Goal: Task Accomplishment & Management: Manage account settings

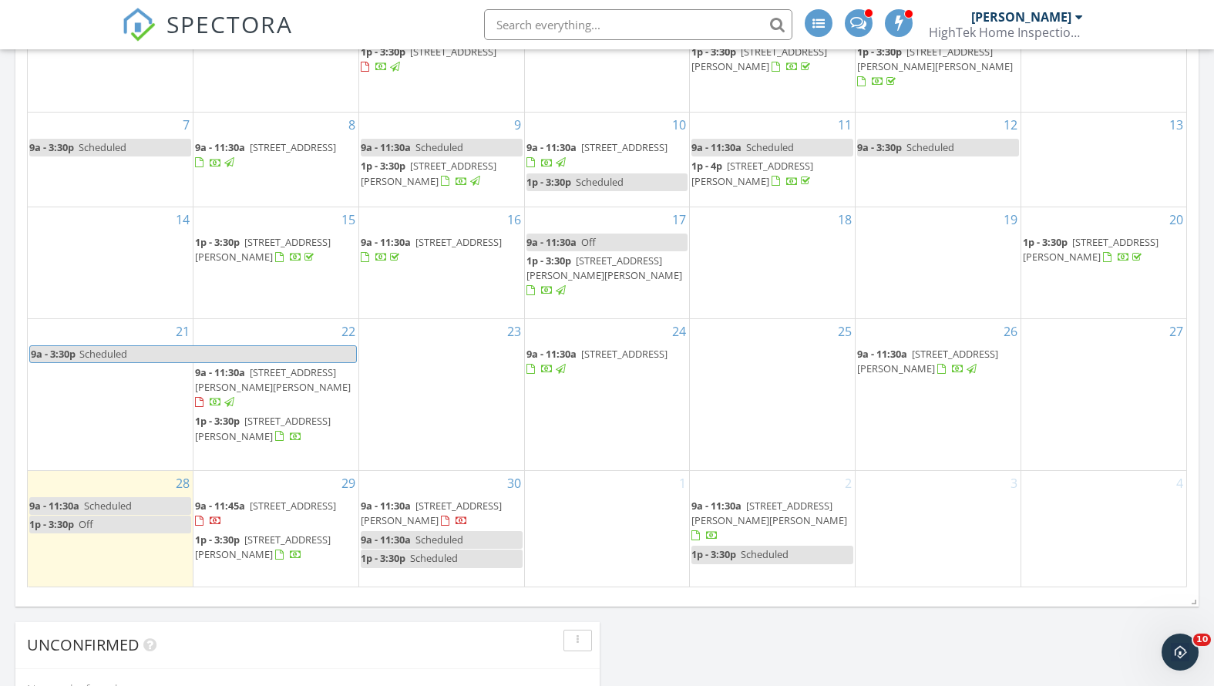
scroll to position [946, 0]
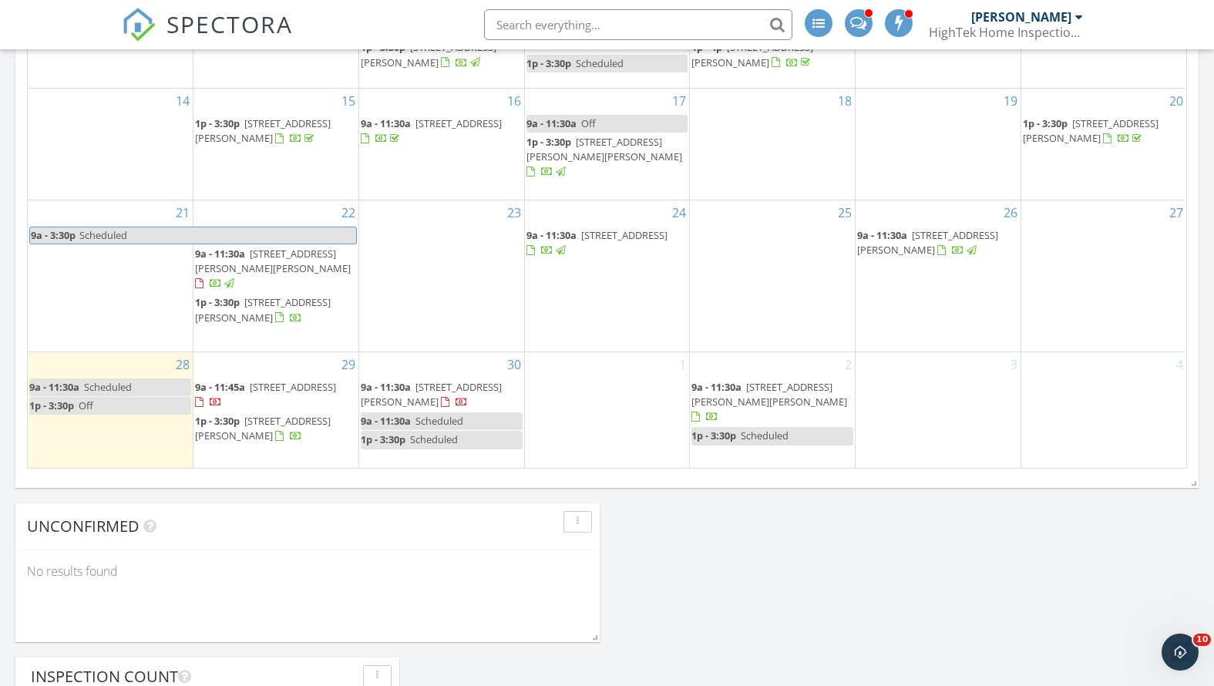
click at [438, 414] on span "Scheduled" at bounding box center [439, 421] width 48 height 14
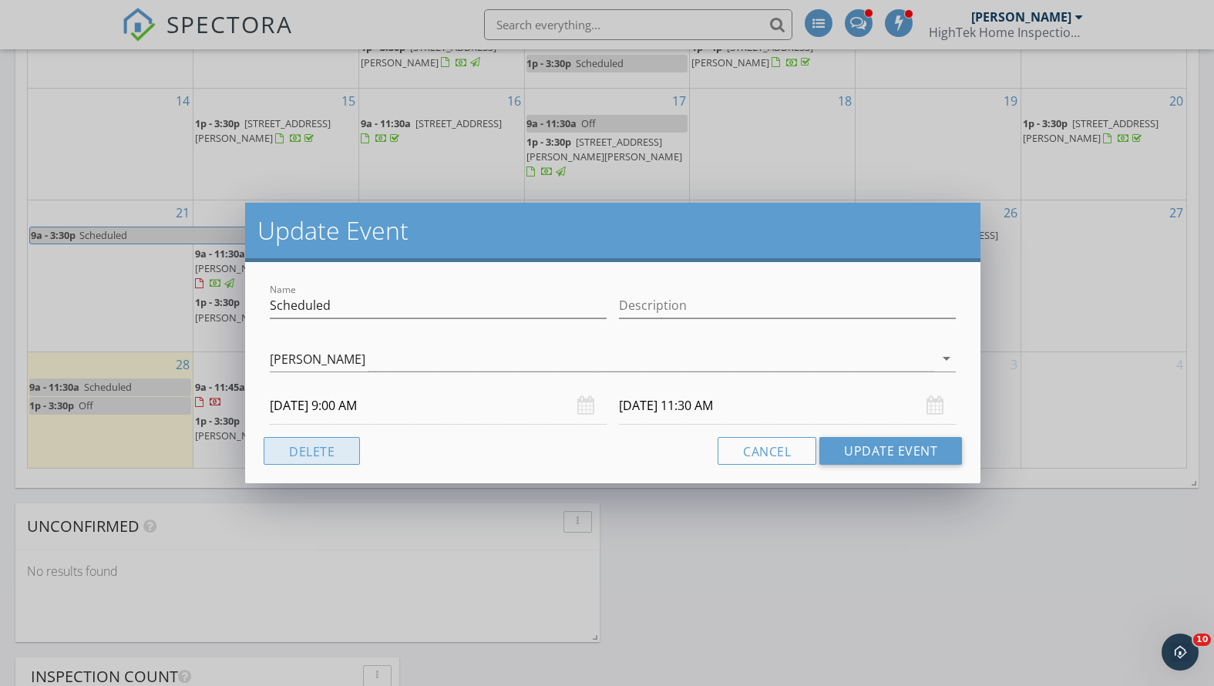
click at [316, 451] on button "Delete" at bounding box center [312, 451] width 96 height 28
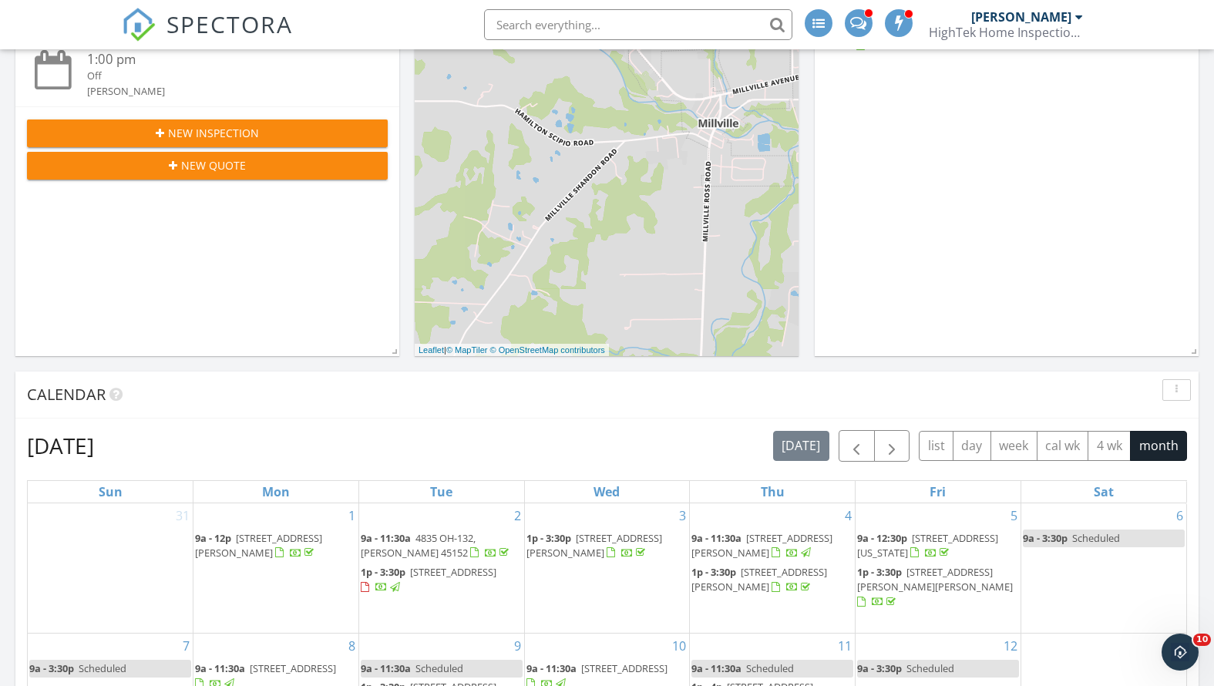
scroll to position [0, 0]
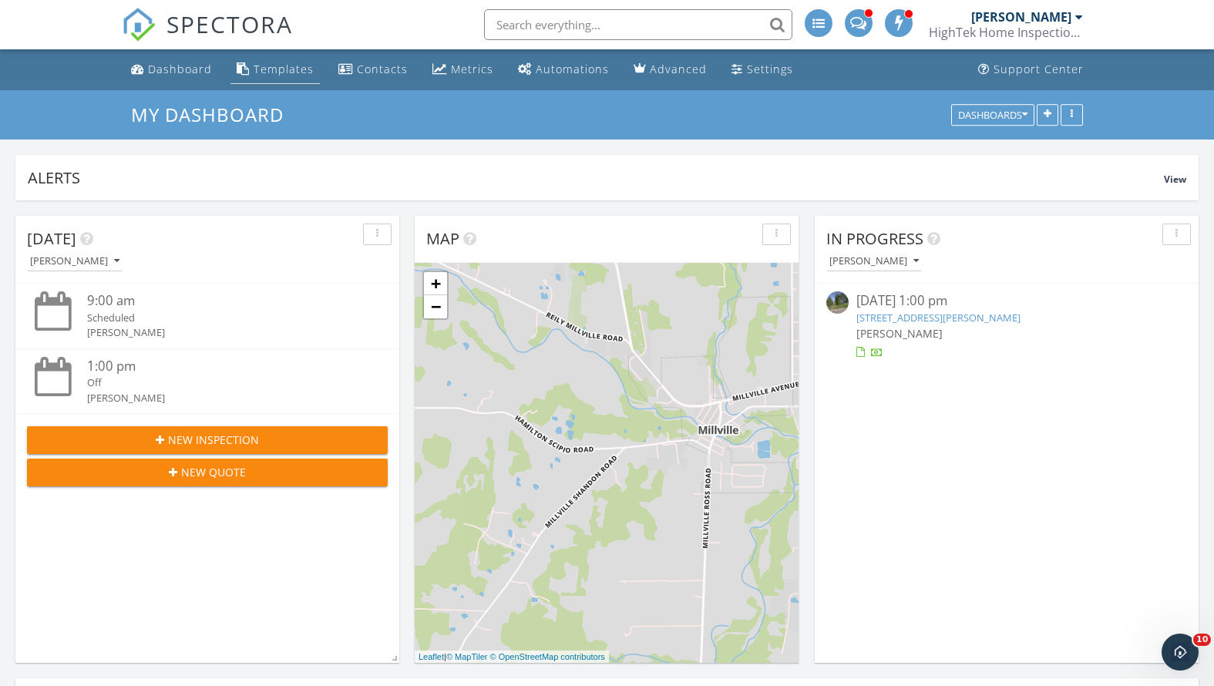
click at [284, 61] on link "Templates" at bounding box center [274, 70] width 89 height 29
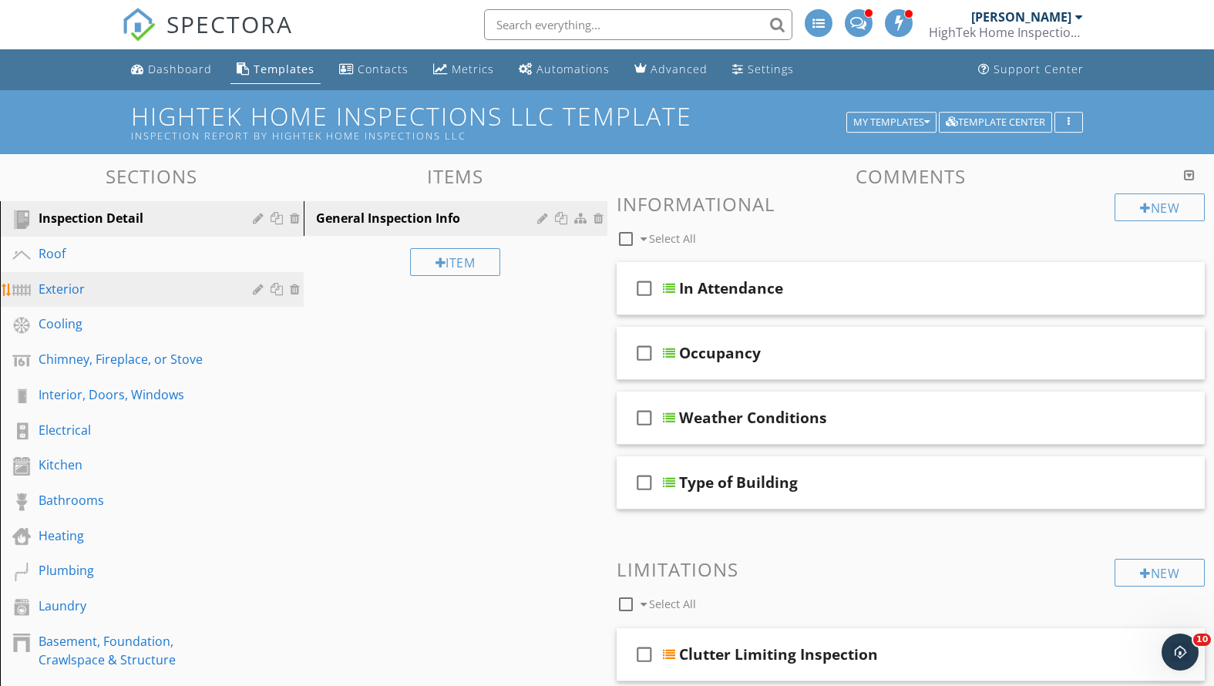
click at [172, 294] on div "Exterior" at bounding box center [135, 289] width 192 height 19
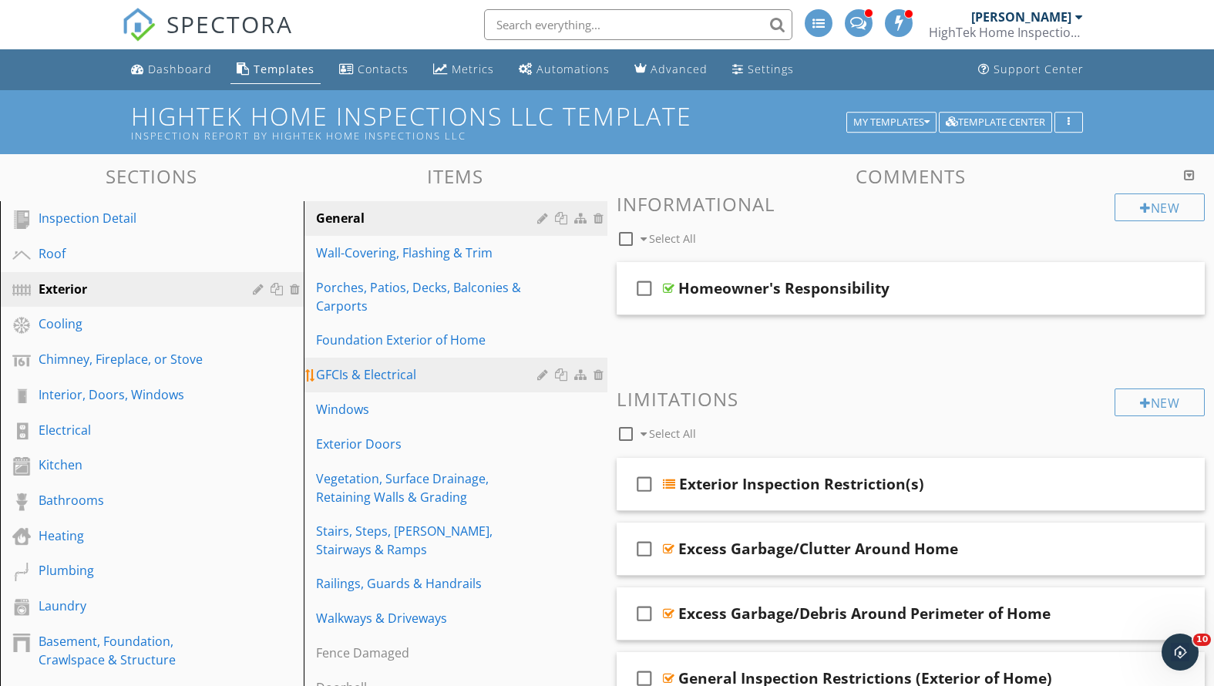
click at [326, 381] on div "GFCIs & Electrical" at bounding box center [429, 374] width 226 height 19
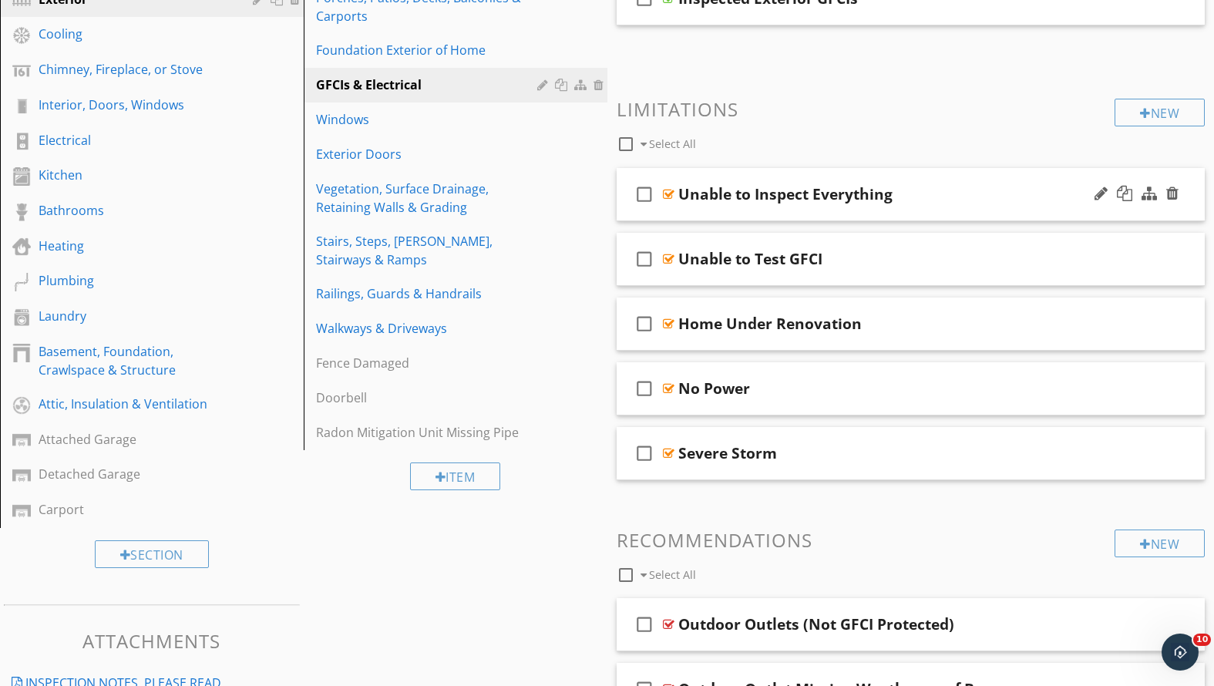
scroll to position [653, 0]
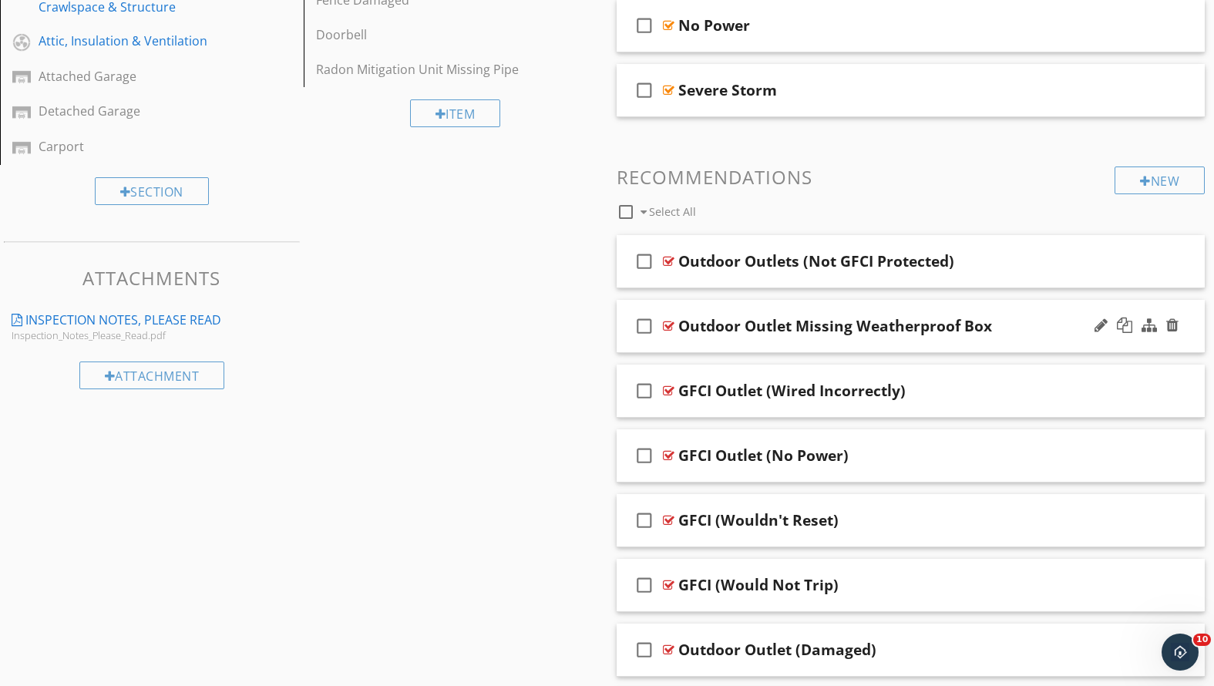
click at [816, 335] on div "check_box_outline_blank Outdoor Outlet Missing Weatherproof Box" at bounding box center [911, 326] width 589 height 53
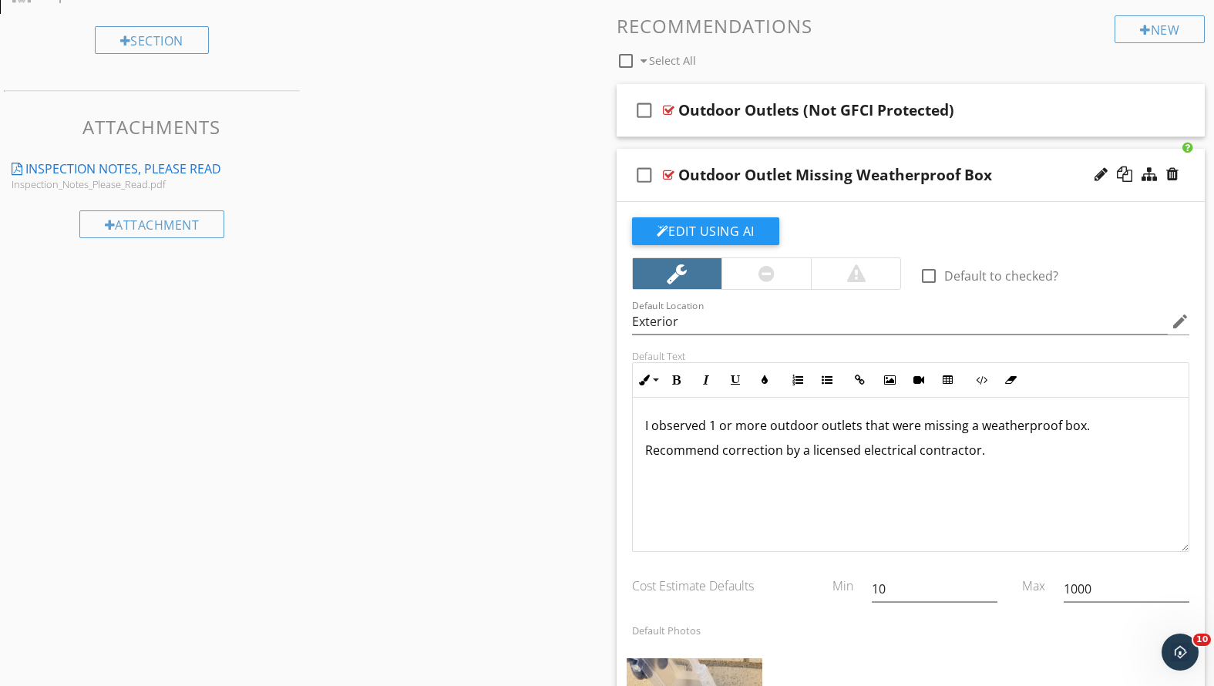
scroll to position [693, 0]
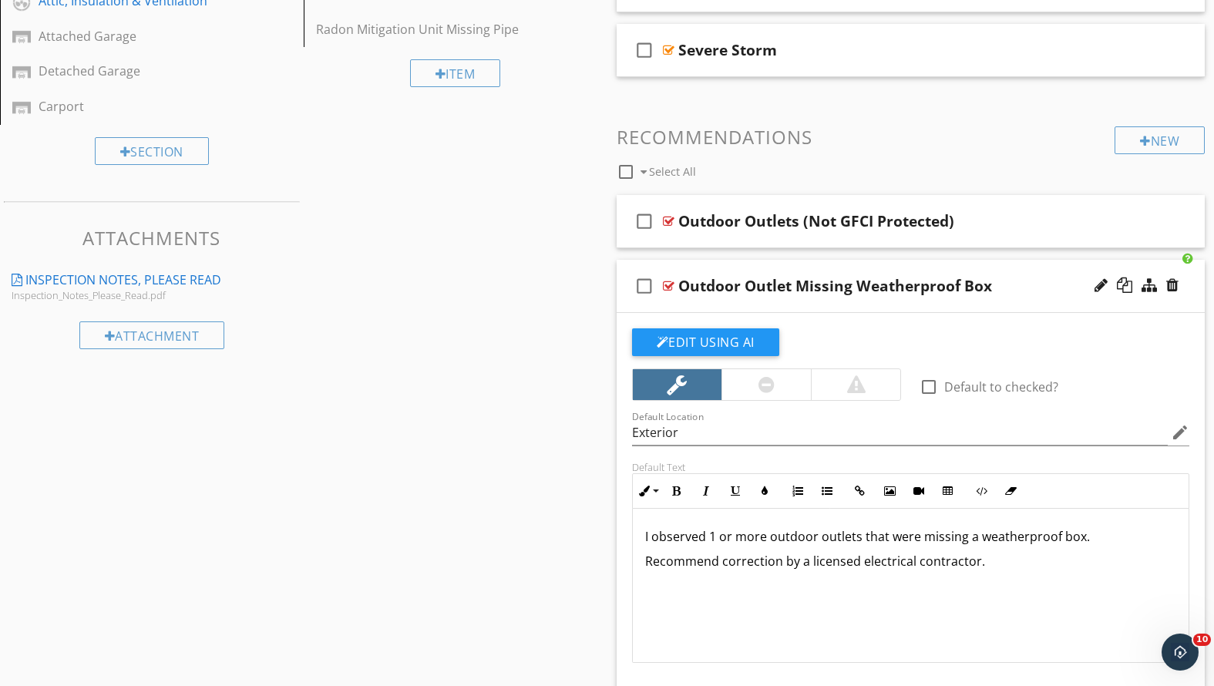
click at [1016, 278] on div "Outdoor Outlet Missing Weatherproof Box" at bounding box center [887, 286] width 419 height 19
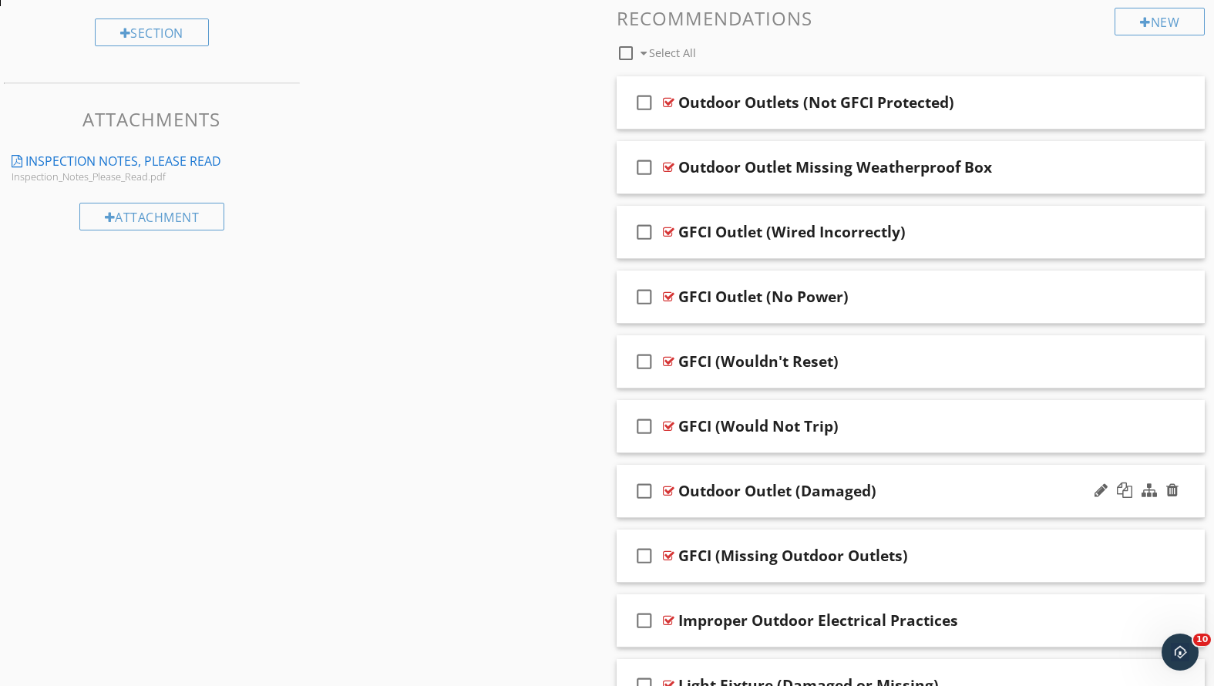
scroll to position [881, 0]
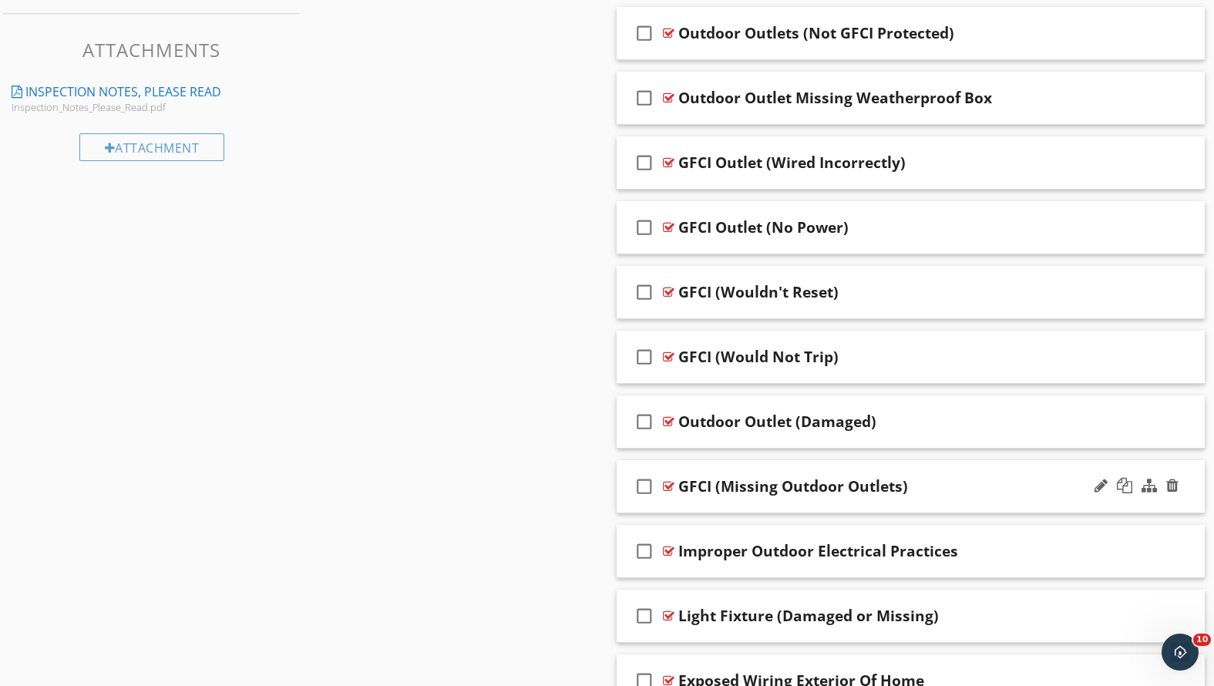
click at [934, 485] on div "GFCI (Missing Outdoor Outlets)" at bounding box center [887, 486] width 419 height 19
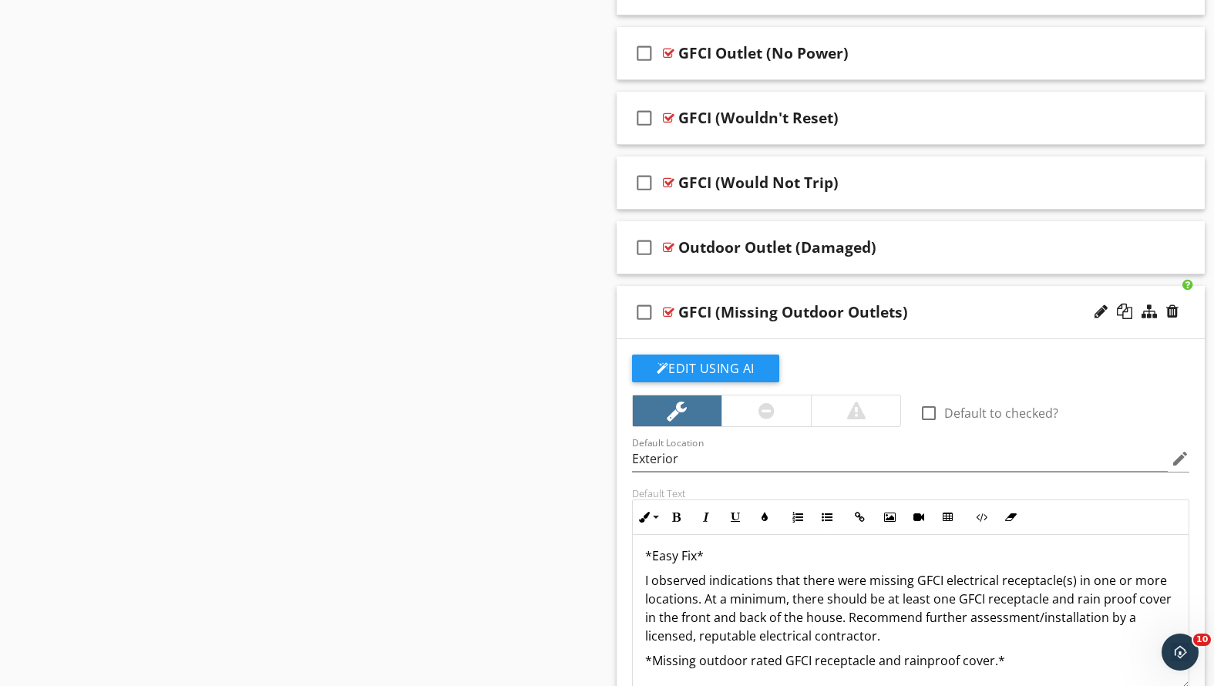
scroll to position [0, 0]
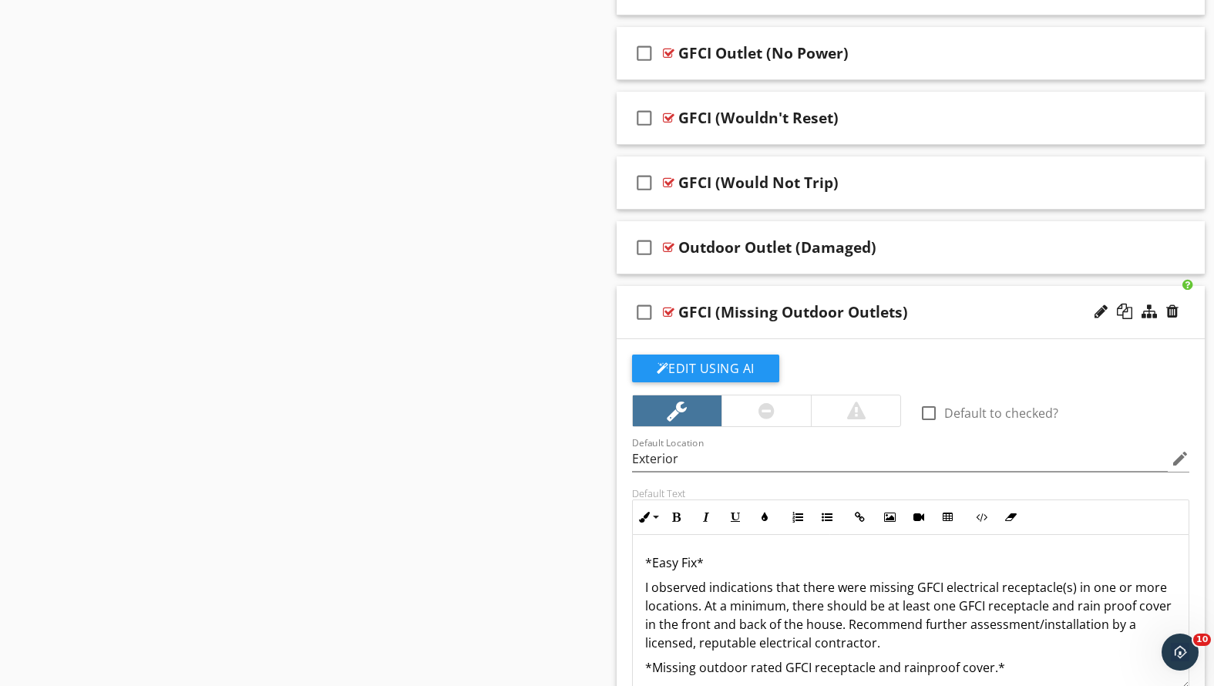
click at [962, 325] on div "check_box_outline_blank GFCI (Missing Outdoor Outlets)" at bounding box center [911, 312] width 589 height 53
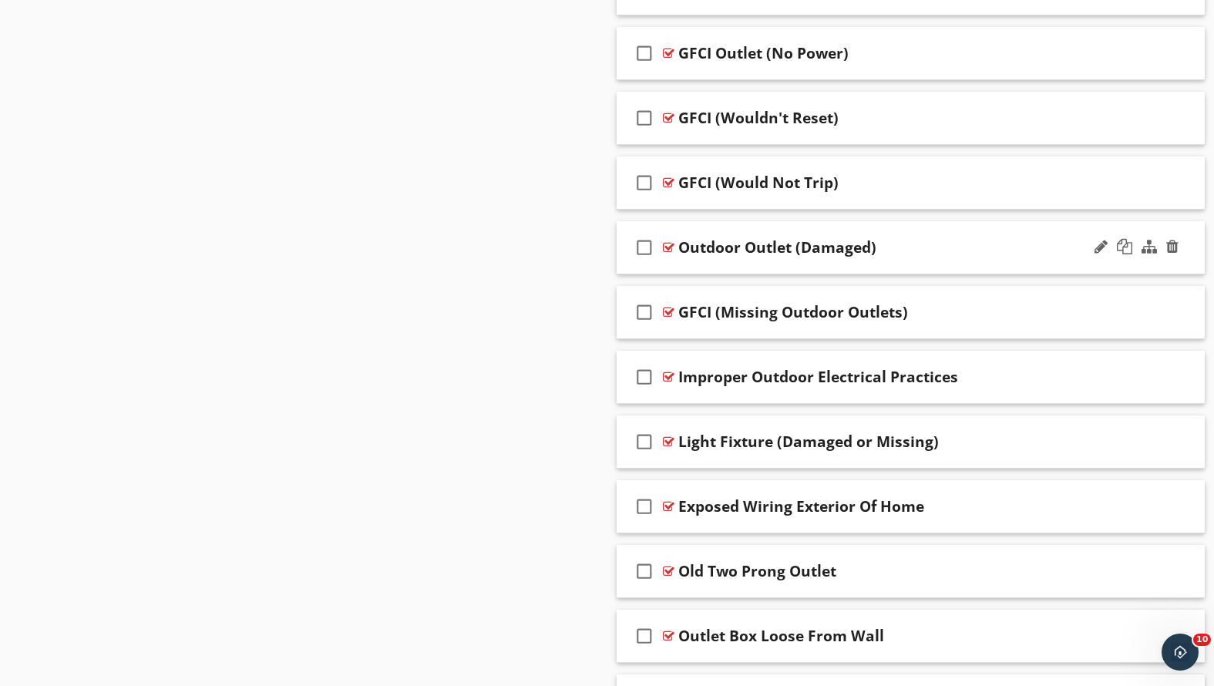
click at [915, 247] on div "Outdoor Outlet (Damaged)" at bounding box center [887, 247] width 419 height 19
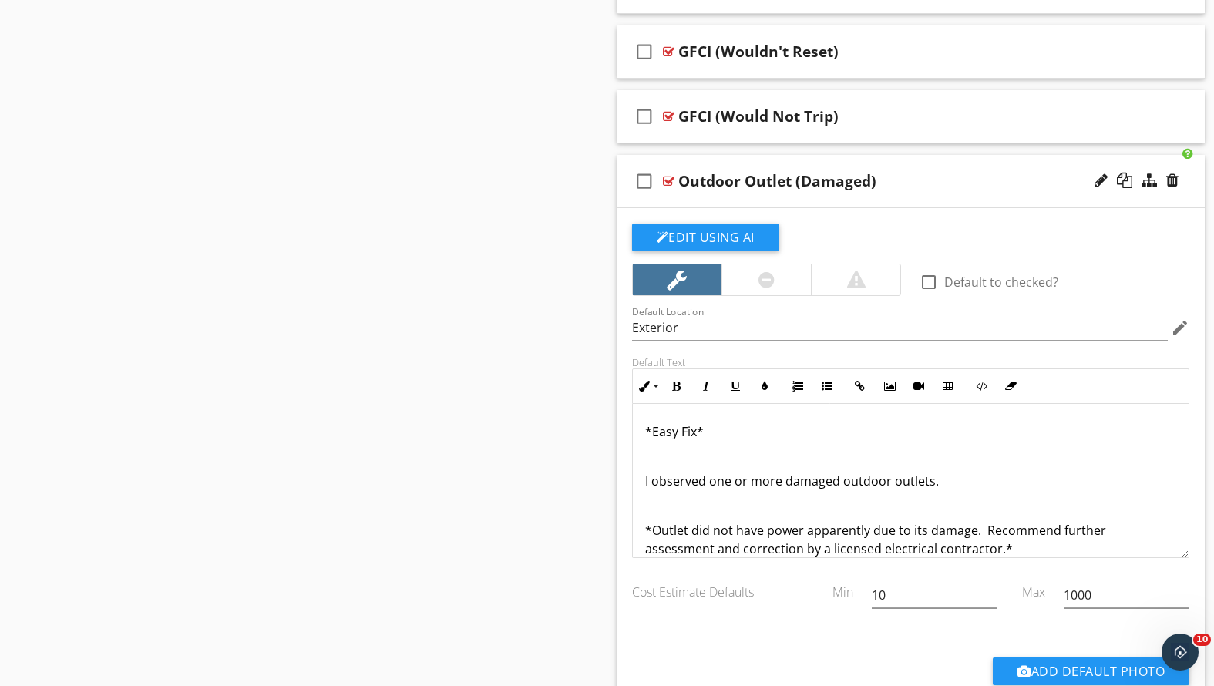
click at [909, 168] on div "check_box_outline_blank Outdoor Outlet (Damaged)" at bounding box center [911, 181] width 589 height 53
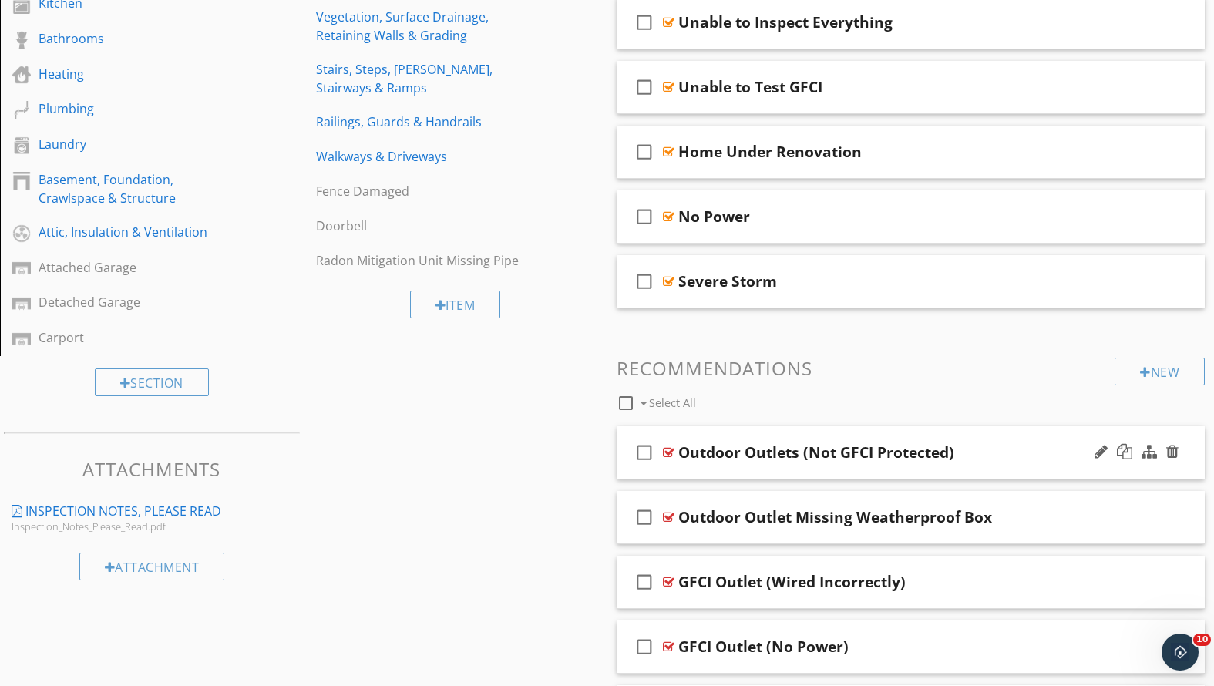
scroll to position [770, 0]
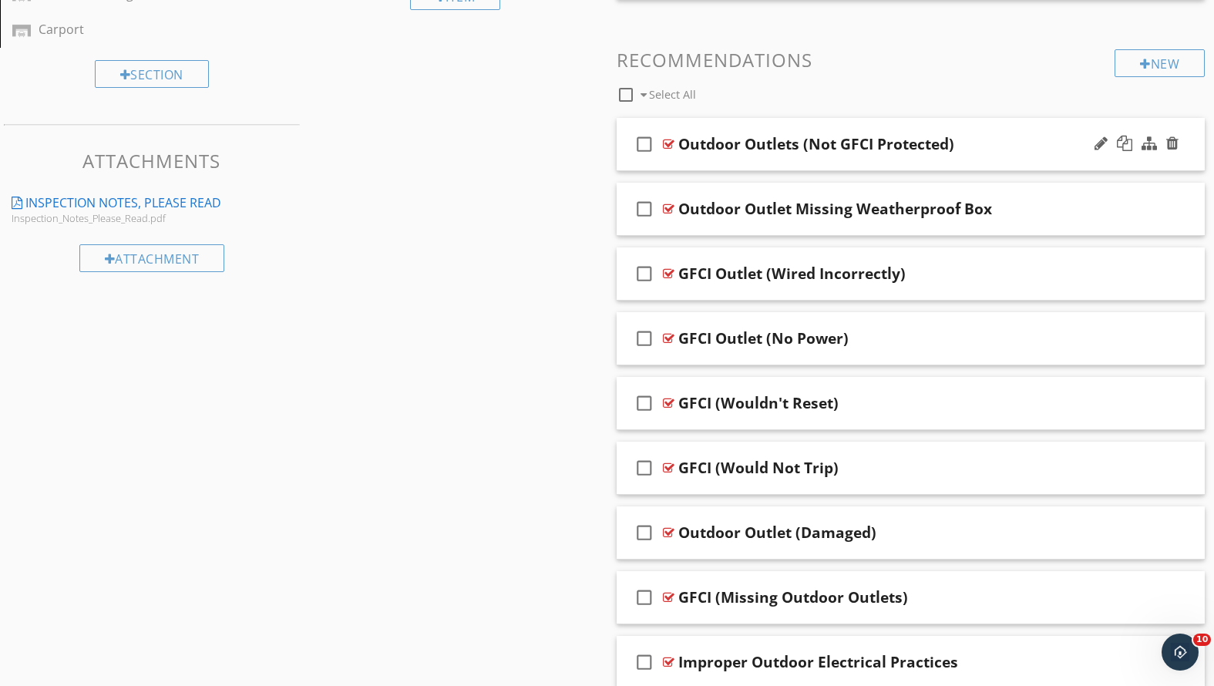
click at [987, 136] on div "Outdoor Outlets (Not GFCI Protected)" at bounding box center [887, 144] width 419 height 19
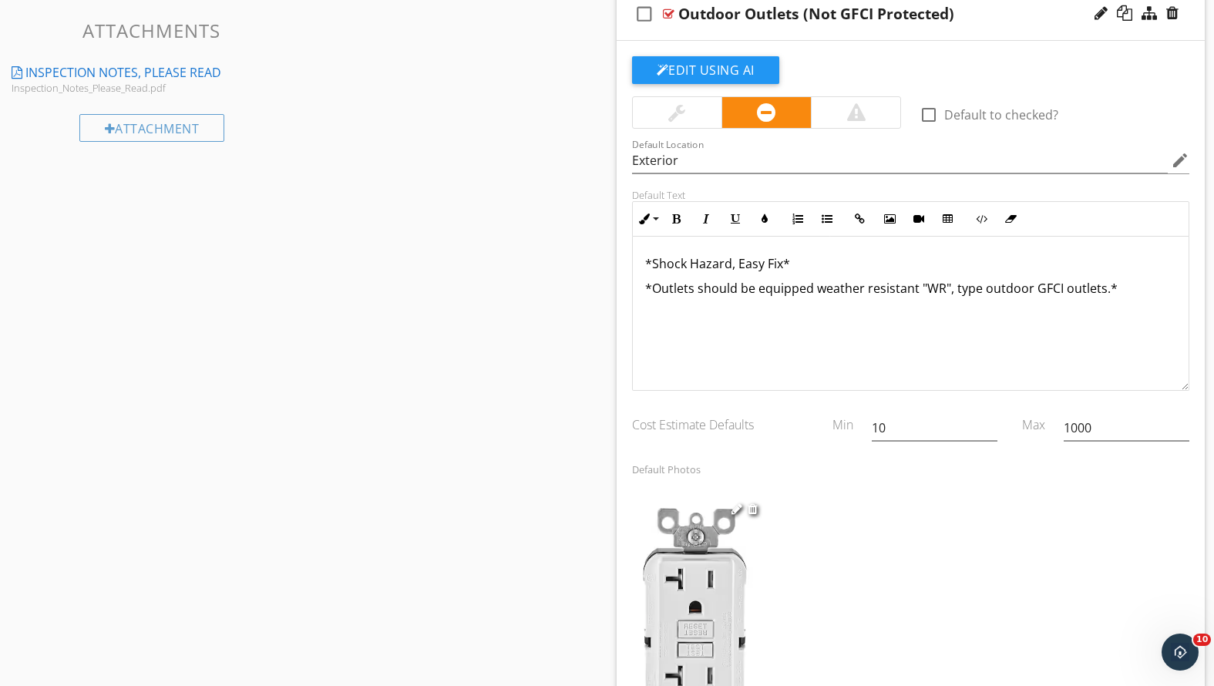
scroll to position [0, 0]
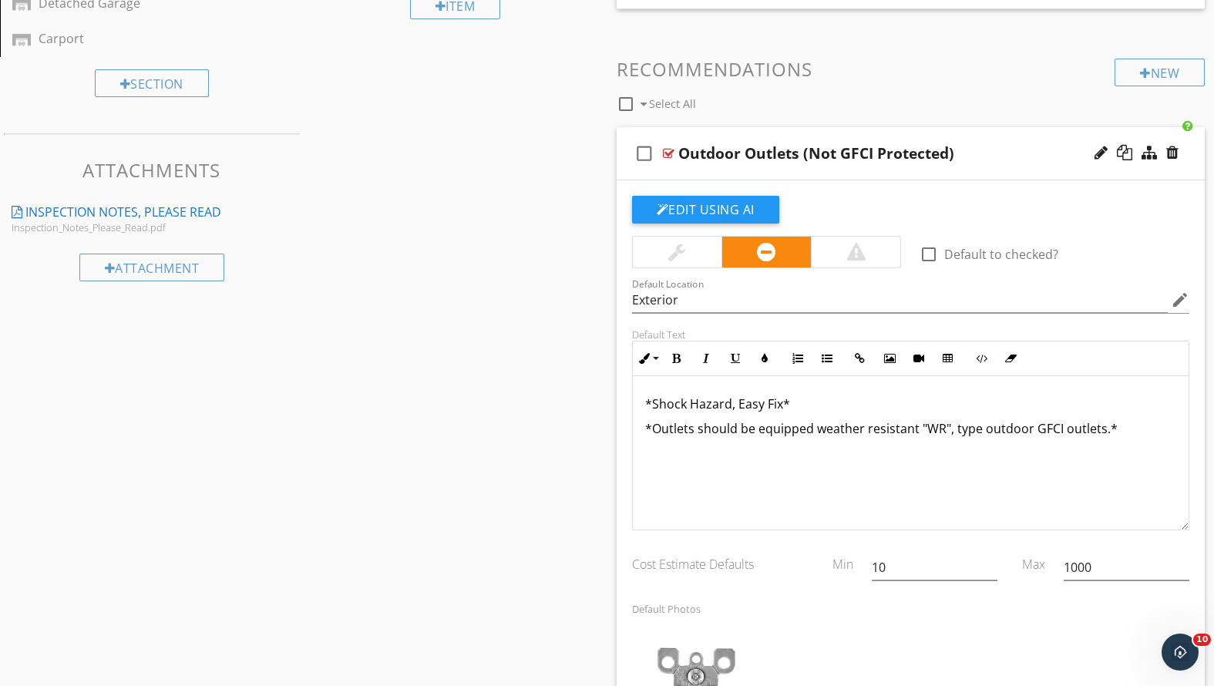
click at [979, 141] on div "check_box_outline_blank Outdoor Outlets (Not GFCI Protected)" at bounding box center [911, 153] width 589 height 53
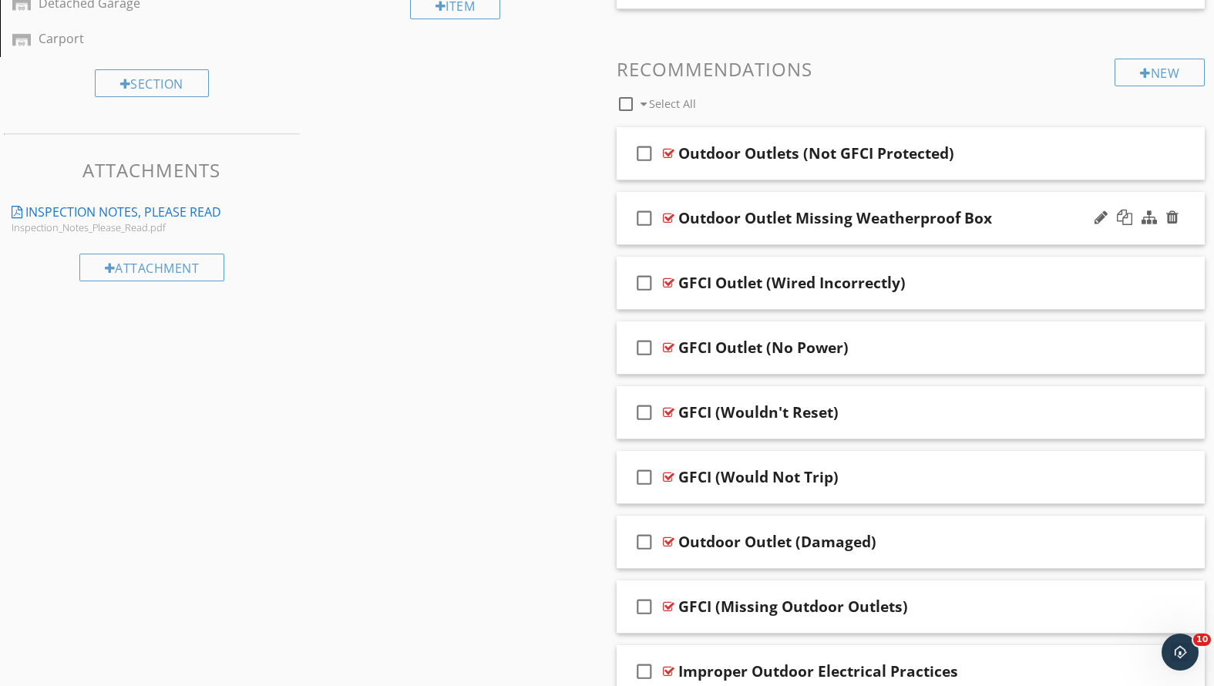
click at [953, 236] on div "check_box_outline_blank Outdoor Outlet Missing Weatherproof Box" at bounding box center [911, 218] width 589 height 53
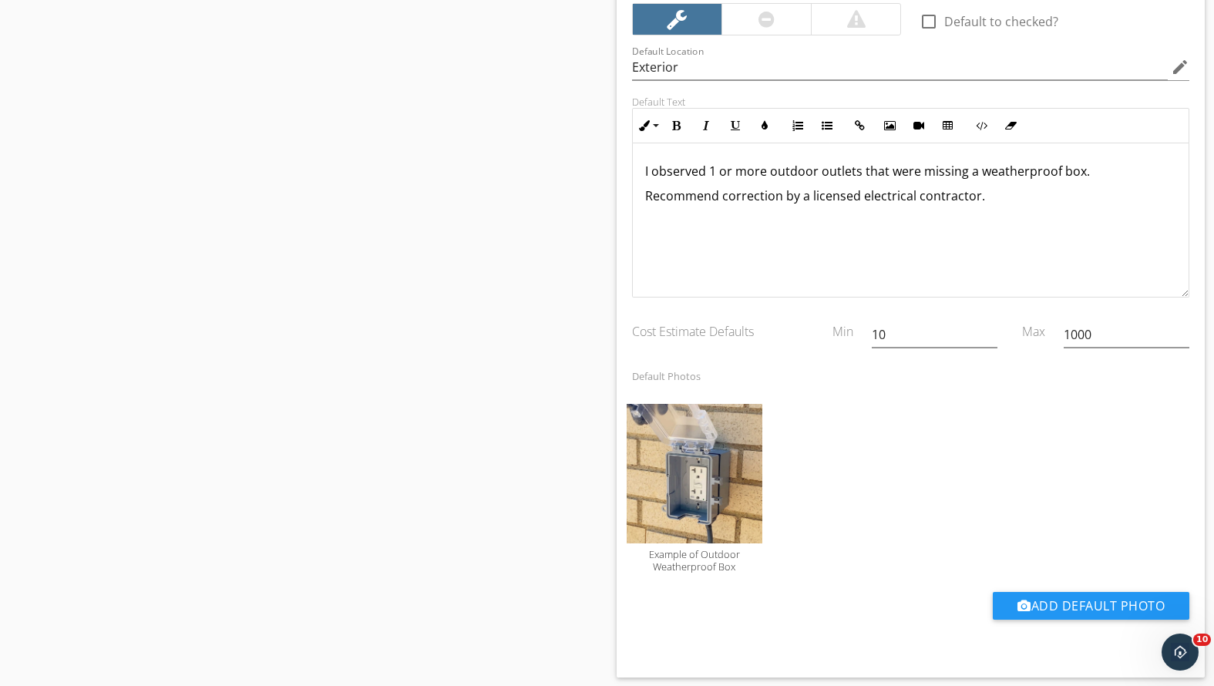
scroll to position [844, 0]
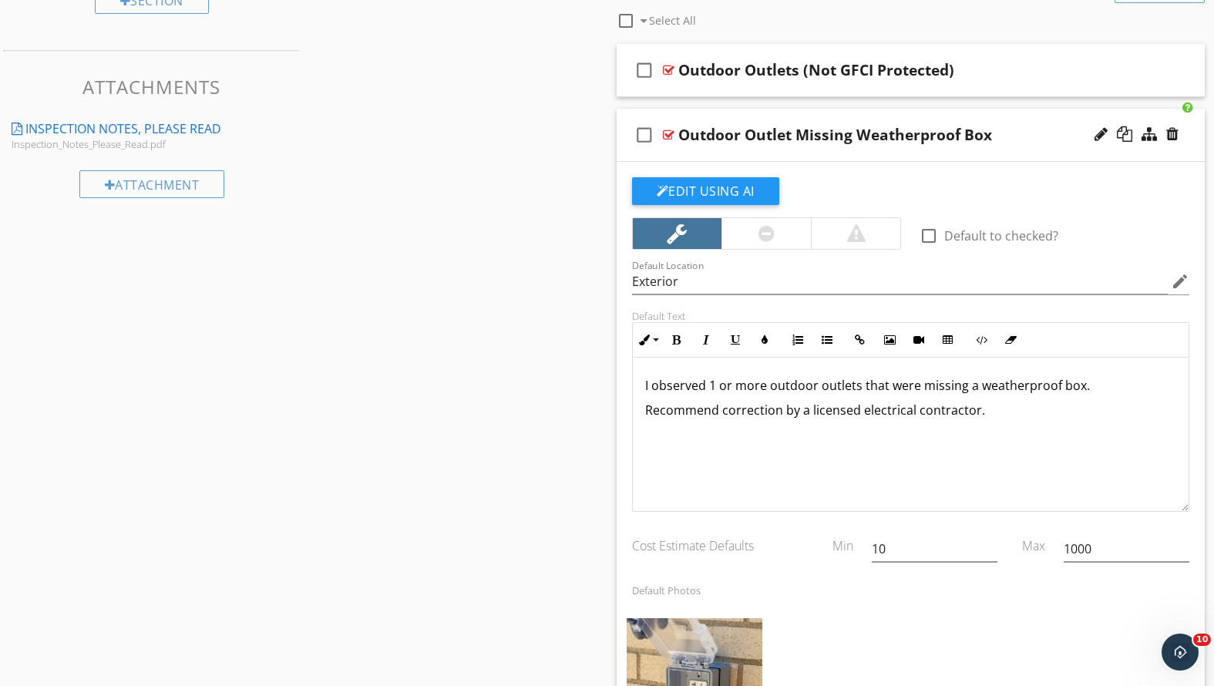
click at [962, 150] on div "check_box_outline_blank Outdoor Outlet Missing Weatherproof Box" at bounding box center [911, 135] width 589 height 53
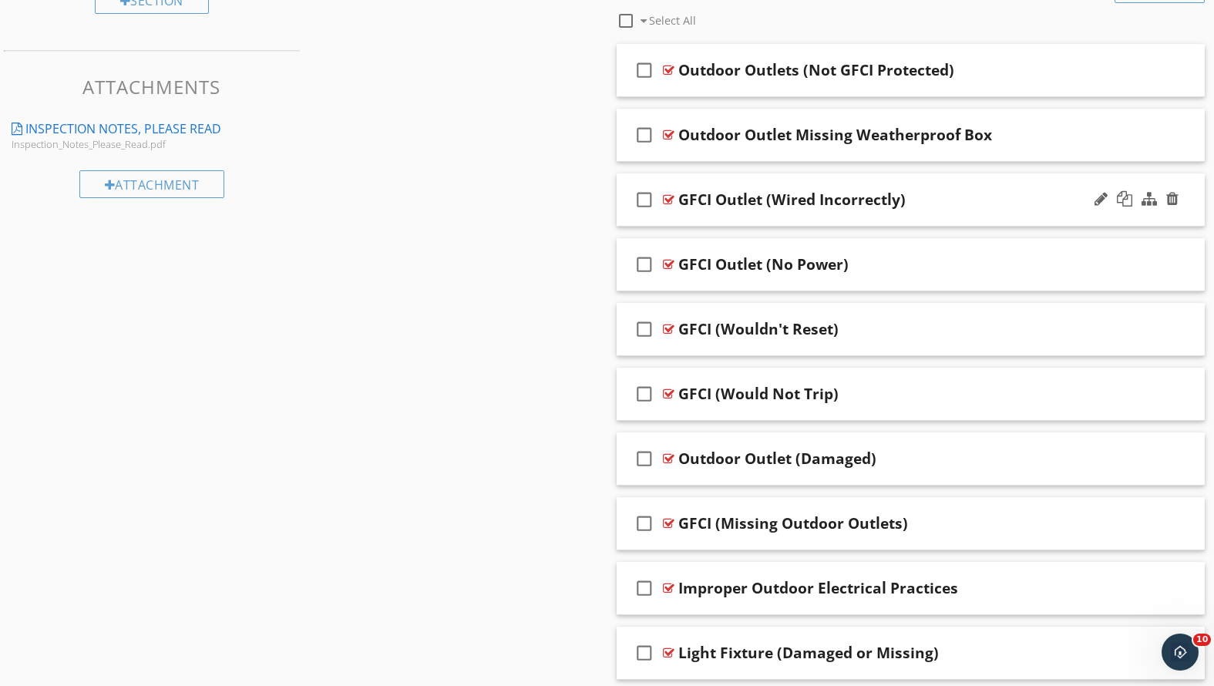
click at [934, 206] on div "GFCI Outlet (Wired Incorrectly)" at bounding box center [887, 199] width 419 height 19
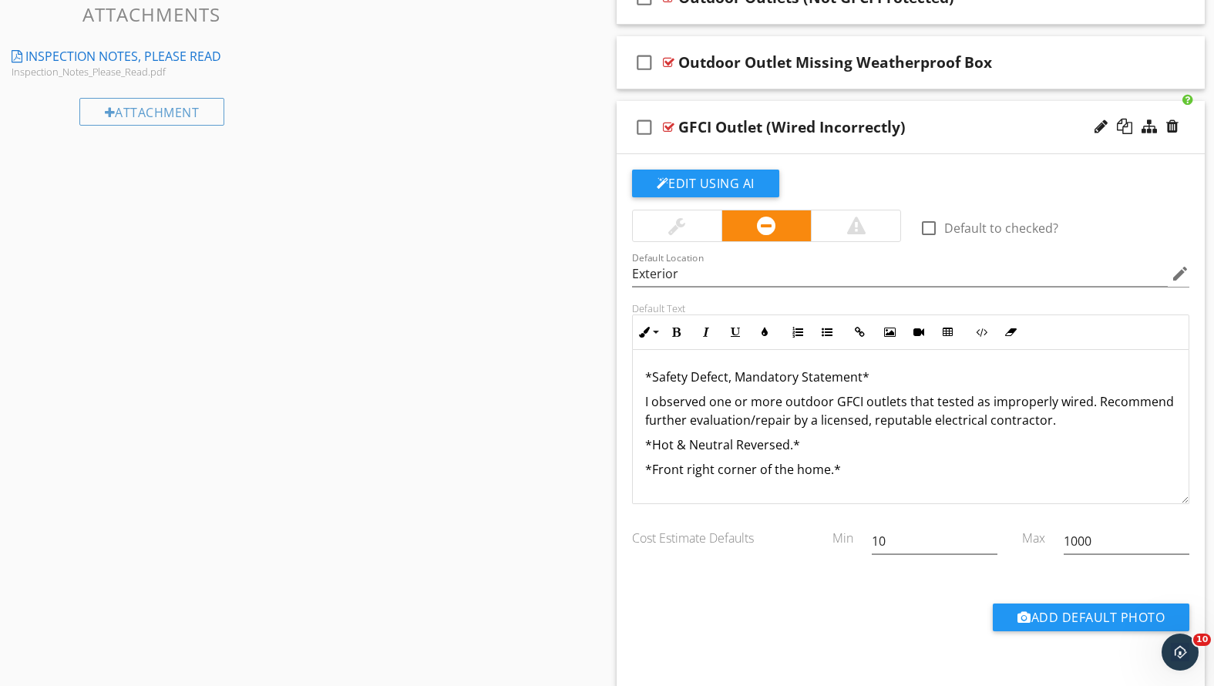
scroll to position [949, 0]
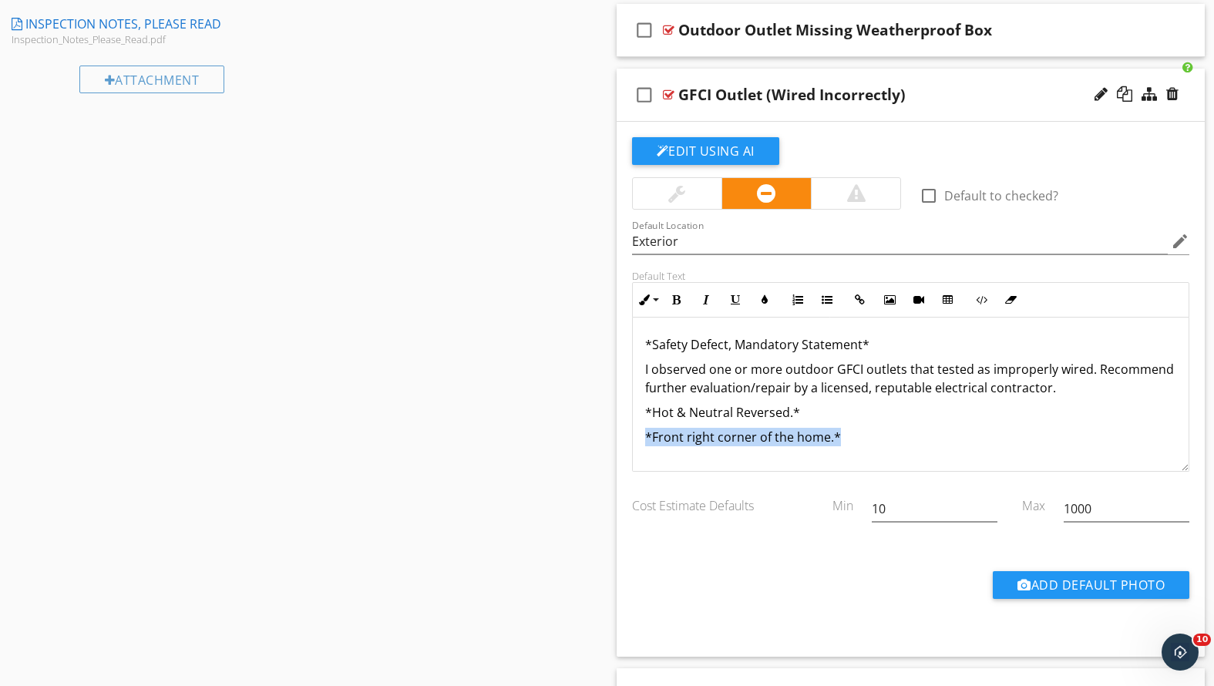
drag, startPoint x: 867, startPoint y: 432, endPoint x: 563, endPoint y: 441, distance: 303.8
click at [563, 441] on div "Sections Inspection Detail Roof Exterior Cooling Chimney, Fireplace, or Stove I…" at bounding box center [607, 311] width 1214 height 2213
click at [833, 412] on p "*Hot & Neutral Reversed.*" at bounding box center [911, 412] width 532 height 19
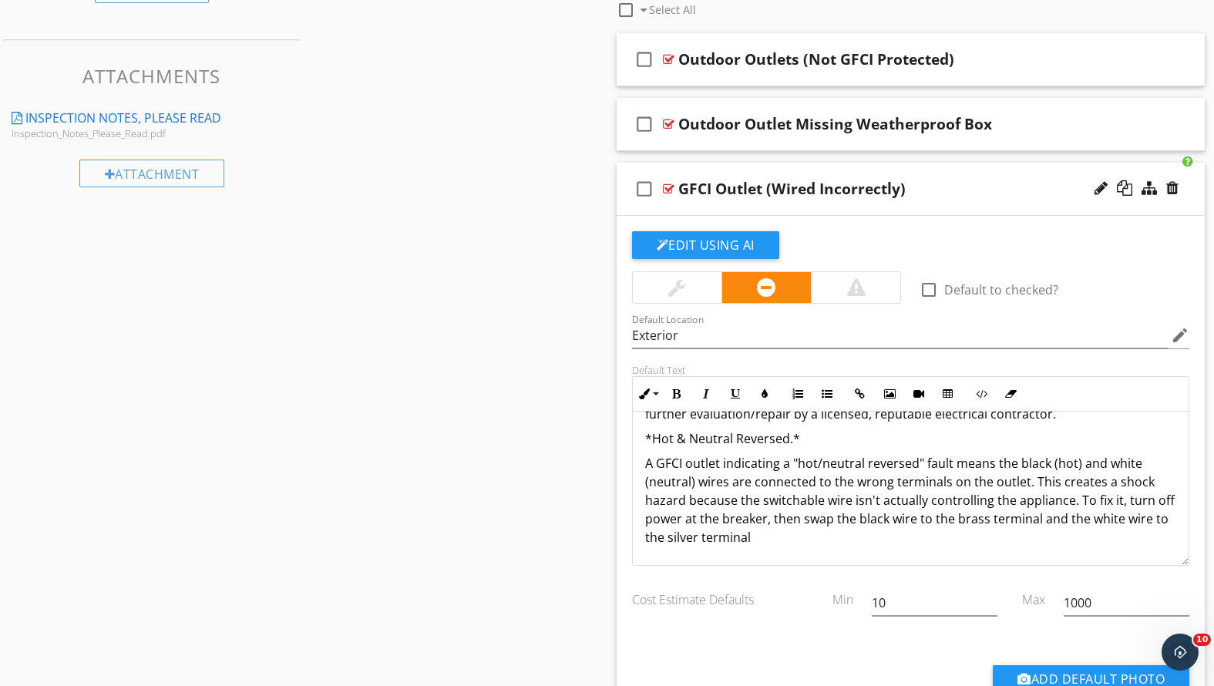
scroll to position [48, 0]
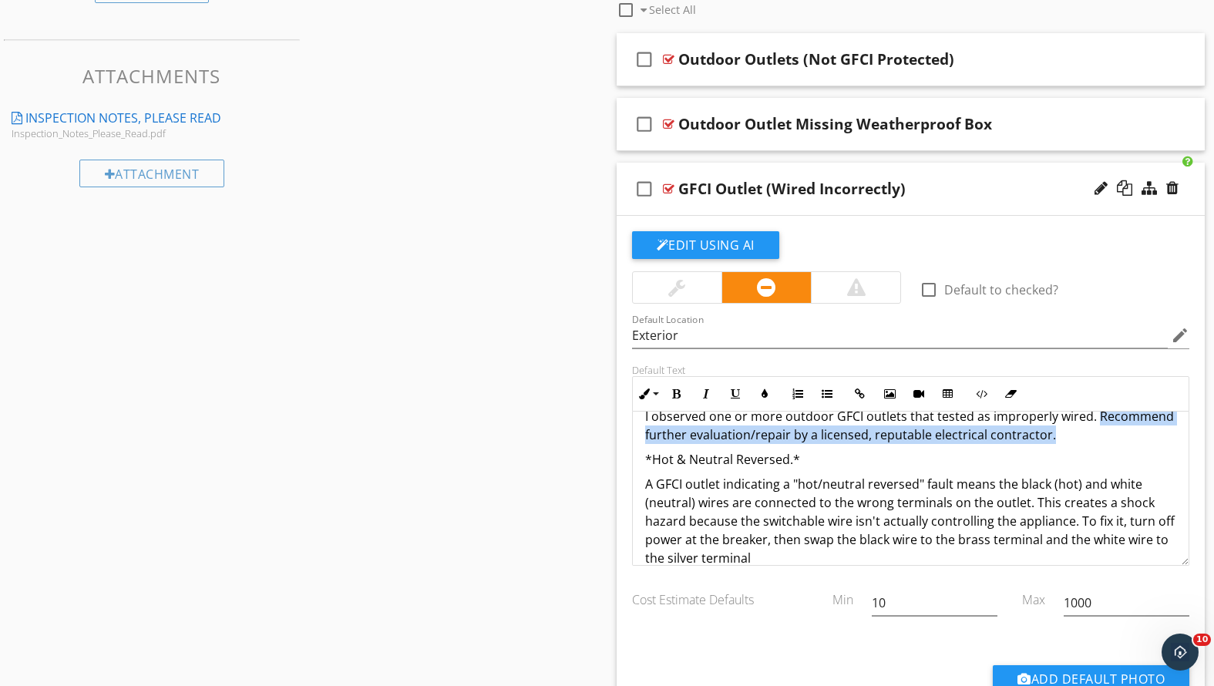
drag, startPoint x: 1131, startPoint y: 435, endPoint x: 642, endPoint y: 438, distance: 488.7
click at [642, 438] on div "*Safety Defect, Mandatory Statement* I observed one or more outdoor GFCI outlet…" at bounding box center [911, 475] width 557 height 222
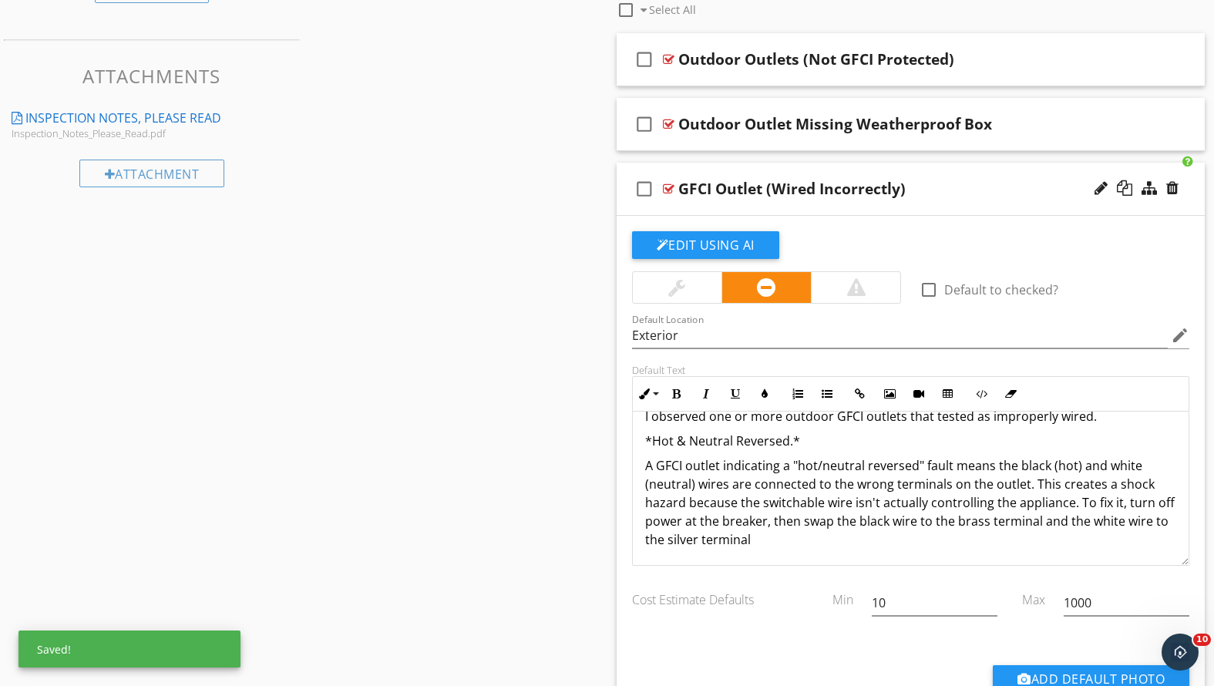
click at [815, 542] on p "A GFCI outlet indicating a "hot/neutral reversed" fault means the black (hot) a…" at bounding box center [911, 502] width 532 height 93
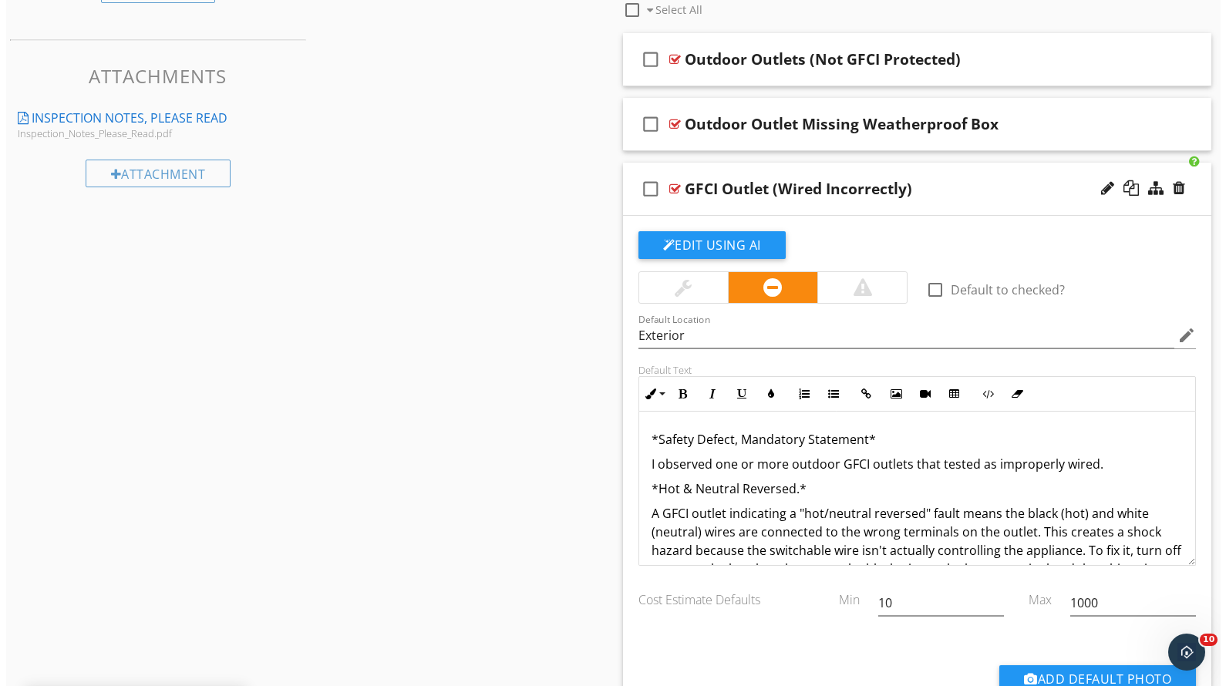
scroll to position [837, 0]
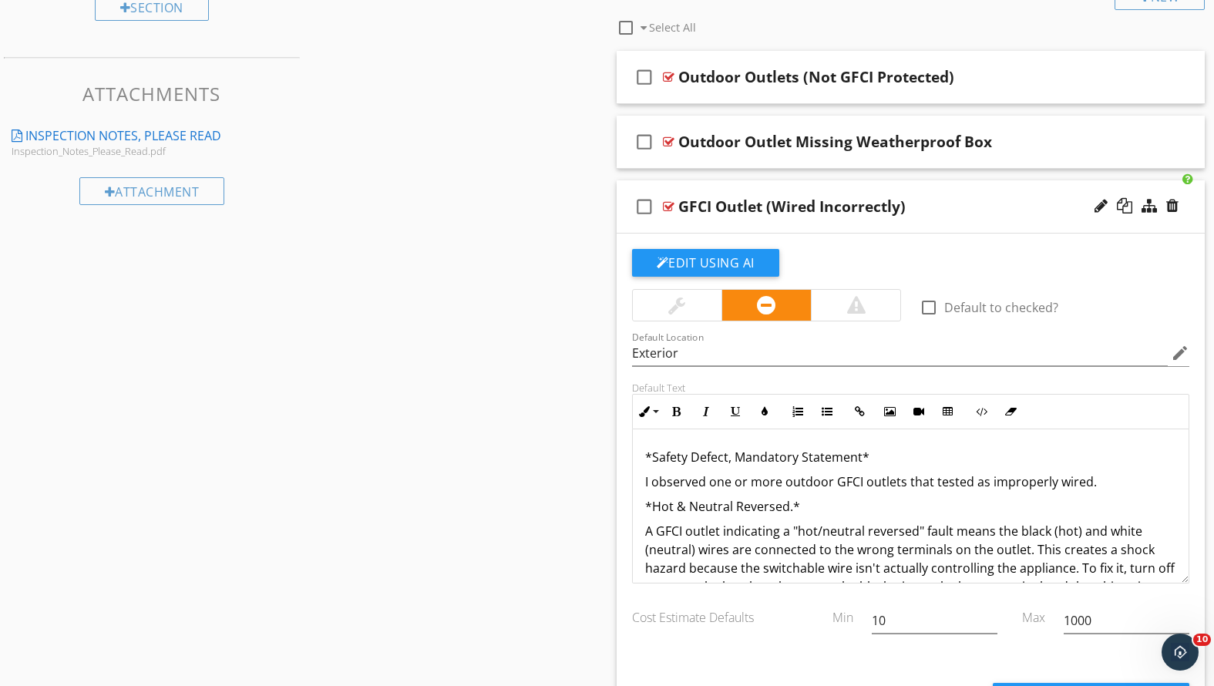
click at [1125, 204] on div at bounding box center [1124, 205] width 15 height 15
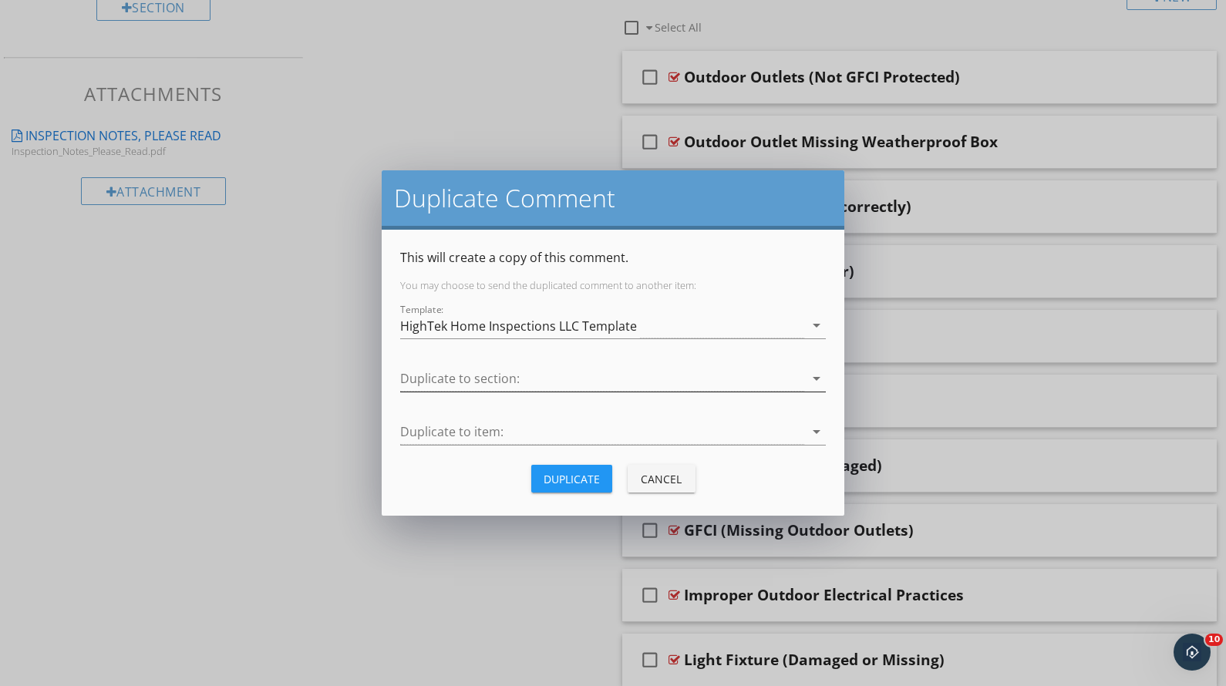
click at [543, 372] on div at bounding box center [602, 378] width 404 height 25
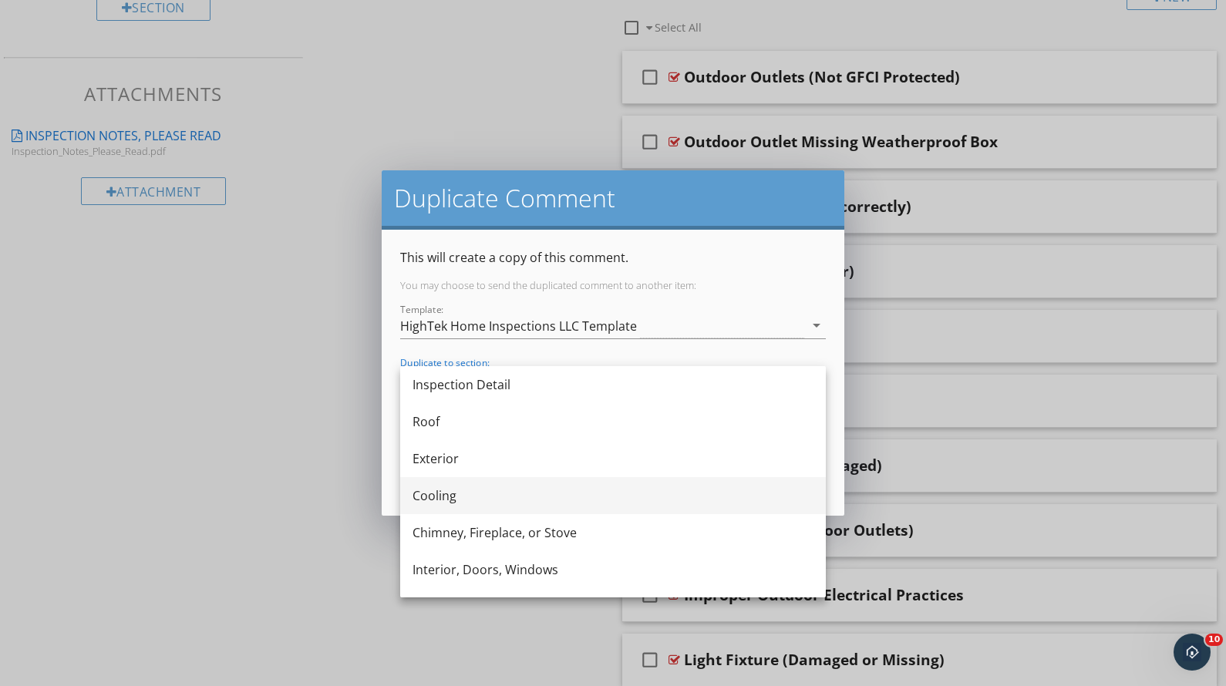
scroll to position [119, 0]
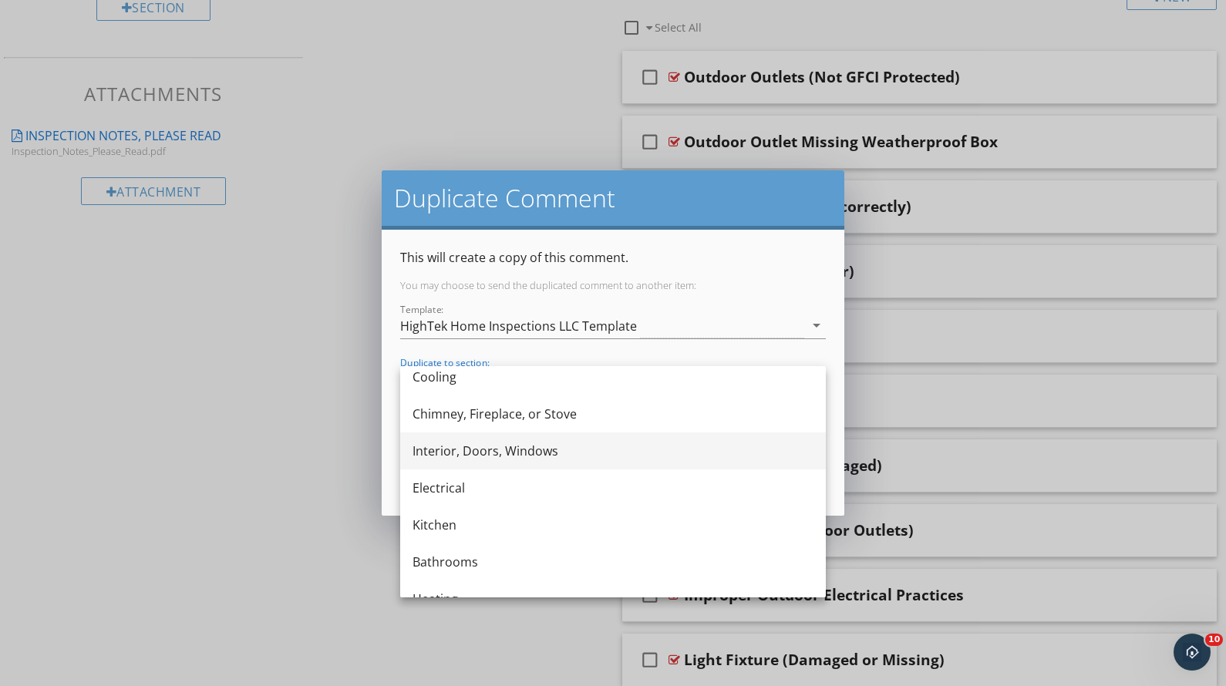
click at [511, 446] on div "Interior, Doors, Windows" at bounding box center [612, 451] width 401 height 19
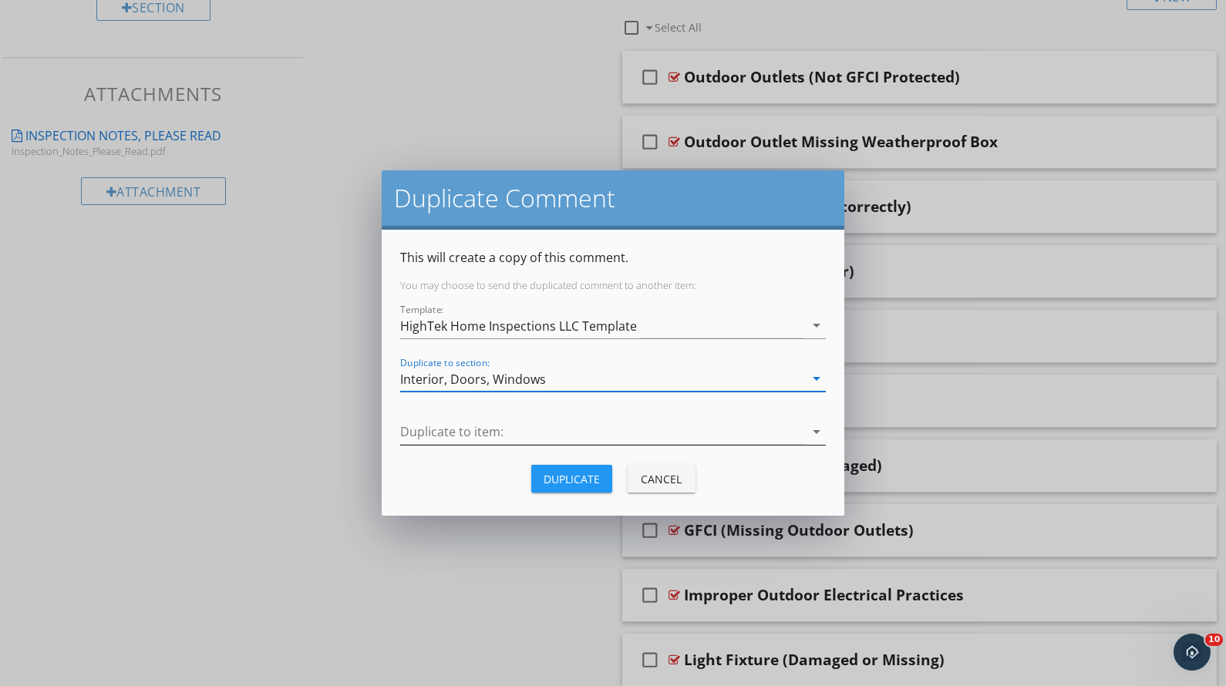
click at [497, 424] on div at bounding box center [602, 431] width 404 height 25
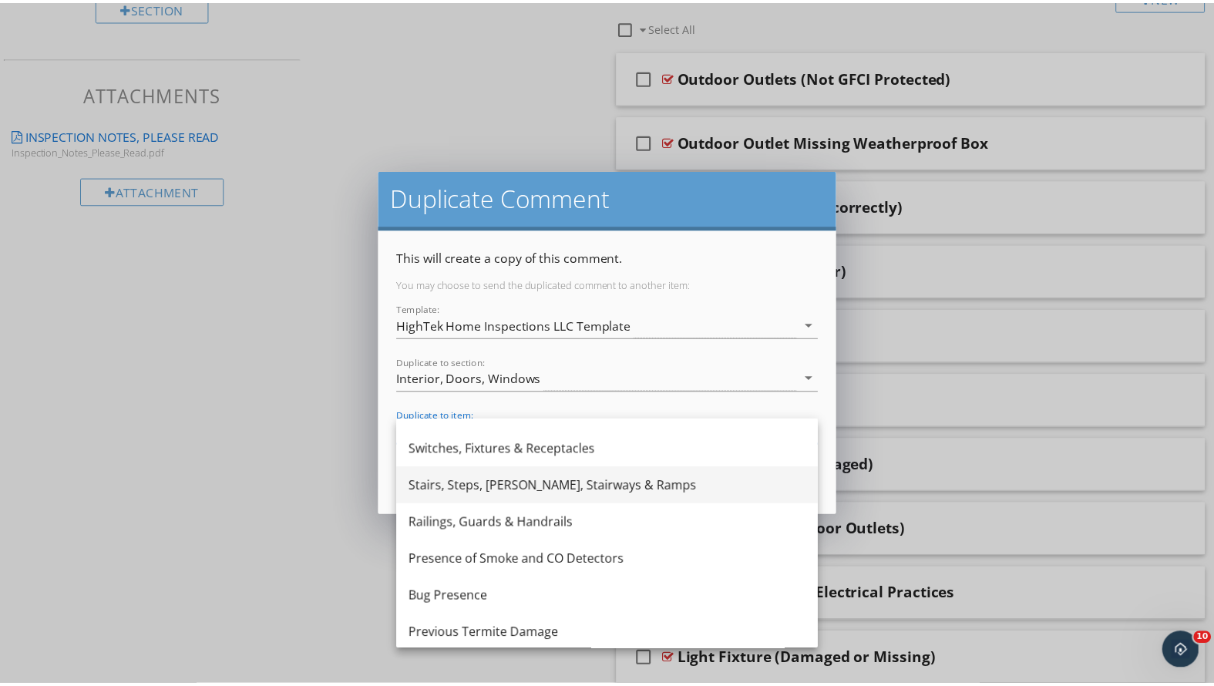
scroll to position [21, 0]
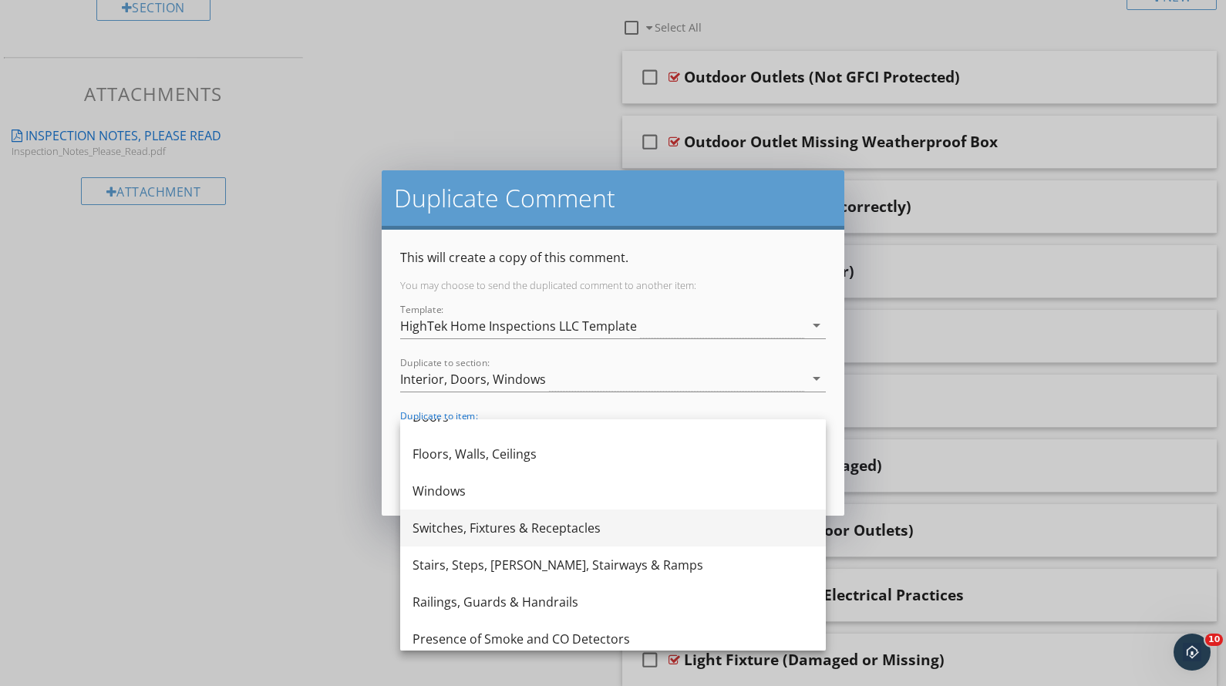
click at [536, 520] on div "Switches, Fixtures & Receptacles" at bounding box center [612, 528] width 401 height 19
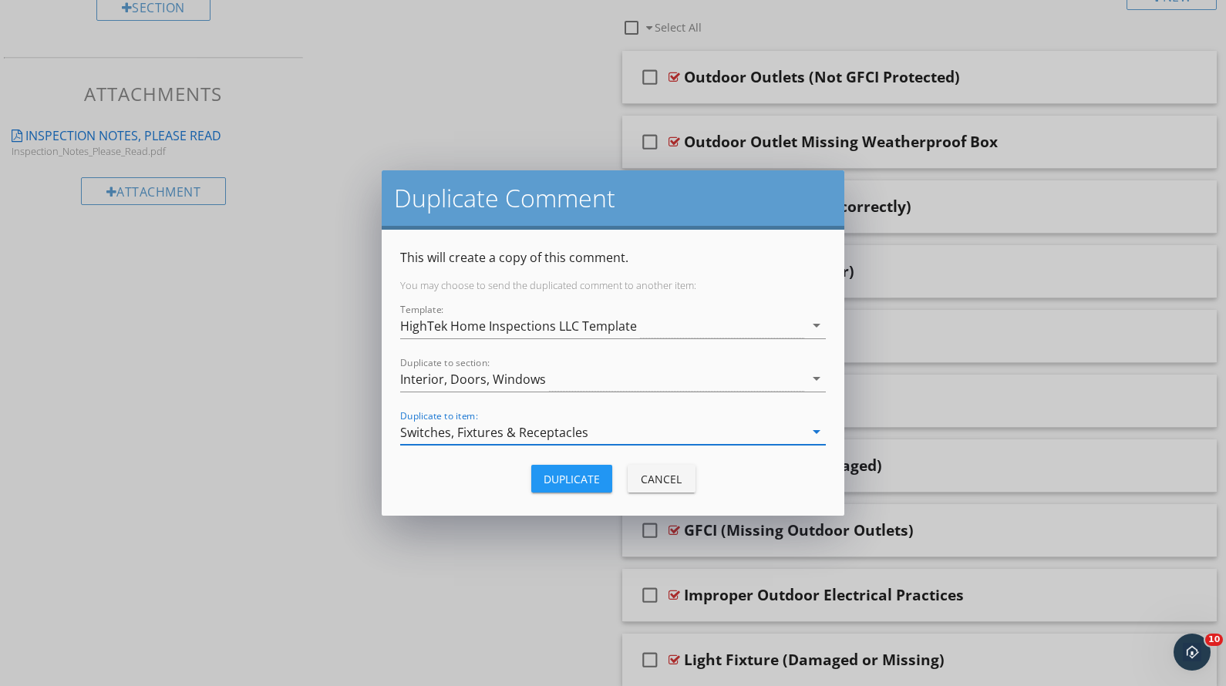
click at [604, 423] on div "Switches, Fixtures & Receptacles" at bounding box center [602, 431] width 404 height 25
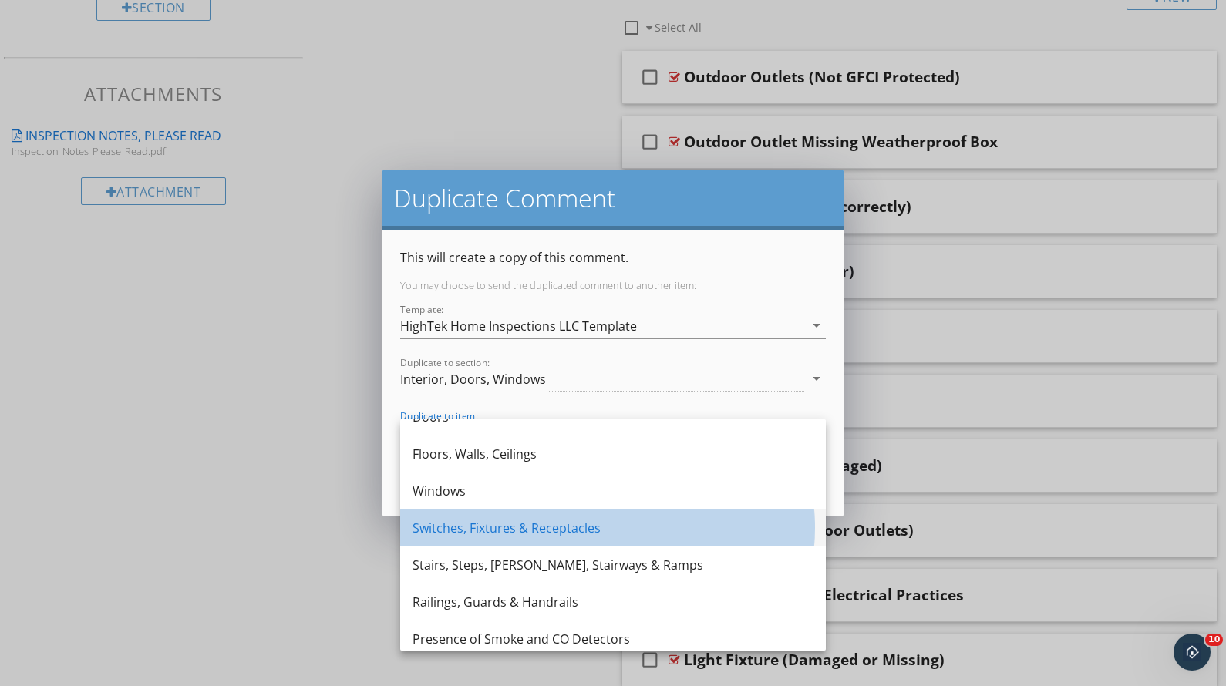
click at [560, 519] on div "Switches, Fixtures & Receptacles" at bounding box center [612, 528] width 401 height 19
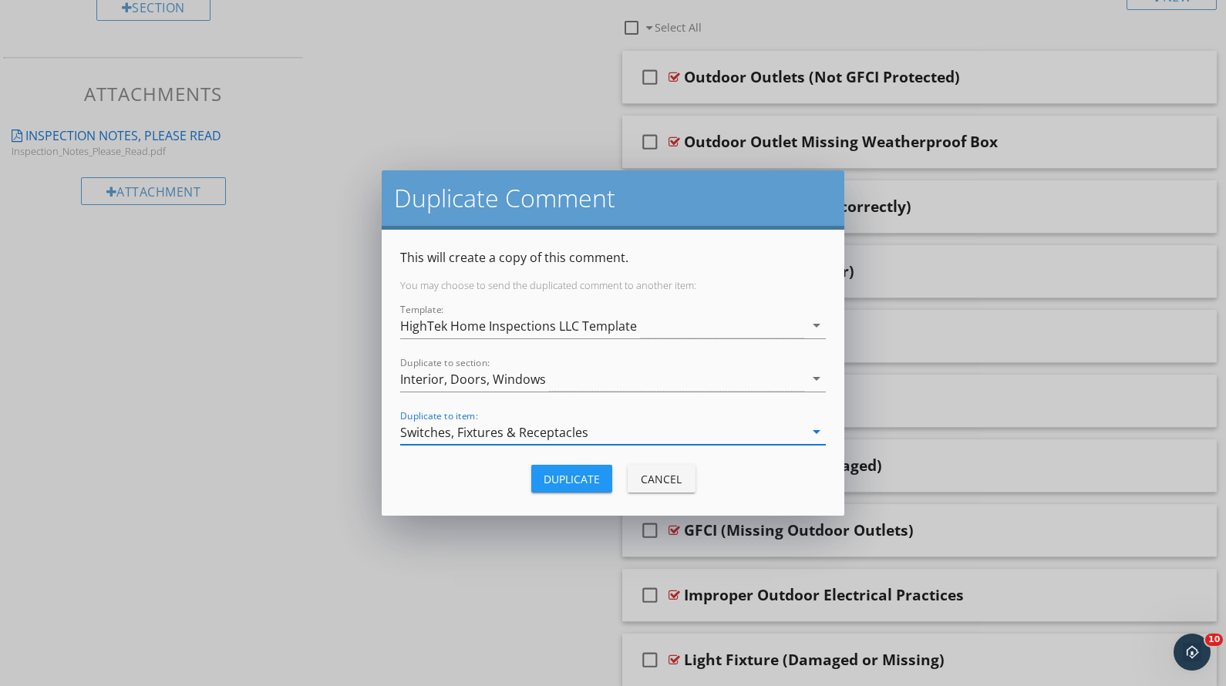
click at [589, 479] on div "Duplicate" at bounding box center [571, 479] width 56 height 16
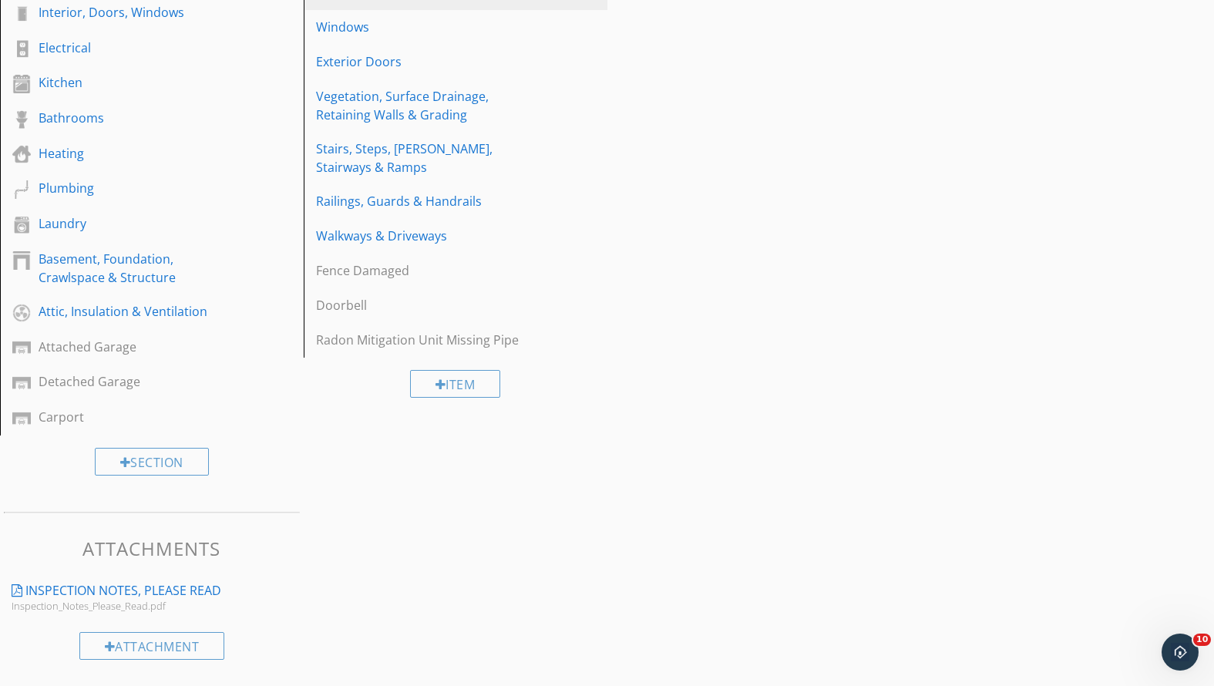
scroll to position [202, 0]
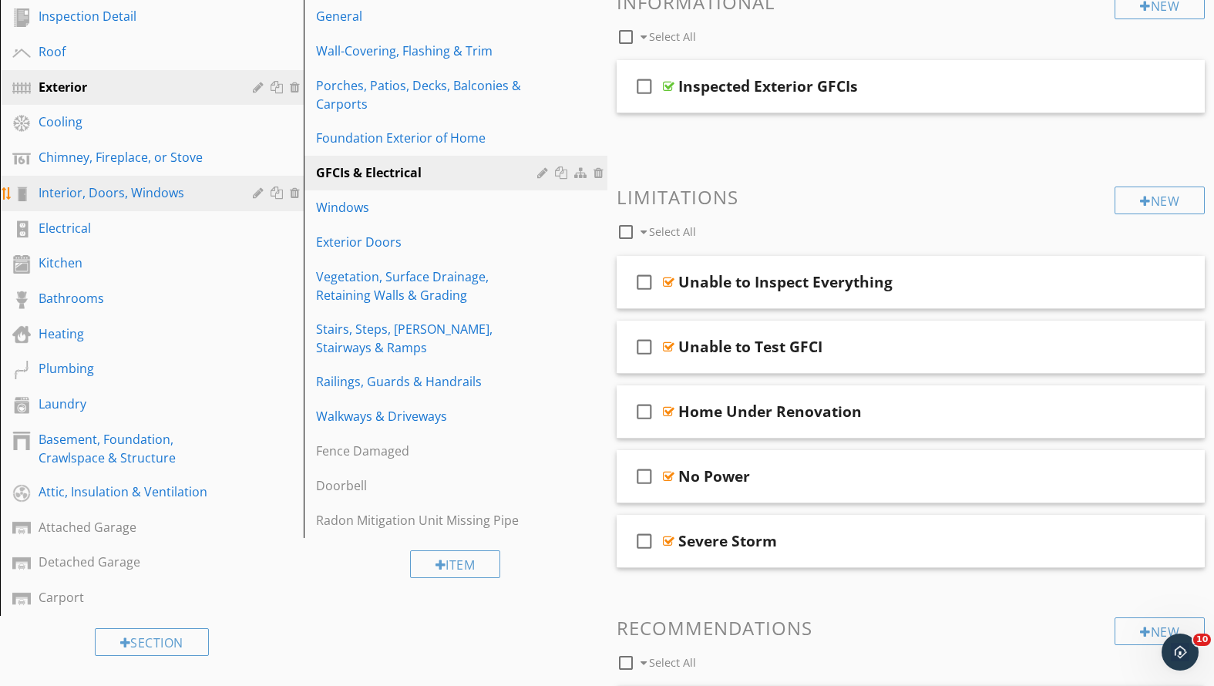
click at [110, 187] on div "Interior, Doors, Windows" at bounding box center [135, 192] width 192 height 19
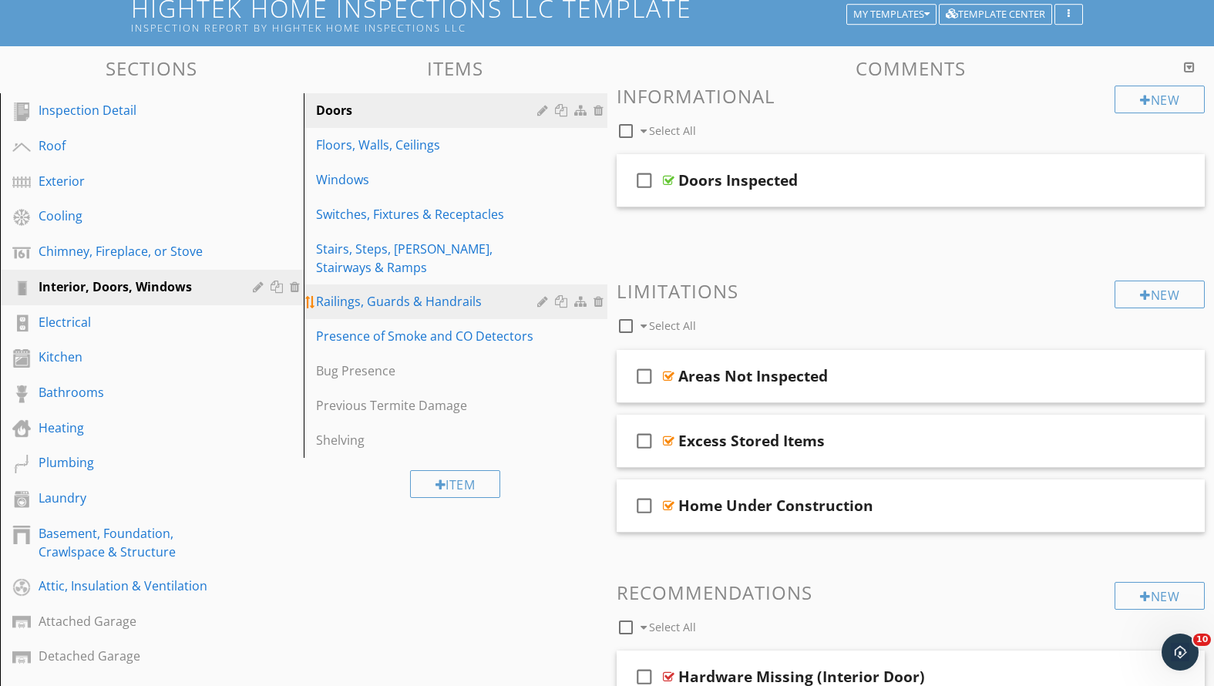
scroll to position [25, 0]
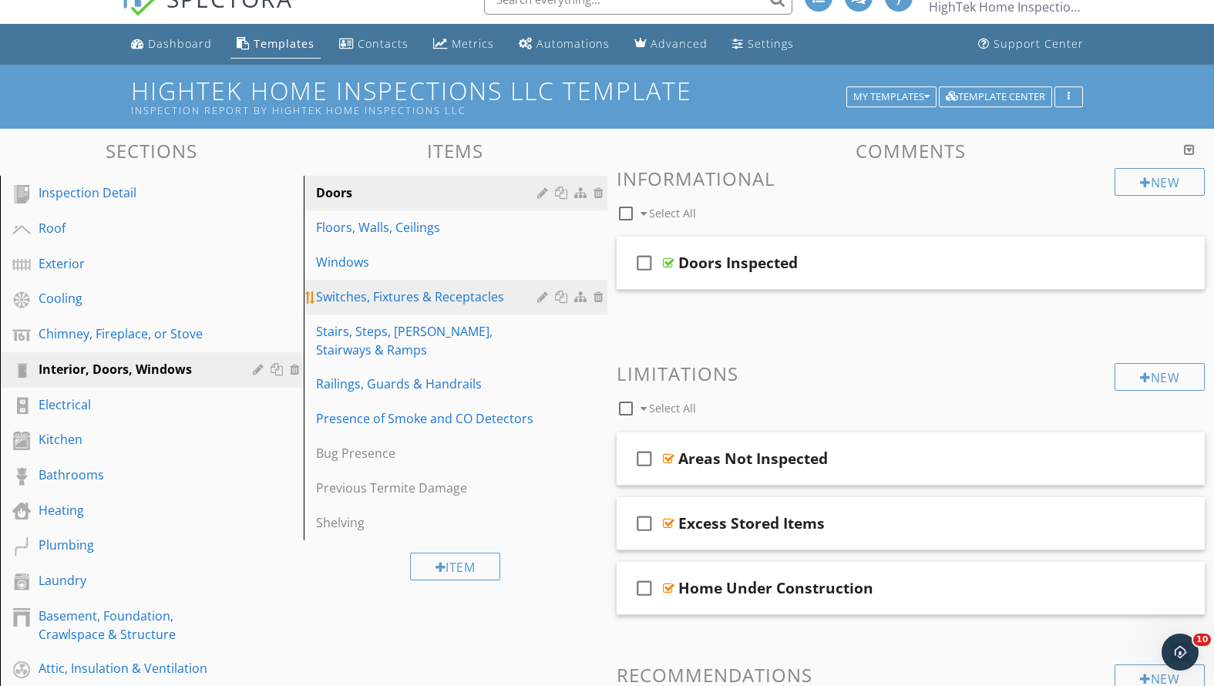
click at [423, 300] on div "Switches, Fixtures & Receptacles" at bounding box center [429, 297] width 226 height 19
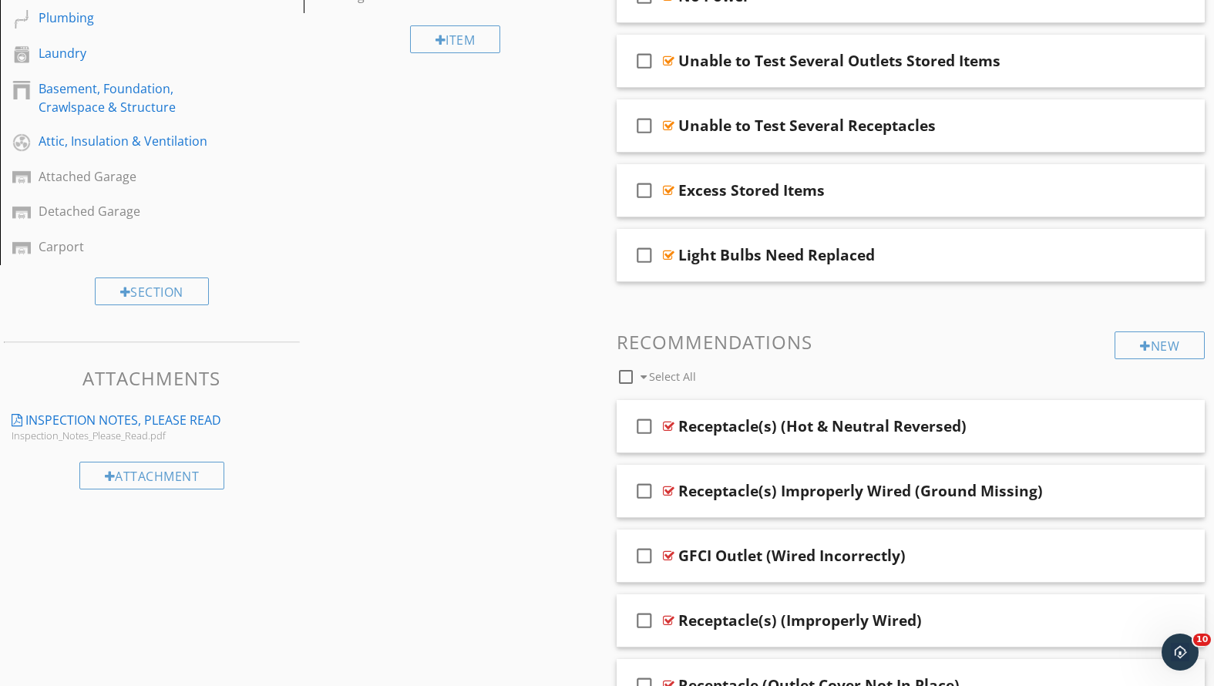
scroll to position [693, 0]
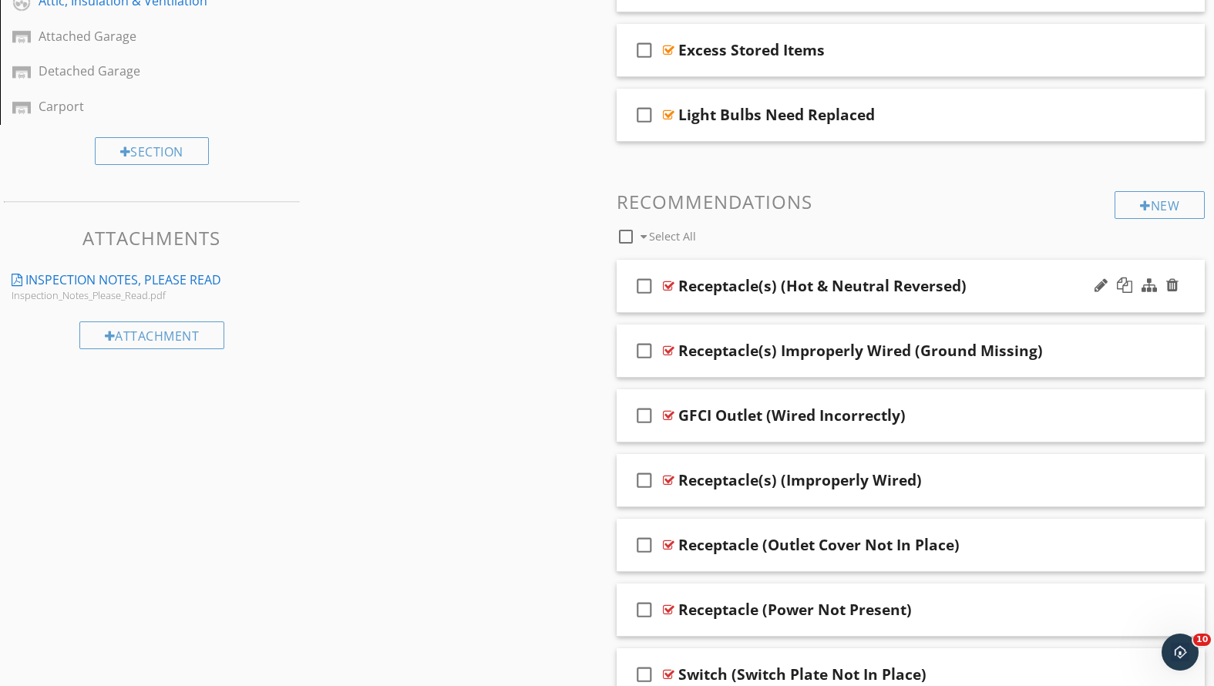
click at [988, 283] on div "Receptacle(s) (Hot & Neutral Reversed)" at bounding box center [887, 286] width 419 height 19
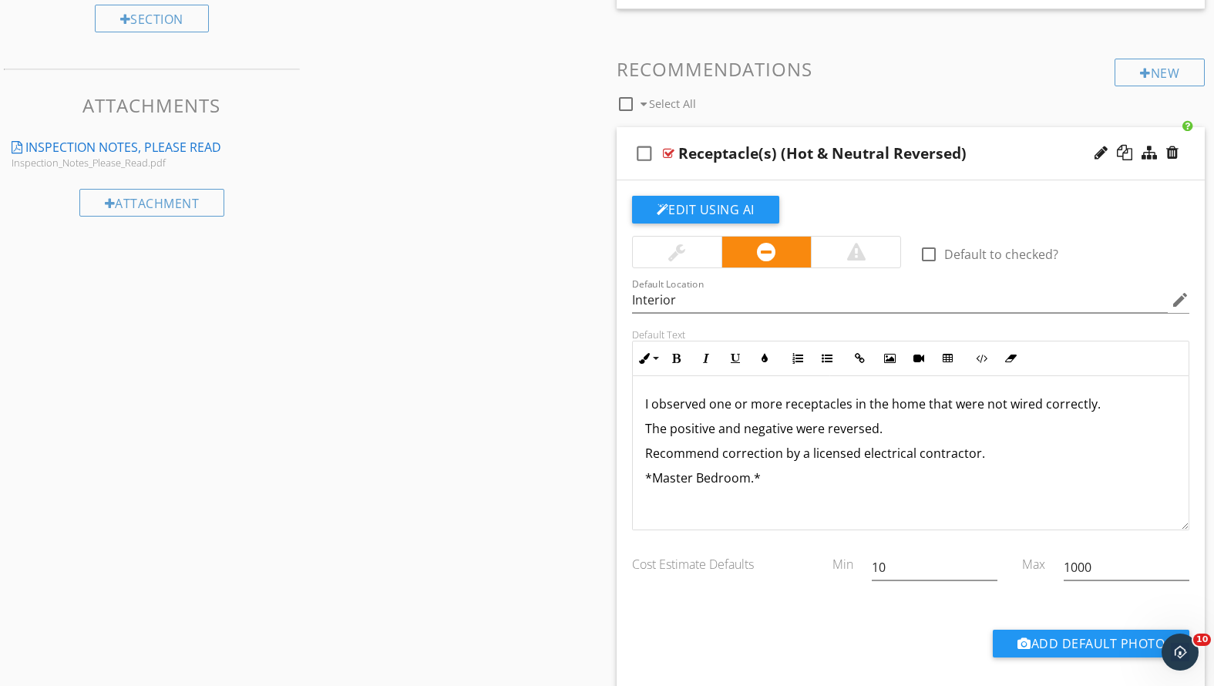
scroll to position [686, 0]
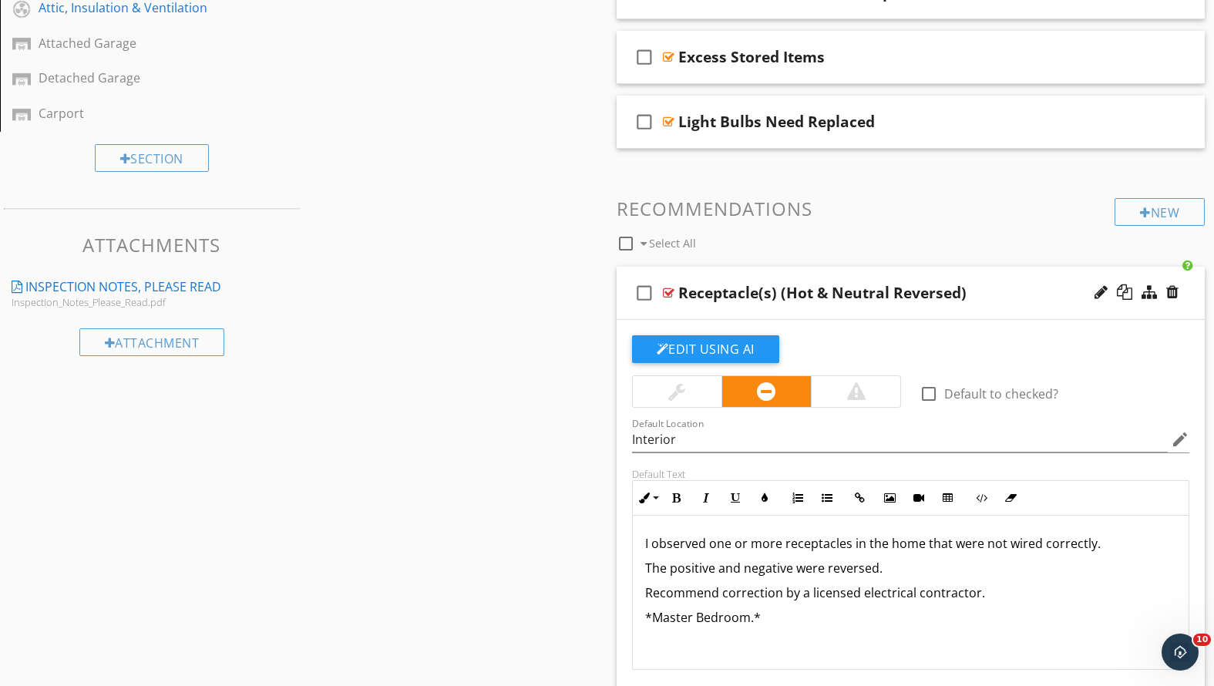
click at [992, 289] on div "Receptacle(s) (Hot & Neutral Reversed)" at bounding box center [887, 293] width 419 height 19
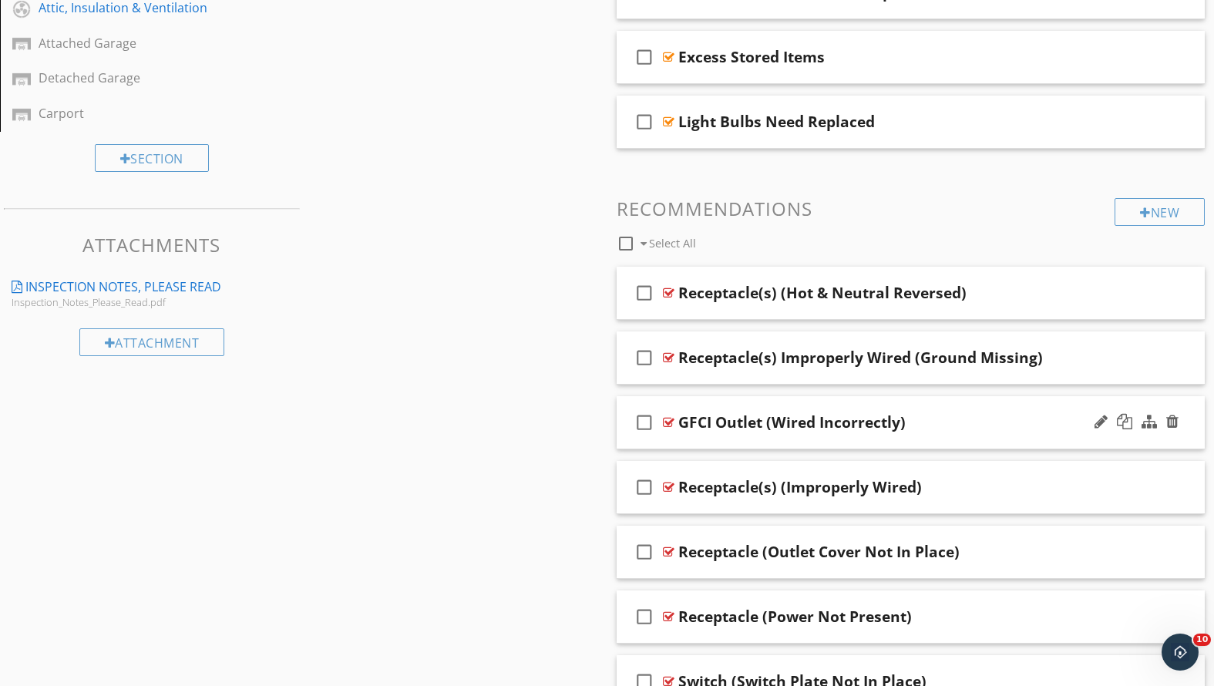
click at [962, 419] on div "GFCI Outlet (Wired Incorrectly)" at bounding box center [887, 422] width 419 height 19
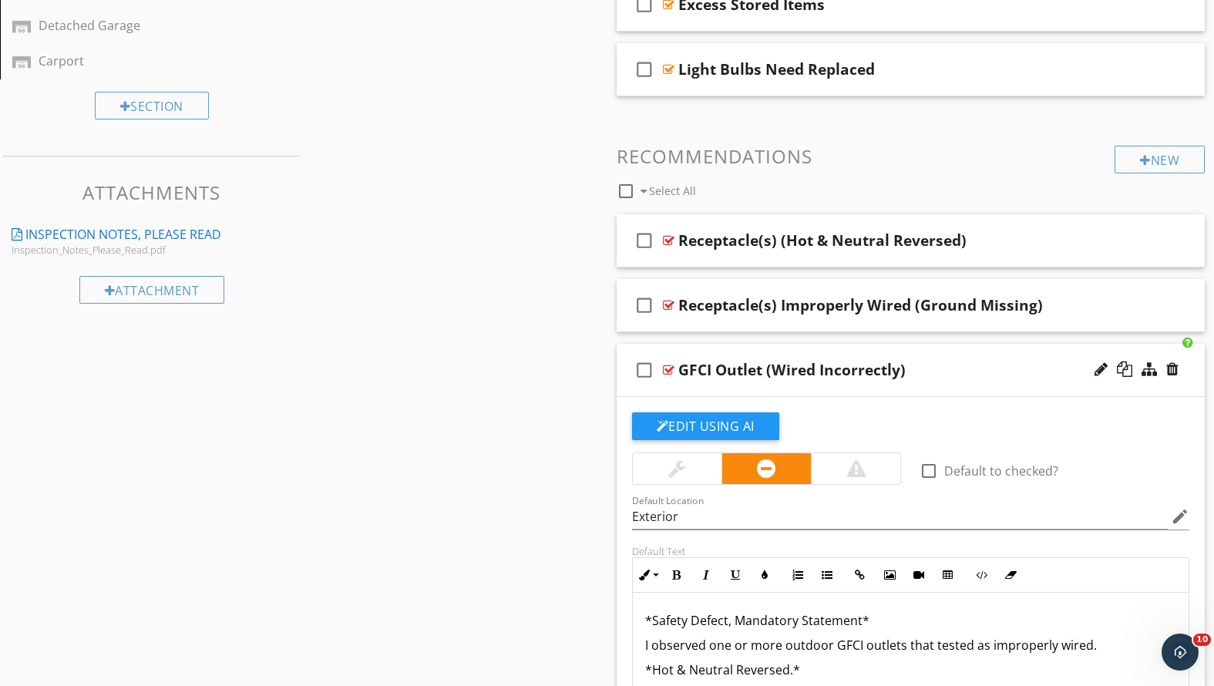
scroll to position [728, 0]
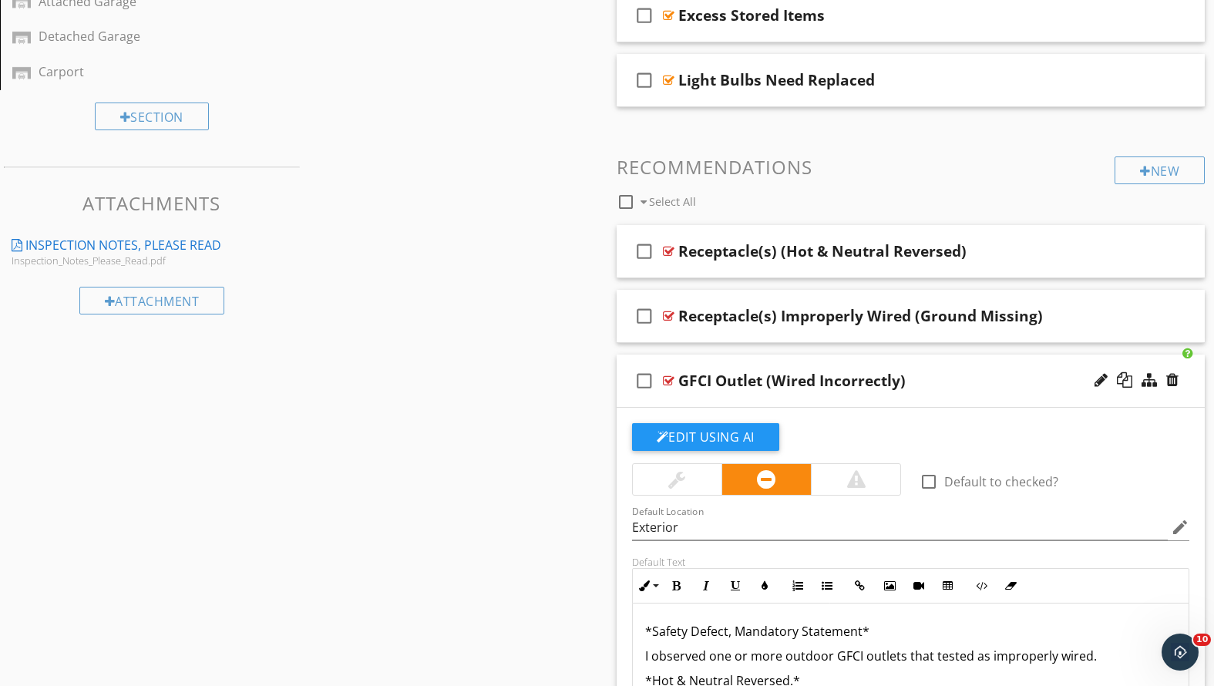
click at [932, 368] on div "check_box_outline_blank GFCI Outlet (Wired Incorrectly)" at bounding box center [911, 381] width 589 height 53
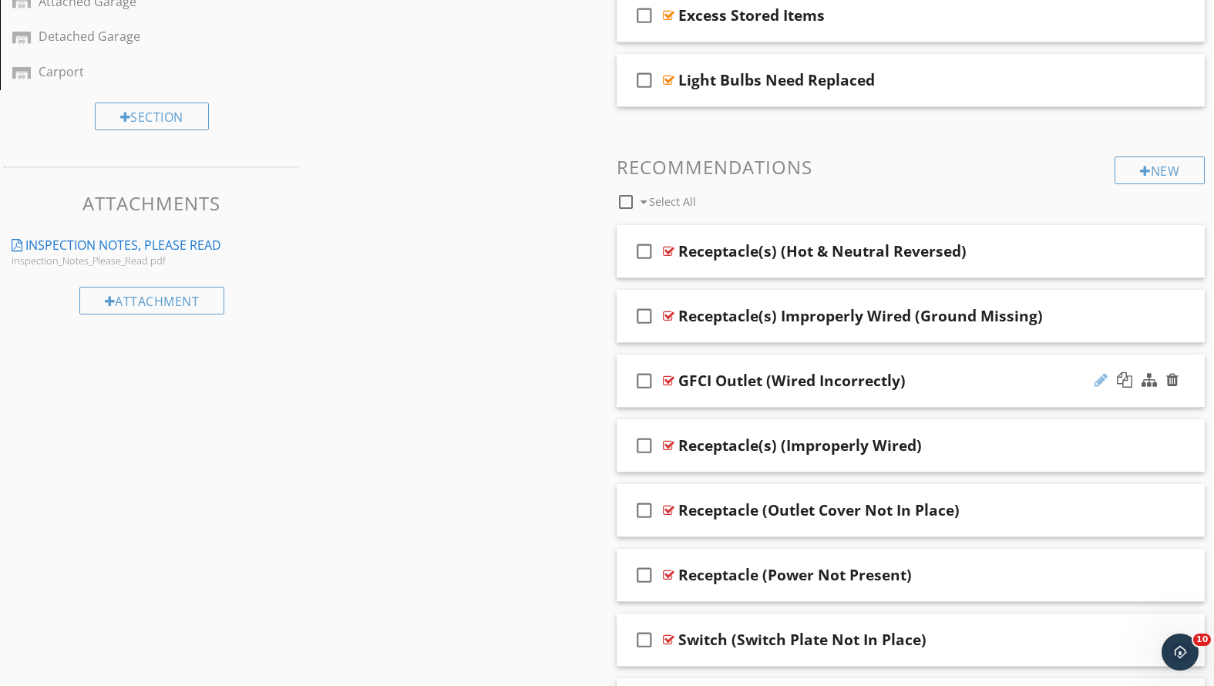
click at [1098, 376] on div at bounding box center [1101, 379] width 13 height 15
click at [709, 376] on input "GFCI Outlet (Wired Incorrectly)" at bounding box center [887, 382] width 419 height 25
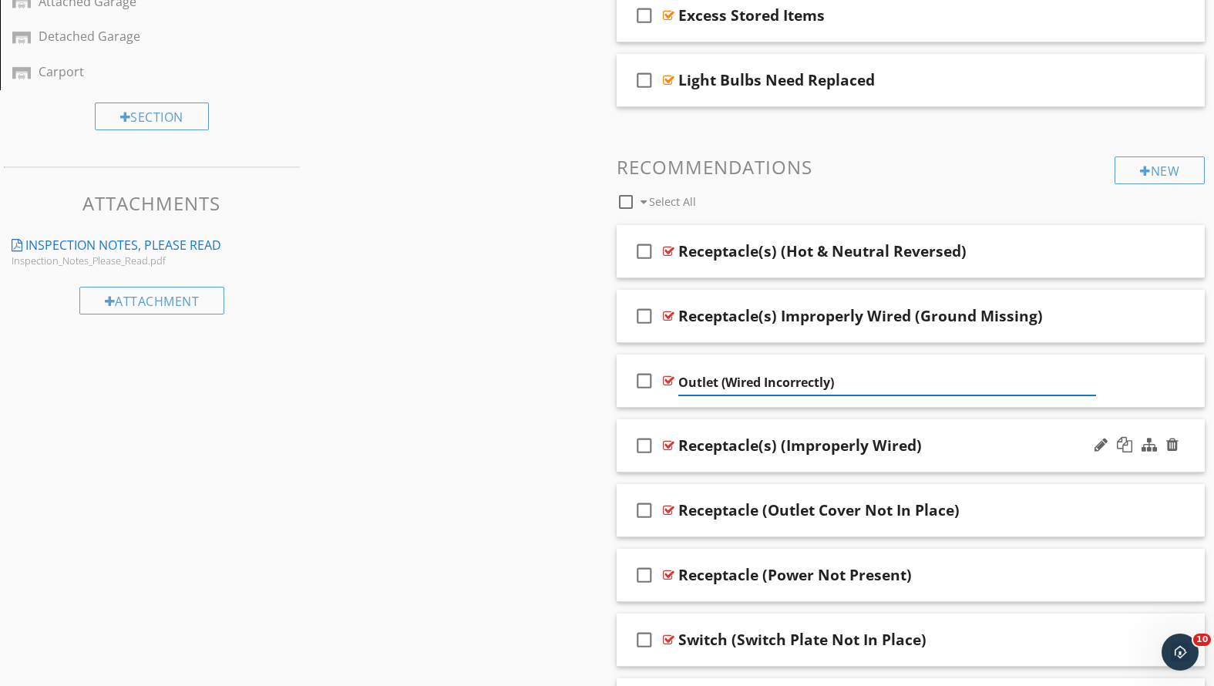
type input "Outlet (Wired Incorrectly)"
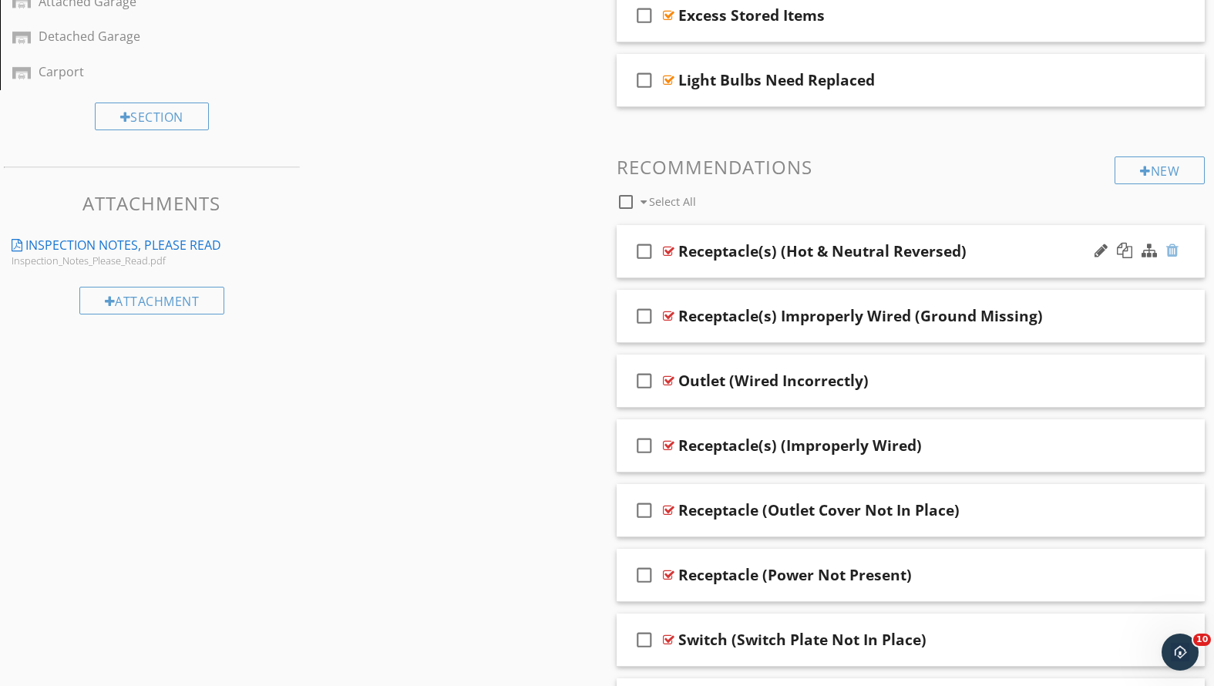
click at [1170, 251] on div at bounding box center [1172, 250] width 12 height 15
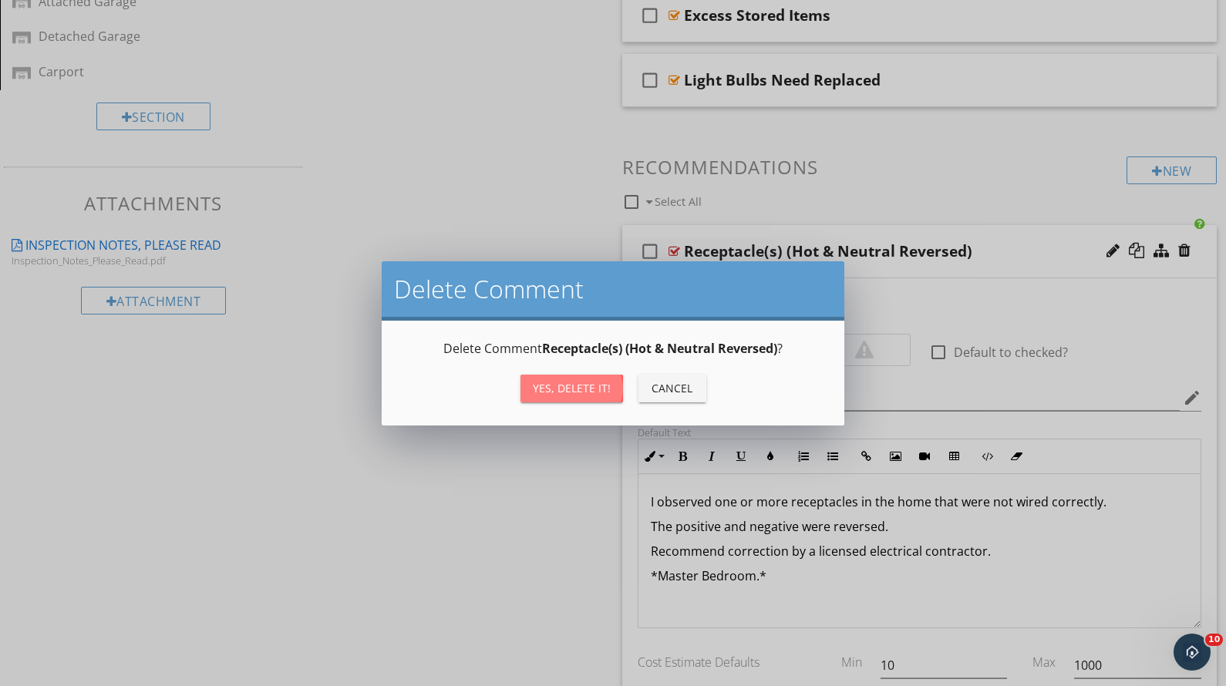
click at [566, 391] on div "Yes, Delete it!" at bounding box center [572, 388] width 78 height 16
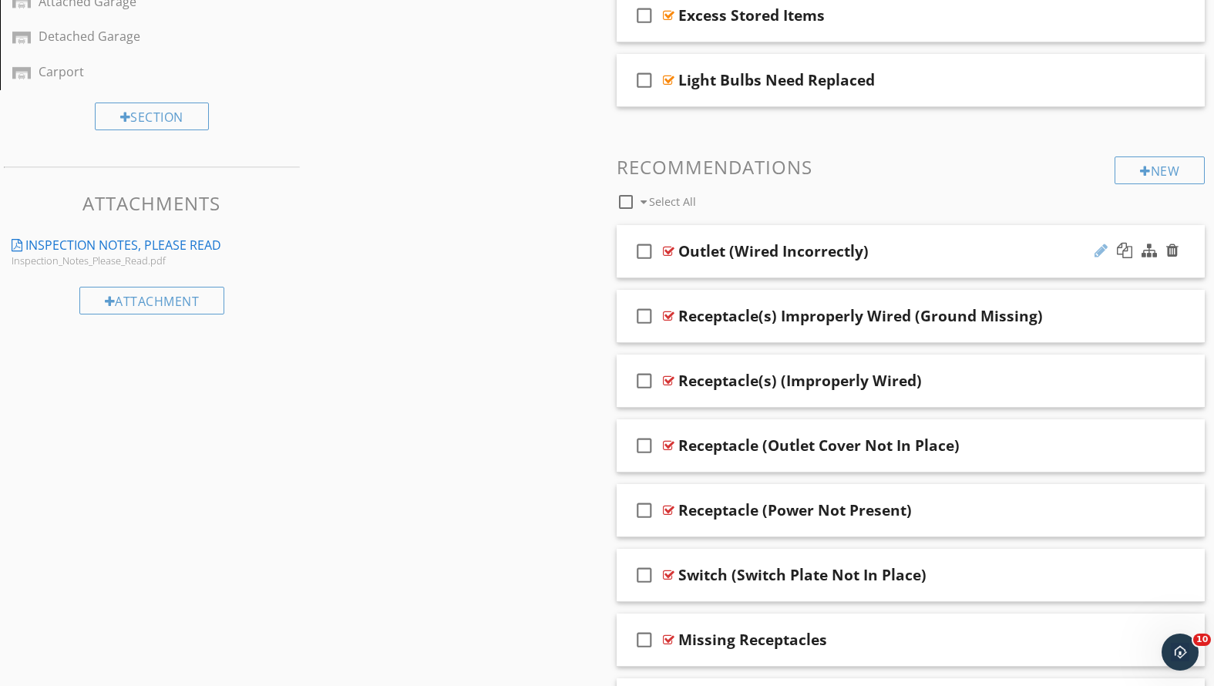
click at [1101, 251] on div at bounding box center [1101, 250] width 13 height 15
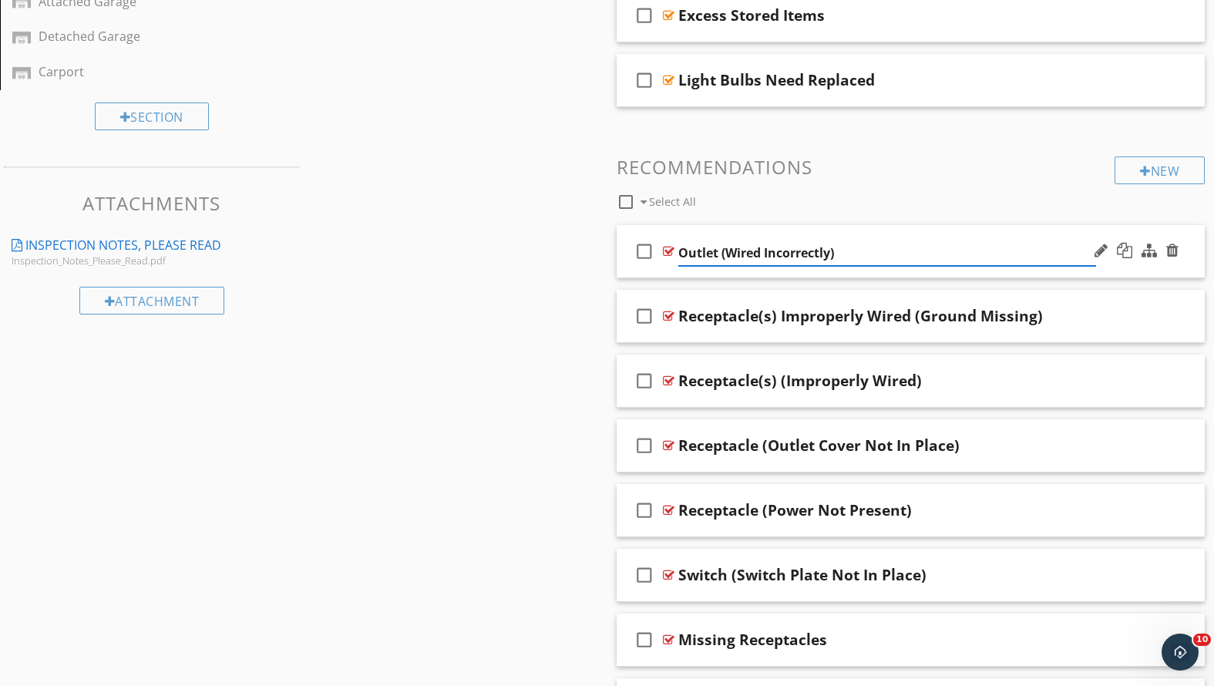
click at [833, 247] on input "Outlet (Wired Incorrectly)" at bounding box center [887, 253] width 419 height 25
type input "Outlet (Wired Incorrectly, Hot & Neutral Reversed)"
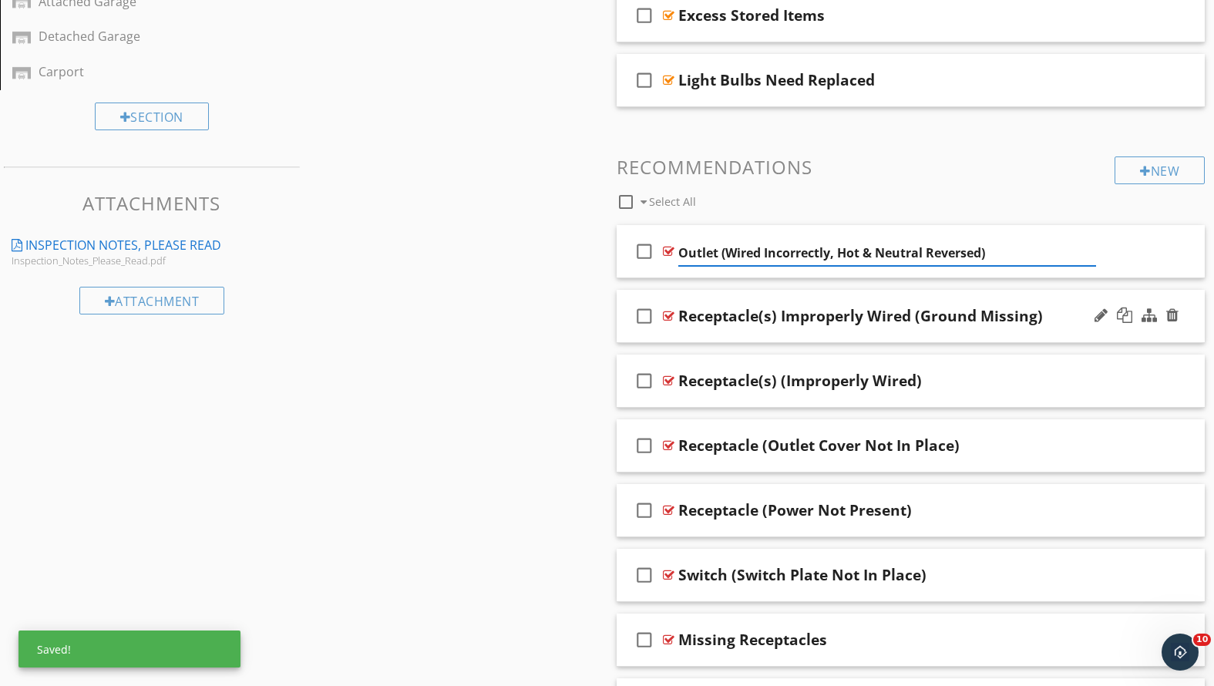
click at [965, 316] on div "Receptacle(s) Improperly Wired (Ground Missing)" at bounding box center [860, 316] width 365 height 19
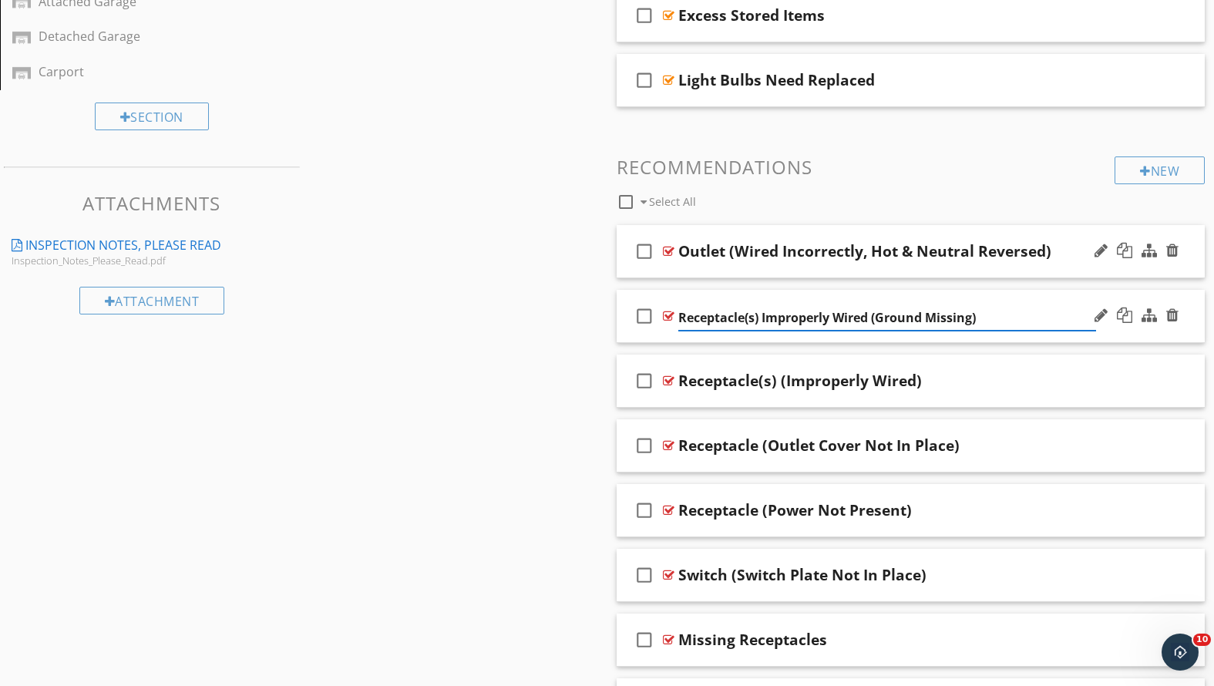
click at [1067, 242] on div "Outlet (Wired Incorrectly, Hot & Neutral Reversed)" at bounding box center [887, 251] width 419 height 19
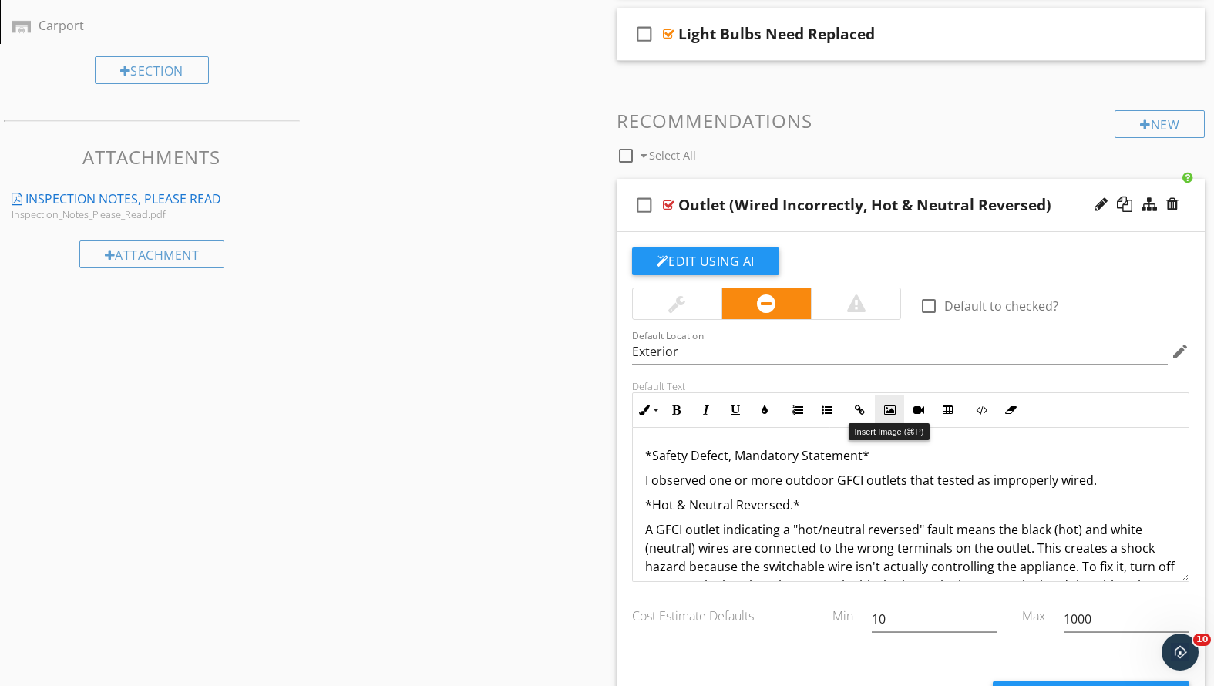
scroll to position [3, 0]
click at [863, 479] on p "I observed one or more outdoor GFCI outlets that tested as improperly wired." at bounding box center [911, 477] width 532 height 19
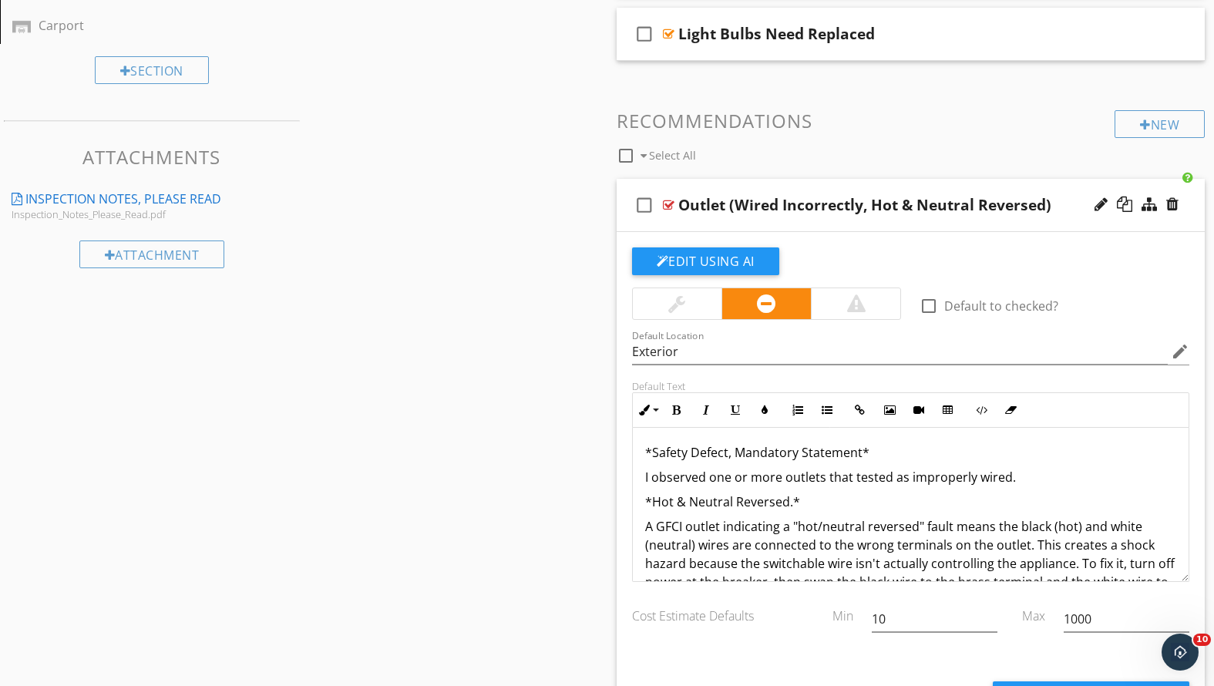
click at [688, 528] on p "A GFCI outlet indicating a "hot/neutral reversed" fault means the black (hot) a…" at bounding box center [911, 563] width 532 height 93
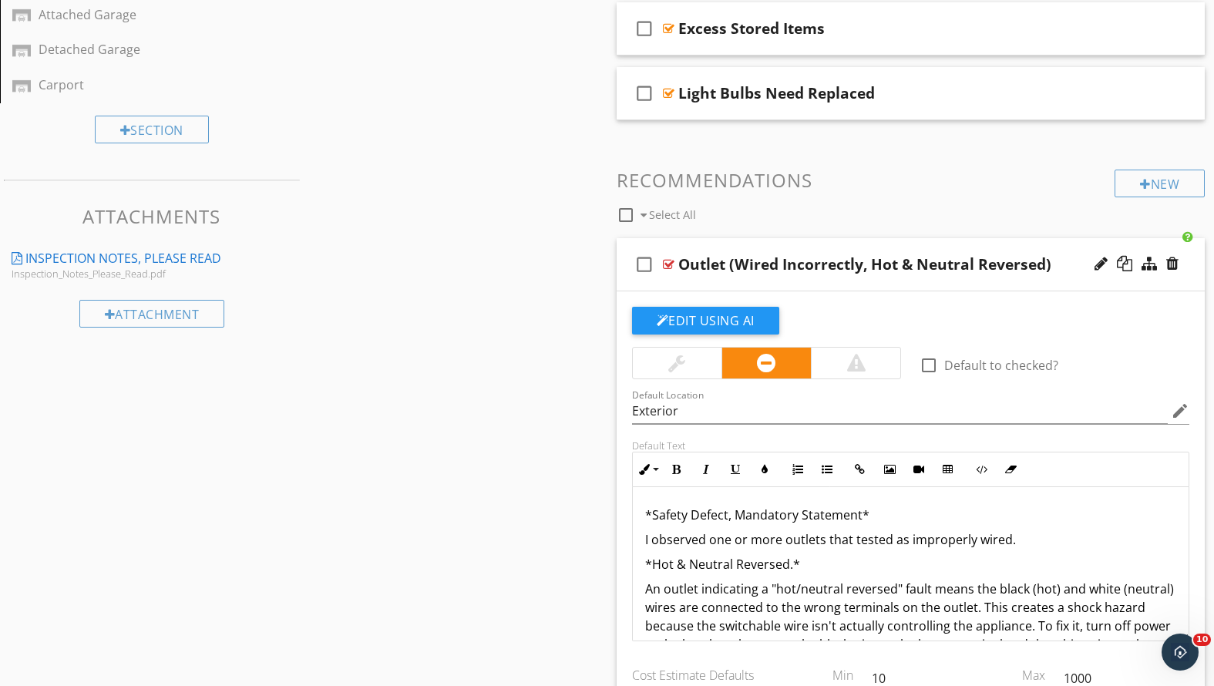
scroll to position [697, 0]
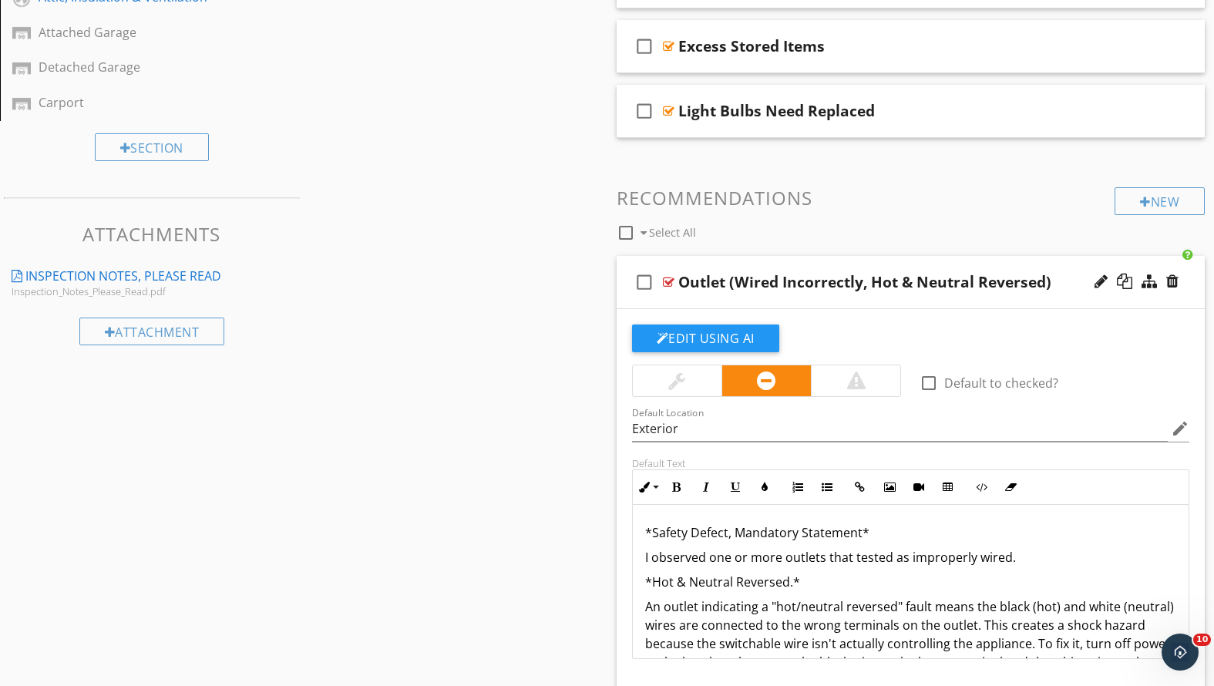
click at [899, 301] on div "check_box_outline_blank Outlet (Wired Incorrectly, Hot & Neutral Reversed)" at bounding box center [911, 282] width 589 height 53
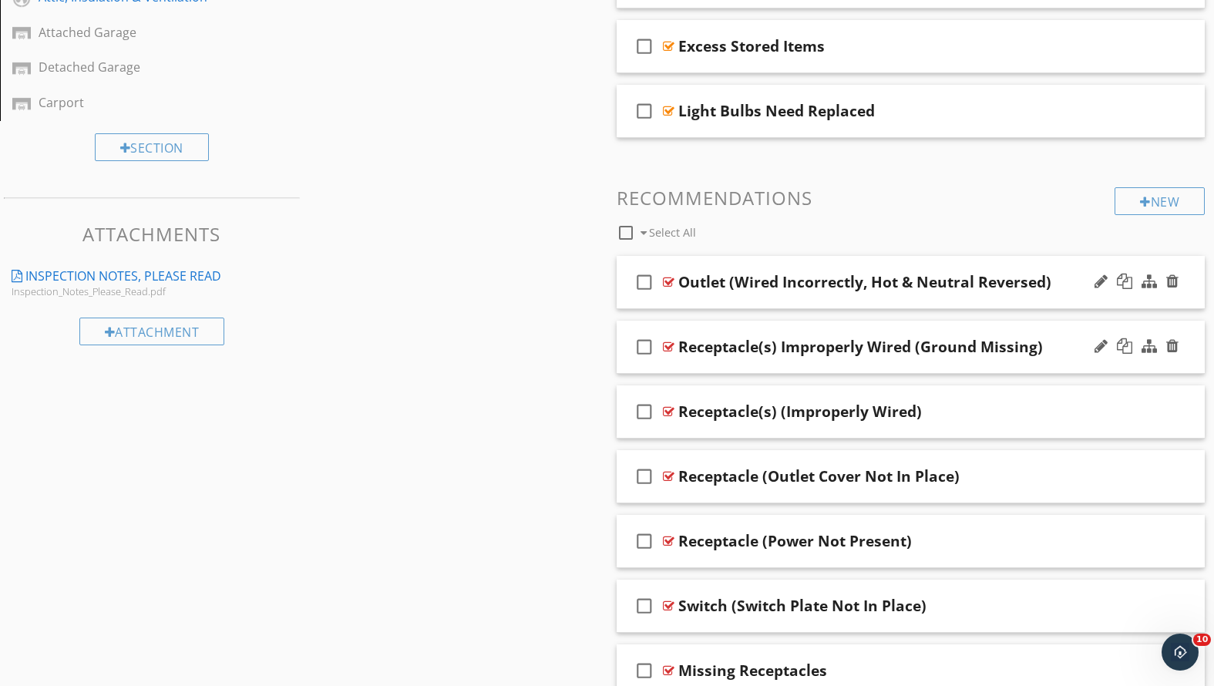
click at [899, 301] on div "check_box_outline_blank Outlet (Wired Incorrectly, Hot & Neutral Reversed)" at bounding box center [911, 282] width 589 height 53
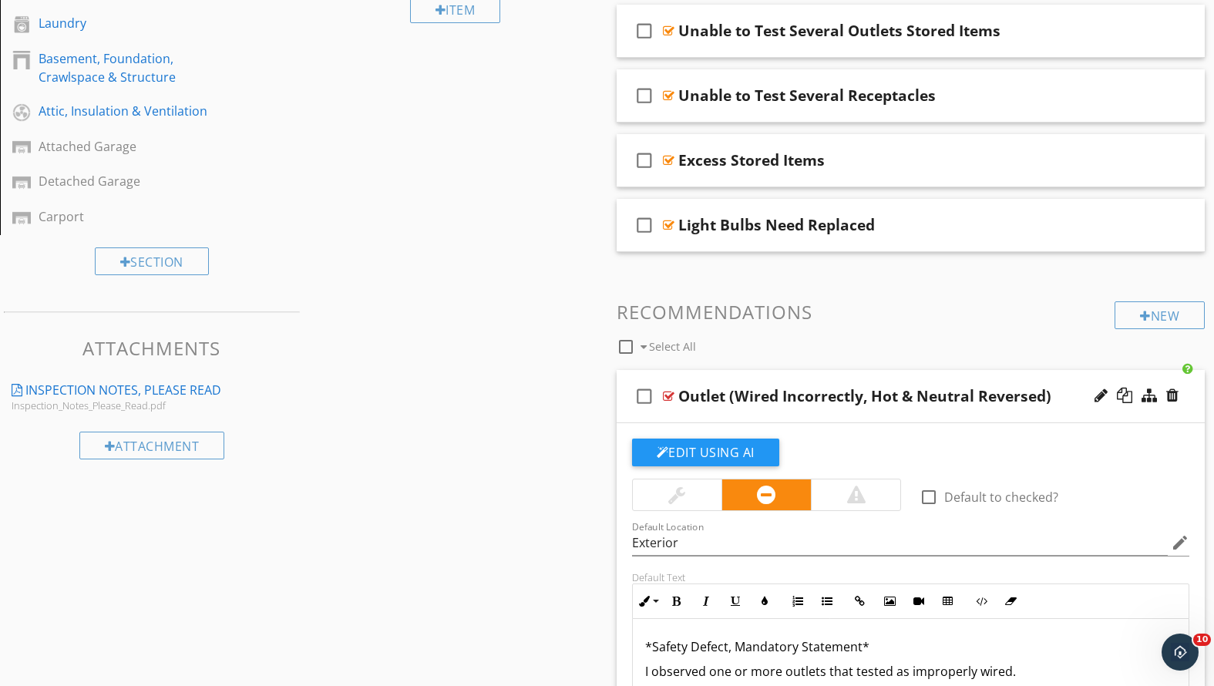
scroll to position [772, 0]
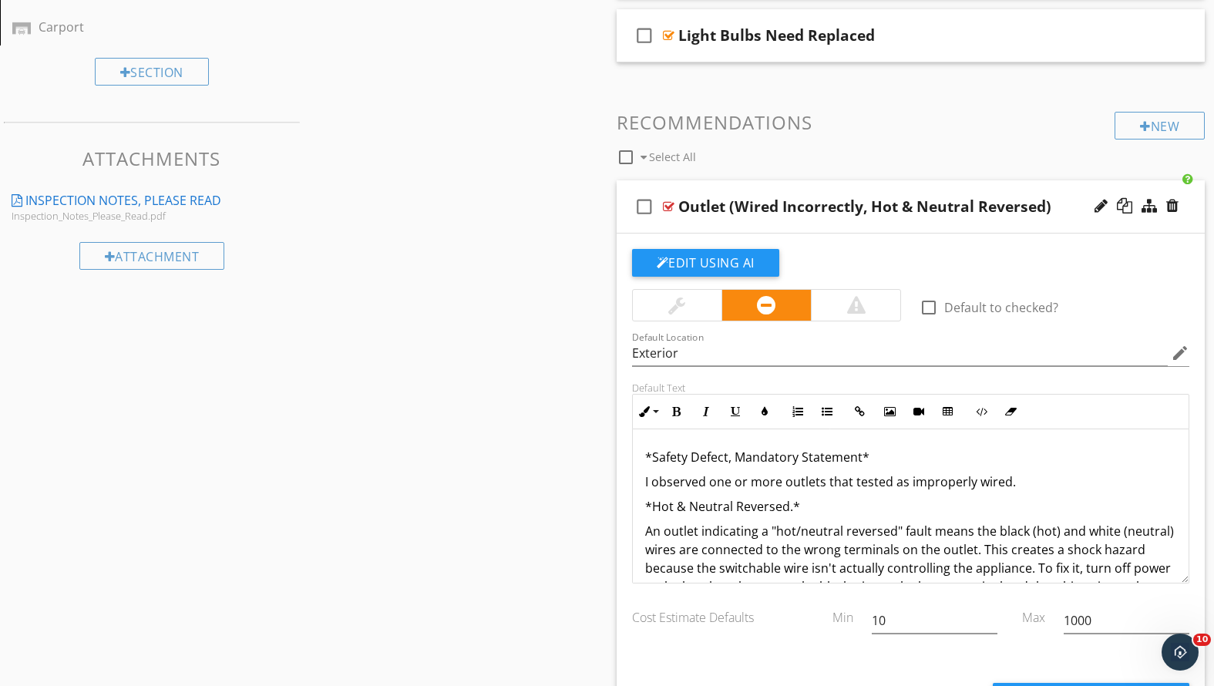
click at [920, 217] on div "check_box_outline_blank Outlet (Wired Incorrectly, Hot & Neutral Reversed)" at bounding box center [911, 206] width 589 height 53
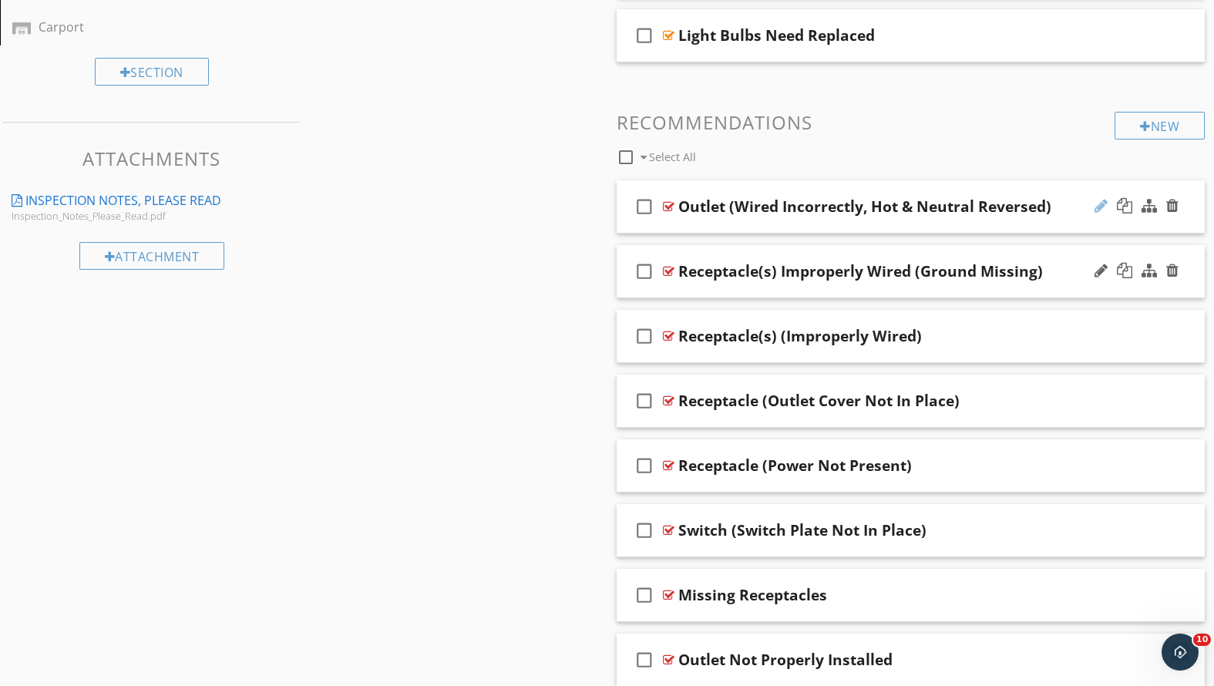
click at [1100, 206] on div at bounding box center [1101, 205] width 13 height 15
click at [841, 201] on input "Outlet (Wired Incorrectly, Hot & Neutral Reversed)" at bounding box center [887, 208] width 419 height 25
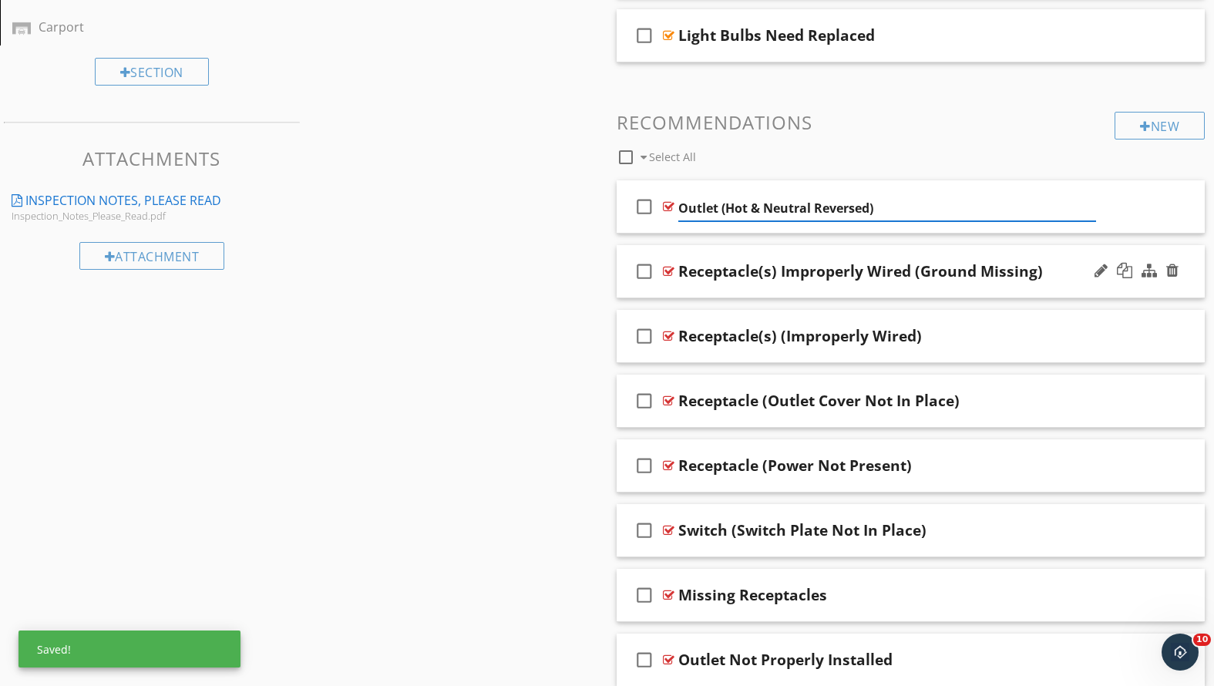
type input "Outlet (Hot & Neutral Reversed)"
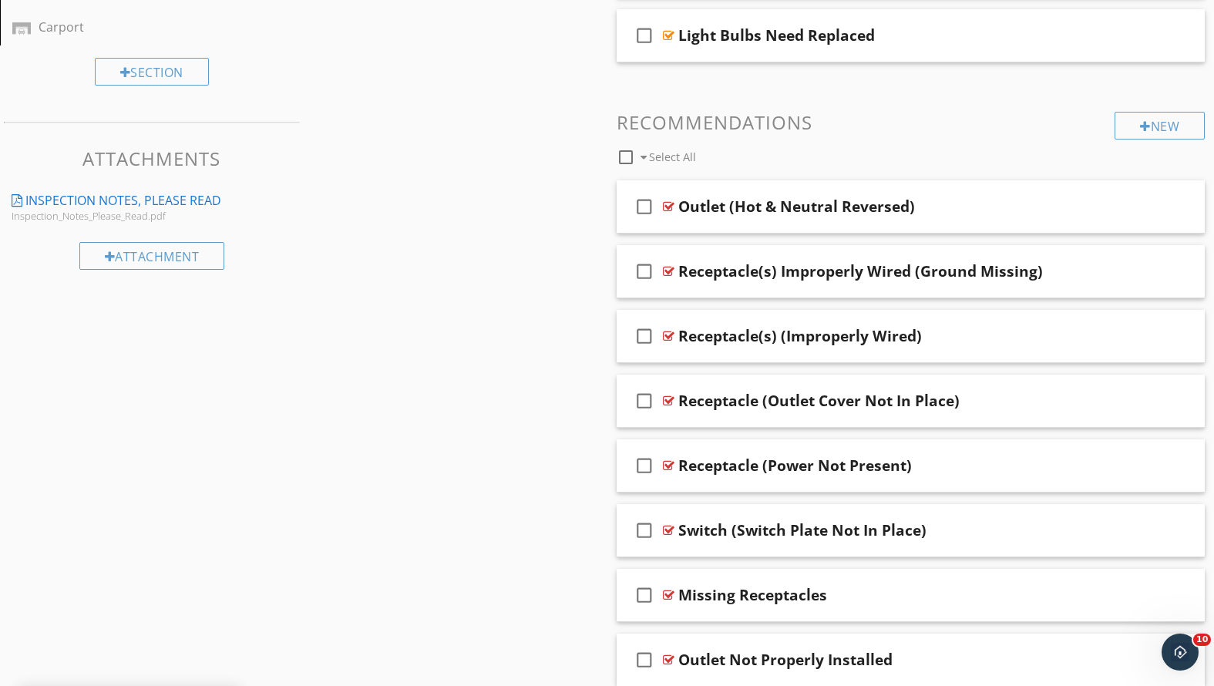
click at [906, 284] on div "check_box_outline_blank Receptacle(s) Improperly Wired (Ground Missing)" at bounding box center [911, 271] width 589 height 53
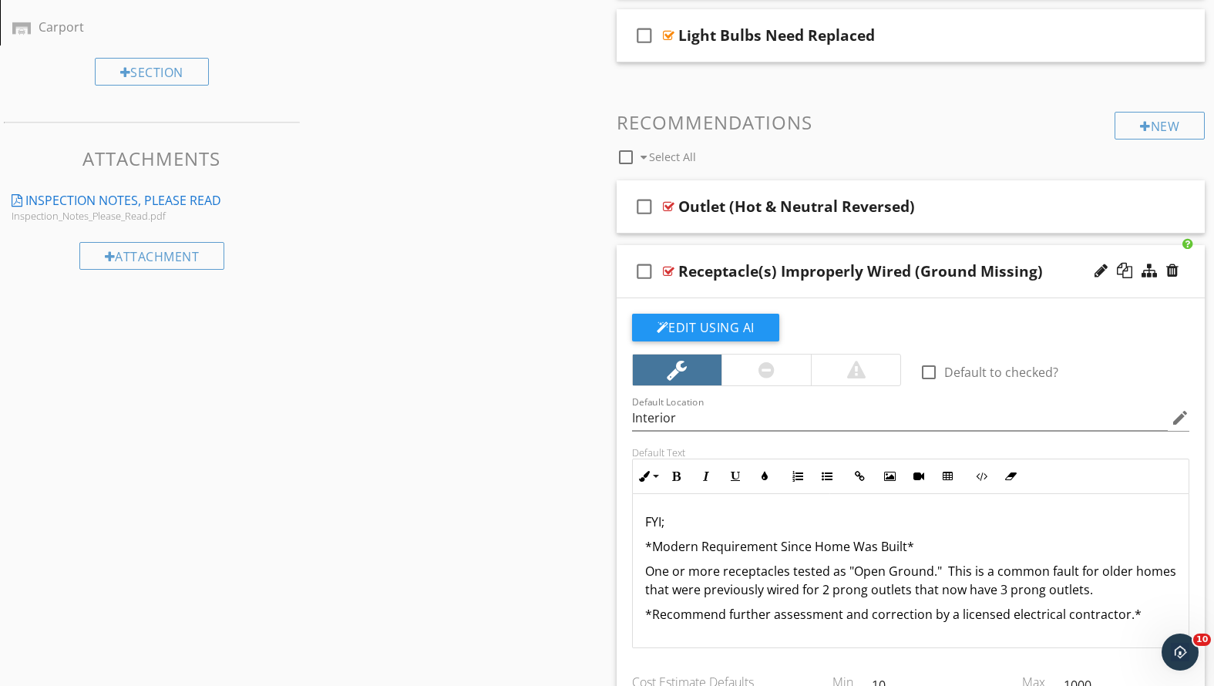
click at [843, 291] on div "check_box_outline_blank Receptacle(s) Improperly Wired (Ground Missing)" at bounding box center [911, 271] width 589 height 53
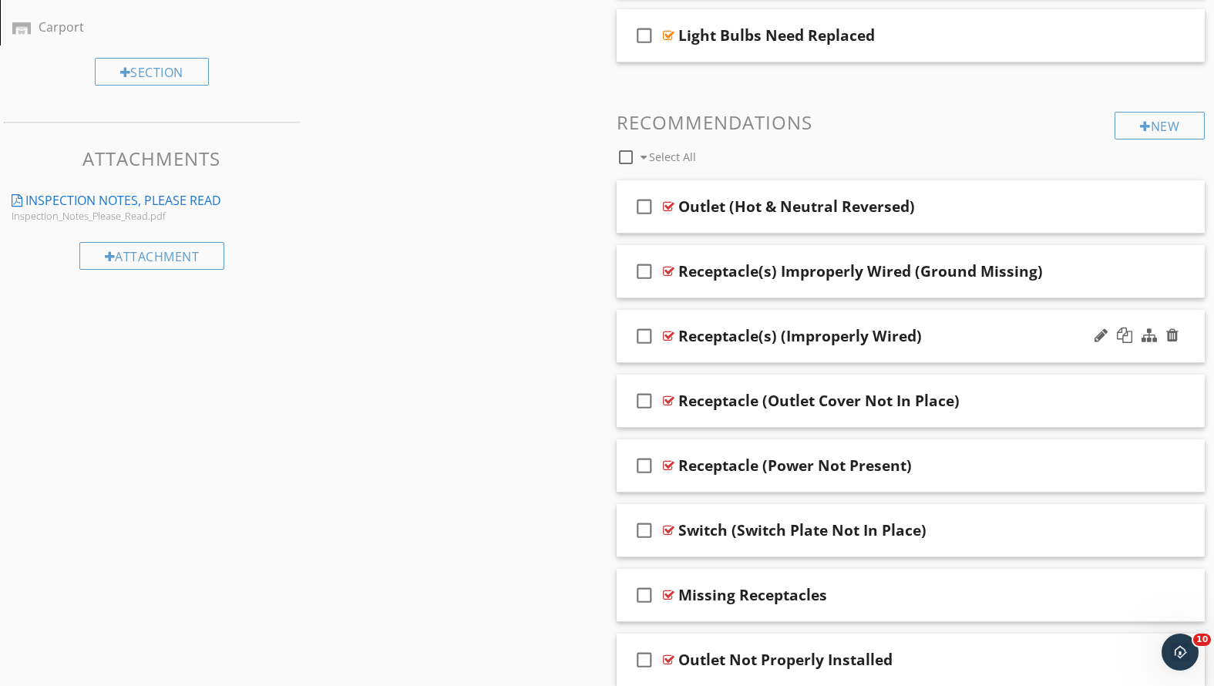
click at [948, 342] on div "Receptacle(s) (Improperly Wired)" at bounding box center [887, 336] width 419 height 19
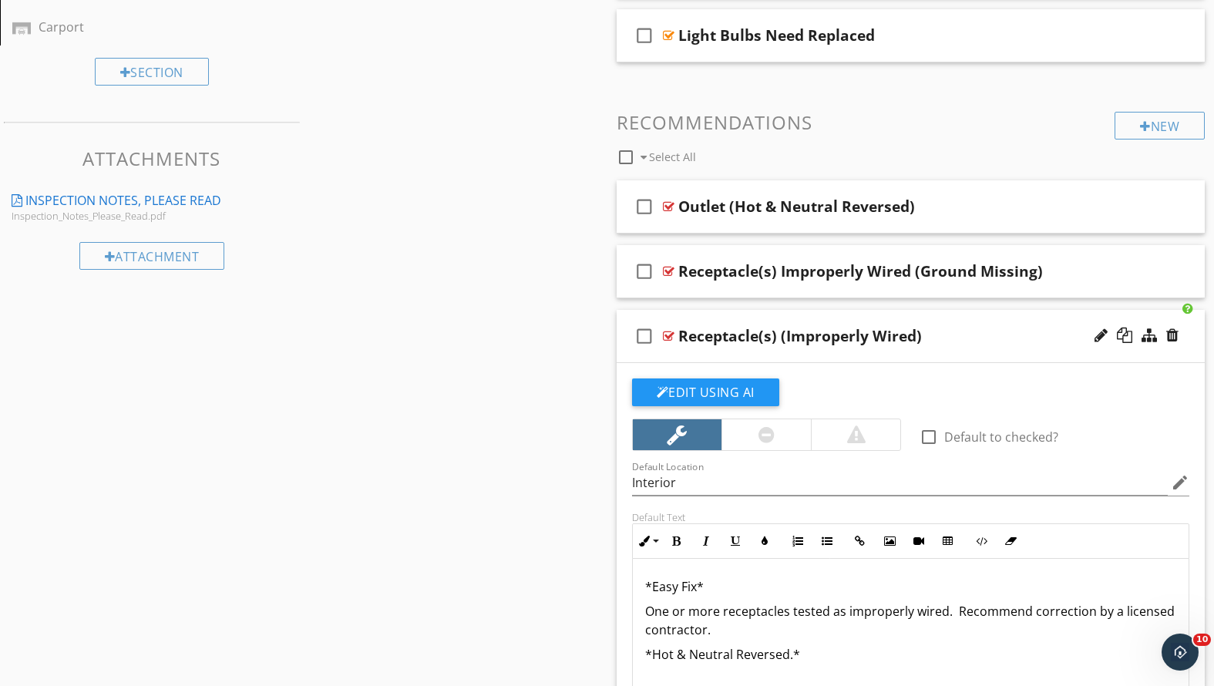
click at [950, 339] on div "Receptacle(s) (Improperly Wired)" at bounding box center [887, 336] width 419 height 19
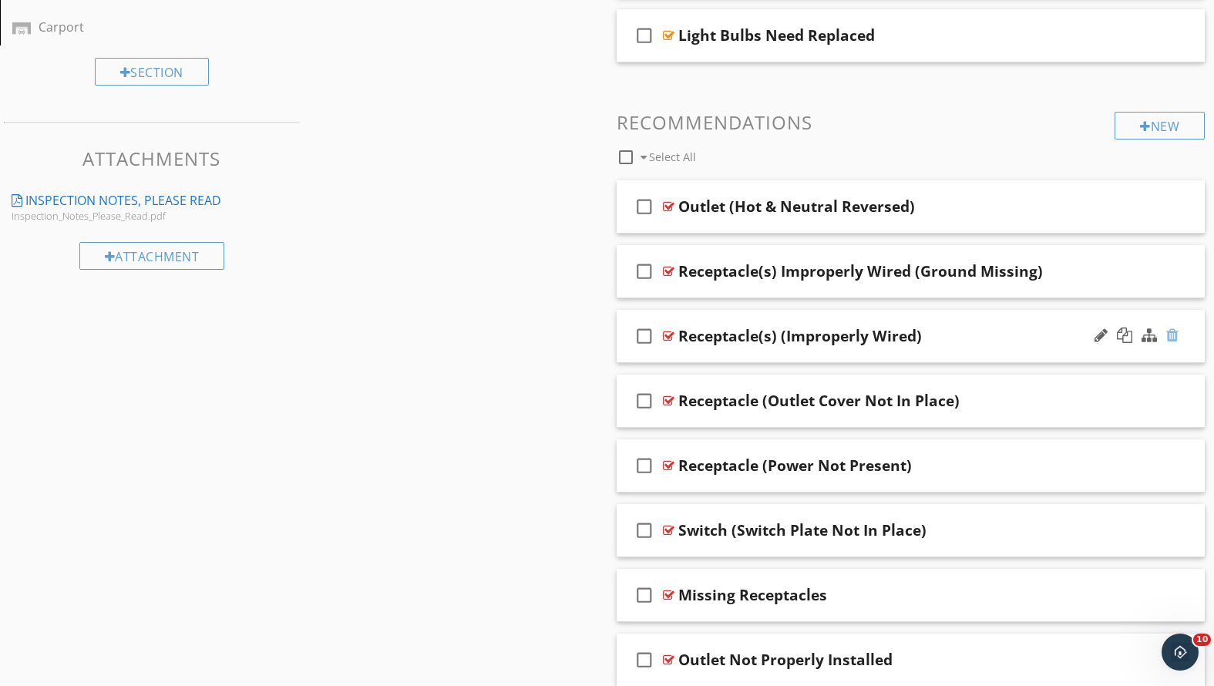
click at [1171, 332] on div at bounding box center [1172, 335] width 12 height 15
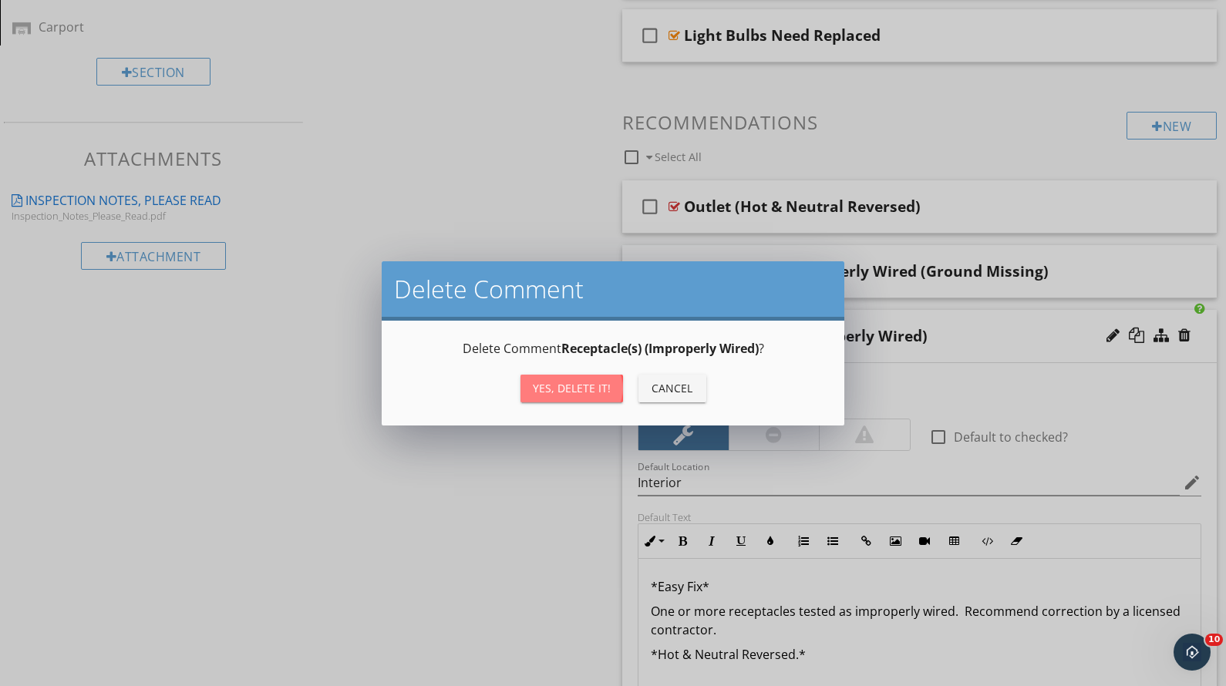
click at [579, 394] on div "Yes, Delete it!" at bounding box center [572, 388] width 78 height 16
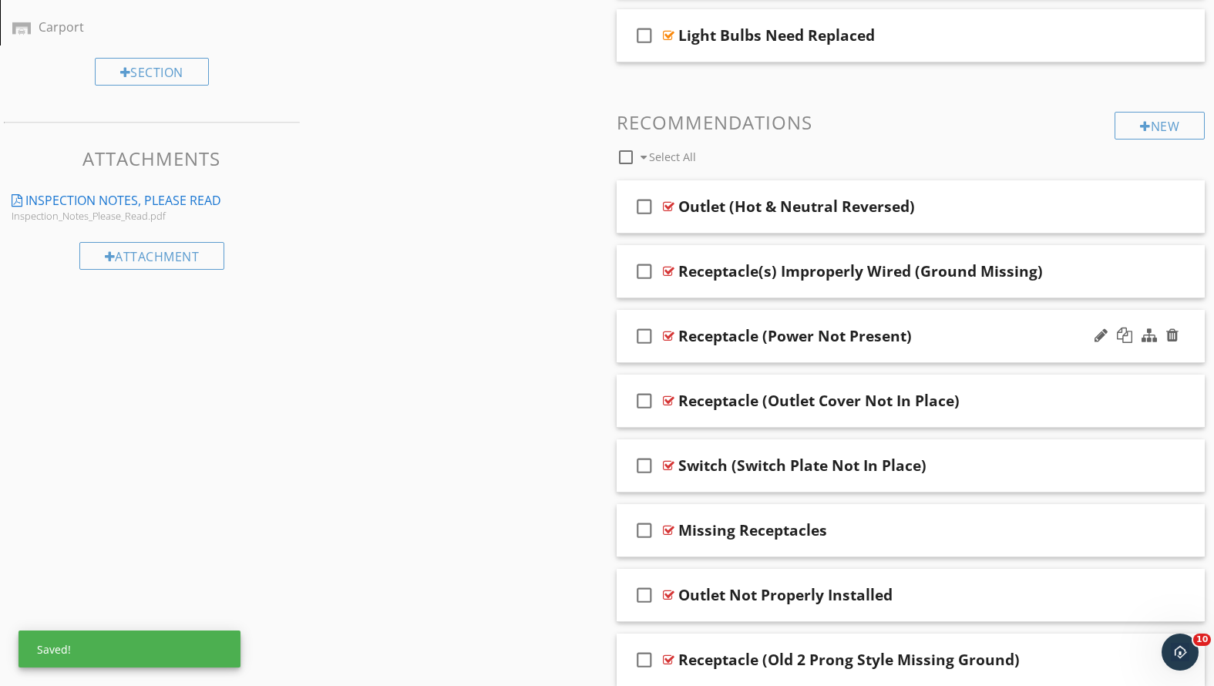
click at [949, 338] on div "Receptacle (Power Not Present)" at bounding box center [887, 336] width 419 height 19
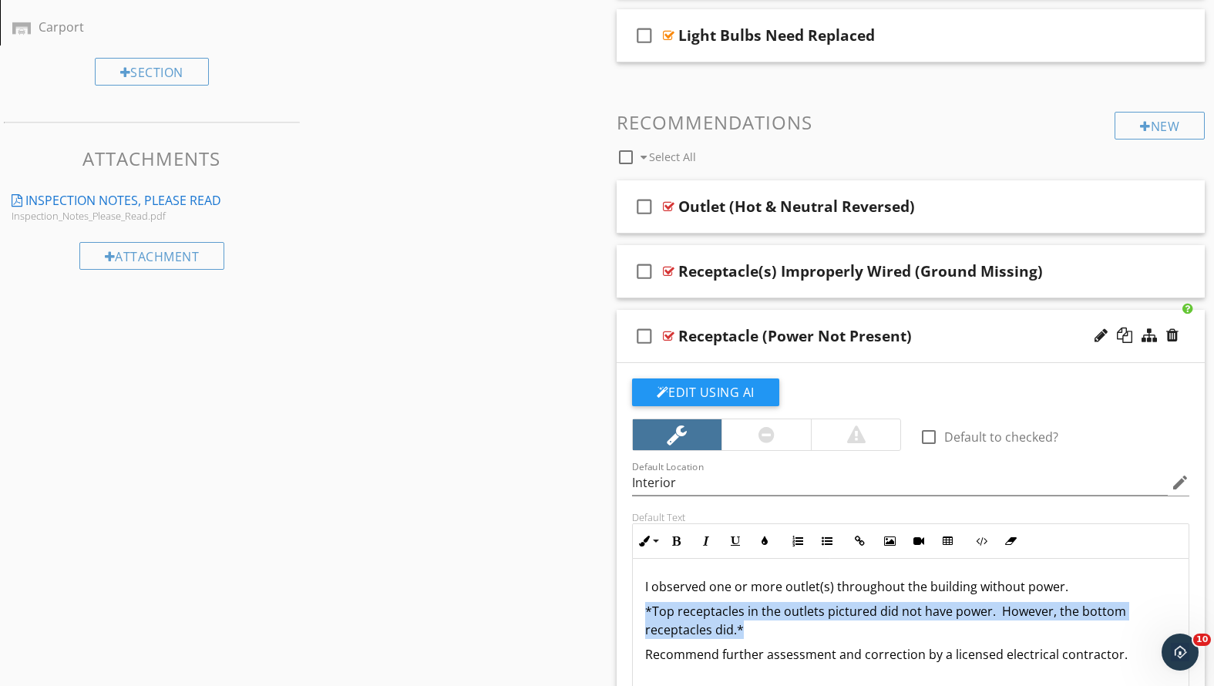
drag, startPoint x: 762, startPoint y: 632, endPoint x: 611, endPoint y: 602, distance: 154.8
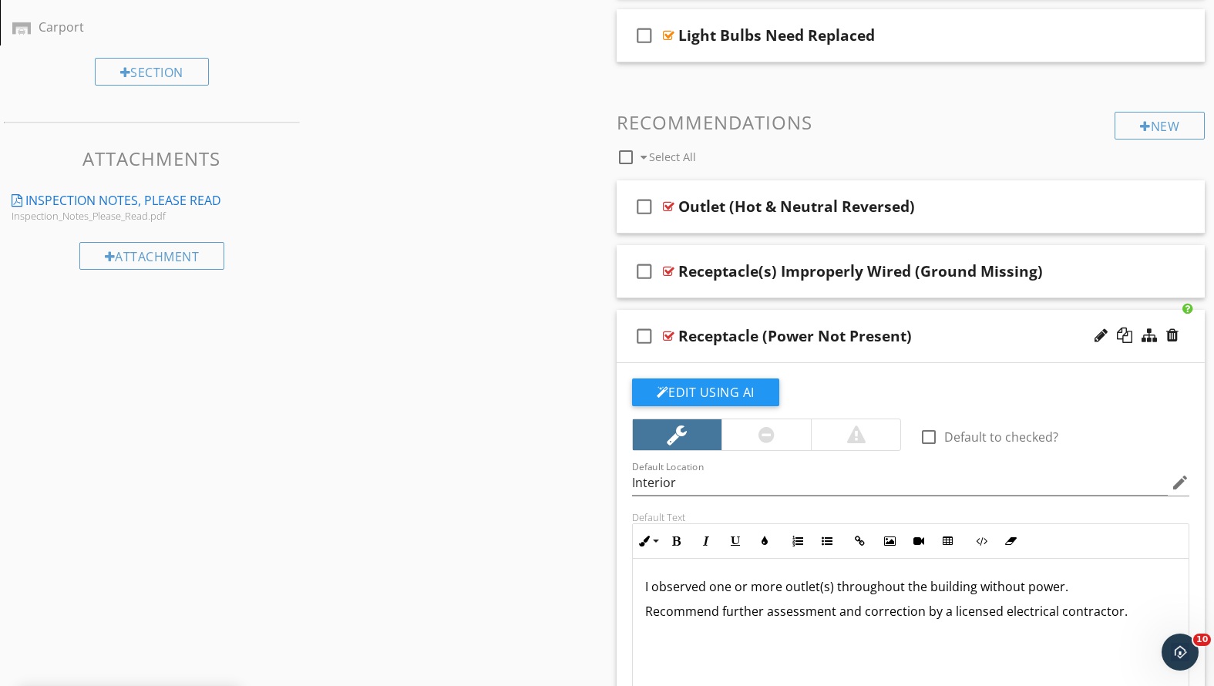
click at [985, 347] on div "check_box_outline_blank Receptacle (Power Not Present)" at bounding box center [911, 336] width 589 height 53
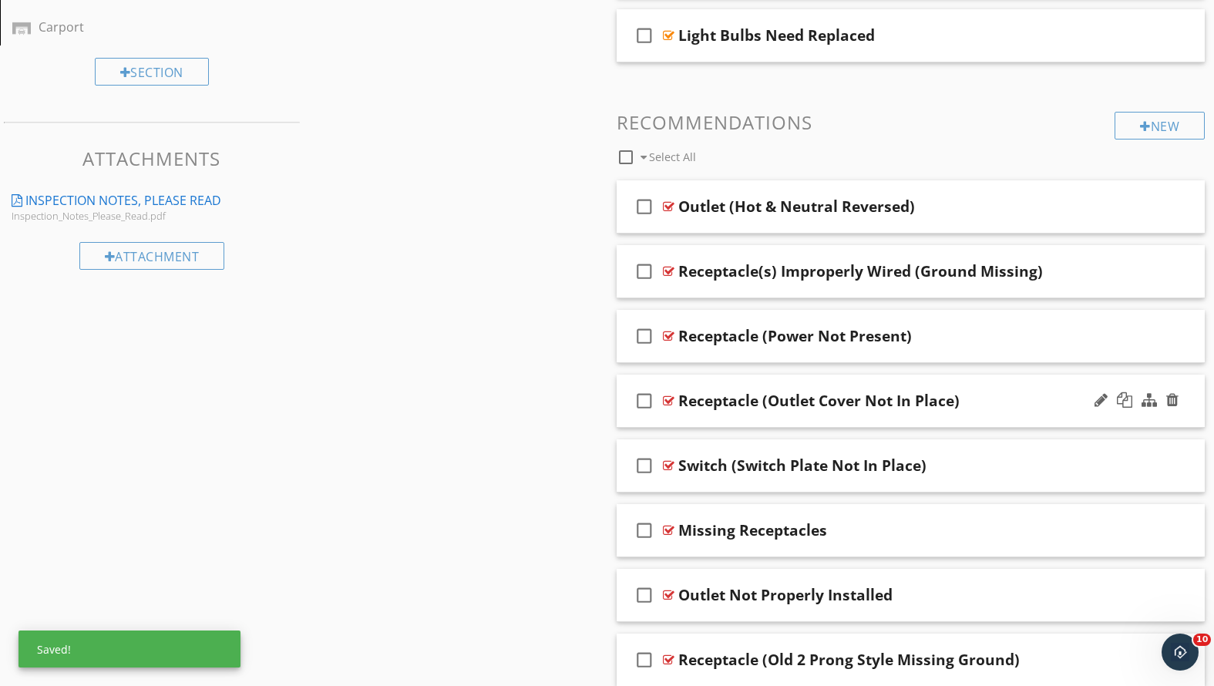
click at [996, 399] on div "Receptacle (Outlet Cover Not In Place)" at bounding box center [887, 401] width 419 height 19
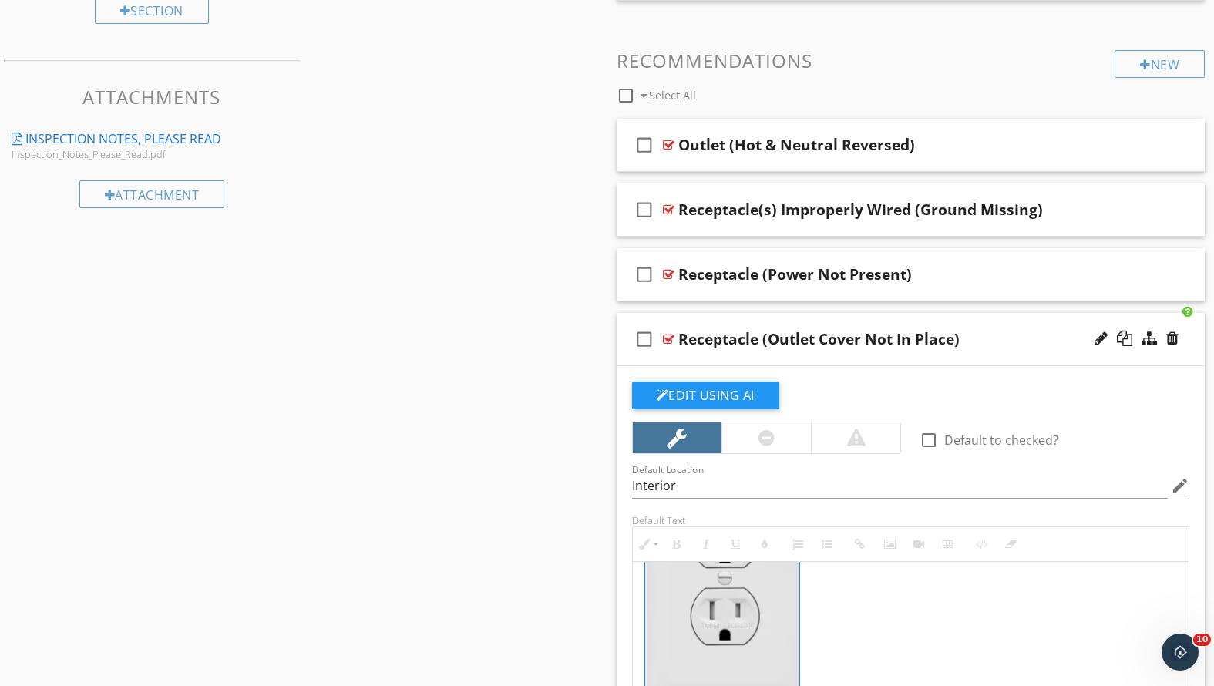
scroll to position [954, 0]
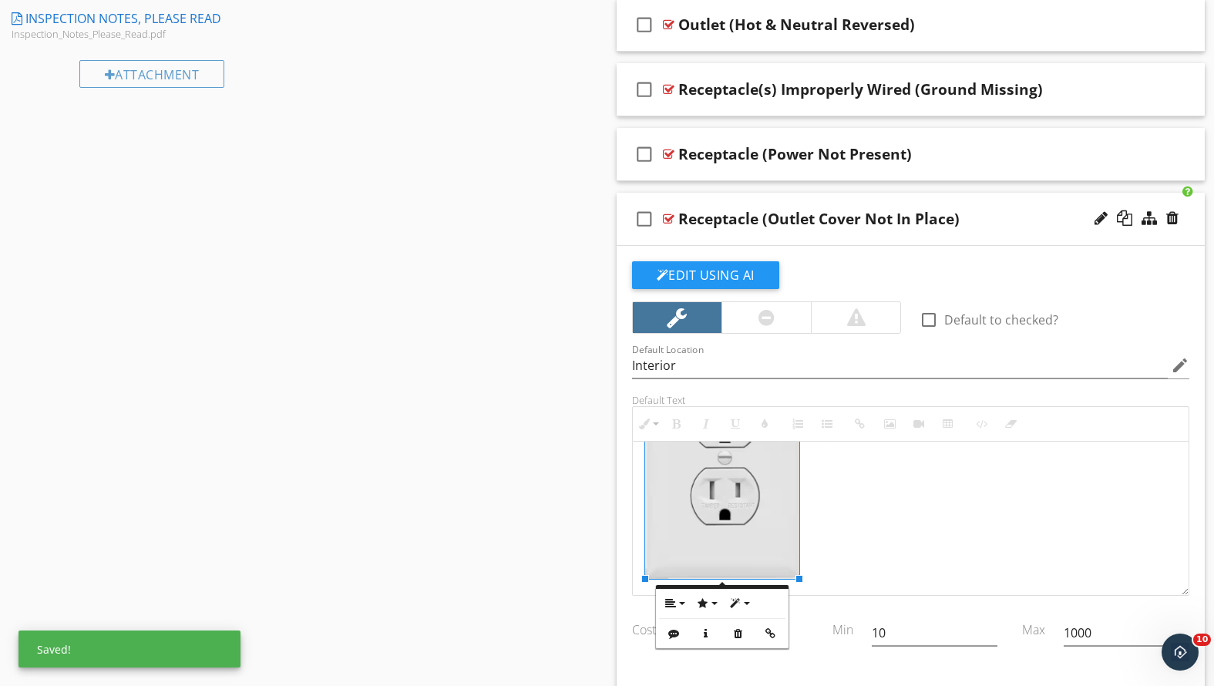
click at [765, 516] on img at bounding box center [722, 457] width 154 height 244
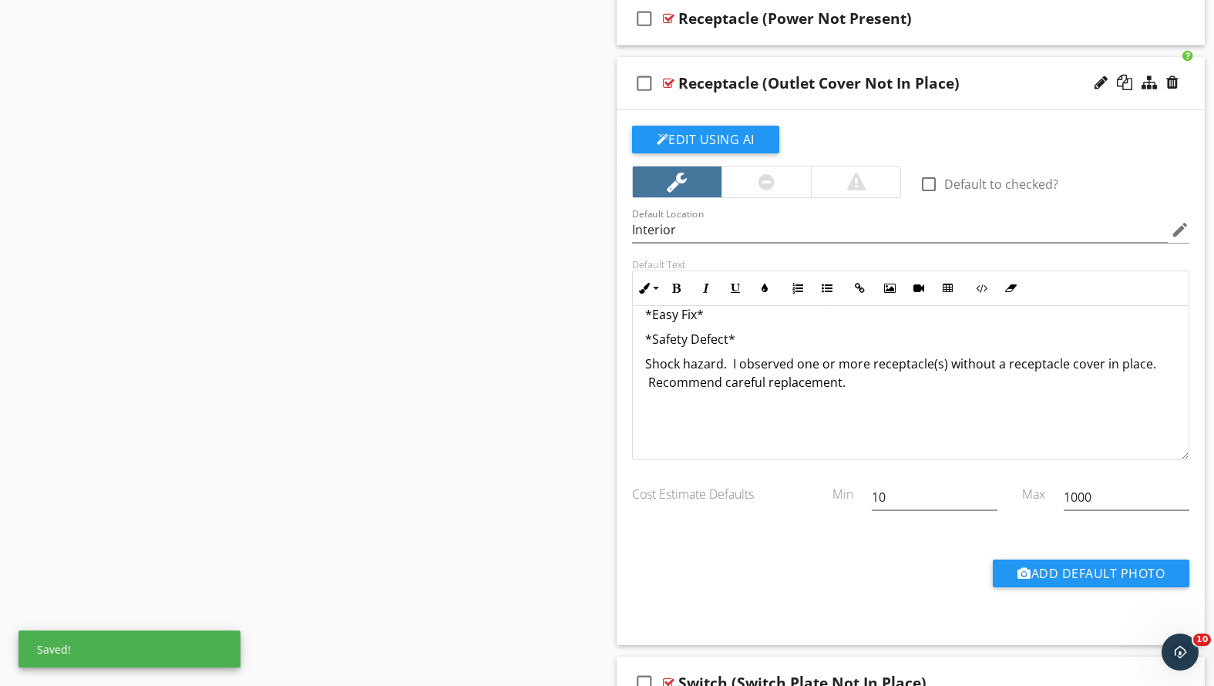
scroll to position [1200, 0]
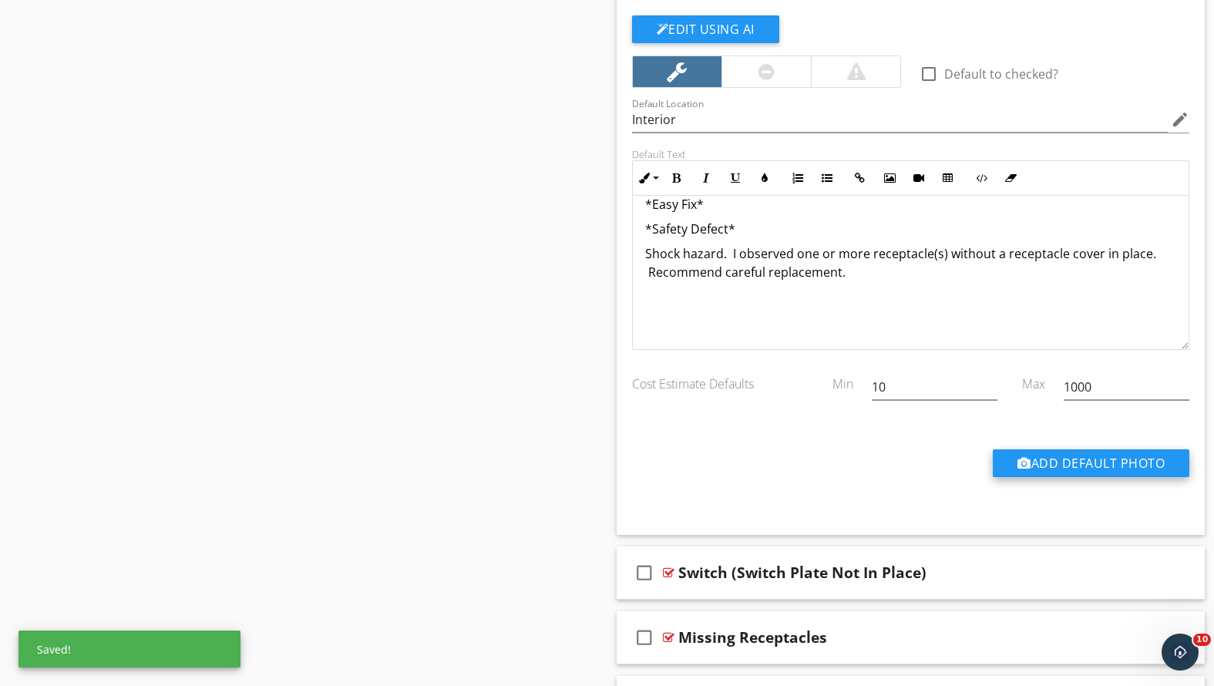
click at [1028, 465] on button "Add Default Photo" at bounding box center [1091, 463] width 197 height 28
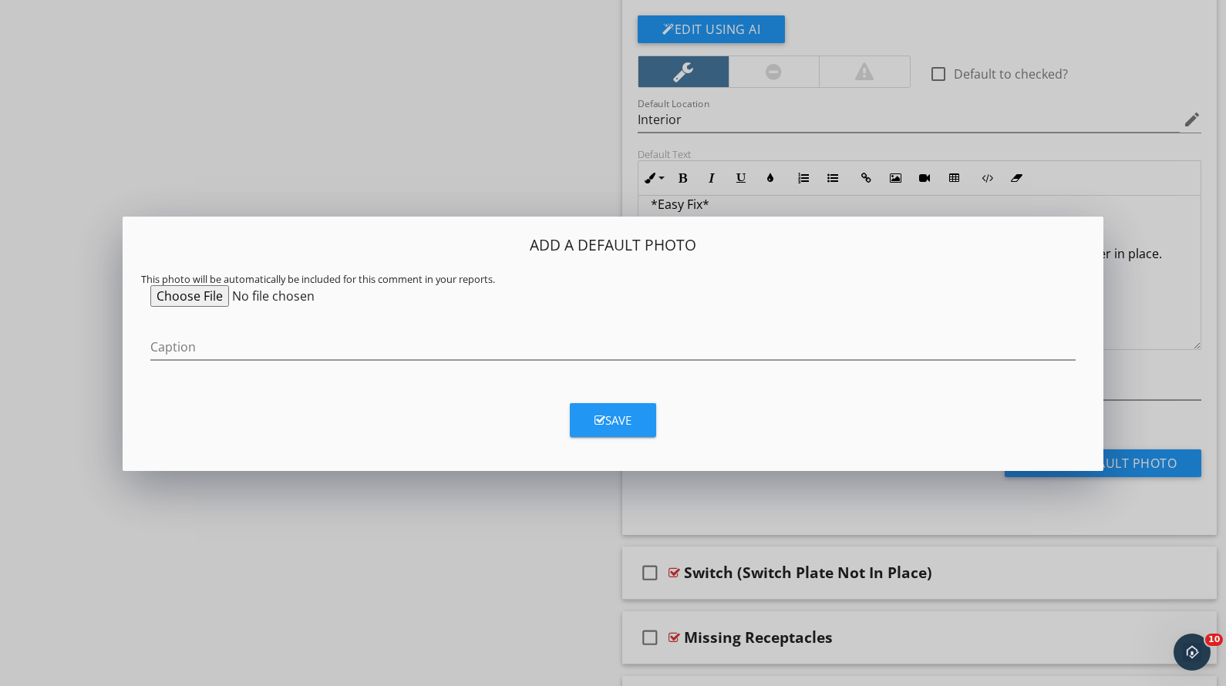
click at [207, 294] on input "file" at bounding box center [268, 296] width 236 height 22
type input "C:\fakepath\Screenshot [DATE] 4.35.38 PM.png"
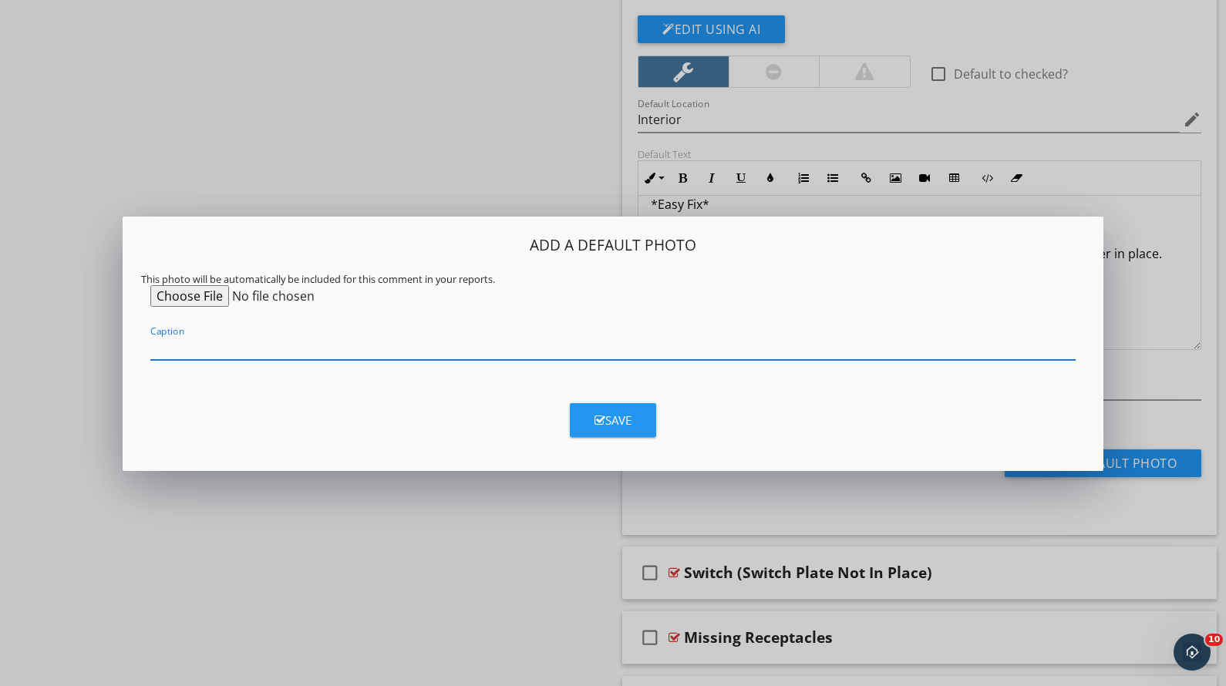
click at [383, 346] on input "Caption" at bounding box center [612, 347] width 925 height 25
type input "Example of Outlet Cover"
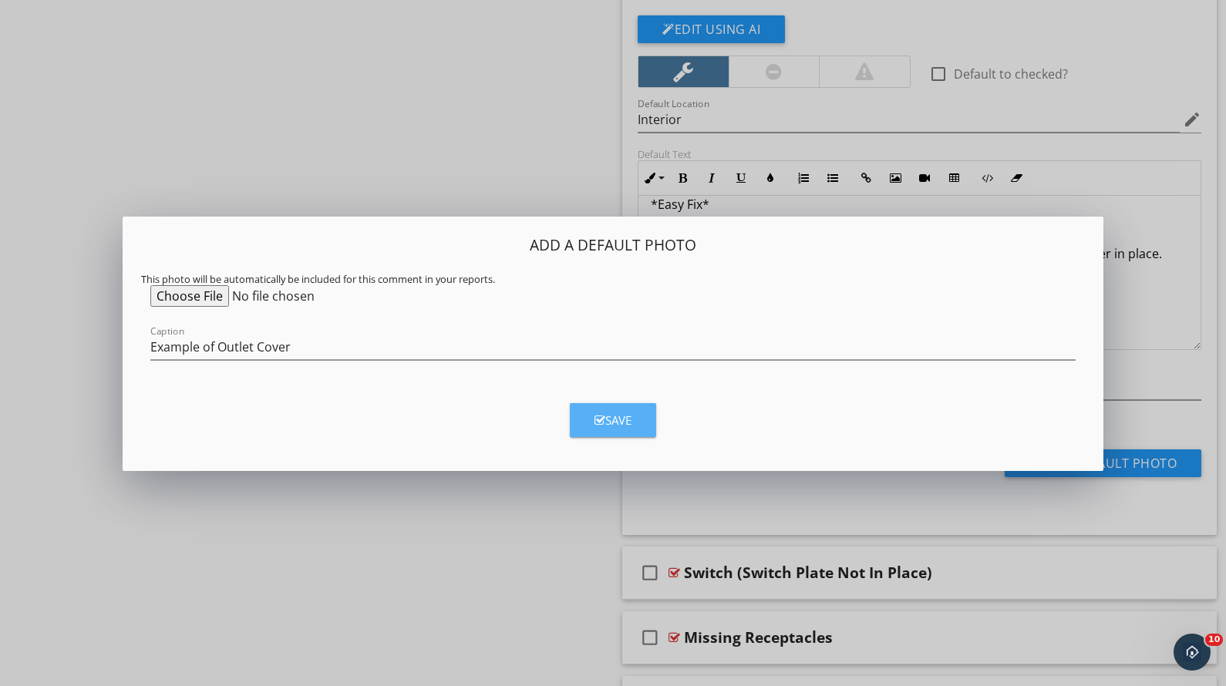
click at [621, 409] on button "Save" at bounding box center [613, 420] width 86 height 34
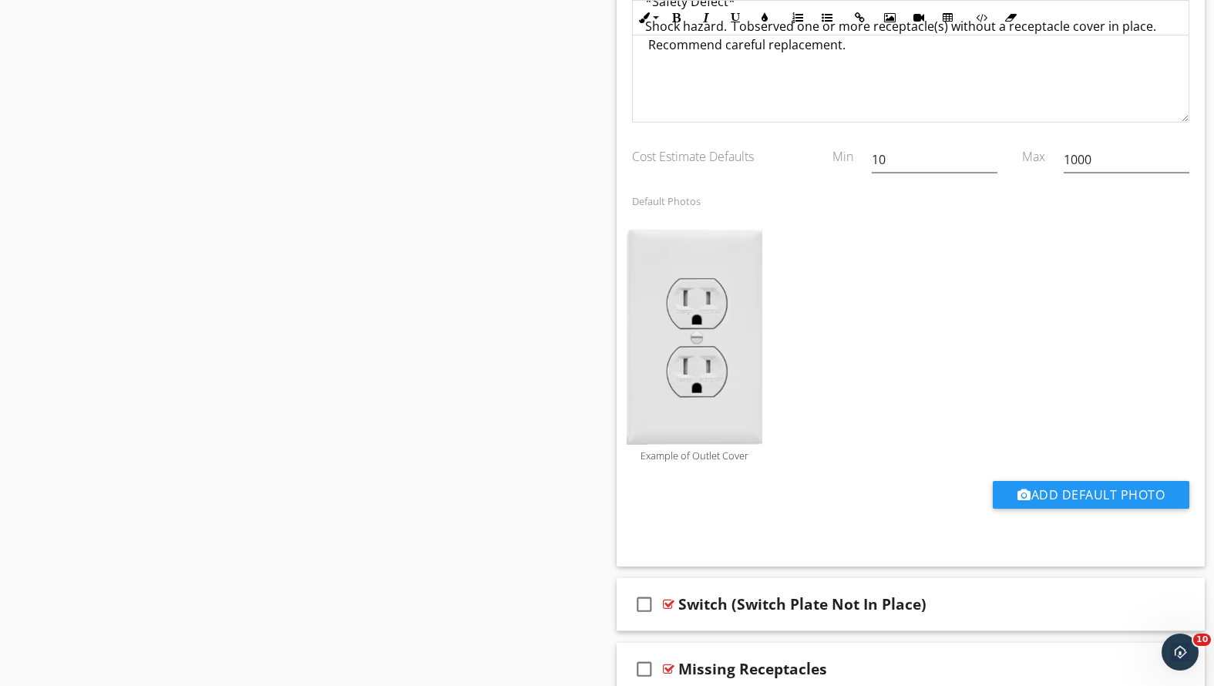
scroll to position [1242, 0]
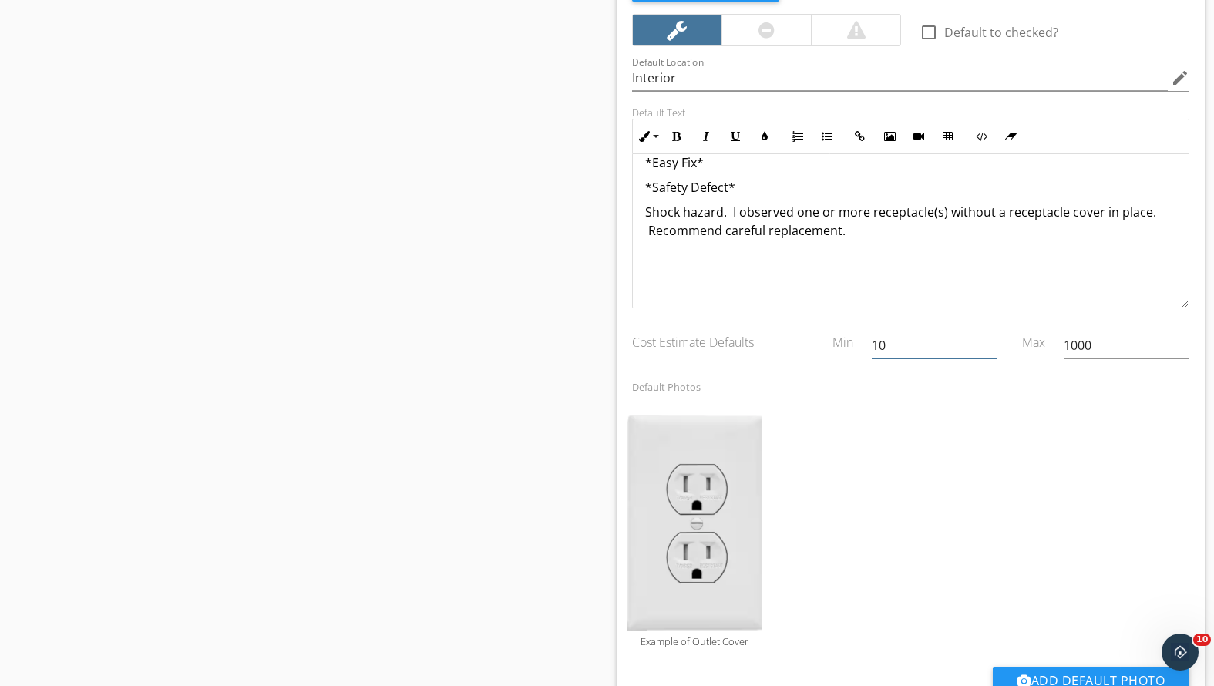
click at [897, 343] on input "10" at bounding box center [935, 345] width 126 height 25
drag, startPoint x: 899, startPoint y: 345, endPoint x: 855, endPoint y: 344, distance: 43.9
click at [855, 344] on div "Cost Estimate Defaults Min 10 Max 1000" at bounding box center [911, 347] width 577 height 53
type input "48 Cents"
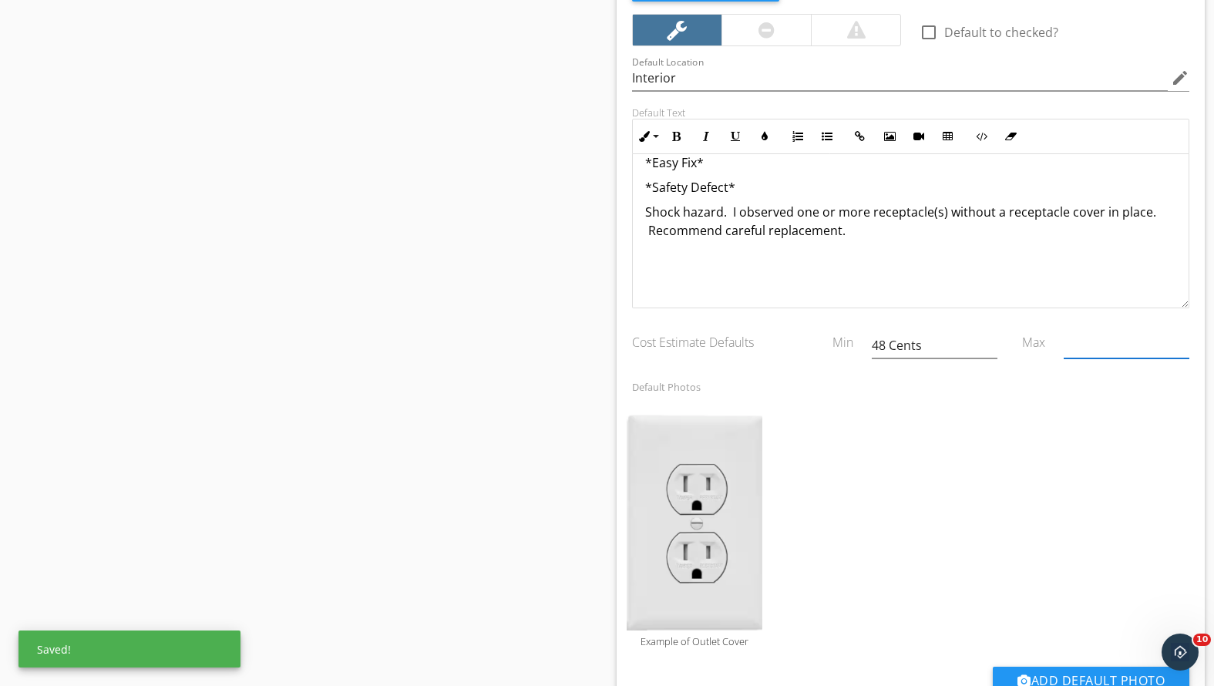
type input "48"
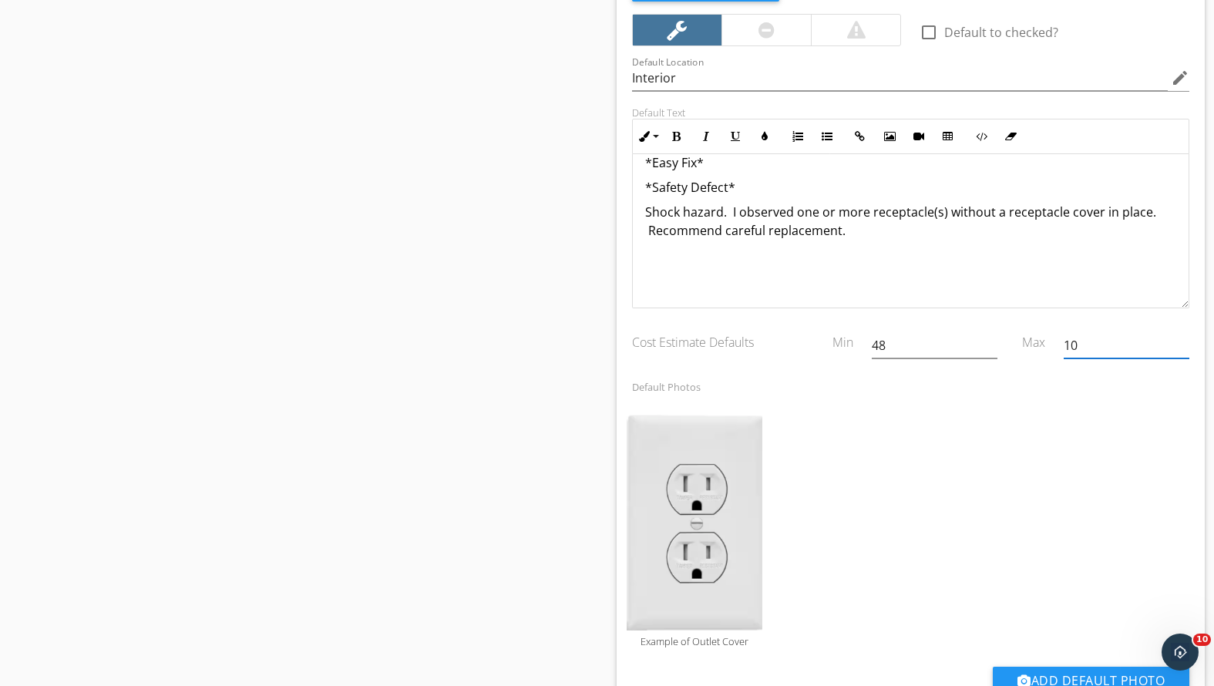
type input "1"
click at [894, 341] on input "48" at bounding box center [935, 345] width 126 height 25
drag, startPoint x: 927, startPoint y: 348, endPoint x: 888, endPoint y: 343, distance: 38.8
click at [888, 343] on input "48 Cents" at bounding box center [935, 345] width 126 height 25
type input "4"
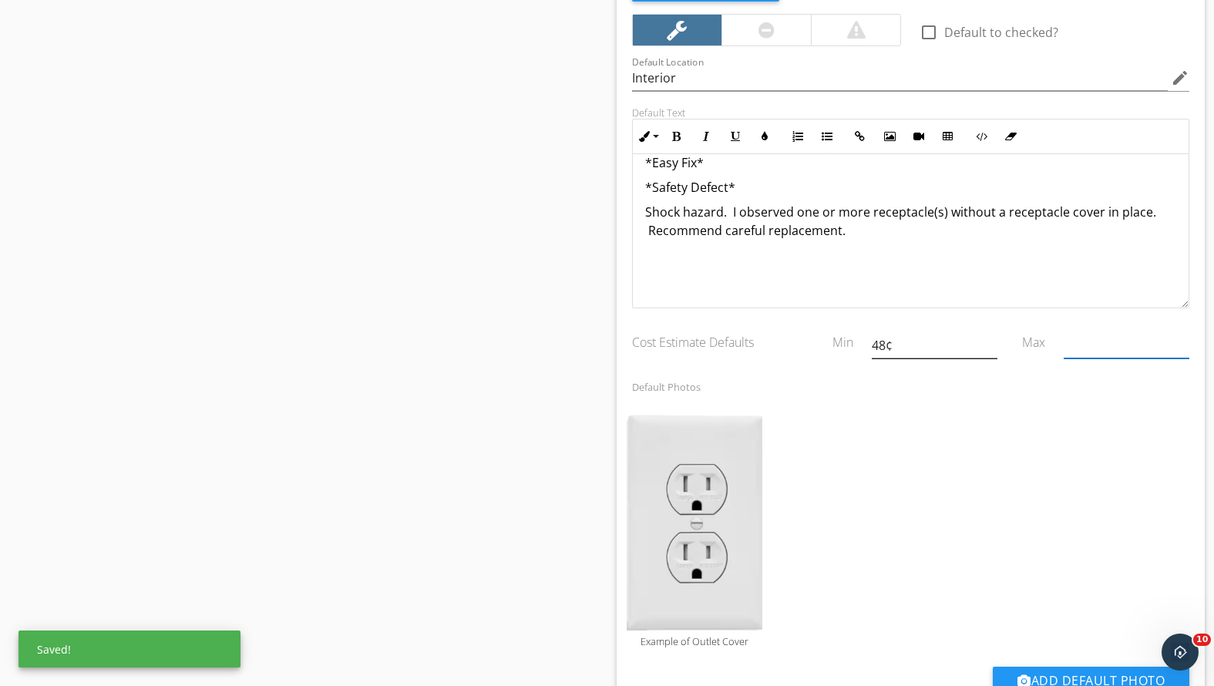
type input "48"
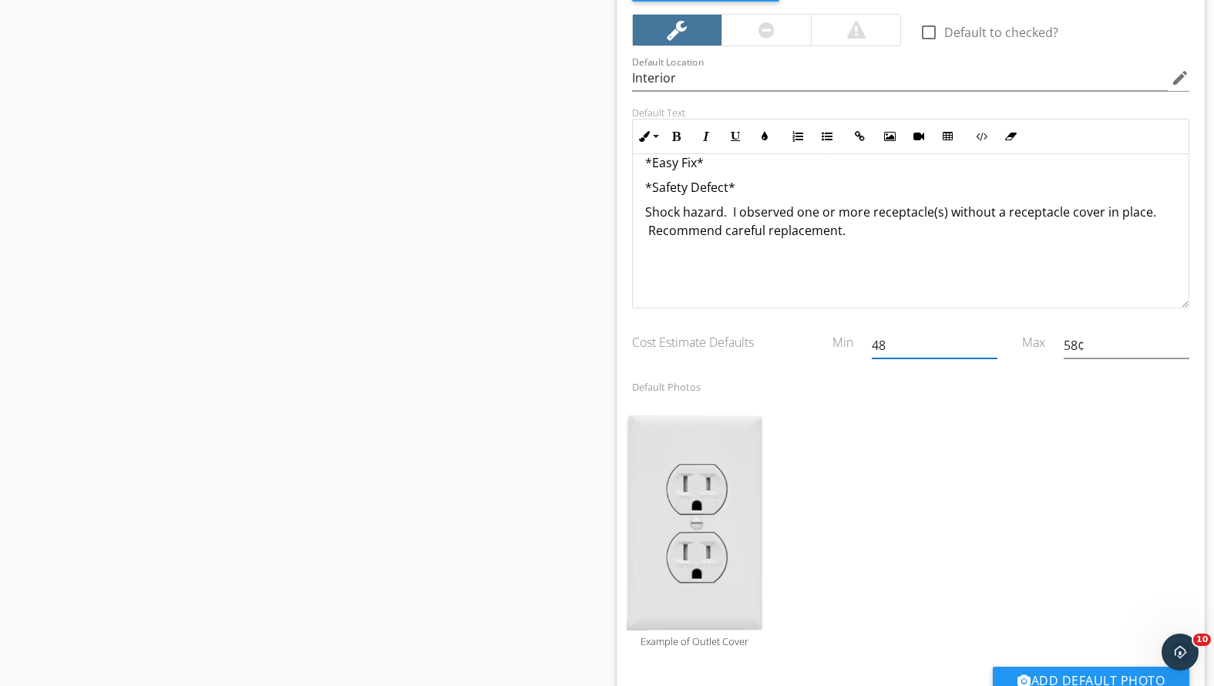
click at [902, 348] on input "48" at bounding box center [935, 345] width 126 height 25
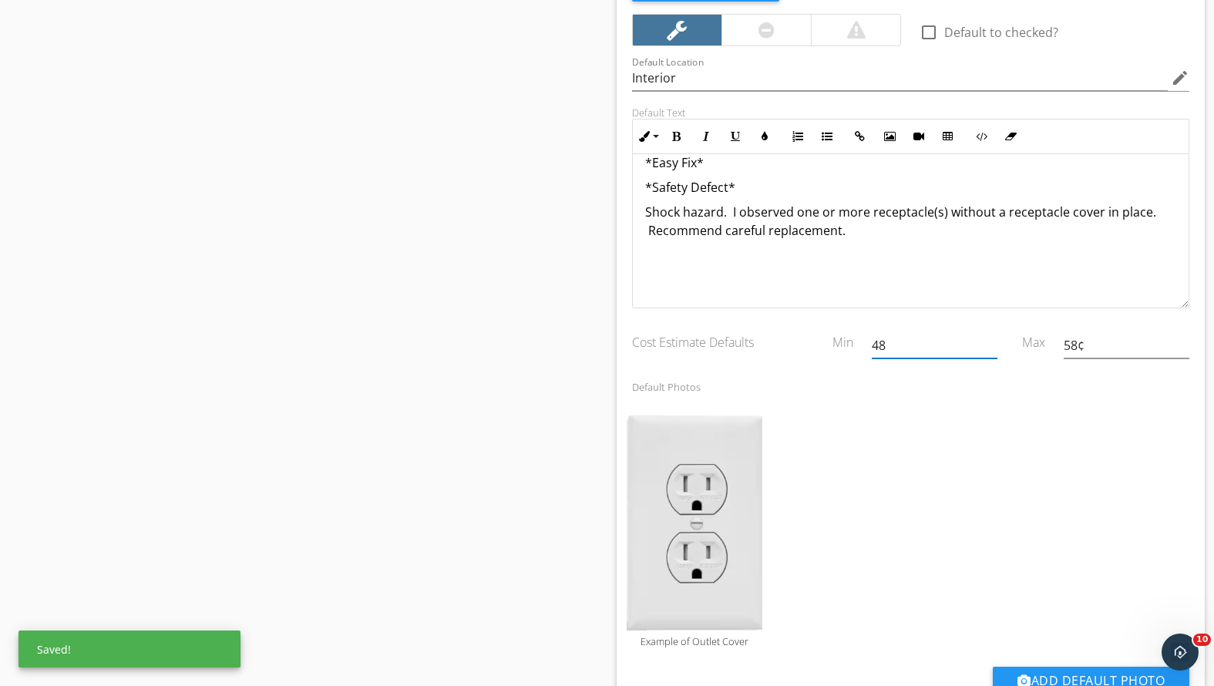
type input "58"
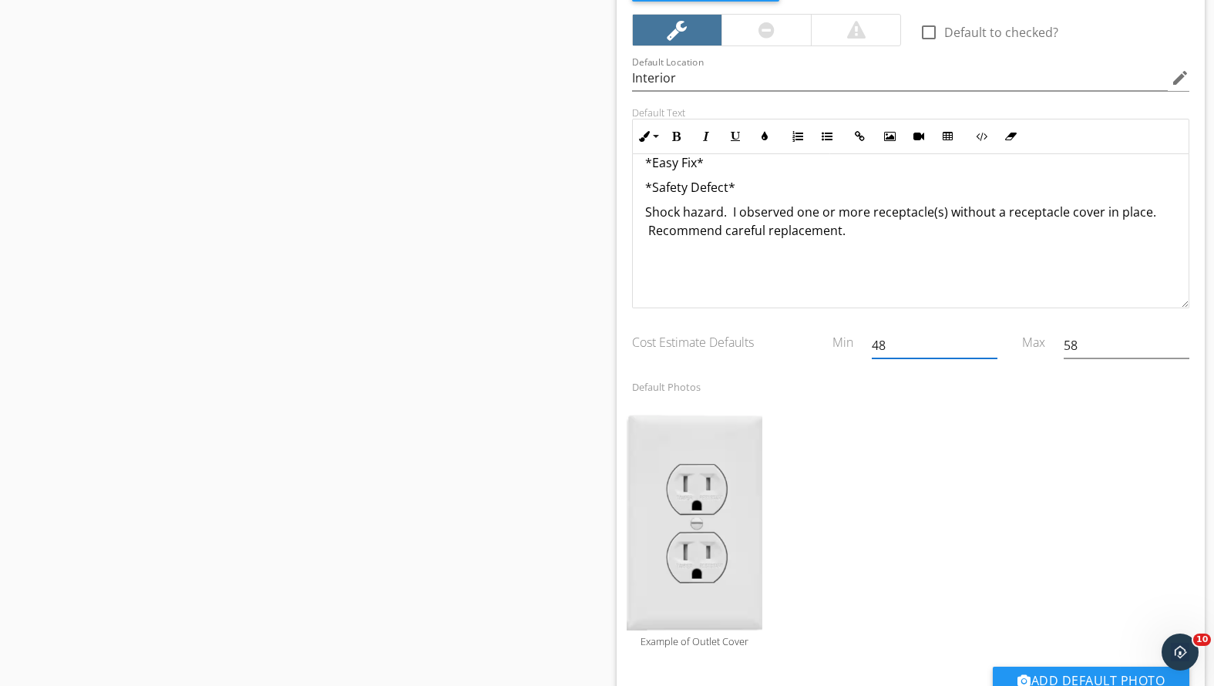
click at [1088, 491] on div "Example of Outlet Cover" at bounding box center [911, 531] width 577 height 241
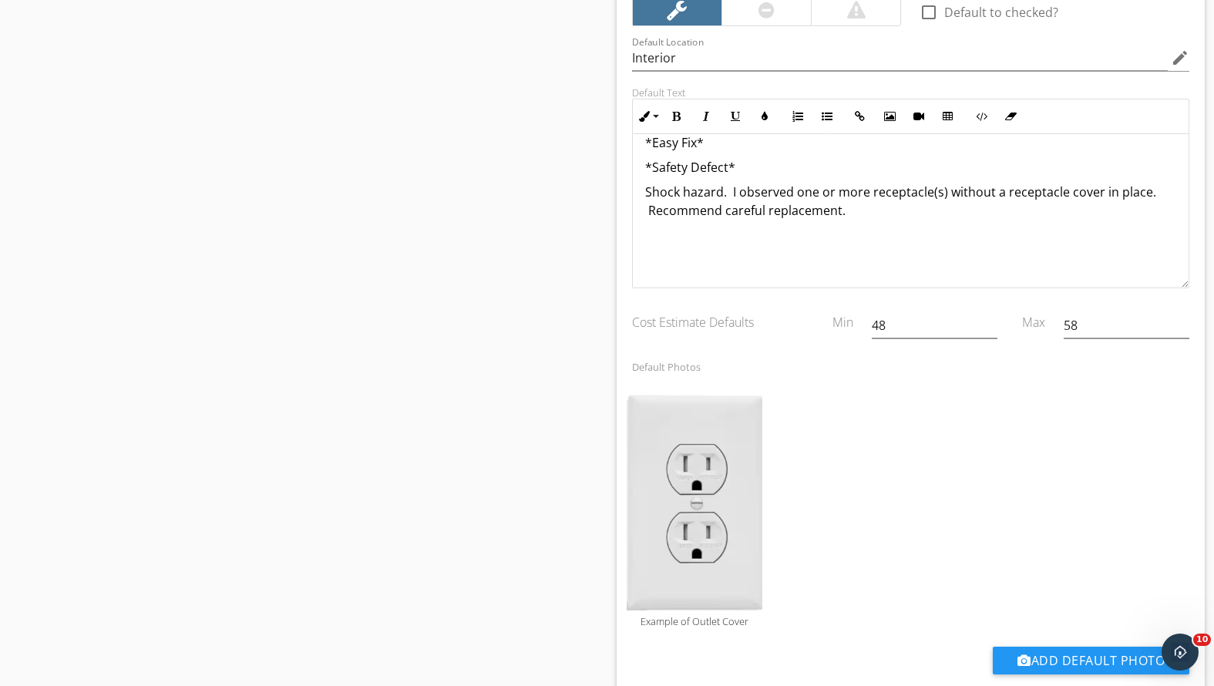
scroll to position [1295, 0]
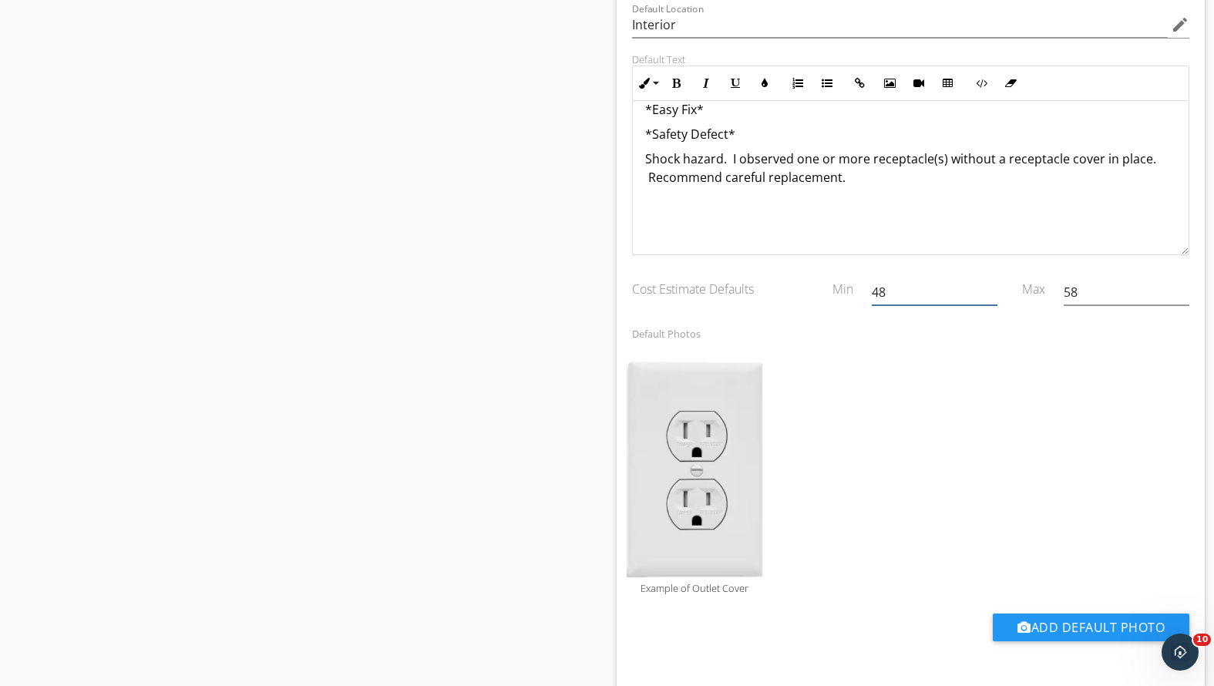
click at [873, 286] on input "48" at bounding box center [935, 292] width 126 height 25
click at [1065, 287] on input "58" at bounding box center [1127, 292] width 126 height 25
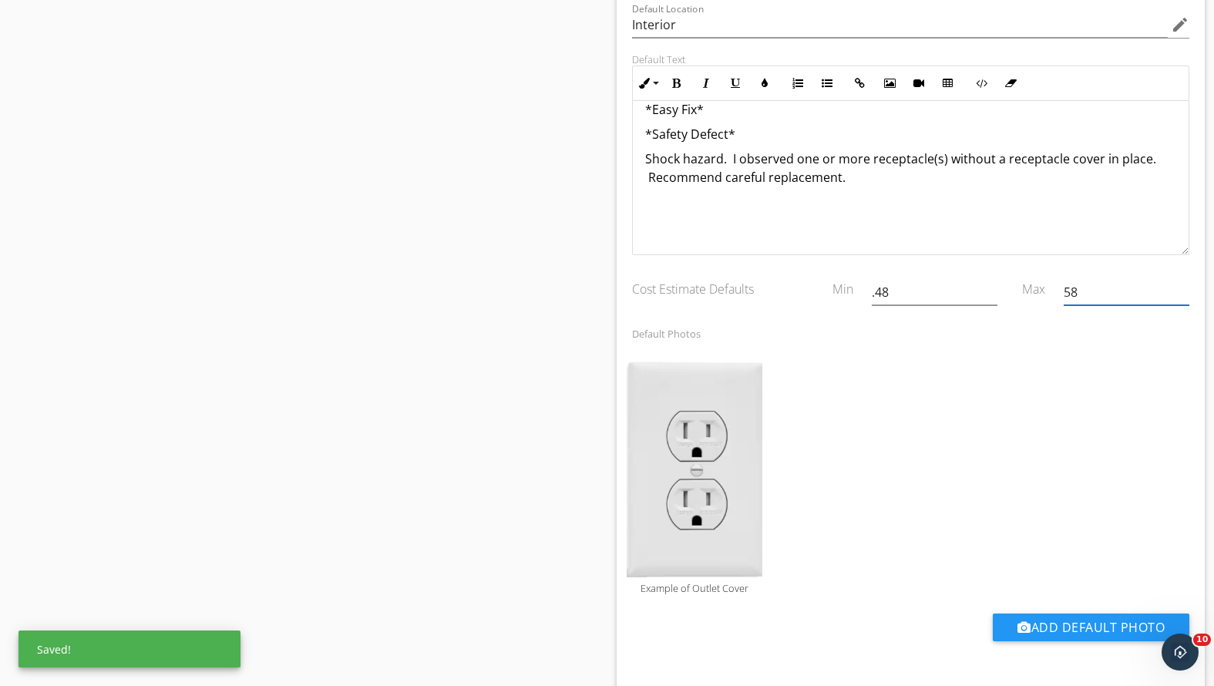
type input "0"
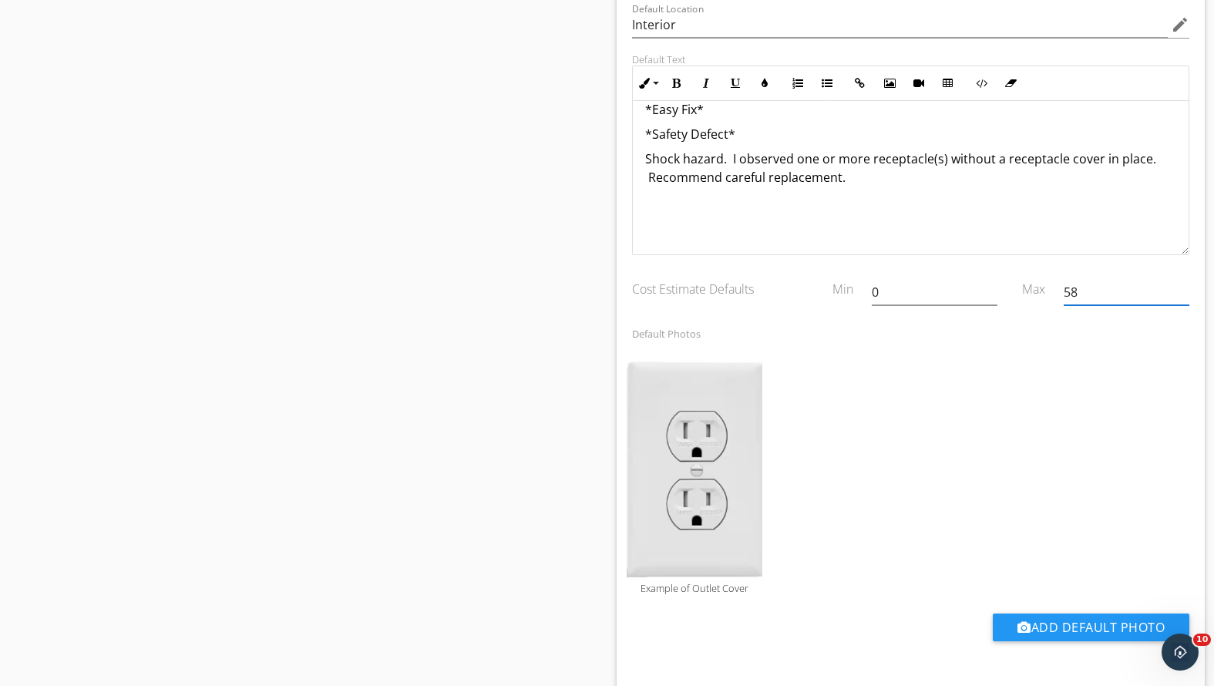
drag, startPoint x: 1078, startPoint y: 292, endPoint x: 1045, endPoint y: 284, distance: 33.3
click at [1045, 284] on div "Cost Estimate Defaults Min 0 Max 58" at bounding box center [911, 293] width 577 height 53
drag, startPoint x: 907, startPoint y: 295, endPoint x: 849, endPoint y: 298, distance: 57.1
click at [849, 298] on div "Cost Estimate Defaults Min 0 Max" at bounding box center [911, 293] width 577 height 53
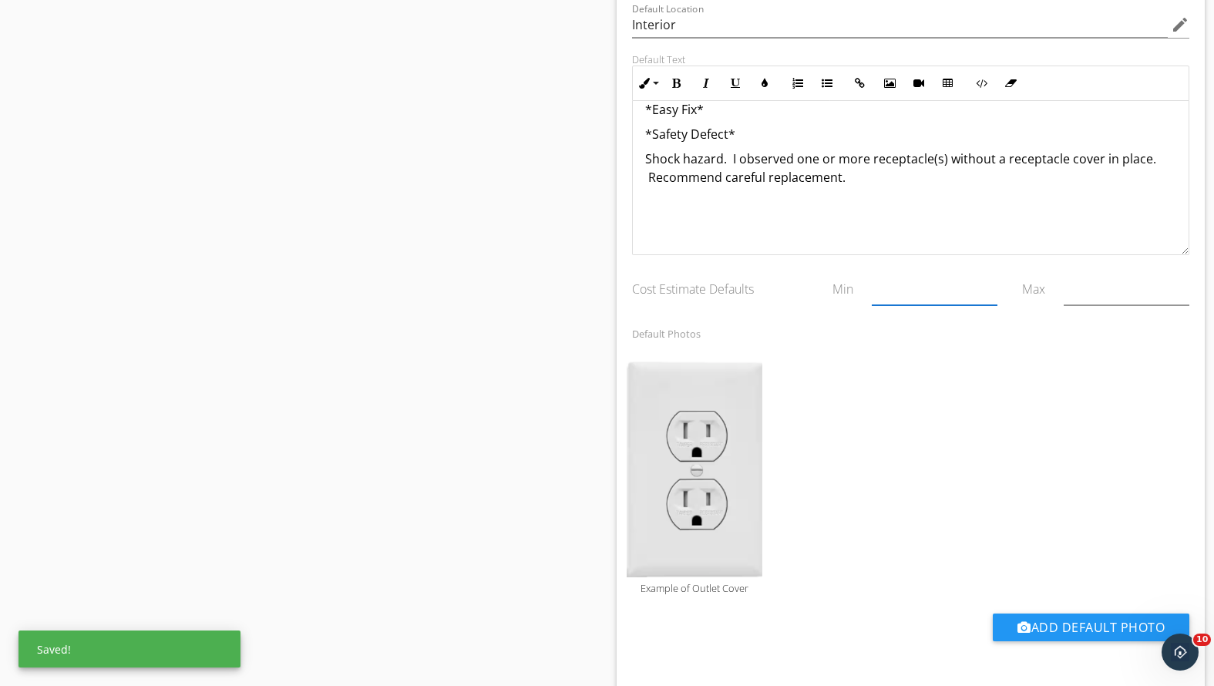
type input "0"
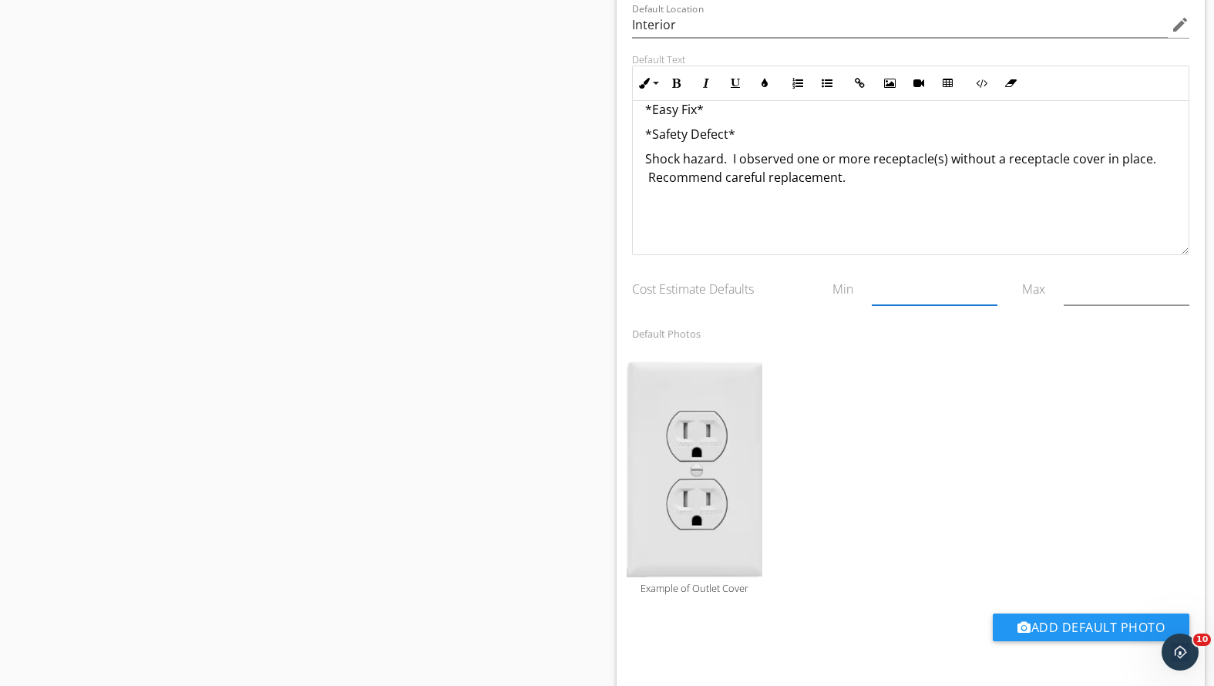
click at [805, 196] on p at bounding box center [911, 202] width 532 height 19
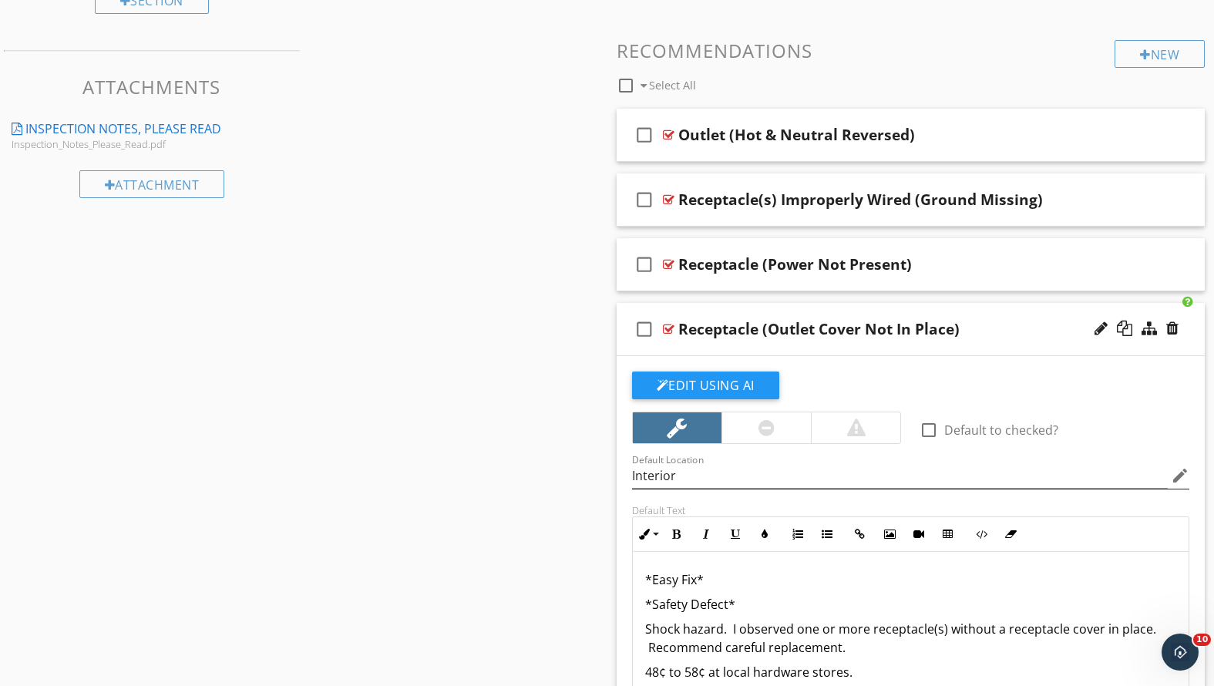
scroll to position [820, 0]
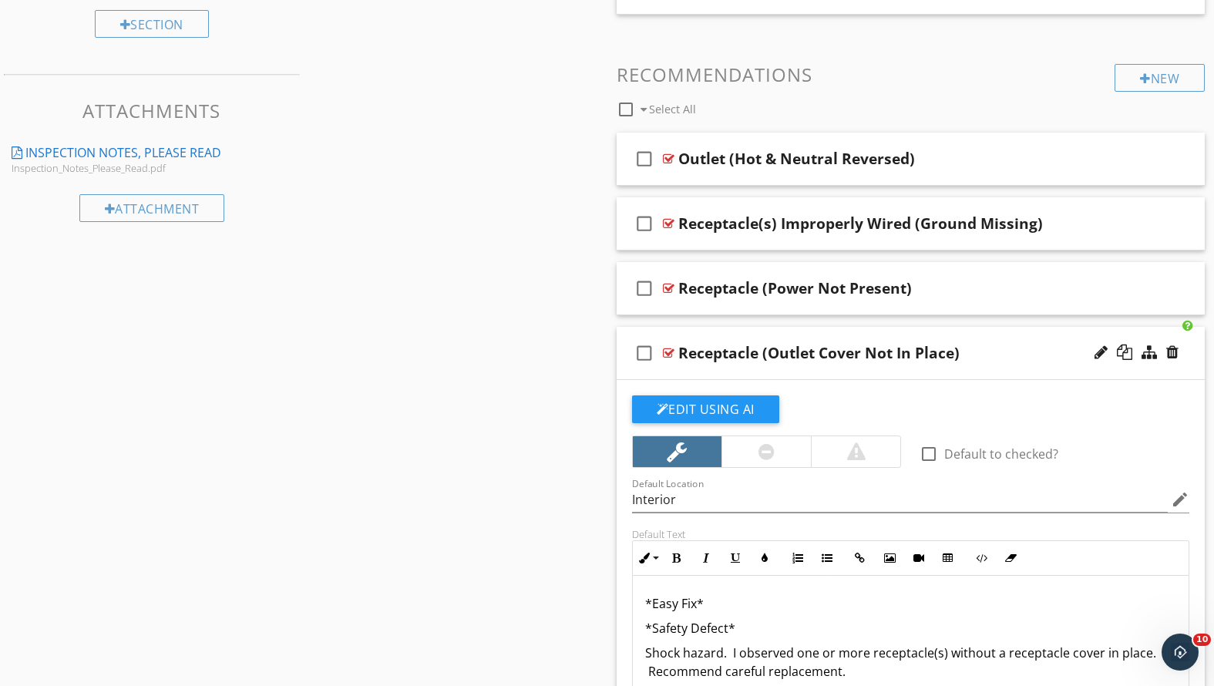
click at [991, 353] on div "Receptacle (Outlet Cover Not In Place)" at bounding box center [887, 353] width 419 height 19
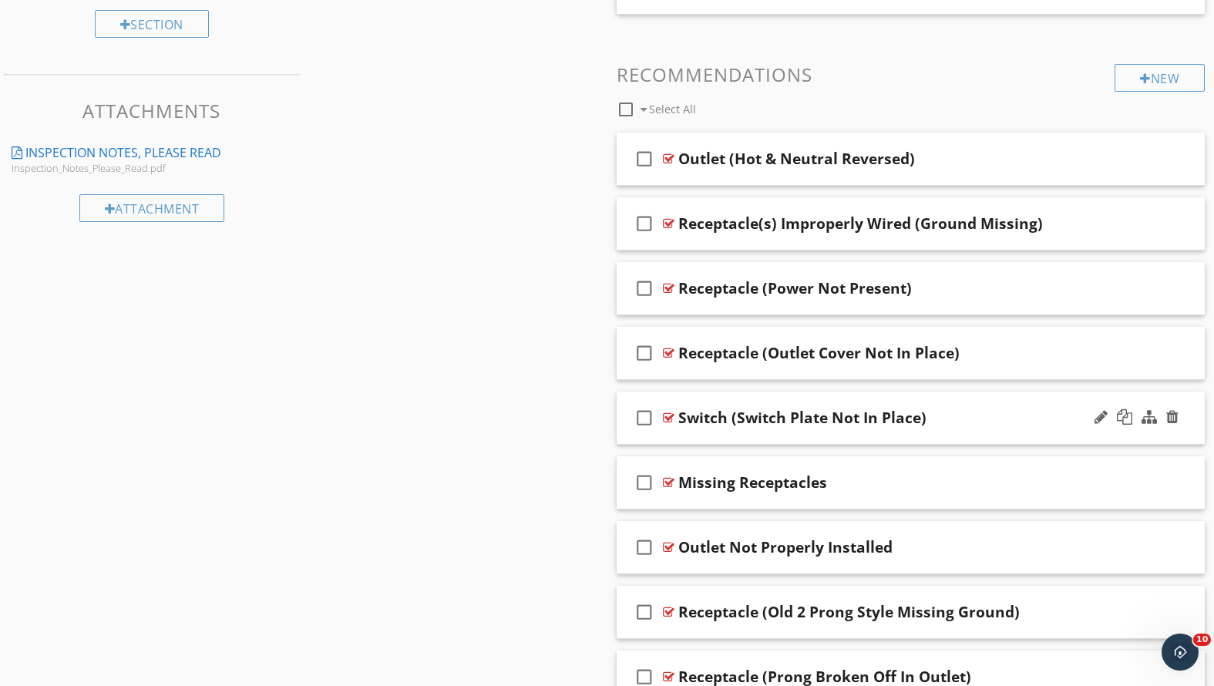
click at [983, 421] on div "Switch (Switch Plate Not In Place)" at bounding box center [887, 418] width 419 height 19
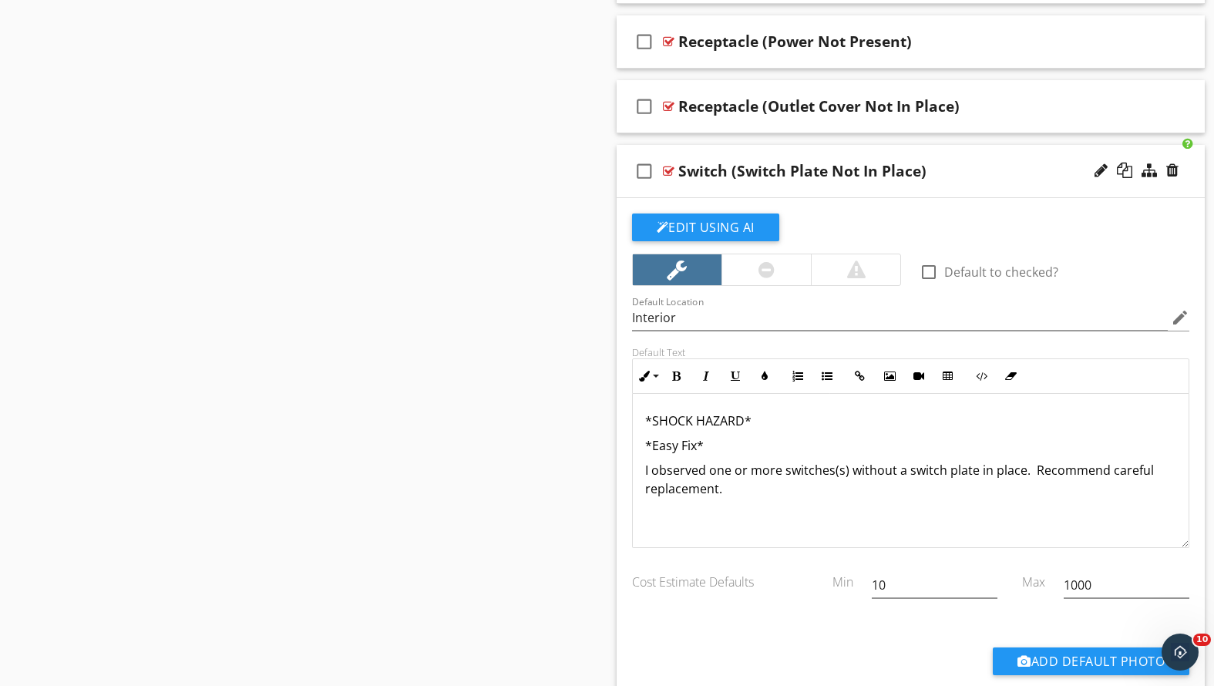
scroll to position [1081, 0]
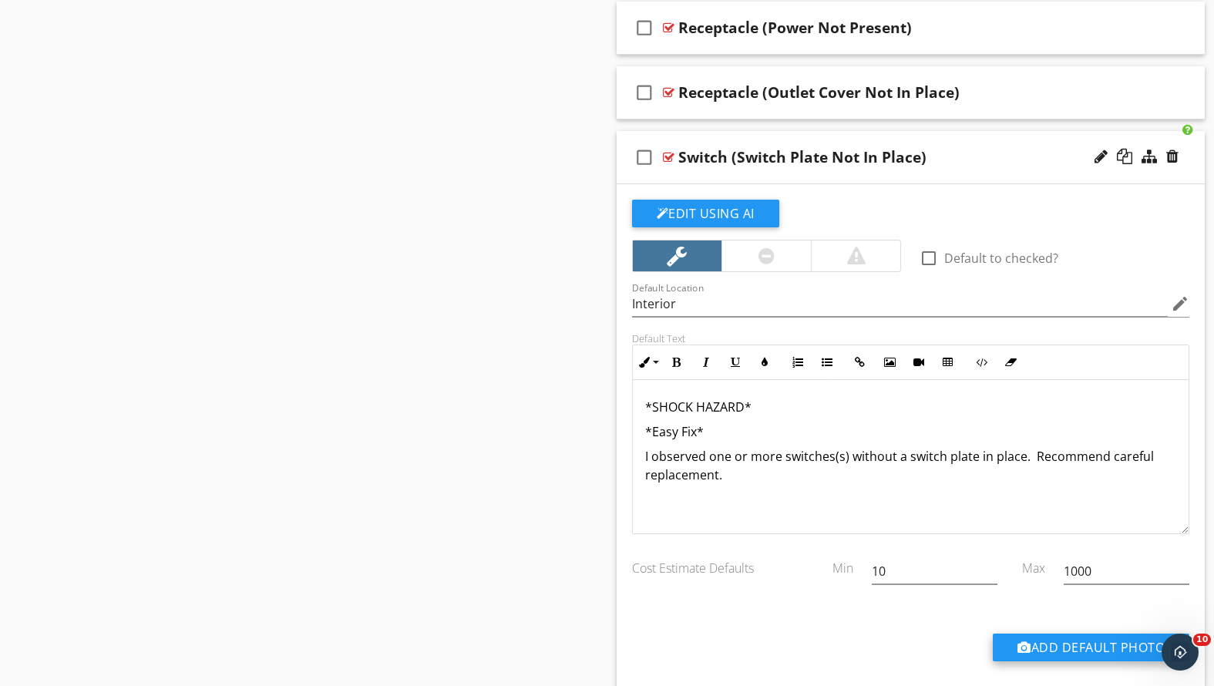
click at [1055, 648] on button "Add Default Photo" at bounding box center [1091, 648] width 197 height 28
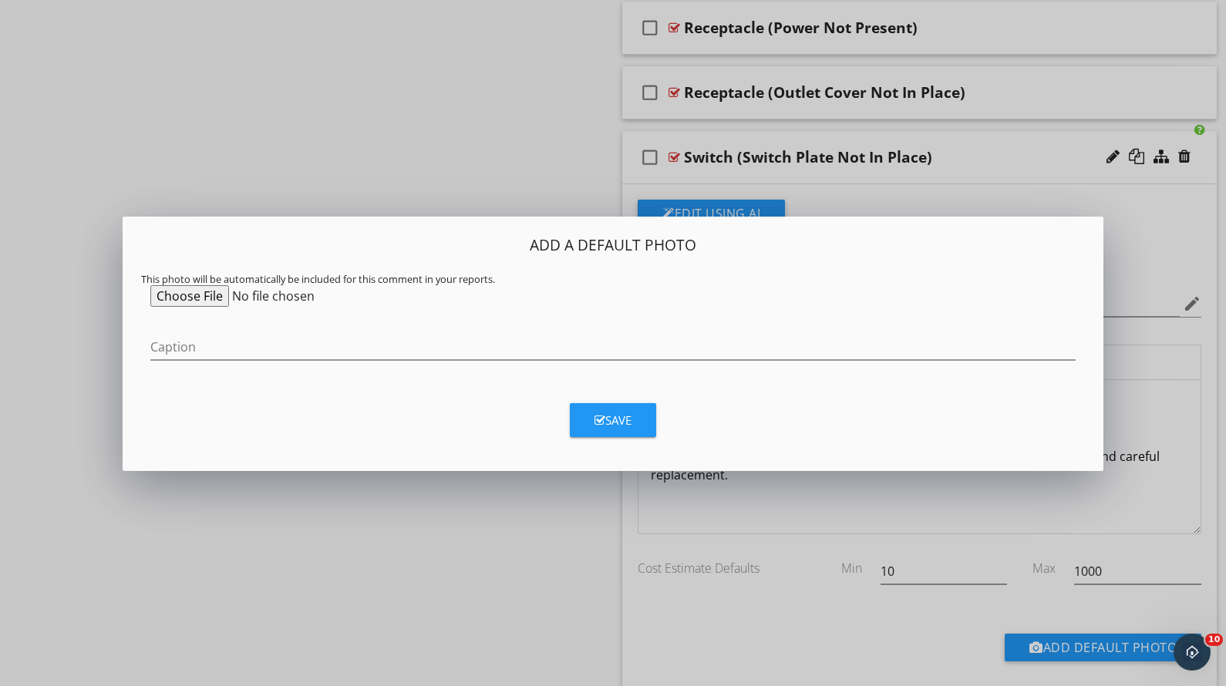
click at [175, 291] on input "file" at bounding box center [268, 296] width 236 height 22
type input "C:\fakepath\Screenshot [DATE] 4.42.50 PM.png"
click at [352, 345] on input "Caption" at bounding box center [612, 347] width 925 height 25
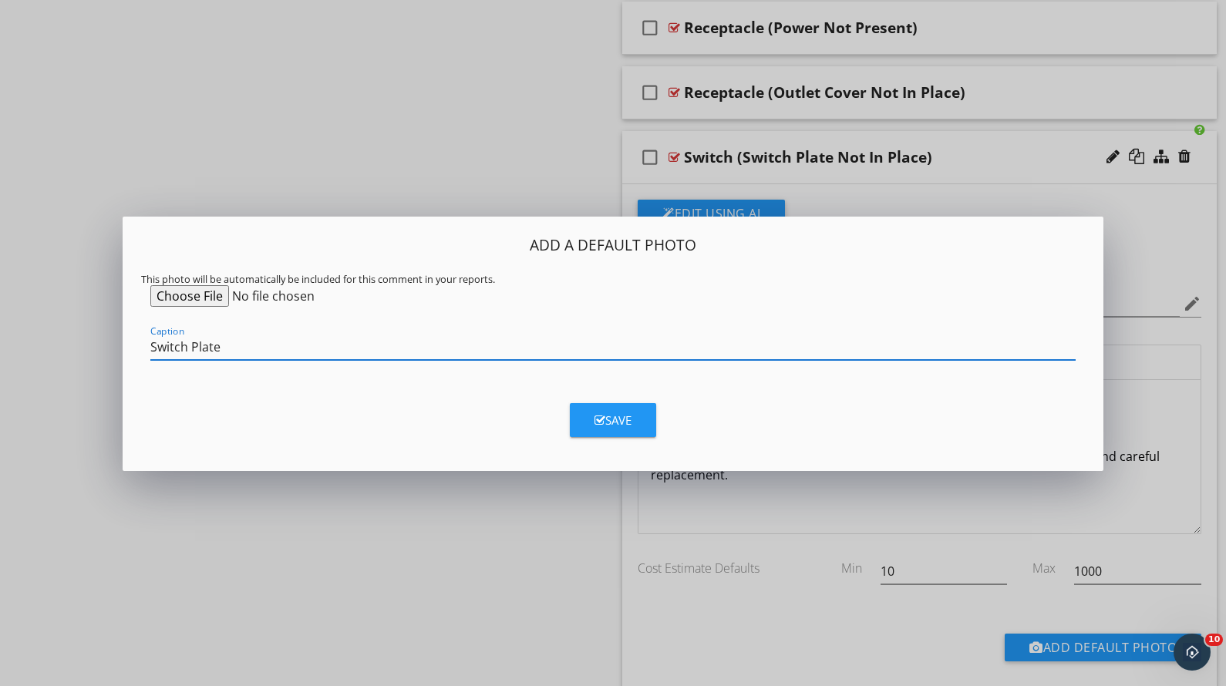
type input "Switch Plate"
click at [634, 418] on button "Save" at bounding box center [613, 420] width 86 height 34
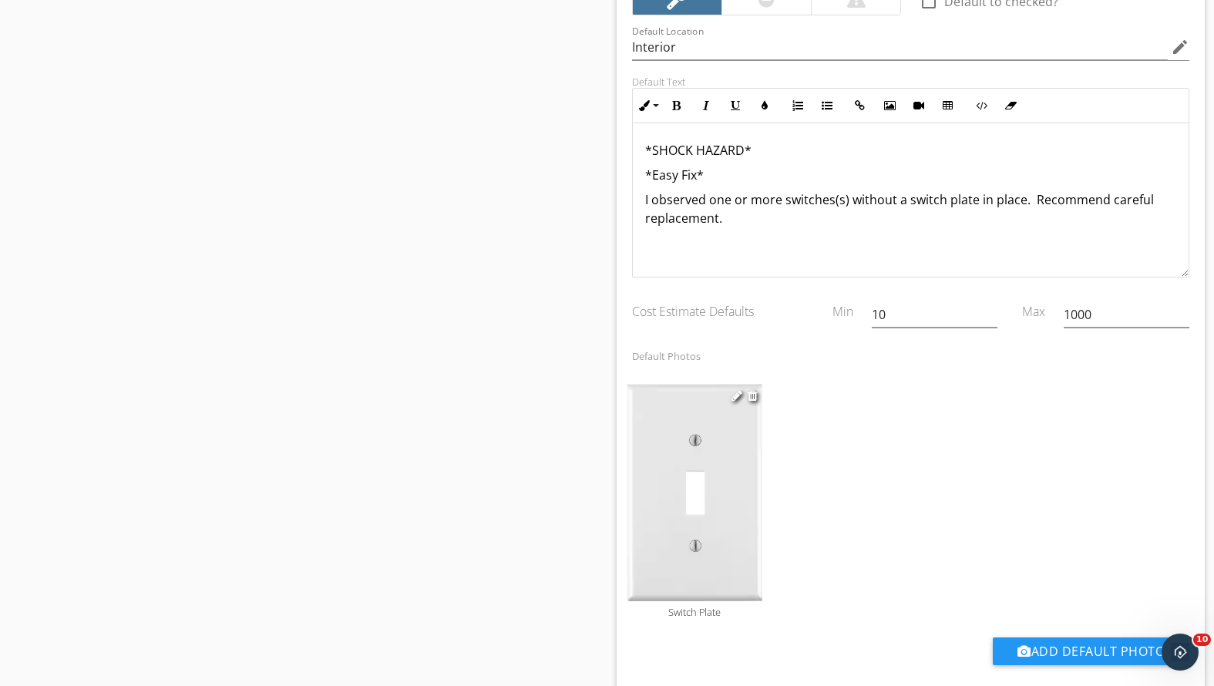
scroll to position [1312, 0]
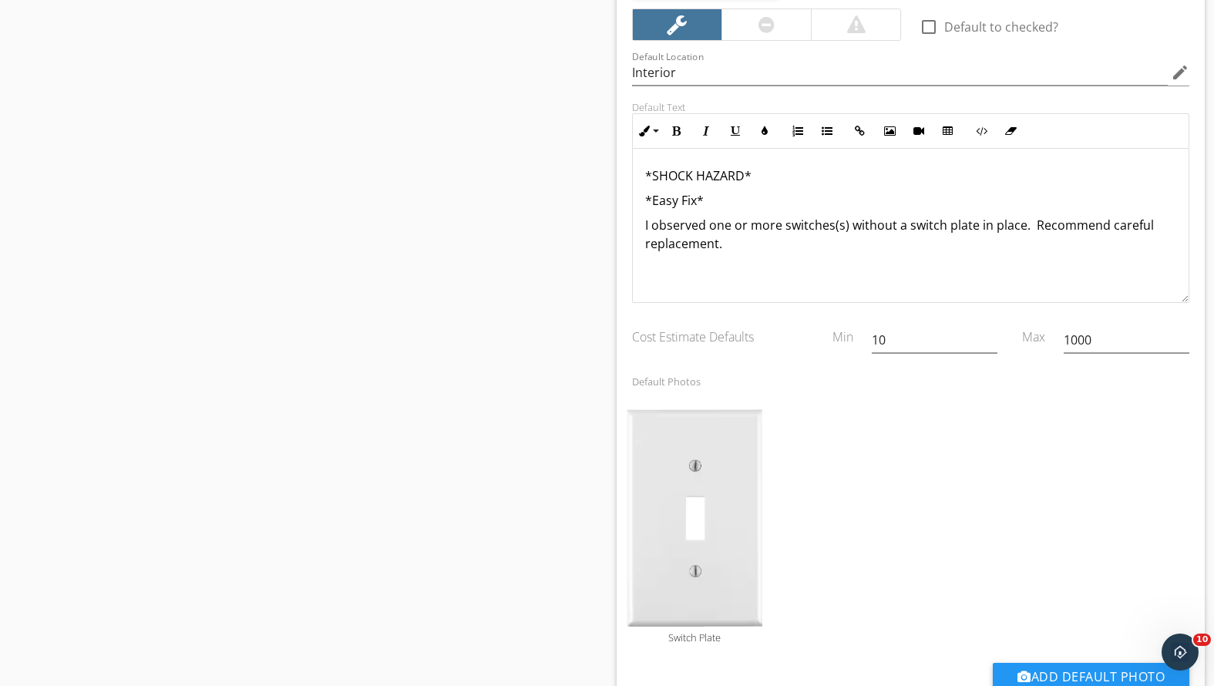
click at [685, 283] on div "*SHOCK HAZARD* *Easy Fix* I observed one or more switches(s) without a switch p…" at bounding box center [911, 225] width 557 height 154
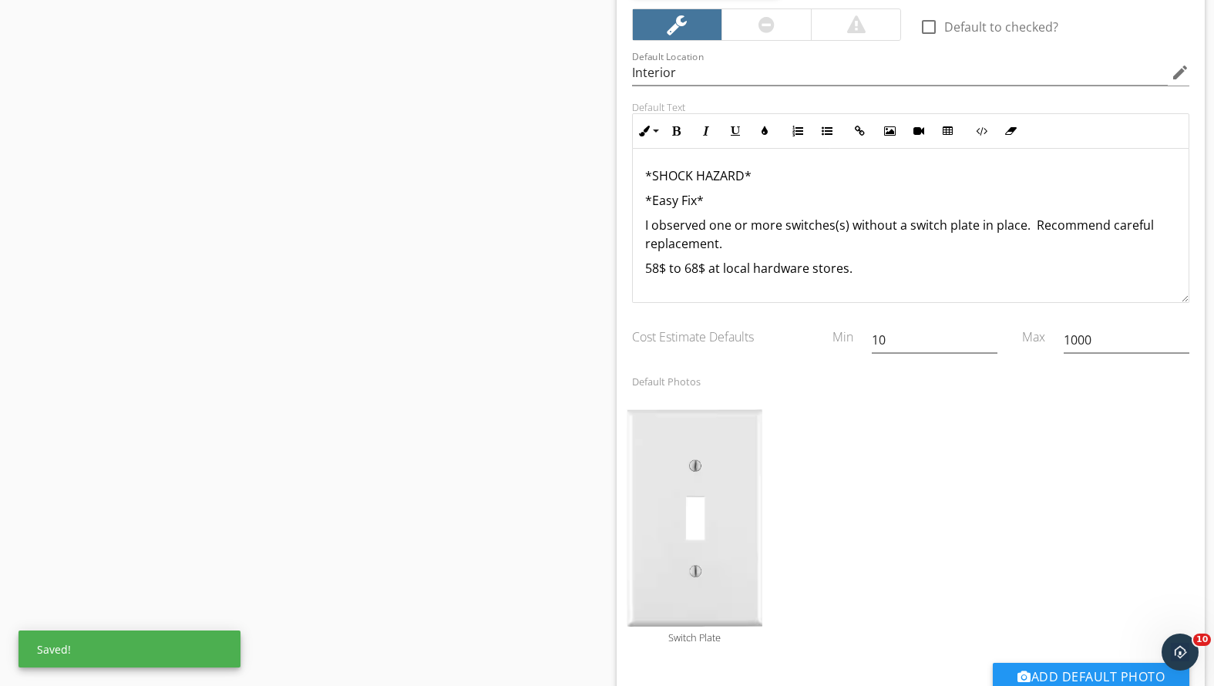
click at [665, 267] on p "58$ to 68$ at local hardware stores." at bounding box center [911, 268] width 532 height 19
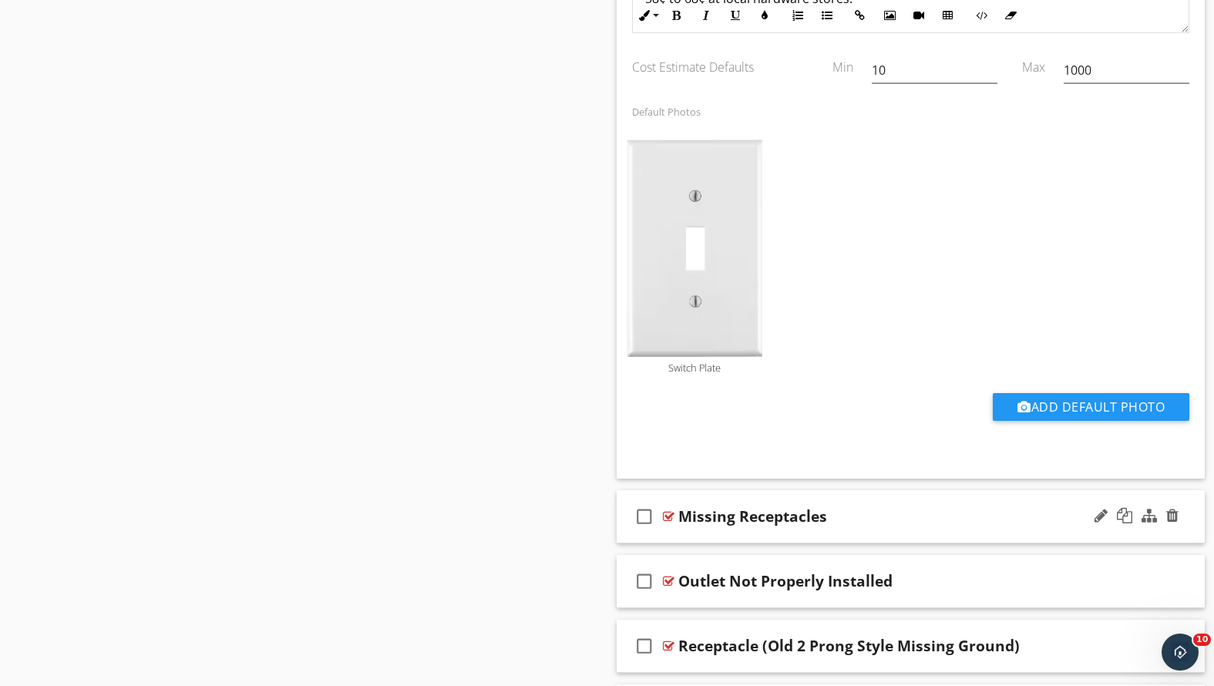
scroll to position [1059, 0]
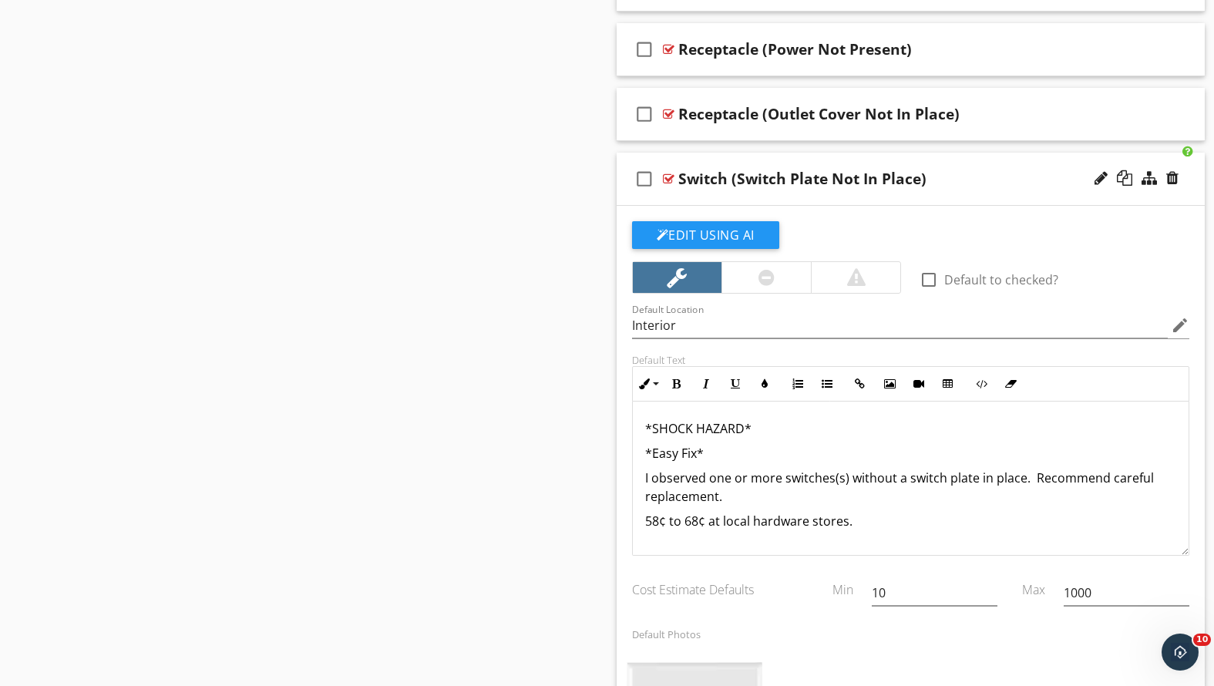
click at [972, 174] on div "Switch (Switch Plate Not In Place)" at bounding box center [887, 179] width 419 height 19
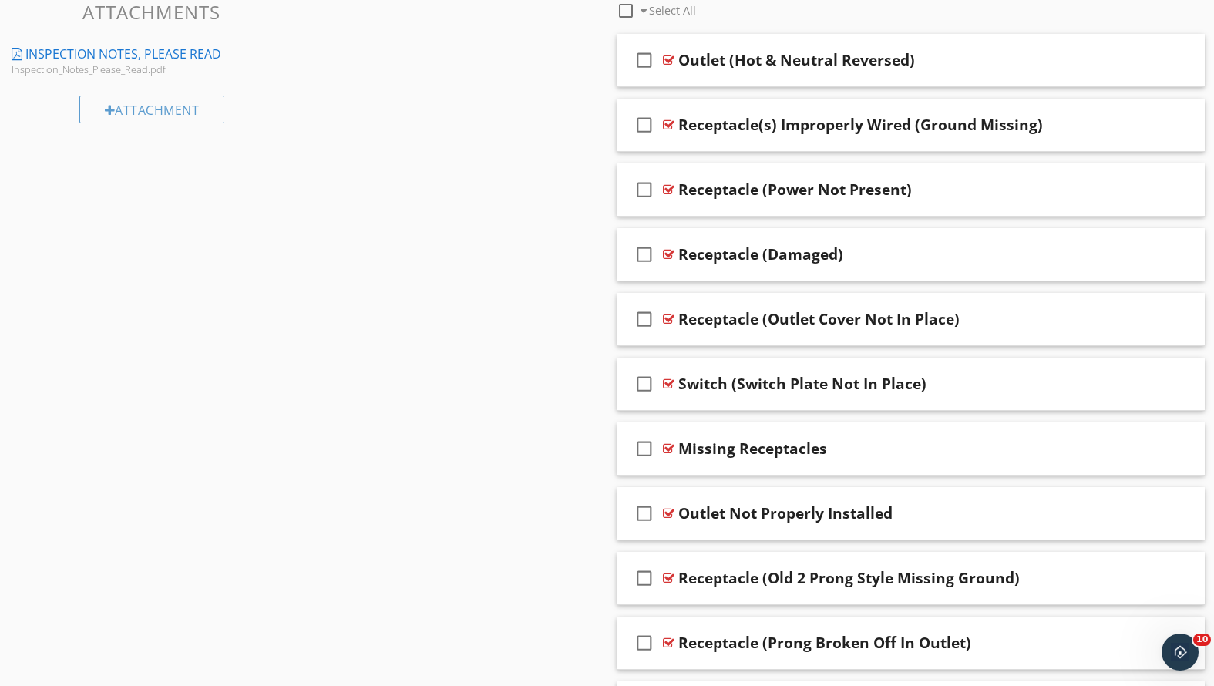
scroll to position [829, 0]
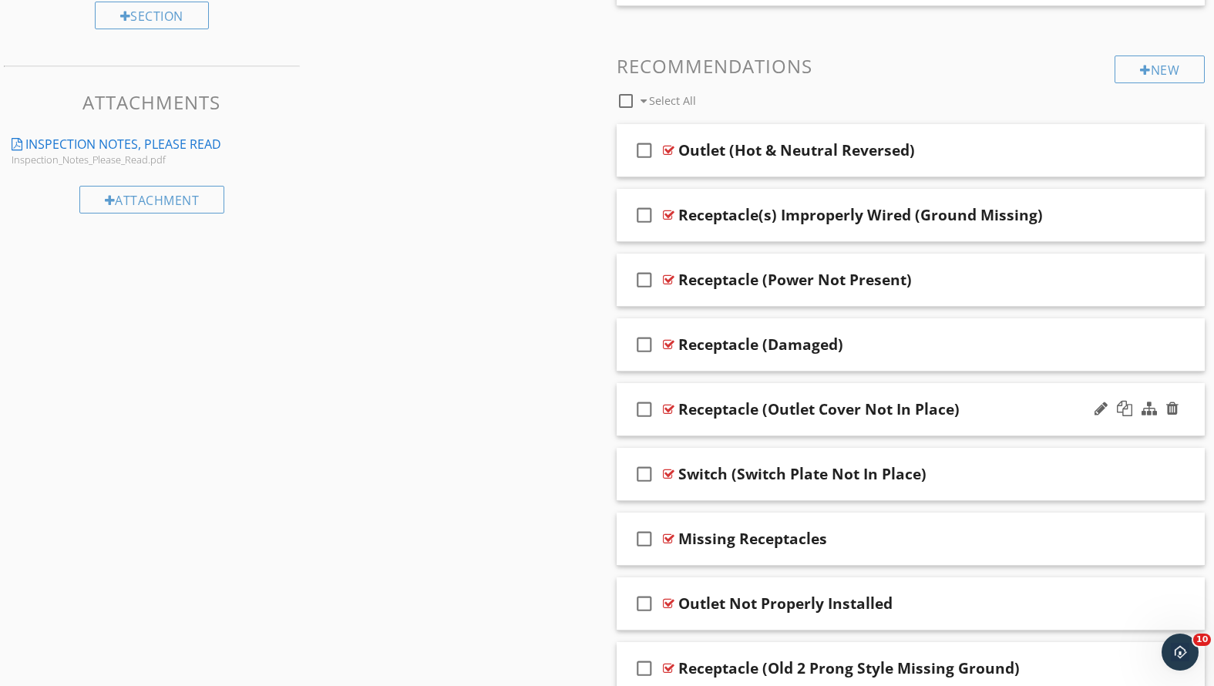
click at [1004, 406] on div "Receptacle (Outlet Cover Not In Place)" at bounding box center [887, 409] width 419 height 19
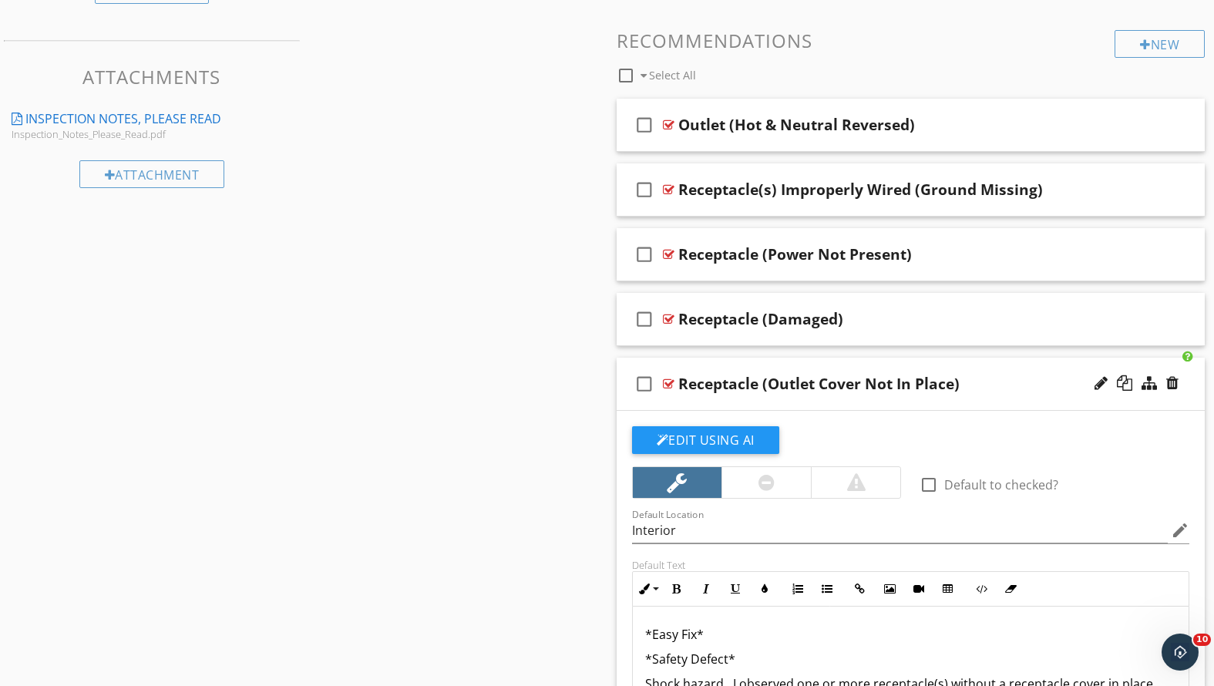
scroll to position [1004, 0]
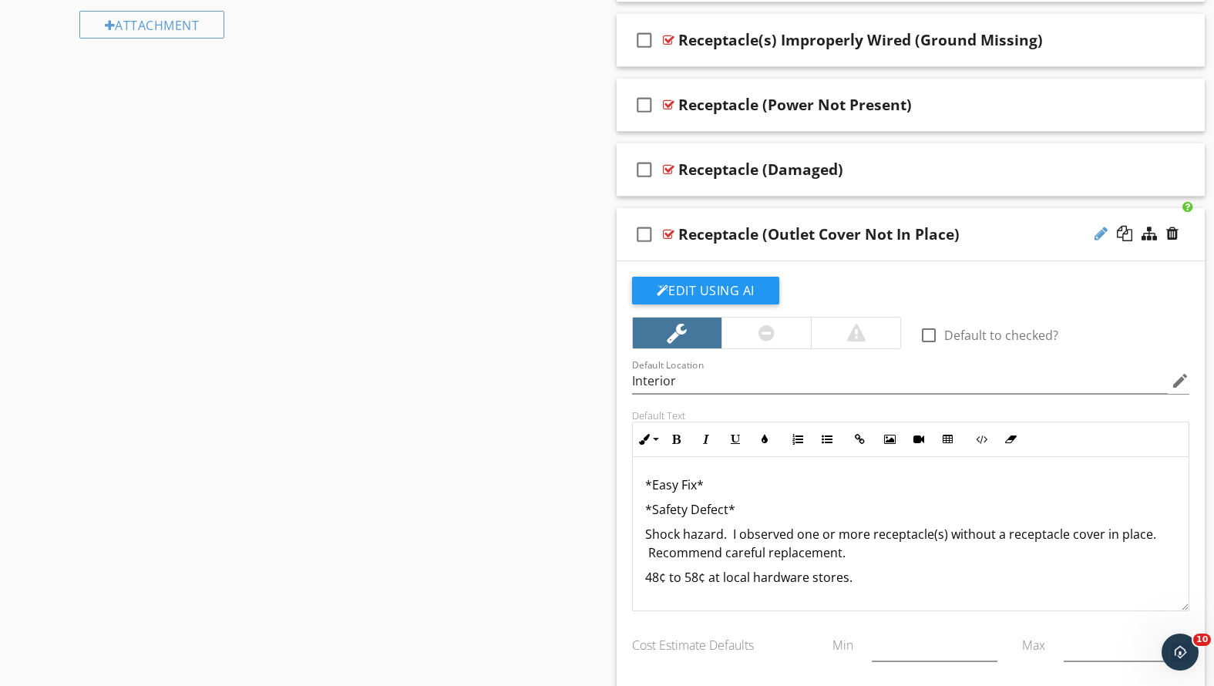
click at [1101, 231] on div at bounding box center [1101, 233] width 13 height 15
click at [904, 234] on input "Receptacle (Outlet Cover Not In Place)" at bounding box center [887, 236] width 419 height 25
type input "Receptacle (Outlet Cover Not In Place/Damaged)"
click at [1003, 532] on p "Shock hazard. I observed one or more receptacle(s) without a receptacle cover i…" at bounding box center [911, 543] width 532 height 37
click at [1062, 225] on div "Receptacle (Outlet Cover Not In Place/Damaged)" at bounding box center [887, 234] width 419 height 19
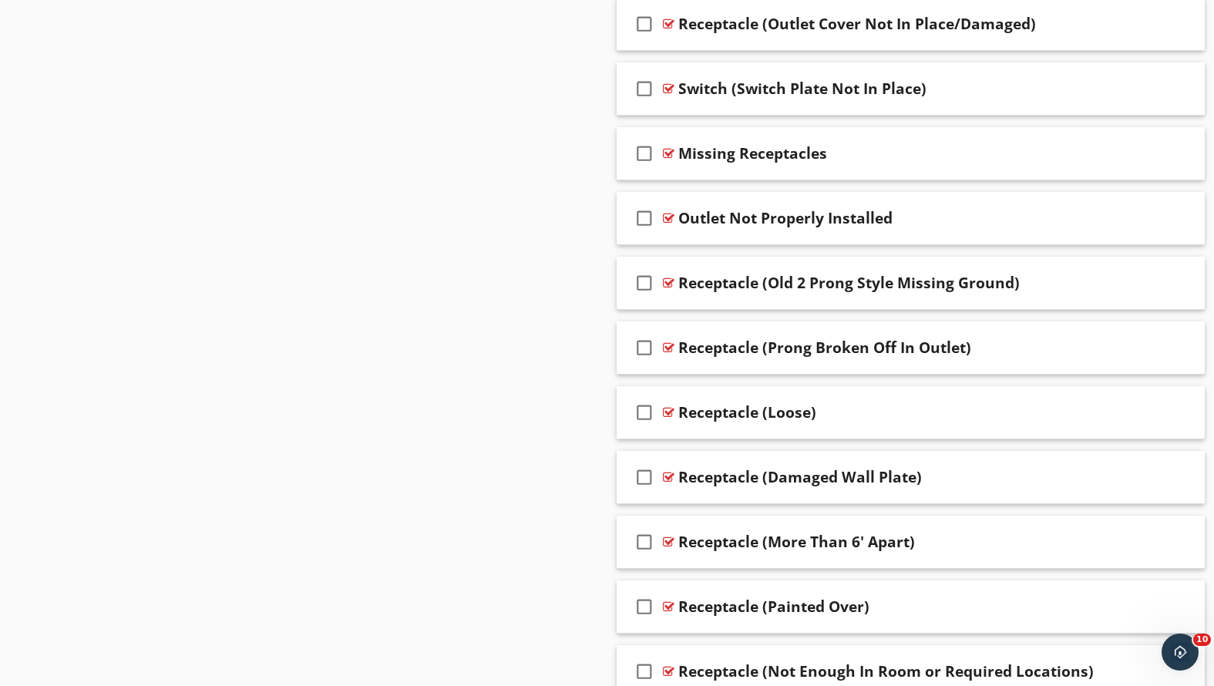
scroll to position [1263, 0]
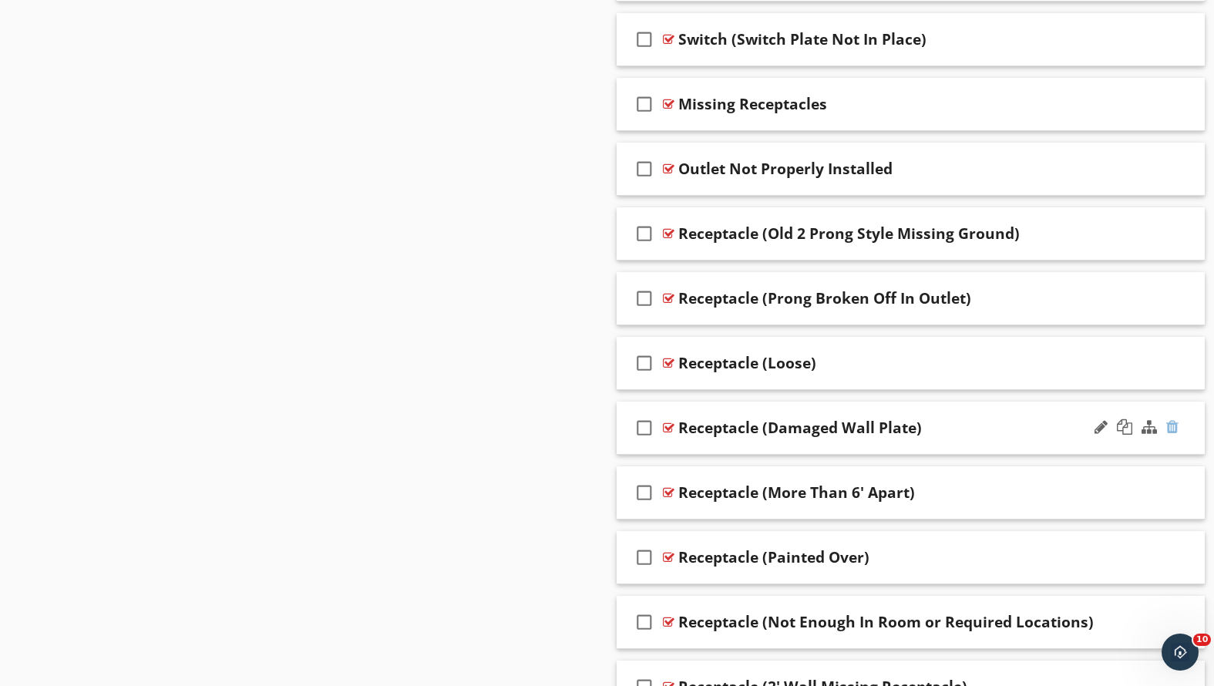
click at [1172, 423] on div at bounding box center [1172, 426] width 12 height 15
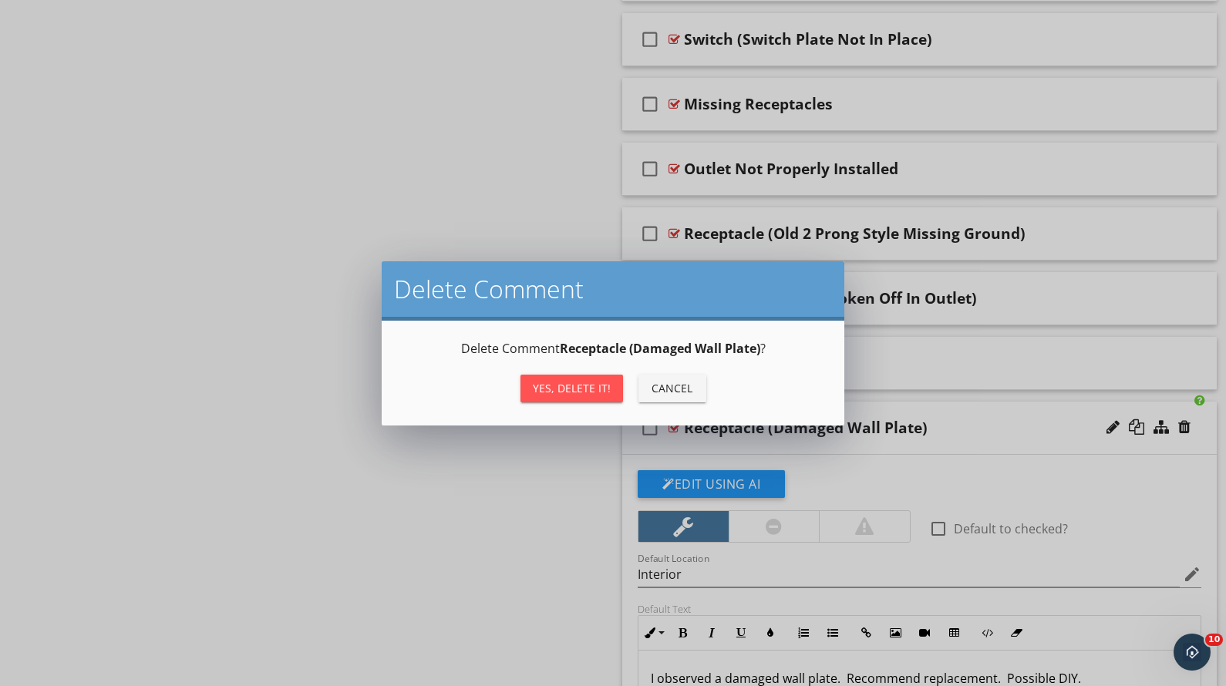
click at [513, 381] on div "Yes, Delete it! Cancel" at bounding box center [613, 388] width 426 height 37
click at [543, 388] on div "Yes, Delete it!" at bounding box center [572, 388] width 78 height 16
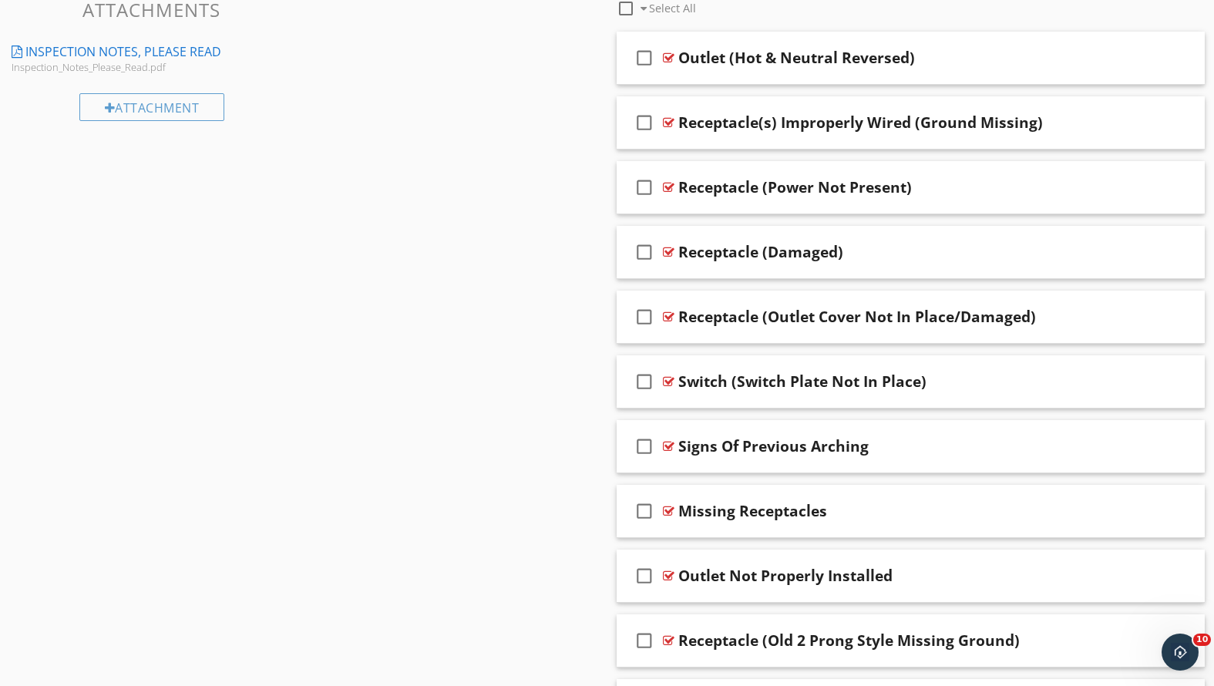
scroll to position [900, 0]
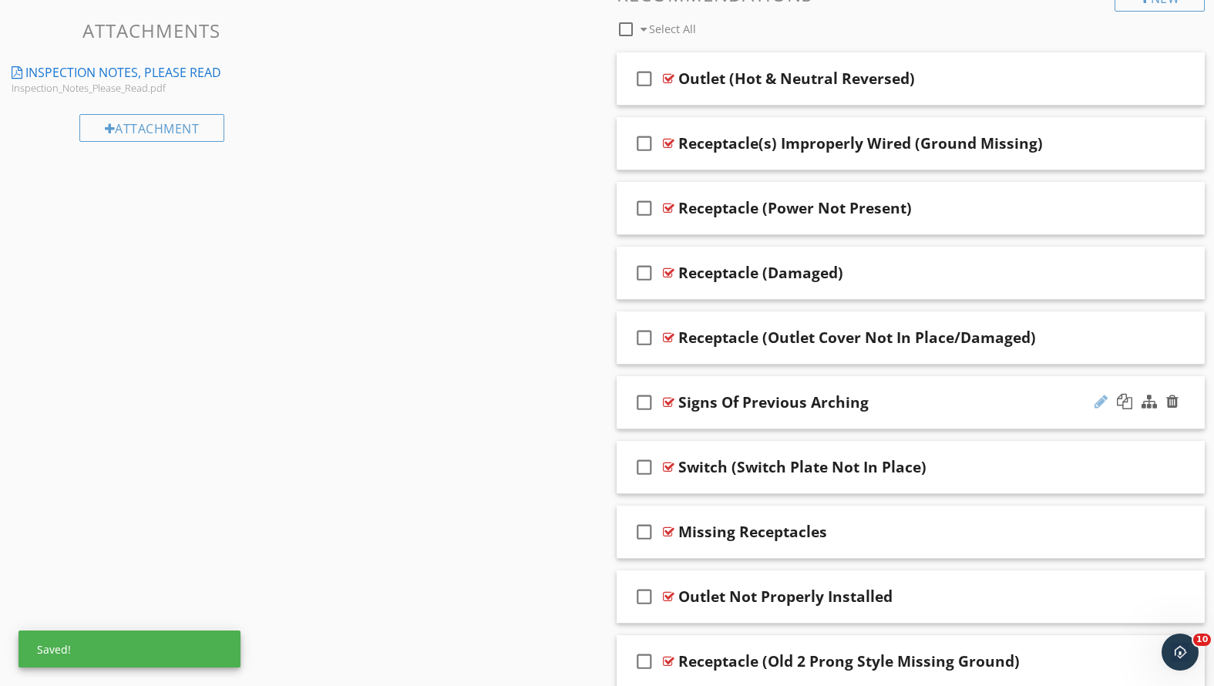
click at [1101, 399] on div at bounding box center [1101, 401] width 13 height 15
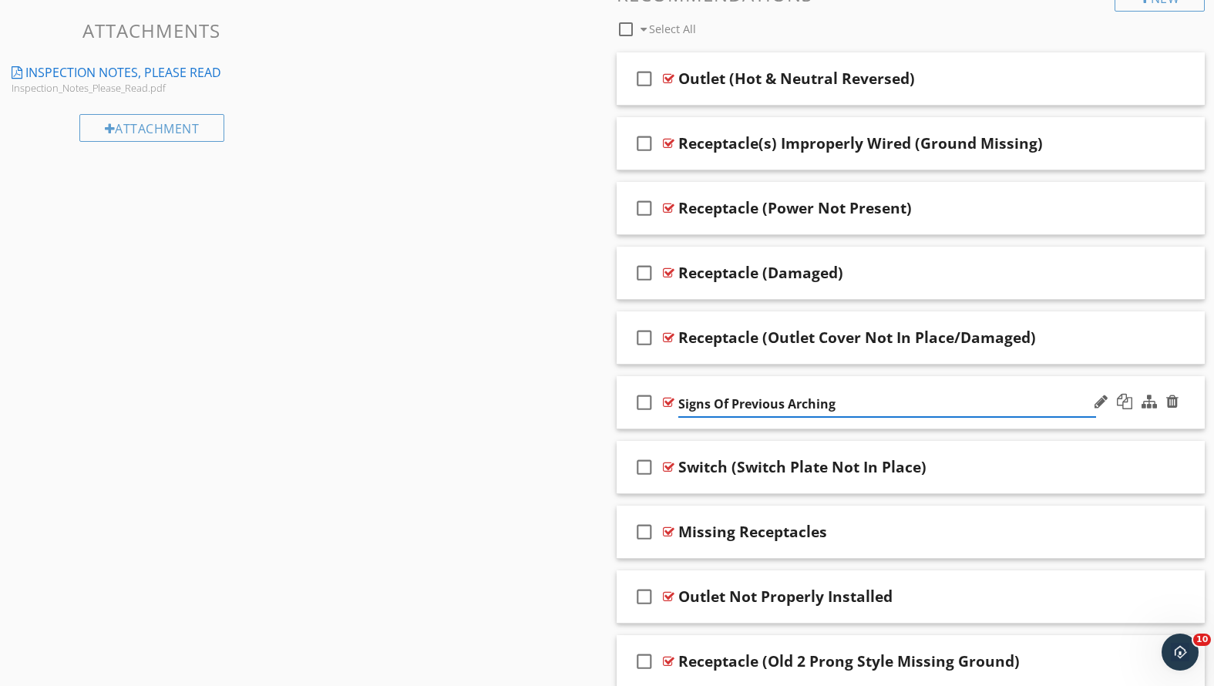
click at [681, 398] on input "Signs Of Previous Arching" at bounding box center [887, 404] width 419 height 25
click at [910, 402] on input "Receptacle (Signs Of Previous Arching" at bounding box center [887, 404] width 419 height 25
type input "Receptacle (Signs Of Previous Arching)"
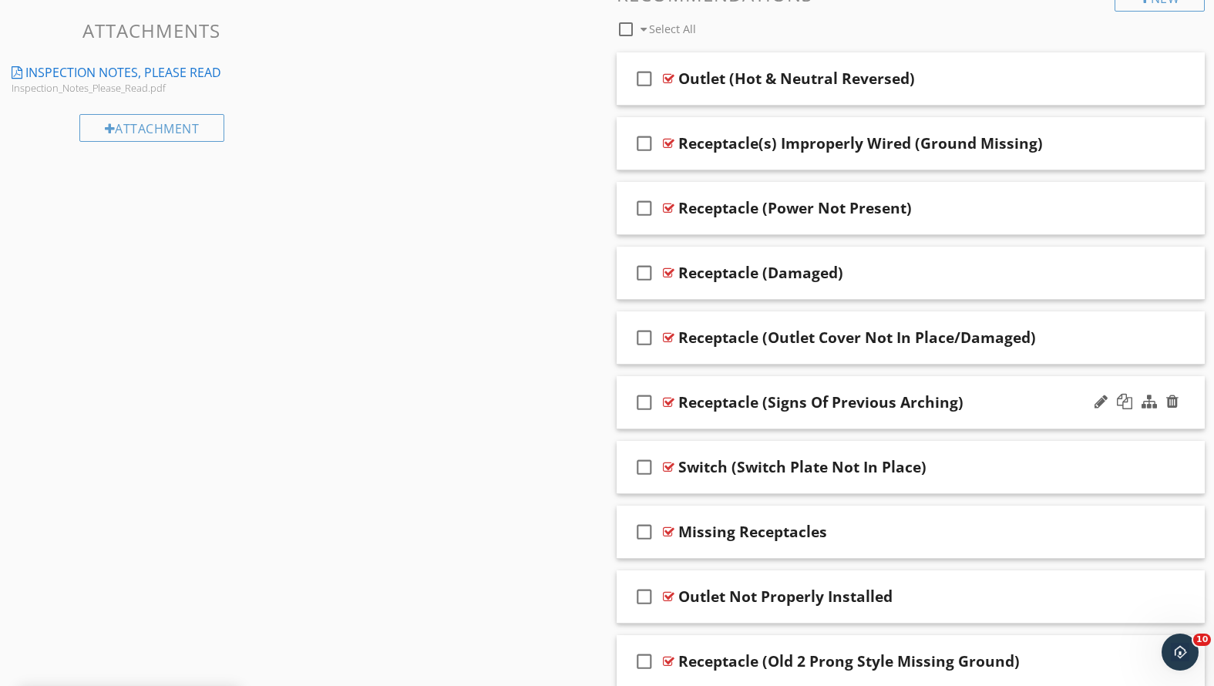
click at [1031, 401] on div "Receptacle (Signs Of Previous Arching)" at bounding box center [887, 402] width 419 height 19
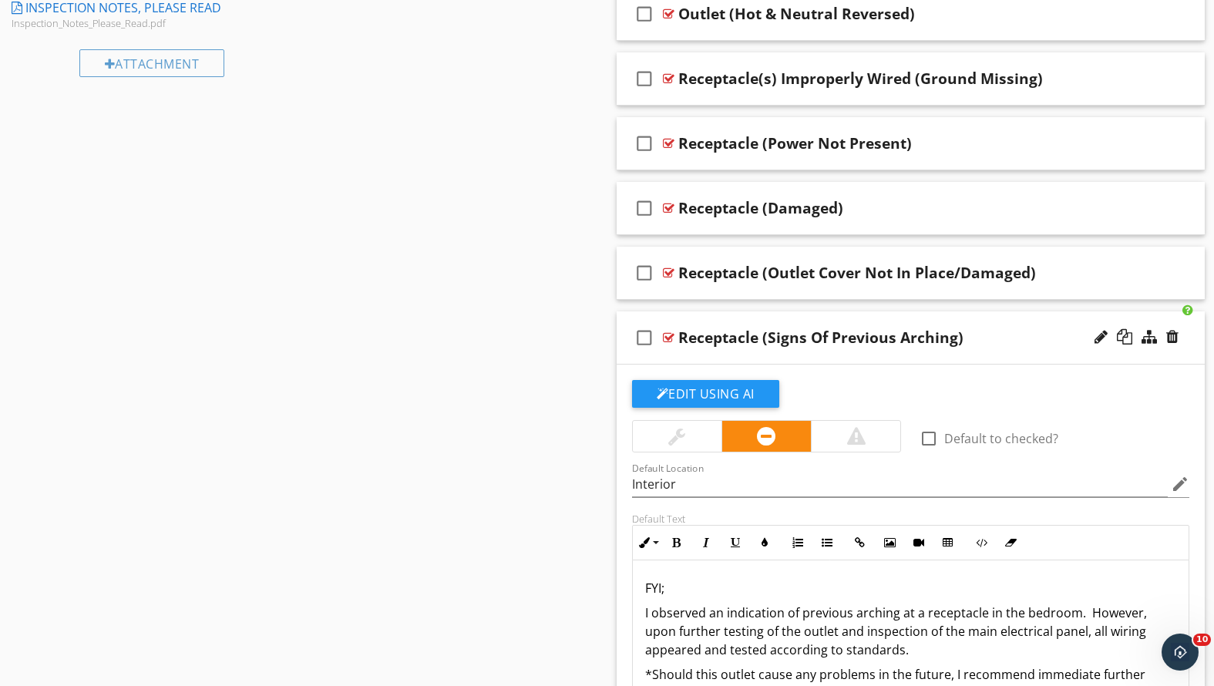
scroll to position [1022, 0]
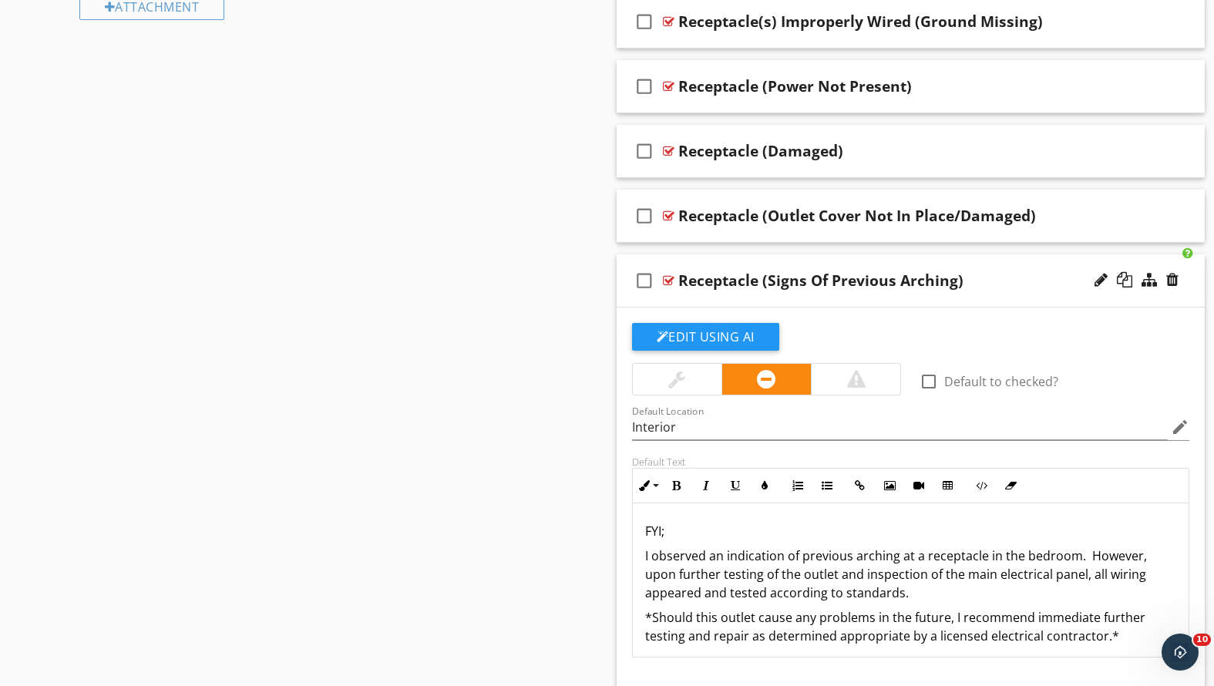
click at [1076, 555] on p "I observed an indication of previous arching at a receptacle in the bedroom. Ho…" at bounding box center [911, 575] width 532 height 56
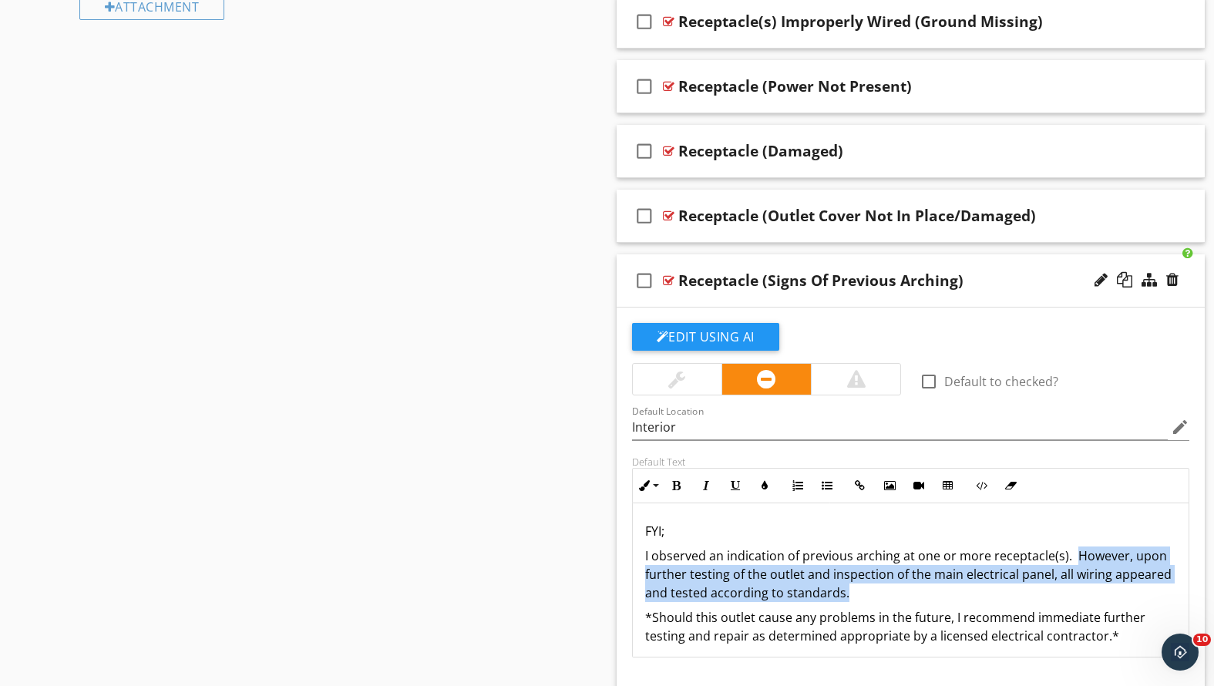
drag, startPoint x: 855, startPoint y: 585, endPoint x: 1071, endPoint y: 559, distance: 217.4
click at [1071, 559] on p "I observed an indication of previous arching at one or more receptacle(s). Howe…" at bounding box center [911, 575] width 532 height 56
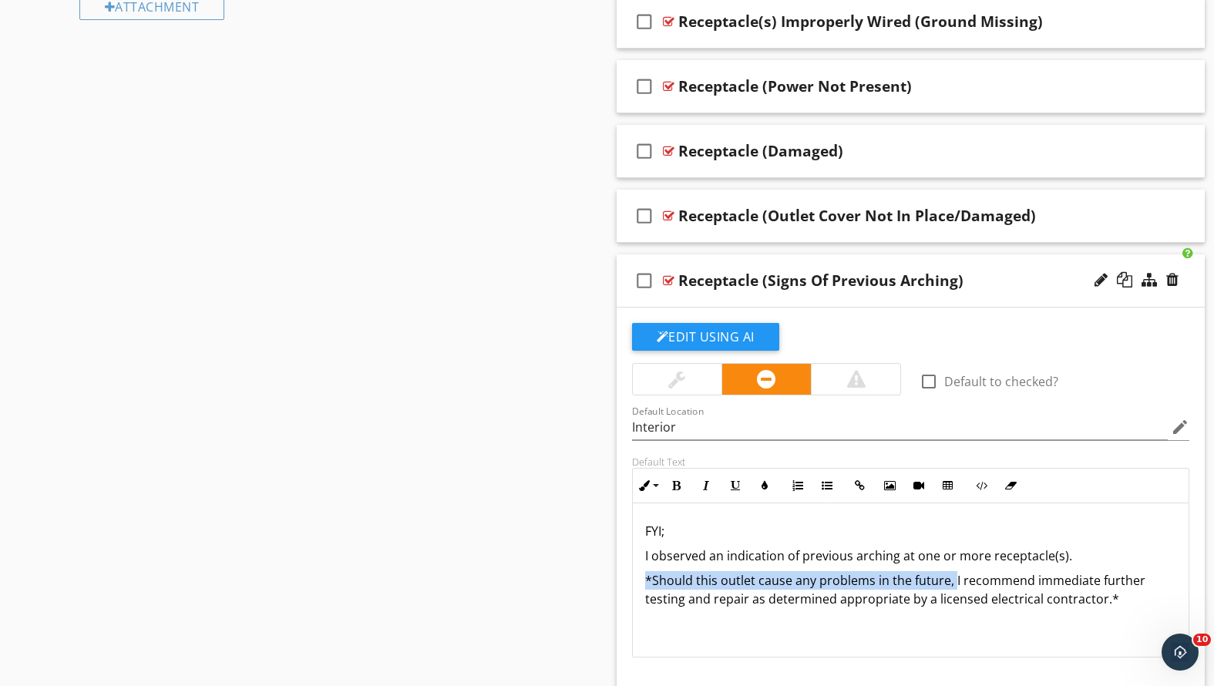
drag, startPoint x: 954, startPoint y: 578, endPoint x: 618, endPoint y: 575, distance: 335.3
click at [618, 575] on div "Edit Using AI check_box_outline_blank Default to checked? Default Location Inte…" at bounding box center [911, 575] width 589 height 535
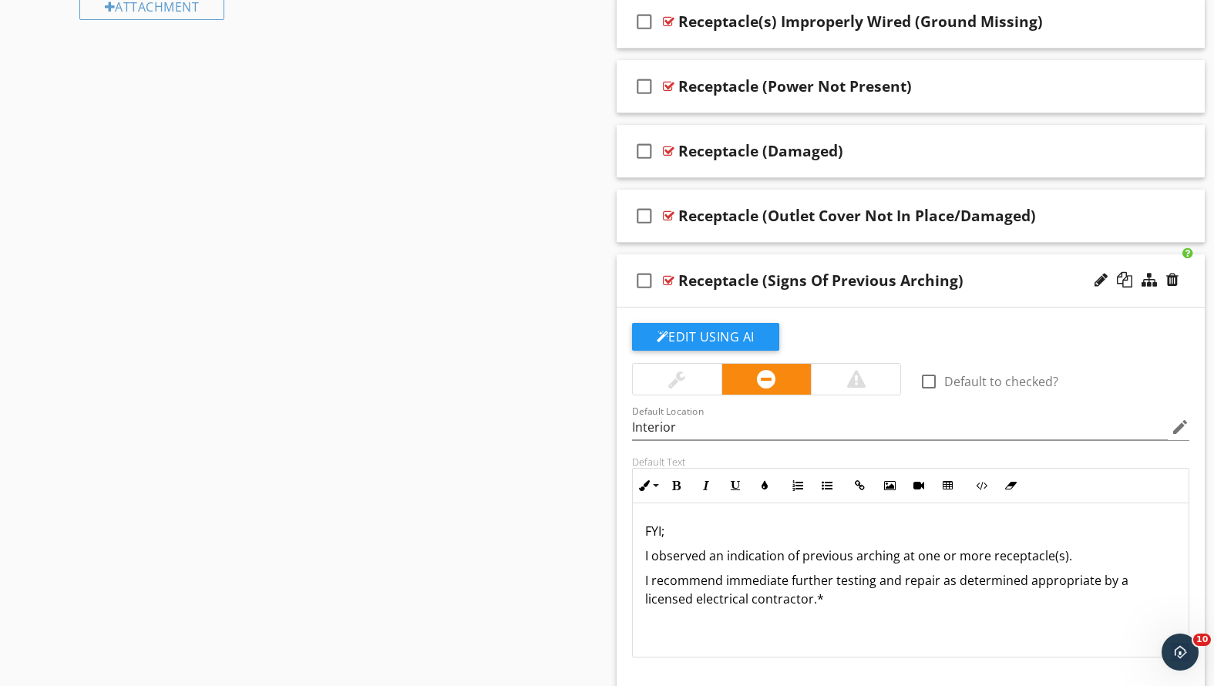
click at [1028, 581] on p "I recommend immediate further testing and repair as determined appropriate by a…" at bounding box center [911, 589] width 532 height 37
click at [1092, 582] on p "I recommend immediate further testing and repair as determined appropriate by a…" at bounding box center [911, 589] width 532 height 37
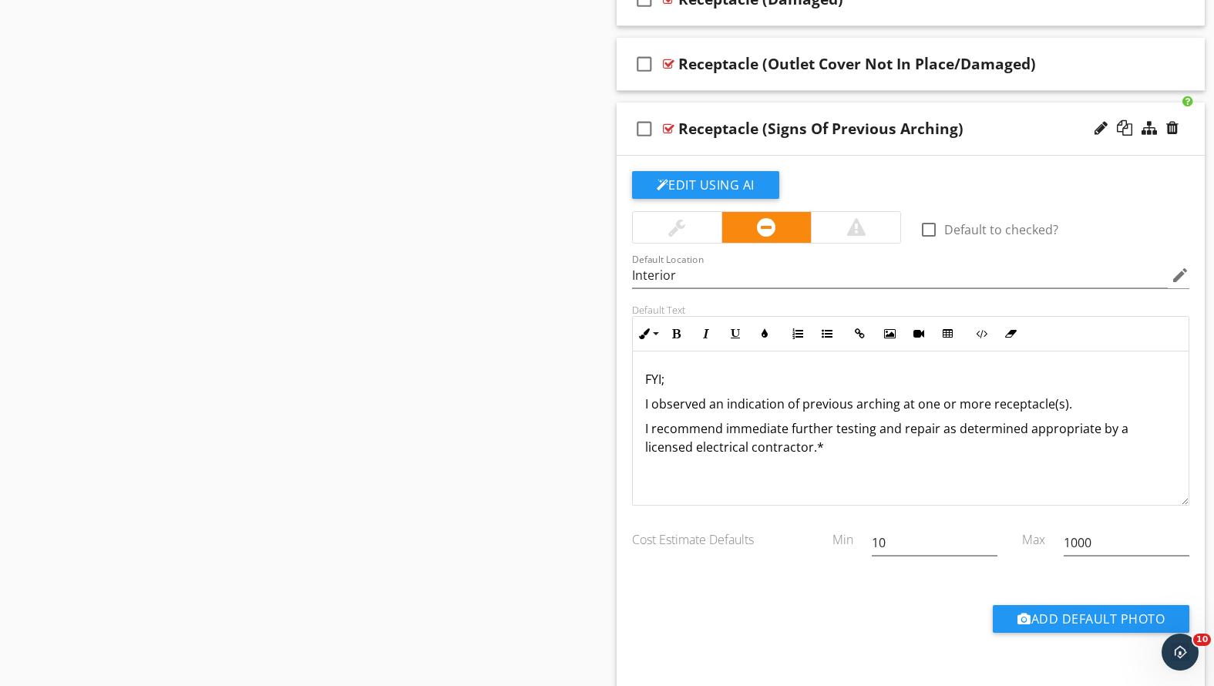
scroll to position [1171, 0]
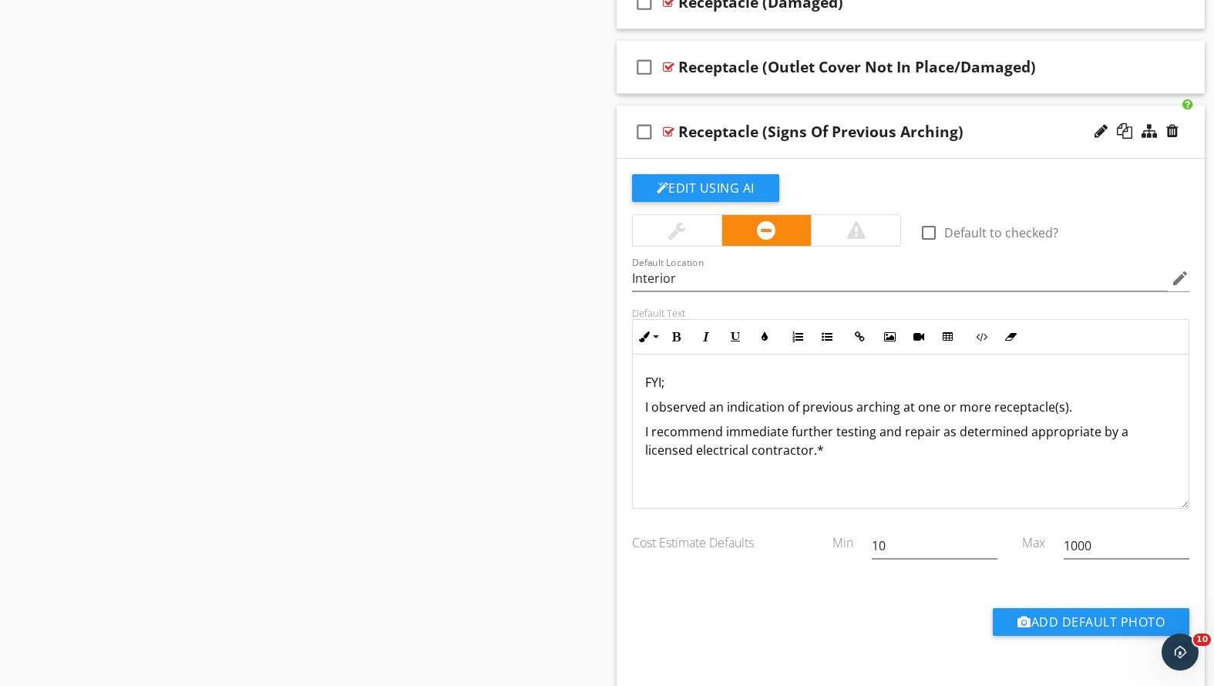
click at [822, 447] on p "I recommend immediate further testing and repair as determined appropriate by a…" at bounding box center [911, 440] width 532 height 37
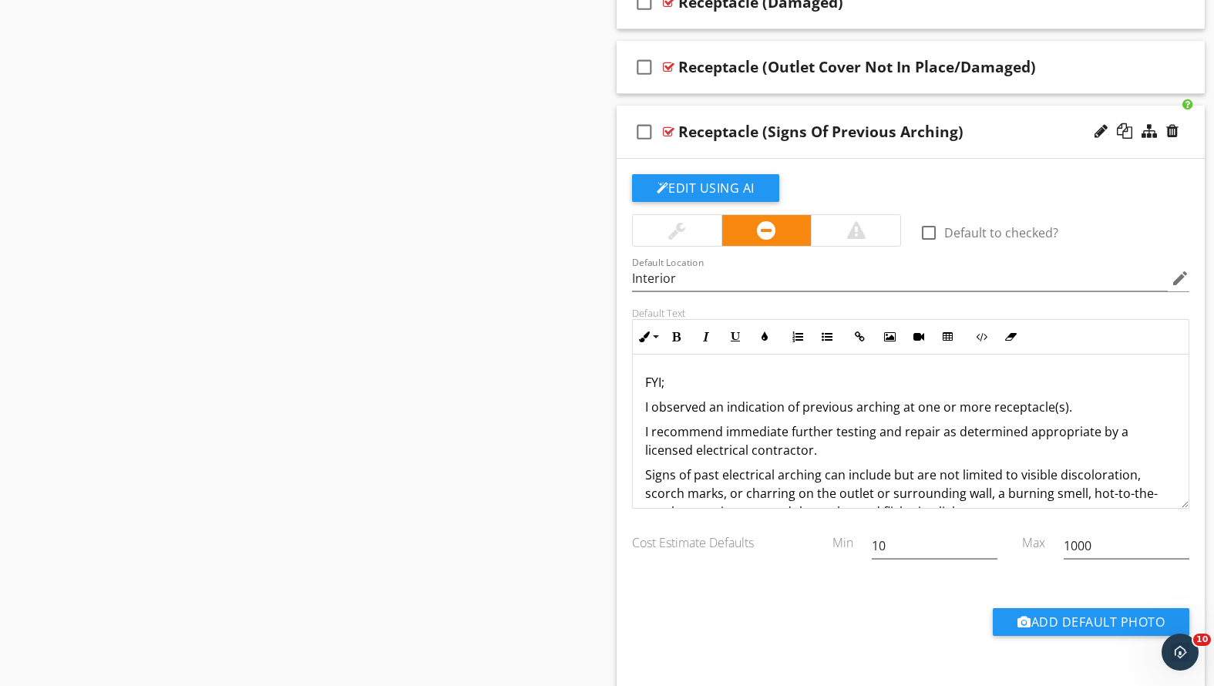
scroll to position [1115, 0]
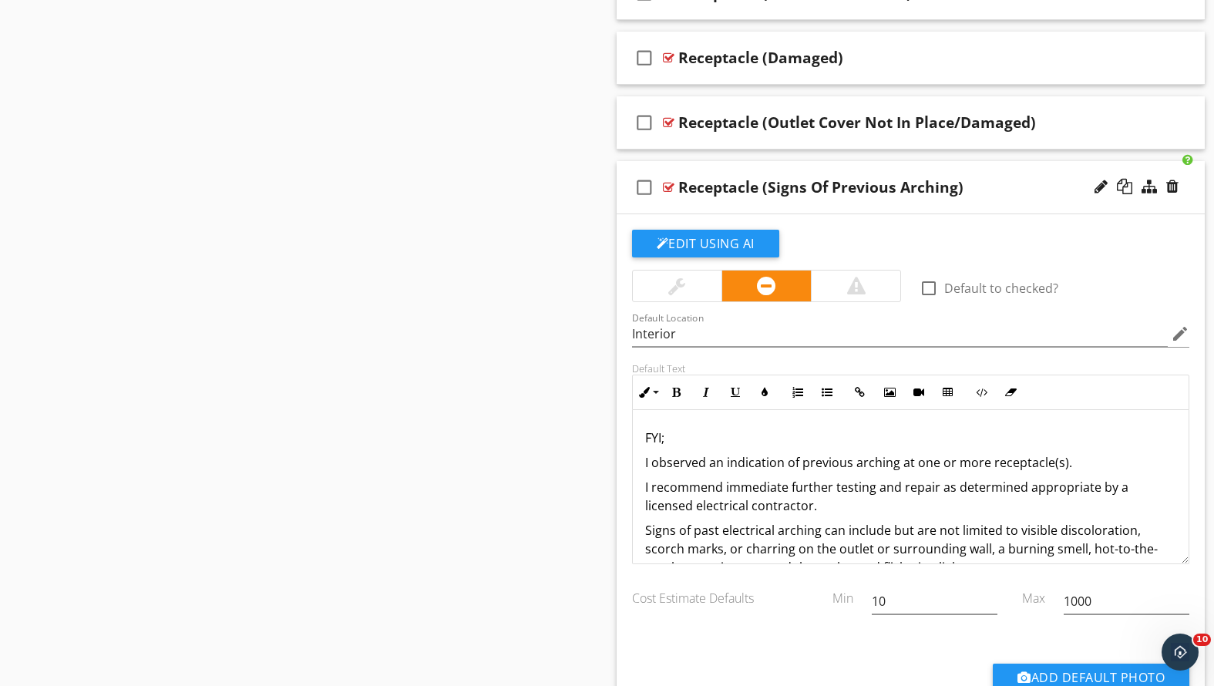
click at [1026, 190] on div "Receptacle (Signs Of Previous Arching)" at bounding box center [887, 187] width 419 height 19
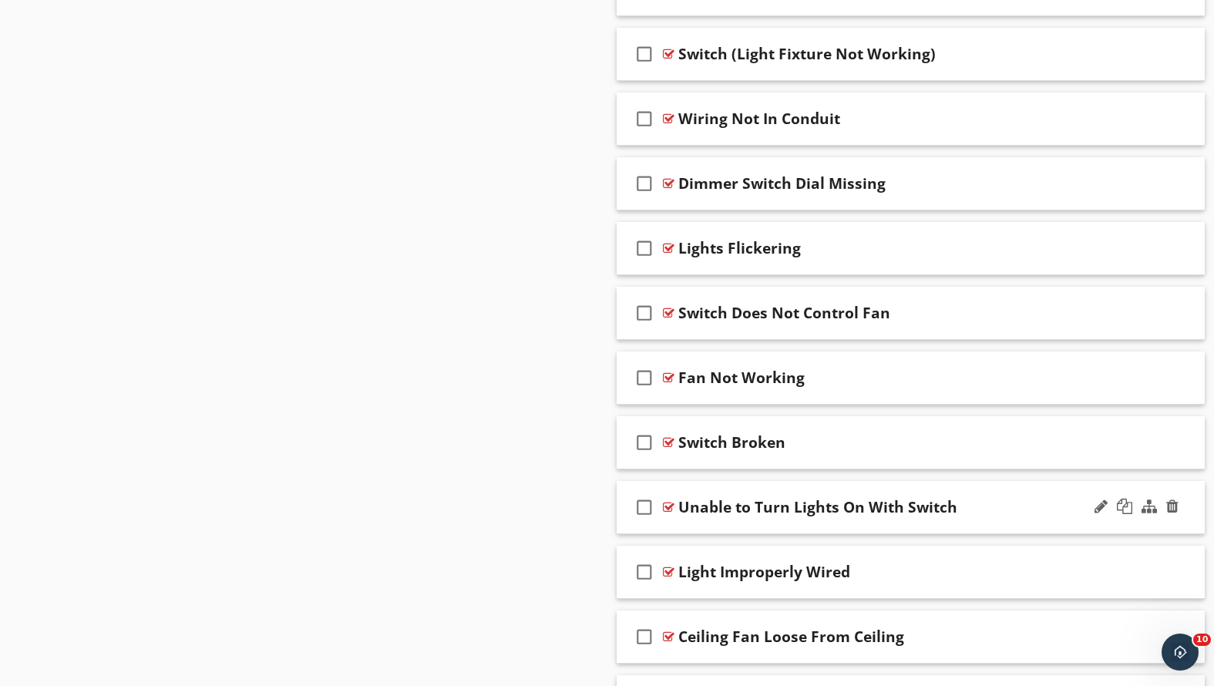
scroll to position [2037, 0]
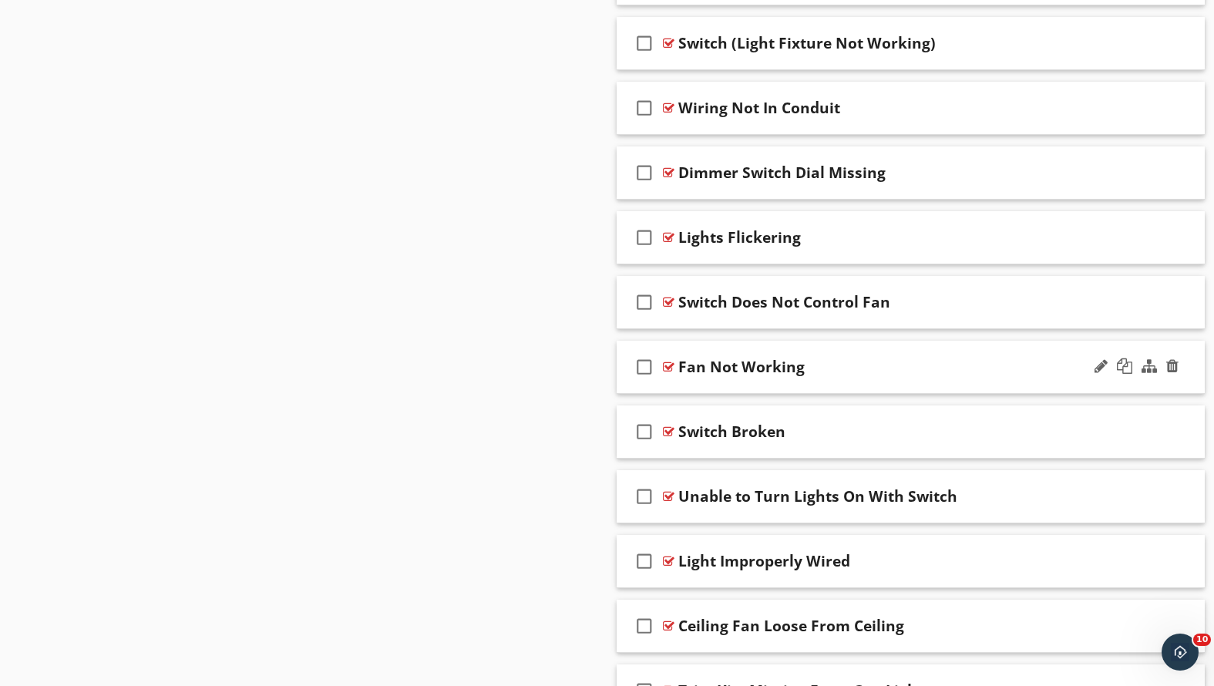
click at [901, 372] on div "Fan Not Working" at bounding box center [887, 367] width 419 height 19
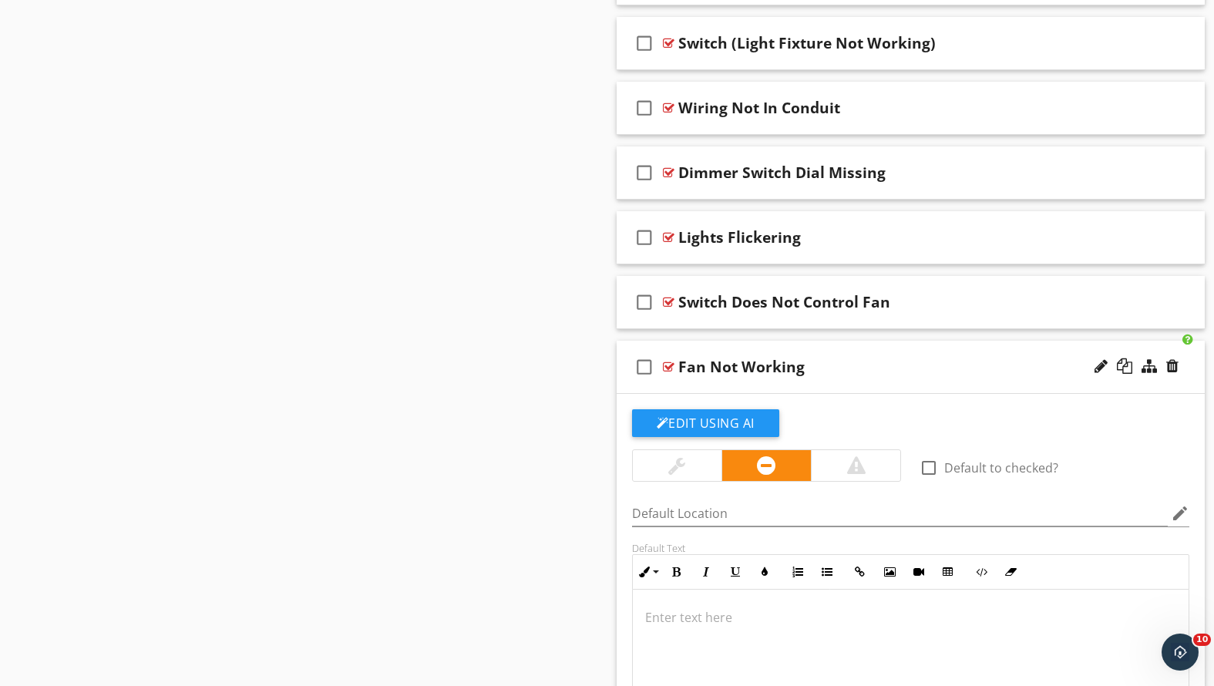
click at [901, 372] on div "Fan Not Working" at bounding box center [887, 367] width 419 height 19
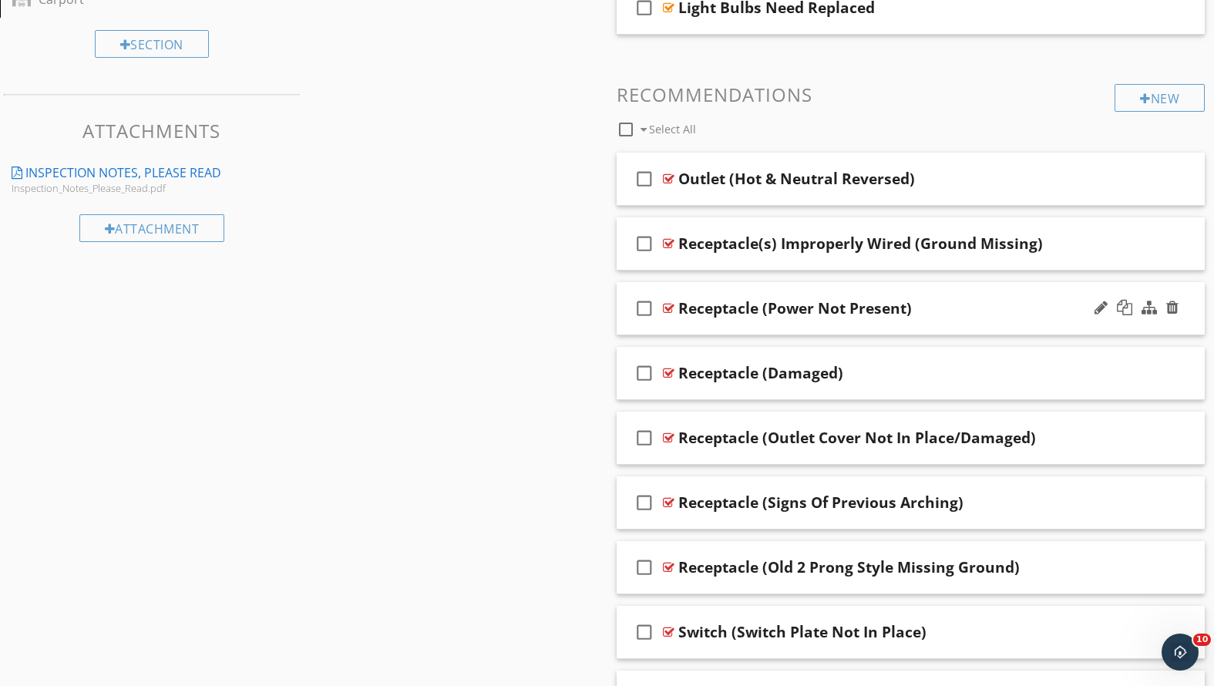
scroll to position [803, 0]
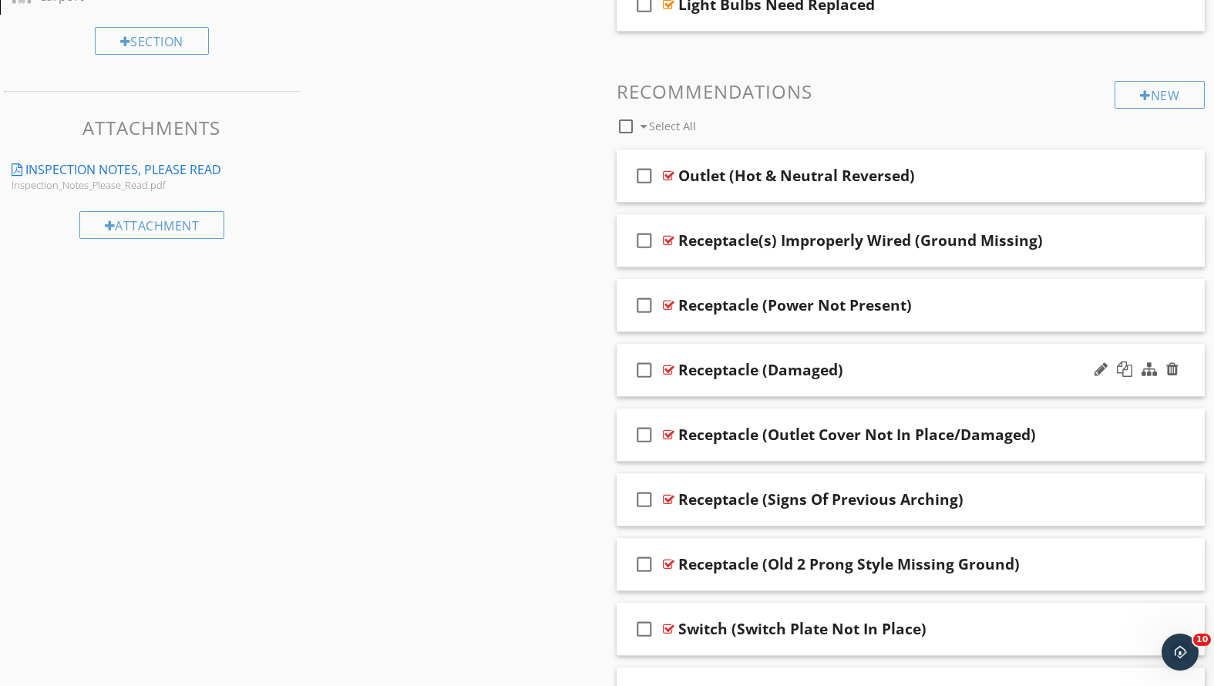
click at [886, 382] on div "check_box_outline_blank Receptacle (Damaged)" at bounding box center [911, 370] width 589 height 53
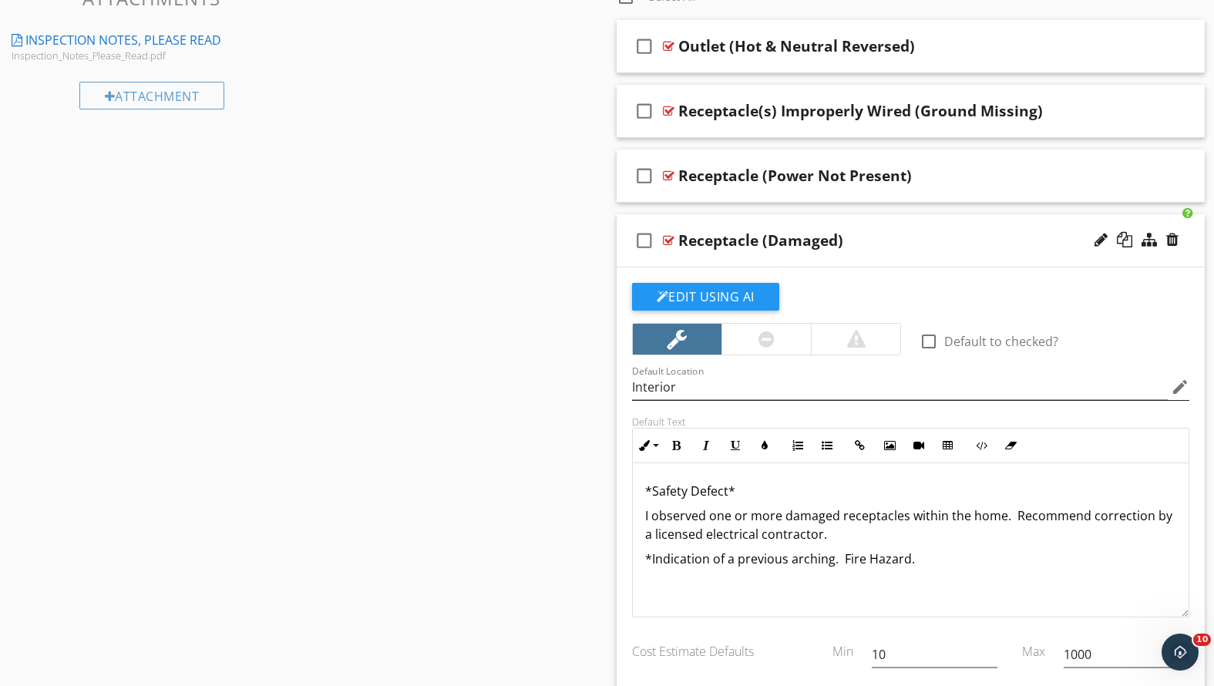
scroll to position [1, 0]
click at [920, 559] on p "*Indication of a previous arching. Fire Hazard." at bounding box center [911, 558] width 532 height 19
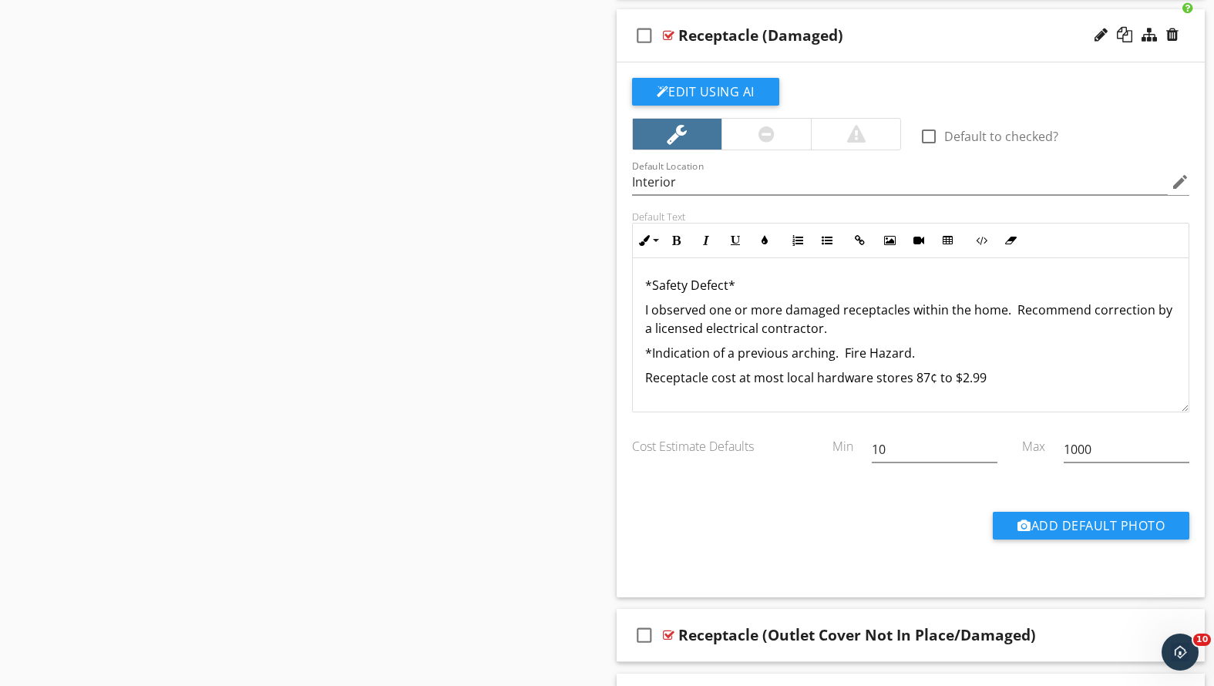
click at [920, 43] on div "check_box_outline_blank Receptacle (Damaged)" at bounding box center [911, 35] width 589 height 53
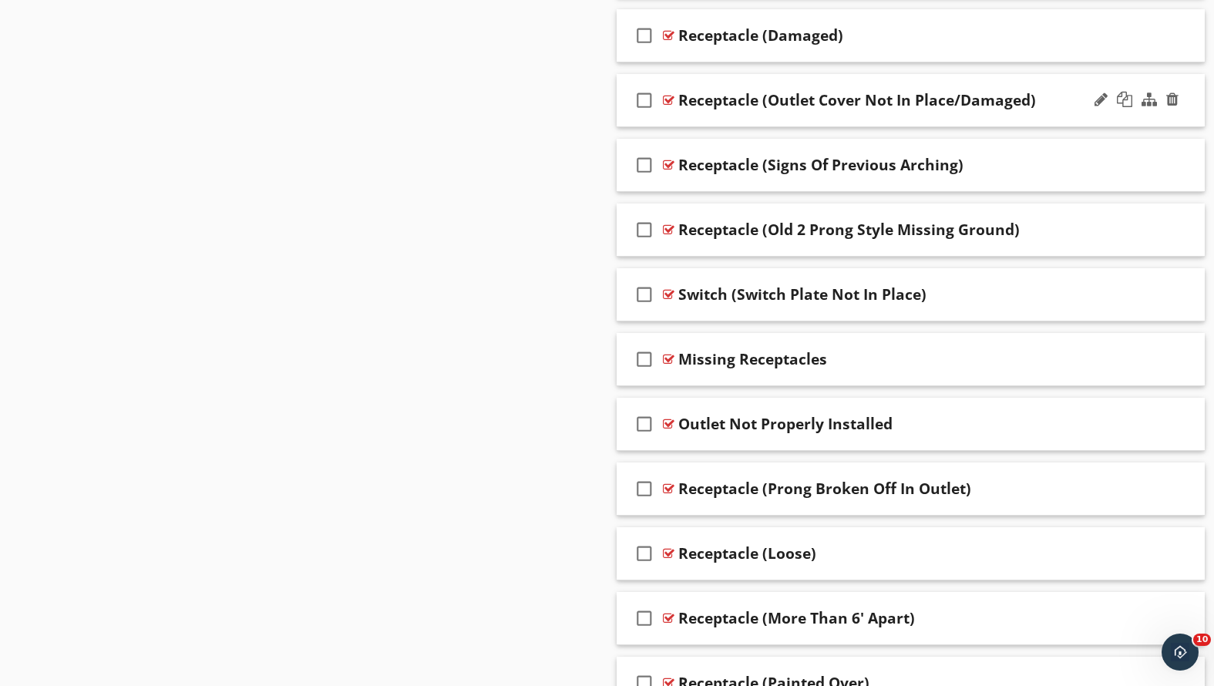
click at [912, 119] on div "check_box_outline_blank Receptacle (Outlet Cover Not In Place/Damaged)" at bounding box center [911, 100] width 589 height 53
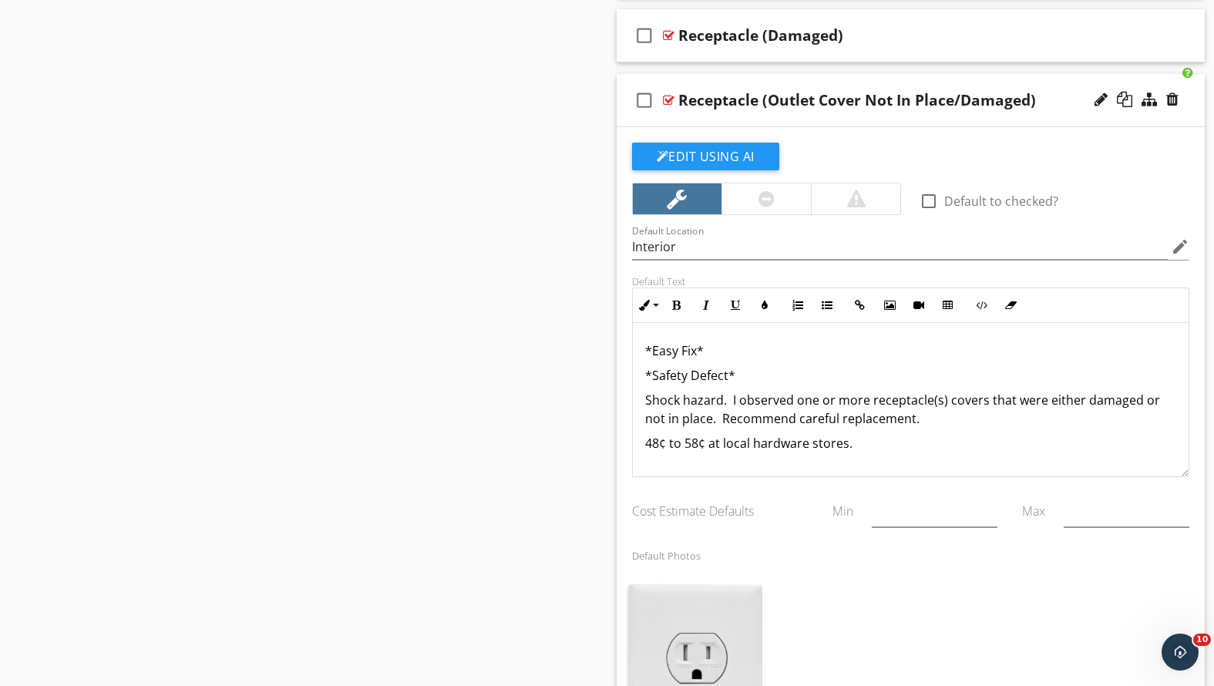
click at [912, 116] on div "check_box_outline_blank Receptacle (Outlet Cover Not In Place/Damaged)" at bounding box center [911, 100] width 589 height 53
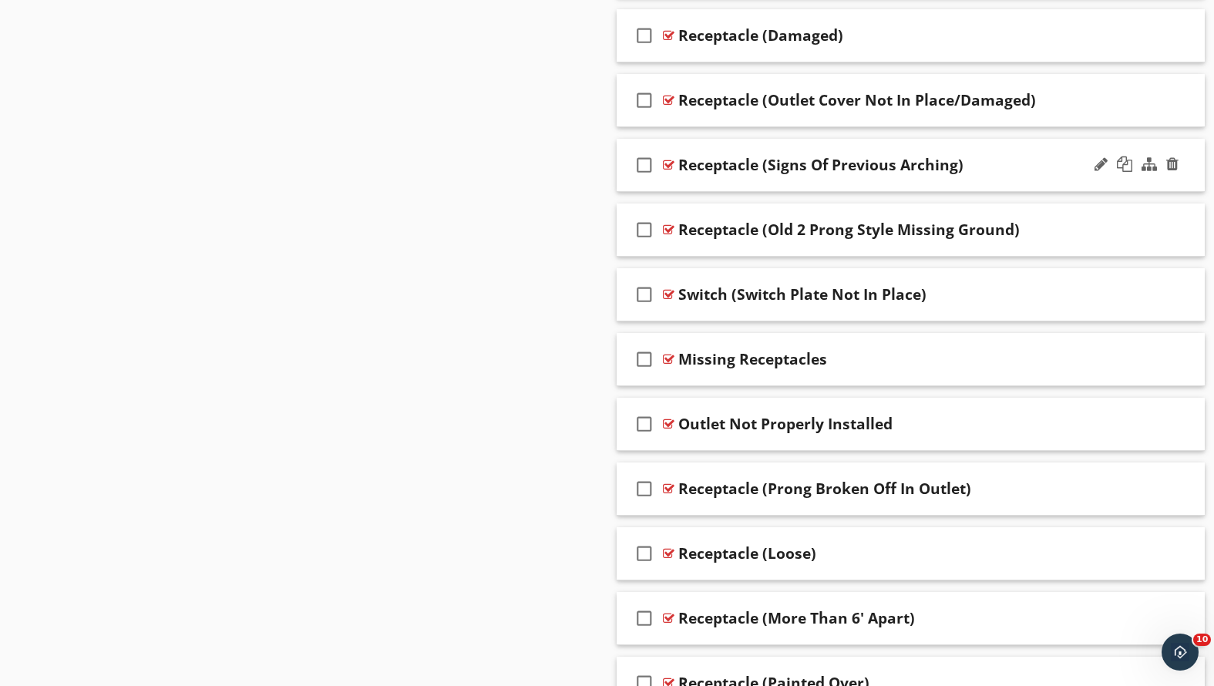
click at [905, 183] on div "check_box_outline_blank Receptacle (Signs Of Previous Arching)" at bounding box center [911, 165] width 589 height 53
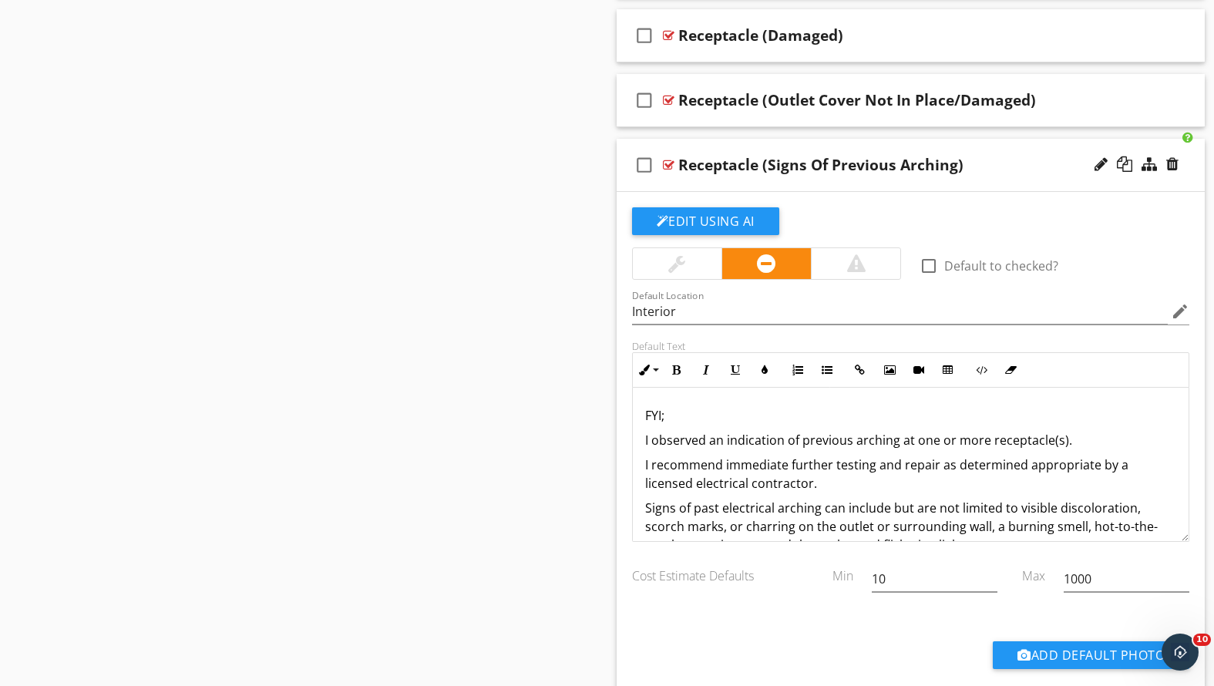
click at [904, 182] on div "check_box_outline_blank Receptacle (Signs Of Previous Arching)" at bounding box center [911, 165] width 589 height 53
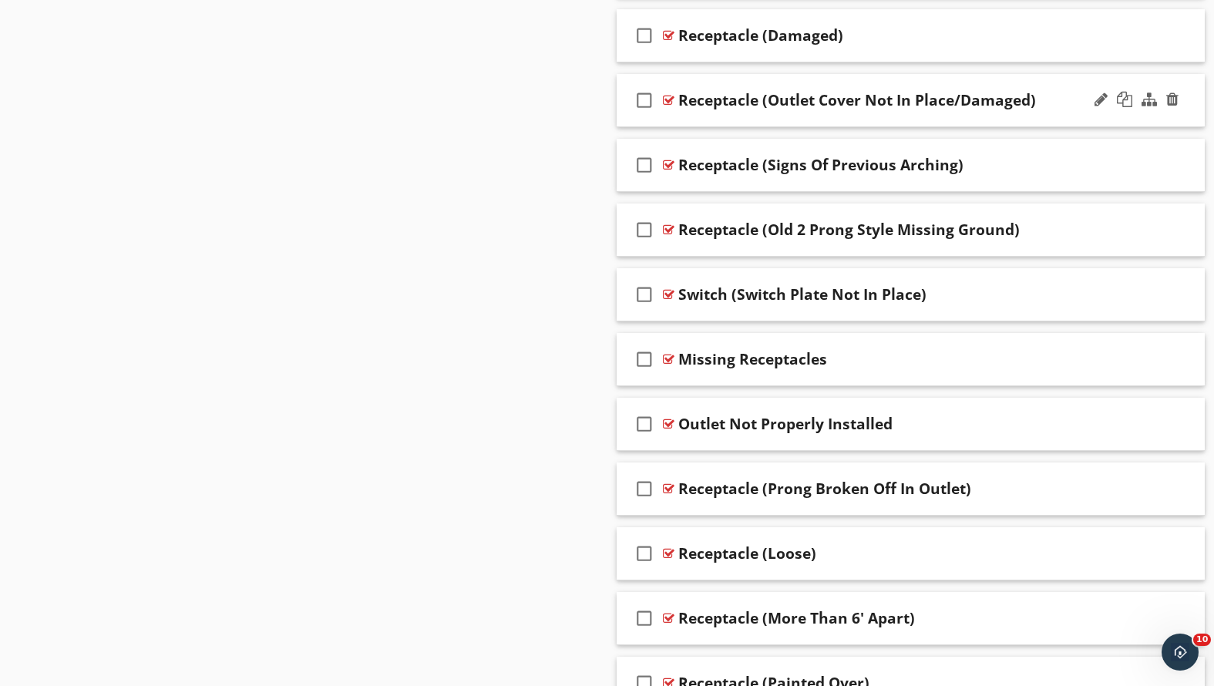
click at [927, 116] on div "check_box_outline_blank Receptacle (Outlet Cover Not In Place/Damaged)" at bounding box center [911, 100] width 589 height 53
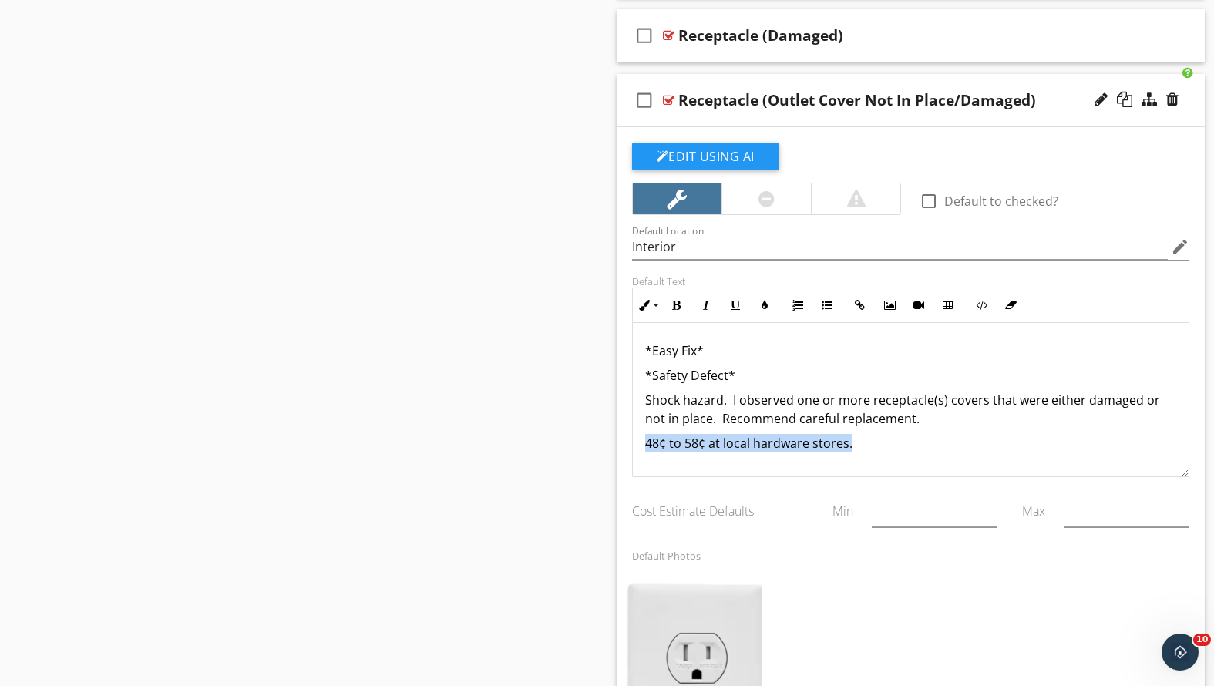
drag, startPoint x: 860, startPoint y: 440, endPoint x: 617, endPoint y: 434, distance: 243.7
click at [617, 434] on div "Edit Using AI check_box_outline_blank Default to checked? Default Location Inte…" at bounding box center [911, 524] width 589 height 794
click at [1044, 109] on div "check_box_outline_blank Receptacle (Outlet Cover Not In Place/Damaged)" at bounding box center [911, 100] width 589 height 53
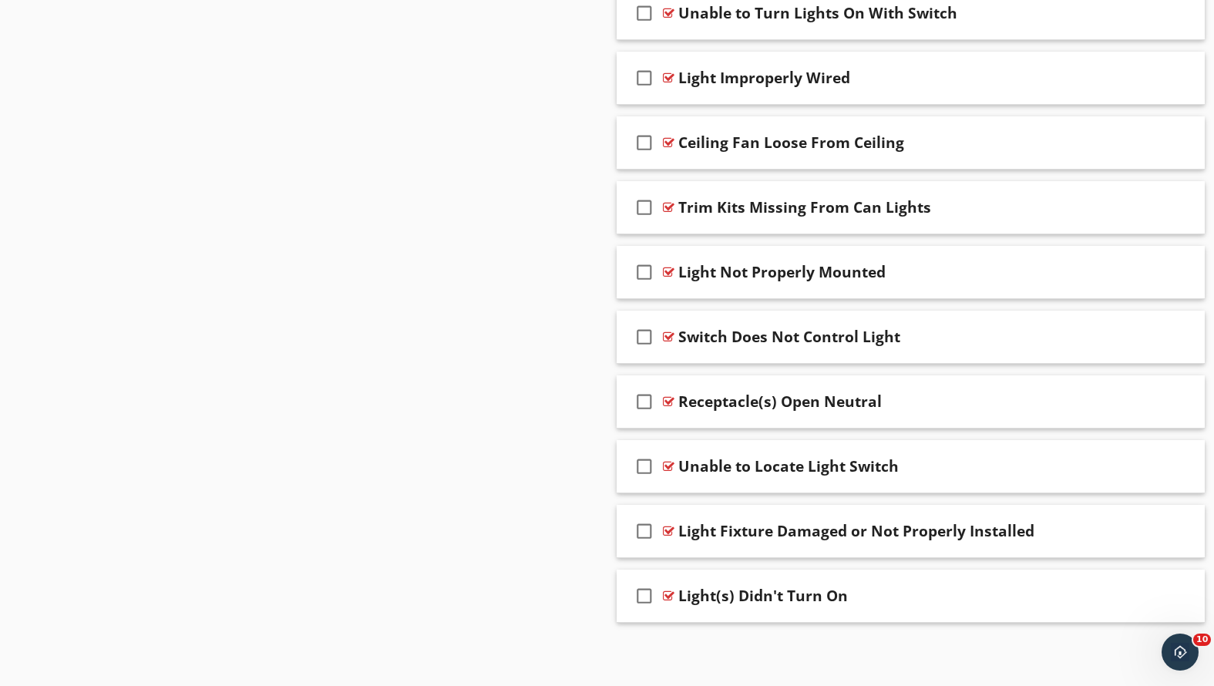
scroll to position [0, 0]
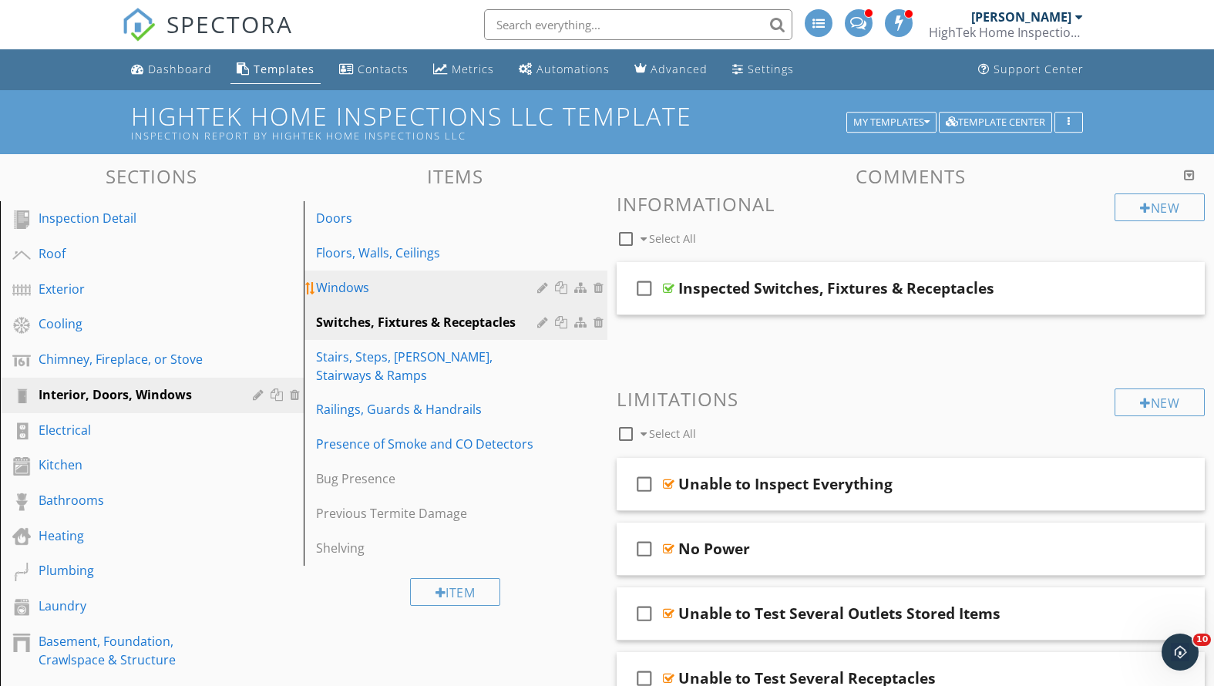
click at [348, 276] on link "Windows" at bounding box center [457, 288] width 299 height 34
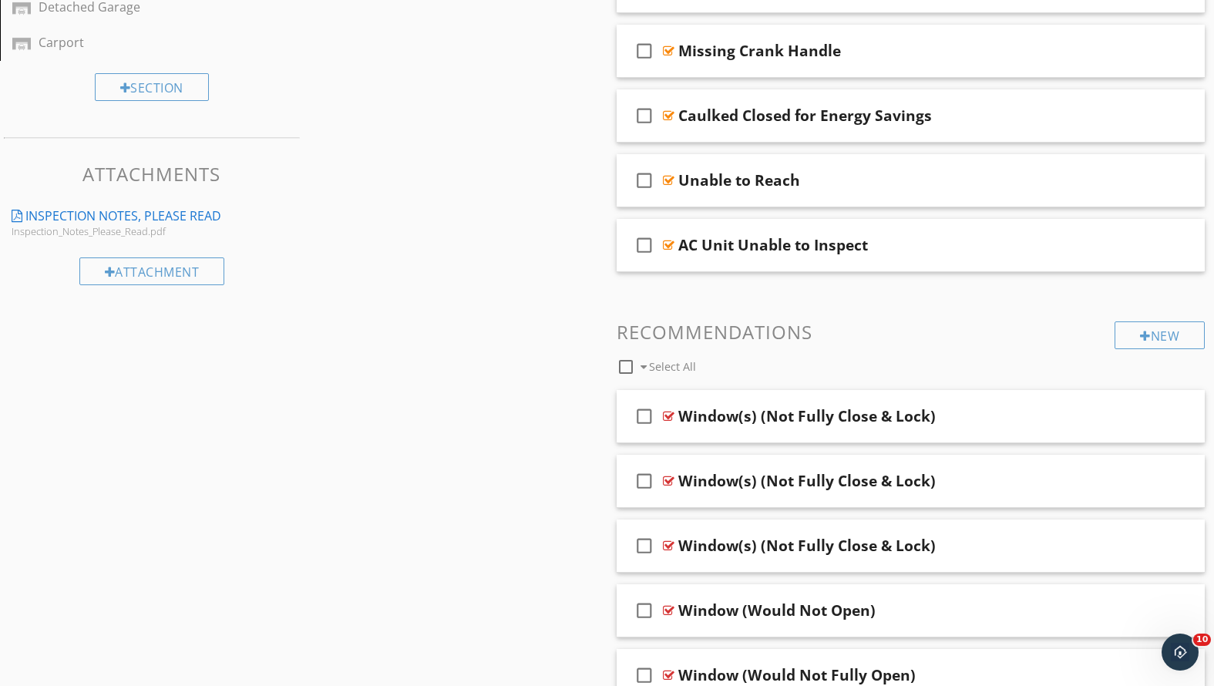
scroll to position [830, 0]
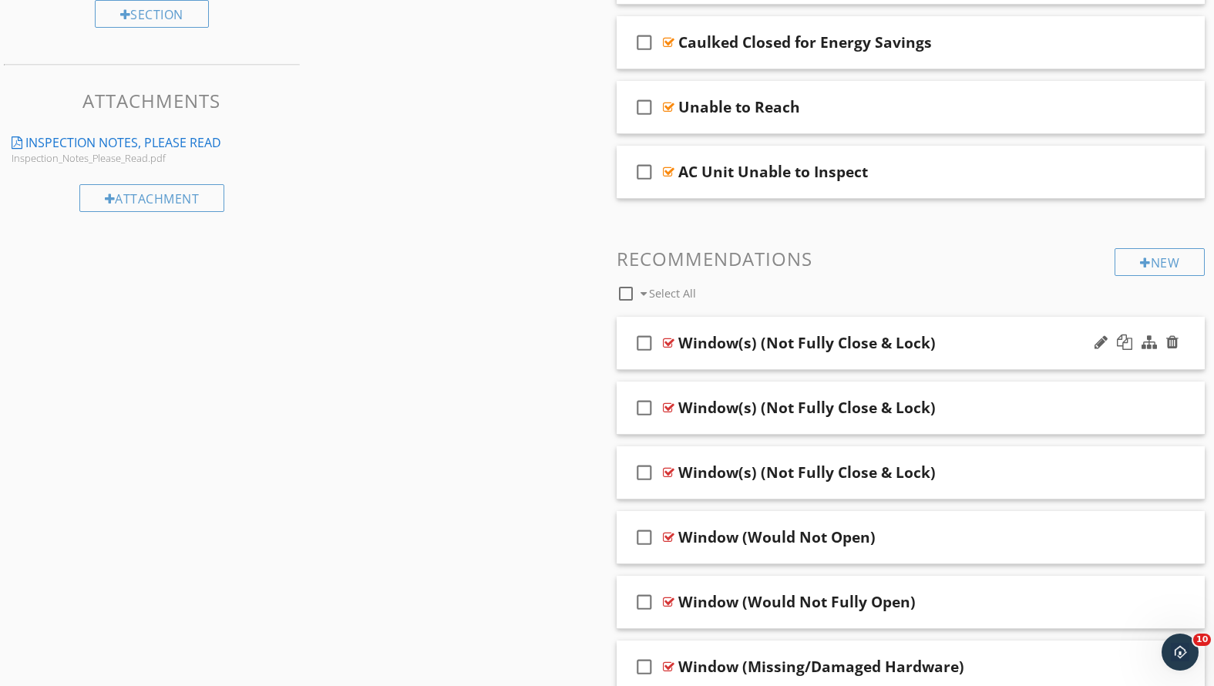
click at [993, 344] on div "Window(s) (Not Fully Close & Lock)" at bounding box center [887, 343] width 419 height 19
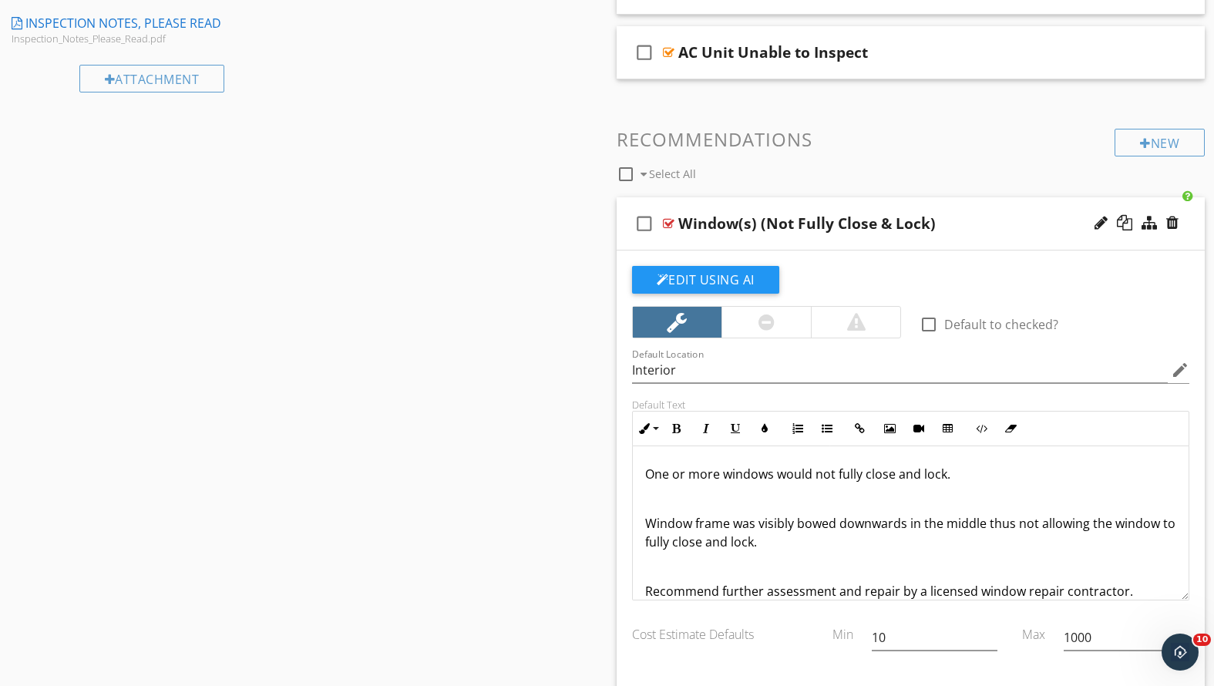
scroll to position [22, 0]
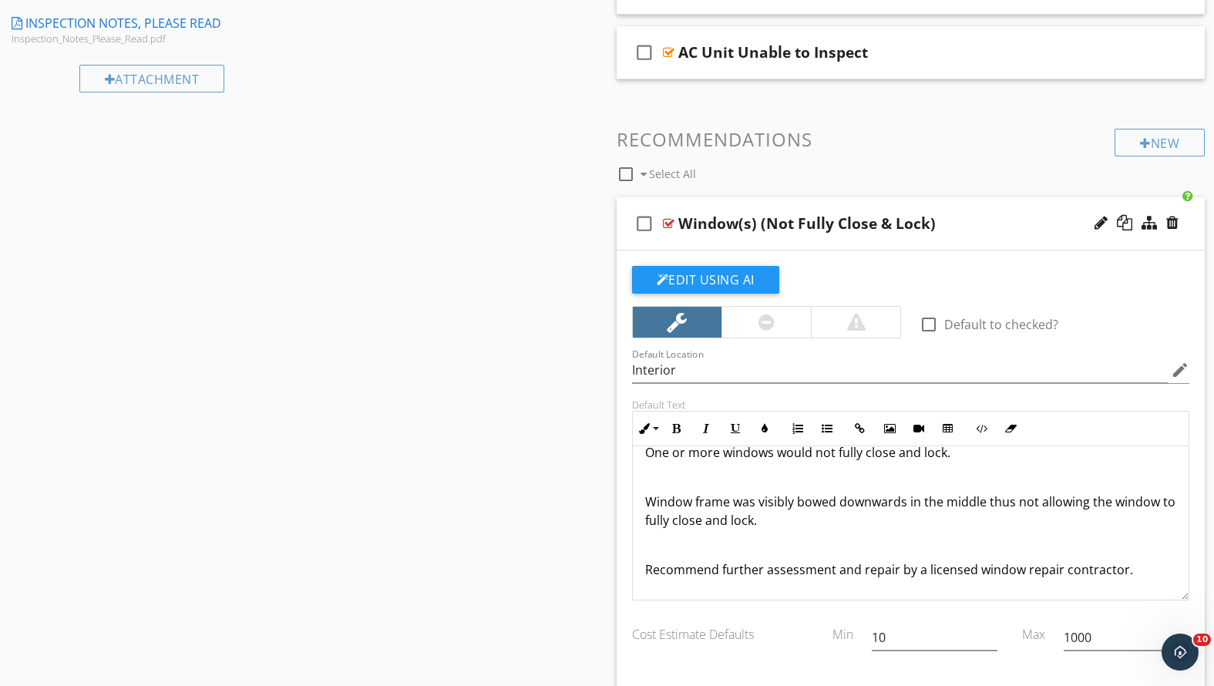
click at [1043, 221] on div "Window(s) (Not Fully Close & Lock)" at bounding box center [887, 223] width 419 height 19
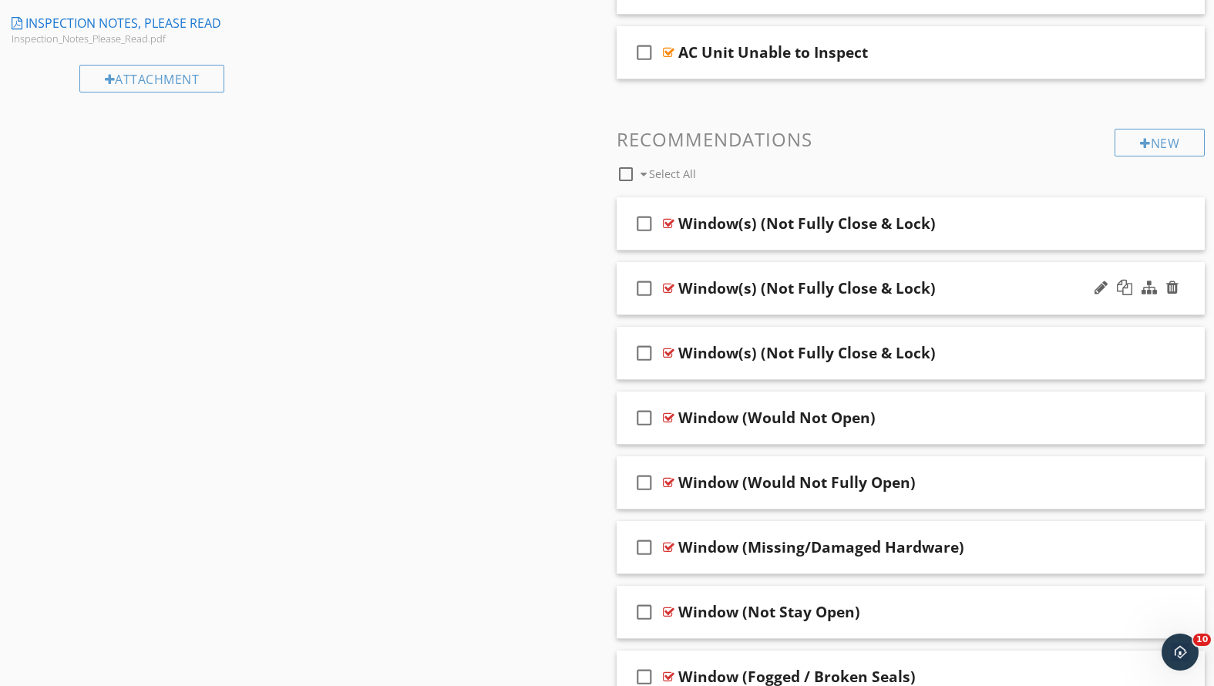
click at [983, 279] on div "Window(s) (Not Fully Close & Lock)" at bounding box center [887, 288] width 419 height 19
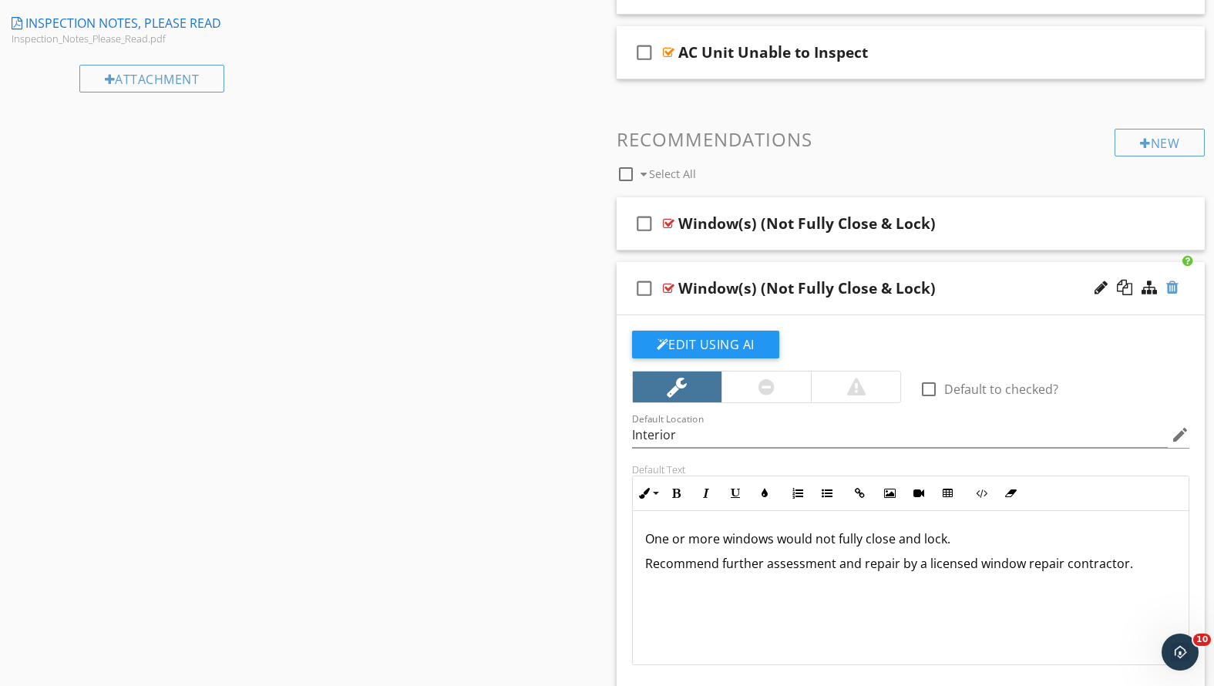
click at [1173, 282] on div at bounding box center [1172, 287] width 12 height 15
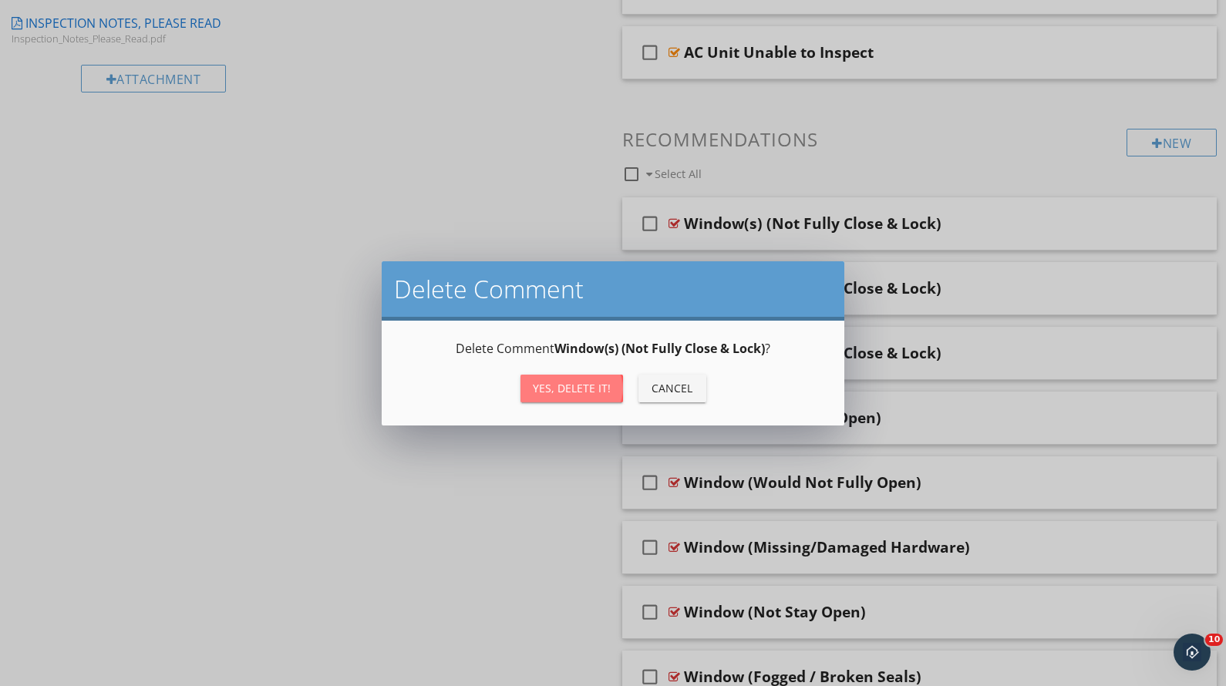
click at [593, 391] on div "Yes, Delete it!" at bounding box center [572, 388] width 78 height 16
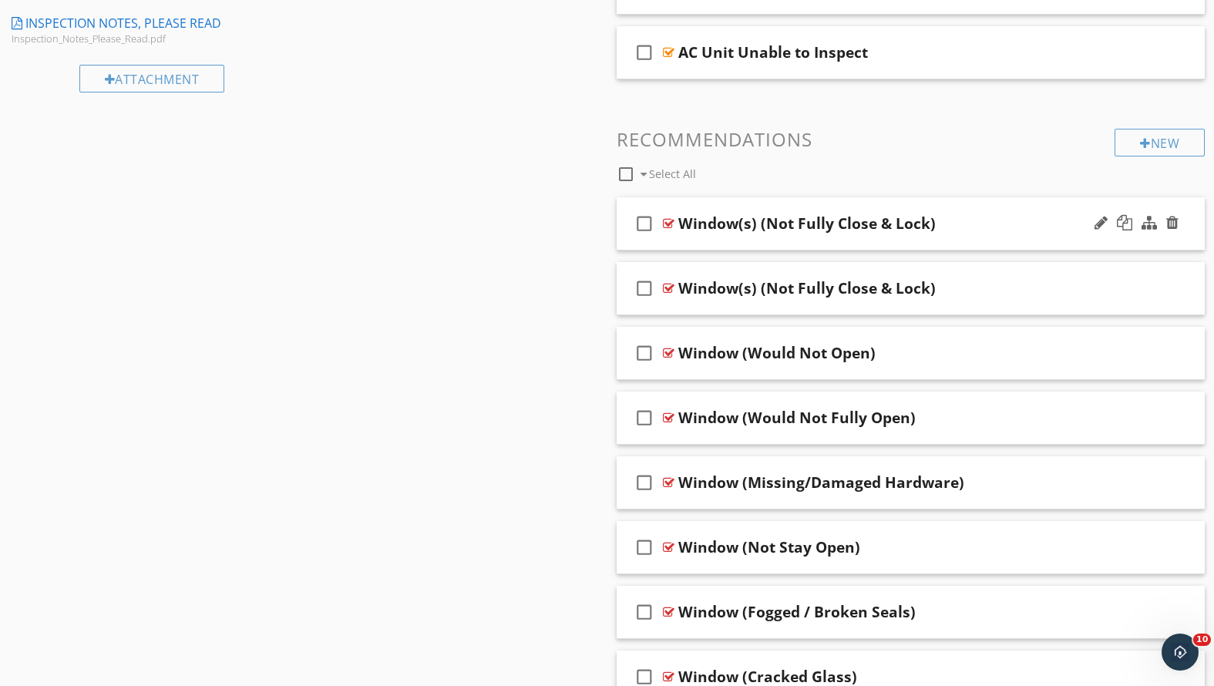
click at [966, 229] on div "Window(s) (Not Fully Close & Lock)" at bounding box center [887, 223] width 419 height 19
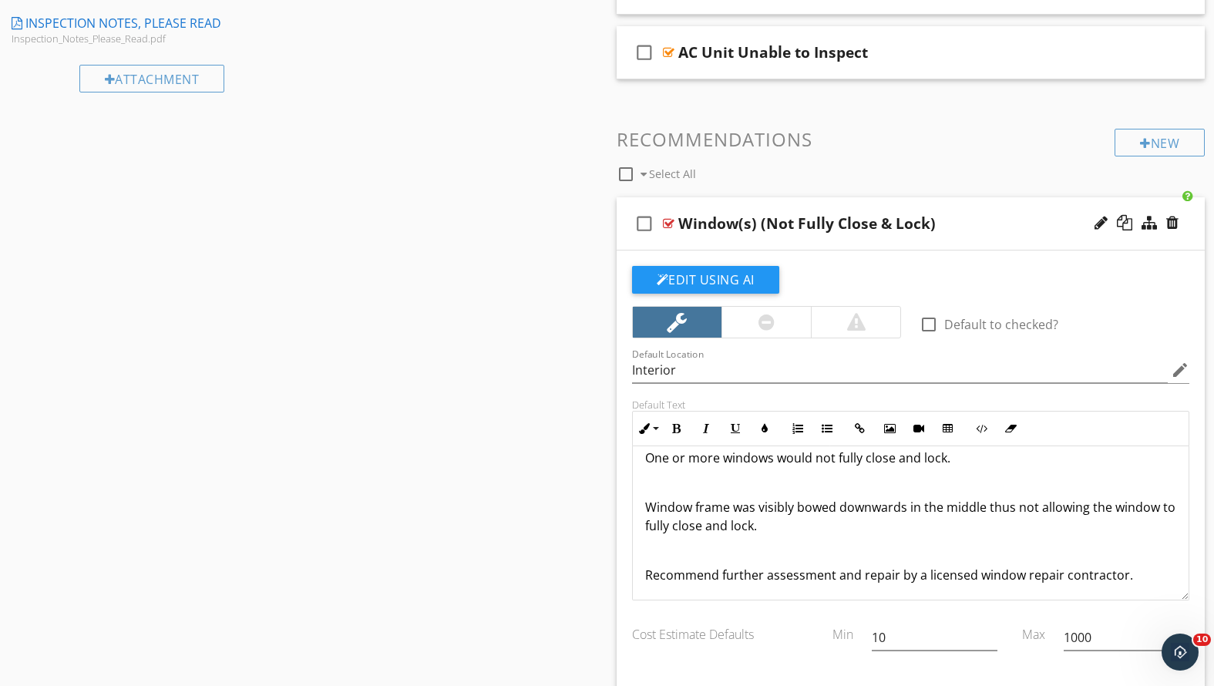
scroll to position [0, 0]
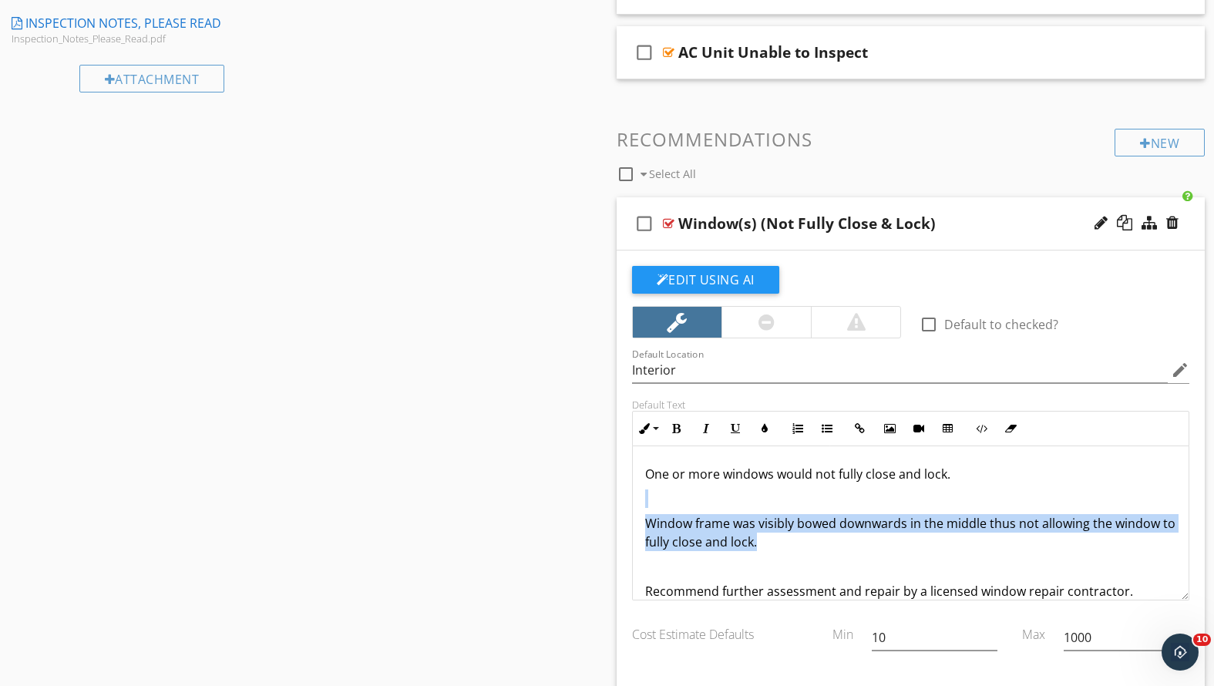
drag, startPoint x: 809, startPoint y: 543, endPoint x: 601, endPoint y: 485, distance: 216.2
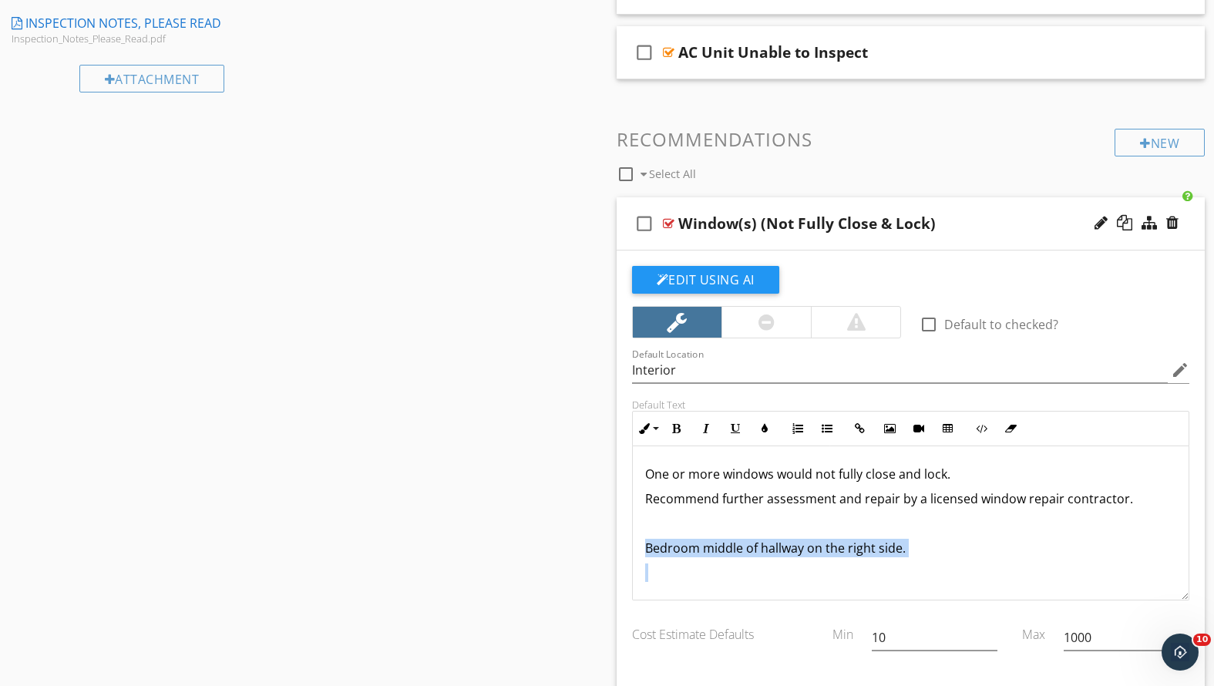
drag, startPoint x: 914, startPoint y: 563, endPoint x: 632, endPoint y: 544, distance: 282.8
click at [633, 544] on div "One or more windows would not fully close and lock. Recommend further assessmen…" at bounding box center [911, 548] width 557 height 204
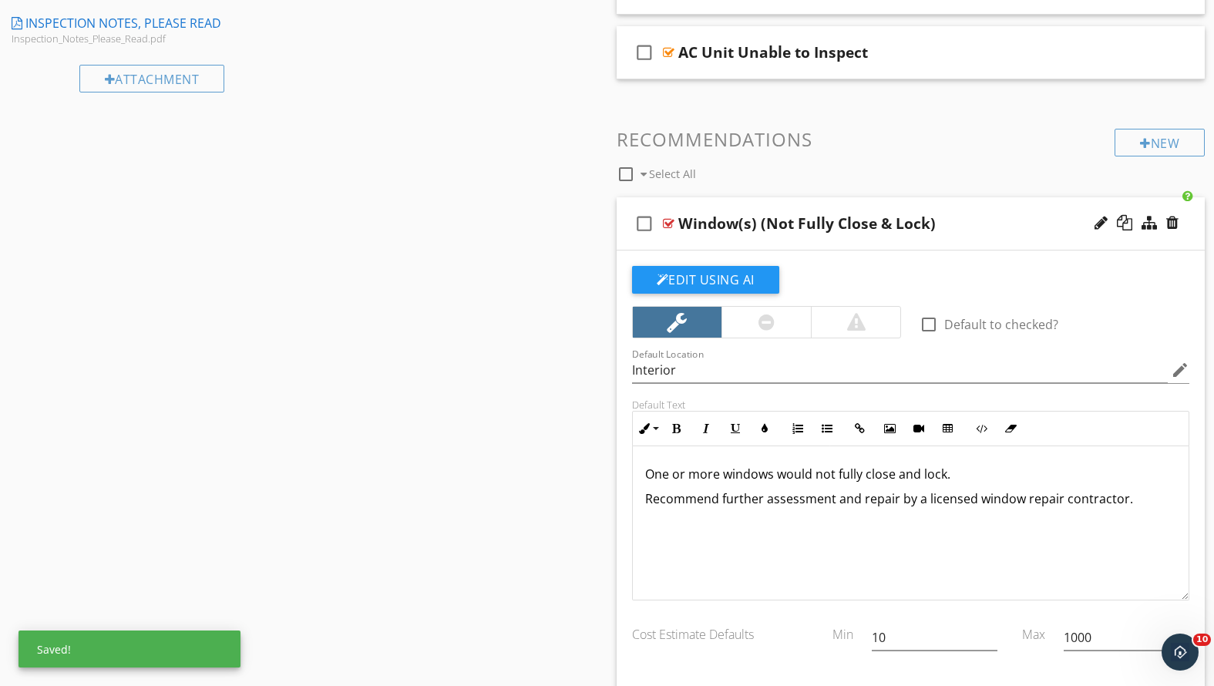
click at [974, 242] on div "check_box_outline_blank Window(s) (Not Fully Close & Lock)" at bounding box center [911, 223] width 589 height 53
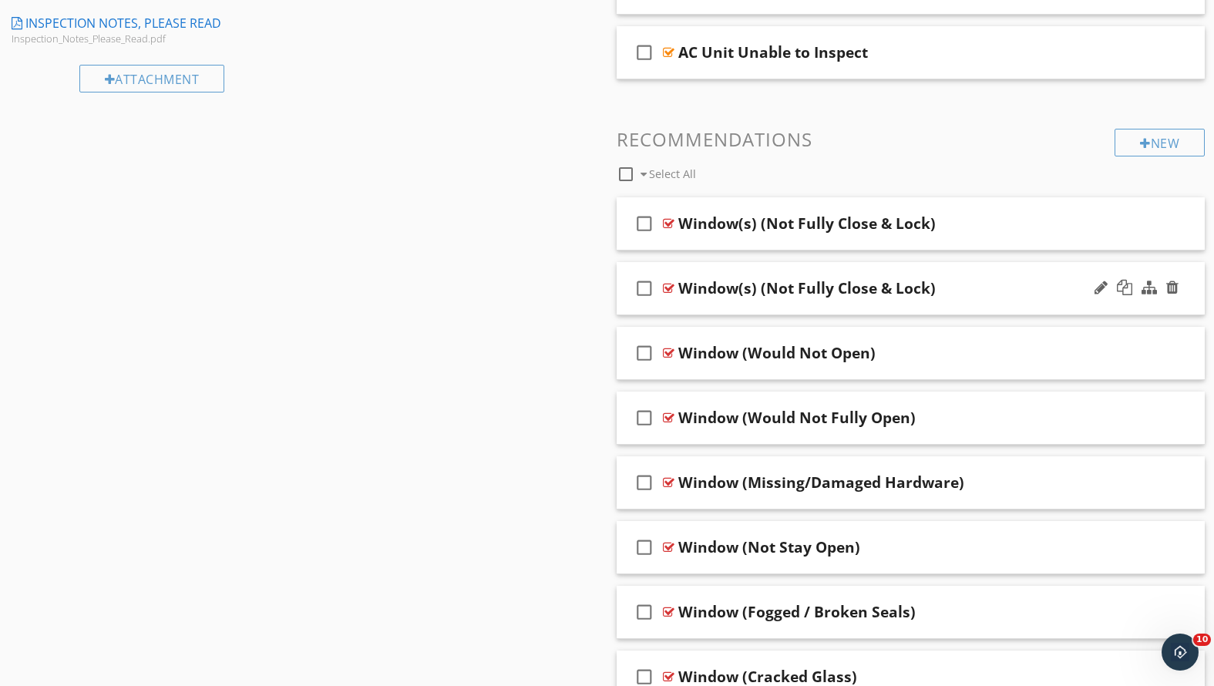
click at [986, 290] on div "Window(s) (Not Fully Close & Lock)" at bounding box center [887, 288] width 419 height 19
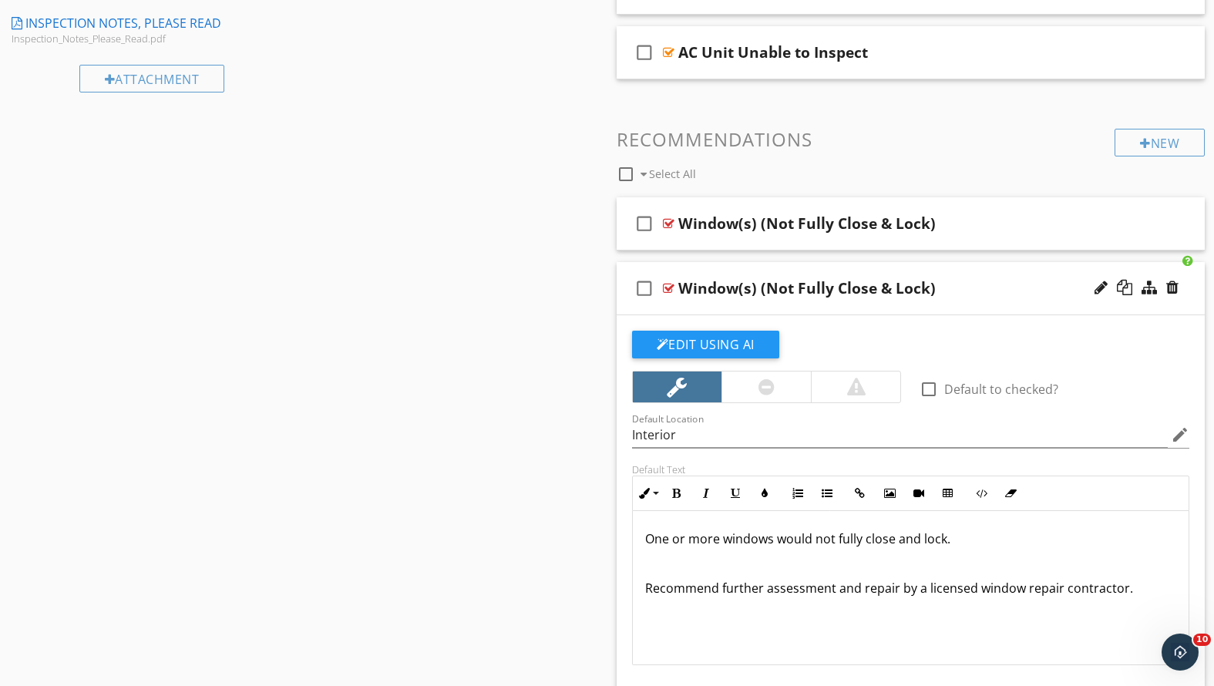
click at [986, 290] on div "Window(s) (Not Fully Close & Lock)" at bounding box center [887, 288] width 419 height 19
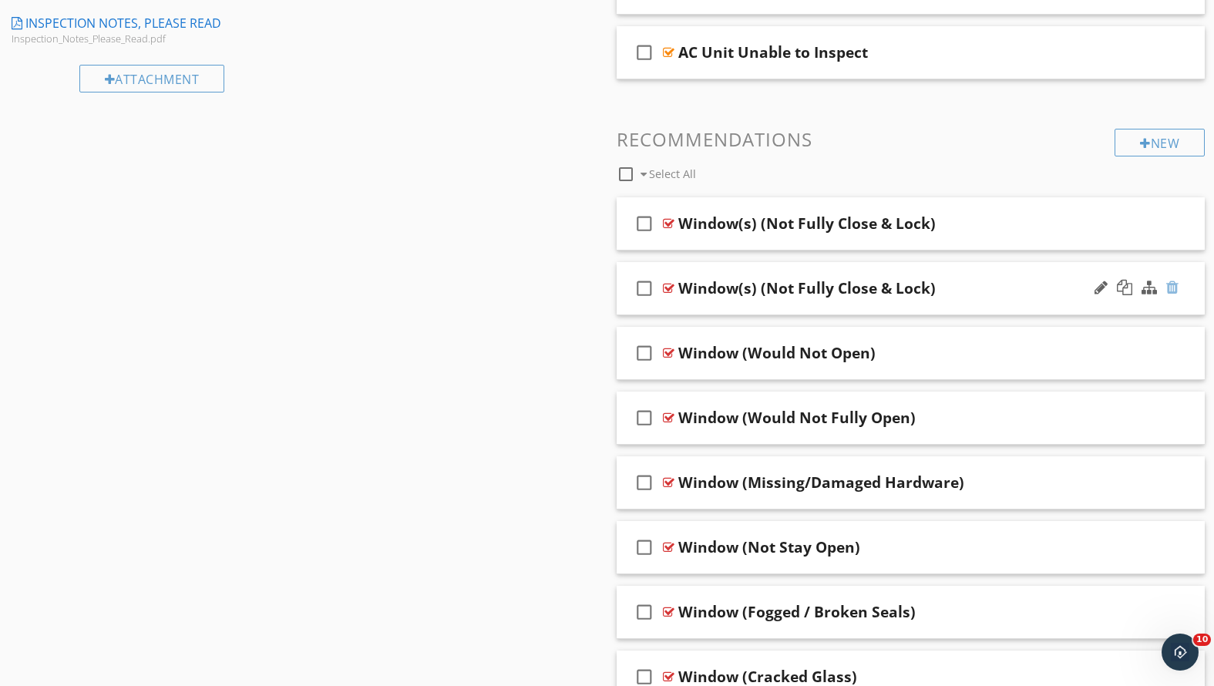
click at [1176, 283] on div at bounding box center [1172, 287] width 12 height 15
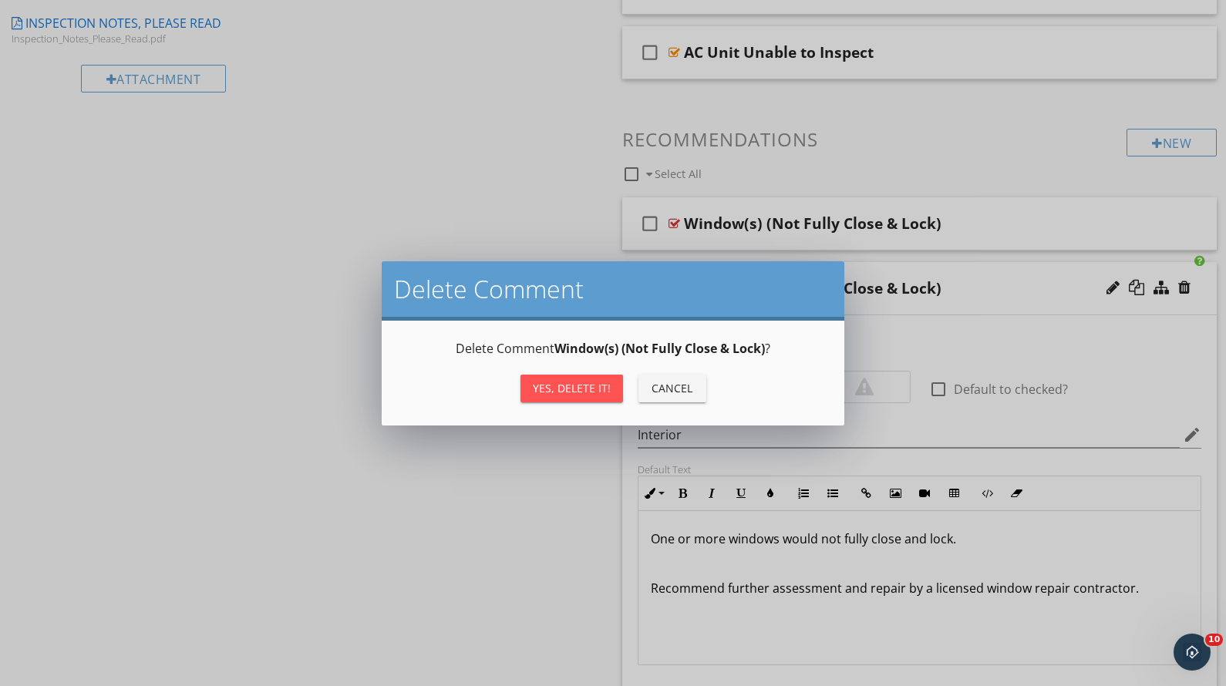
click at [568, 381] on div "Yes, Delete it!" at bounding box center [572, 388] width 78 height 16
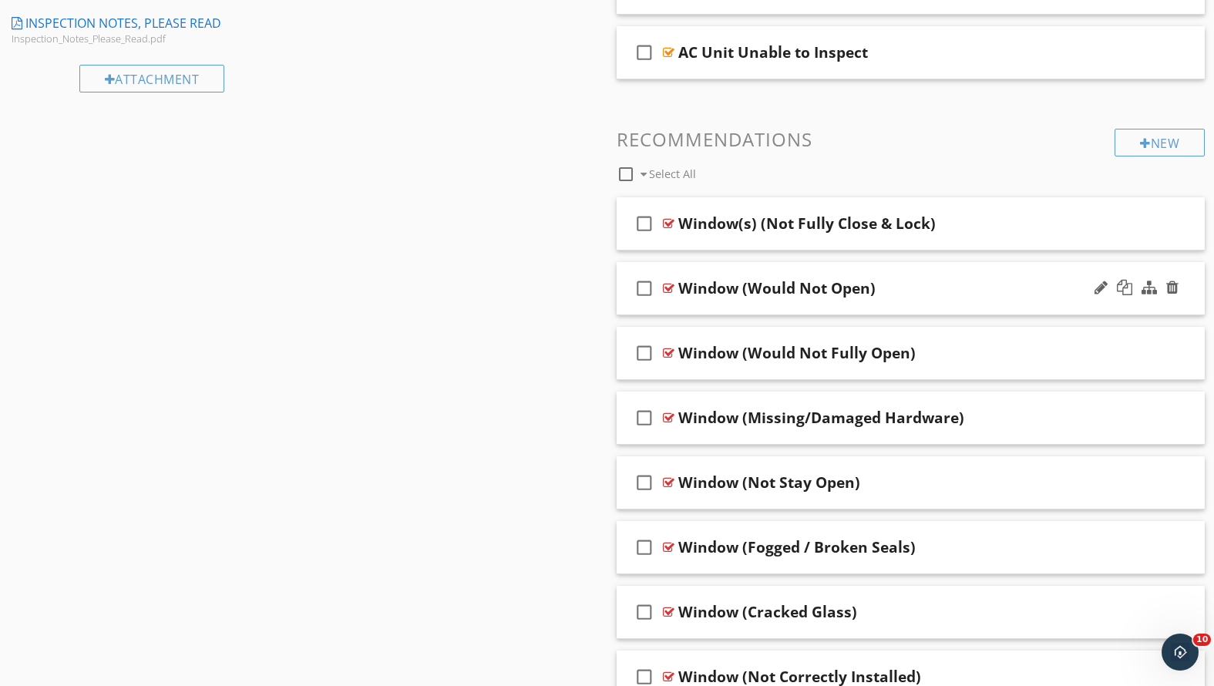
click at [937, 295] on div "Window (Would Not Open)" at bounding box center [887, 288] width 419 height 19
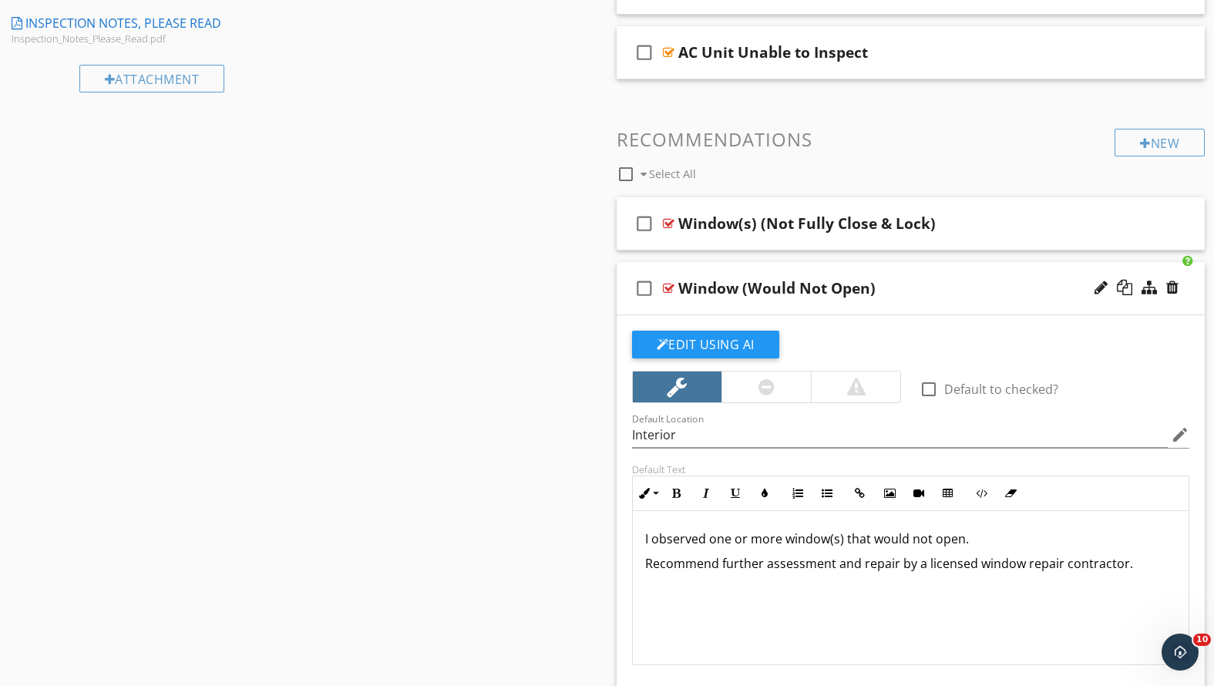
click at [937, 295] on div "Window (Would Not Open)" at bounding box center [887, 288] width 419 height 19
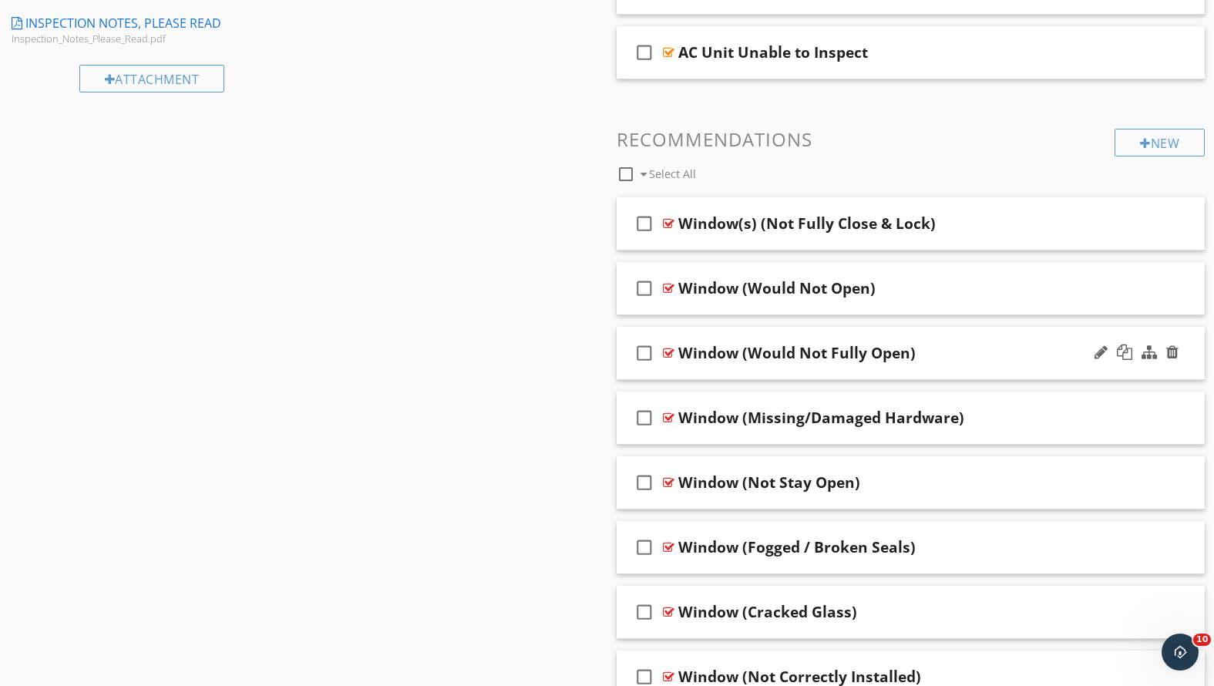
click at [934, 354] on div "Window (Would Not Fully Open)" at bounding box center [887, 353] width 419 height 19
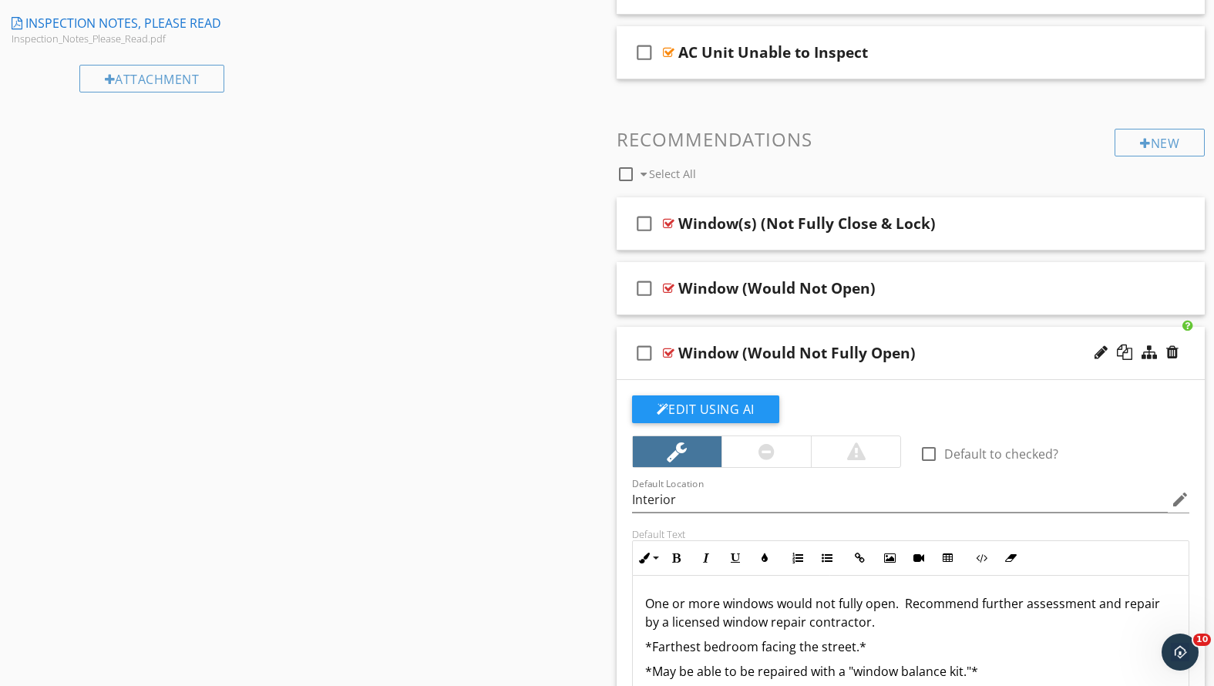
click at [934, 354] on div "Window (Would Not Fully Open)" at bounding box center [887, 353] width 419 height 19
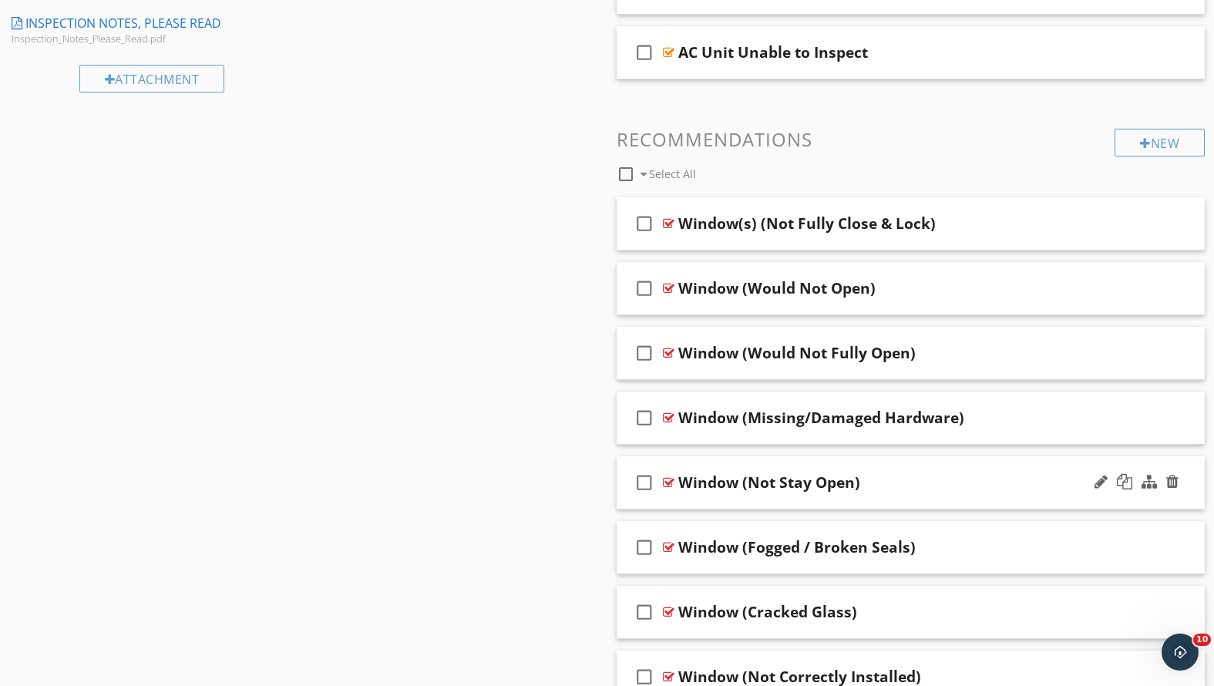
click at [943, 475] on div "Window (Not Stay Open)" at bounding box center [887, 482] width 419 height 19
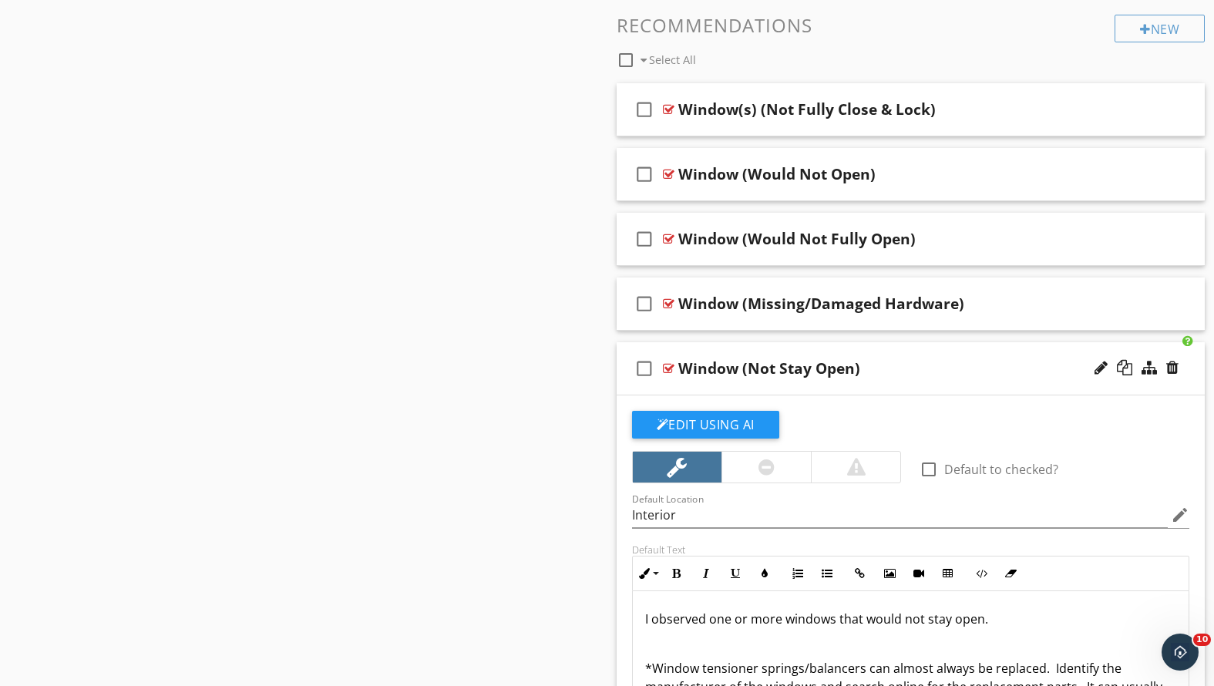
scroll to position [1123, 0]
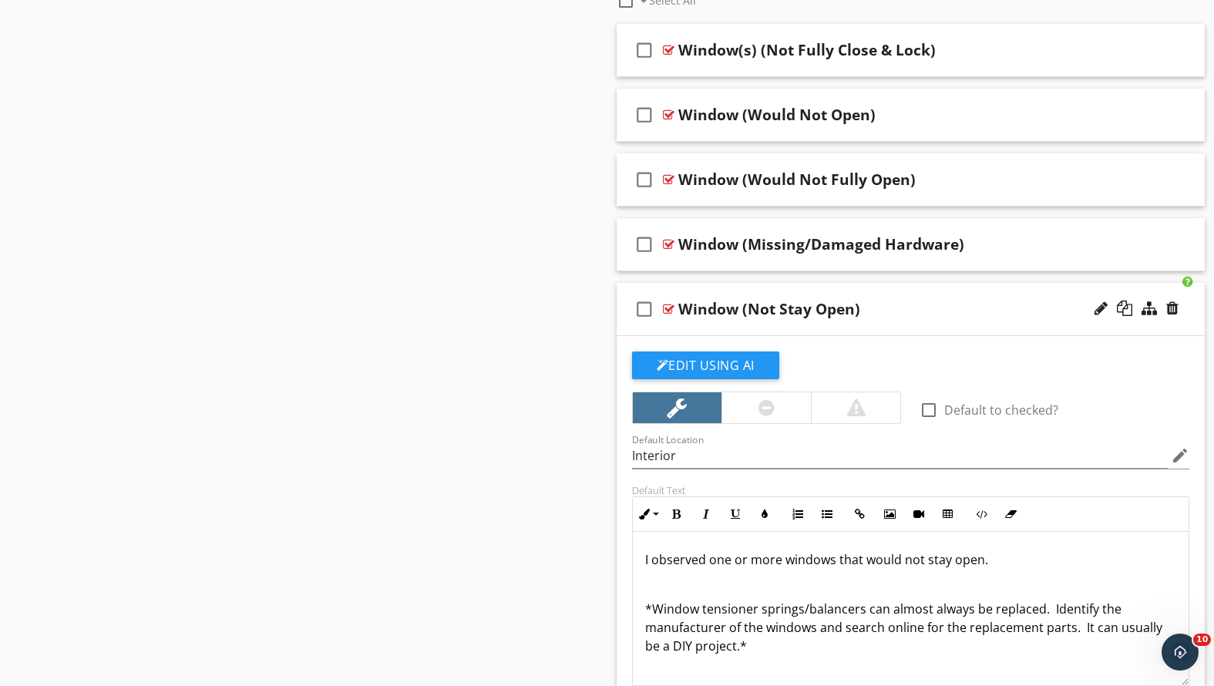
click at [648, 607] on p "*Window tensioner springs/balancers can almost always be replaced. Identify the…" at bounding box center [911, 628] width 532 height 56
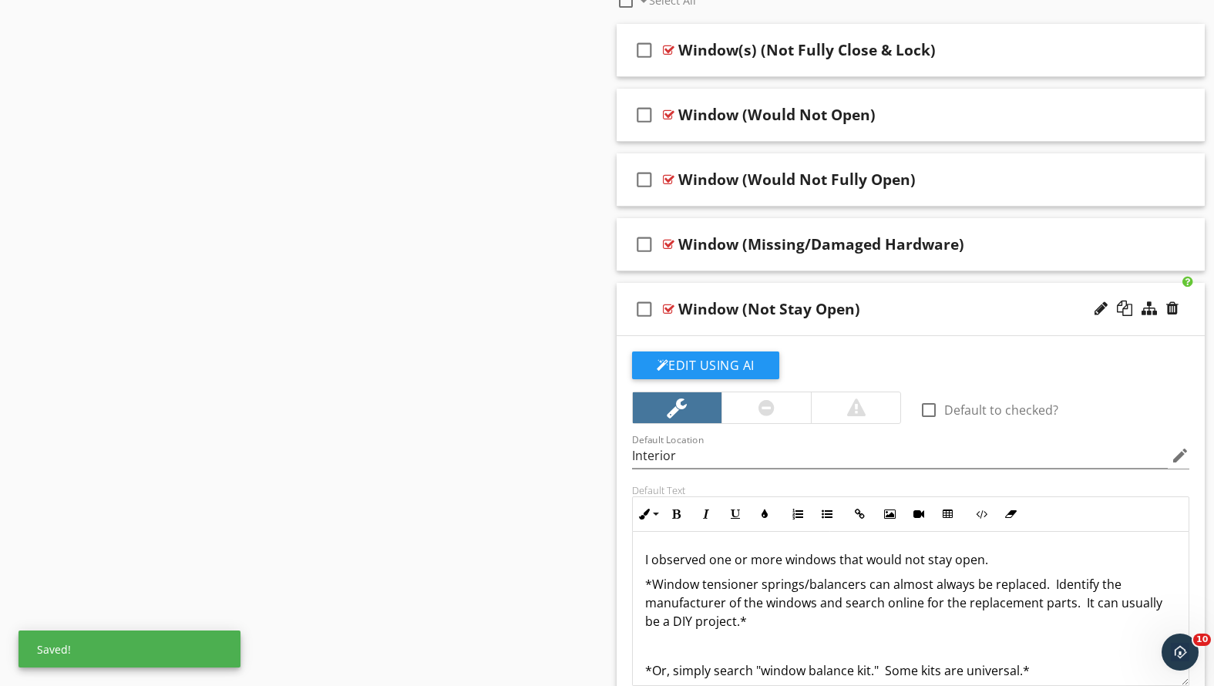
click at [644, 668] on div "I observed one or more windows that would not stay open. *Window tensioner spri…" at bounding box center [911, 652] width 557 height 241
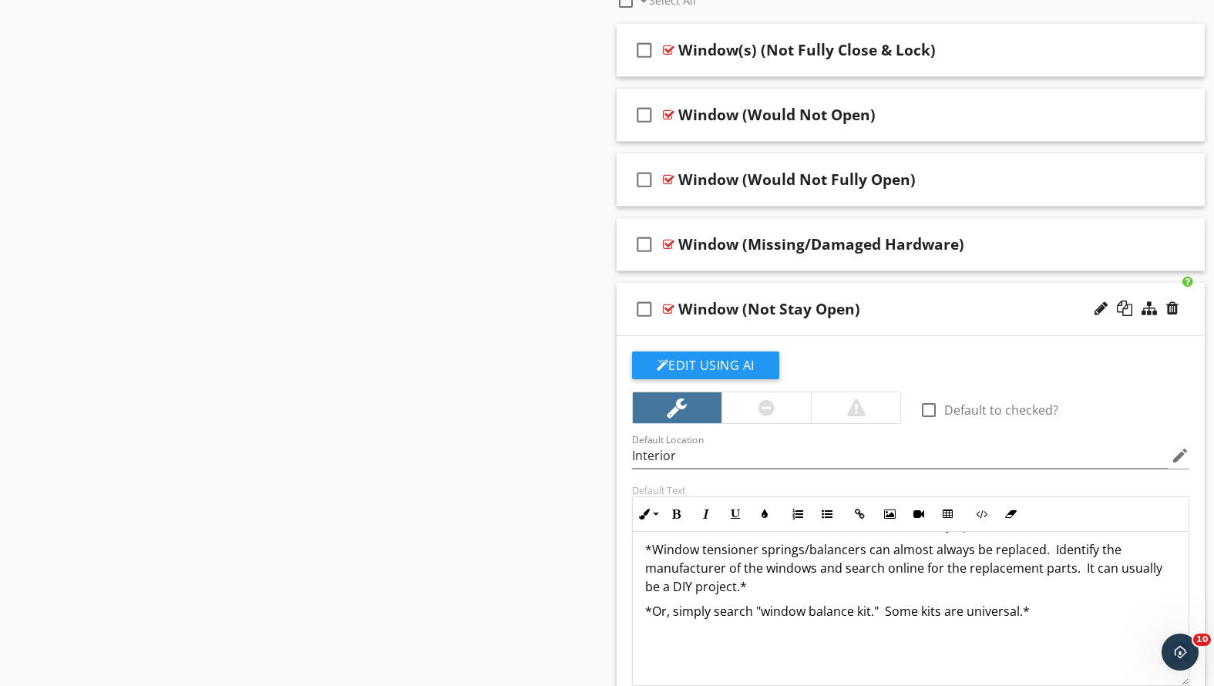
scroll to position [62, 0]
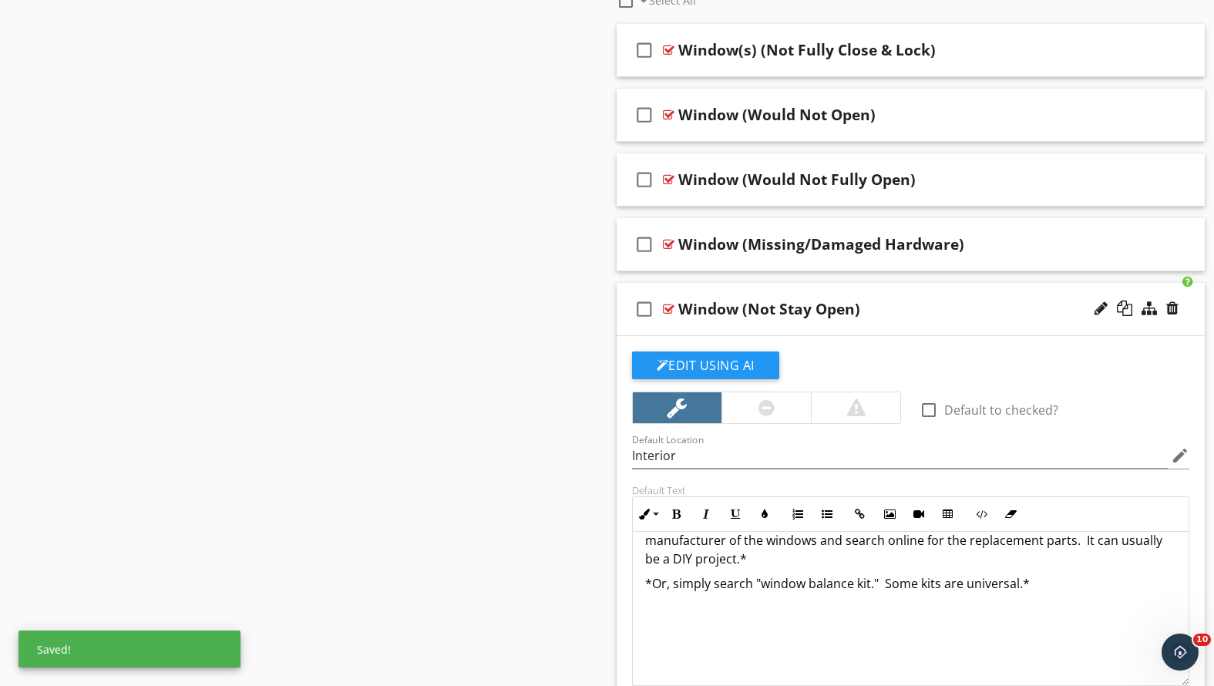
click at [1041, 594] on div "I observed one or more windows that would not stay open. *Window tensioner spri…" at bounding box center [911, 577] width 557 height 216
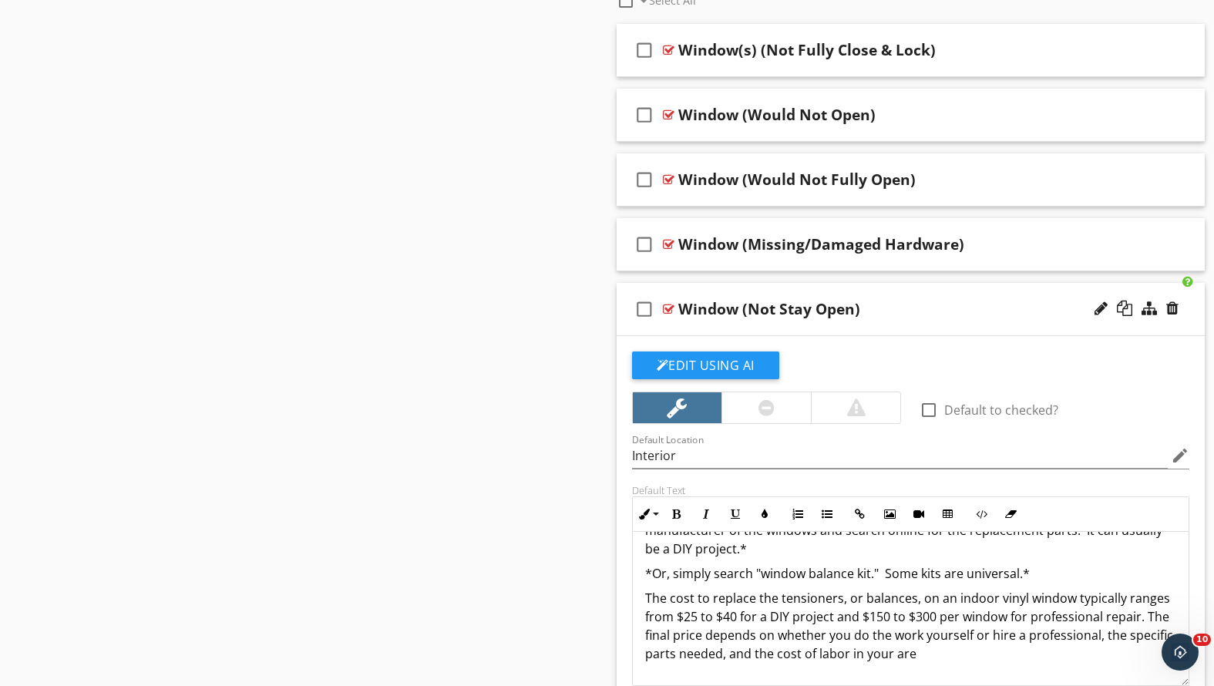
scroll to position [34, 0]
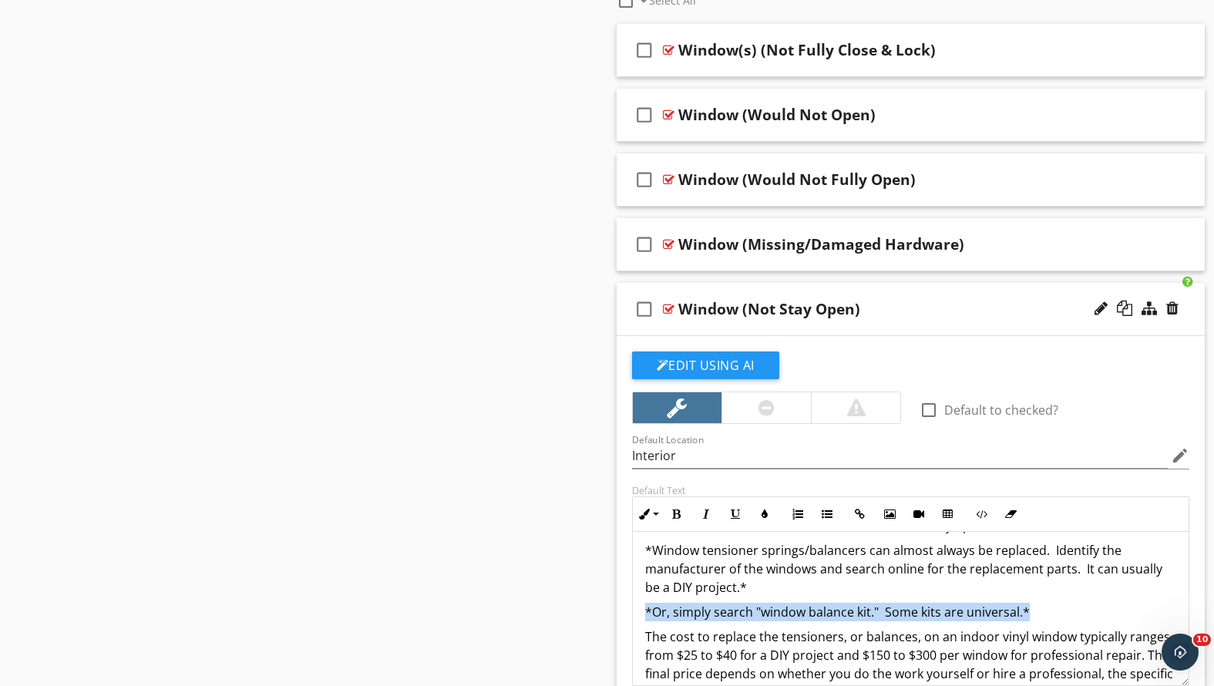
drag, startPoint x: 1045, startPoint y: 606, endPoint x: 600, endPoint y: 600, distance: 444.8
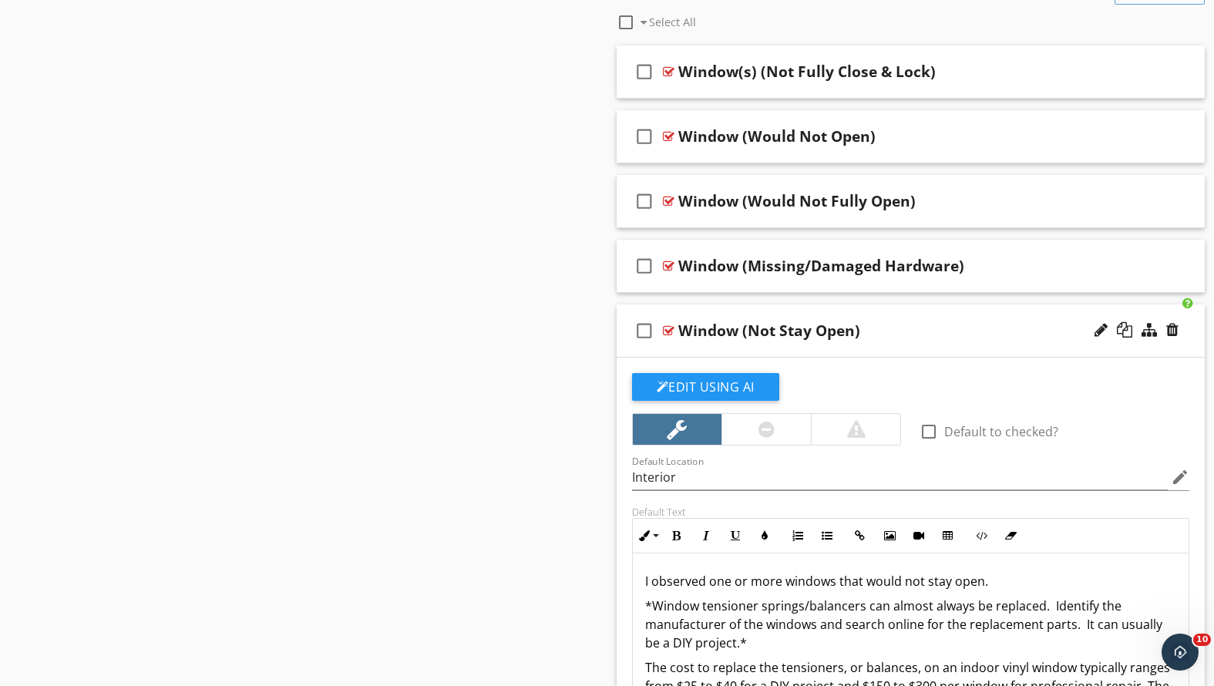
scroll to position [1045, 0]
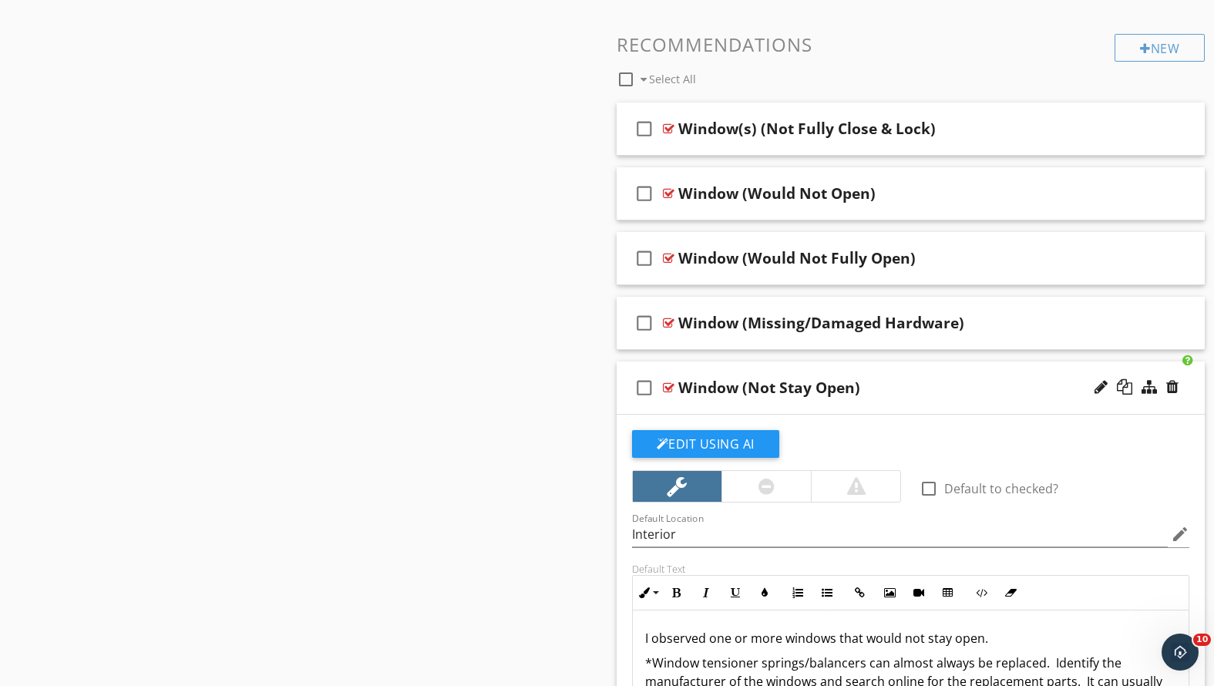
click at [935, 378] on div "Window (Not Stay Open)" at bounding box center [887, 387] width 419 height 19
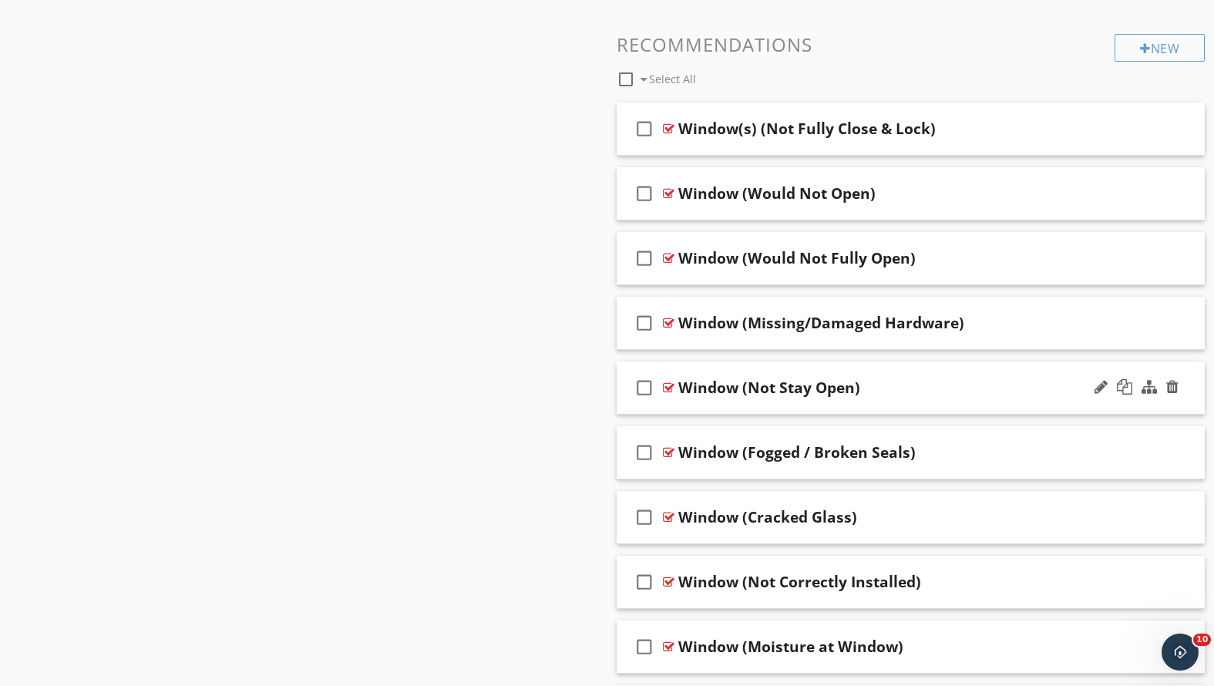
click at [924, 384] on div "Window (Not Stay Open)" at bounding box center [887, 387] width 419 height 19
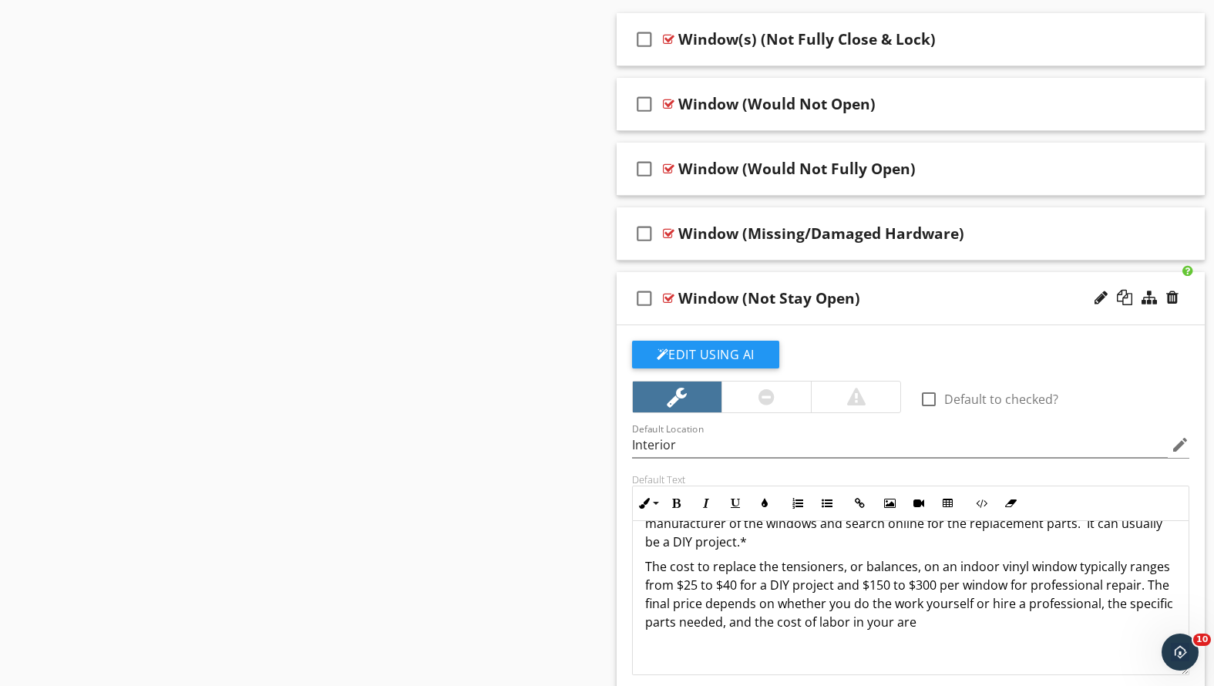
scroll to position [43, 0]
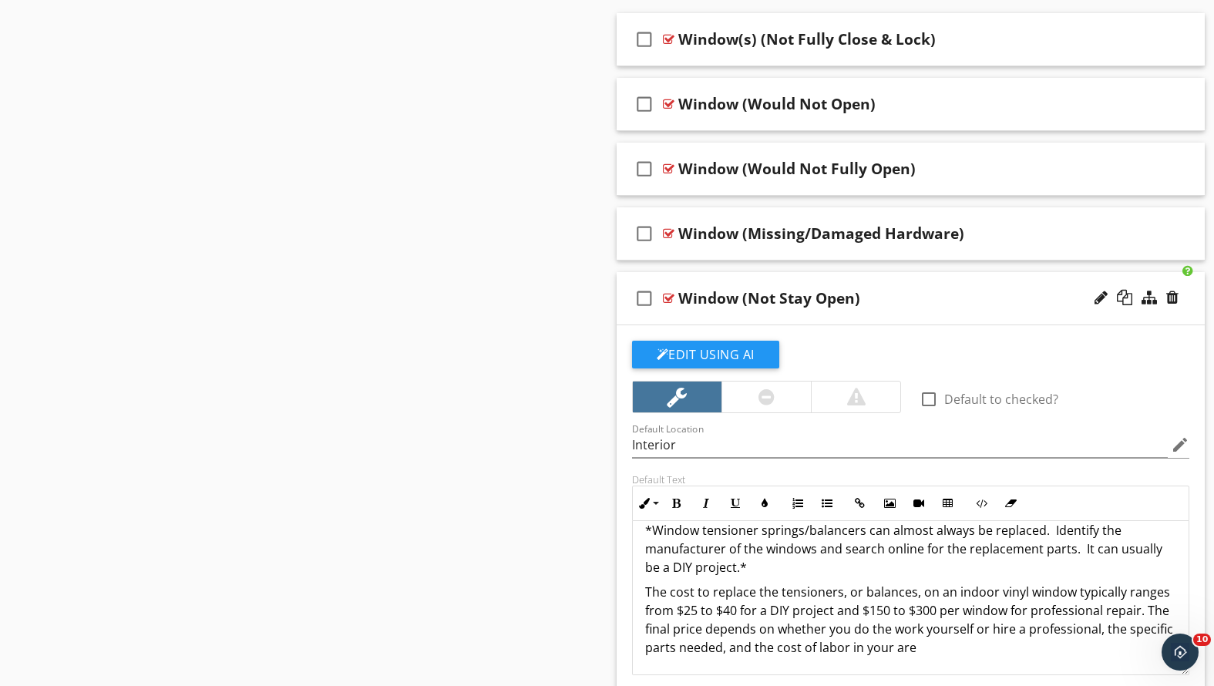
click at [930, 305] on div "Window (Not Stay Open)" at bounding box center [887, 298] width 419 height 19
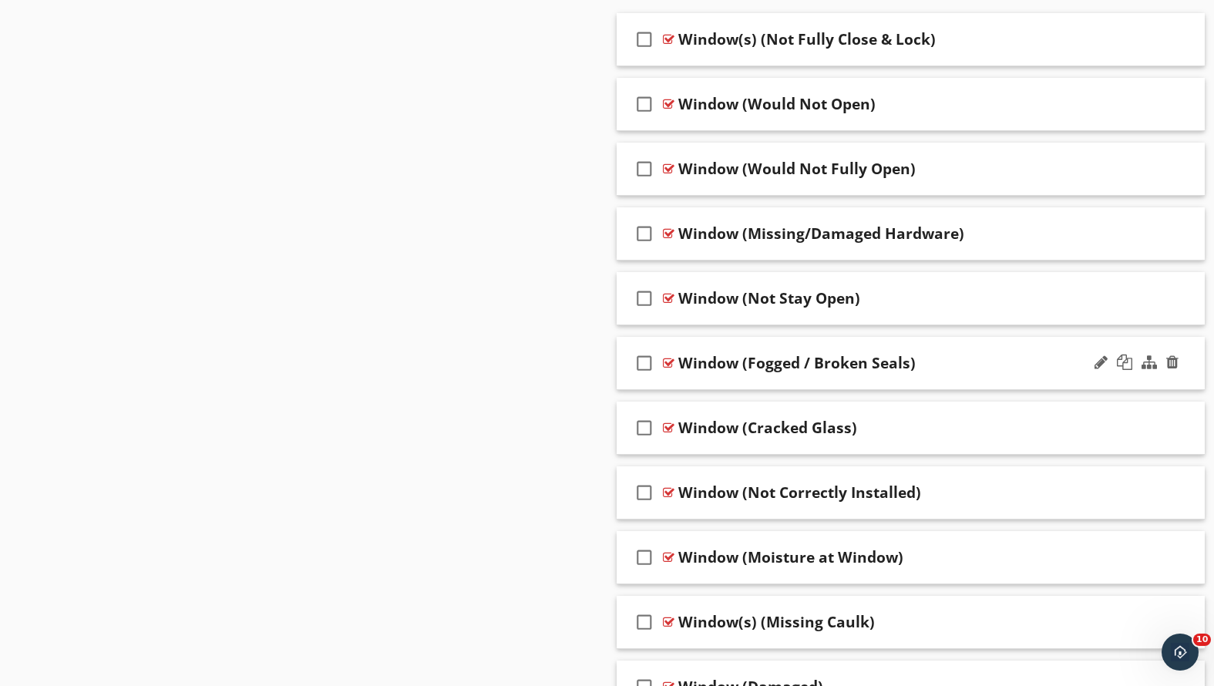
click at [940, 358] on div "Window (Fogged / Broken Seals)" at bounding box center [887, 363] width 419 height 19
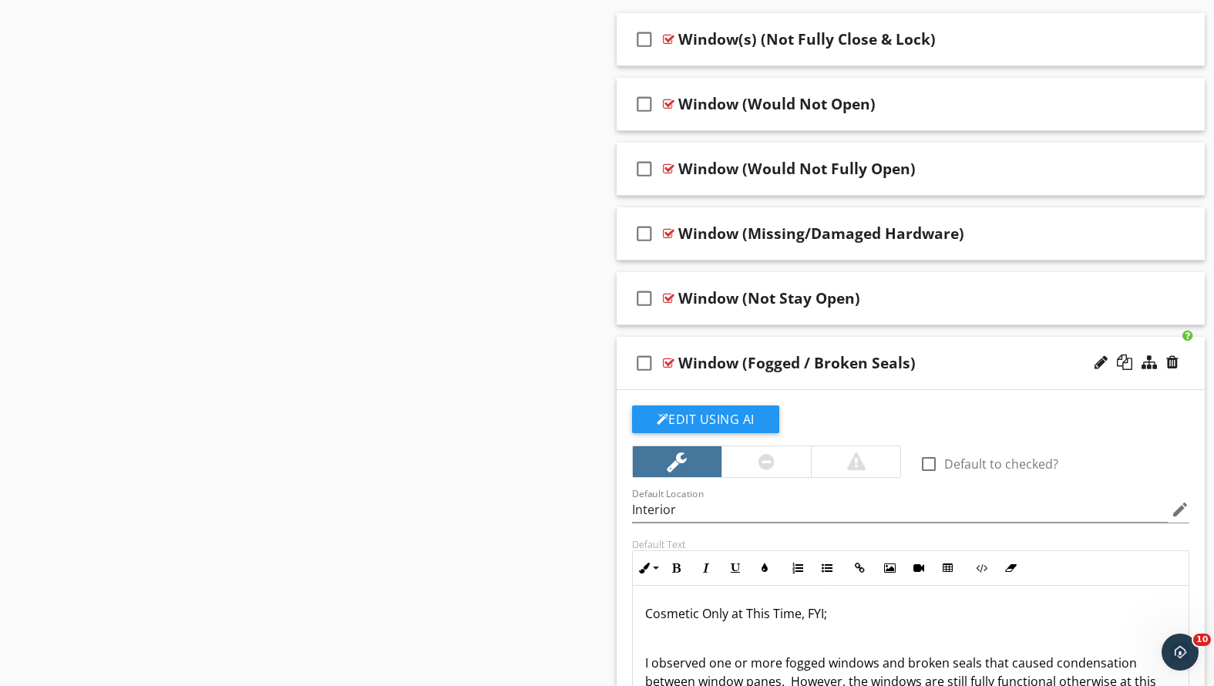
click at [937, 362] on div "Window (Fogged / Broken Seals)" at bounding box center [887, 363] width 419 height 19
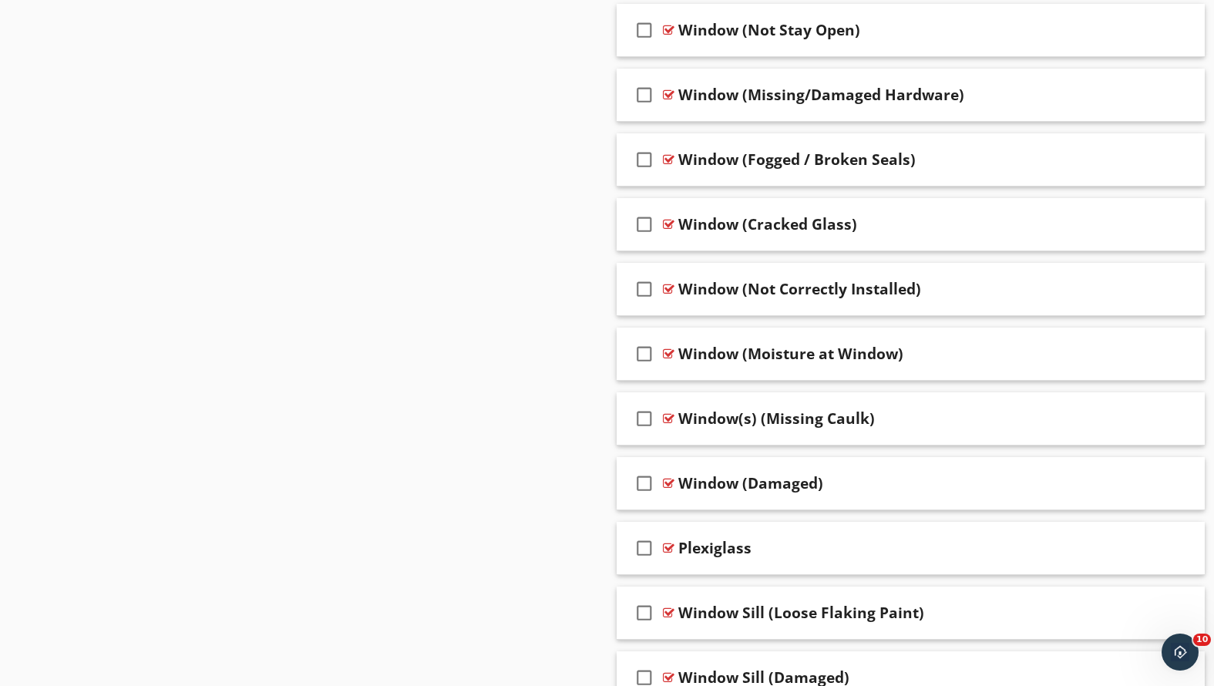
scroll to position [1438, 0]
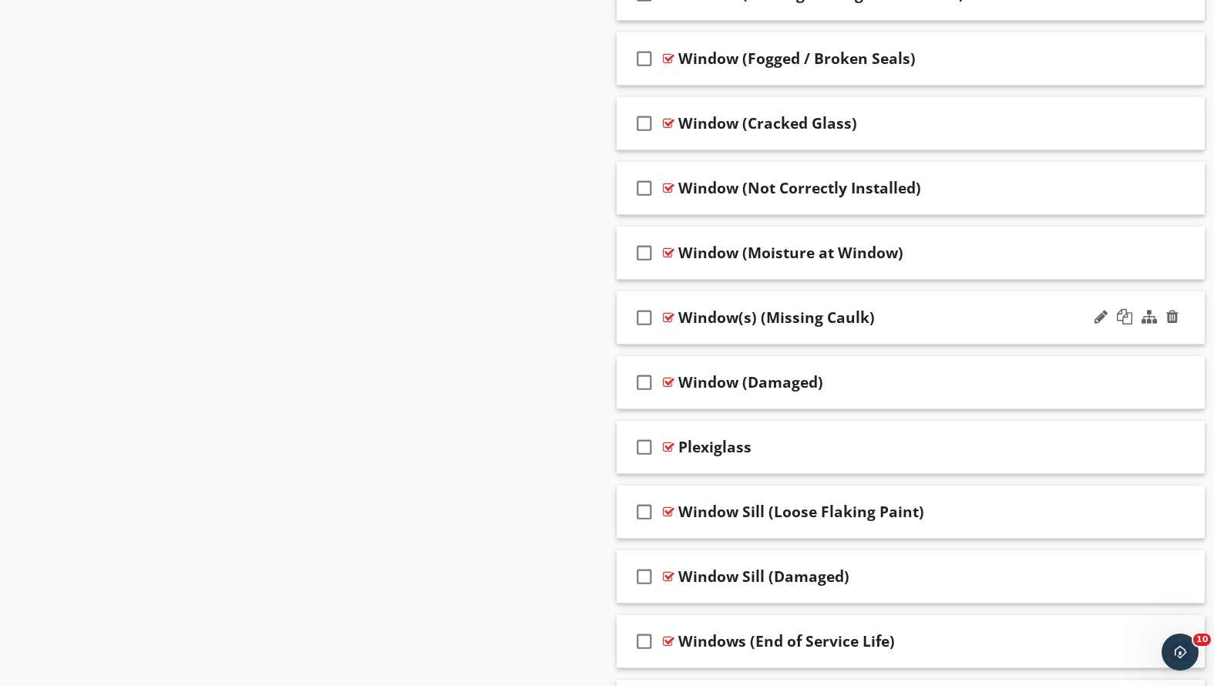
drag, startPoint x: 882, startPoint y: 389, endPoint x: 885, endPoint y: 341, distance: 48.7
click at [443, 406] on div "Sections Inspection Detail Roof Exterior Cooling Chimney, Fireplace, or Stove I…" at bounding box center [607, 429] width 1214 height 3426
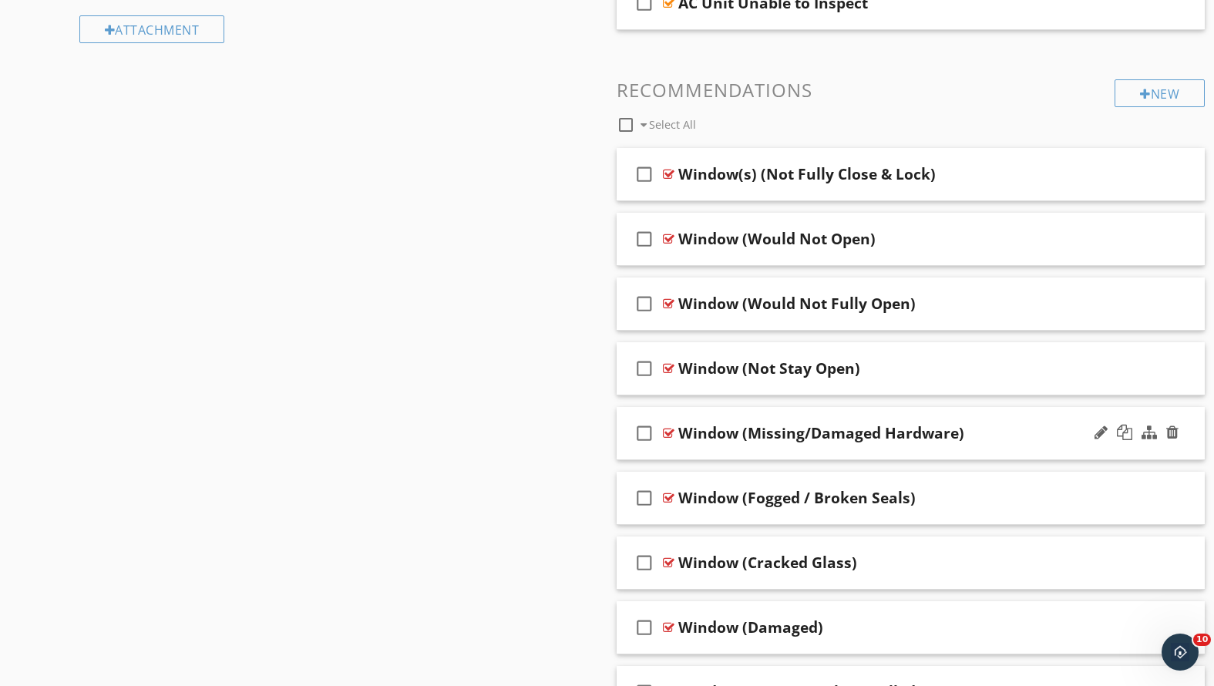
scroll to position [1020, 0]
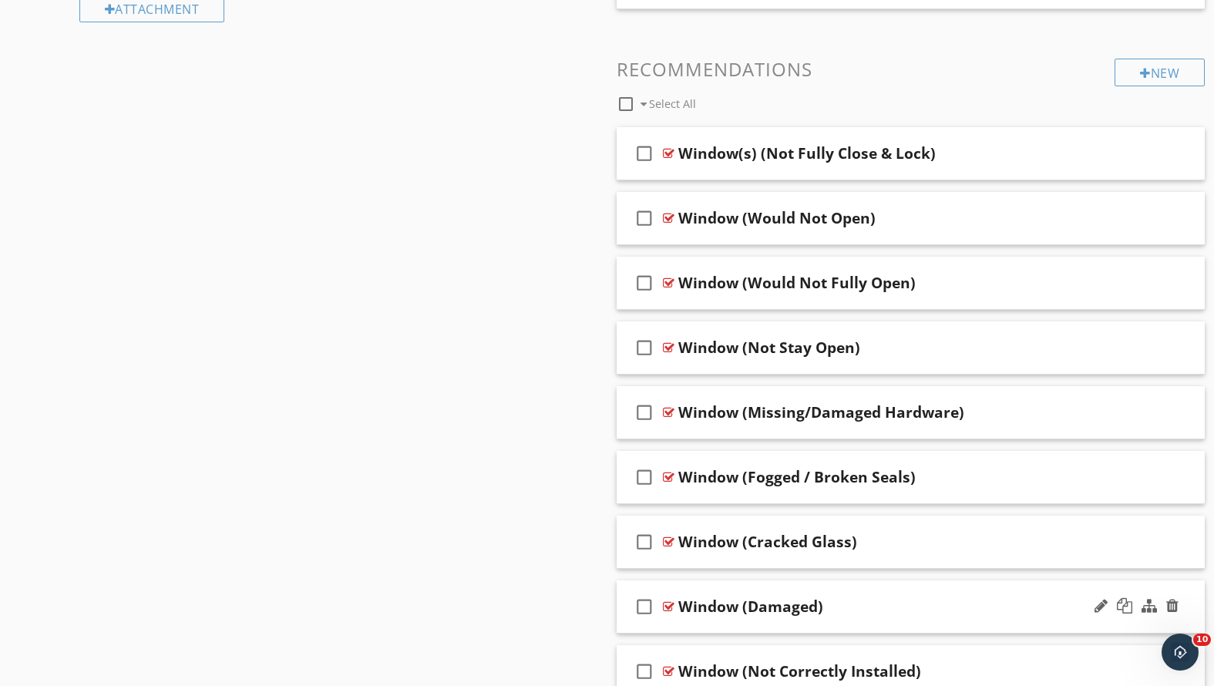
click at [871, 599] on div "Window (Damaged)" at bounding box center [887, 606] width 419 height 19
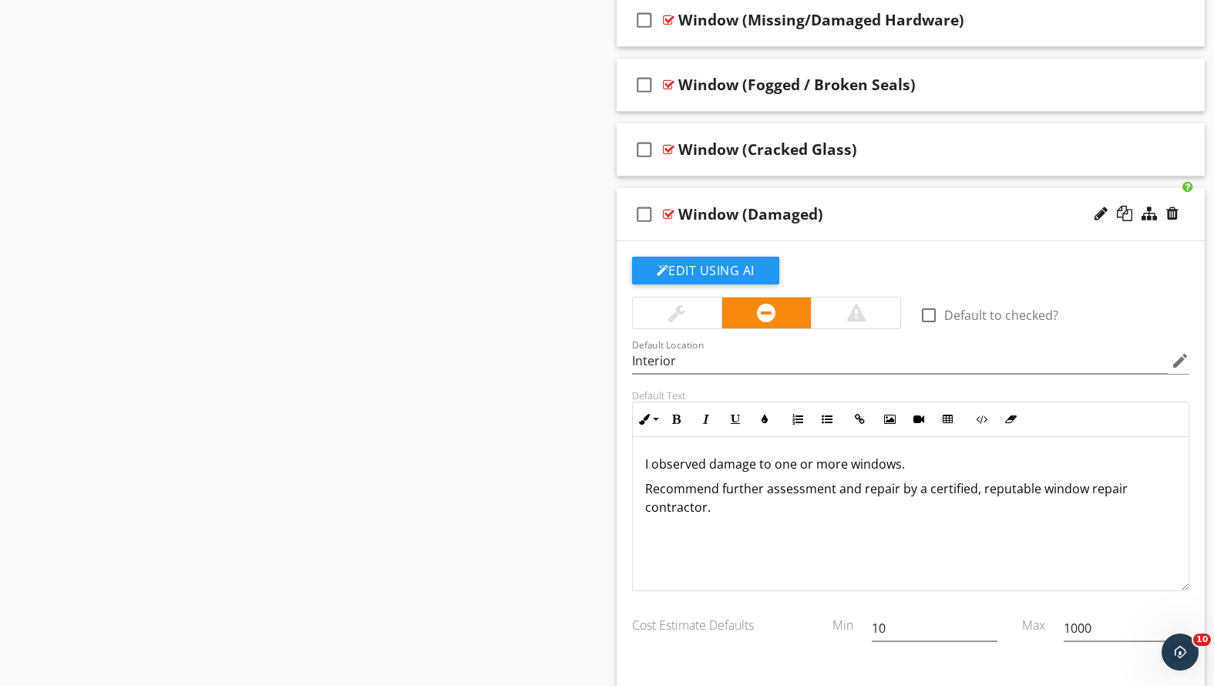
scroll to position [1422, 0]
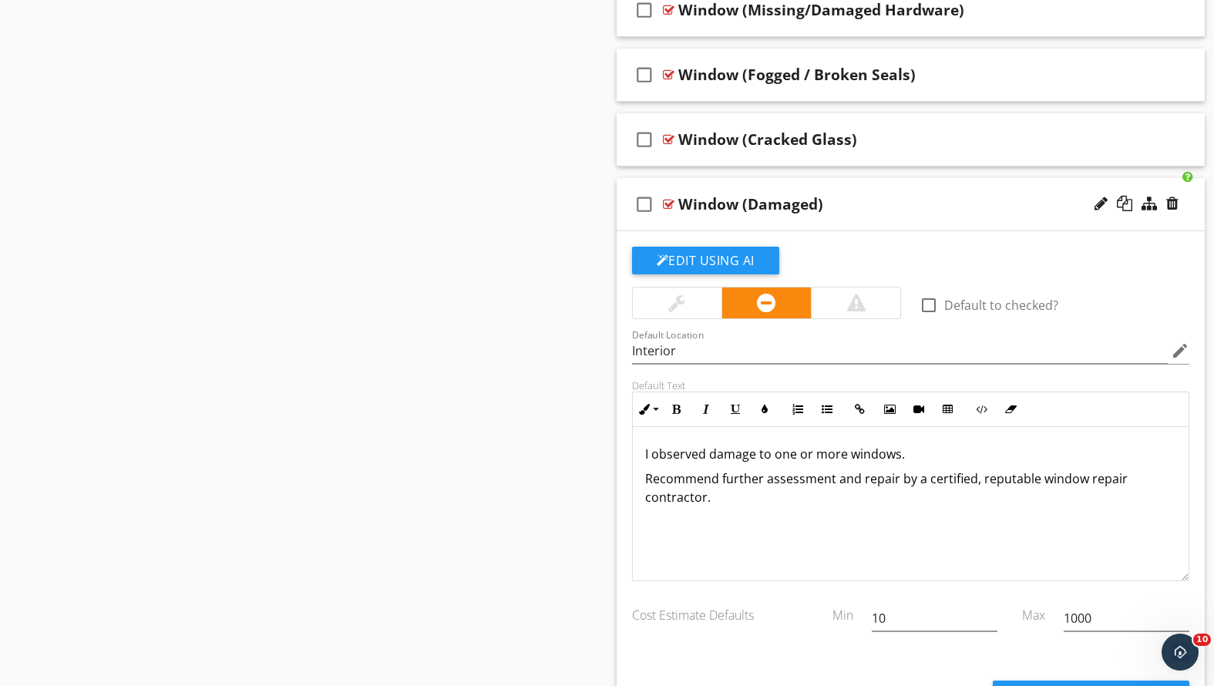
click at [651, 518] on p at bounding box center [911, 522] width 532 height 19
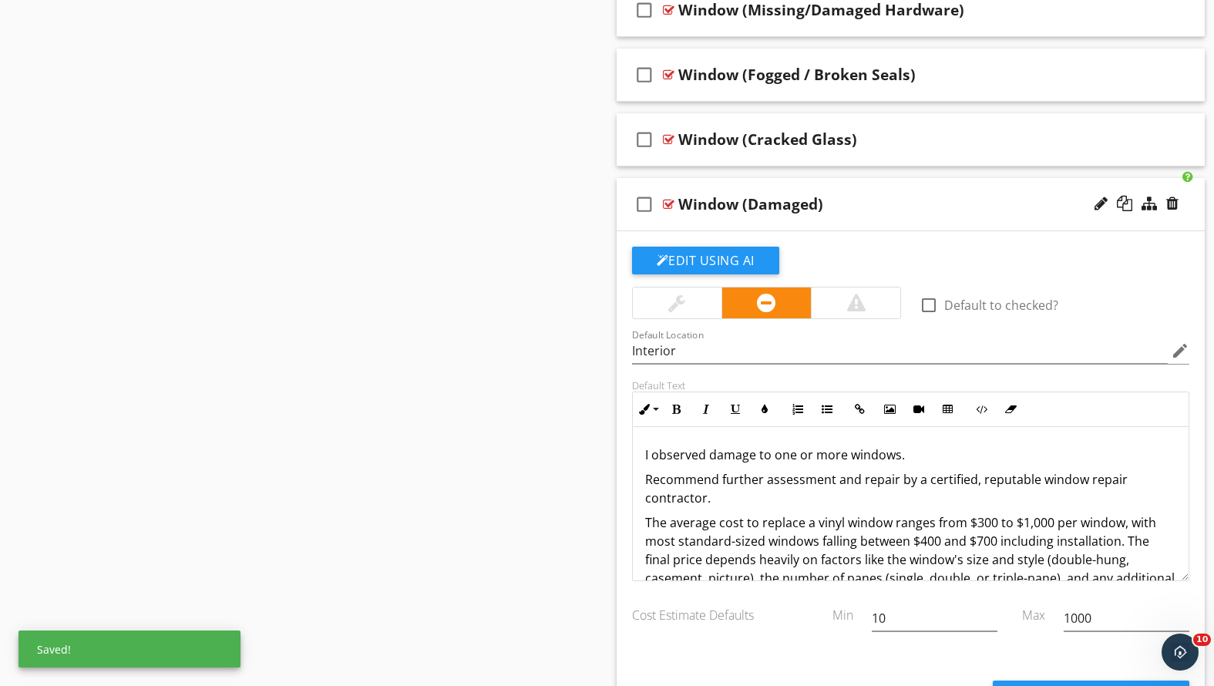
scroll to position [1383, 0]
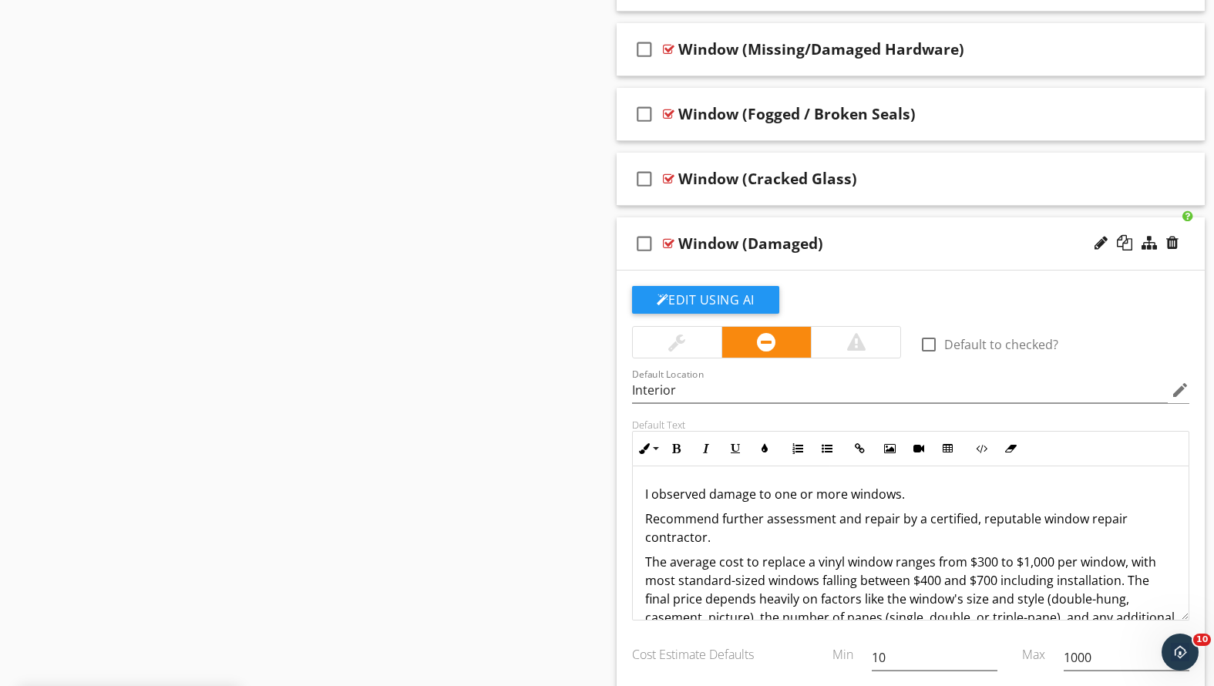
click at [875, 247] on div "Window (Damaged)" at bounding box center [887, 243] width 419 height 19
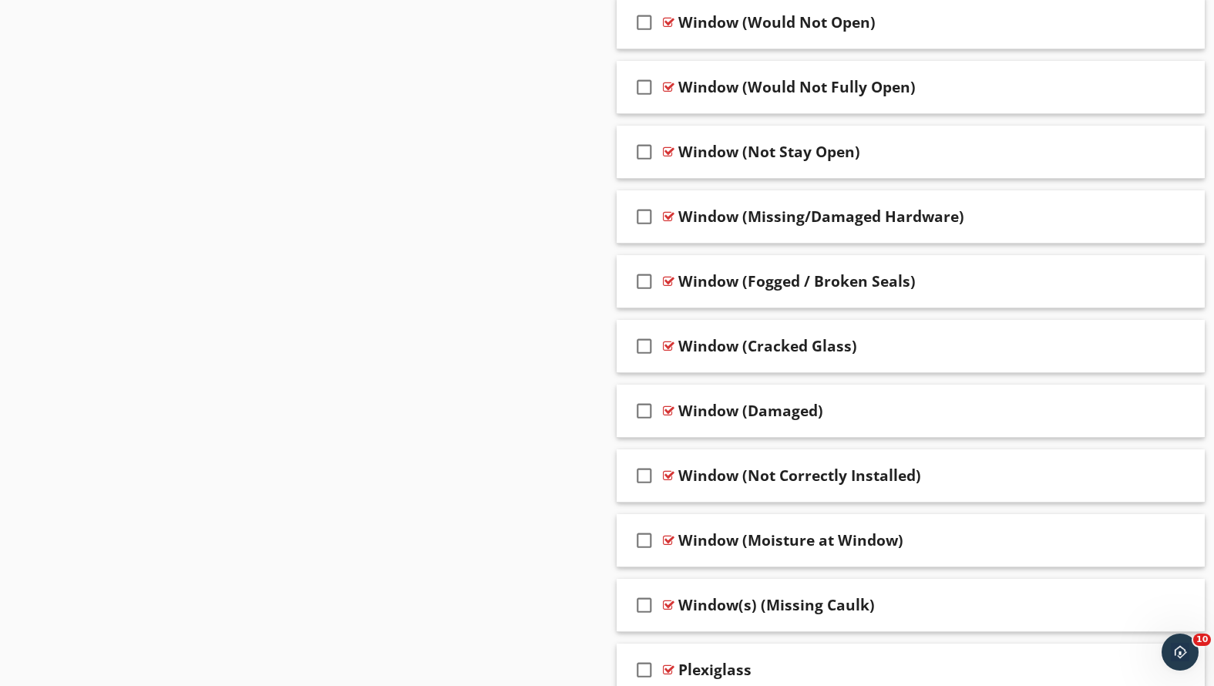
scroll to position [1137, 0]
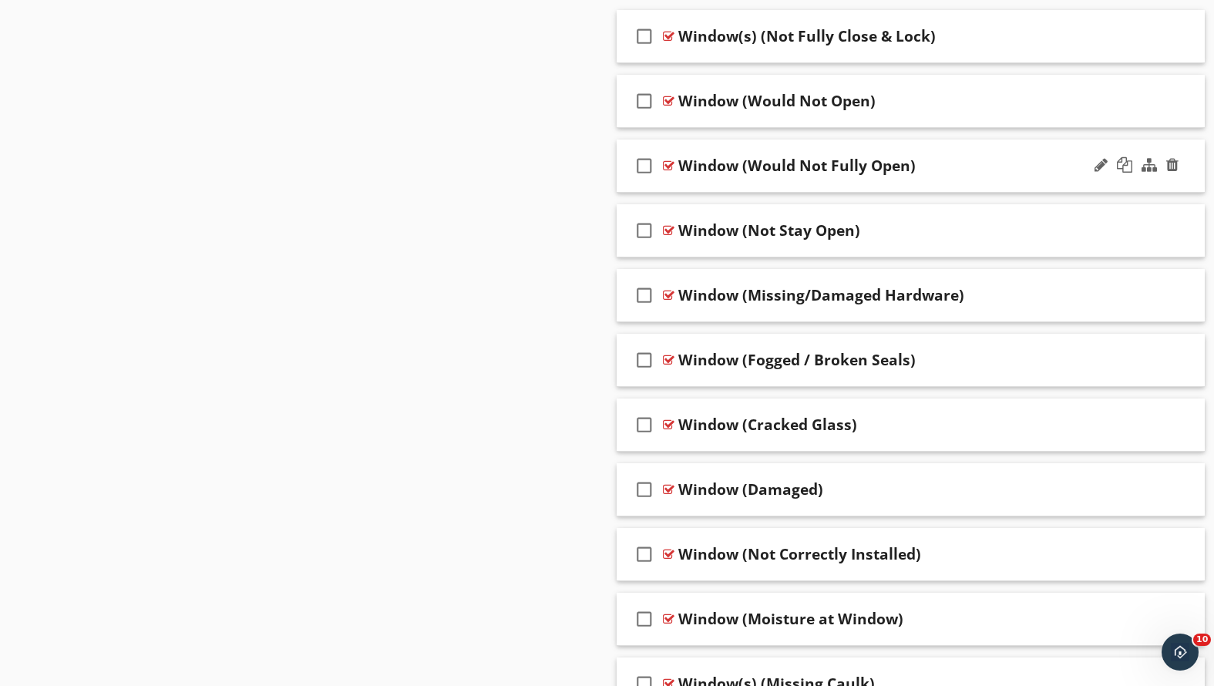
click at [956, 164] on div "Window (Would Not Fully Open)" at bounding box center [887, 165] width 419 height 19
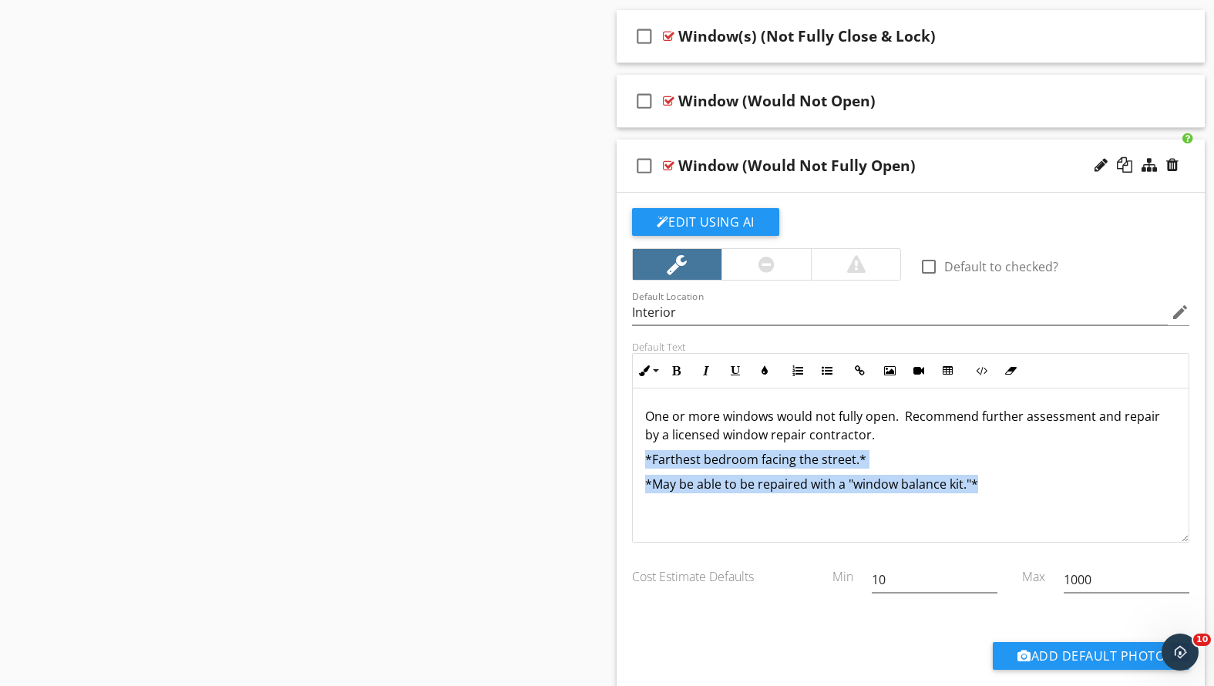
drag, startPoint x: 1018, startPoint y: 479, endPoint x: 633, endPoint y: 459, distance: 386.0
click at [633, 459] on div "One or more windows would not fully open. Recommend further assessment and repa…" at bounding box center [911, 466] width 557 height 154
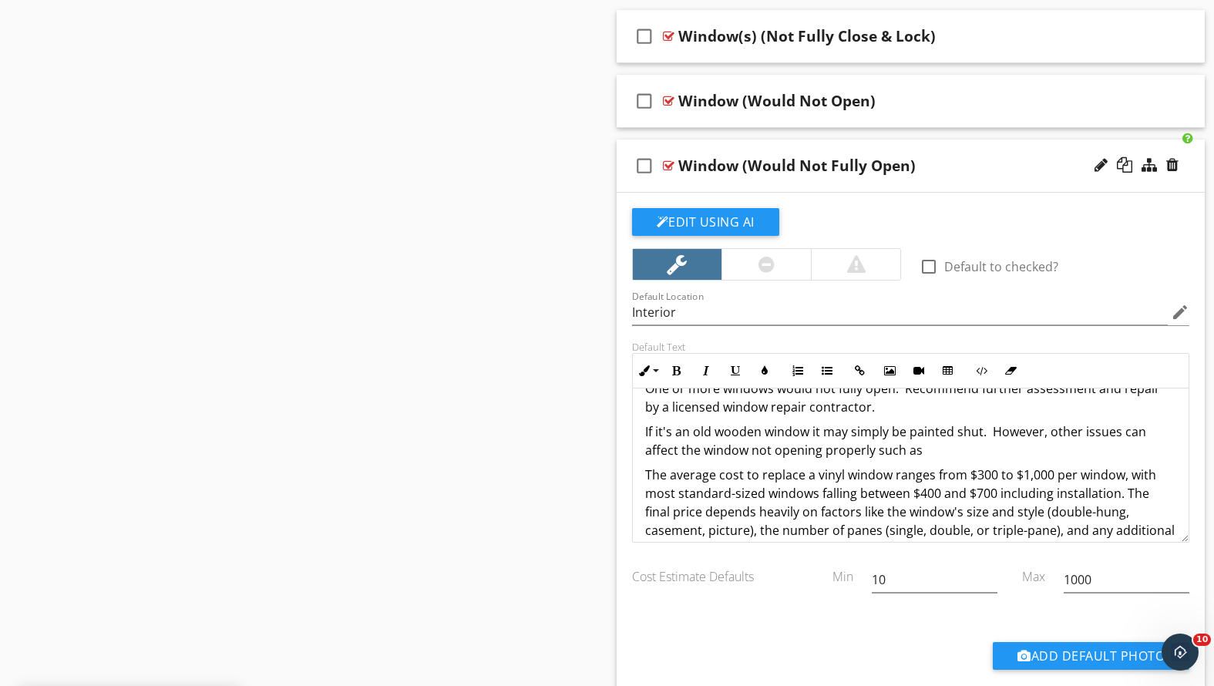
scroll to position [7, 0]
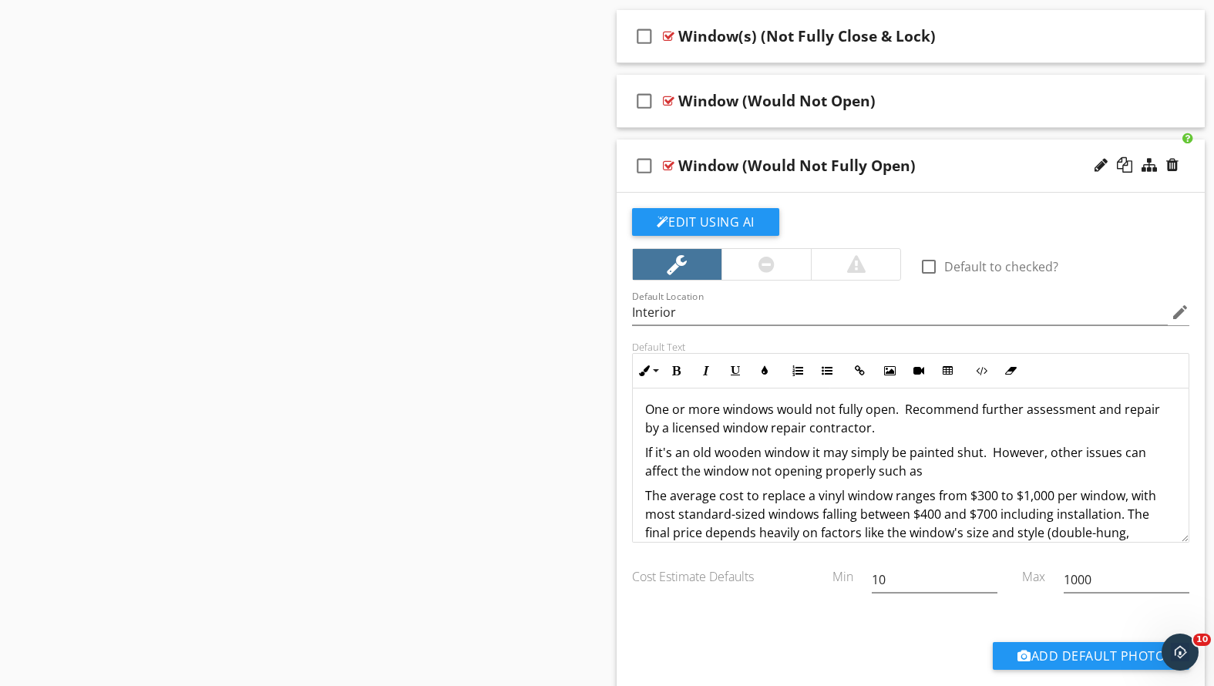
click at [875, 472] on p "If it's an old wooden window it may simply be painted shut. However, other issu…" at bounding box center [911, 461] width 532 height 37
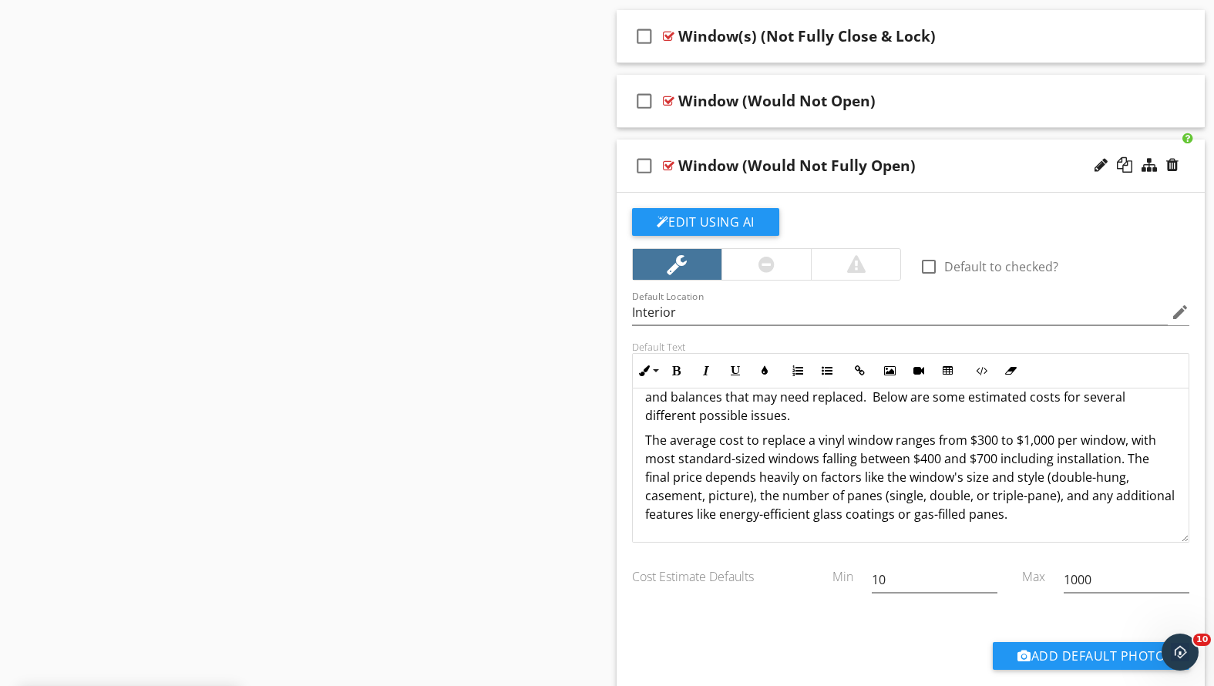
scroll to position [1247, 0]
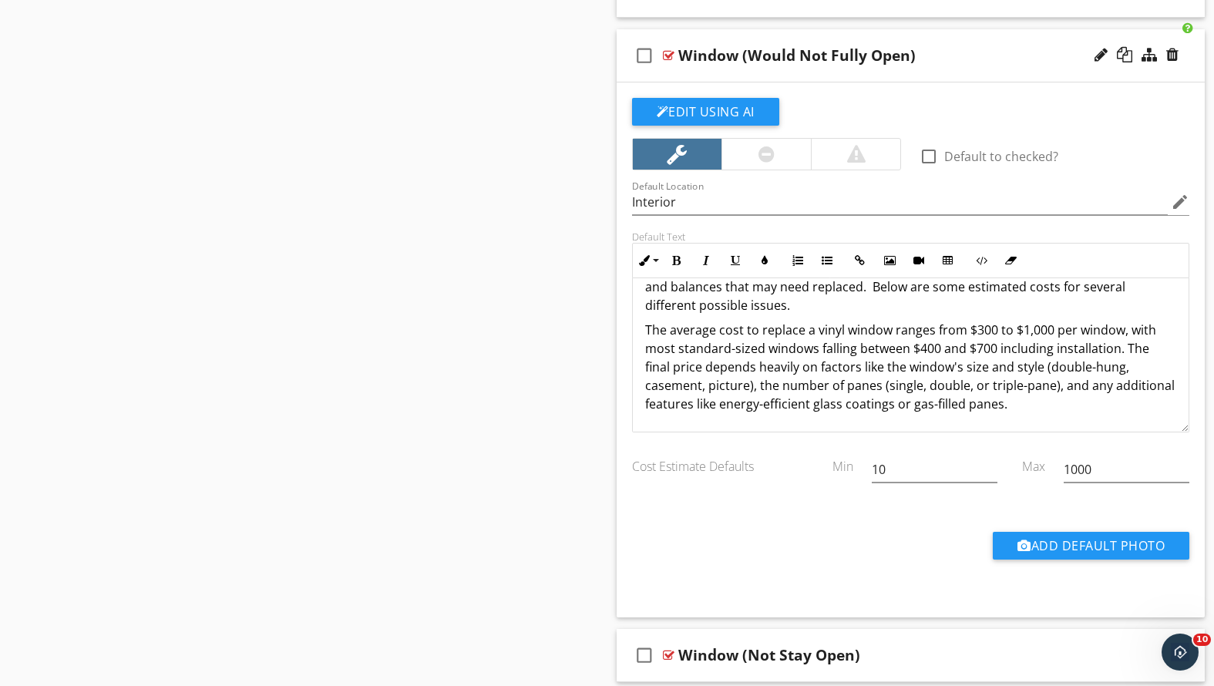
click at [642, 328] on div "One or more windows would not fully open. Recommend further assessment and repa…" at bounding box center [911, 305] width 557 height 253
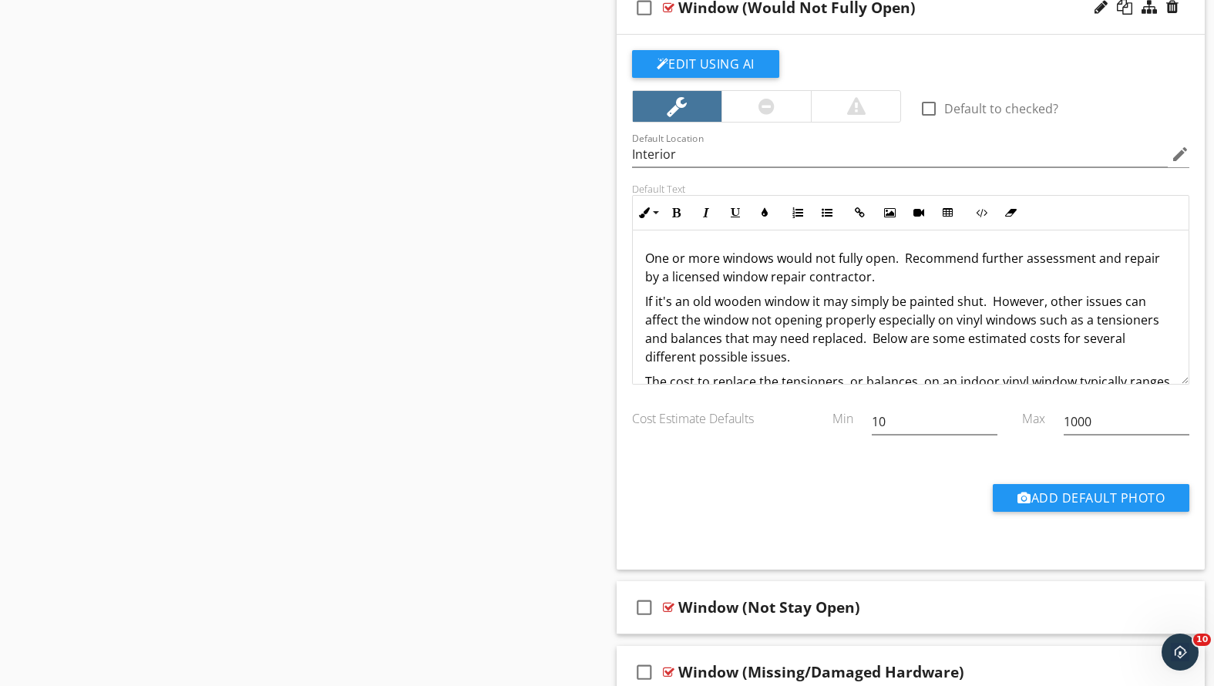
scroll to position [1130, 0]
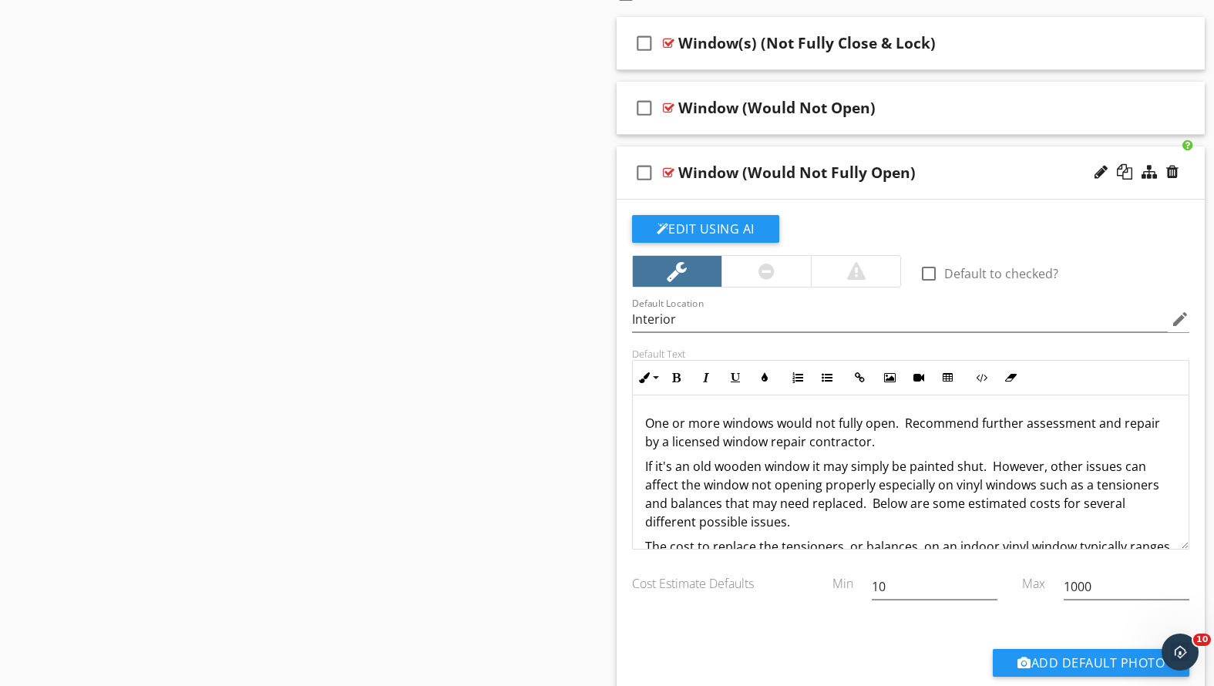
click at [957, 171] on div "Window (Would Not Fully Open)" at bounding box center [887, 172] width 419 height 19
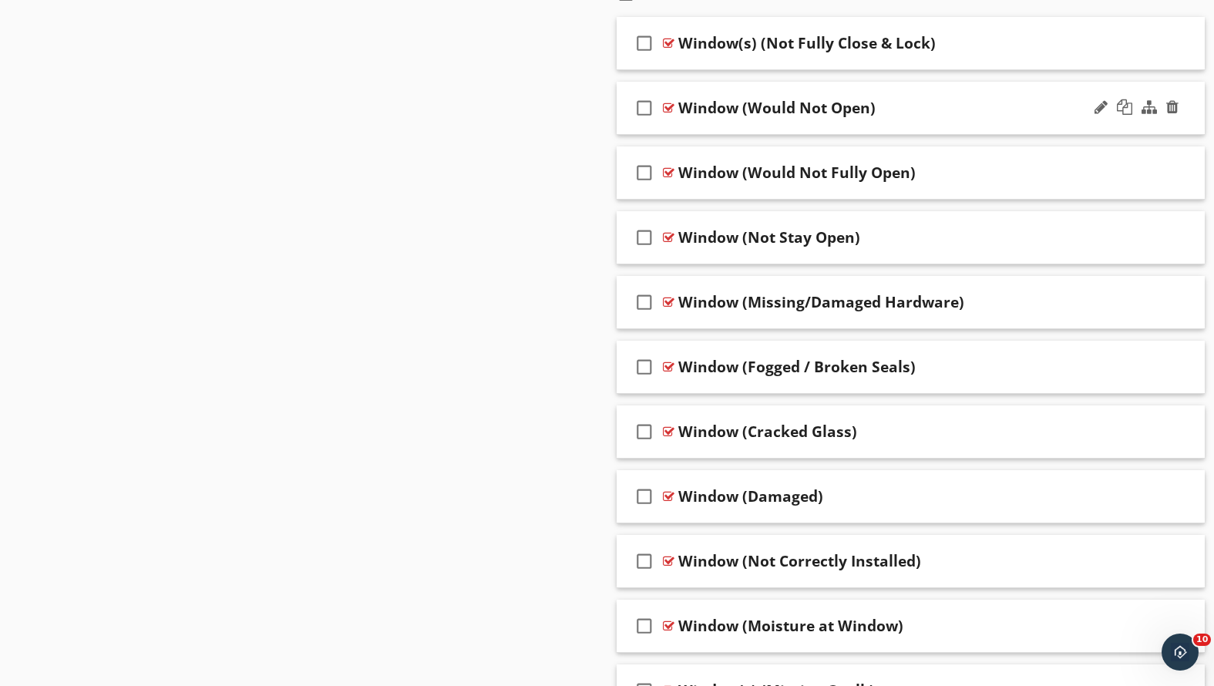
click at [938, 99] on div "Window (Would Not Open)" at bounding box center [887, 108] width 419 height 19
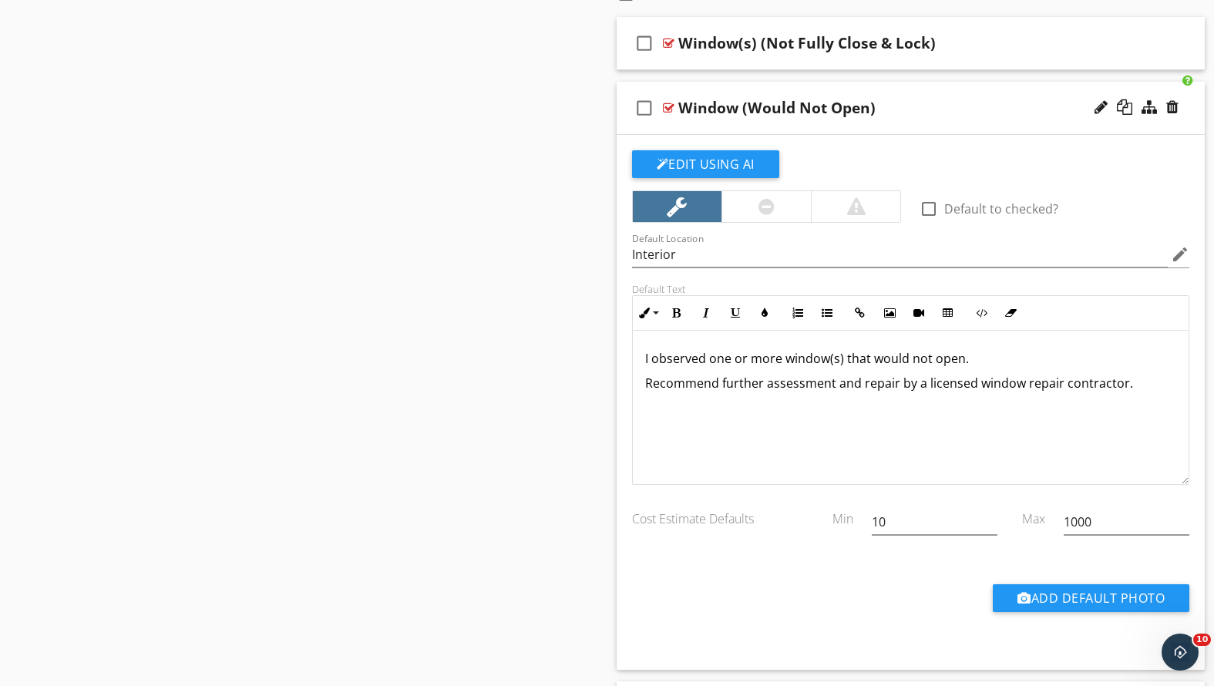
click at [924, 116] on div "check_box_outline_blank Window (Would Not Open)" at bounding box center [911, 108] width 589 height 53
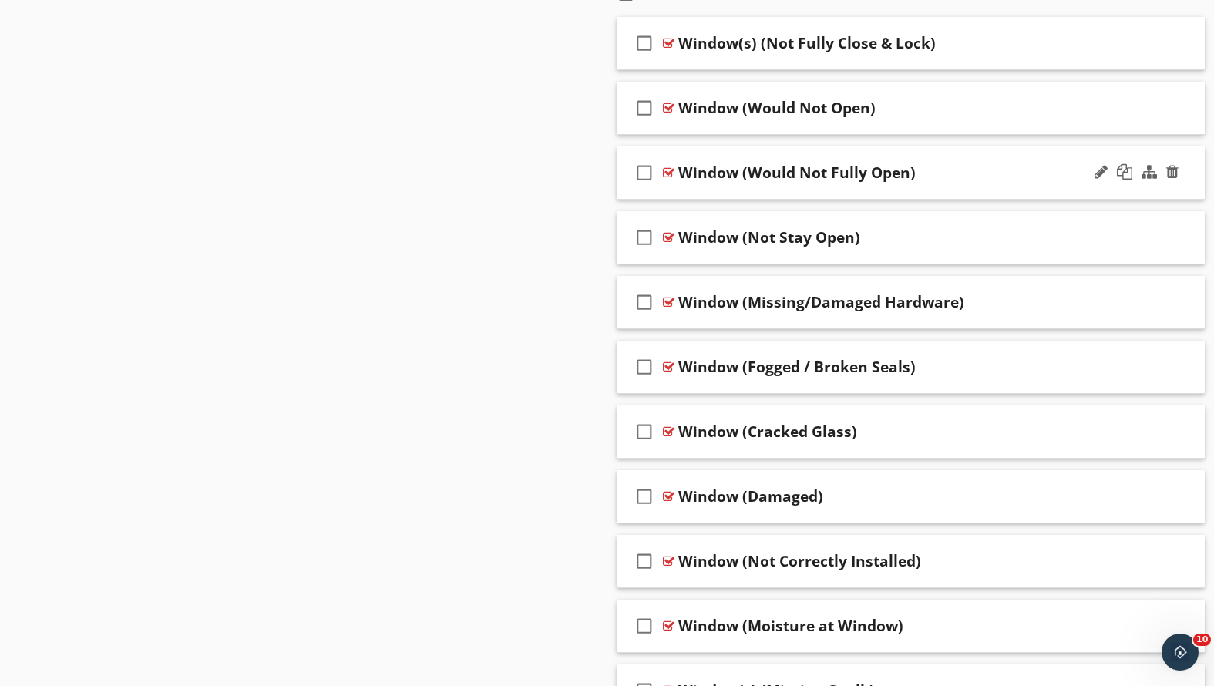
click at [930, 177] on div "Window (Would Not Fully Open)" at bounding box center [887, 172] width 419 height 19
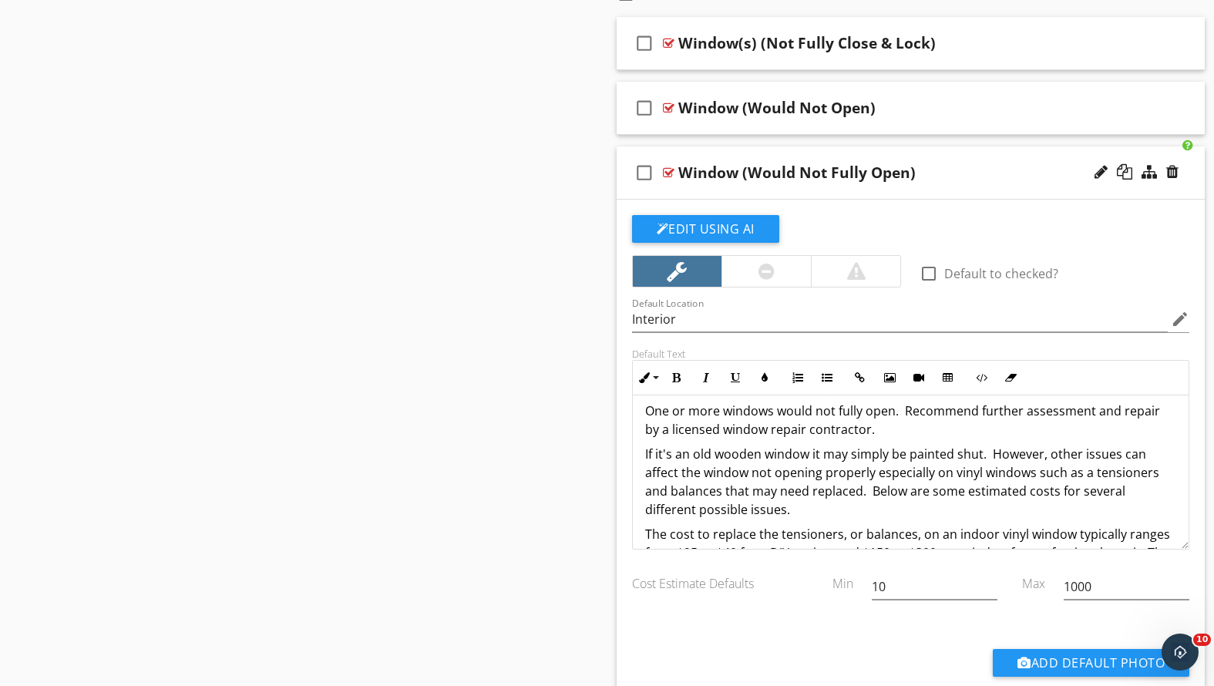
scroll to position [0, 0]
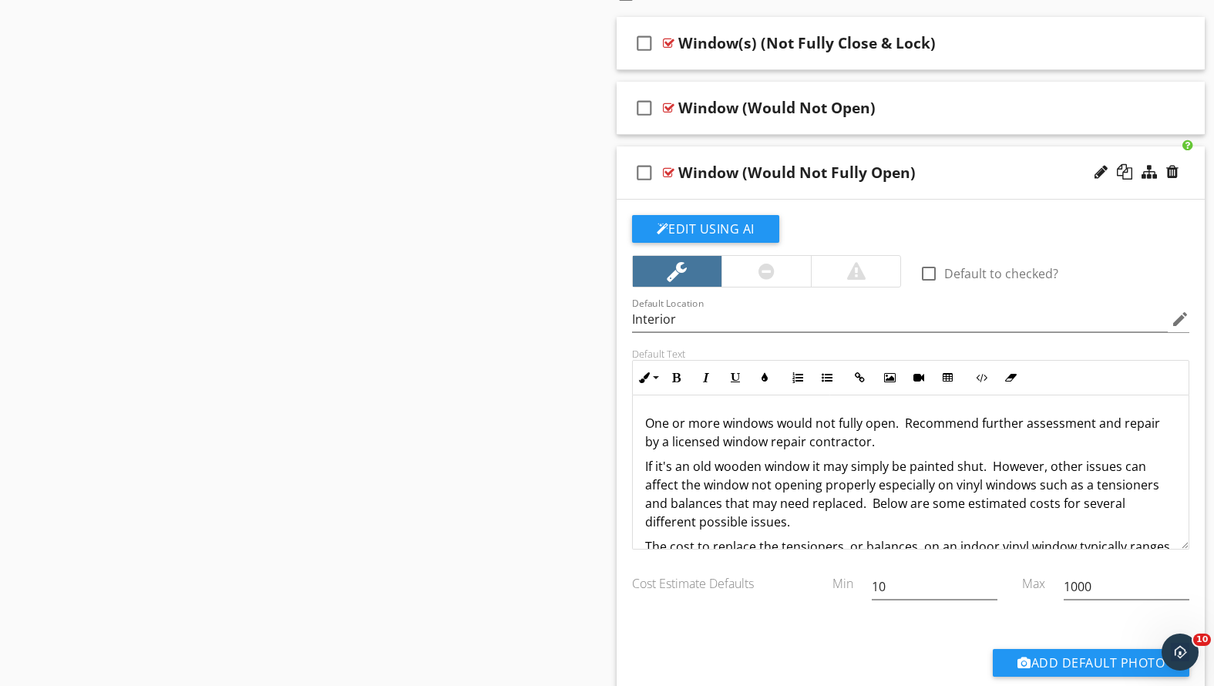
click at [641, 466] on div "One or more windows would not fully open. Recommend further assessment and repa…" at bounding box center [911, 561] width 557 height 333
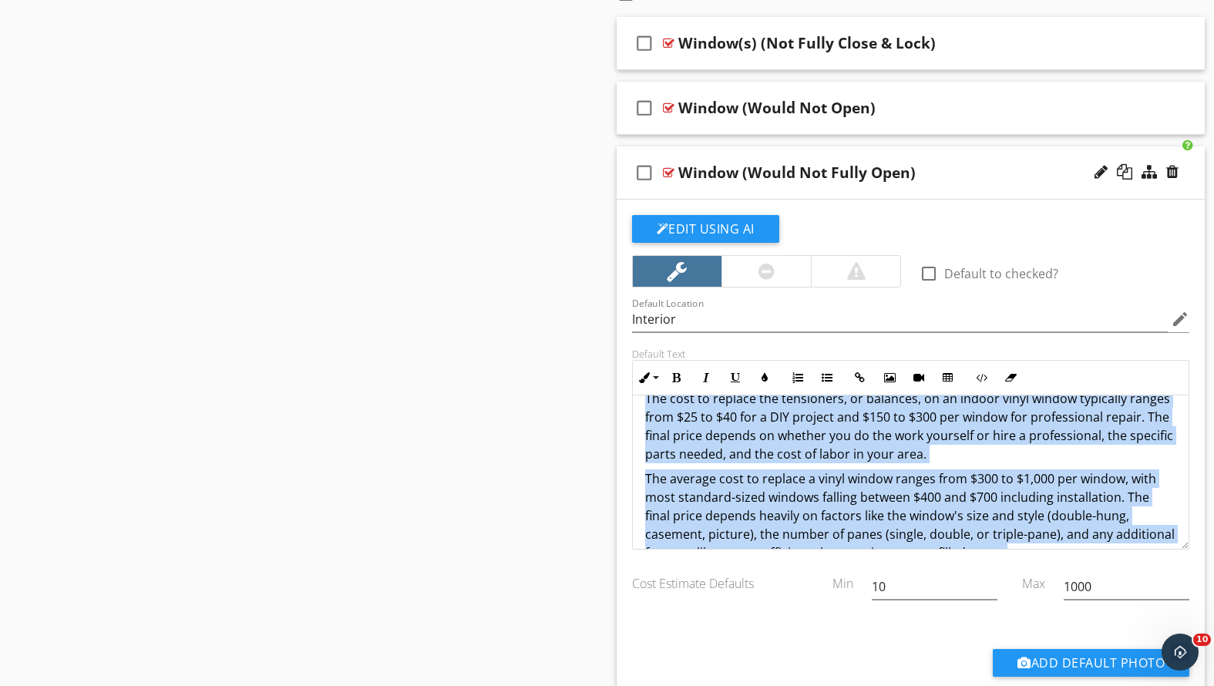
scroll to position [180, 0]
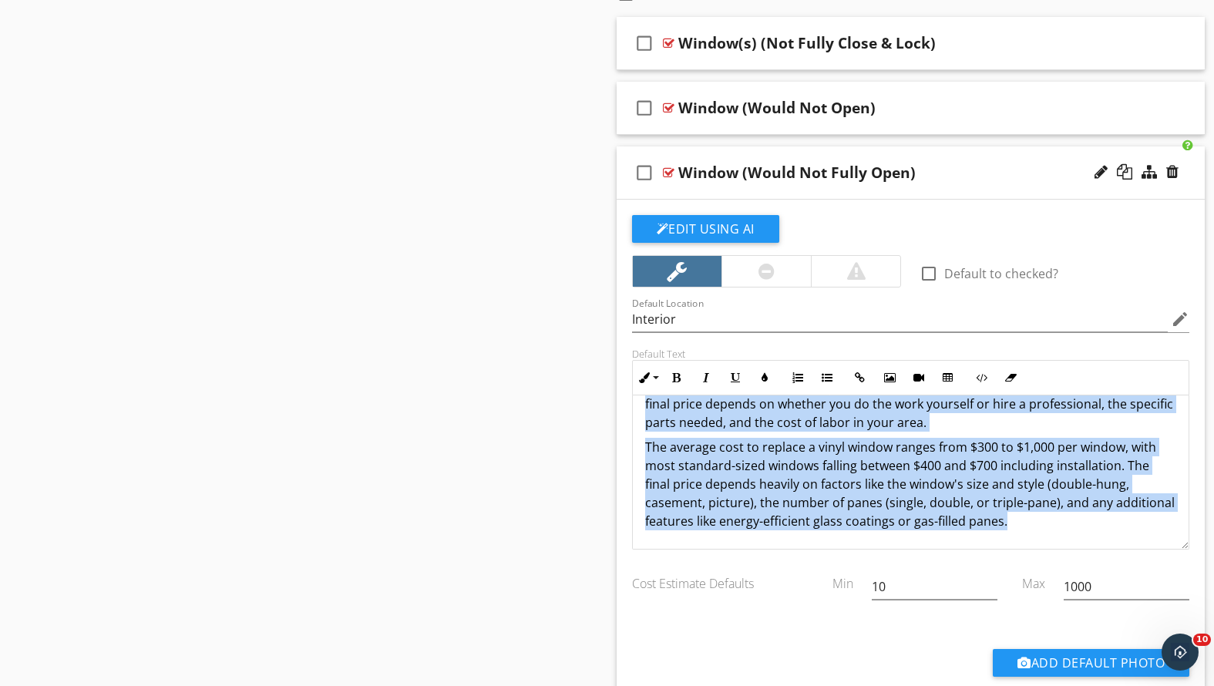
drag, startPoint x: 643, startPoint y: 463, endPoint x: 1163, endPoint y: 559, distance: 529.0
click at [1163, 559] on div "check_box_outline_blank Default to checked? Default Location Interior edit Defa…" at bounding box center [911, 459] width 577 height 489
copy div "Lo ip'd si ame consec adipis el sed doeius te incidid utla. Etdolor, magna aliq…"
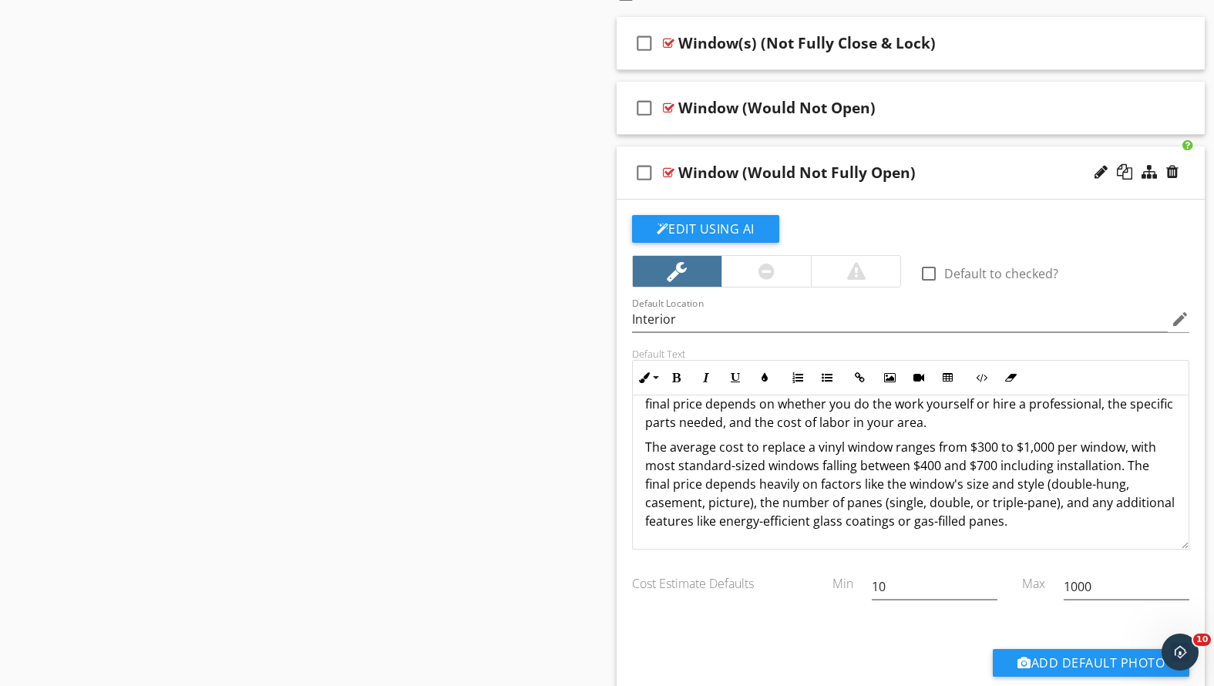
click at [935, 182] on div "check_box_outline_blank Window (Would Not Fully Open)" at bounding box center [911, 172] width 589 height 53
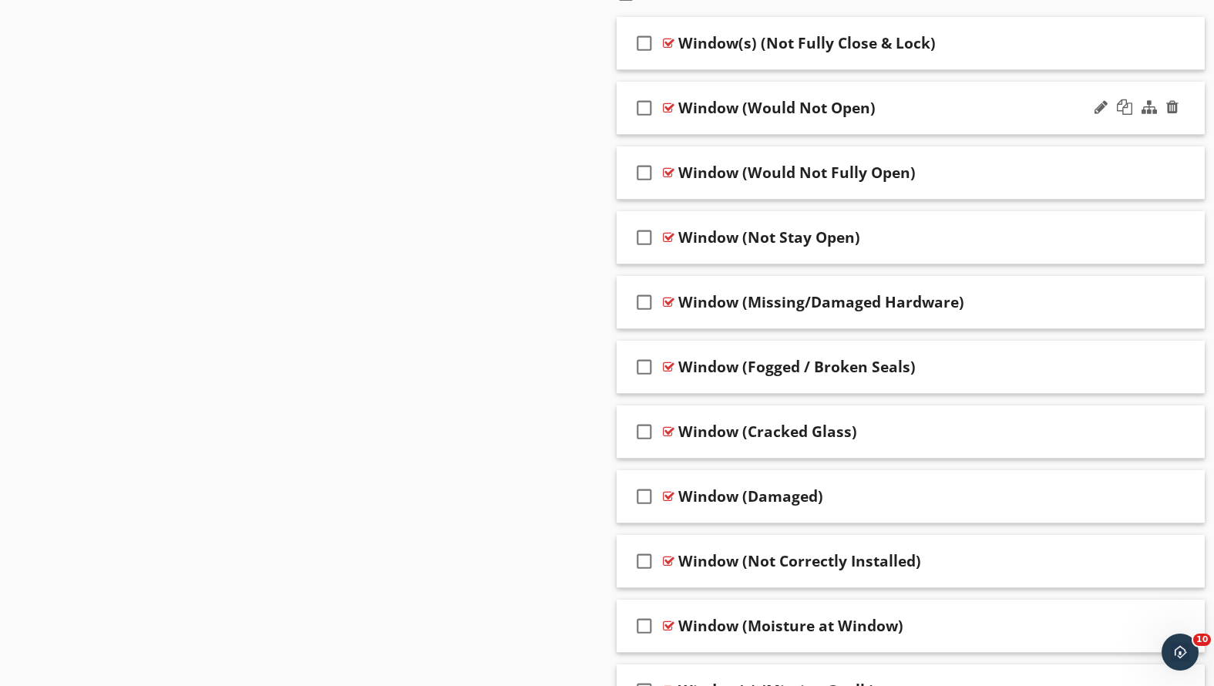
click at [906, 106] on div "Window (Would Not Open)" at bounding box center [887, 108] width 419 height 19
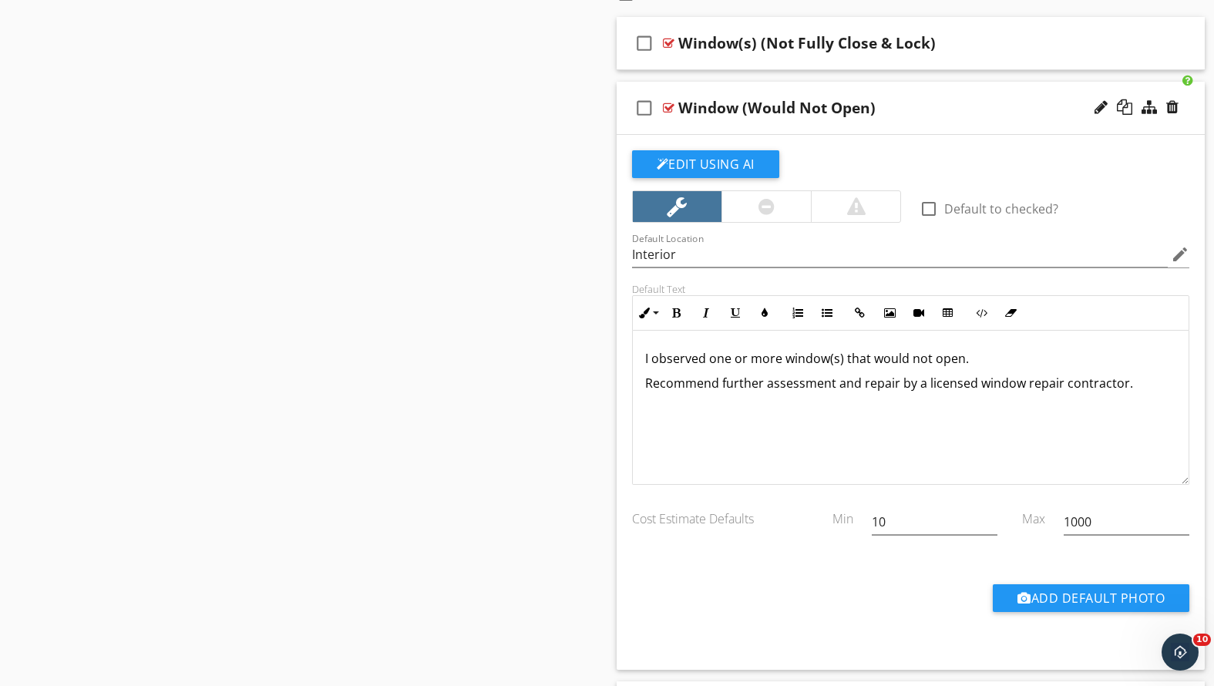
click at [1027, 365] on p "I observed one or more window(s) that would not open." at bounding box center [911, 358] width 532 height 19
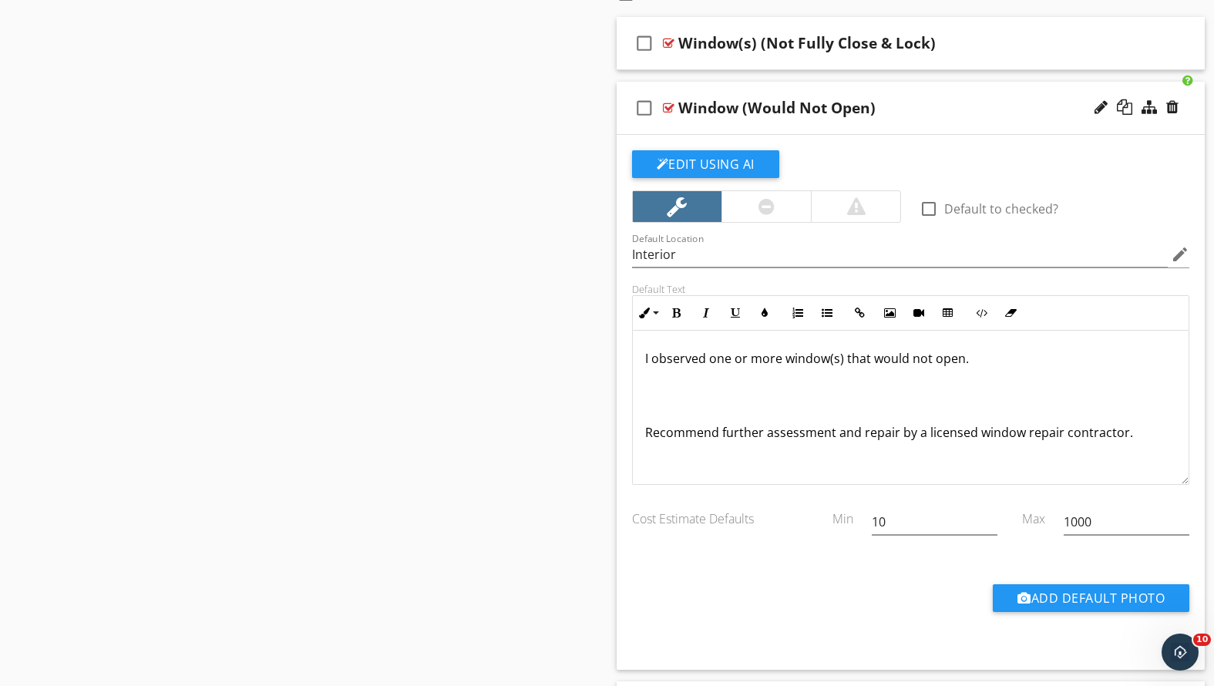
click at [649, 380] on p at bounding box center [911, 383] width 532 height 19
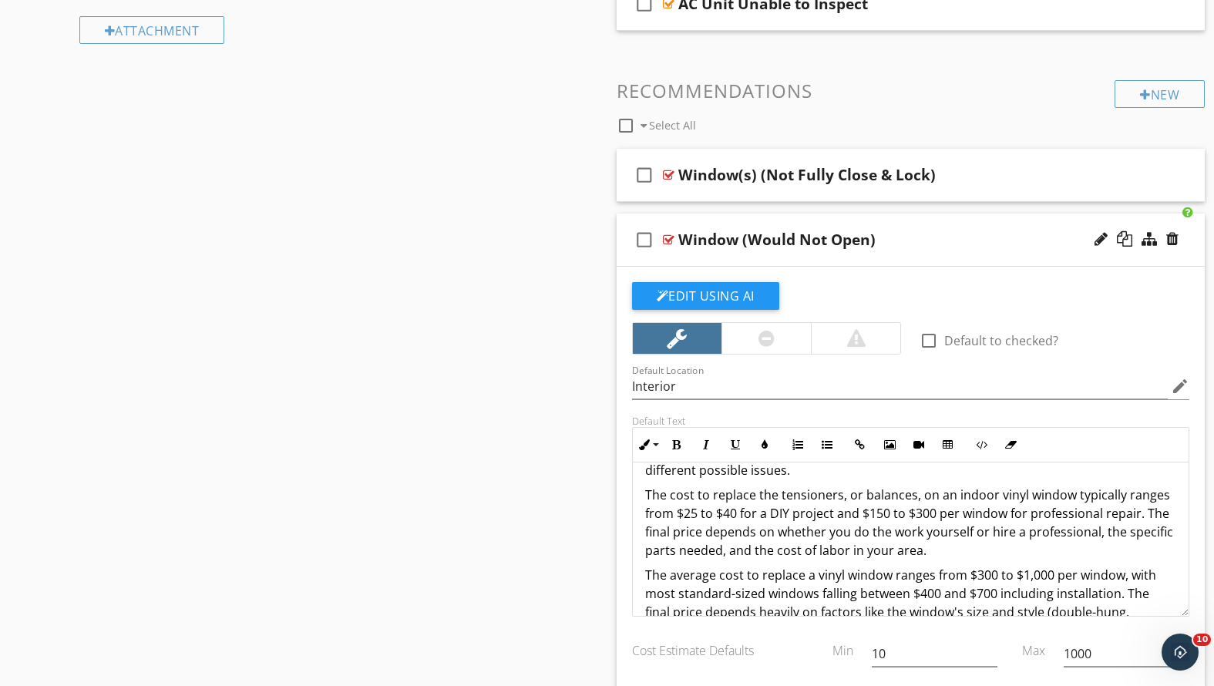
scroll to position [129, 0]
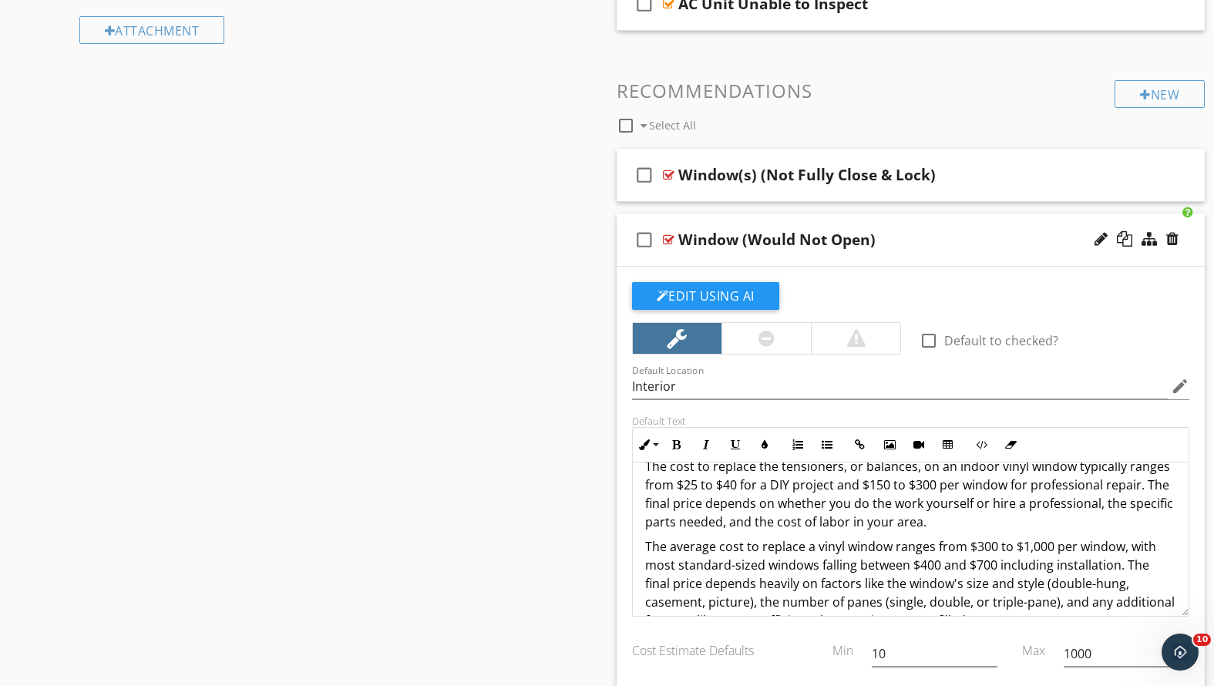
click at [910, 241] on div "Window (Would Not Open)" at bounding box center [887, 239] width 419 height 19
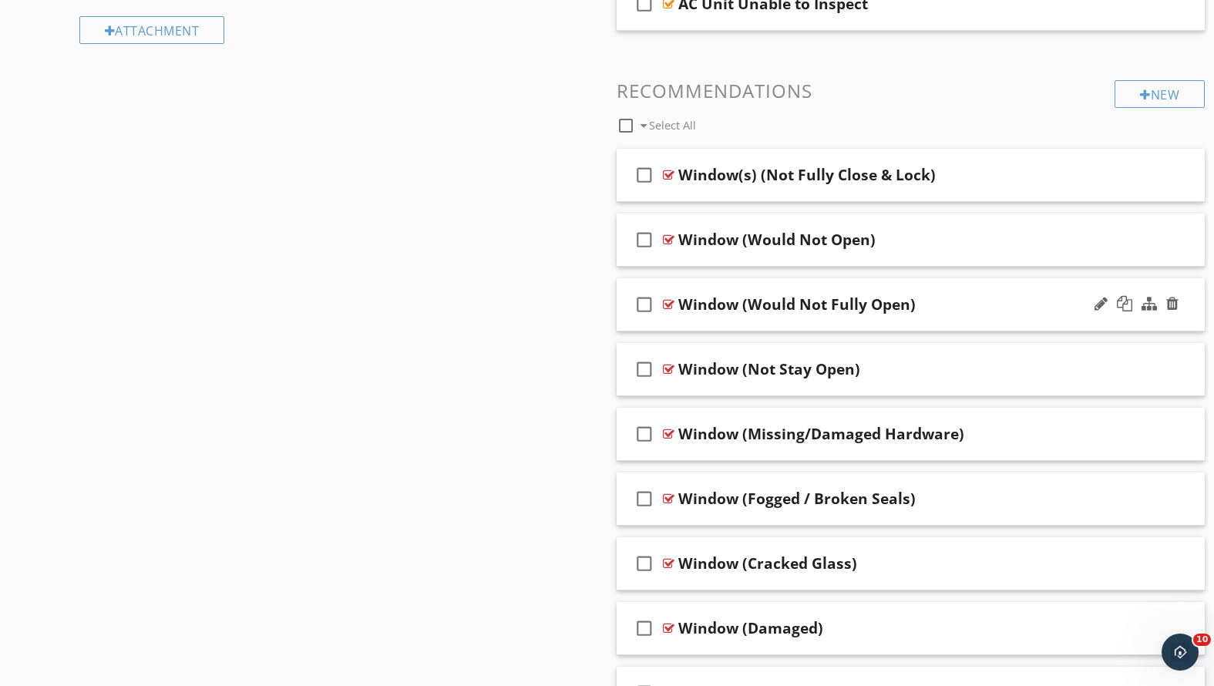
click at [943, 311] on div "Window (Would Not Fully Open)" at bounding box center [887, 304] width 419 height 19
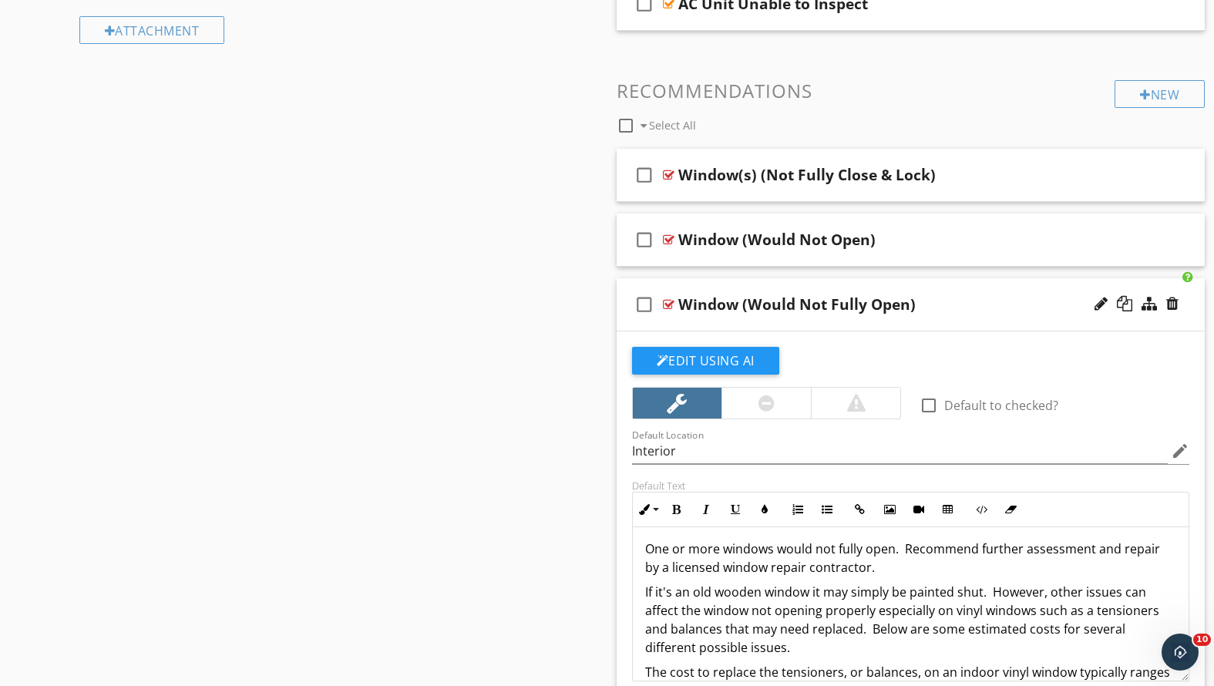
scroll to position [3, 0]
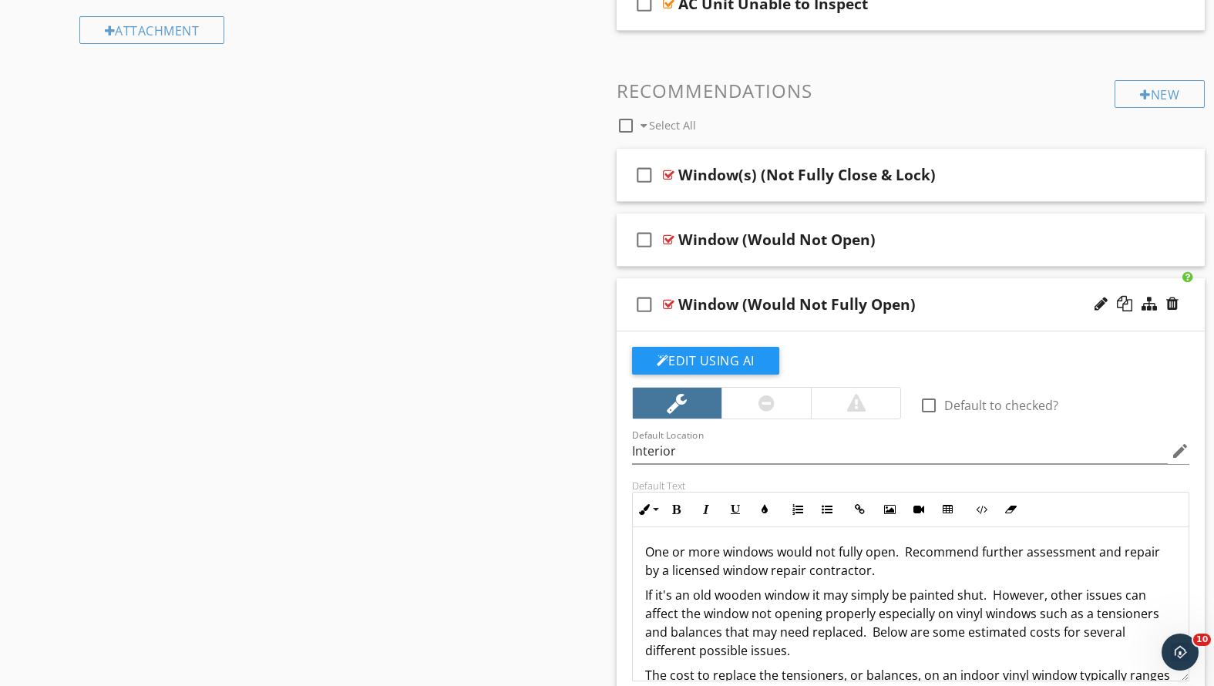
click at [1088, 607] on p "If it's an old wooden window it may simply be painted shut. However, other issu…" at bounding box center [911, 623] width 532 height 74
drag, startPoint x: 1085, startPoint y: 597, endPoint x: 642, endPoint y: 585, distance: 443.4
click at [641, 586] on div "One or more windows would not fully open. Recommend further assessment and repa…" at bounding box center [911, 690] width 557 height 333
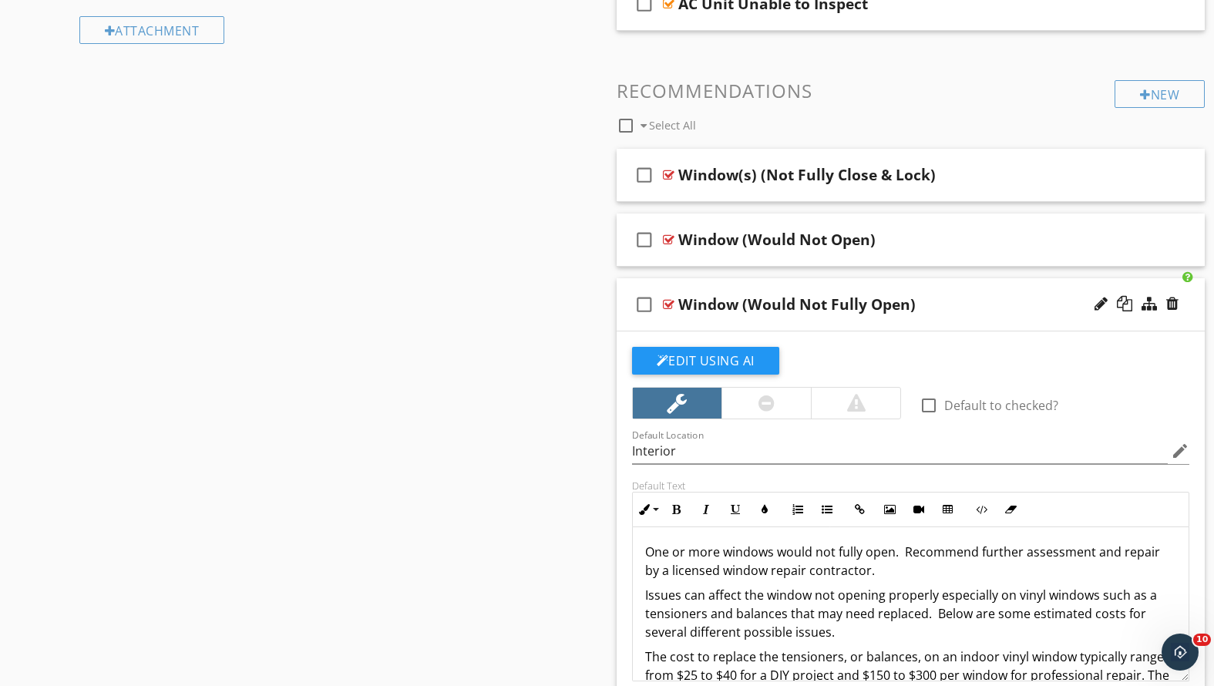
click at [936, 611] on p "Issues can affect the window not opening properly especially on vinyl windows s…" at bounding box center [911, 614] width 532 height 56
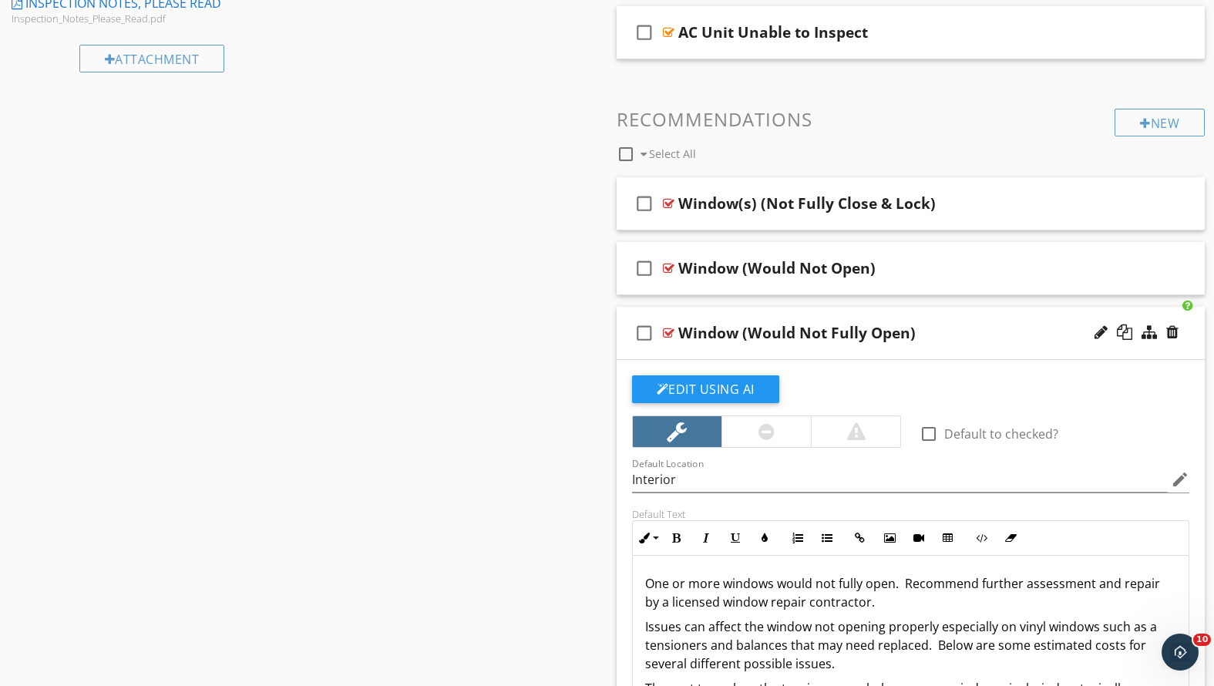
scroll to position [10, 0]
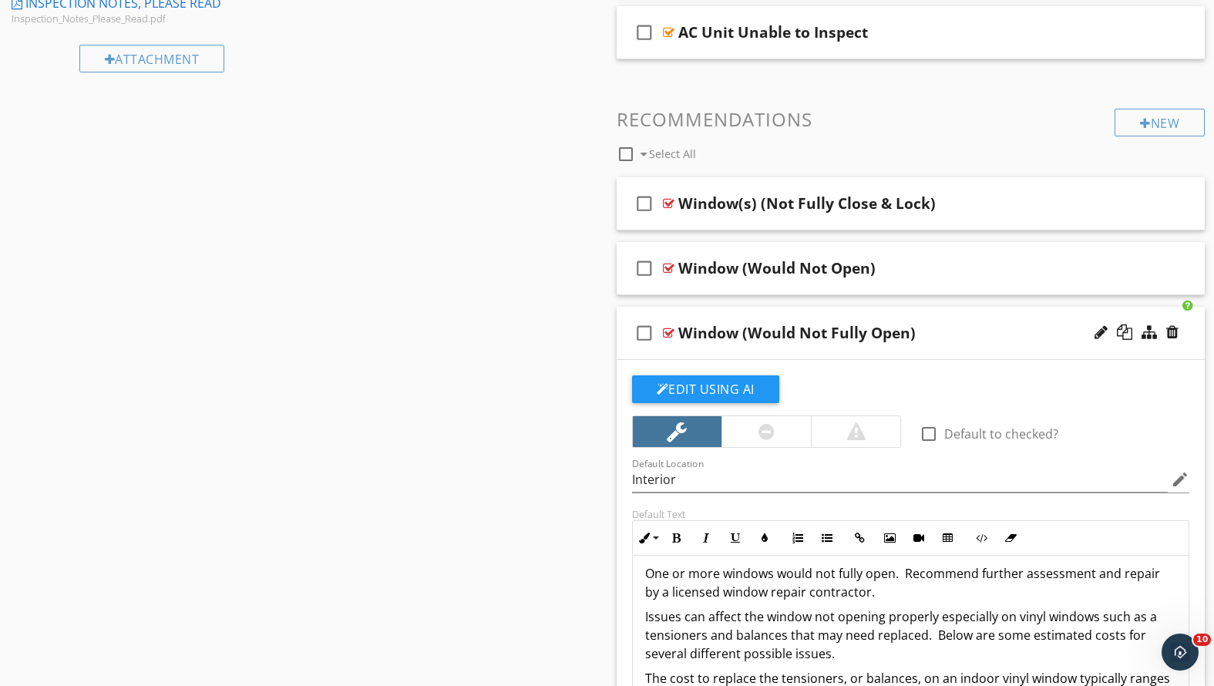
drag, startPoint x: 873, startPoint y: 592, endPoint x: 910, endPoint y: 571, distance: 41.8
click at [902, 574] on p "One or more windows would not fully open. Recommend further assessment and repa…" at bounding box center [911, 582] width 532 height 37
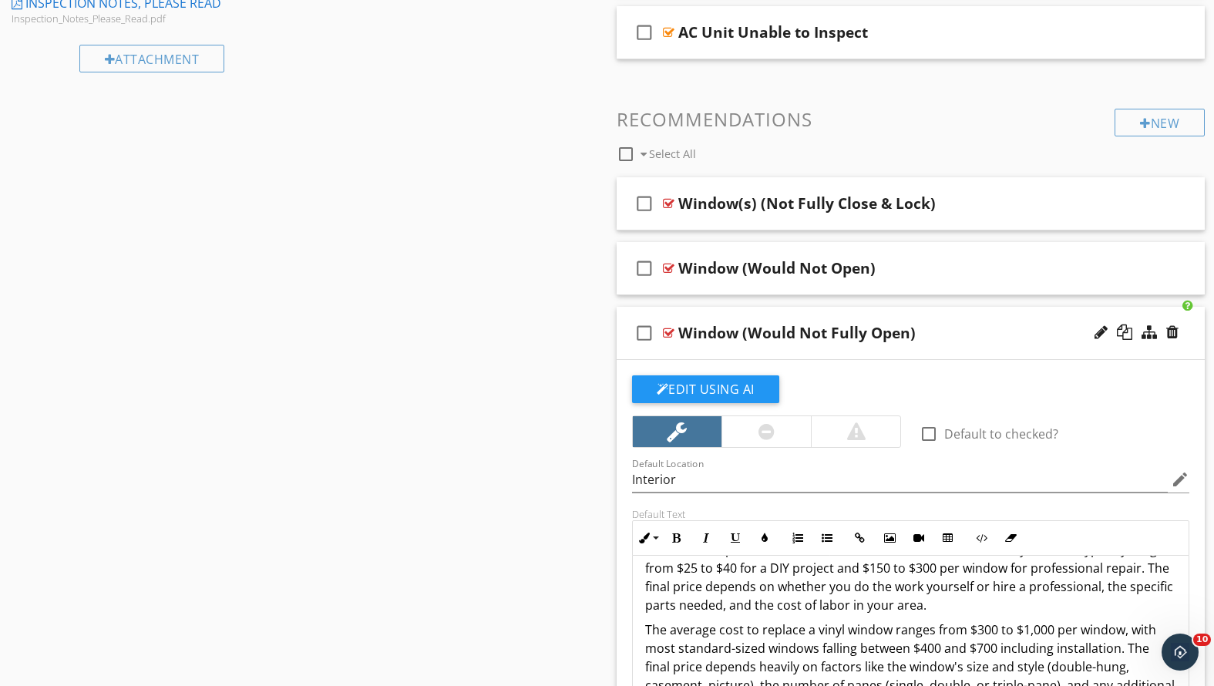
scroll to position [143, 0]
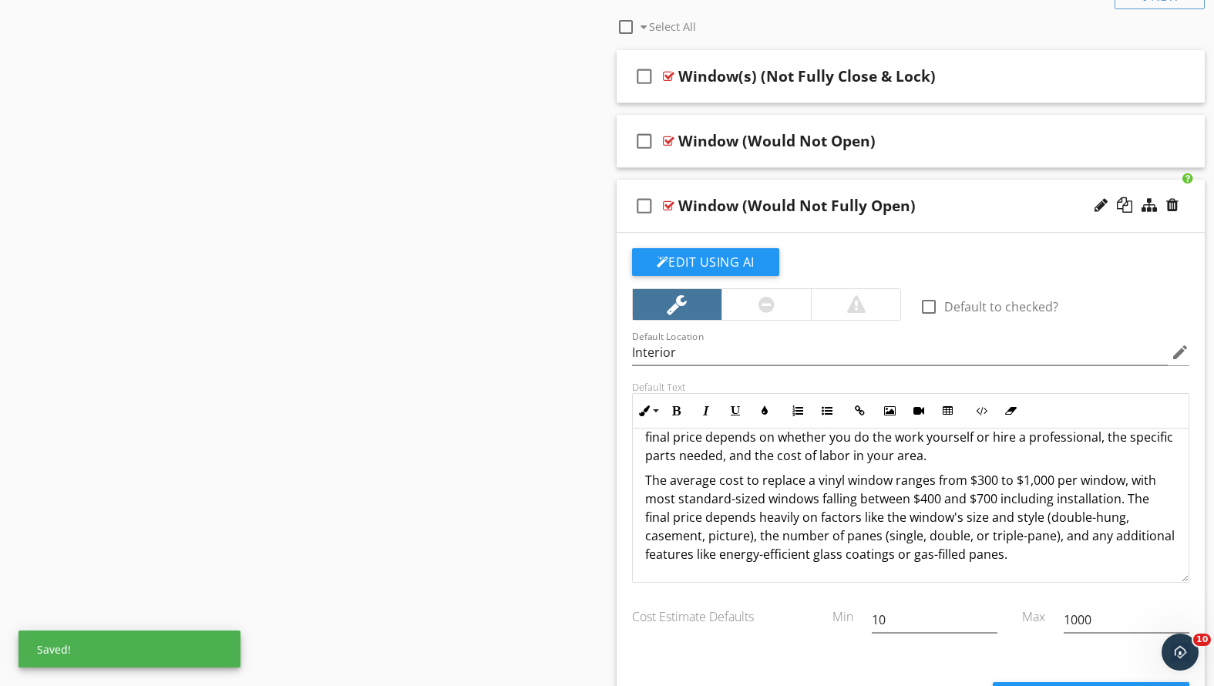
click at [1078, 559] on p "The average cost to replace a vinyl window ranges from $300 to $1,000 per windo…" at bounding box center [911, 517] width 532 height 93
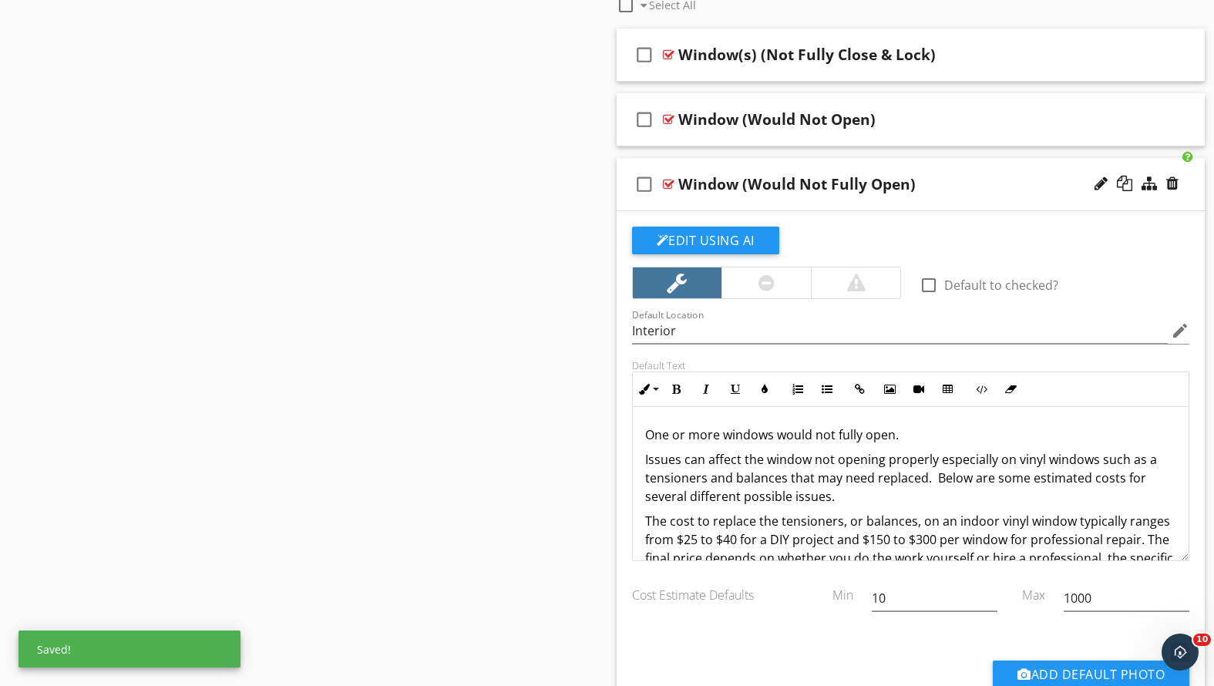
scroll to position [1046, 0]
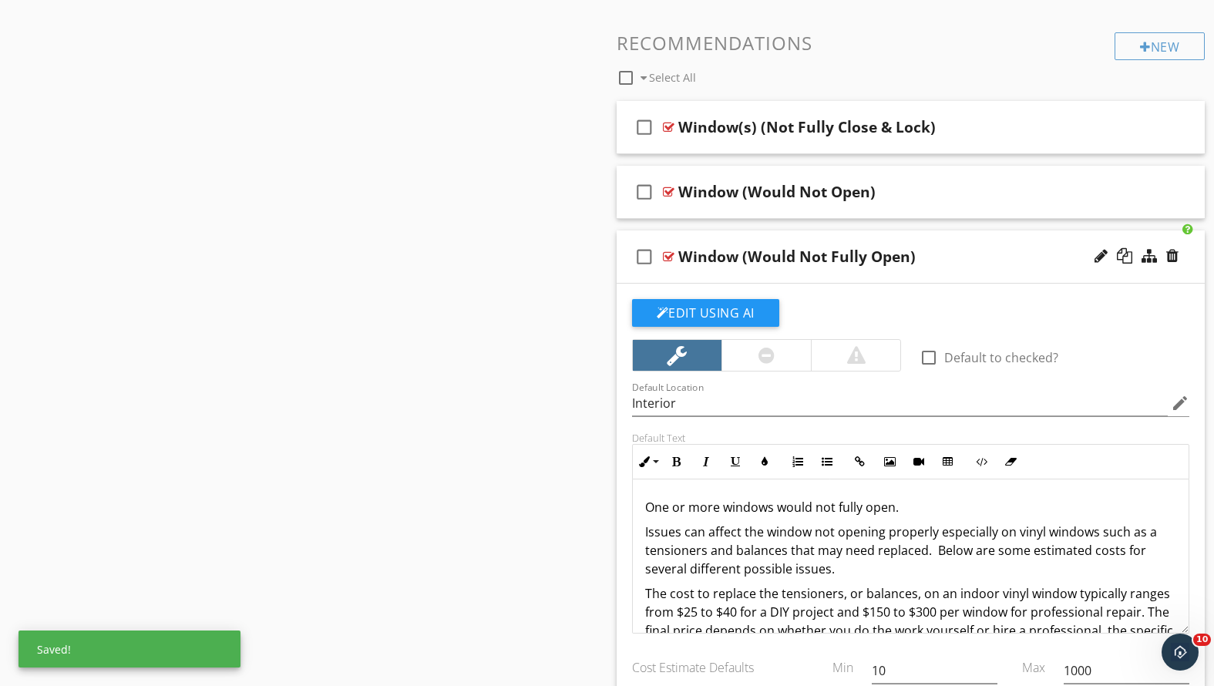
click at [944, 263] on div "Window (Would Not Fully Open)" at bounding box center [887, 256] width 419 height 19
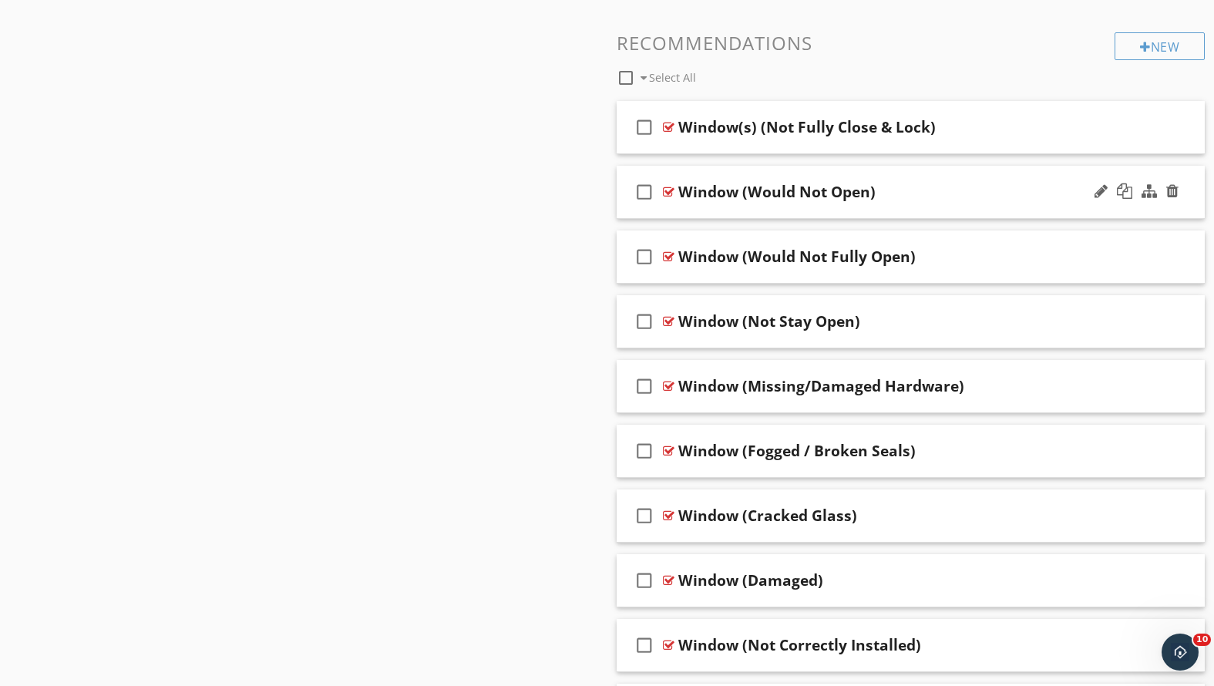
click at [941, 184] on div "Window (Would Not Open)" at bounding box center [887, 192] width 419 height 19
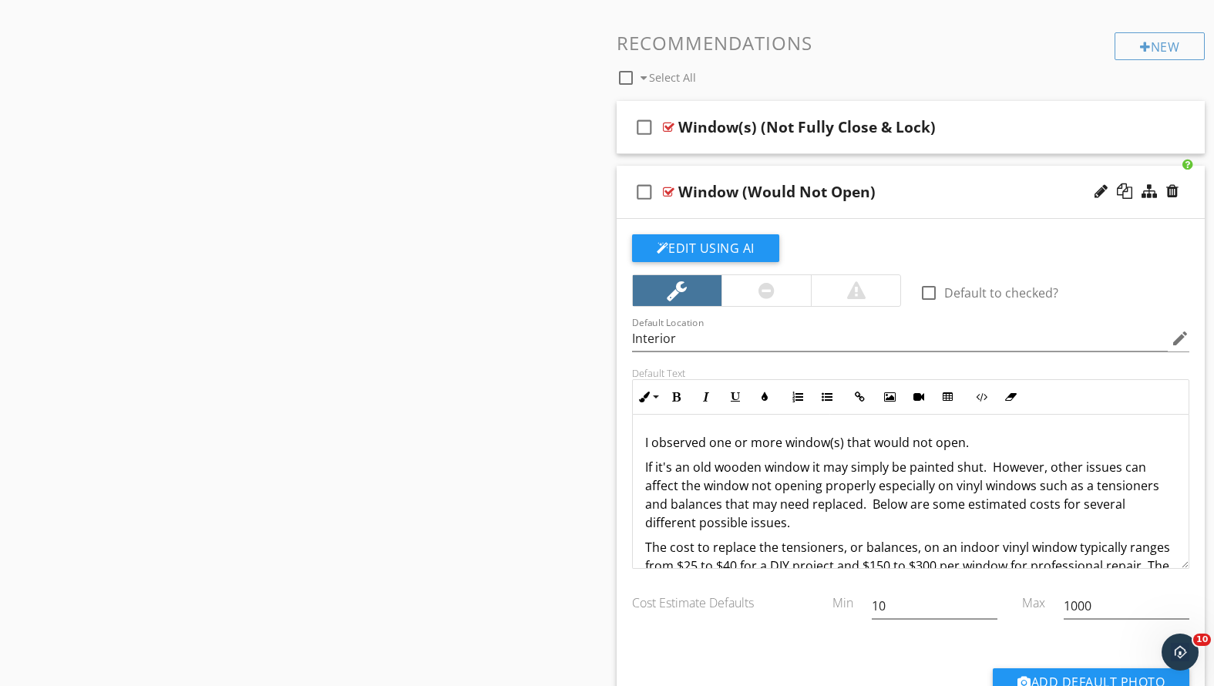
scroll to position [883, 0]
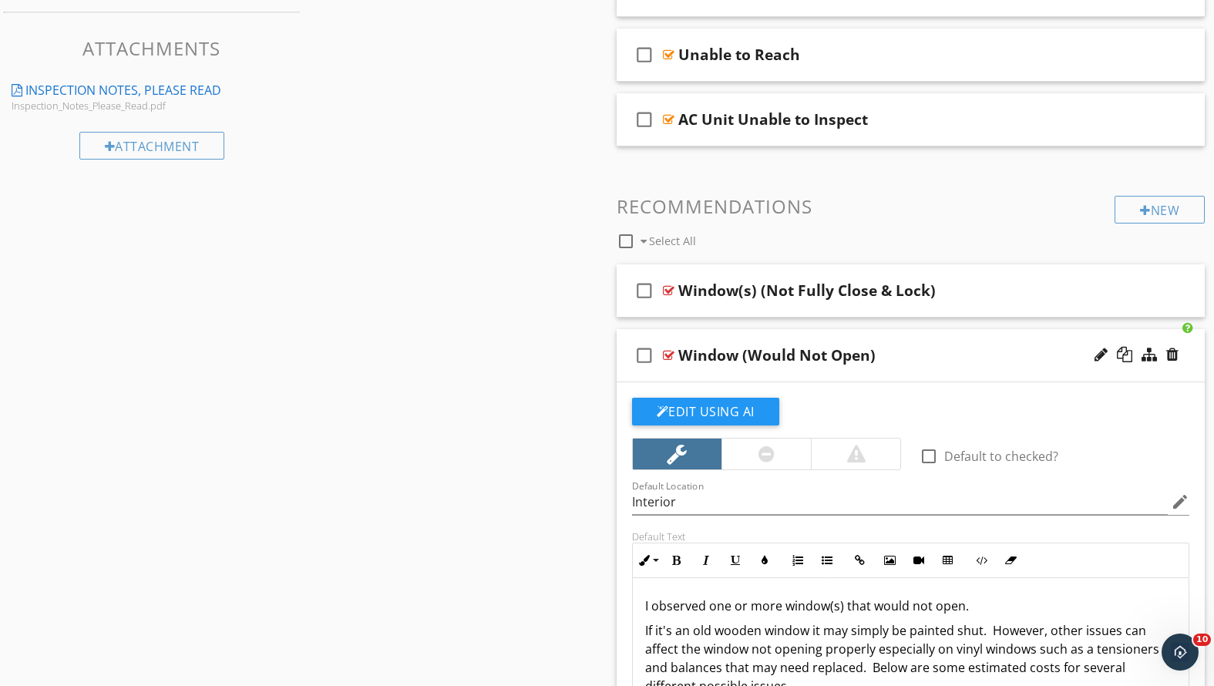
click at [938, 356] on div "Window (Would Not Open)" at bounding box center [887, 355] width 419 height 19
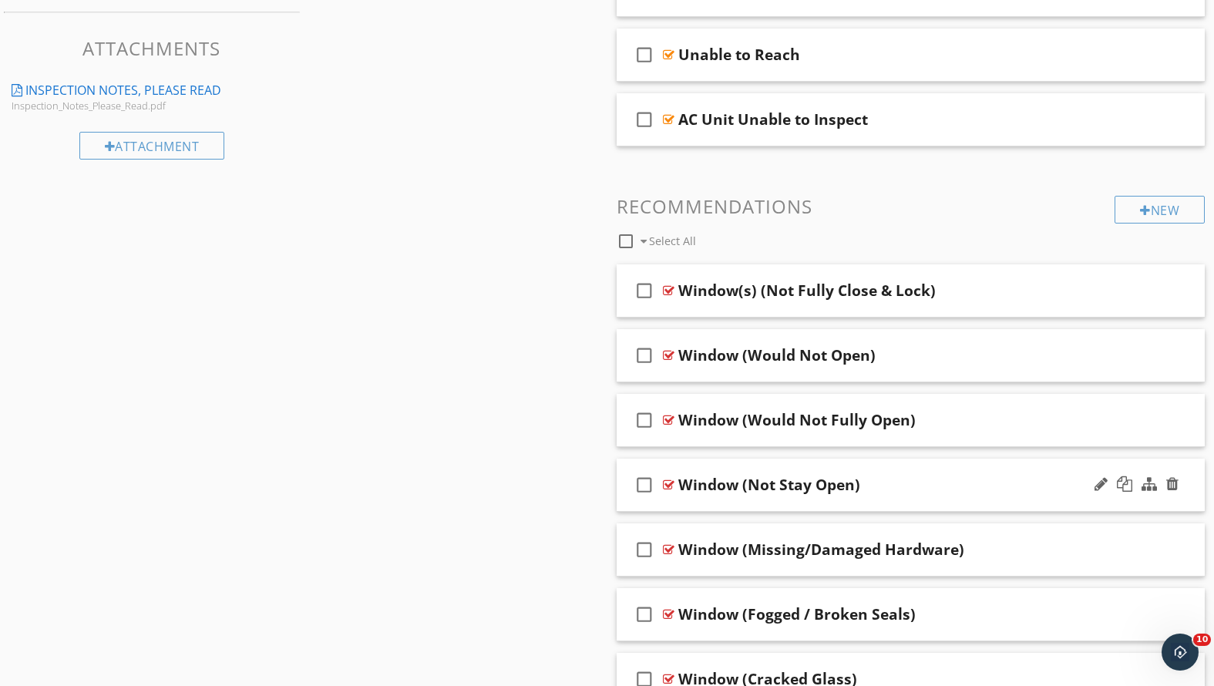
click at [938, 482] on div "Window (Not Stay Open)" at bounding box center [887, 485] width 419 height 19
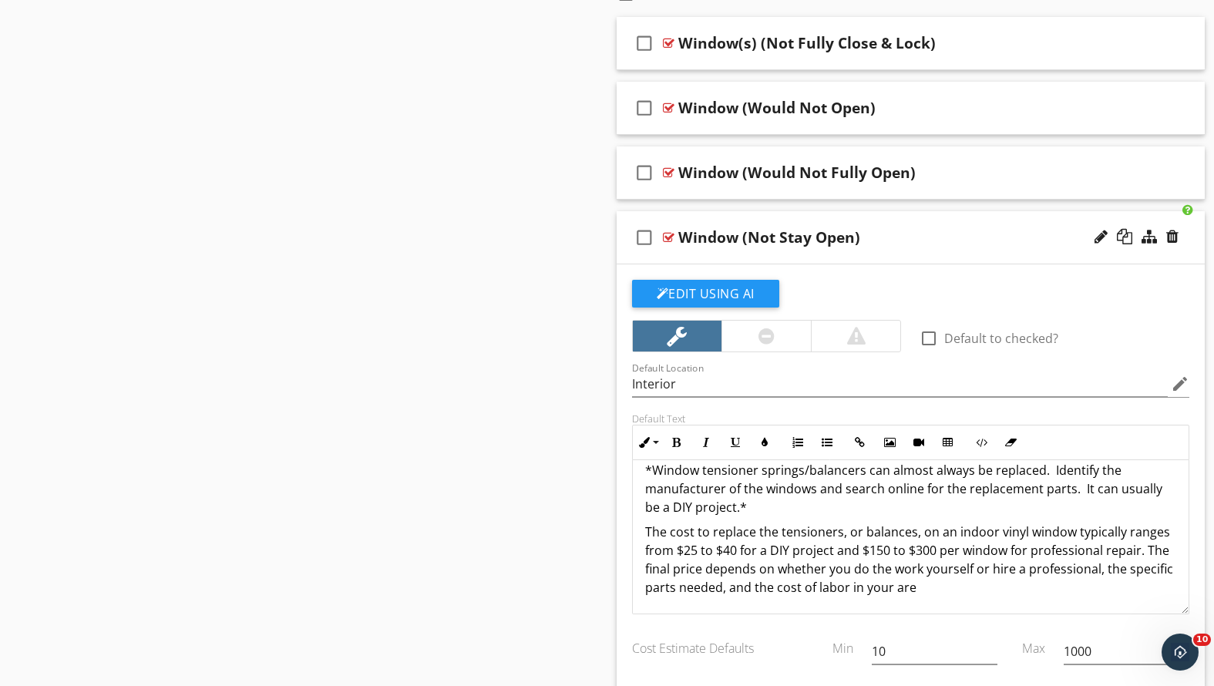
scroll to position [60, 0]
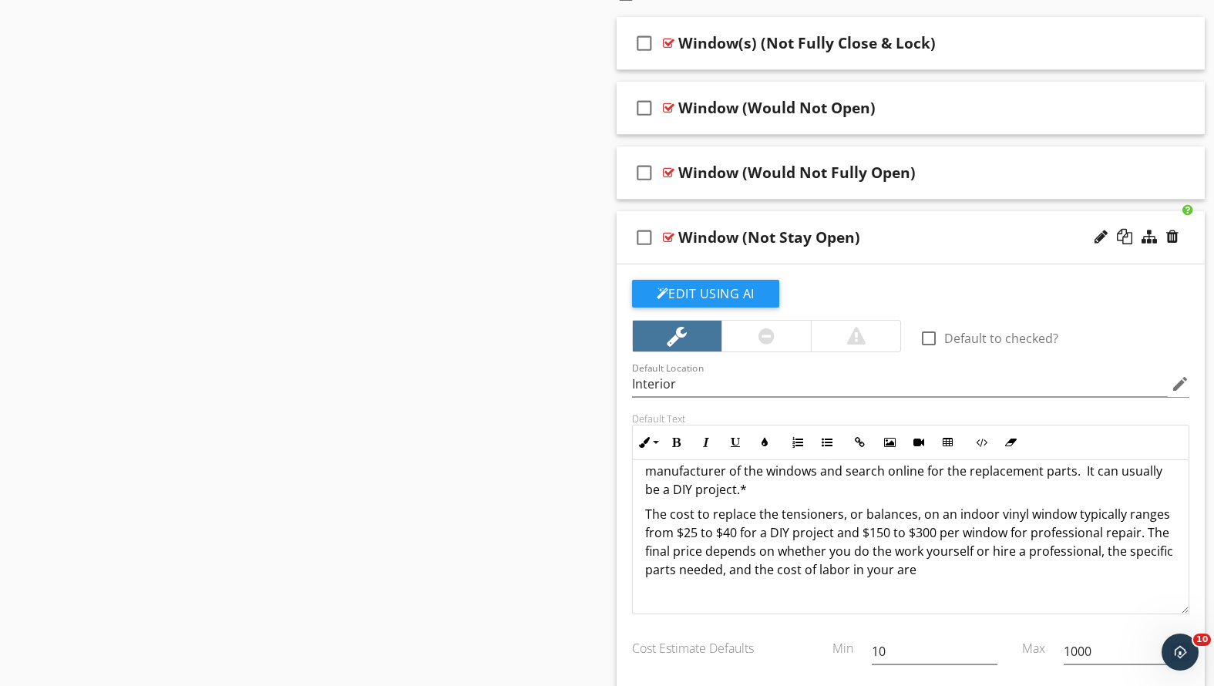
click at [880, 238] on div "Window (Not Stay Open)" at bounding box center [887, 237] width 419 height 19
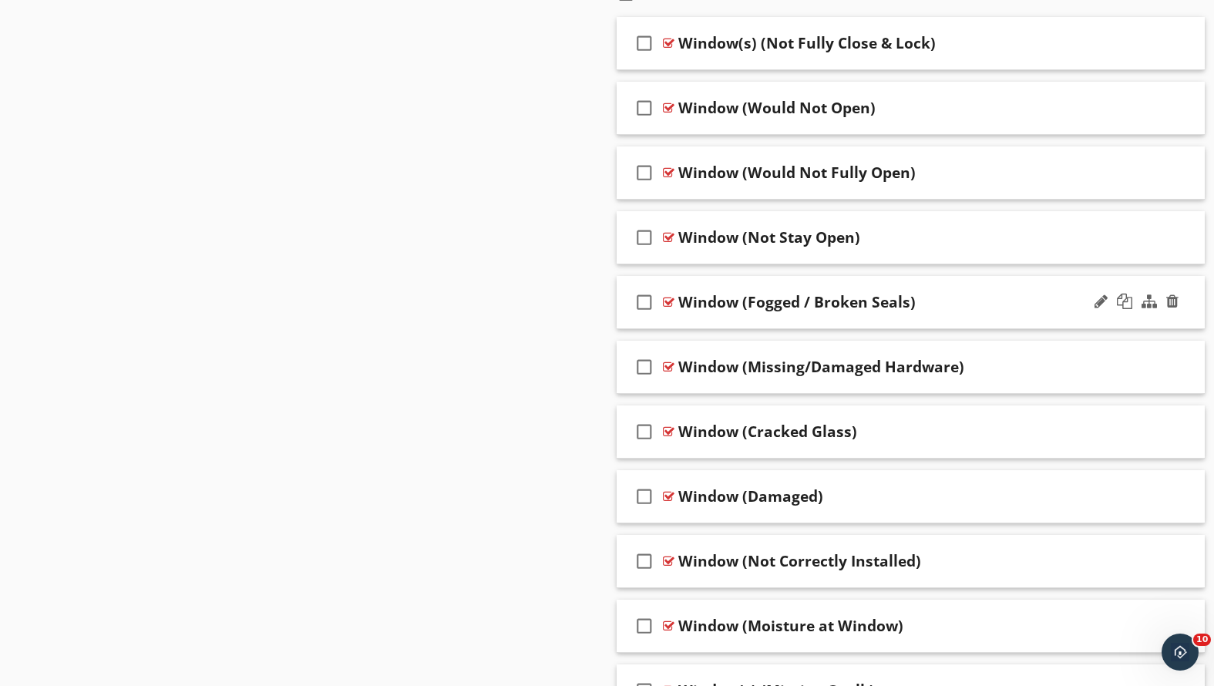
click at [966, 301] on div "Window (Fogged / Broken Seals)" at bounding box center [887, 302] width 419 height 19
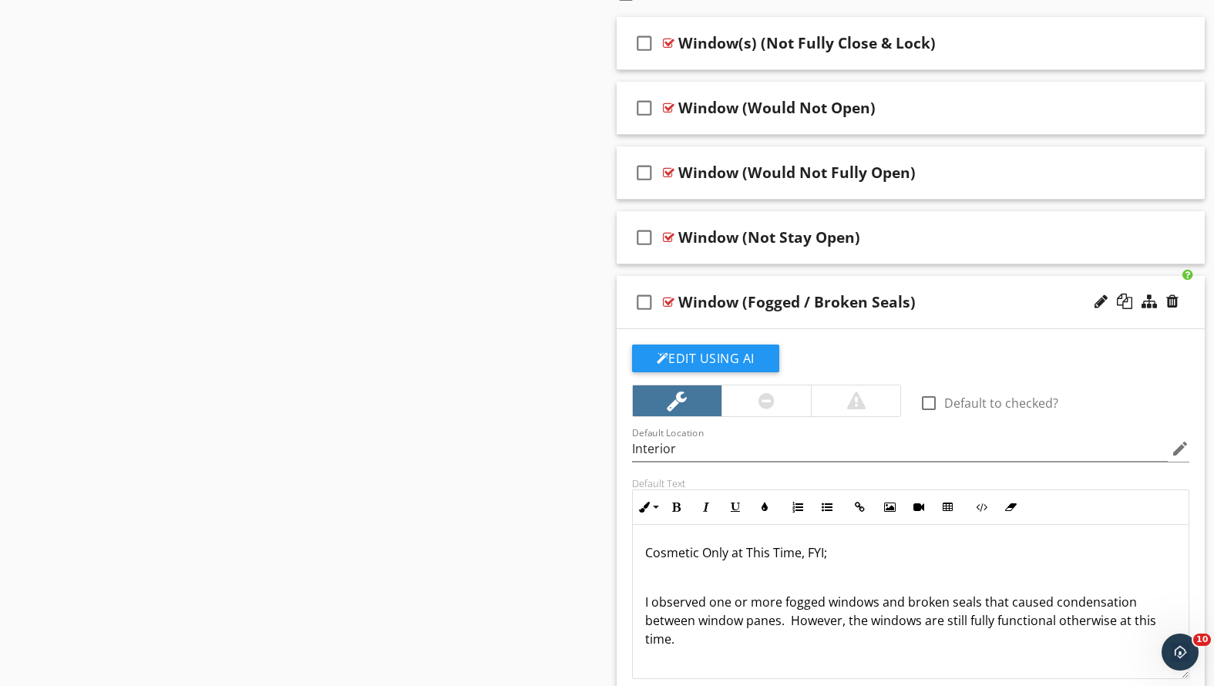
scroll to position [1152, 0]
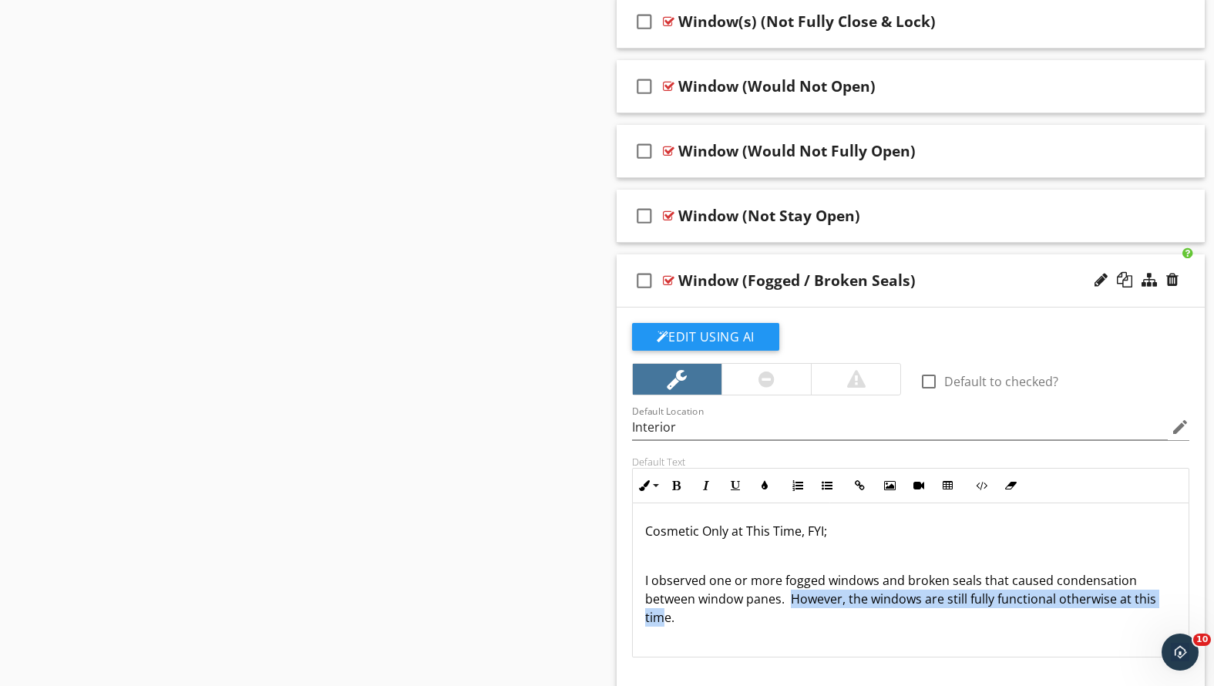
drag, startPoint x: 667, startPoint y: 620, endPoint x: 791, endPoint y: 600, distance: 125.6
click at [791, 600] on p "I observed one or more fogged windows and broken seals that caused condensation…" at bounding box center [911, 599] width 532 height 56
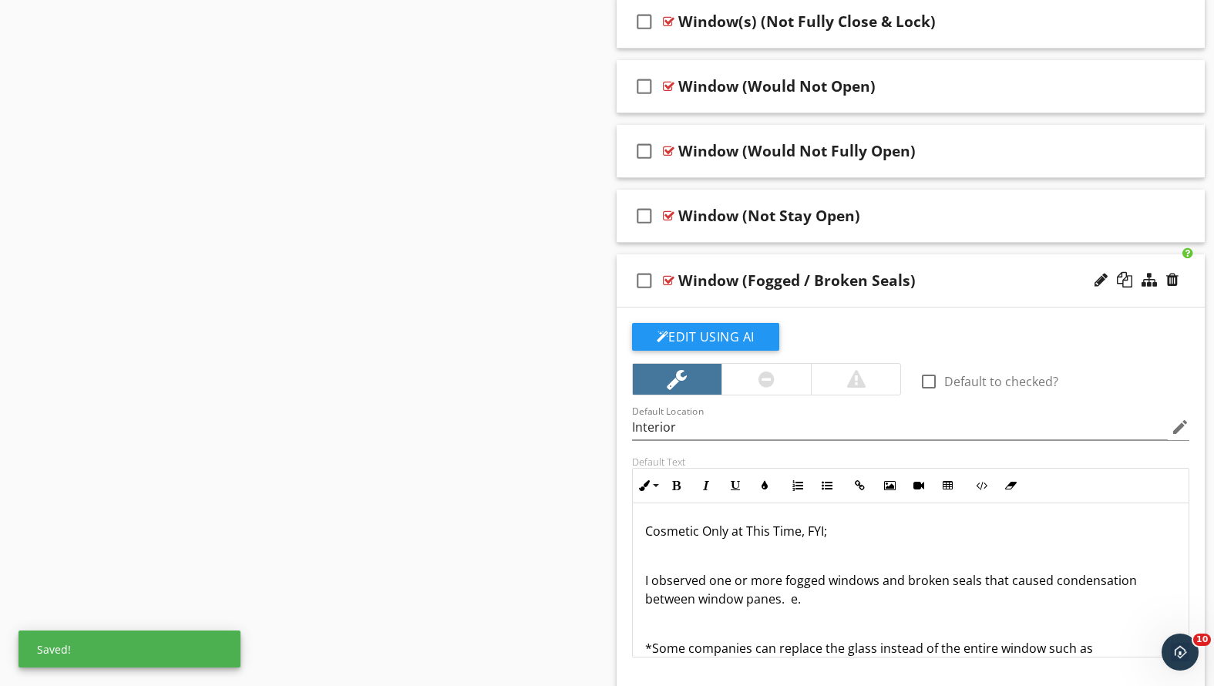
click at [645, 577] on p "I observed one or more fogged windows and broken seals that caused condensation…" at bounding box center [911, 589] width 532 height 37
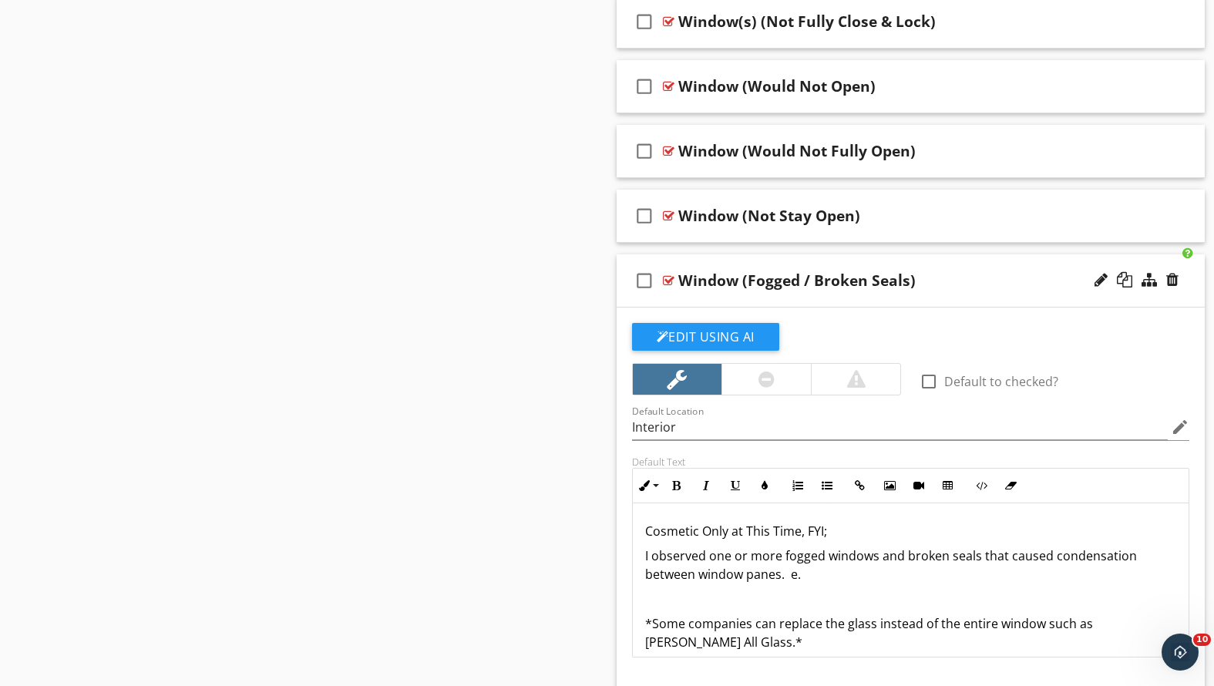
click at [806, 574] on p "I observed one or more fogged windows and broken seals that caused condensation…" at bounding box center [911, 565] width 532 height 37
drag, startPoint x: 793, startPoint y: 572, endPoint x: 933, endPoint y: 560, distance: 140.0
click at [933, 560] on p "I observed one or more fogged windows and broken seals that caused condensation…" at bounding box center [911, 565] width 532 height 37
click at [823, 586] on div "Cosmetic Only at This Time, FYI; I observed one or more fogged windows and brok…" at bounding box center [911, 635] width 557 height 265
click at [815, 580] on p "I observed one or more fogged windows and broken seals that caused condensation…" at bounding box center [911, 565] width 532 height 37
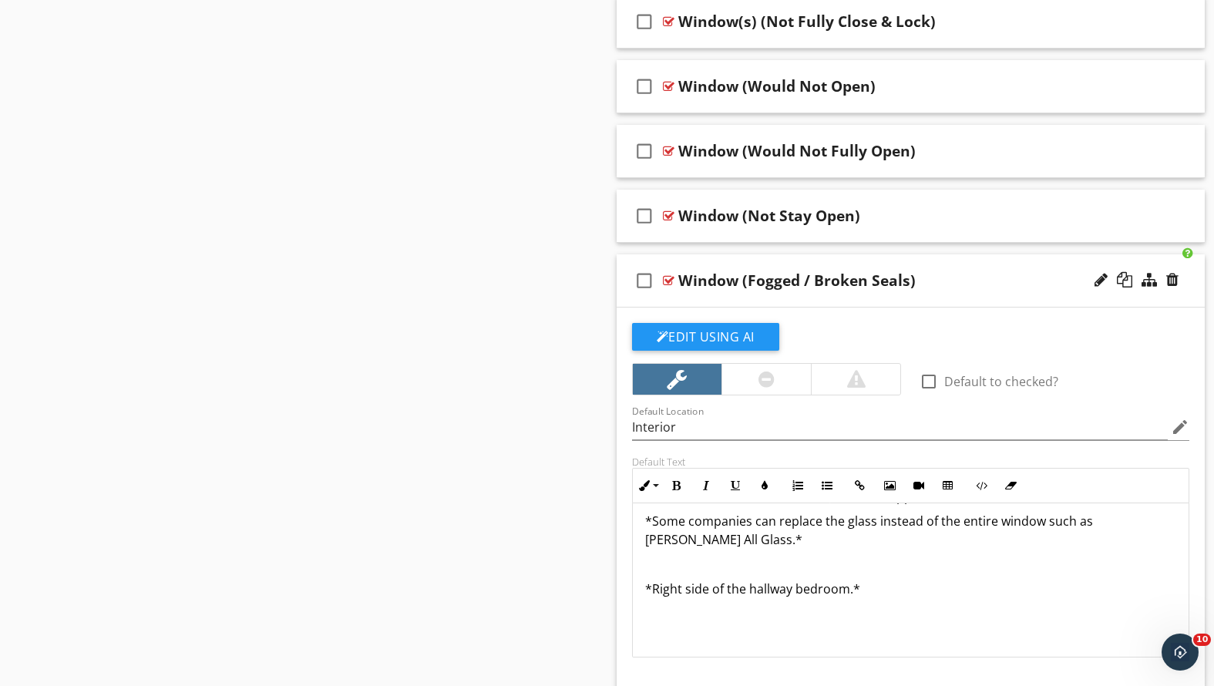
scroll to position [128, 0]
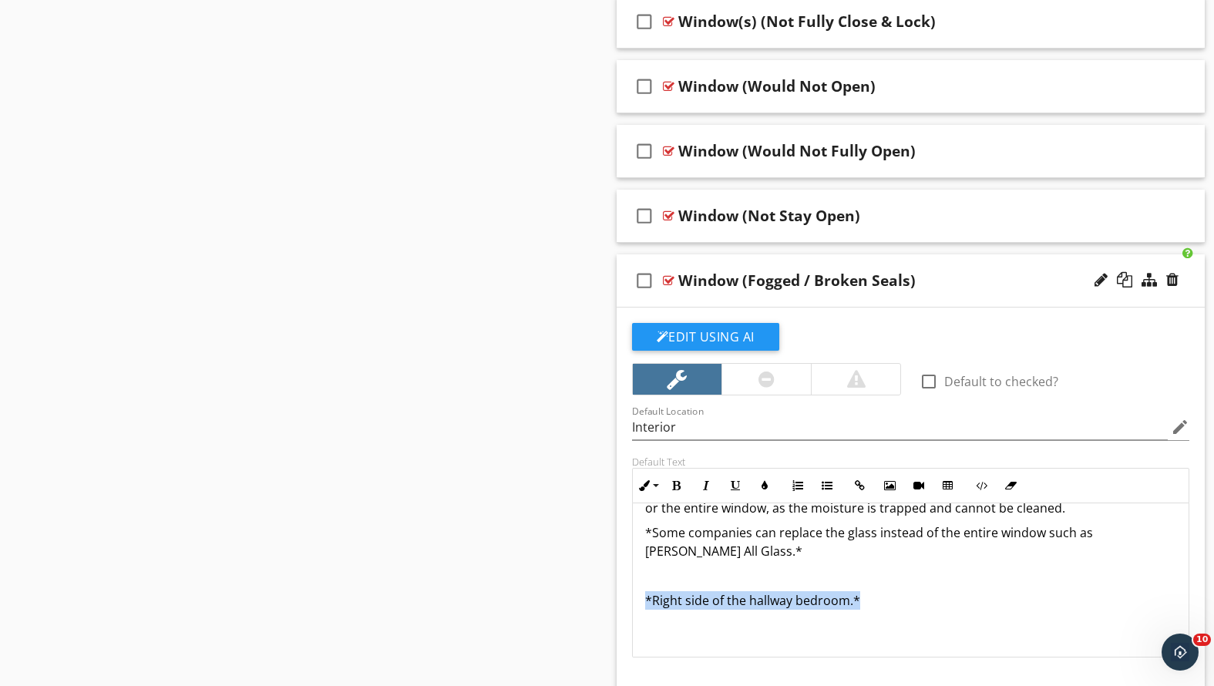
drag, startPoint x: 880, startPoint y: 593, endPoint x: 607, endPoint y: 591, distance: 272.1
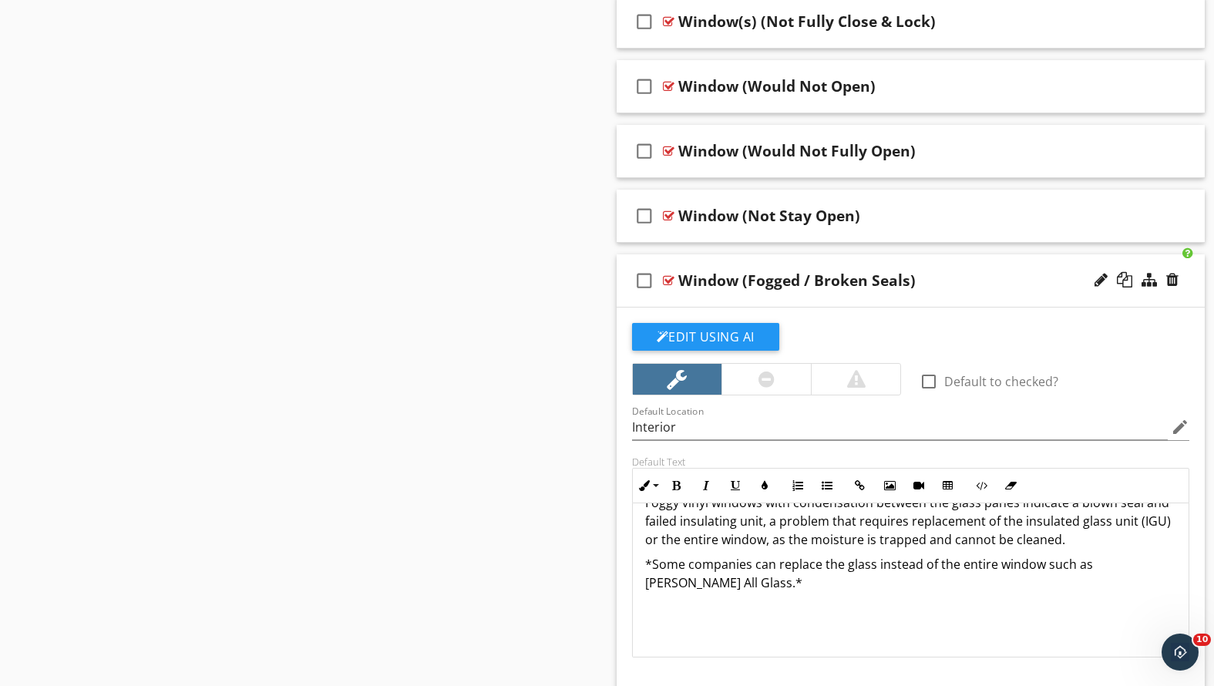
scroll to position [89, 0]
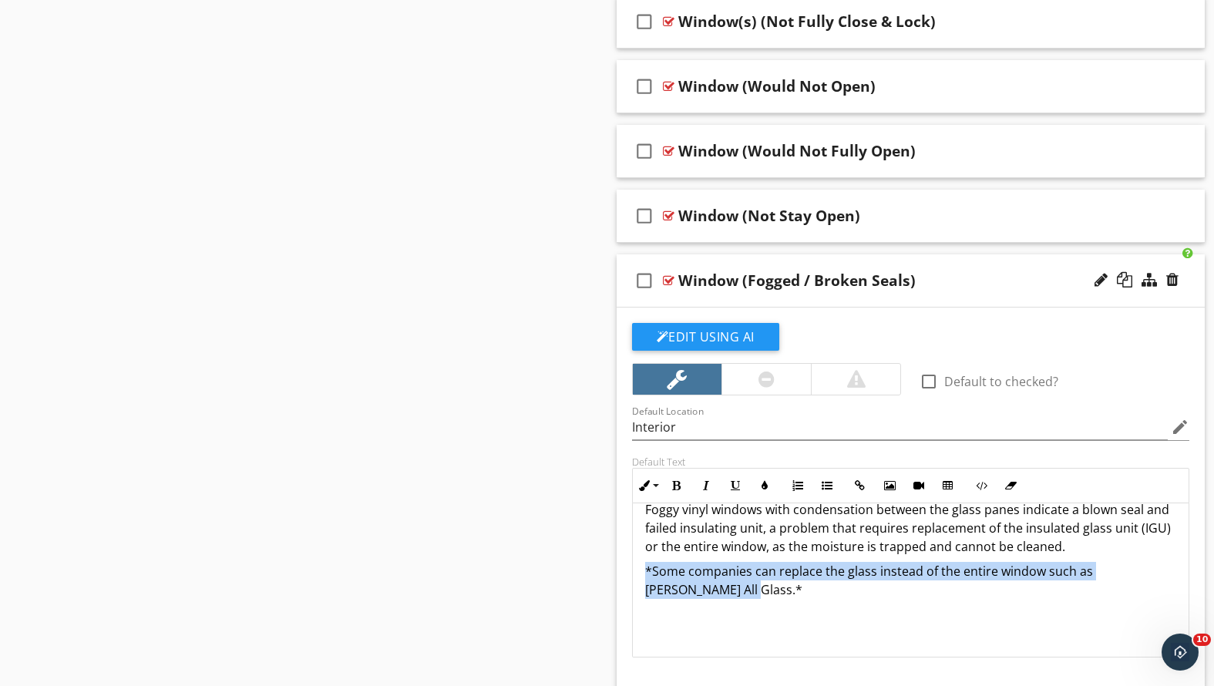
drag, startPoint x: 689, startPoint y: 589, endPoint x: 623, endPoint y: 567, distance: 70.0
click at [623, 567] on div "Default Text Inline Style XLarge Large Normal Small Light Small/Light Bold Ital…" at bounding box center [911, 557] width 577 height 202
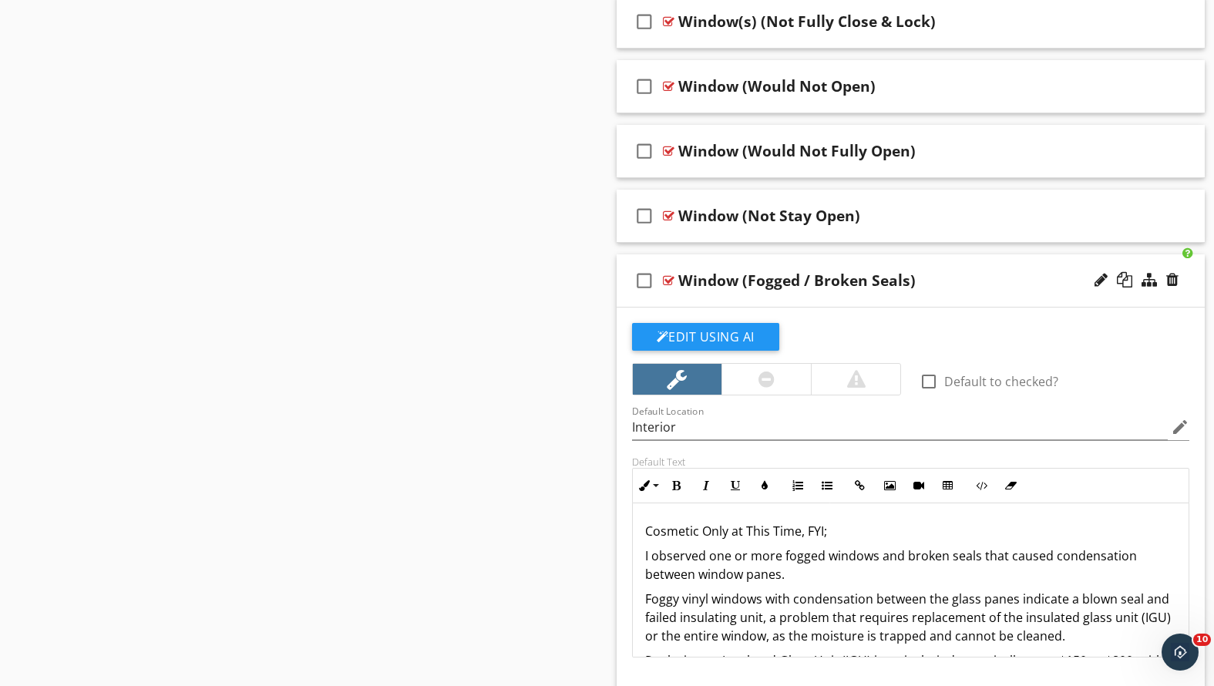
scroll to position [1149, 0]
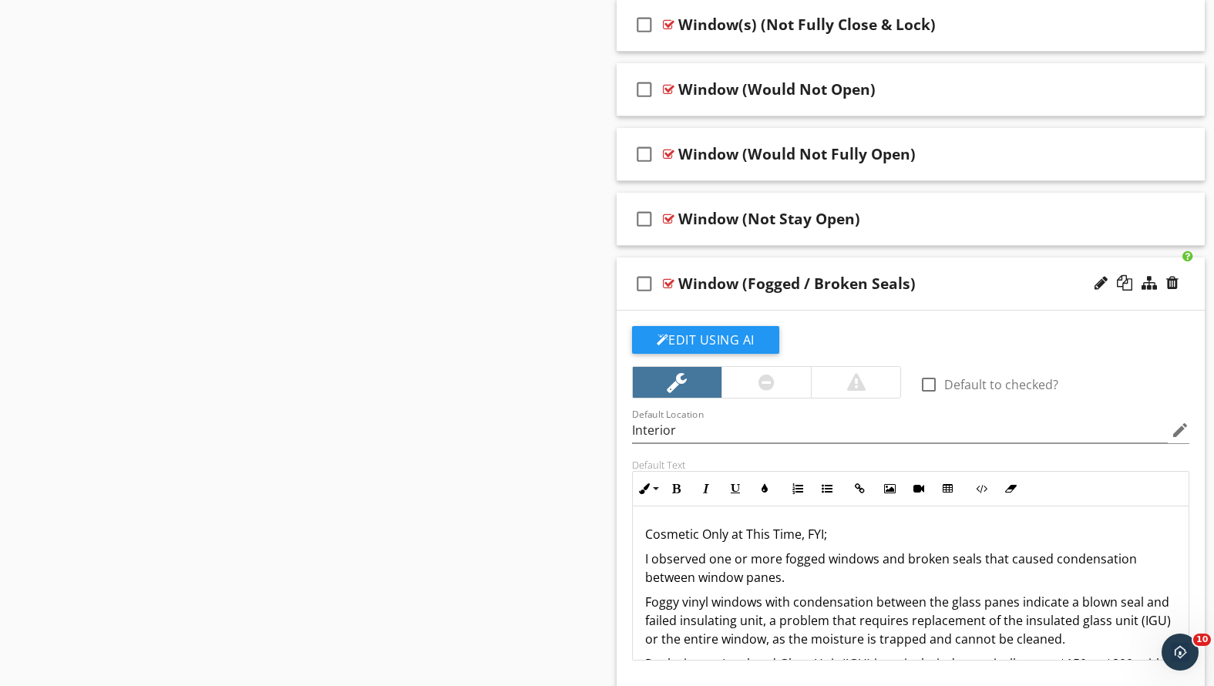
click at [947, 278] on div "Window (Fogged / Broken Seals)" at bounding box center [887, 283] width 419 height 19
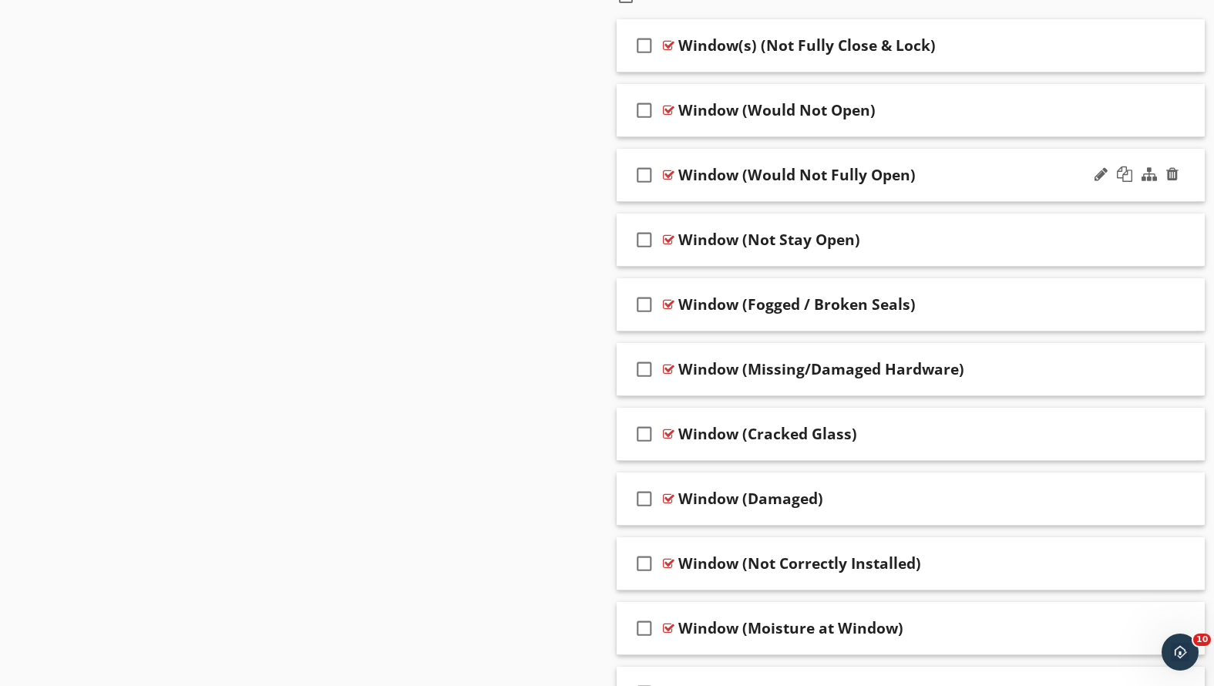
scroll to position [1079, 0]
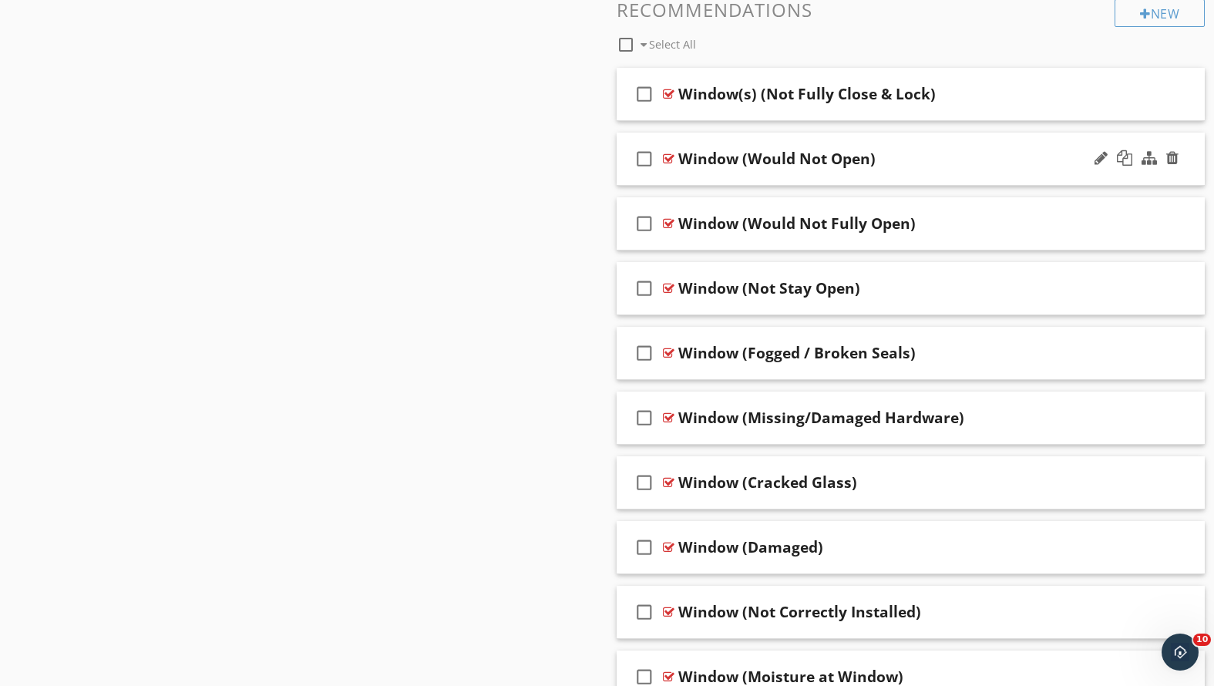
click at [944, 156] on div "Window (Would Not Open)" at bounding box center [887, 159] width 419 height 19
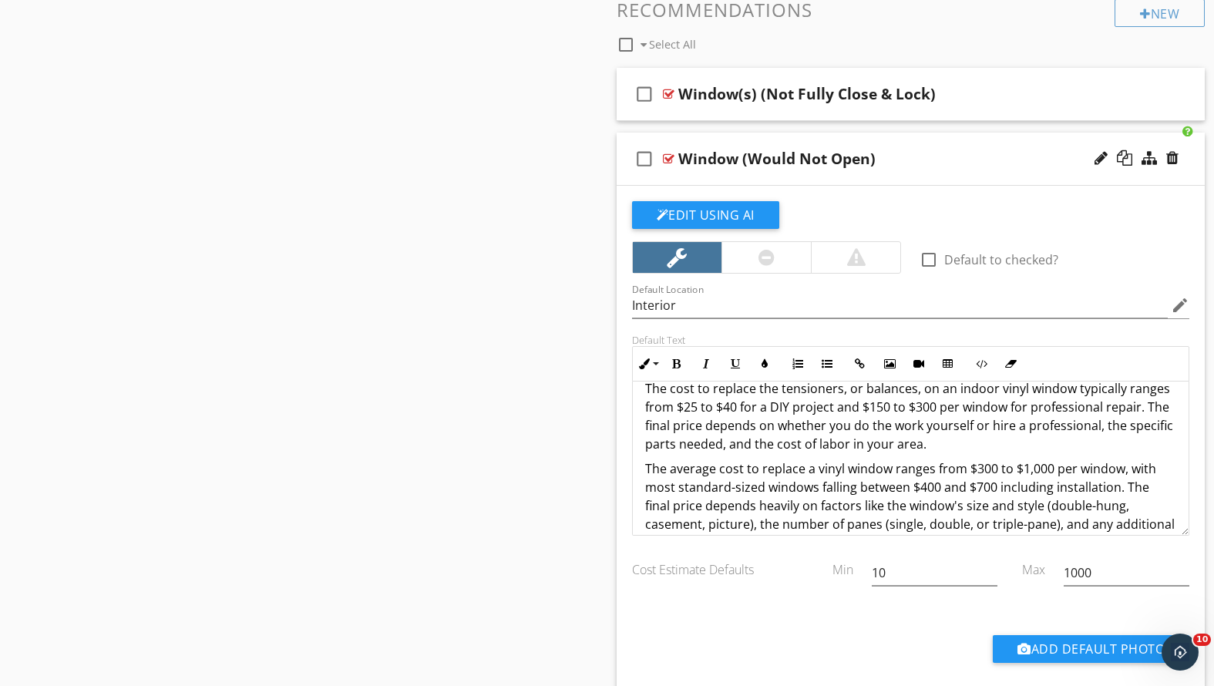
scroll to position [186, 0]
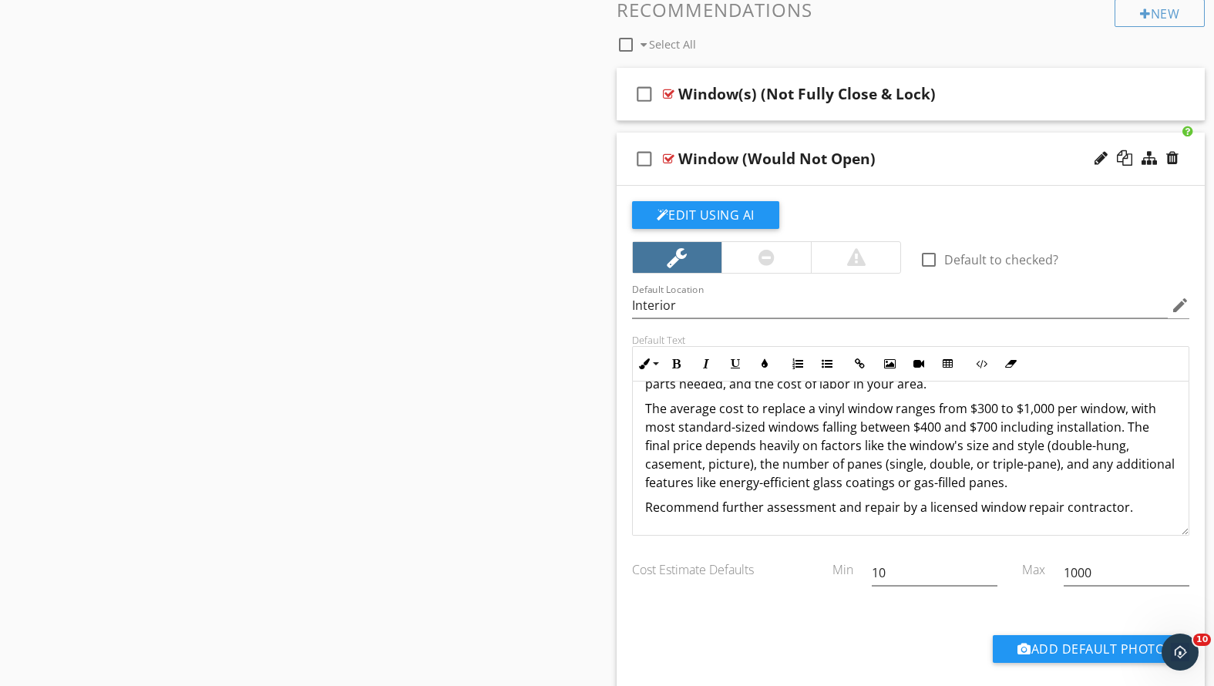
click at [674, 426] on p "The average cost to replace a vinyl window ranges from $300 to $1,000 per windo…" at bounding box center [911, 445] width 532 height 93
drag, startPoint x: 644, startPoint y: 402, endPoint x: 1133, endPoint y: 519, distance: 503.1
click at [1133, 519] on div "I observed one or more window(s) that would not open. If it's an old wooden win…" at bounding box center [911, 365] width 557 height 339
copy div "The average cost to replace a vinyl window ranges from $300 to $1,000 per windo…"
click at [966, 158] on div "Window (Would Not Open)" at bounding box center [887, 159] width 419 height 19
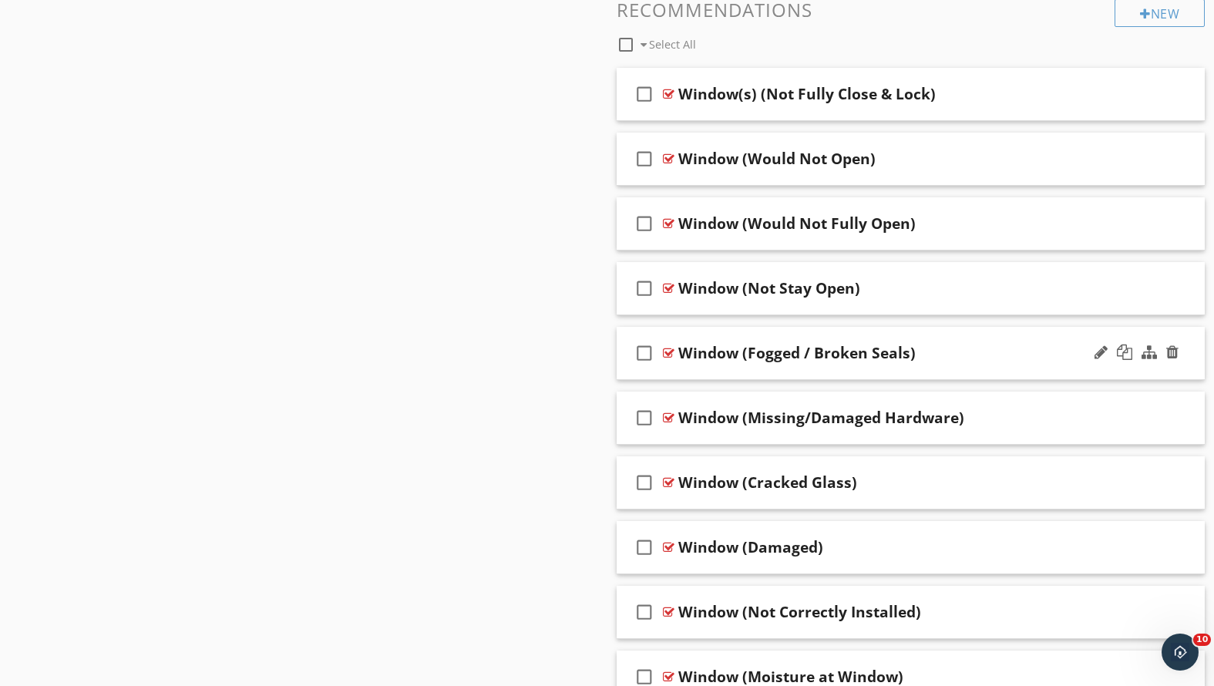
click at [950, 349] on div "Window (Fogged / Broken Seals)" at bounding box center [887, 353] width 419 height 19
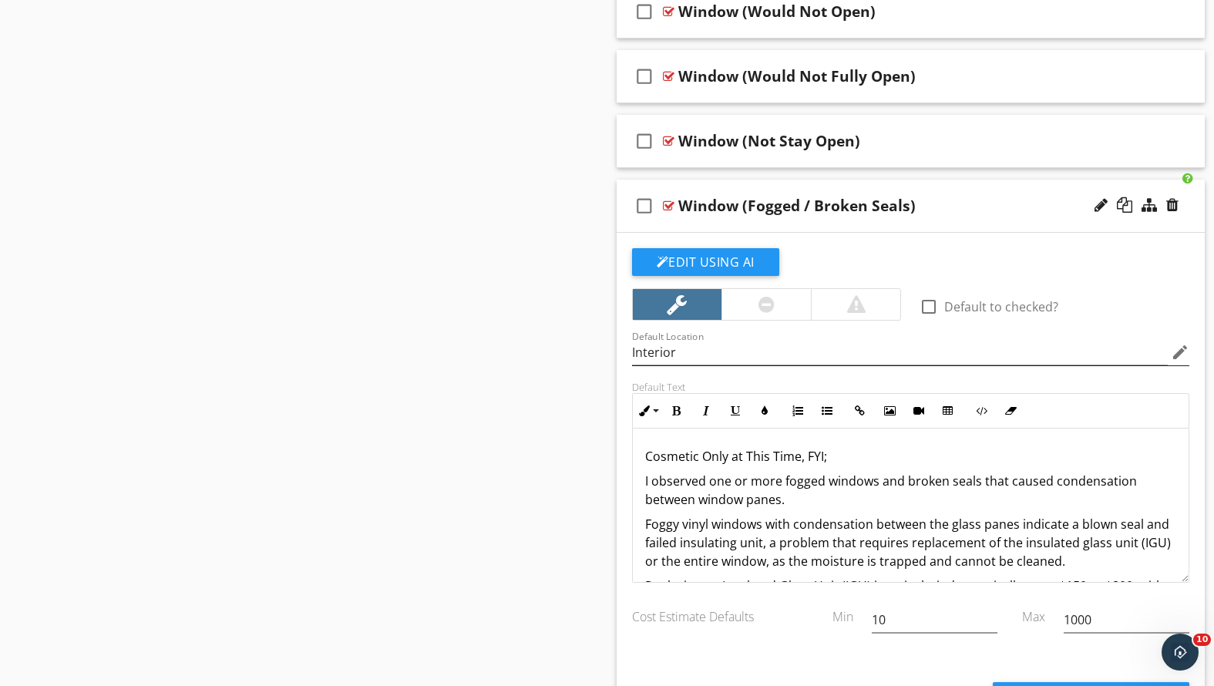
scroll to position [130, 0]
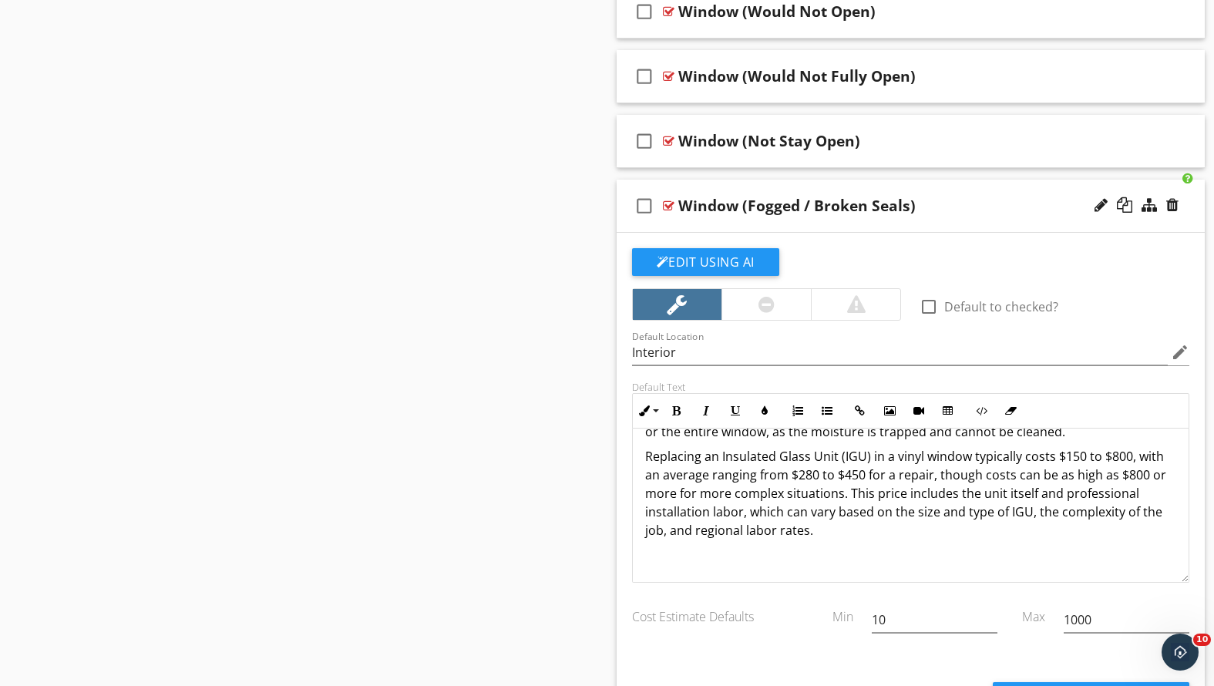
click at [837, 533] on p "Replacing an Insulated Glass Unit (IGU) in a vinyl window typically costs $150 …" at bounding box center [911, 493] width 532 height 93
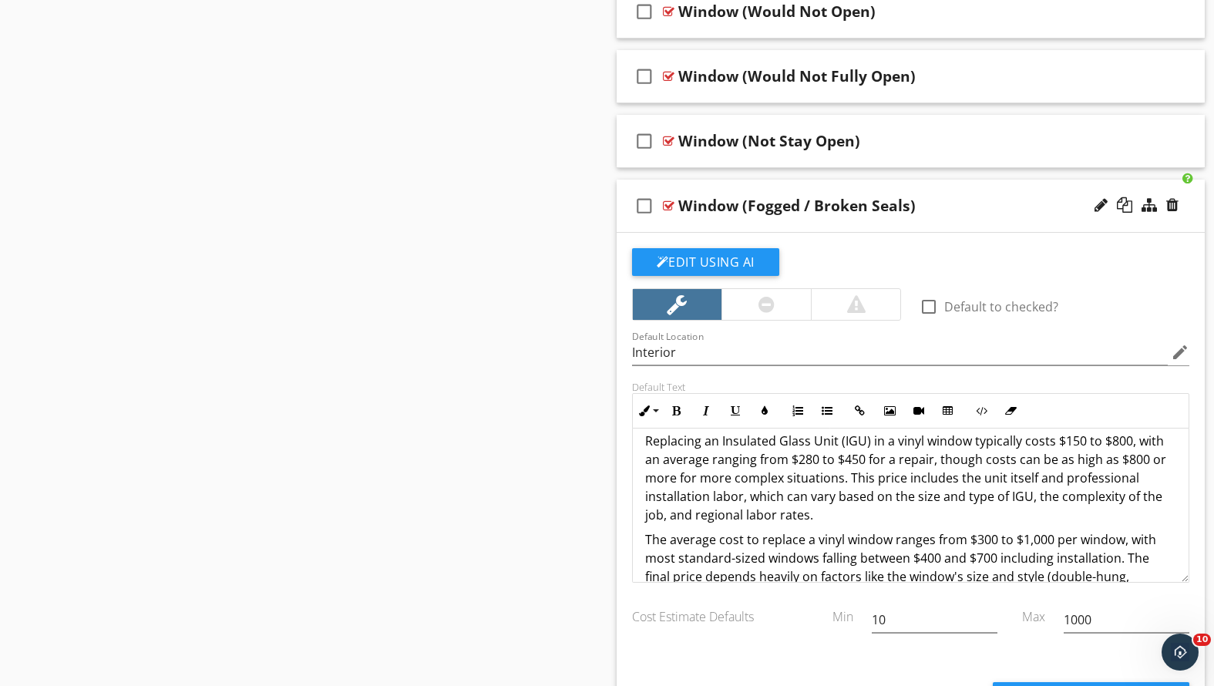
scroll to position [0, 0]
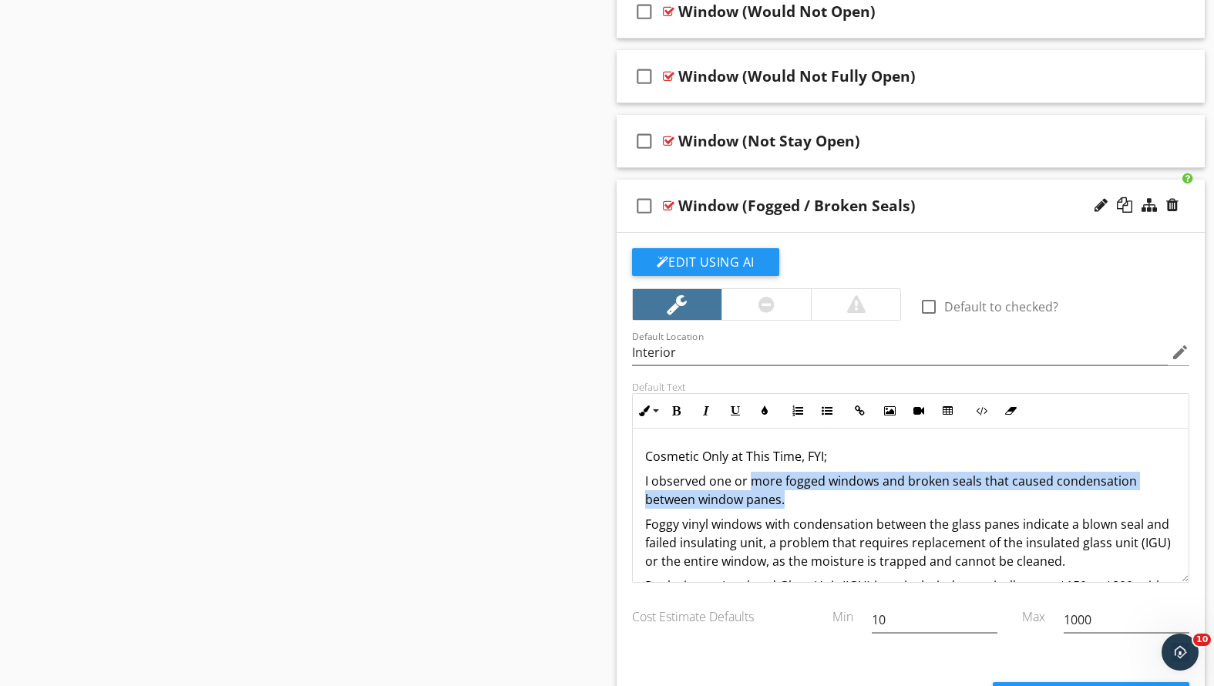
drag, startPoint x: 789, startPoint y: 494, endPoint x: 751, endPoint y: 476, distance: 42.1
click at [751, 476] on p "I observed one or more fogged windows and broken seals that caused condensation…" at bounding box center [911, 490] width 532 height 37
click at [822, 500] on p "I observed one or more fogged windows and broken seals that caused condensation…" at bounding box center [911, 490] width 532 height 37
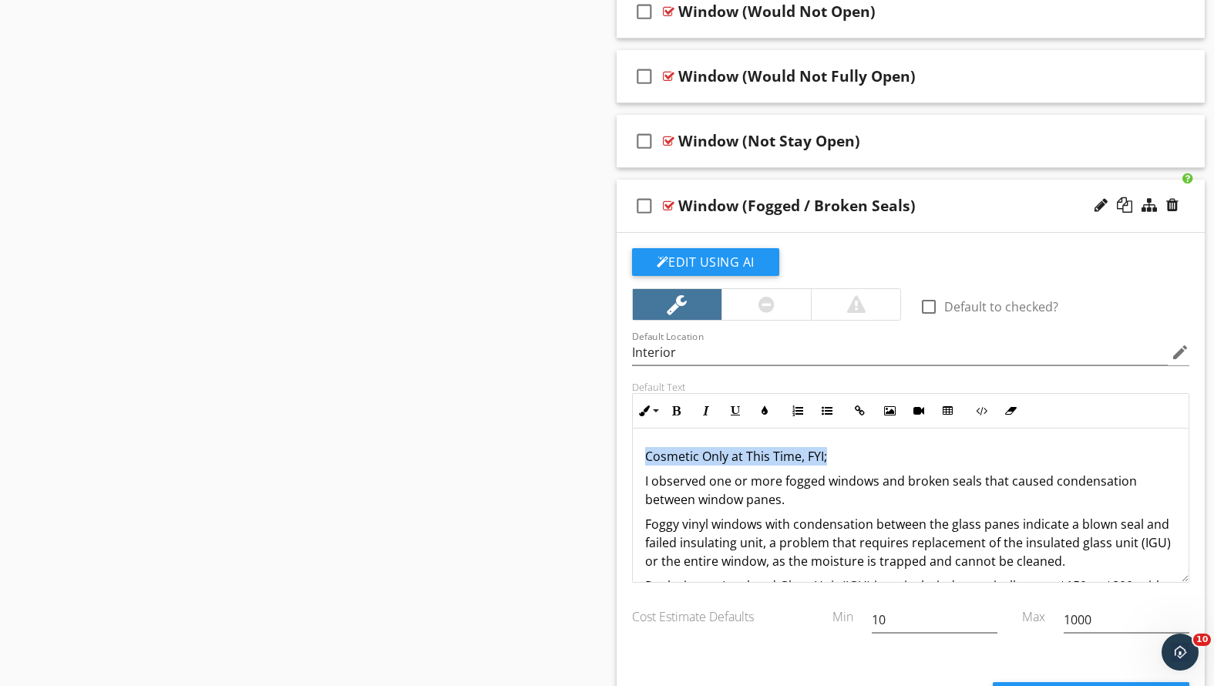
drag, startPoint x: 829, startPoint y: 456, endPoint x: 629, endPoint y: 449, distance: 199.8
click at [629, 449] on div "Default Text Inline Style XLarge Large Normal Small Light Small/Light Bold Ital…" at bounding box center [911, 482] width 577 height 202
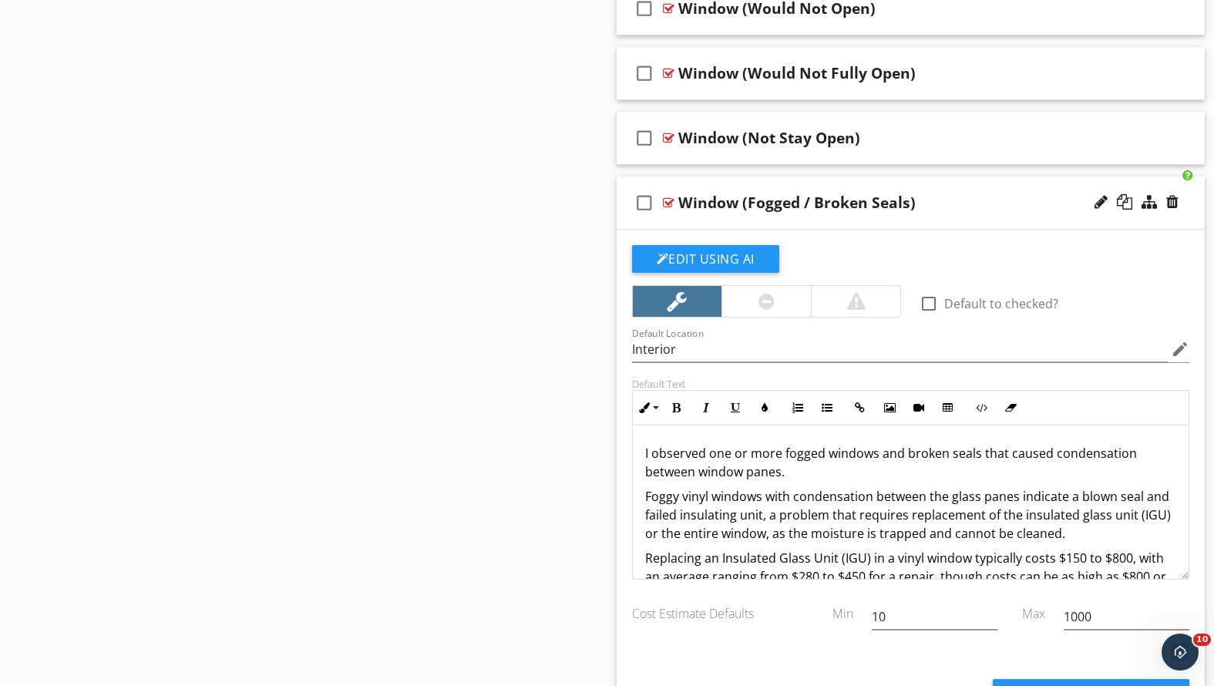
scroll to position [1080, 0]
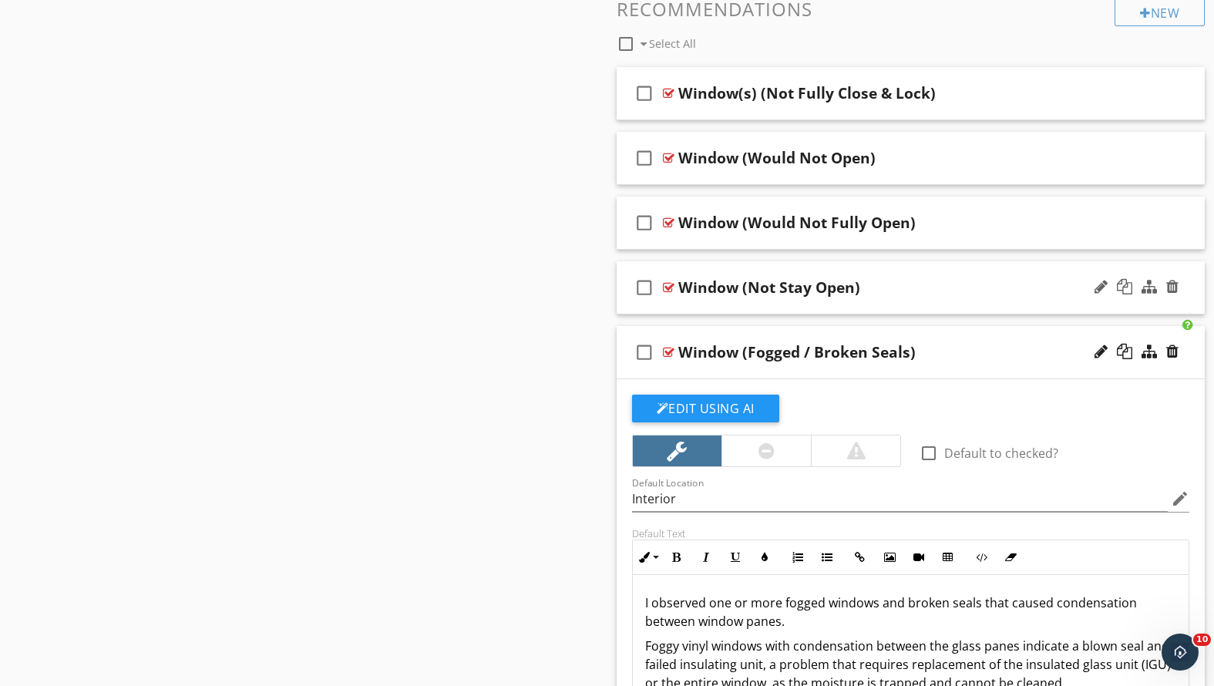
click at [928, 288] on div "Window (Not Stay Open)" at bounding box center [887, 287] width 419 height 19
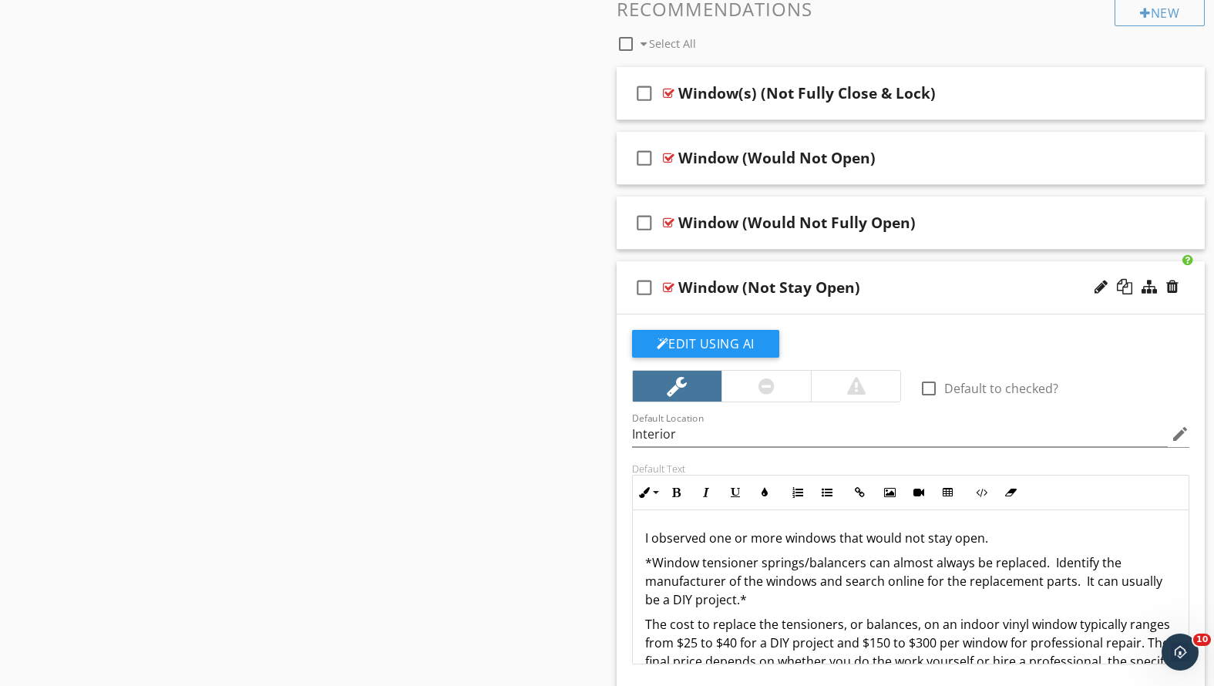
click at [928, 288] on div "Window (Not Stay Open)" at bounding box center [887, 287] width 419 height 19
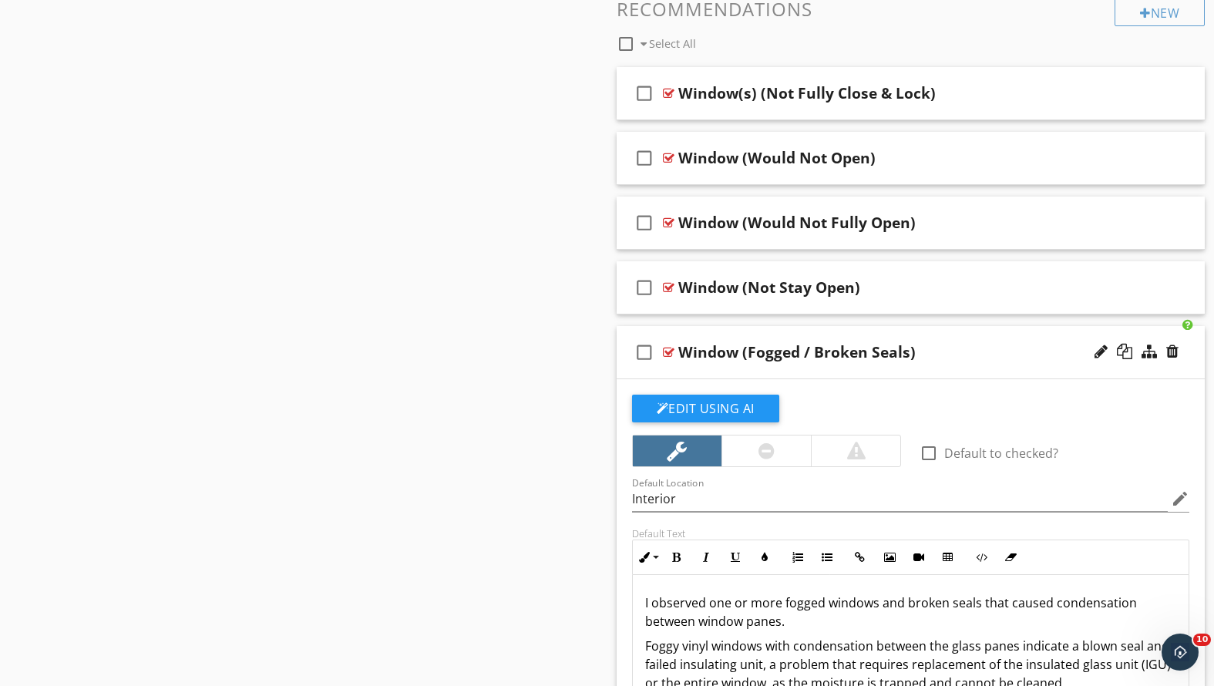
click at [935, 346] on div "Window (Fogged / Broken Seals)" at bounding box center [887, 352] width 419 height 19
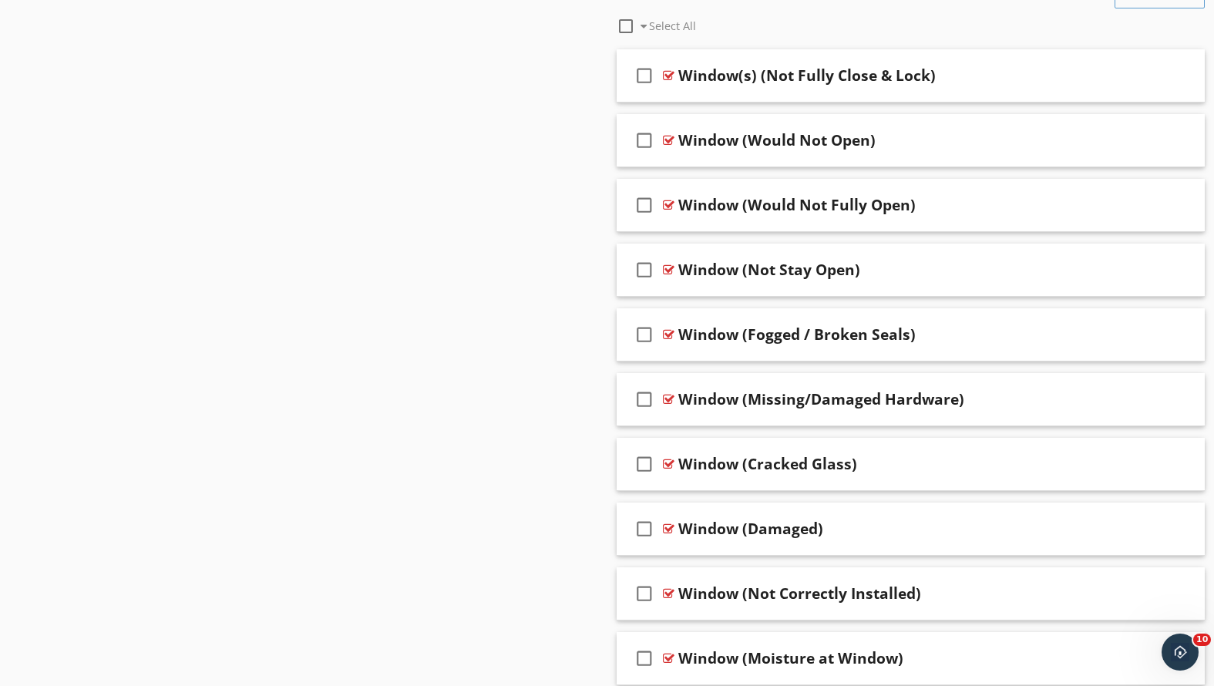
scroll to position [1118, 0]
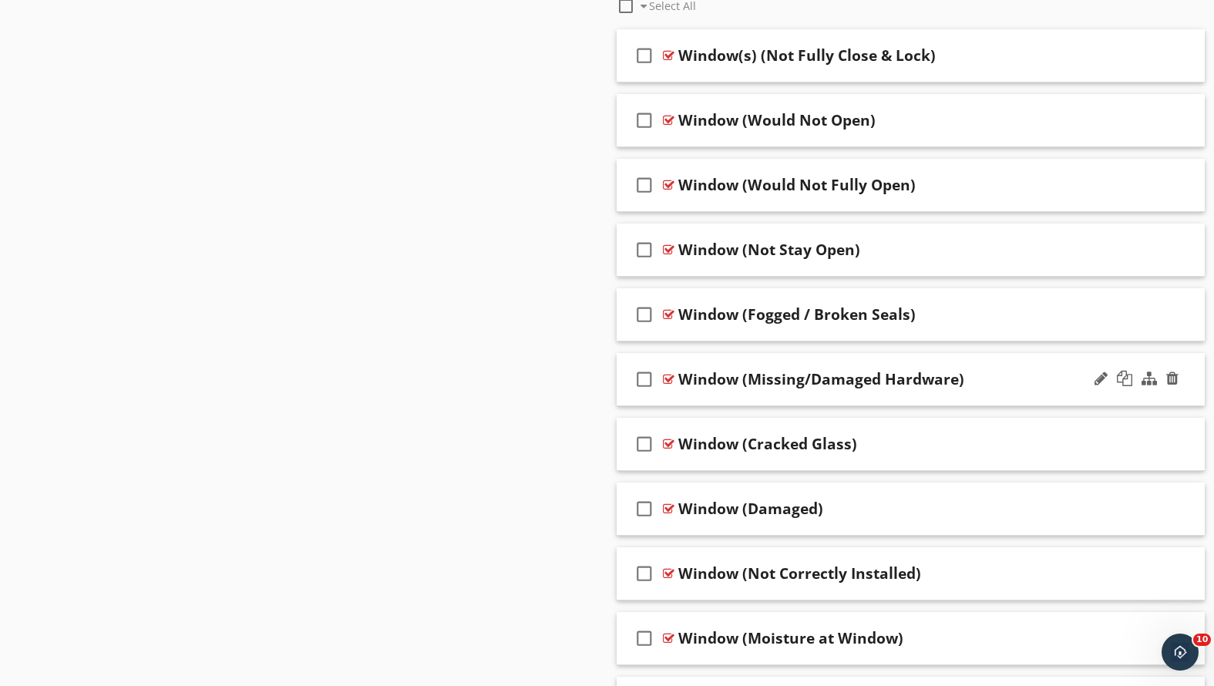
click at [1008, 385] on div "Window (Missing/Damaged Hardware)" at bounding box center [887, 379] width 419 height 19
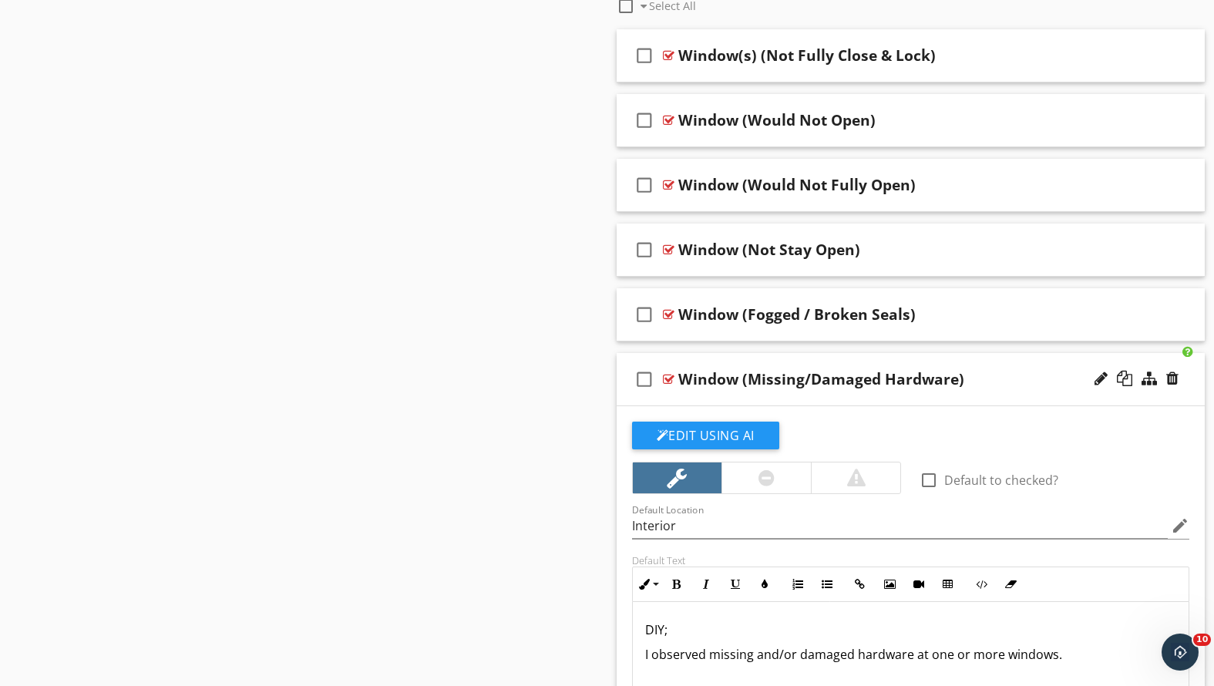
click at [1008, 385] on div "Window (Missing/Damaged Hardware)" at bounding box center [887, 379] width 419 height 19
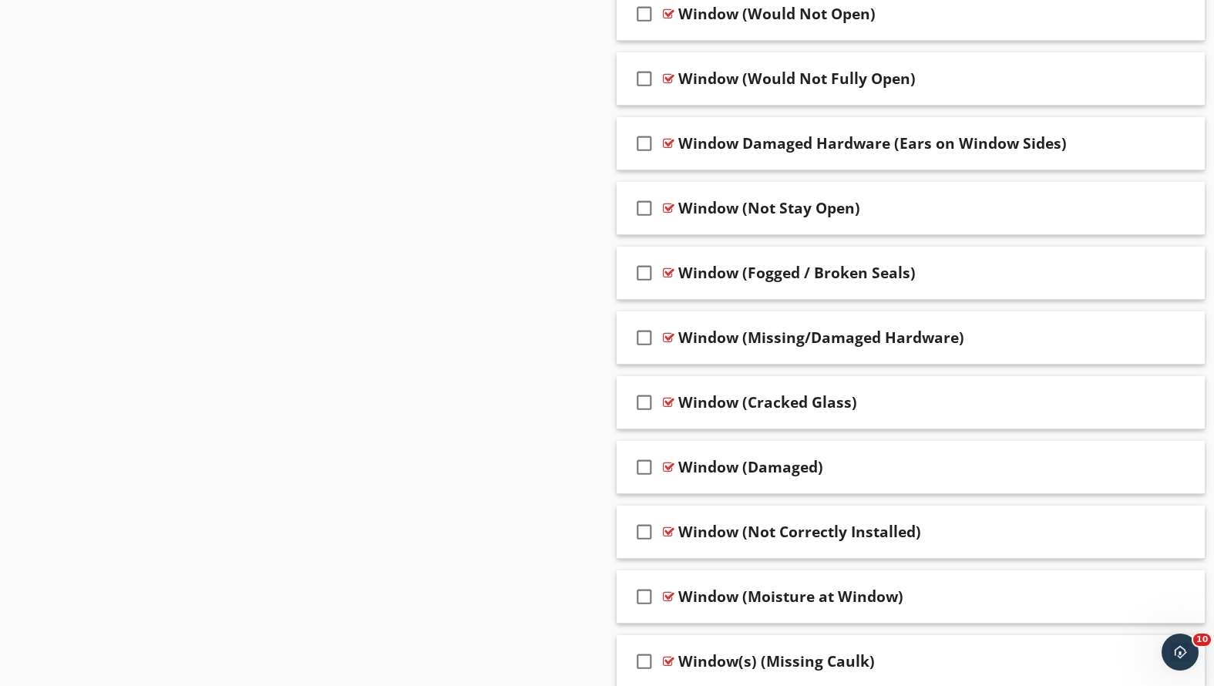
scroll to position [1413, 0]
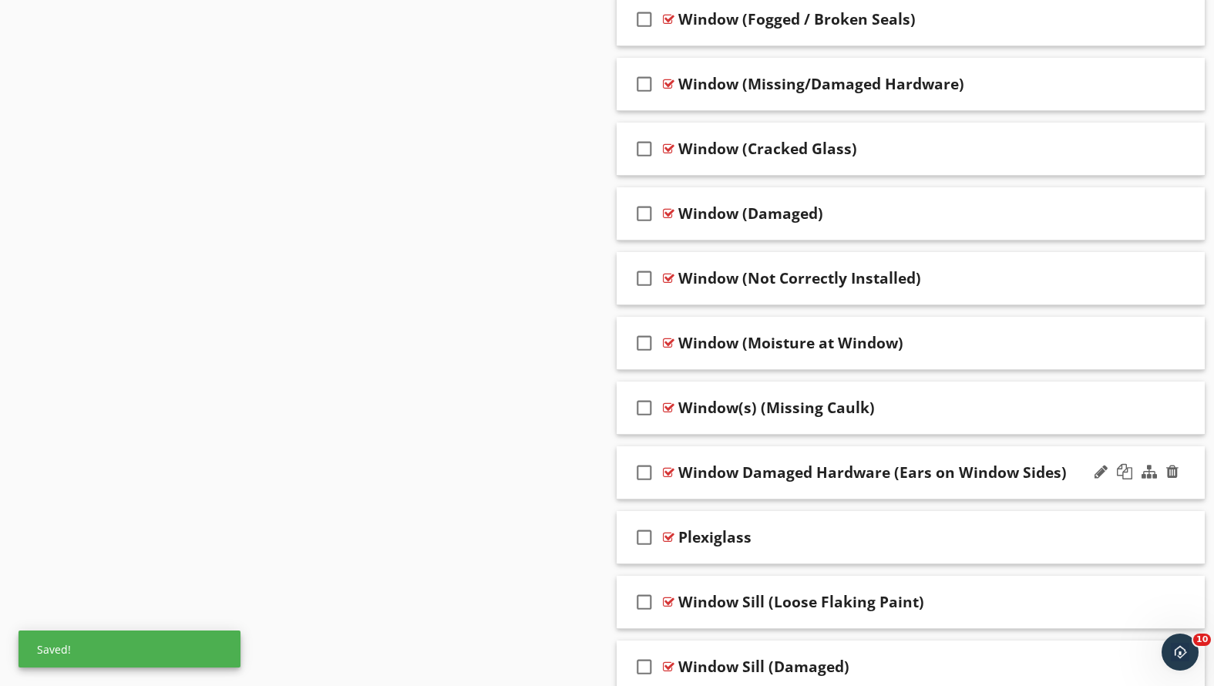
drag, startPoint x: 803, startPoint y: 492, endPoint x: 800, endPoint y: 448, distance: 44.0
click at [800, 448] on div "check_box_outline_blank Window Damaged Hardware (Ears on Window Sides)" at bounding box center [911, 472] width 589 height 53
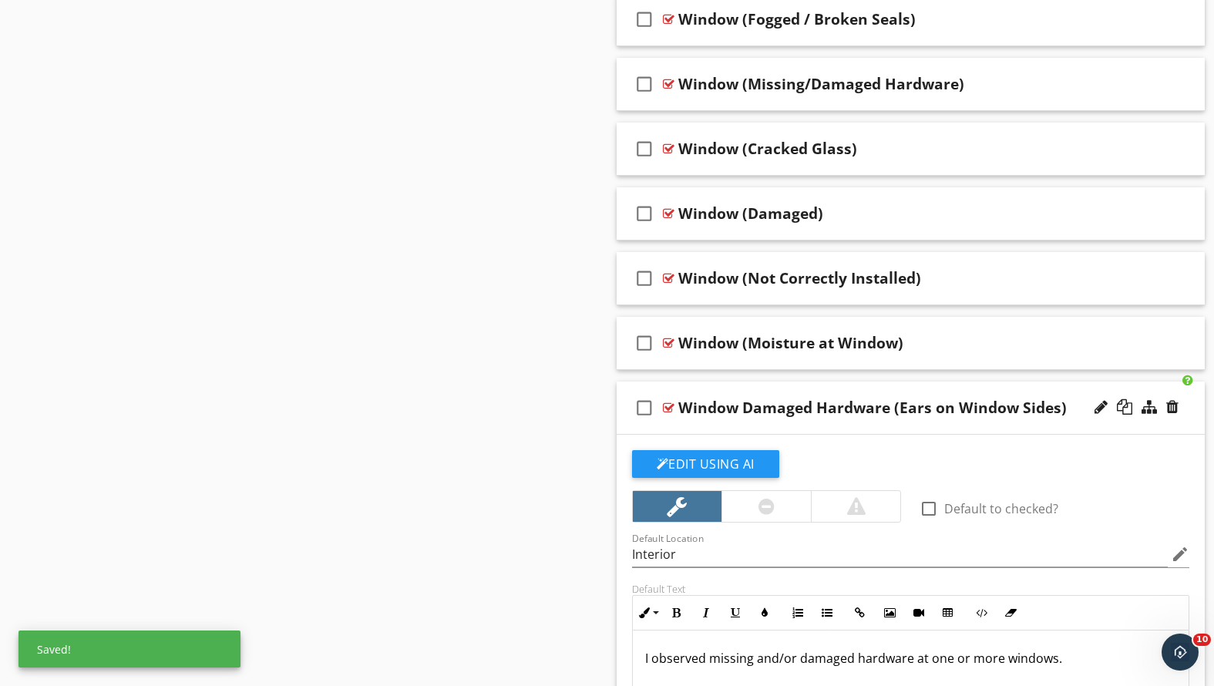
click at [846, 422] on div "check_box_outline_blank Window Damaged Hardware (Ears on Window Sides)" at bounding box center [911, 408] width 589 height 53
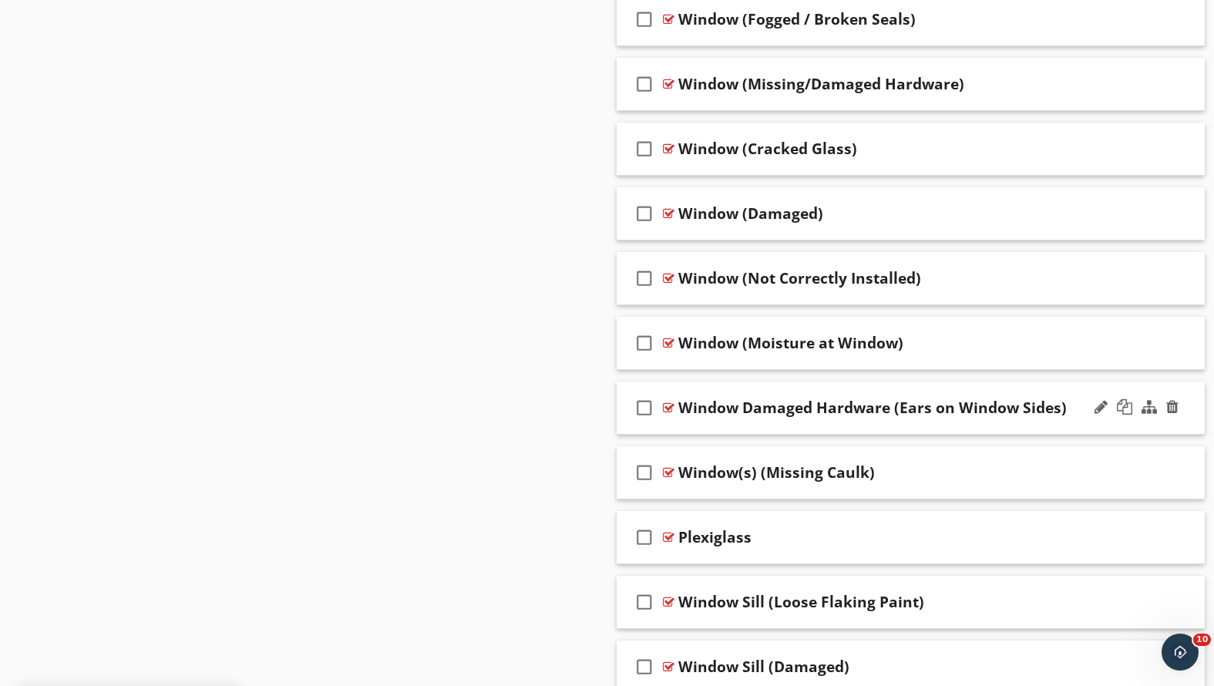
click at [846, 422] on div "check_box_outline_blank Window Damaged Hardware (Ears on Window Sides)" at bounding box center [911, 408] width 589 height 53
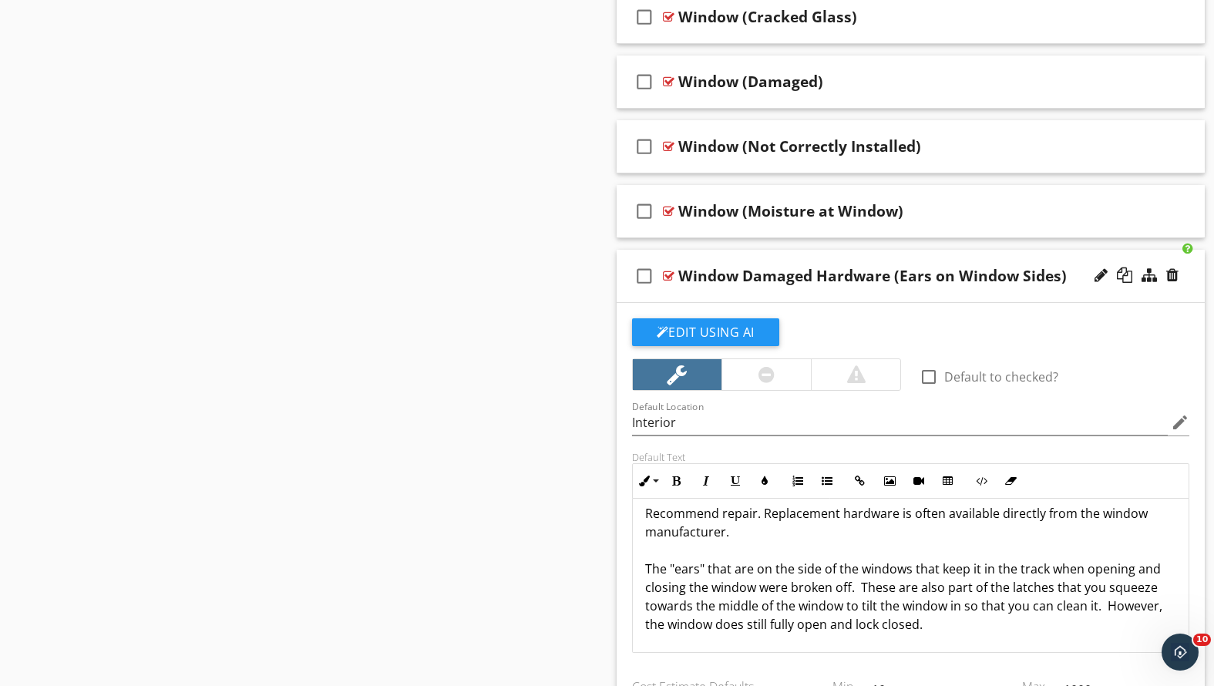
scroll to position [40, 0]
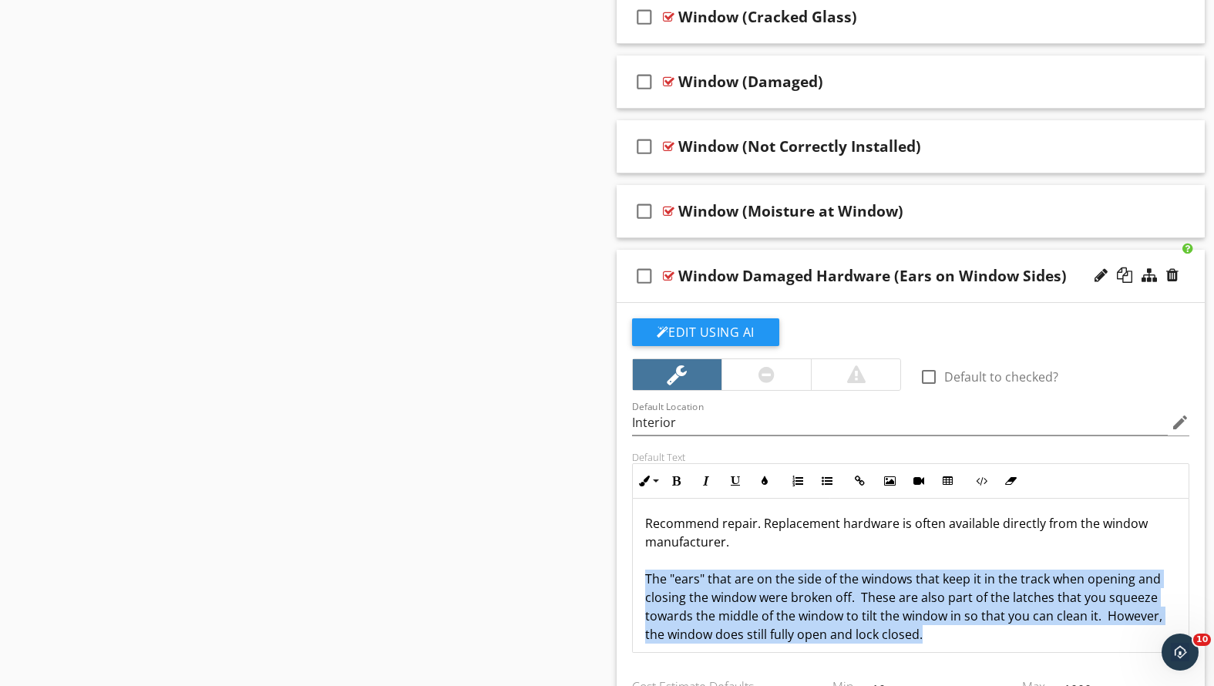
drag, startPoint x: 923, startPoint y: 634, endPoint x: 644, endPoint y: 576, distance: 284.4
click at [645, 576] on p "I observed missing and/or damaged hardware at one or more windows. Recommend re…" at bounding box center [911, 560] width 532 height 167
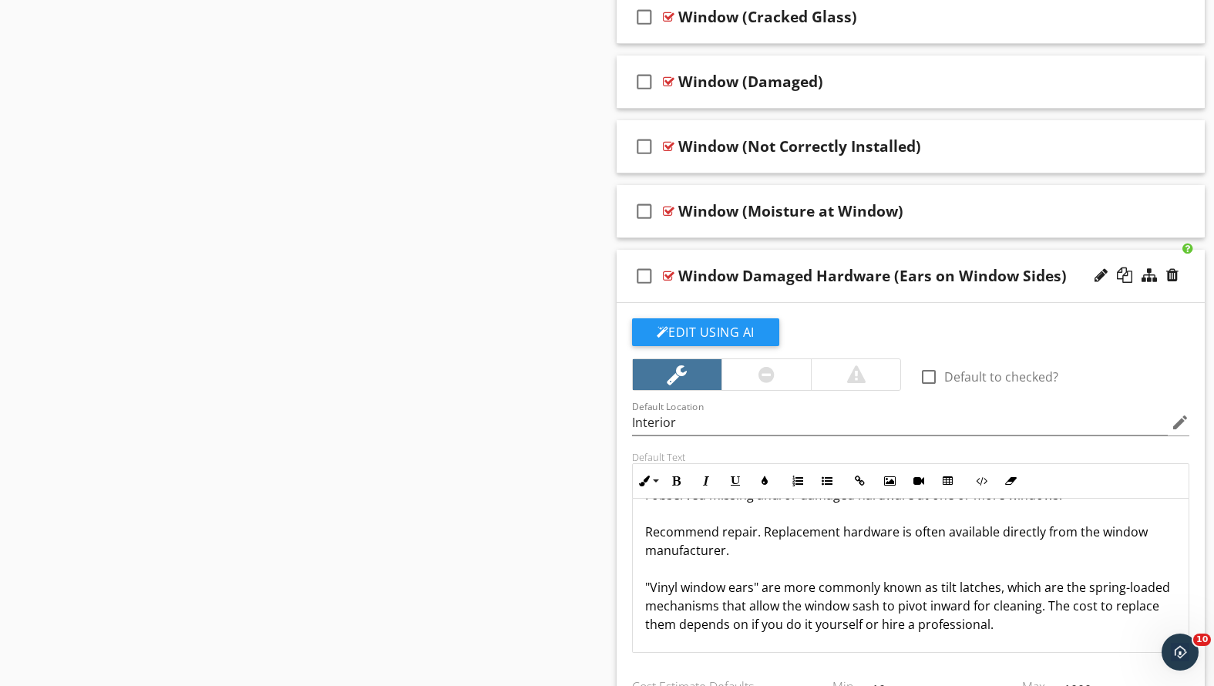
scroll to position [1666, 0]
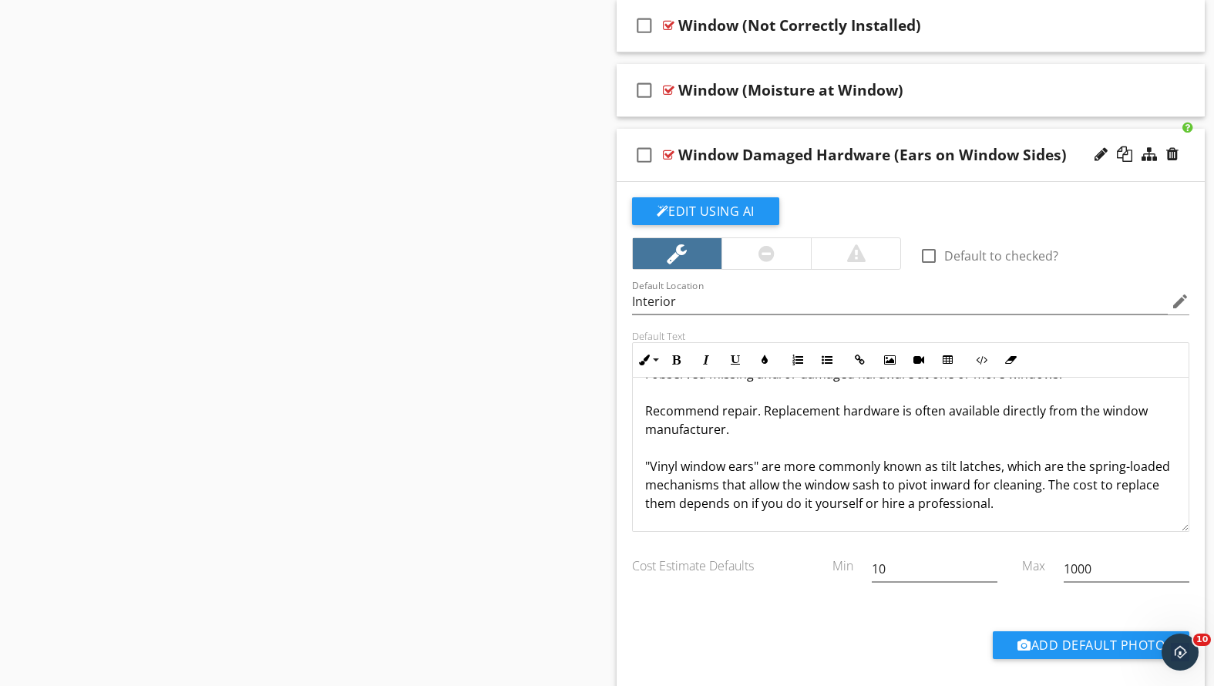
click at [1033, 501] on p "I observed missing and/or damaged hardware at one or more windows. Recommend re…" at bounding box center [911, 439] width 532 height 148
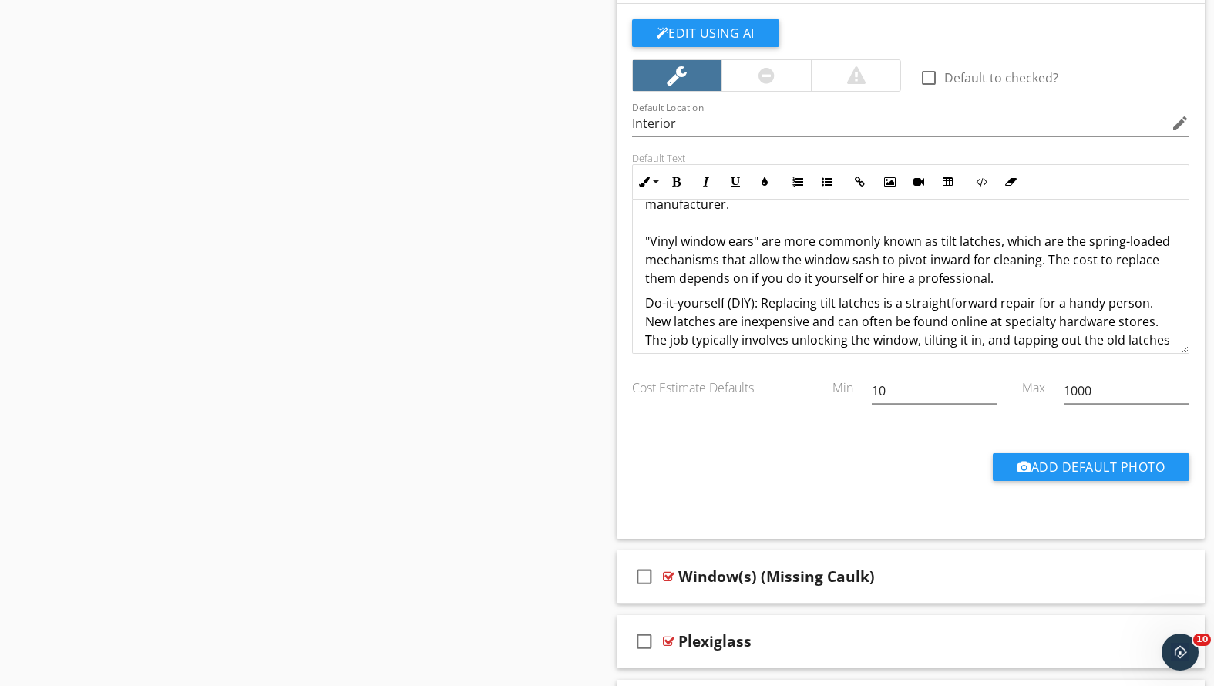
scroll to position [103, 0]
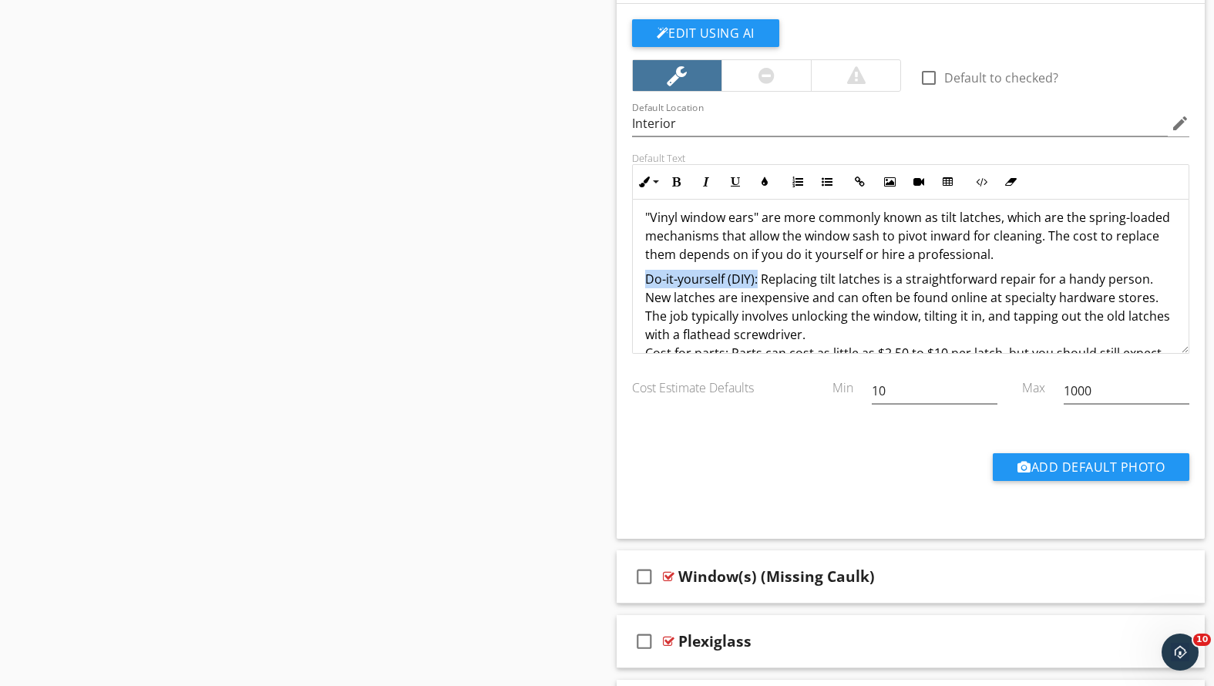
drag, startPoint x: 646, startPoint y: 275, endPoint x: 757, endPoint y: 284, distance: 111.3
click at [757, 284] on p "Do-it-yourself (DIY): Replacing tilt latches is a straightforward repair for a …" at bounding box center [911, 381] width 532 height 222
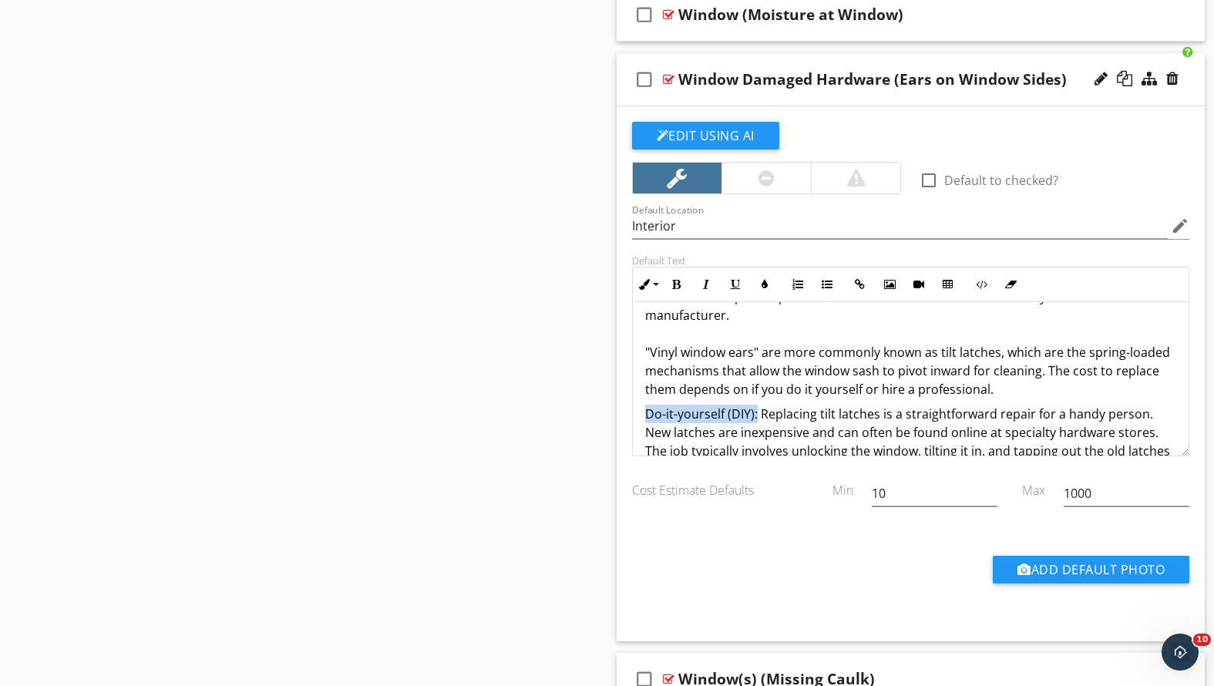
scroll to position [70, 0]
click at [681, 279] on icon "button" at bounding box center [676, 284] width 11 height 11
click at [734, 279] on icon "button" at bounding box center [735, 284] width 11 height 11
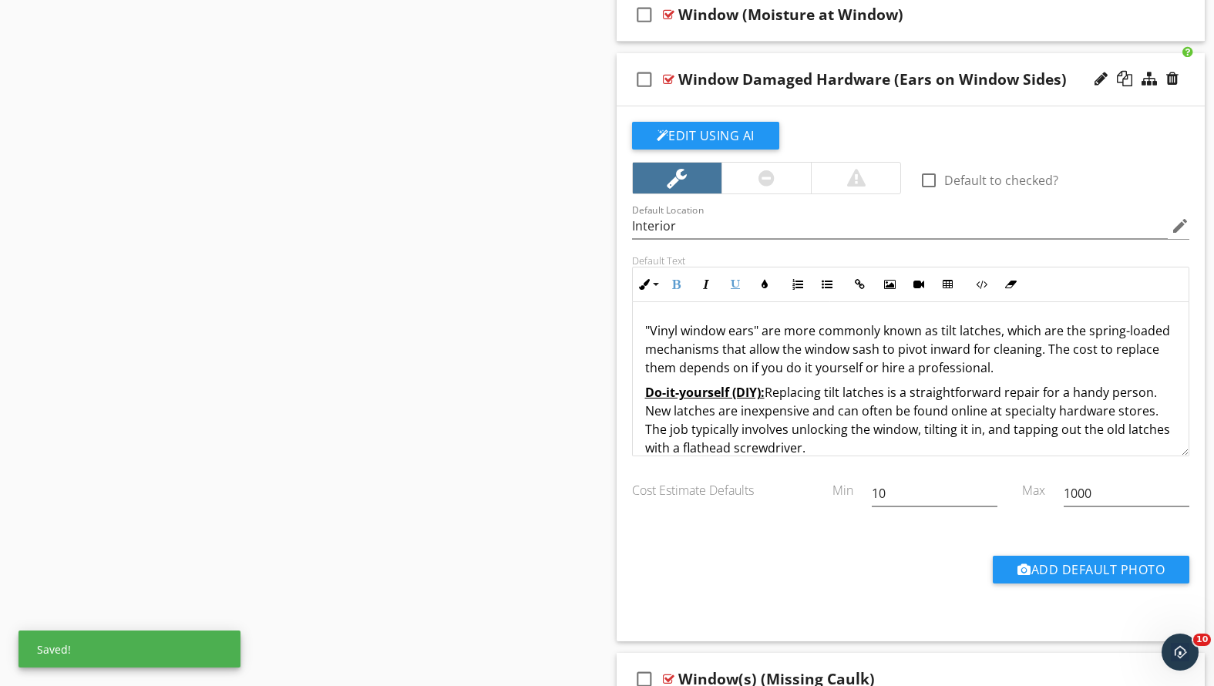
scroll to position [117, 0]
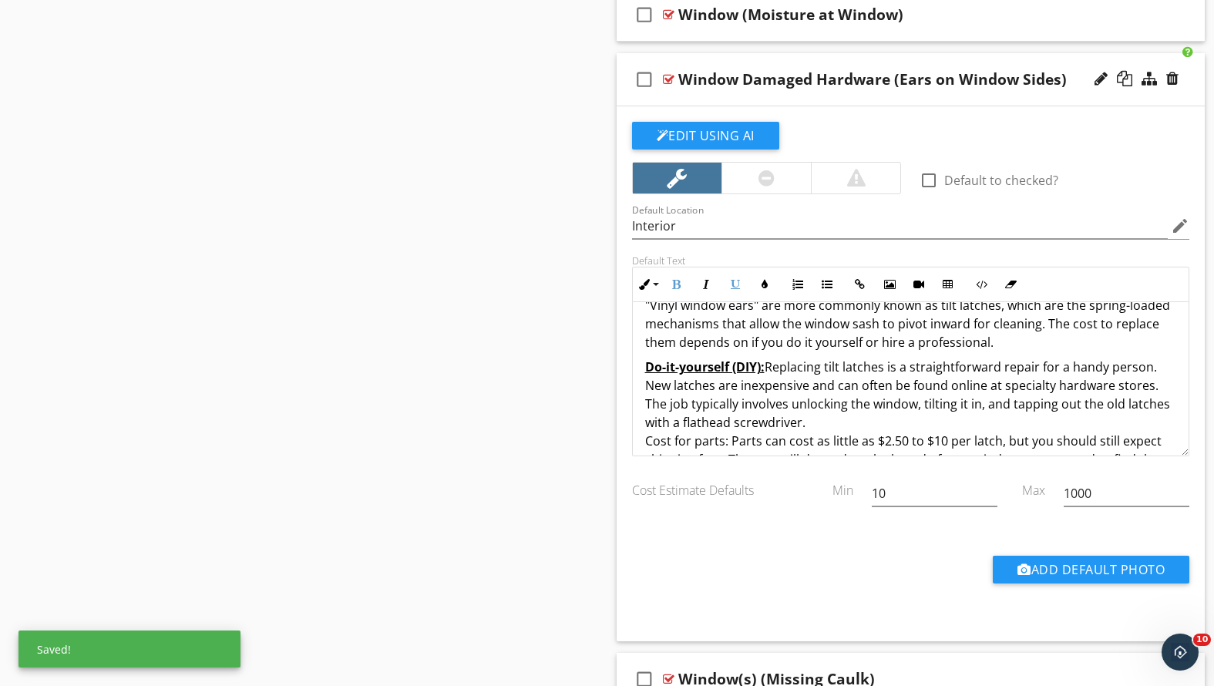
click at [835, 384] on p "Do-it-yourself (DIY): Replacing tilt latches is a straightforward repair for a …" at bounding box center [911, 469] width 532 height 222
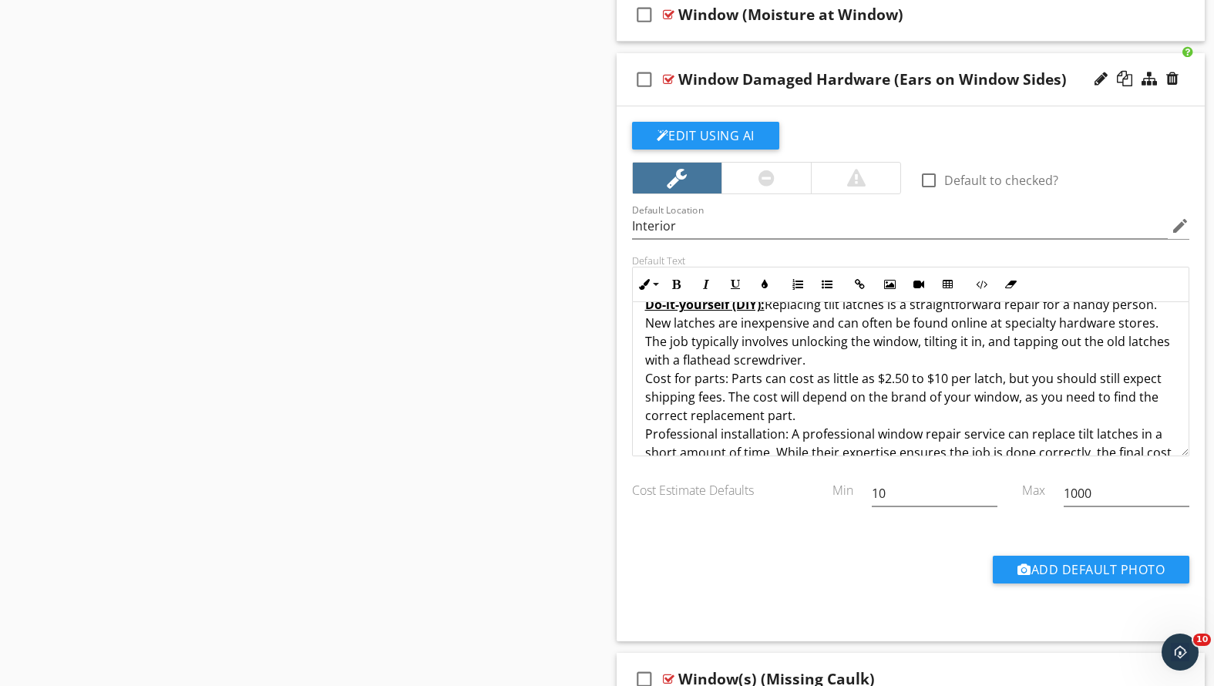
scroll to position [213, 0]
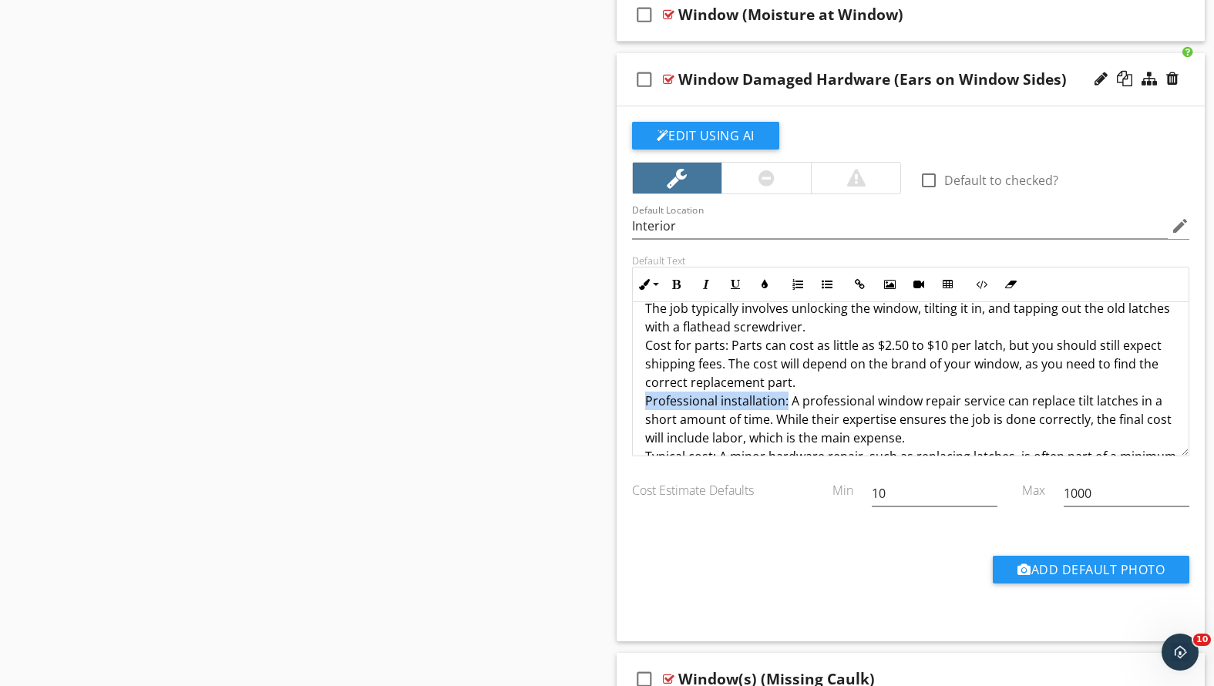
drag, startPoint x: 644, startPoint y: 402, endPoint x: 786, endPoint y: 405, distance: 141.9
click at [786, 405] on p "Do-it-yourself (DIY): Replacing tilt latches is a straightforward repair for a …" at bounding box center [911, 373] width 532 height 222
click at [681, 279] on icon "button" at bounding box center [676, 284] width 11 height 11
click at [742, 277] on button "Underline" at bounding box center [735, 284] width 29 height 29
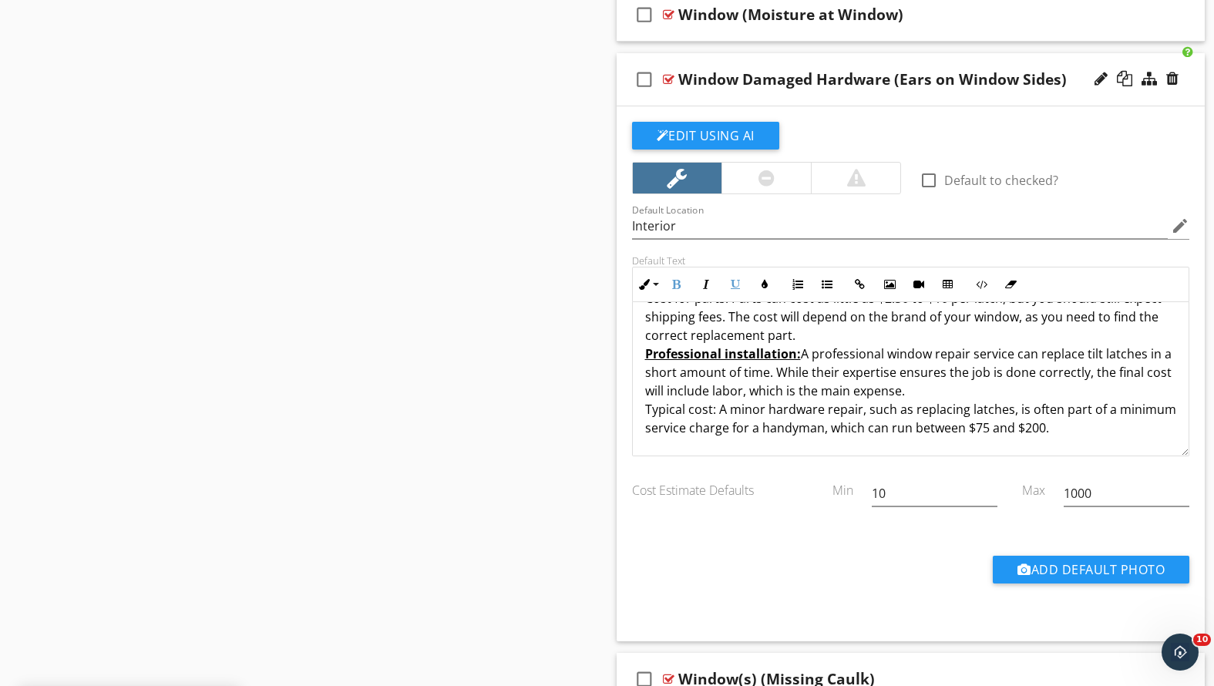
scroll to position [1771, 0]
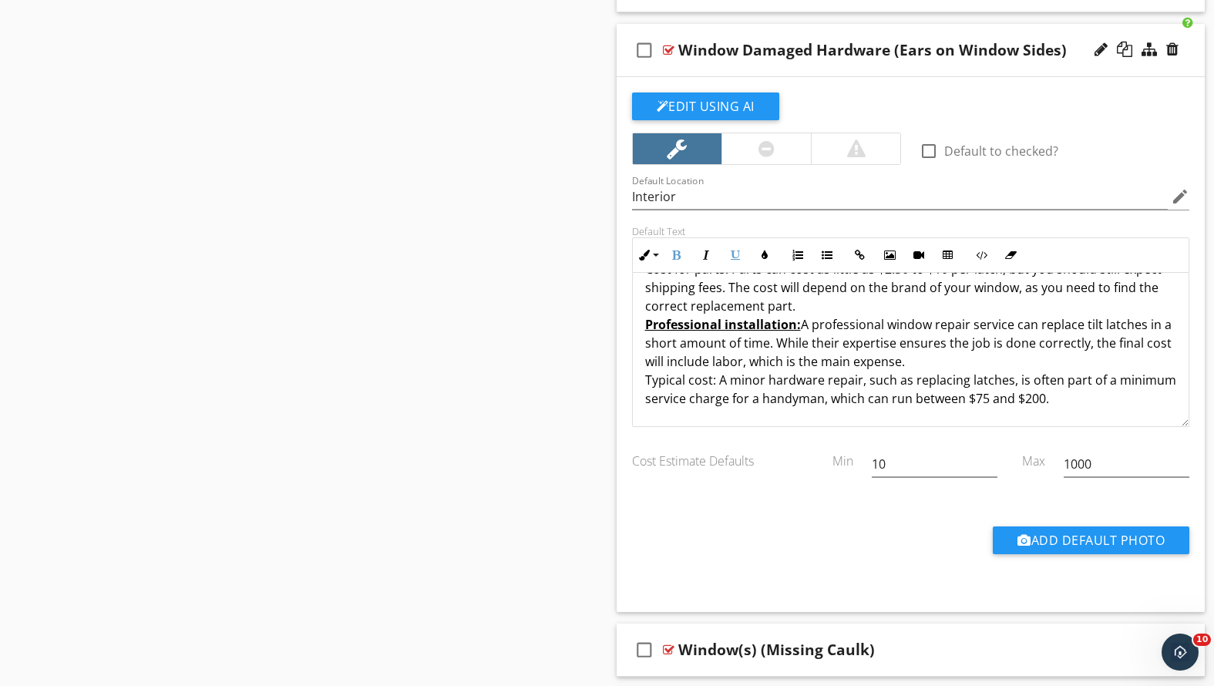
click at [648, 382] on p "Do-it-yourself (DIY): Replacing tilt latches is a straightforward repair for a …" at bounding box center [911, 297] width 532 height 222
drag, startPoint x: 647, startPoint y: 378, endPoint x: 713, endPoint y: 384, distance: 66.5
click at [713, 384] on p "Do-it-yourself (DIY): Replacing tilt latches is a straightforward repair for a …" at bounding box center [911, 297] width 532 height 222
click at [737, 254] on icon "button" at bounding box center [735, 255] width 11 height 11
click at [675, 250] on icon "button" at bounding box center [676, 255] width 11 height 11
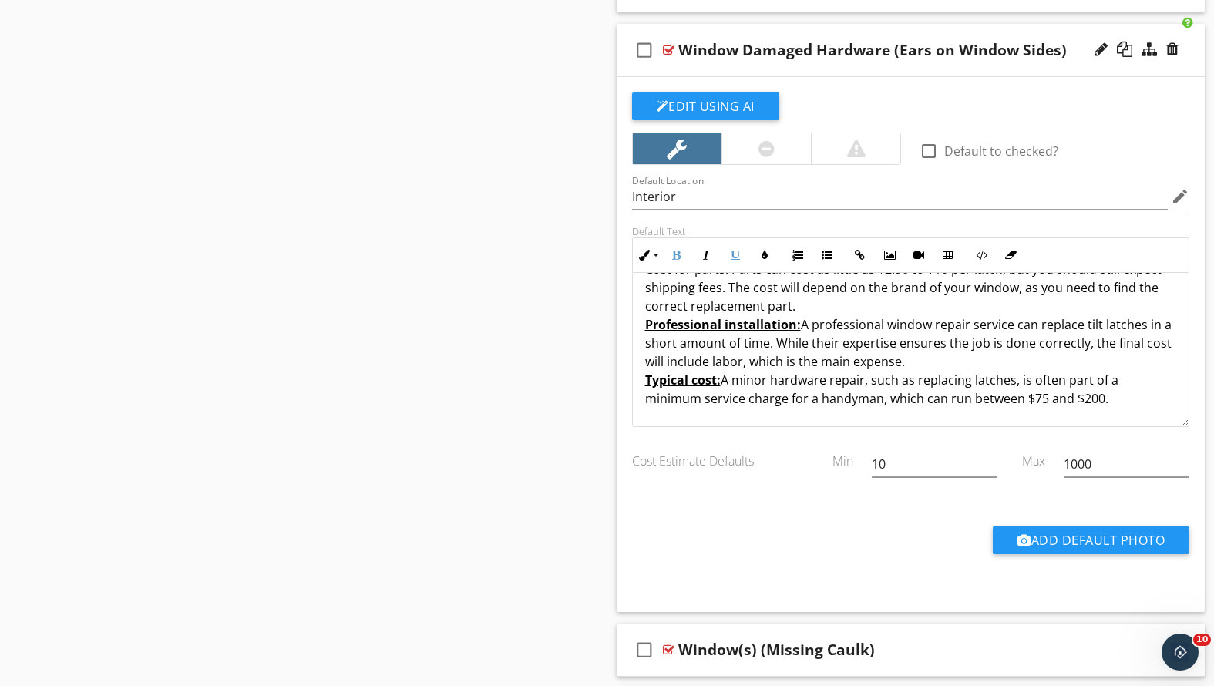
click at [859, 368] on p "Do-it-yourself (DIY): Replacing tilt latches is a straightforward repair for a …" at bounding box center [911, 297] width 532 height 222
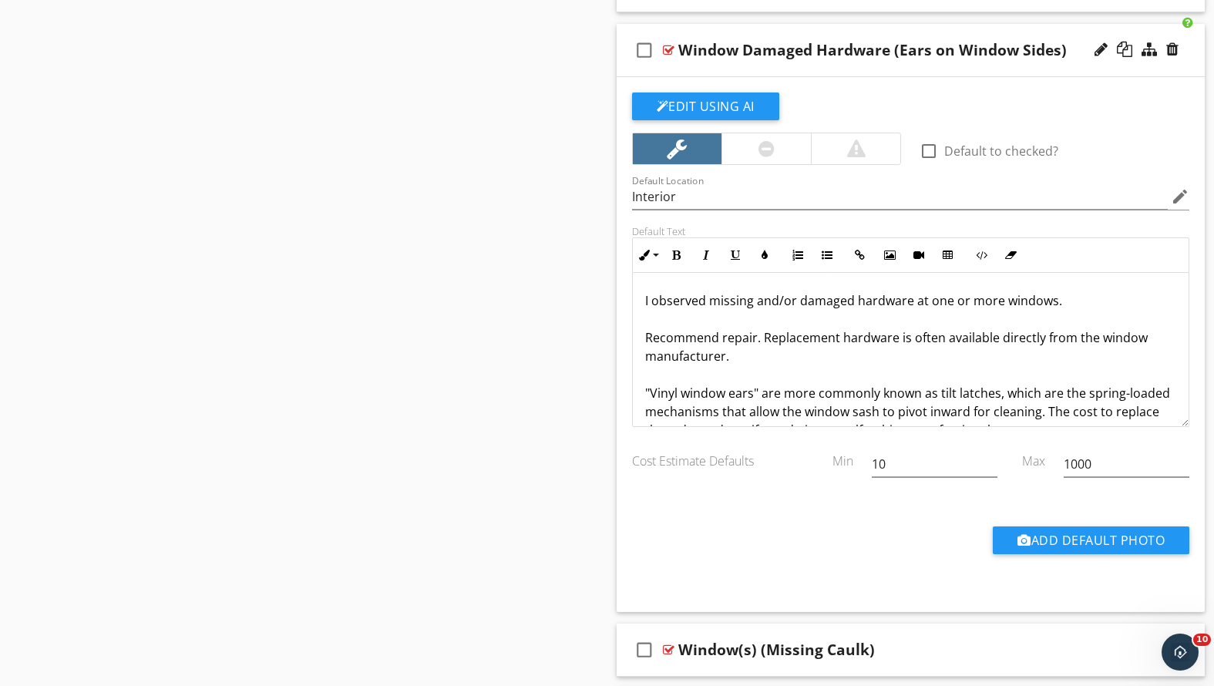
scroll to position [1670, 0]
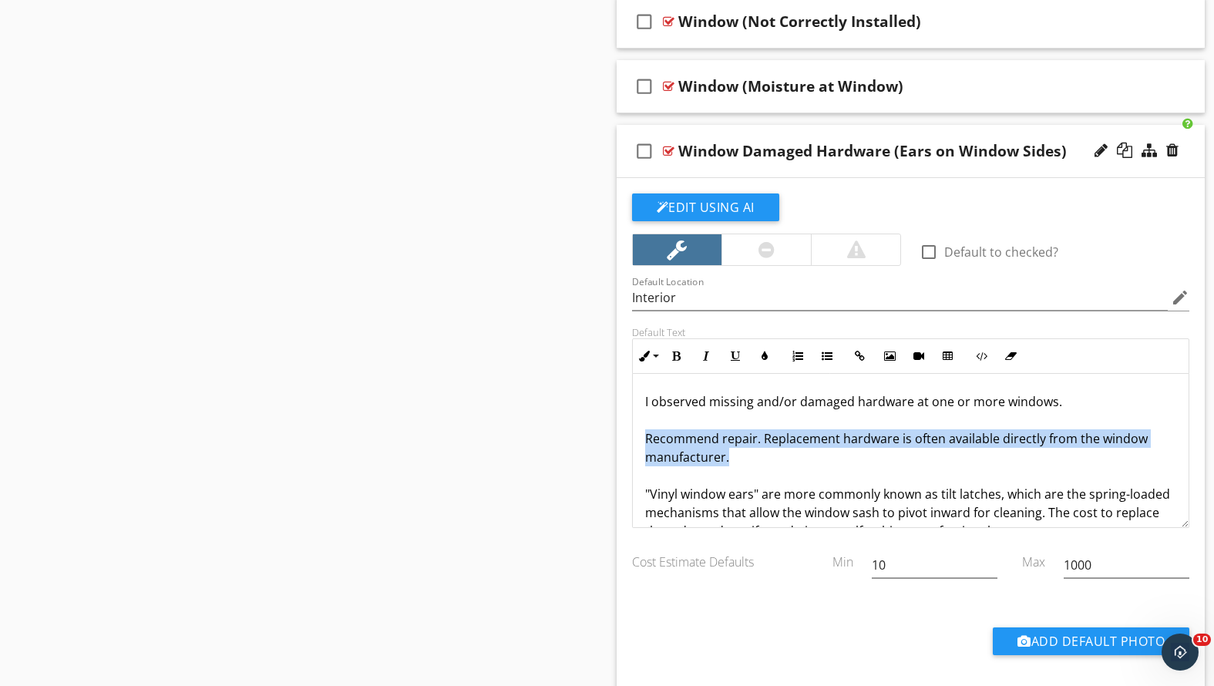
drag, startPoint x: 738, startPoint y: 458, endPoint x: 608, endPoint y: 427, distance: 133.1
click at [608, 427] on div "Comments New Informational check_box_outline_blank Select All check_box_outline…" at bounding box center [910, 471] width 607 height 3950
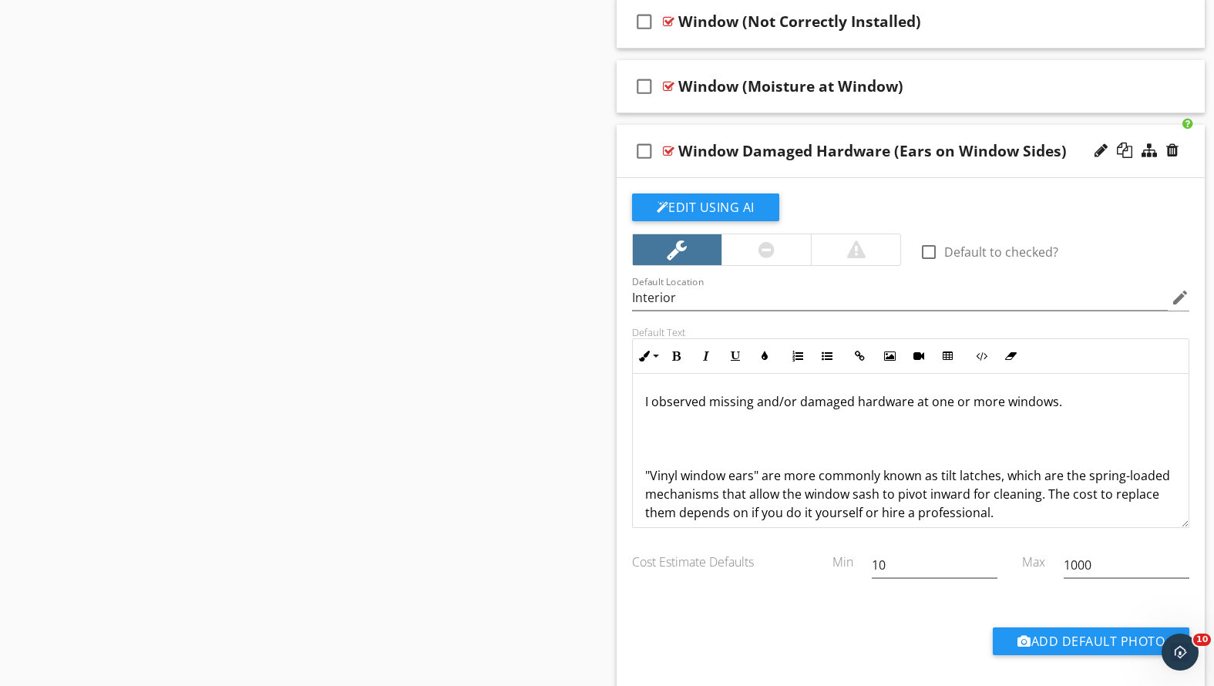
click at [645, 472] on p "I observed missing and/or damaged hardware at one or more windows. "Vinyl windo…" at bounding box center [911, 457] width 532 height 130
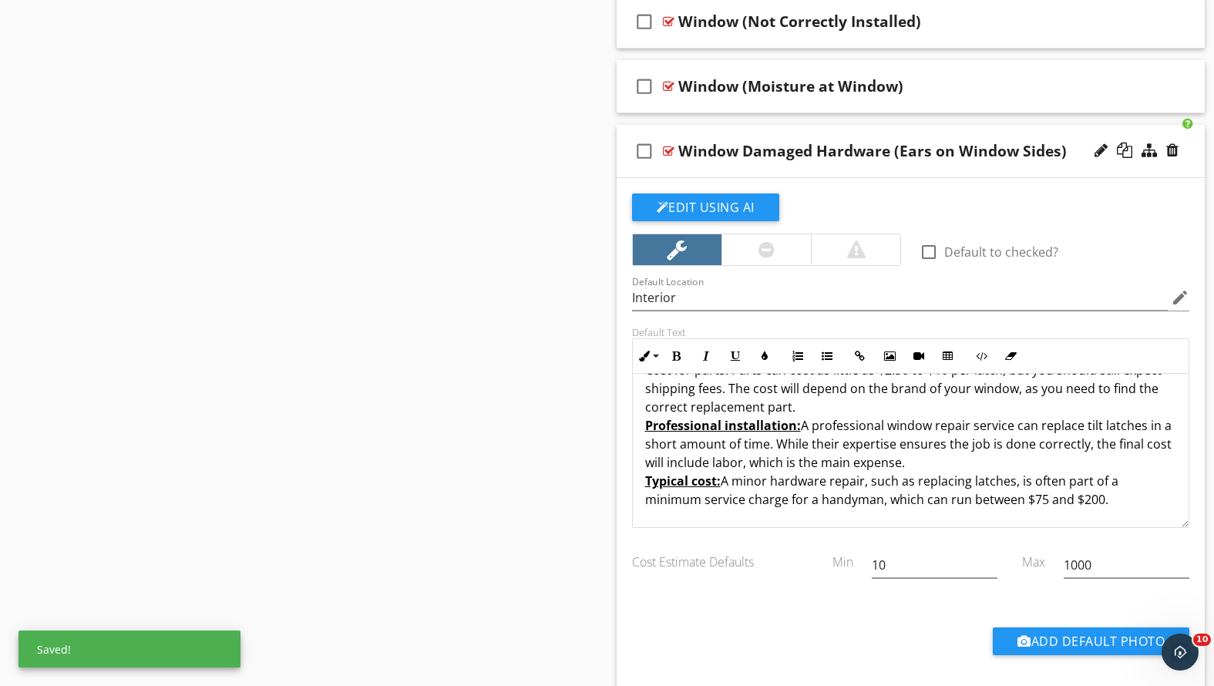
scroll to position [1691, 0]
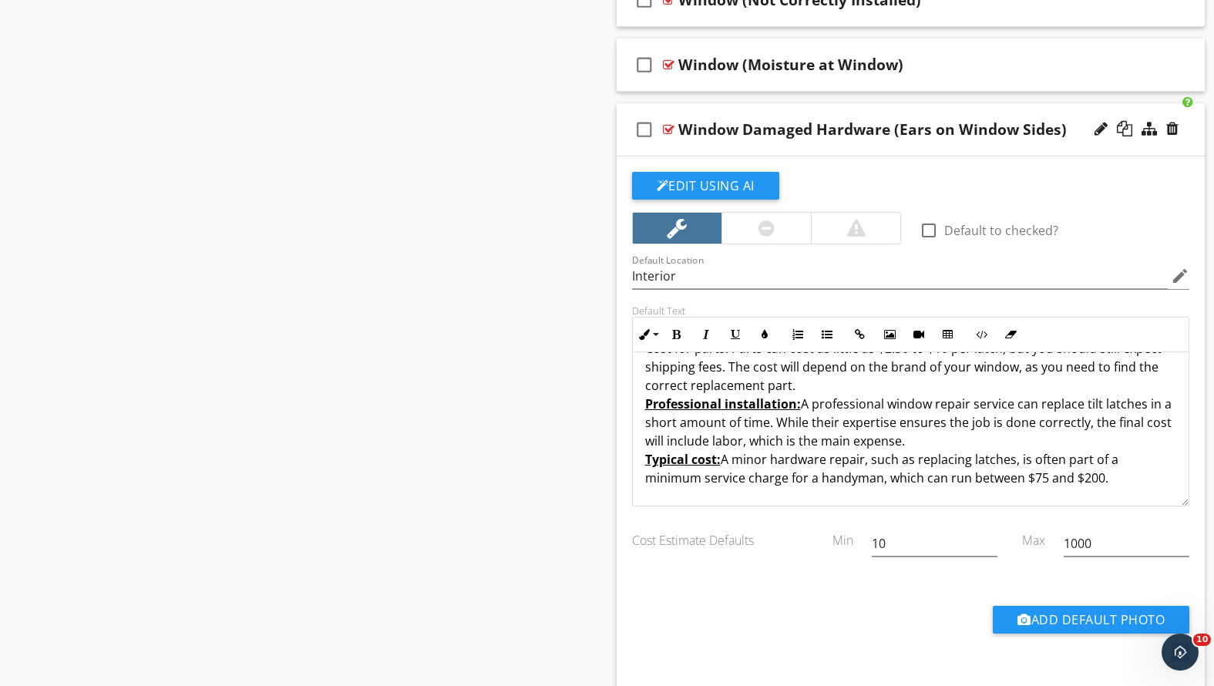
click at [1108, 479] on p "Do-it-yourself (DIY): Replacing tilt latches is a straightforward repair for a …" at bounding box center [911, 376] width 532 height 222
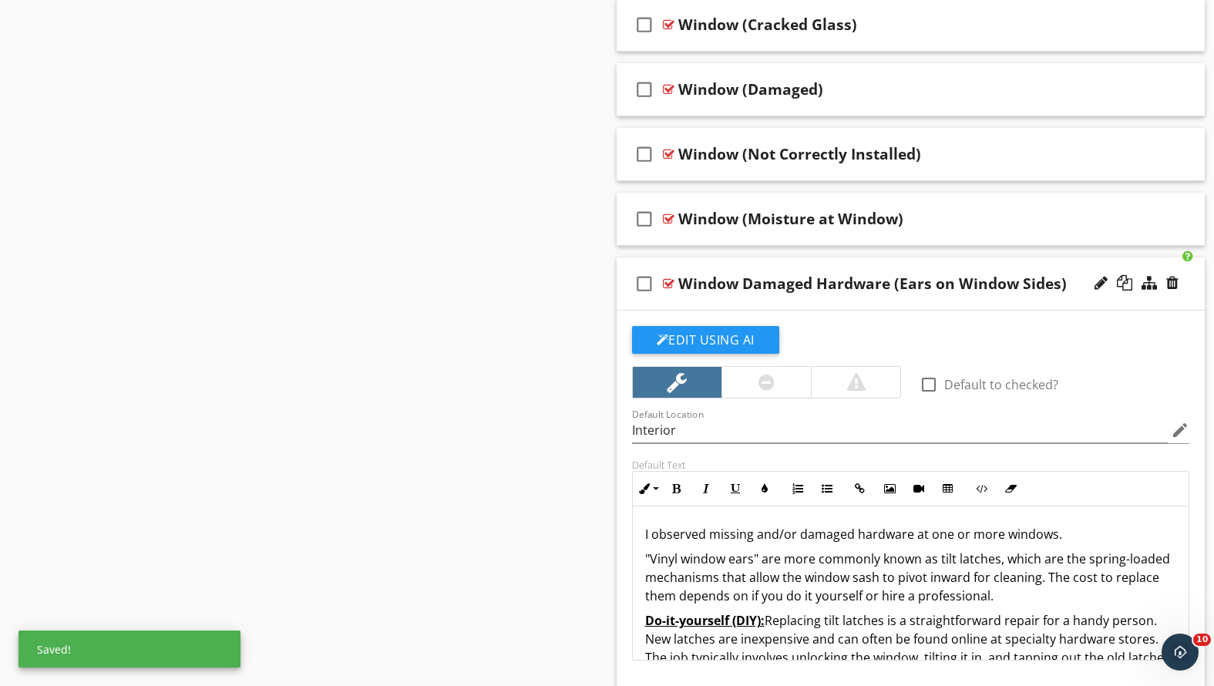
scroll to position [1378, 0]
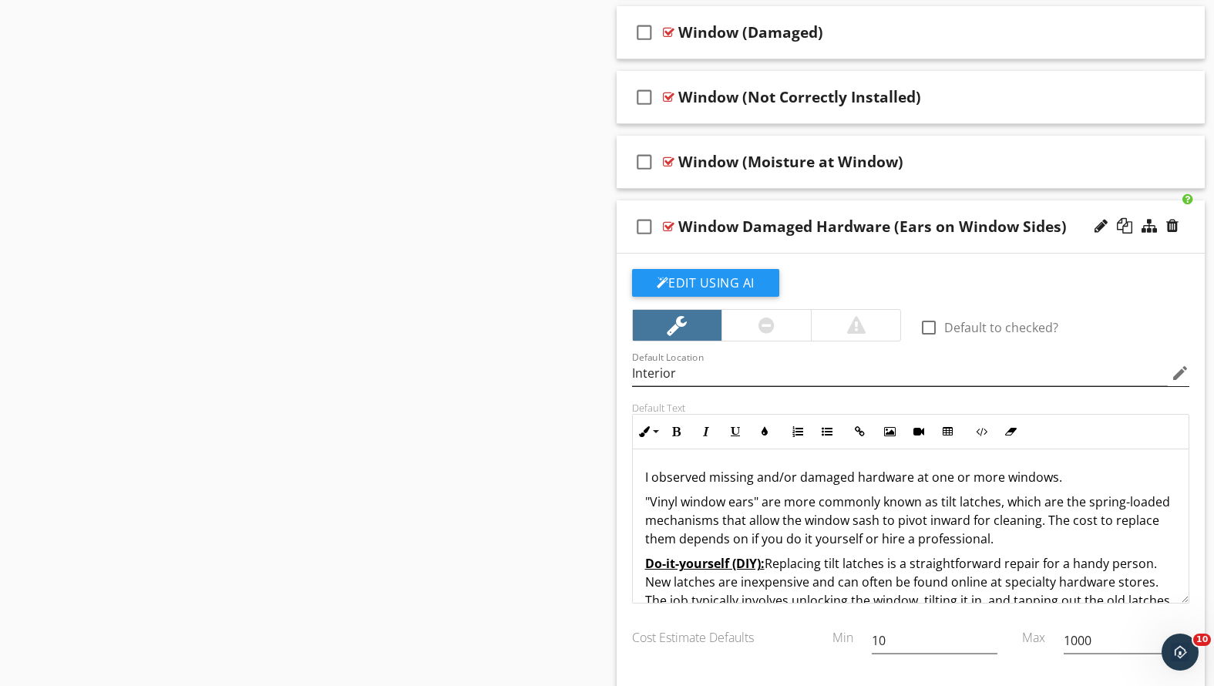
scroll to position [1643, 0]
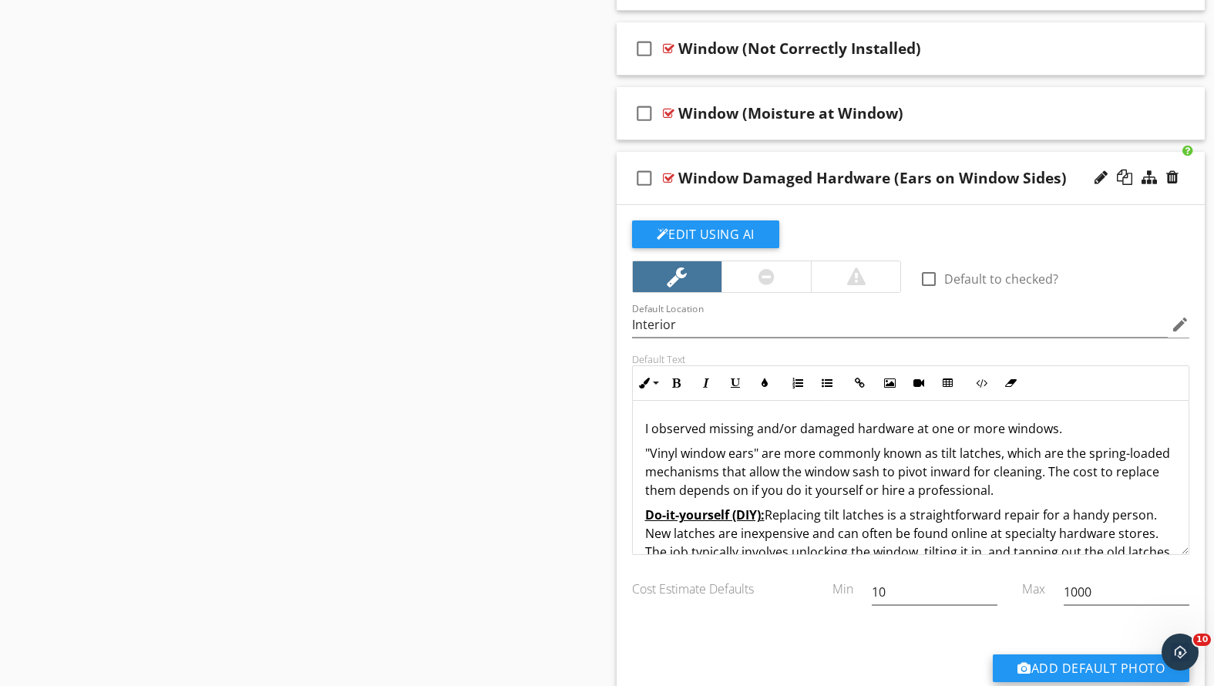
click at [1011, 661] on button "Add Default Photo" at bounding box center [1091, 668] width 197 height 28
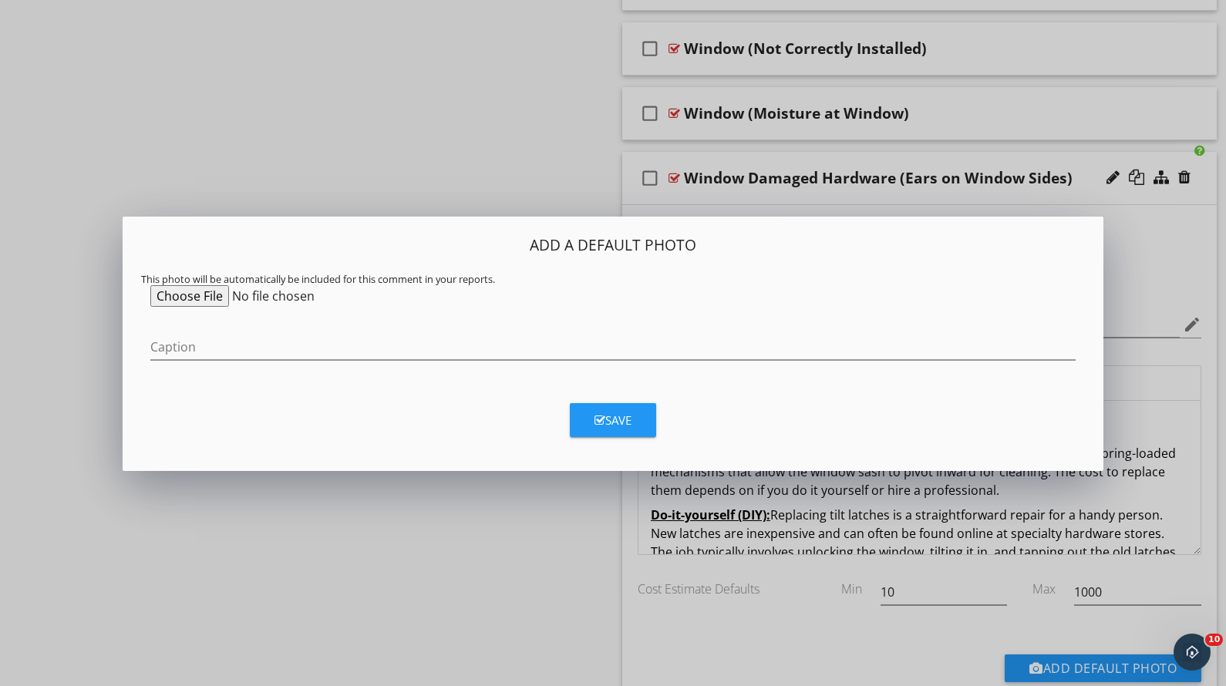
click at [214, 293] on input "file" at bounding box center [268, 296] width 236 height 22
type input "C:\fakepath\Screenshot [DATE] 5.15.44 PM.png"
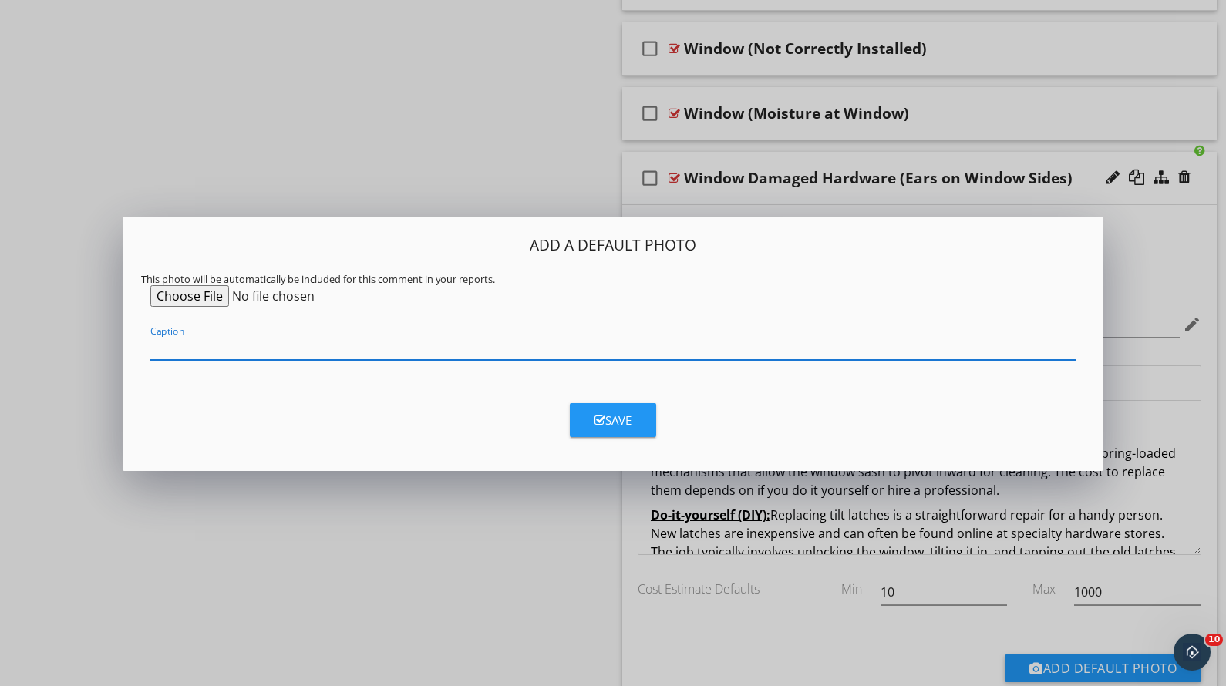
click at [367, 347] on input "Caption" at bounding box center [612, 347] width 925 height 25
type input "E"
type input "Example of "Ears" or "Tilt Latch.""
click at [604, 423] on icon "button" at bounding box center [599, 421] width 11 height 12
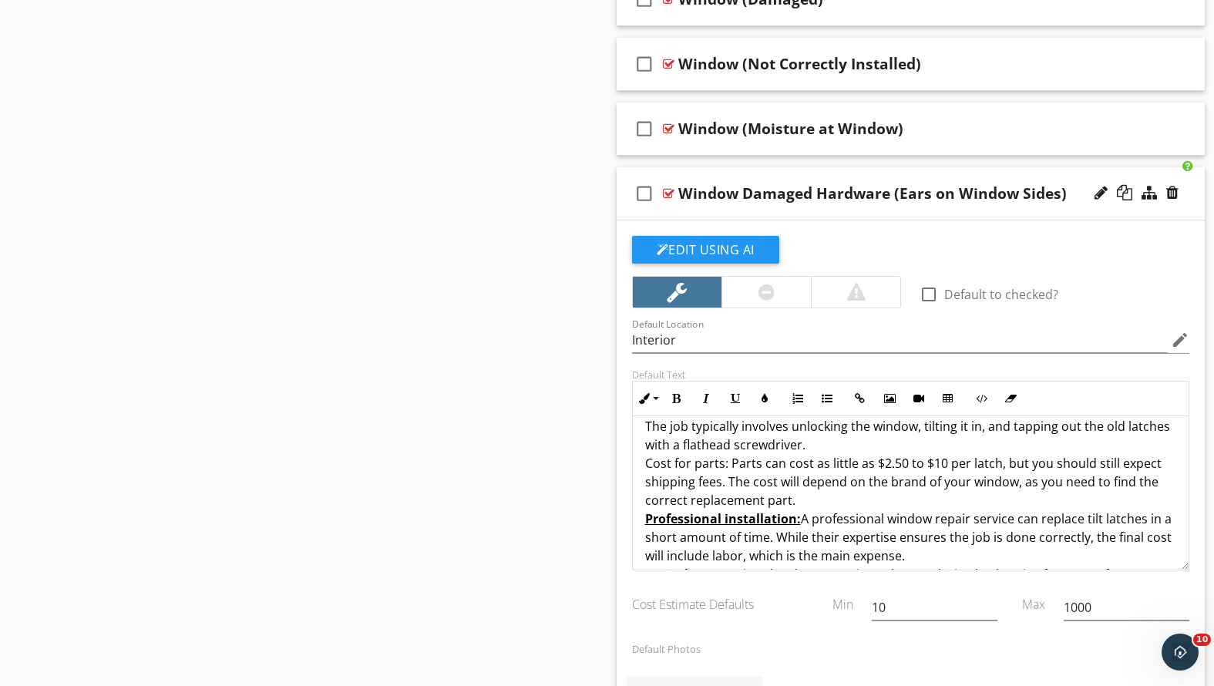
scroll to position [29, 0]
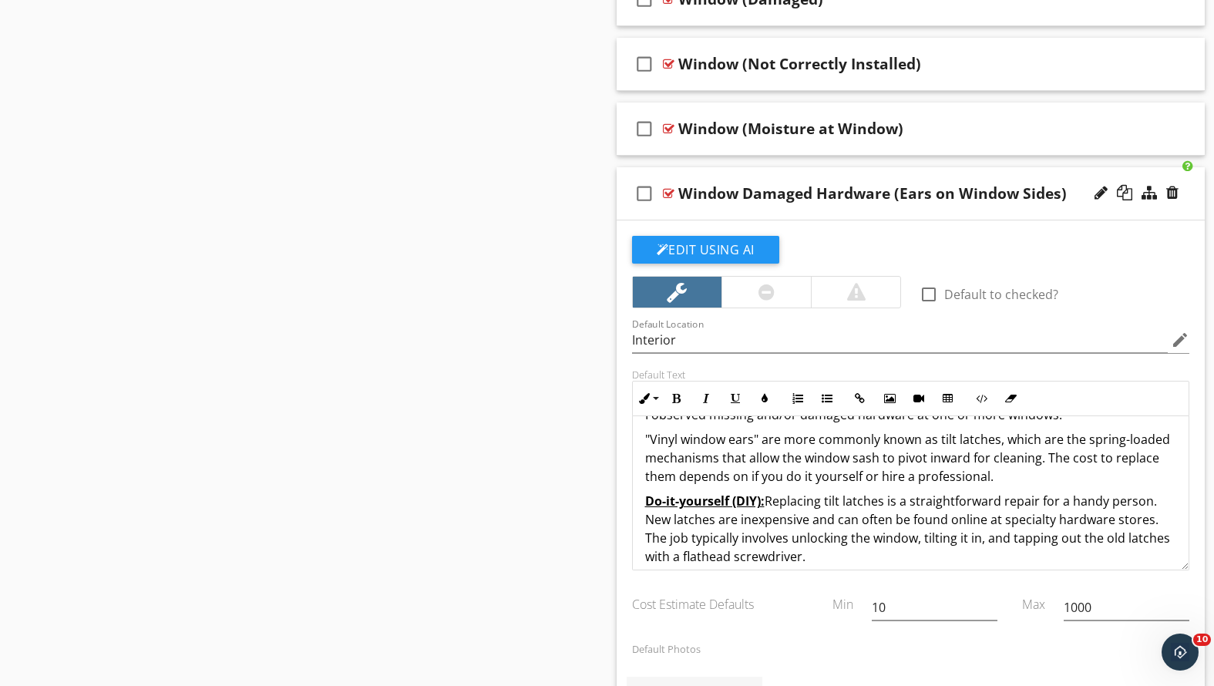
click at [876, 206] on div "check_box_outline_blank Window Damaged Hardware (Ears on Window Sides)" at bounding box center [911, 193] width 589 height 53
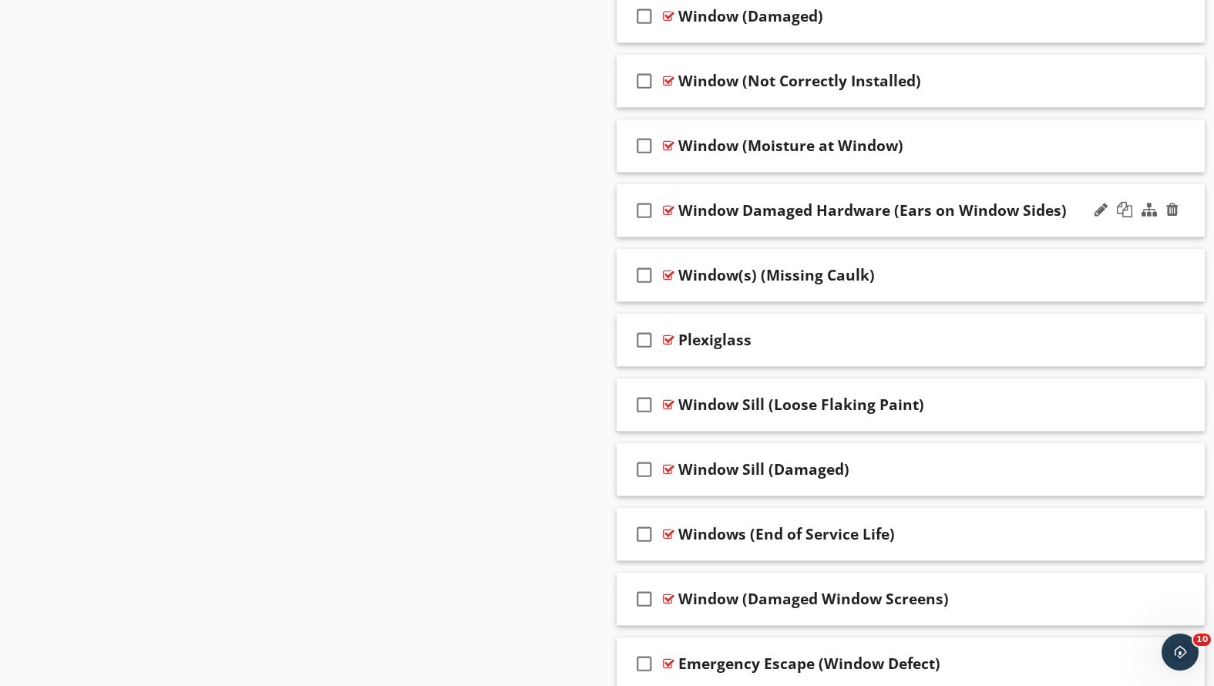
scroll to position [1834, 0]
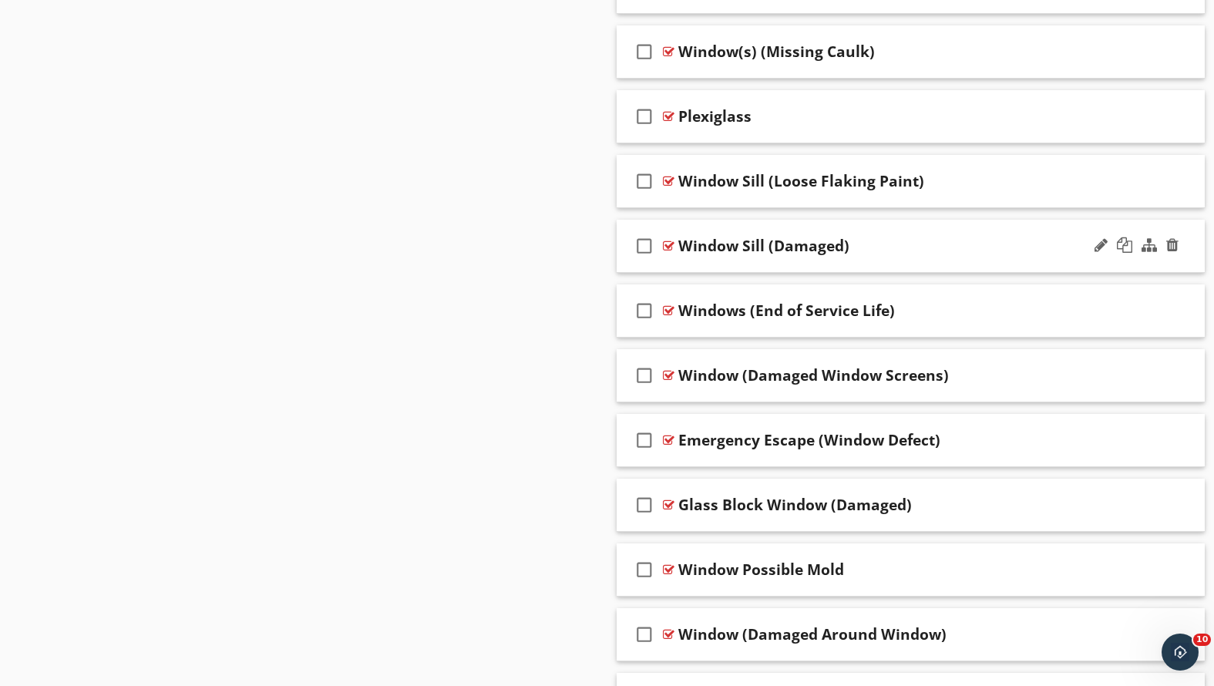
click at [918, 249] on div "Window Sill (Damaged)" at bounding box center [887, 246] width 419 height 19
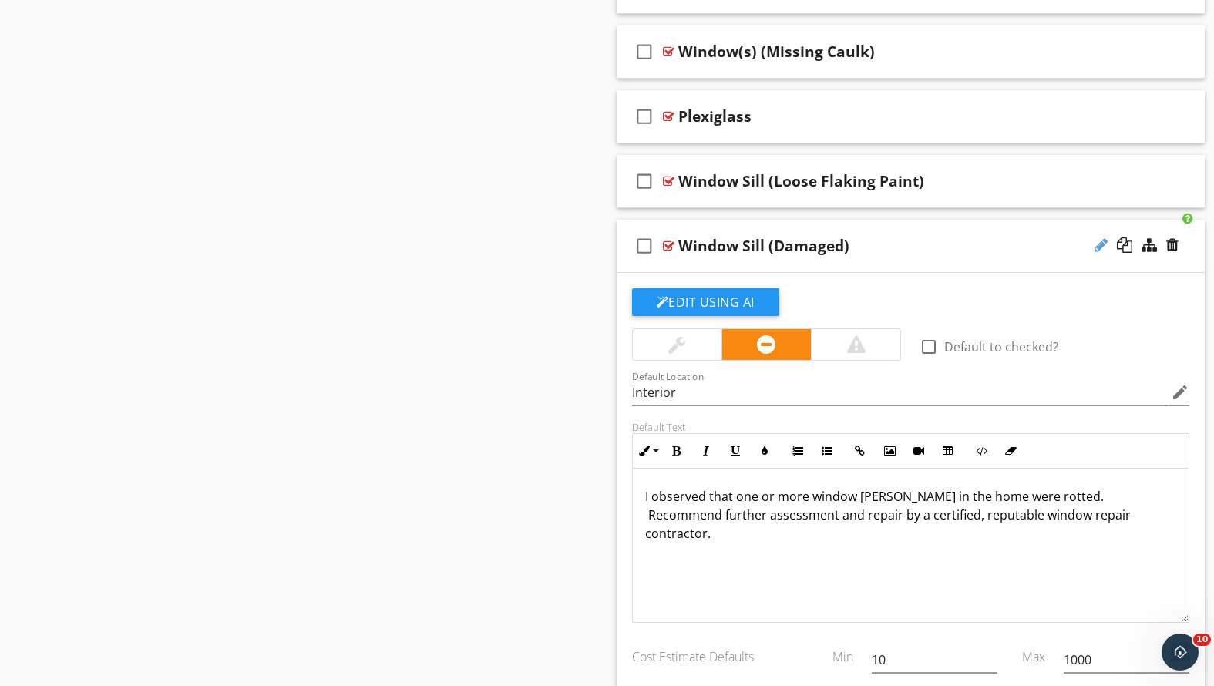
click at [1104, 241] on div at bounding box center [1101, 244] width 13 height 15
click at [813, 241] on input "Window Sill (Damaged)" at bounding box center [887, 247] width 419 height 25
type input "Window Sill (Damaged or Missing)"
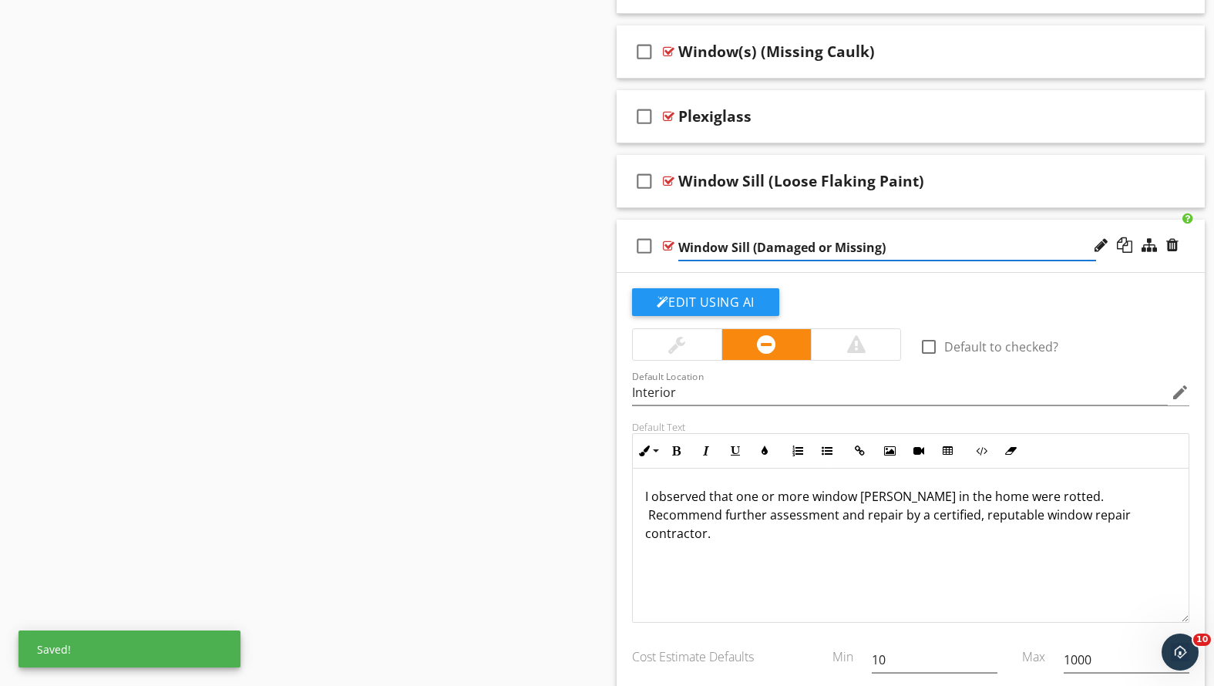
click at [1077, 513] on p "I observed that one or more window [PERSON_NAME] in the home were rotted. Recom…" at bounding box center [911, 515] width 532 height 56
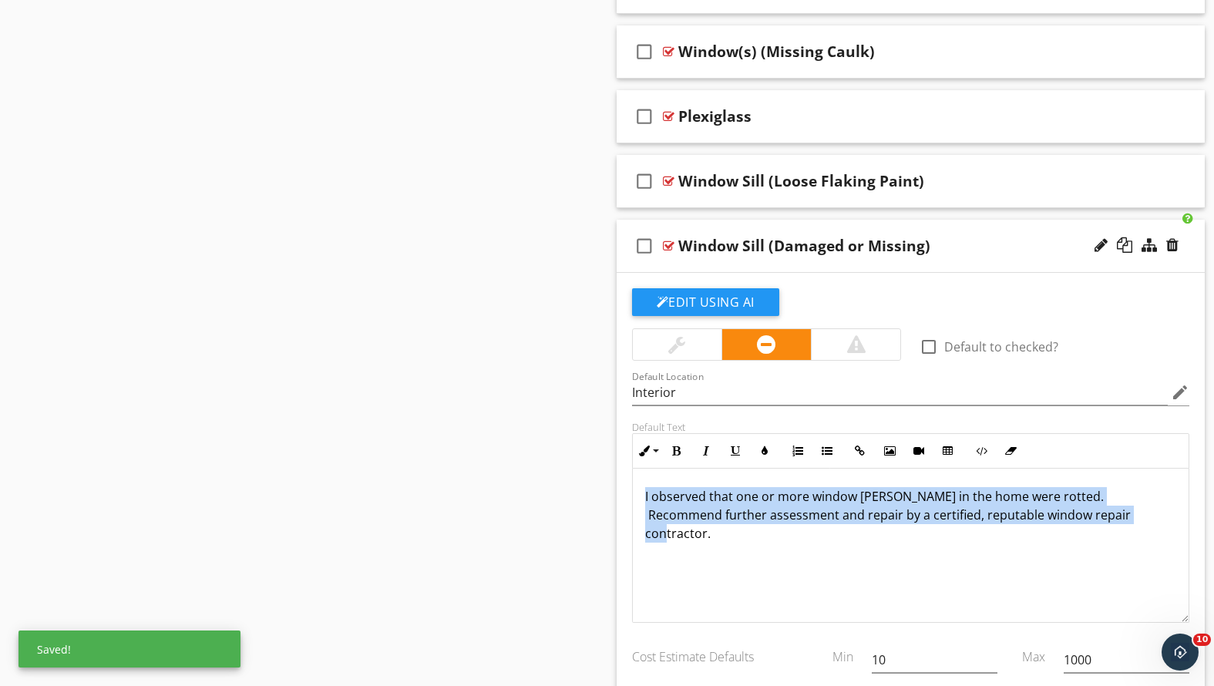
drag, startPoint x: 1080, startPoint y: 514, endPoint x: 609, endPoint y: 479, distance: 472.3
click at [609, 479] on div "Comments New Informational check_box_outline_blank Select All check_box_outline…" at bounding box center [910, 307] width 607 height 3950
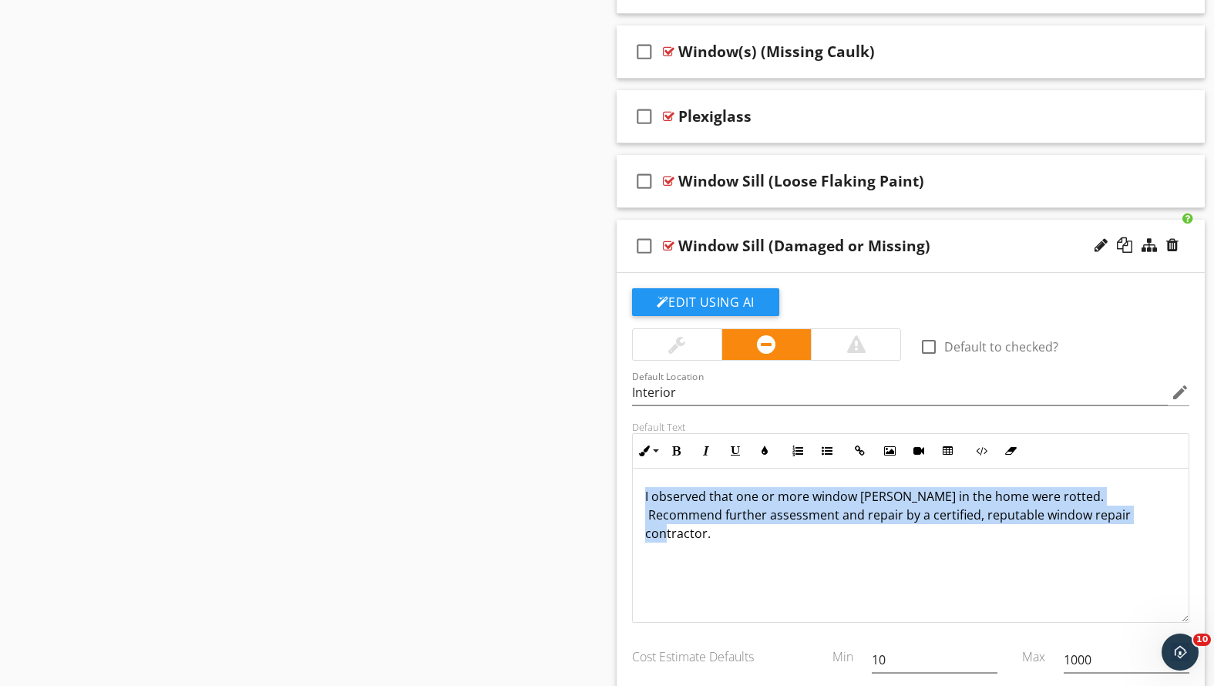
click at [1076, 570] on div "I observed that one or more window [PERSON_NAME] in the home were rotted. Recom…" at bounding box center [911, 546] width 557 height 154
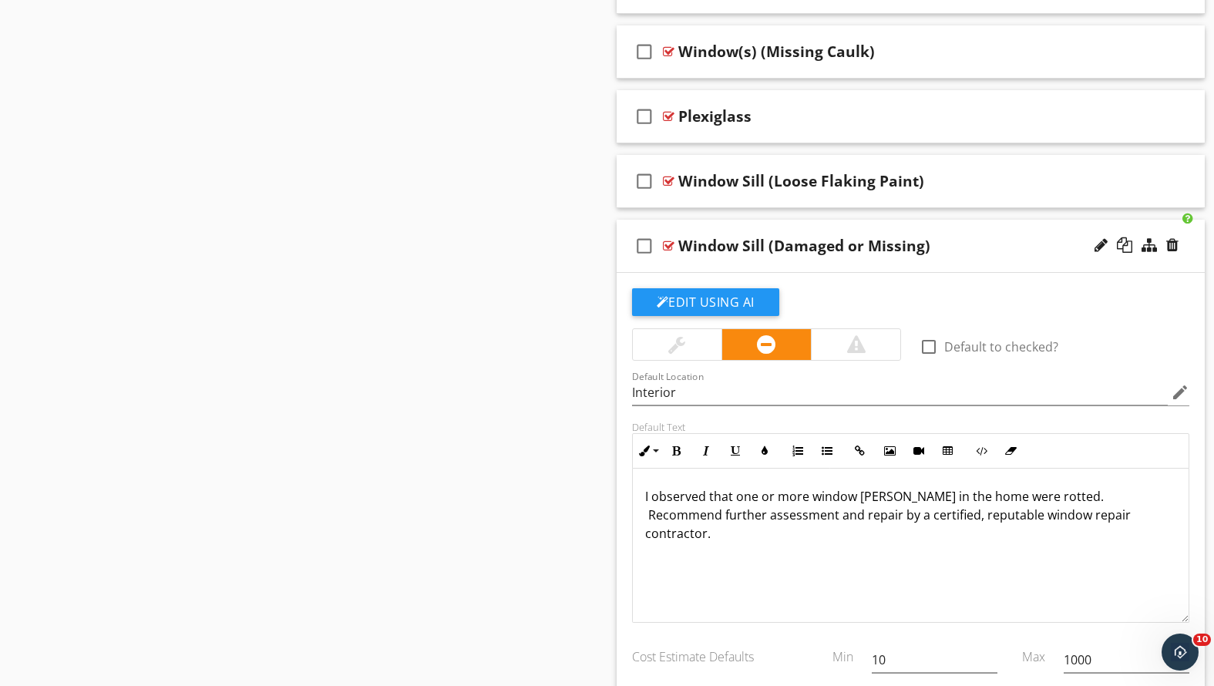
click at [1024, 505] on p "I observed that one or more window [PERSON_NAME] in the home were rotted. Recom…" at bounding box center [911, 515] width 532 height 56
click at [1021, 493] on p "I observed that one or more window [PERSON_NAME] in the home were rotted. Recom…" at bounding box center [911, 515] width 532 height 56
drag, startPoint x: 1021, startPoint y: 496, endPoint x: 958, endPoint y: 496, distance: 63.2
click at [958, 496] on p "I observed that one or more window [PERSON_NAME] in the home were rotted. Recom…" at bounding box center [911, 515] width 532 height 56
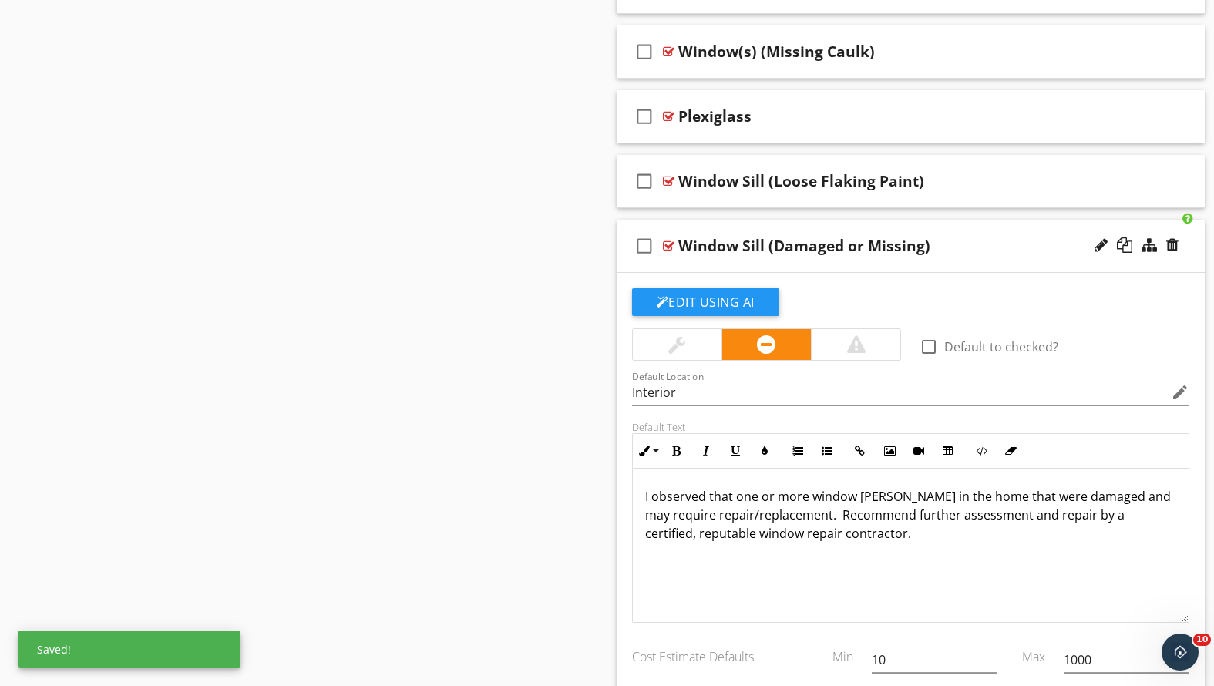
click at [971, 537] on p "I observed that one or more window [PERSON_NAME] in the home that were damaged …" at bounding box center [911, 515] width 532 height 56
click at [767, 514] on p "I observed that one or more window [PERSON_NAME] in the home that were damaged …" at bounding box center [911, 515] width 532 height 56
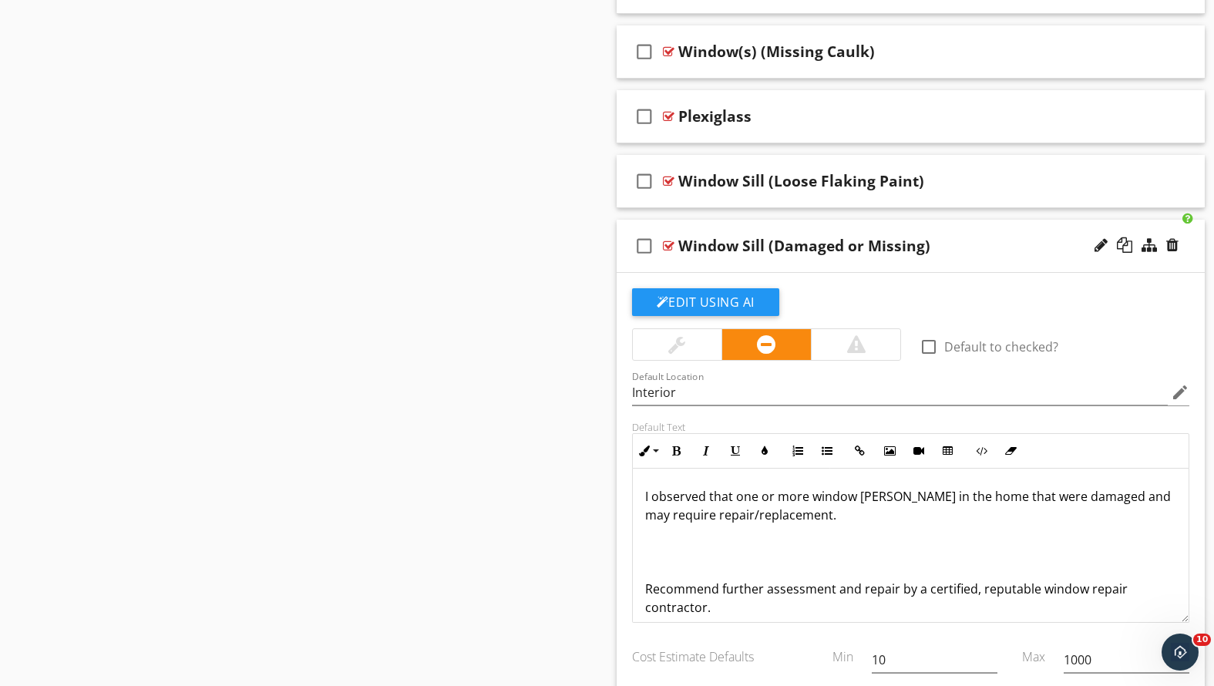
click at [643, 538] on div "I observed that one or more window [PERSON_NAME] in the home that were damaged …" at bounding box center [911, 552] width 557 height 167
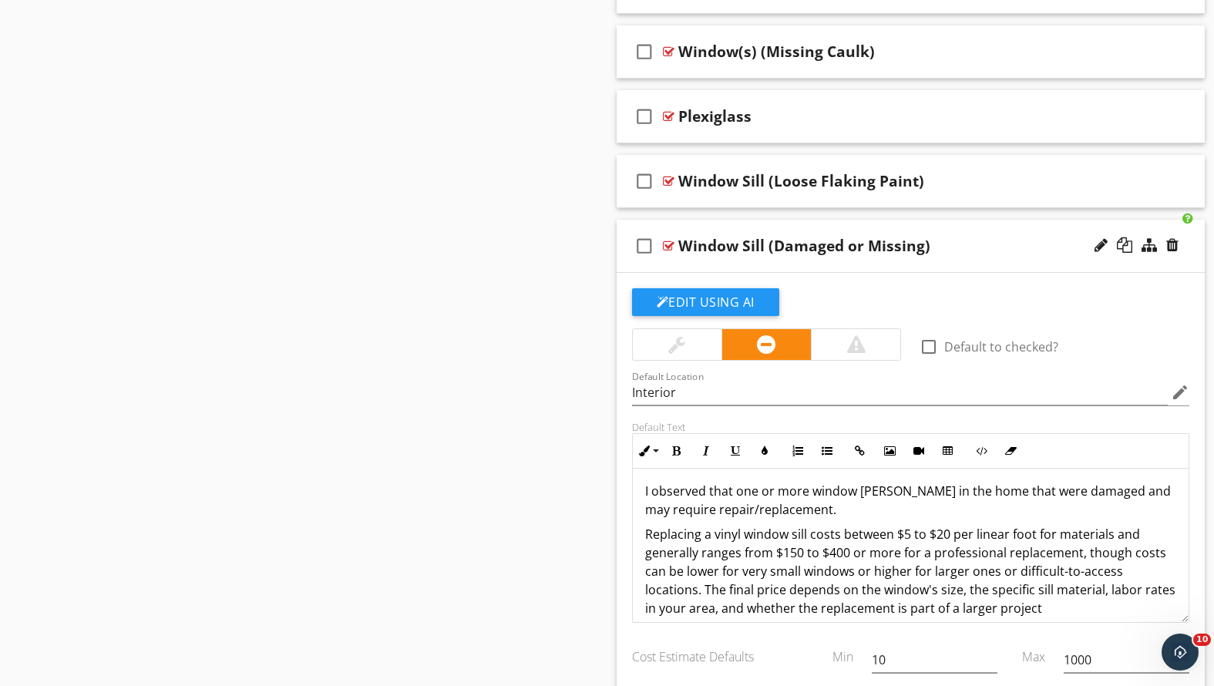
scroll to position [0, 0]
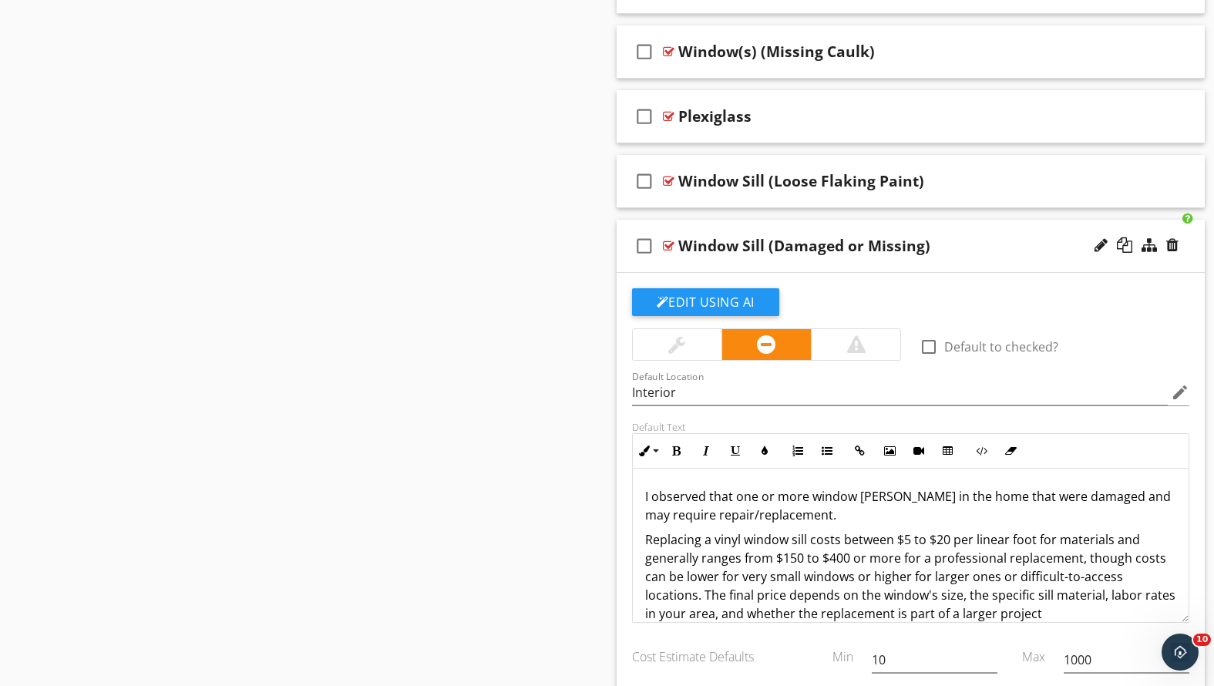
click at [1003, 247] on div "Window Sill (Damaged or Missing)" at bounding box center [887, 246] width 419 height 19
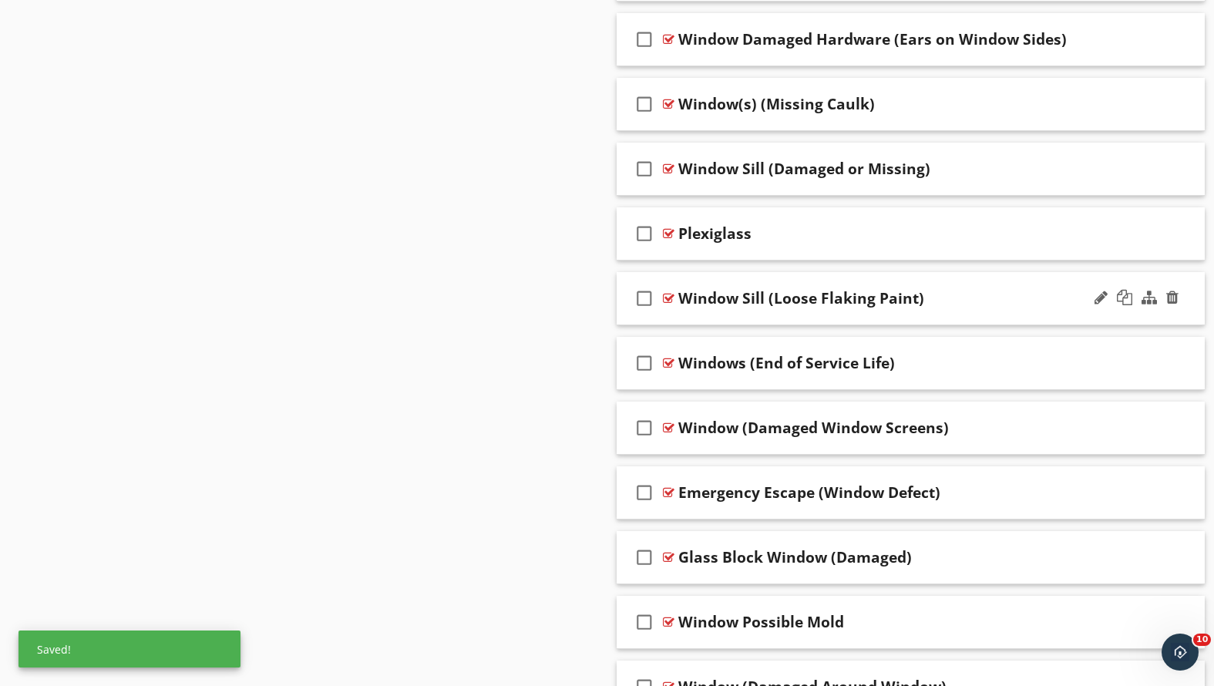
scroll to position [1742, 0]
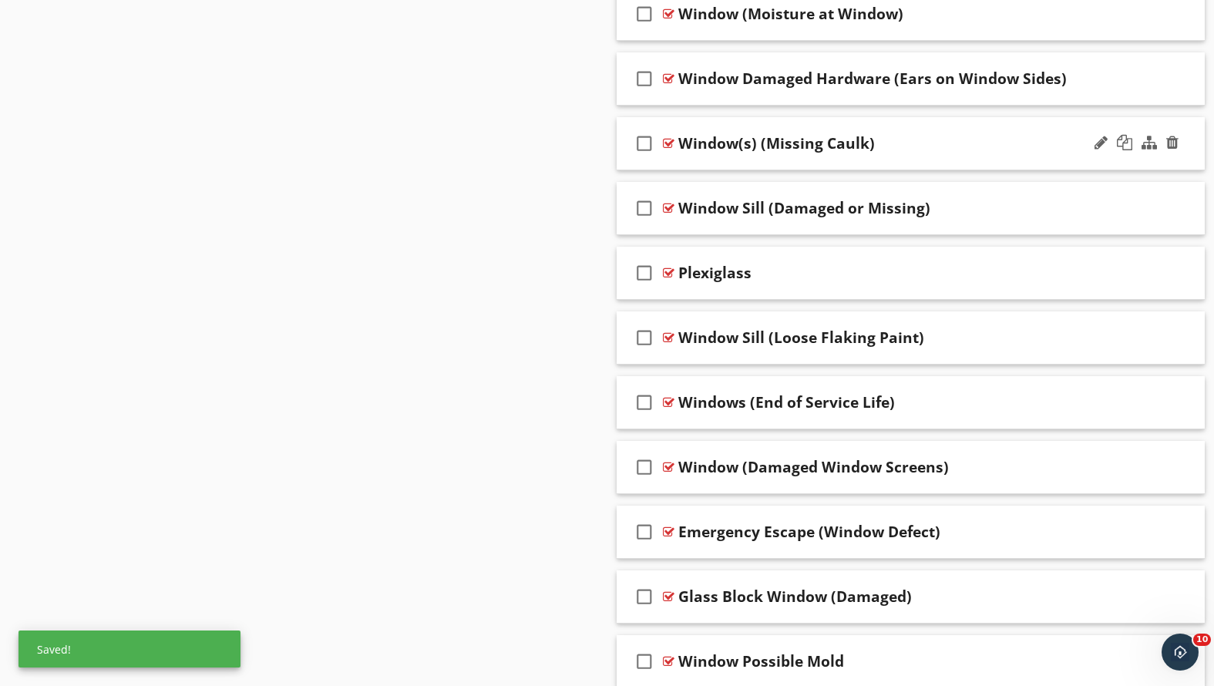
drag, startPoint x: 991, startPoint y: 210, endPoint x: 977, endPoint y: 168, distance: 44.1
click at [977, 168] on span "check_box_outline_blank Window(s) (Not Fully Close & Lock) check_box_outline_bl…" at bounding box center [911, 597] width 589 height 2384
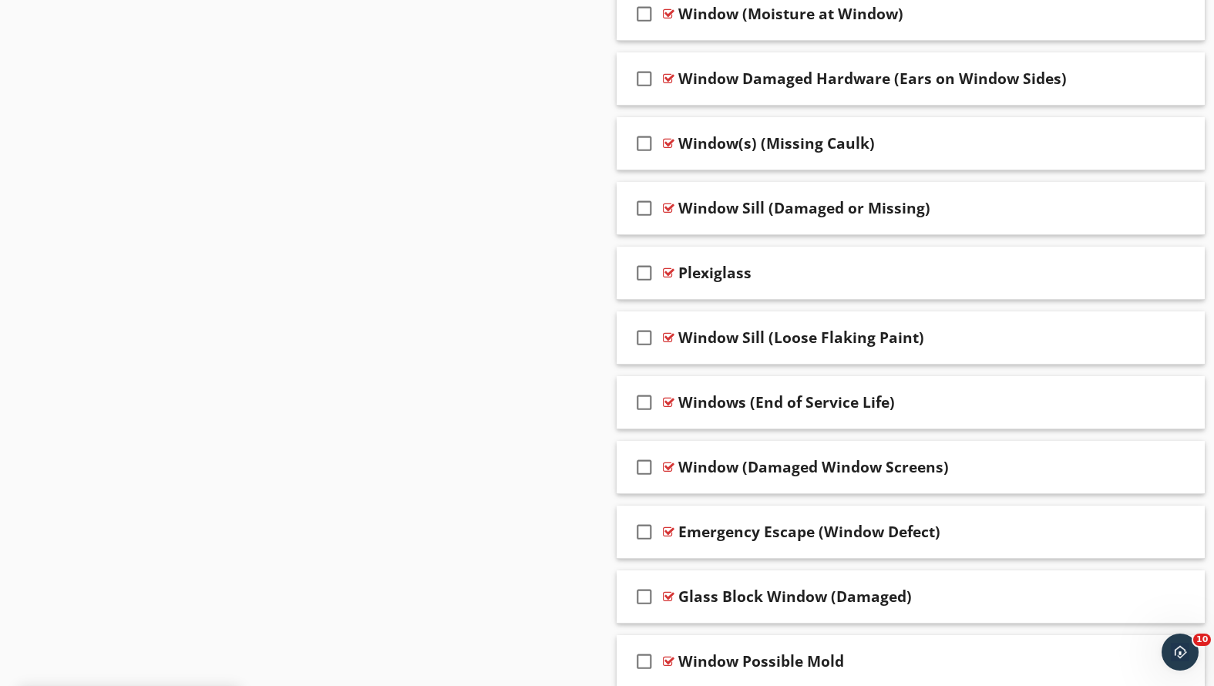
click at [497, 242] on div "Sections Inspection Detail Roof Exterior Cooling Chimney, Fireplace, or Stove I…" at bounding box center [607, 125] width 1214 height 3426
drag, startPoint x: 1021, startPoint y: 345, endPoint x: 985, endPoint y: 282, distance: 71.8
click at [985, 282] on span "check_box_outline_blank Window(s) (Not Fully Close & Lock) check_box_outline_bl…" at bounding box center [911, 597] width 589 height 2384
click at [428, 391] on div "Sections Inspection Detail Roof Exterior Cooling Chimney, Fireplace, or Stove I…" at bounding box center [607, 125] width 1214 height 3426
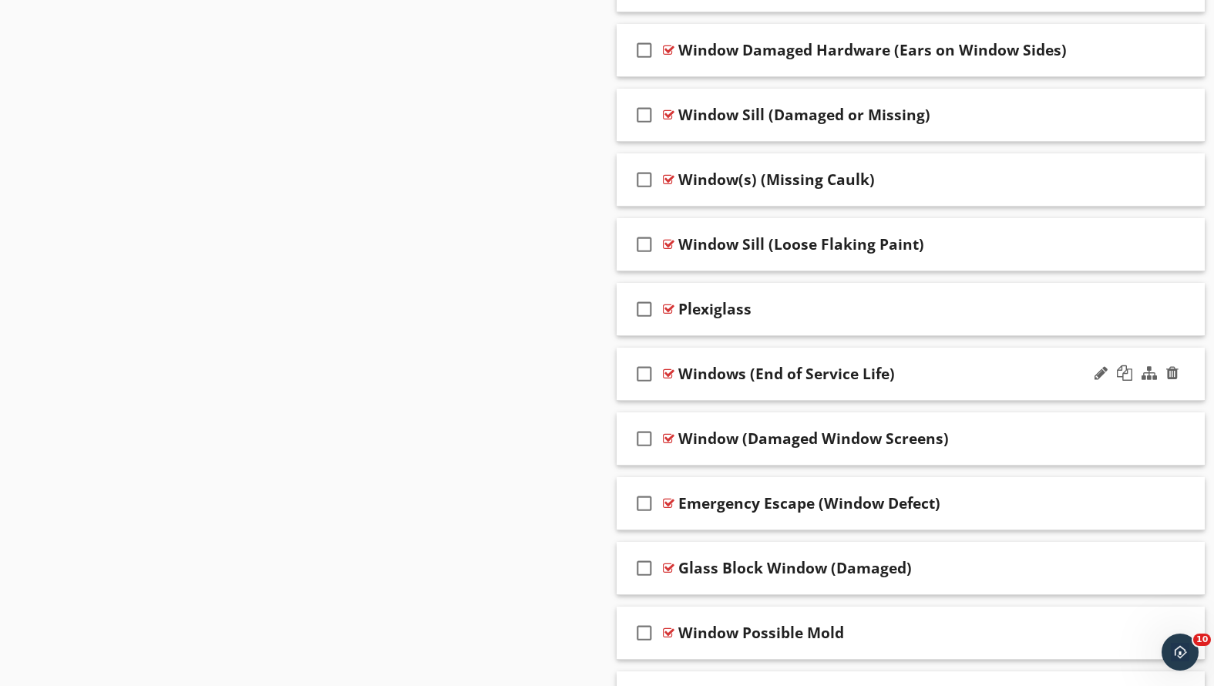
scroll to position [1791, 0]
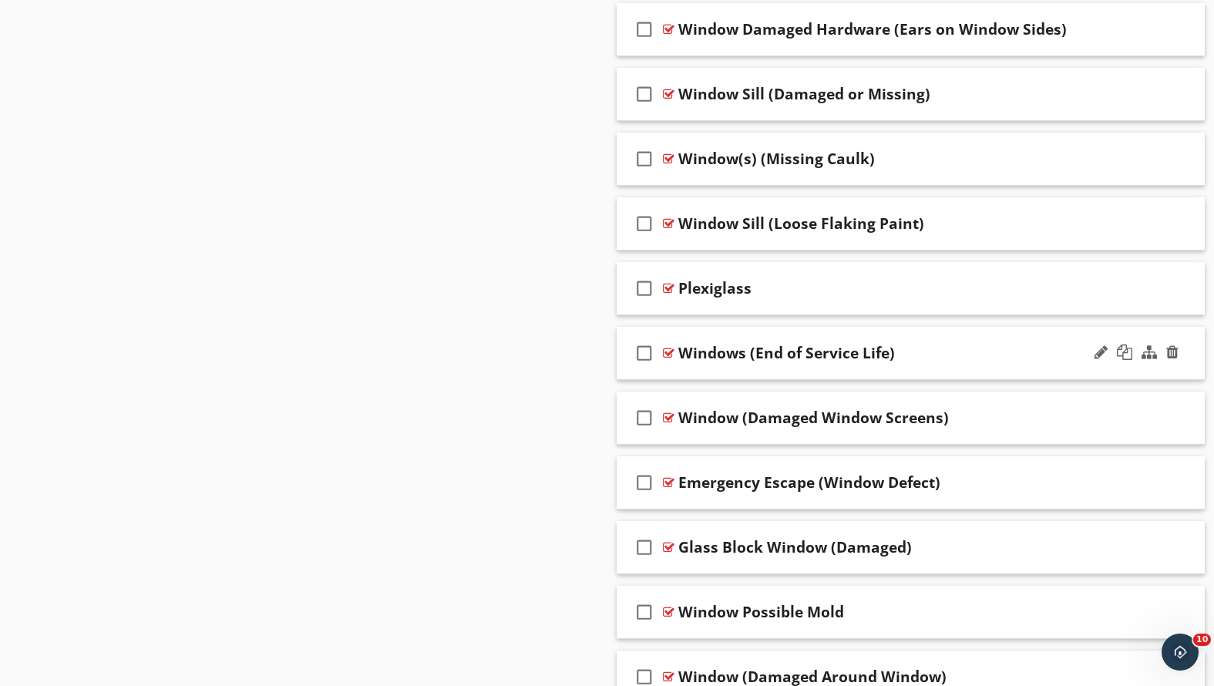
click at [953, 355] on div "Windows (End of Service Life)" at bounding box center [887, 353] width 419 height 19
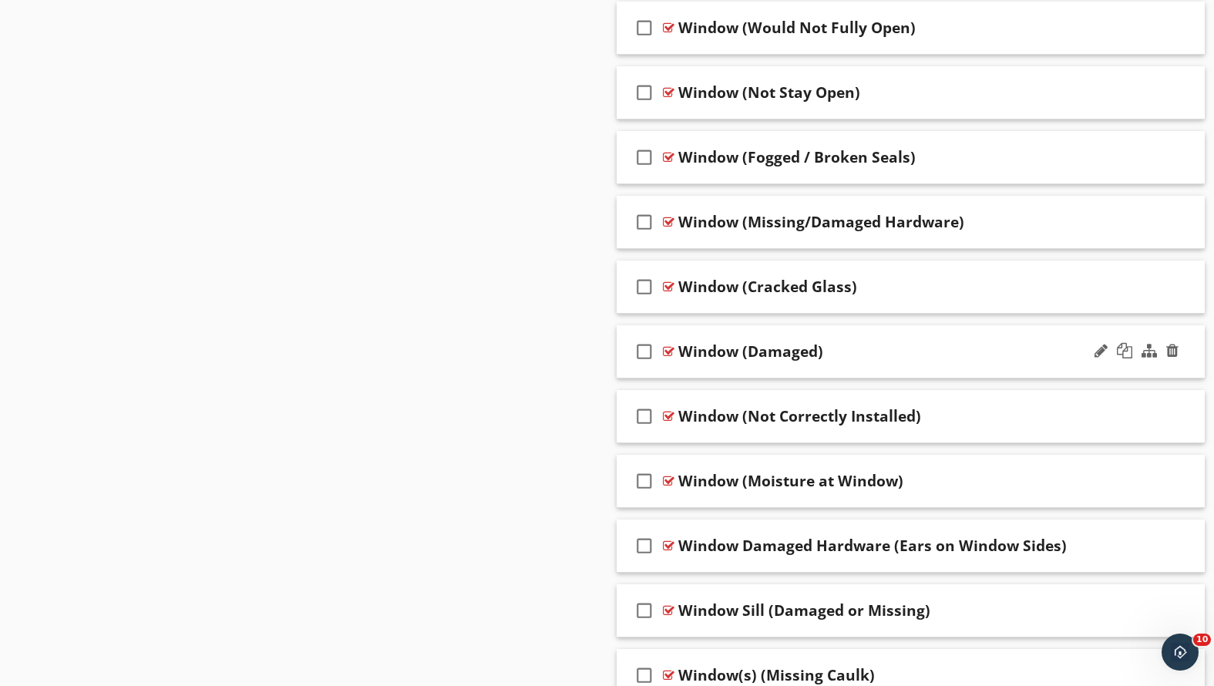
scroll to position [1216, 0]
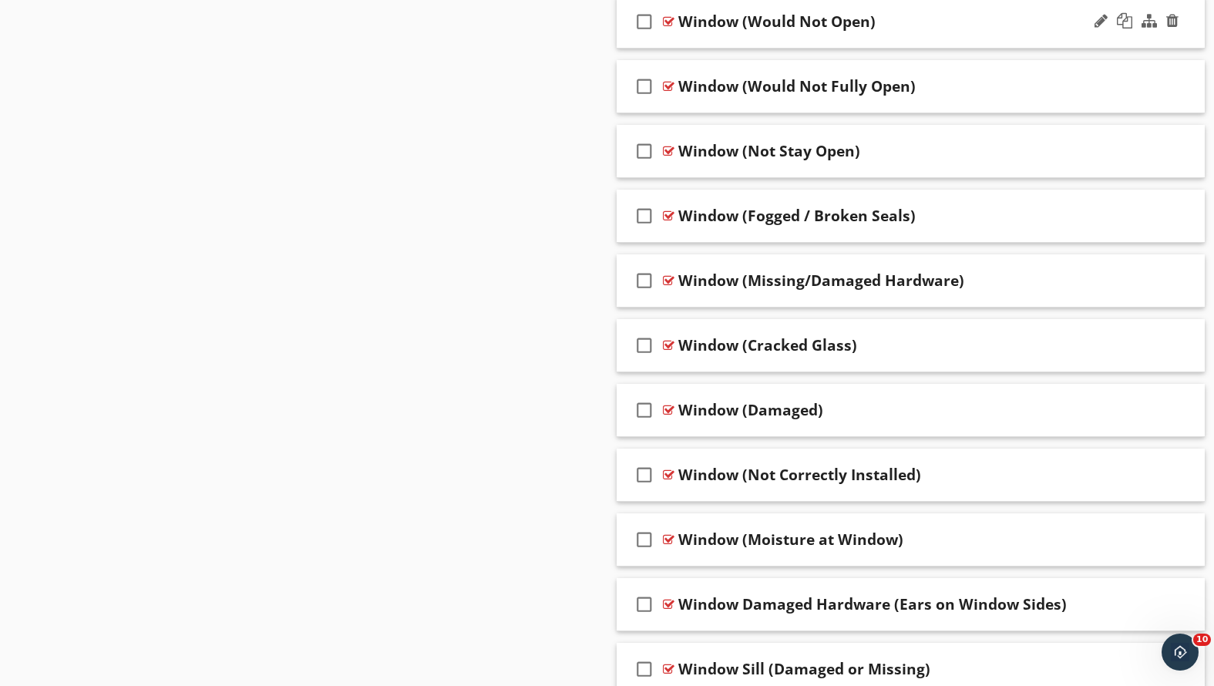
click at [950, 34] on div "check_box_outline_blank Window (Would Not Open)" at bounding box center [911, 21] width 589 height 53
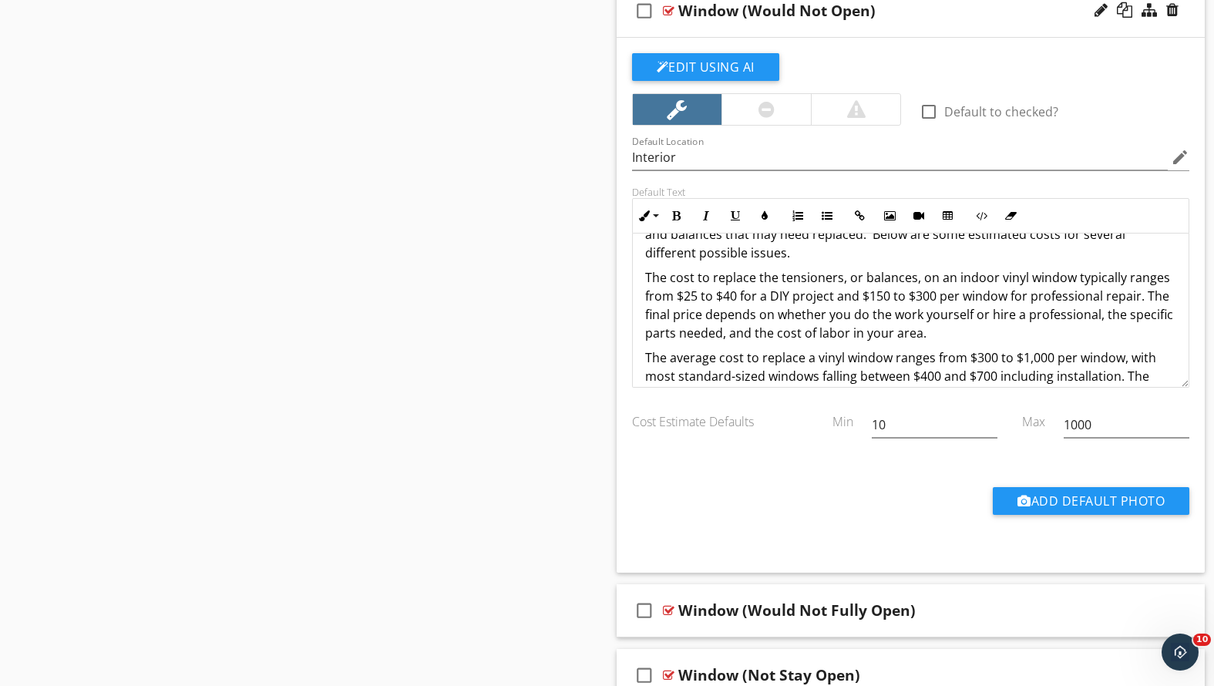
scroll to position [113, 0]
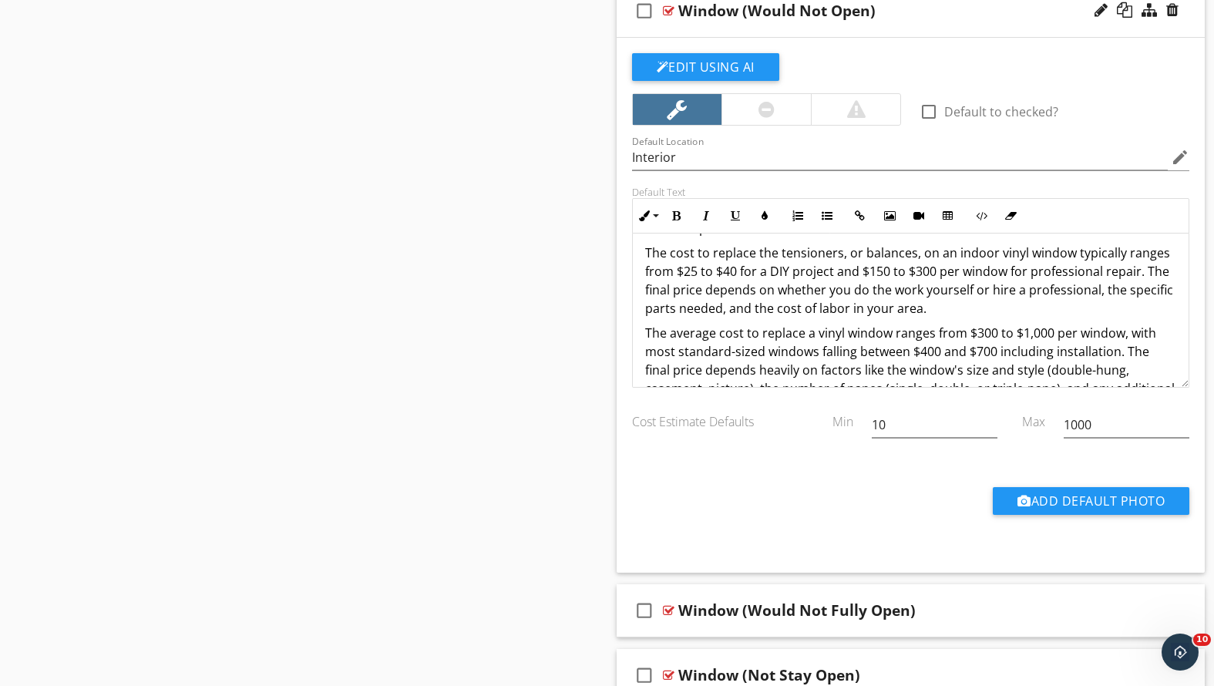
click at [671, 342] on p "The average cost to replace a vinyl window ranges from $300 to $1,000 per windo…" at bounding box center [911, 370] width 532 height 93
click at [646, 326] on p "The average cost to replace a vinyl window ranges from $300 to $1,000 per windo…" at bounding box center [911, 370] width 532 height 93
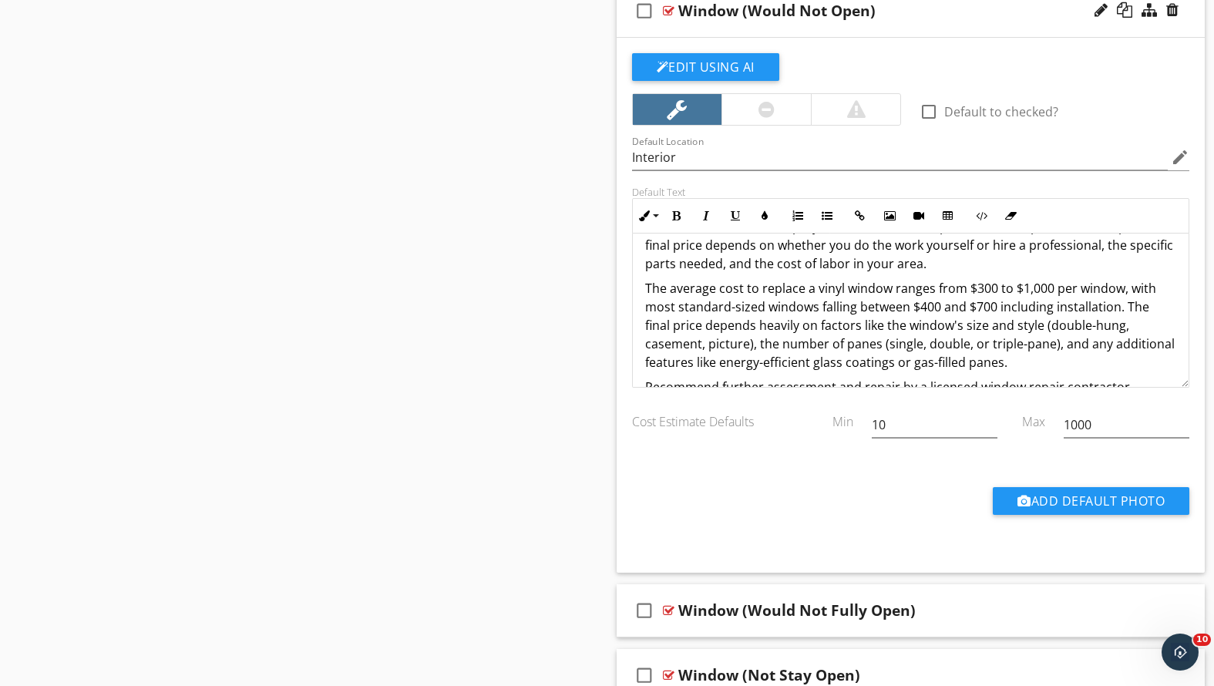
scroll to position [186, 0]
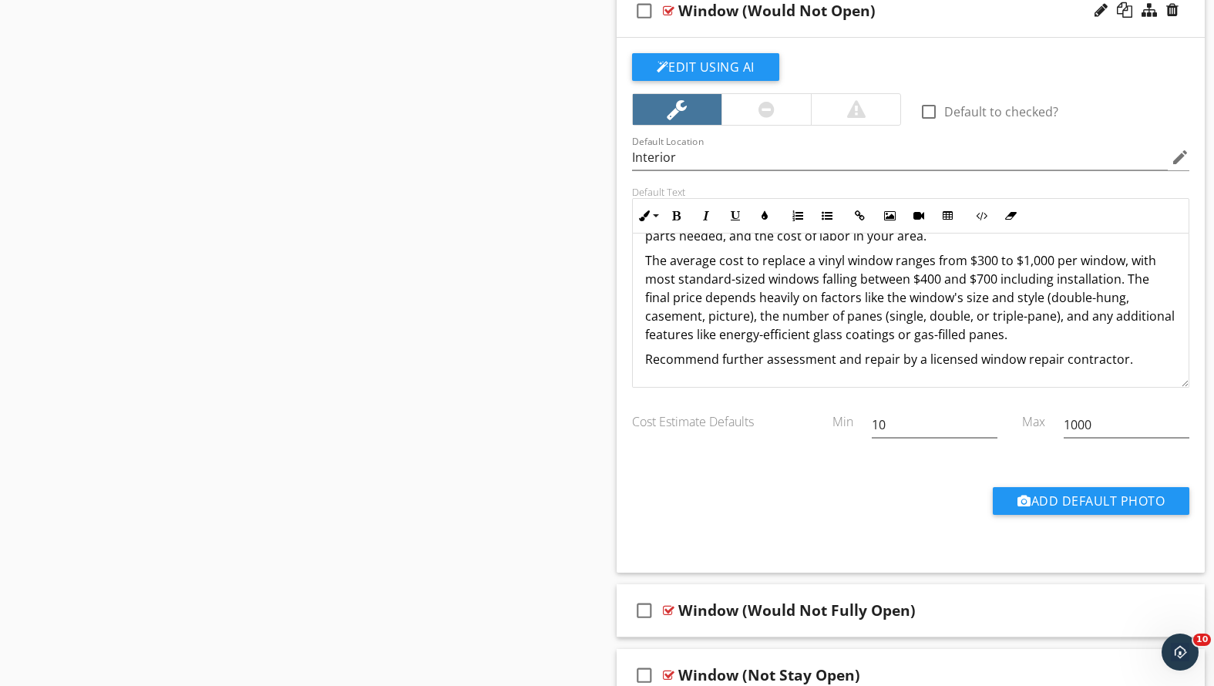
drag, startPoint x: 646, startPoint y: 327, endPoint x: 1162, endPoint y: 354, distance: 516.4
click at [1162, 354] on div "I observed one or more window(s) that would not open. If it's an old wooden win…" at bounding box center [911, 217] width 557 height 339
copy div "The average cost to replace a vinyl window ranges from $300 to $1,000 per windo…"
click at [939, 29] on div "check_box_outline_blank Window (Would Not Open)" at bounding box center [911, 11] width 589 height 53
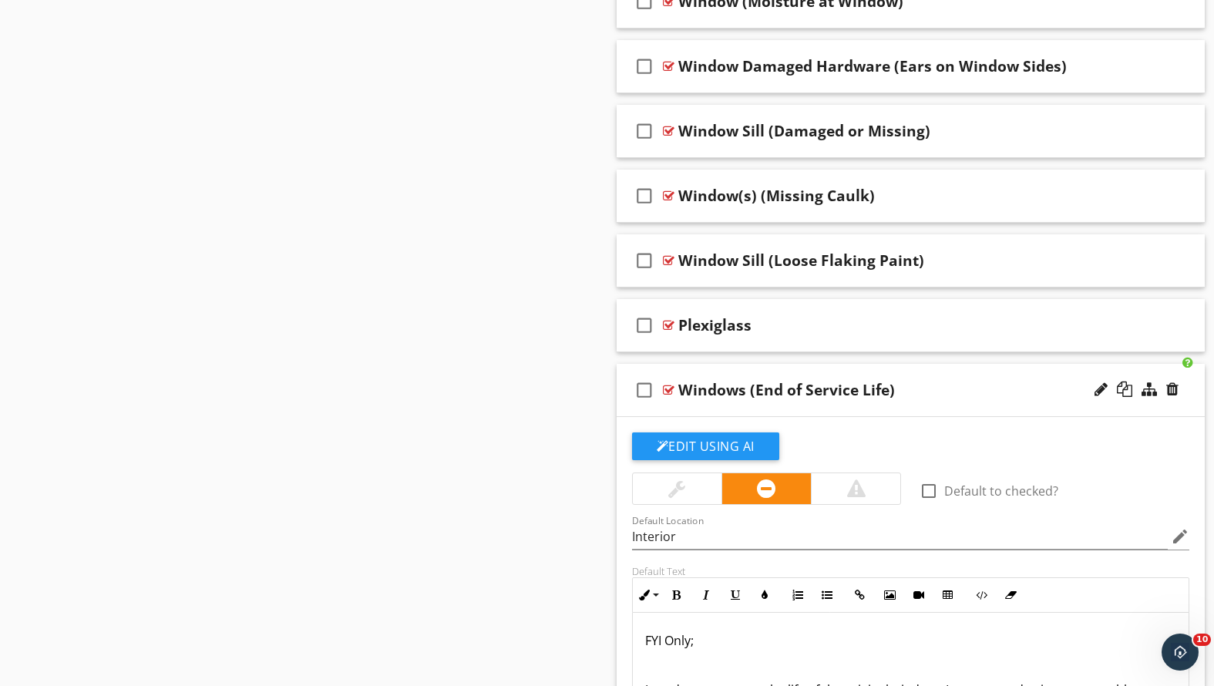
scroll to position [1841, 0]
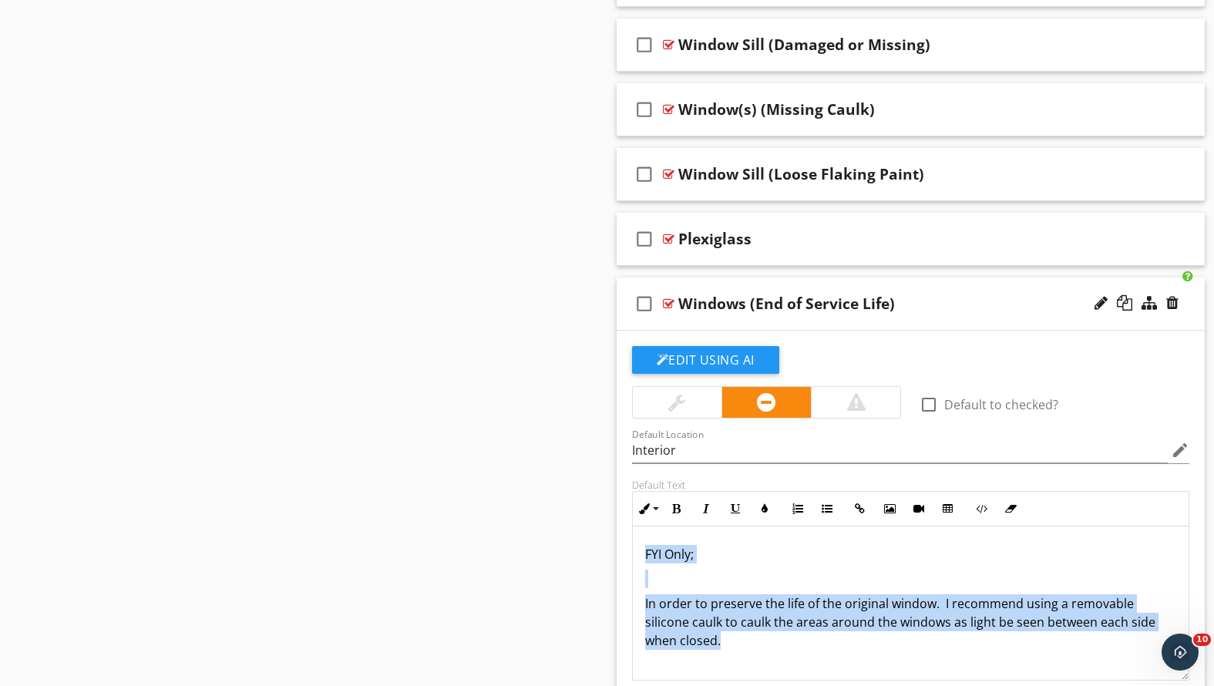
drag, startPoint x: 644, startPoint y: 547, endPoint x: 743, endPoint y: 647, distance: 140.6
click at [743, 647] on div "FYI Only; In order to preserve the life of the original window. I recommend usi…" at bounding box center [911, 603] width 557 height 154
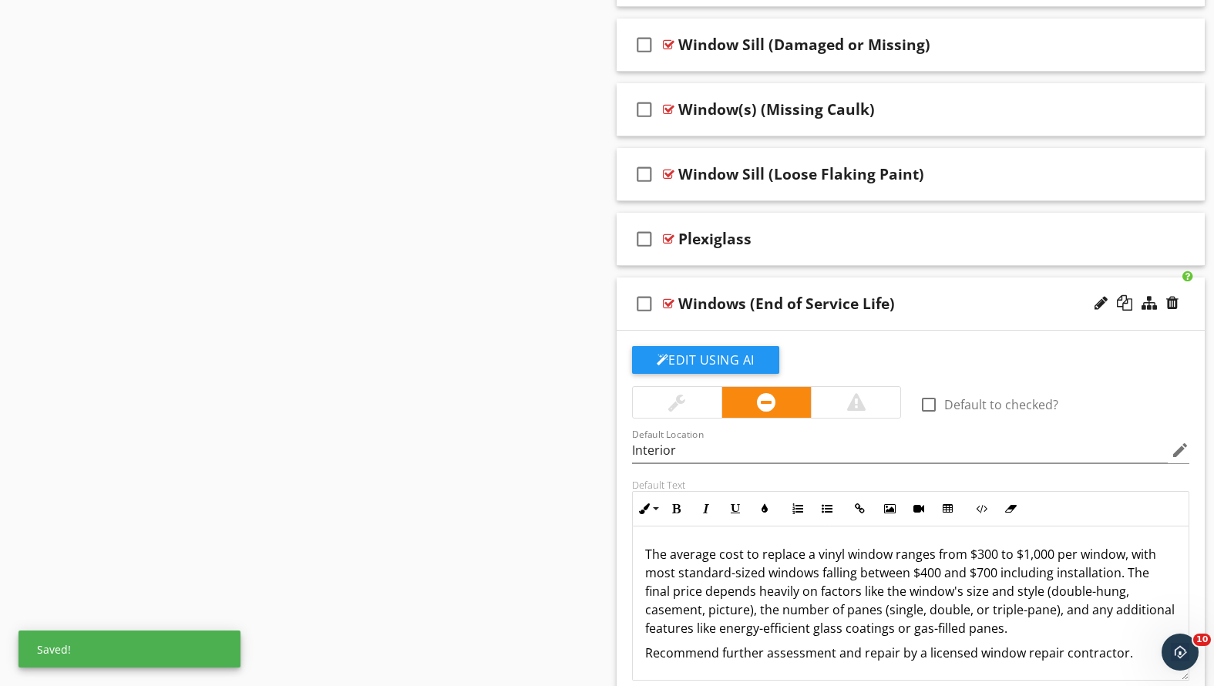
click at [645, 550] on p "The average cost to replace a vinyl window ranges from $300 to $1,000 per windo…" at bounding box center [911, 591] width 532 height 93
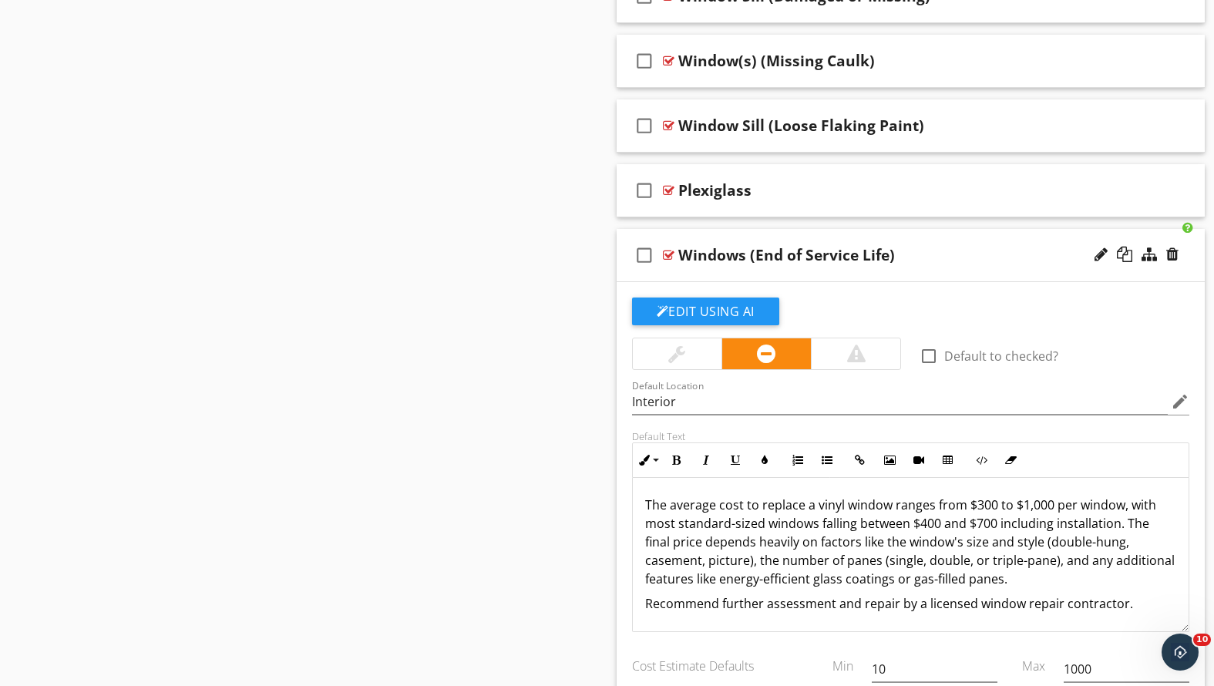
click at [990, 250] on div "Windows (End of Service Life)" at bounding box center [887, 255] width 419 height 19
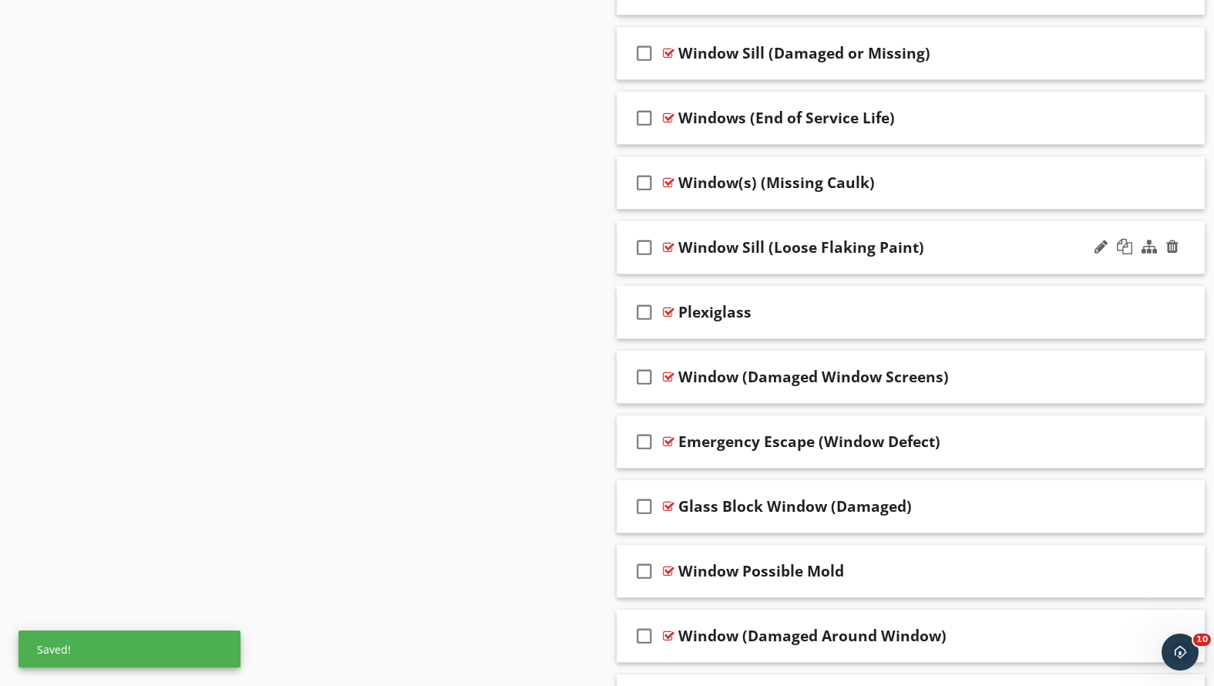
scroll to position [1764, 0]
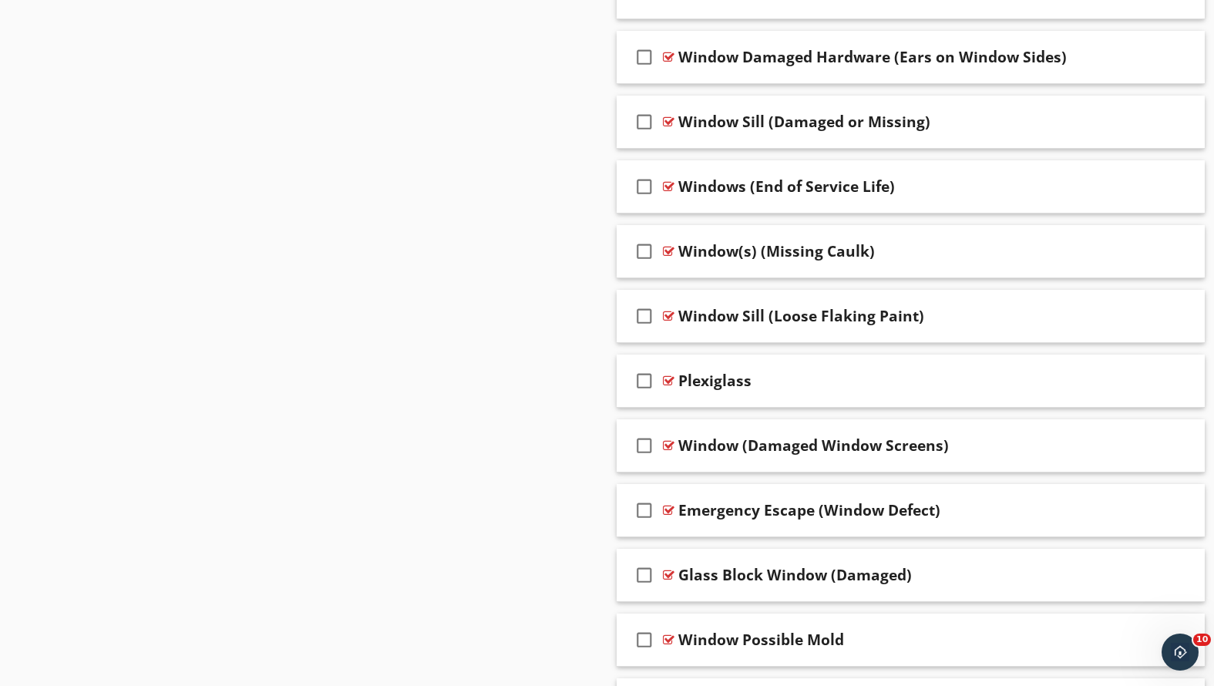
drag, startPoint x: 959, startPoint y: 183, endPoint x: 931, endPoint y: 151, distance: 42.1
click at [931, 151] on span "check_box_outline_blank Window(s) (Not Fully Close & Lock) check_box_outline_bl…" at bounding box center [911, 575] width 589 height 2384
drag, startPoint x: 437, startPoint y: 202, endPoint x: 512, endPoint y: 227, distance: 78.7
click at [437, 202] on div "Sections Inspection Detail Roof Exterior Cooling Chimney, Fireplace, or Stove I…" at bounding box center [607, 103] width 1214 height 3426
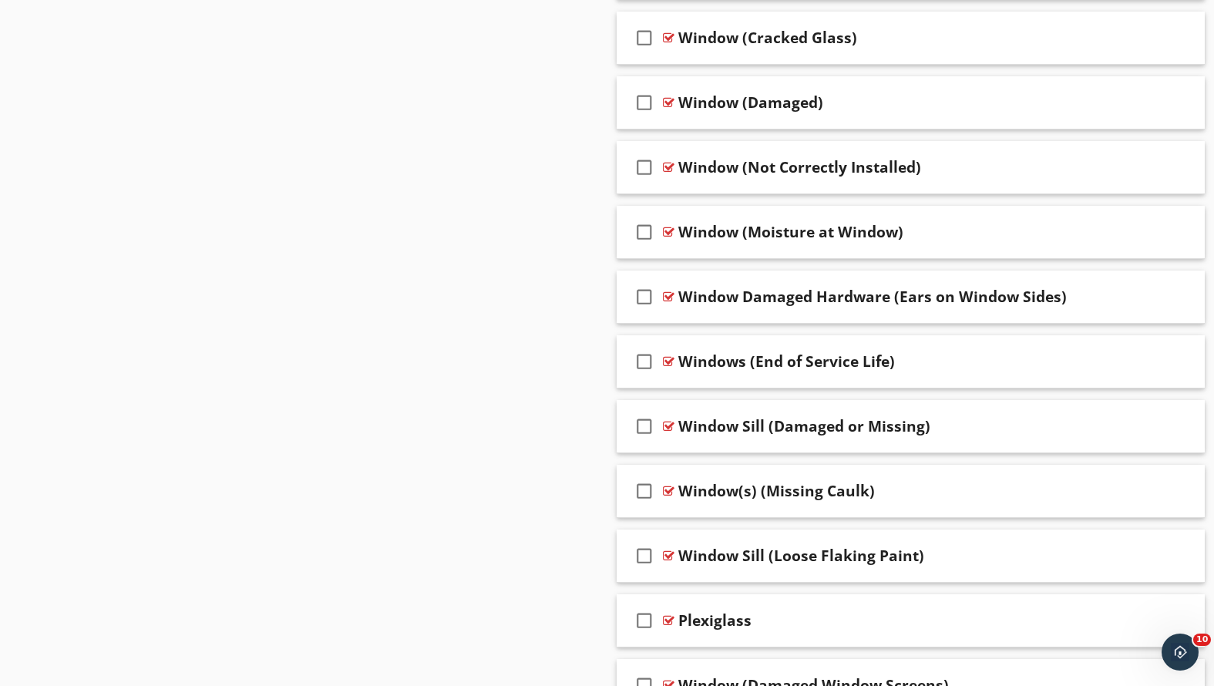
scroll to position [0, 0]
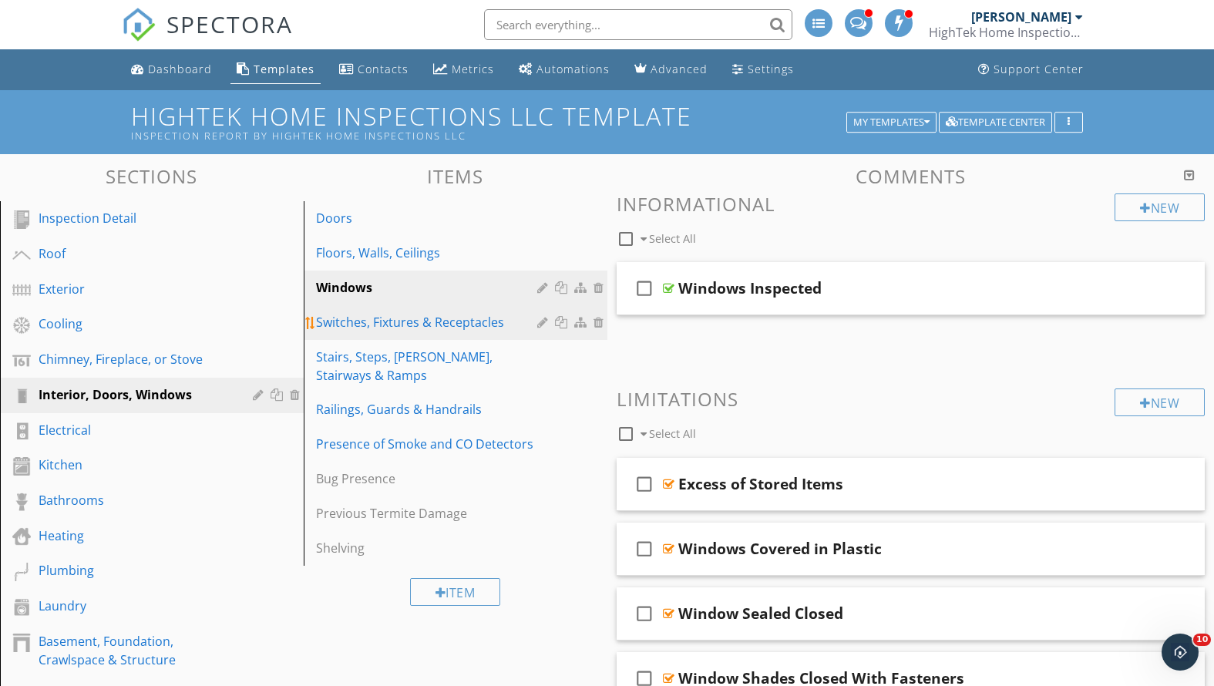
click at [430, 320] on div "Switches, Fixtures & Receptacles" at bounding box center [429, 322] width 226 height 19
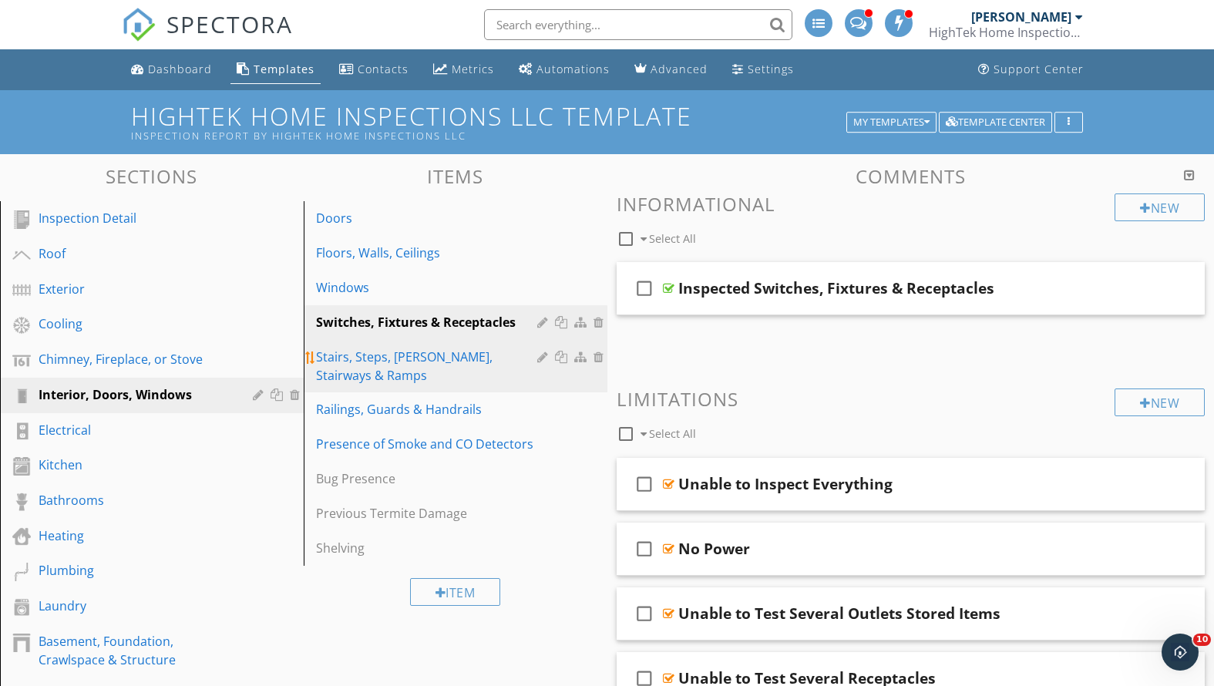
click at [433, 353] on div "Stairs, Steps, [PERSON_NAME], Stairways & Ramps" at bounding box center [429, 366] width 226 height 37
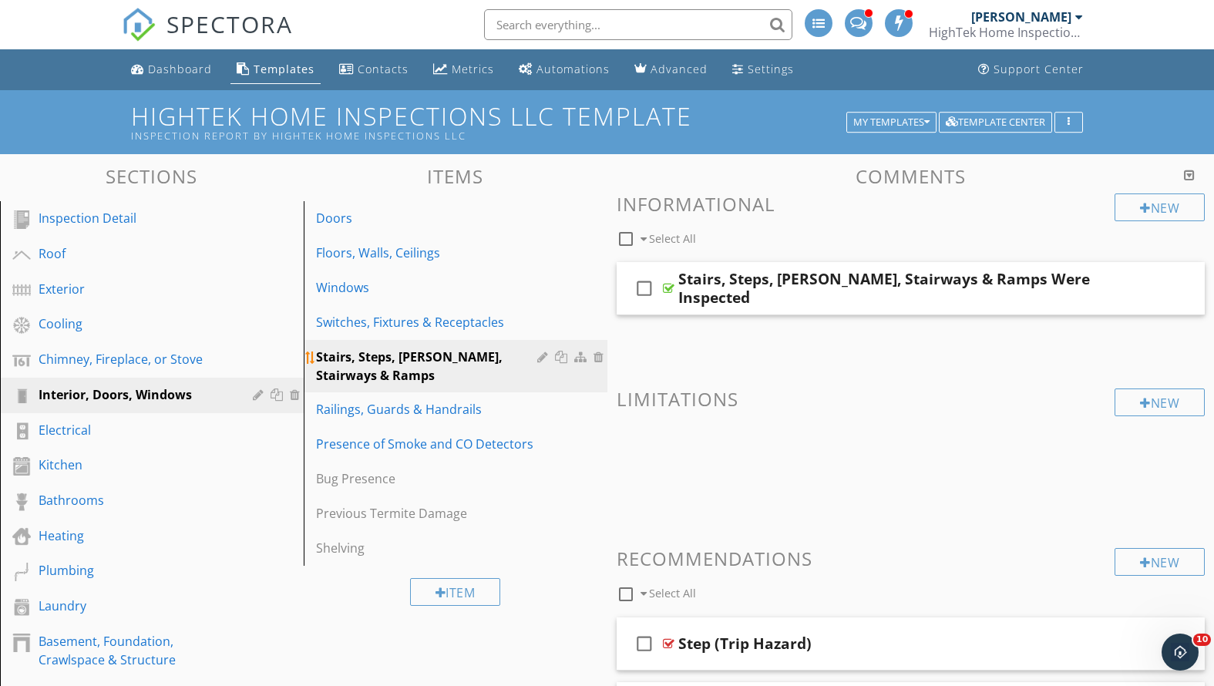
click at [435, 369] on div "Stairs, Steps, [PERSON_NAME], Stairways & Ramps" at bounding box center [429, 366] width 226 height 37
click at [167, 358] on div "Chimney, Fireplace, or Stove" at bounding box center [135, 359] width 192 height 19
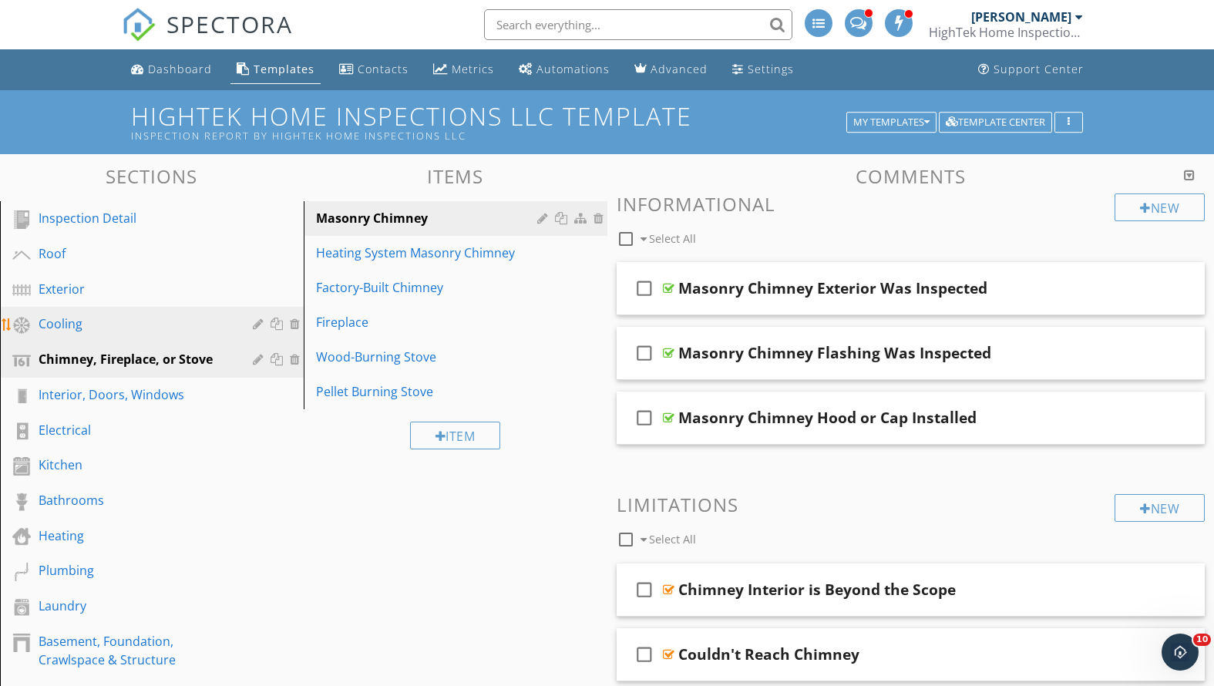
click at [152, 315] on div "Cooling" at bounding box center [135, 324] width 192 height 19
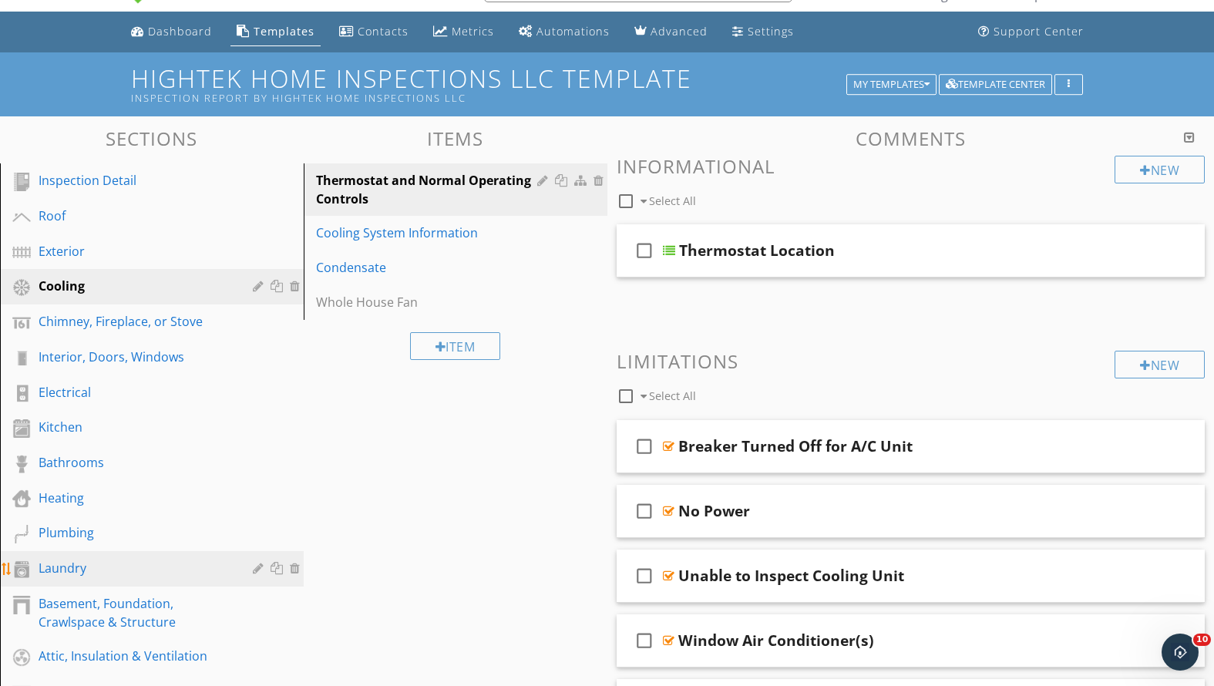
scroll to position [51, 0]
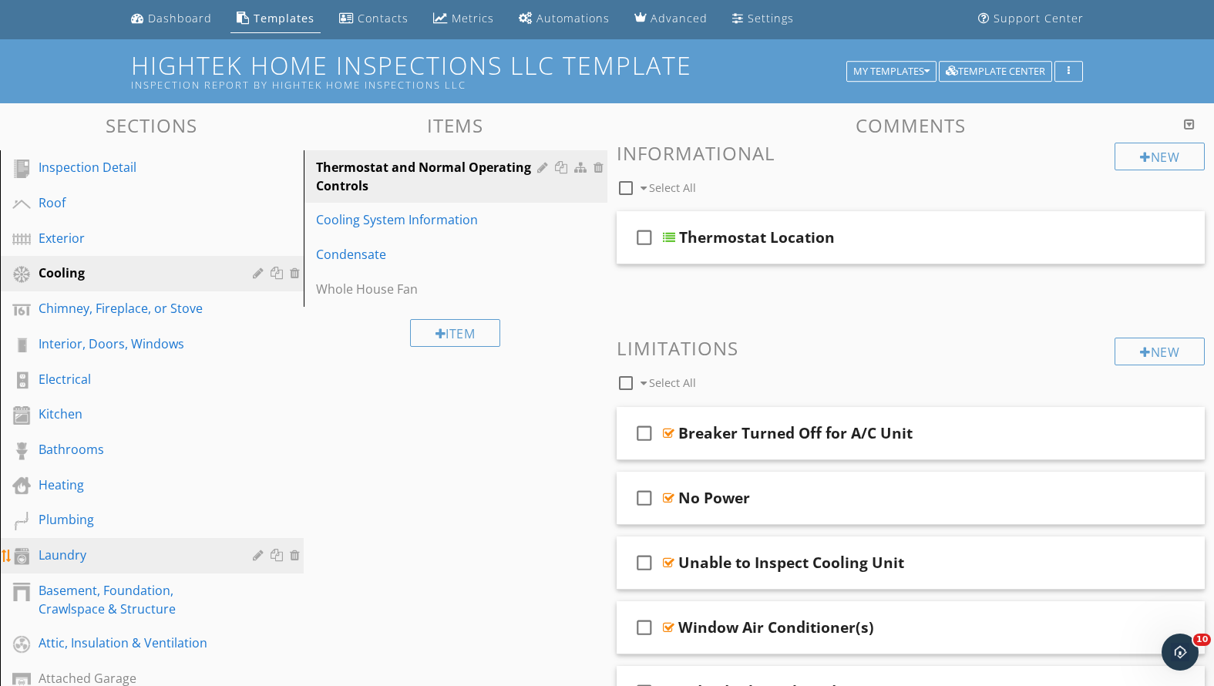
click at [148, 547] on div "Laundry" at bounding box center [135, 555] width 192 height 19
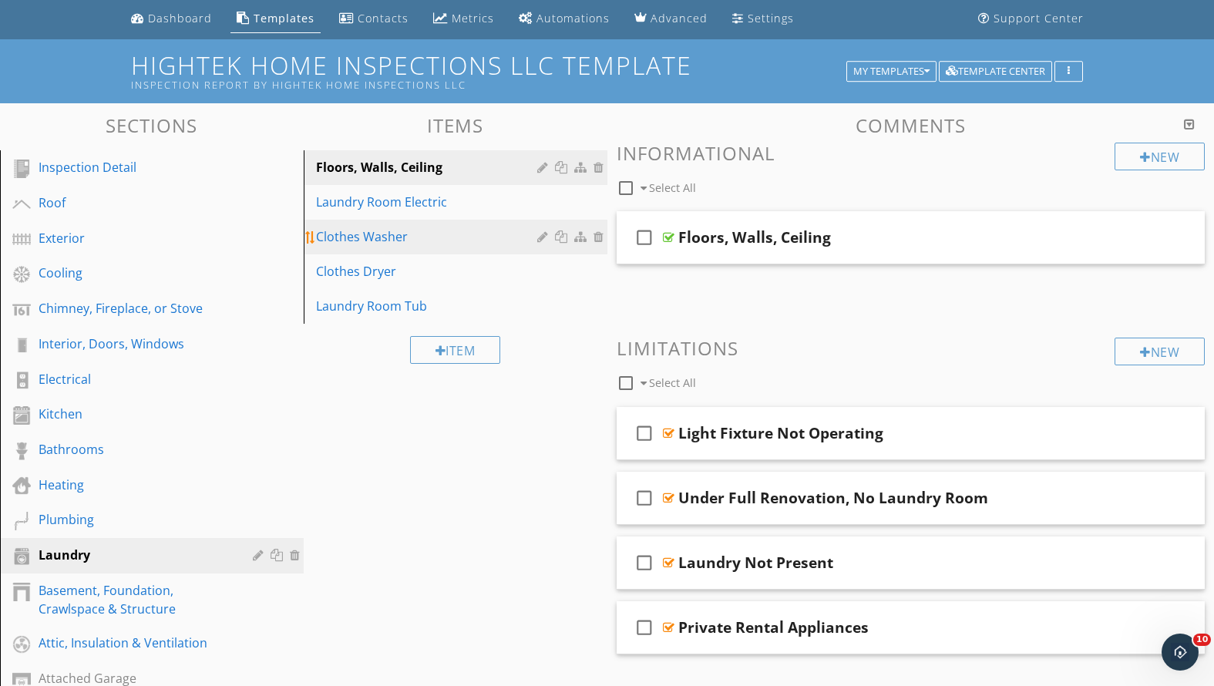
click at [436, 222] on link "Clothes Washer" at bounding box center [457, 237] width 299 height 34
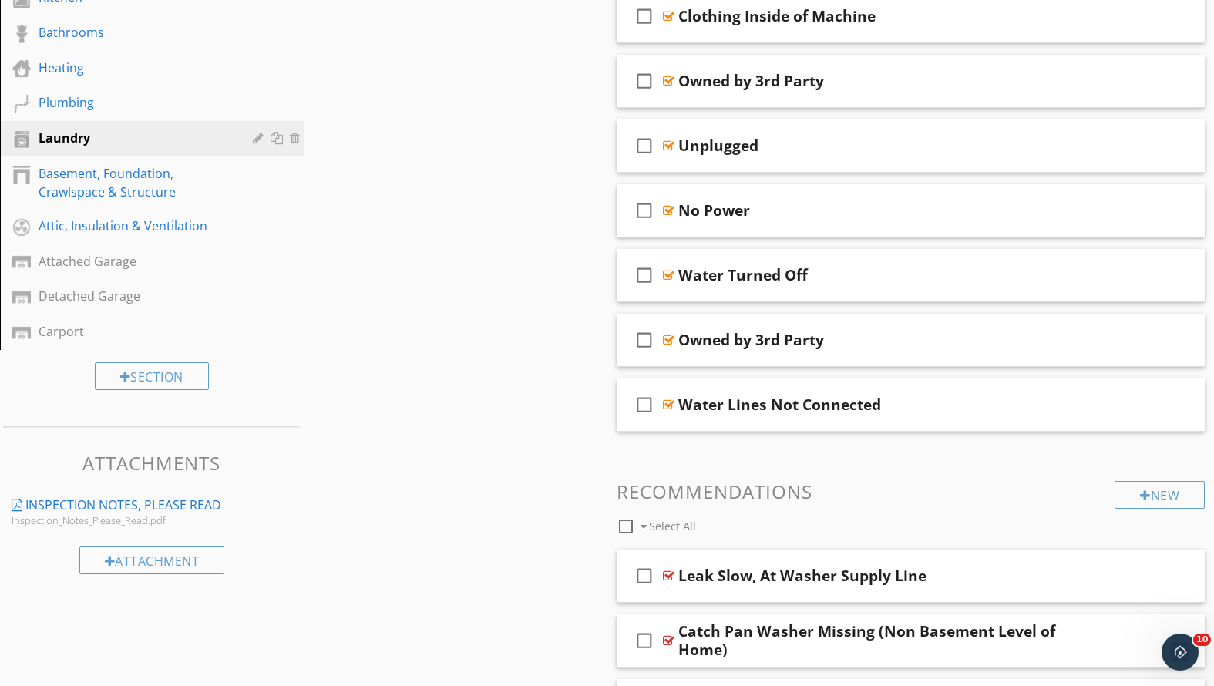
scroll to position [336, 0]
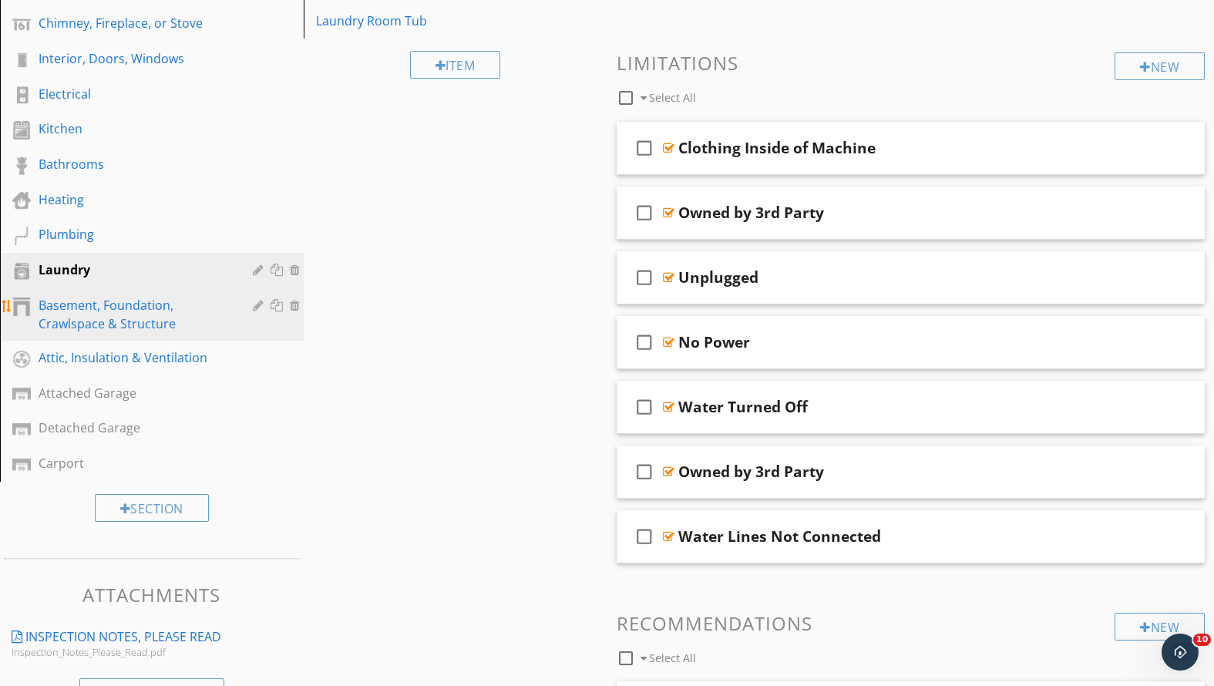
click at [82, 318] on div "Basement, Foundation, Crawlspace & Structure" at bounding box center [135, 314] width 192 height 37
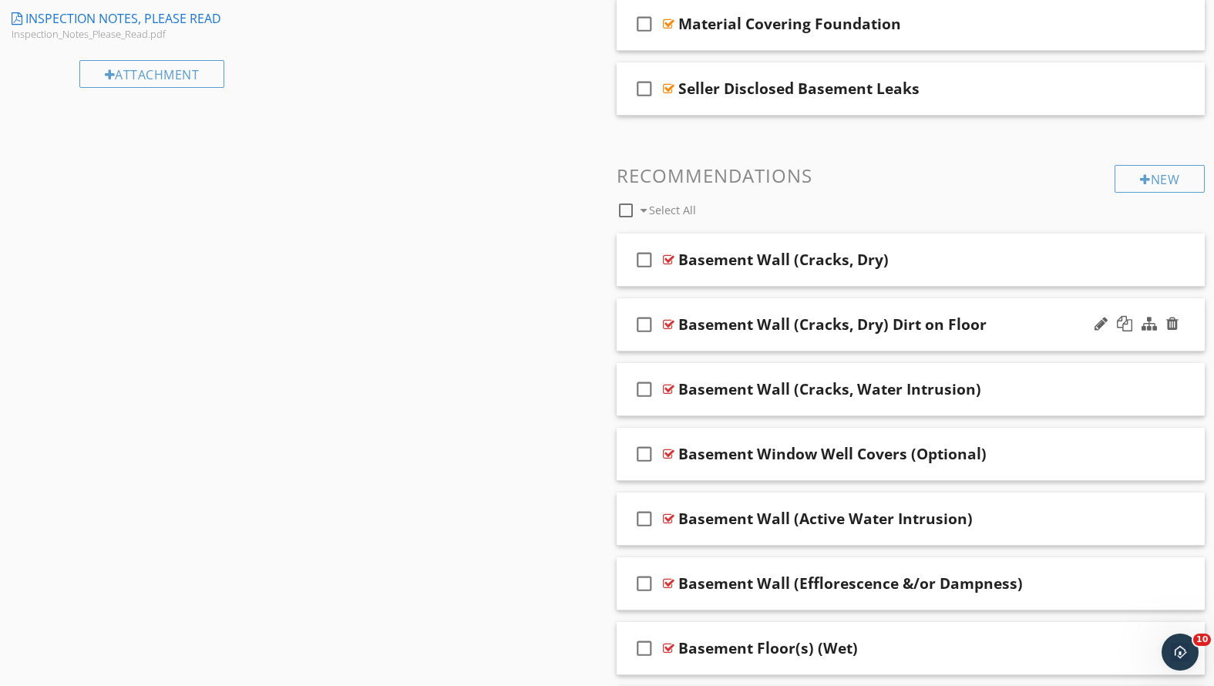
scroll to position [979, 0]
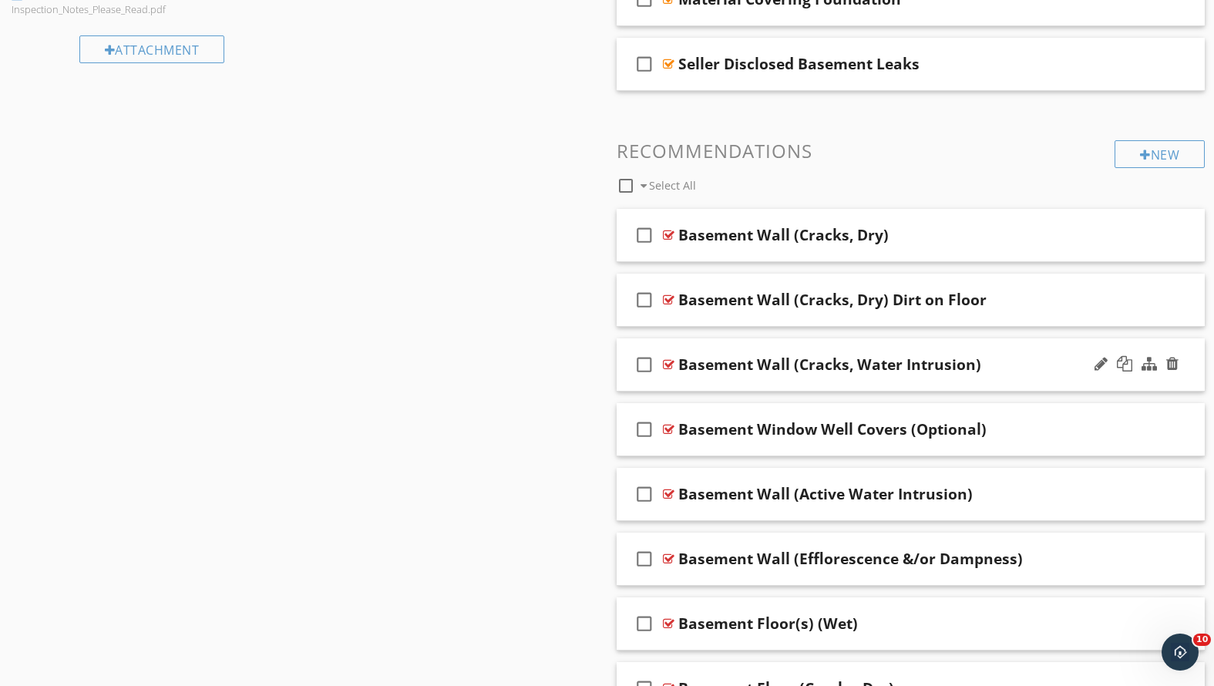
click at [1028, 373] on div "check_box_outline_blank Basement Wall (Cracks, Water Intrusion)" at bounding box center [911, 364] width 589 height 53
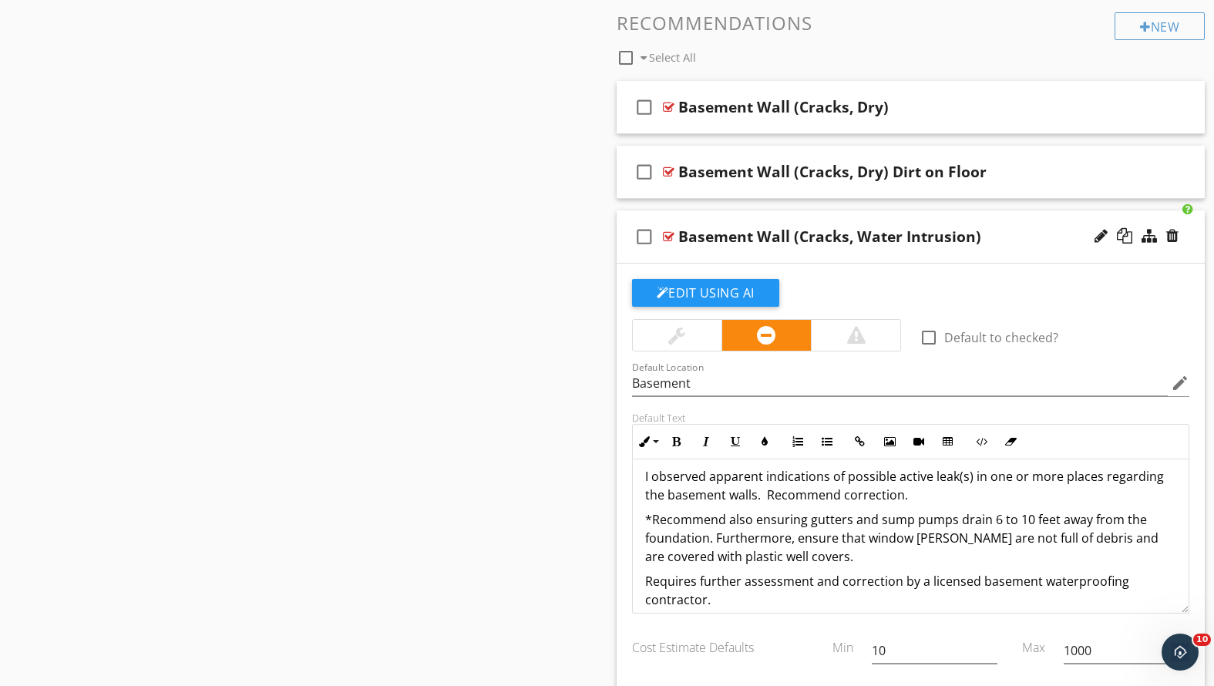
scroll to position [32, 0]
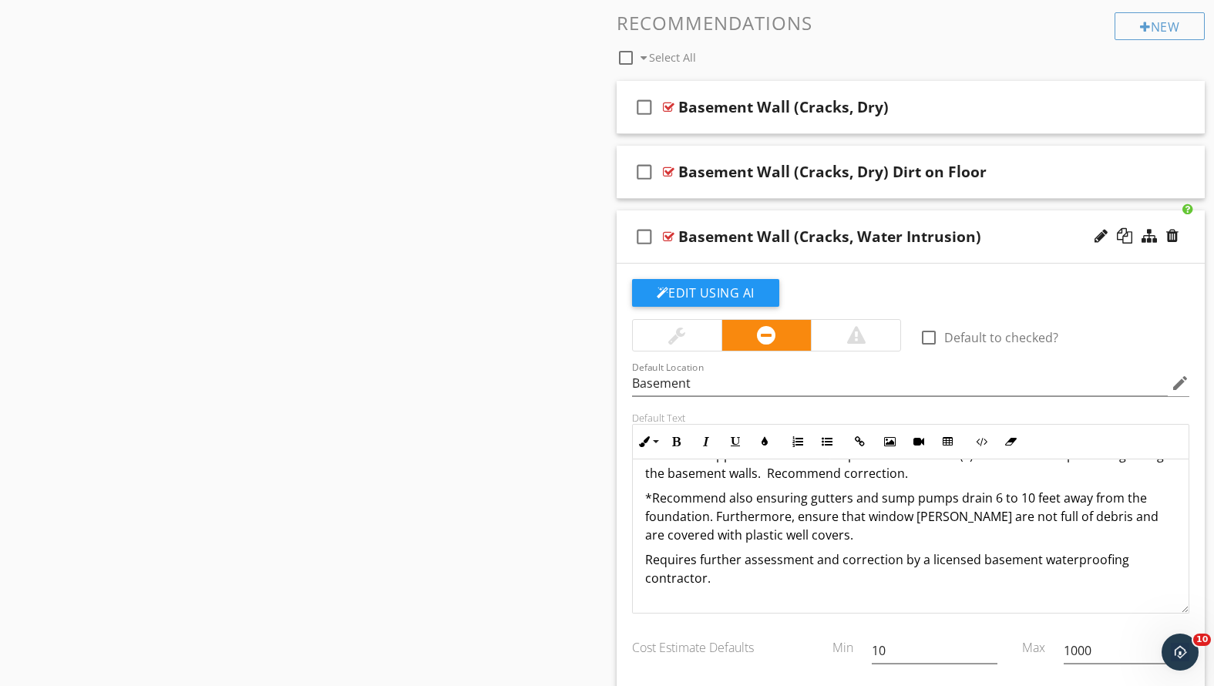
click at [648, 561] on p "Requires further assessment and correction by a licensed basement waterproofing…" at bounding box center [911, 568] width 532 height 37
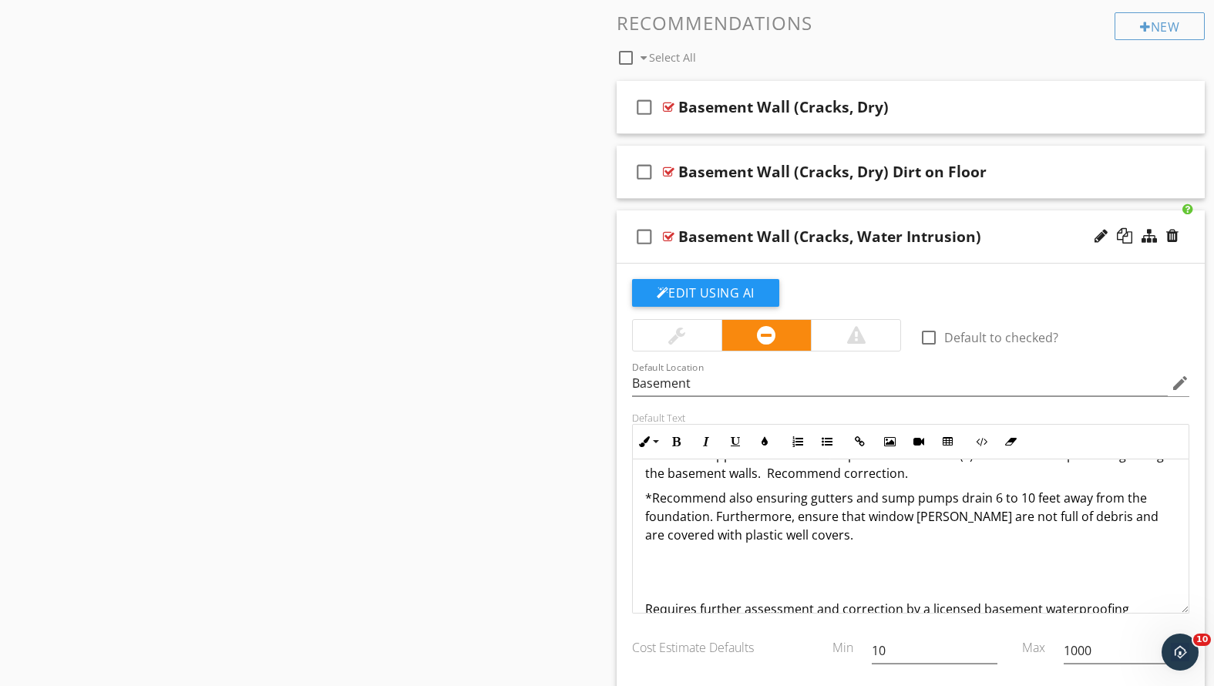
scroll to position [35, 0]
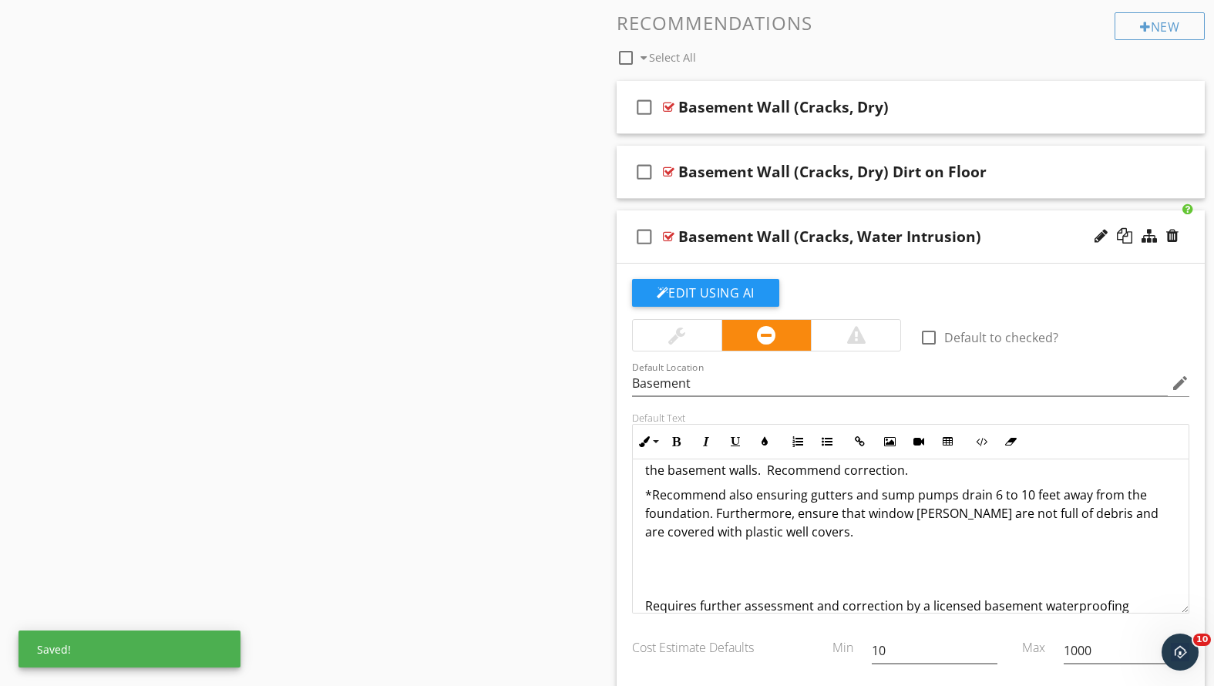
click at [647, 550] on p at bounding box center [911, 556] width 532 height 19
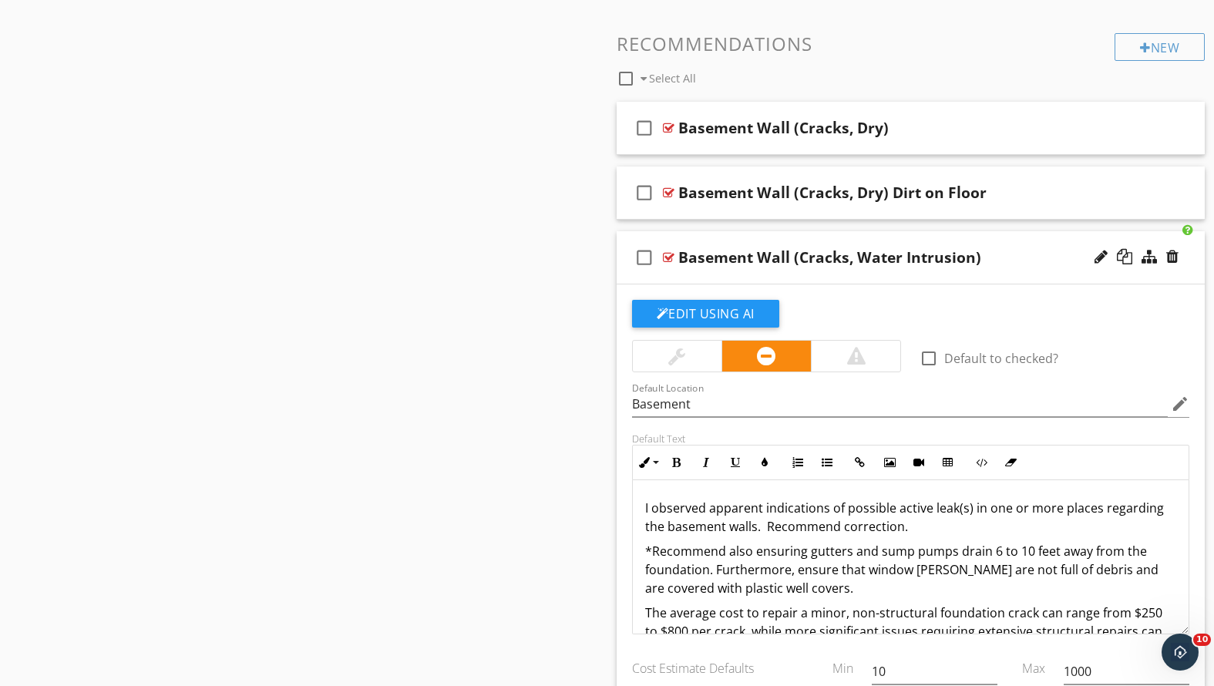
scroll to position [745, 0]
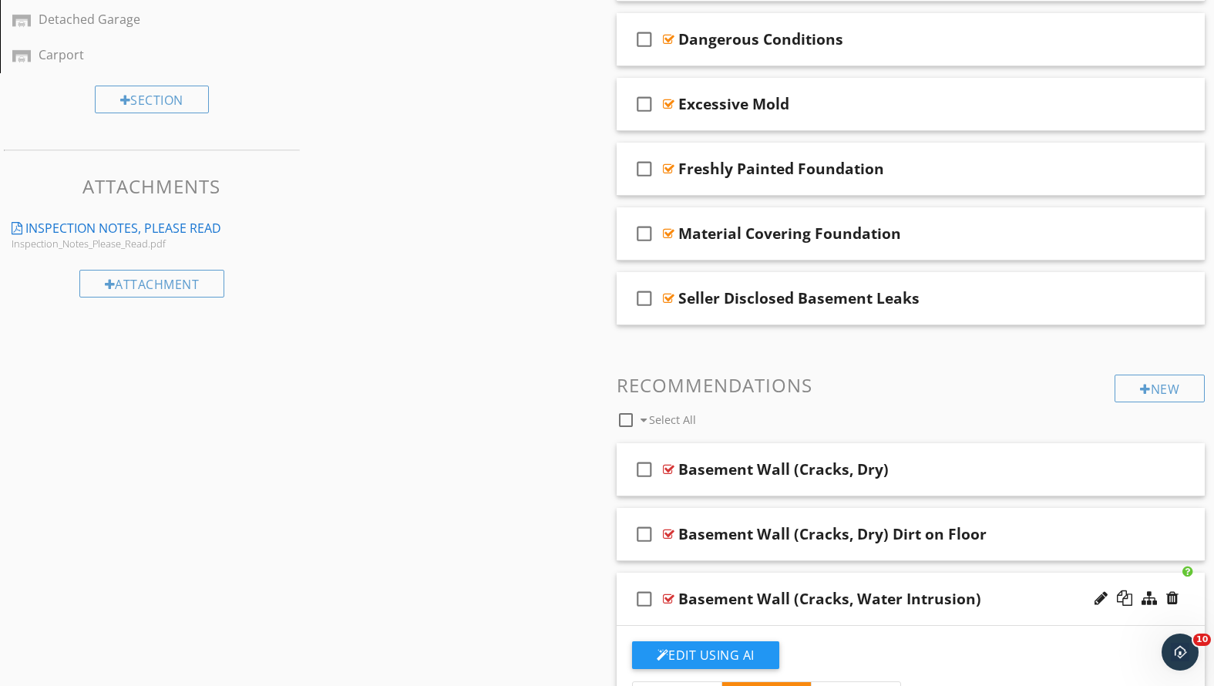
click at [1027, 592] on div "Basement Wall (Cracks, Water Intrusion)" at bounding box center [887, 599] width 419 height 19
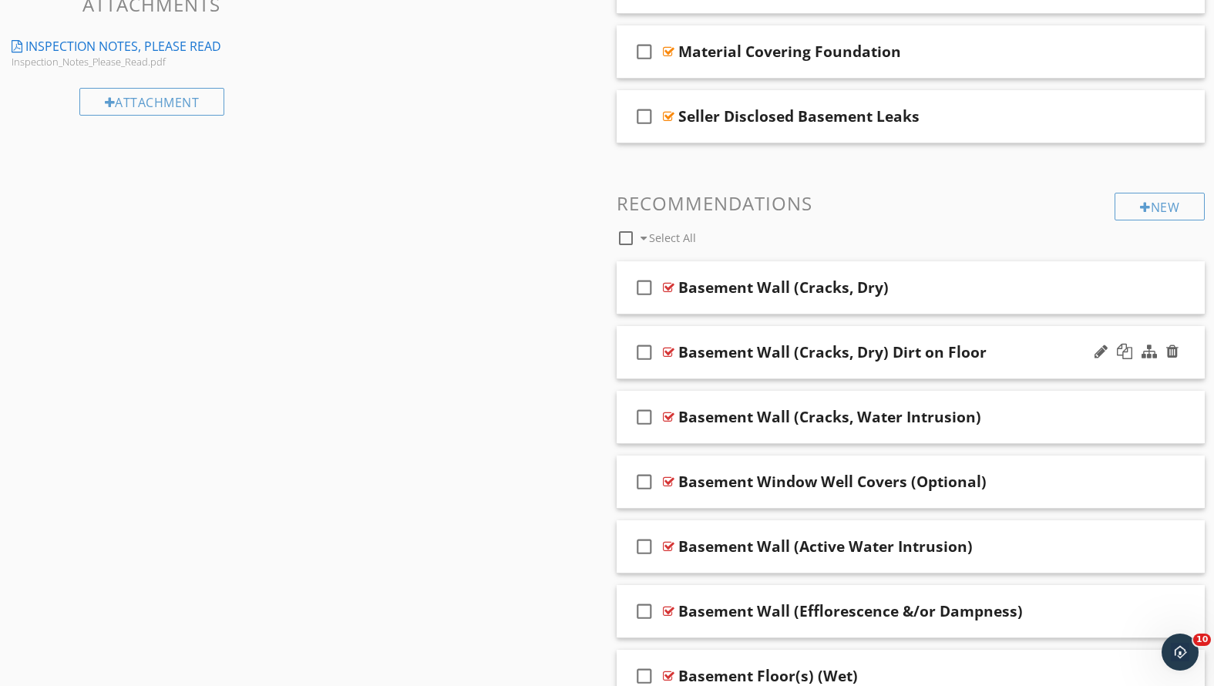
scroll to position [923, 0]
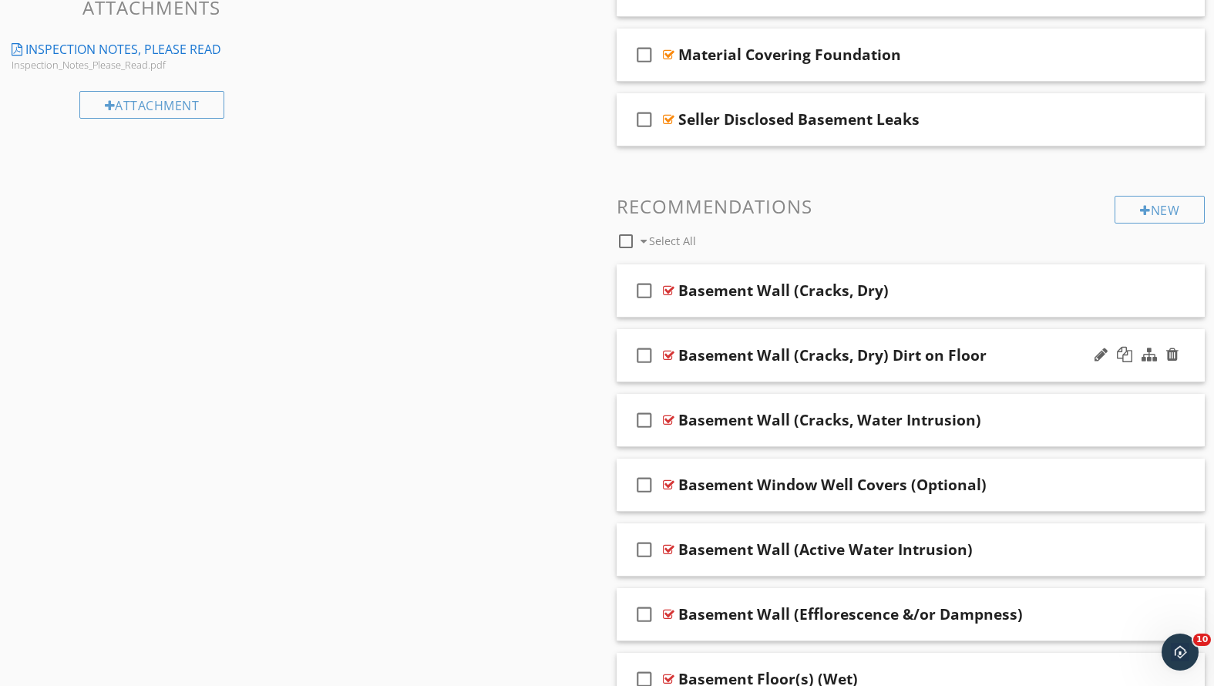
click at [1007, 368] on div "check_box_outline_blank Basement Wall (Cracks, Dry) Dirt on Floor" at bounding box center [911, 355] width 589 height 53
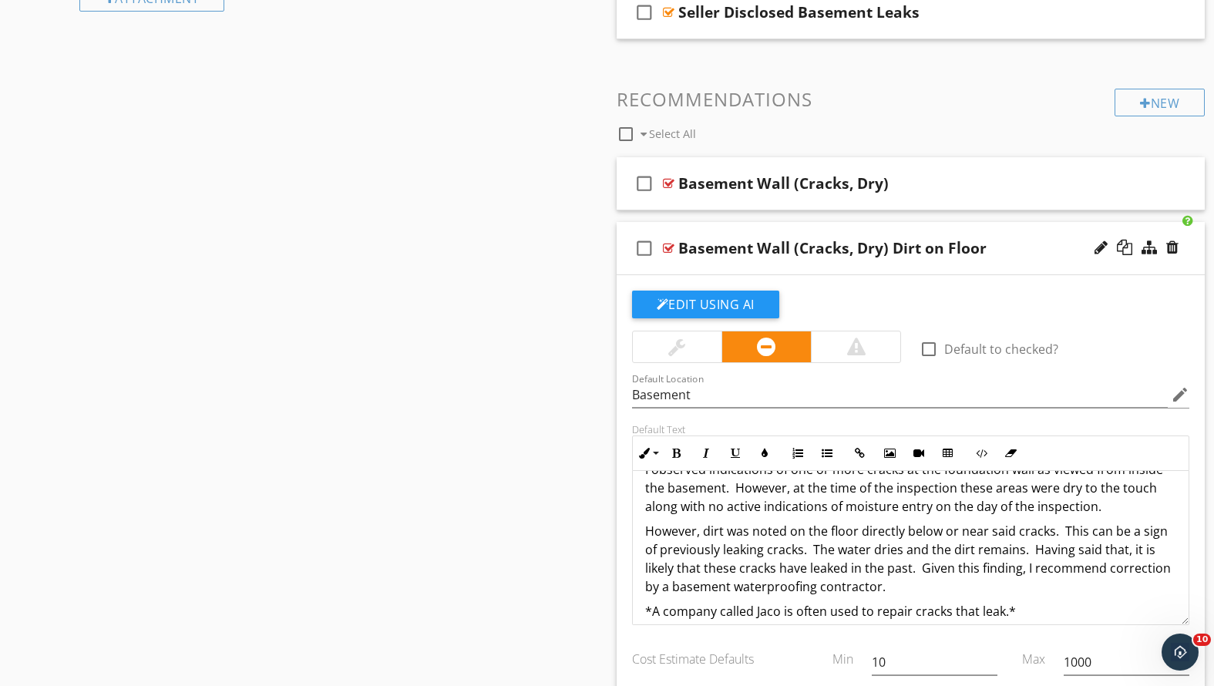
scroll to position [1131, 0]
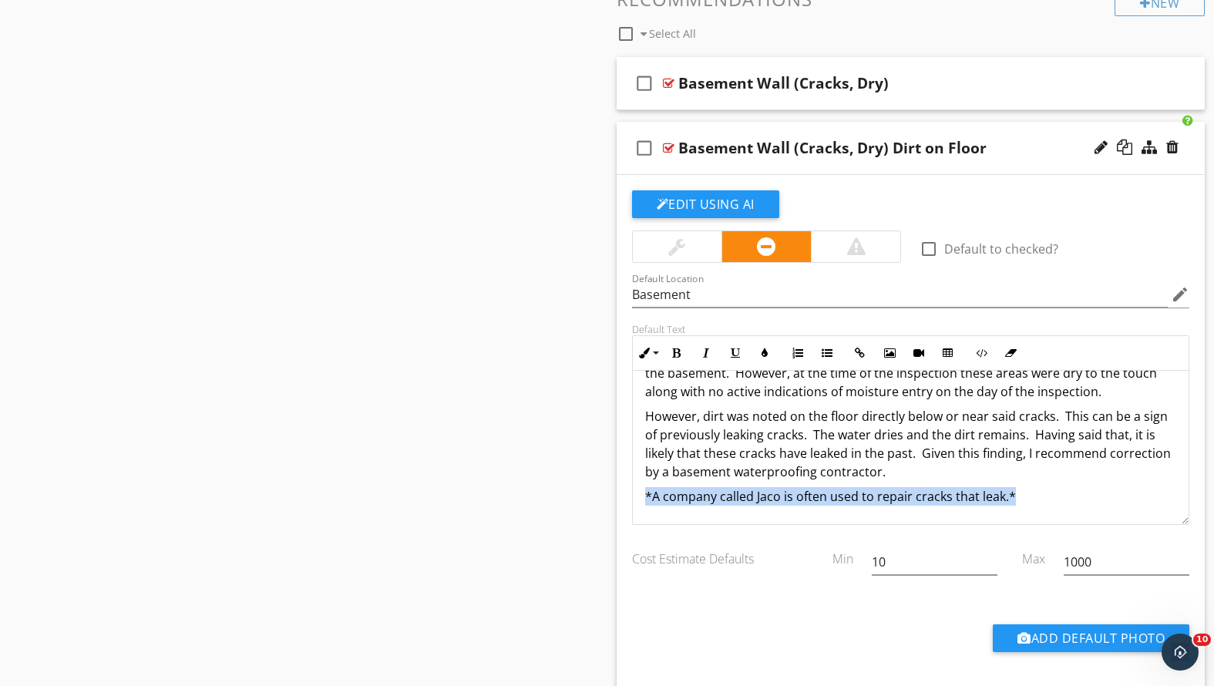
drag, startPoint x: 1018, startPoint y: 490, endPoint x: 642, endPoint y: 492, distance: 375.4
click at [642, 492] on div "I observed indications of one or more cracks at the foundation wall as viewed f…" at bounding box center [911, 425] width 557 height 197
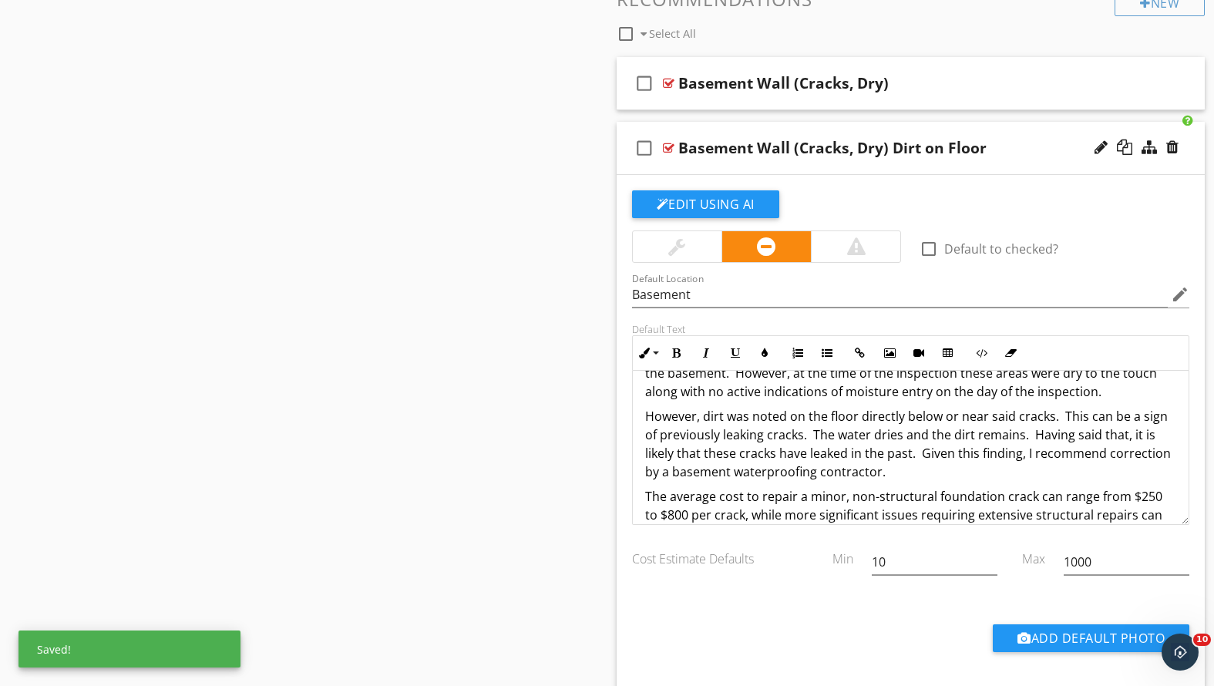
scroll to position [97, 0]
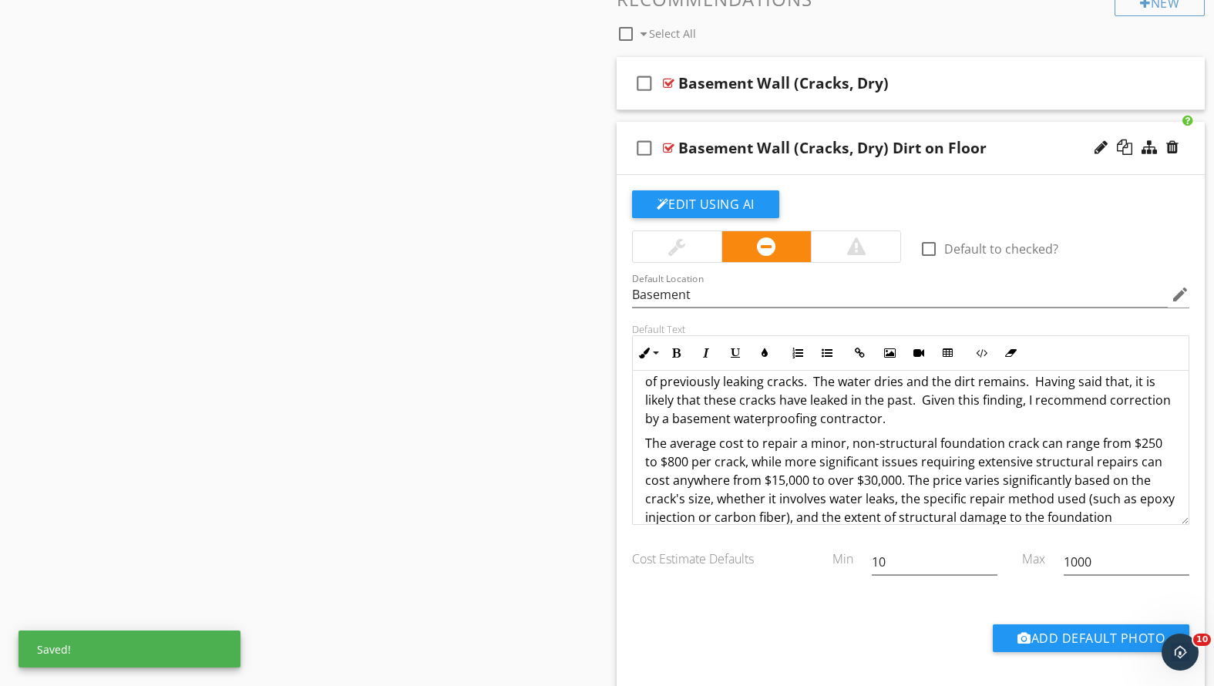
click at [1011, 139] on div "Basement Wall (Cracks, Dry) Dirt on Floor" at bounding box center [887, 148] width 419 height 19
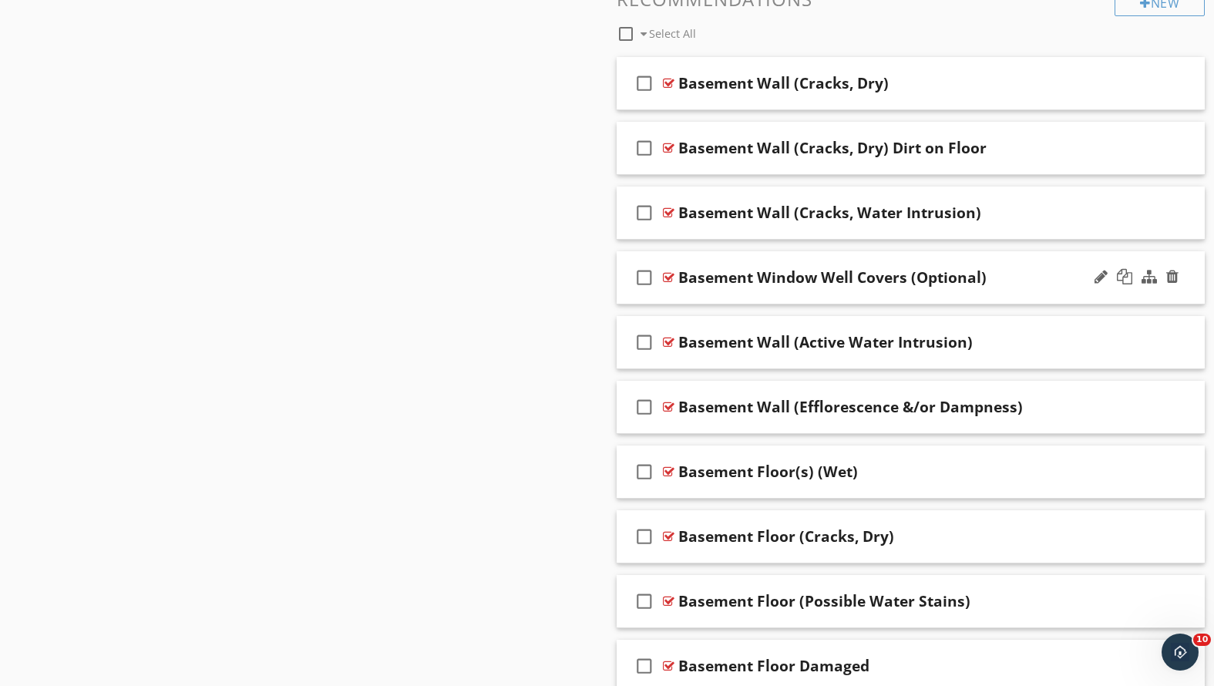
click at [848, 293] on div "check_box_outline_blank Basement Window Well Covers (Optional)" at bounding box center [911, 277] width 589 height 53
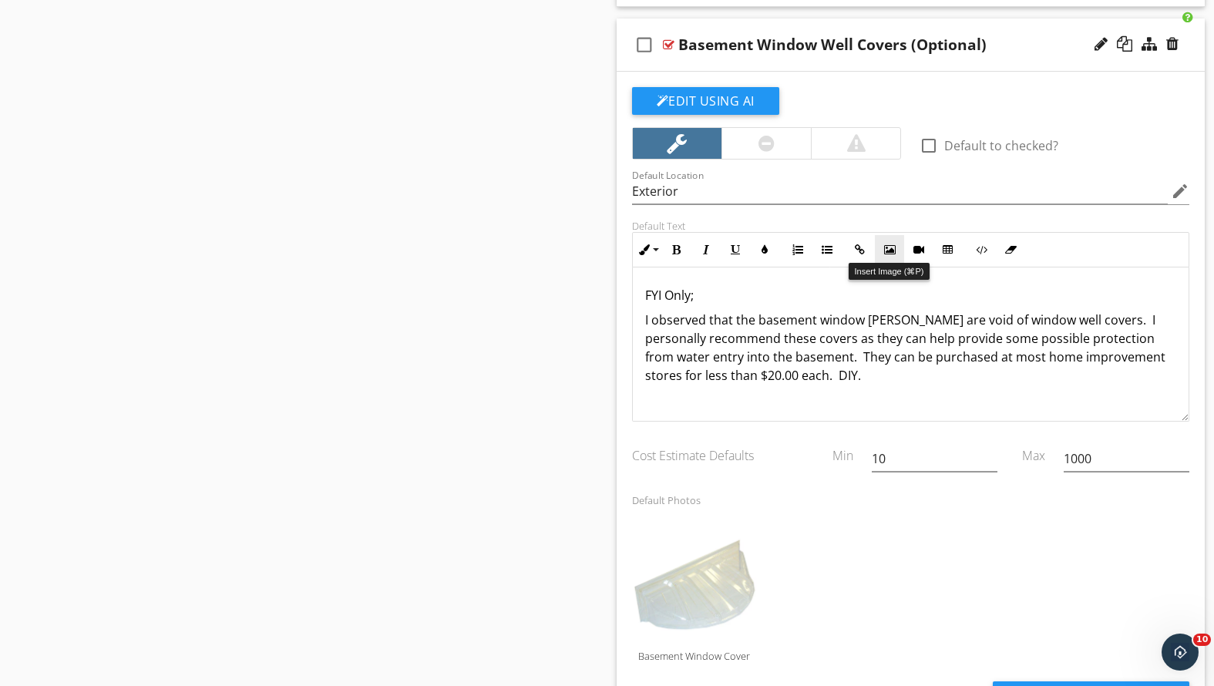
scroll to position [1, 0]
click at [795, 353] on p "I observed that the basement window [PERSON_NAME] are void of window well cover…" at bounding box center [911, 347] width 532 height 74
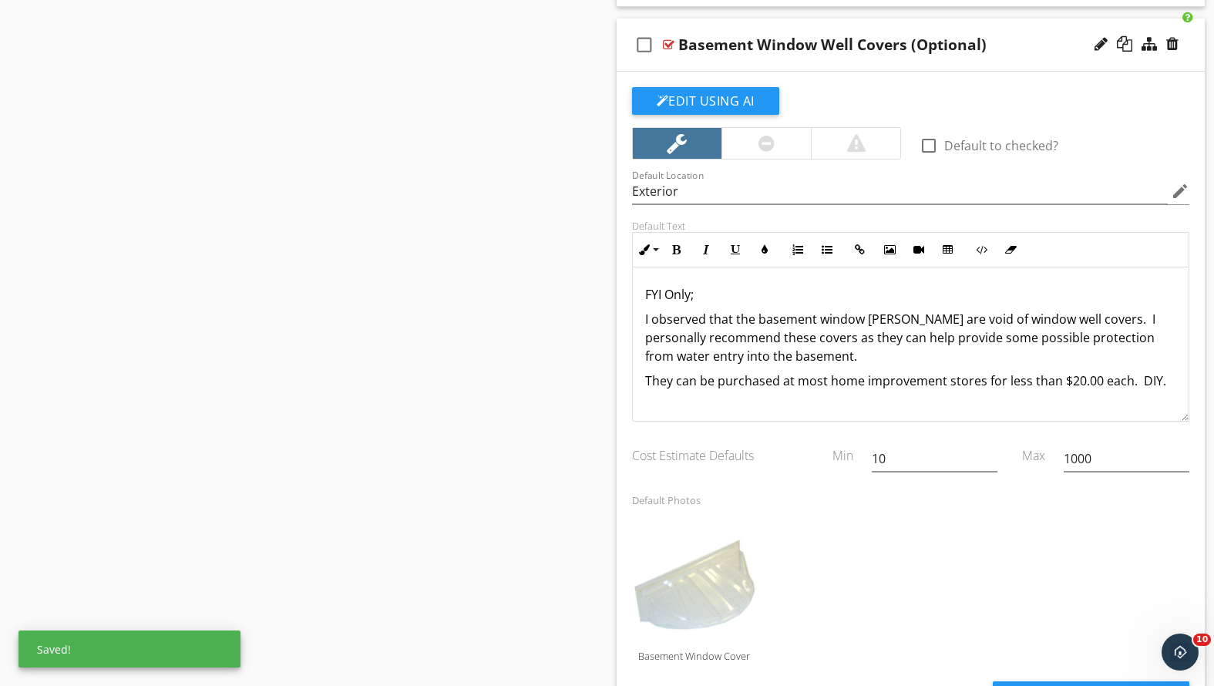
click at [1079, 380] on p "They can be purchased at most home improvement stores for less than $20.00 each…" at bounding box center [911, 381] width 532 height 19
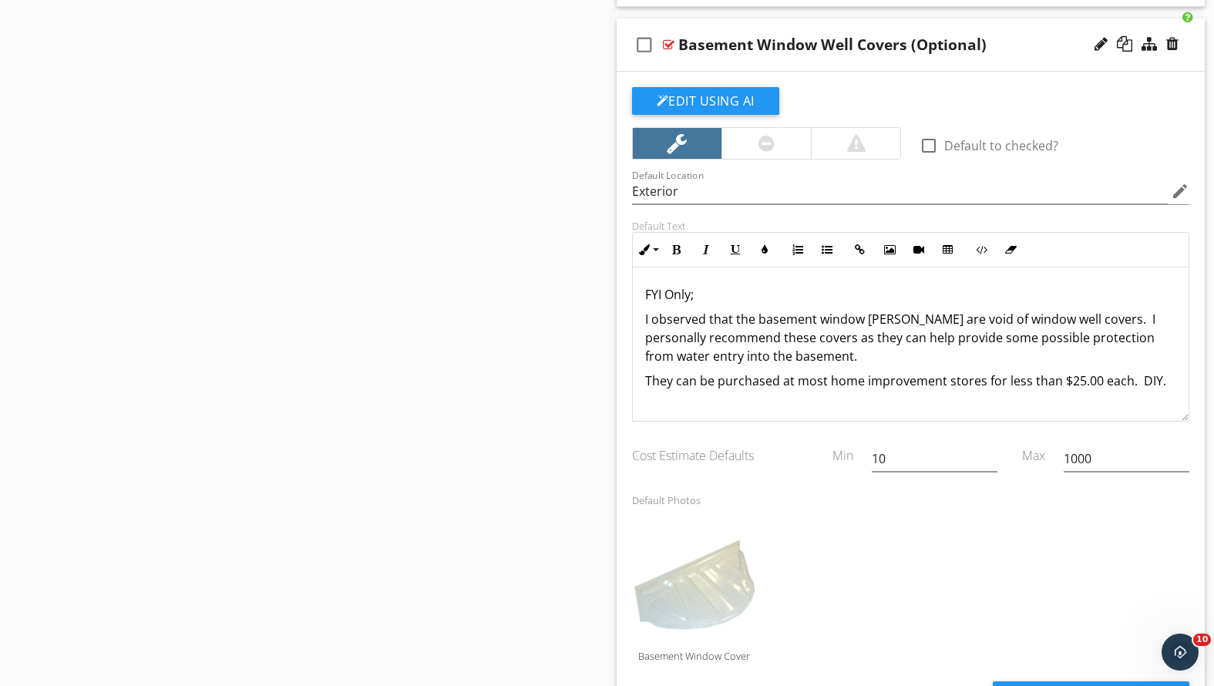
click at [994, 44] on div "Basement Window Well Covers (Optional)" at bounding box center [887, 44] width 419 height 19
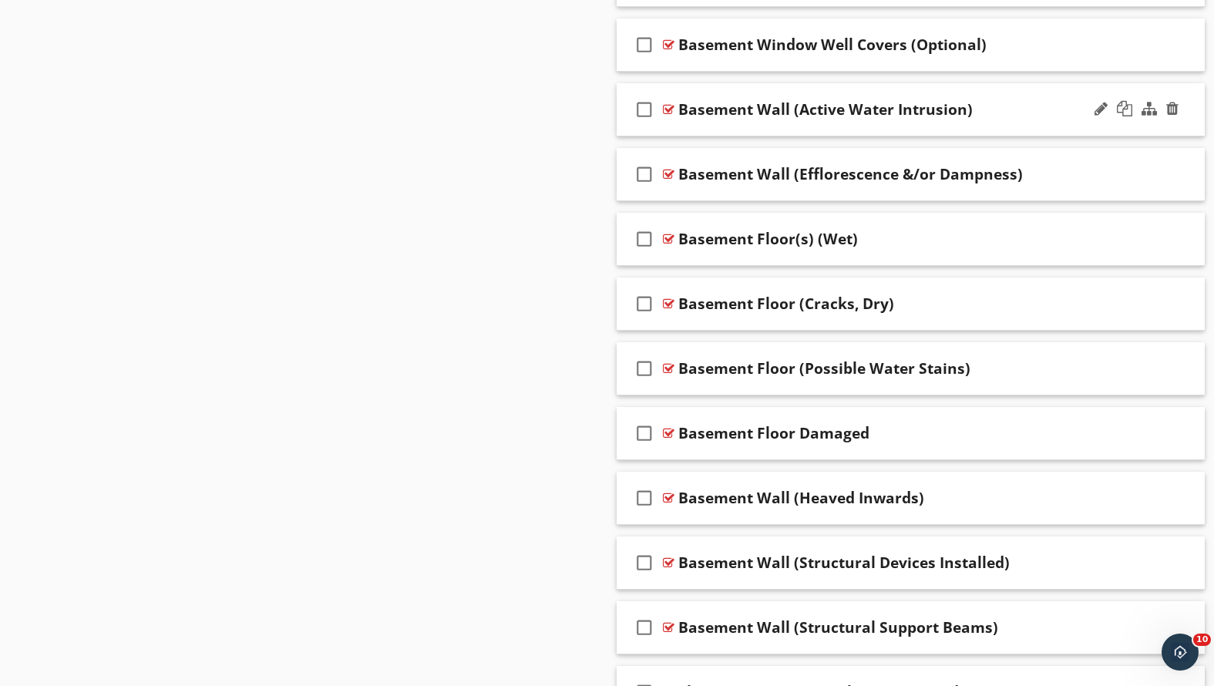
click at [995, 109] on div "Basement Wall (Active Water Intrusion)" at bounding box center [887, 109] width 419 height 19
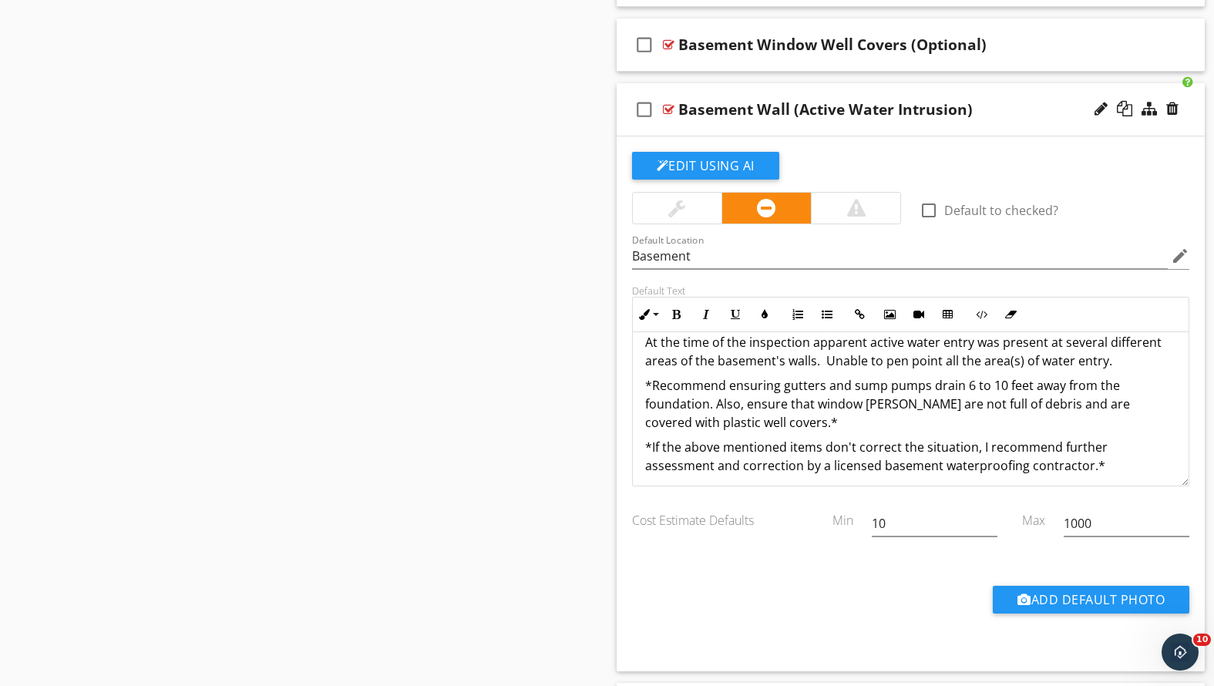
scroll to position [35, 0]
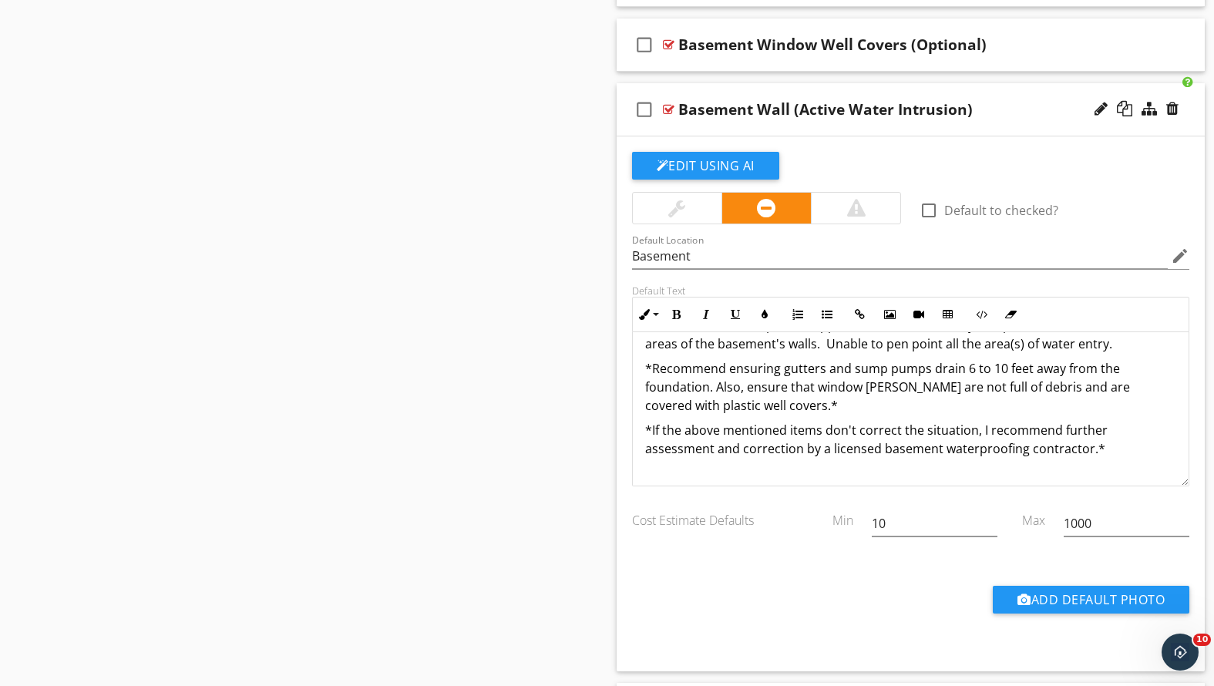
click at [820, 404] on p "*Recommend ensuring gutters and sump pumps drain 6 to 10 feet away from the fou…" at bounding box center [911, 387] width 532 height 56
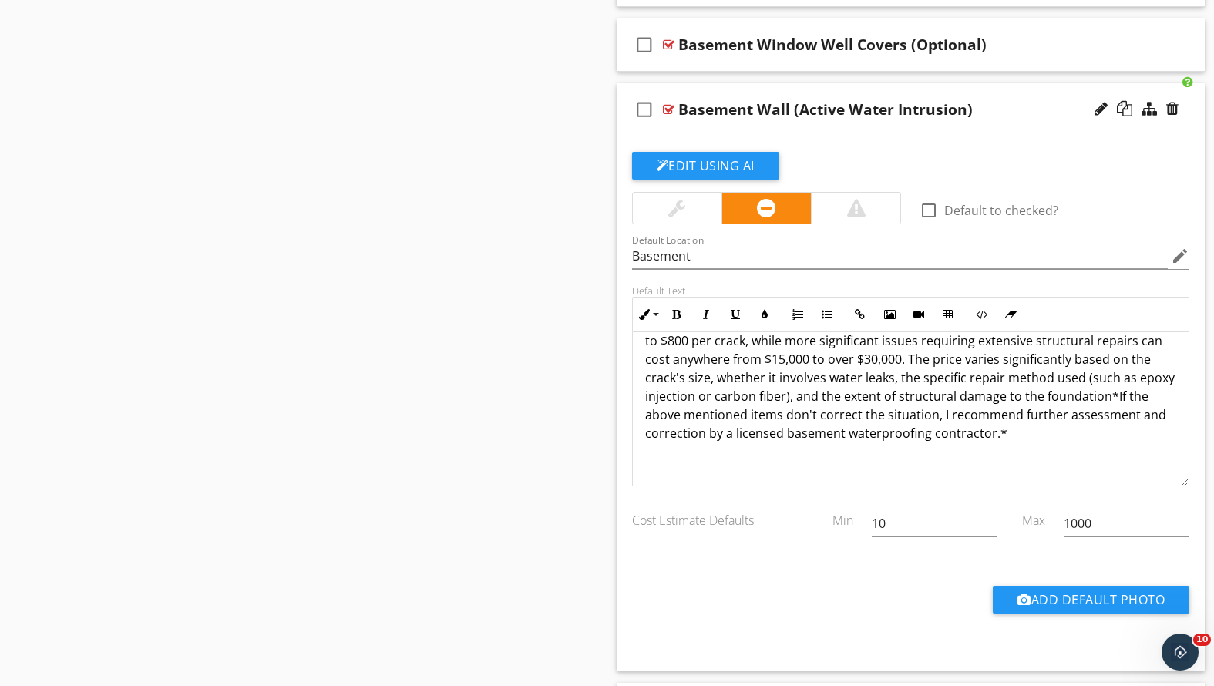
scroll to position [1397, 0]
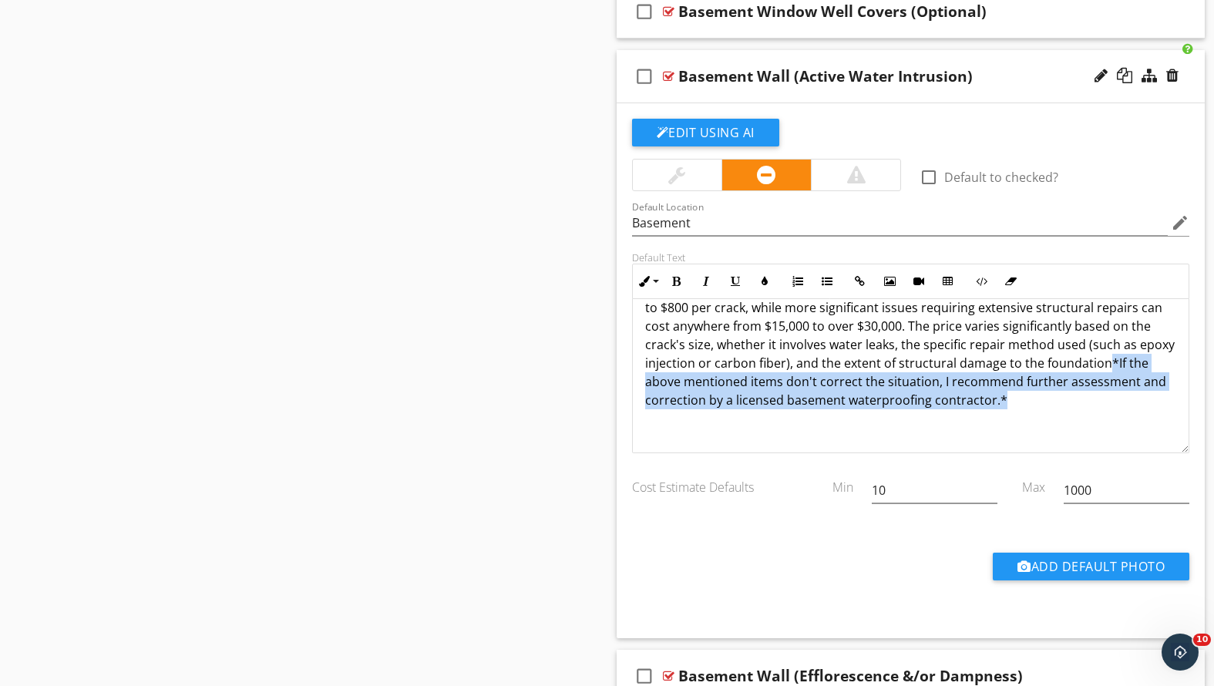
drag, startPoint x: 1033, startPoint y: 402, endPoint x: 1145, endPoint y: 360, distance: 119.5
click at [1145, 360] on p "The average cost to repair a minor, non-structural foundation crack can range f…" at bounding box center [911, 345] width 532 height 130
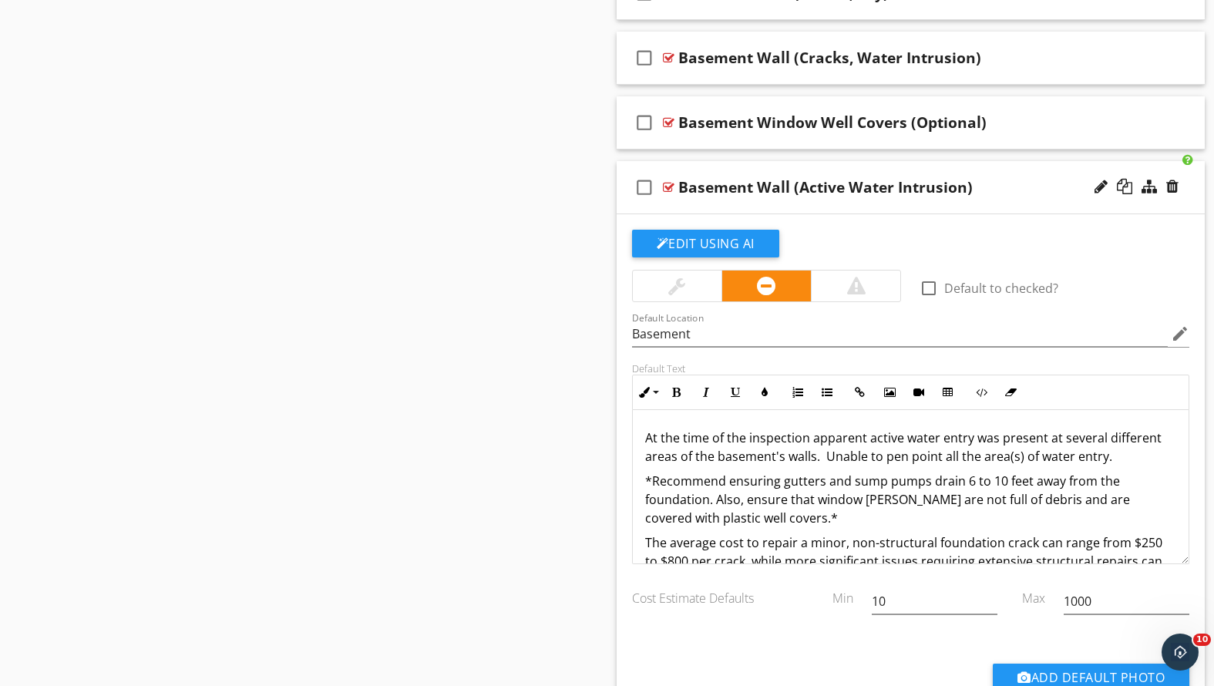
scroll to position [1315, 0]
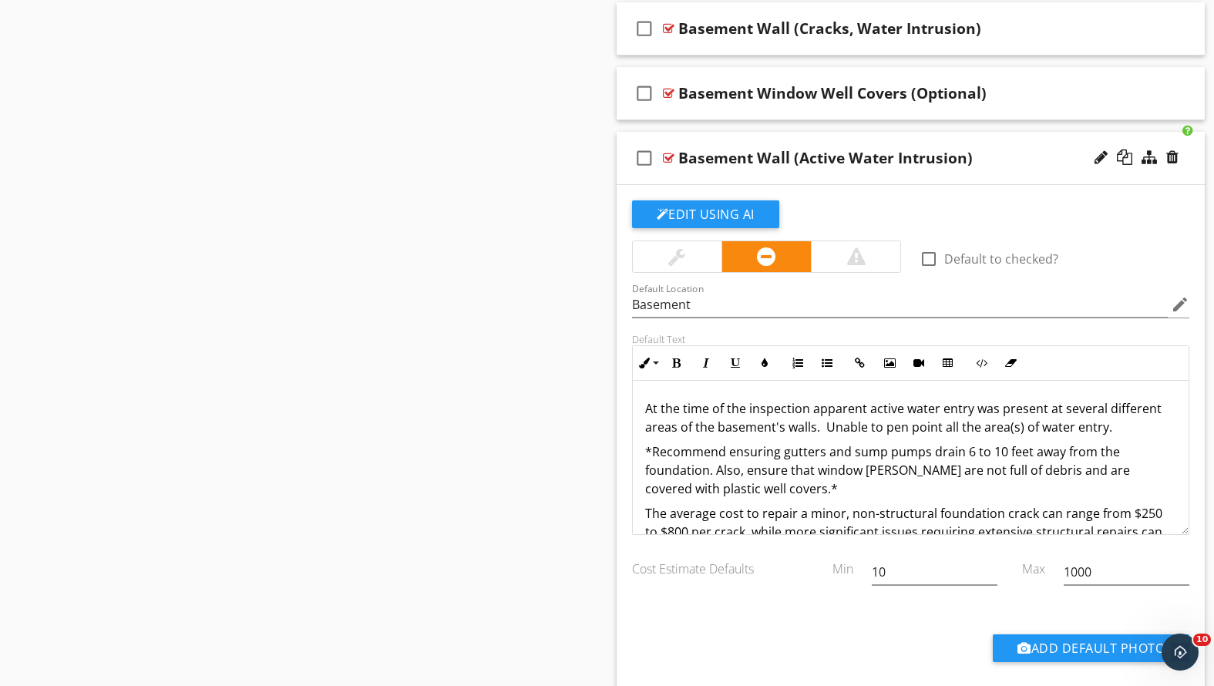
click at [1011, 165] on div "Basement Wall (Active Water Intrusion)" at bounding box center [887, 158] width 419 height 19
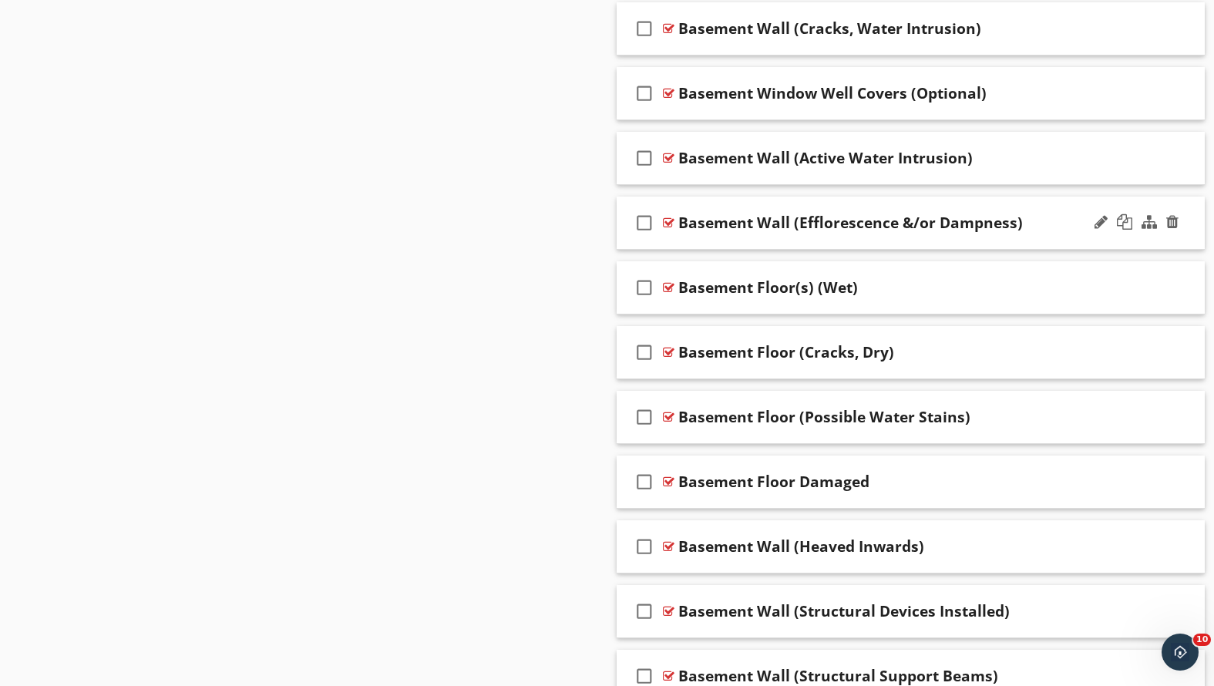
click at [786, 234] on div "check_box_outline_blank Basement Wall (Efflorescence &/or Dampness)" at bounding box center [911, 223] width 589 height 53
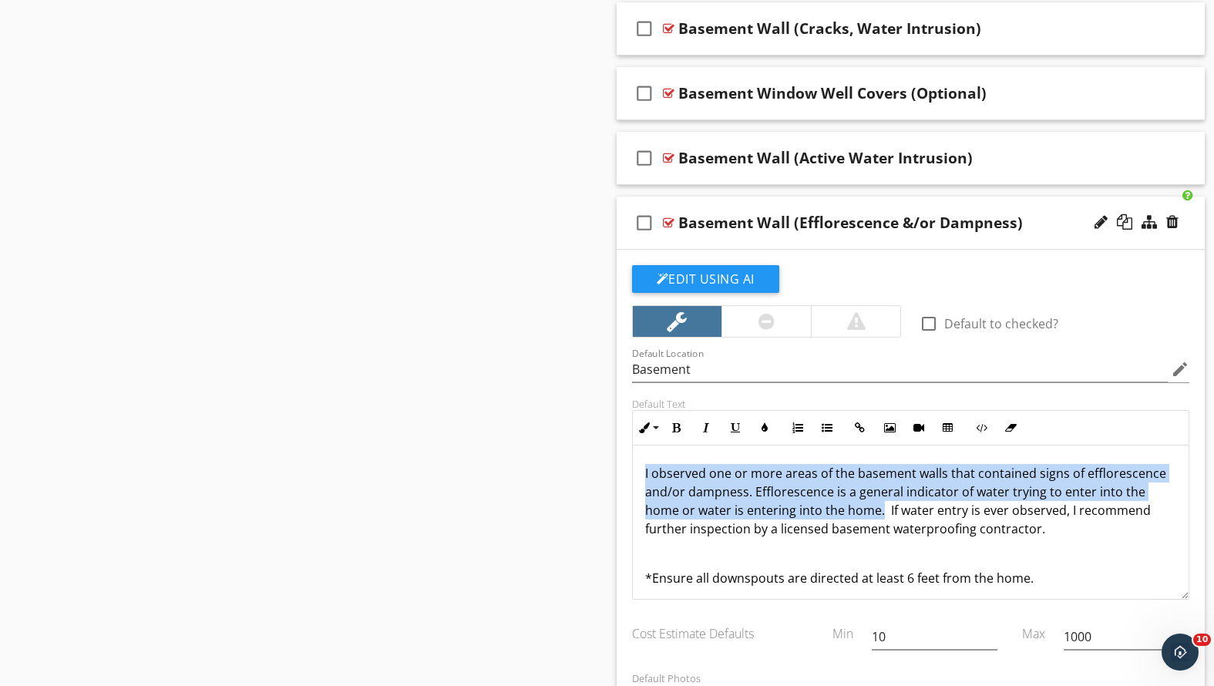
drag, startPoint x: 643, startPoint y: 468, endPoint x: 879, endPoint y: 515, distance: 240.5
click at [880, 515] on div "I observed one or more areas of the basement walls that contained signs of effl…" at bounding box center [911, 526] width 557 height 160
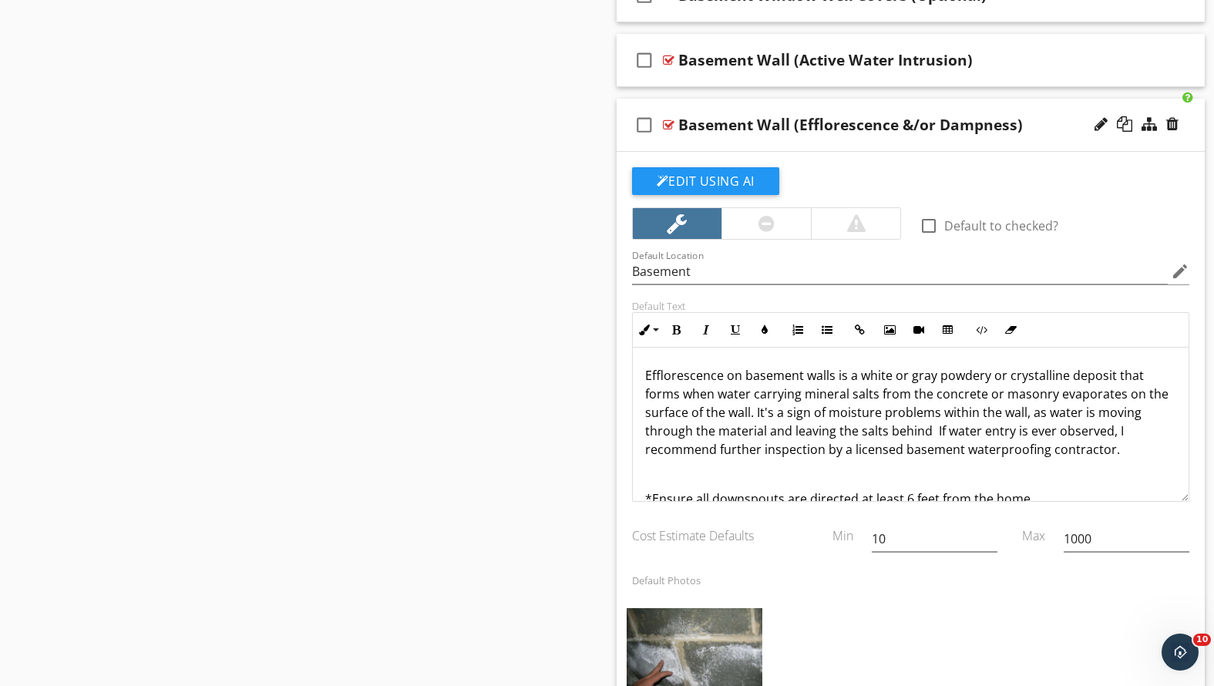
scroll to position [1344, 0]
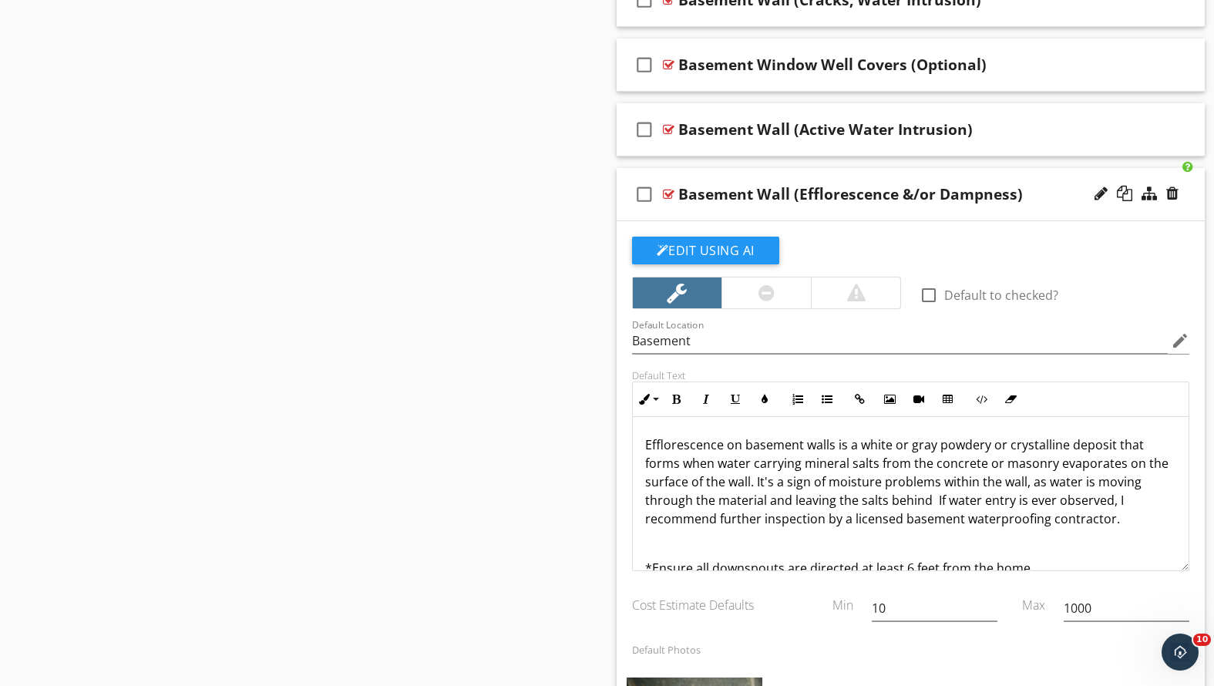
click at [640, 440] on div "Efflorescence on basement walls is a white or gray powdery or crystalline depos…" at bounding box center [911, 506] width 557 height 179
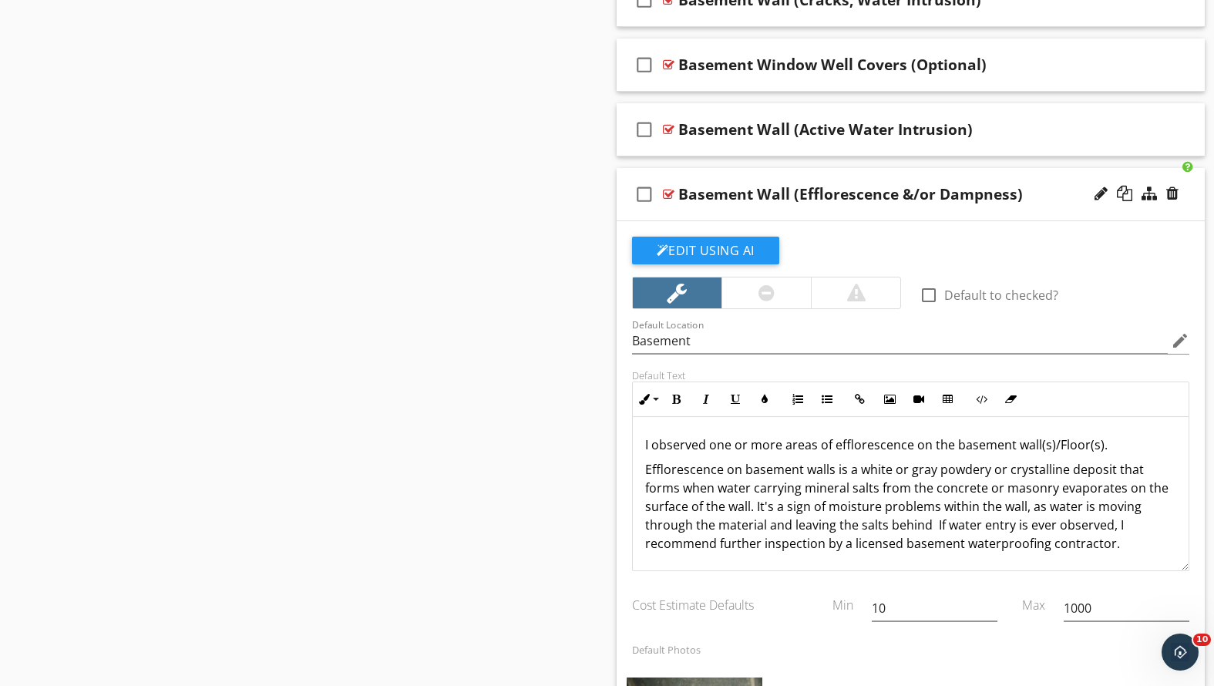
click at [908, 445] on p "I observed one or more areas of efflorescence on the basement wall(s)/Floor(s)." at bounding box center [911, 445] width 532 height 19
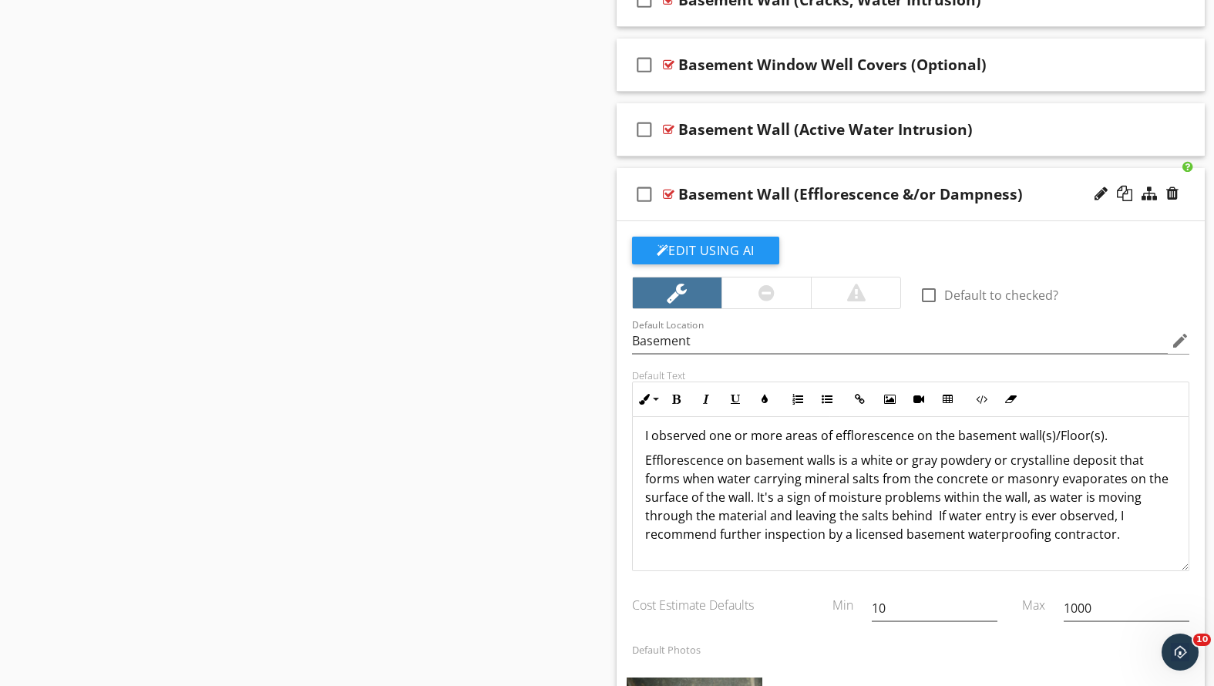
scroll to position [12, 0]
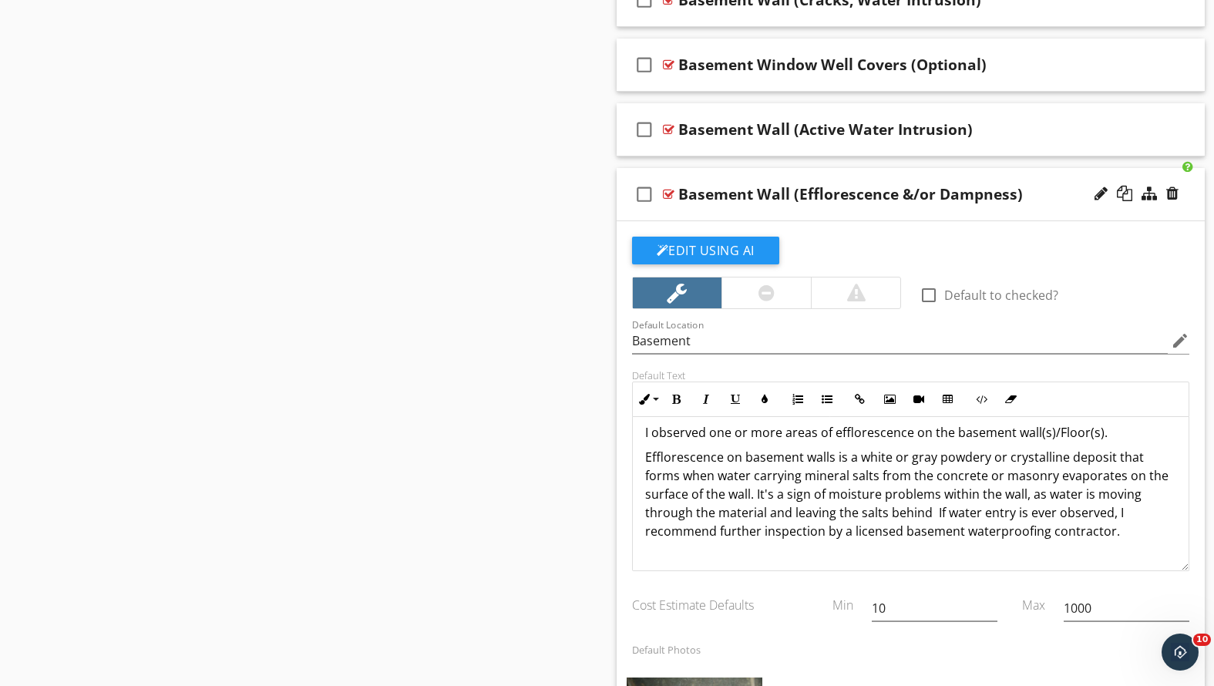
click at [933, 510] on p "Efflorescence on basement walls is a white or gray powdery or crystalline depos…" at bounding box center [911, 494] width 532 height 93
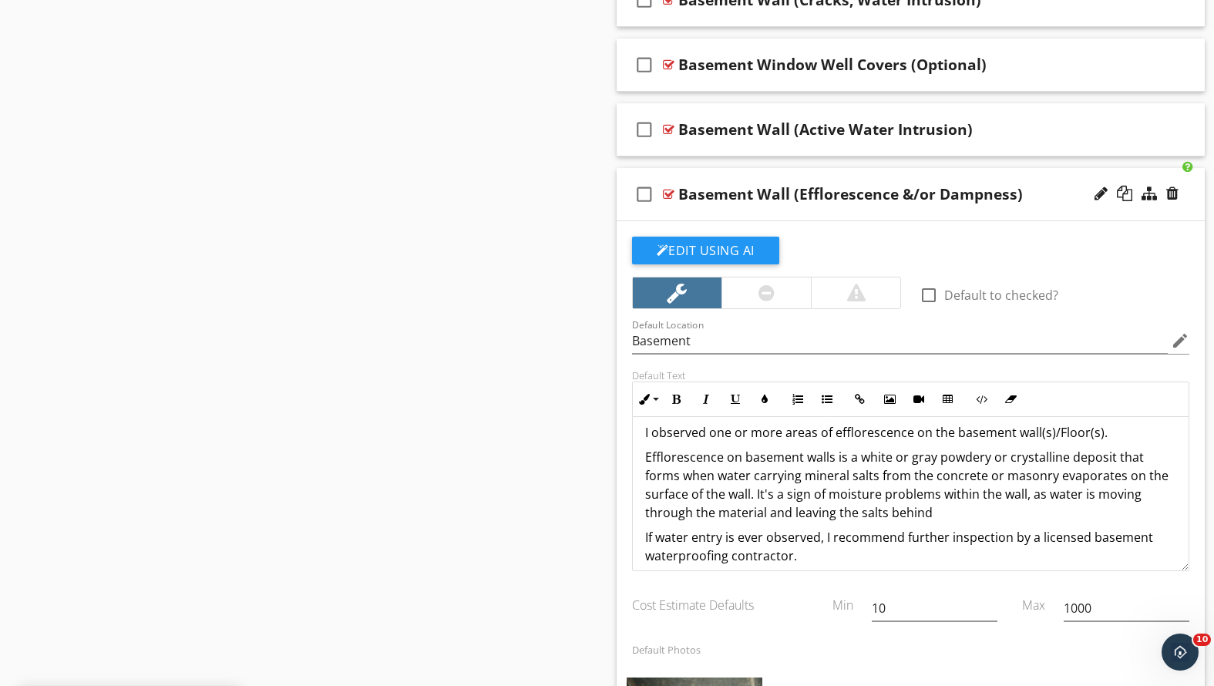
click at [1051, 205] on div "check_box_outline_blank Basement Wall (Efflorescence &/or Dampness)" at bounding box center [911, 194] width 589 height 53
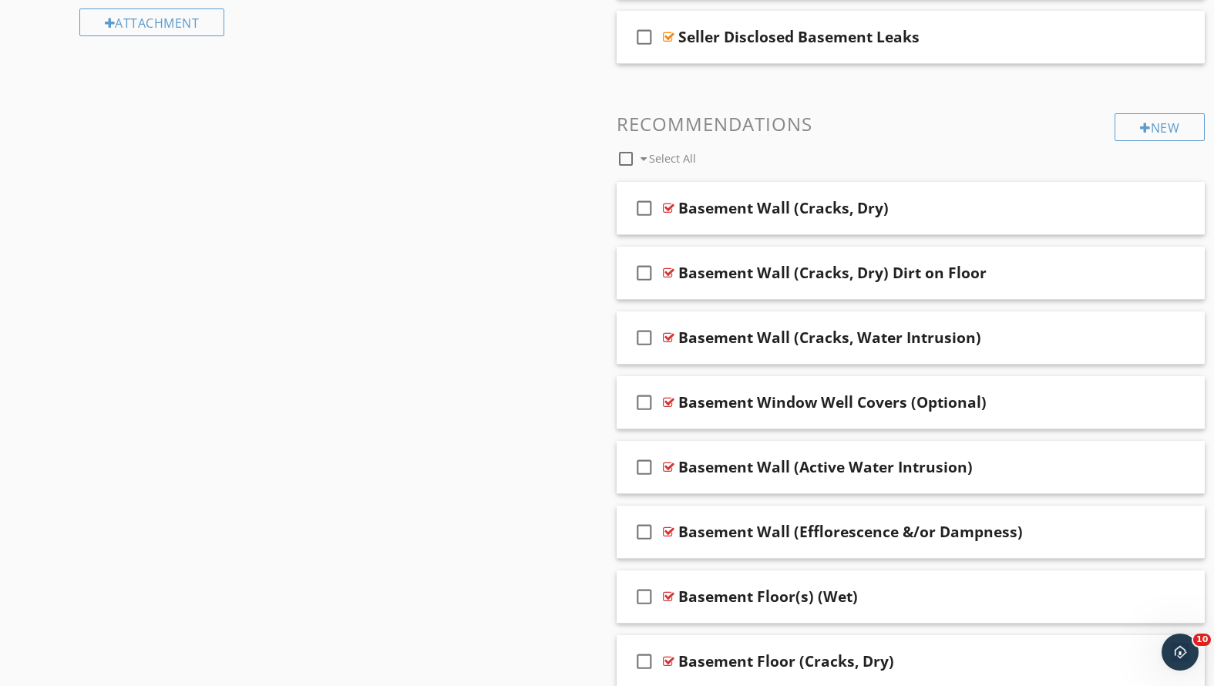
scroll to position [1045, 0]
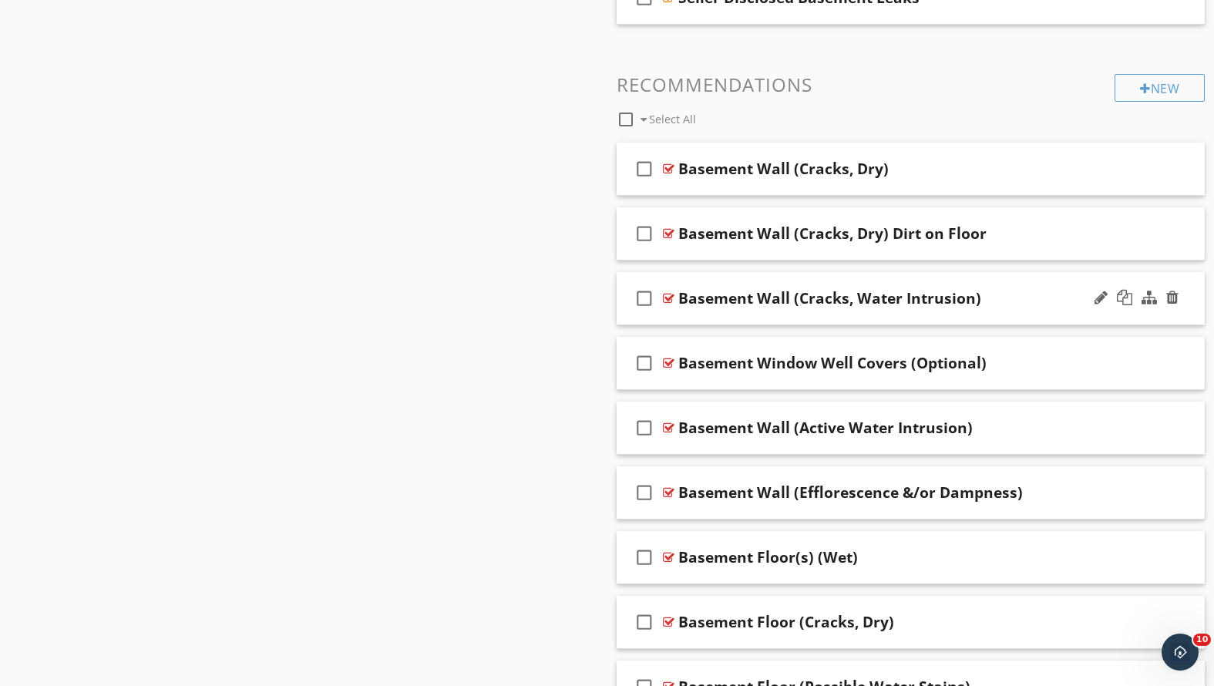
click at [1014, 299] on div "Basement Wall (Cracks, Water Intrusion)" at bounding box center [887, 298] width 419 height 19
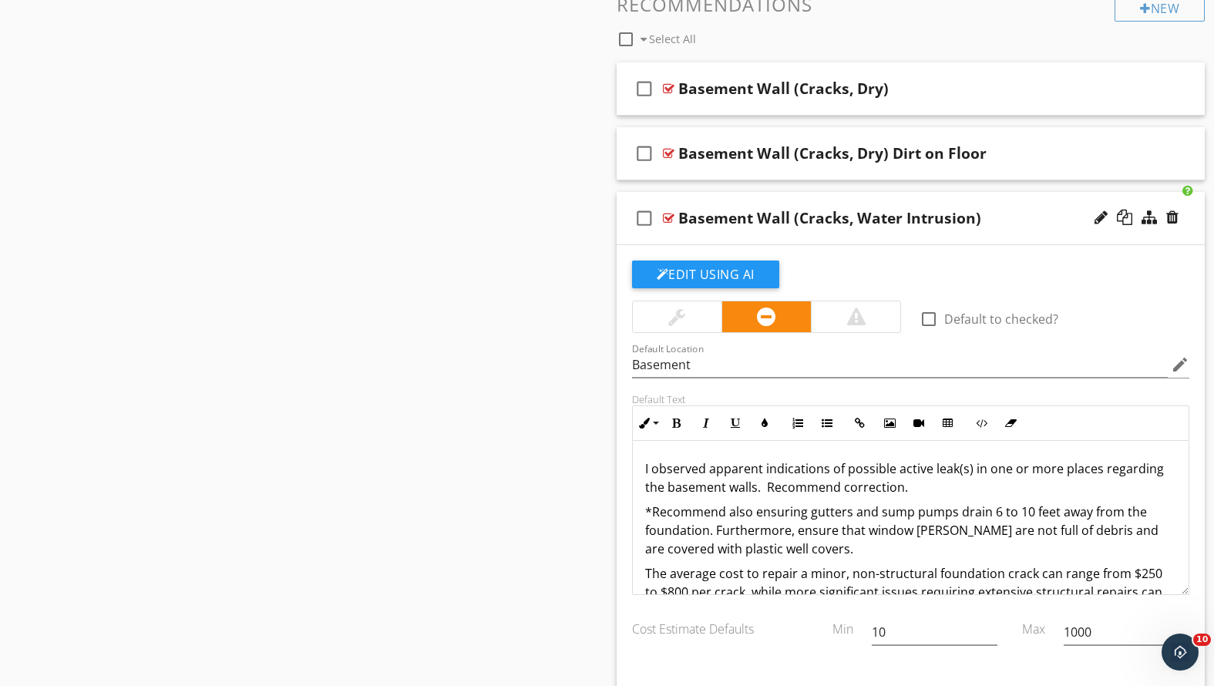
scroll to position [1174, 0]
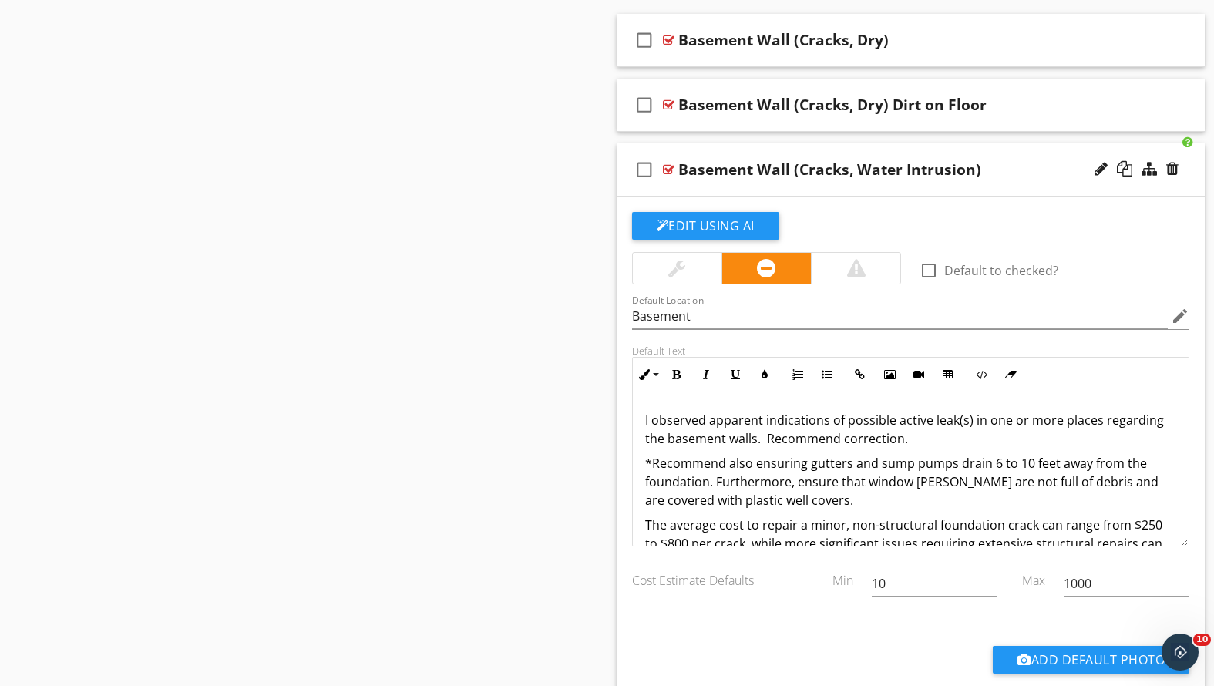
click at [1017, 166] on div "Basement Wall (Cracks, Water Intrusion)" at bounding box center [887, 169] width 419 height 19
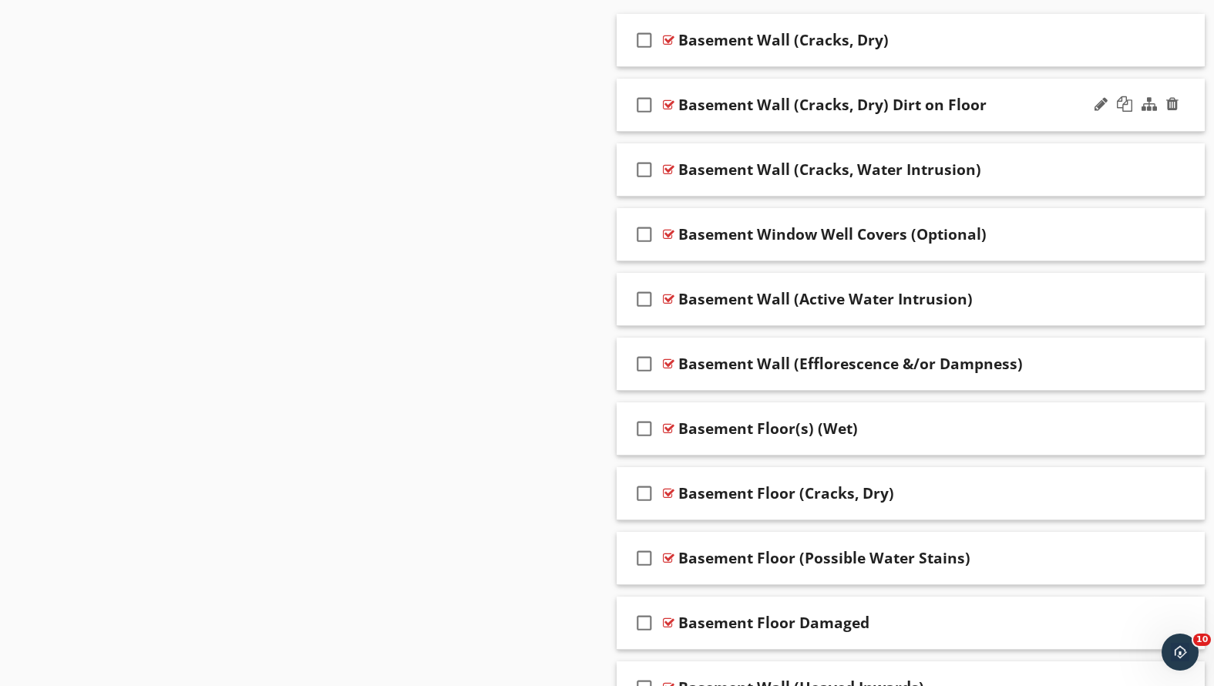
click at [1007, 117] on div "check_box_outline_blank Basement Wall (Cracks, Dry) Dirt on Floor" at bounding box center [911, 105] width 589 height 53
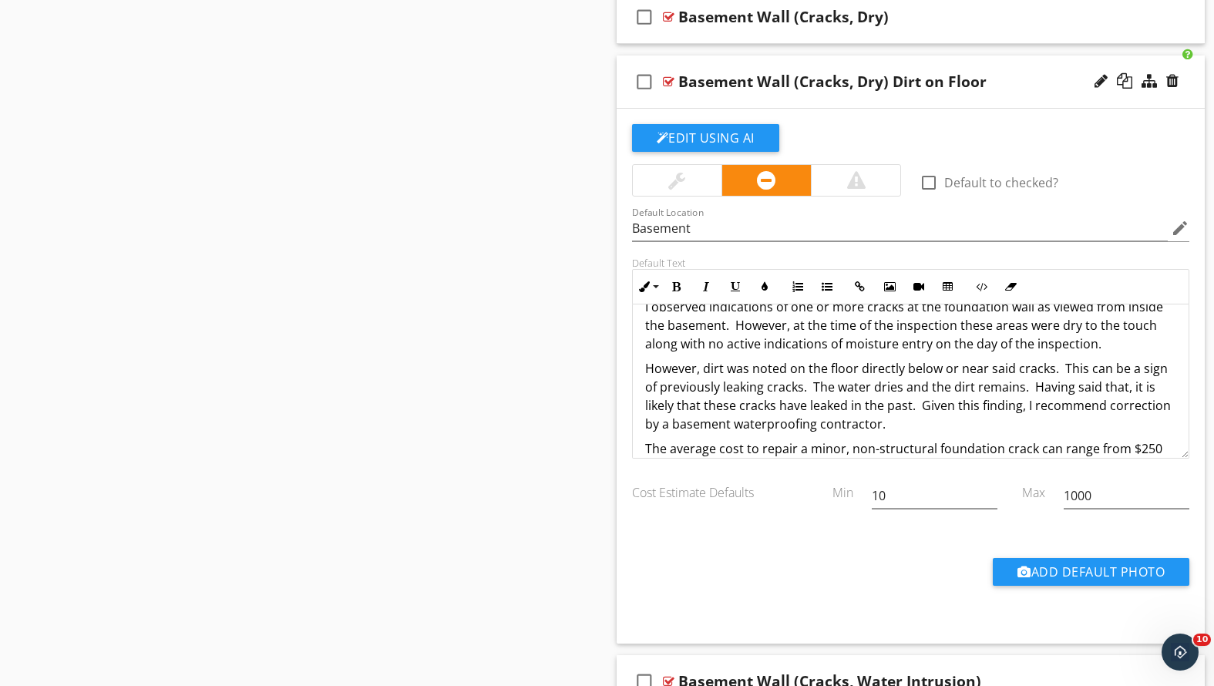
scroll to position [105, 0]
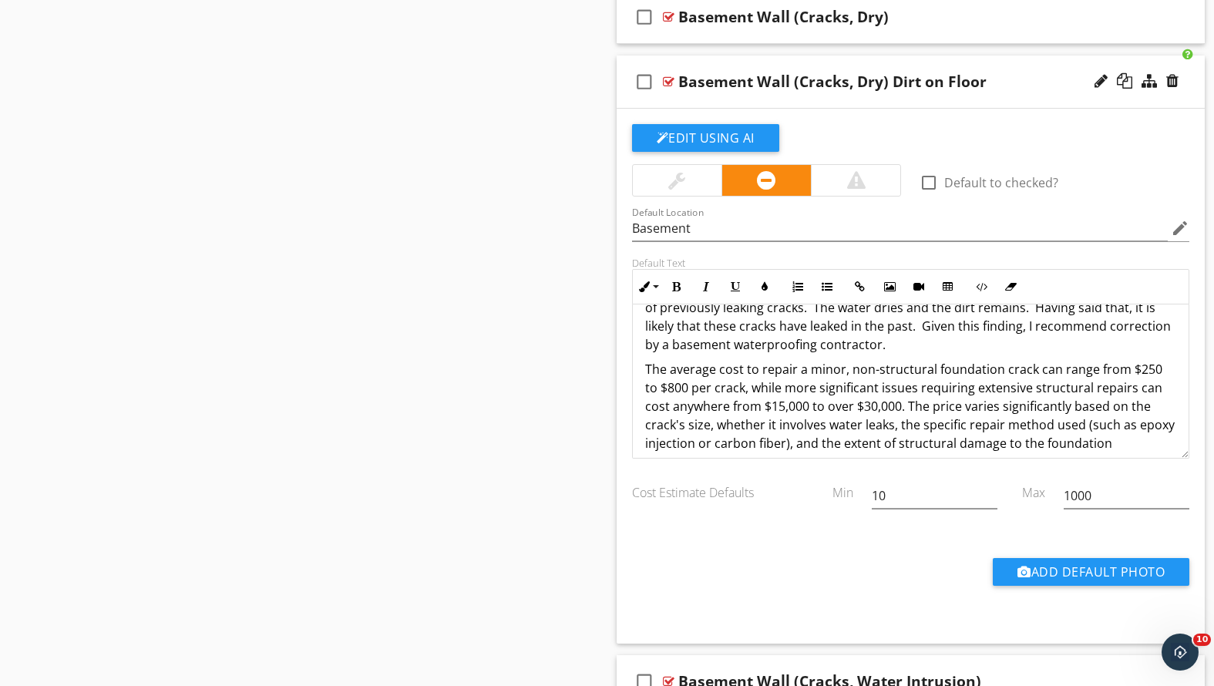
click at [1008, 93] on div "check_box_outline_blank Basement Wall (Cracks, Dry) Dirt on Floor" at bounding box center [911, 82] width 589 height 53
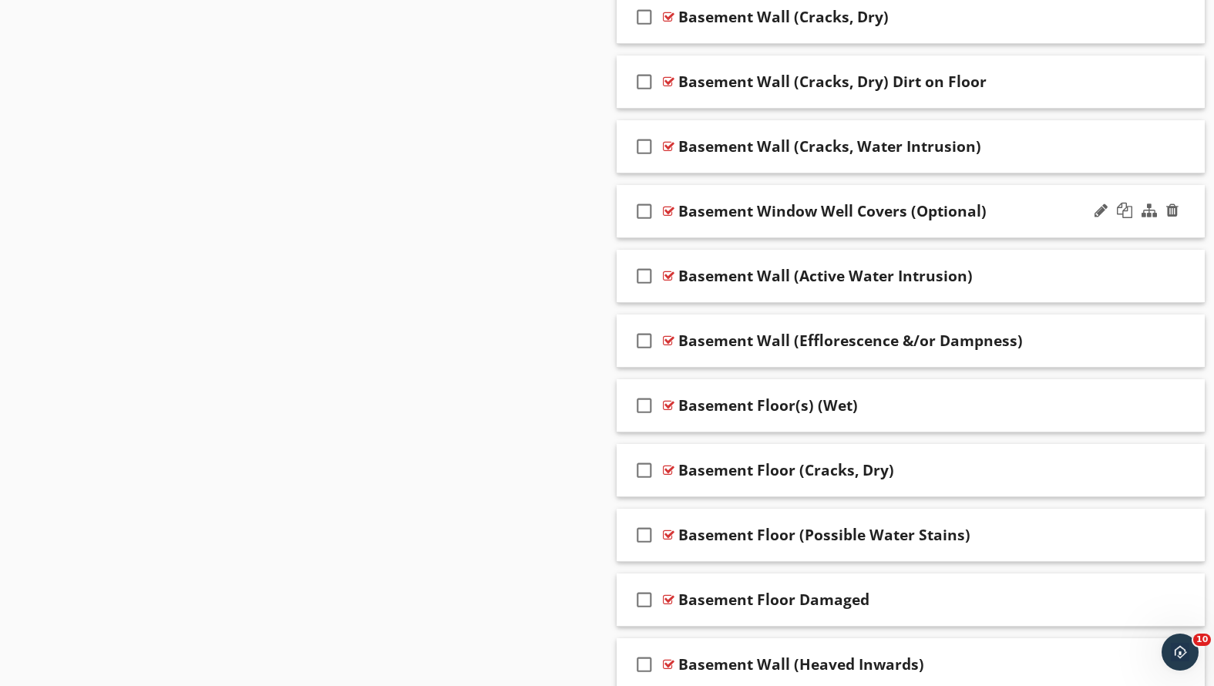
click at [999, 224] on div "check_box_outline_blank Basement Window Well Covers (Optional)" at bounding box center [911, 211] width 589 height 53
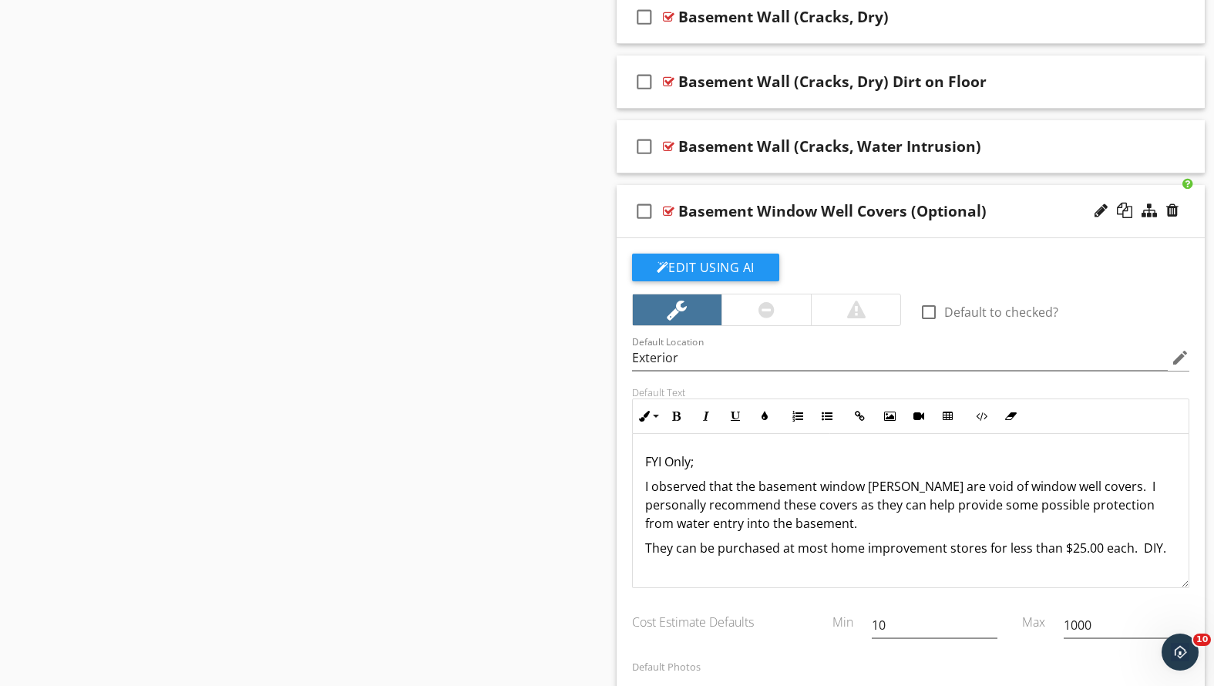
click at [999, 224] on div "check_box_outline_blank Basement Window Well Covers (Optional)" at bounding box center [911, 211] width 589 height 53
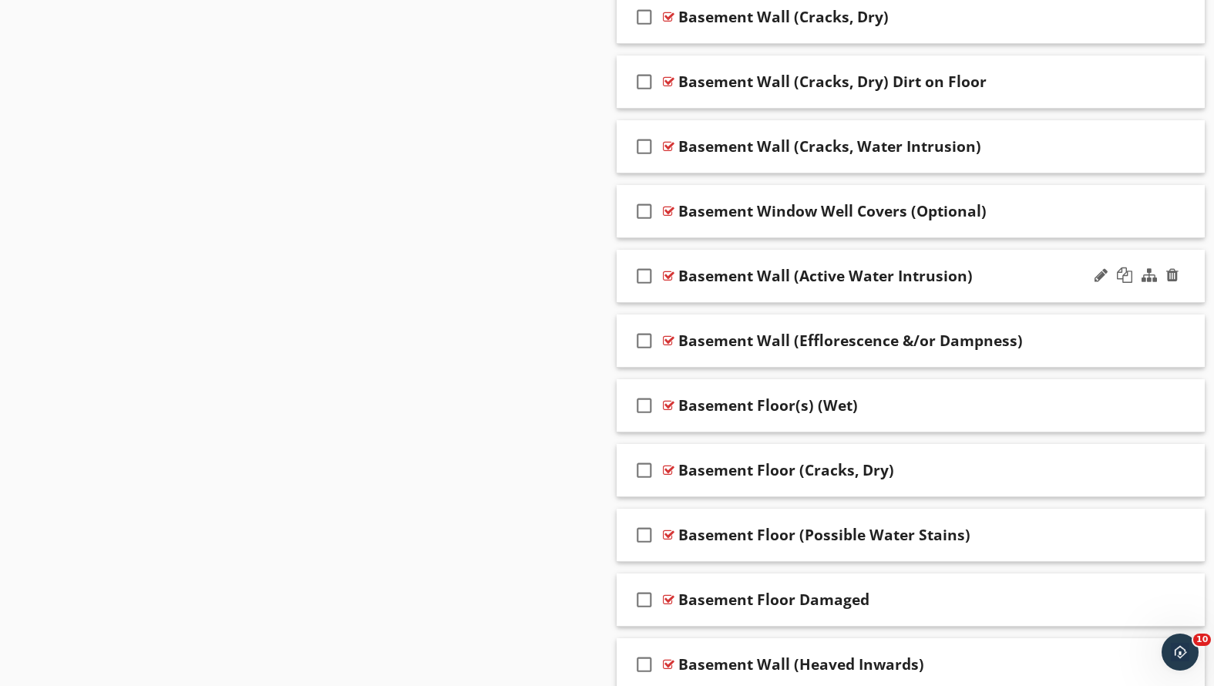
click at [987, 292] on div "check_box_outline_blank Basement Wall (Active Water Intrusion)" at bounding box center [911, 276] width 589 height 53
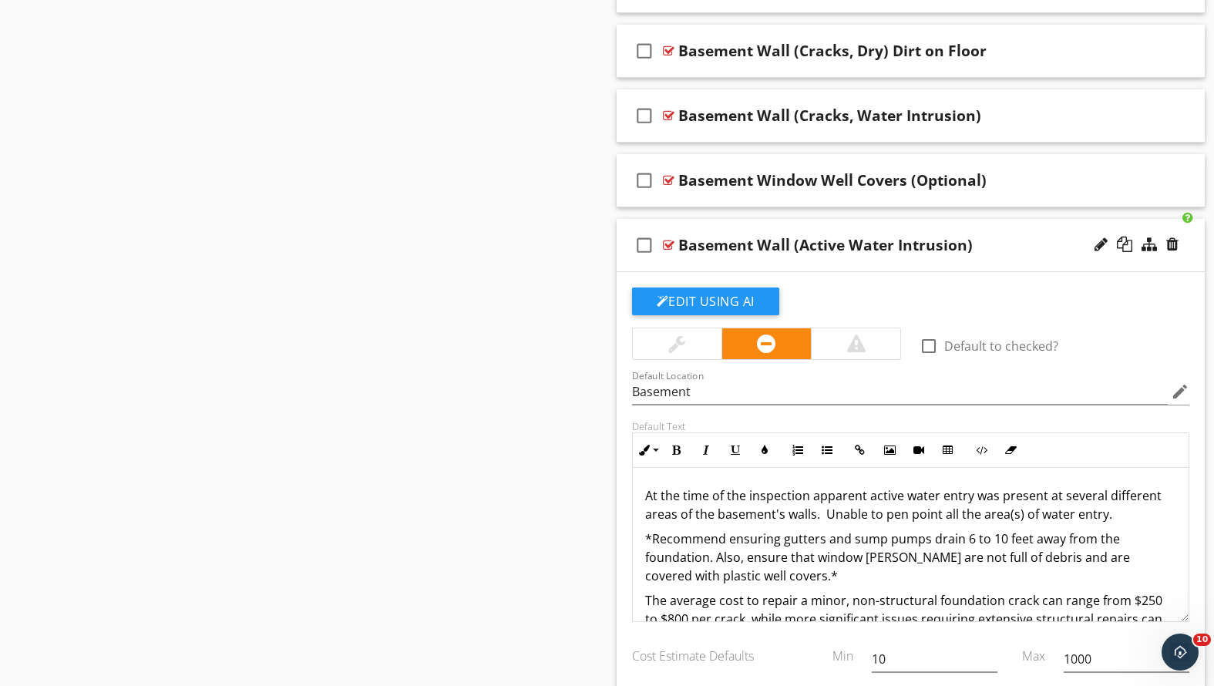
scroll to position [1251, 0]
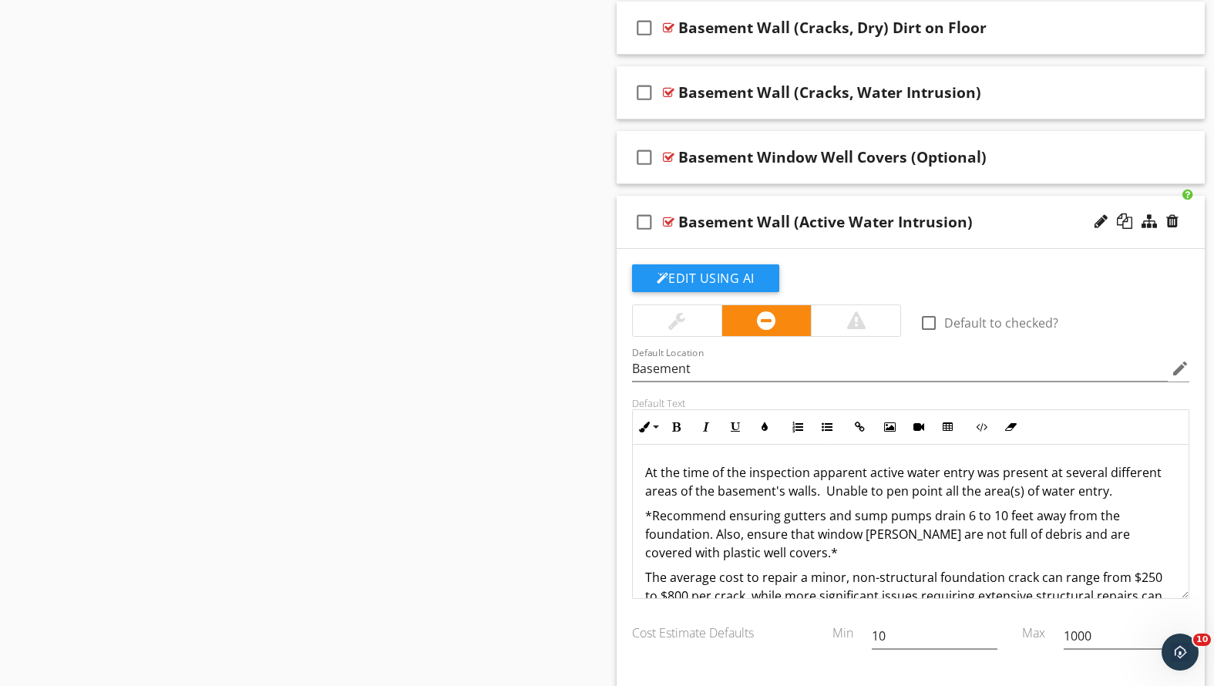
click at [984, 228] on div "Basement Wall (Active Water Intrusion)" at bounding box center [887, 222] width 419 height 19
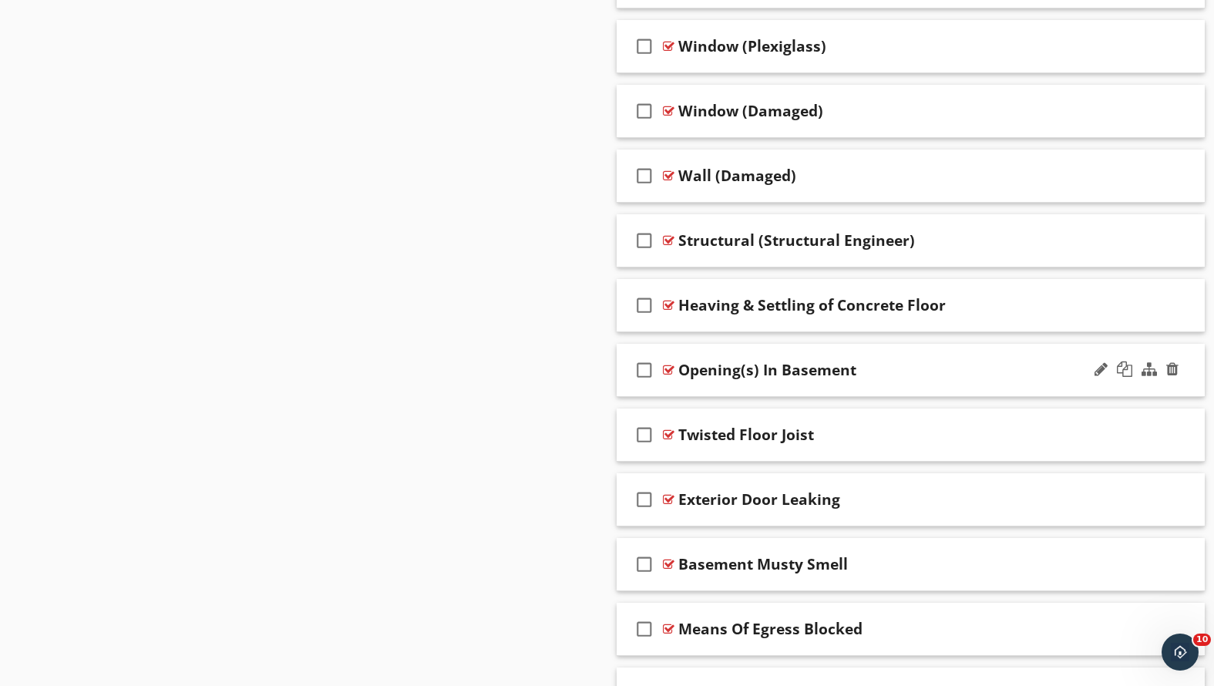
scroll to position [2912, 0]
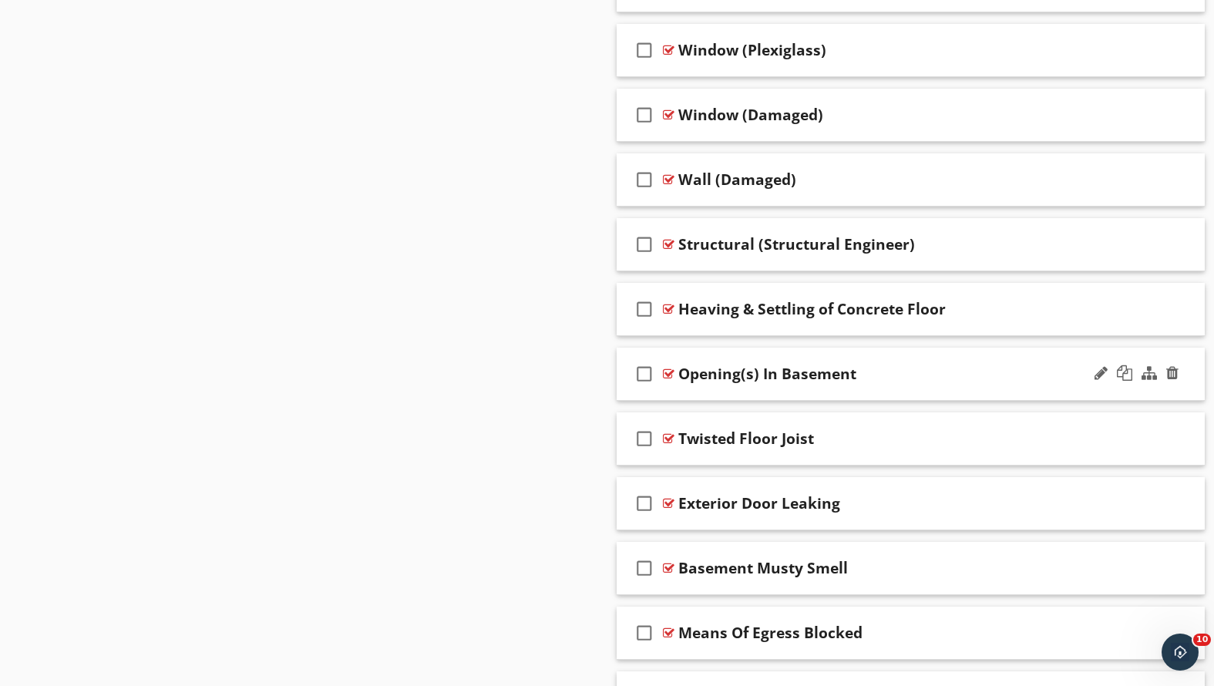
click at [901, 379] on div "Opening(s) In Basement" at bounding box center [887, 374] width 419 height 19
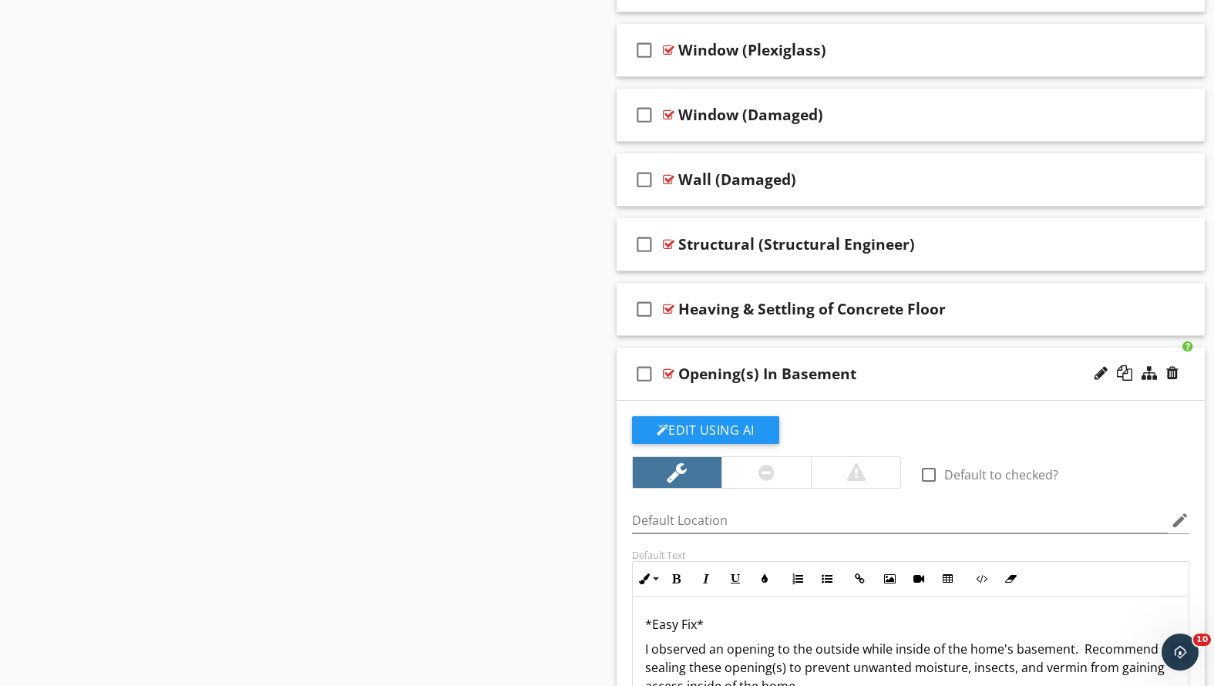
click at [902, 378] on div "Opening(s) In Basement" at bounding box center [887, 374] width 419 height 19
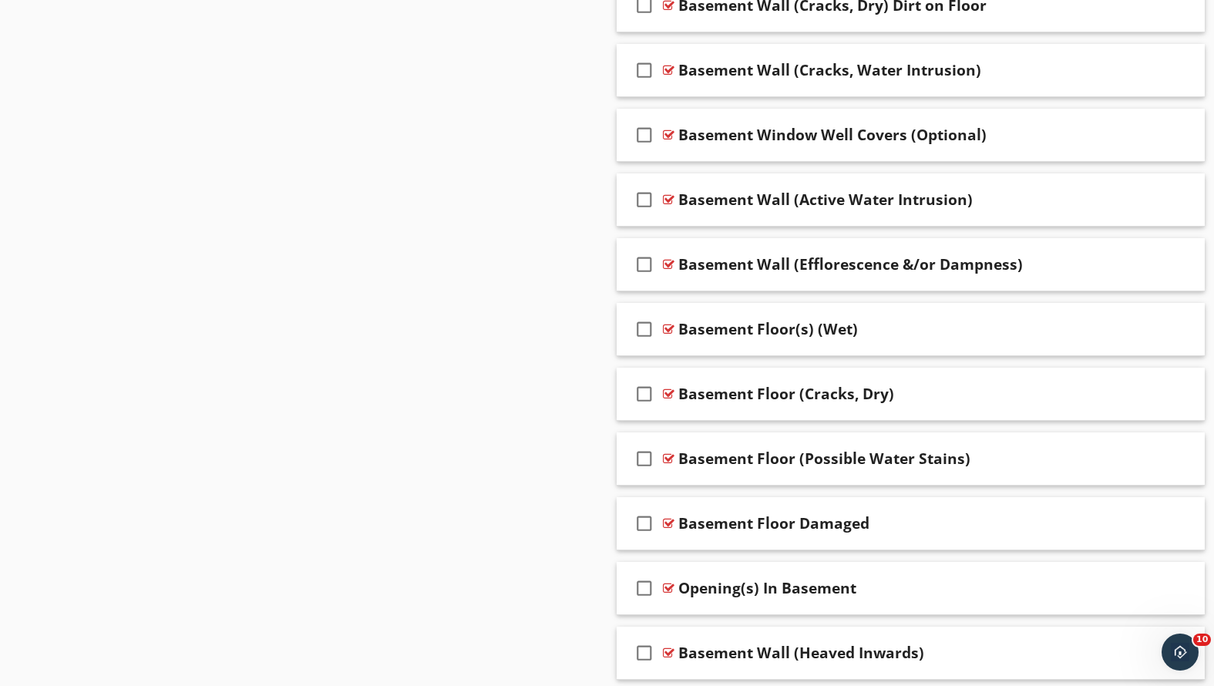
scroll to position [1425, 0]
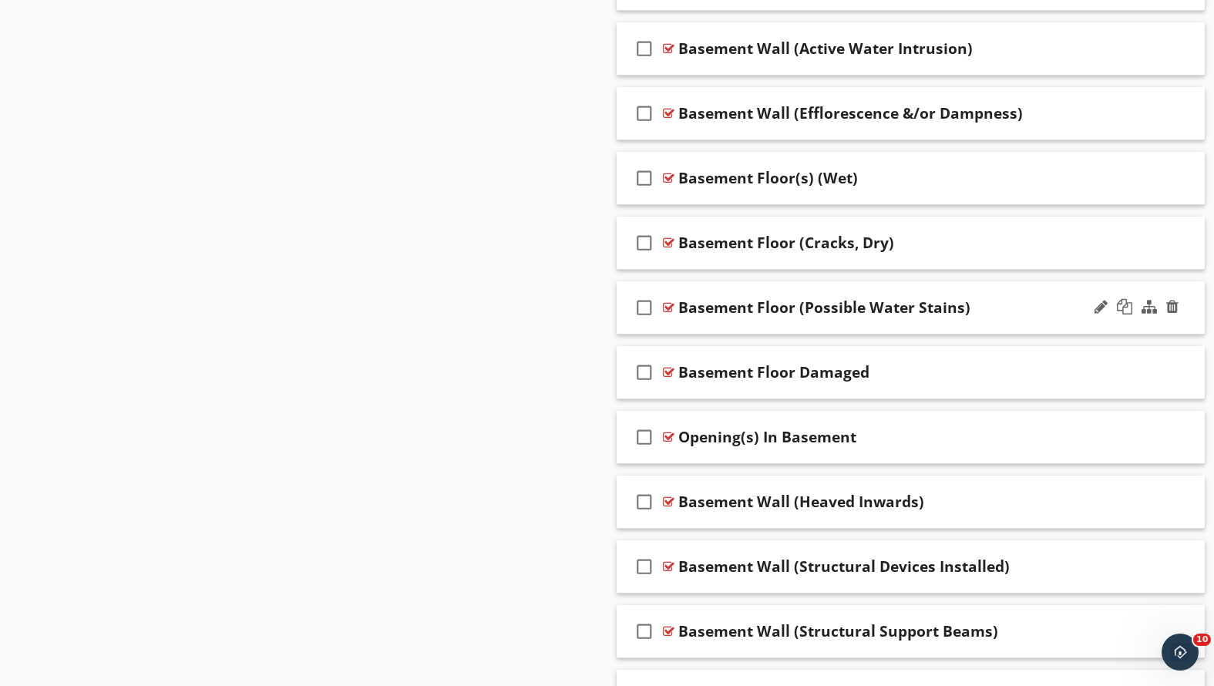
click at [996, 304] on div "Basement Floor (Possible Water Stains)" at bounding box center [887, 307] width 419 height 19
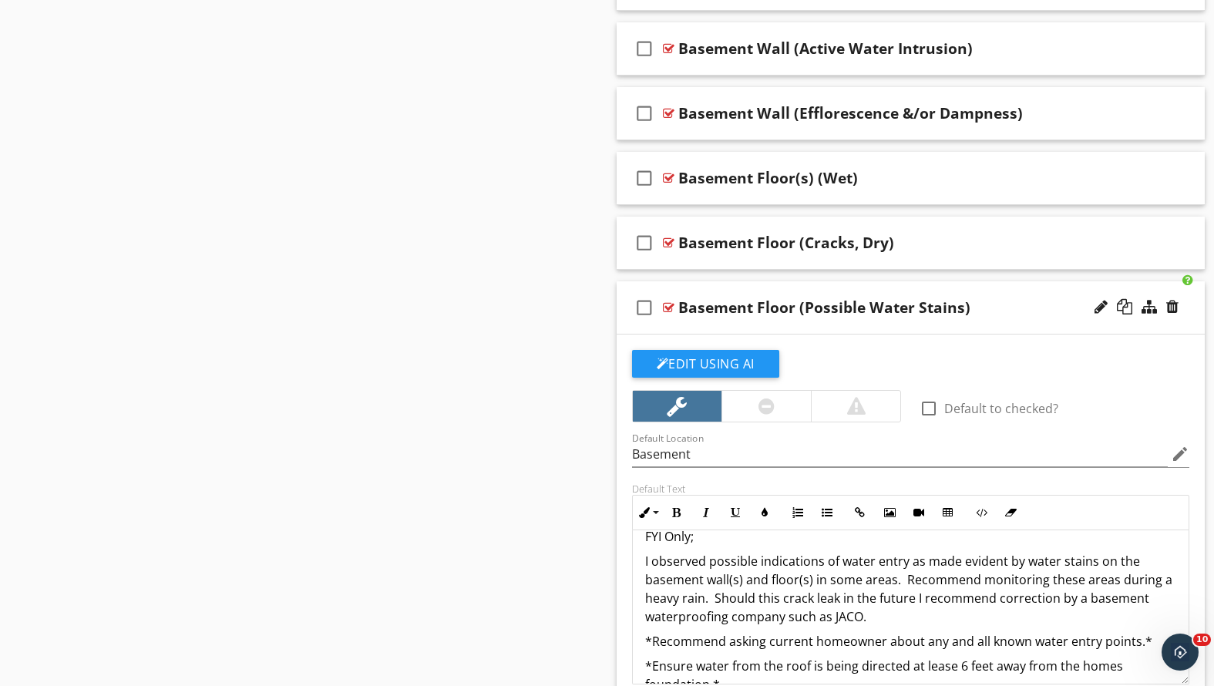
scroll to position [45, 0]
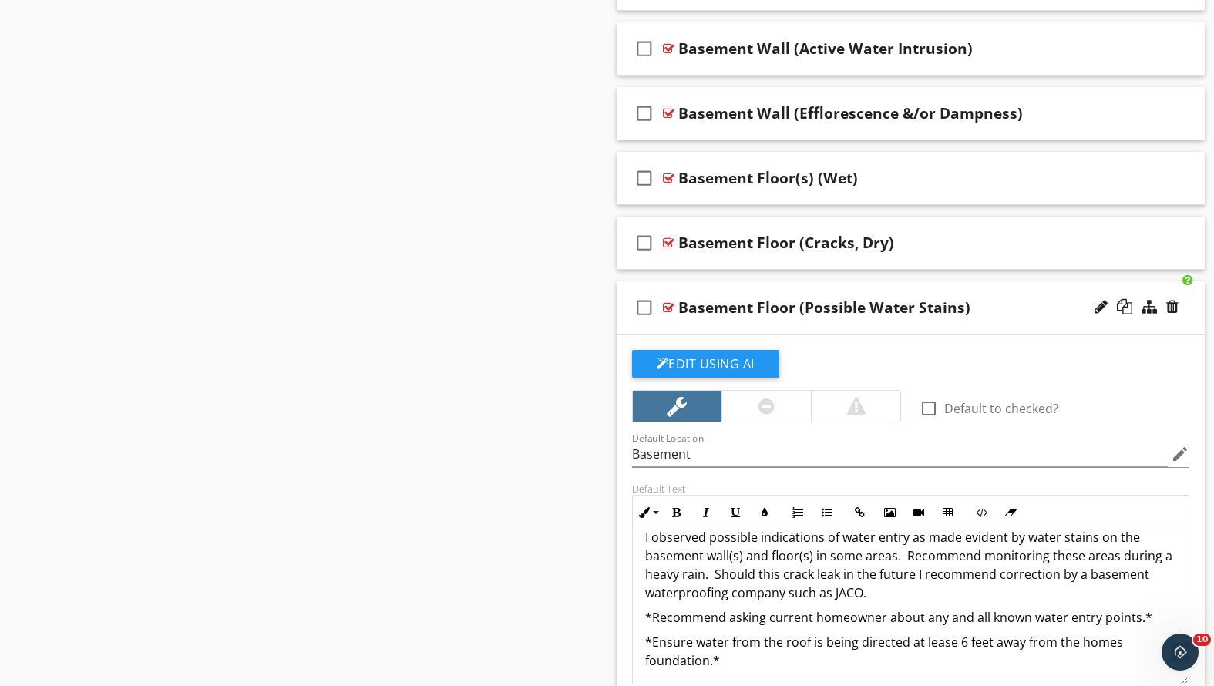
click at [834, 600] on p "I observed possible indications of water entry as made evident by water stains …" at bounding box center [911, 565] width 532 height 74
click at [894, 583] on p "I observed possible indications of water entry as made evident by water stains …" at bounding box center [911, 565] width 532 height 74
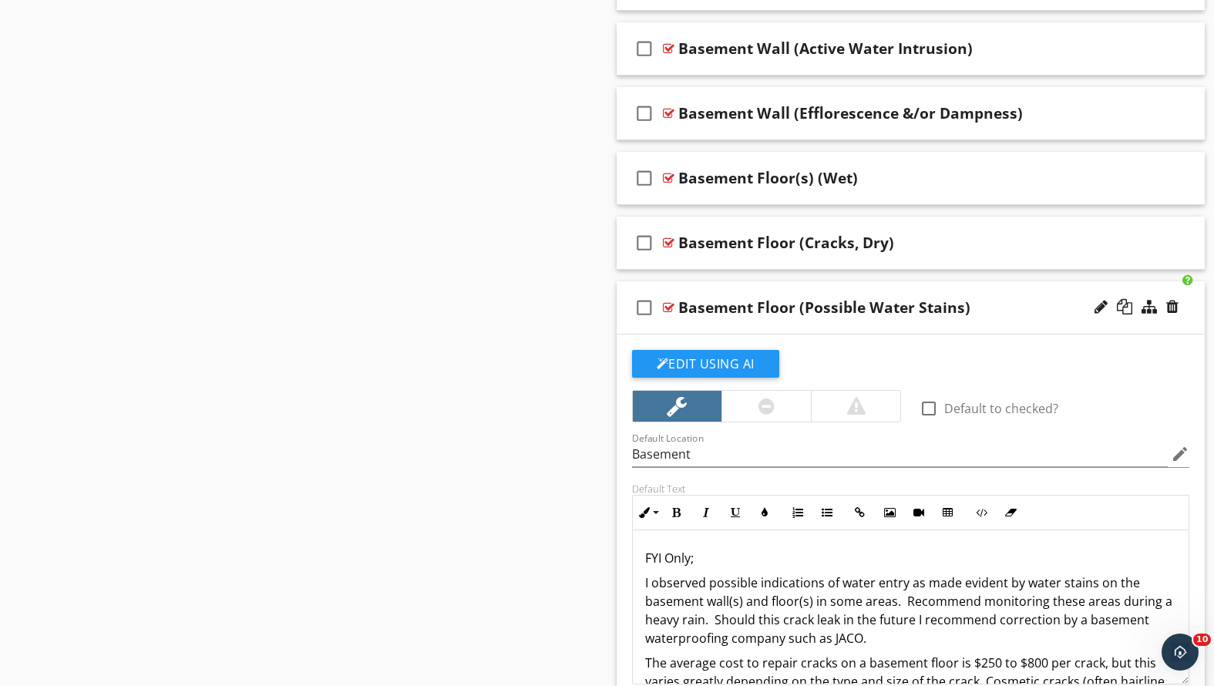
scroll to position [1356, 0]
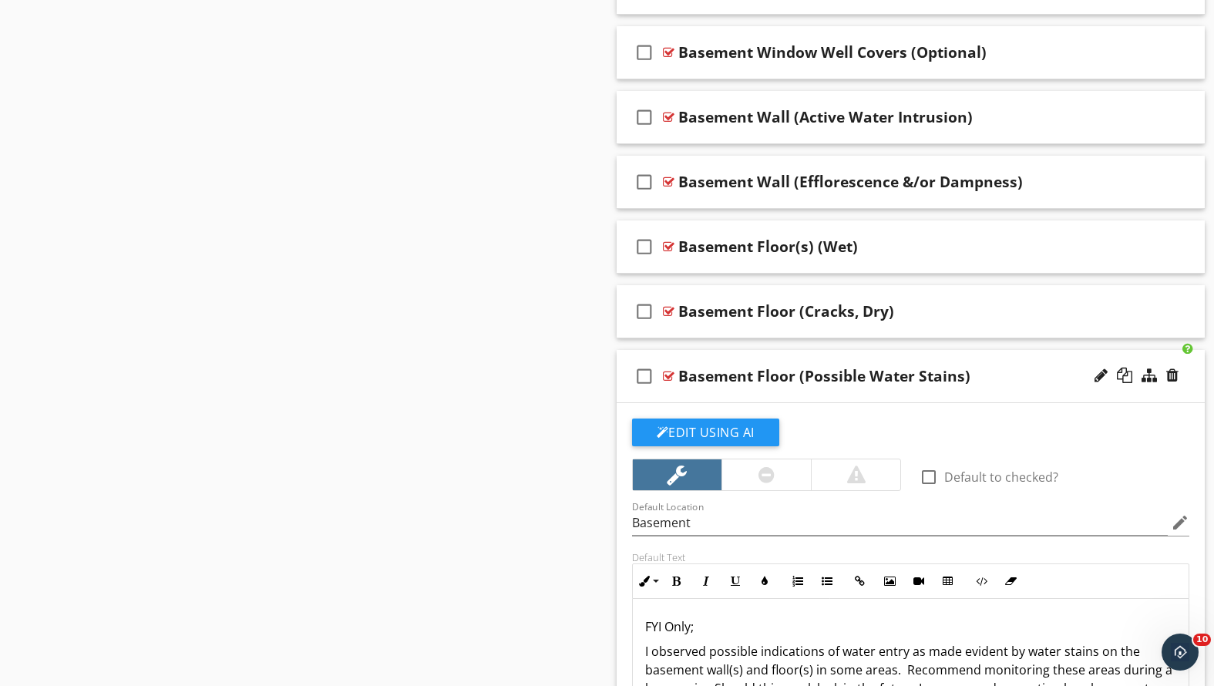
click at [1020, 381] on div "Basement Floor (Possible Water Stains)" at bounding box center [887, 376] width 419 height 19
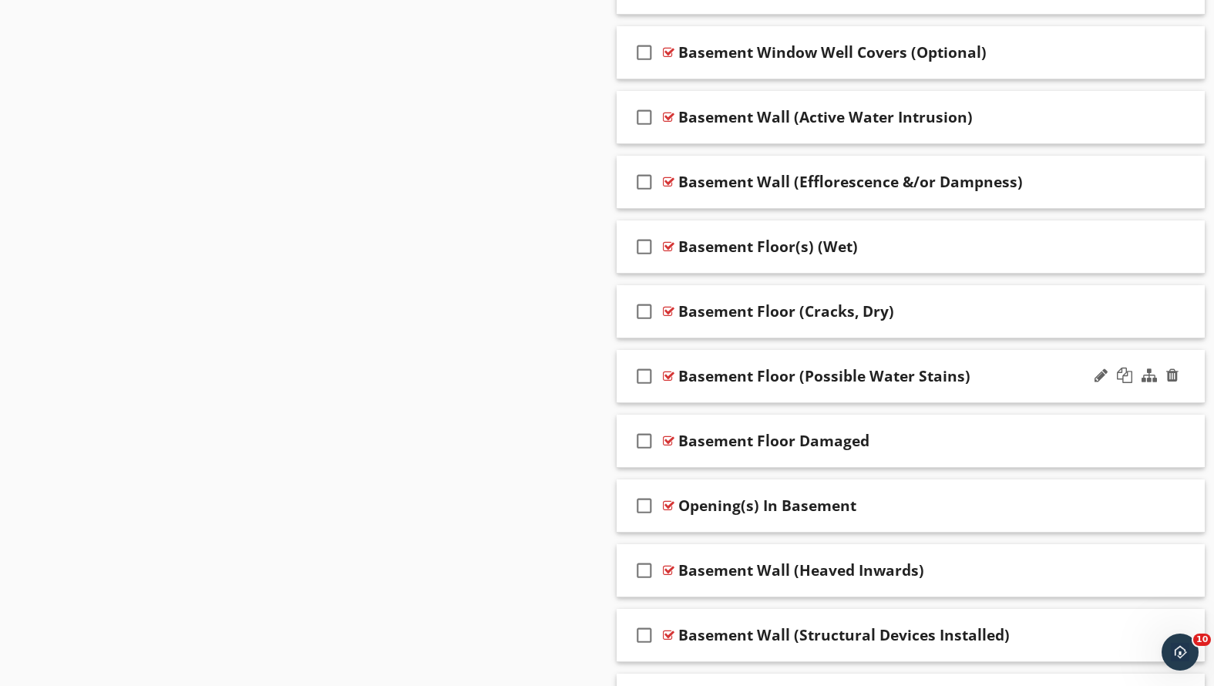
click at [1017, 377] on div "Basement Floor (Possible Water Stains)" at bounding box center [887, 376] width 419 height 19
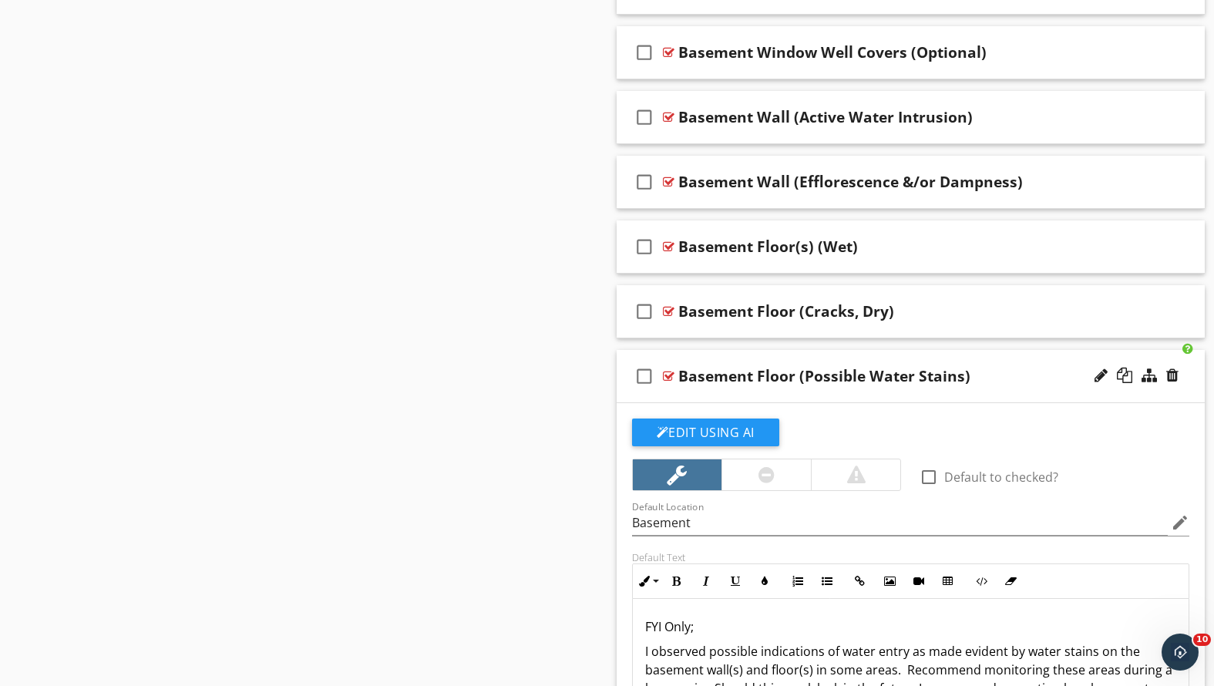
click at [1045, 374] on div "Basement Floor (Possible Water Stains)" at bounding box center [887, 376] width 419 height 19
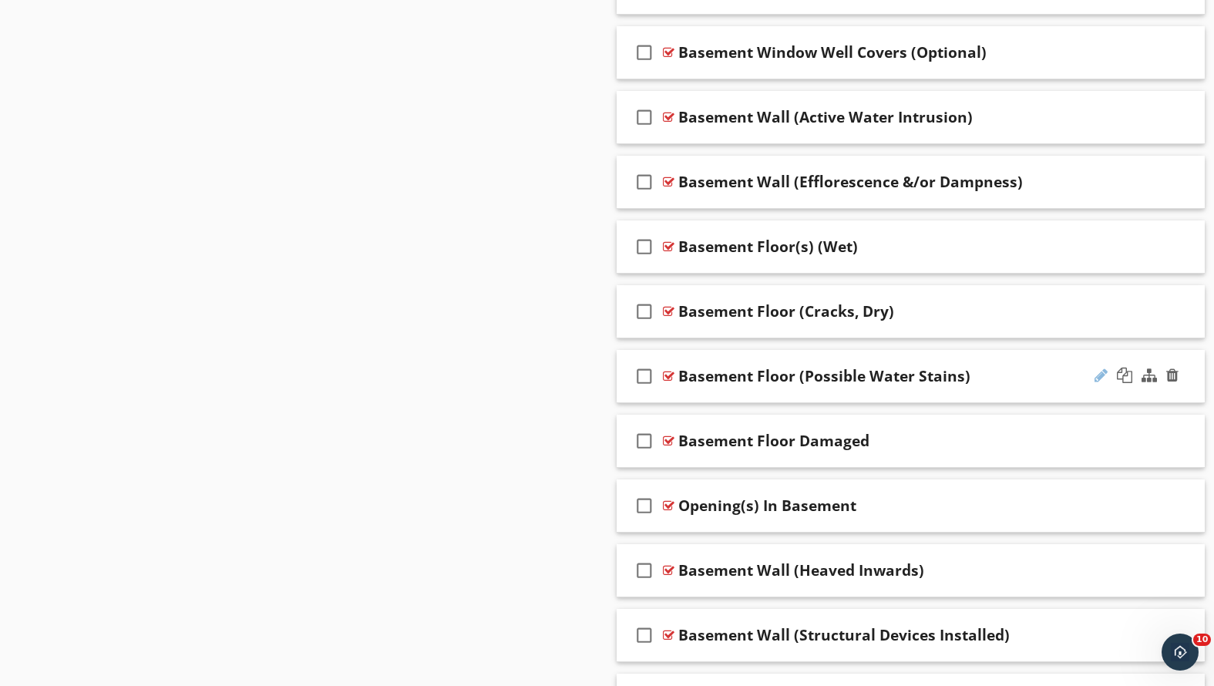
click at [1099, 377] on div at bounding box center [1101, 375] width 13 height 15
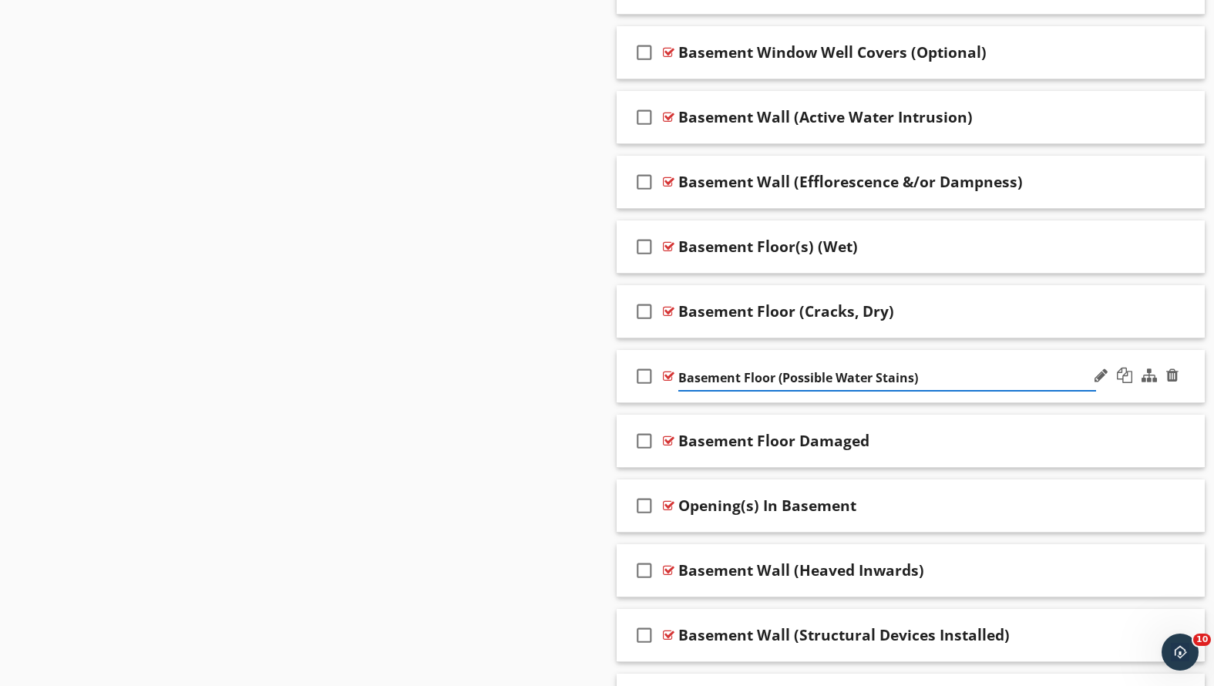
click at [915, 377] on input "Basement Floor (Possible Water Stains)" at bounding box center [887, 377] width 419 height 25
type input "Basement Floor (Cracks with Water Entry or Water Stains)"
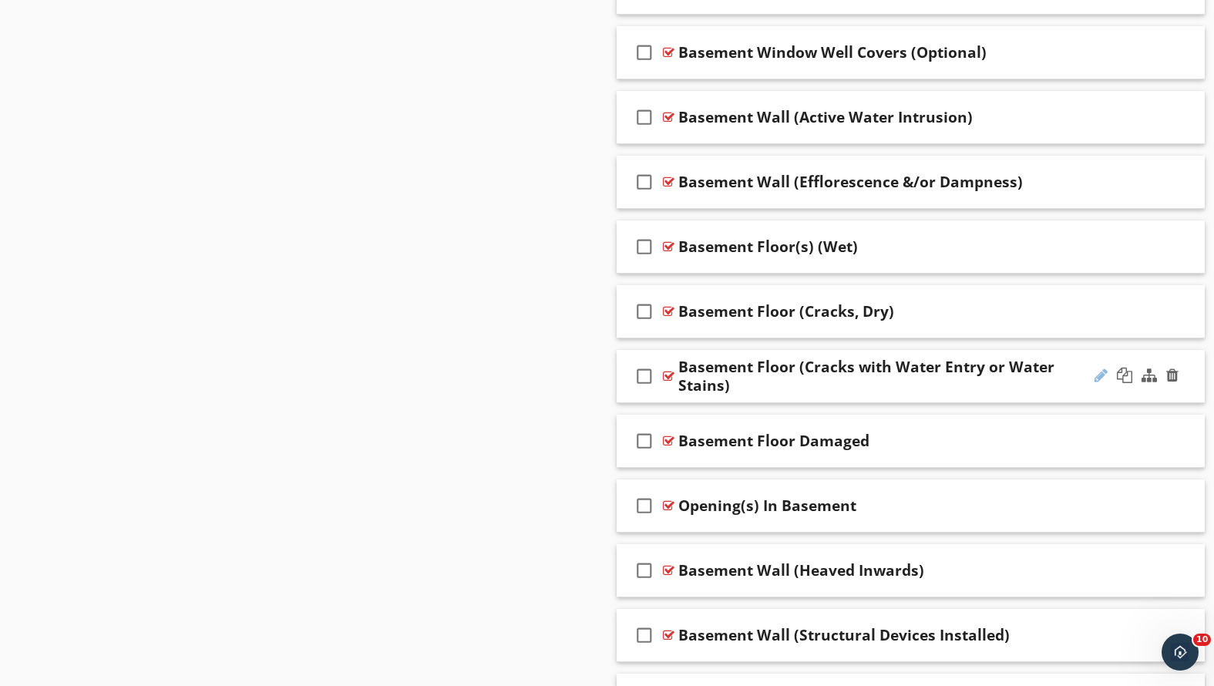
click at [1103, 372] on div at bounding box center [1101, 375] width 13 height 15
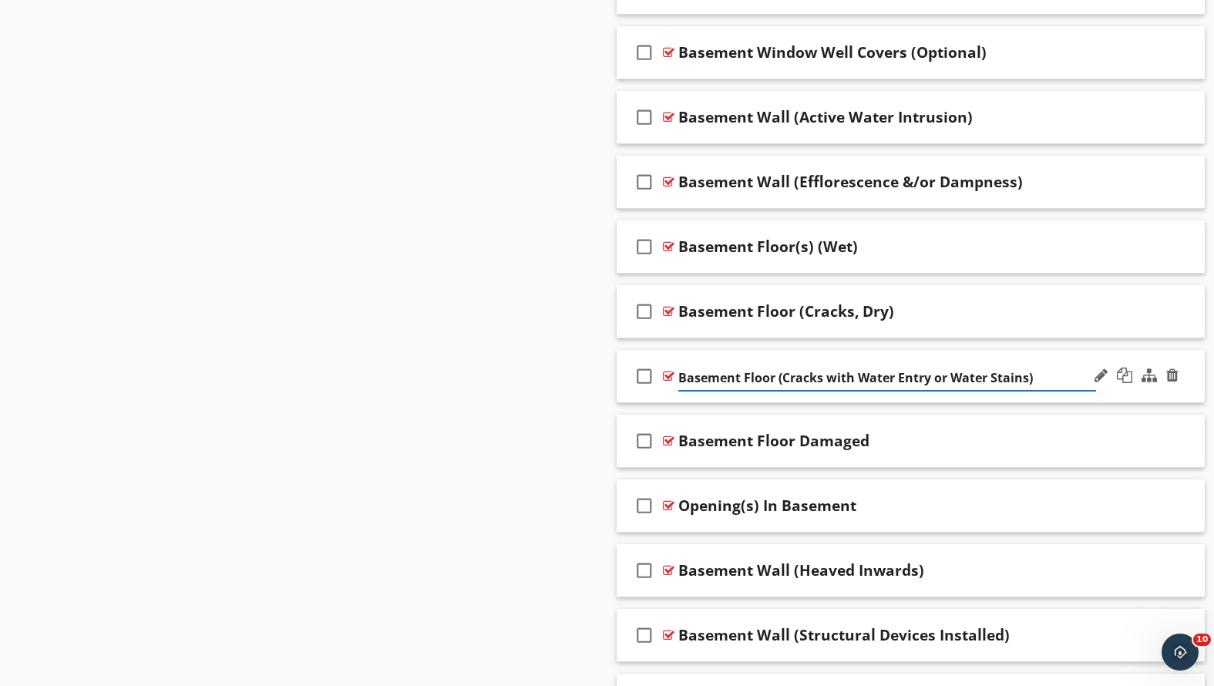
click at [987, 375] on input "Basement Floor (Cracks with Water Entry or Water Stains)" at bounding box center [887, 377] width 419 height 25
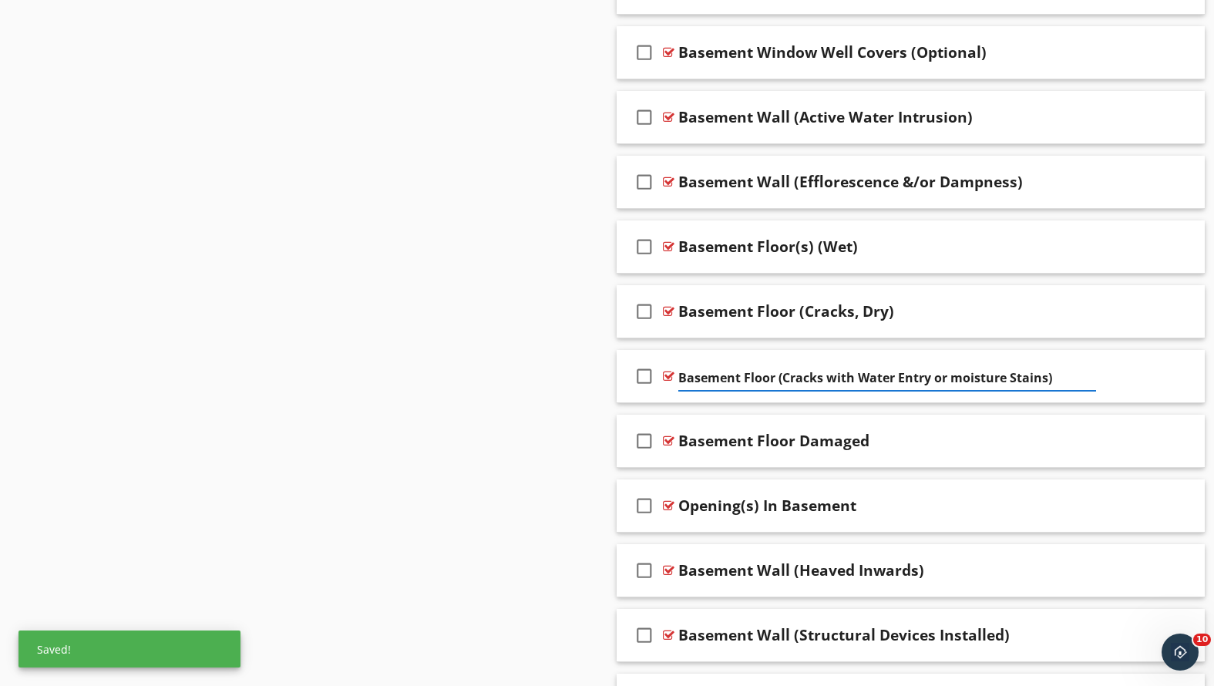
type input "Basement Floor (Cracks with Water Entry or moisture Stains)"
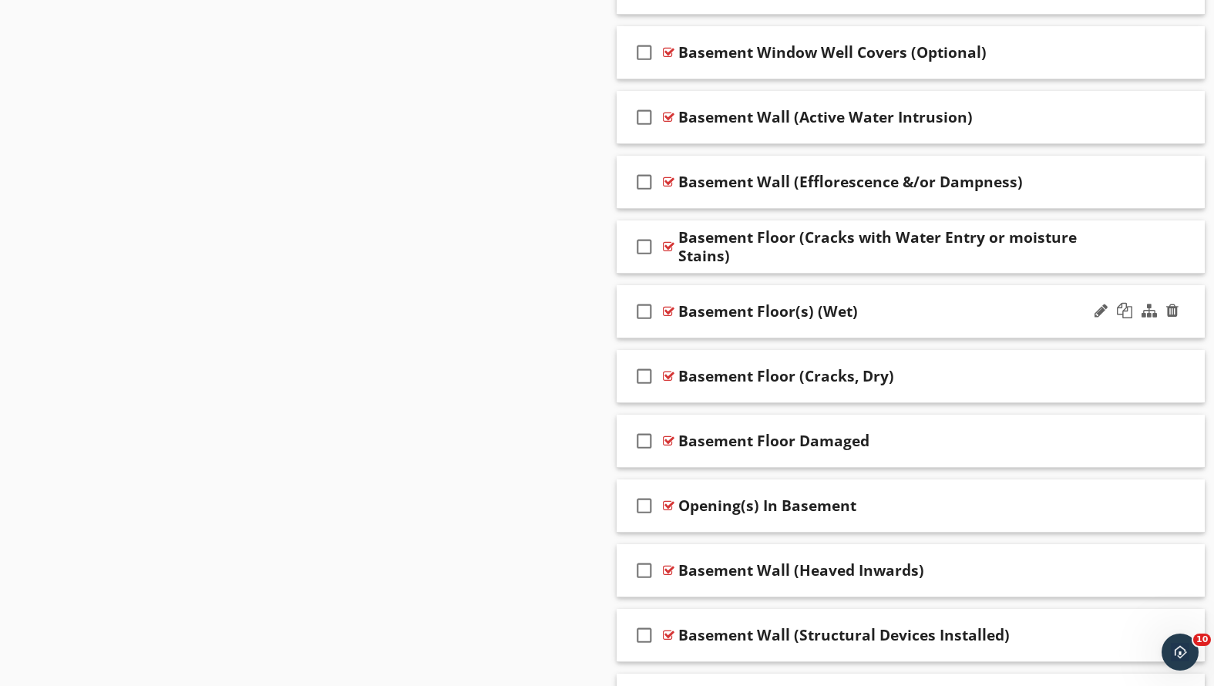
click at [922, 308] on div "Basement Floor(s) (Wet)" at bounding box center [887, 311] width 419 height 19
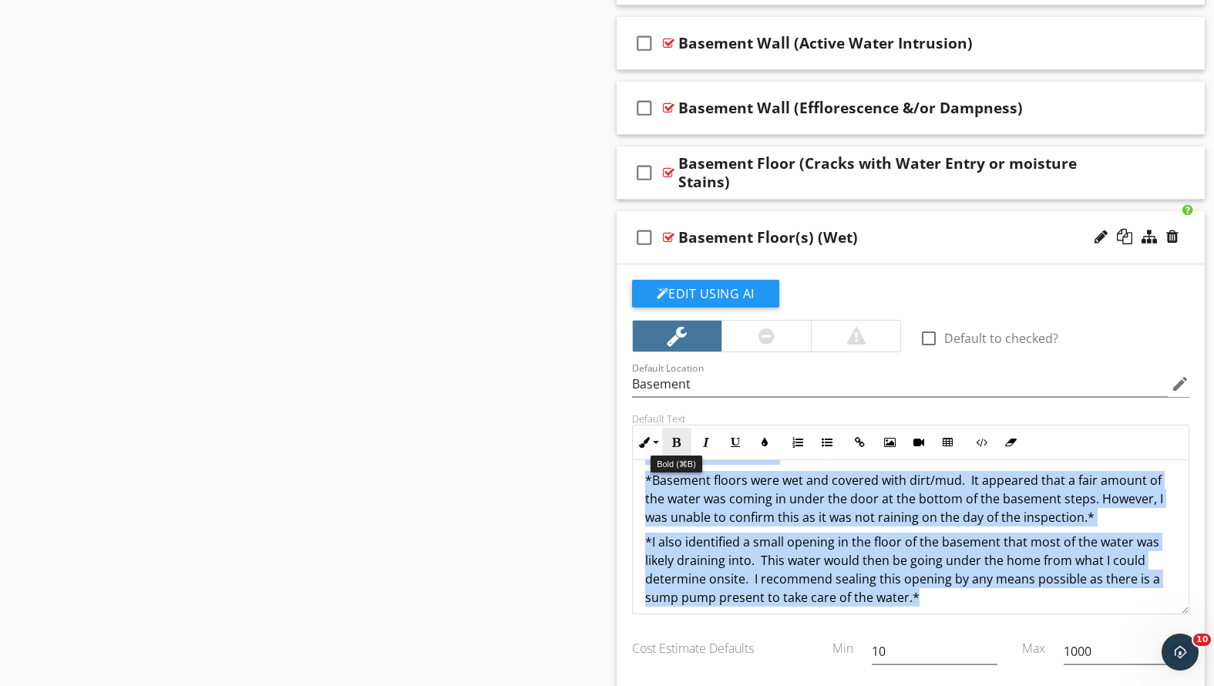
scroll to position [0, 0]
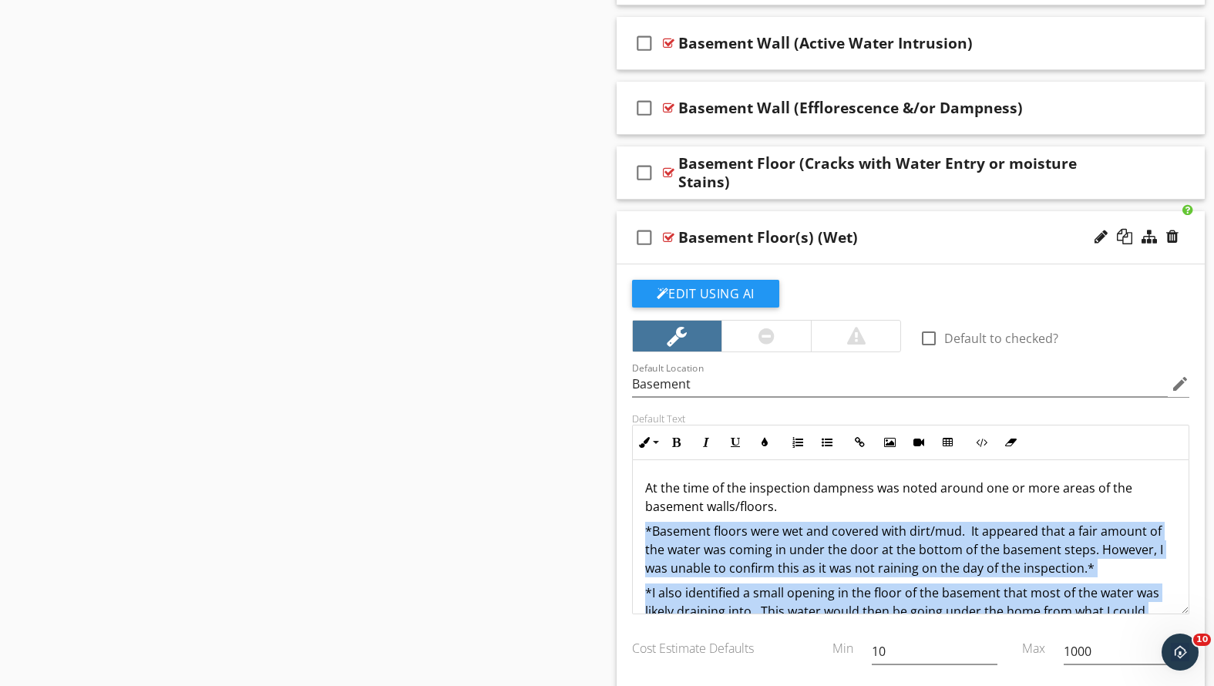
drag, startPoint x: 919, startPoint y: 597, endPoint x: 631, endPoint y: 535, distance: 294.8
click at [631, 535] on div "Default Text Inline Style XLarge Large Normal Small Light Small/Light Bold Ital…" at bounding box center [911, 513] width 577 height 202
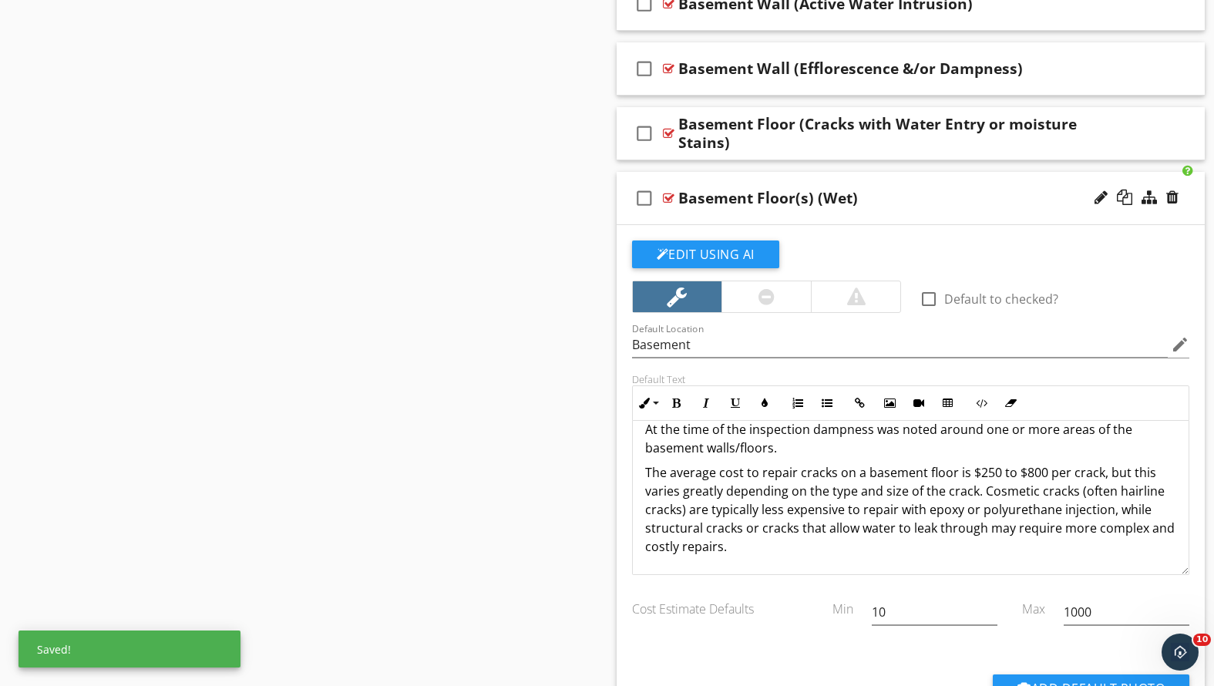
scroll to position [1499, 0]
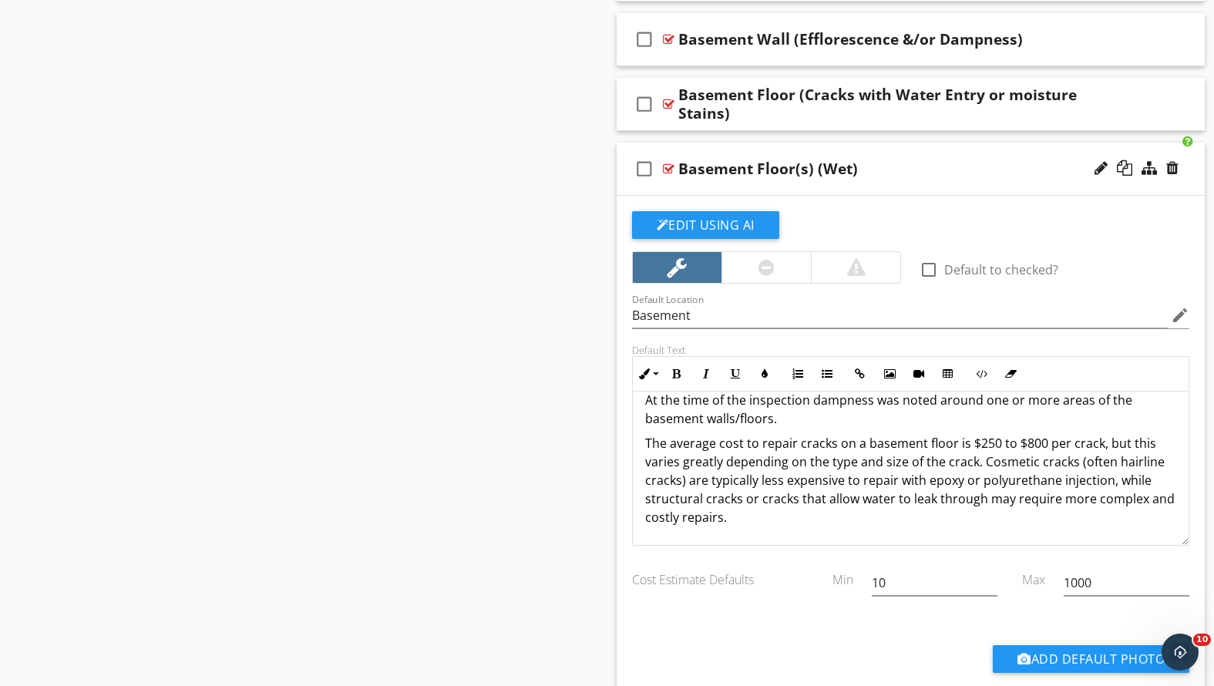
click at [769, 271] on div at bounding box center [767, 267] width 16 height 19
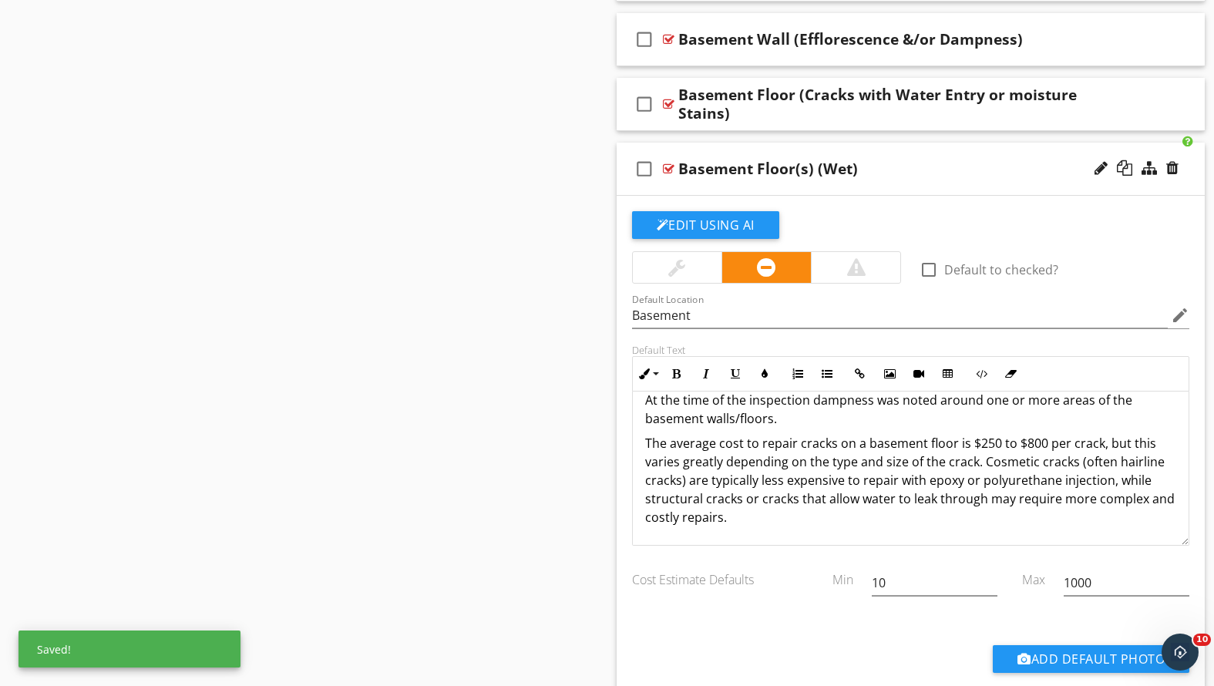
click at [762, 519] on p "The average cost to repair cracks on a basement floor is $250 to $800 per crack…" at bounding box center [911, 480] width 532 height 93
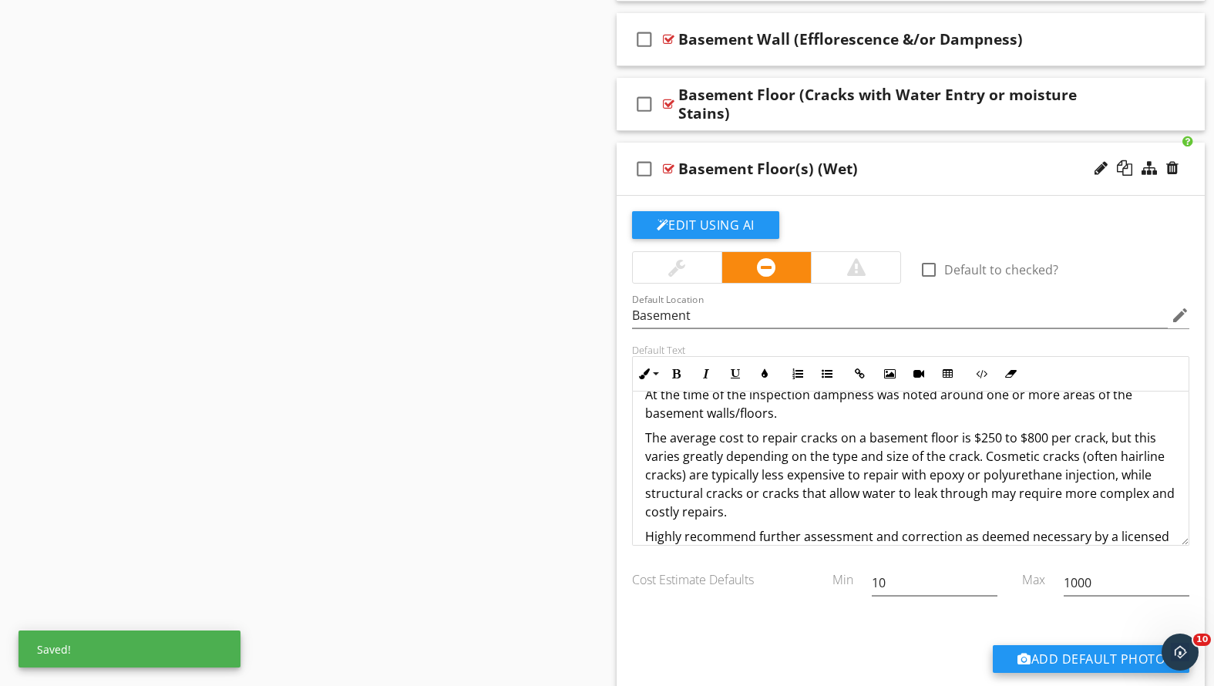
scroll to position [43, 0]
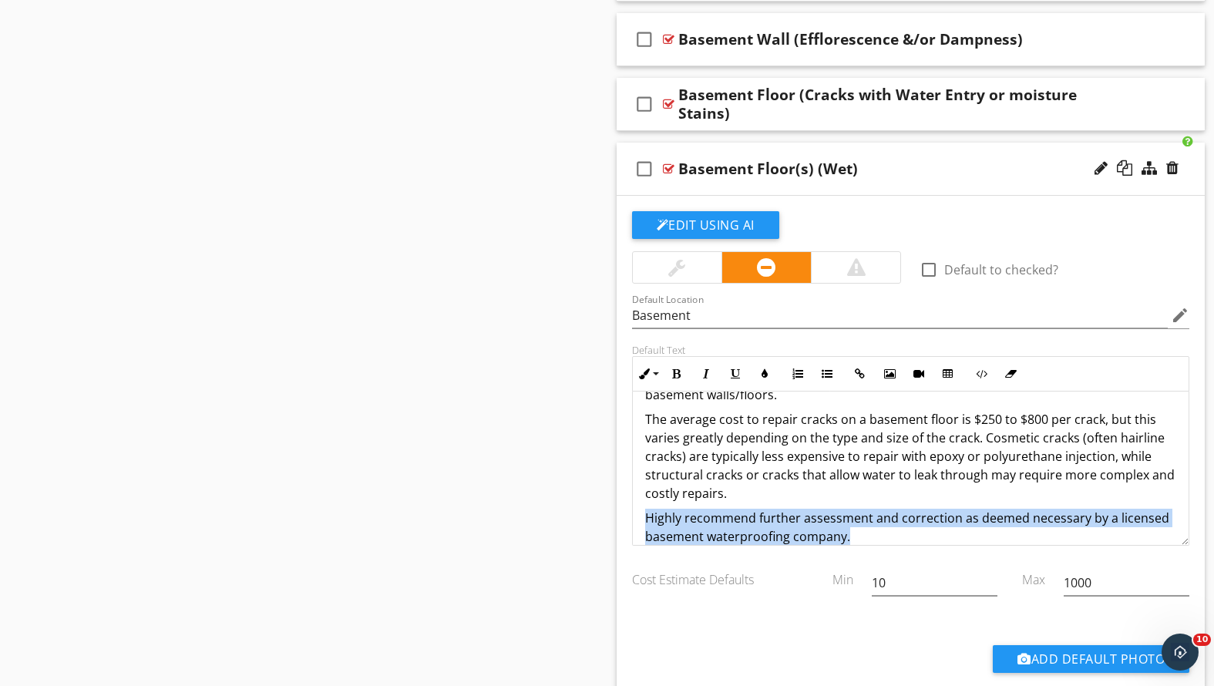
drag, startPoint x: 912, startPoint y: 527, endPoint x: 618, endPoint y: 511, distance: 294.1
click at [618, 511] on div "Edit Using AI check_box_outline_blank Default to checked? Default Location Base…" at bounding box center [911, 463] width 589 height 535
copy p "Highly recommend further assessment and correction as deemed necessary by a lic…"
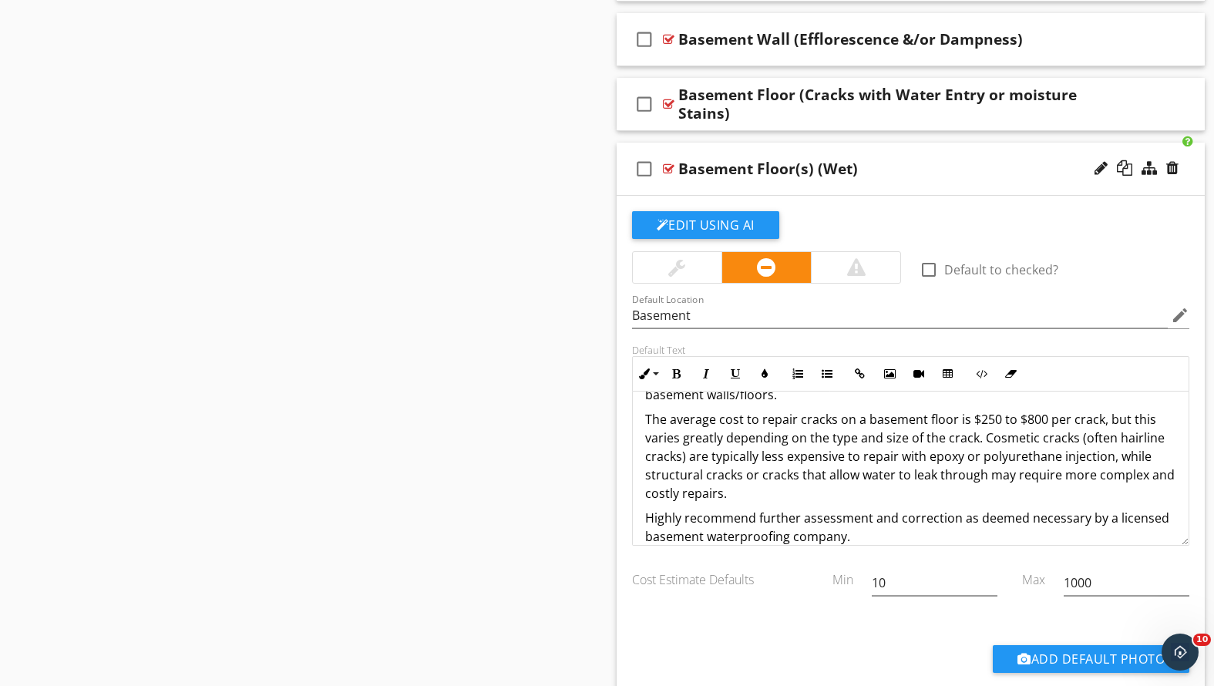
click at [882, 179] on div "check_box_outline_blank Basement Floor(s) (Wet)" at bounding box center [911, 169] width 589 height 53
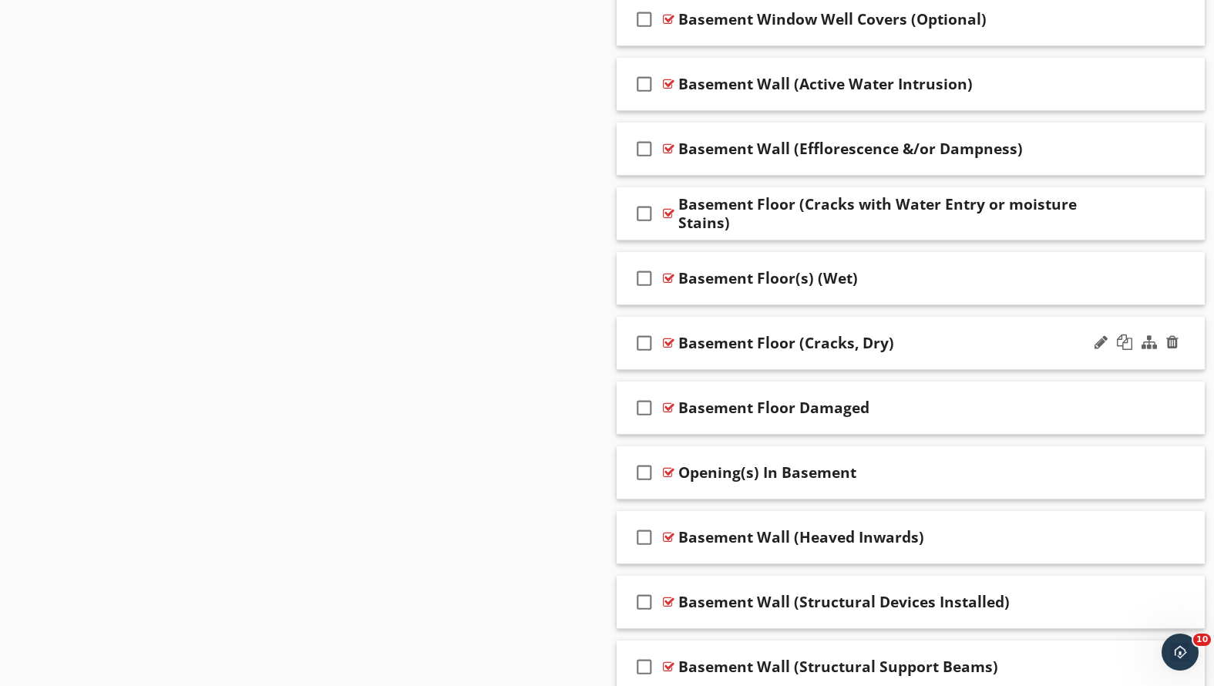
scroll to position [1369, 0]
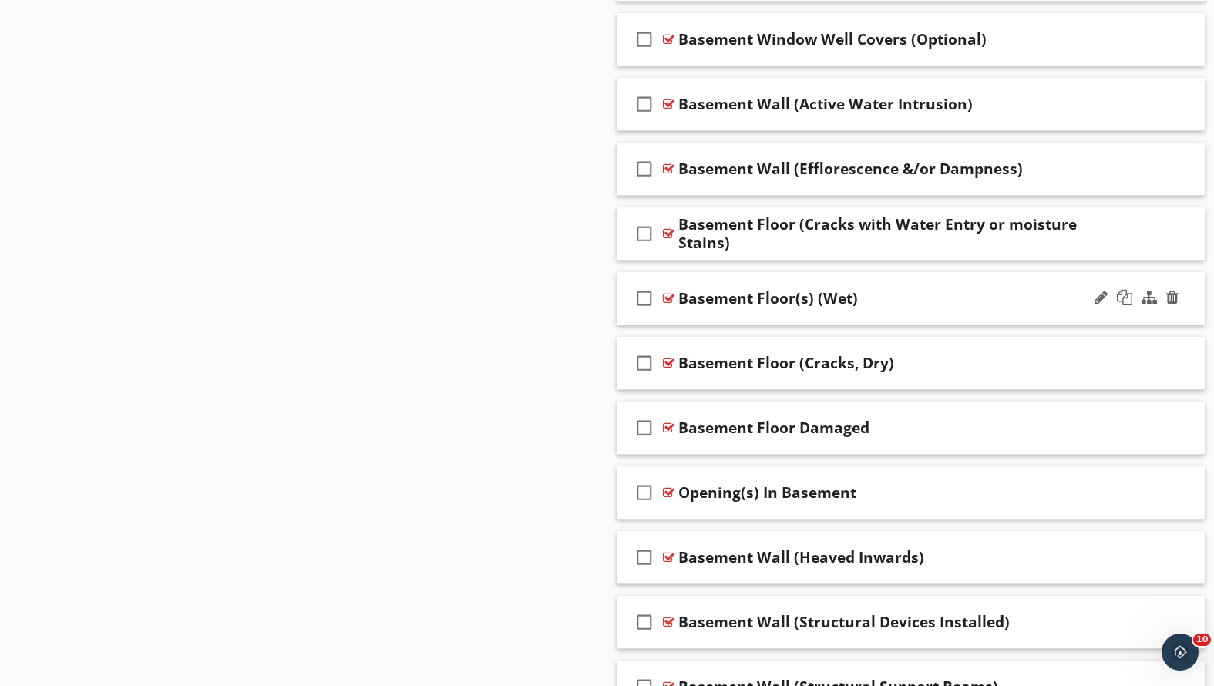
click at [867, 310] on div "check_box_outline_blank Basement Floor(s) (Wet)" at bounding box center [911, 298] width 589 height 53
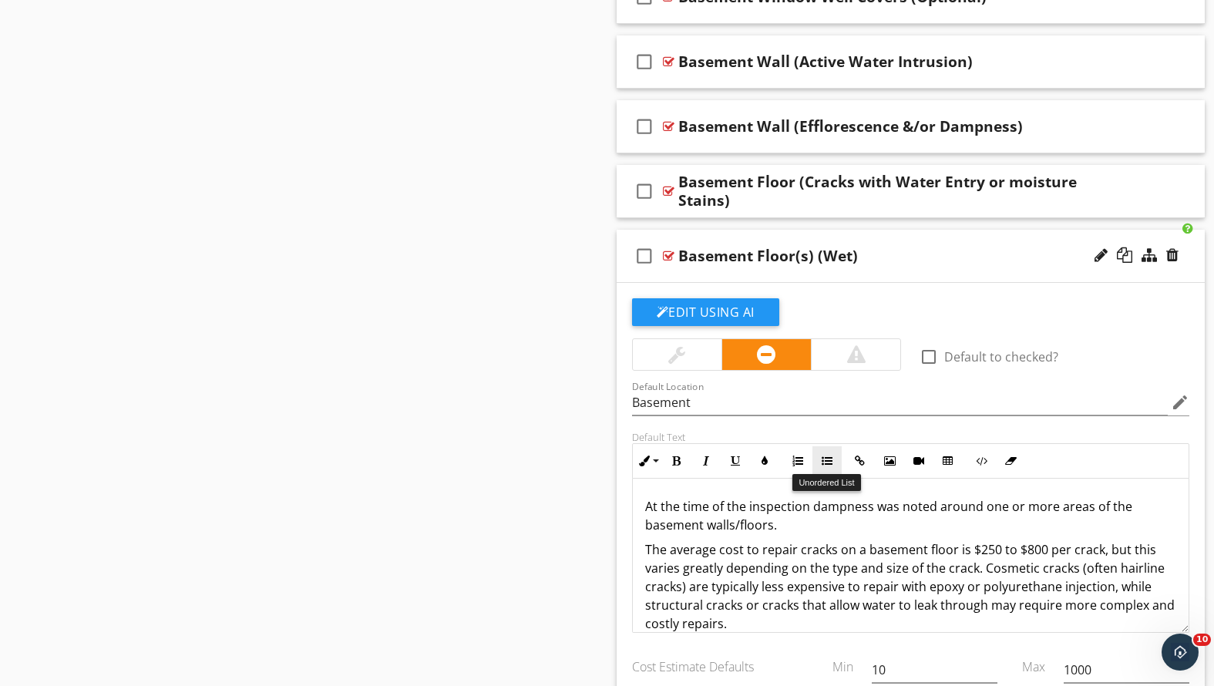
scroll to position [59, 0]
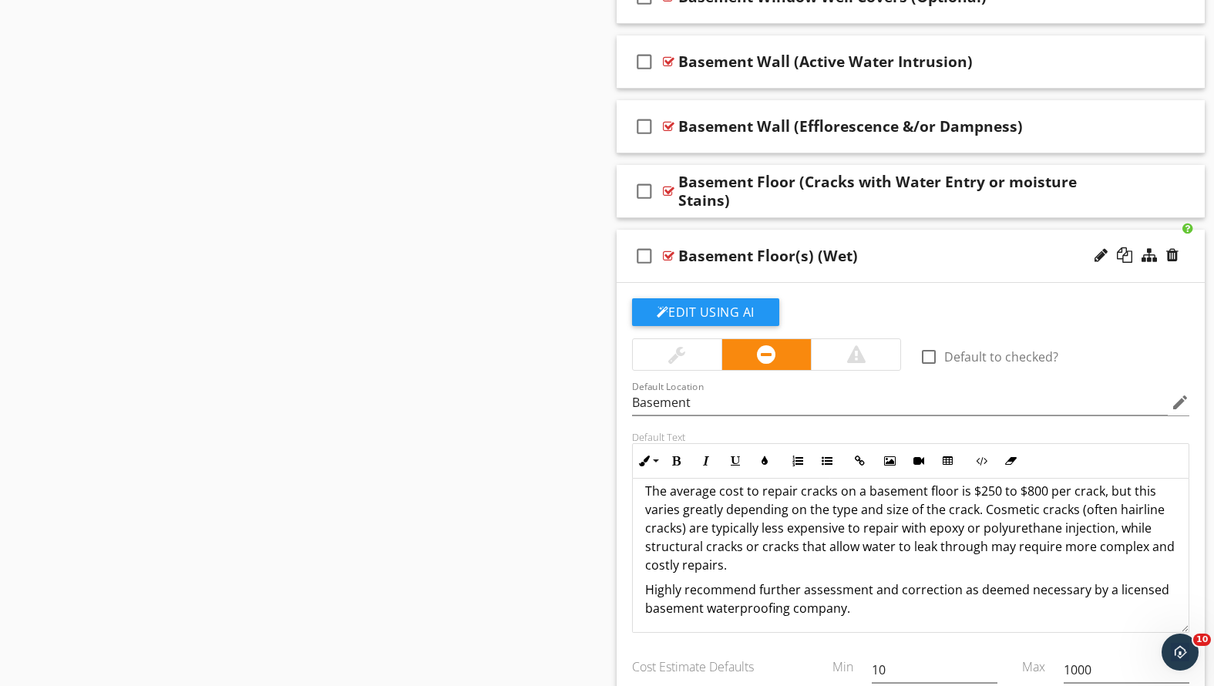
click at [872, 261] on div "Basement Floor(s) (Wet)" at bounding box center [887, 256] width 419 height 19
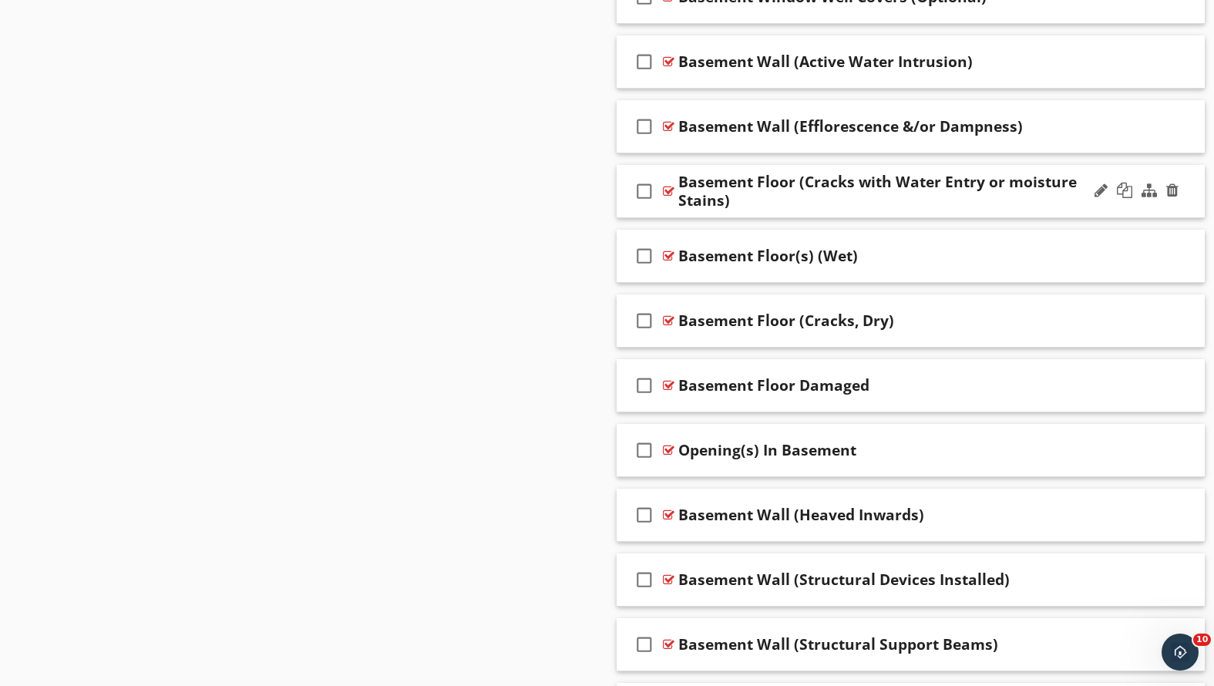
click at [860, 193] on div "Basement Floor (Cracks with Water Entry or moisture Stains)" at bounding box center [887, 191] width 419 height 37
click at [547, 224] on div "Sections Inspection Detail Roof Exterior Cooling Chimney, Fireplace, or Stove I…" at bounding box center [607, 509] width 1214 height 3532
click at [831, 202] on div "Basement Floor (Cracks with Water Entry or moisture Stains)" at bounding box center [887, 191] width 419 height 37
click at [424, 234] on div "Sections Inspection Detail Roof Exterior Cooling Chimney, Fireplace, or Stove I…" at bounding box center [607, 509] width 1214 height 3532
click at [1089, 210] on div "check_box_outline_blank Basement Floor (Cracks with Water Entry or moisture Sta…" at bounding box center [911, 191] width 589 height 53
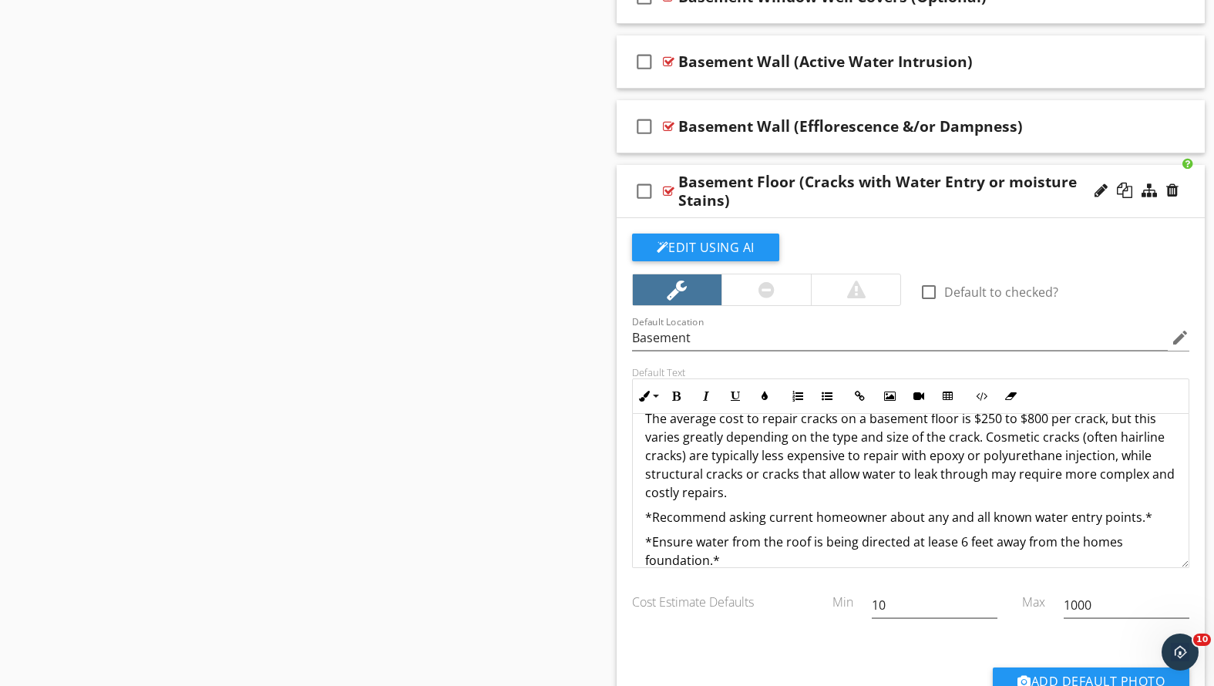
scroll to position [145, 0]
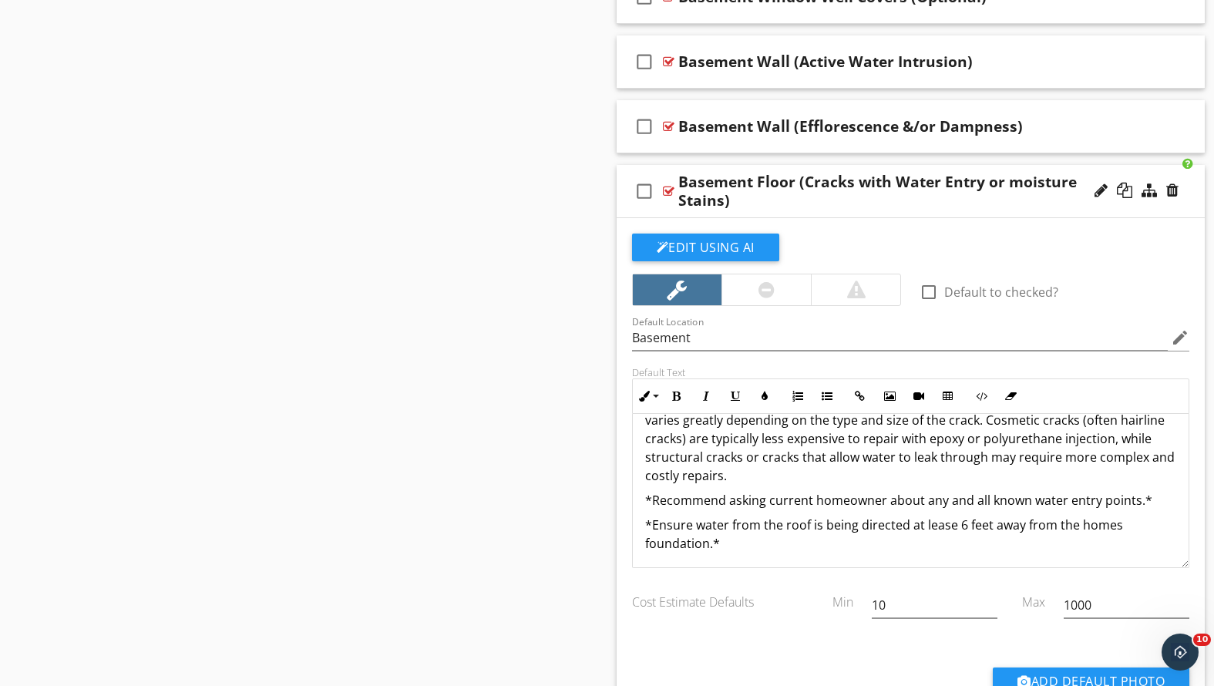
click at [737, 543] on p "*Ensure water from the roof is being directed at lease 6 feet away from the hom…" at bounding box center [911, 534] width 532 height 37
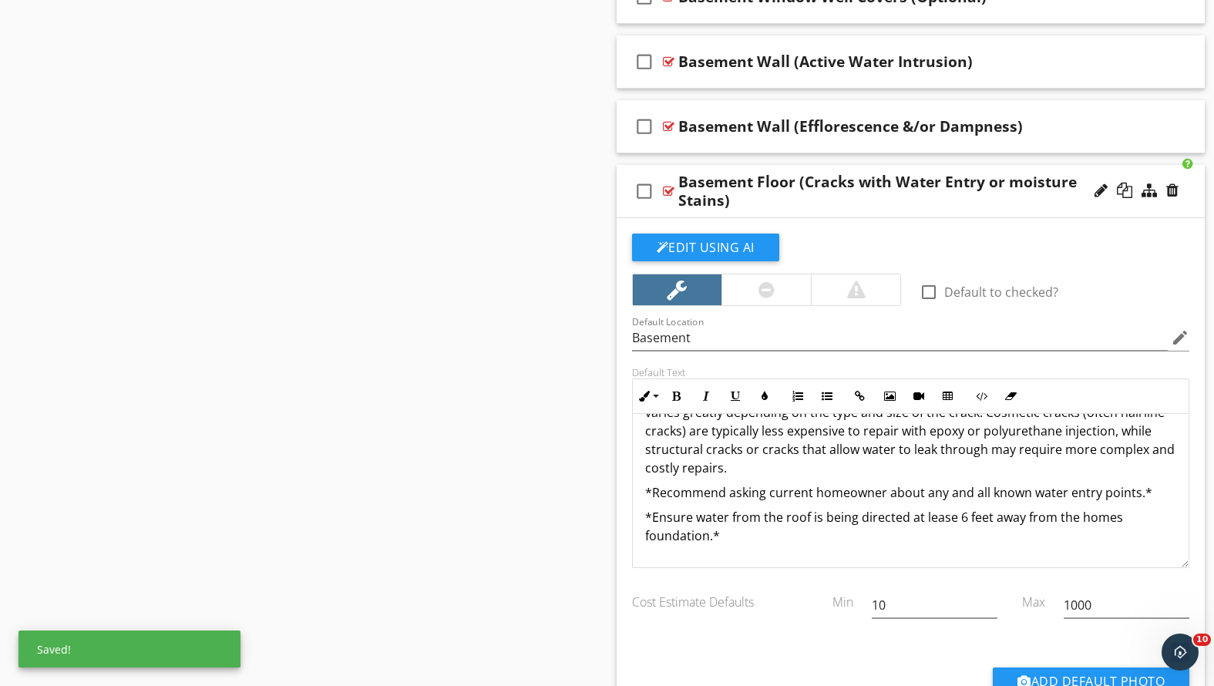
scroll to position [171, 0]
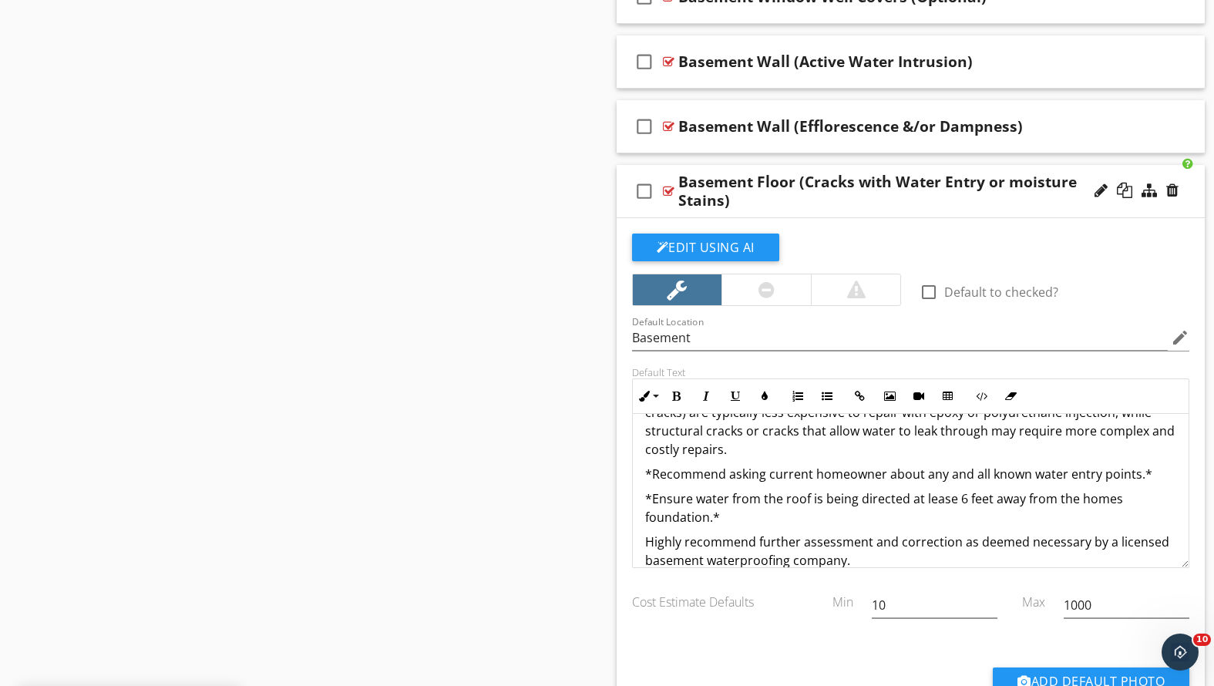
click at [897, 206] on div "Basement Floor (Cracks with Water Entry or moisture Stains)" at bounding box center [887, 191] width 419 height 37
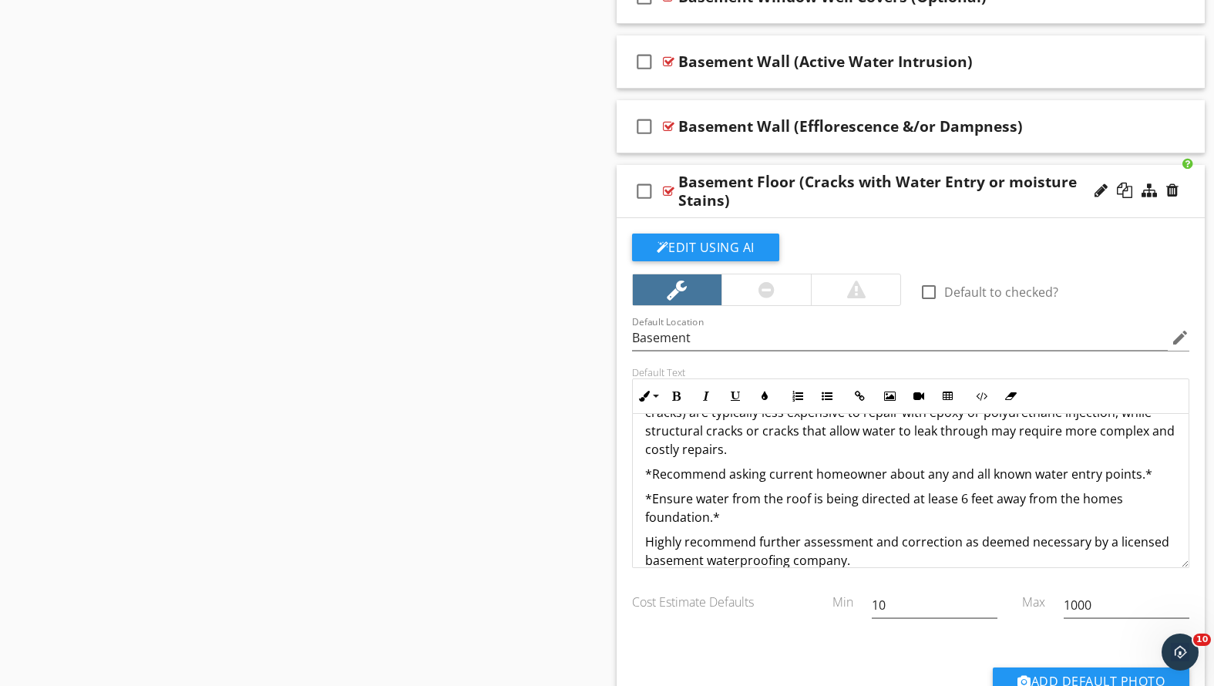
click at [1043, 209] on div "check_box_outline_blank Basement Floor (Cracks with Water Entry or moisture Sta…" at bounding box center [911, 191] width 589 height 53
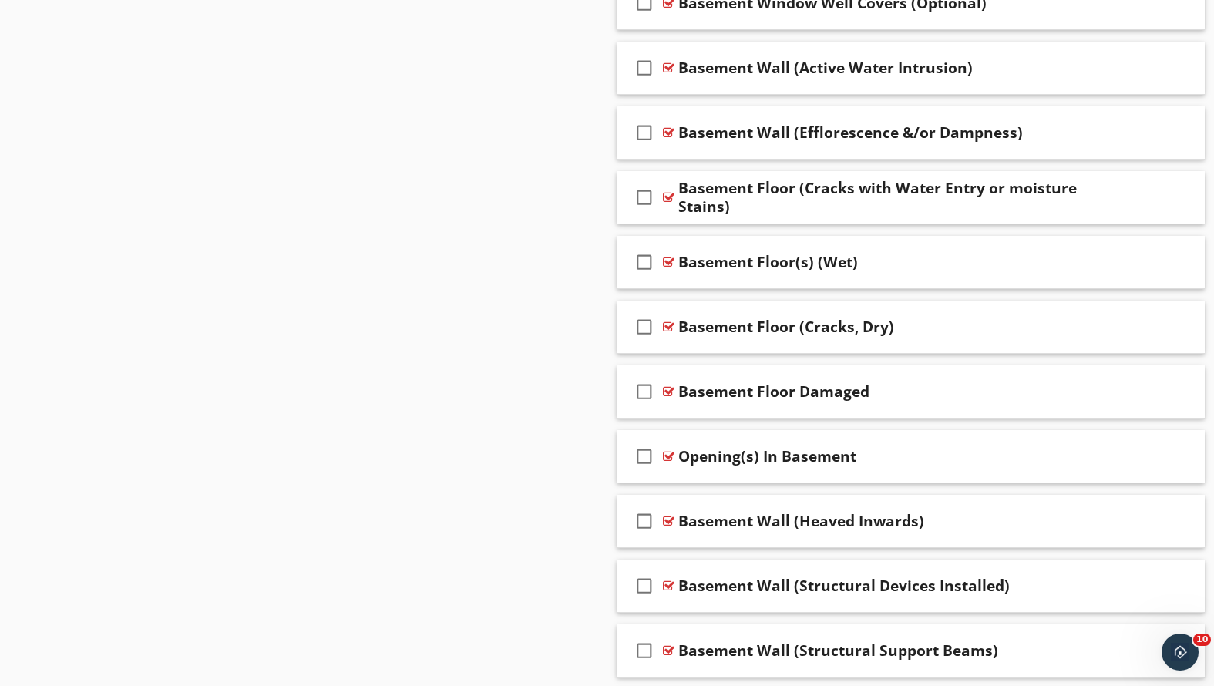
scroll to position [1402, 0]
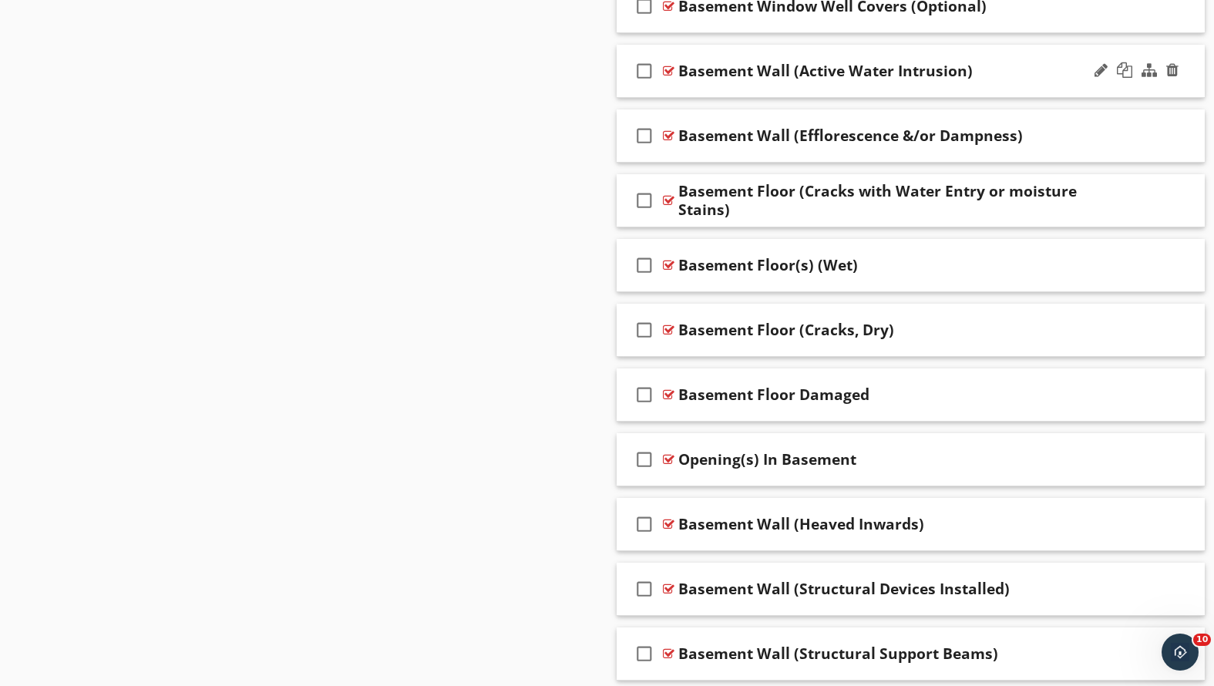
click at [1006, 89] on div "check_box_outline_blank Basement Wall (Active Water Intrusion)" at bounding box center [911, 71] width 589 height 53
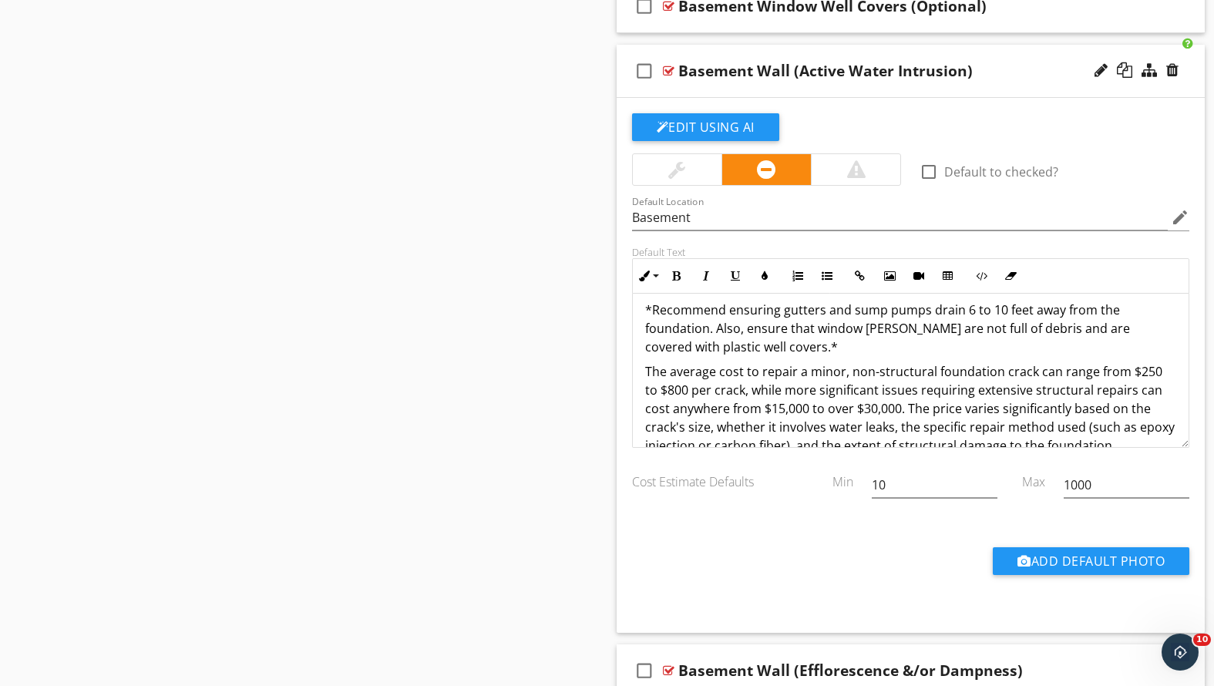
scroll to position [106, 0]
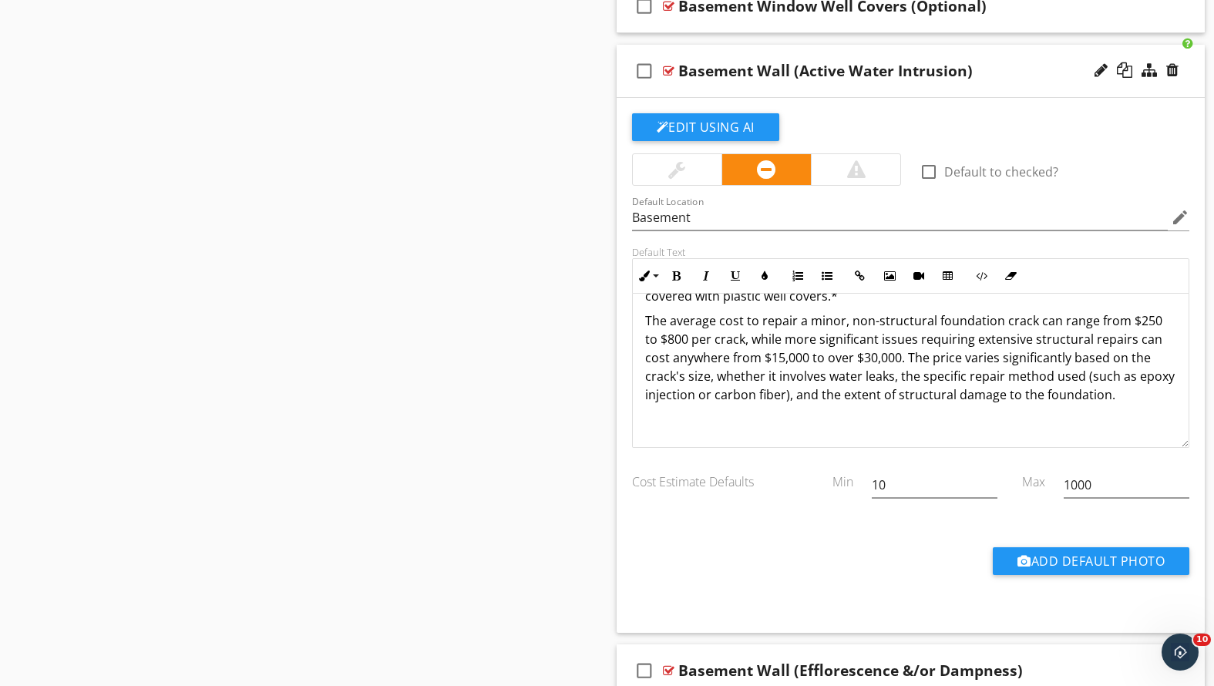
click at [677, 419] on p at bounding box center [911, 419] width 532 height 19
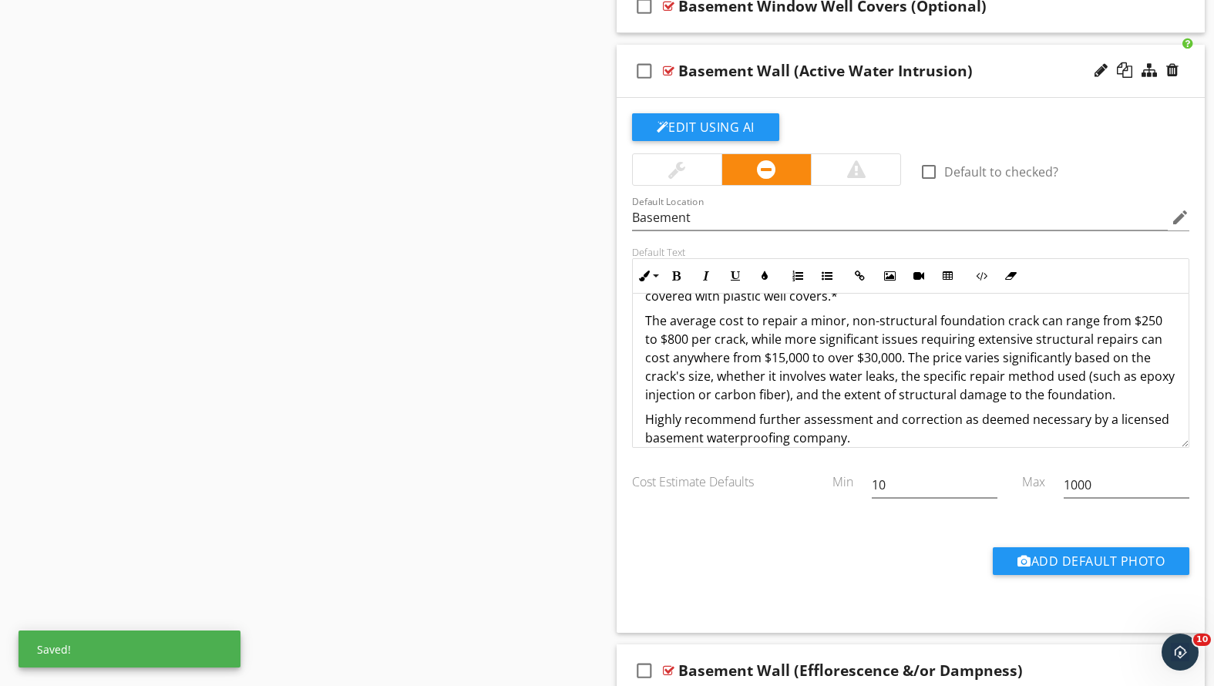
click at [886, 90] on div "check_box_outline_blank Basement Wall (Active Water Intrusion)" at bounding box center [911, 71] width 589 height 53
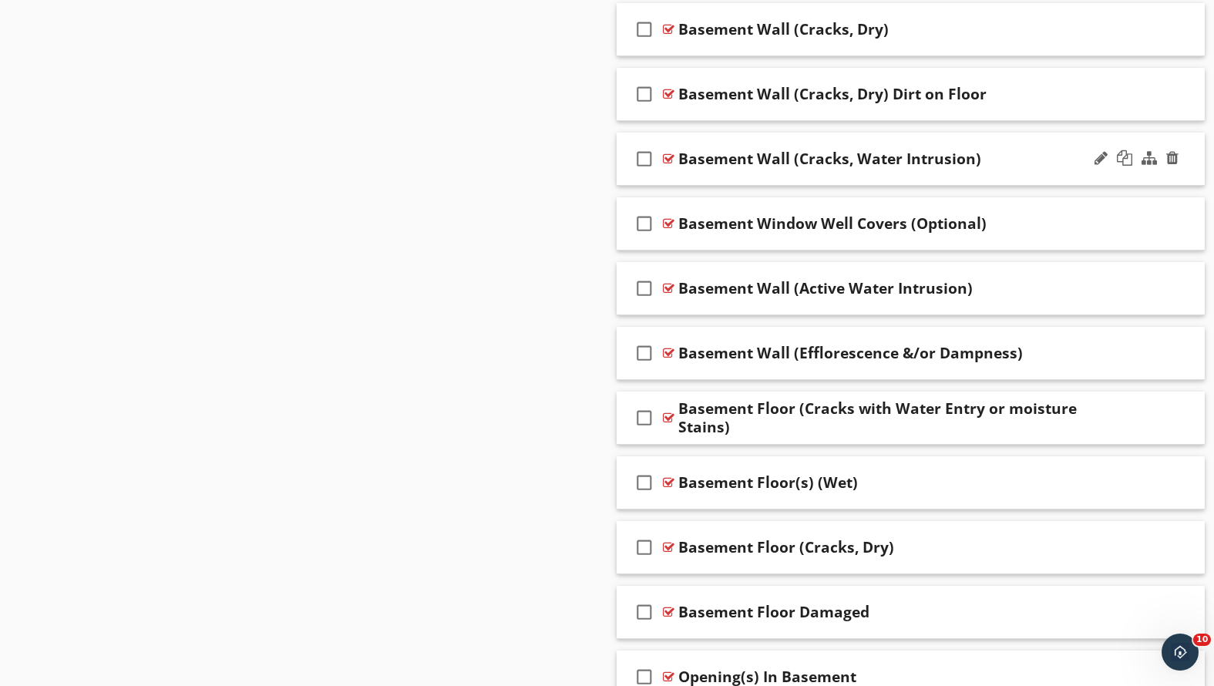
scroll to position [1165, 0]
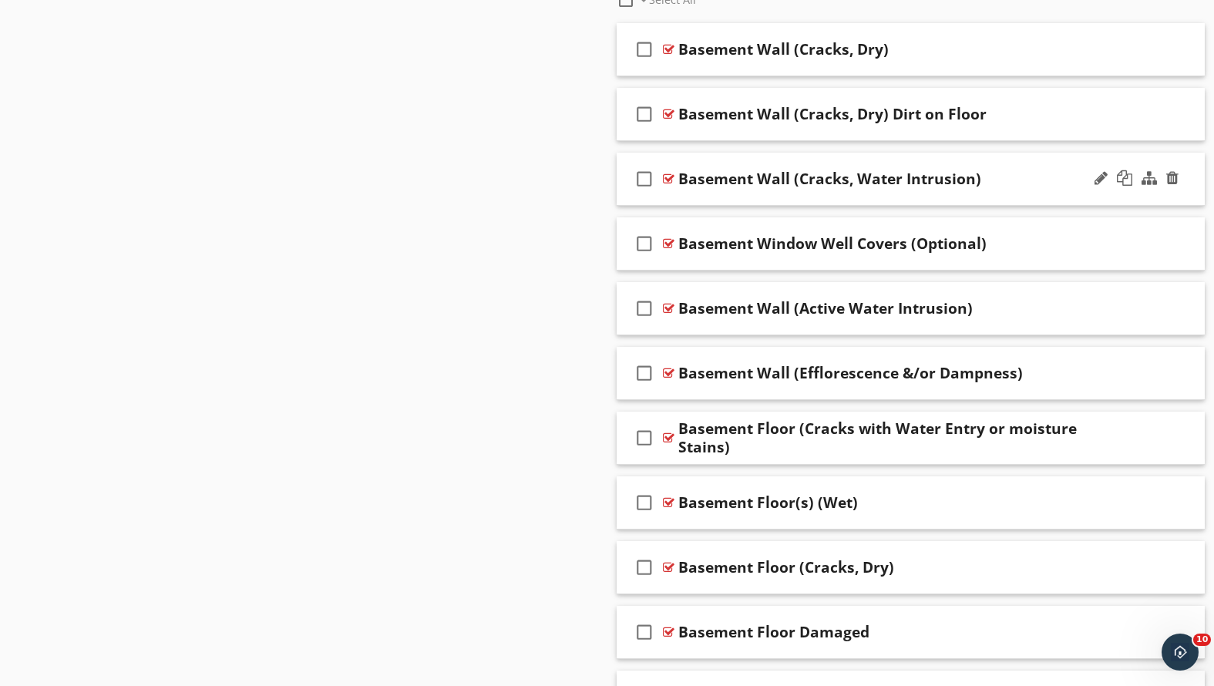
click at [873, 193] on div "check_box_outline_blank Basement Wall (Cracks, Water Intrusion)" at bounding box center [911, 179] width 589 height 53
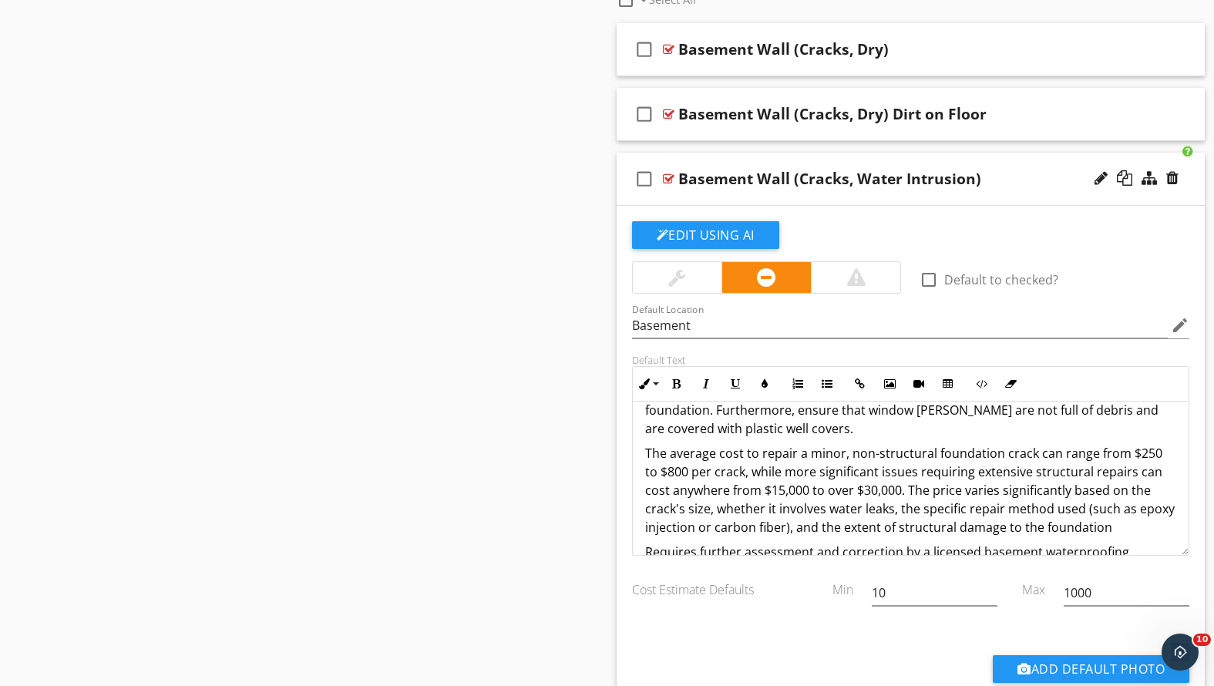
scroll to position [173, 0]
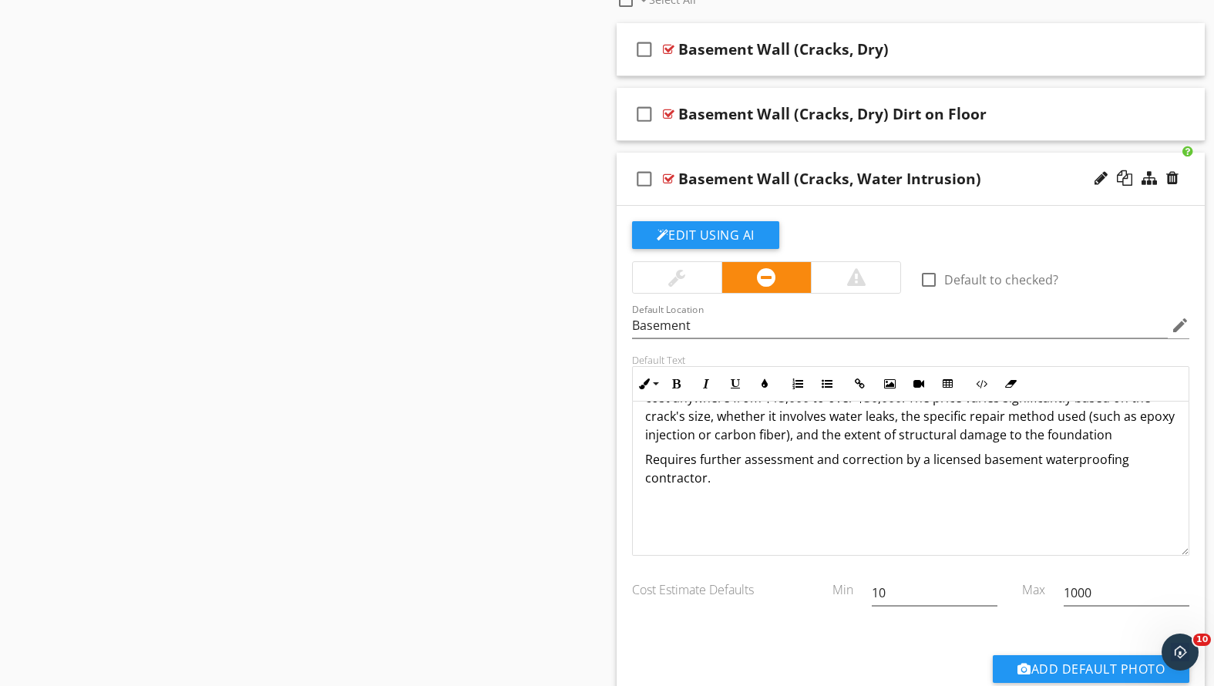
drag, startPoint x: 724, startPoint y: 477, endPoint x: 633, endPoint y: 451, distance: 94.7
click at [633, 451] on div "I observed apparent indications of possible active leak(s) in one or more place…" at bounding box center [911, 391] width 557 height 327
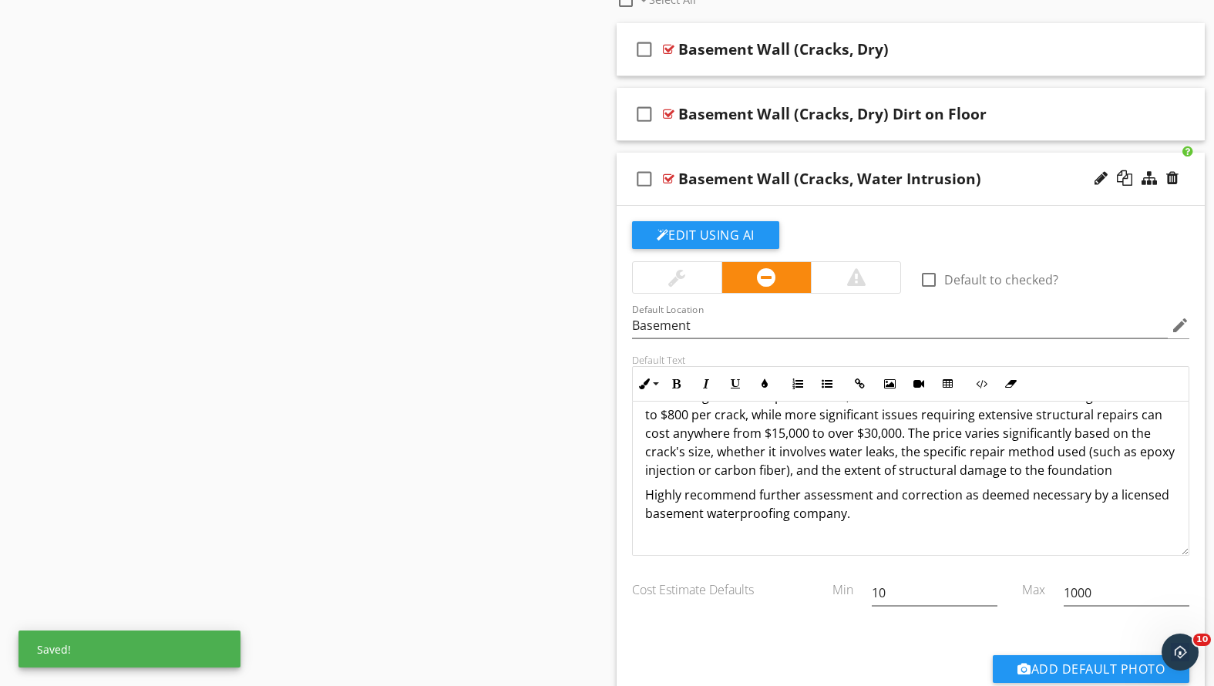
scroll to position [0, 0]
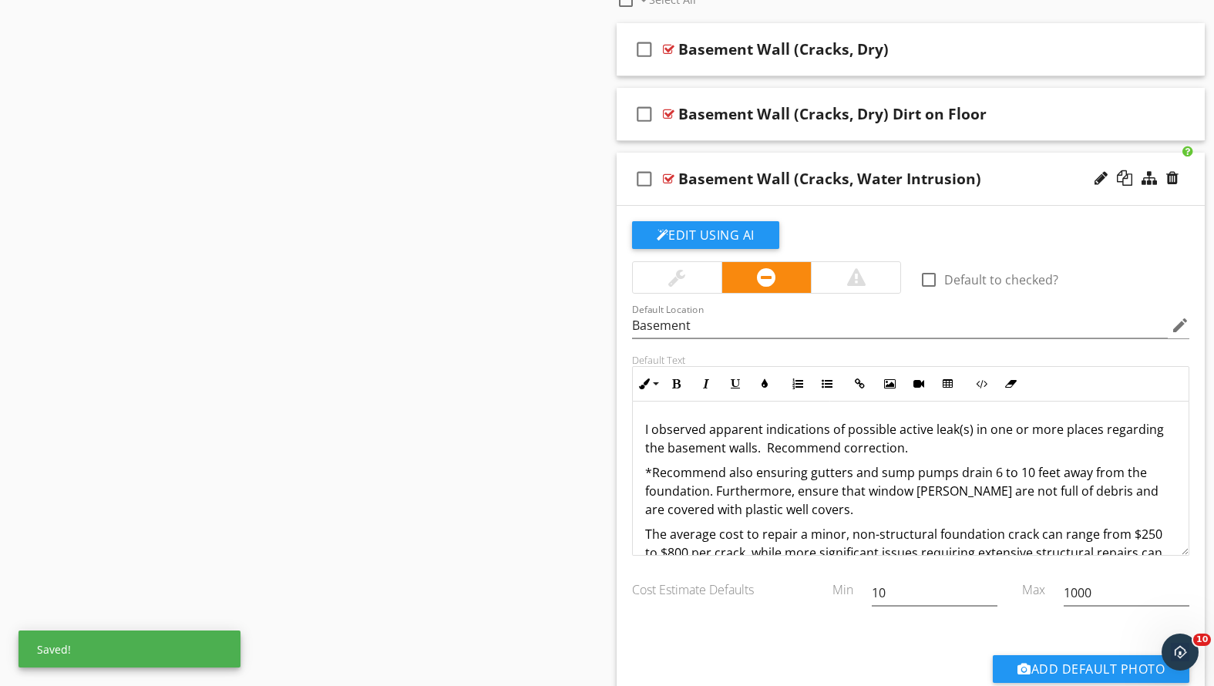
click at [1027, 180] on div "Basement Wall (Cracks, Water Intrusion)" at bounding box center [887, 179] width 419 height 19
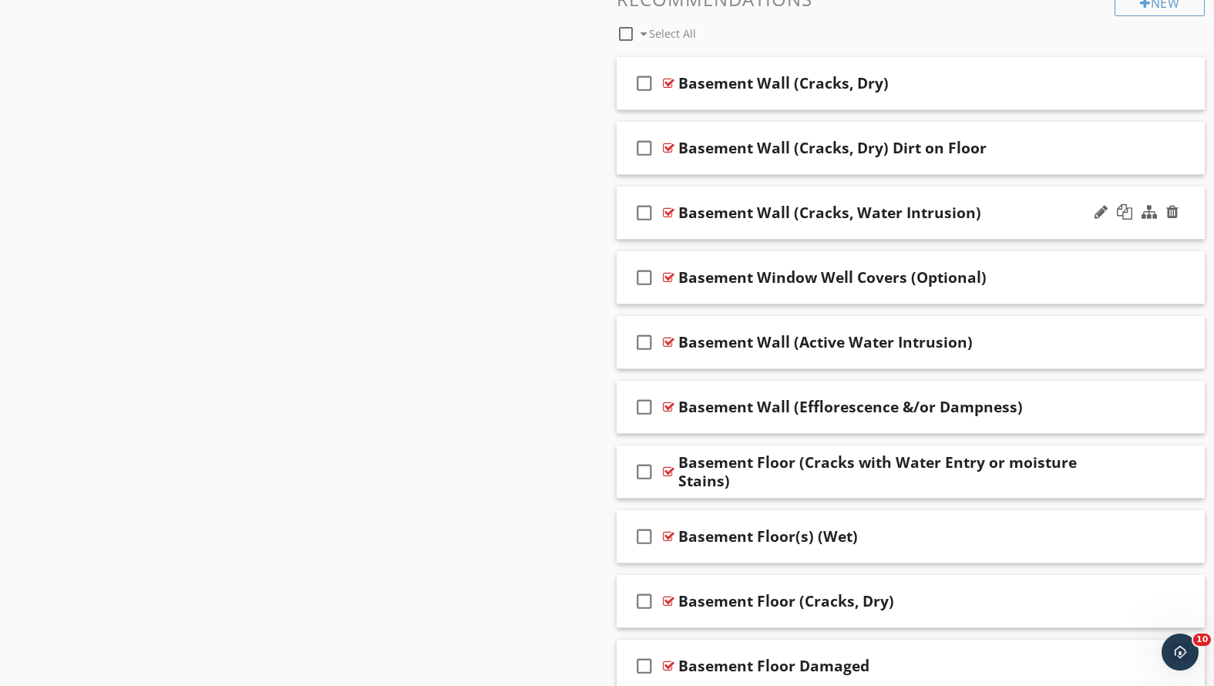
scroll to position [1122, 0]
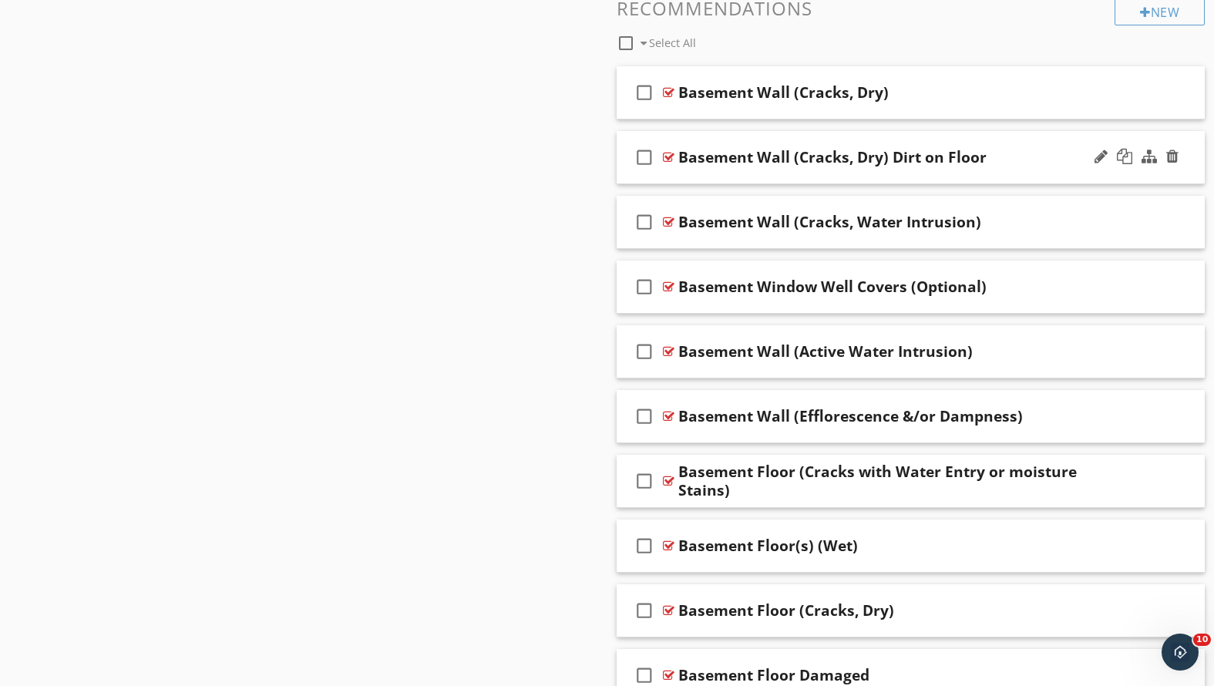
click at [1009, 155] on div "Basement Wall (Cracks, Dry) Dirt on Floor" at bounding box center [887, 157] width 419 height 19
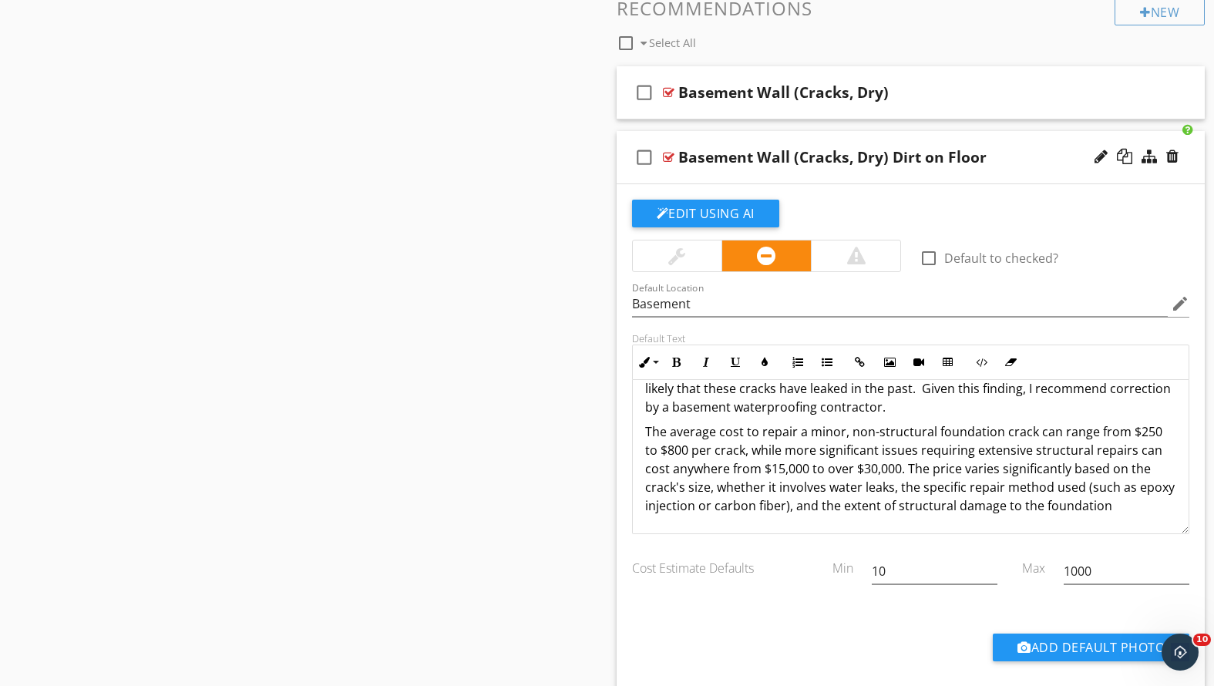
scroll to position [1151, 0]
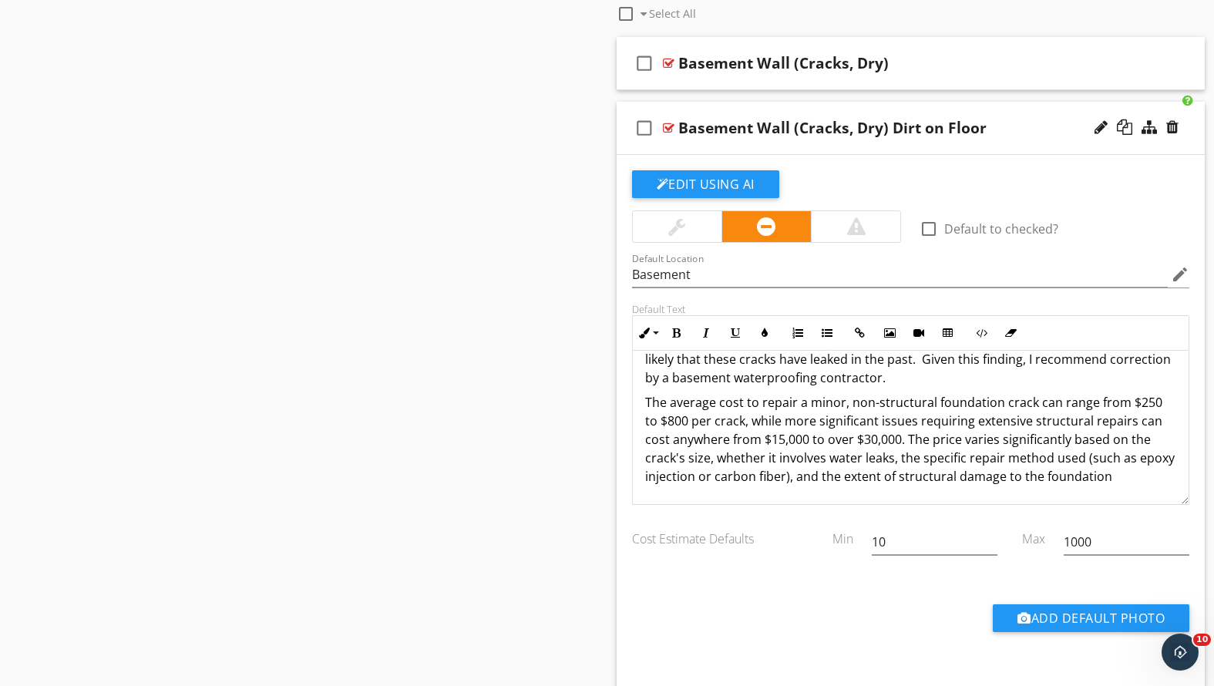
click at [1152, 479] on p "The average cost to repair a minor, non-structural foundation crack can range f…" at bounding box center [911, 439] width 532 height 93
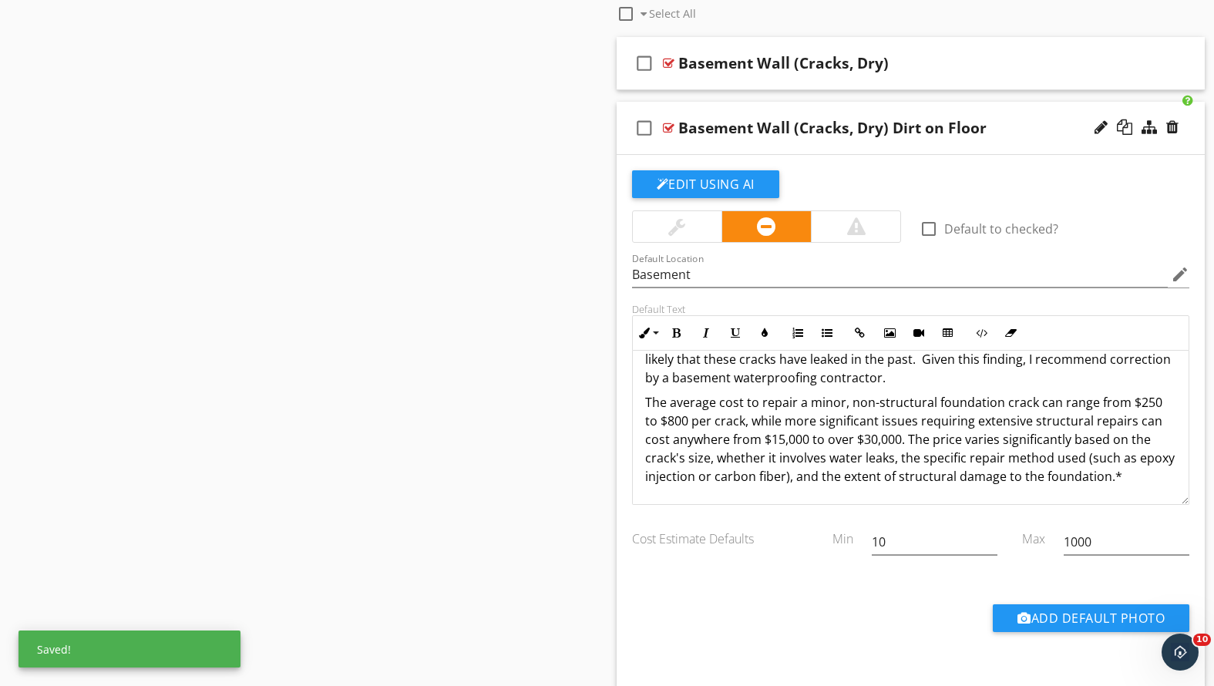
click at [643, 396] on div "I observed indications of one or more cracks at the foundation wall as viewed f…" at bounding box center [911, 368] width 557 height 271
click at [1166, 475] on div "I observed indications of one or more cracks at the foundation wall as viewed f…" at bounding box center [911, 368] width 557 height 271
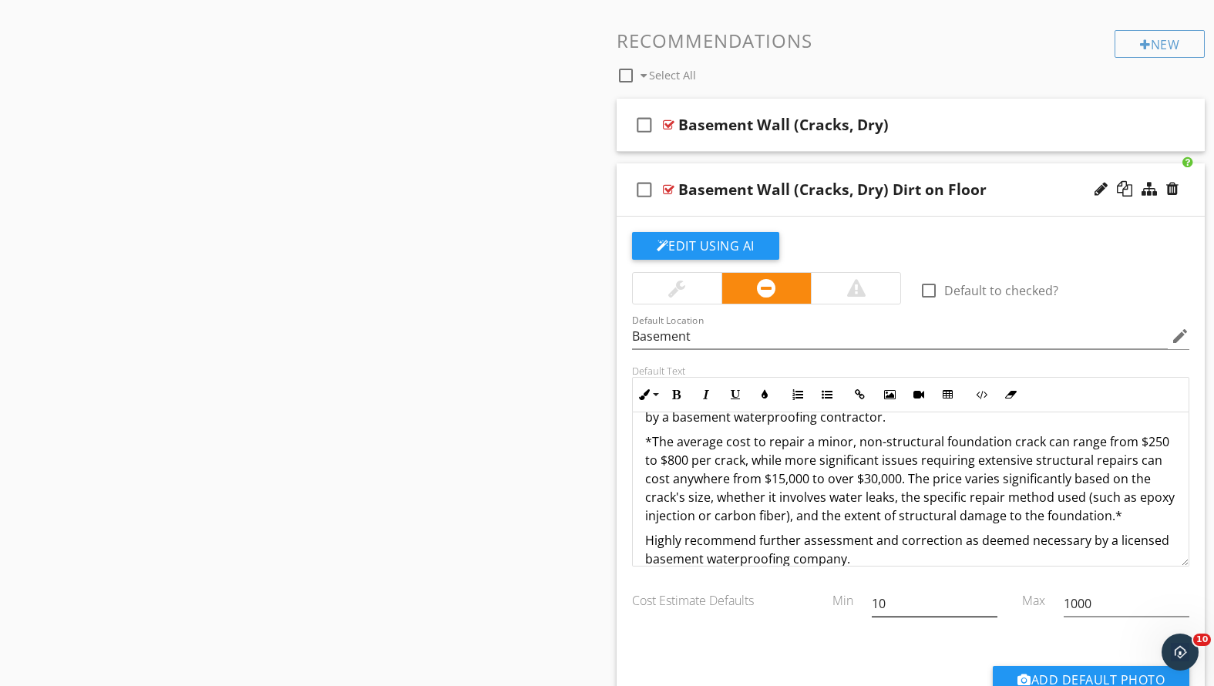
scroll to position [0, 0]
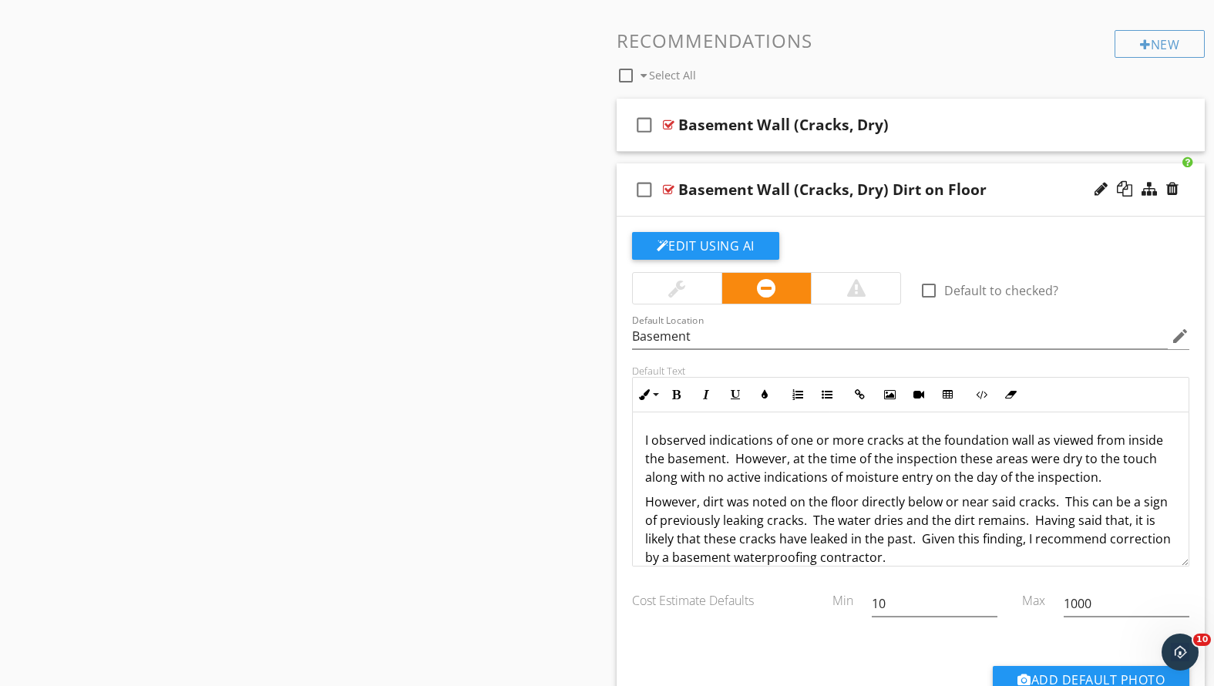
click at [1018, 208] on div "check_box_outline_blank Basement Wall (Cracks, Dry) Dirt on Floor" at bounding box center [911, 189] width 589 height 53
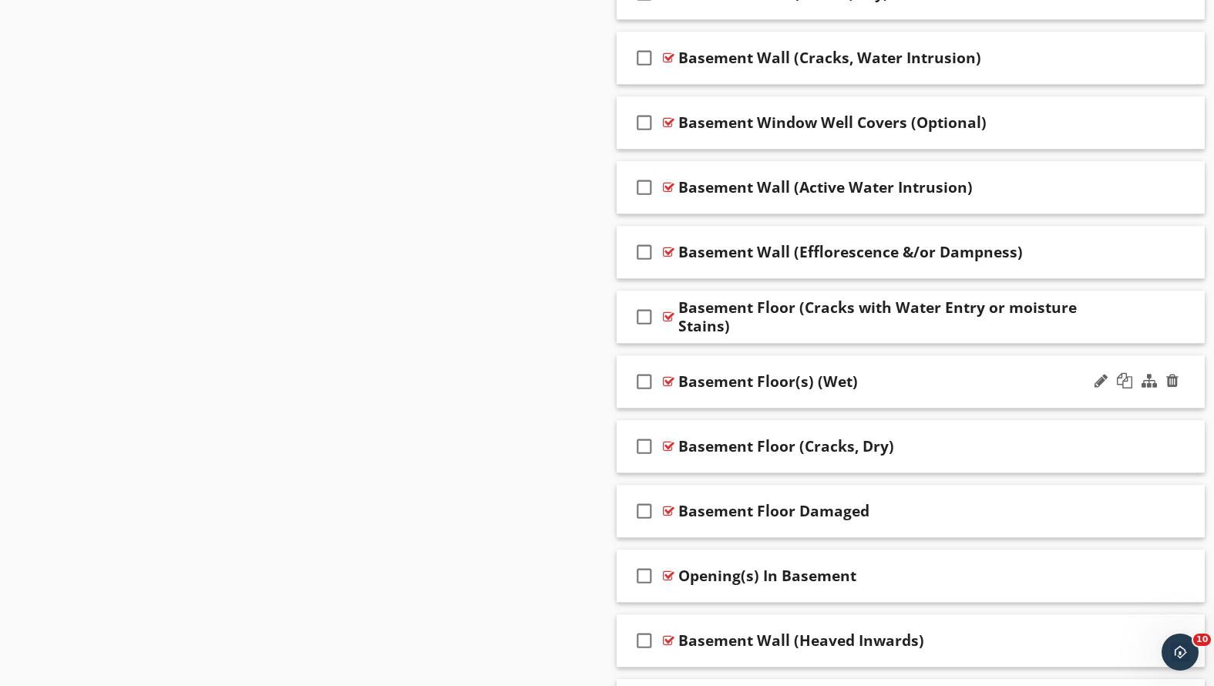
scroll to position [1434, 0]
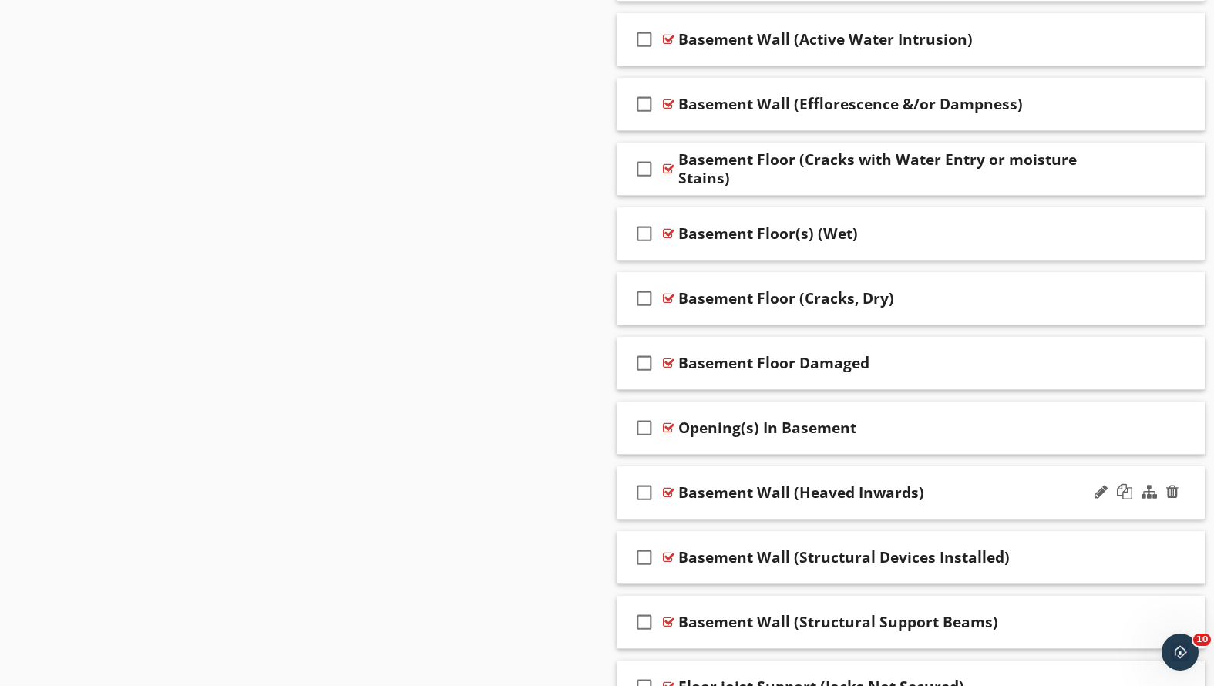
click at [957, 504] on div "check_box_outline_blank Basement Wall (Heaved Inwards)" at bounding box center [911, 492] width 589 height 53
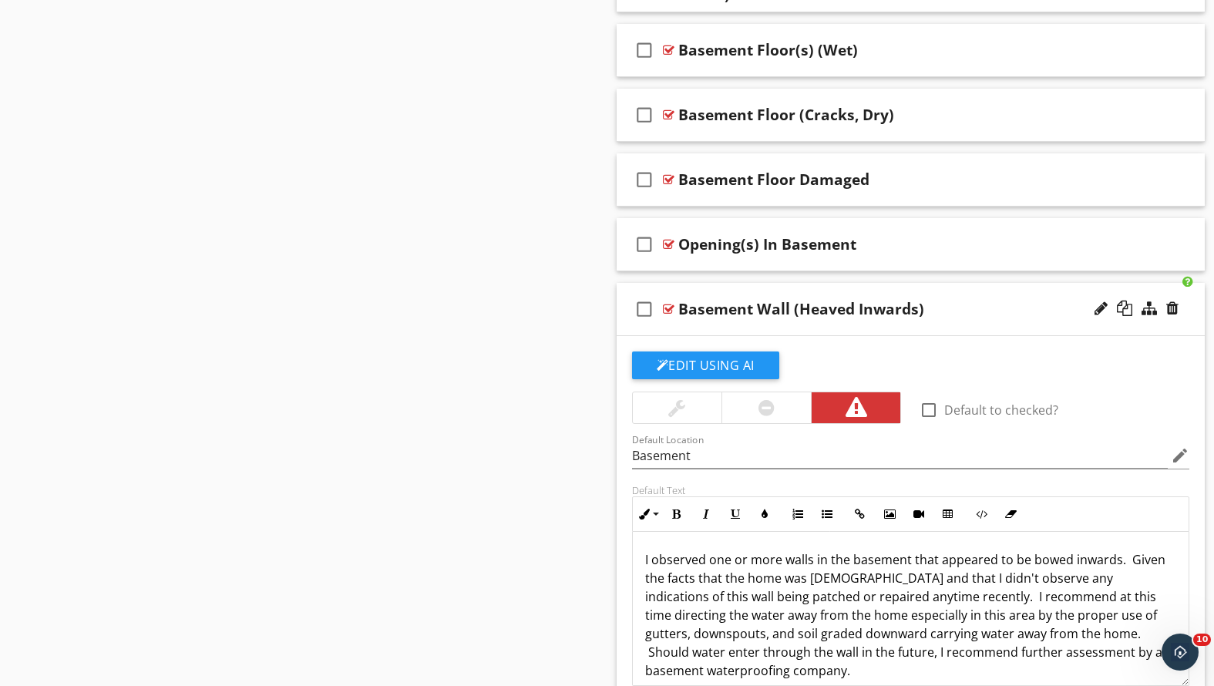
scroll to position [1694, 0]
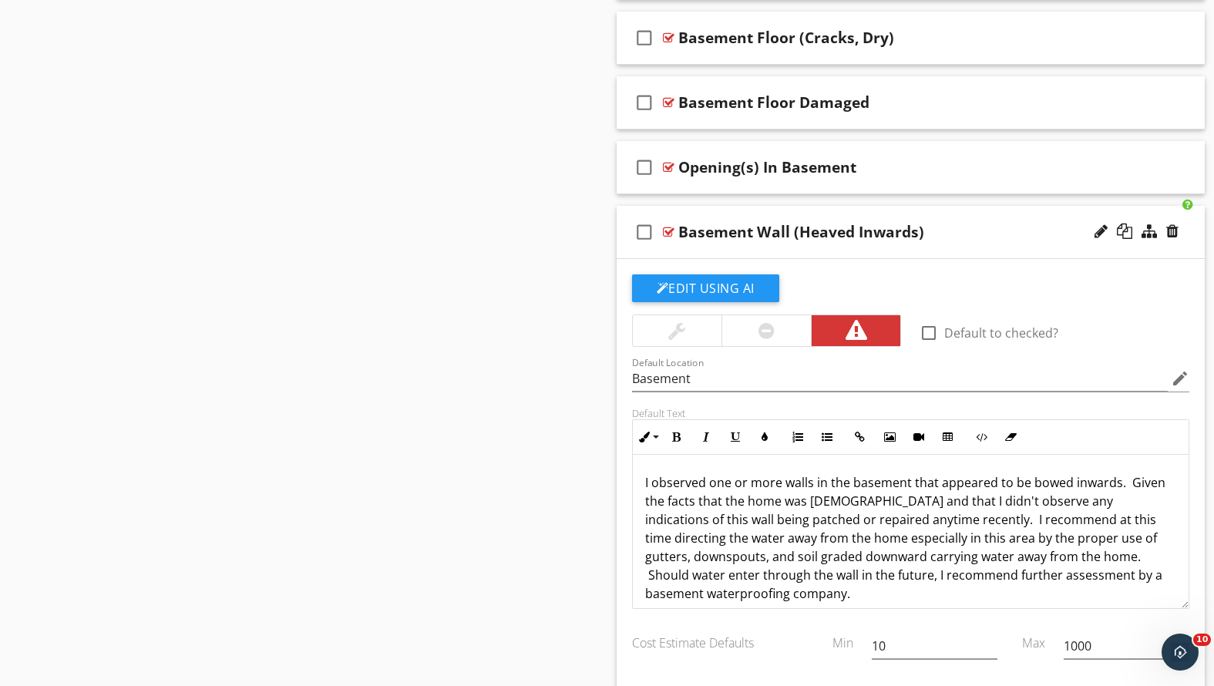
click at [973, 244] on div "check_box_outline_blank Basement Wall (Heaved Inwards)" at bounding box center [911, 232] width 589 height 53
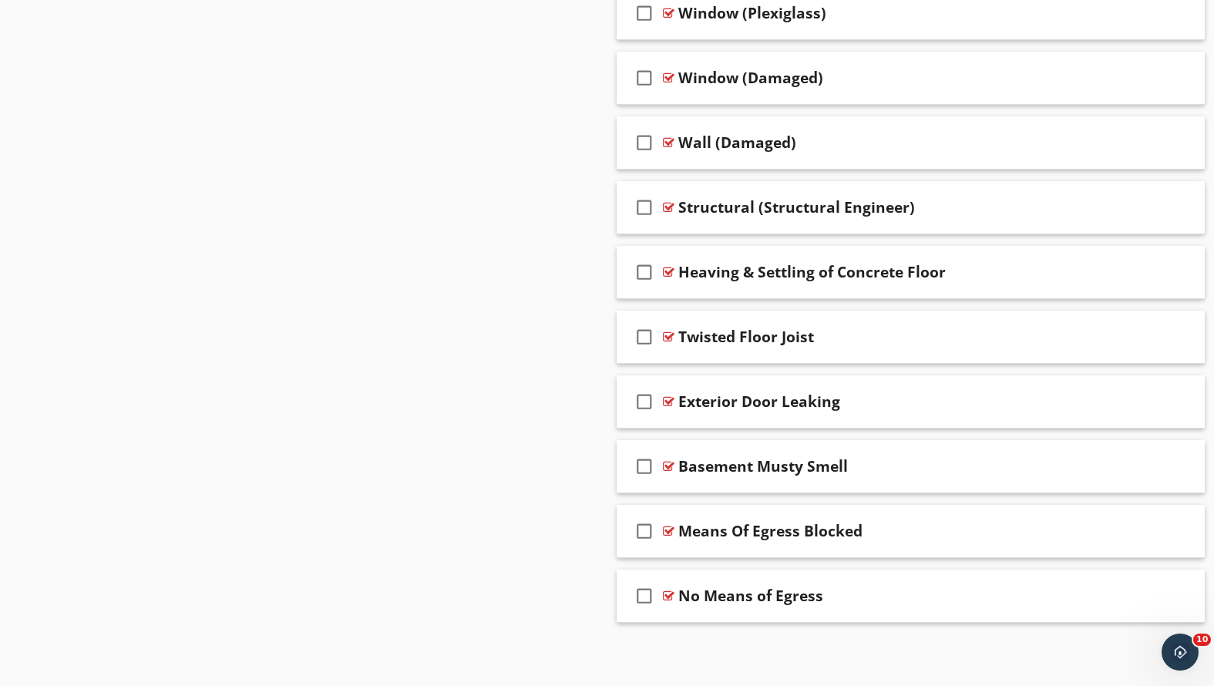
scroll to position [0, 0]
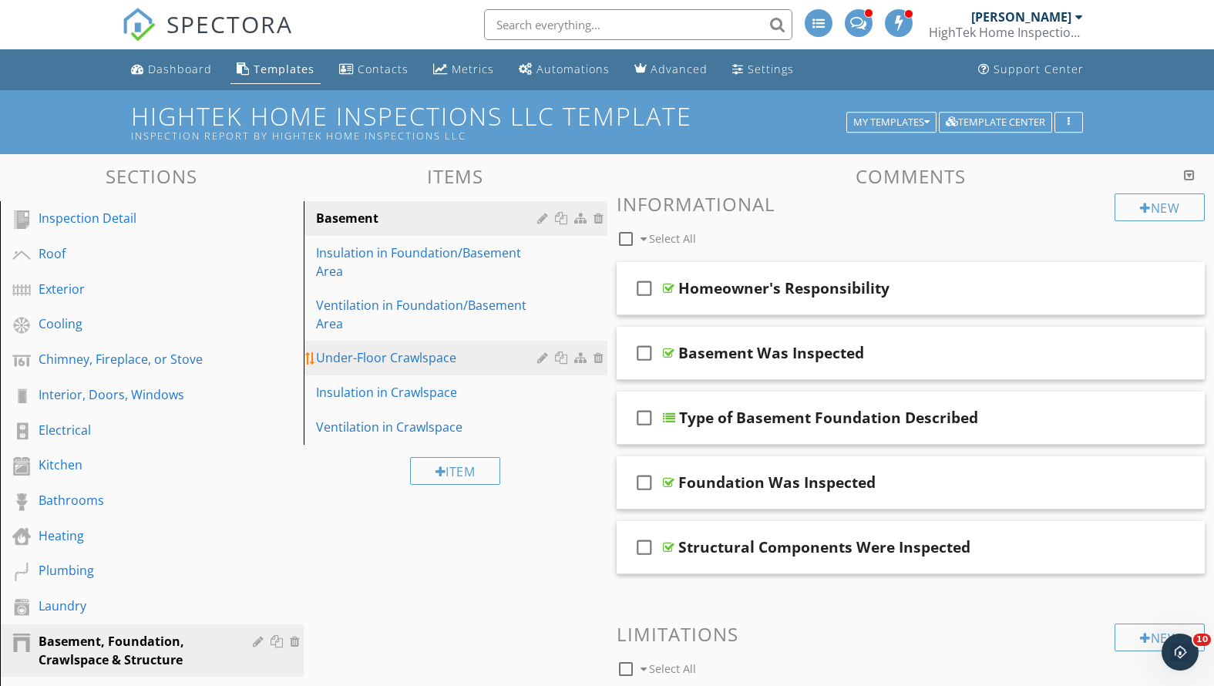
click at [440, 365] on div "Under-Floor Crawlspace" at bounding box center [429, 357] width 226 height 19
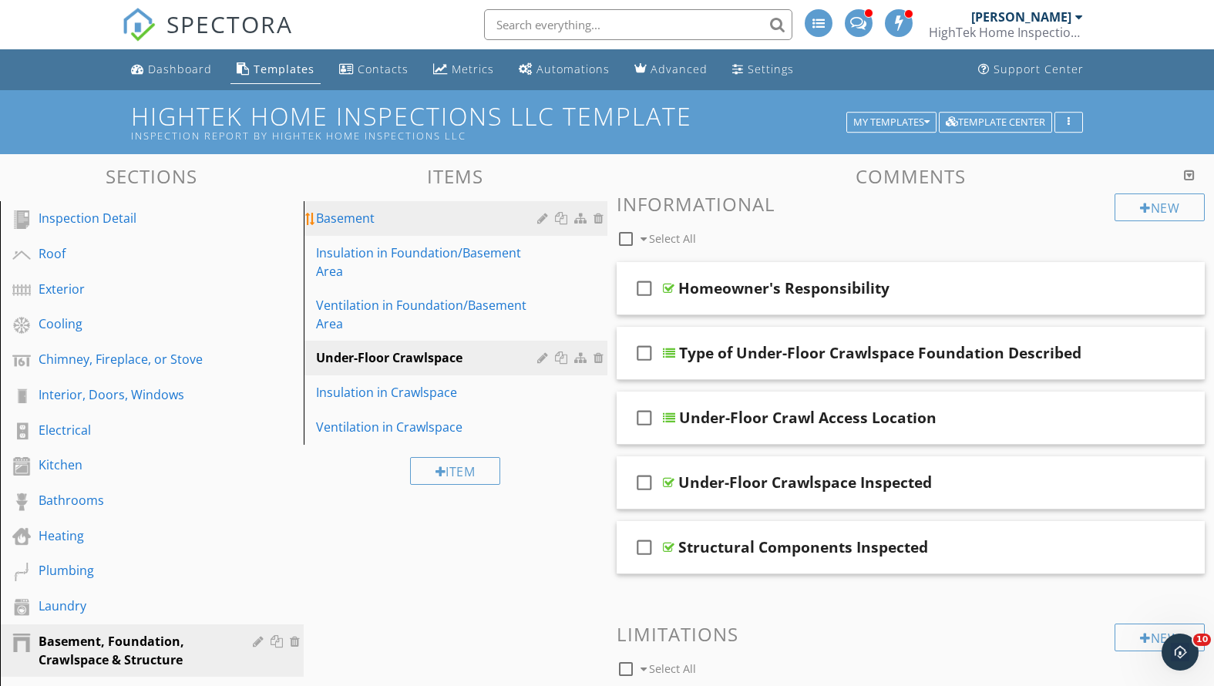
click at [385, 213] on div "Basement" at bounding box center [429, 218] width 226 height 19
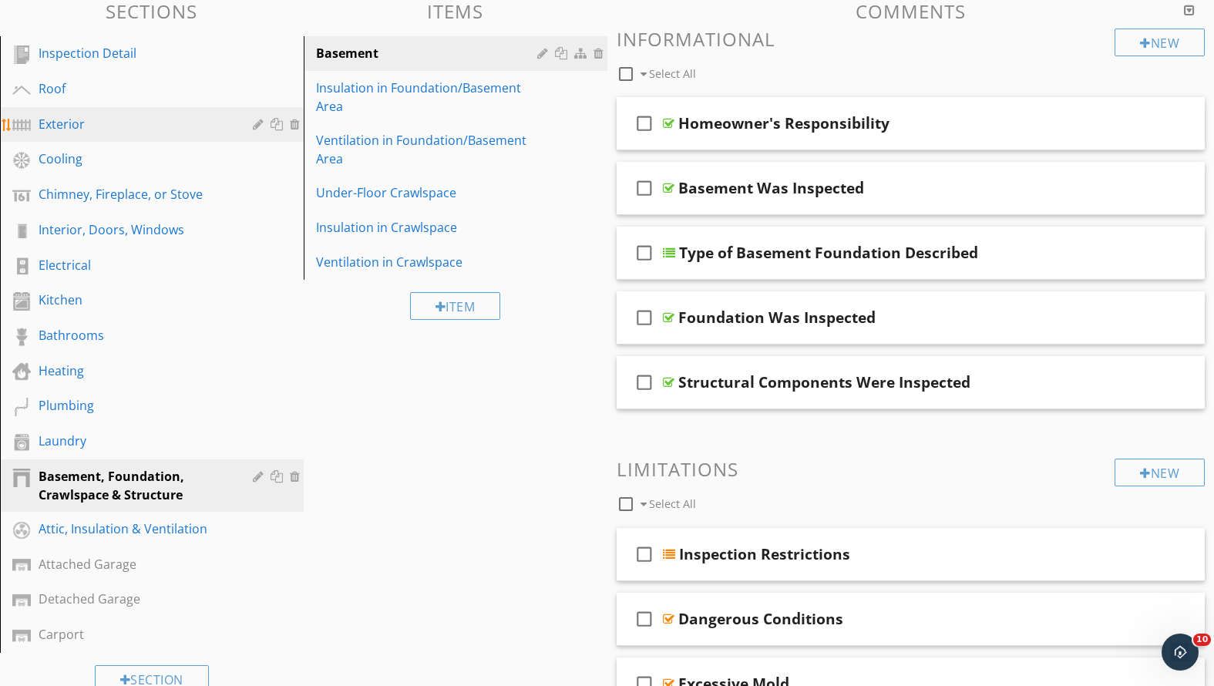
scroll to position [147, 0]
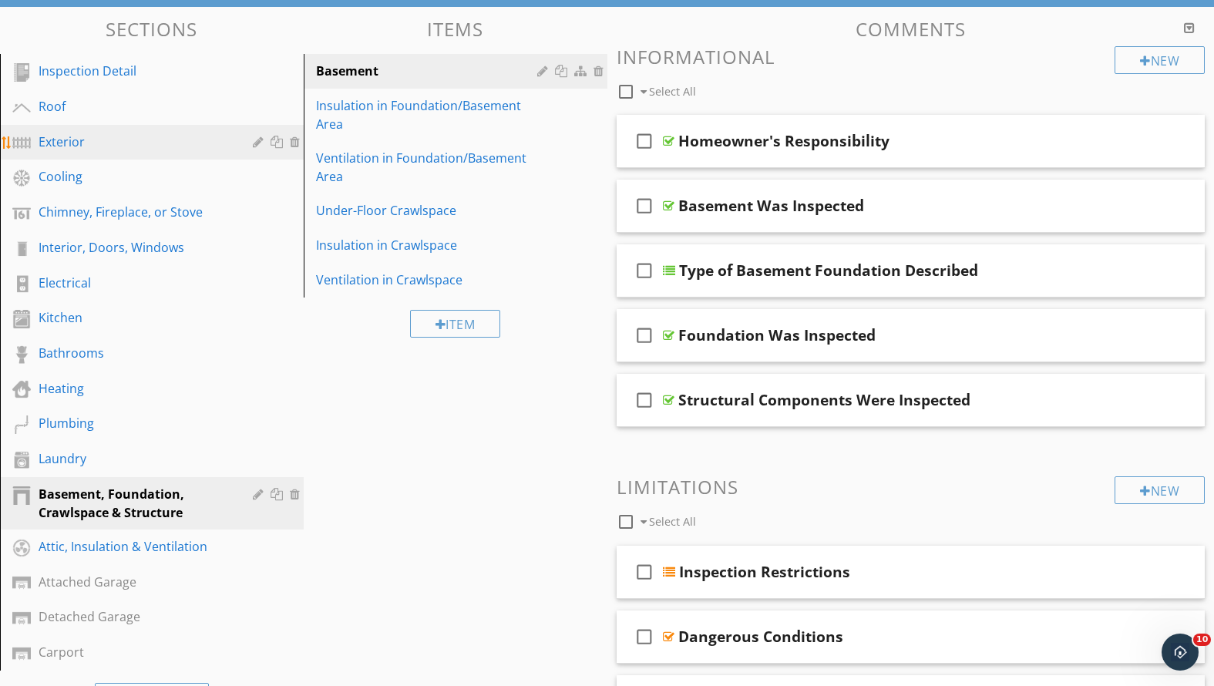
click at [133, 146] on div "Exterior" at bounding box center [135, 142] width 192 height 19
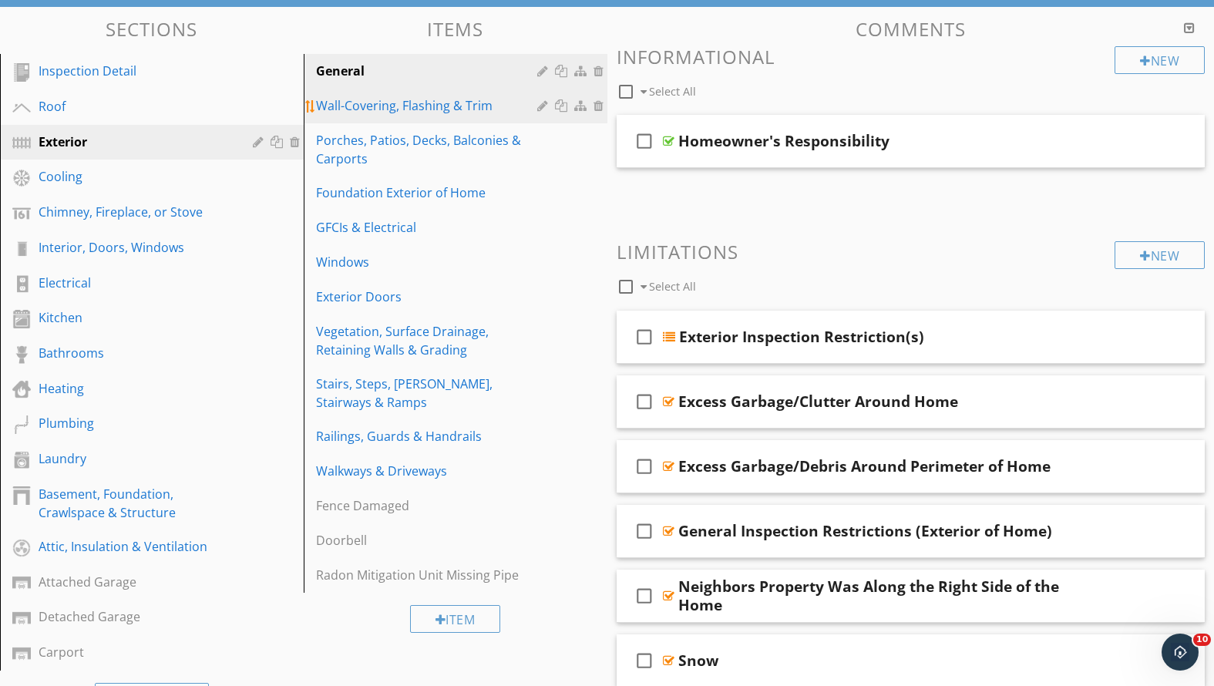
click at [381, 104] on div "Wall-Covering, Flashing & Trim" at bounding box center [429, 105] width 226 height 19
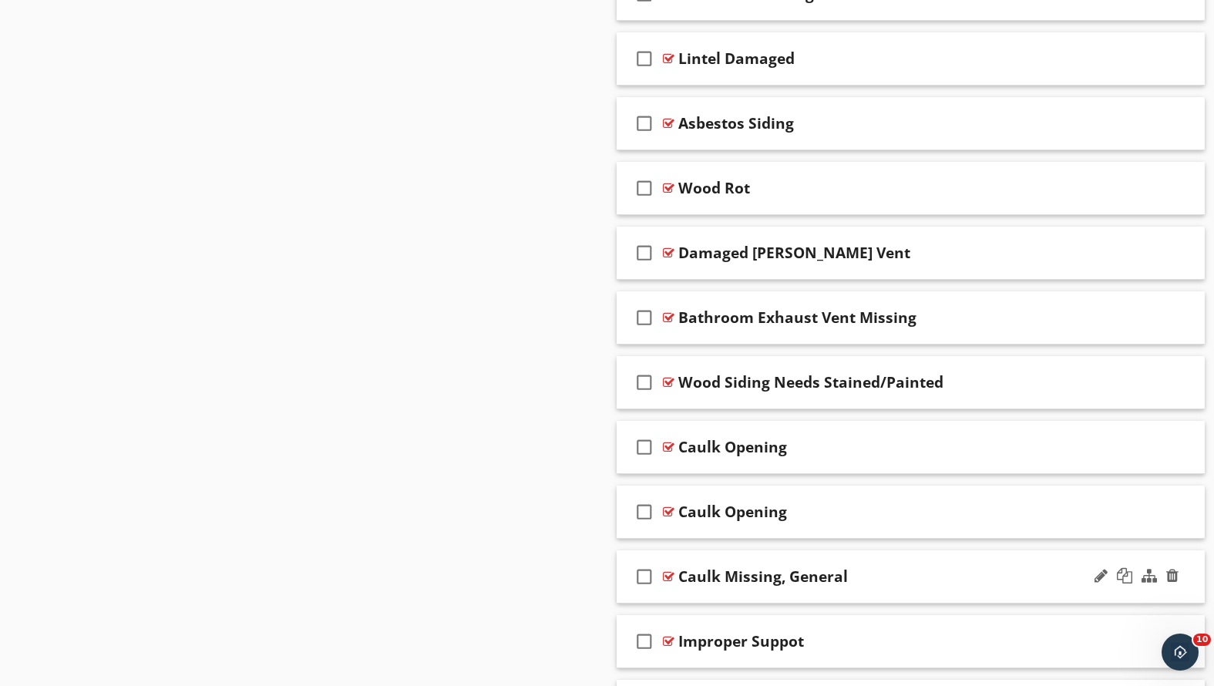
scroll to position [0, 0]
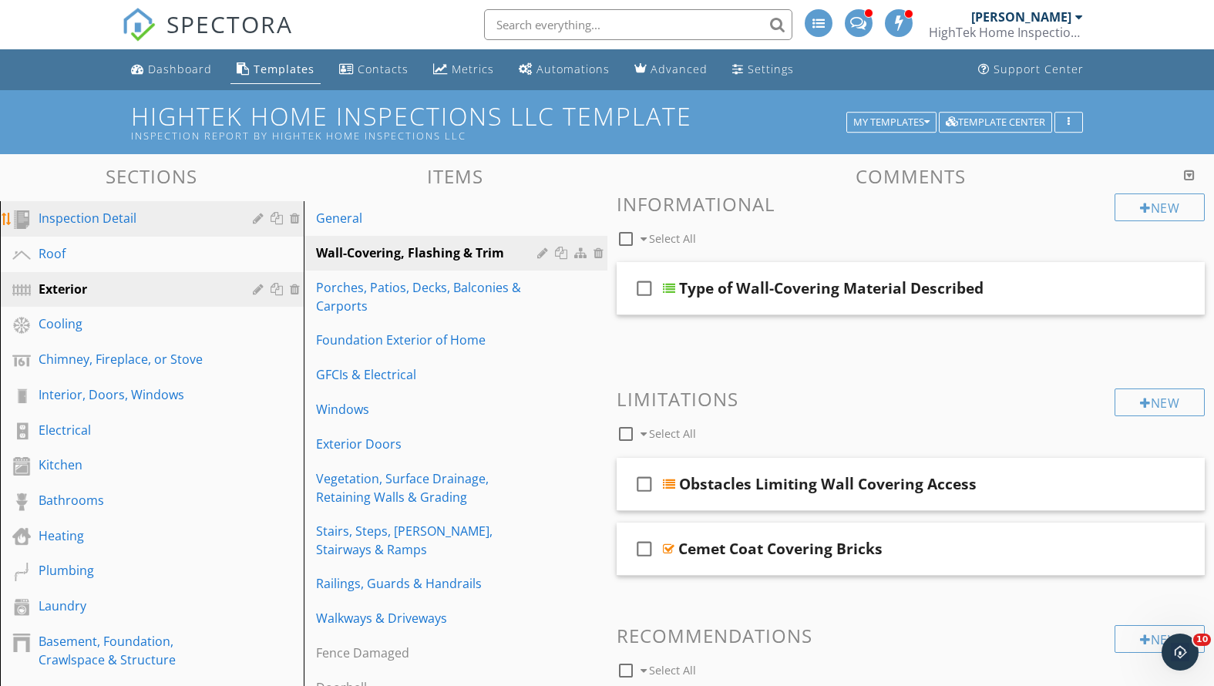
click at [143, 217] on div "Inspection Detail" at bounding box center [135, 218] width 192 height 19
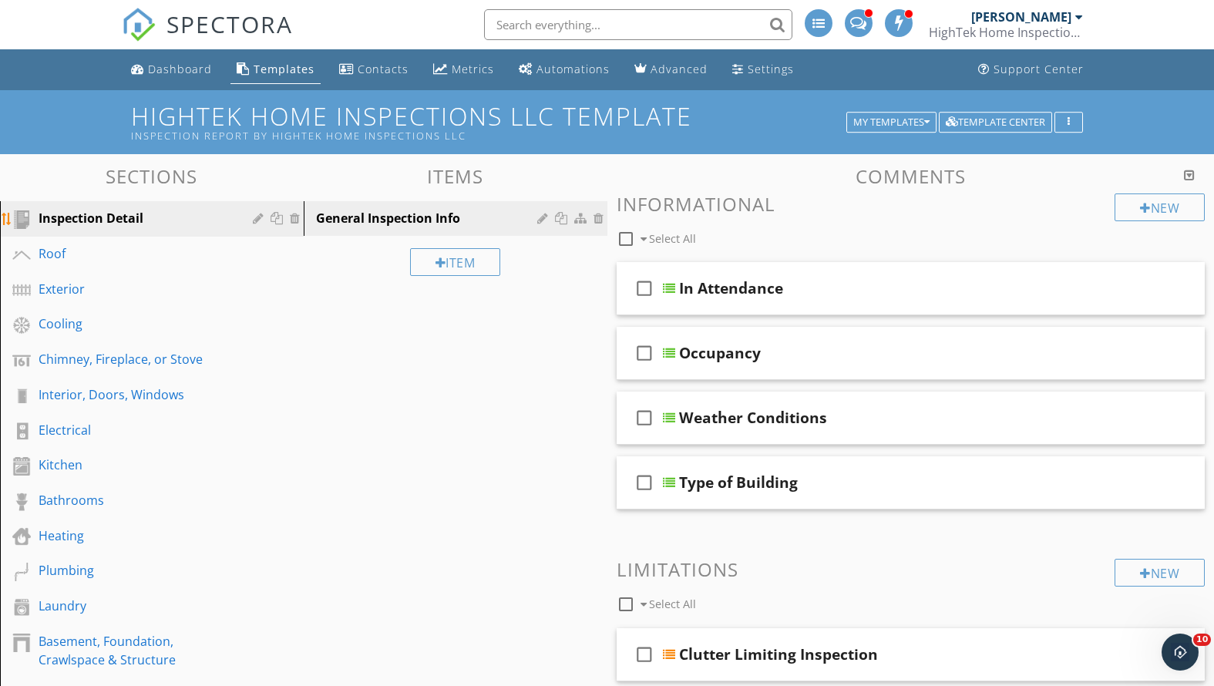
click at [153, 216] on div "Inspection Detail" at bounding box center [135, 218] width 192 height 19
click at [425, 222] on div "General Inspection Info" at bounding box center [429, 218] width 226 height 19
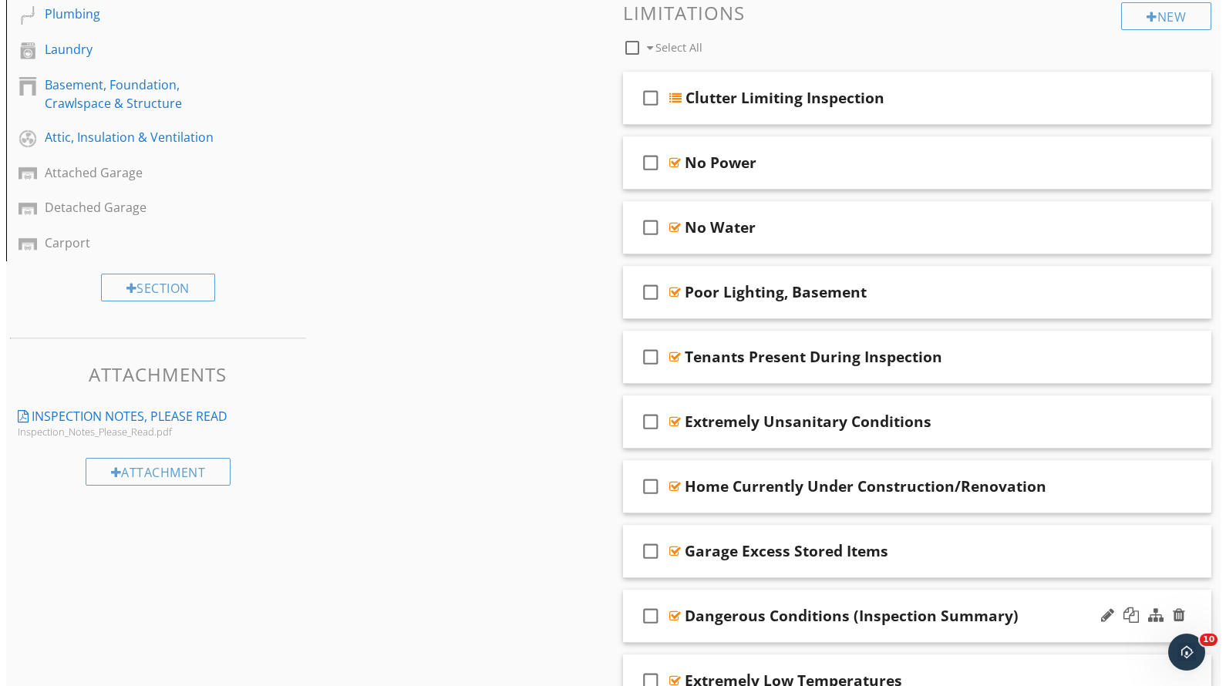
scroll to position [430, 0]
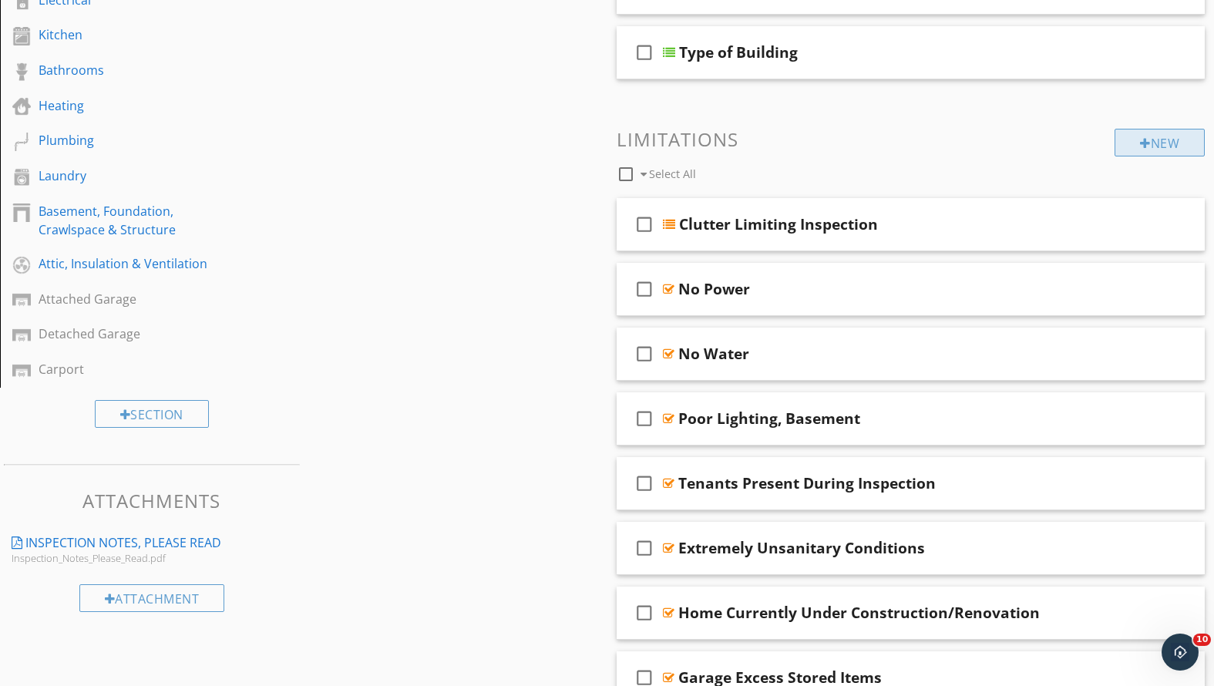
click at [1153, 142] on div "New" at bounding box center [1160, 143] width 90 height 28
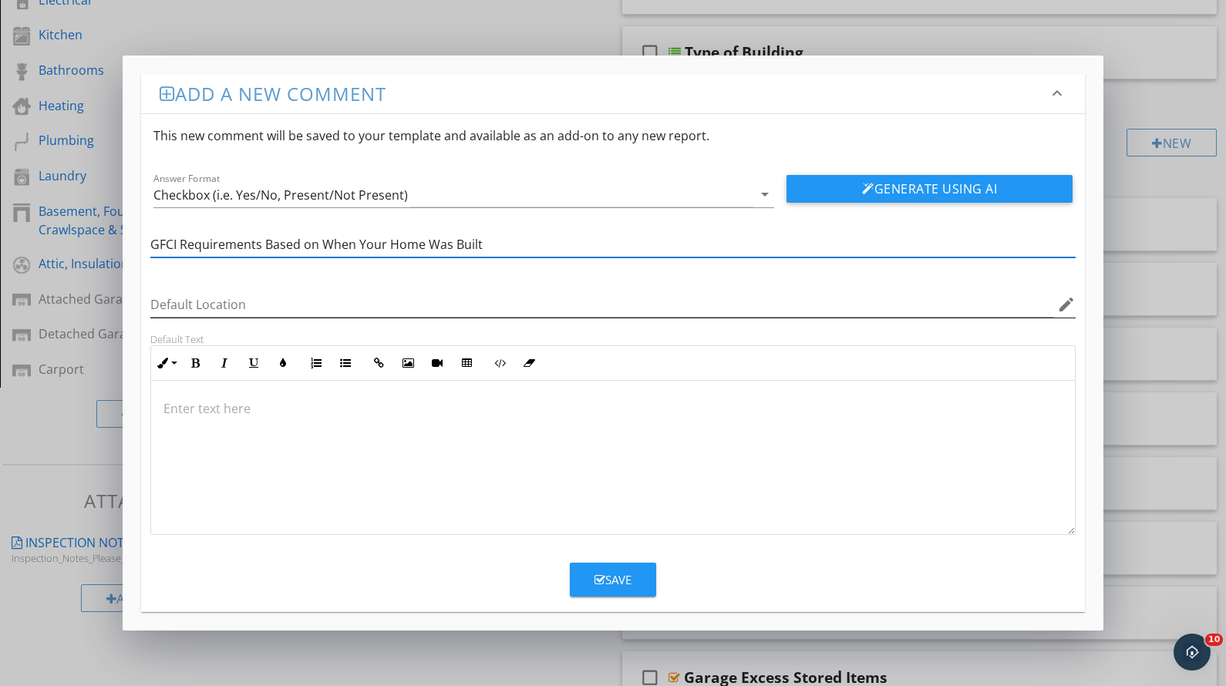
type input "GFCI Requirements Based on When Your Home Was Built"
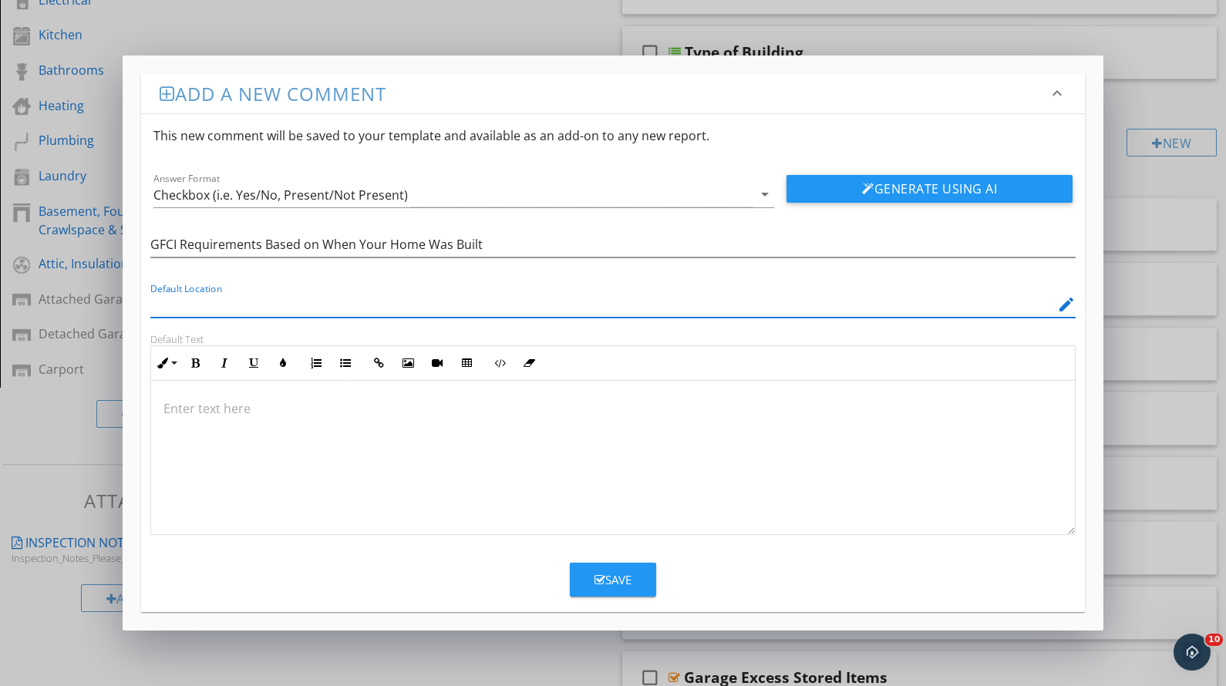
click at [240, 303] on input "Default Location" at bounding box center [601, 304] width 903 height 25
type input "Interior/Exterior/Garage"
click at [323, 420] on div at bounding box center [612, 458] width 923 height 154
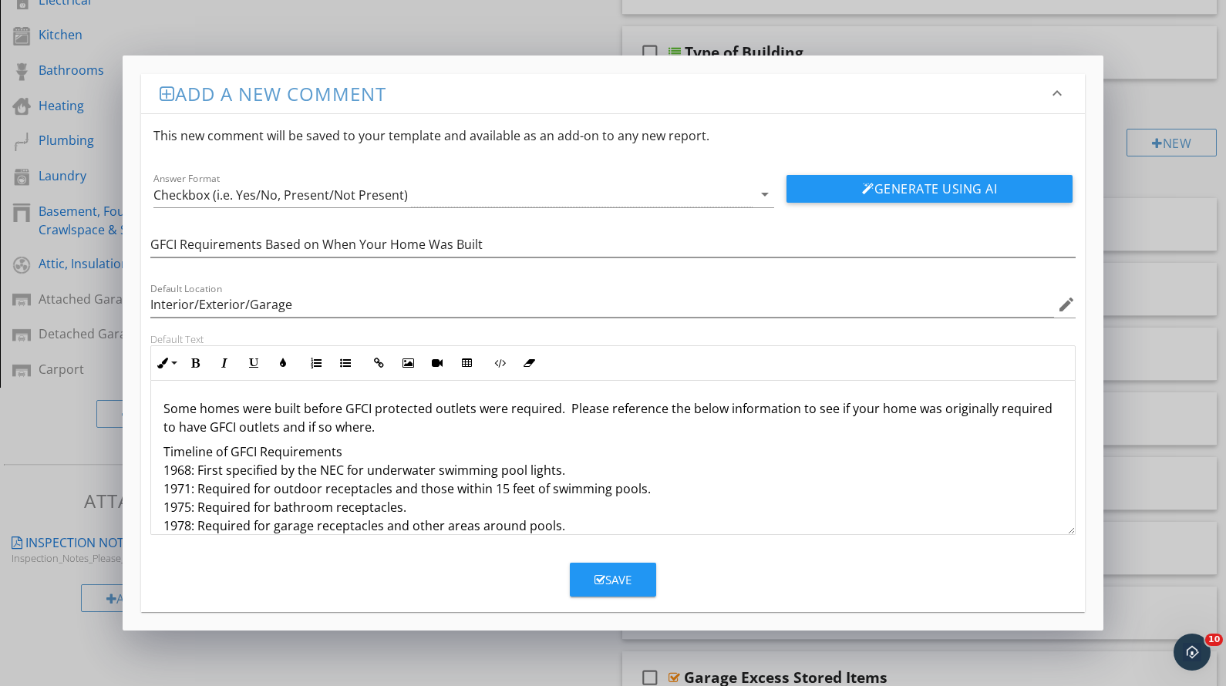
scroll to position [35, 0]
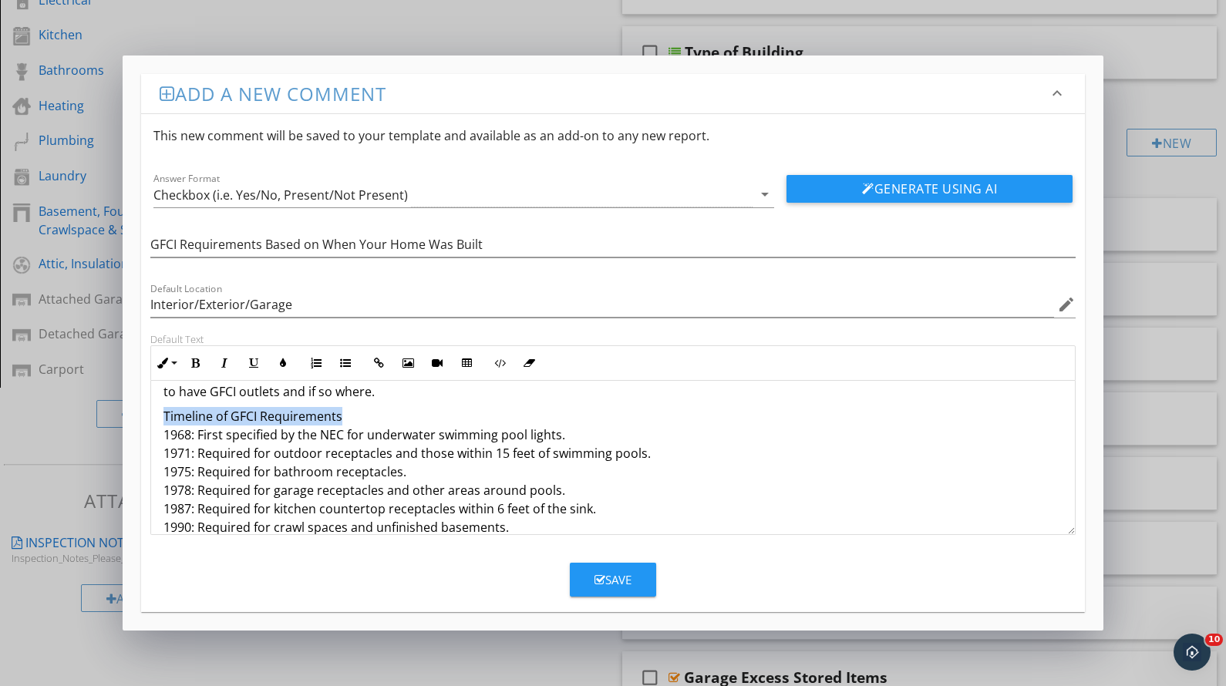
drag, startPoint x: 349, startPoint y: 414, endPoint x: 143, endPoint y: 408, distance: 206.7
click at [143, 408] on div "Default Text Inline Style XLarge Large Normal Small Light Small/Light Bold Ital…" at bounding box center [613, 434] width 944 height 202
click at [197, 365] on icon "button" at bounding box center [195, 363] width 11 height 11
click at [253, 362] on icon "button" at bounding box center [253, 363] width 11 height 11
click at [695, 479] on p "Timeline of GFCI Requirements 1968: First specified by the NEC for underwater s…" at bounding box center [612, 472] width 899 height 130
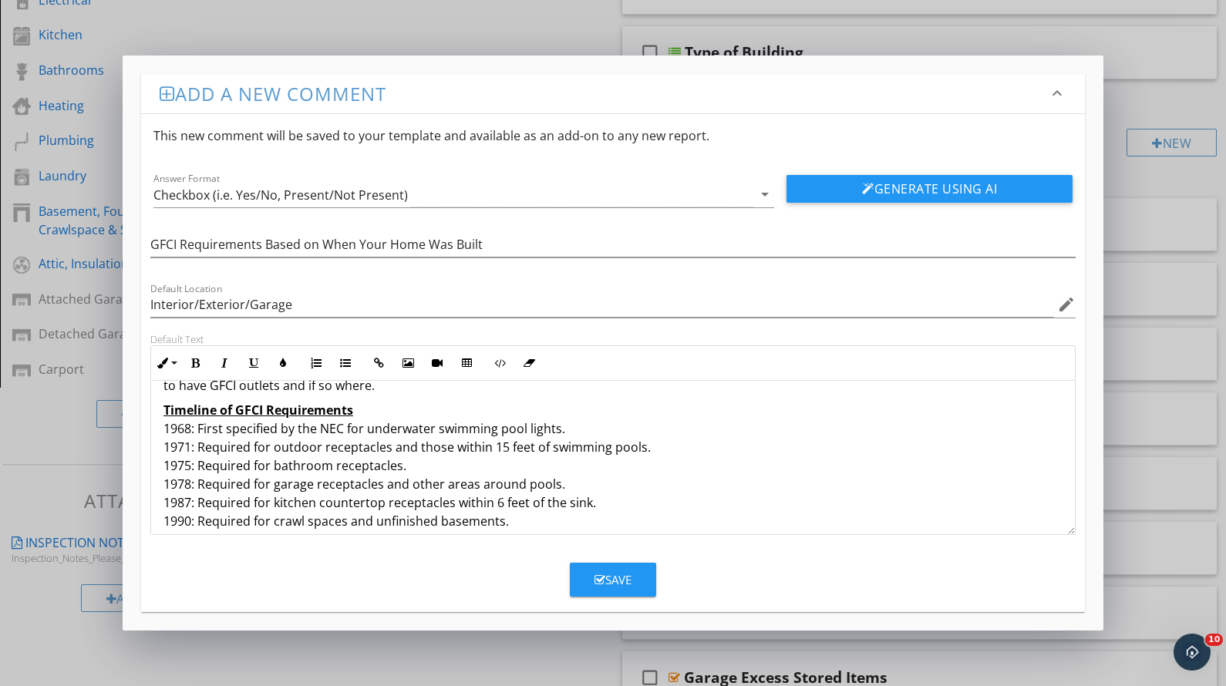
scroll to position [49, 0]
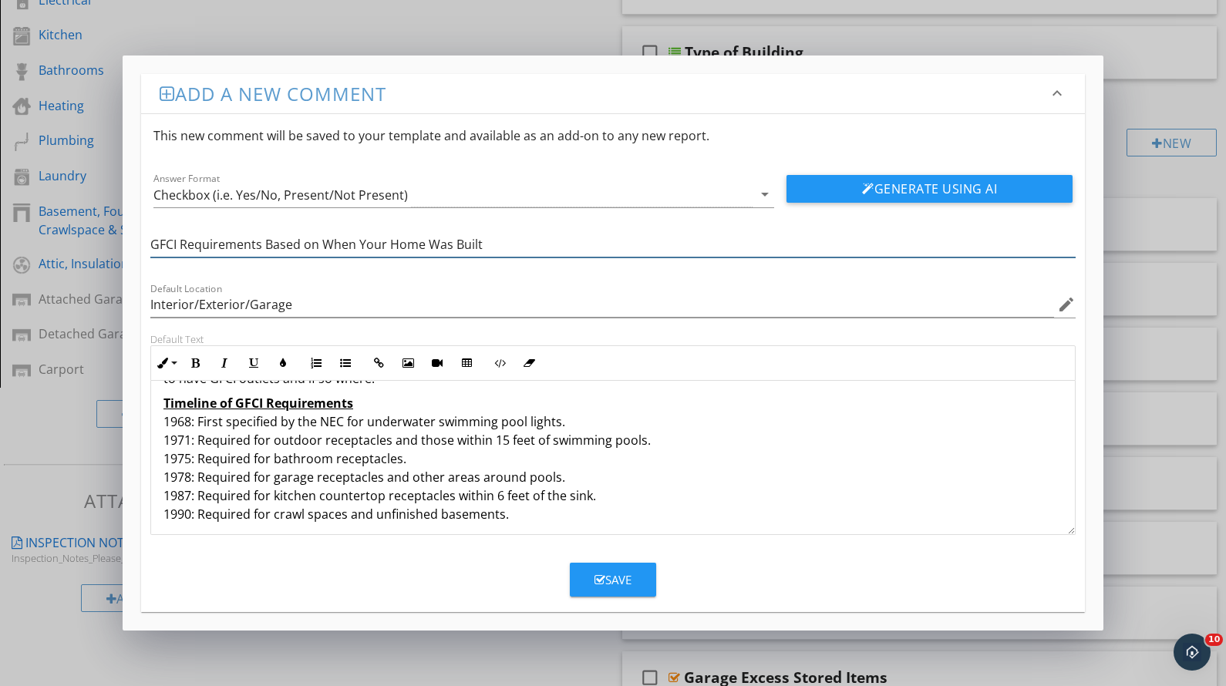
click at [264, 241] on input "GFCI Requirements Based on When Your Home Was Built" at bounding box center [612, 244] width 925 height 25
click at [486, 245] on input "GFCI Requirements (Based on When Your Home Was Built" at bounding box center [612, 244] width 925 height 25
type input "GFCI Requirements (Based on When Your Home Was Built)"
click at [301, 301] on input "Interior/Exterior/Garage" at bounding box center [601, 304] width 903 height 25
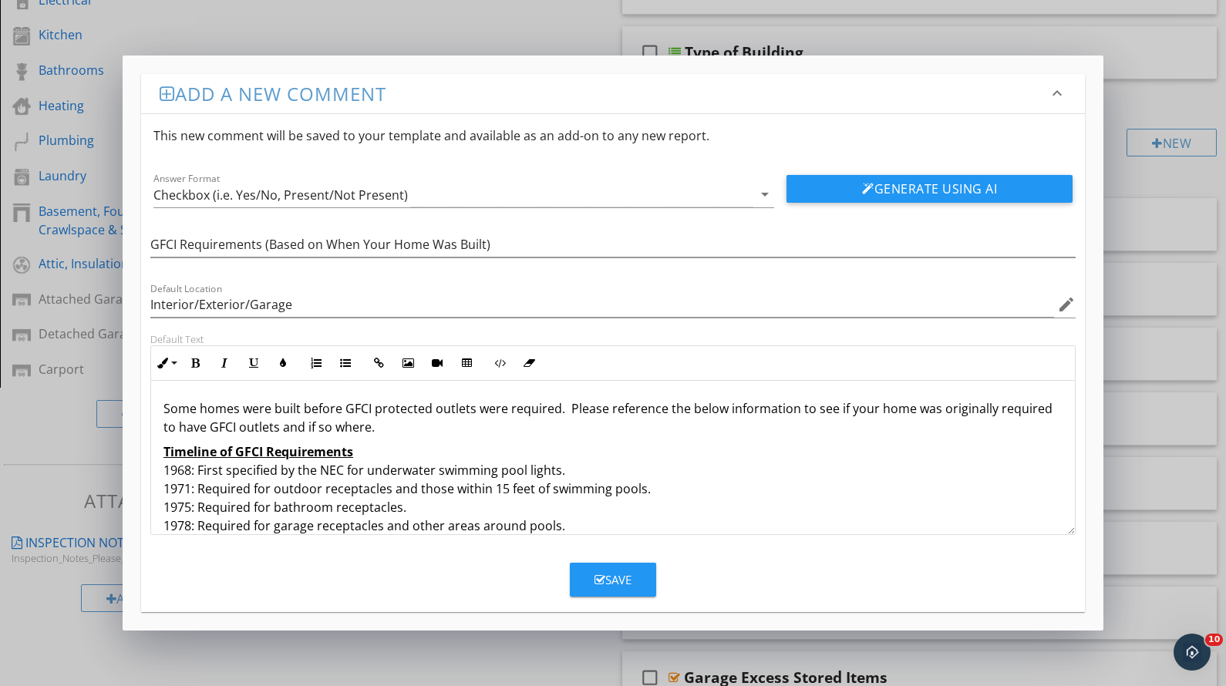
click at [160, 408] on div "Some homes were built before GFCI protected outlets were required. Please refer…" at bounding box center [612, 486] width 923 height 210
drag, startPoint x: 305, startPoint y: 305, endPoint x: 85, endPoint y: 294, distance: 220.8
click at [85, 294] on div "Add a new comment keyboard_arrow_down This new comment will be saved to your te…" at bounding box center [613, 343] width 1226 height 686
click at [429, 347] on div "Inline Style XLarge Large Normal Small Light Small/Light Bold Italic Underline …" at bounding box center [612, 362] width 925 height 35
click at [617, 587] on button "Save" at bounding box center [613, 580] width 86 height 34
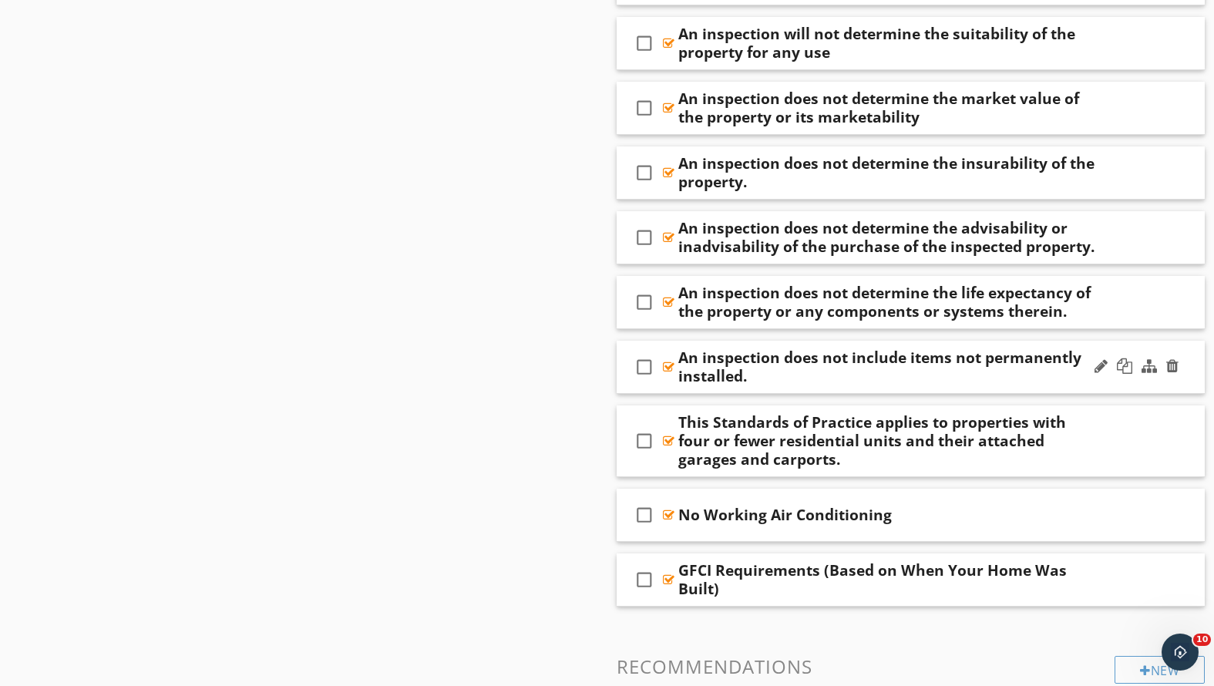
scroll to position [2145, 0]
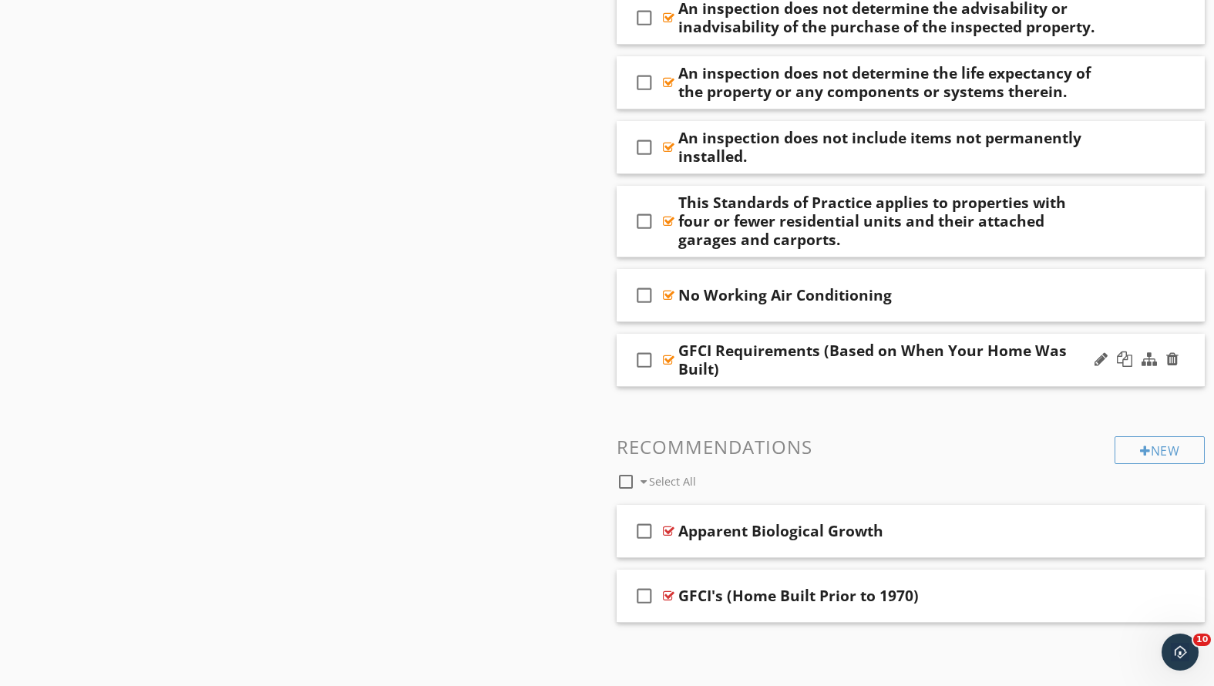
click at [762, 363] on div "GFCI Requirements (Based on When Your Home Was Built)" at bounding box center [887, 359] width 419 height 37
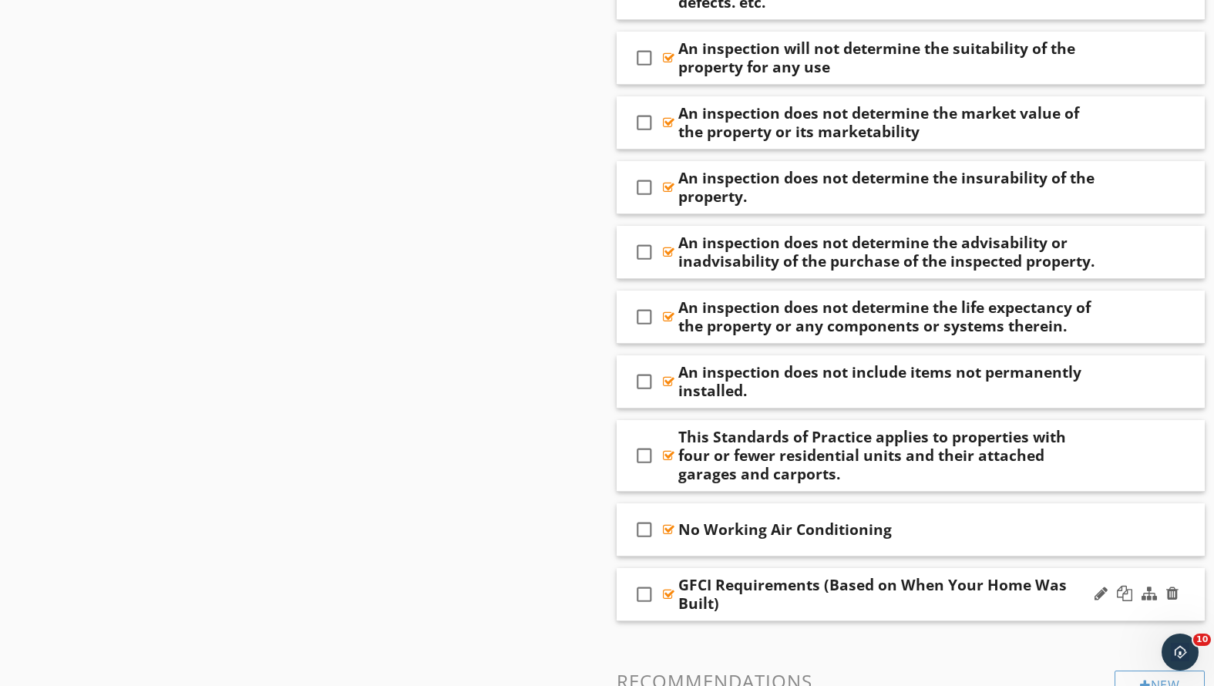
scroll to position [2053, 0]
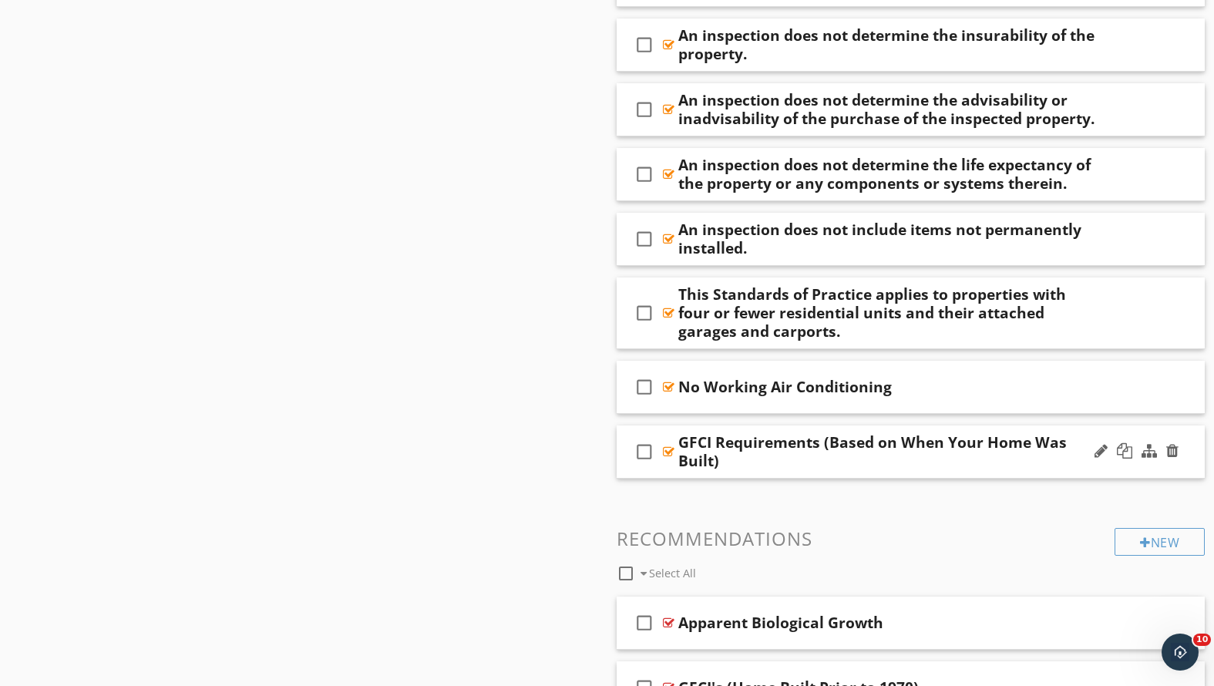
click at [876, 463] on div "GFCI Requirements (Based on When Your Home Was Built)" at bounding box center [887, 451] width 419 height 37
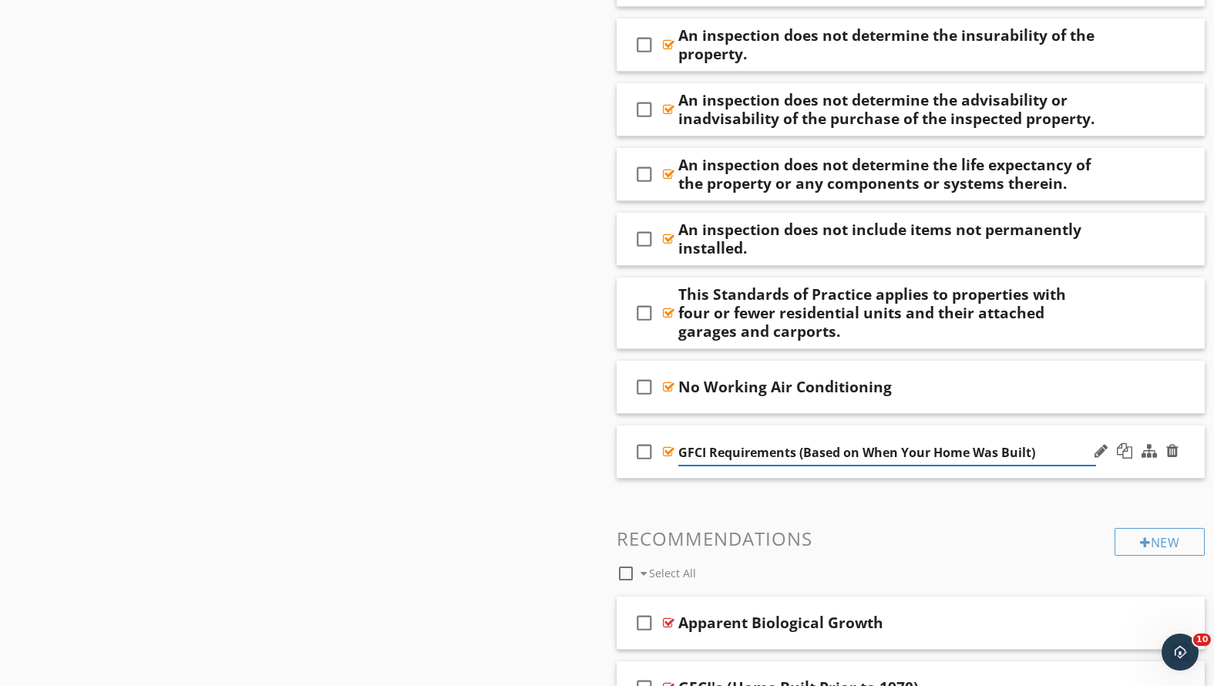
click at [1082, 437] on div "GFCI Requirements (Based on When Your Home Was Built)" at bounding box center [887, 451] width 419 height 29
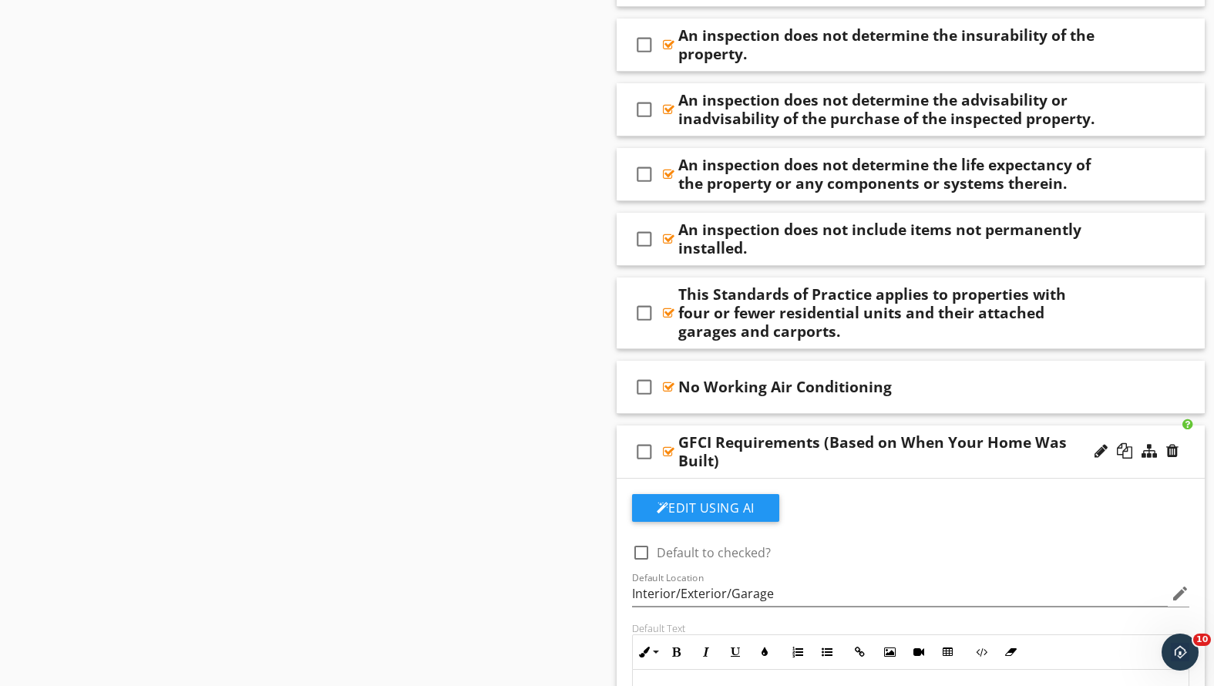
scroll to position [2161, 0]
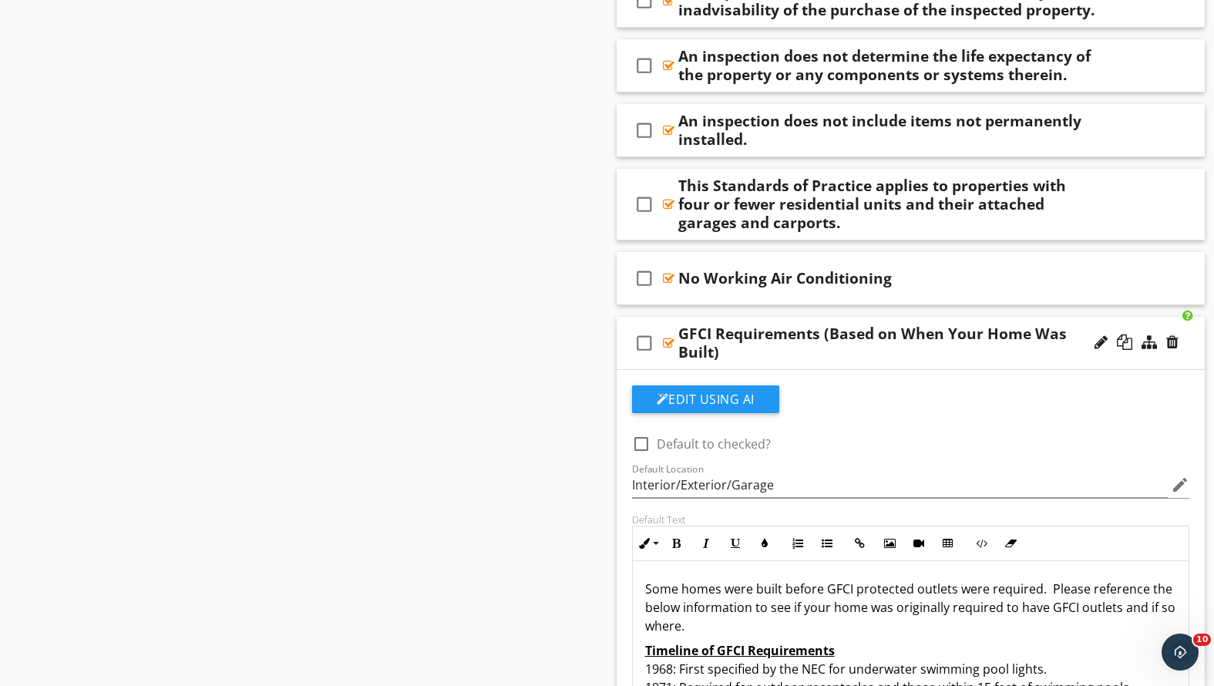
click at [638, 443] on div at bounding box center [641, 444] width 26 height 26
checkbox input "true"
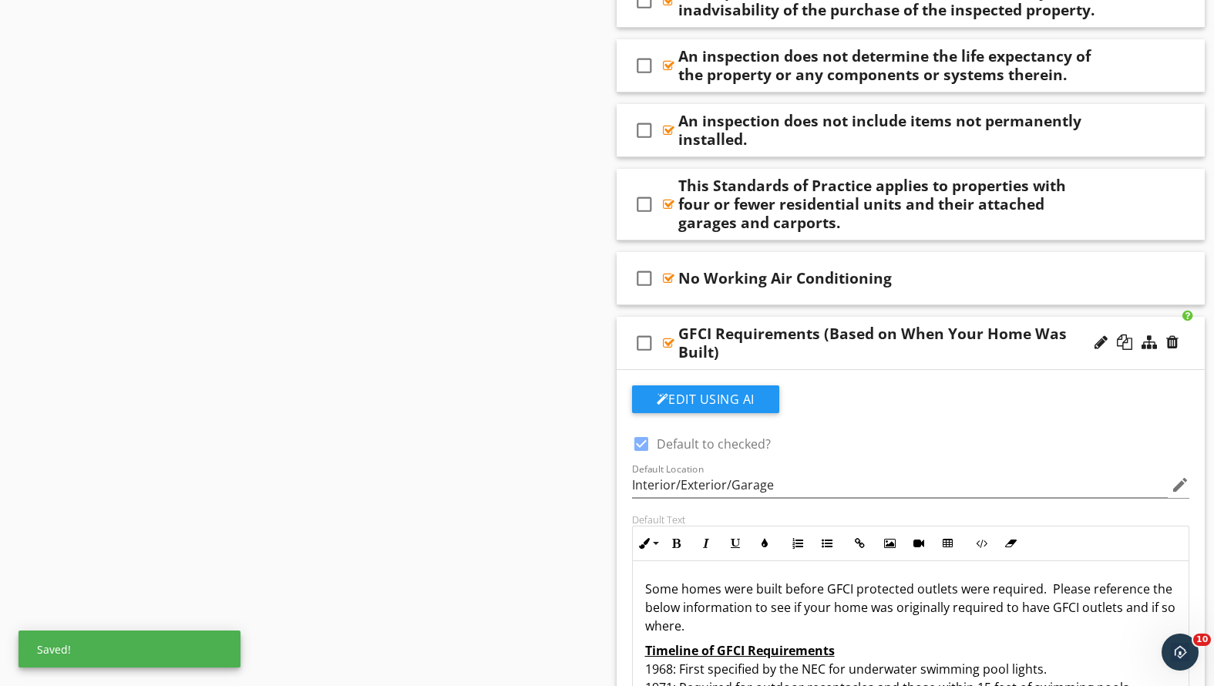
click at [1014, 363] on div "check_box_outline_blank GFCI Requirements (Based on When Your Home Was Built)" at bounding box center [911, 343] width 589 height 53
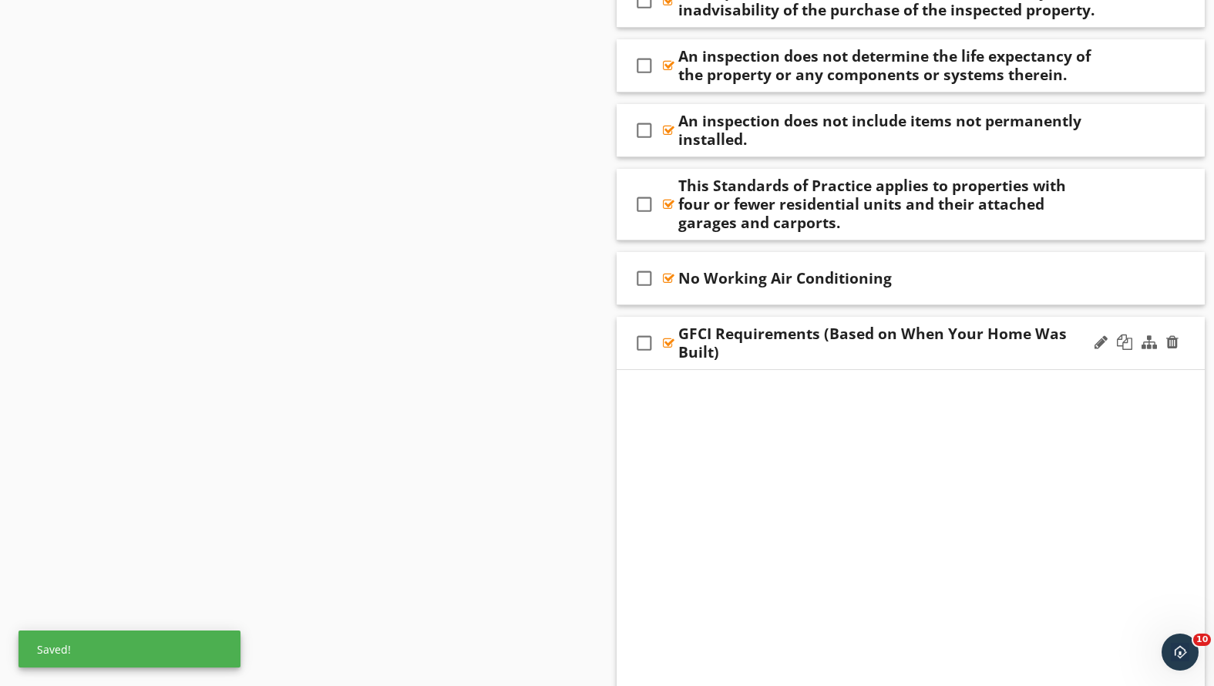
scroll to position [2145, 0]
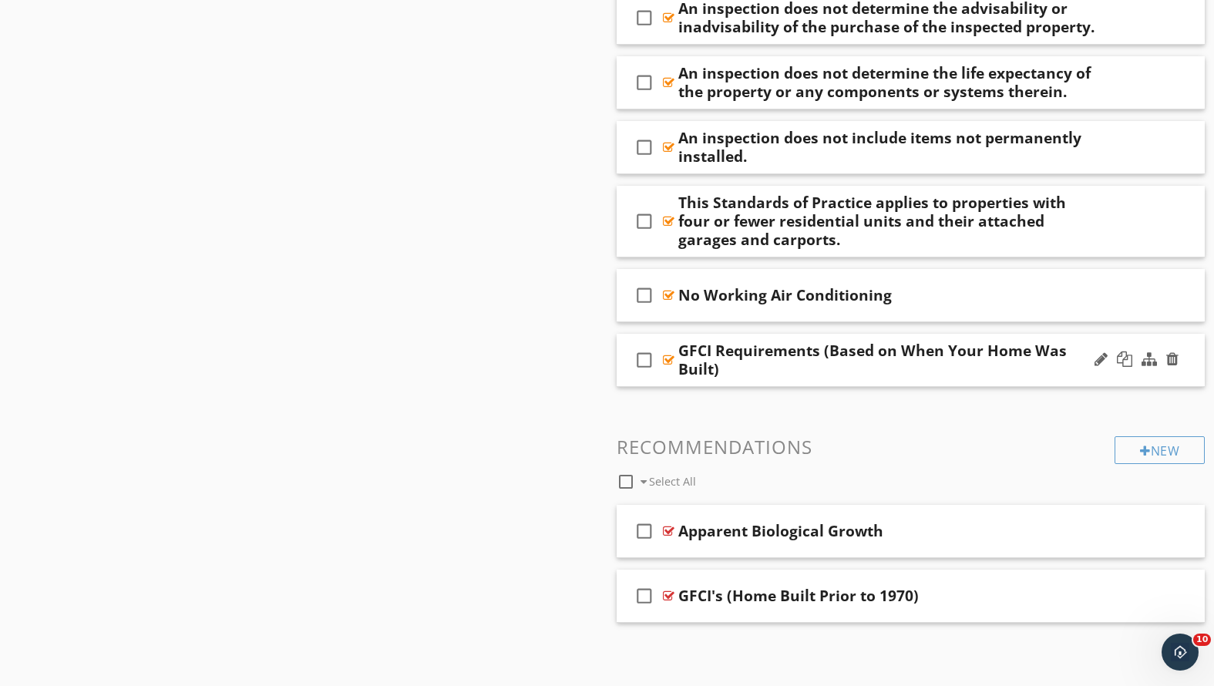
click at [1014, 360] on div "GFCI Requirements (Based on When Your Home Was Built)" at bounding box center [887, 359] width 419 height 37
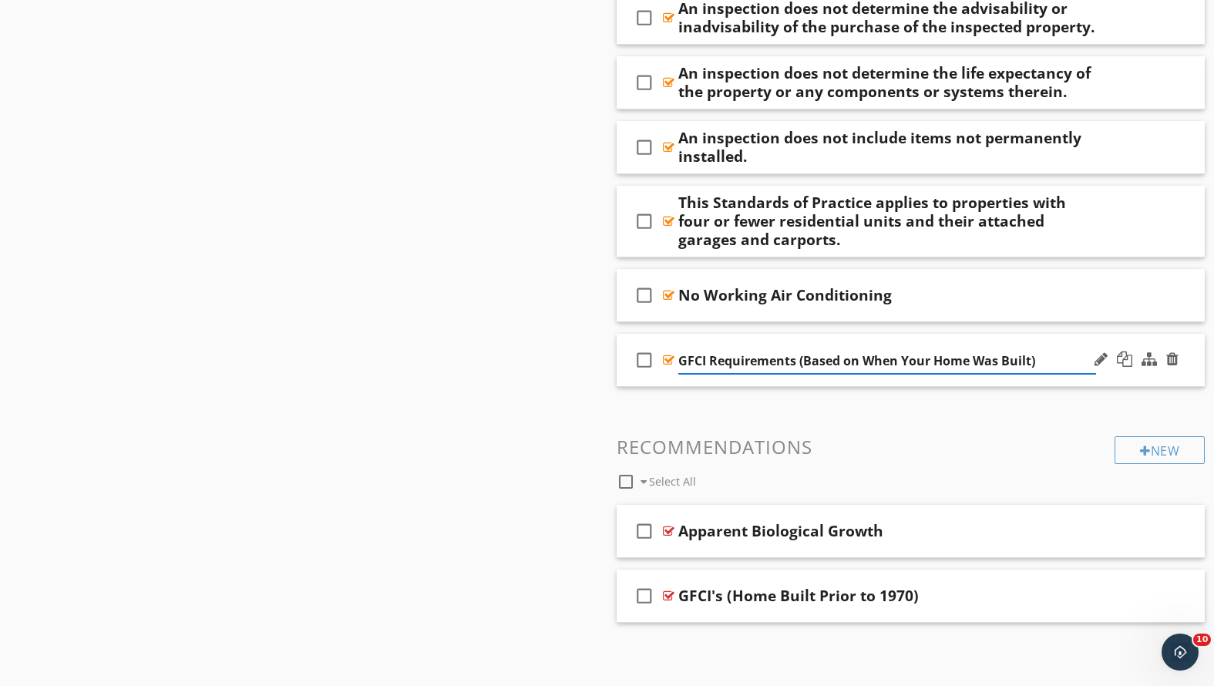
click at [1087, 377] on div "check_box_outline_blank GFCI Requirements (Based on When Your Home Was Built)" at bounding box center [911, 360] width 589 height 53
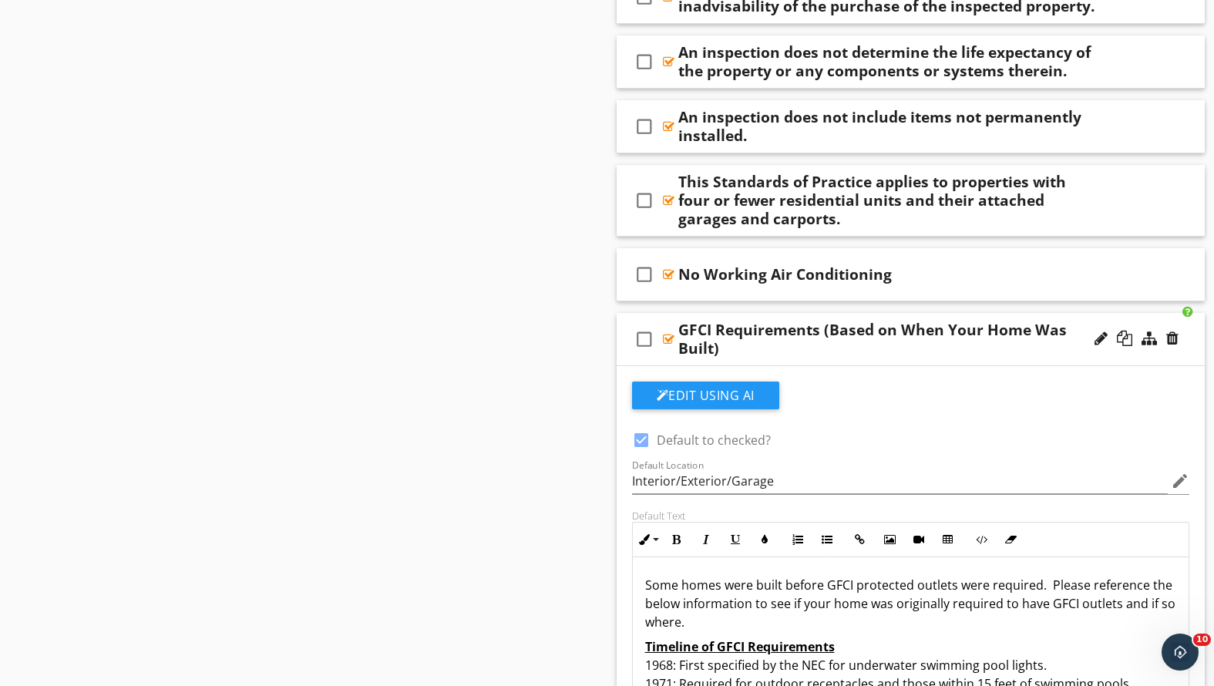
scroll to position [2213, 0]
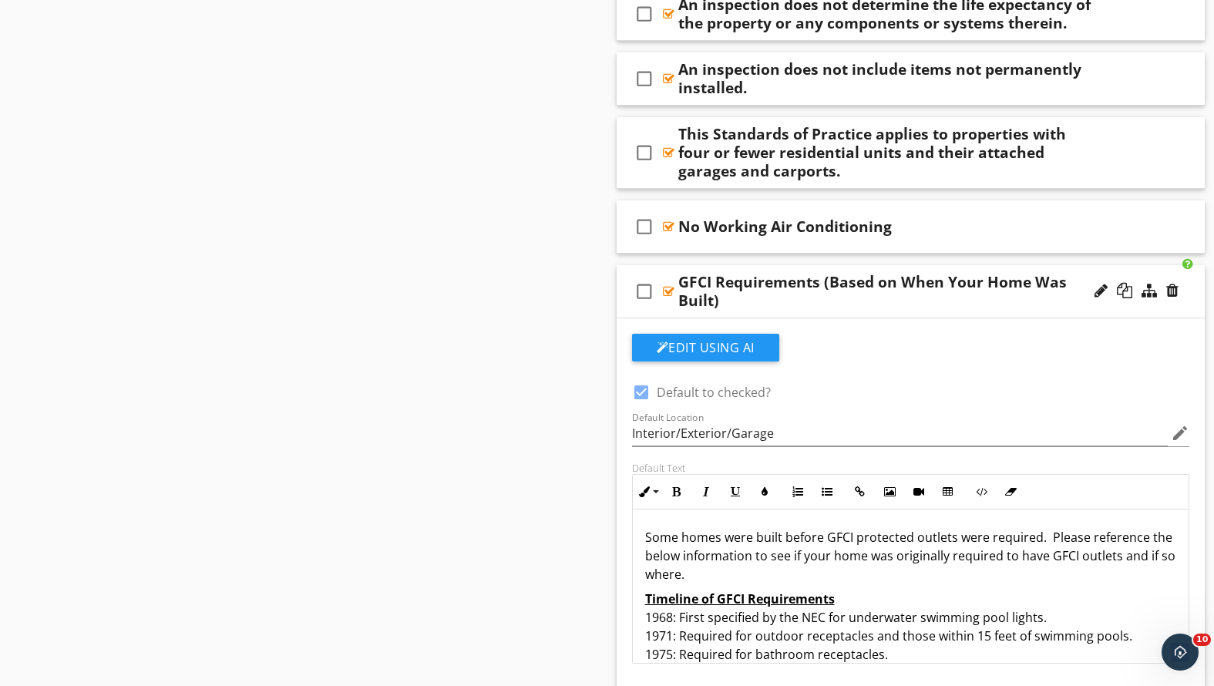
click at [668, 578] on p "Some homes were built before GFCI protected outlets were required. Please refer…" at bounding box center [911, 556] width 532 height 56
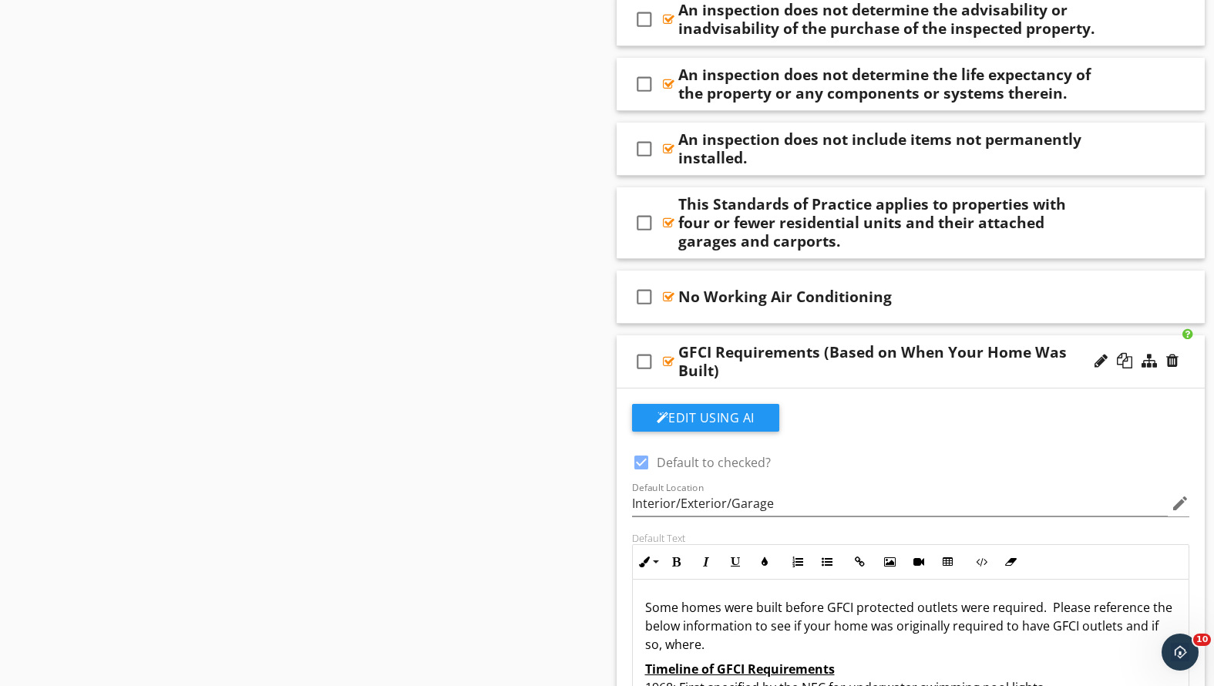
click at [794, 368] on div "GFCI Requirements (Based on When Your Home Was Built)" at bounding box center [887, 361] width 419 height 37
click at [1001, 378] on div "check_box_outline_blank GFCI Requirements (Based on When Your Home Was Built)" at bounding box center [911, 361] width 589 height 53
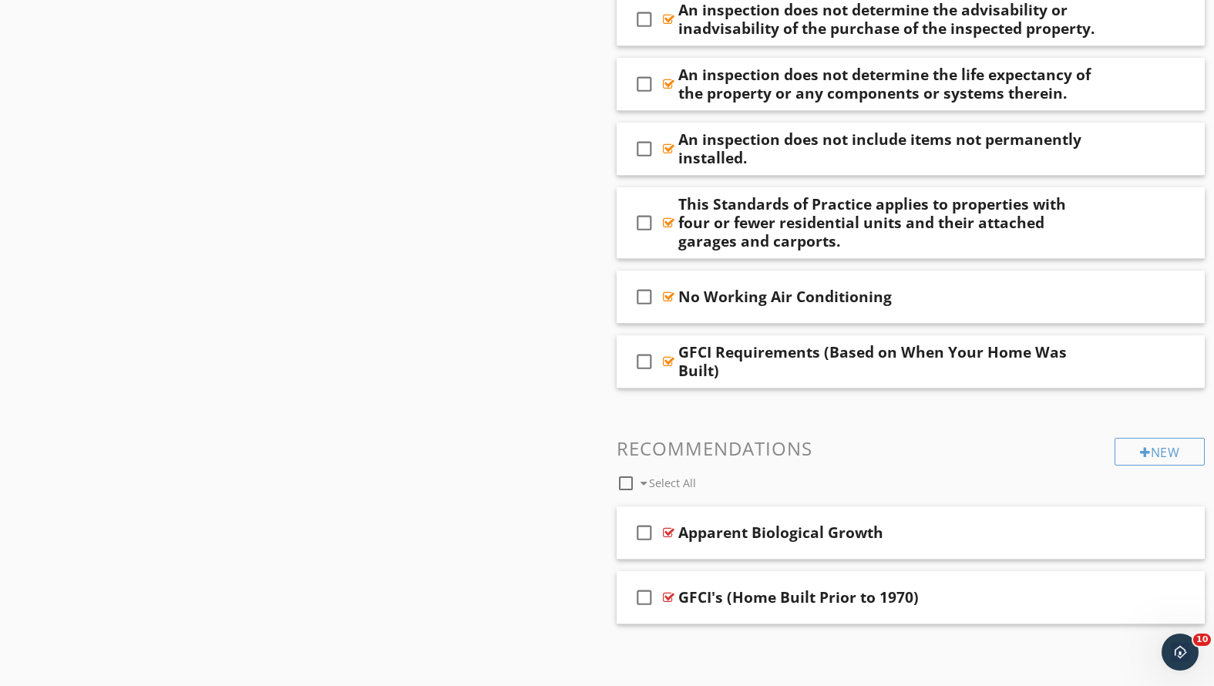
click at [960, 373] on div "GFCI Requirements (Based on When Your Home Was Built)" at bounding box center [887, 361] width 419 height 37
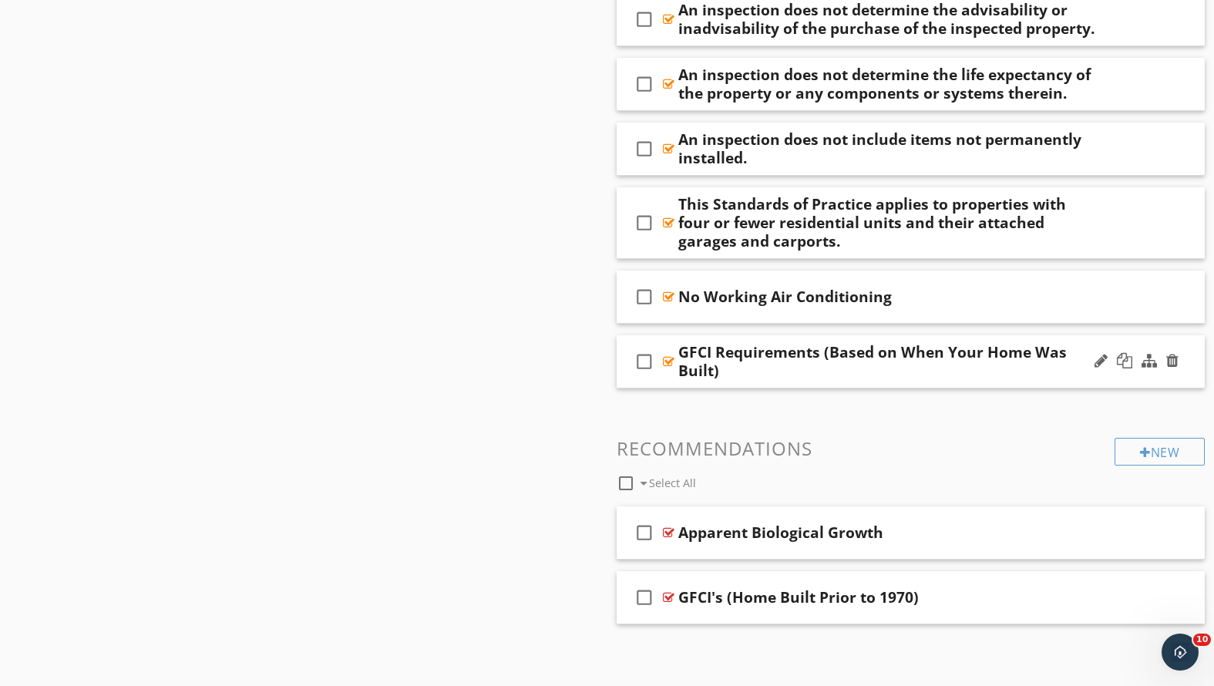
click at [1108, 379] on div "check_box_outline_blank GFCI Requirements (Based on When Your Home Was Built)" at bounding box center [911, 361] width 589 height 53
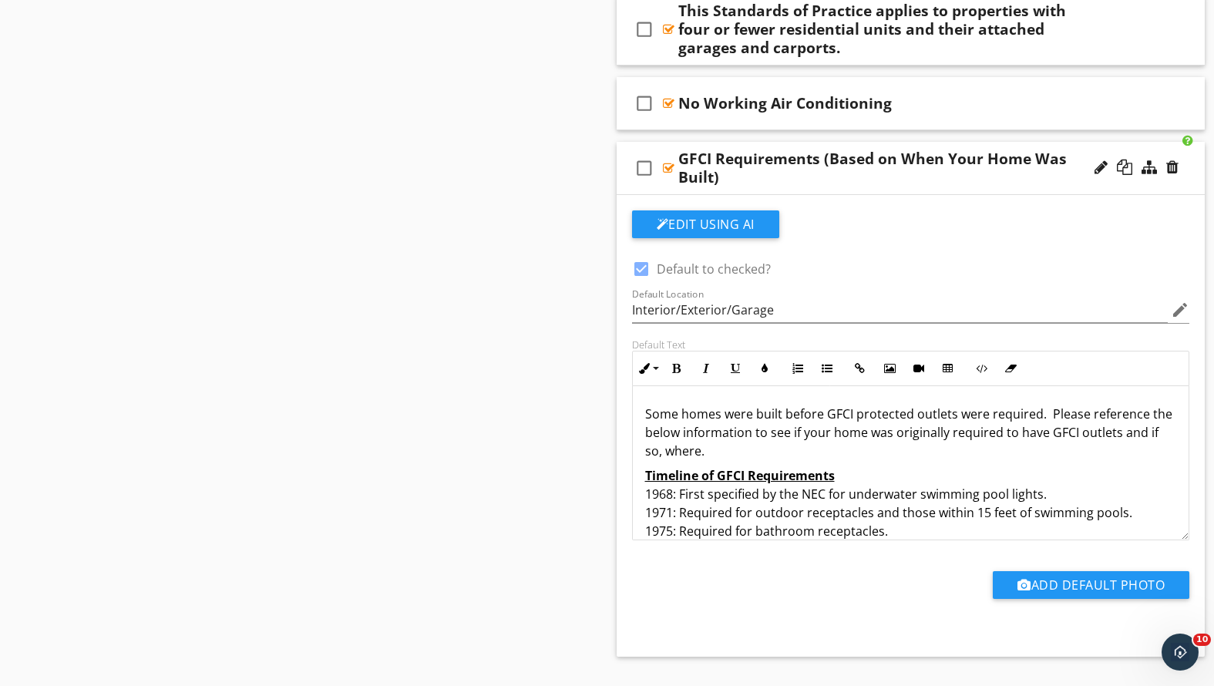
scroll to position [75, 0]
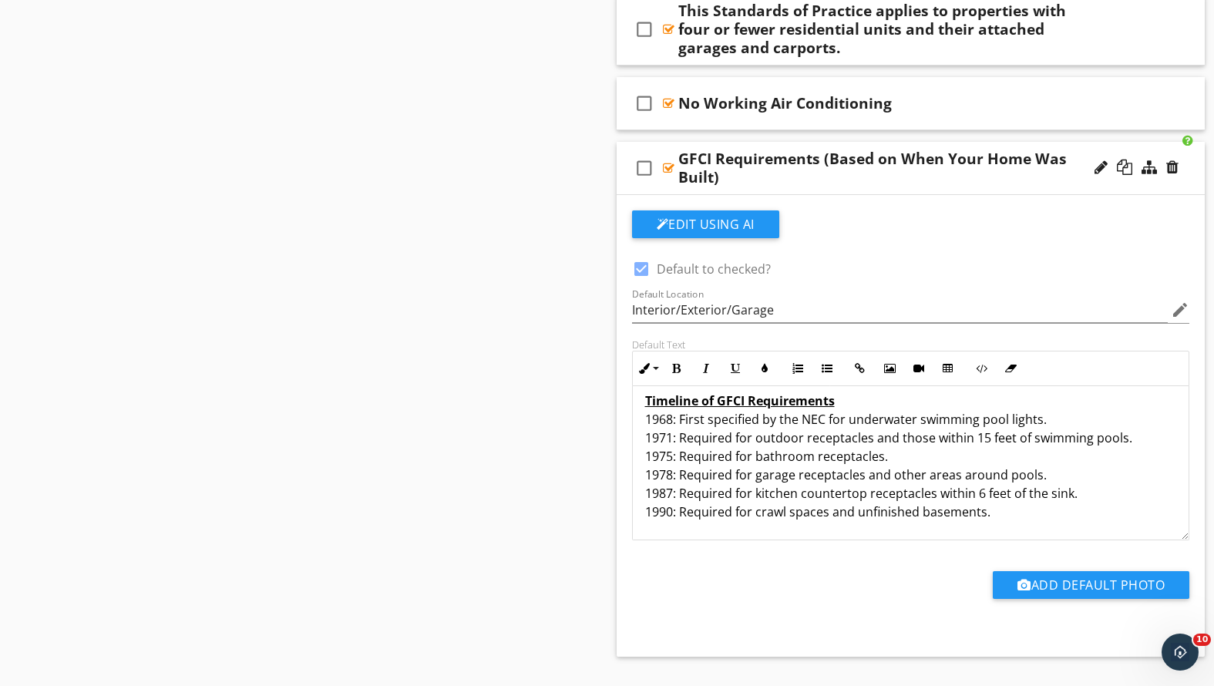
click at [1041, 516] on p "Timeline of GFCI Requirements 1968: First specified by the NEC for underwater s…" at bounding box center [911, 457] width 532 height 130
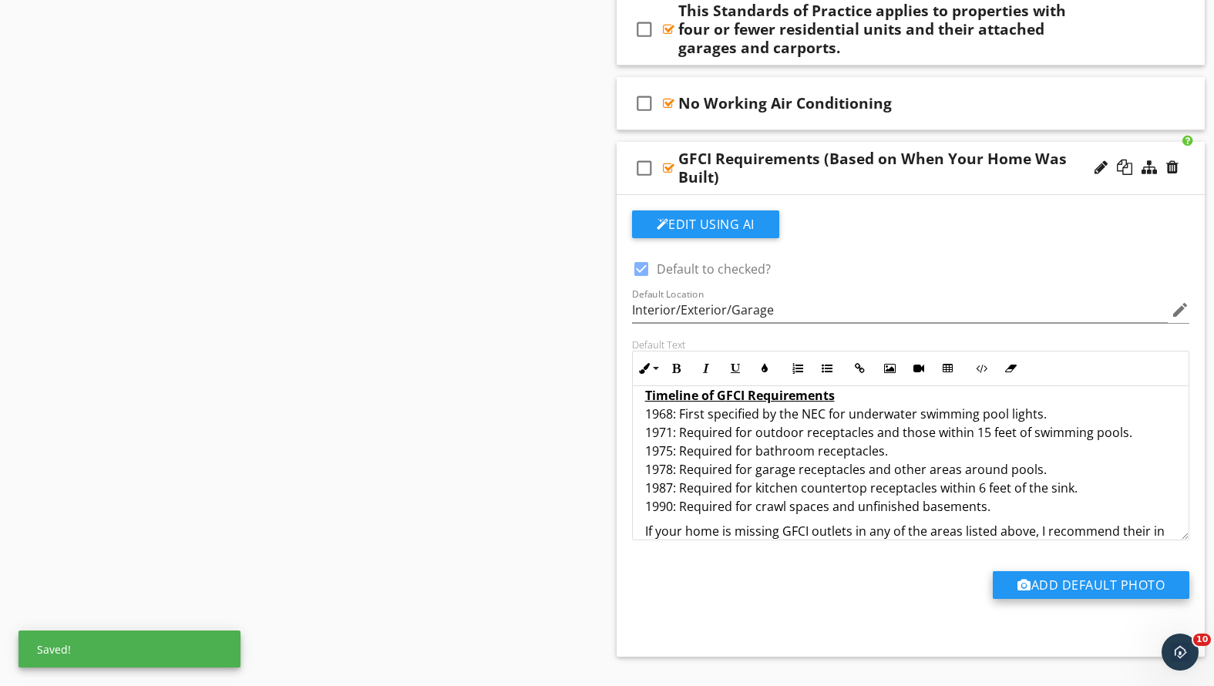
scroll to position [99, 0]
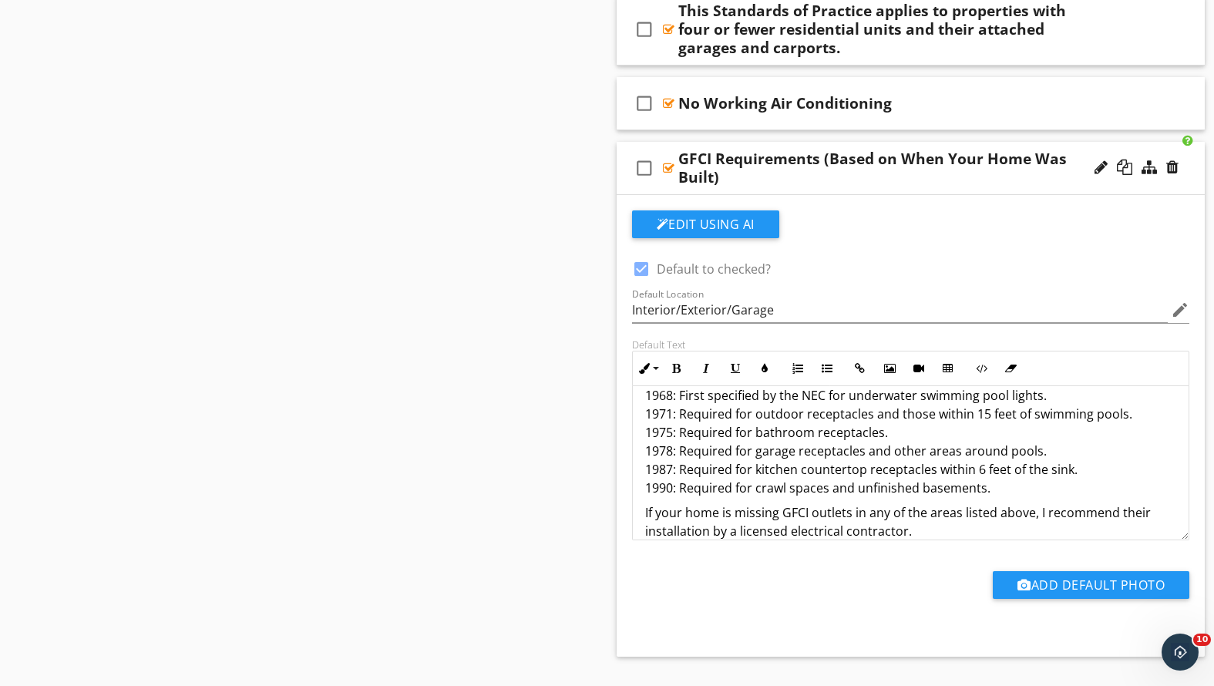
click at [780, 516] on p "If your home is missing GFCI outlets in any of the areas listed above, I recomm…" at bounding box center [911, 521] width 532 height 37
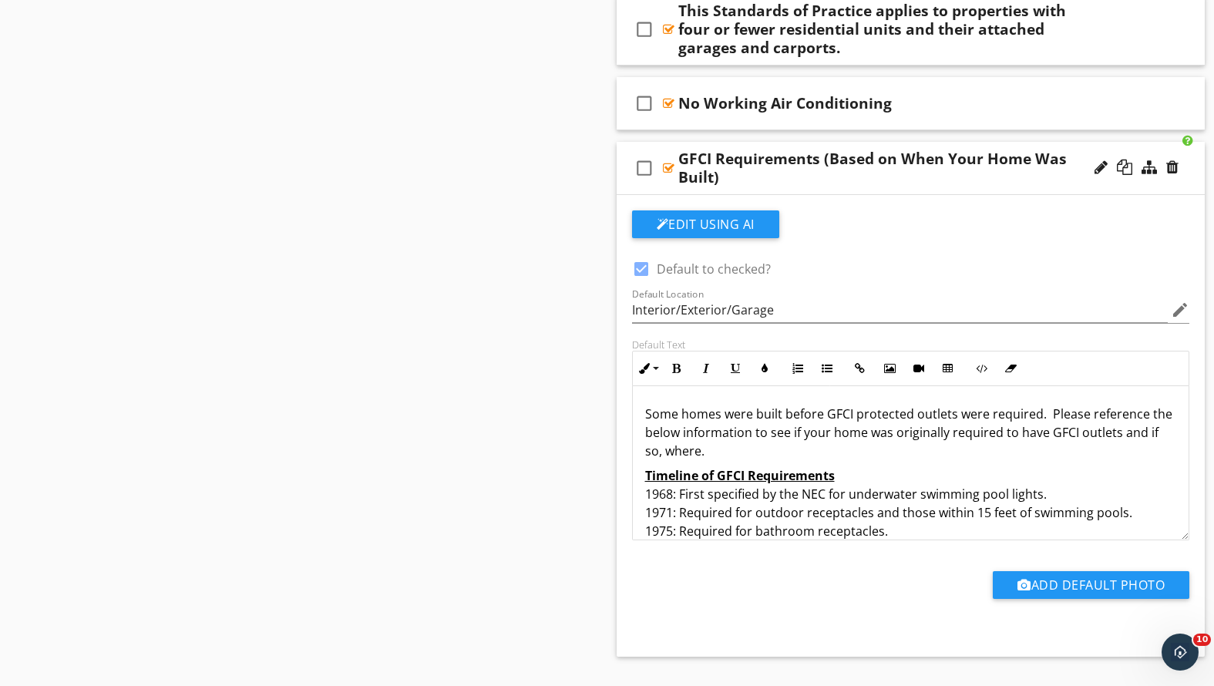
scroll to position [2226, 0]
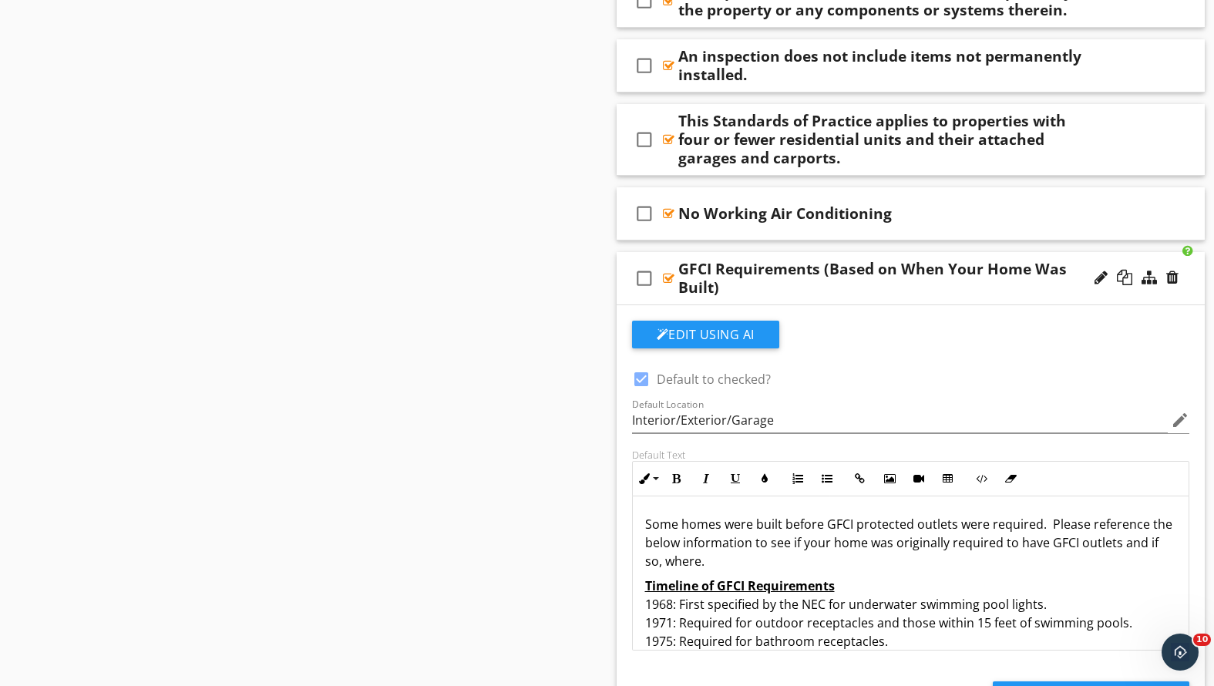
click at [984, 294] on div "GFCI Requirements (Based on When Your Home Was Built)" at bounding box center [887, 278] width 419 height 37
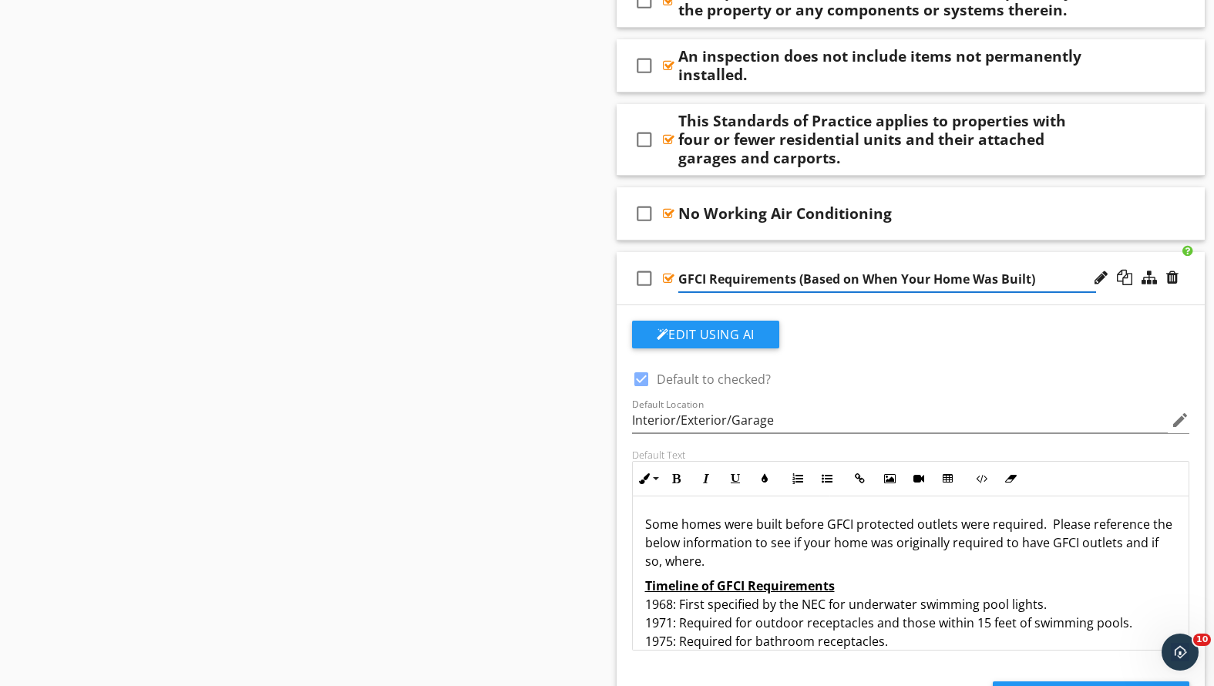
click at [1093, 294] on div at bounding box center [1137, 278] width 90 height 37
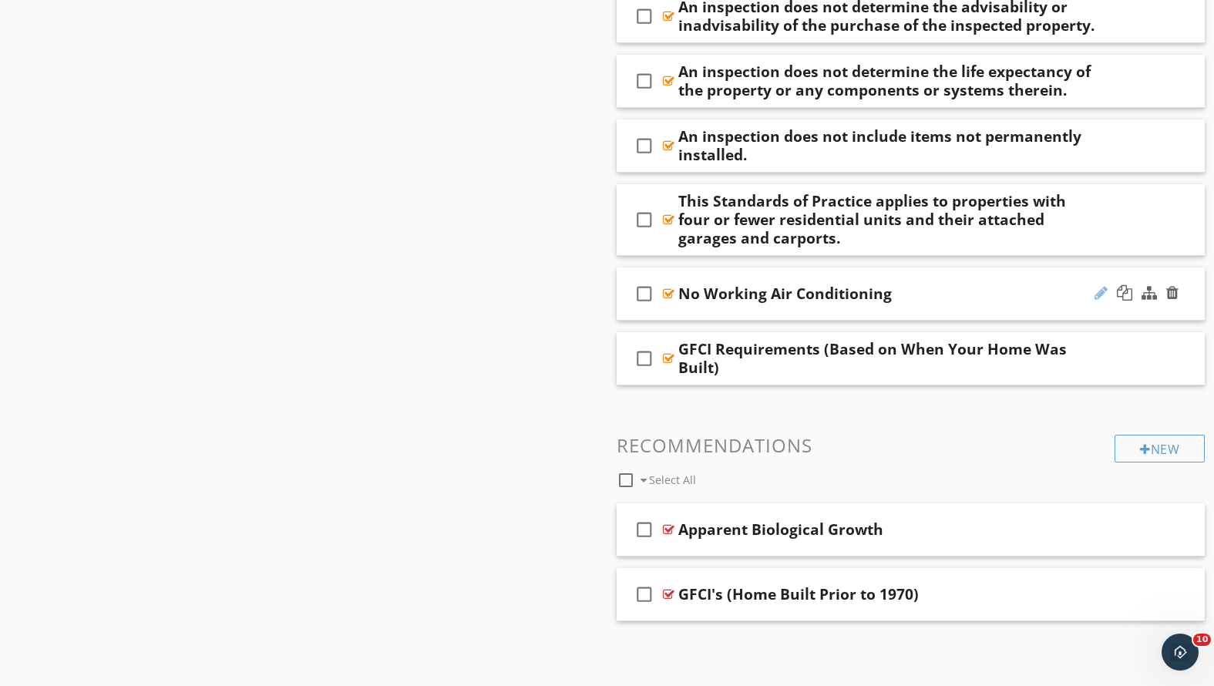
scroll to position [2145, 0]
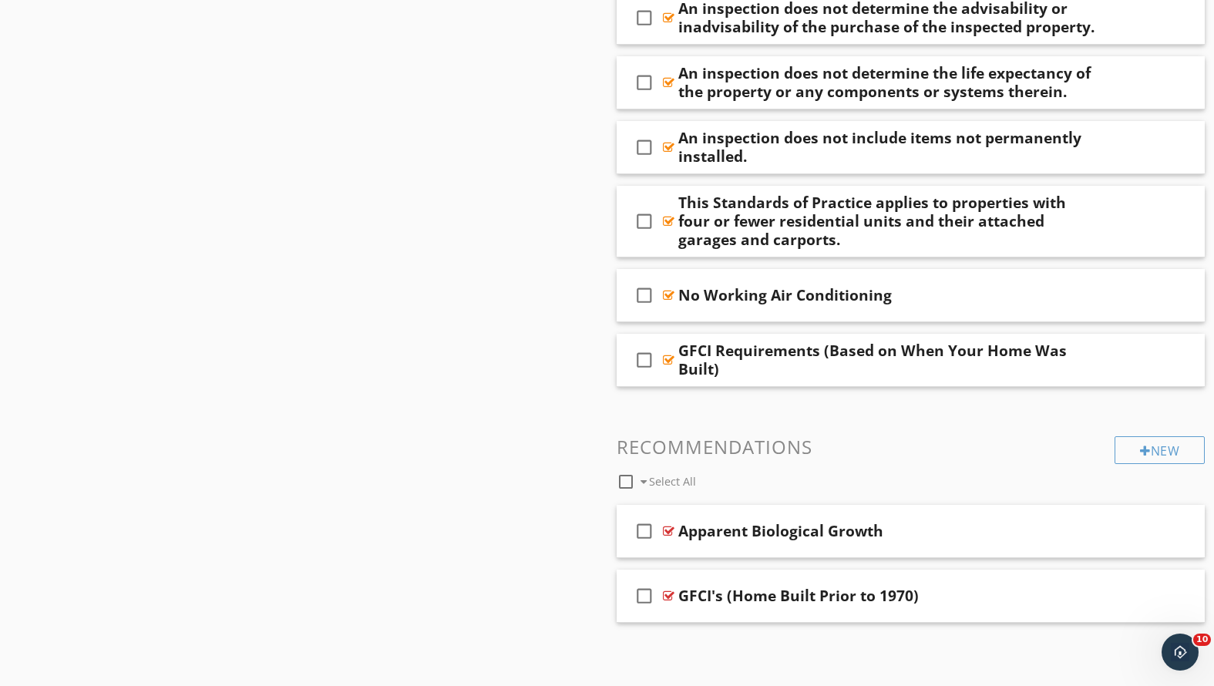
click at [1076, 376] on div "GFCI Requirements (Based on When Your Home Was Built)" at bounding box center [887, 359] width 419 height 37
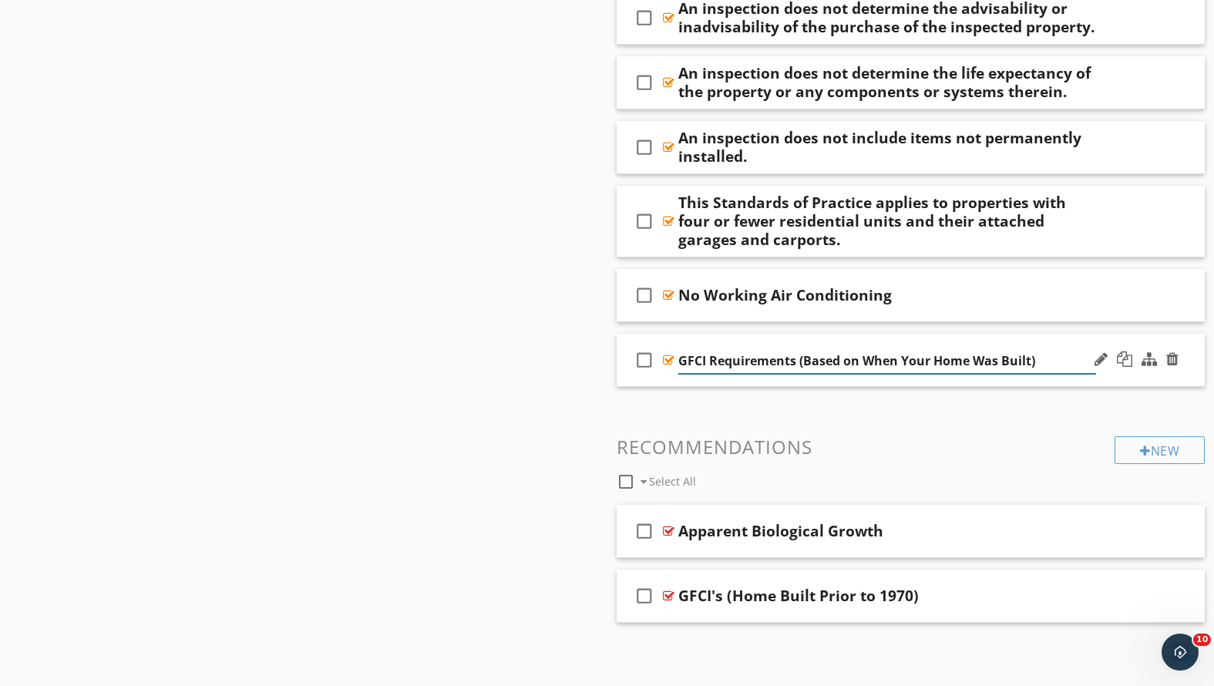
click at [1132, 380] on div "check_box_outline_blank GFCI Requirements (Based on When Your Home Was Built)" at bounding box center [911, 360] width 589 height 53
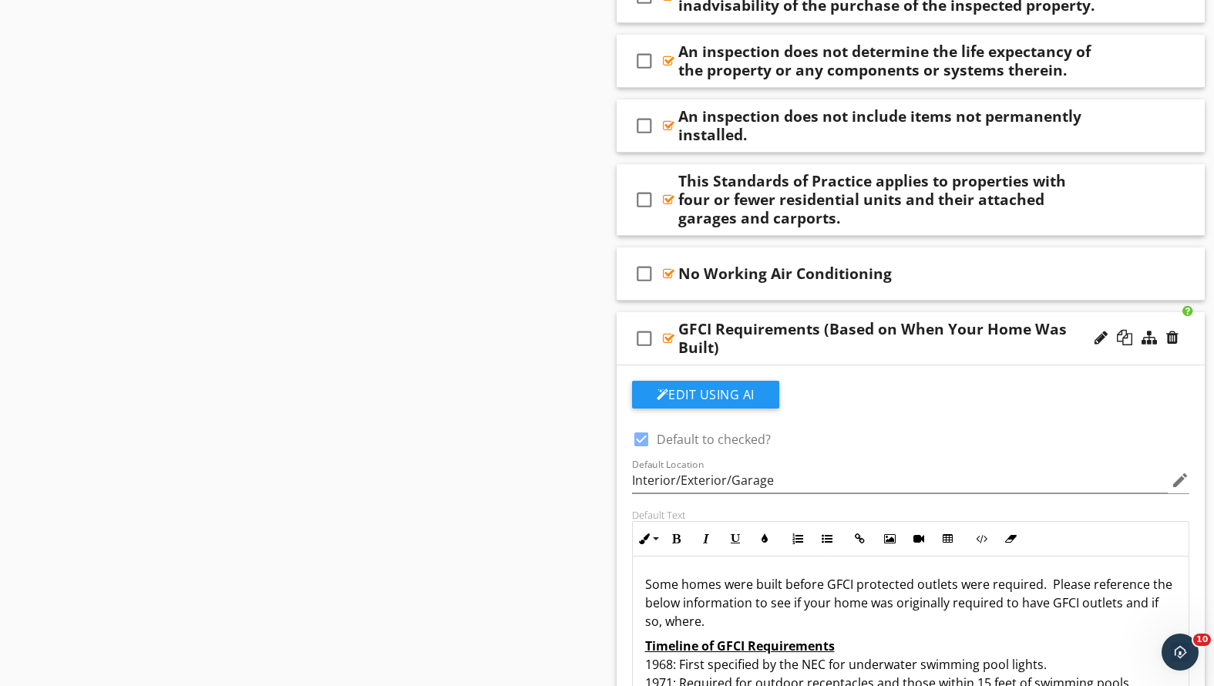
scroll to position [2225, 0]
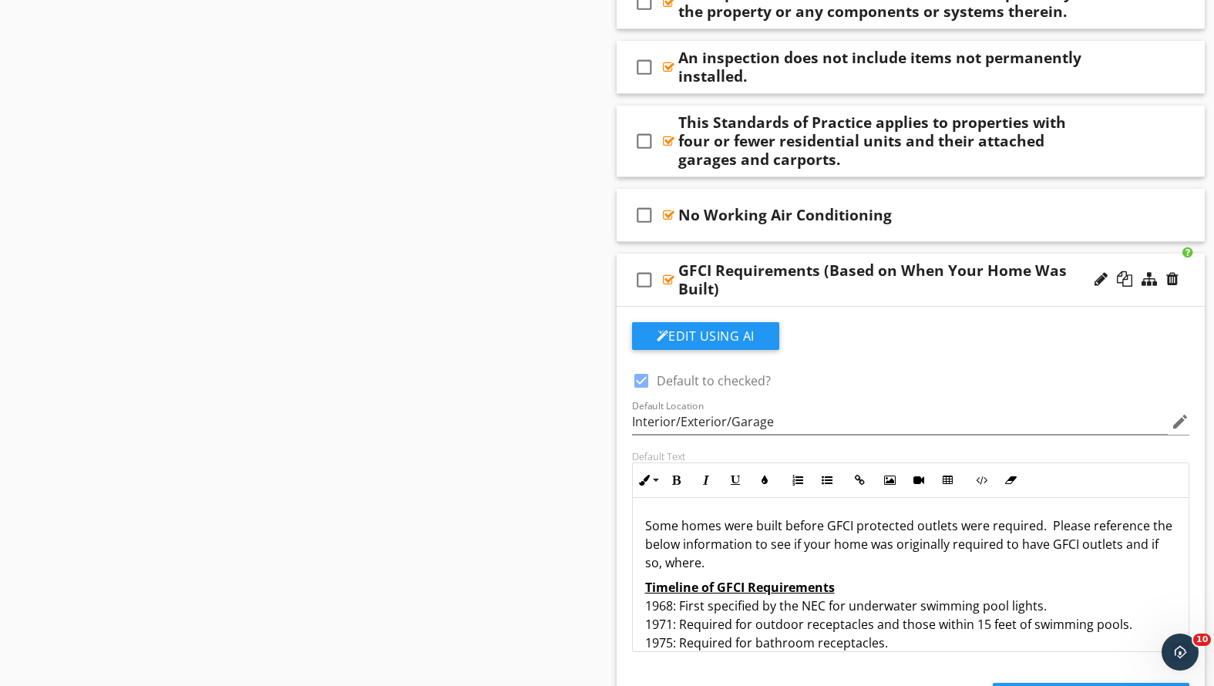
click at [1110, 296] on div at bounding box center [1137, 279] width 90 height 37
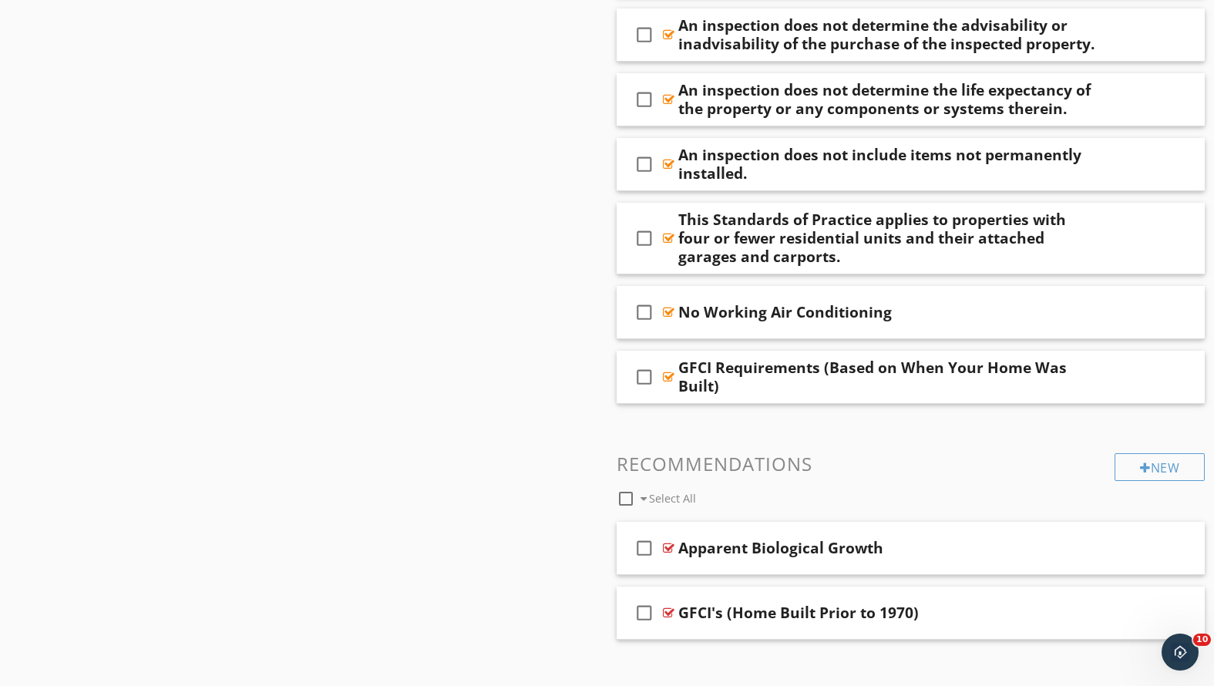
scroll to position [2007, 0]
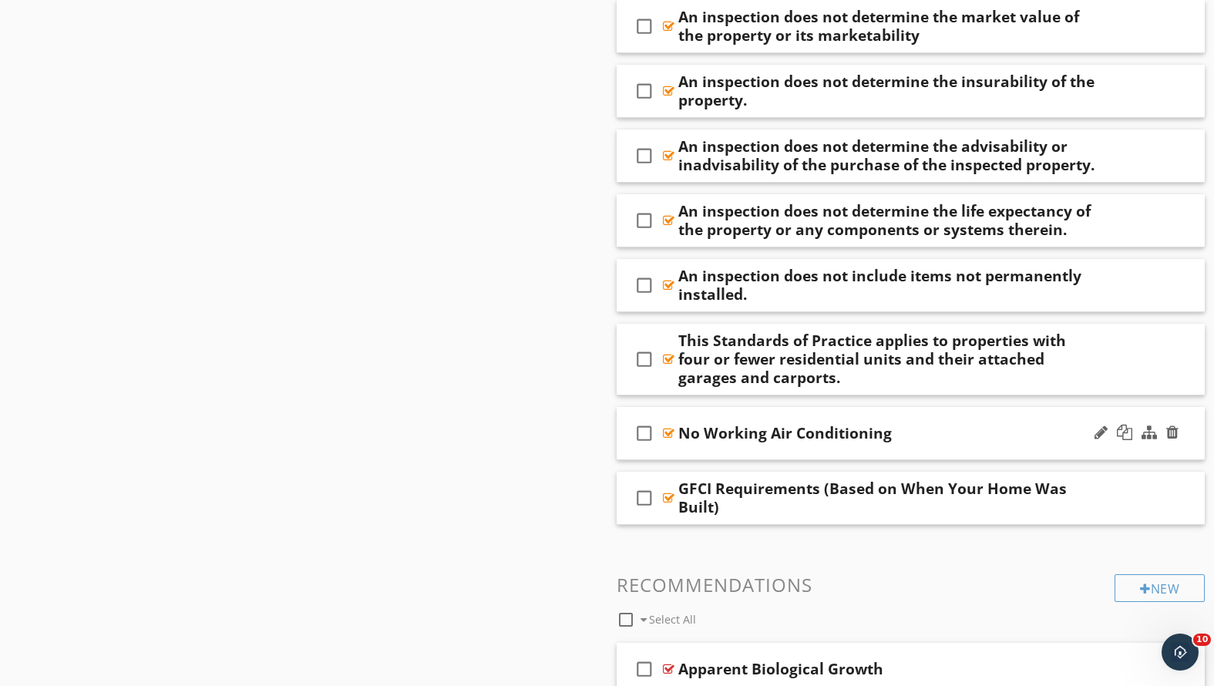
click at [934, 443] on div "check_box_outline_blank No Working Air Conditioning" at bounding box center [911, 433] width 589 height 53
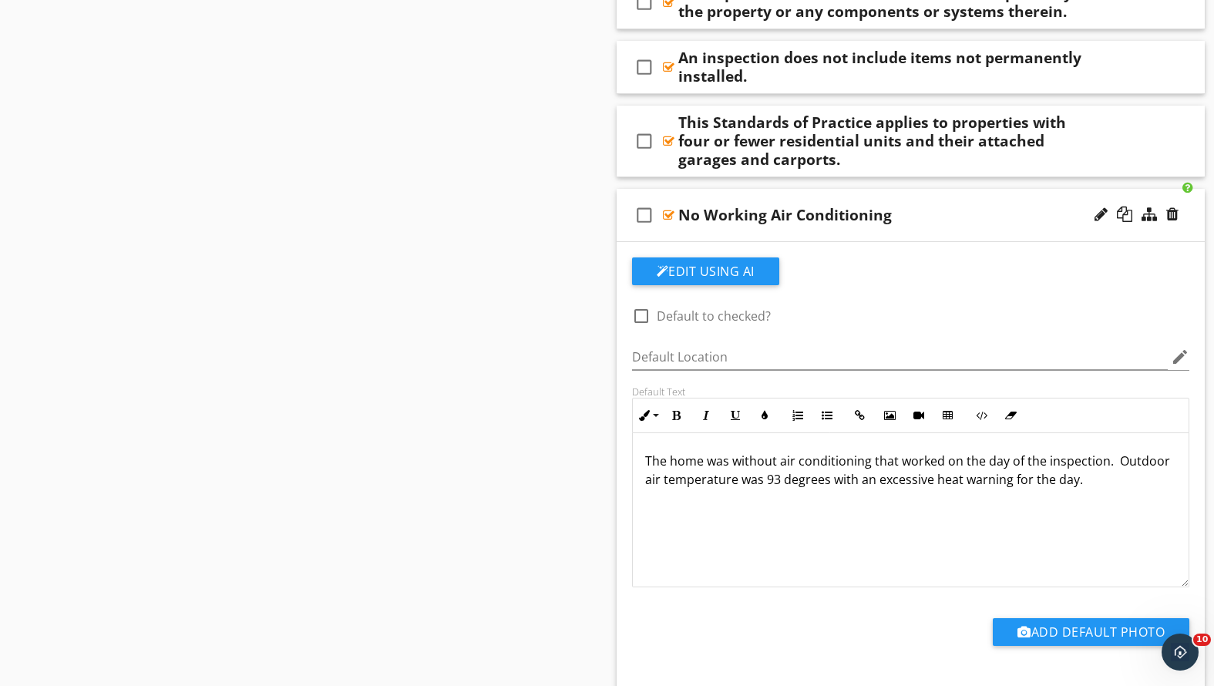
scroll to position [1862, 0]
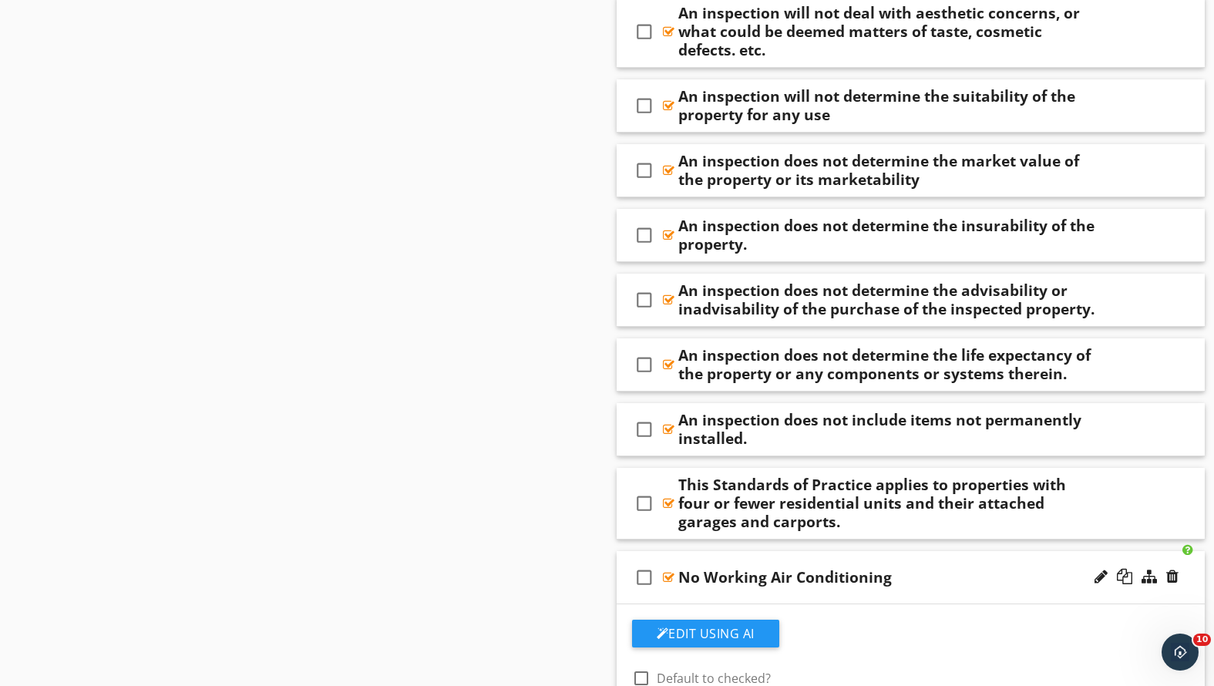
click at [921, 580] on div "No Working Air Conditioning" at bounding box center [887, 577] width 419 height 19
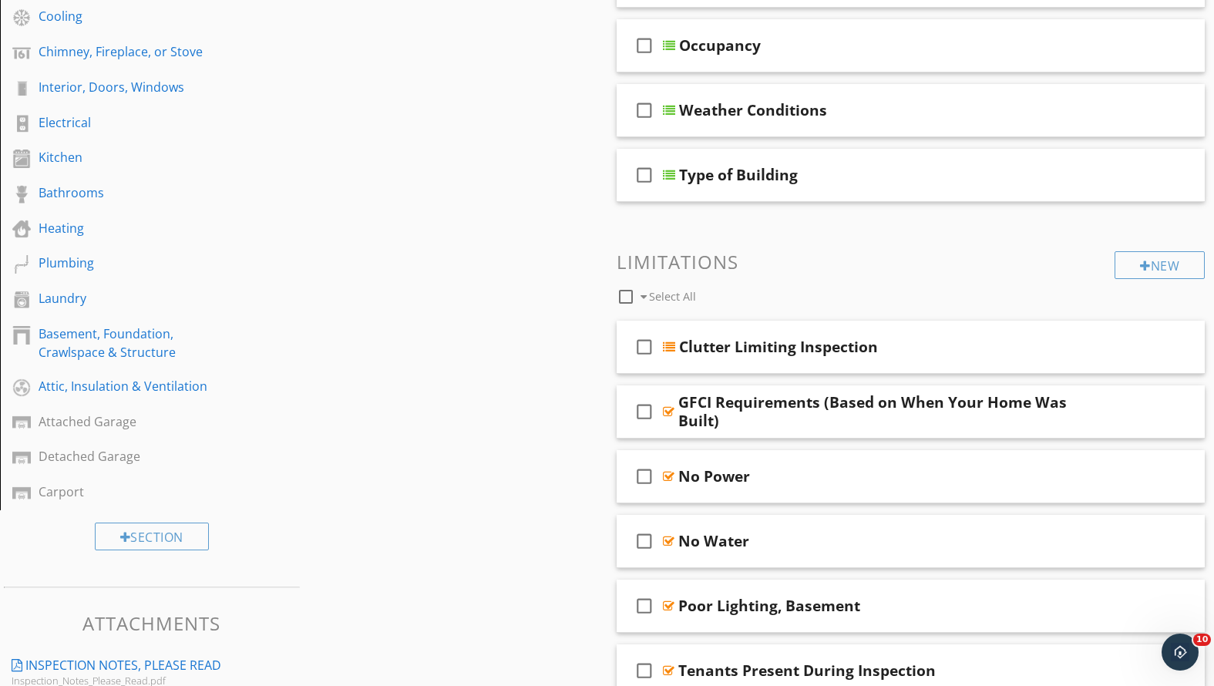
scroll to position [366, 0]
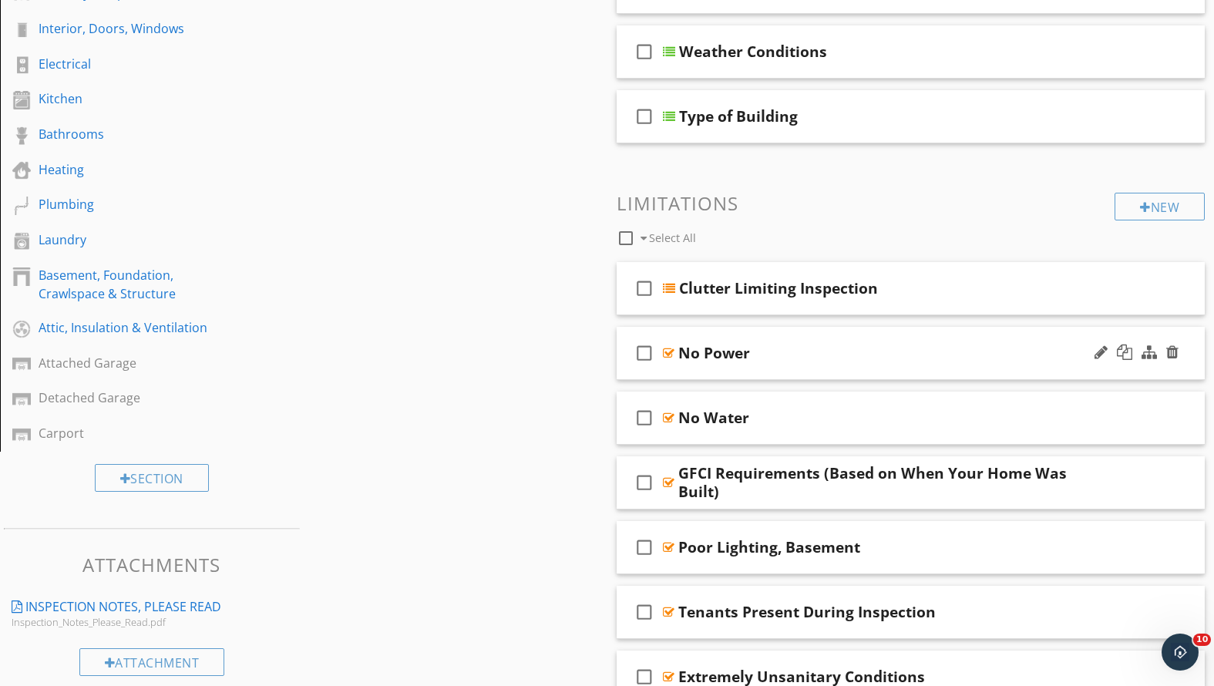
click at [845, 355] on div "No Power" at bounding box center [887, 353] width 419 height 19
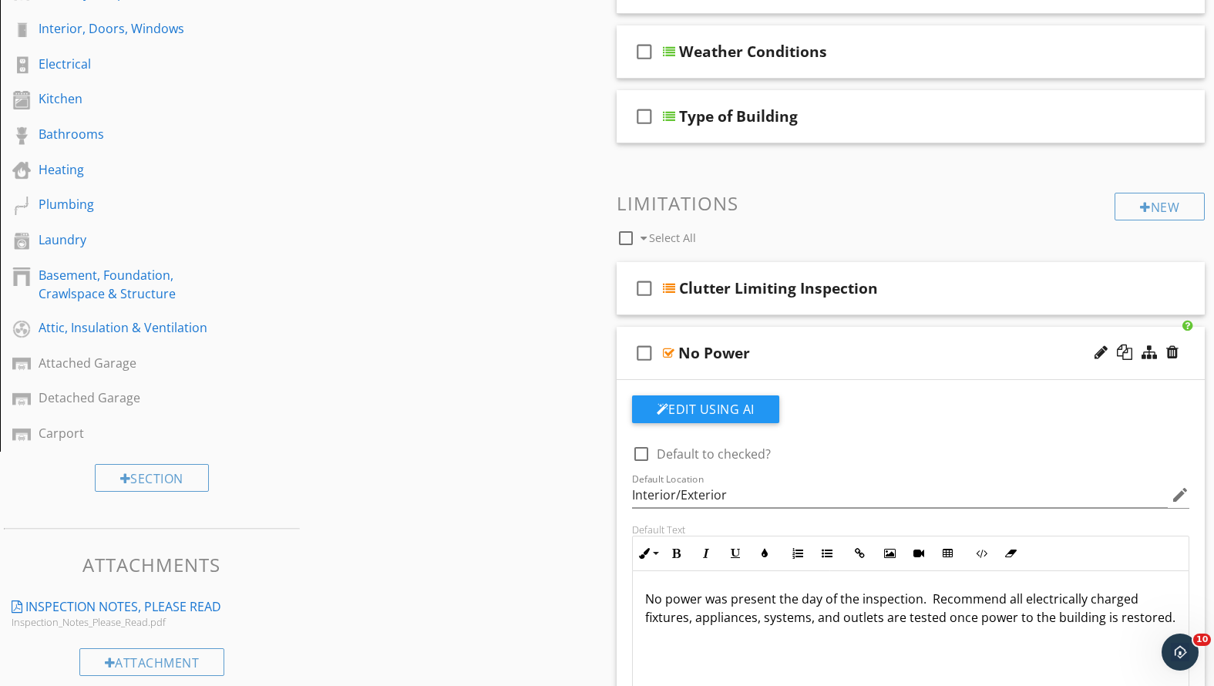
click at [856, 364] on div "check_box_outline_blank No Power" at bounding box center [911, 353] width 589 height 53
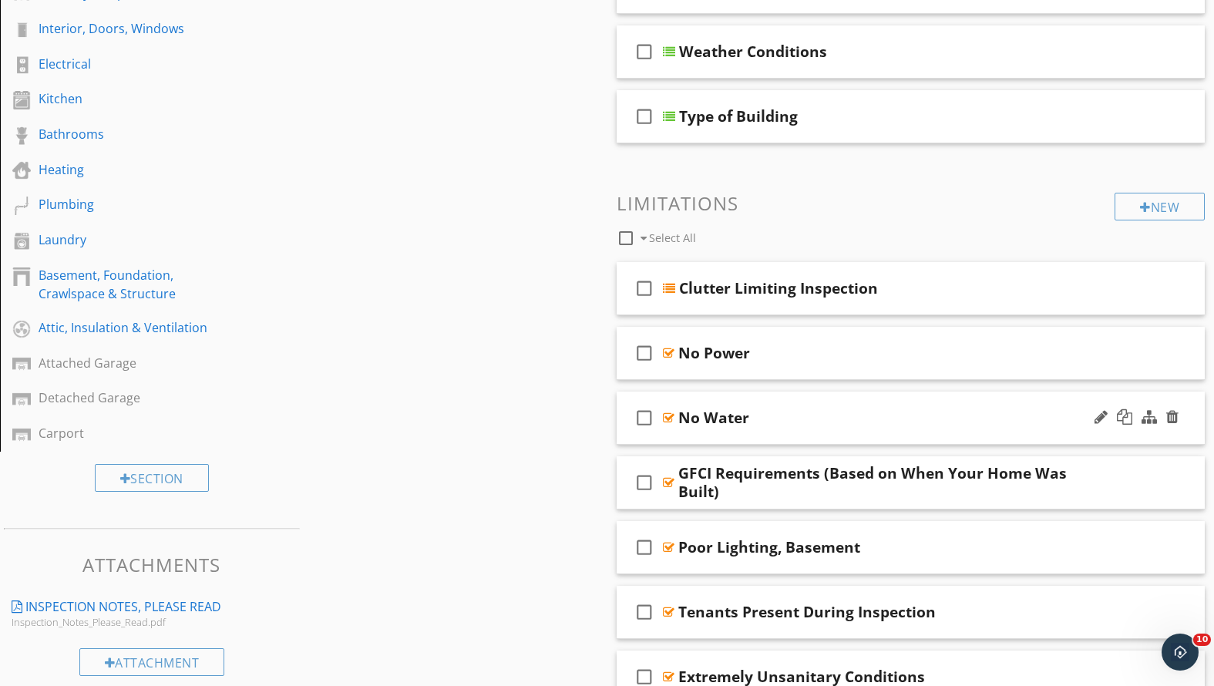
click at [845, 425] on div "No Water" at bounding box center [887, 418] width 419 height 19
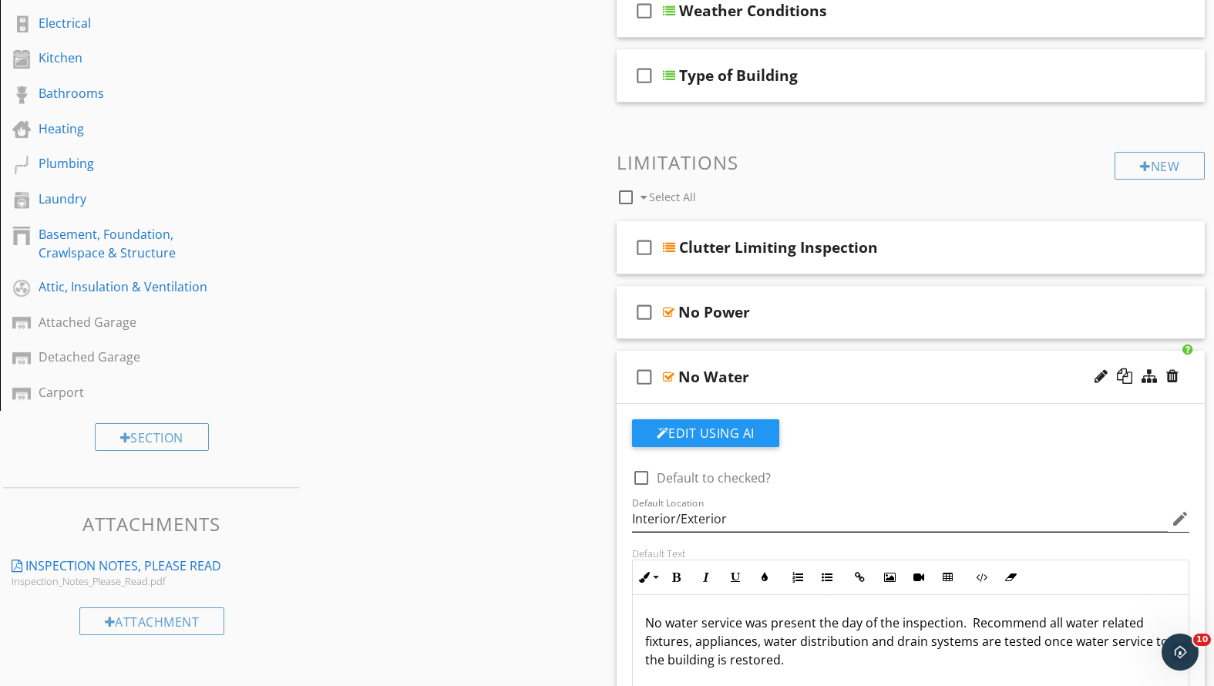
scroll to position [288, 0]
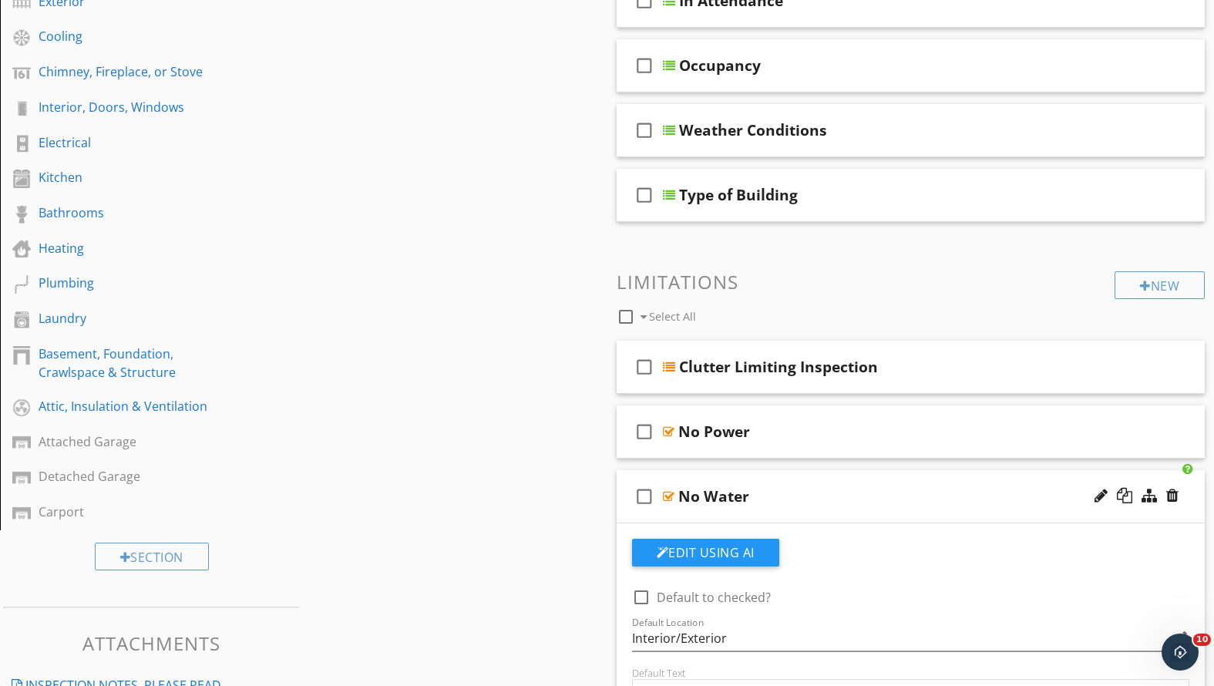
click at [833, 520] on div "check_box_outline_blank No Water" at bounding box center [911, 496] width 589 height 53
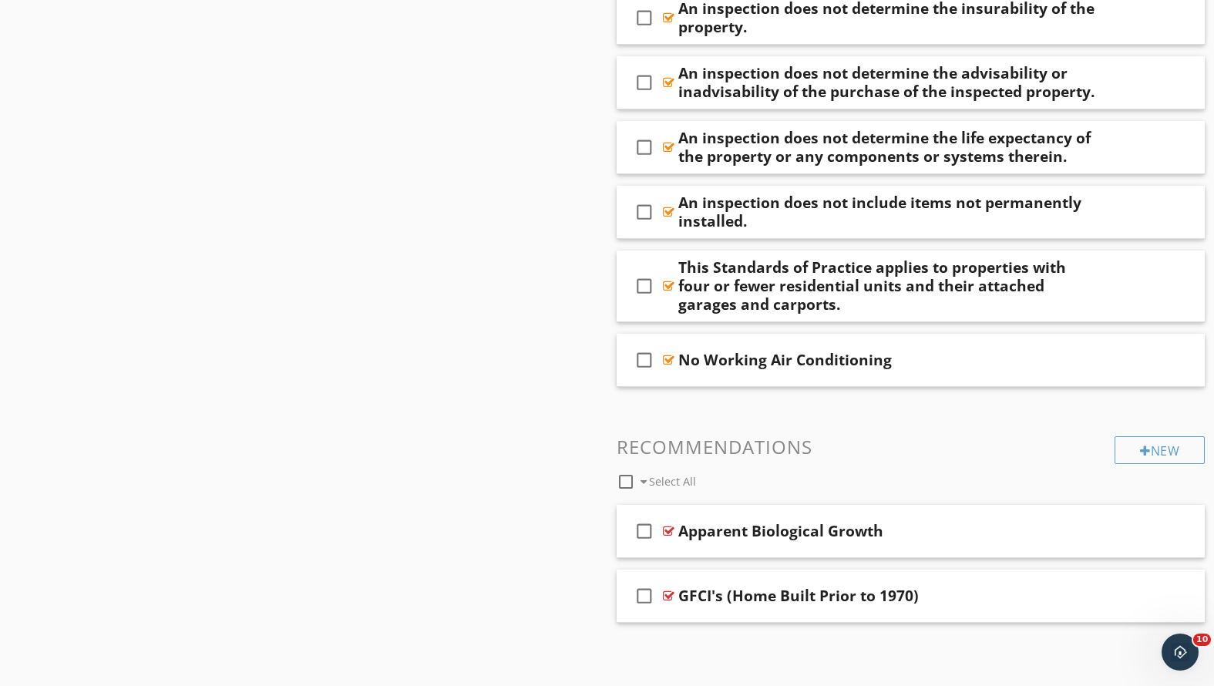
scroll to position [0, 0]
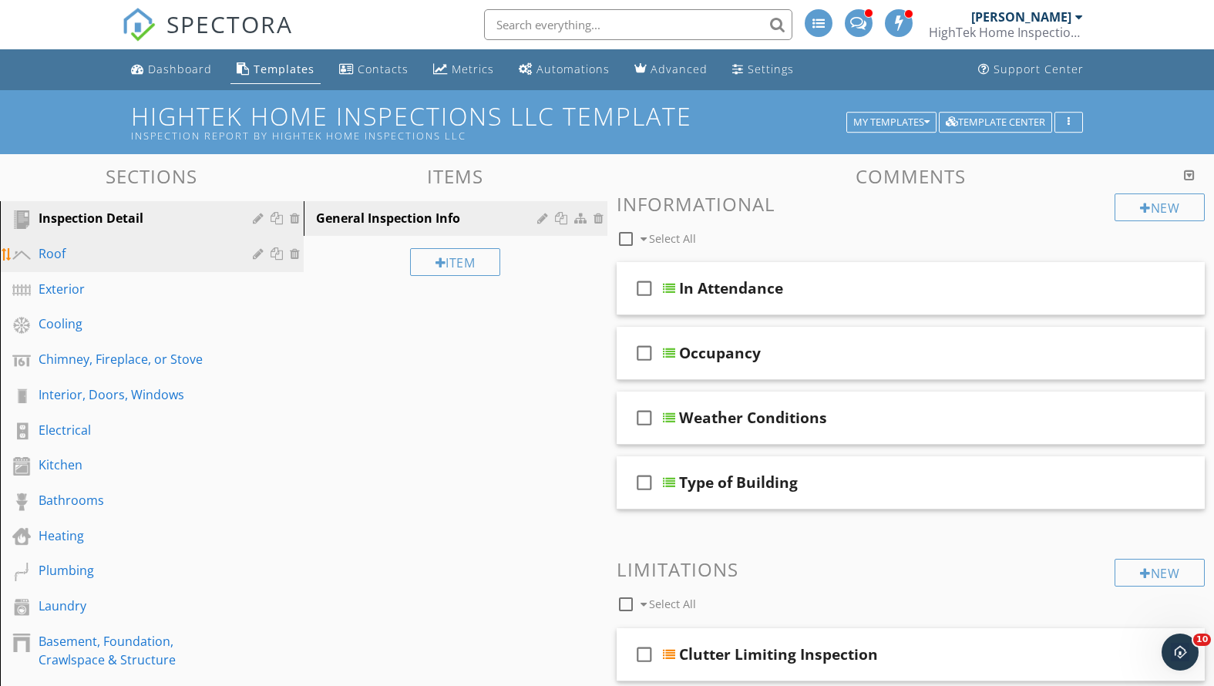
click at [110, 261] on div "Roof" at bounding box center [135, 253] width 192 height 19
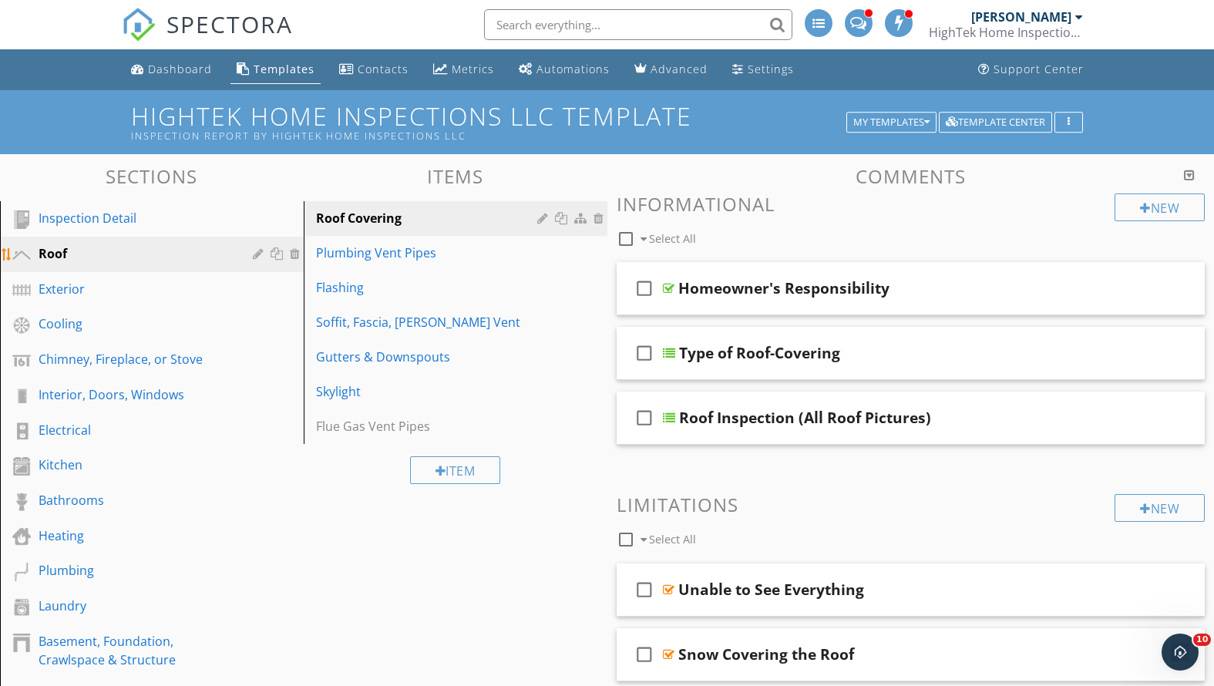
click at [178, 249] on div "Roof" at bounding box center [135, 253] width 192 height 19
click at [173, 215] on div "Inspection Detail" at bounding box center [135, 218] width 192 height 19
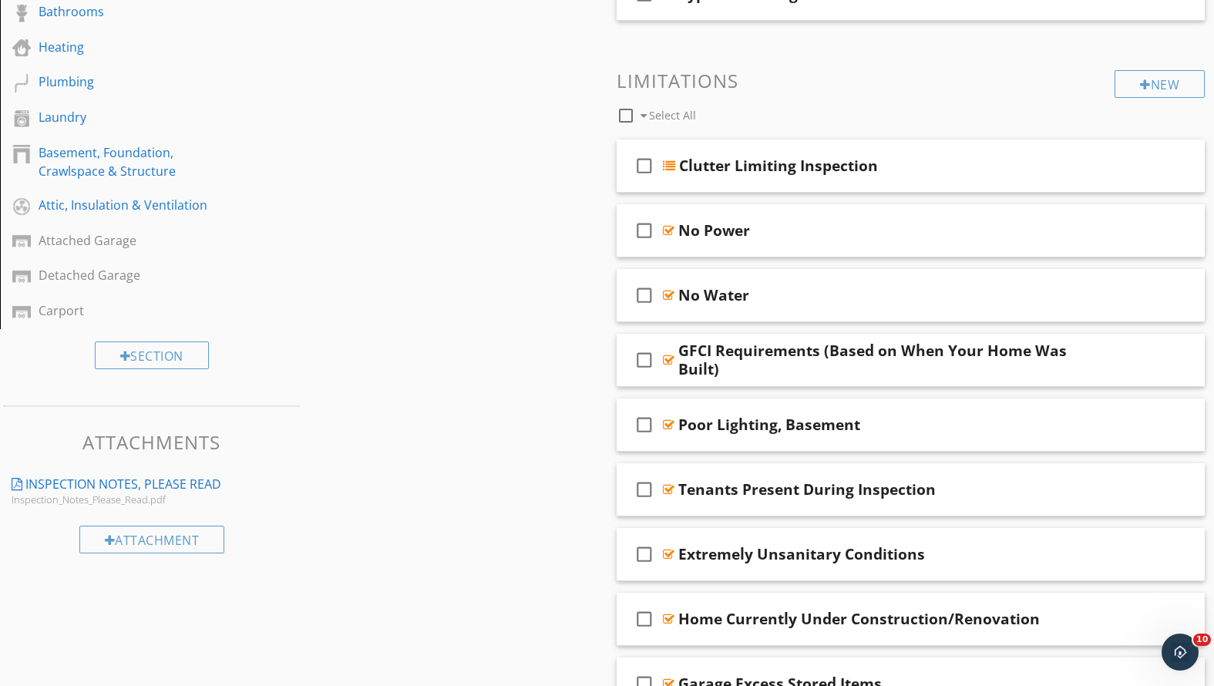
scroll to position [661, 0]
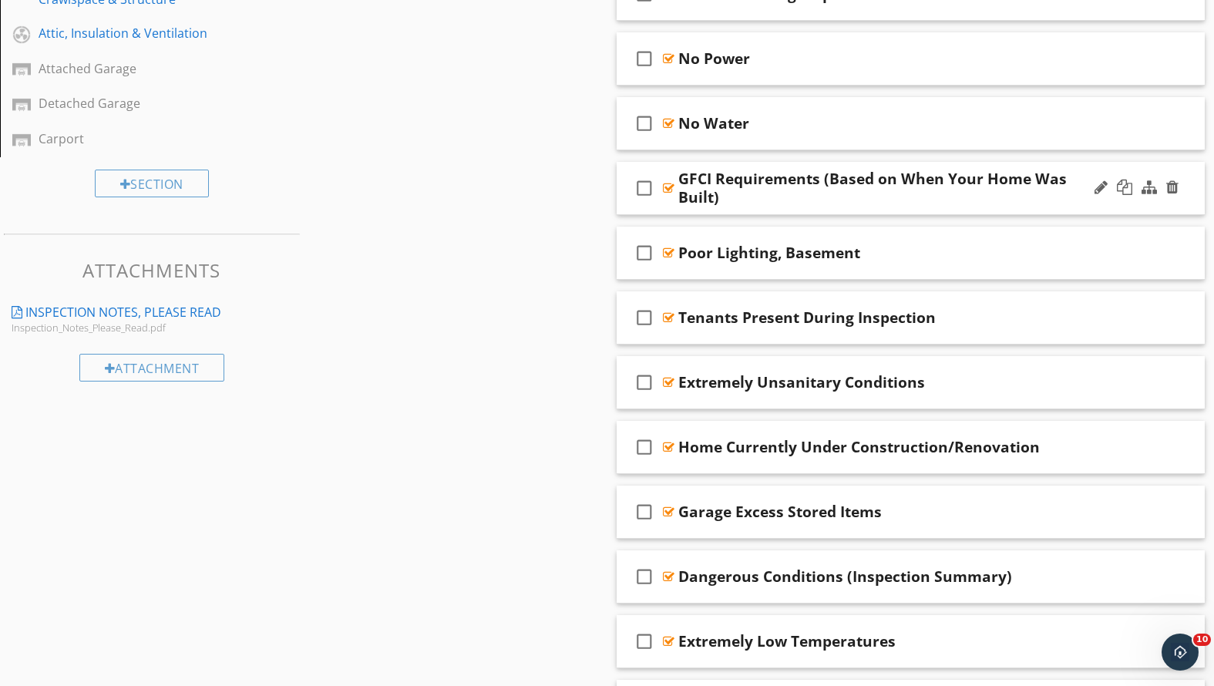
click at [925, 201] on div "GFCI Requirements (Based on When Your Home Was Built)" at bounding box center [887, 188] width 419 height 37
click at [1124, 199] on div at bounding box center [1137, 188] width 90 height 37
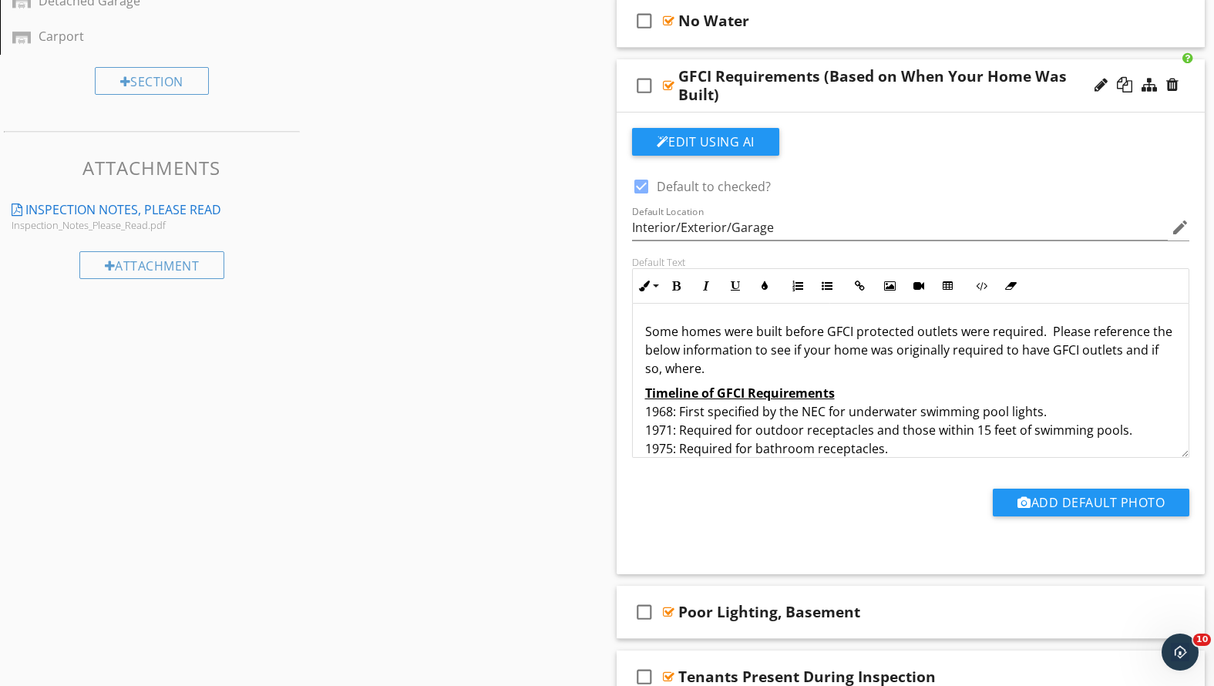
scroll to position [82, 0]
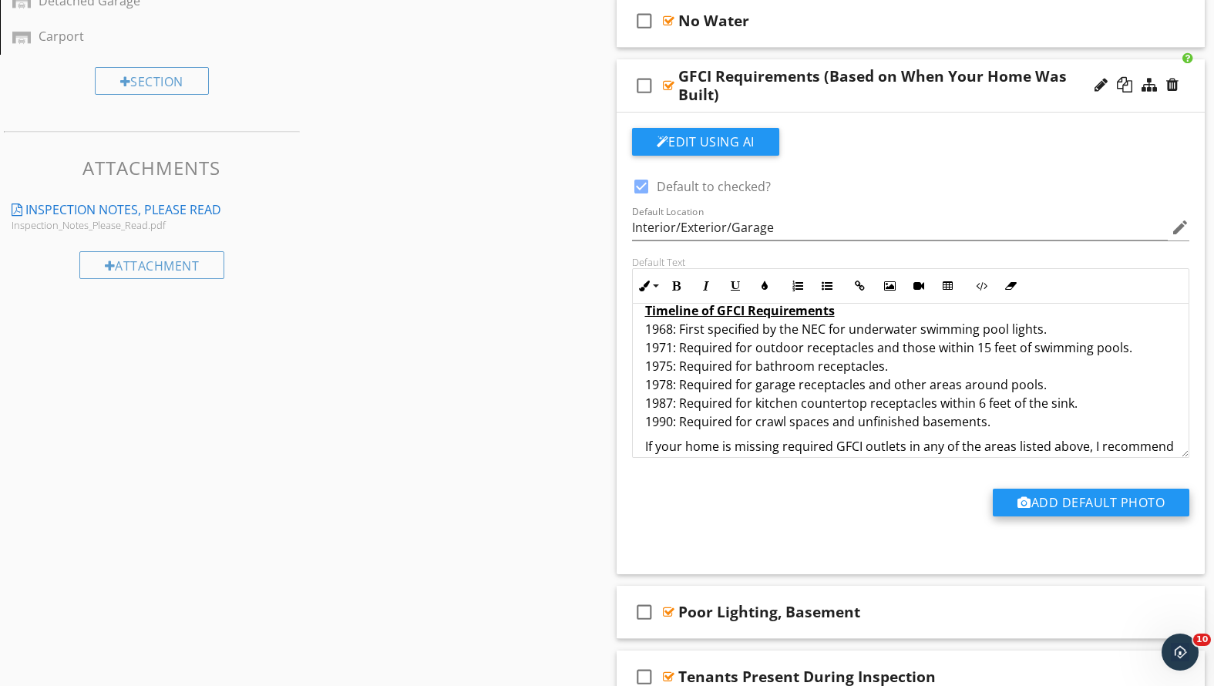
click at [1098, 496] on button "Add Default Photo" at bounding box center [1091, 503] width 197 height 28
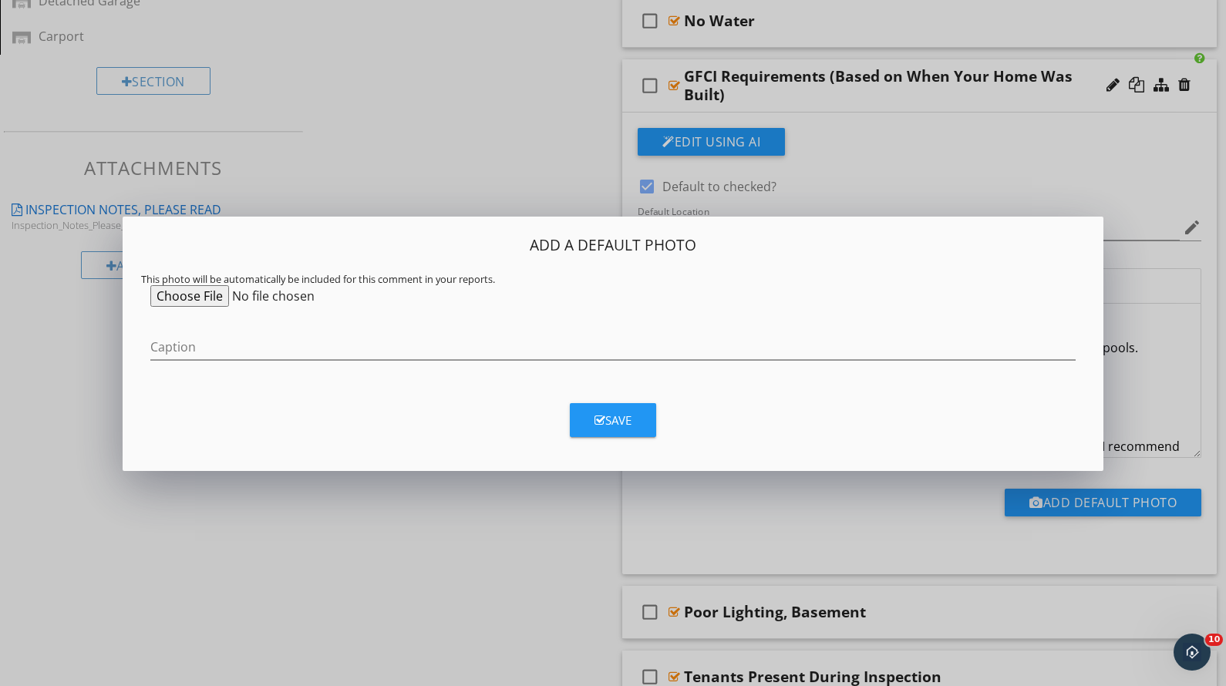
click at [187, 300] on input "file" at bounding box center [268, 296] width 236 height 22
type input "C:\fakepath\Screenshot [DATE] 5.52.59 PM.png"
click at [624, 425] on div "Save" at bounding box center [612, 421] width 37 height 18
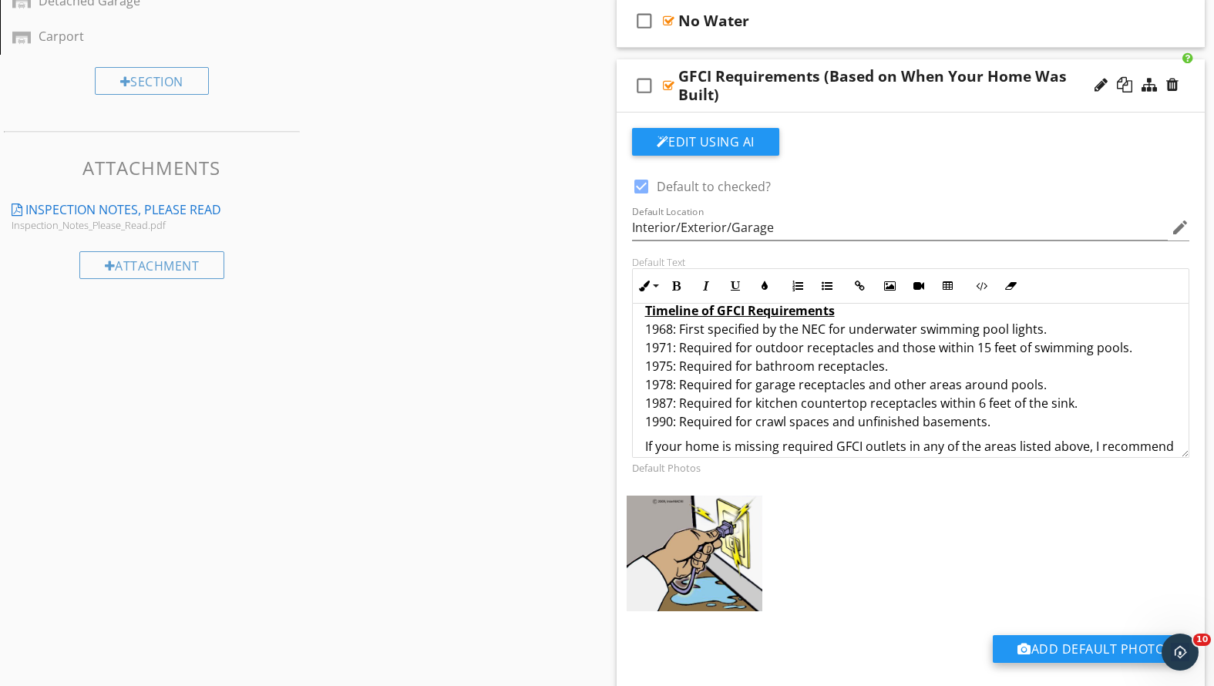
click at [1058, 648] on button "Add Default Photo" at bounding box center [1091, 649] width 197 height 28
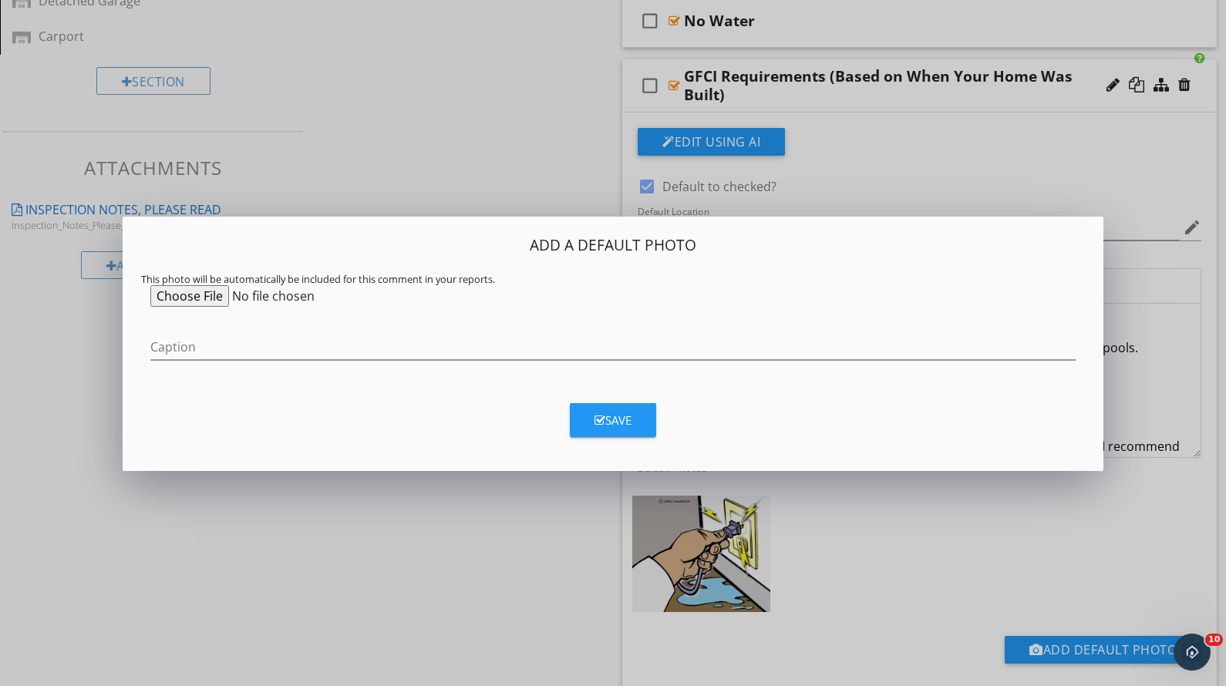
click at [200, 298] on input "file" at bounding box center [268, 296] width 236 height 22
type input "C:\fakepath\Screenshot [DATE] 5.54.29 PM.png"
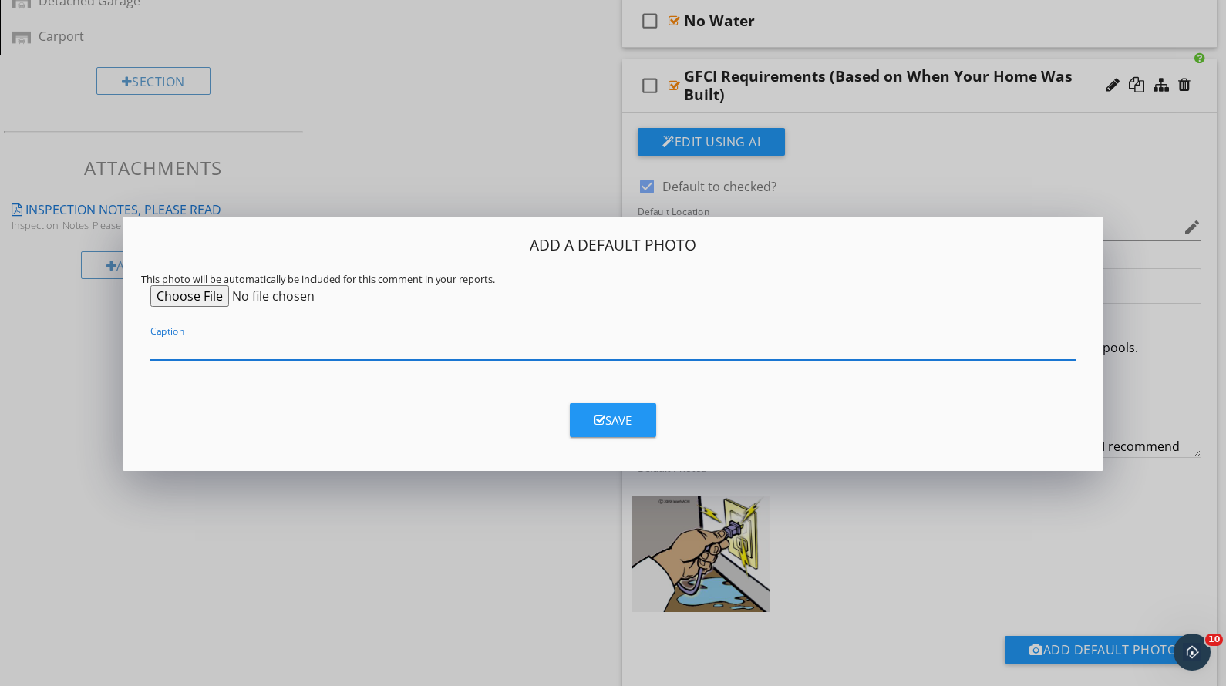
click at [258, 343] on input "Caption" at bounding box center [612, 347] width 925 height 25
type input "Example of GFCI Receptacle"
click at [613, 419] on div "Save" at bounding box center [612, 421] width 37 height 18
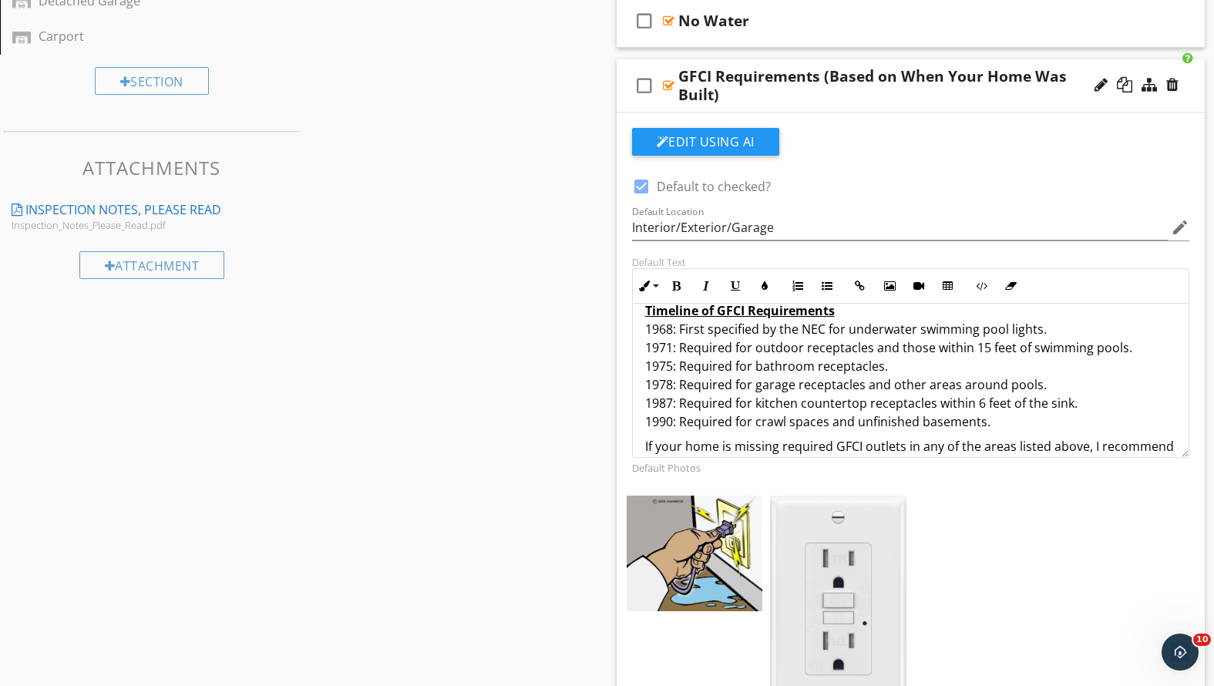
scroll to position [981, 0]
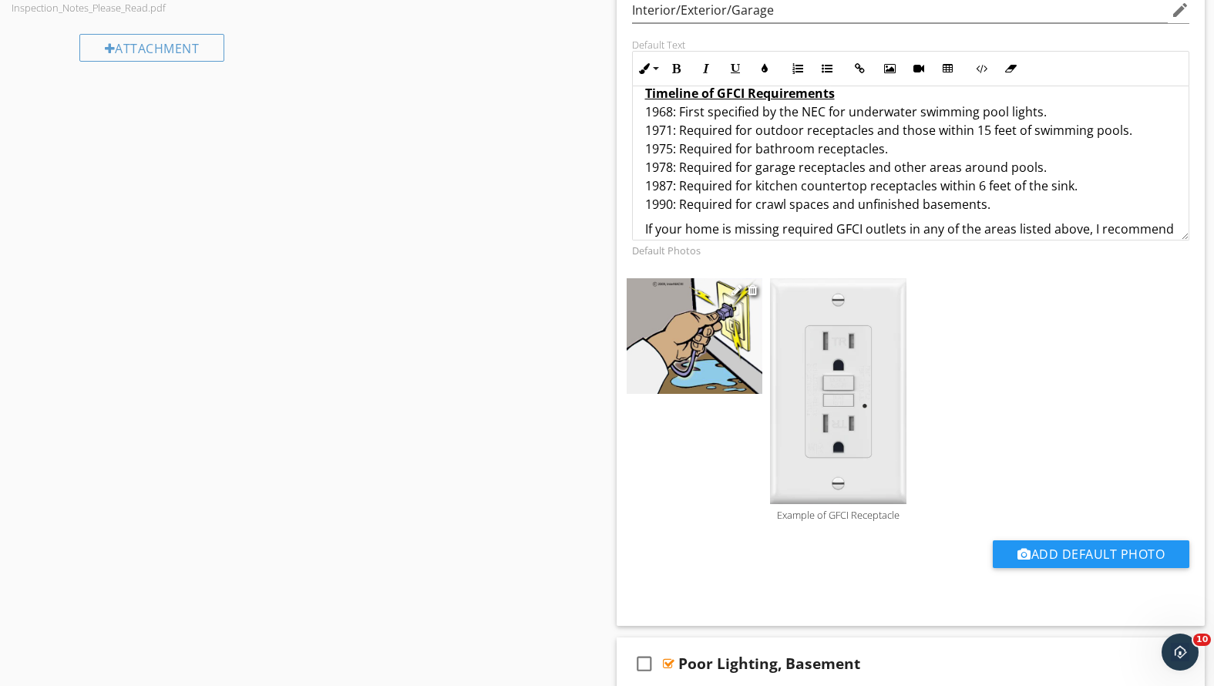
click at [694, 355] on img at bounding box center [695, 336] width 136 height 116
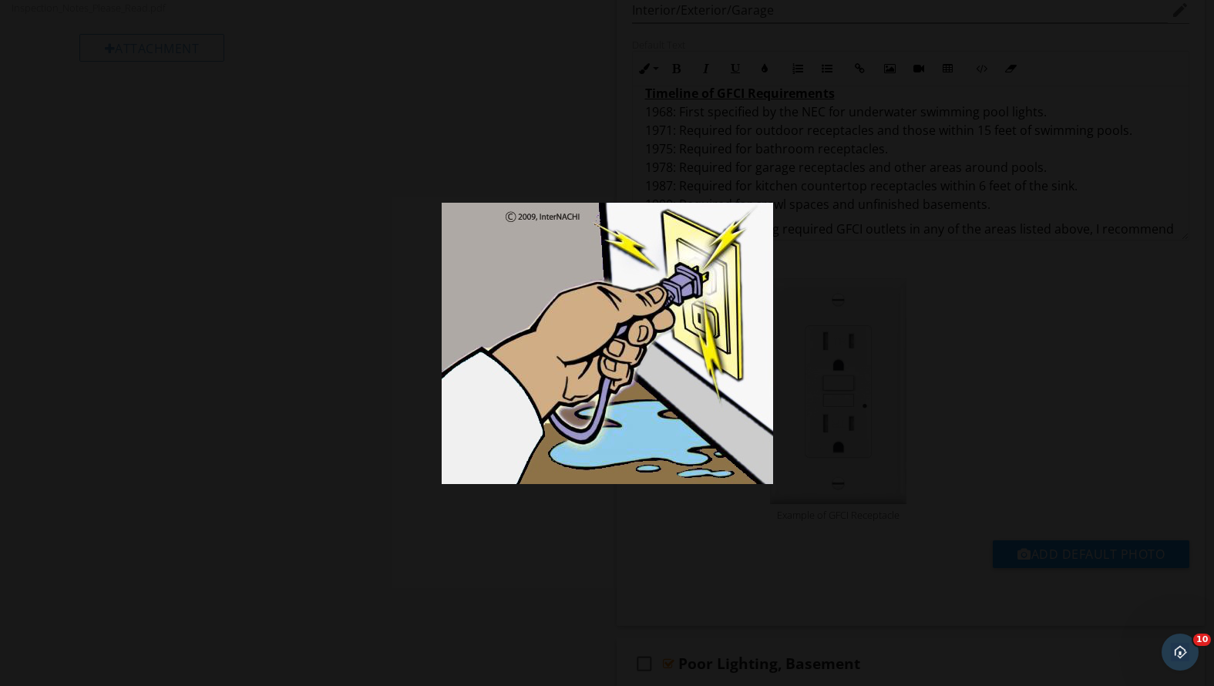
click at [252, 217] on div at bounding box center [607, 343] width 1214 height 686
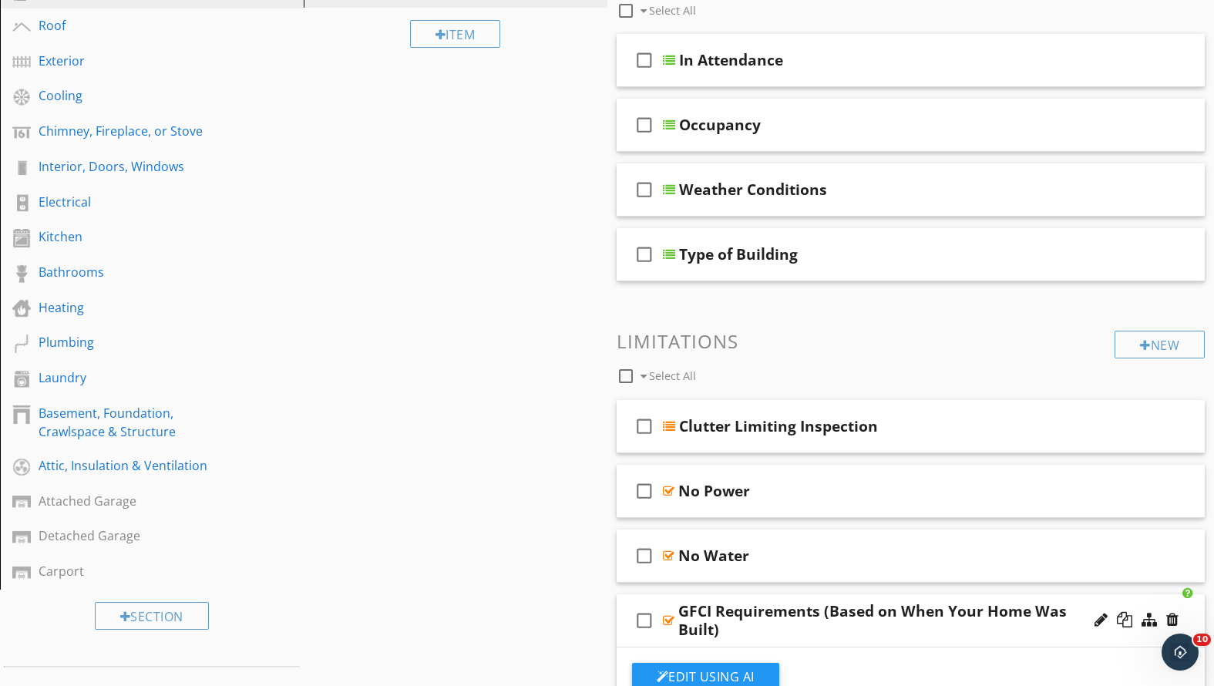
scroll to position [277, 0]
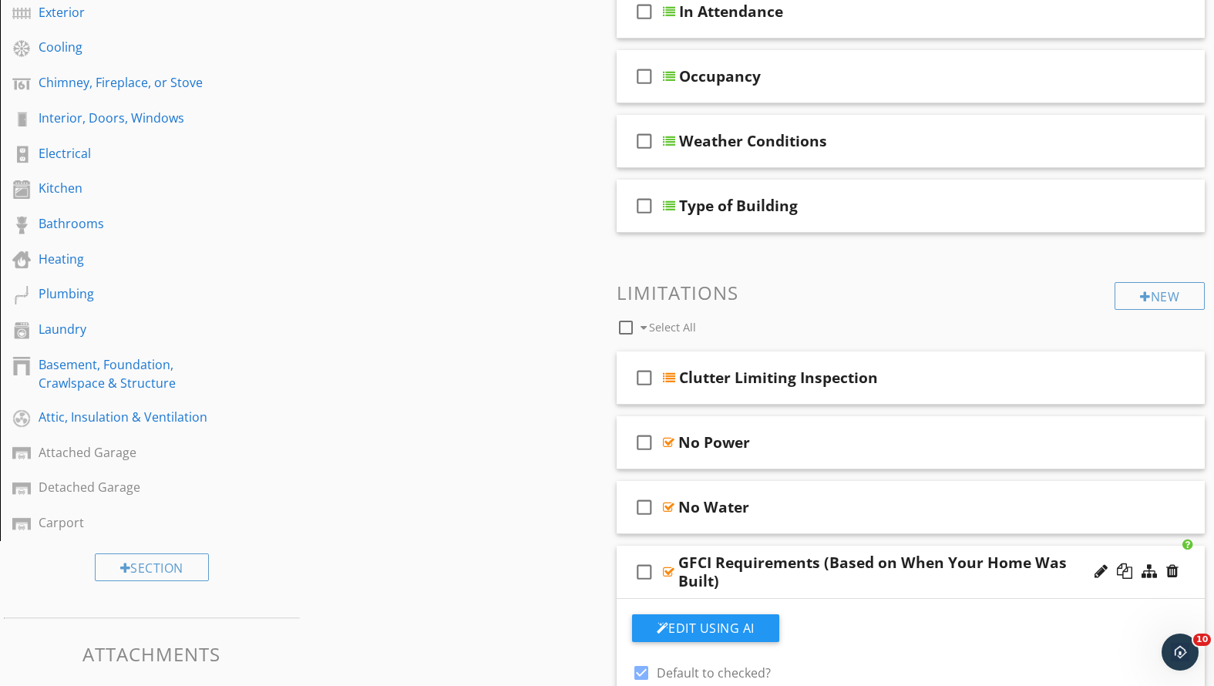
click at [847, 587] on div "GFCI Requirements (Based on When Your Home Was Built)" at bounding box center [887, 571] width 419 height 37
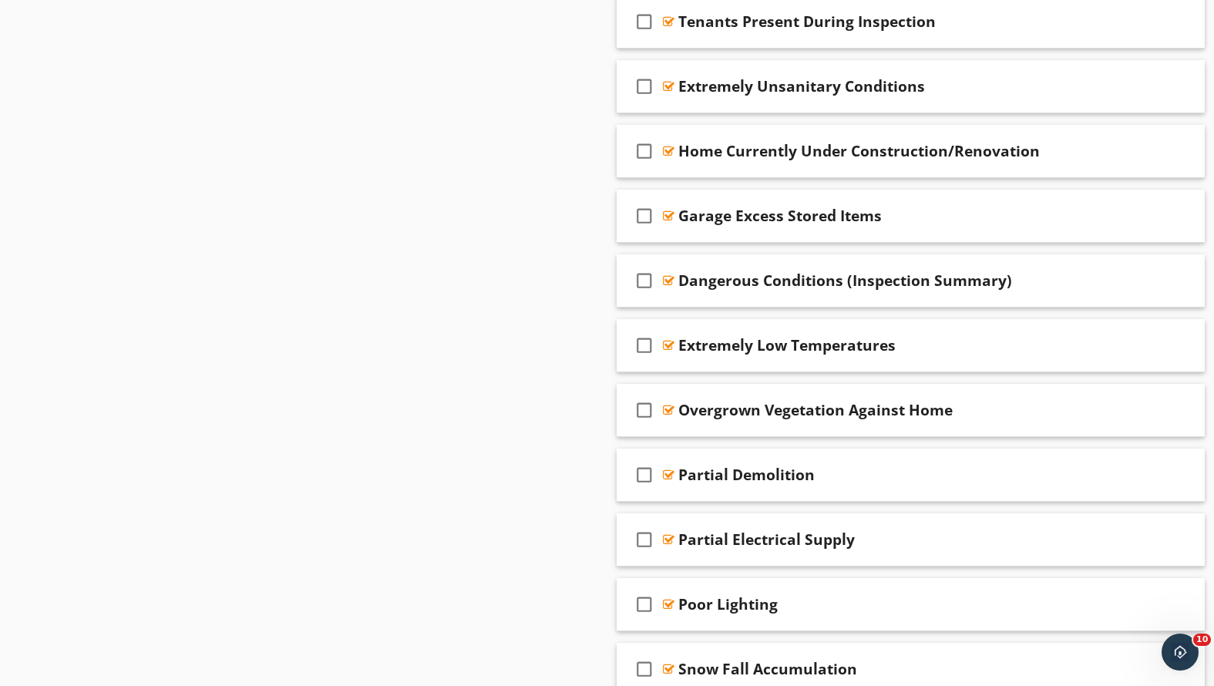
scroll to position [0, 0]
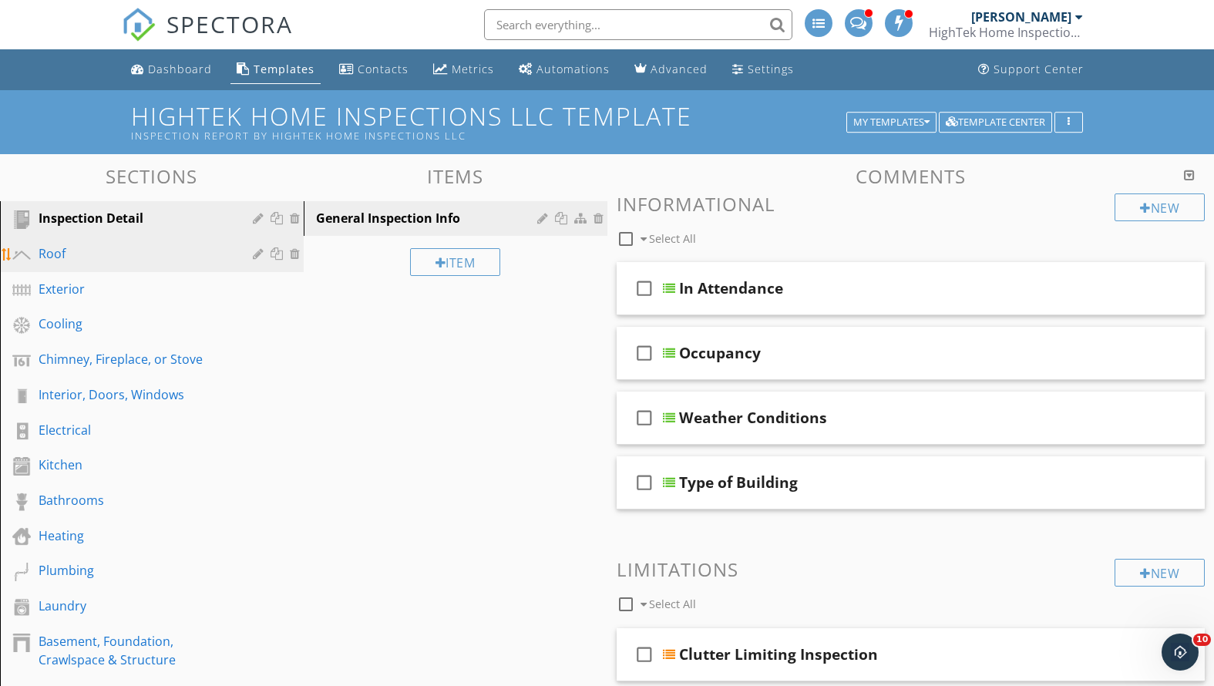
click at [97, 255] on div "Roof" at bounding box center [135, 253] width 192 height 19
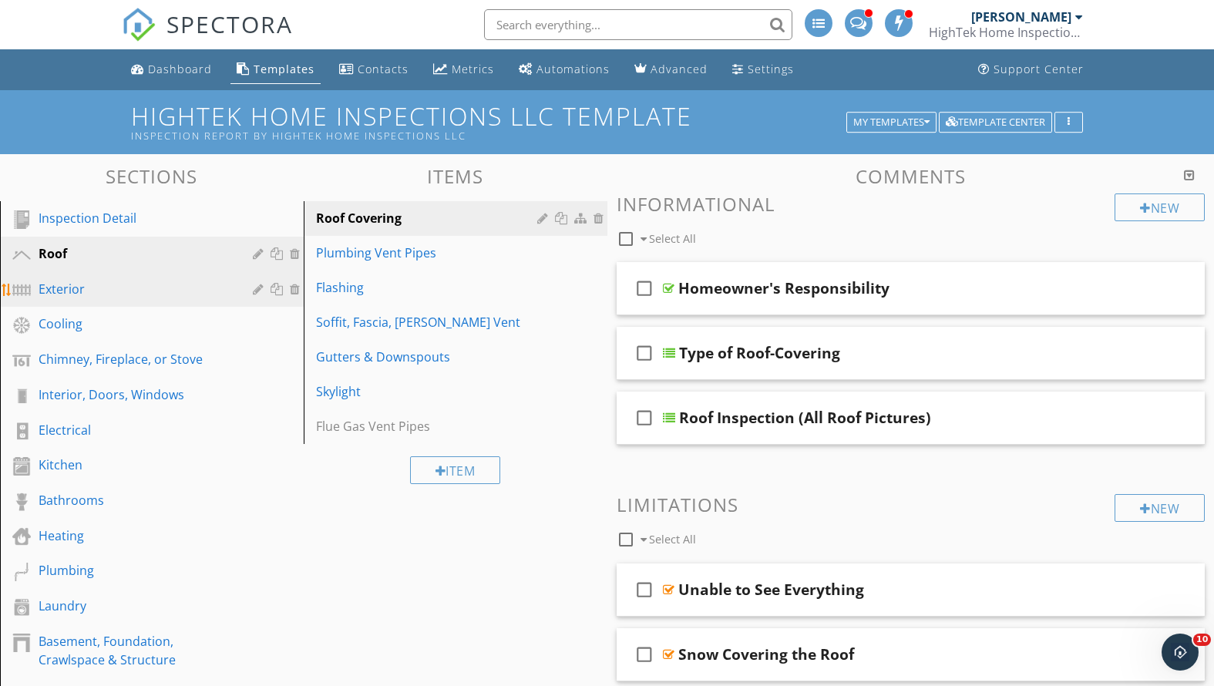
click at [106, 291] on div "Exterior" at bounding box center [135, 289] width 192 height 19
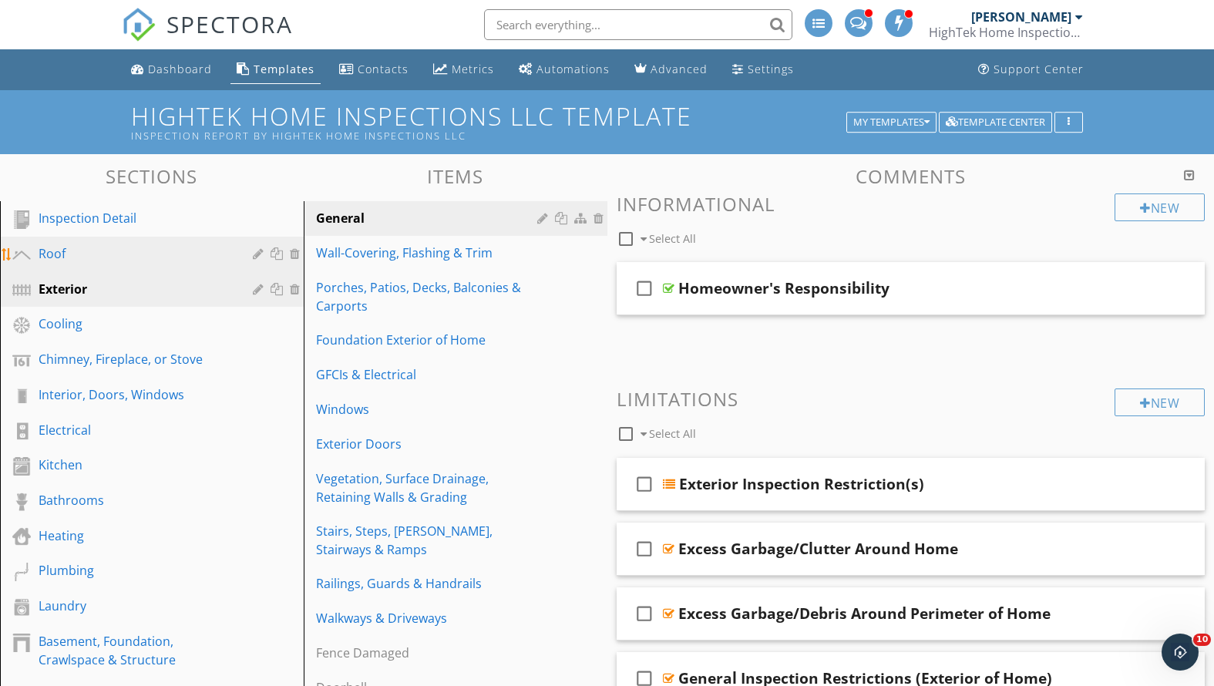
click at [112, 237] on link "Roof" at bounding box center [154, 254] width 299 height 35
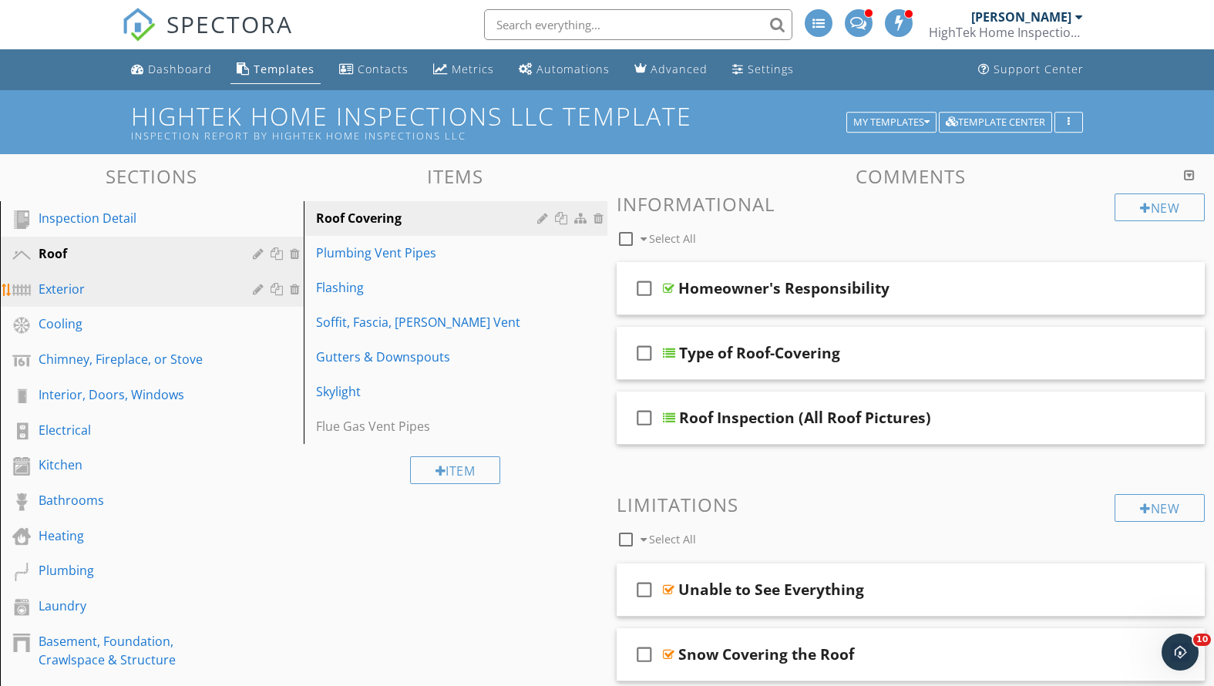
click at [115, 287] on div "Exterior" at bounding box center [135, 289] width 192 height 19
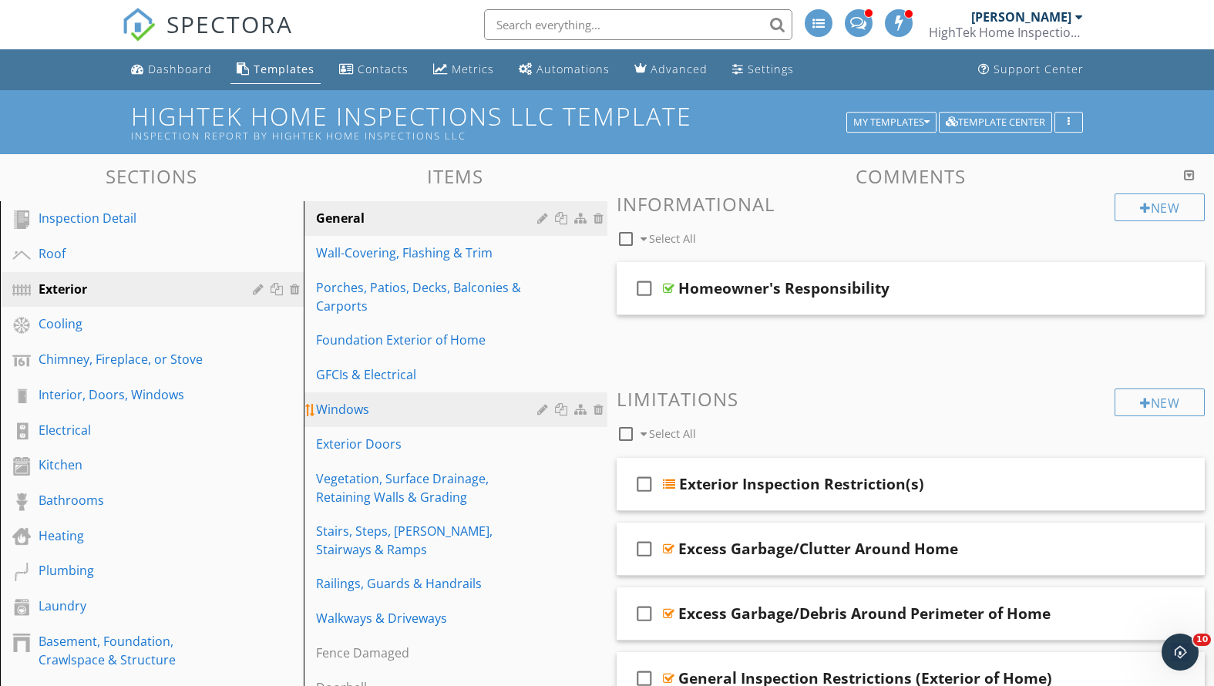
click at [358, 403] on div "Windows" at bounding box center [429, 409] width 226 height 19
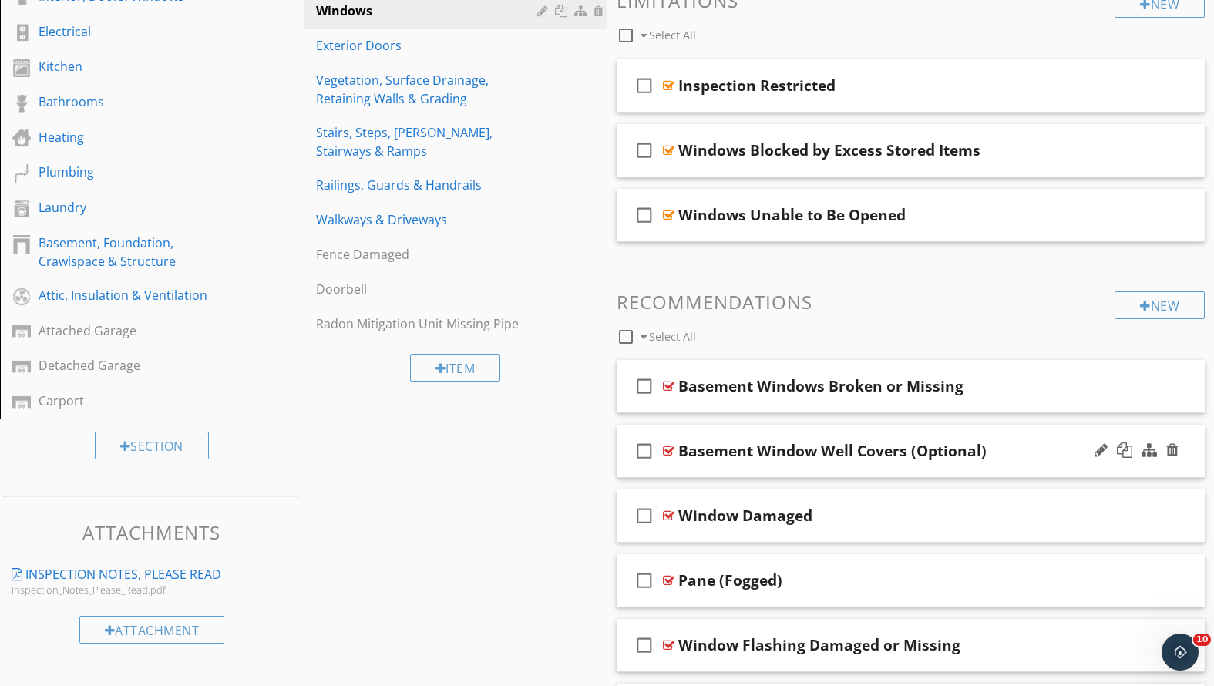
scroll to position [190, 0]
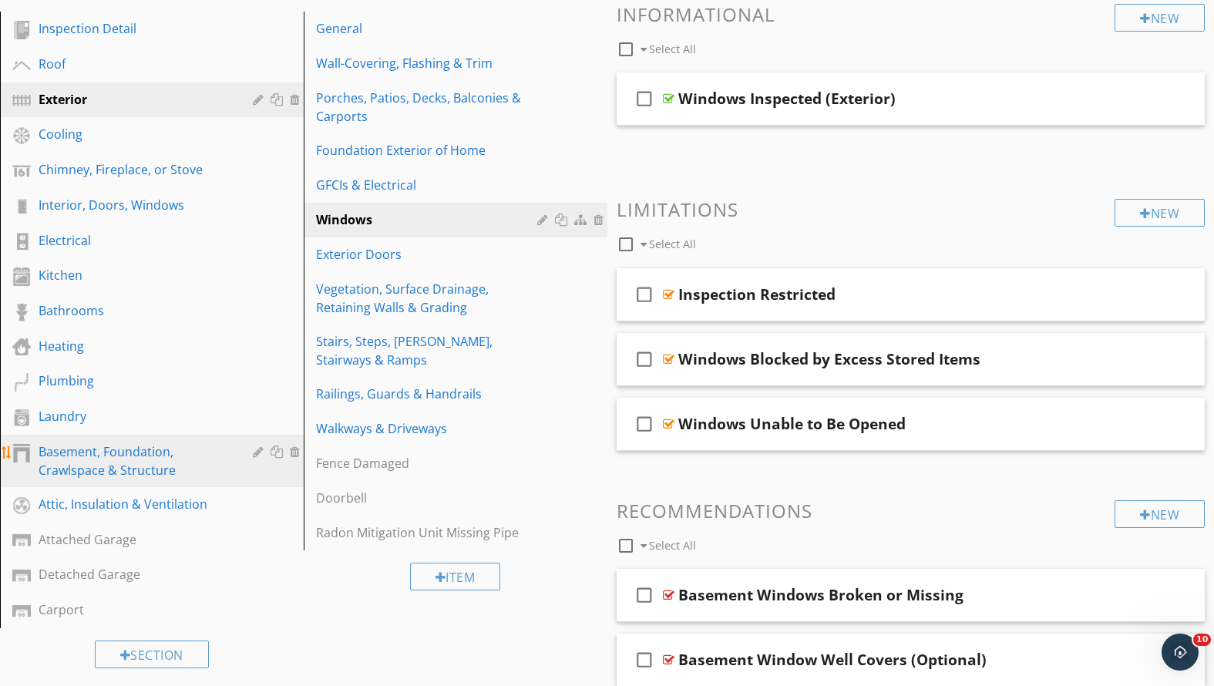
click at [96, 462] on div "Basement, Foundation, Crawlspace & Structure" at bounding box center [135, 460] width 192 height 37
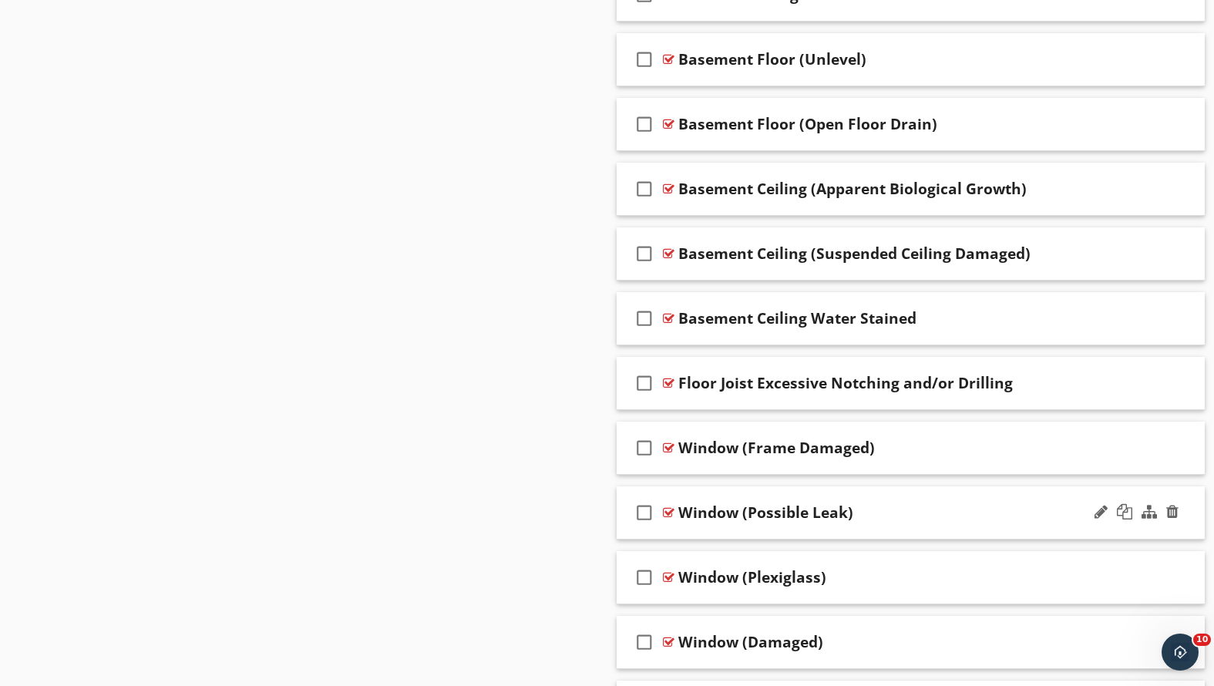
scroll to position [3014, 0]
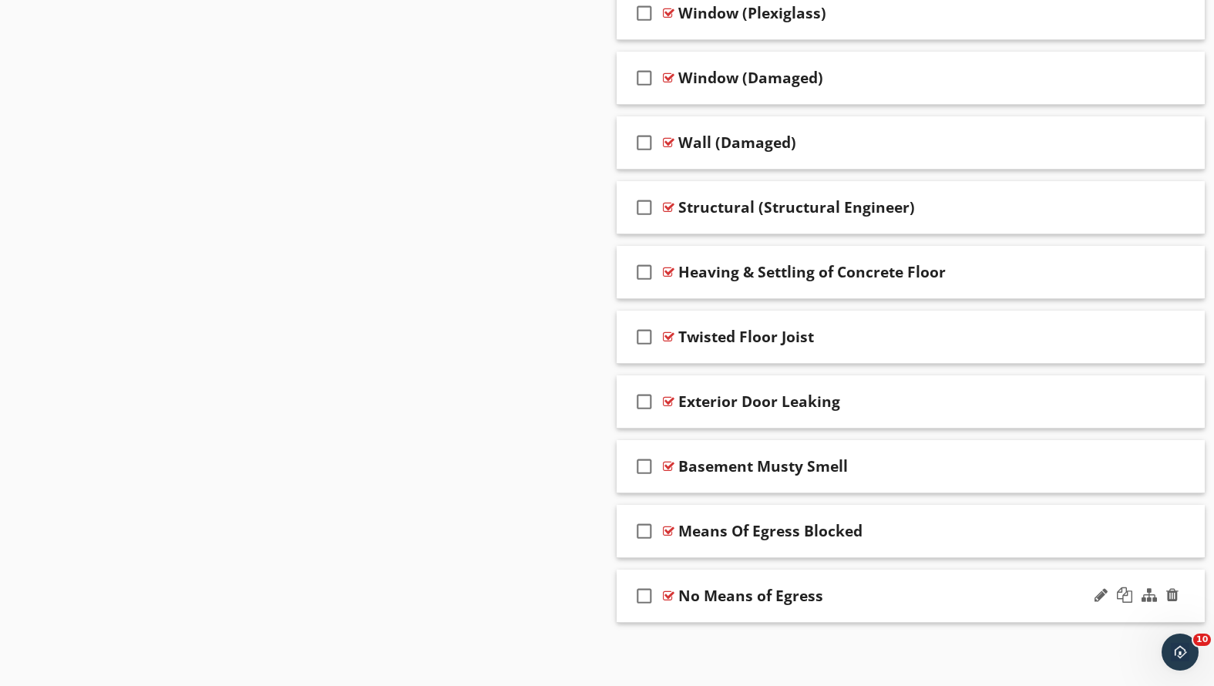
click at [894, 594] on div "No Means of Egress" at bounding box center [887, 596] width 419 height 19
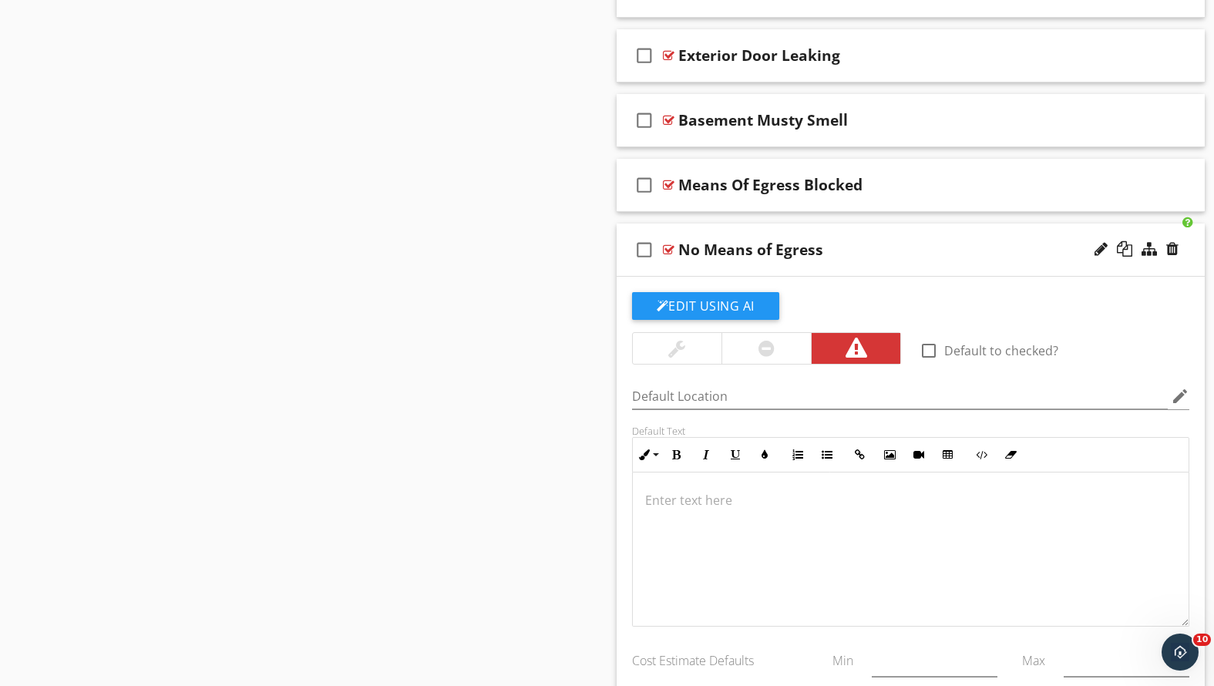
scroll to position [1, 0]
click at [934, 247] on div "No Means of Egress" at bounding box center [887, 250] width 419 height 19
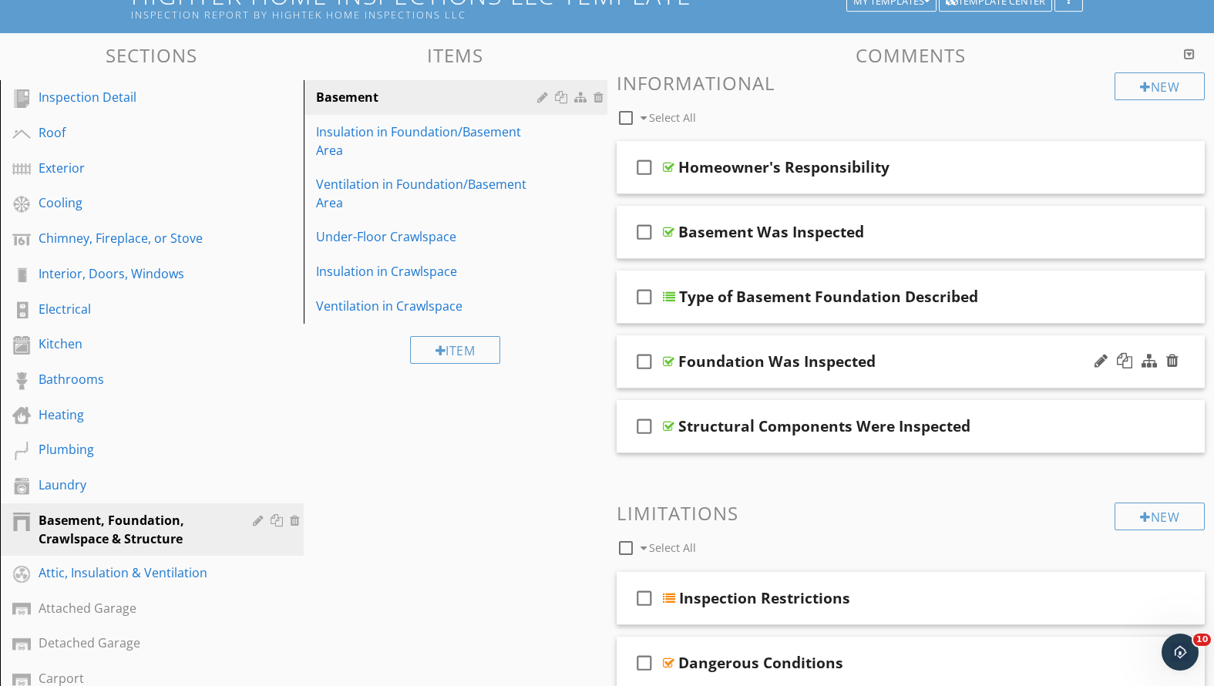
scroll to position [118, 0]
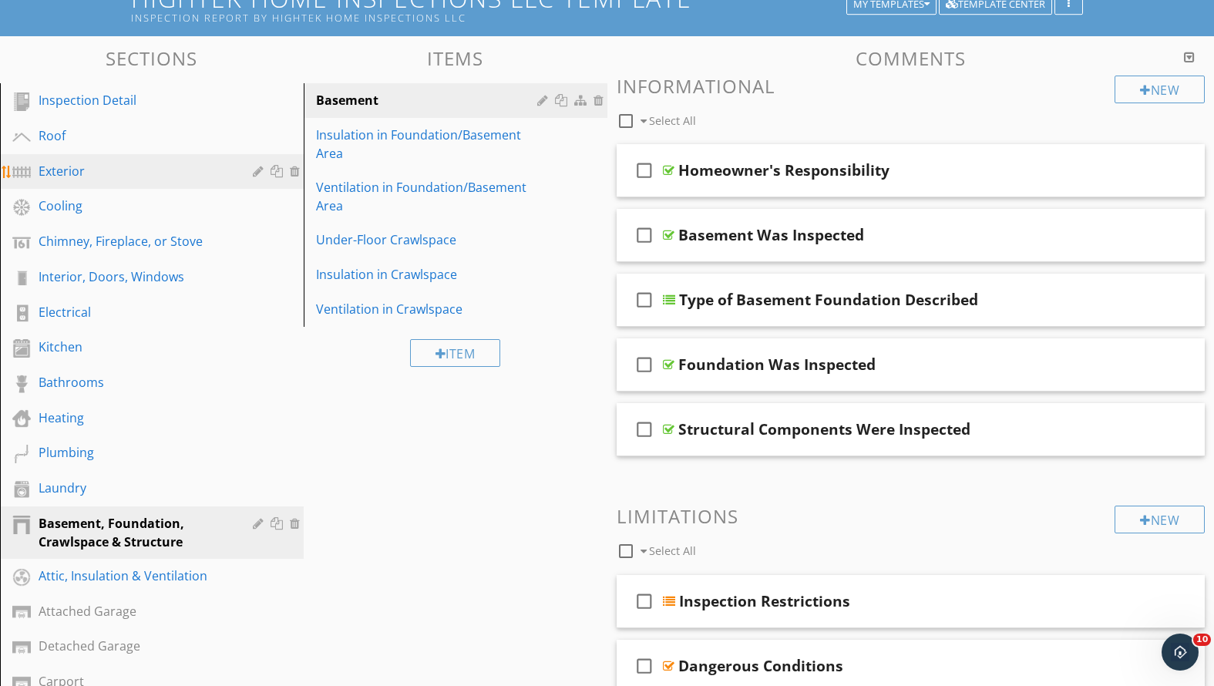
click at [103, 173] on div "Exterior" at bounding box center [135, 171] width 192 height 19
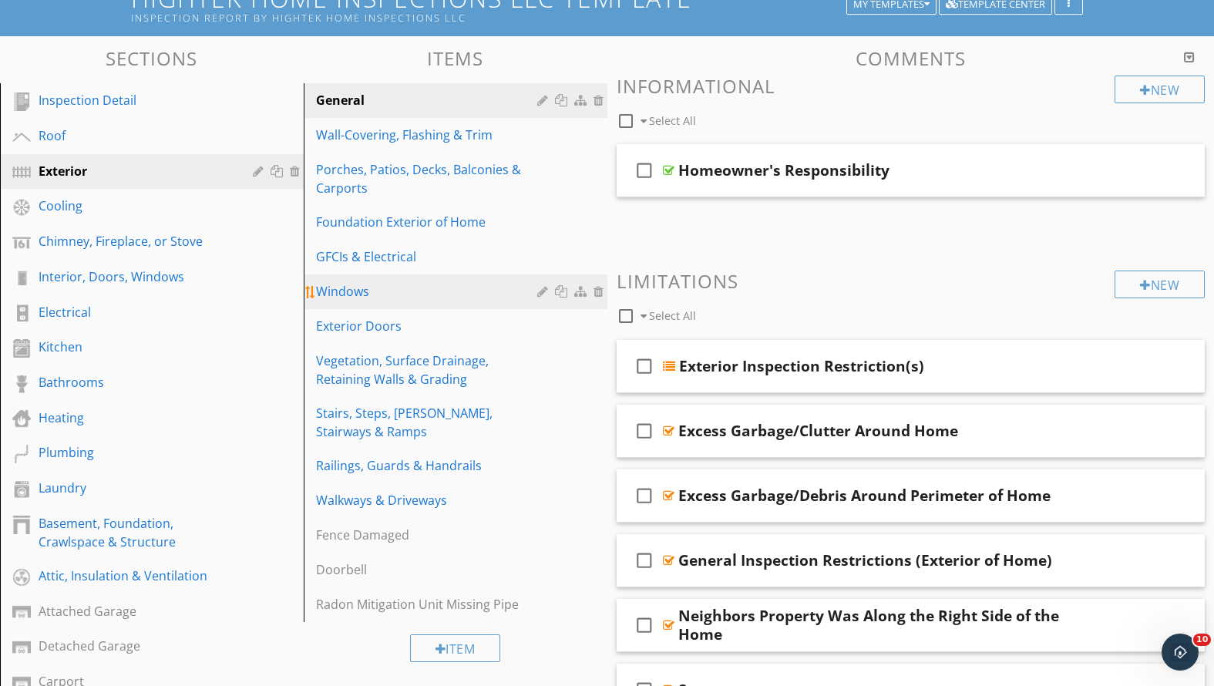
click at [368, 292] on div "Windows" at bounding box center [429, 291] width 226 height 19
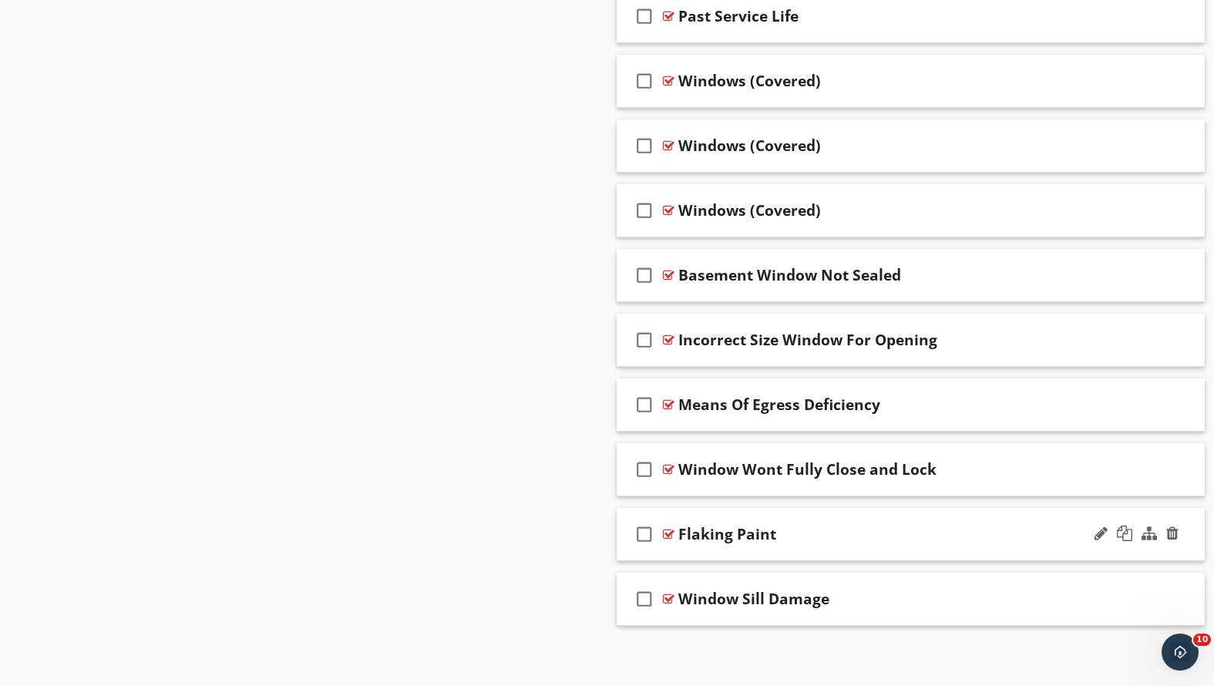
scroll to position [1542, 0]
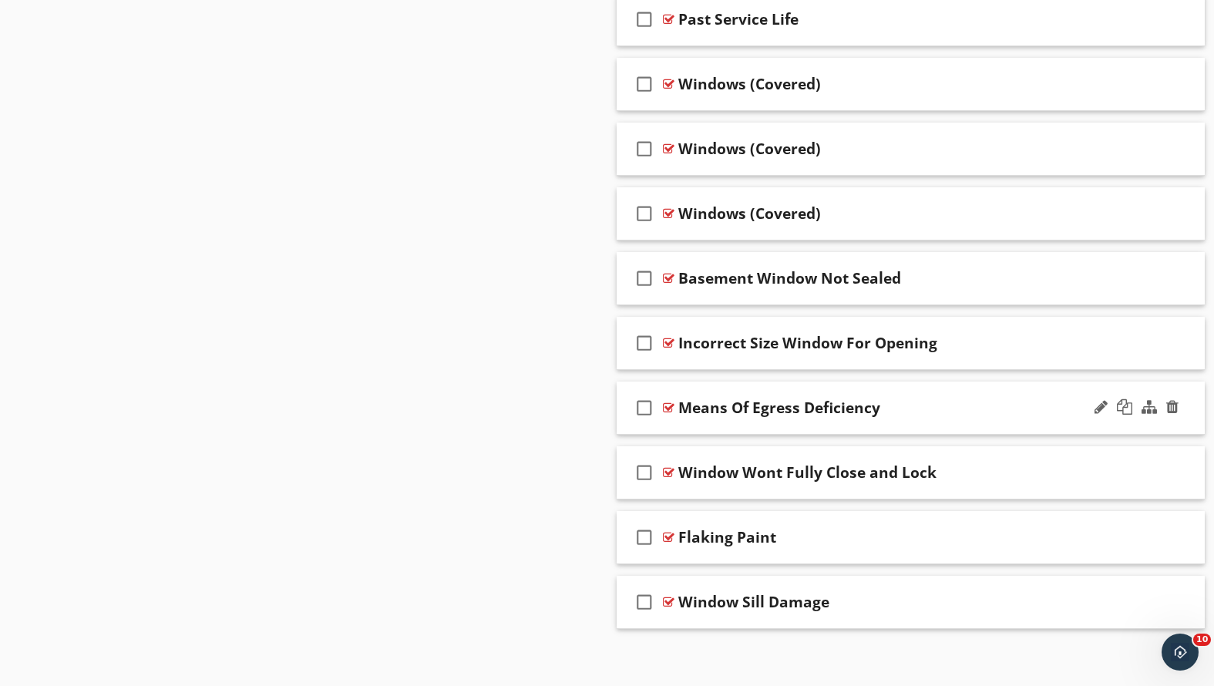
click at [916, 413] on div "Means Of Egress Deficiency" at bounding box center [887, 408] width 419 height 19
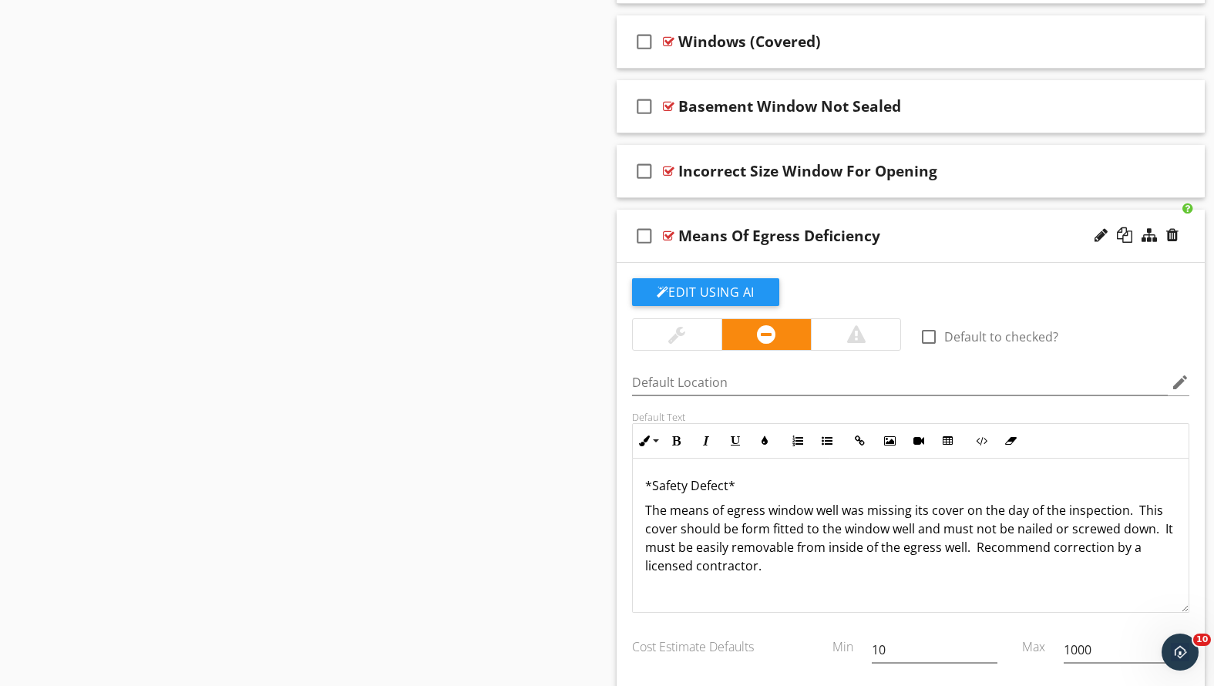
scroll to position [1617, 0]
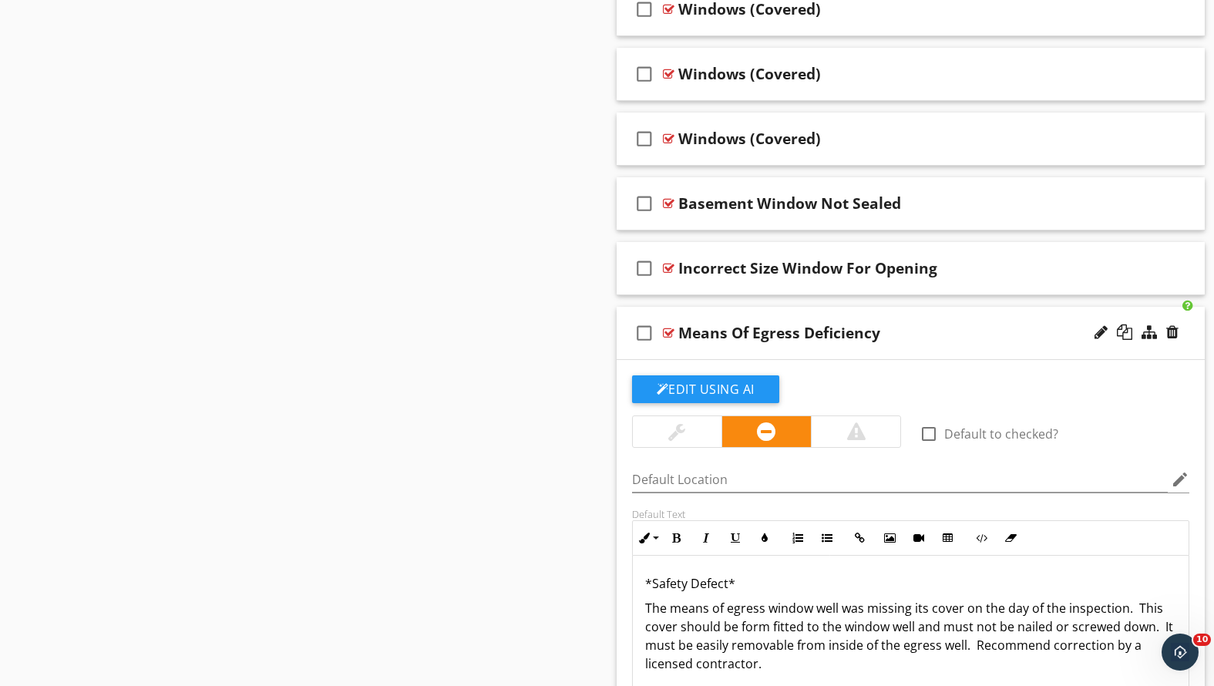
click at [945, 328] on div "Means Of Egress Deficiency" at bounding box center [887, 333] width 419 height 19
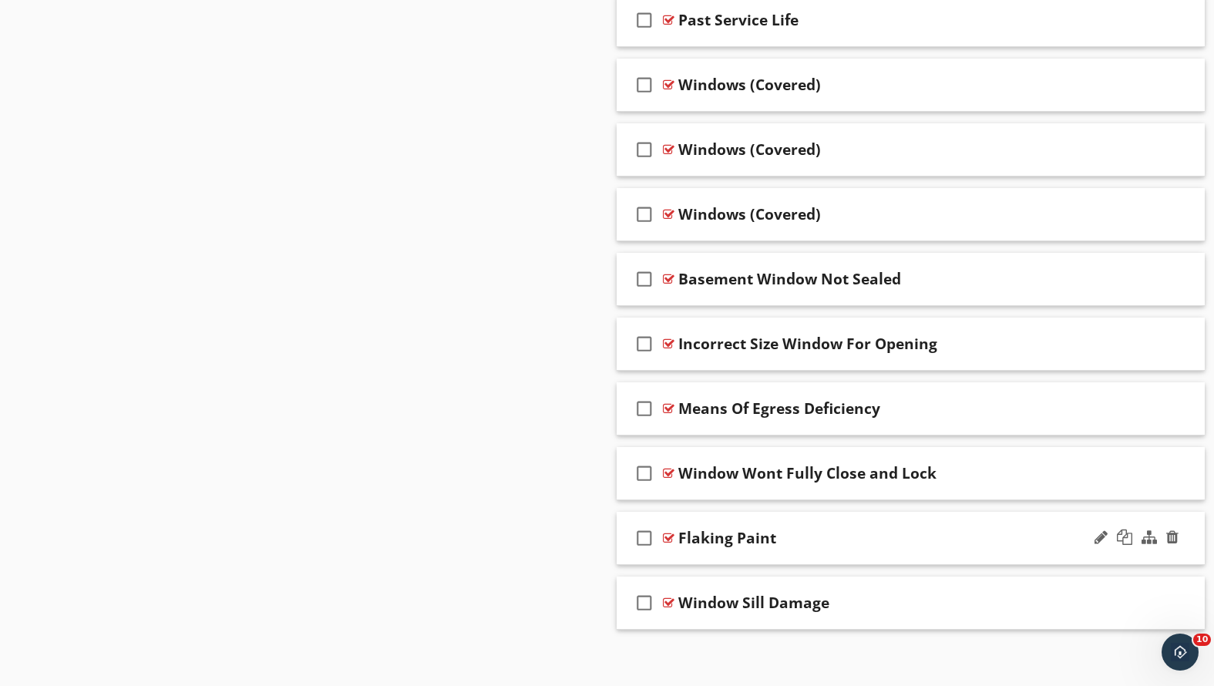
scroll to position [1529, 0]
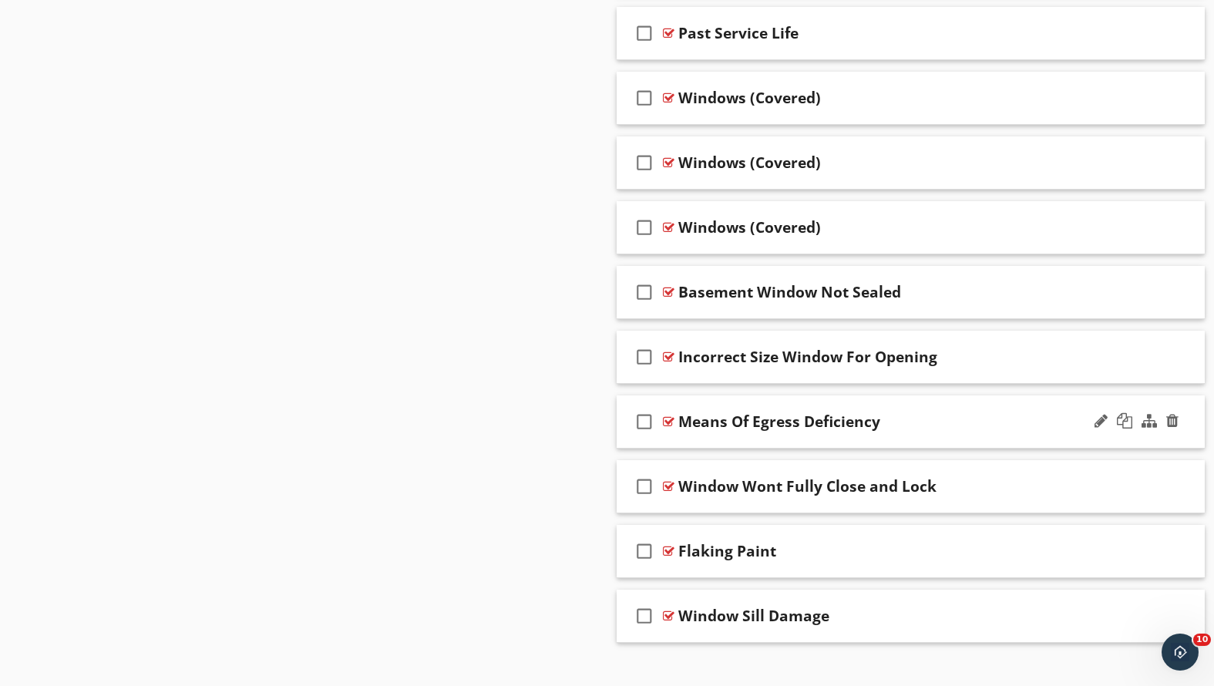
click at [898, 426] on div "Means Of Egress Deficiency" at bounding box center [887, 421] width 419 height 19
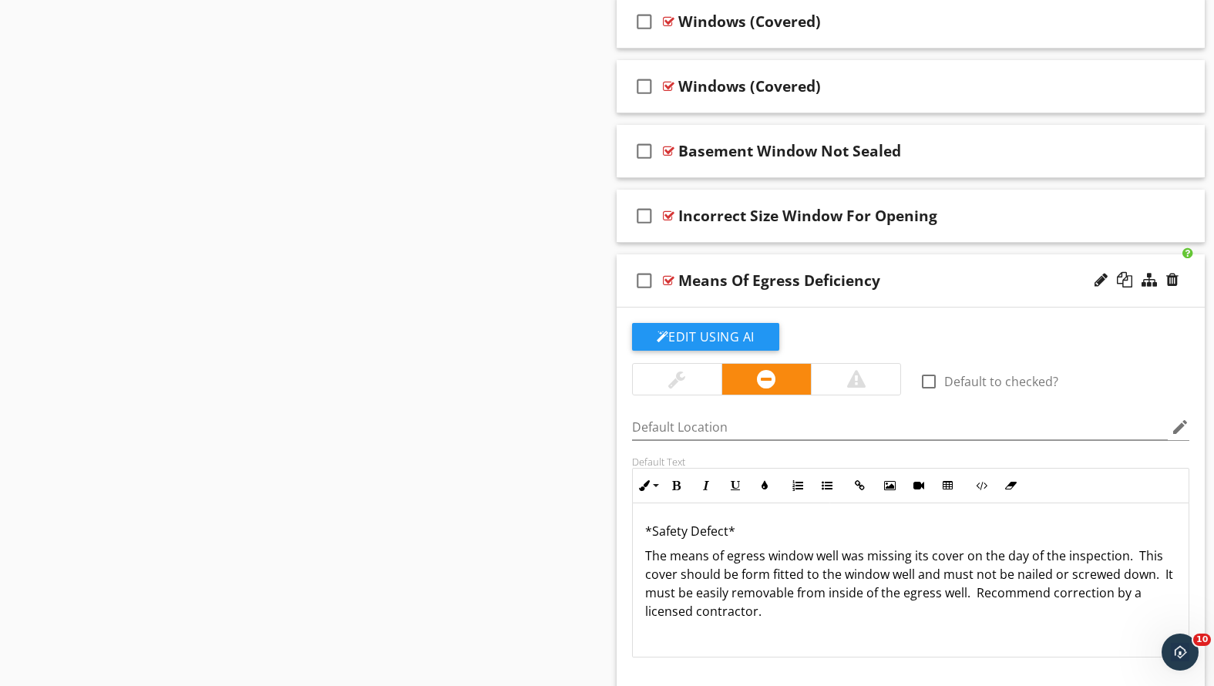
scroll to position [1789, 0]
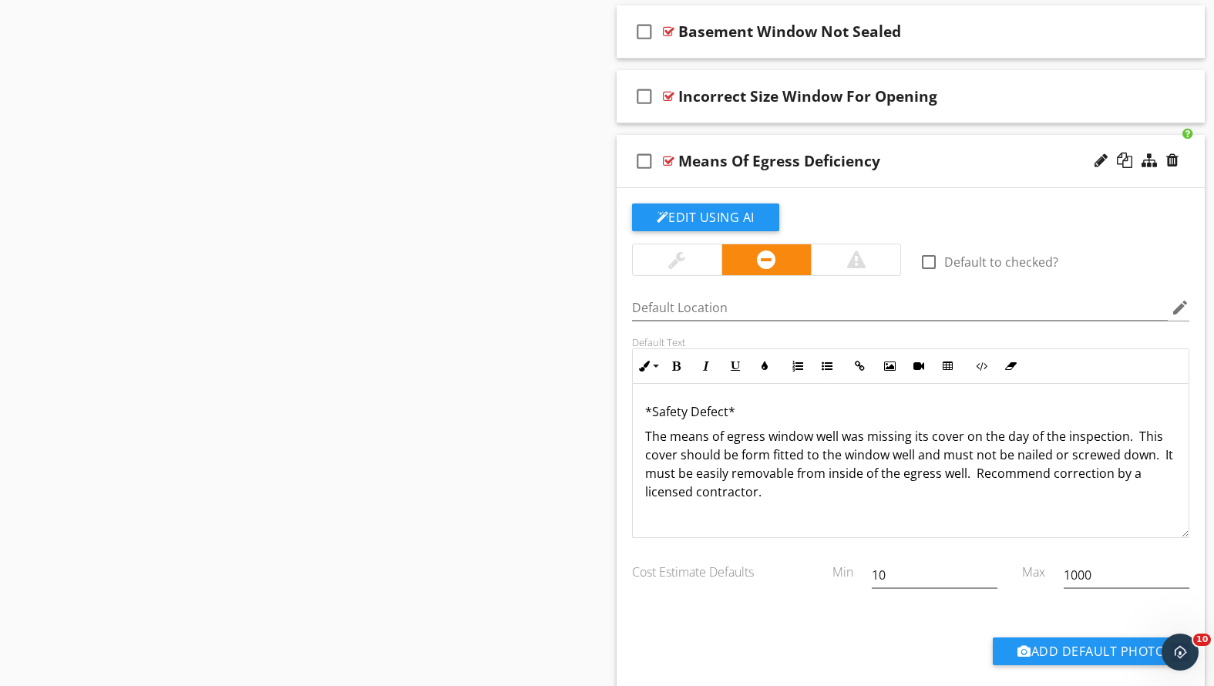
click at [910, 166] on div "Means Of Egress Deficiency" at bounding box center [887, 161] width 419 height 19
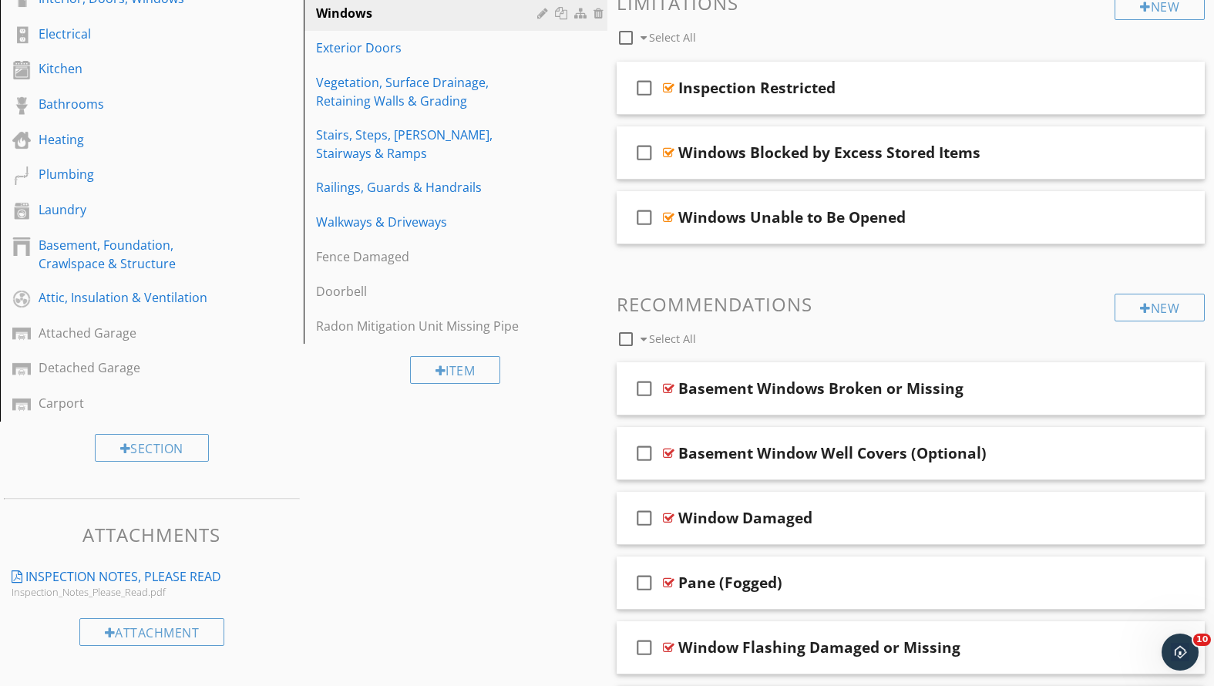
scroll to position [190, 0]
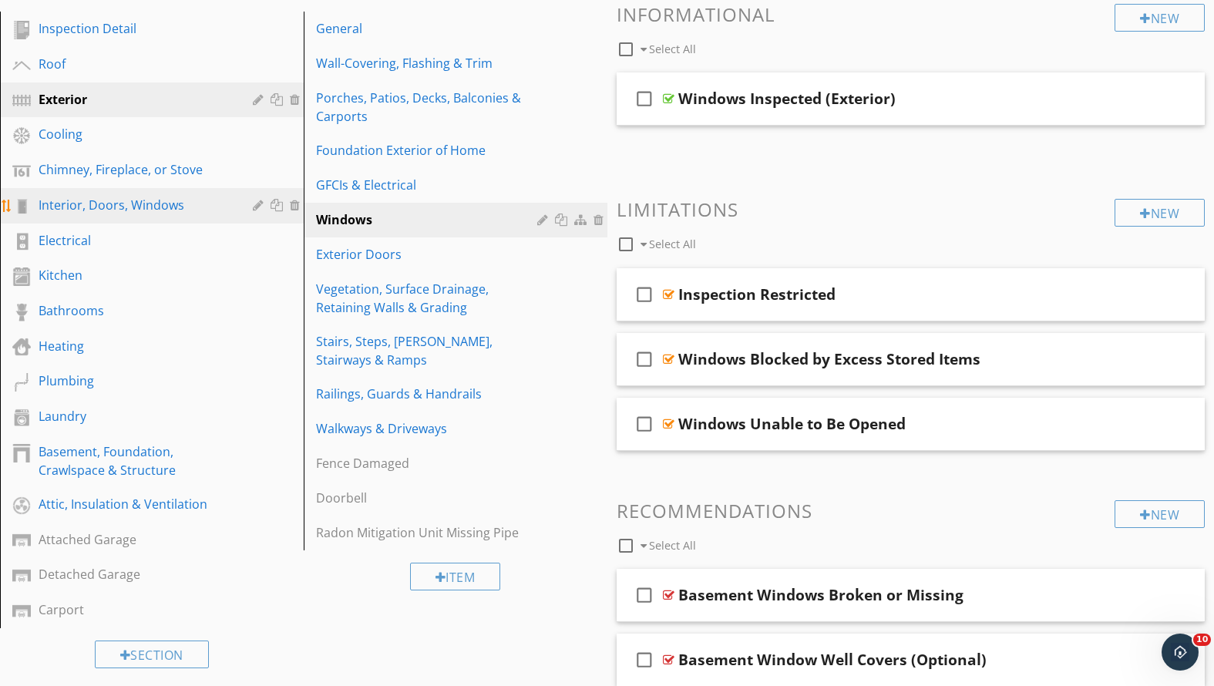
click at [99, 196] on div "Interior, Doors, Windows" at bounding box center [135, 205] width 192 height 19
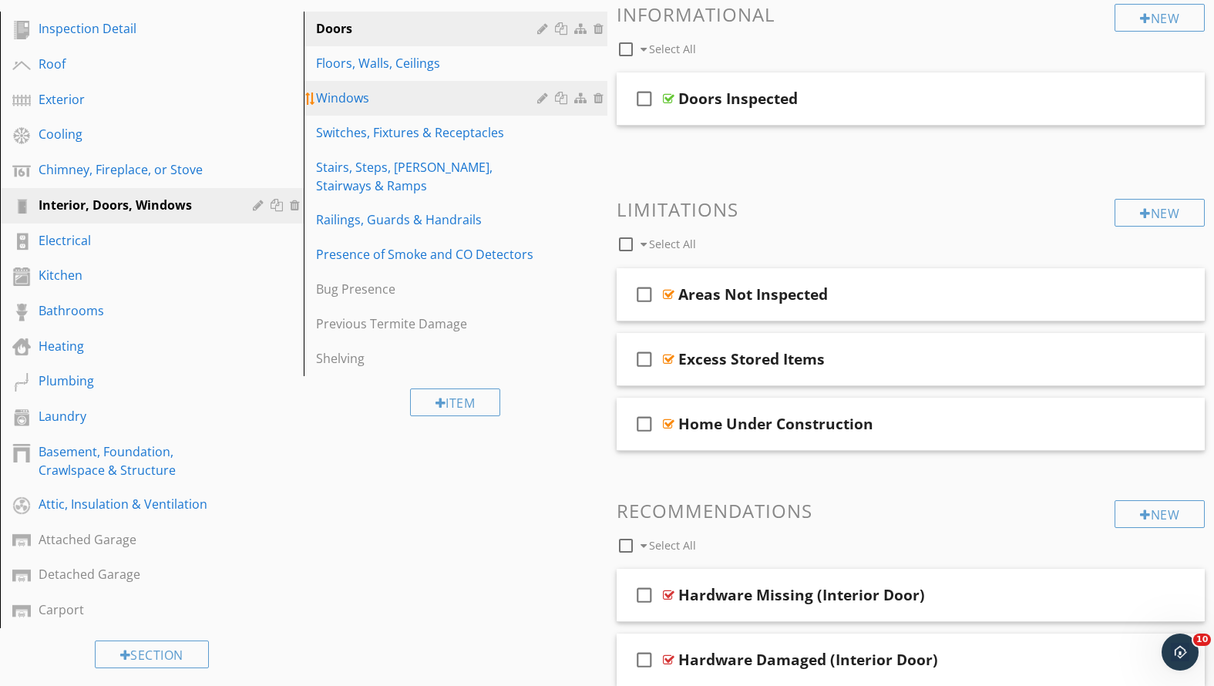
click at [401, 99] on div "Windows" at bounding box center [429, 98] width 226 height 19
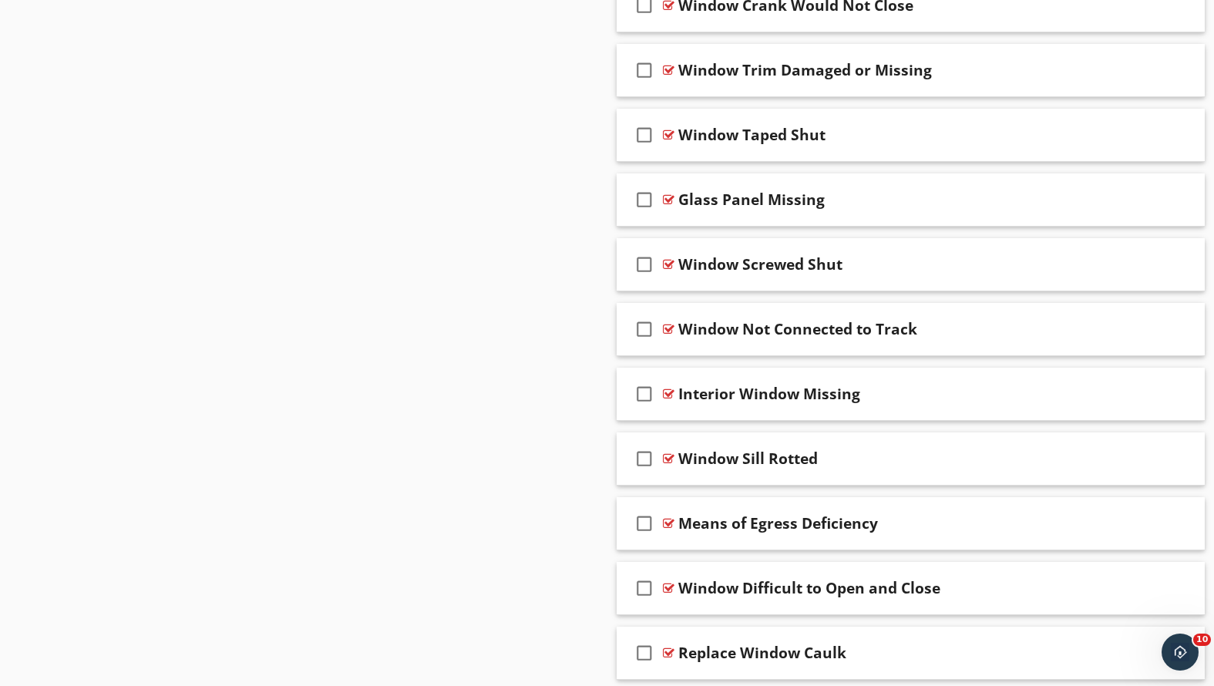
scroll to position [2605, 0]
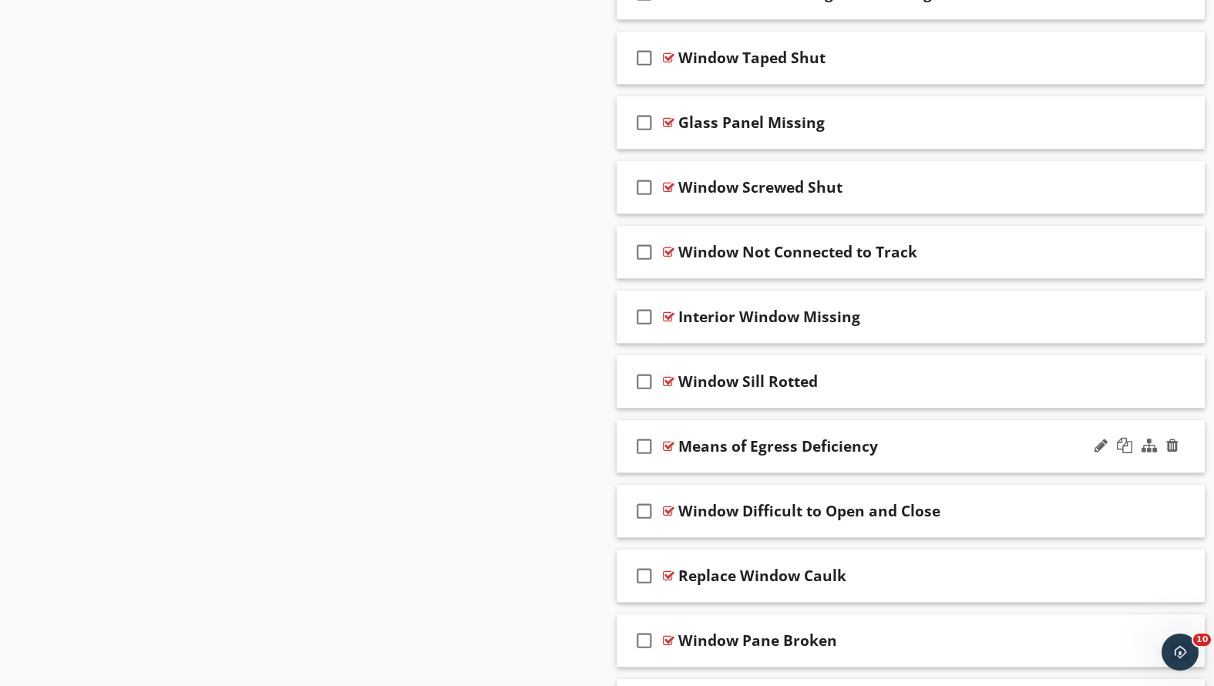
click at [934, 440] on div "Means of Egress Deficiency" at bounding box center [887, 446] width 419 height 19
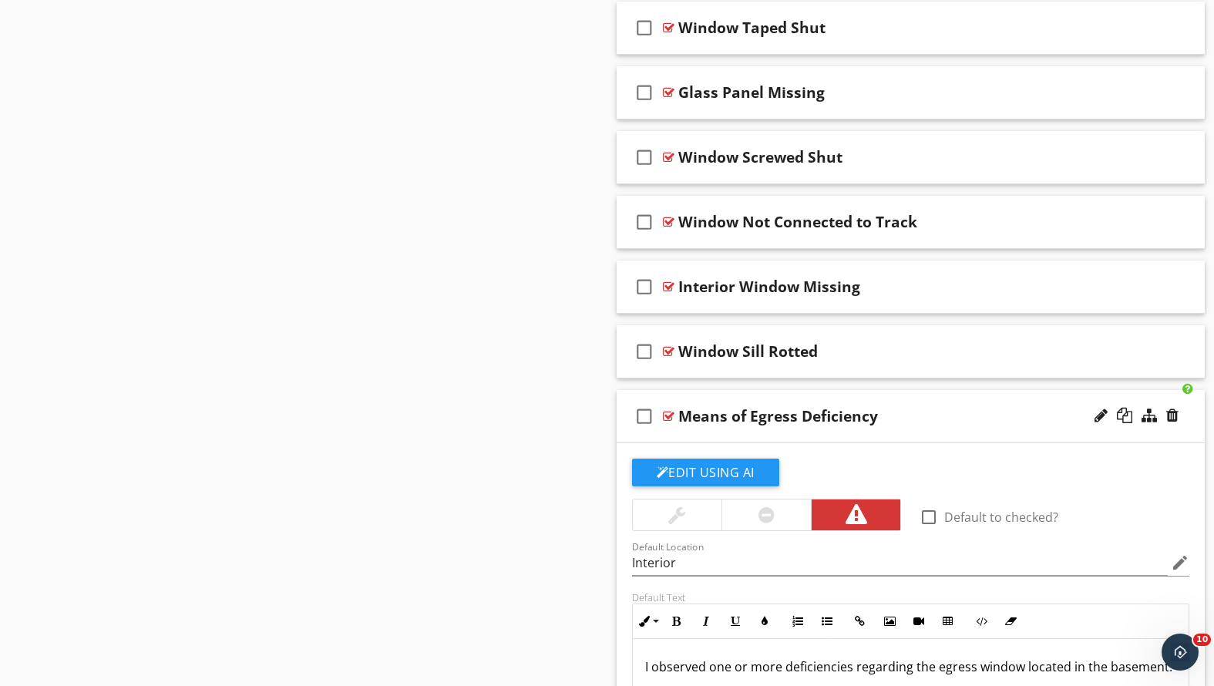
scroll to position [2794, 0]
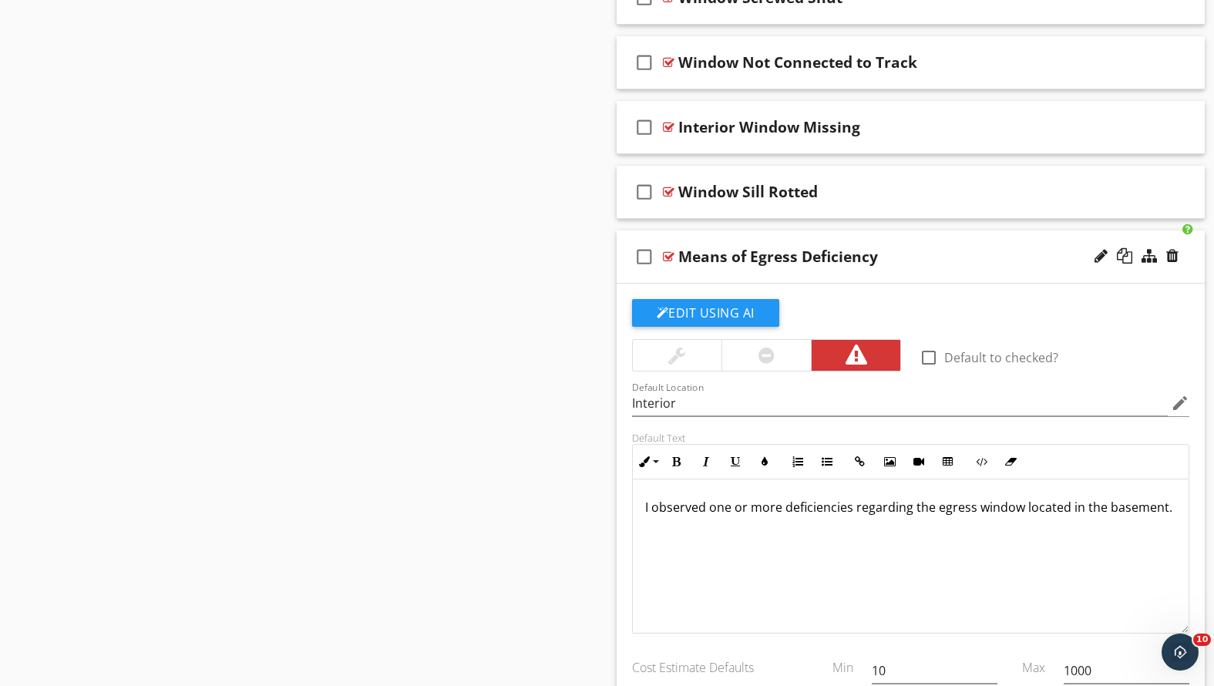
click at [934, 260] on div "Means of Egress Deficiency" at bounding box center [887, 256] width 419 height 19
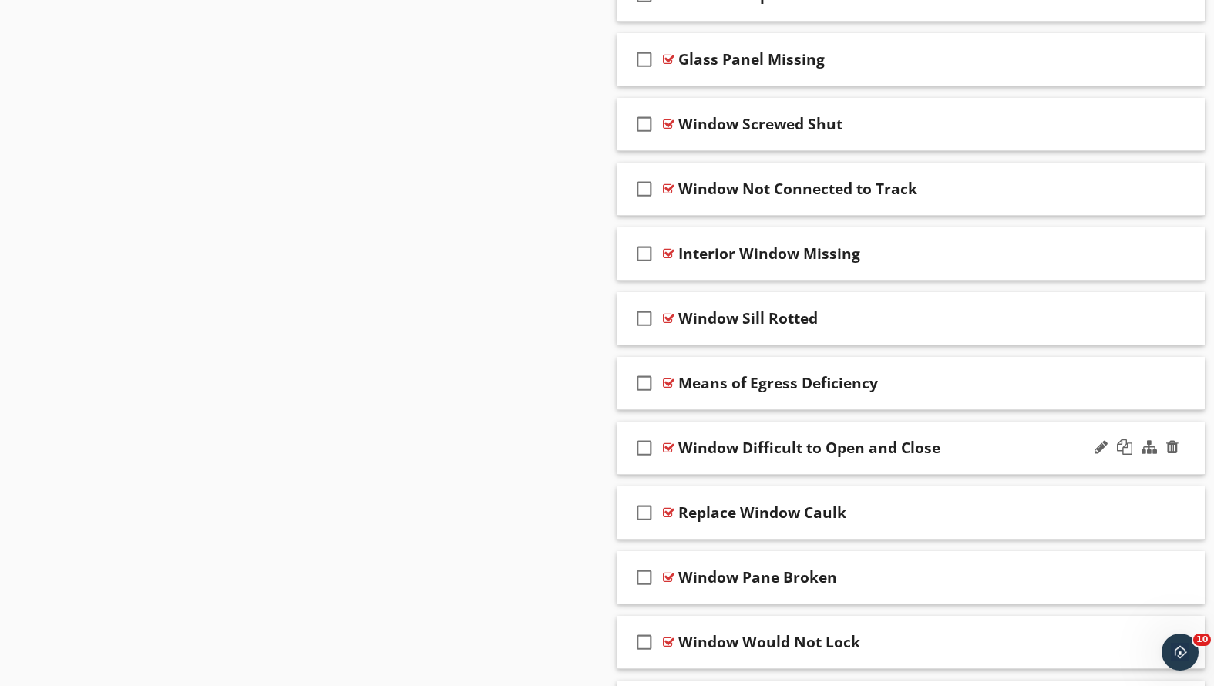
scroll to position [2642, 0]
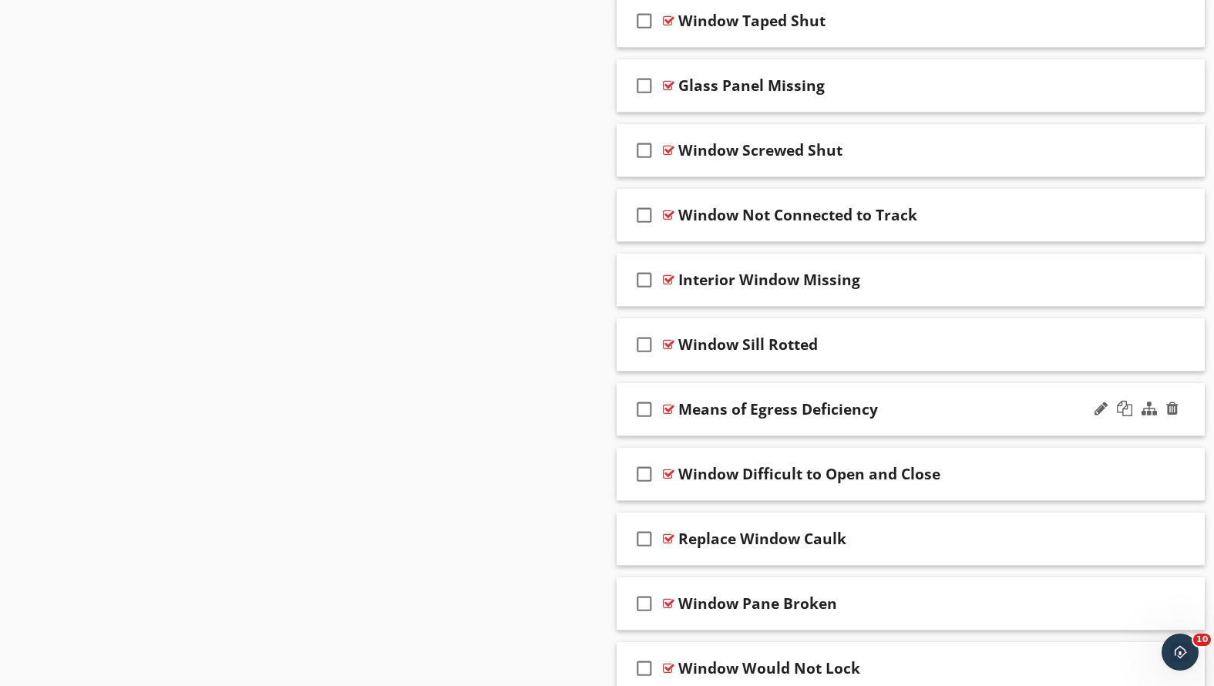
click at [919, 408] on div "Means of Egress Deficiency" at bounding box center [887, 409] width 419 height 19
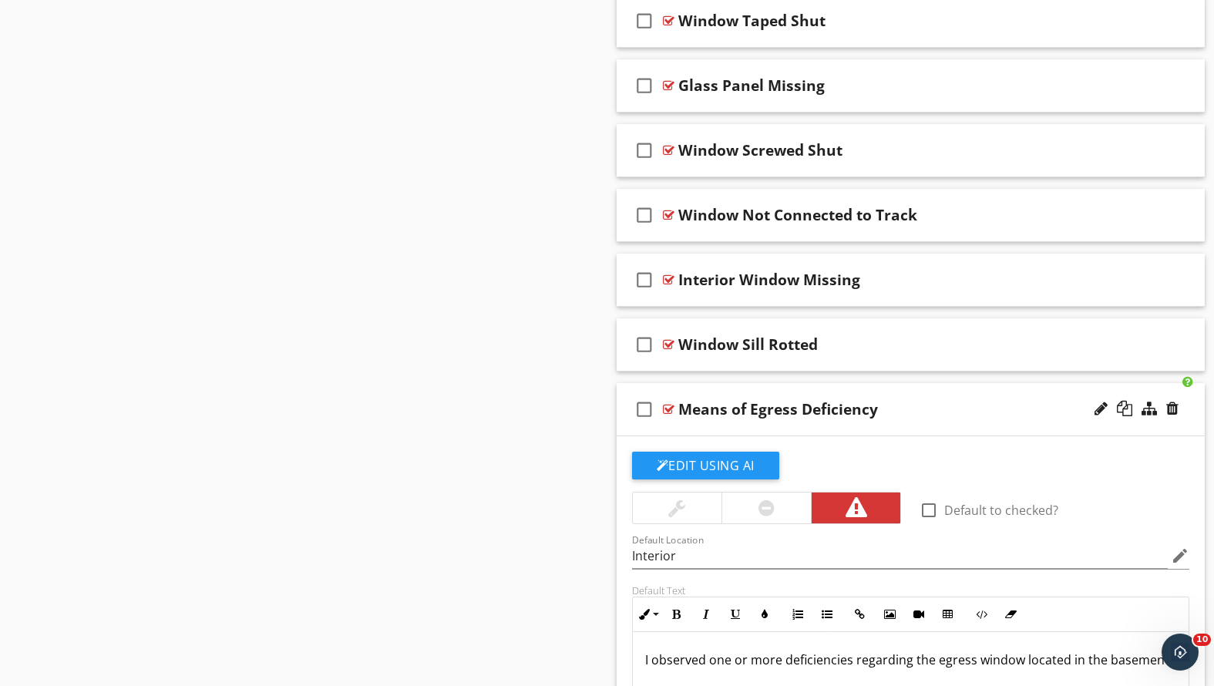
click at [919, 408] on div "Means of Egress Deficiency" at bounding box center [887, 409] width 419 height 19
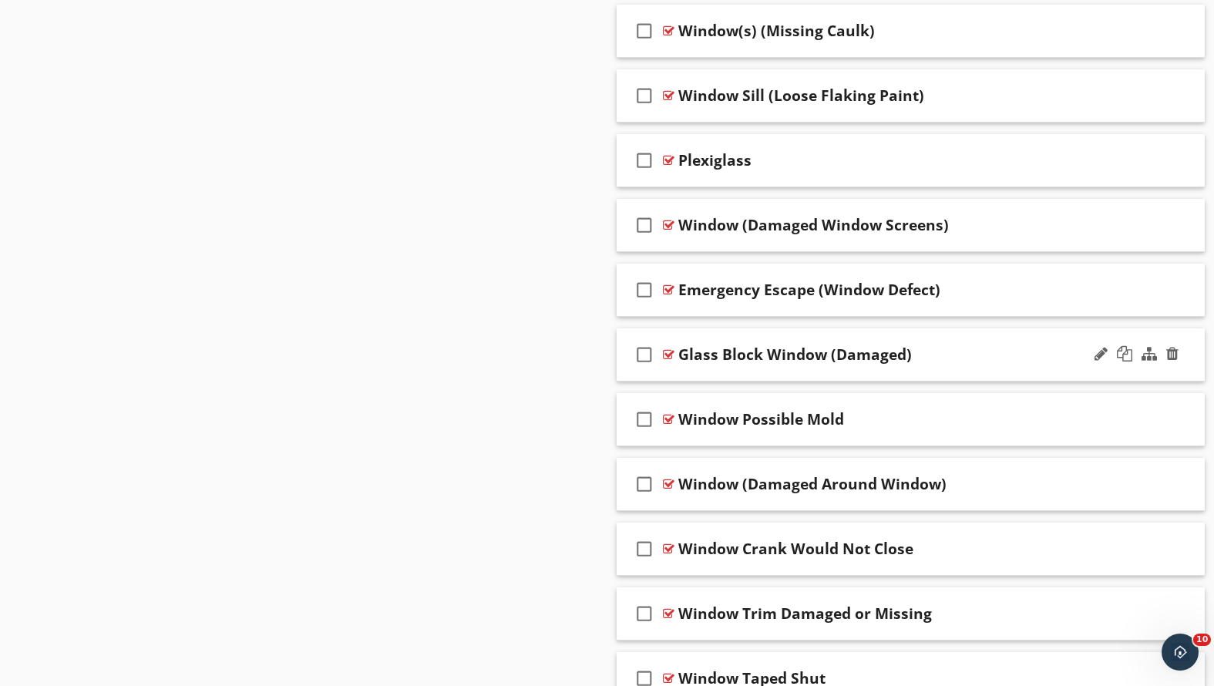
scroll to position [1960, 0]
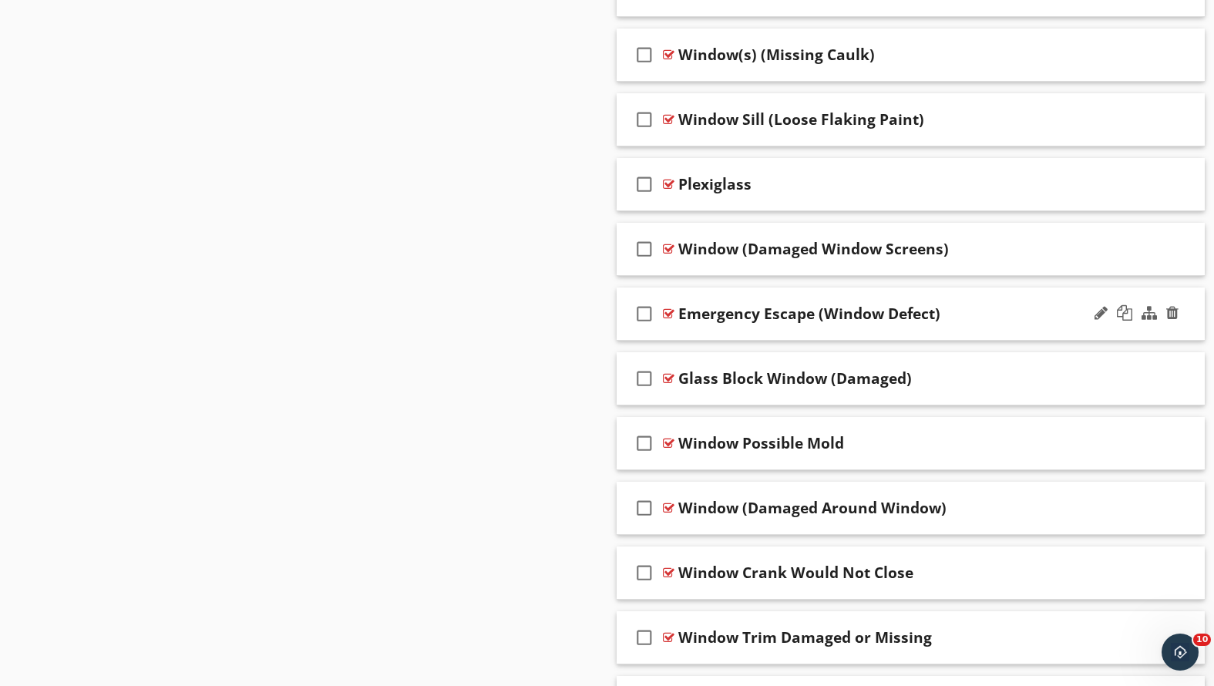
click at [973, 313] on div "Emergency Escape (Window Defect)" at bounding box center [887, 313] width 419 height 19
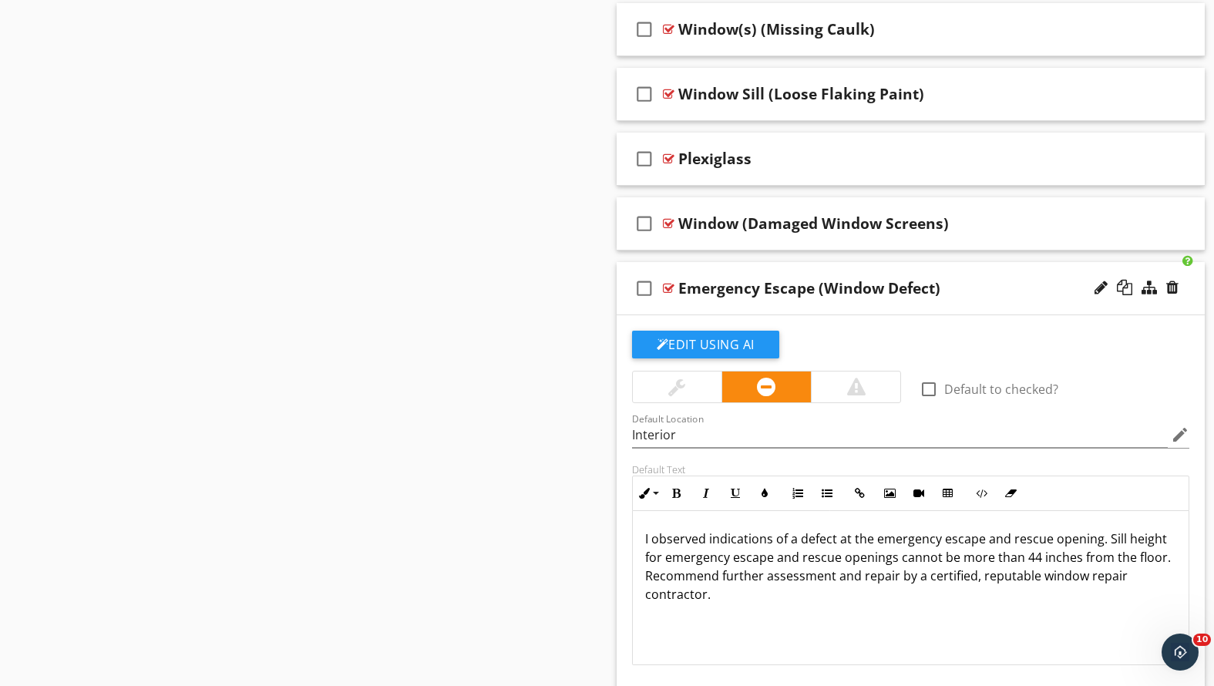
scroll to position [2014, 0]
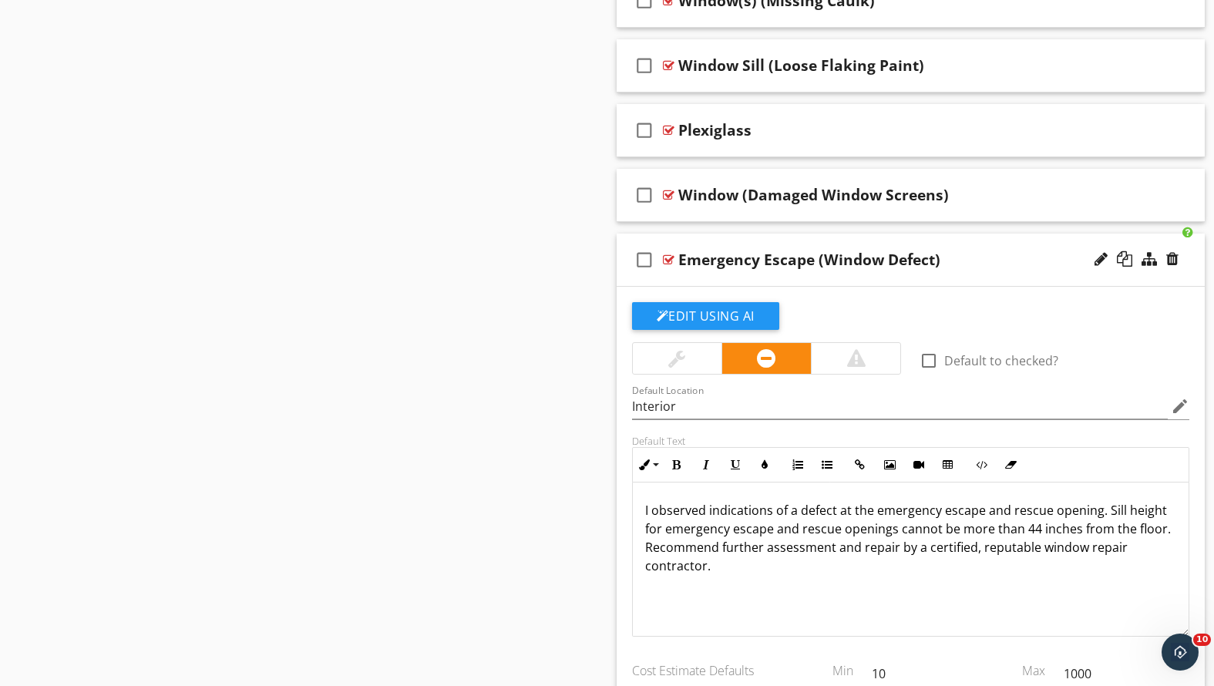
click at [965, 271] on div "check_box_outline_blank Emergency Escape (Window Defect)" at bounding box center [911, 260] width 589 height 53
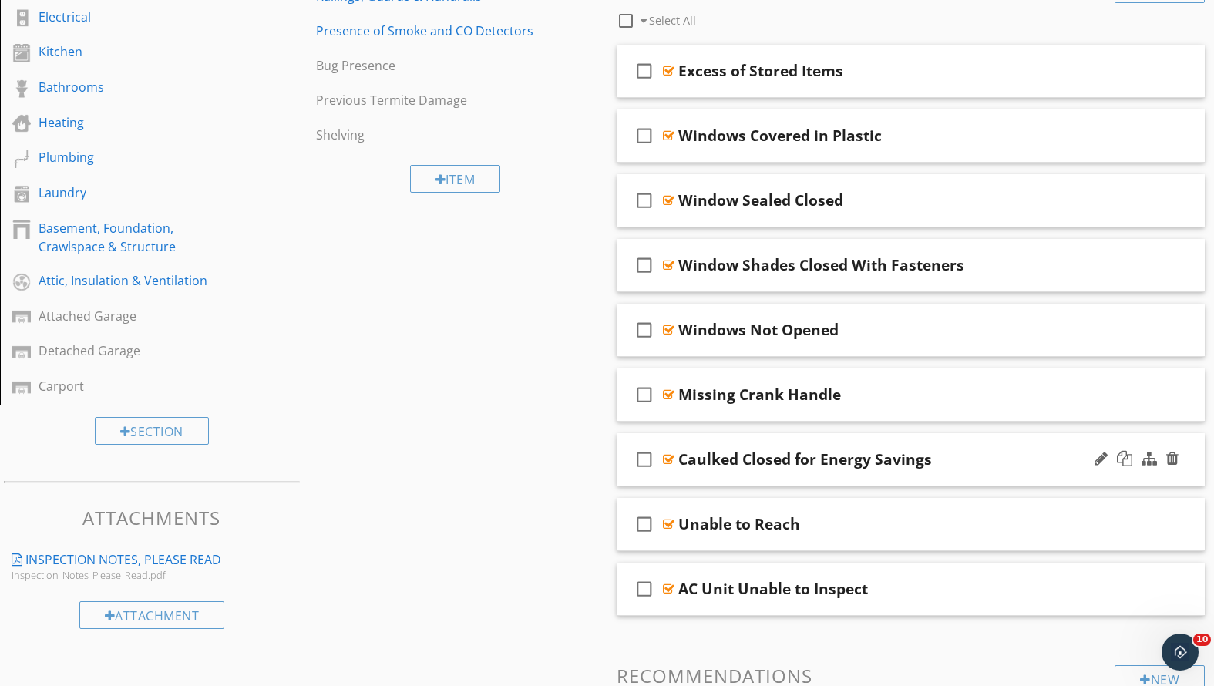
scroll to position [104, 0]
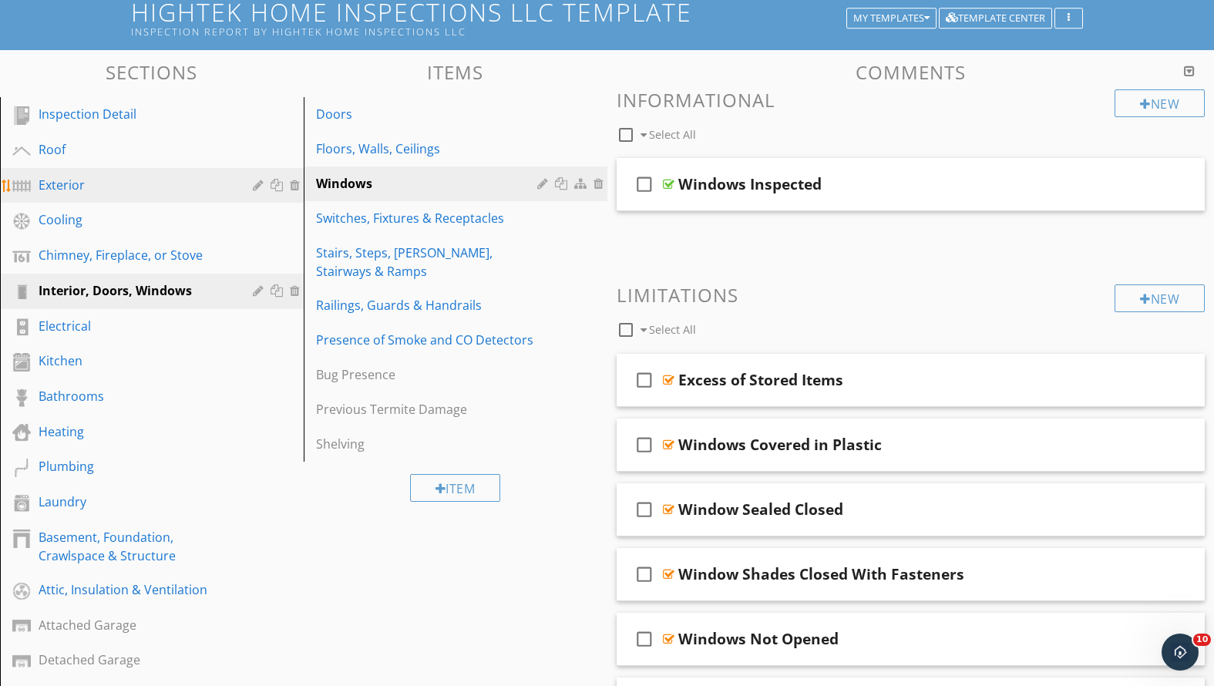
click at [83, 177] on div "Exterior" at bounding box center [135, 185] width 192 height 19
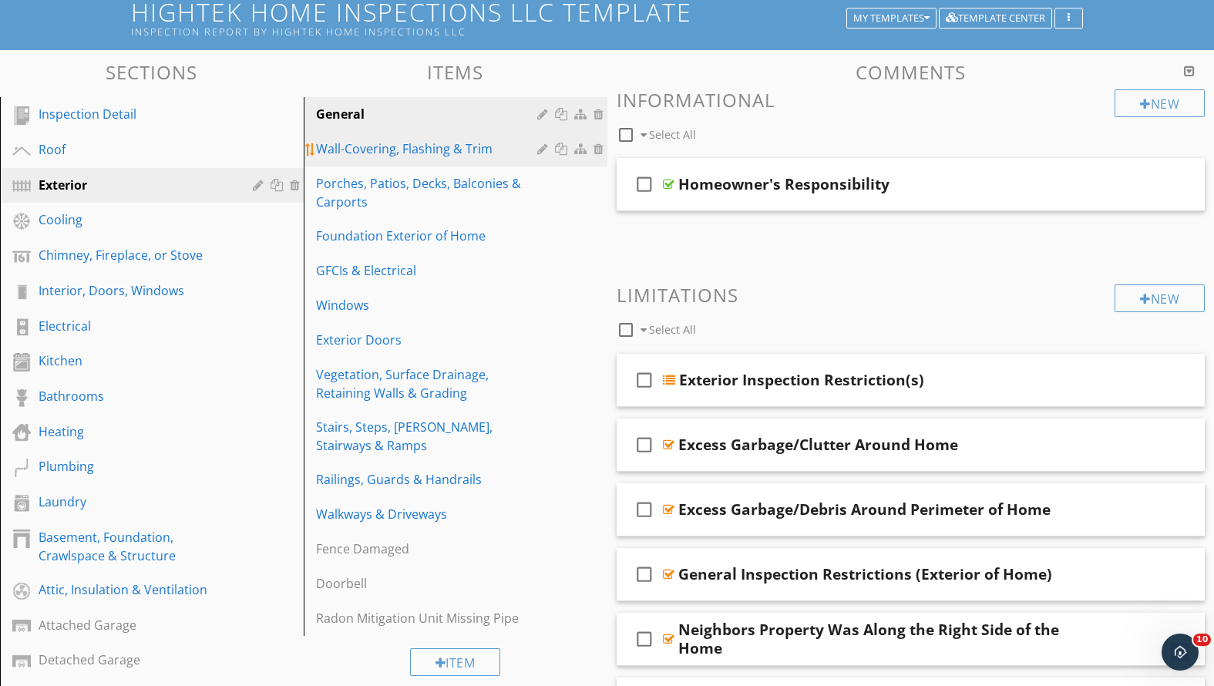
click at [345, 152] on div "Wall-Covering, Flashing & Trim" at bounding box center [429, 149] width 226 height 19
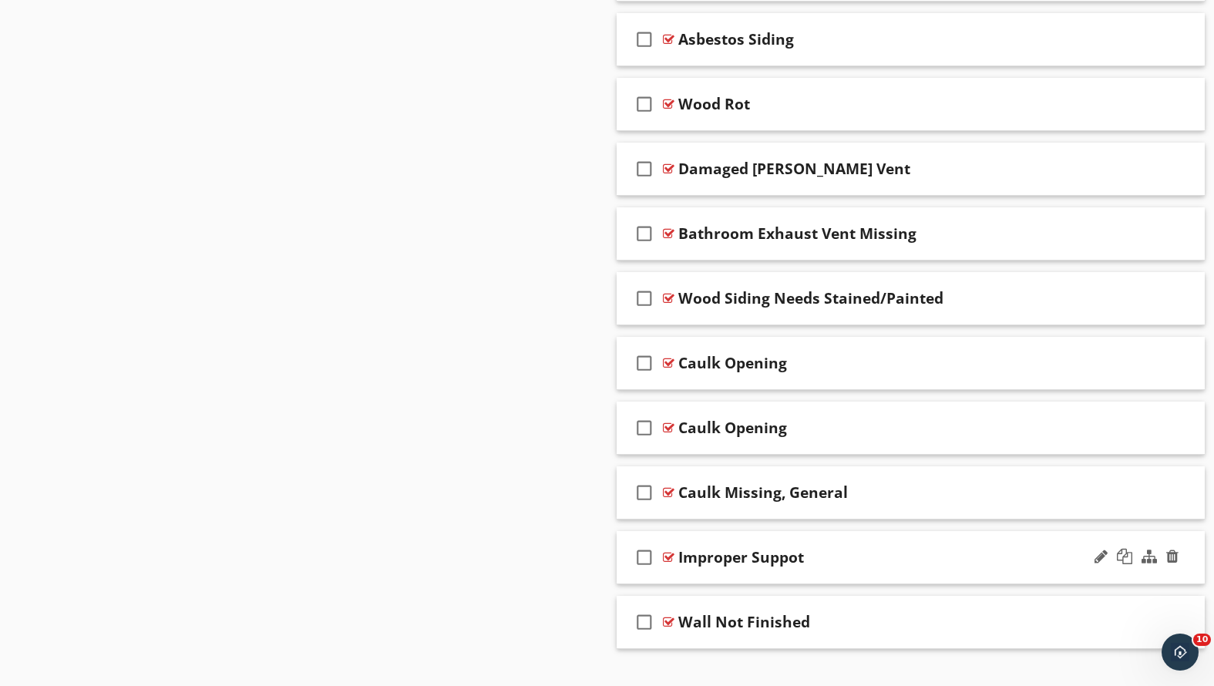
scroll to position [3073, 0]
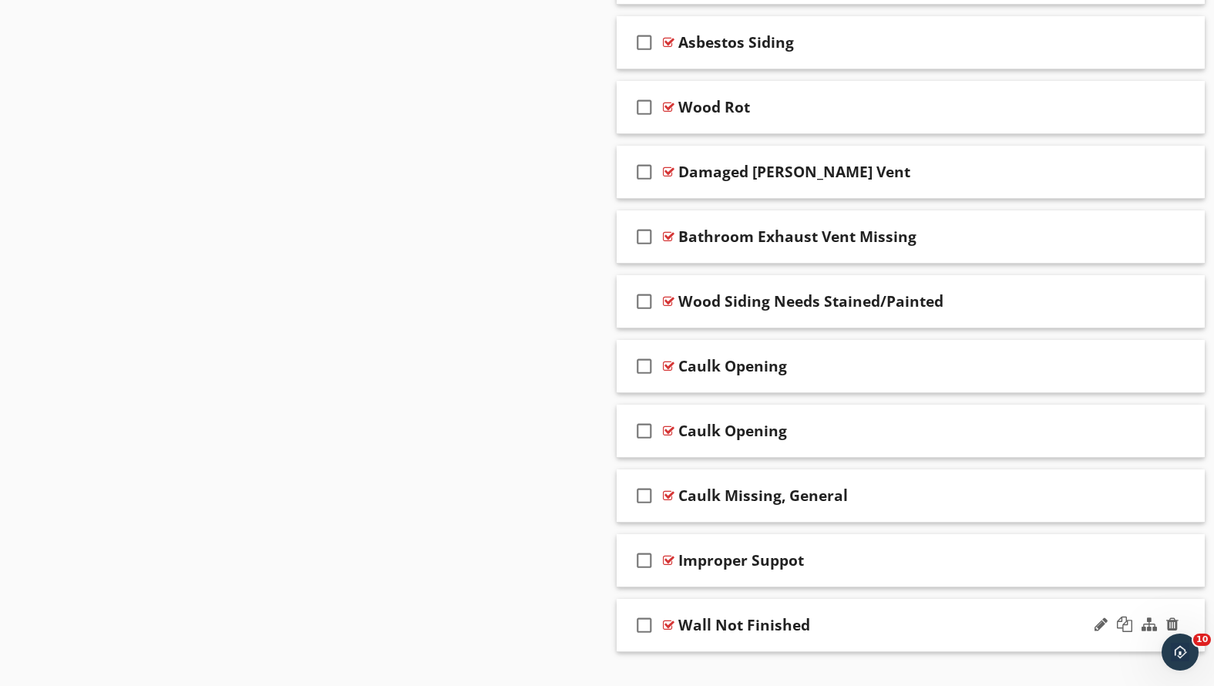
click at [841, 638] on div "check_box_outline_blank Wall Not Finished" at bounding box center [911, 625] width 589 height 53
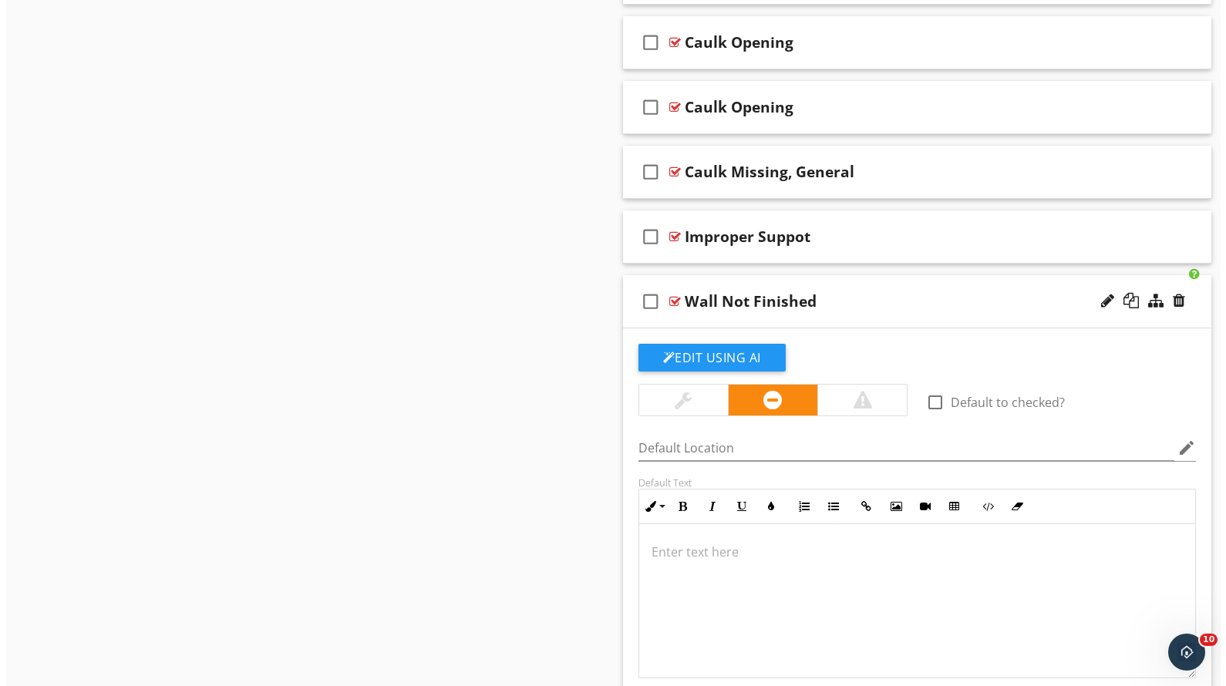
scroll to position [3573, 0]
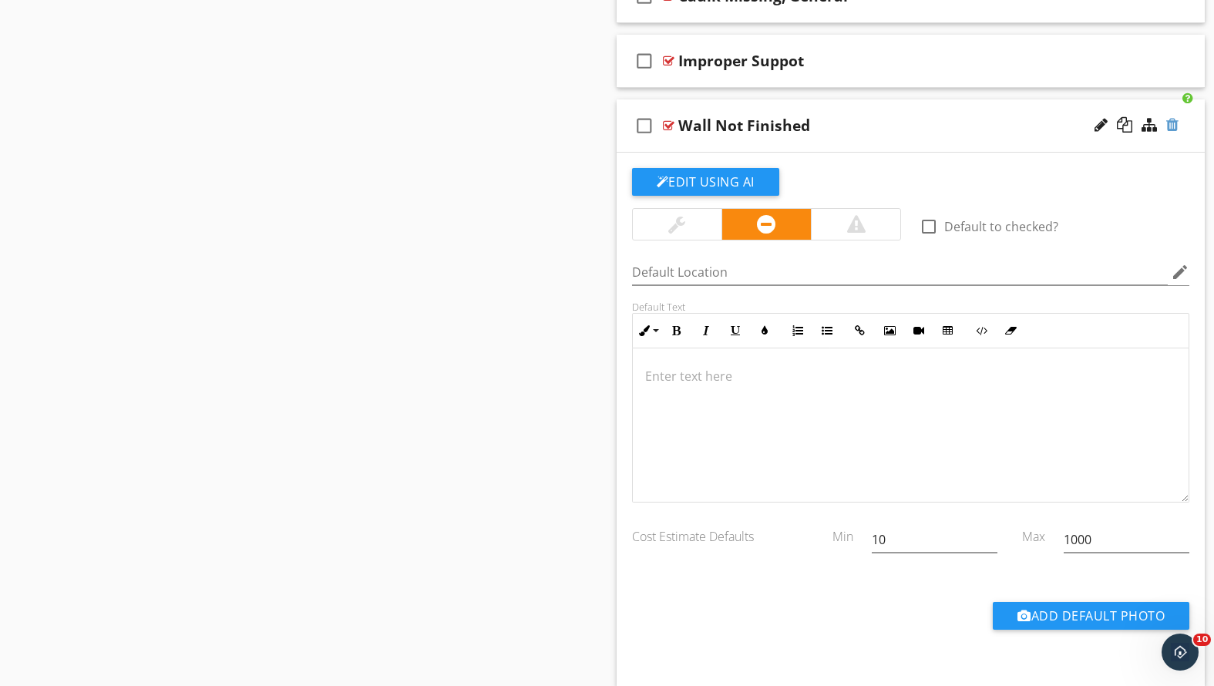
click at [1176, 121] on div at bounding box center [1172, 124] width 12 height 15
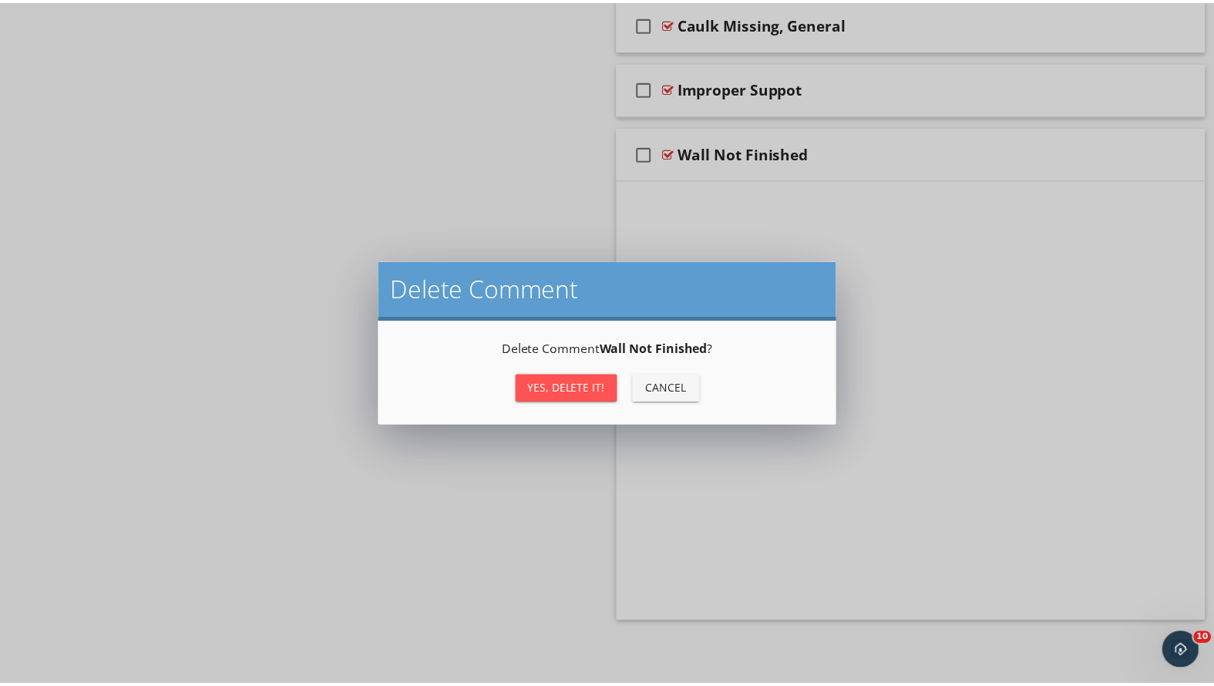
scroll to position [3103, 0]
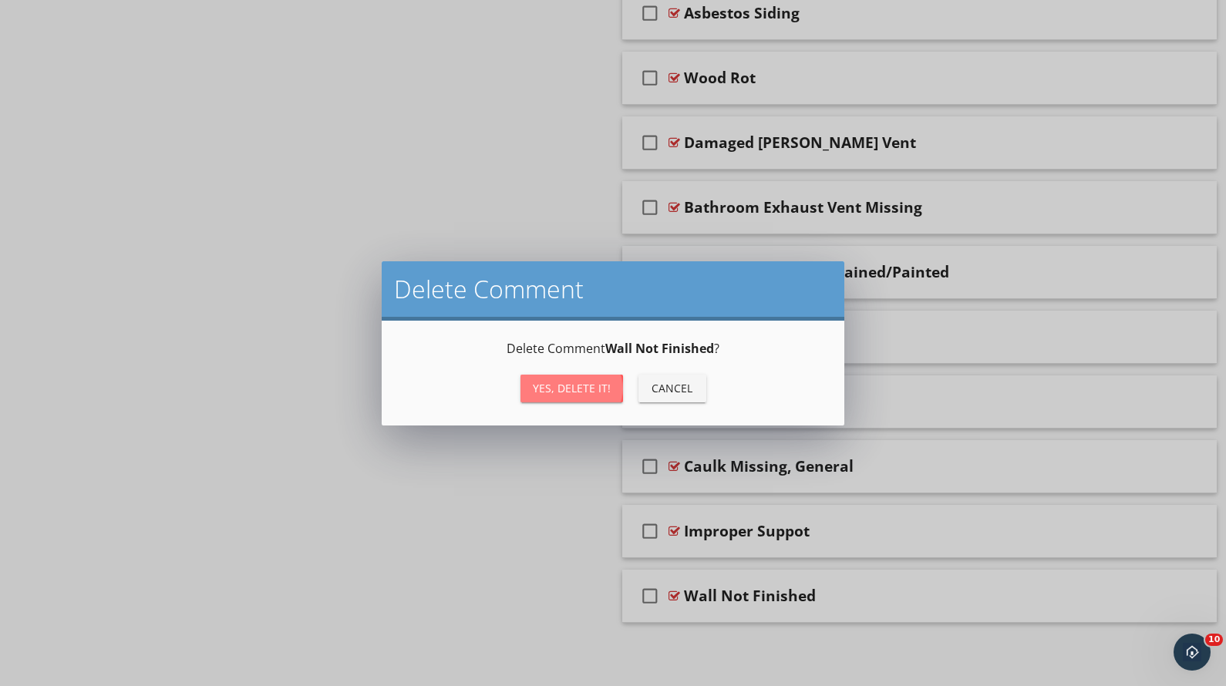
click at [524, 392] on button "Yes, Delete it!" at bounding box center [571, 389] width 103 height 28
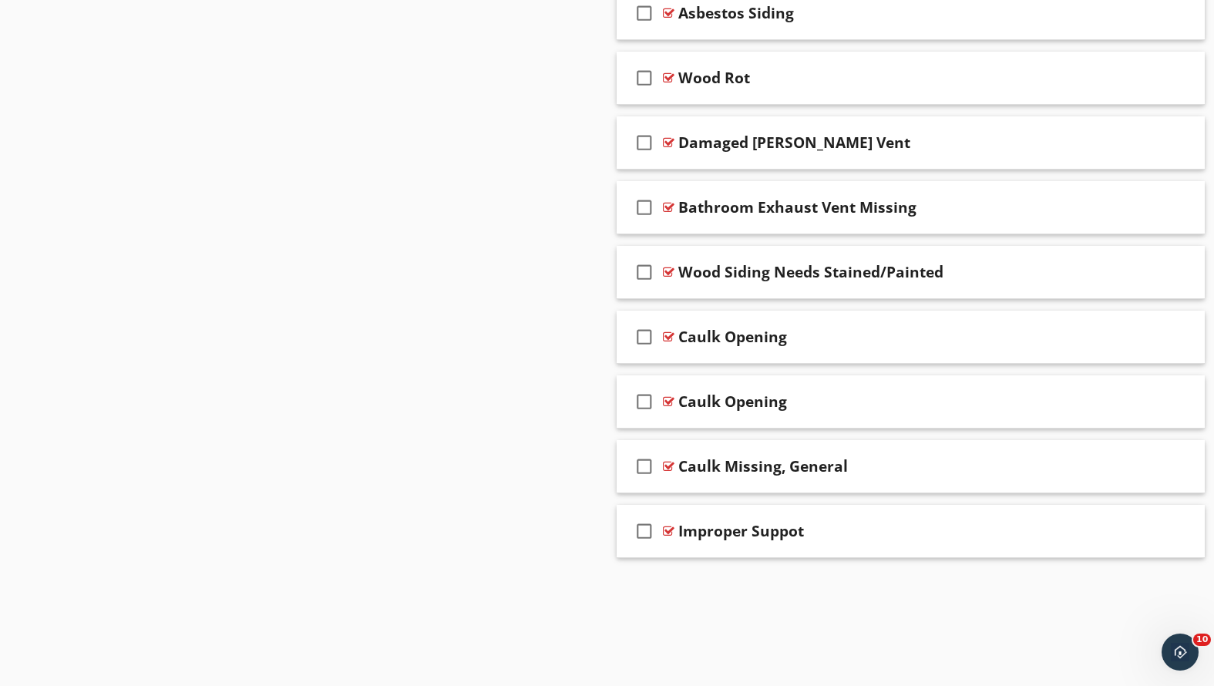
scroll to position [3038, 0]
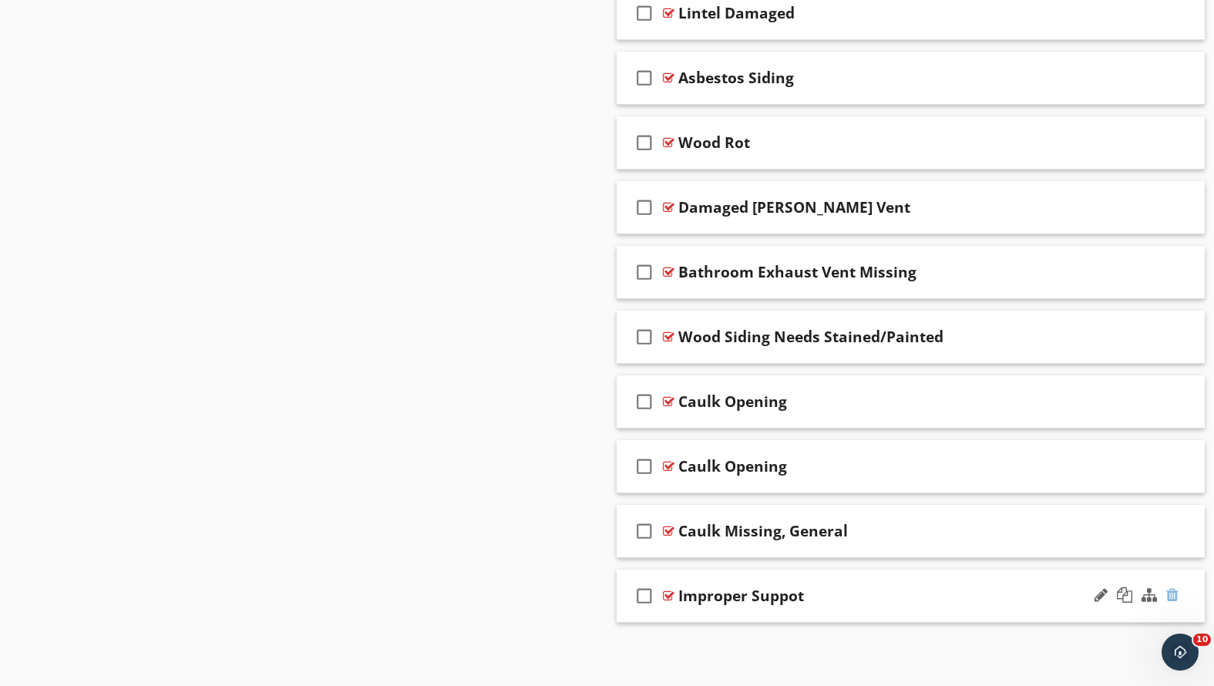
click at [1170, 592] on div at bounding box center [1172, 594] width 12 height 15
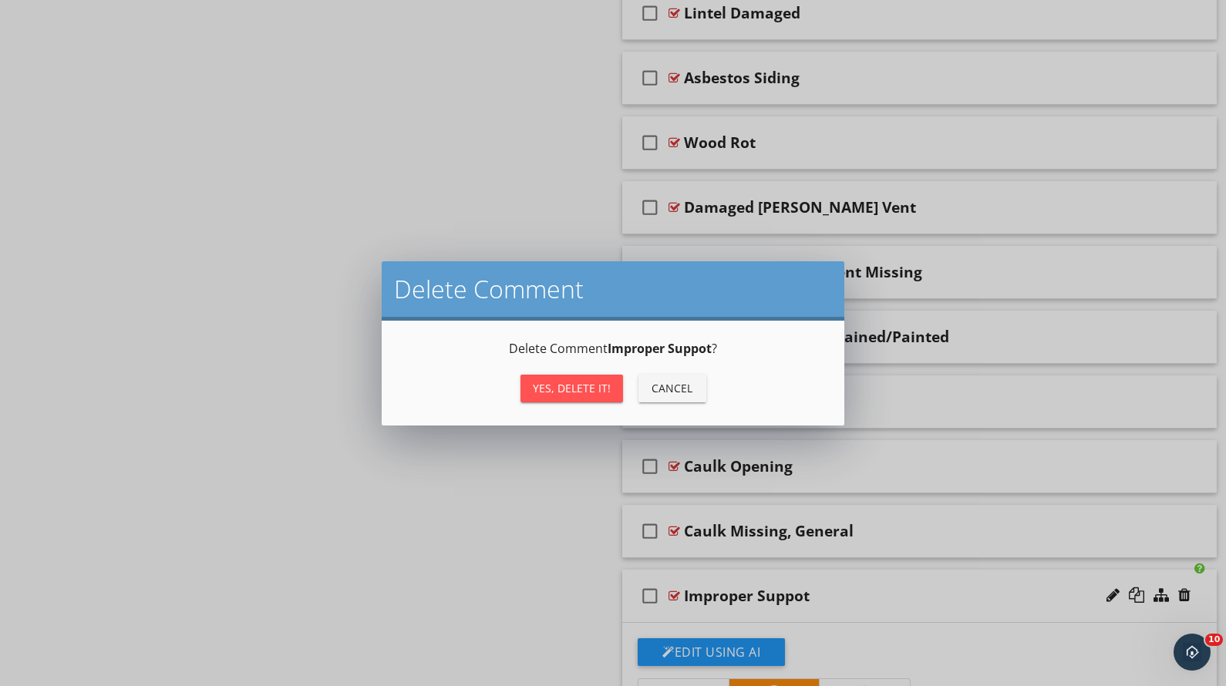
click at [578, 388] on div "Yes, Delete it!" at bounding box center [572, 388] width 78 height 16
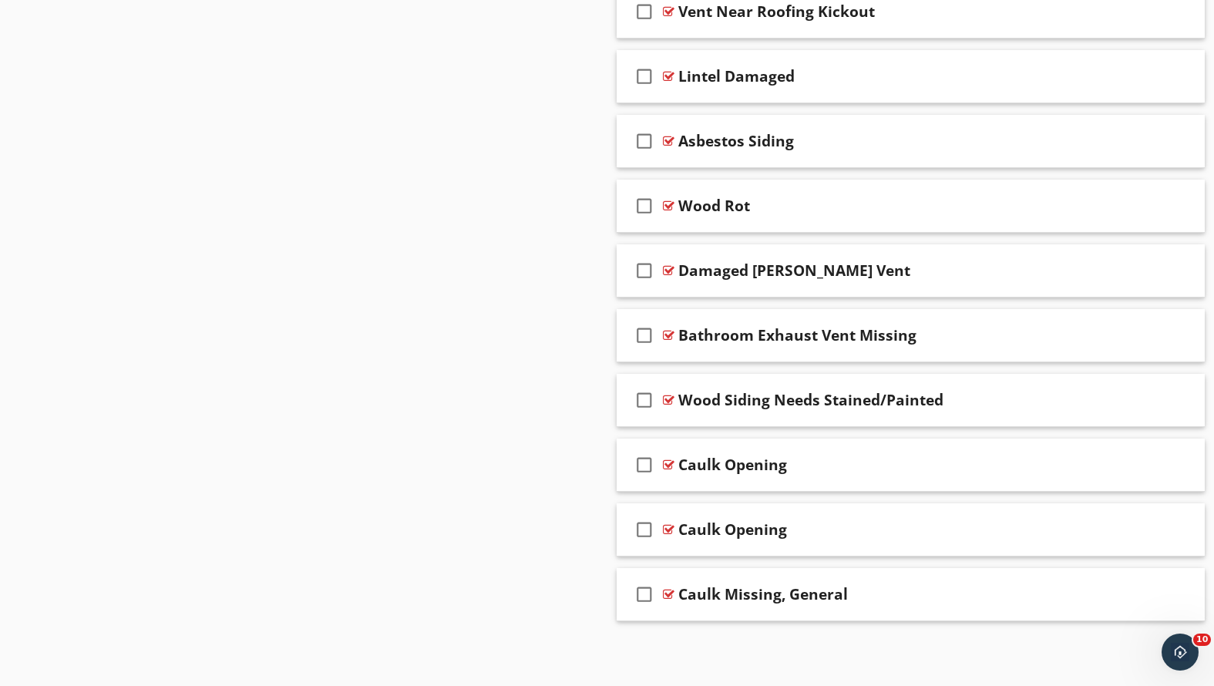
scroll to position [2973, 0]
click at [870, 522] on div "Caulk Opening" at bounding box center [887, 531] width 419 height 19
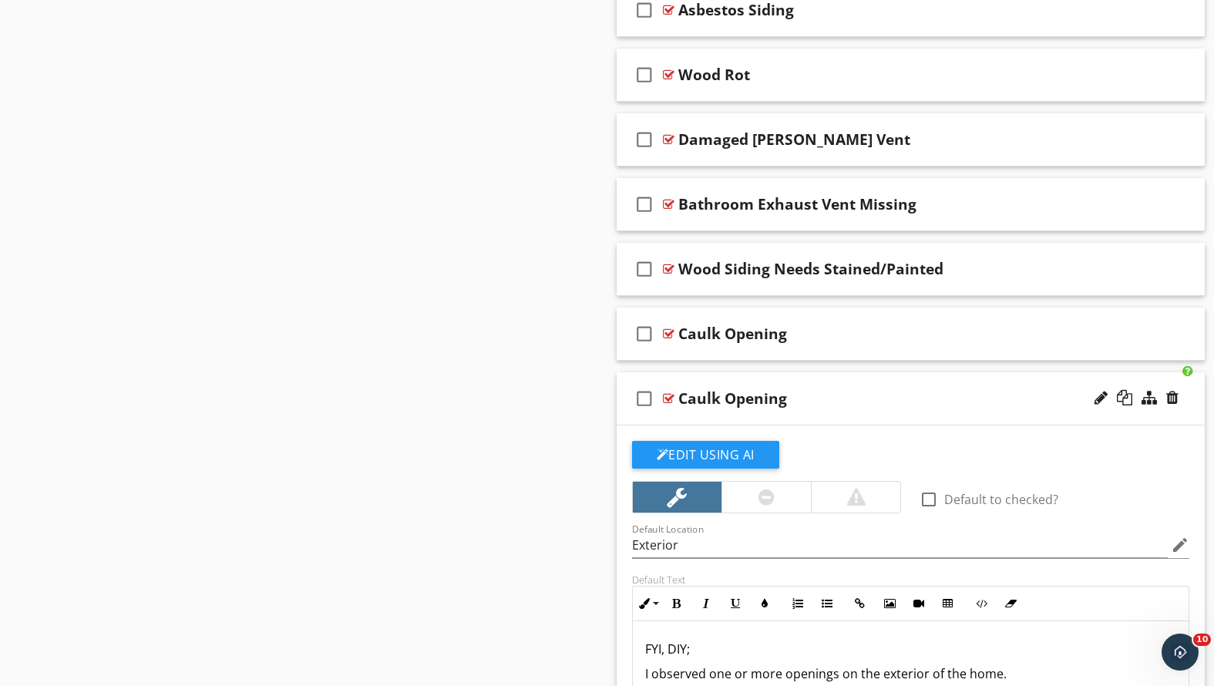
scroll to position [1, 0]
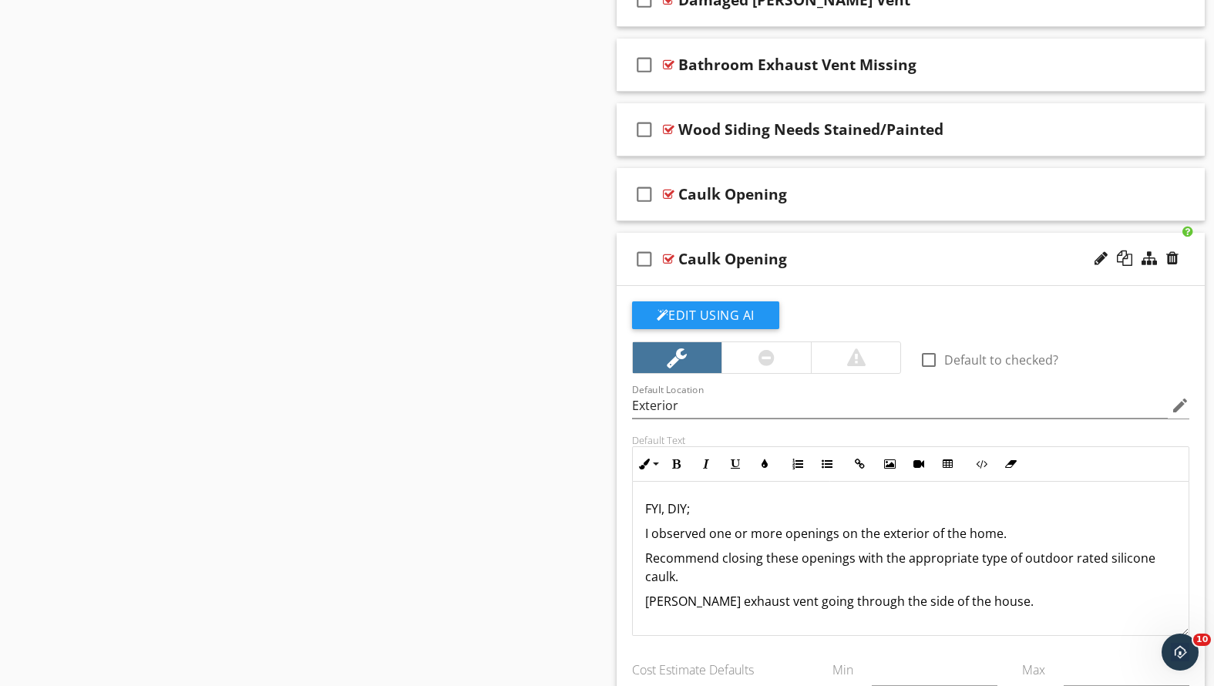
click at [874, 254] on div "Caulk Opening" at bounding box center [887, 259] width 419 height 19
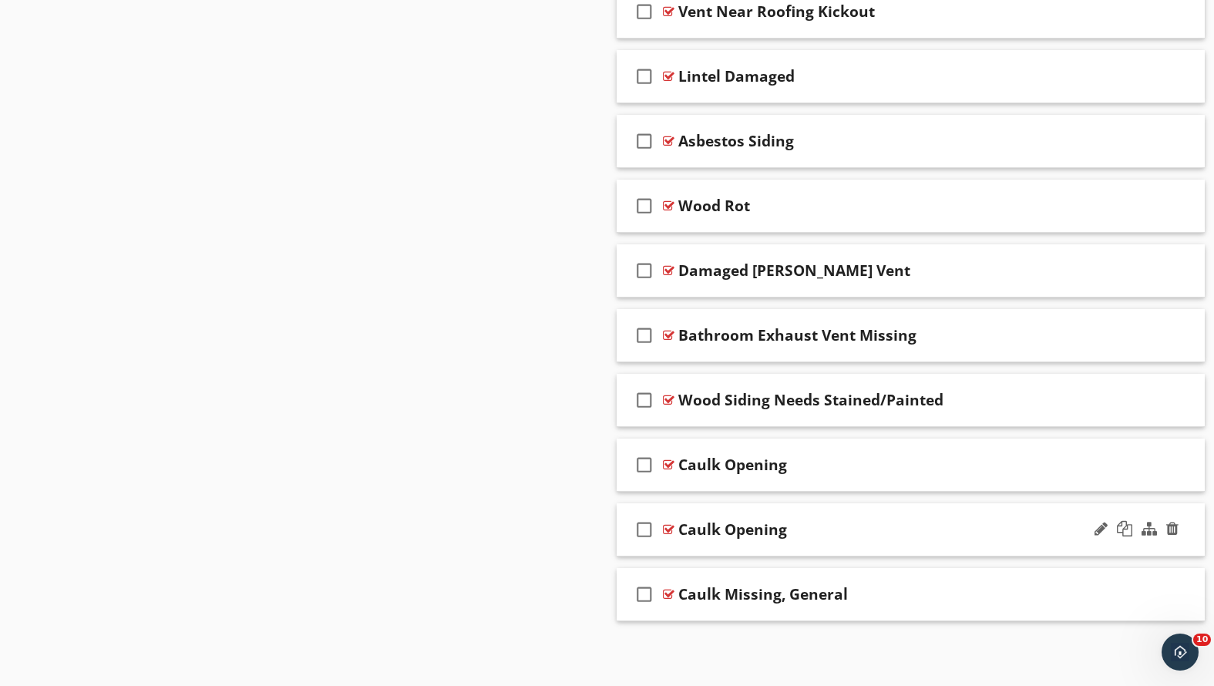
scroll to position [2973, 0]
click at [862, 467] on div "Caulk Opening" at bounding box center [887, 466] width 419 height 19
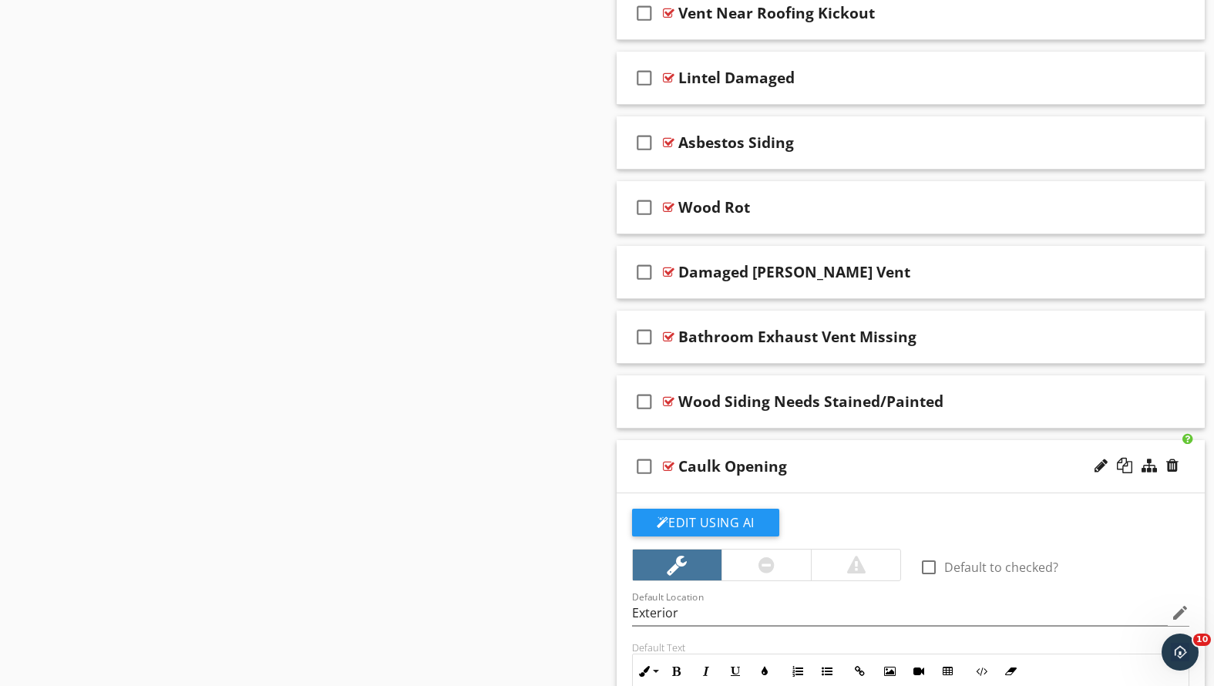
scroll to position [3218, 0]
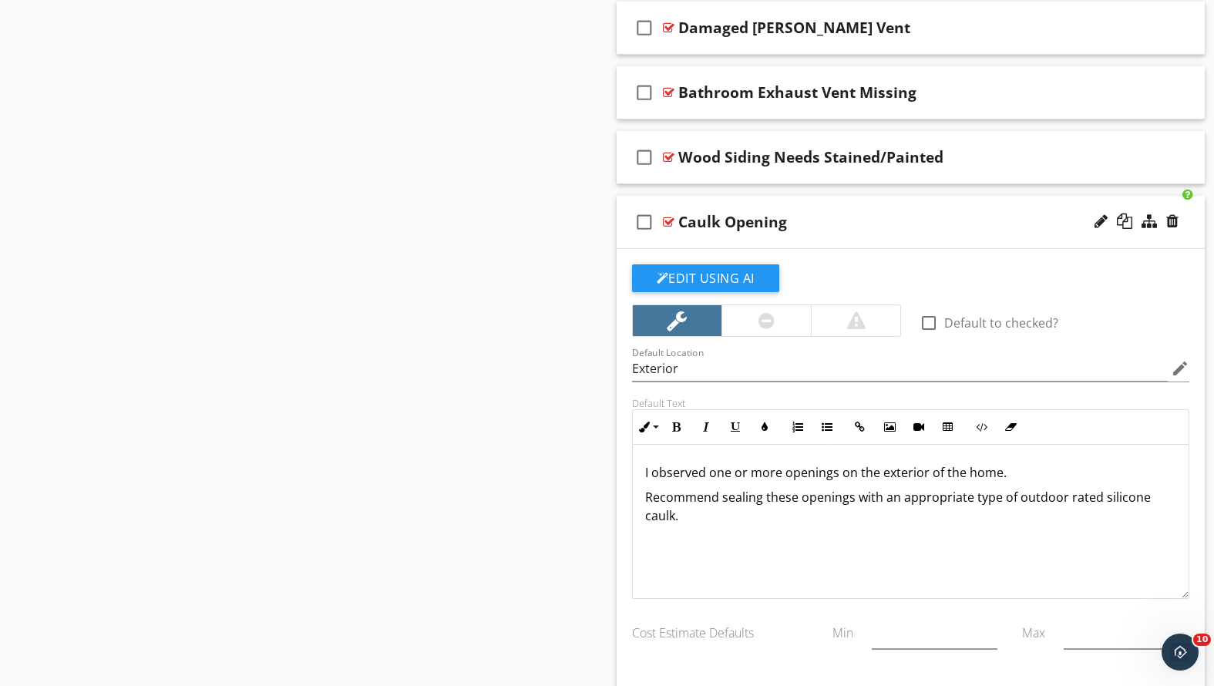
click at [886, 224] on div "Caulk Opening" at bounding box center [887, 222] width 419 height 19
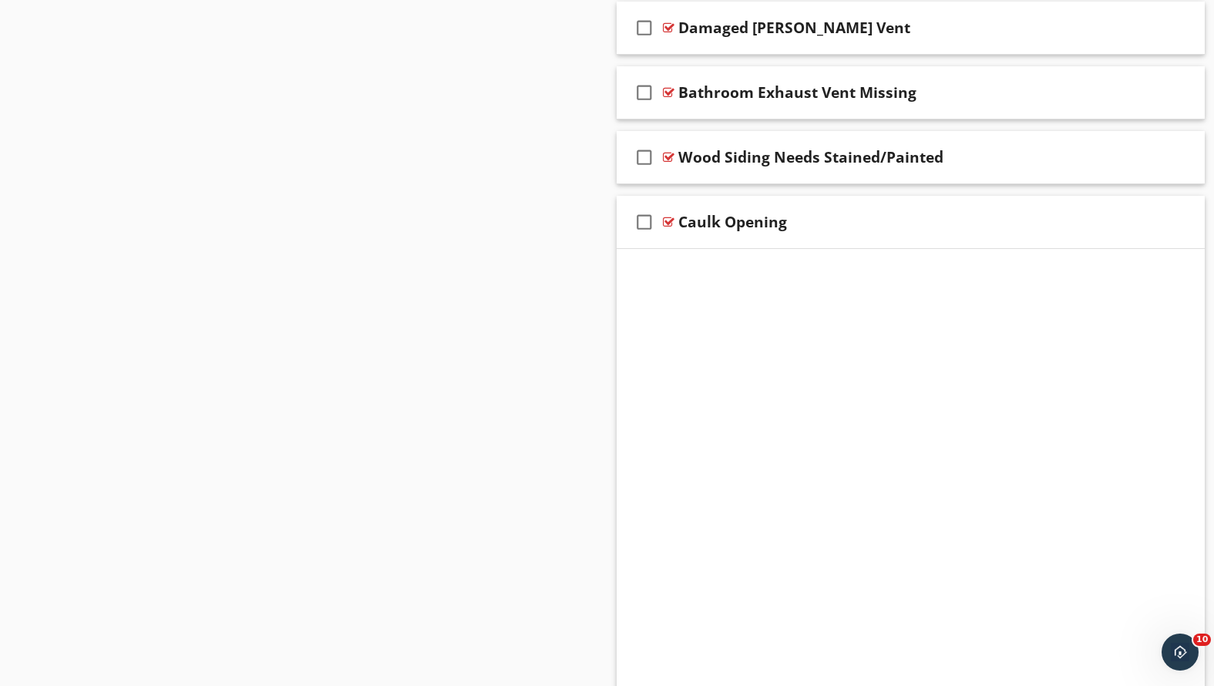
scroll to position [2973, 0]
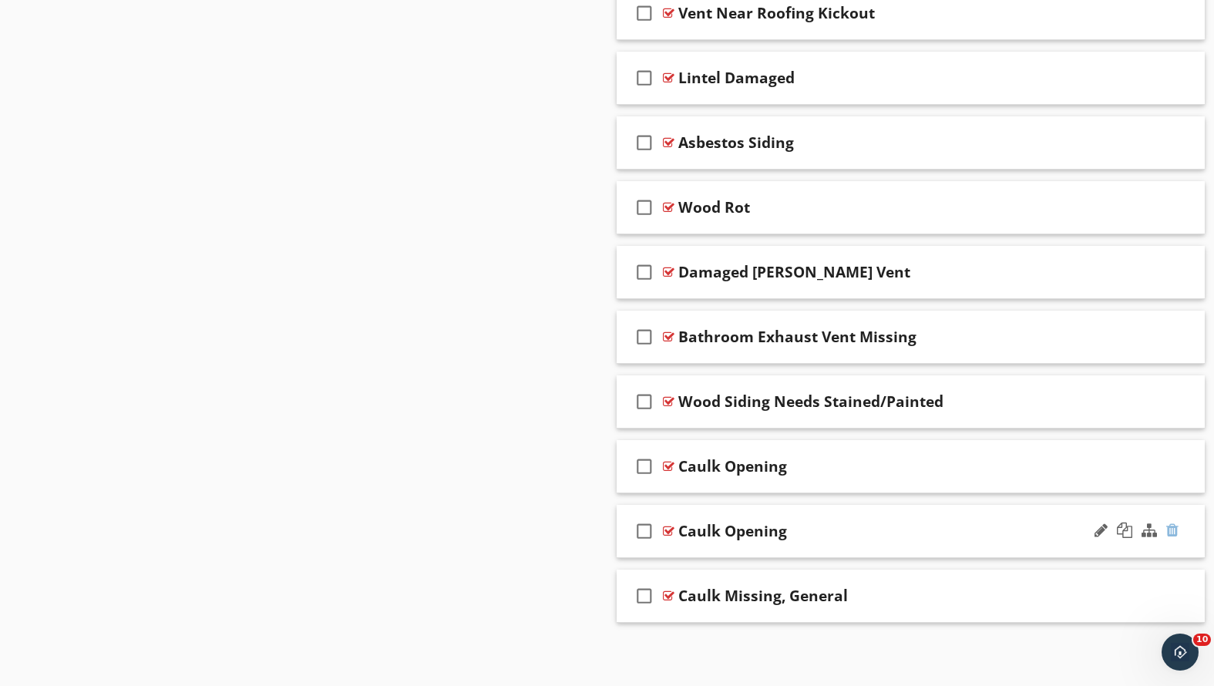
click at [1172, 529] on div at bounding box center [1172, 530] width 12 height 15
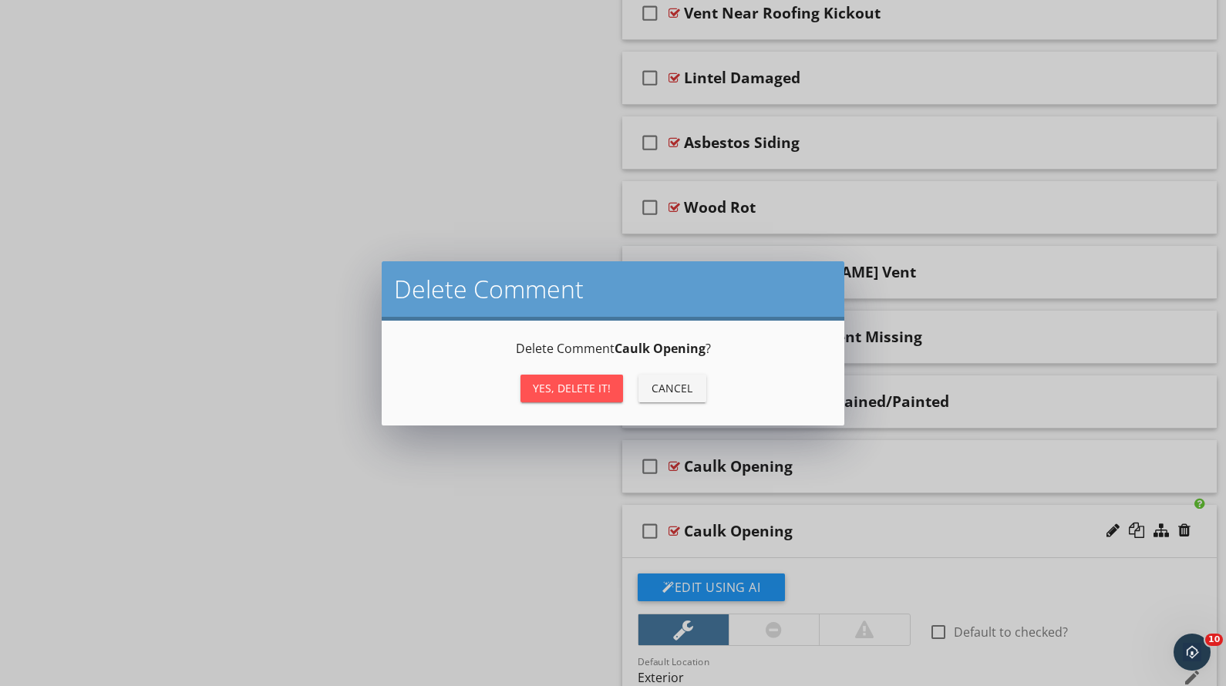
click at [523, 391] on button "Yes, Delete it!" at bounding box center [571, 389] width 103 height 28
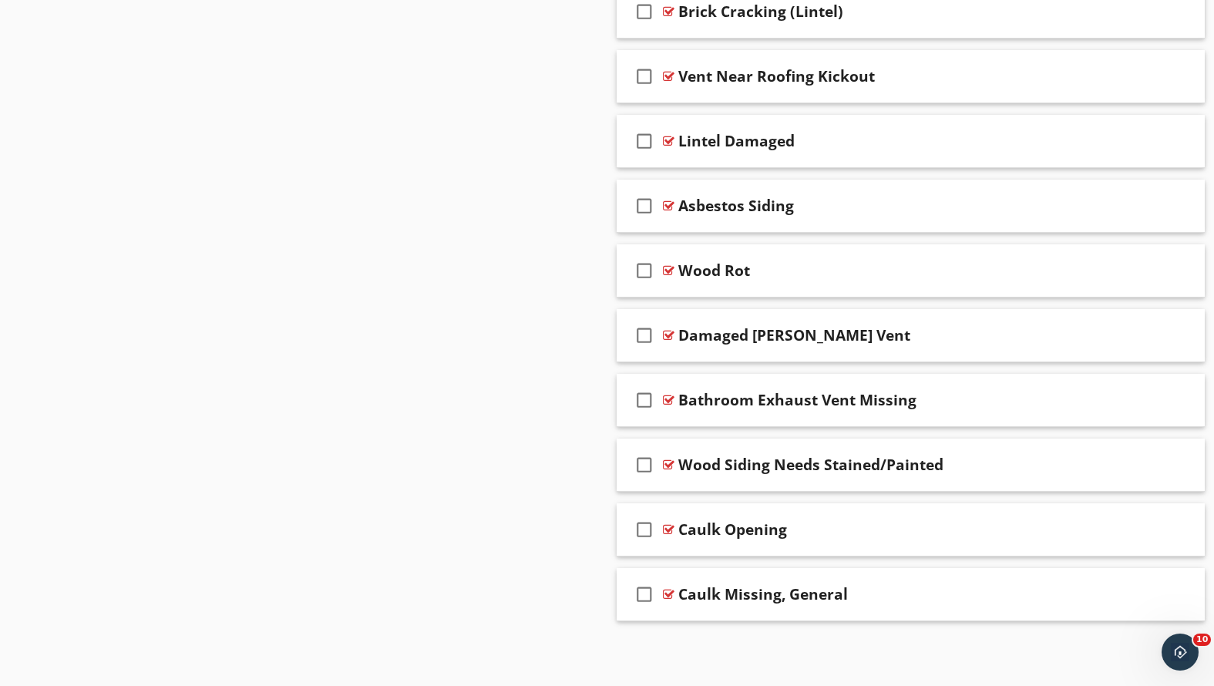
scroll to position [2908, 0]
click at [839, 416] on div "check_box_outline_blank Bathroom Exhaust Vent Missing" at bounding box center [911, 401] width 589 height 53
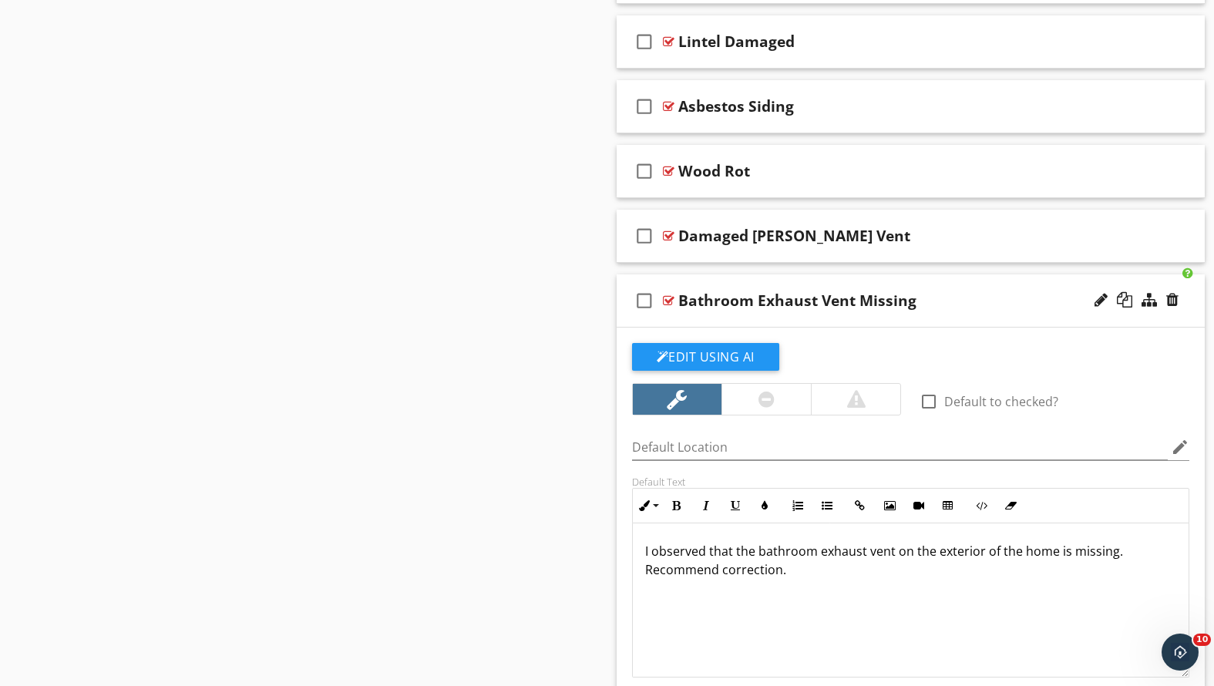
scroll to position [2918, 0]
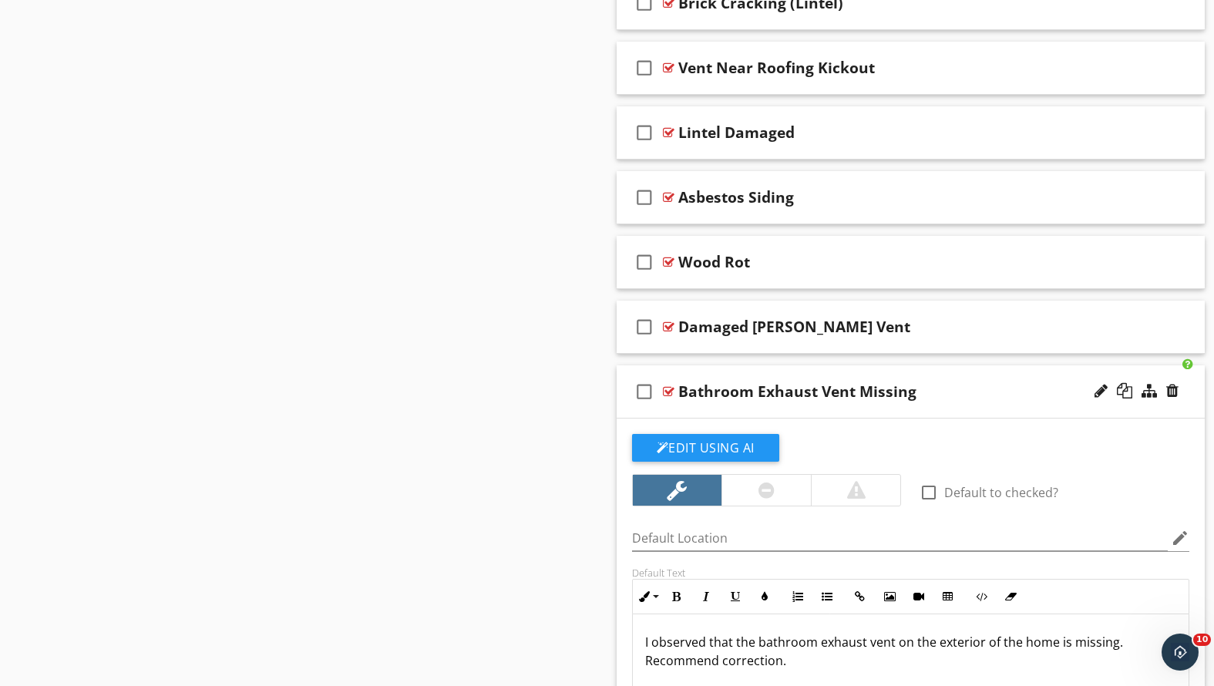
click at [955, 397] on div "Bathroom Exhaust Vent Missing" at bounding box center [887, 391] width 419 height 19
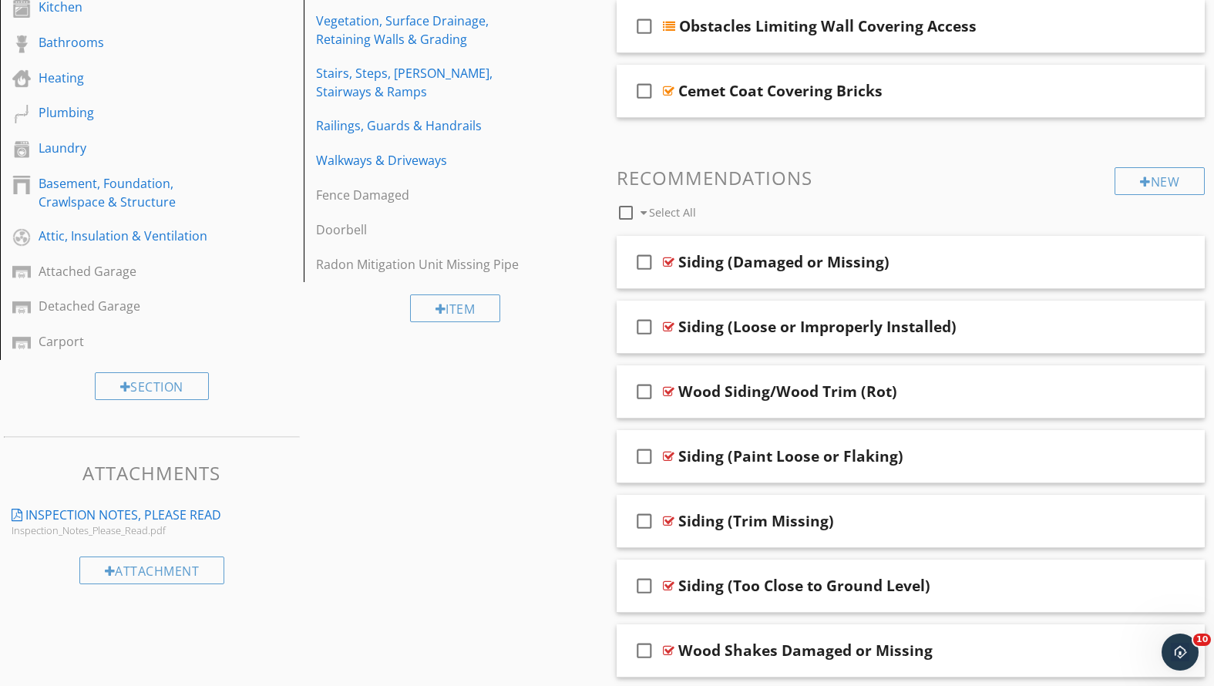
scroll to position [461, 0]
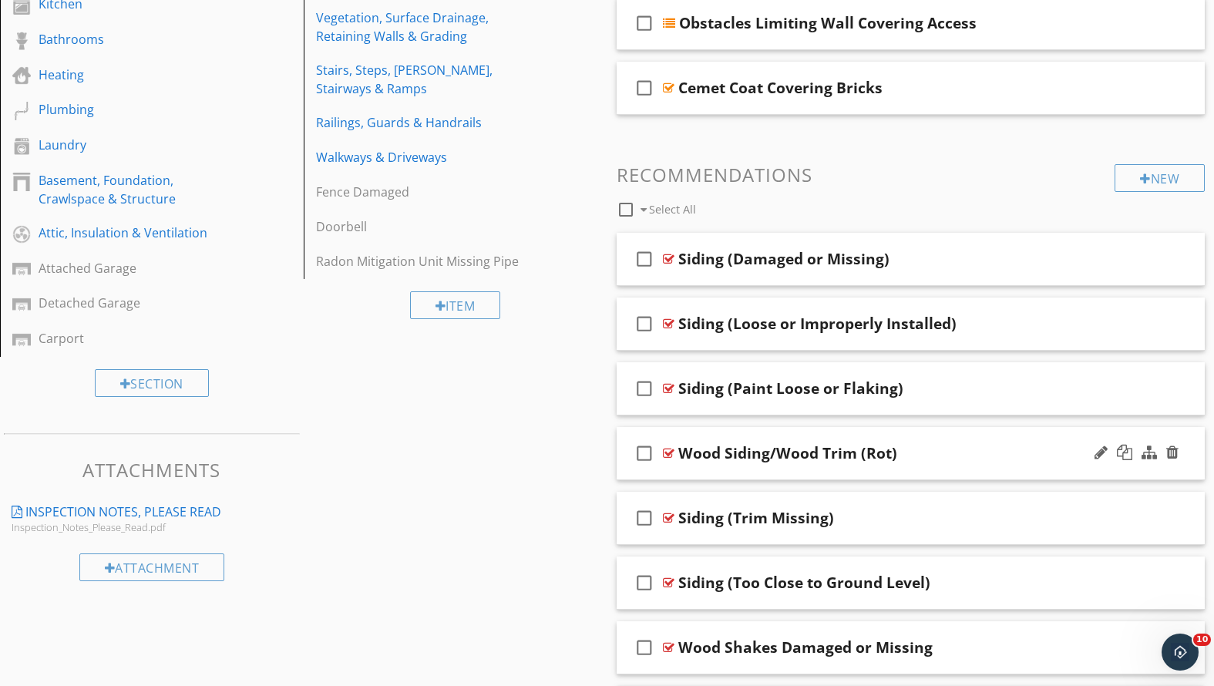
drag, startPoint x: 898, startPoint y: 515, endPoint x: 884, endPoint y: 436, distance: 80.6
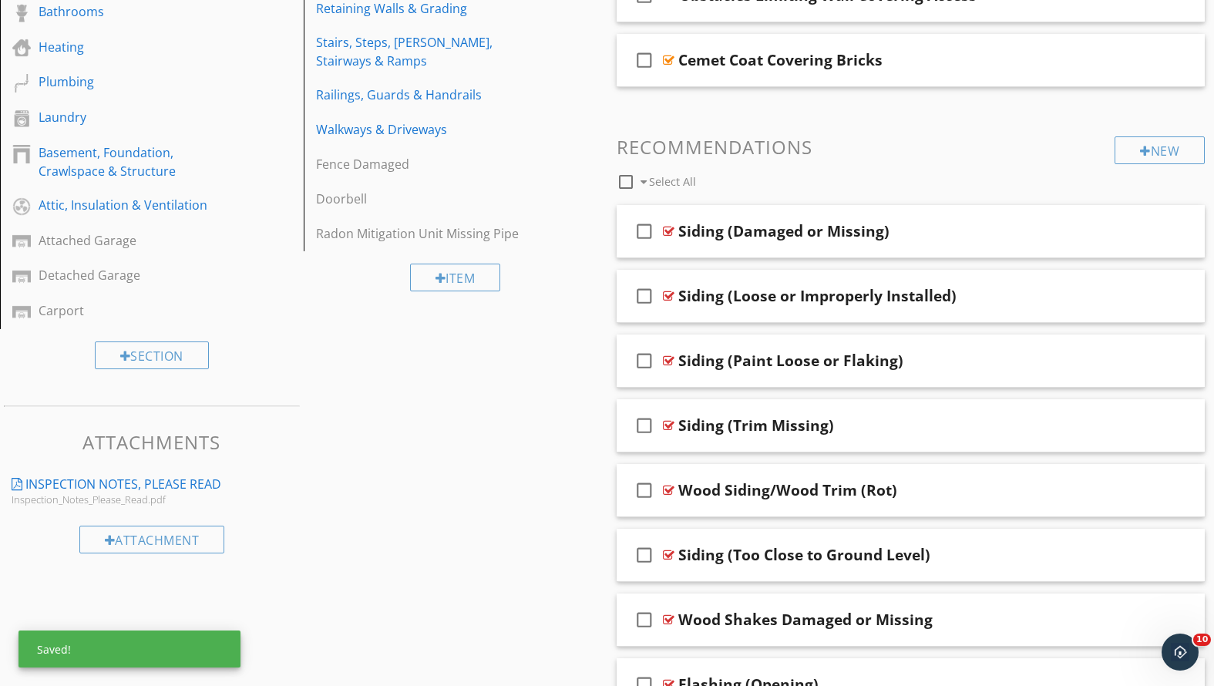
scroll to position [500, 0]
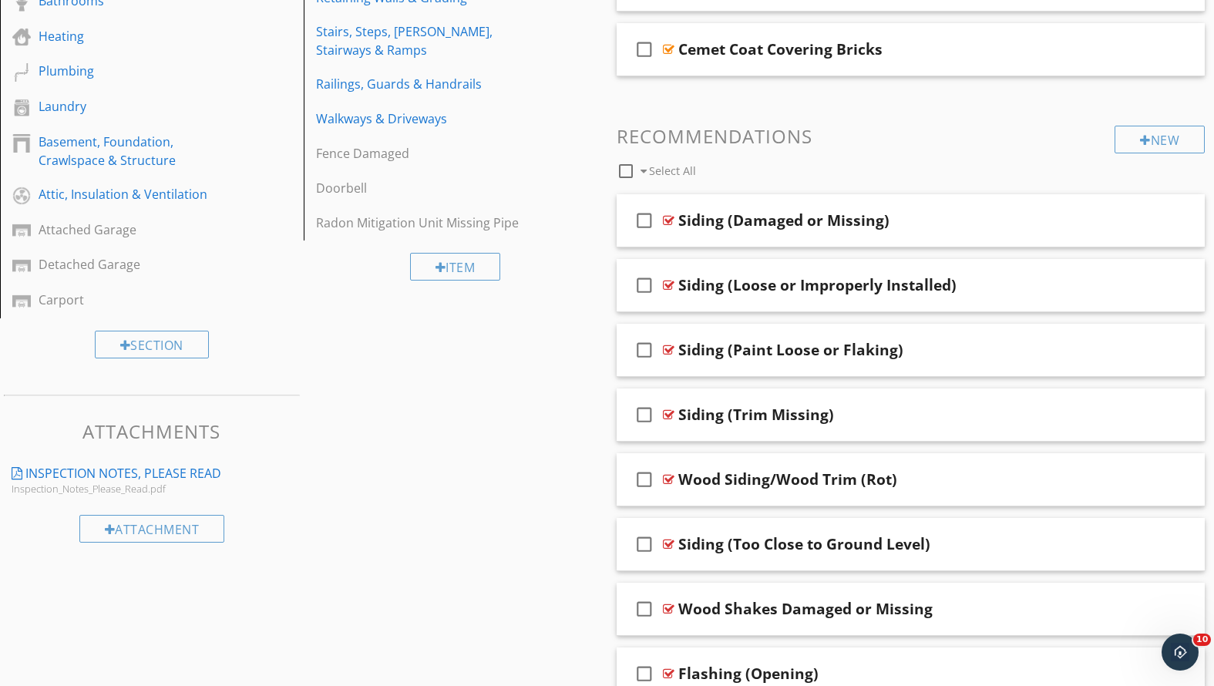
drag, startPoint x: 955, startPoint y: 537, endPoint x: 884, endPoint y: 506, distance: 77.0
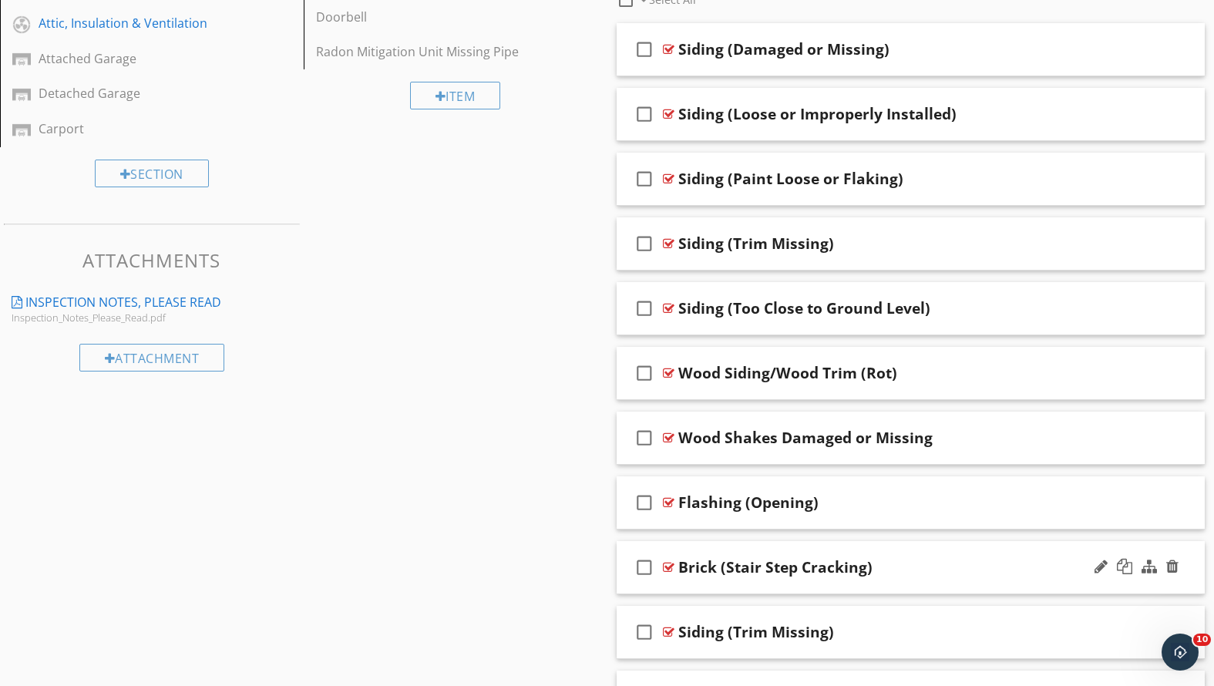
scroll to position [695, 0]
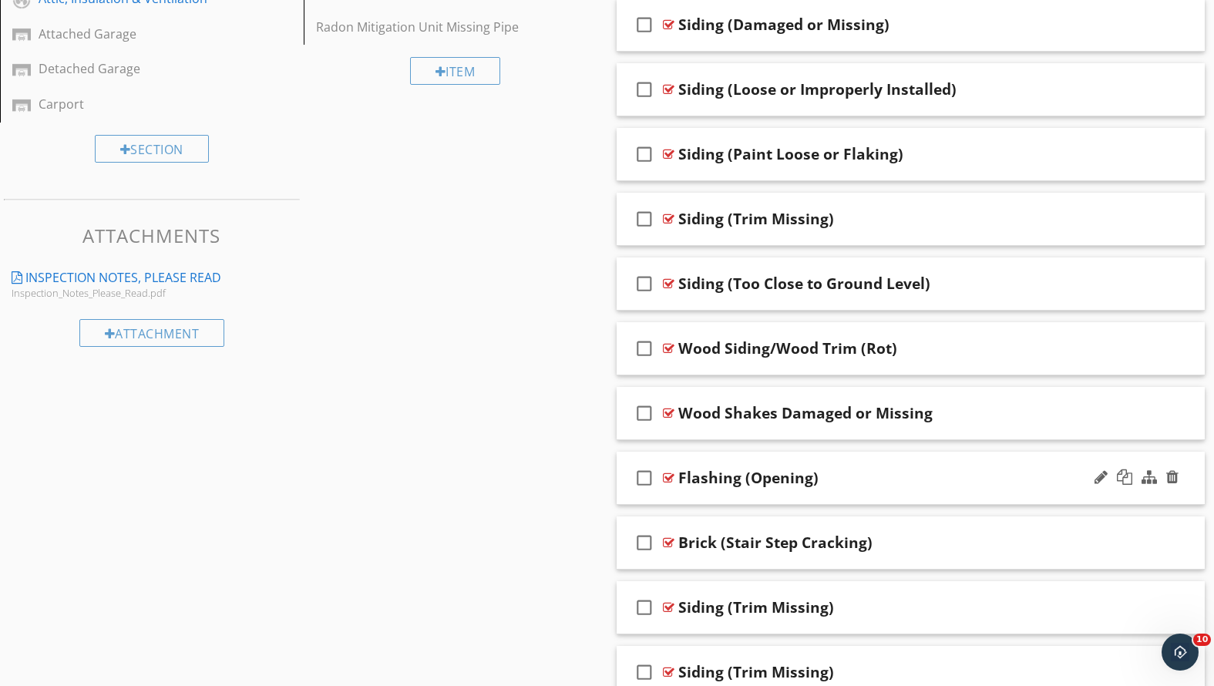
drag, startPoint x: 944, startPoint y: 537, endPoint x: 886, endPoint y: 473, distance: 85.7
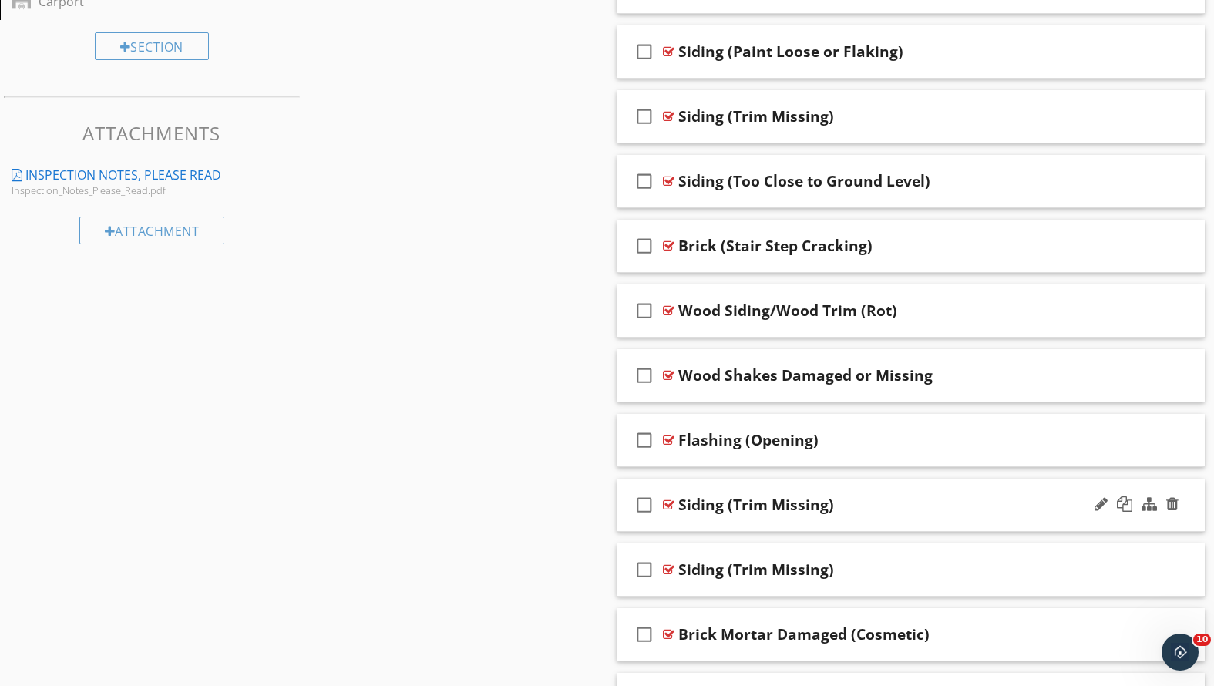
scroll to position [823, 0]
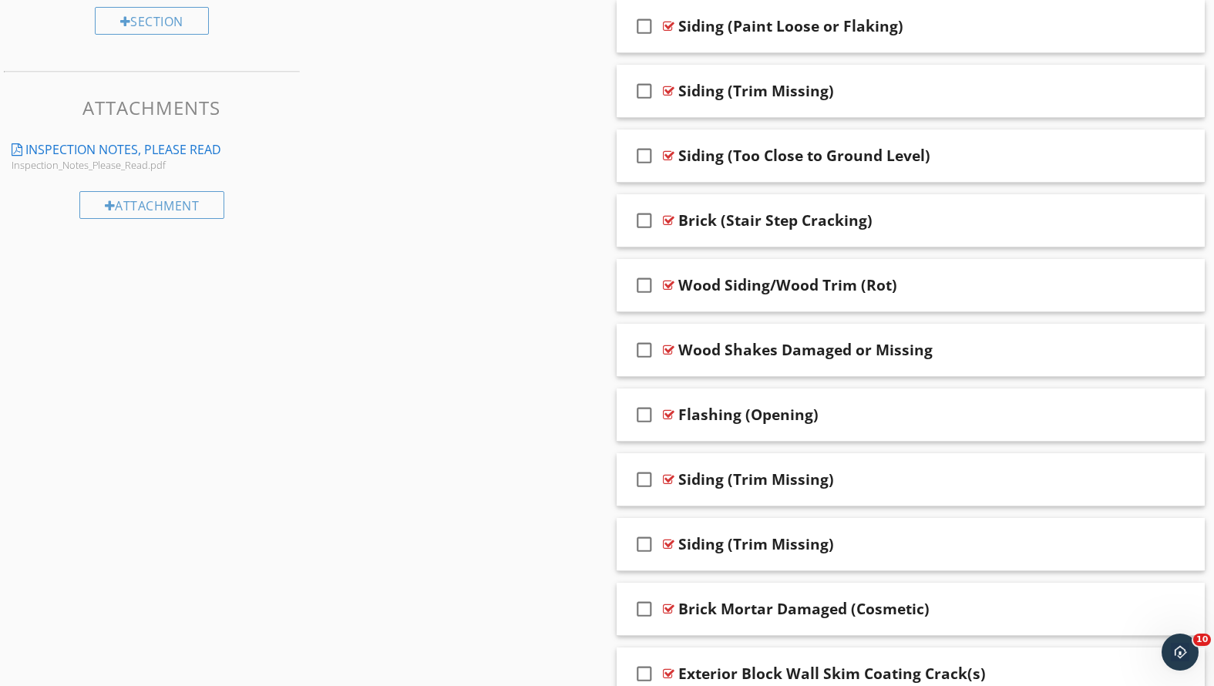
drag, startPoint x: 979, startPoint y: 611, endPoint x: 907, endPoint y: 514, distance: 120.6
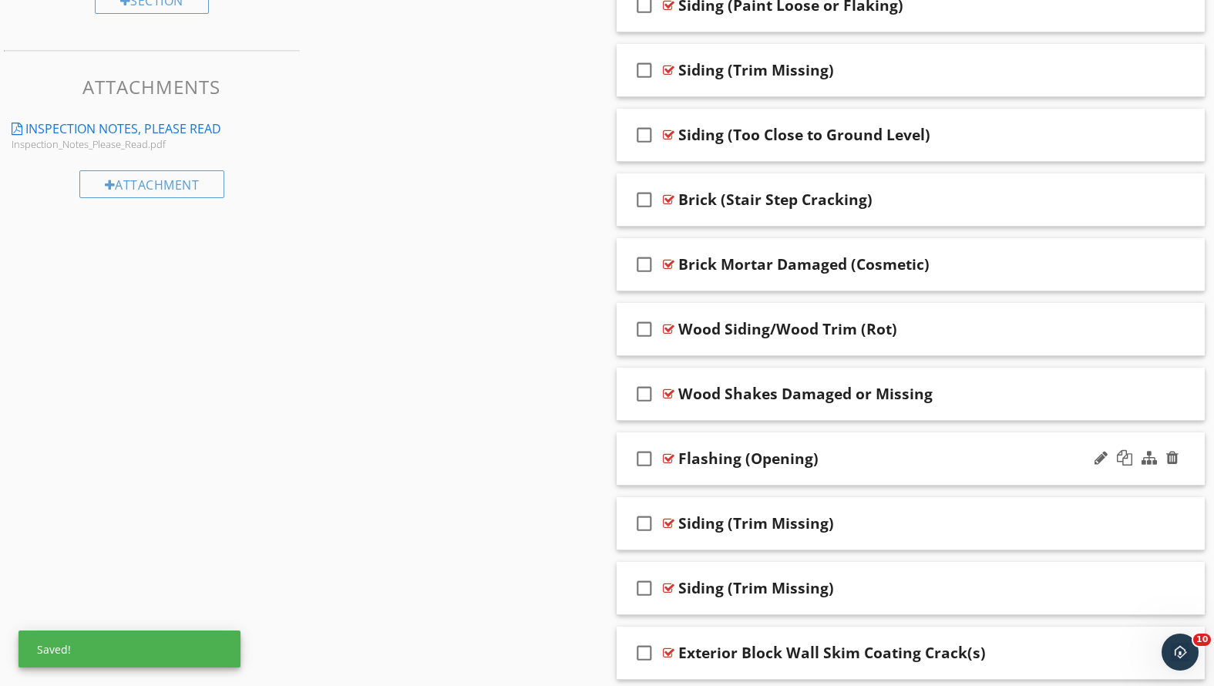
scroll to position [863, 0]
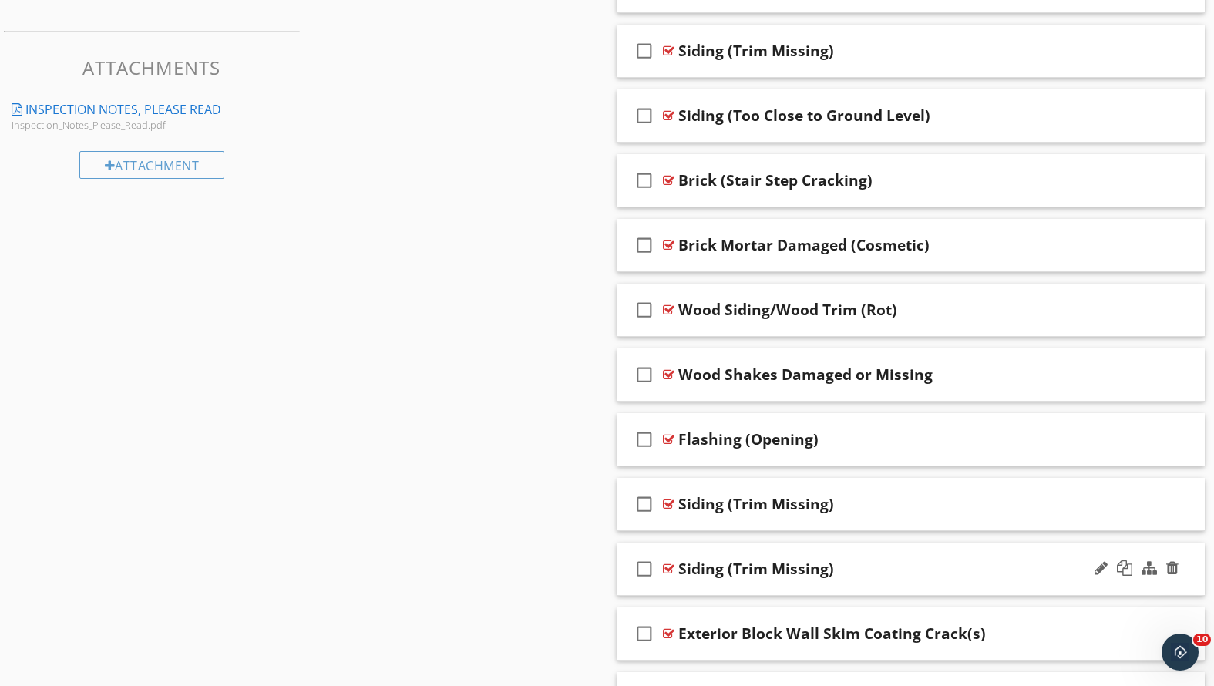
drag, startPoint x: 1022, startPoint y: 628, endPoint x: 947, endPoint y: 561, distance: 101.0
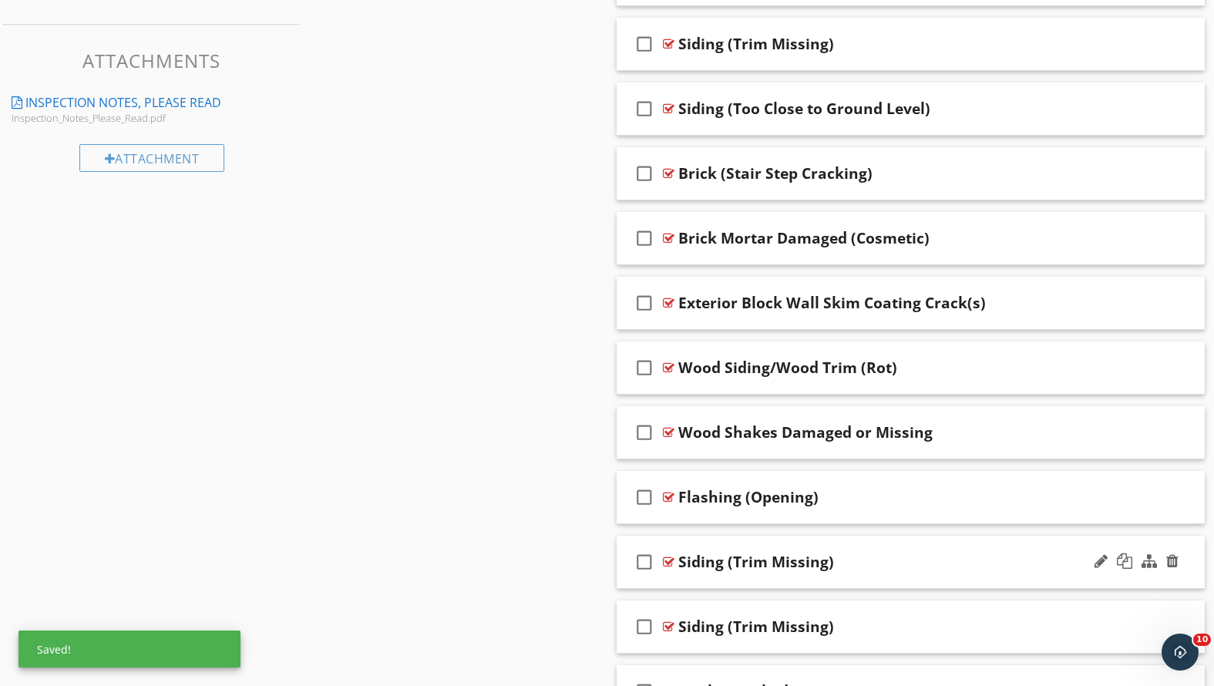
scroll to position [934, 0]
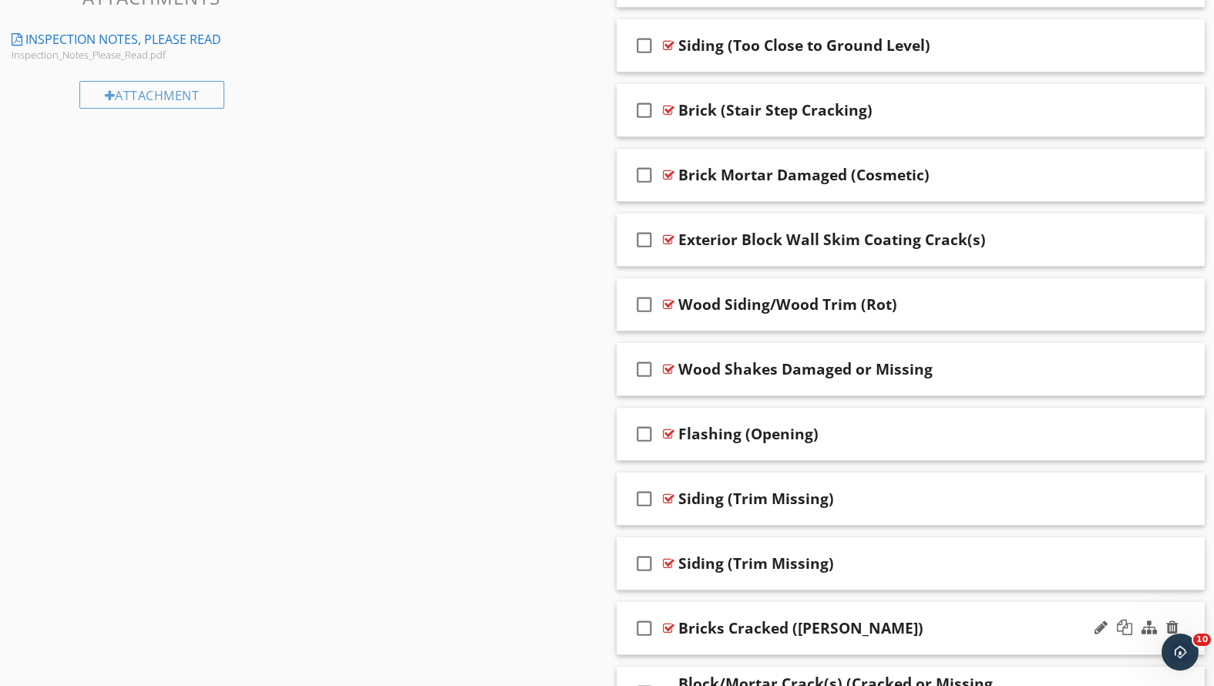
drag, startPoint x: 935, startPoint y: 614, endPoint x: 853, endPoint y: 601, distance: 82.6
click at [853, 602] on div "check_box_outline_blank Bricks Cracked ([PERSON_NAME])" at bounding box center [911, 628] width 589 height 53
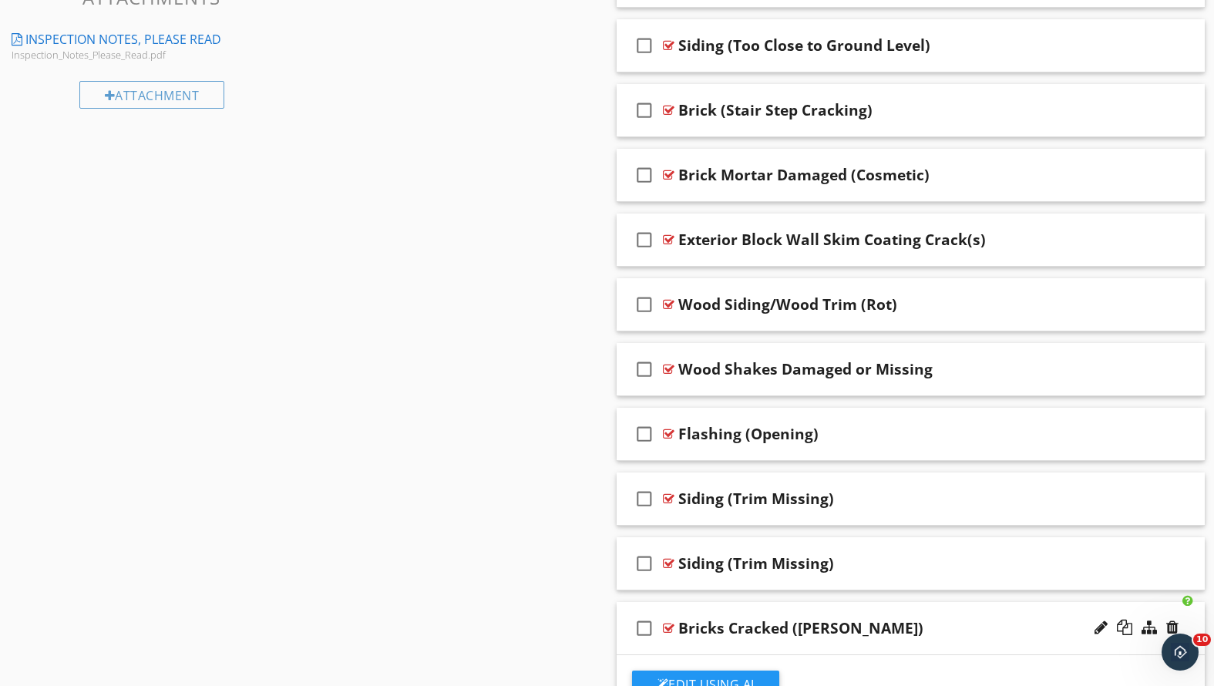
click at [990, 633] on div "Bricks Cracked ([PERSON_NAME])" at bounding box center [887, 628] width 419 height 19
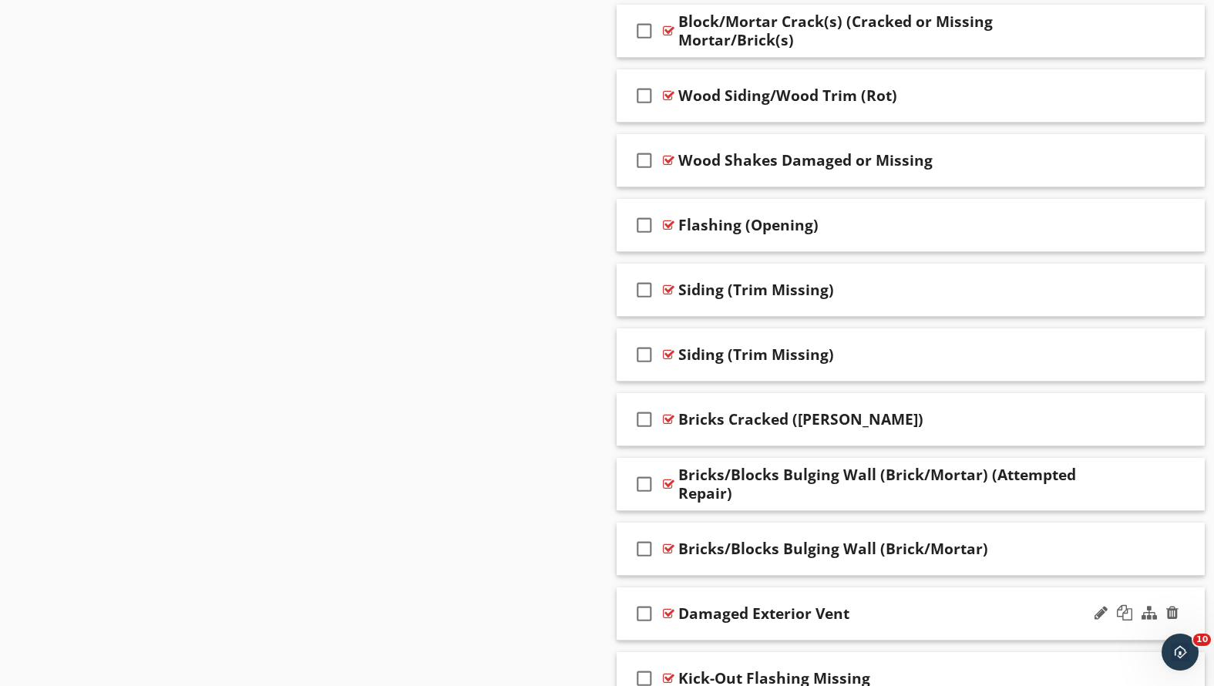
scroll to position [1321, 0]
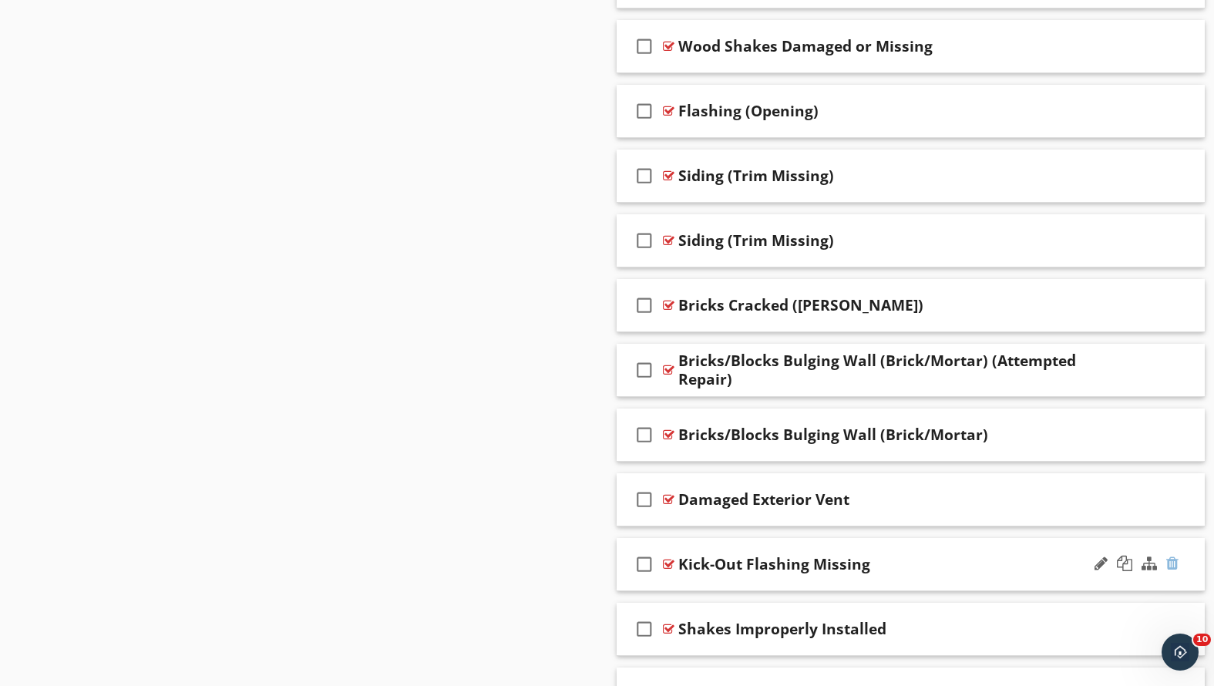
click at [1174, 560] on div at bounding box center [1172, 563] width 12 height 15
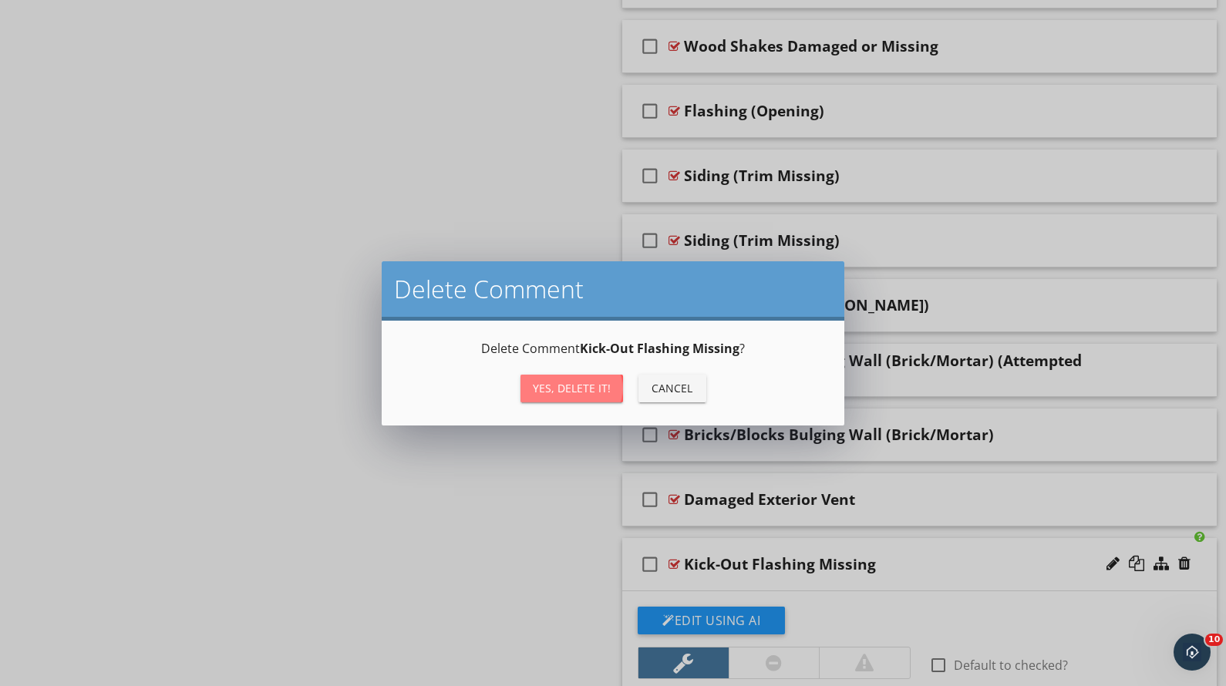
click at [592, 391] on div "Yes, Delete it!" at bounding box center [572, 388] width 78 height 16
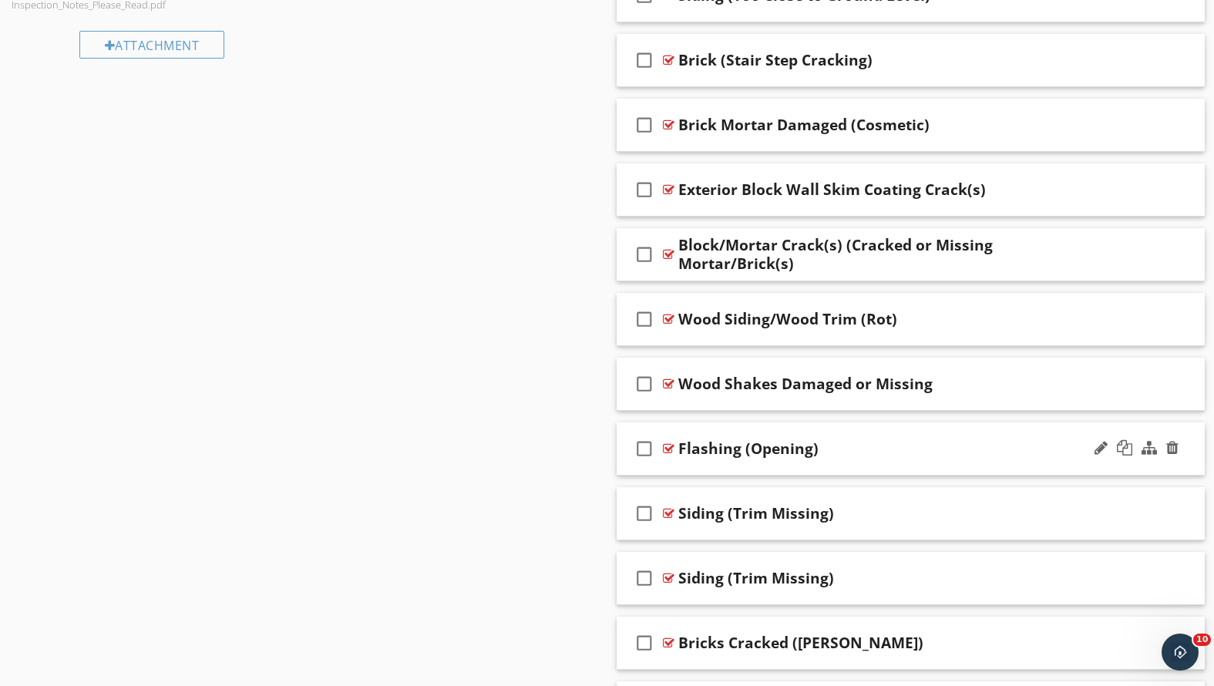
scroll to position [1022, 0]
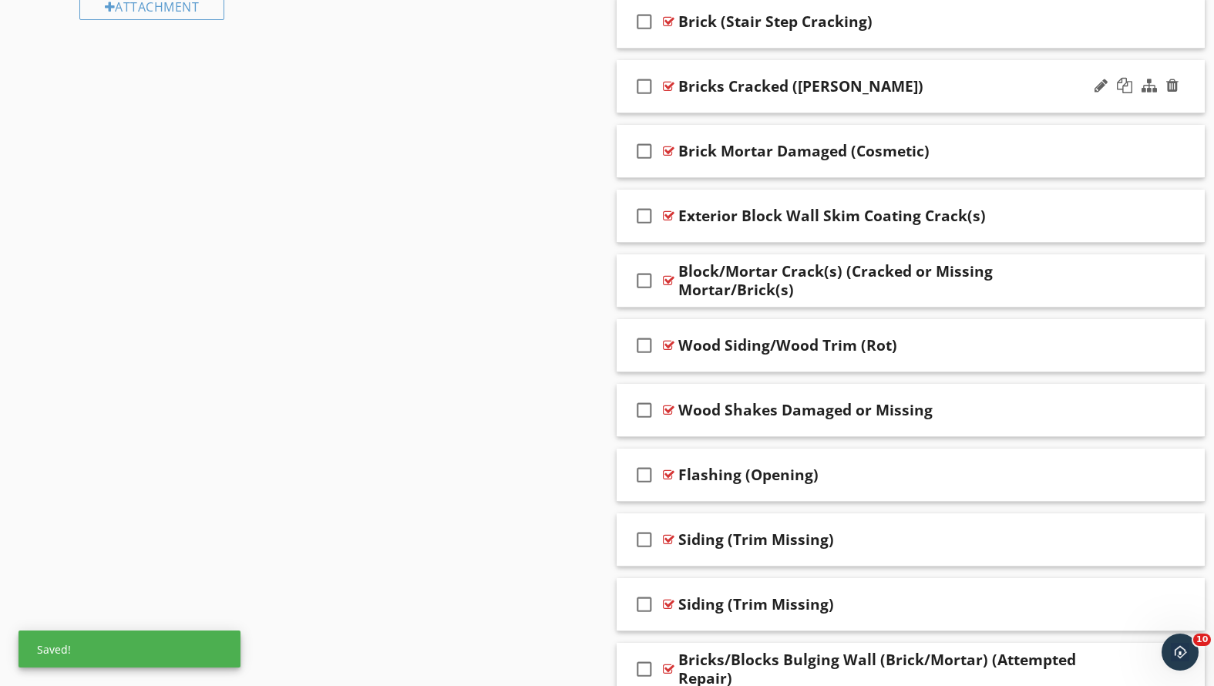
click at [883, 89] on div "Bricks Cracked ([PERSON_NAME])" at bounding box center [887, 86] width 419 height 19
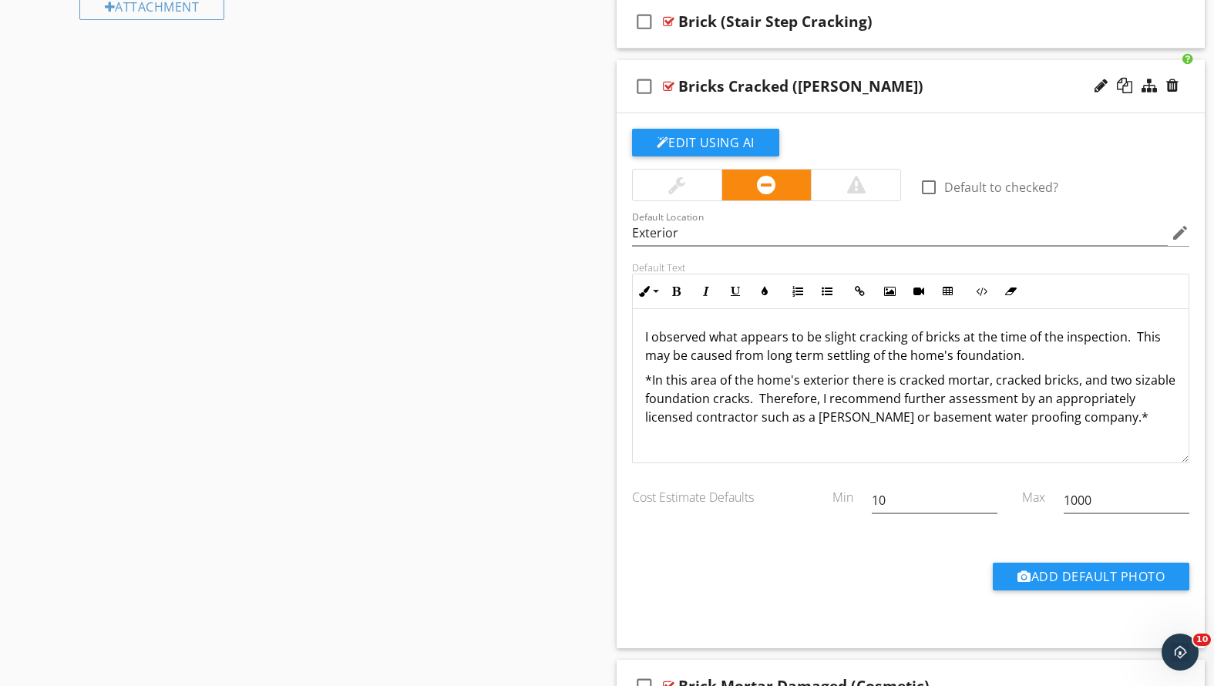
click at [793, 392] on p "*In this area of the home's exterior there is cracked mortar, cracked bricks, a…" at bounding box center [911, 399] width 532 height 56
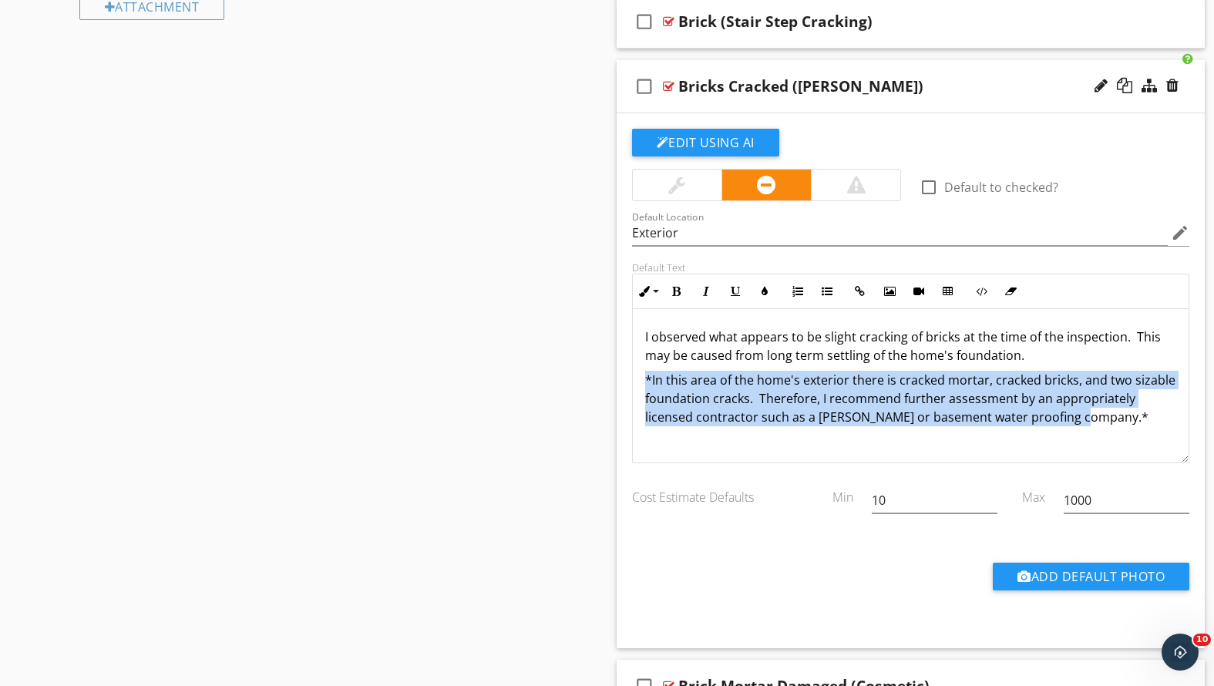
drag, startPoint x: 719, startPoint y: 436, endPoint x: 641, endPoint y: 378, distance: 97.0
click at [641, 378] on div "I observed what appears to be slight cracking of bricks at the time of the insp…" at bounding box center [911, 386] width 557 height 154
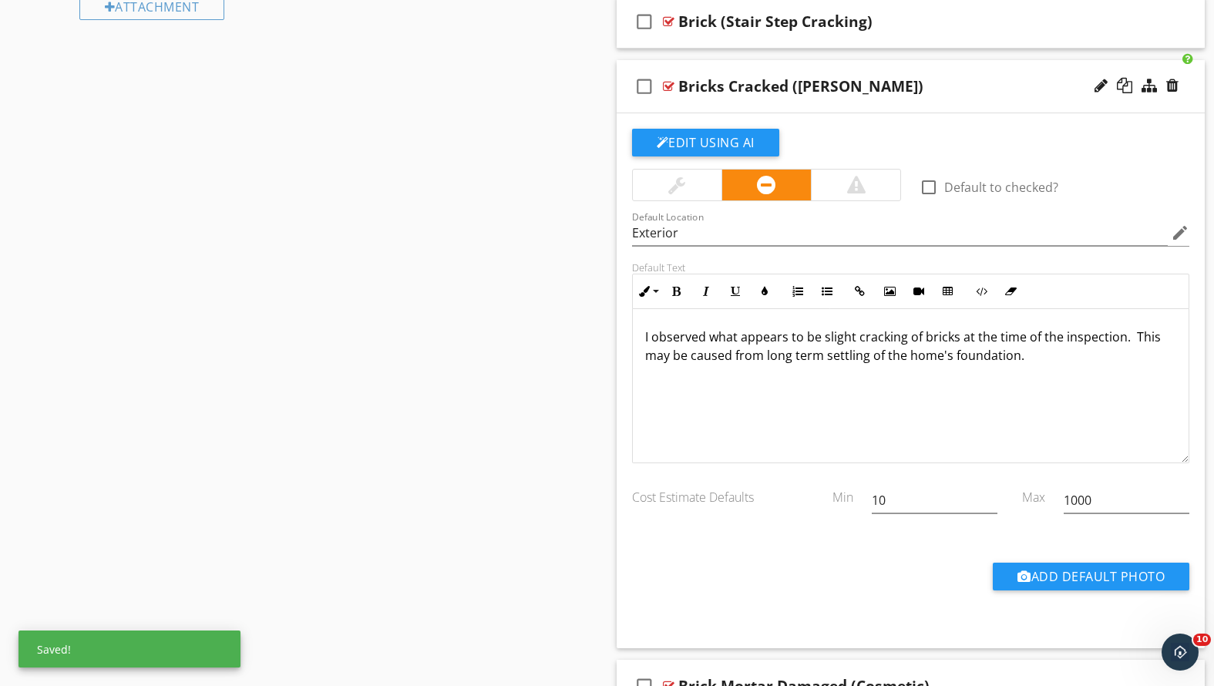
click at [674, 184] on div at bounding box center [676, 185] width 17 height 19
click at [1095, 82] on div at bounding box center [1101, 85] width 13 height 15
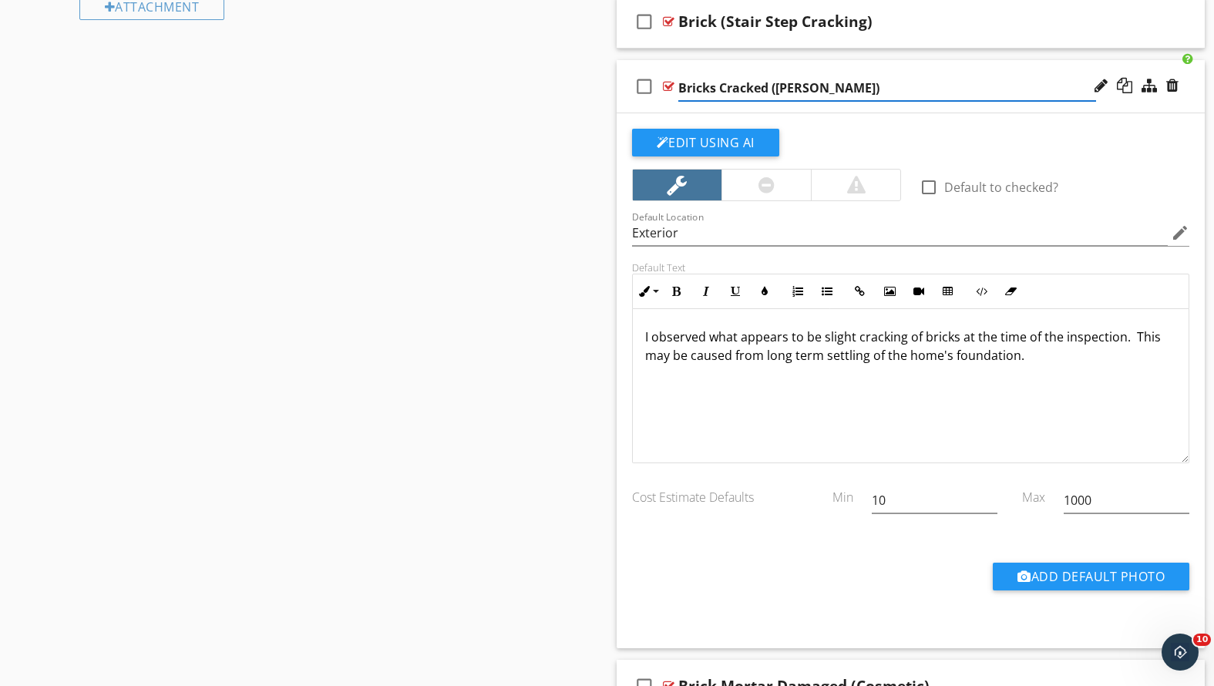
click at [846, 86] on input "Bricks Cracked ([PERSON_NAME])" at bounding box center [887, 88] width 419 height 25
type input "Bricks Cracked"
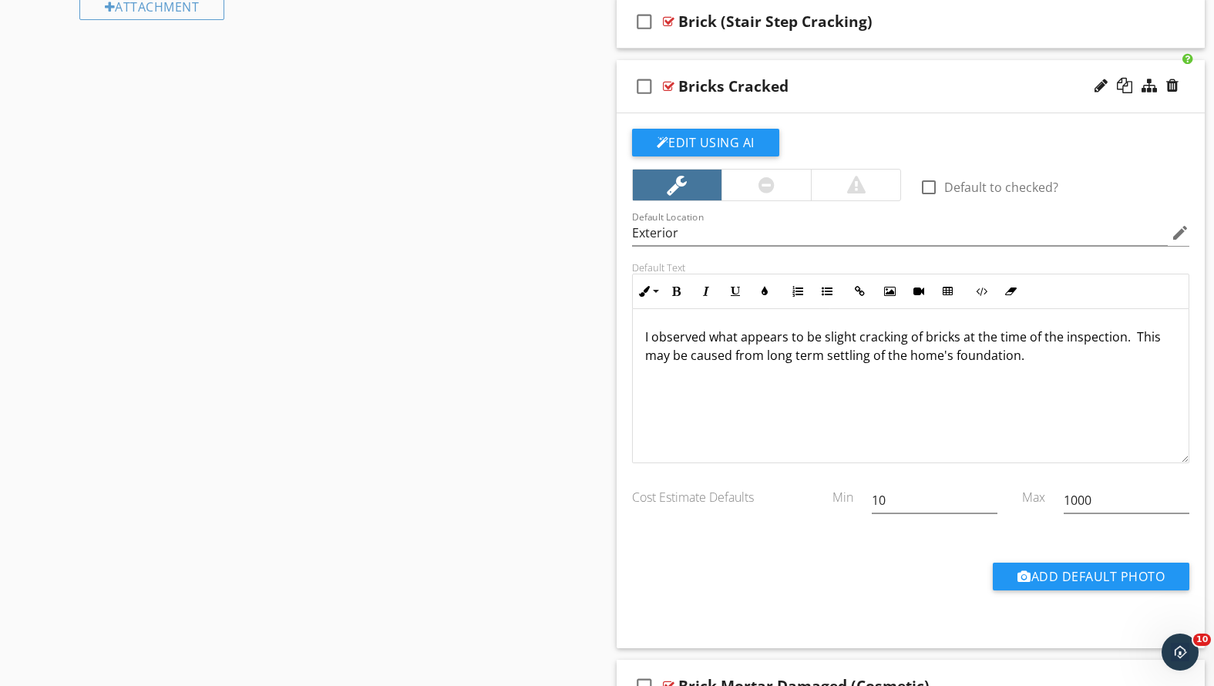
click at [1026, 355] on p "I observed what appears to be slight cracking of bricks at the time of the insp…" at bounding box center [911, 346] width 532 height 37
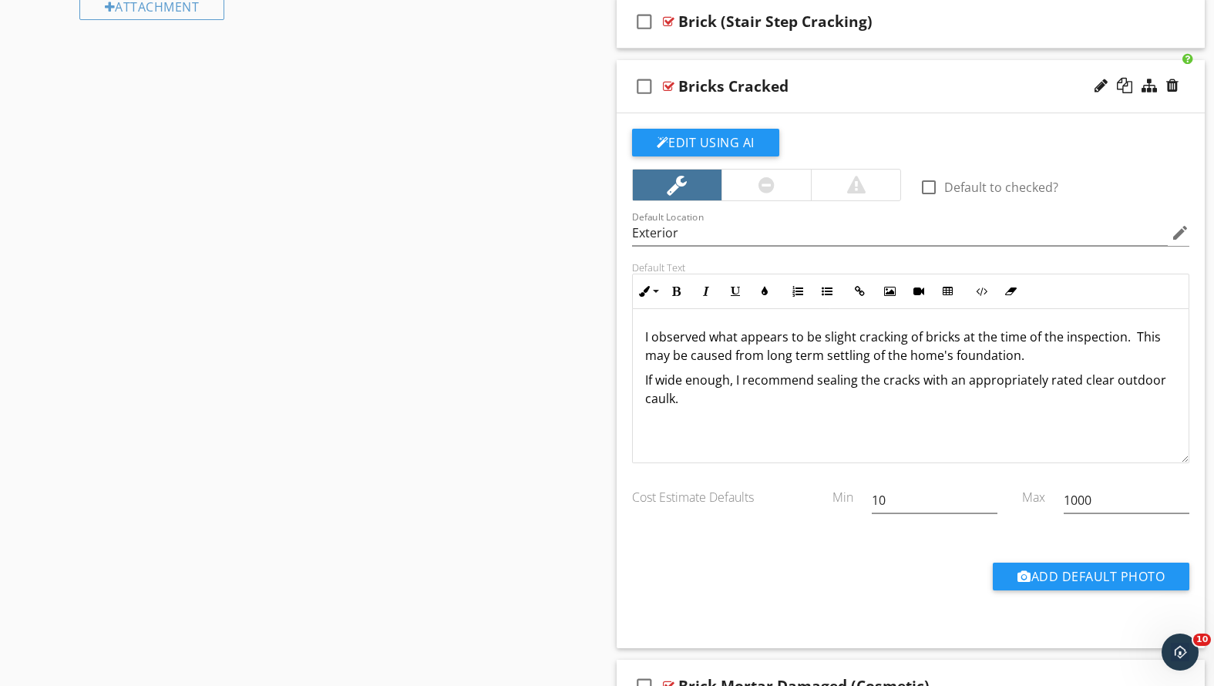
click at [926, 89] on div "Bricks Cracked" at bounding box center [887, 86] width 419 height 19
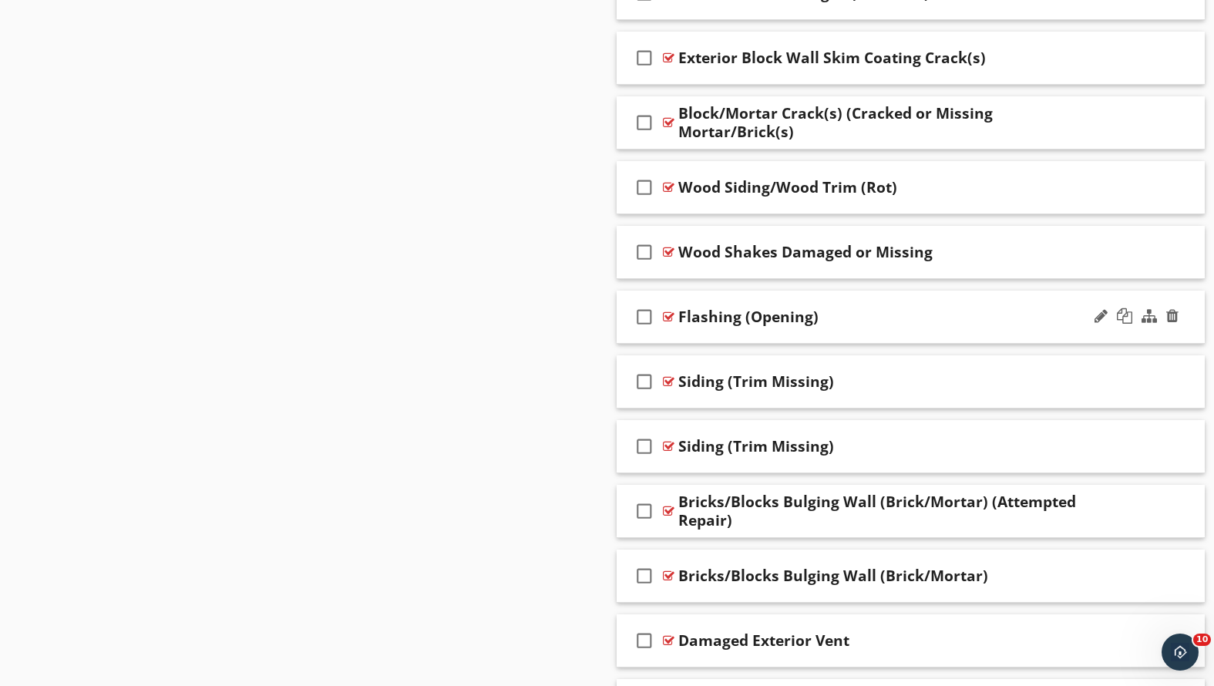
scroll to position [1184, 0]
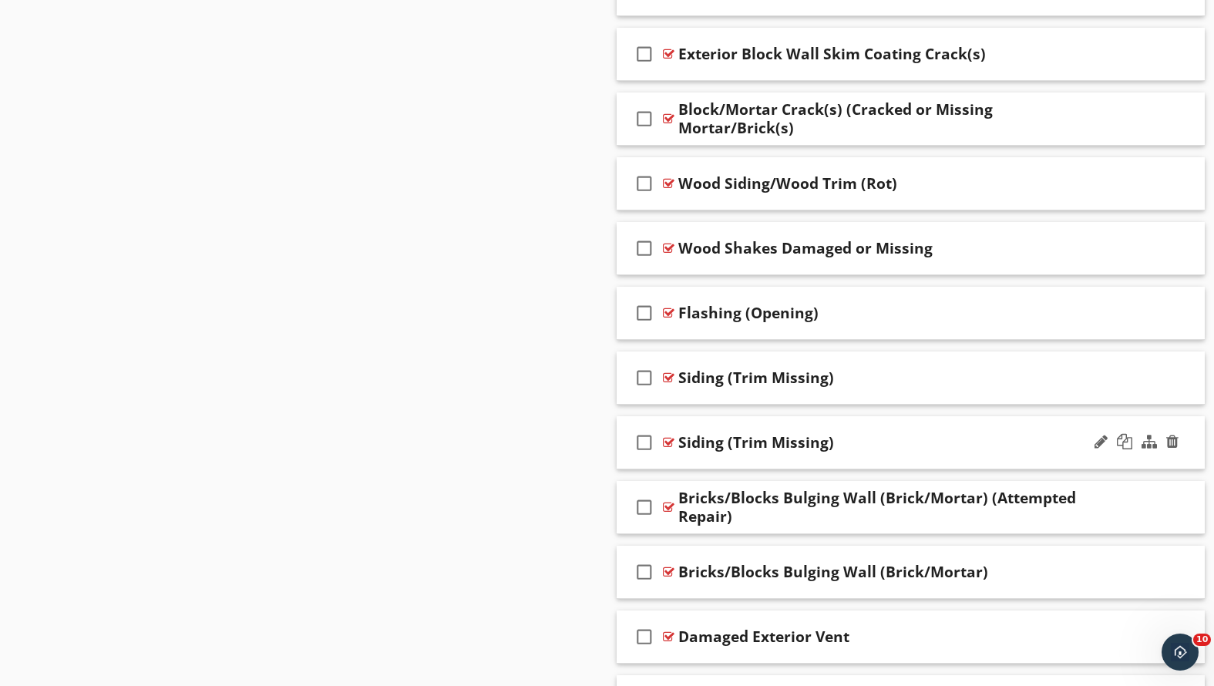
click at [893, 437] on div "Siding (Trim Missing)" at bounding box center [887, 442] width 419 height 19
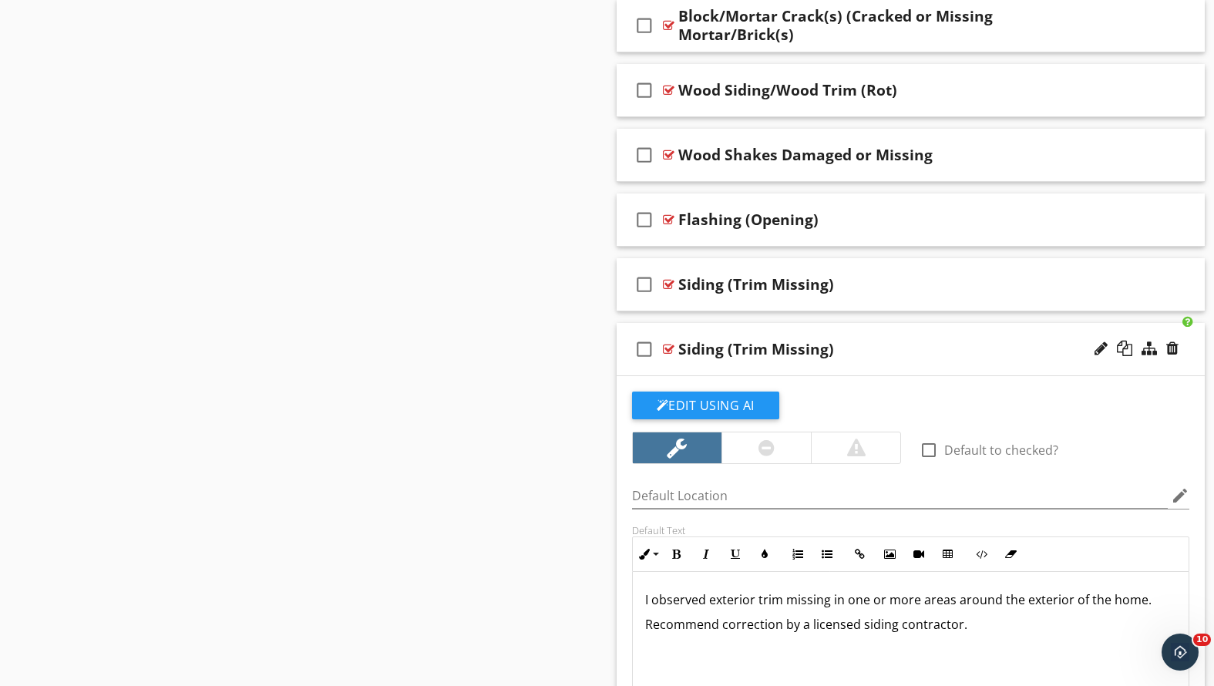
scroll to position [1326, 0]
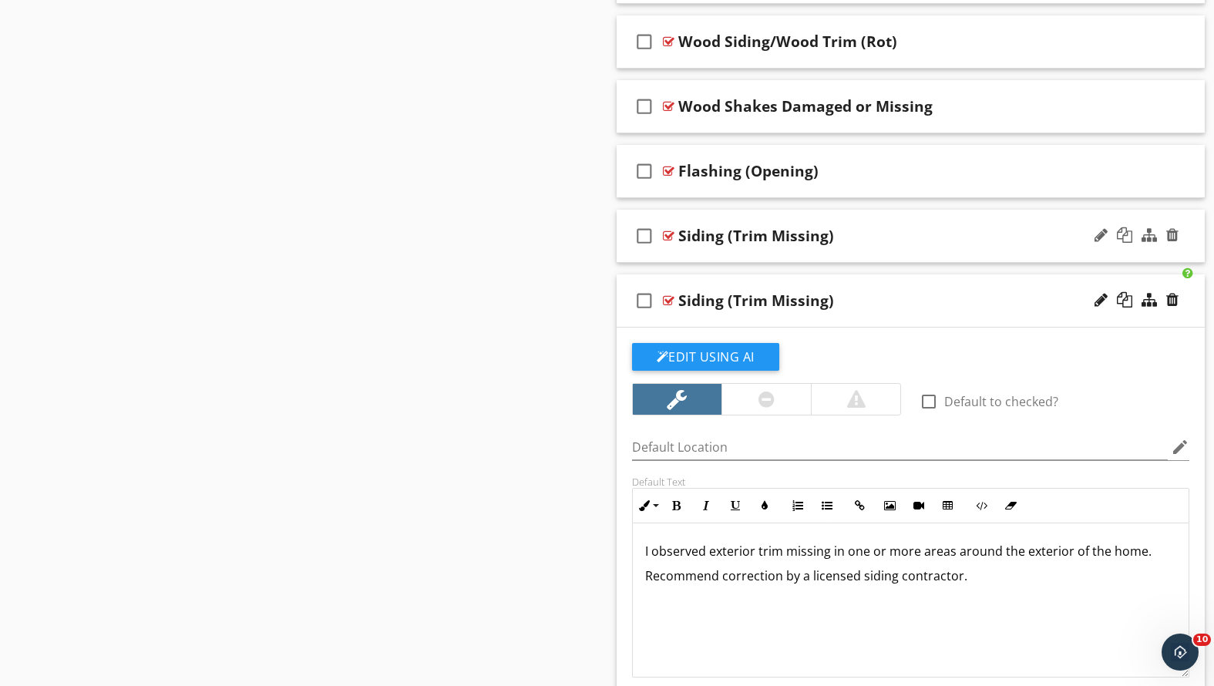
click at [911, 234] on div "Siding (Trim Missing)" at bounding box center [887, 236] width 419 height 19
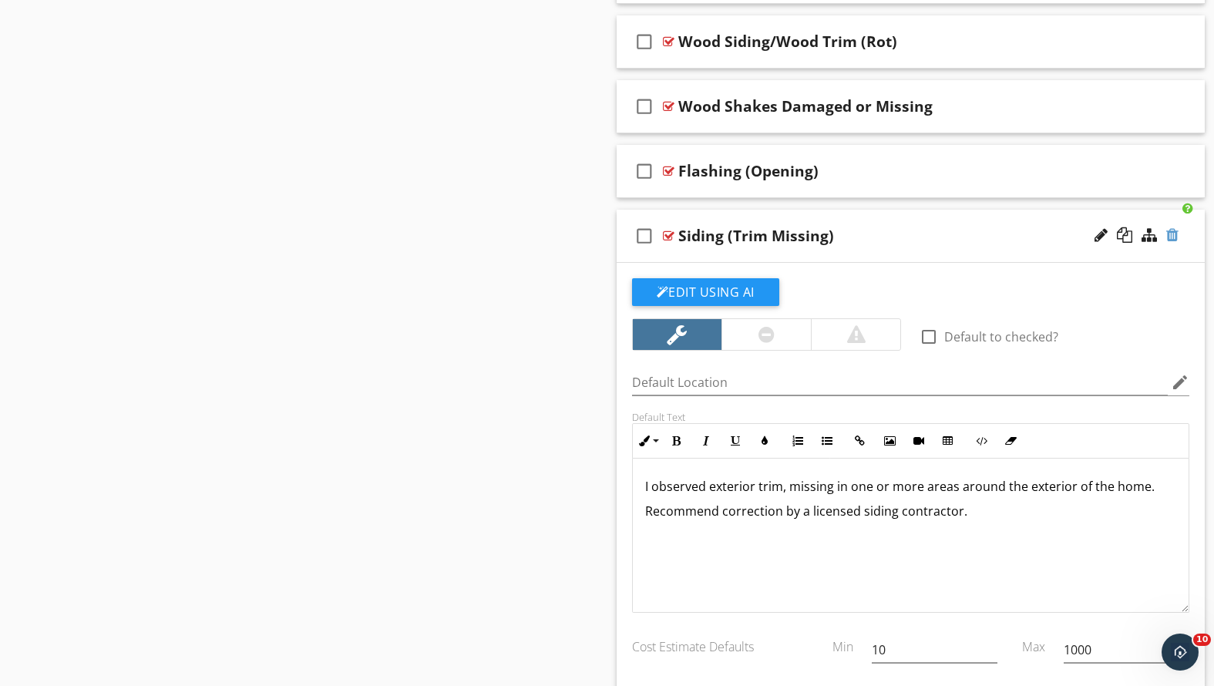
click at [1173, 233] on div at bounding box center [1172, 234] width 12 height 15
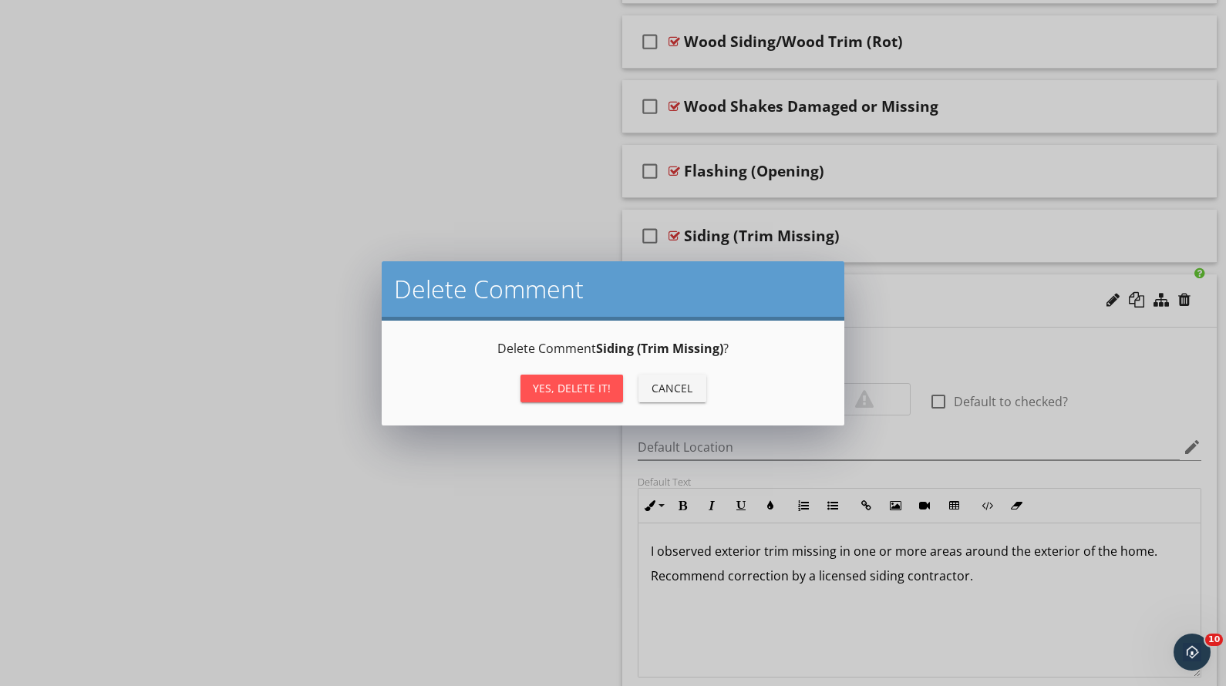
click at [566, 389] on div "Yes, Delete it!" at bounding box center [572, 388] width 78 height 16
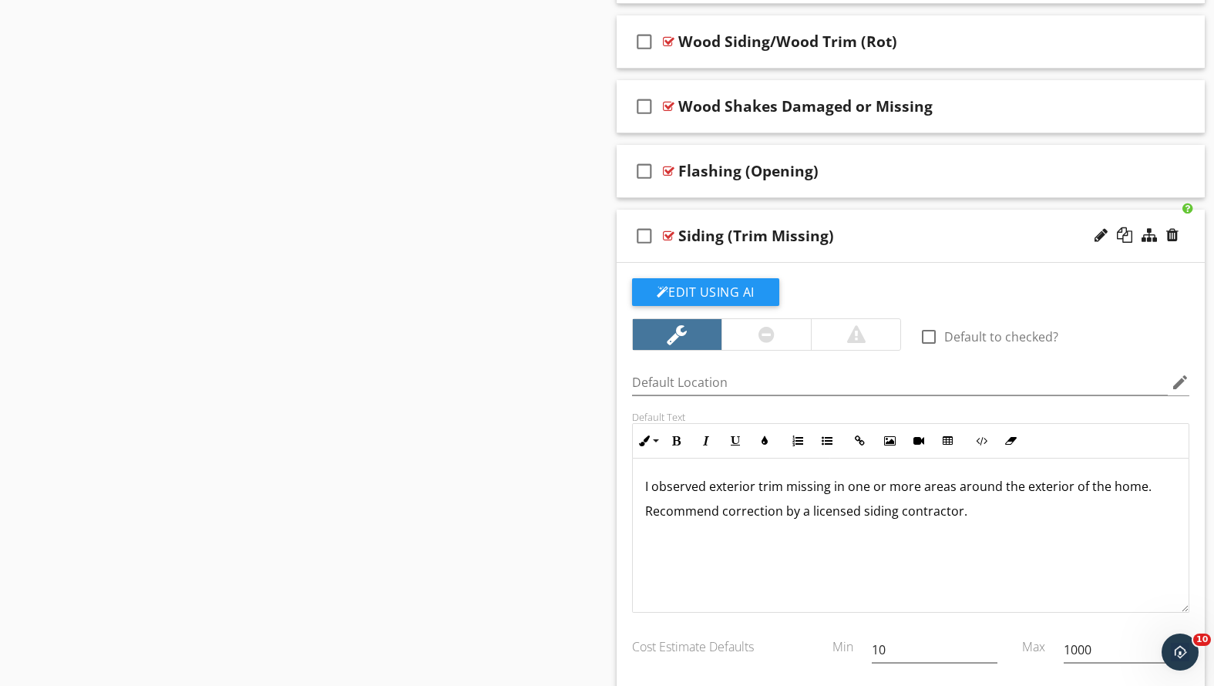
click at [886, 237] on div "Siding (Trim Missing)" at bounding box center [887, 236] width 419 height 19
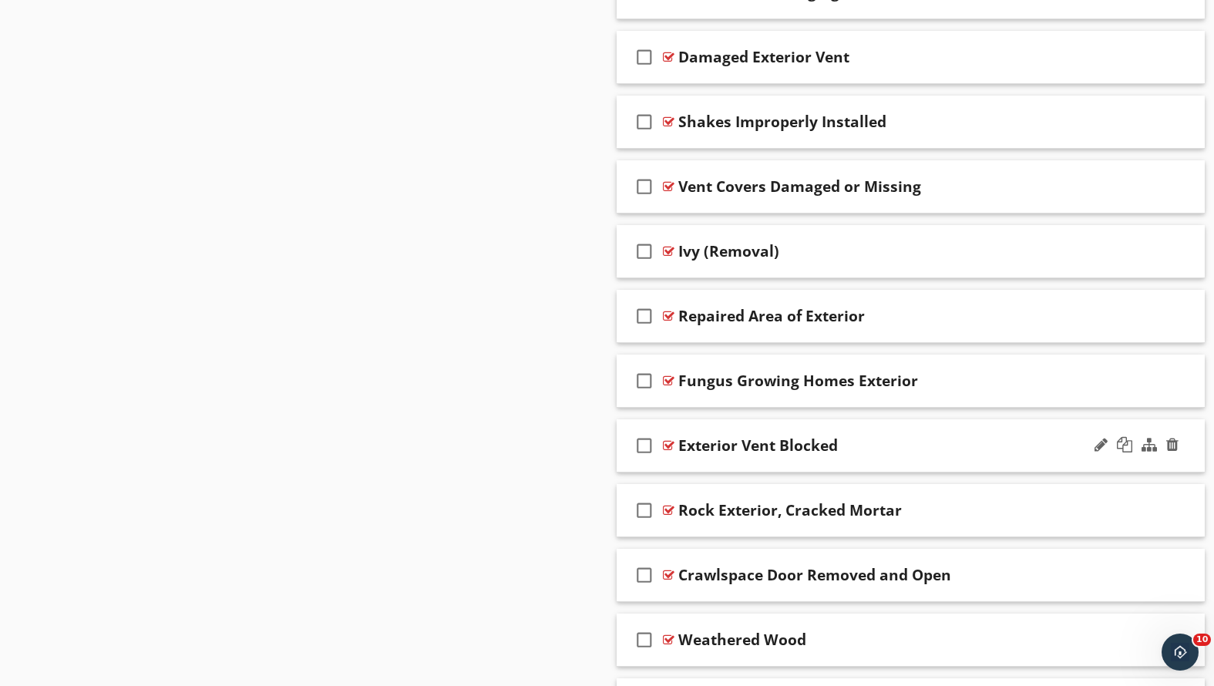
scroll to position [1750, 0]
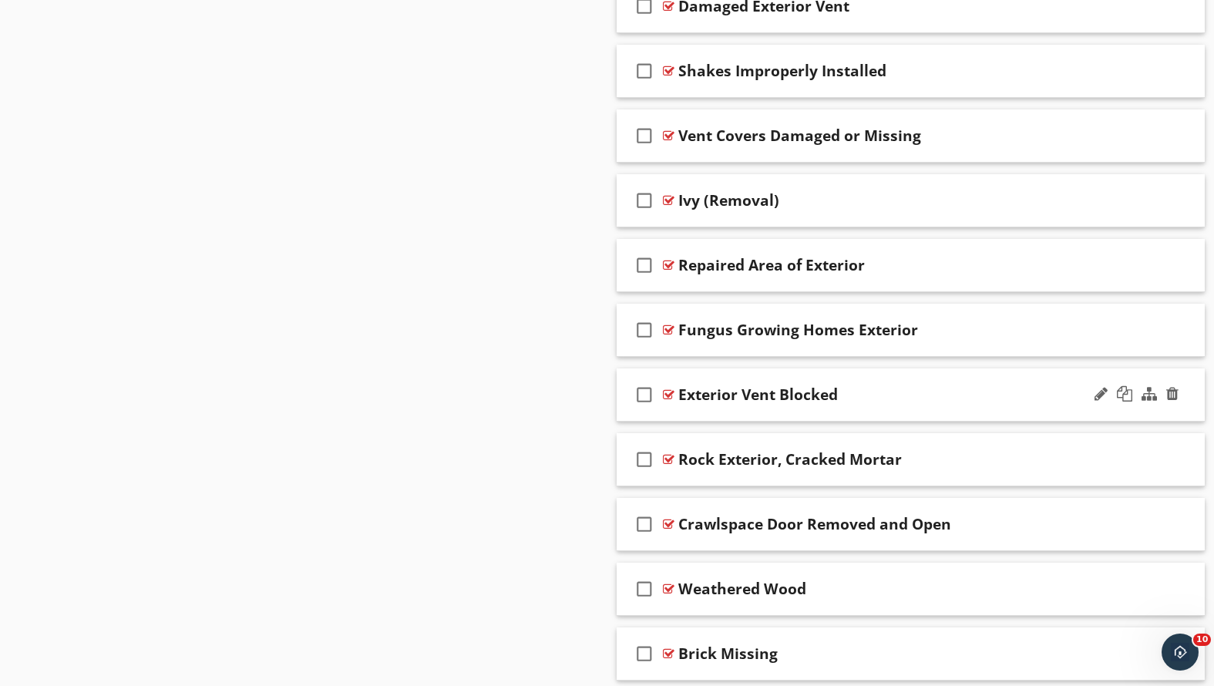
drag, startPoint x: 958, startPoint y: 452, endPoint x: 849, endPoint y: 407, distance: 118.5
click at [849, 407] on span "check_box_outline_blank Siding (Damaged or Missing) check_box_outline_blank Sid…" at bounding box center [911, 298] width 589 height 2708
click at [570, 426] on div "Sections Inspection Detail Roof Exterior Cooling Chimney, Fireplace, or Stove I…" at bounding box center [607, 52] width 1214 height 3297
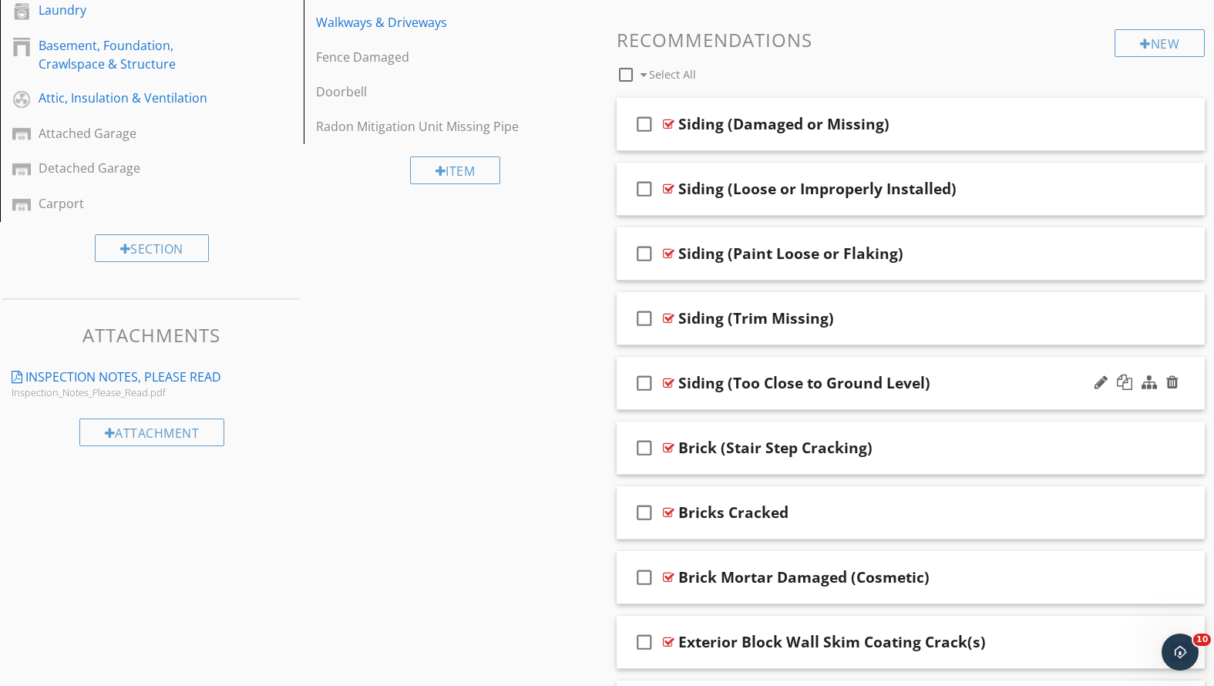
scroll to position [599, 0]
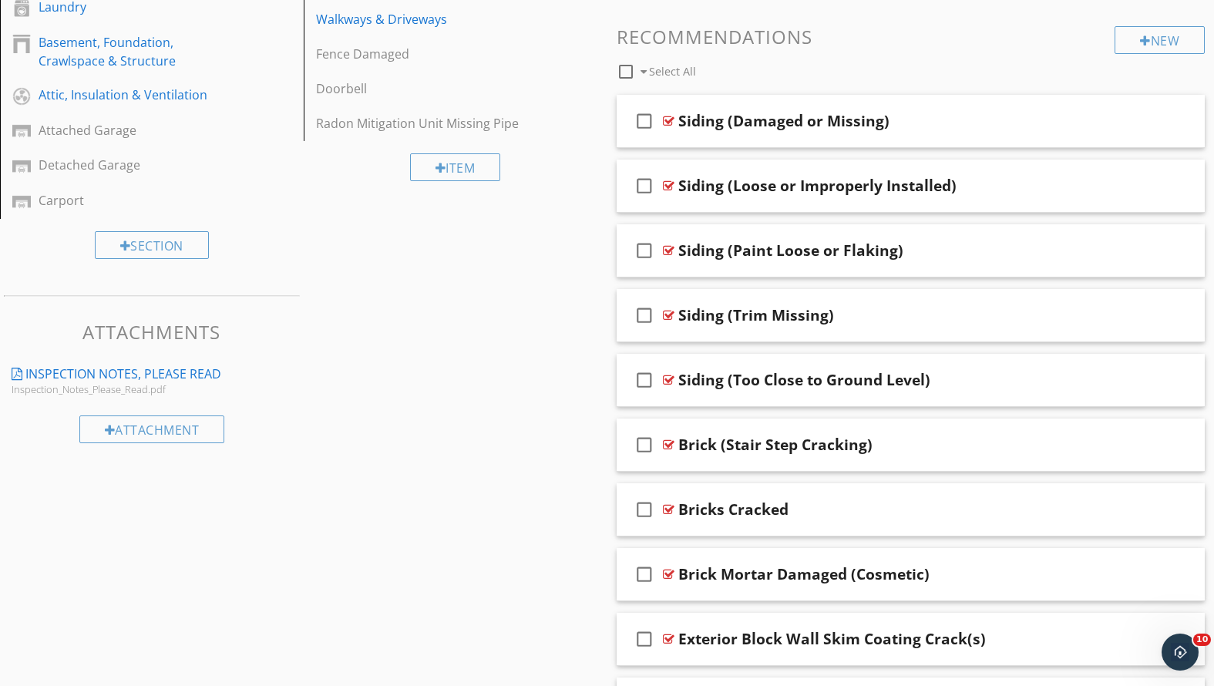
click at [890, 300] on div "check_box_outline_blank Siding (Trim Missing)" at bounding box center [911, 315] width 589 height 53
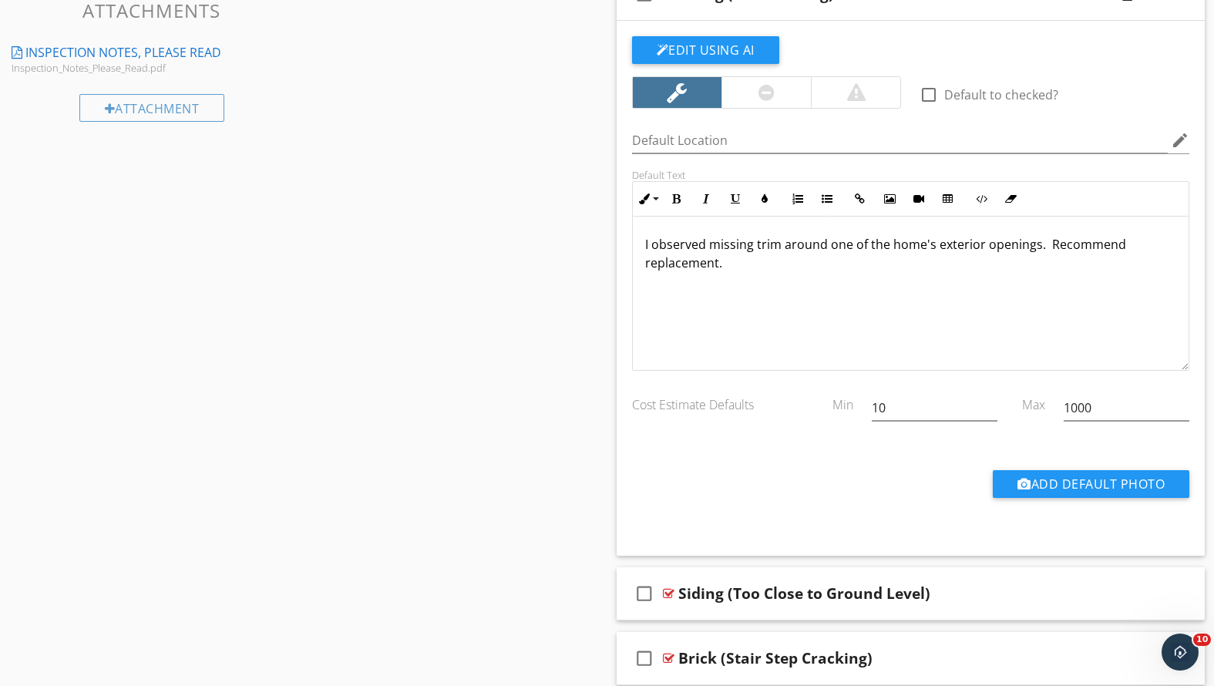
scroll to position [878, 0]
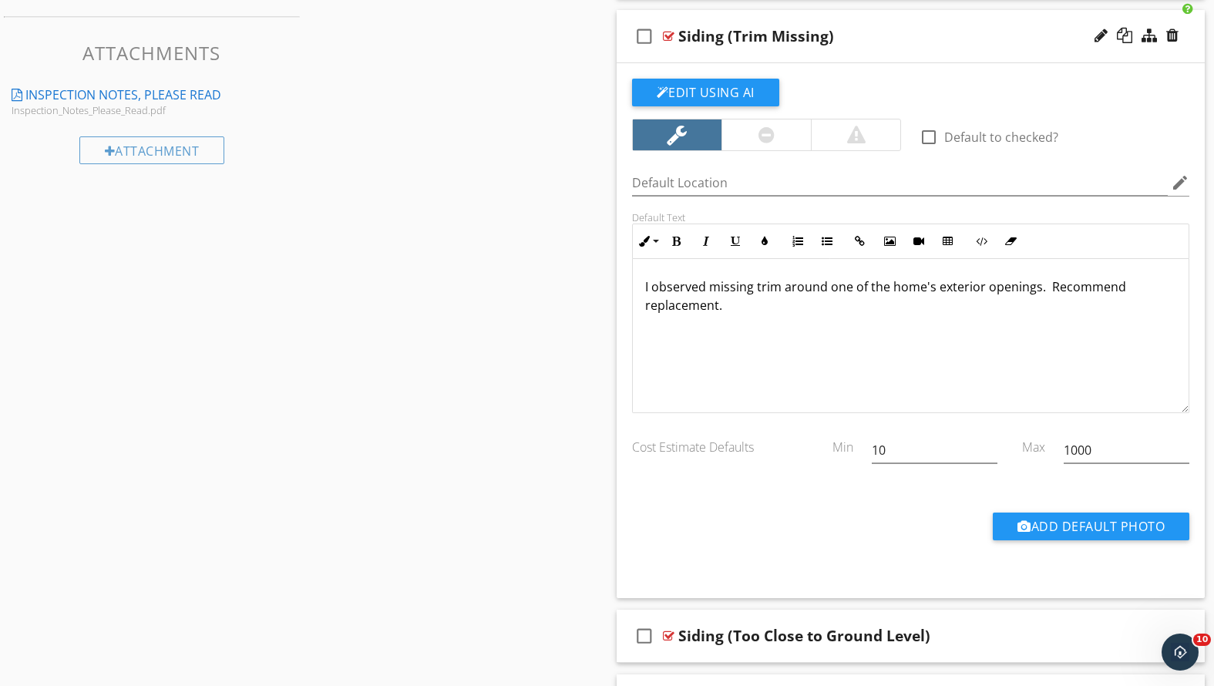
click at [894, 29] on div "Siding (Trim Missing)" at bounding box center [887, 36] width 419 height 19
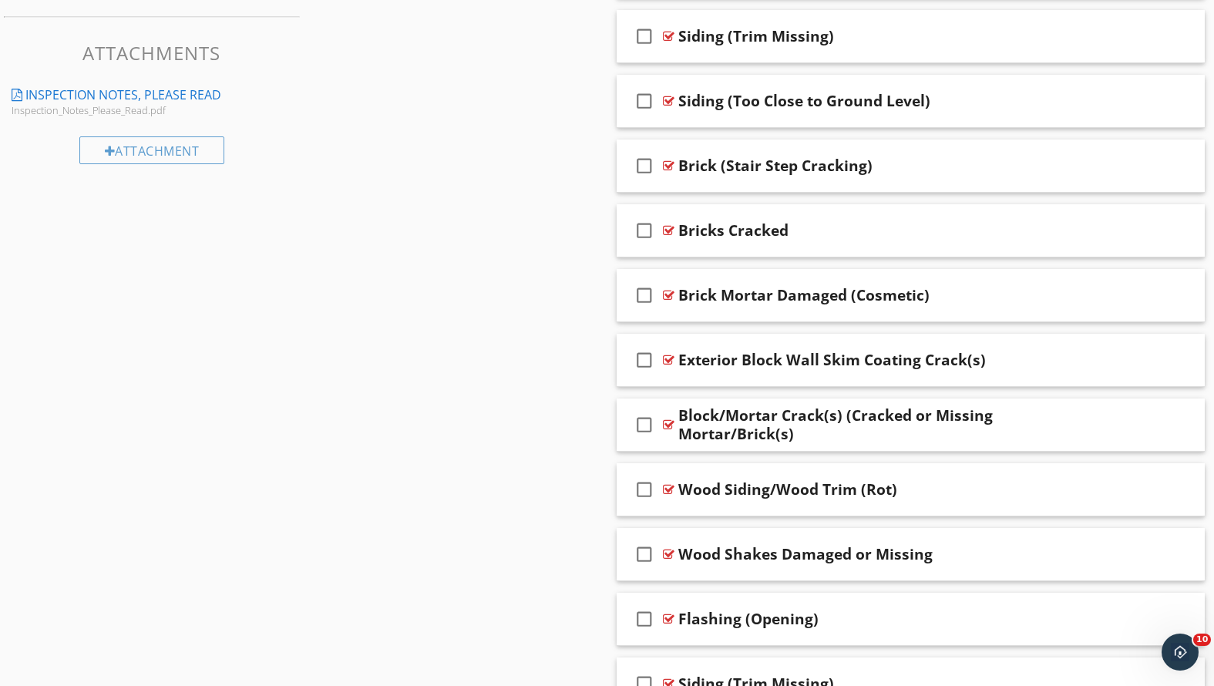
scroll to position [1002, 0]
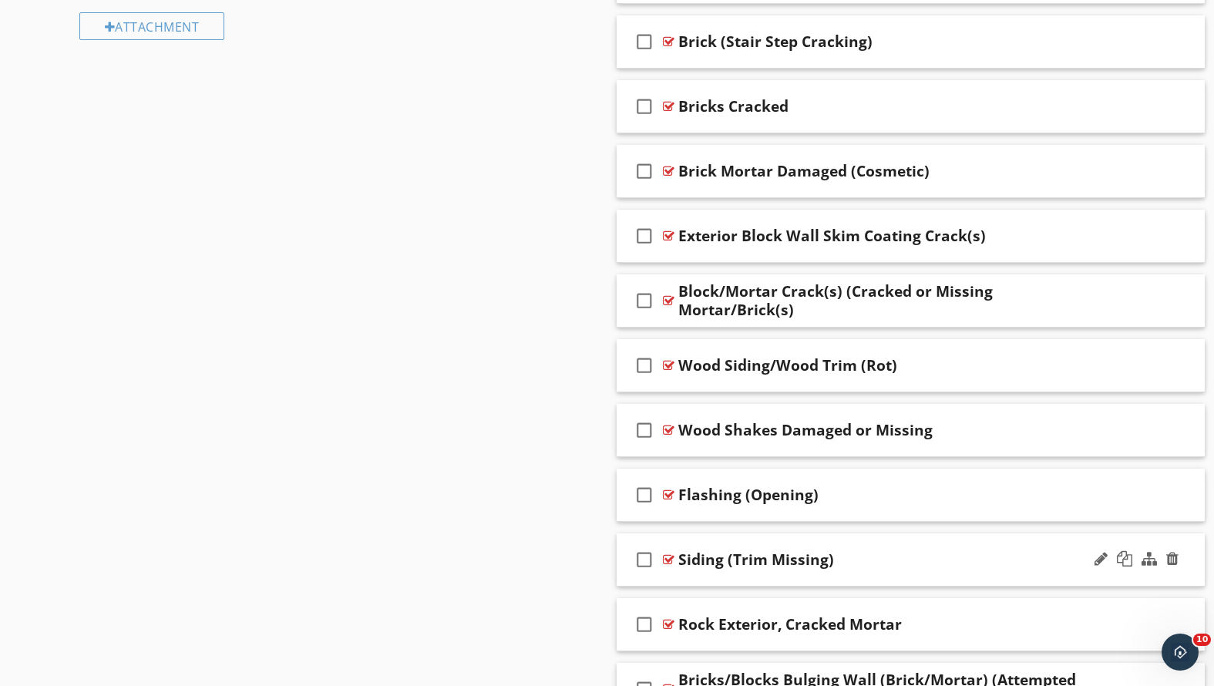
click at [870, 554] on div "Siding (Trim Missing)" at bounding box center [887, 559] width 419 height 19
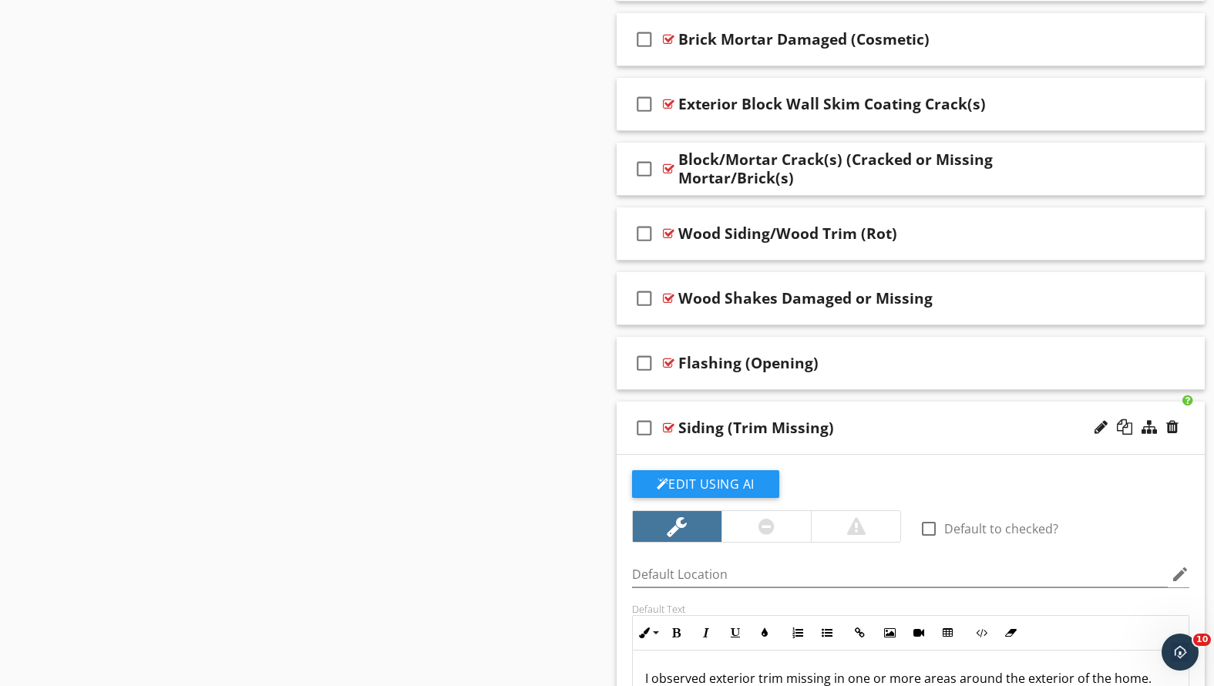
scroll to position [1274, 0]
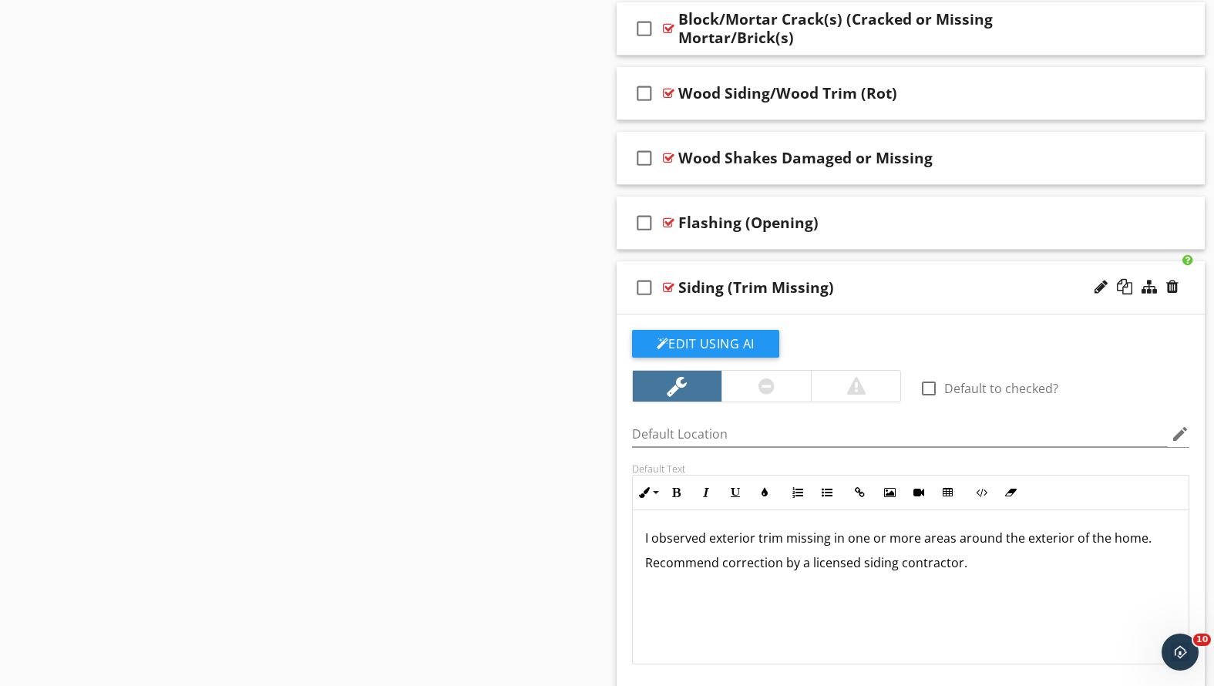
click at [876, 292] on div "Siding (Trim Missing)" at bounding box center [887, 287] width 419 height 19
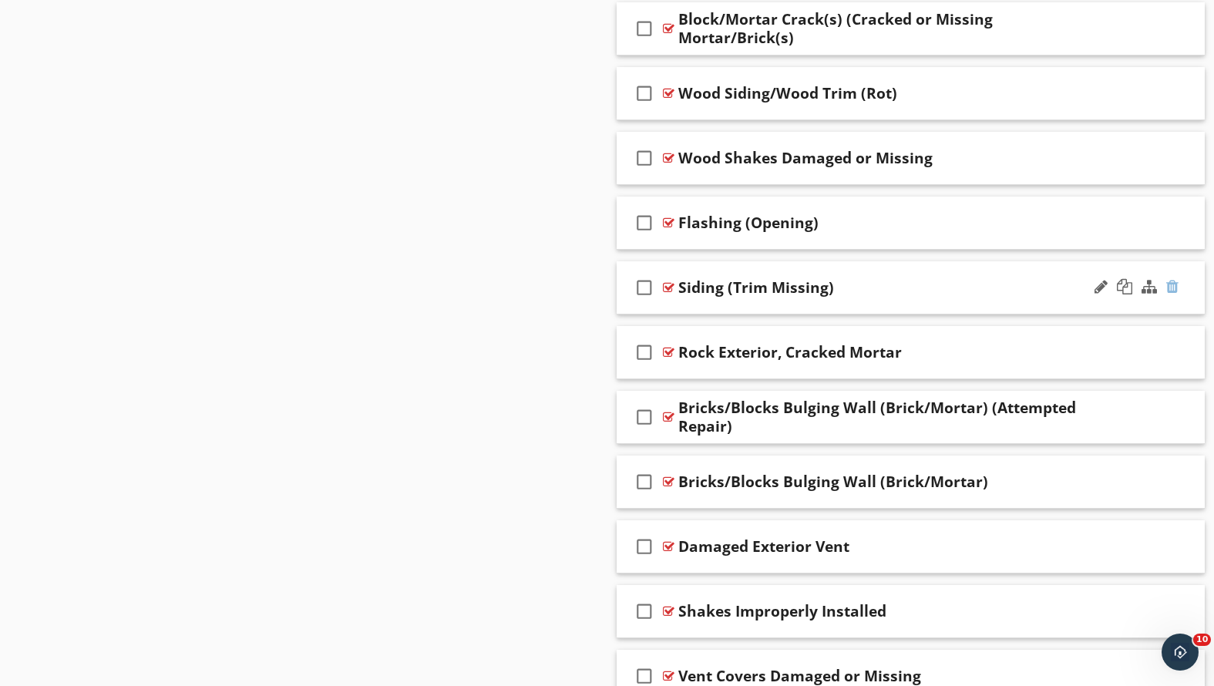
click at [1174, 285] on div at bounding box center [1172, 286] width 12 height 15
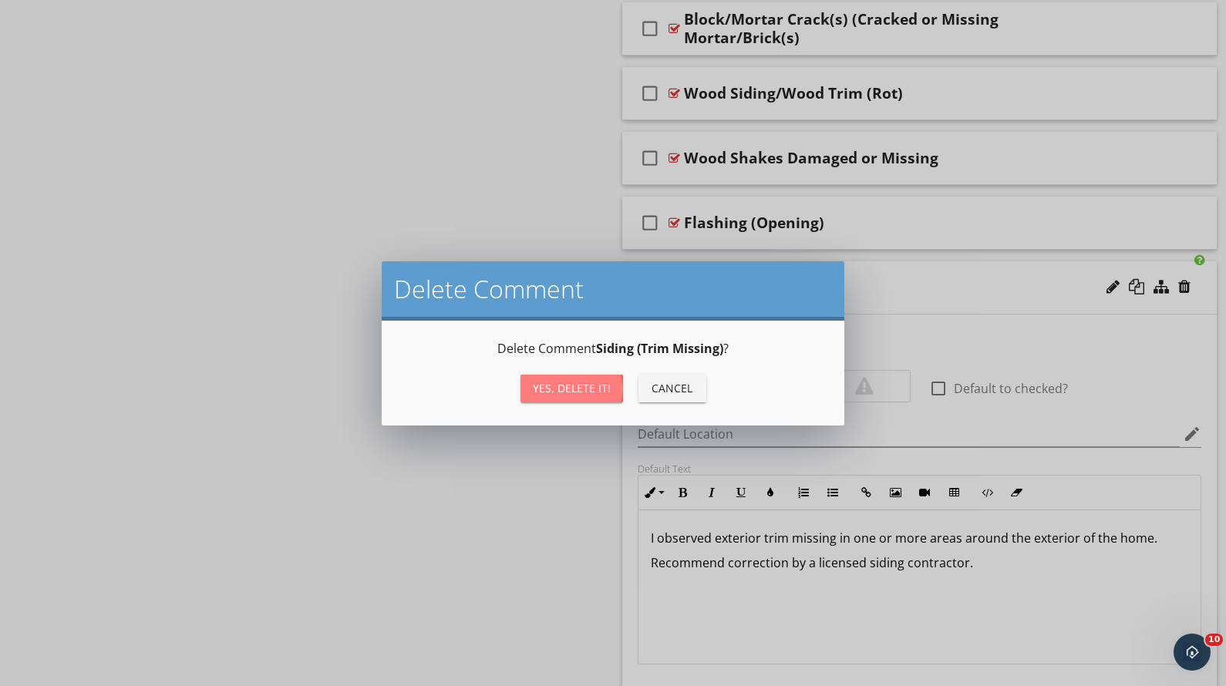
click at [534, 399] on button "Yes, Delete it!" at bounding box center [571, 389] width 103 height 28
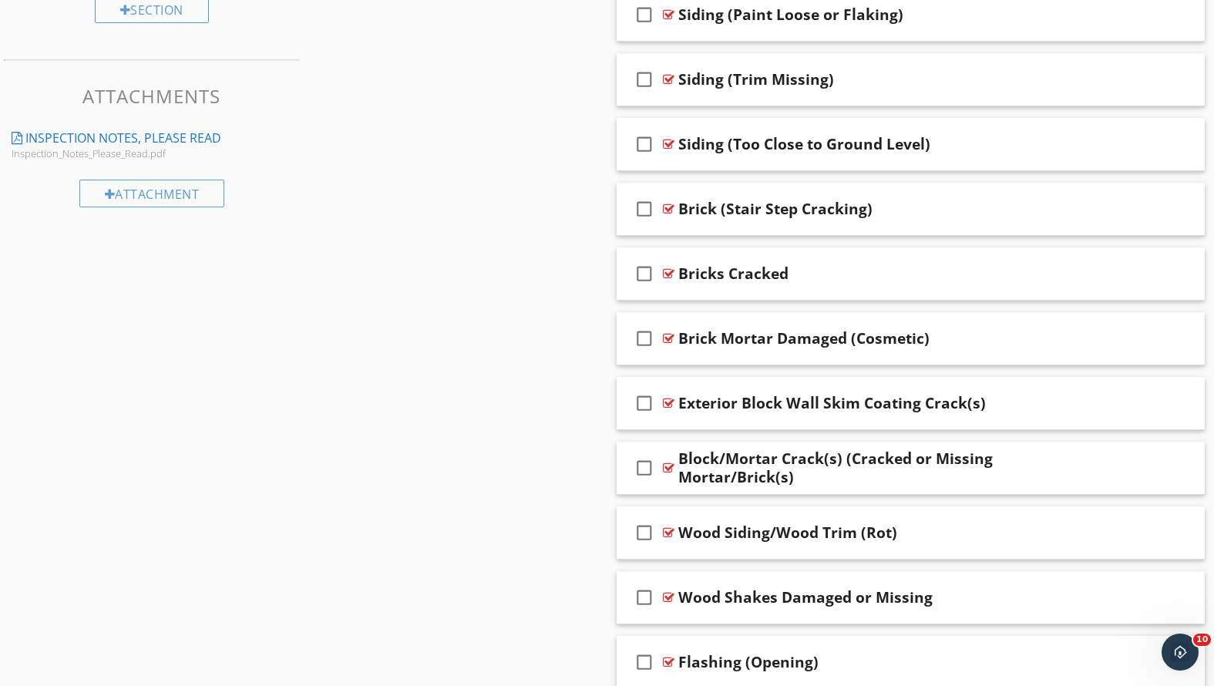
scroll to position [855, 0]
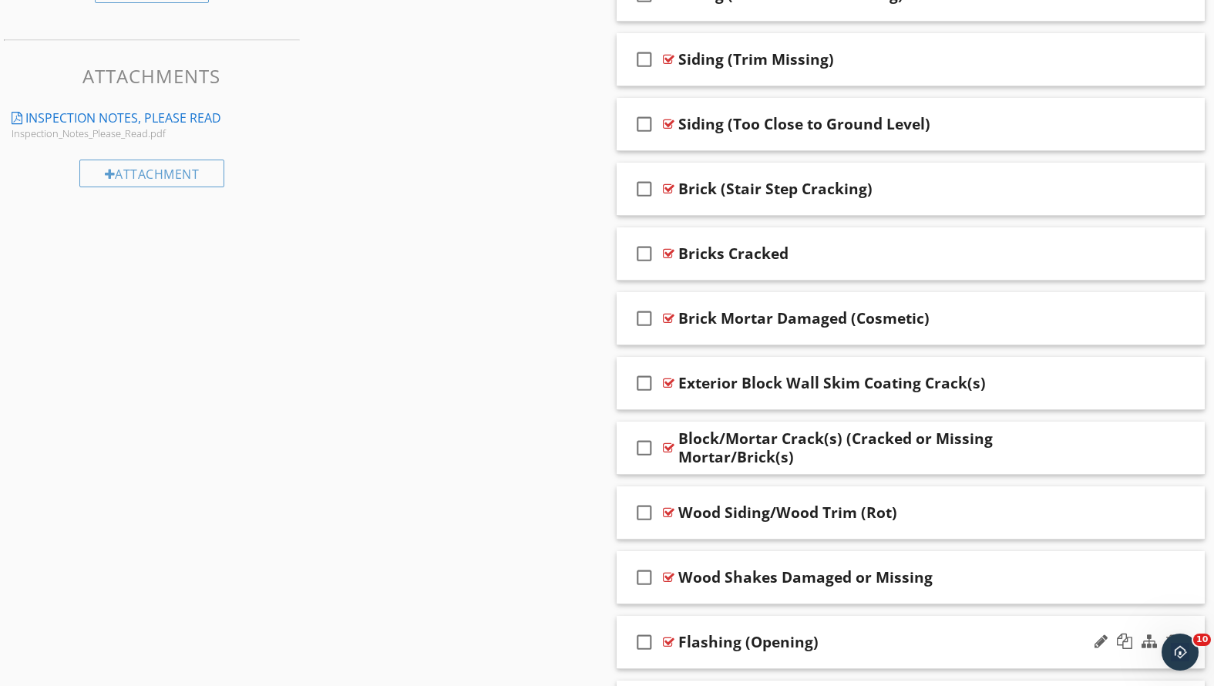
click at [855, 637] on div "Flashing (Opening)" at bounding box center [887, 642] width 419 height 19
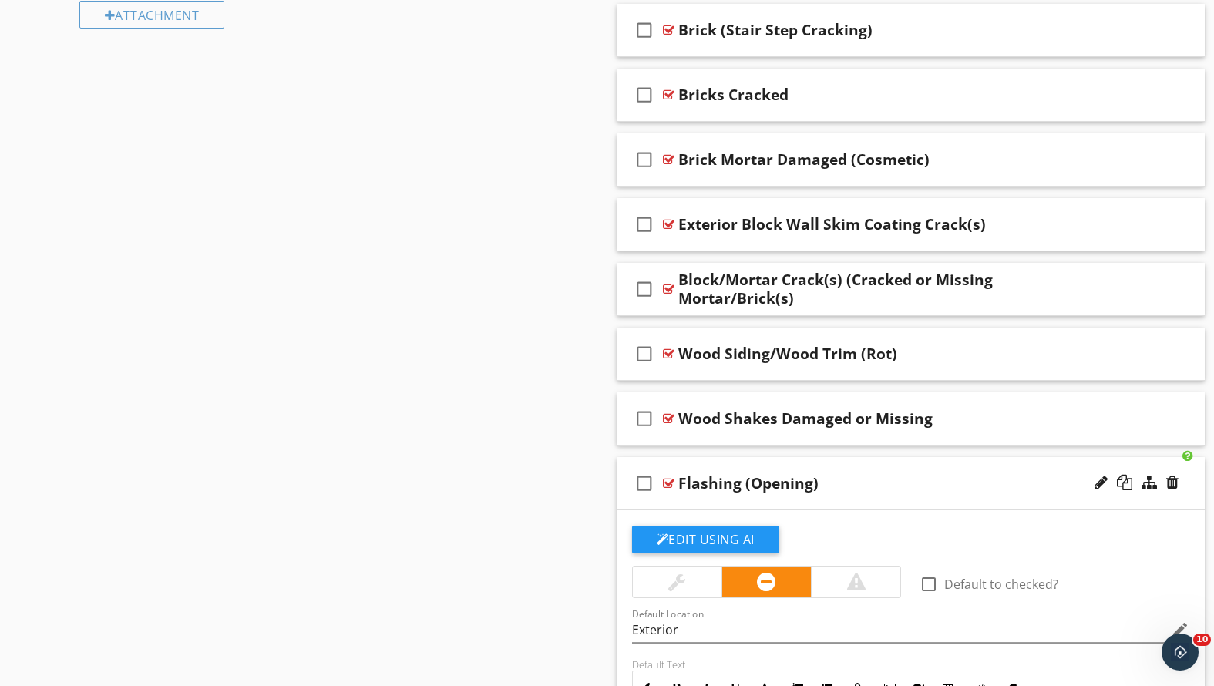
scroll to position [1133, 0]
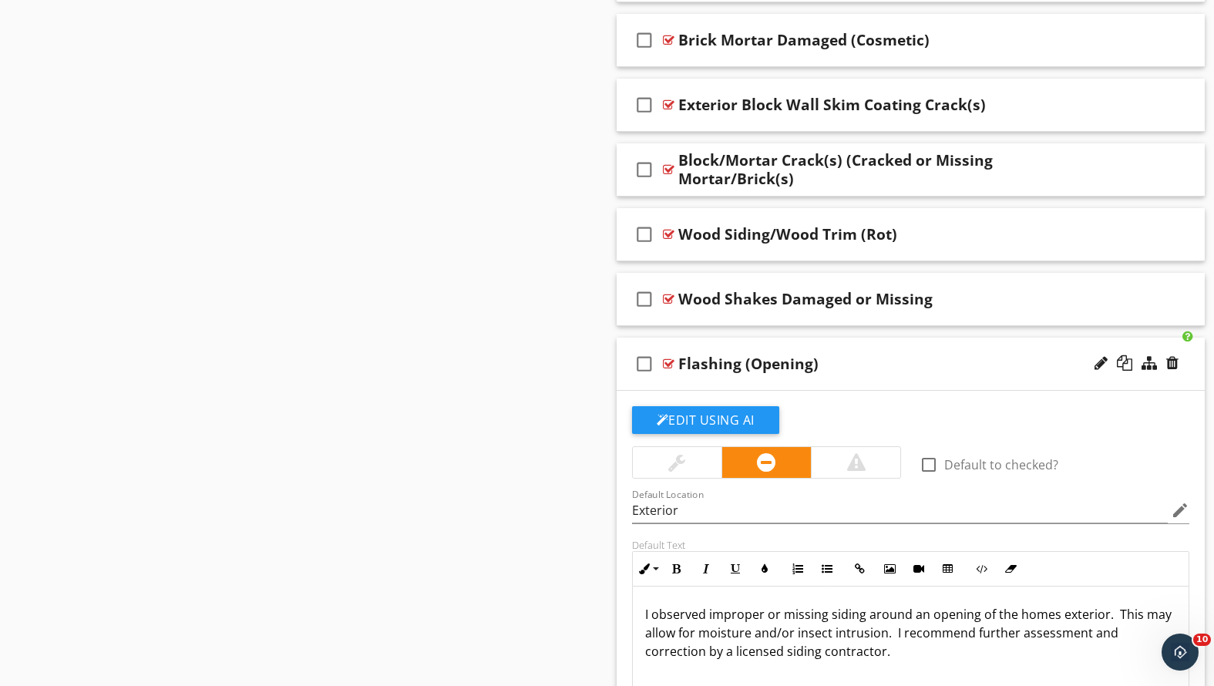
click at [859, 356] on div "Flashing (Opening)" at bounding box center [887, 364] width 419 height 19
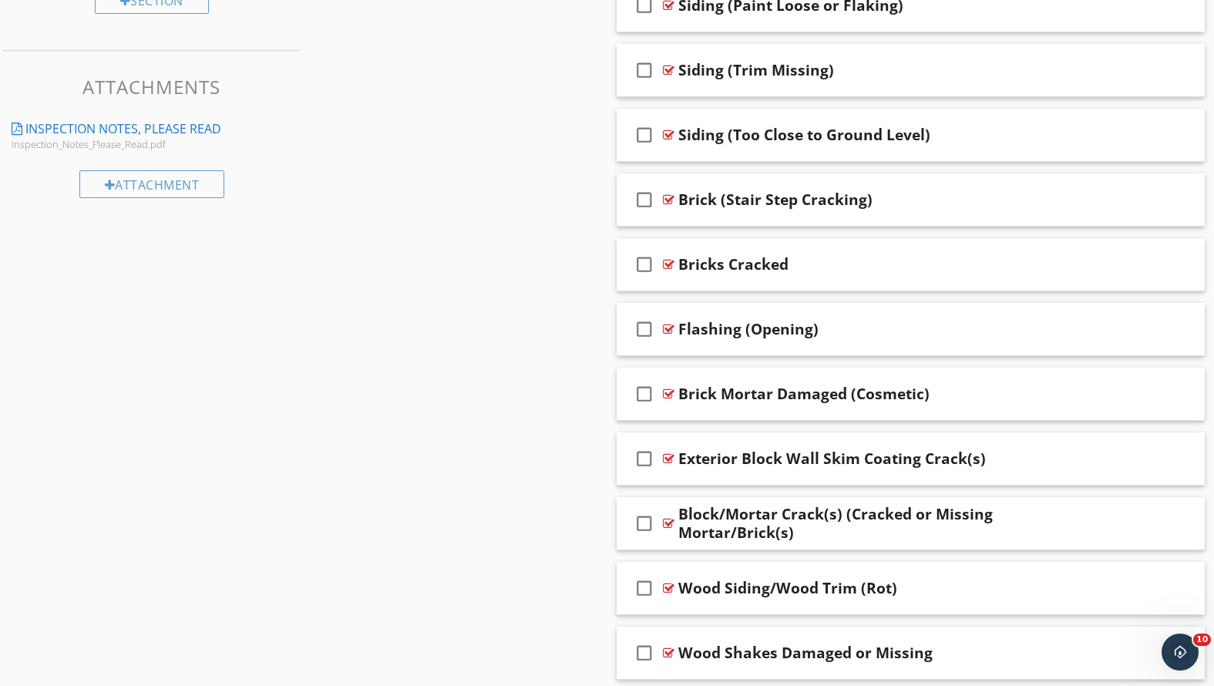
scroll to position [816, 0]
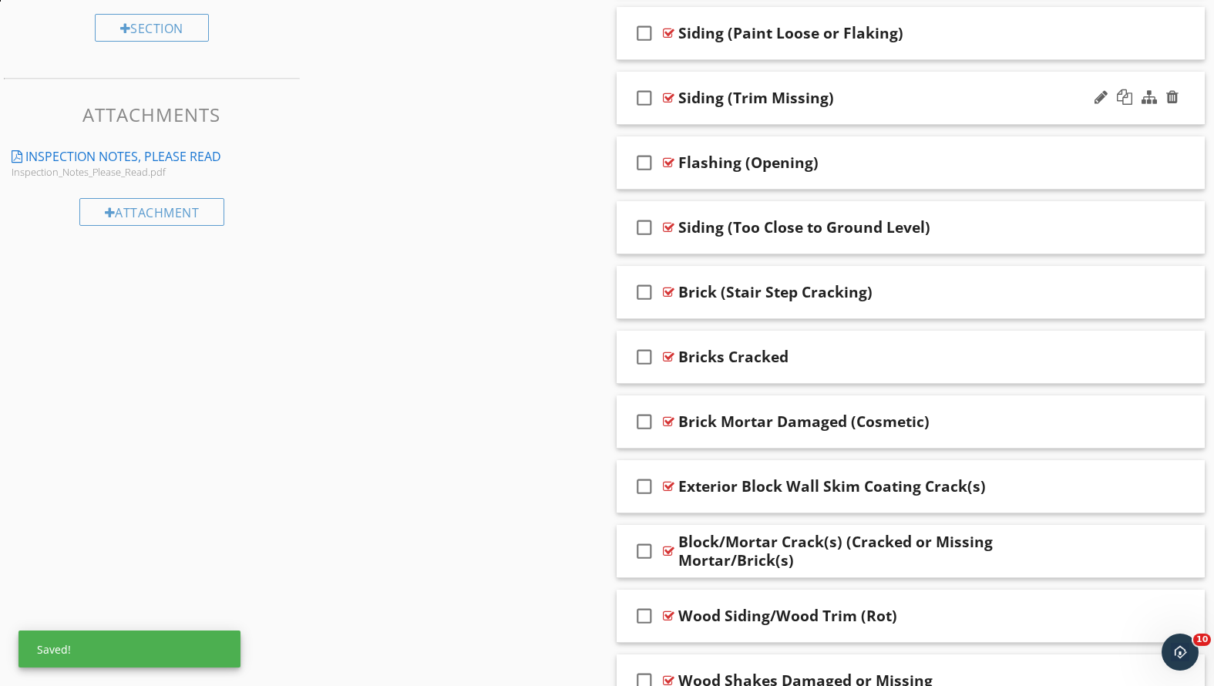
click at [860, 103] on div "Siding (Trim Missing)" at bounding box center [887, 98] width 419 height 19
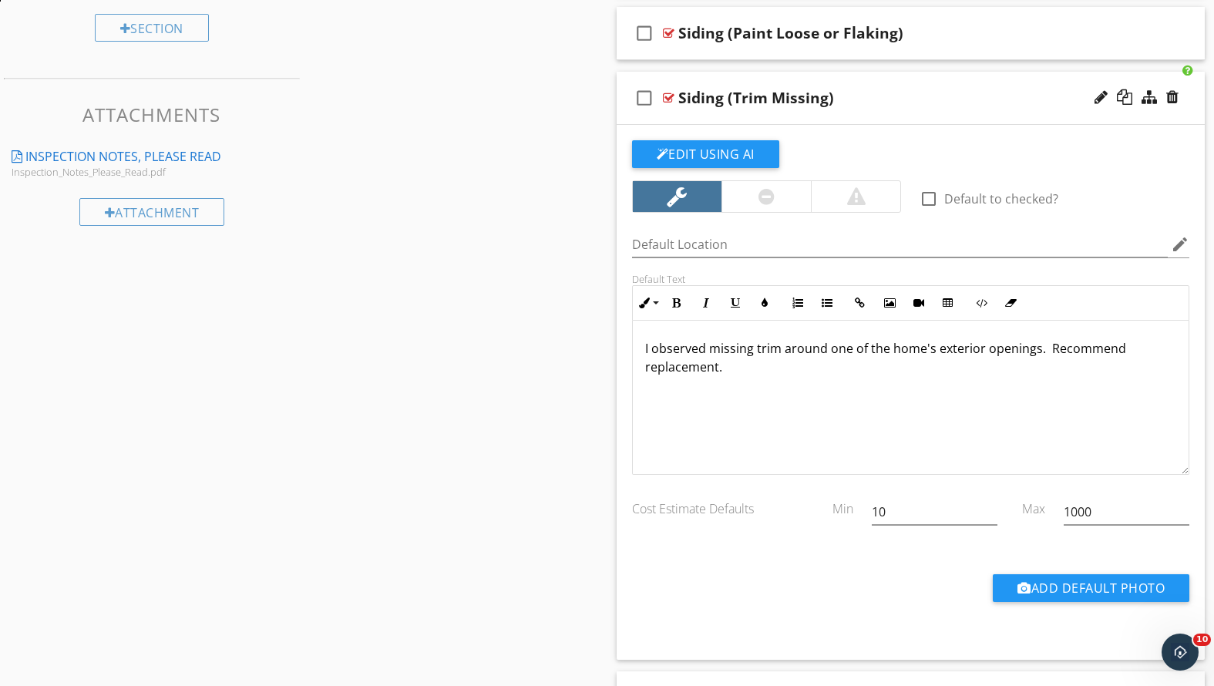
click at [1047, 346] on p "I observed missing trim around one of the home's exterior openings. Recommend r…" at bounding box center [911, 357] width 532 height 37
drag, startPoint x: 796, startPoint y: 376, endPoint x: 723, endPoint y: 375, distance: 72.5
click at [723, 375] on p "Recommend replacement." at bounding box center [911, 373] width 532 height 19
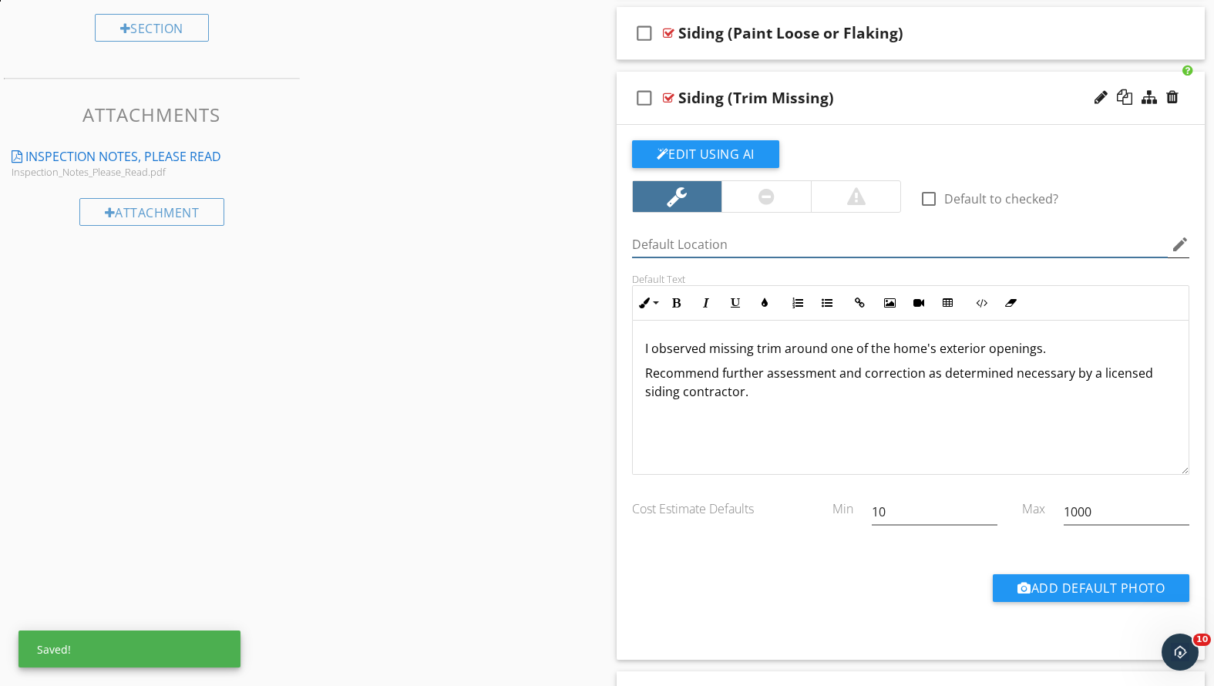
click at [796, 240] on input "Default Location" at bounding box center [900, 244] width 537 height 25
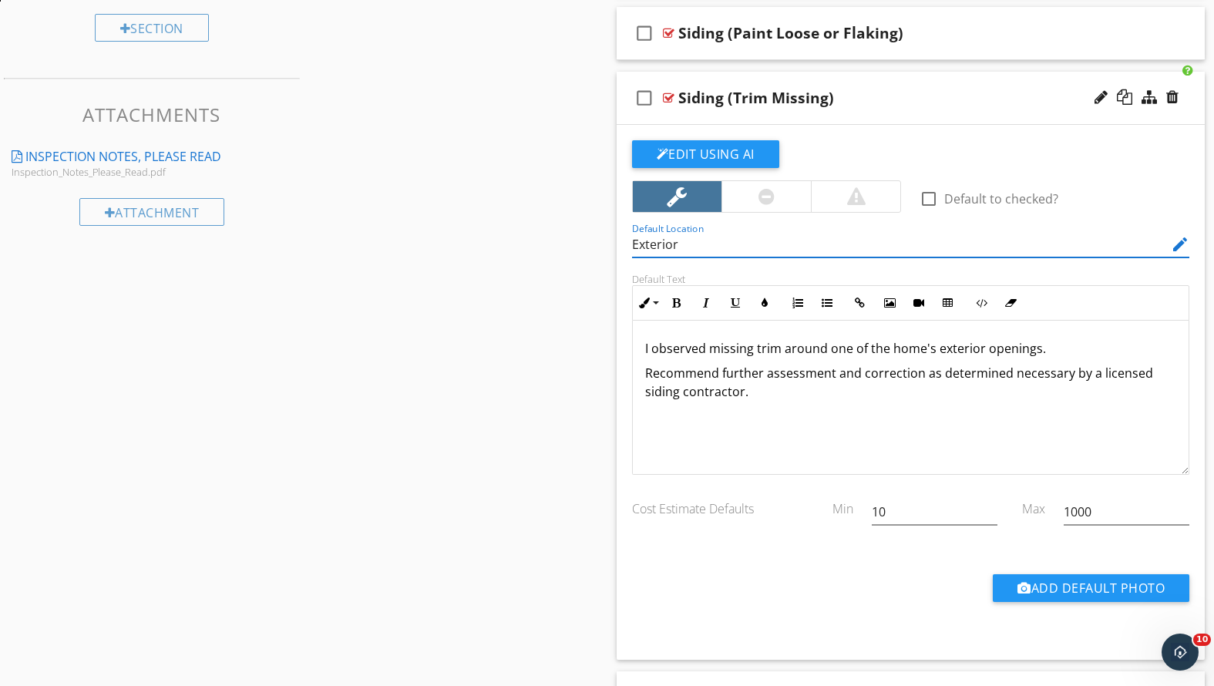
type input "Exterior"
click at [872, 105] on div "Siding (Trim Missing)" at bounding box center [887, 98] width 419 height 19
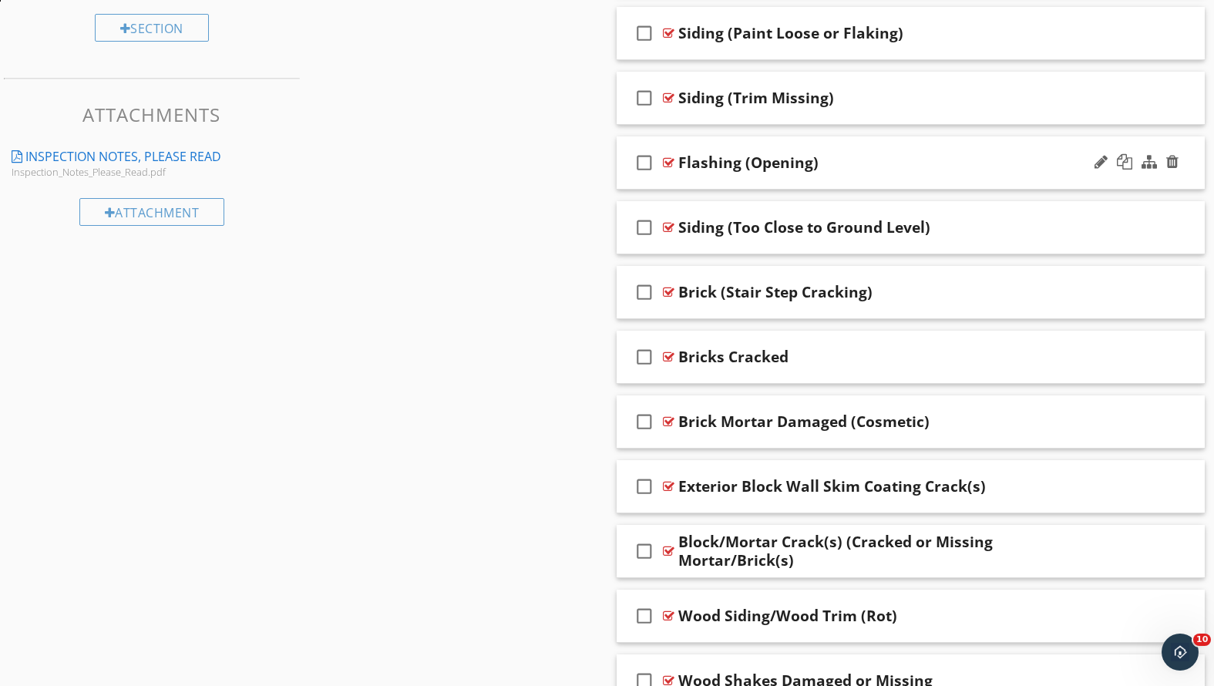
click at [845, 176] on div "check_box_outline_blank Flashing (Opening)" at bounding box center [911, 162] width 589 height 53
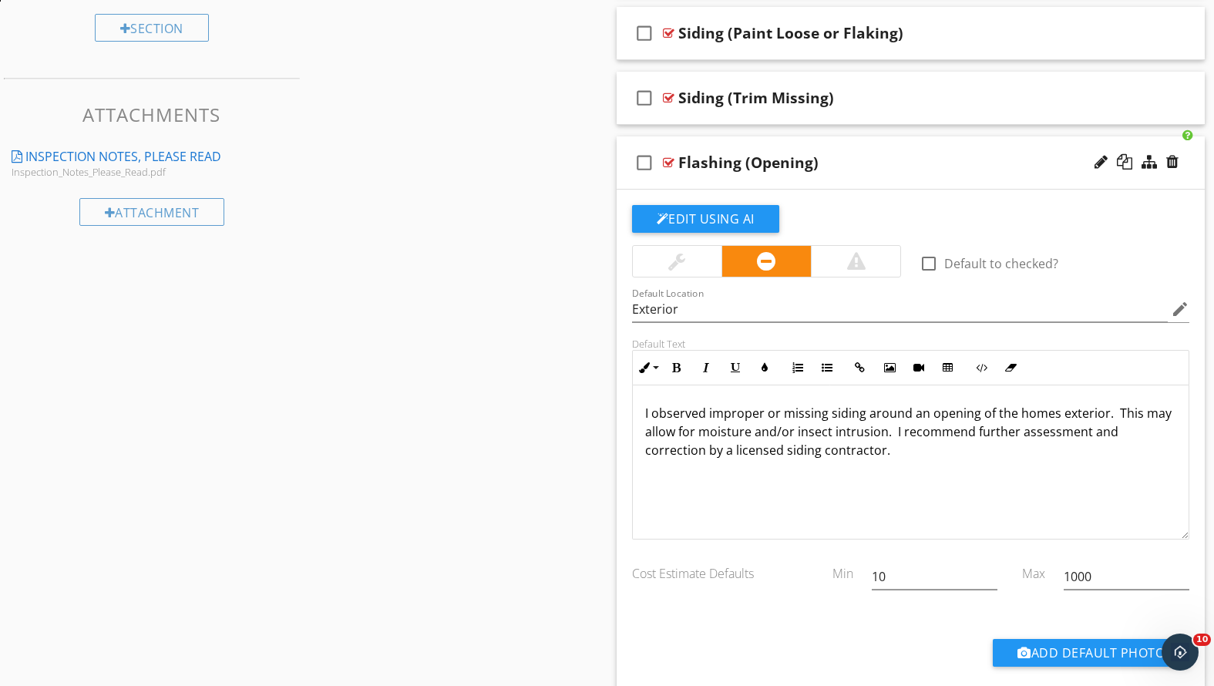
click at [845, 176] on div "check_box_outline_blank Flashing (Opening)" at bounding box center [911, 162] width 589 height 53
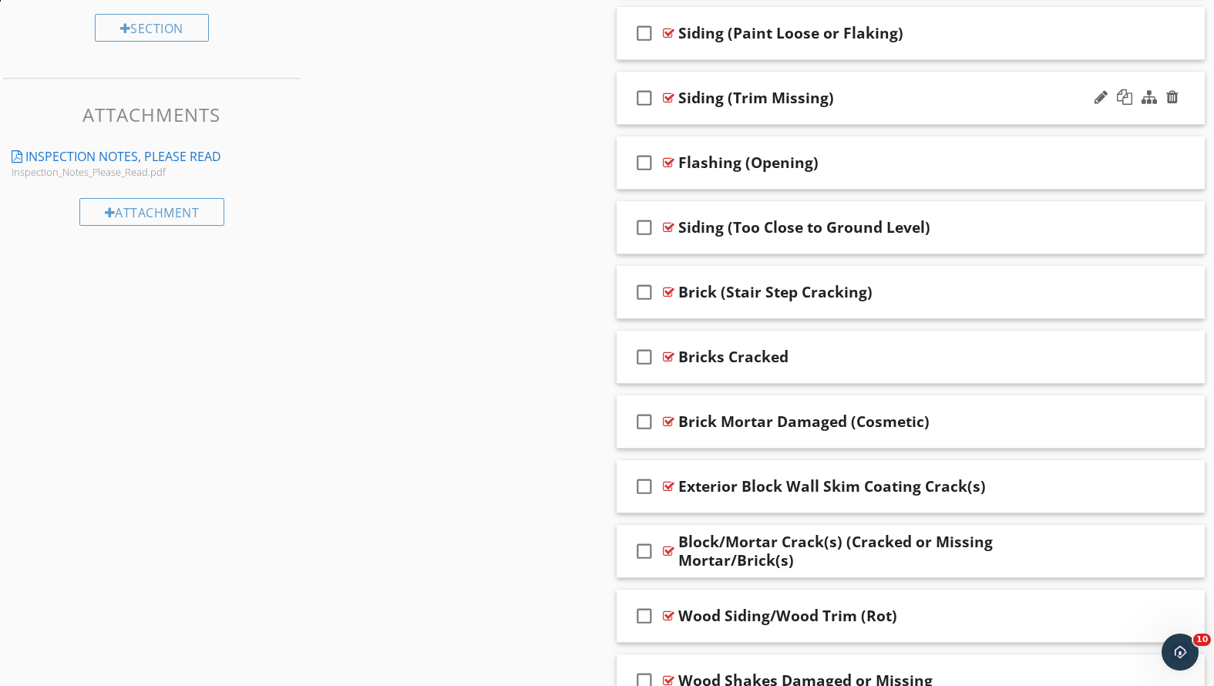
click at [860, 103] on div "Siding (Trim Missing)" at bounding box center [887, 98] width 419 height 19
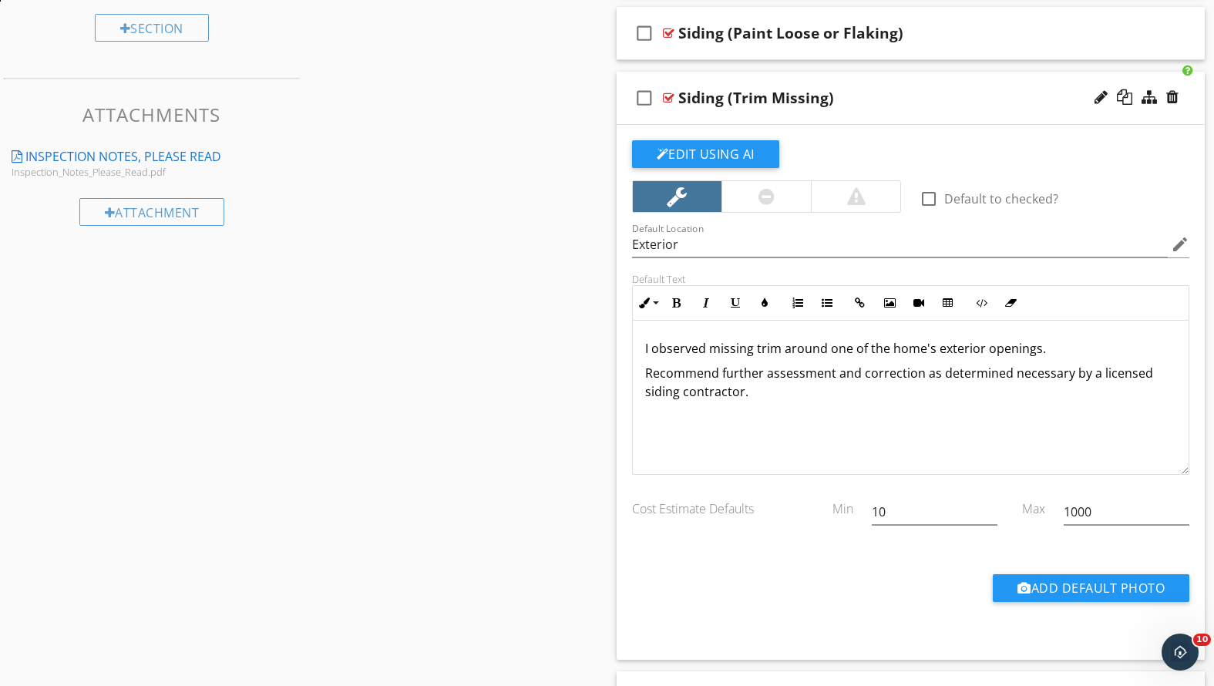
click at [860, 103] on div "Siding (Trim Missing)" at bounding box center [887, 98] width 419 height 19
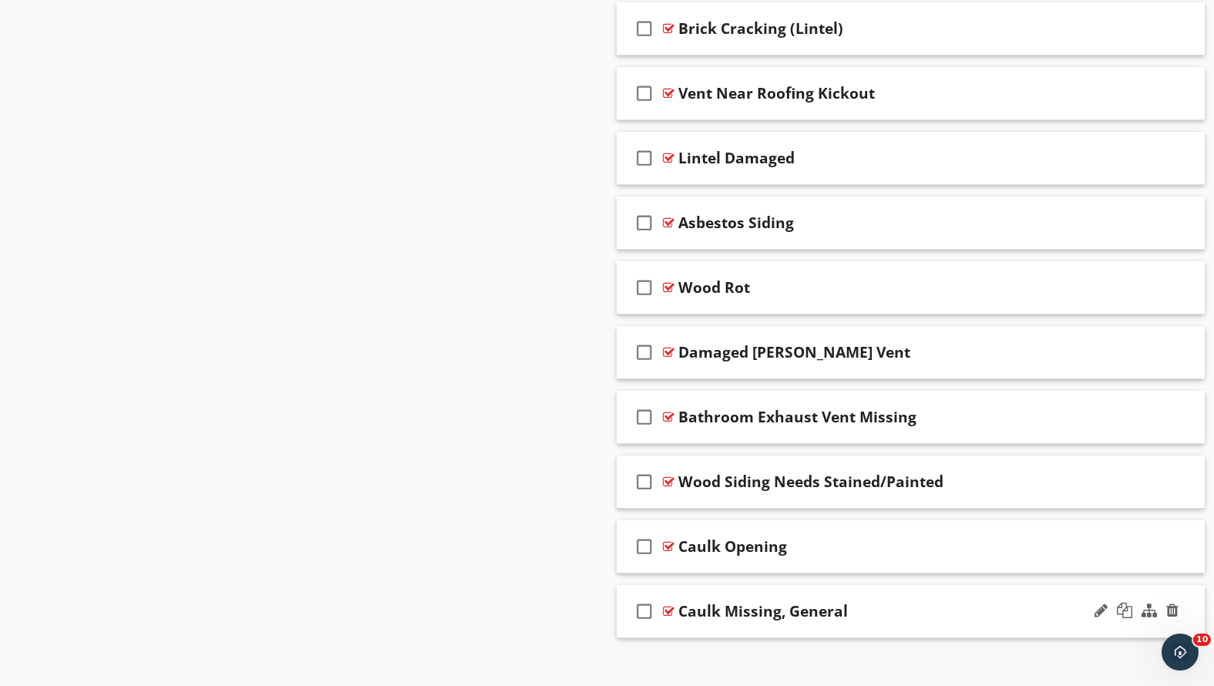
scroll to position [2714, 0]
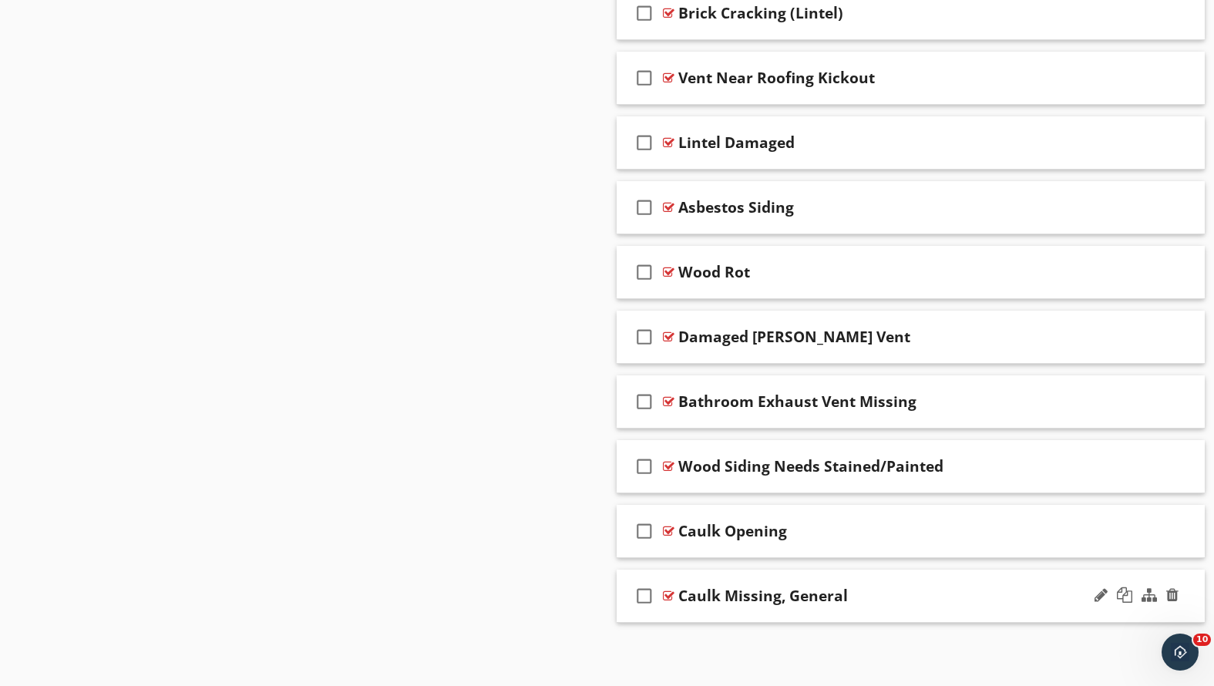
click at [894, 592] on div "Caulk Missing, General" at bounding box center [887, 596] width 419 height 19
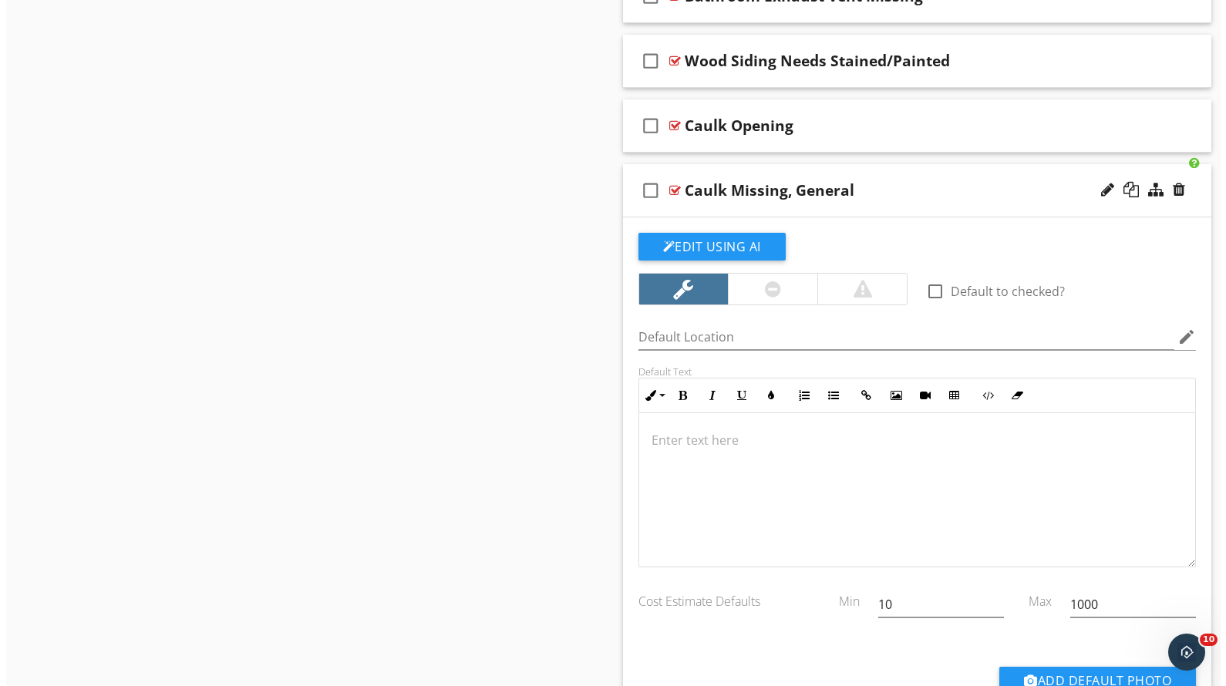
scroll to position [3110, 0]
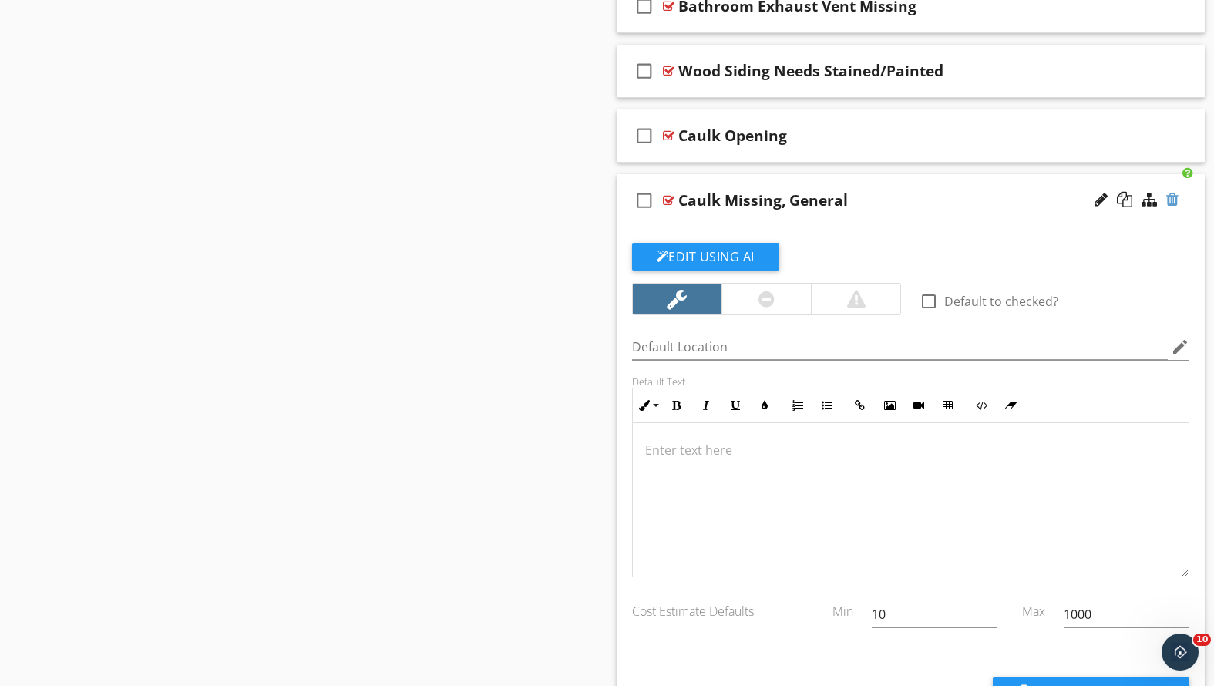
click at [1172, 197] on div at bounding box center [1172, 199] width 12 height 15
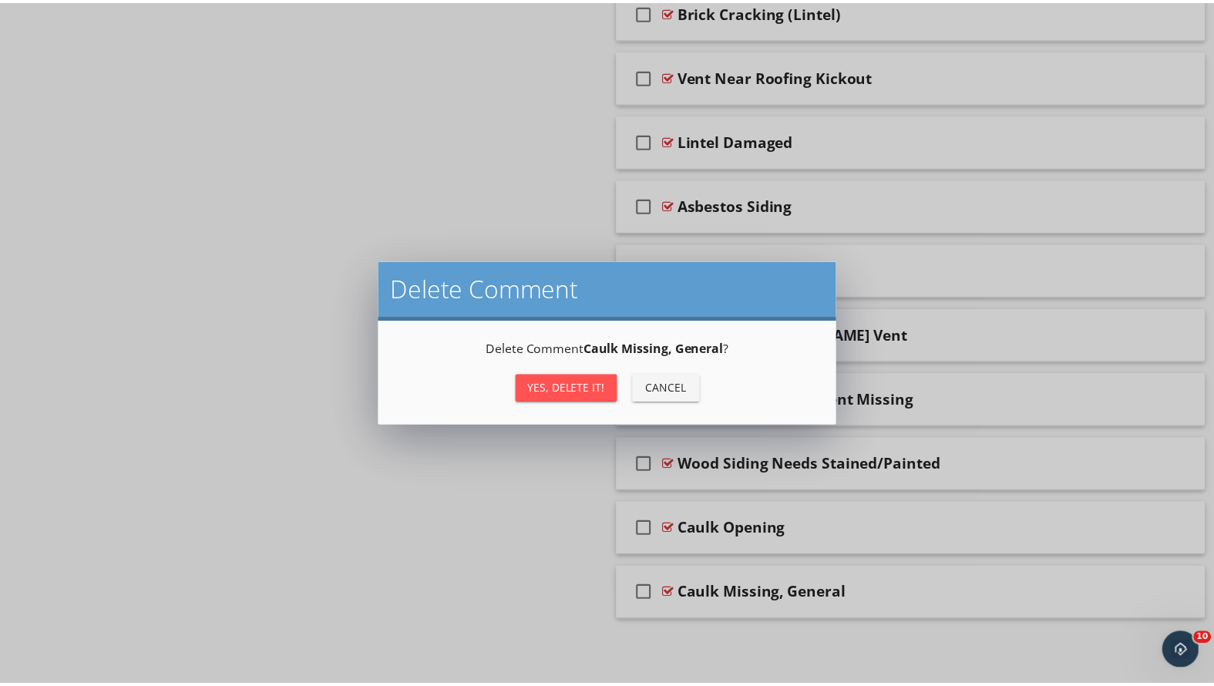
scroll to position [2714, 0]
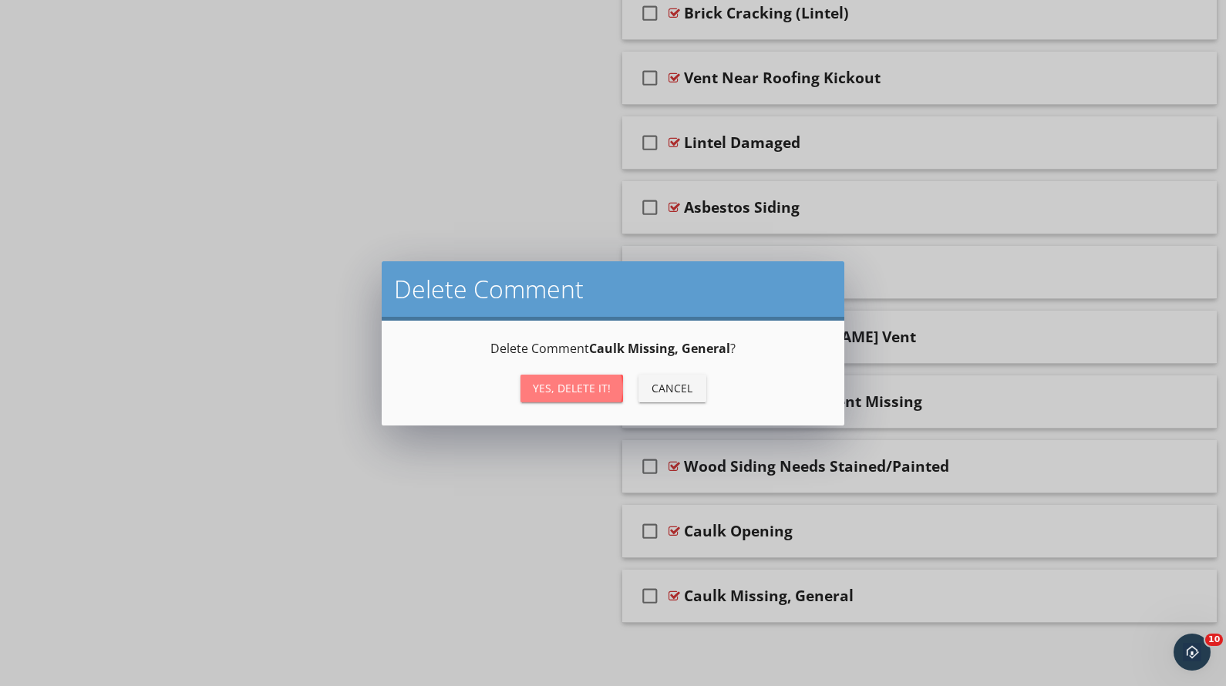
click at [524, 395] on button "Yes, Delete it!" at bounding box center [571, 389] width 103 height 28
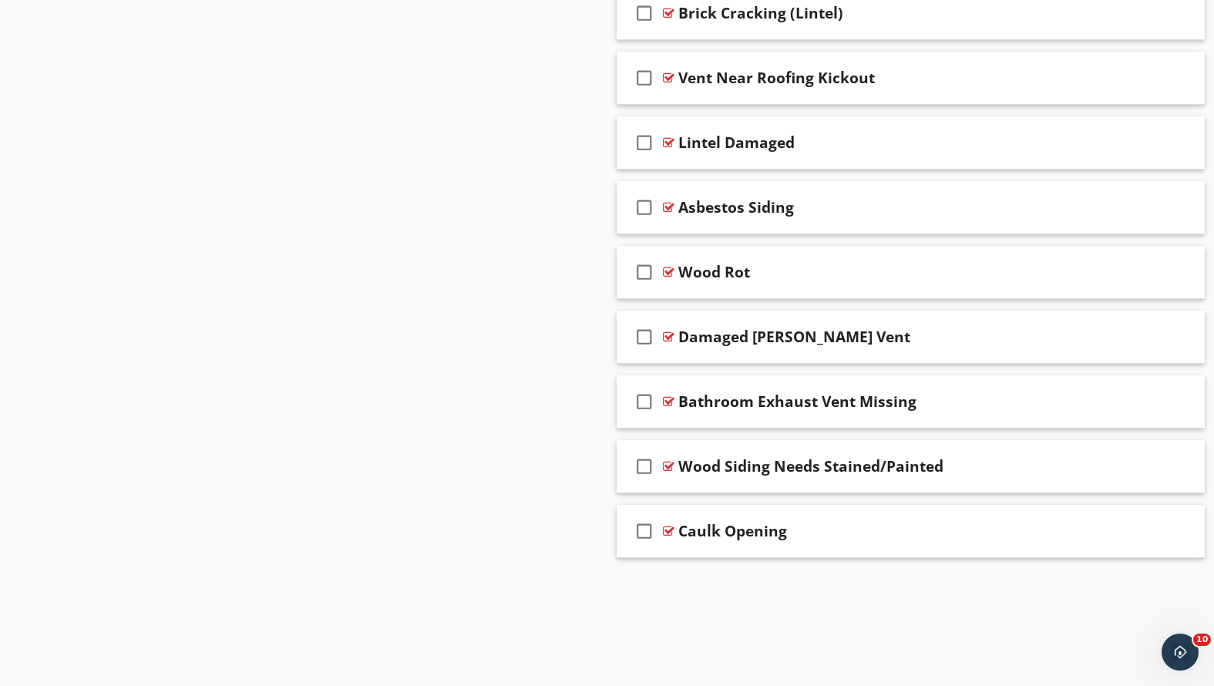
scroll to position [2649, 0]
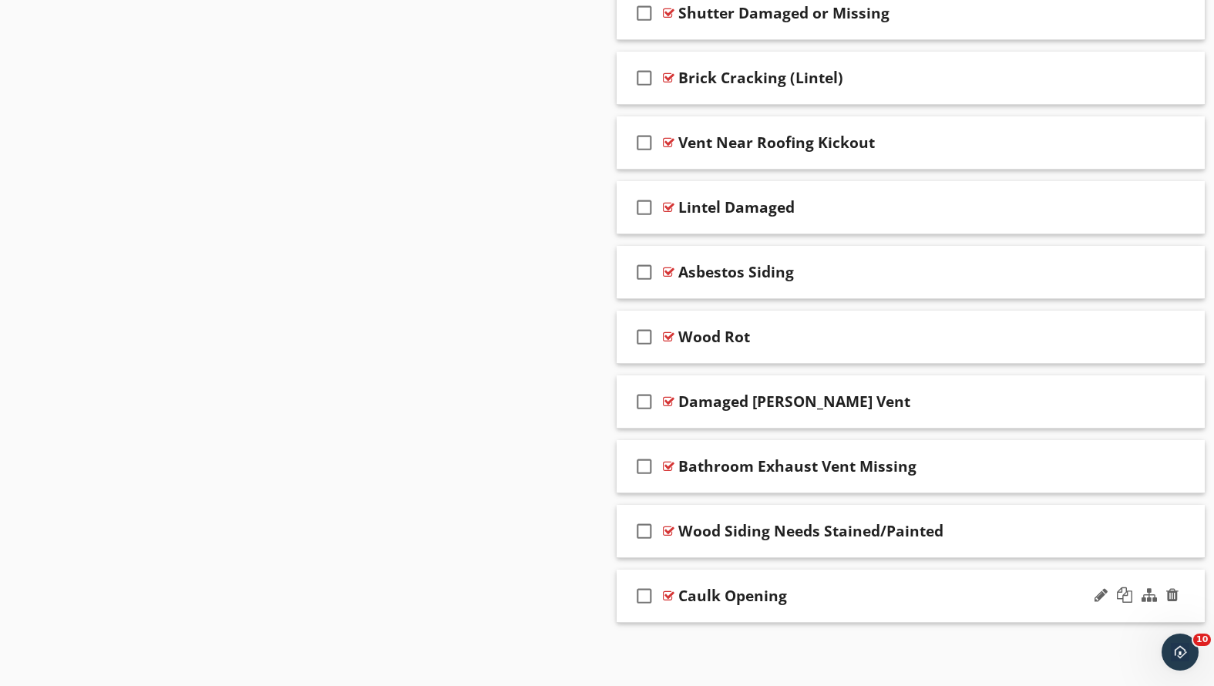
click at [875, 582] on div "check_box_outline_blank Caulk Opening" at bounding box center [911, 596] width 589 height 53
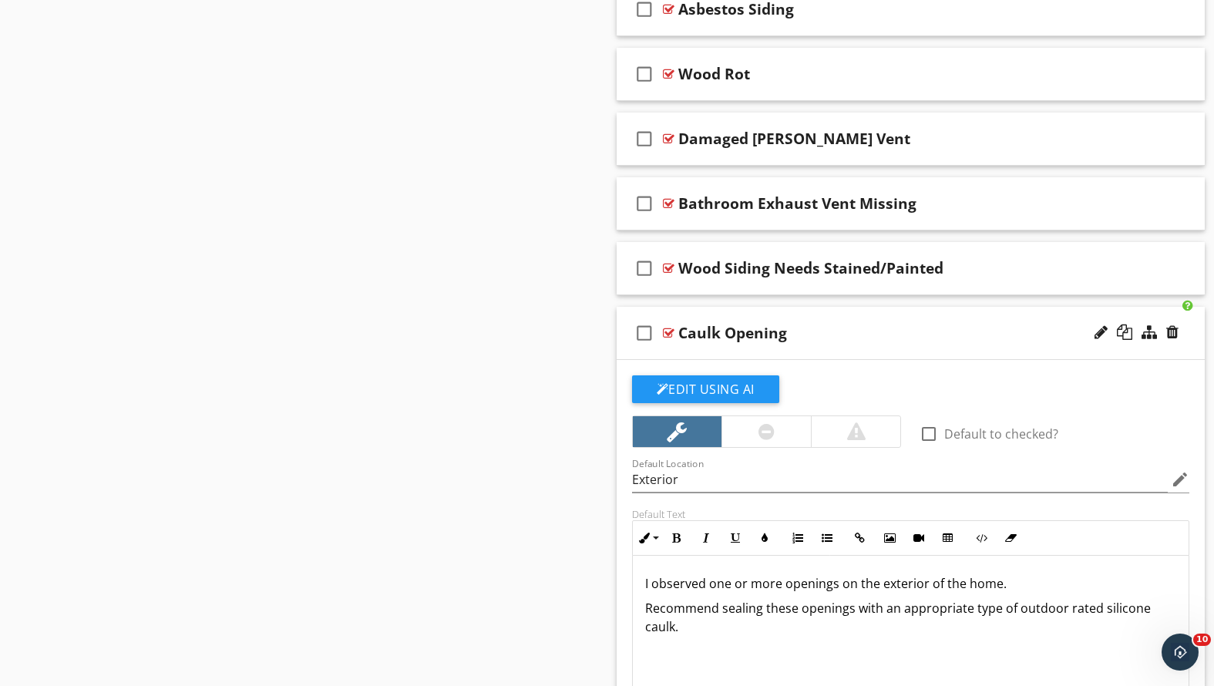
scroll to position [1, 0]
click at [904, 328] on div "Caulk Opening" at bounding box center [887, 333] width 419 height 19
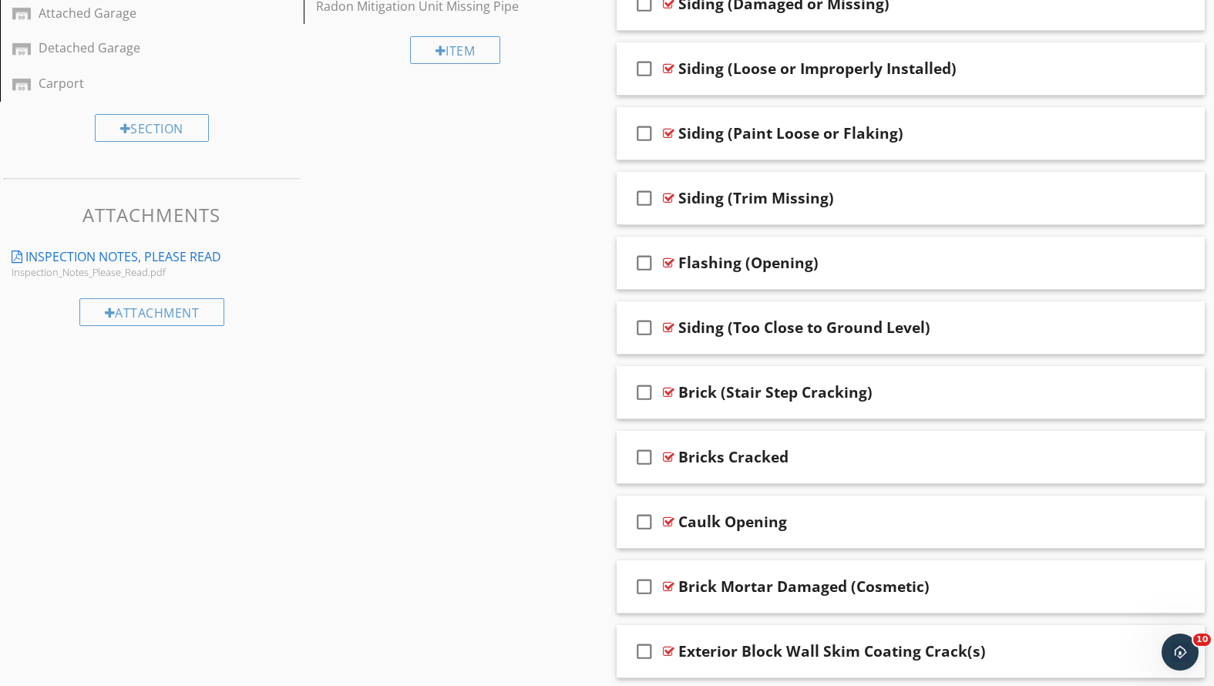
scroll to position [540, 0]
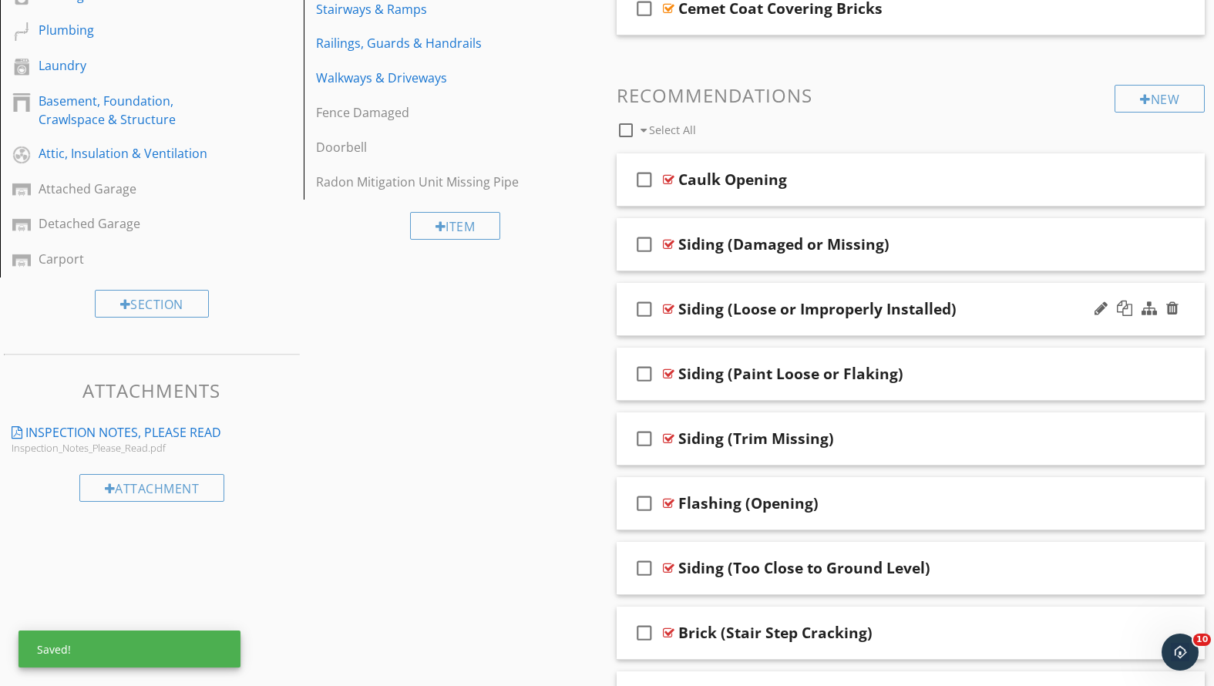
drag, startPoint x: 816, startPoint y: 174, endPoint x: 866, endPoint y: 288, distance: 124.6
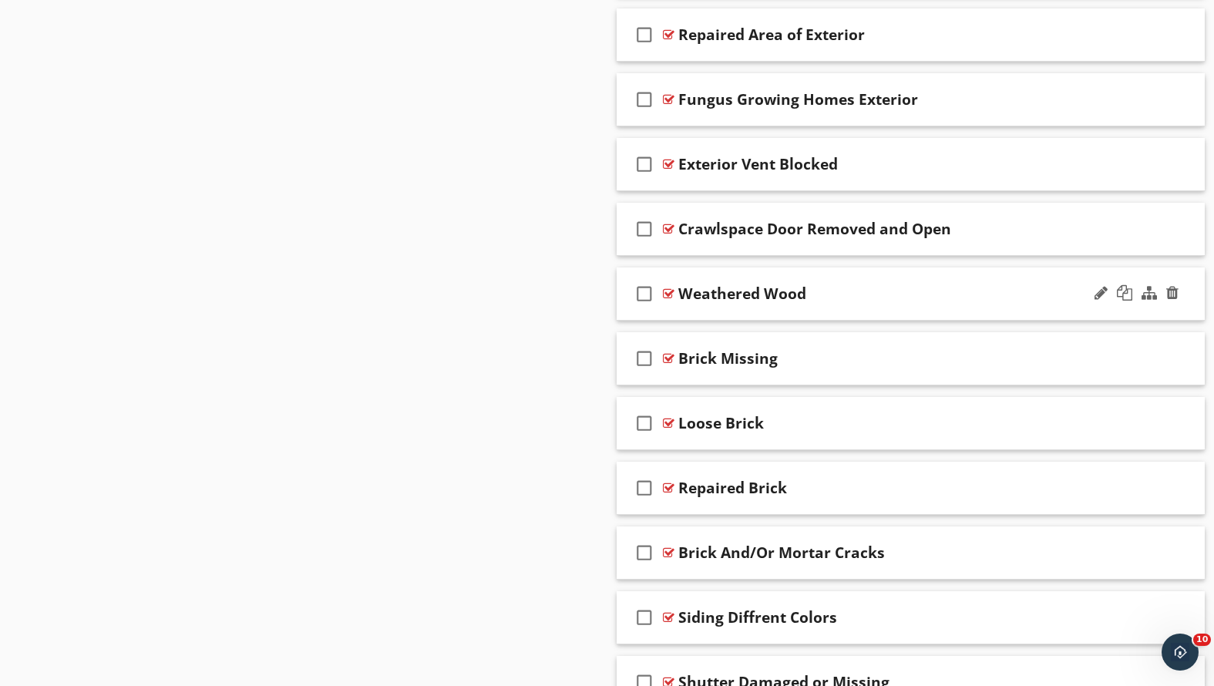
scroll to position [2315, 0]
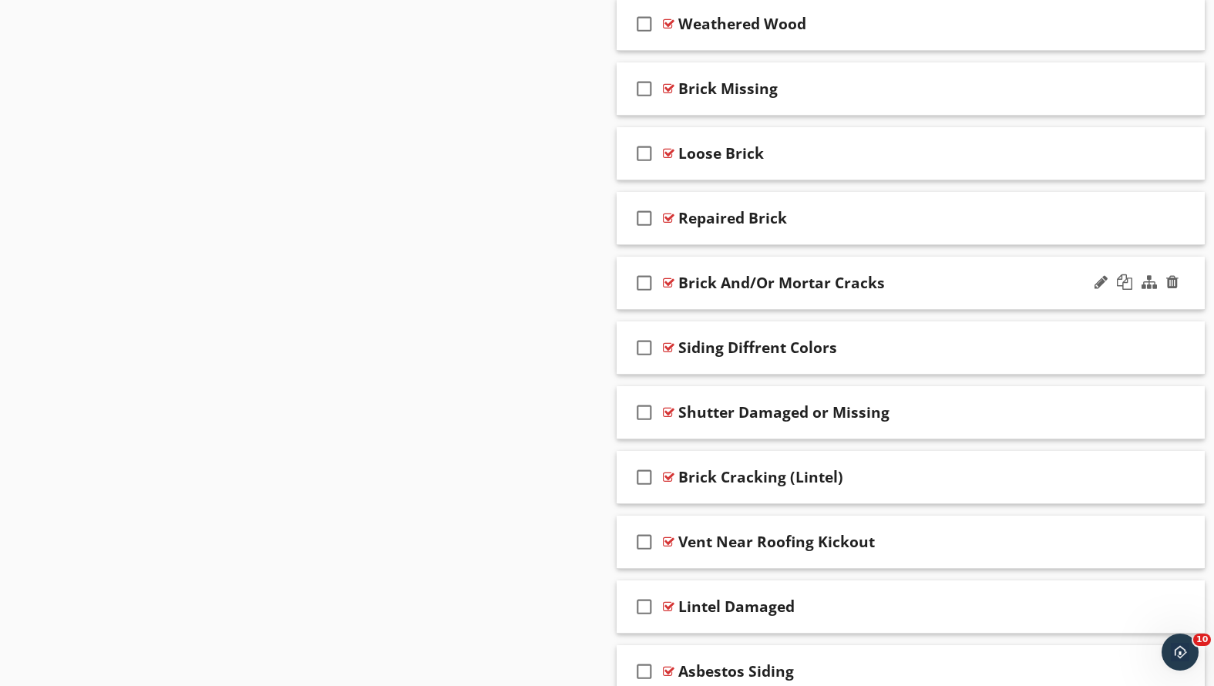
click at [919, 293] on div "check_box_outline_blank Brick And/Or Mortar Cracks" at bounding box center [911, 283] width 589 height 53
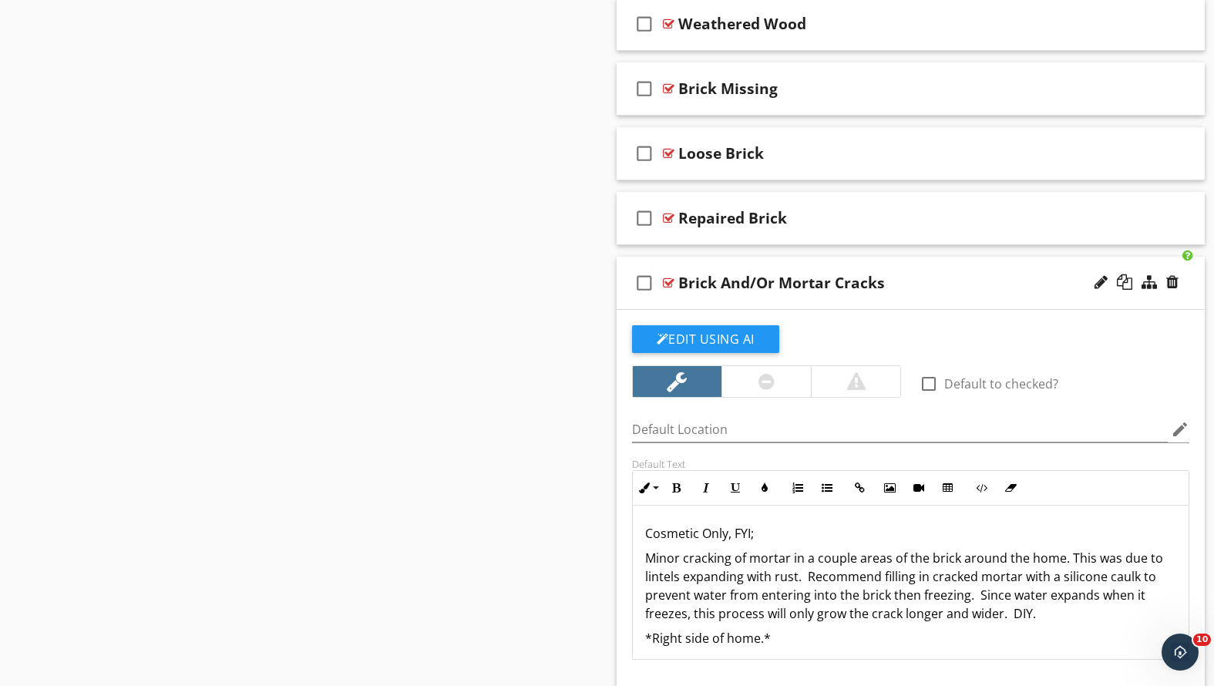
click at [919, 293] on div "check_box_outline_blank Brick And/Or Mortar Cracks" at bounding box center [911, 283] width 589 height 53
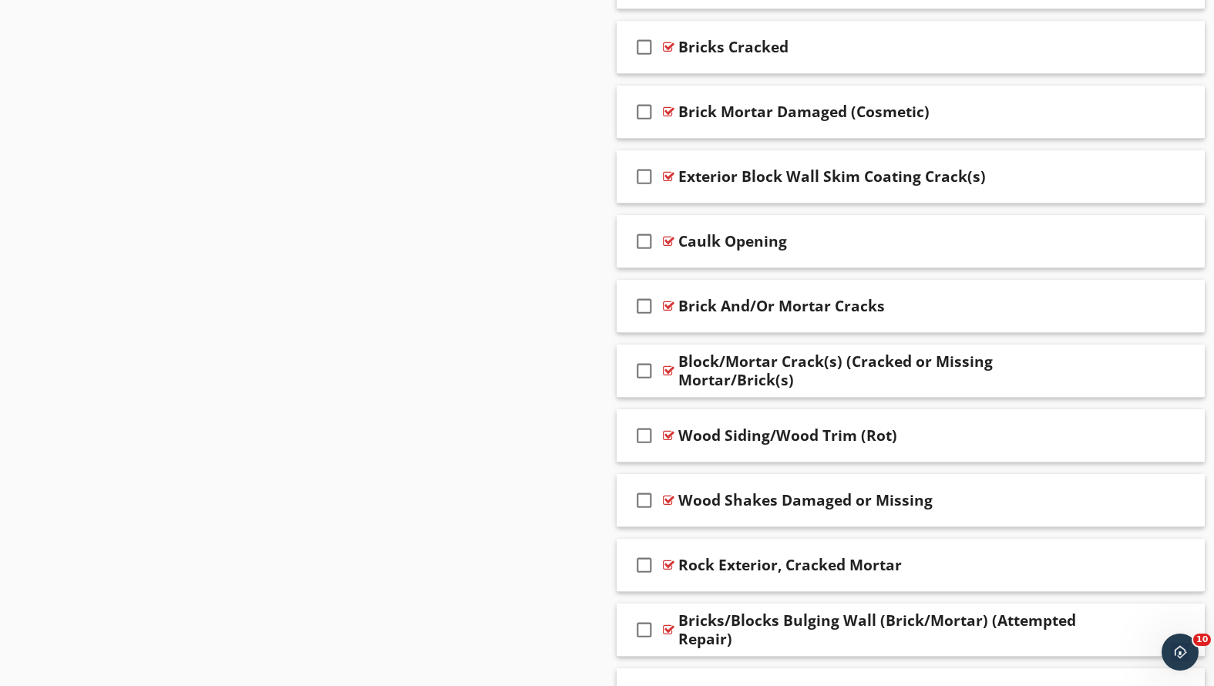
scroll to position [1035, 0]
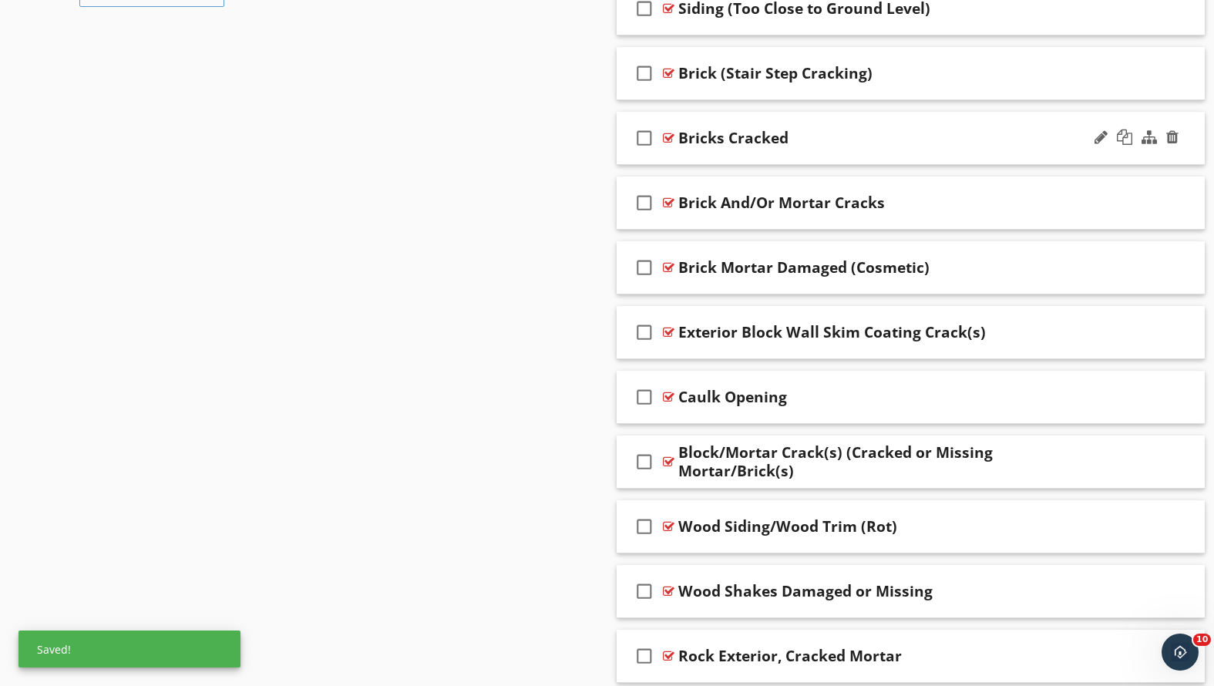
click at [897, 148] on div "check_box_outline_blank Bricks Cracked" at bounding box center [911, 138] width 589 height 53
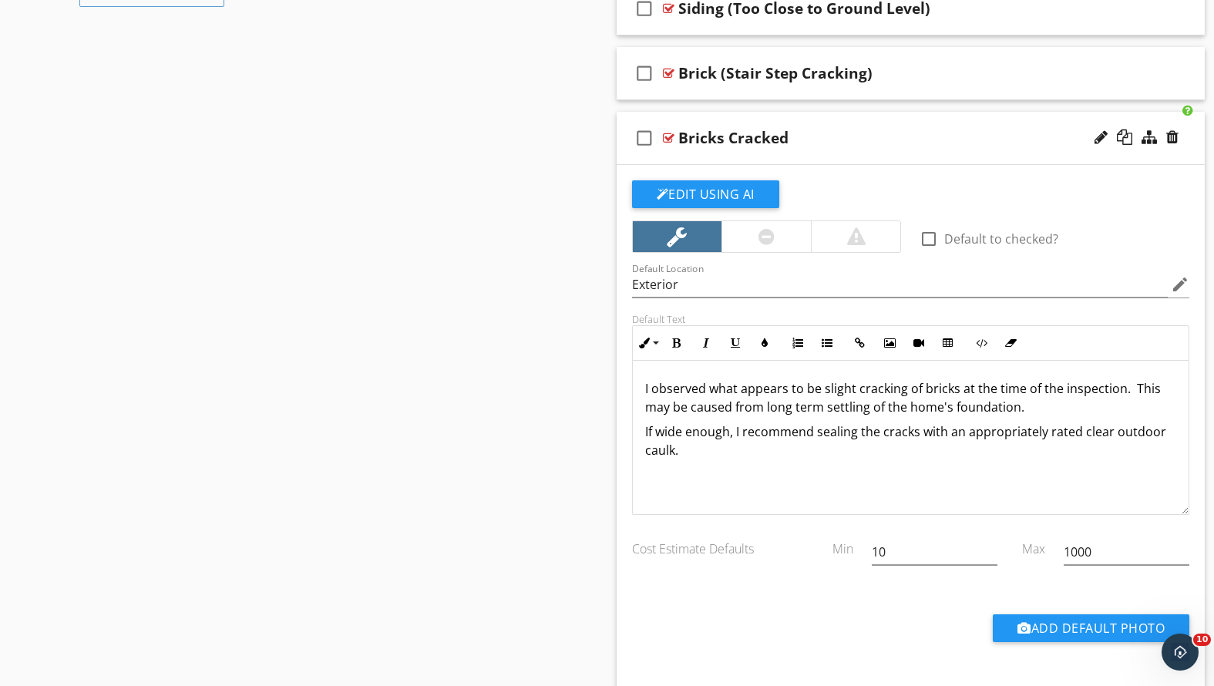
click at [895, 145] on div "Bricks Cracked" at bounding box center [887, 138] width 419 height 19
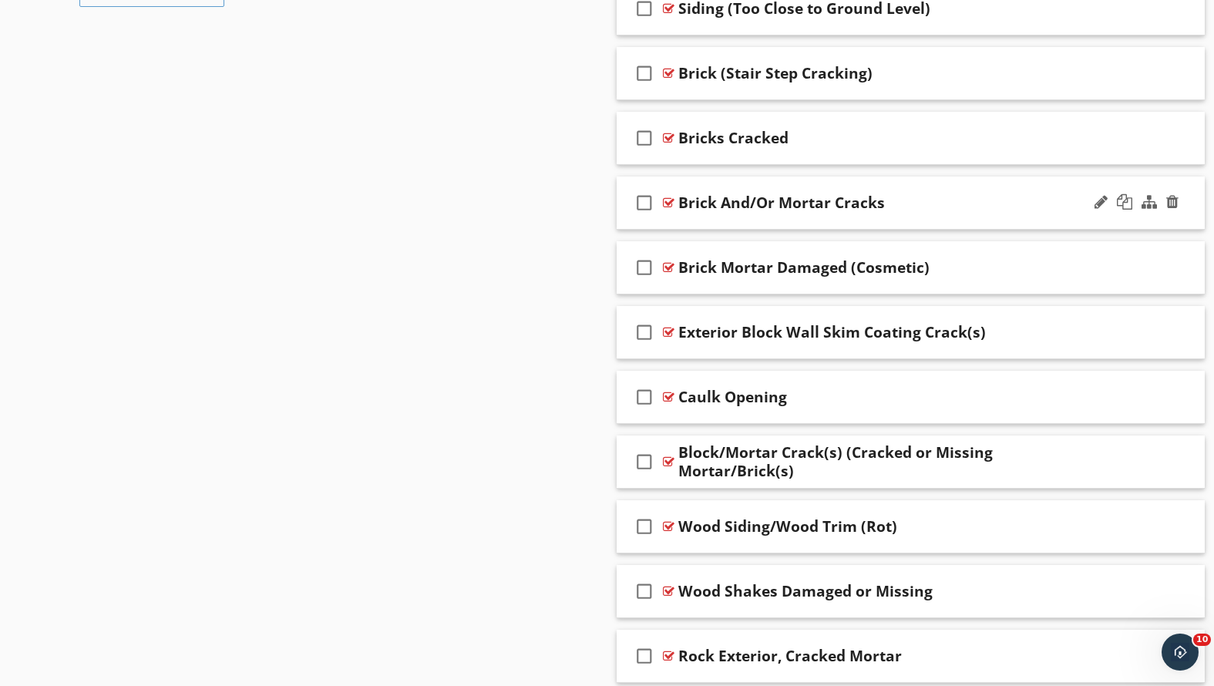
click at [899, 202] on div "Brick And/Or Mortar Cracks" at bounding box center [887, 202] width 419 height 19
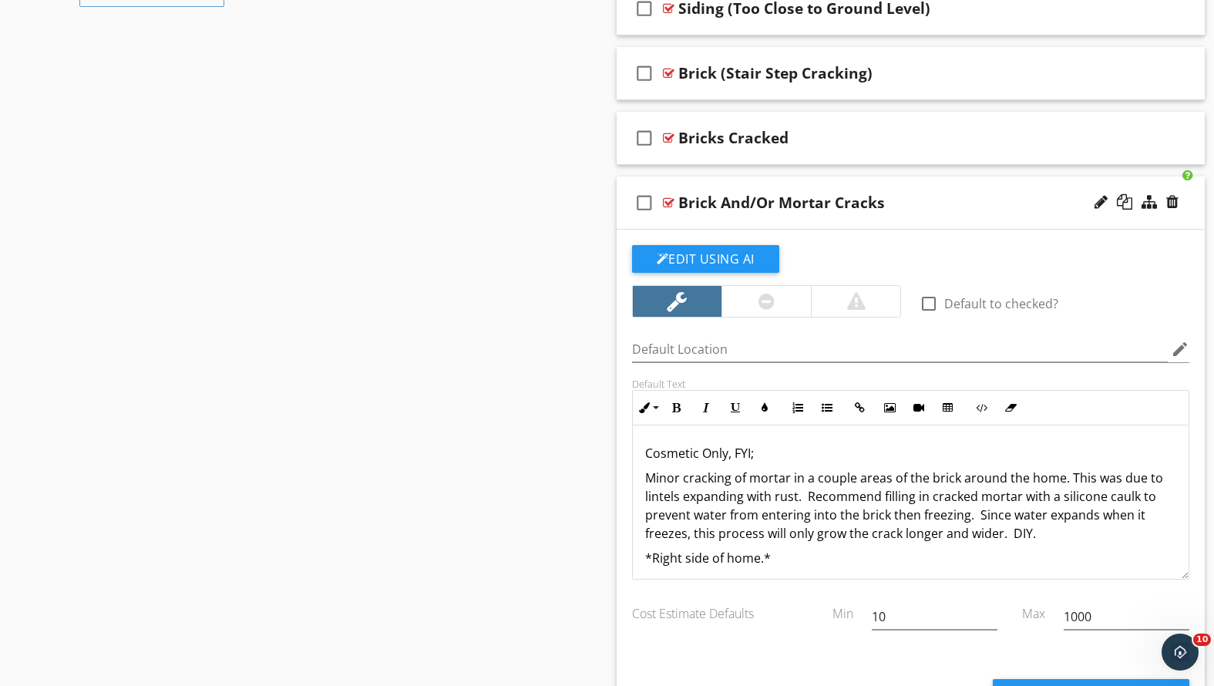
click at [899, 202] on div "Brick And/Or Mortar Cracks" at bounding box center [887, 202] width 419 height 19
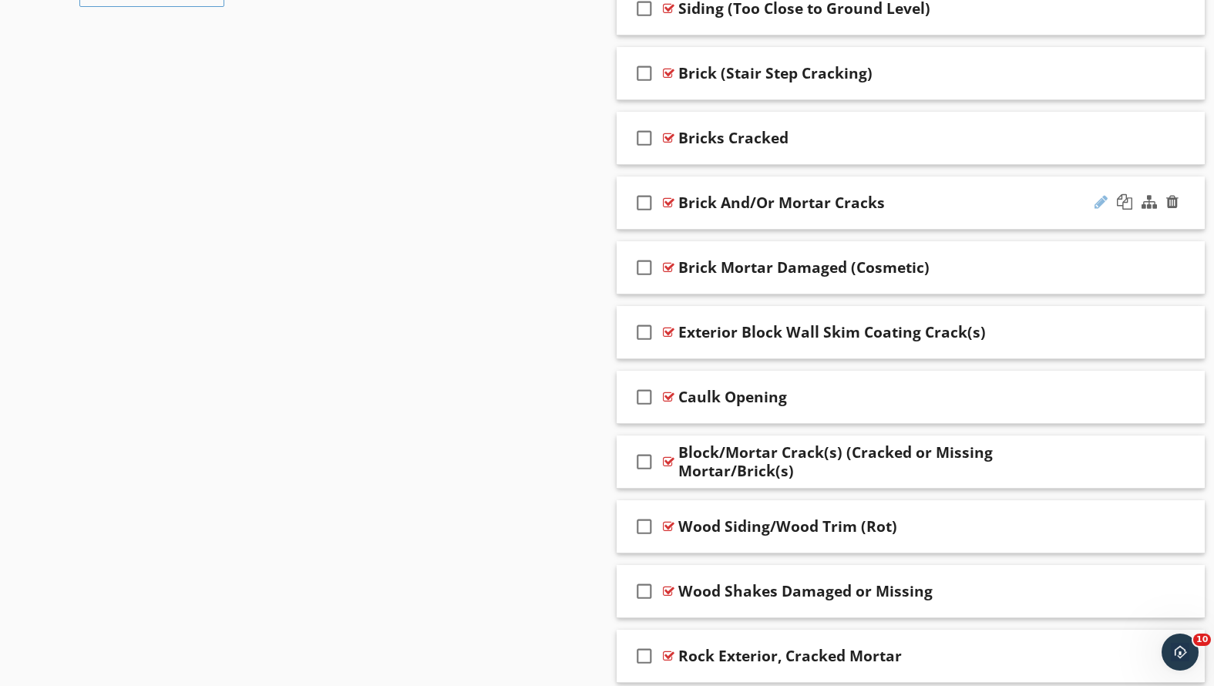
click at [1098, 202] on div at bounding box center [1101, 201] width 13 height 15
click at [859, 207] on input "Brick And/Or Mortar Cracks" at bounding box center [887, 204] width 419 height 25
type input "Brick And/Or Mortar Cracks (Rusted Lintel)"
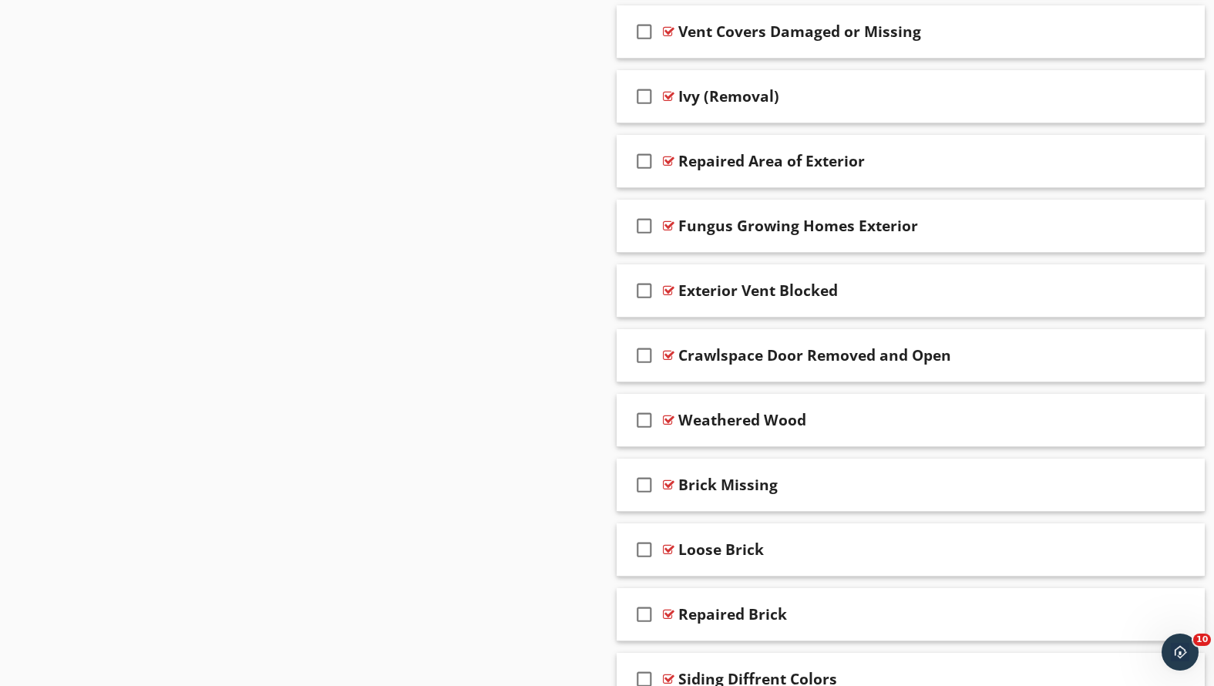
scroll to position [2065, 0]
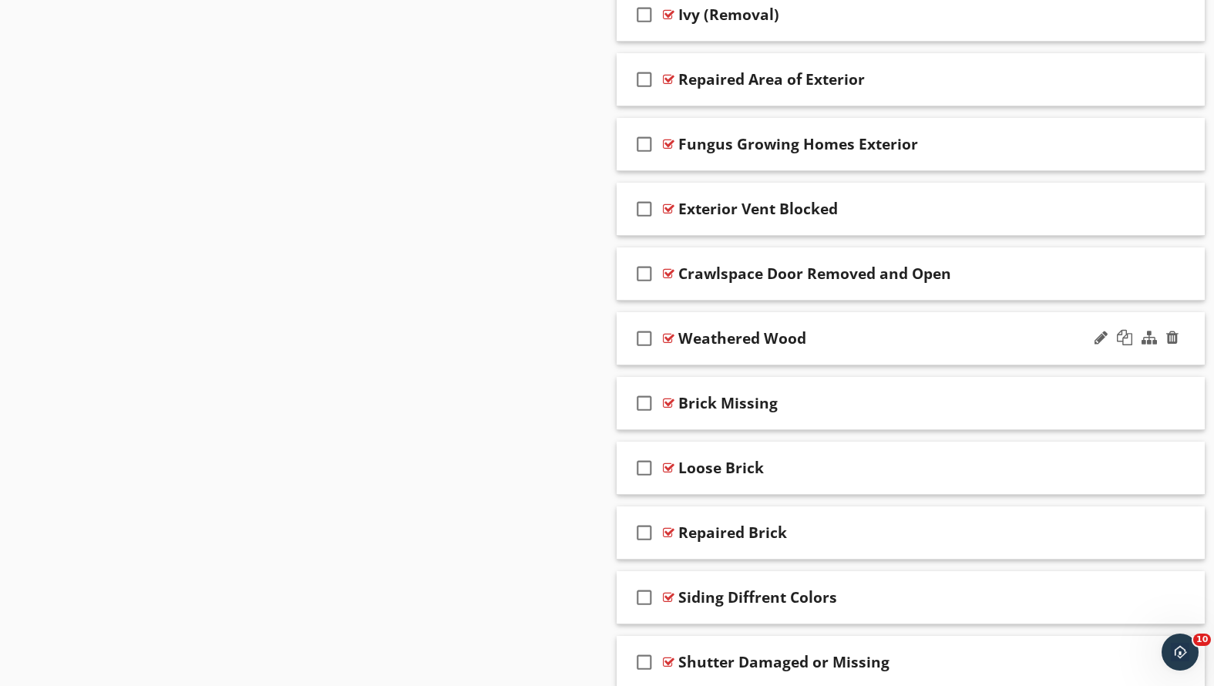
click at [871, 348] on div "check_box_outline_blank Weathered Wood" at bounding box center [911, 338] width 589 height 53
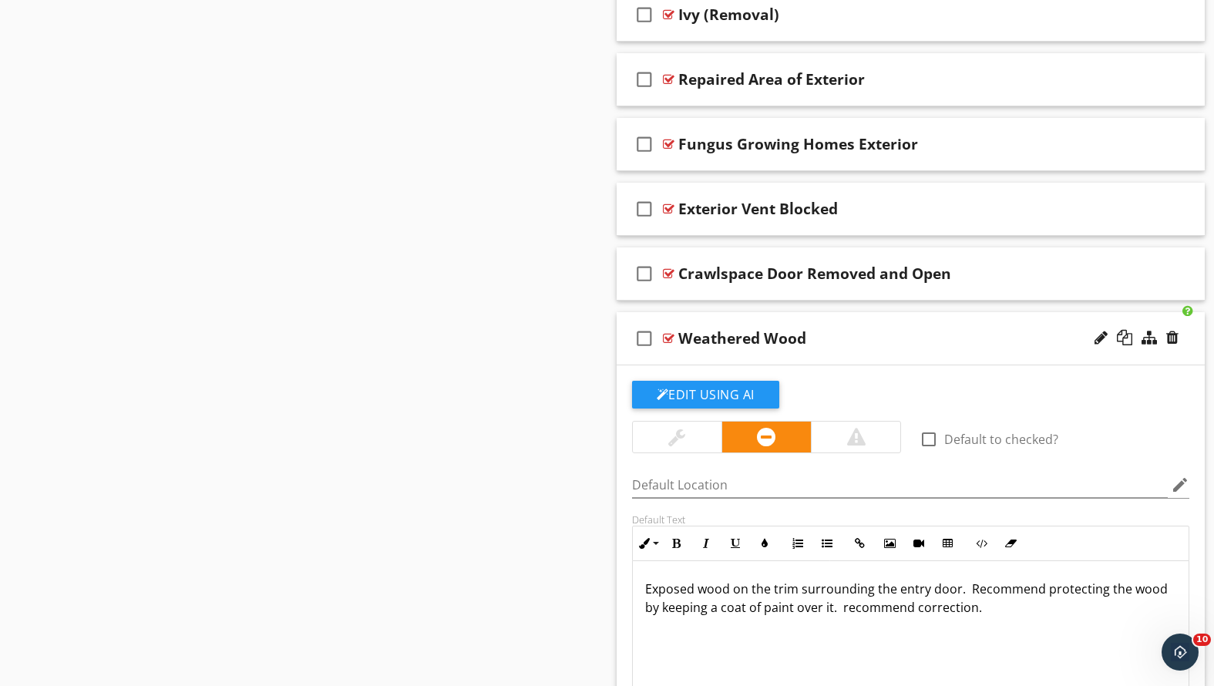
click at [871, 348] on div "check_box_outline_blank Weathered Wood" at bounding box center [911, 338] width 589 height 53
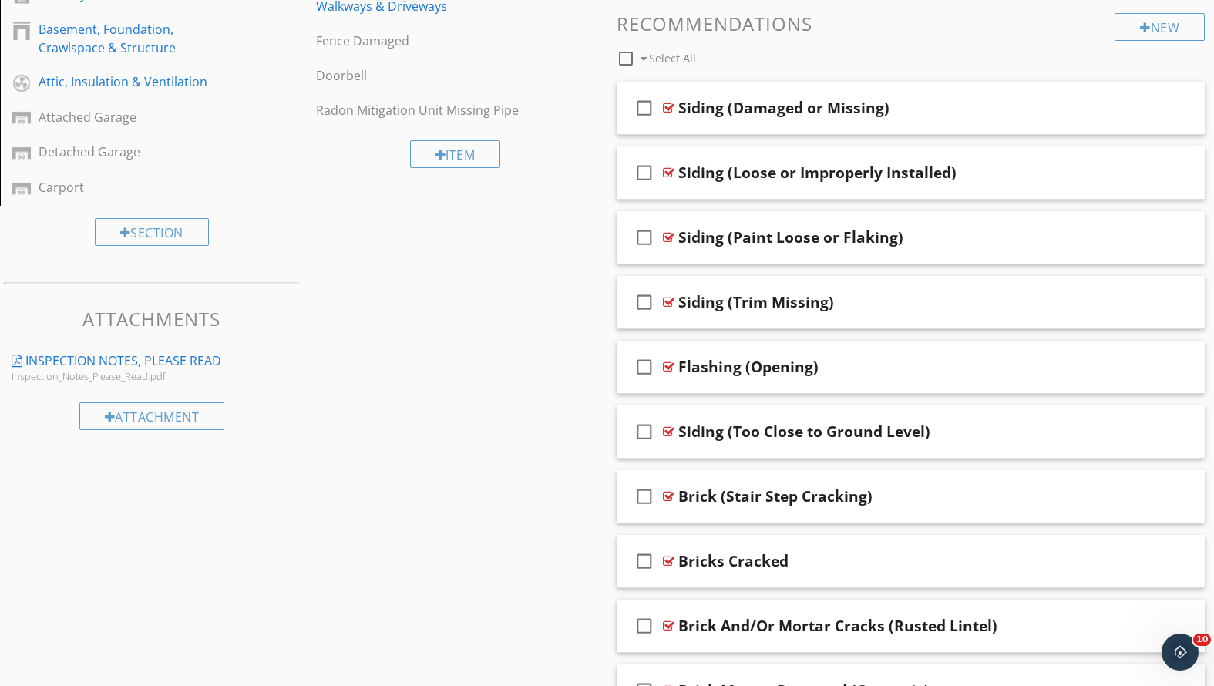
scroll to position [0, 0]
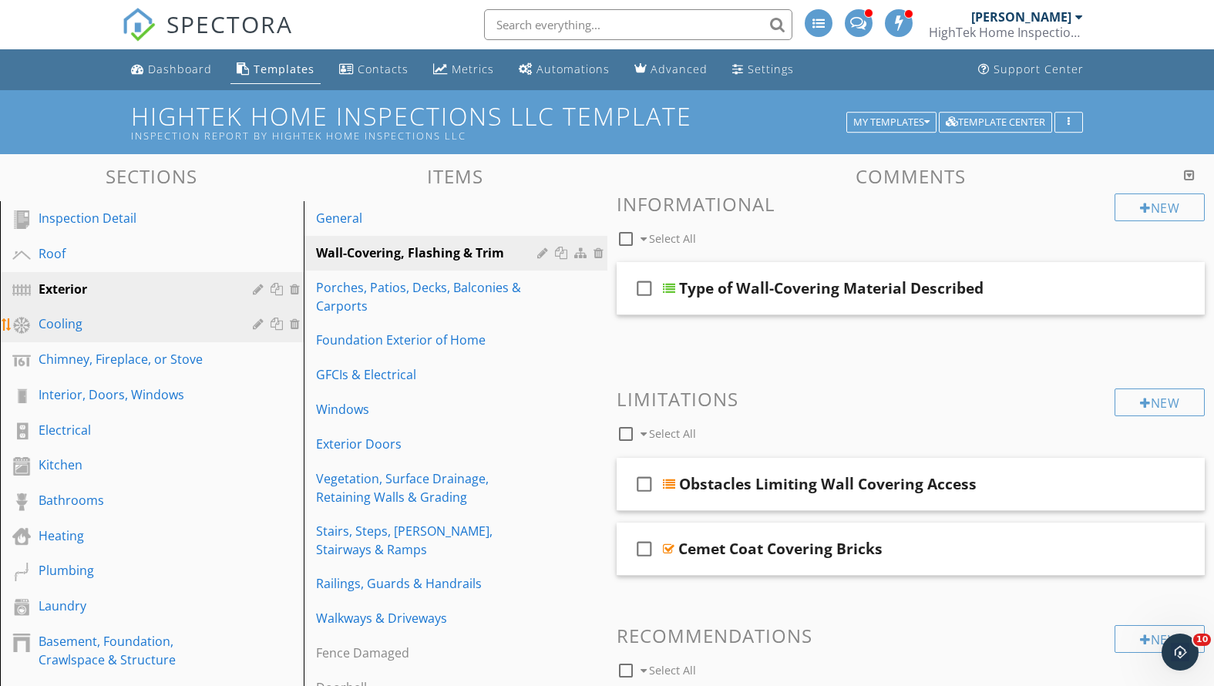
click at [174, 323] on div "Cooling" at bounding box center [135, 324] width 192 height 19
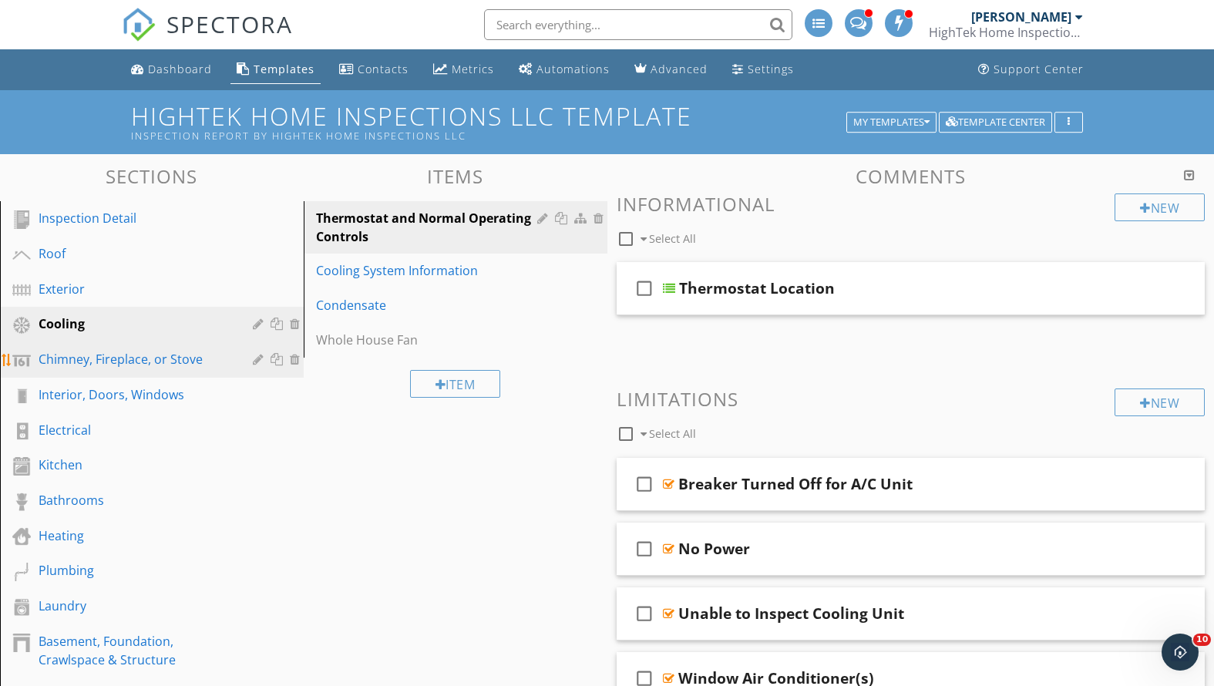
click at [153, 350] on div "Chimney, Fireplace, or Stove" at bounding box center [135, 359] width 192 height 19
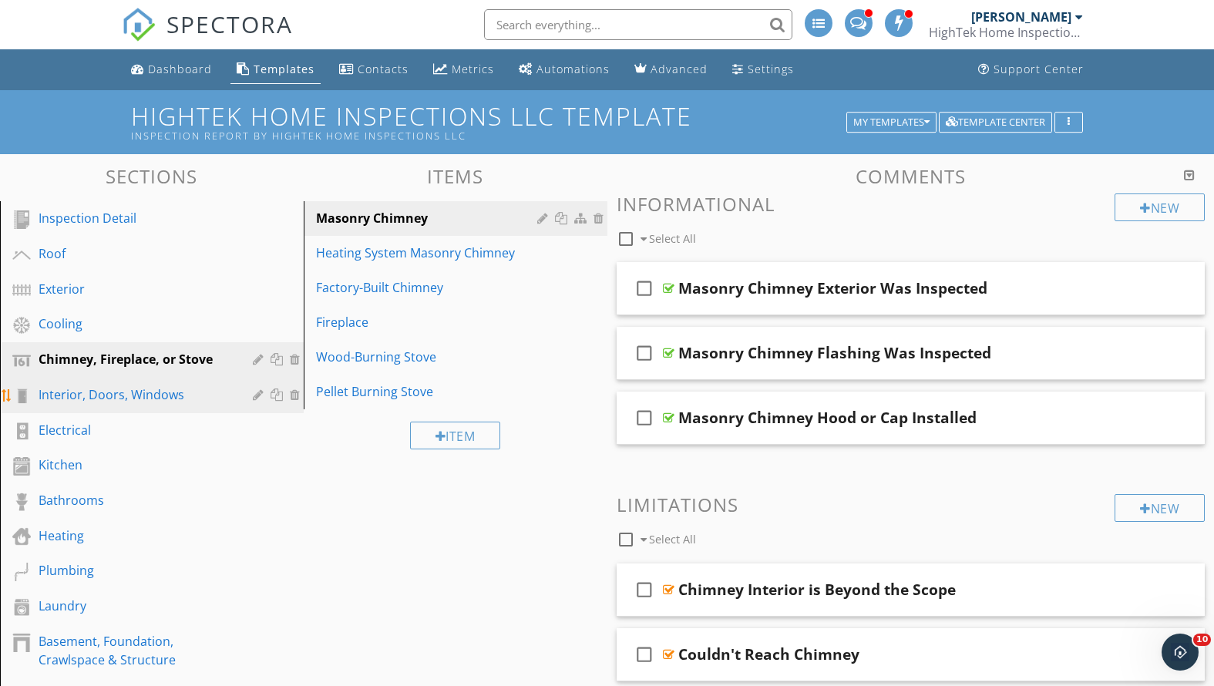
click at [132, 390] on div "Interior, Doors, Windows" at bounding box center [135, 394] width 192 height 19
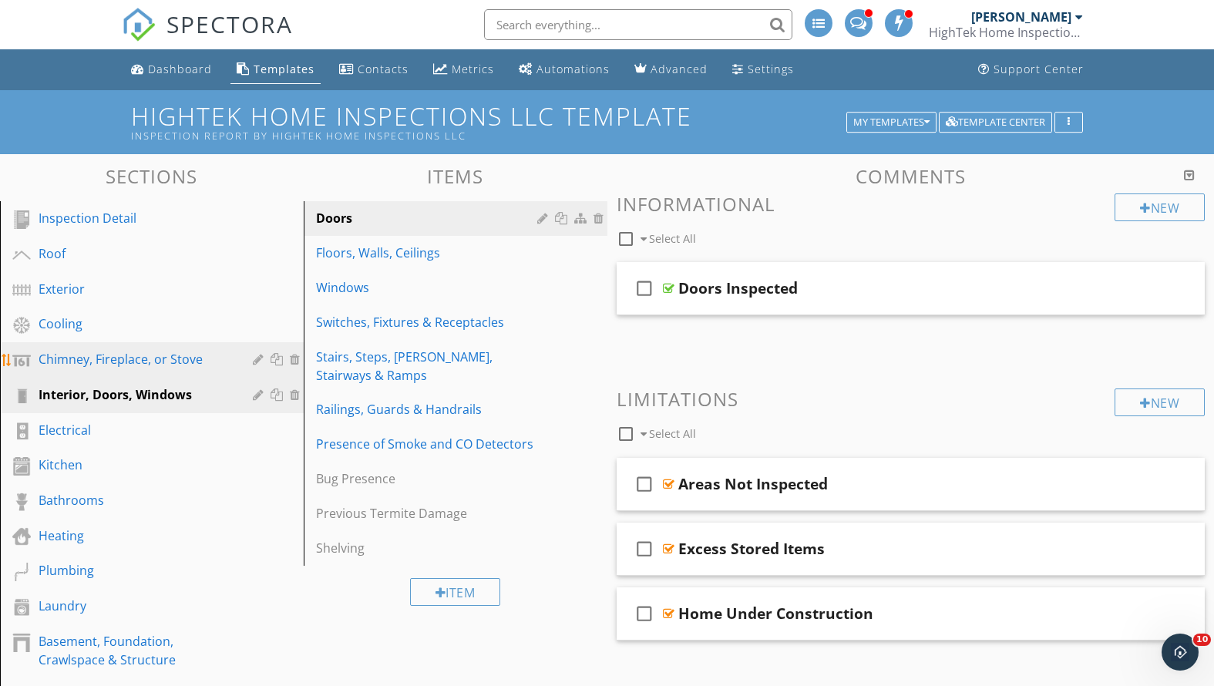
click at [112, 364] on div "Chimney, Fireplace, or Stove" at bounding box center [135, 359] width 192 height 19
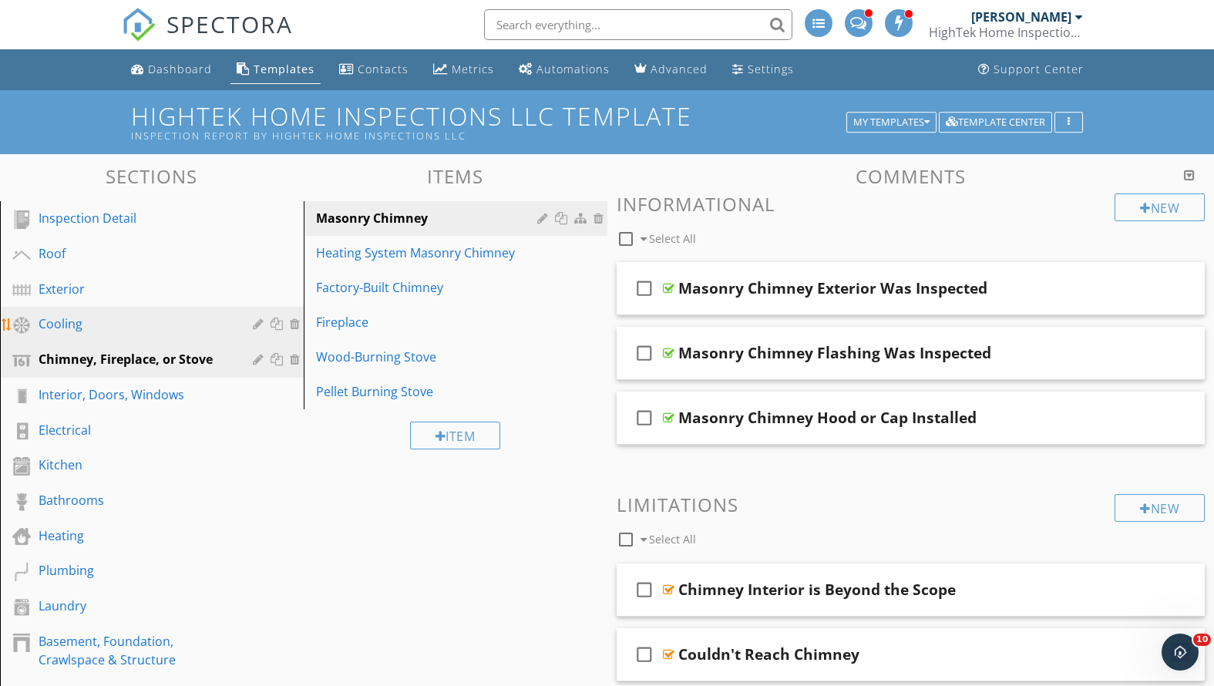
click at [121, 323] on div "Cooling" at bounding box center [135, 324] width 192 height 19
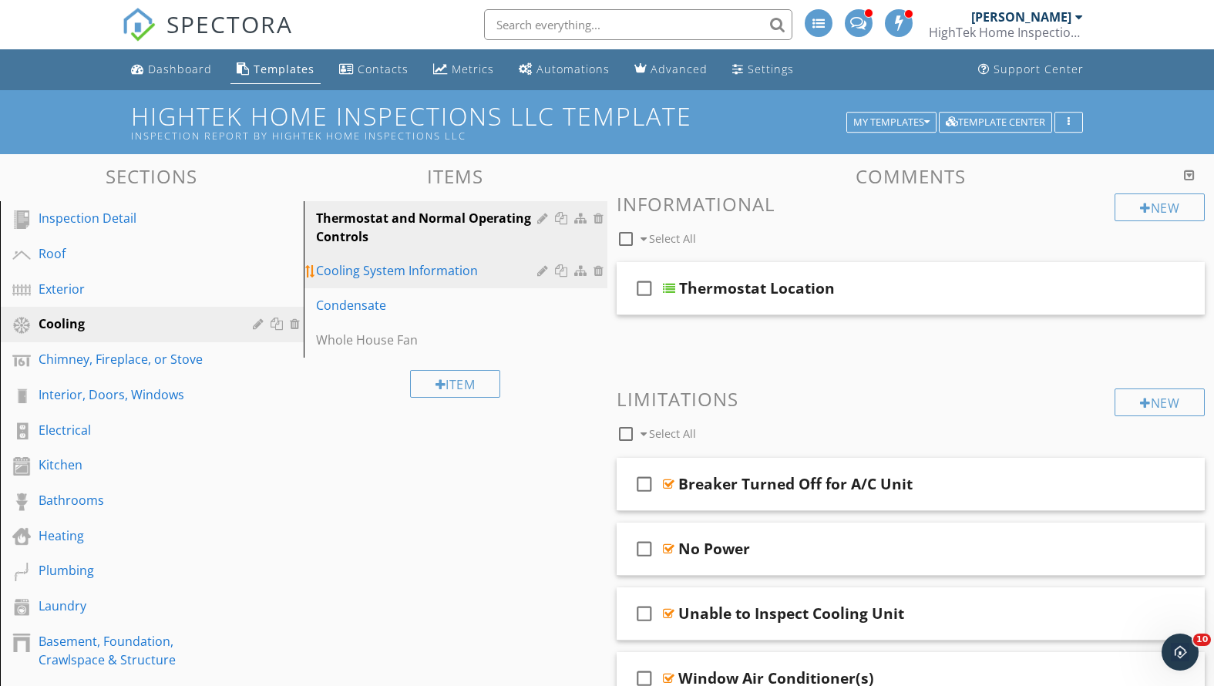
click at [434, 266] on div "Cooling System Information" at bounding box center [429, 270] width 226 height 19
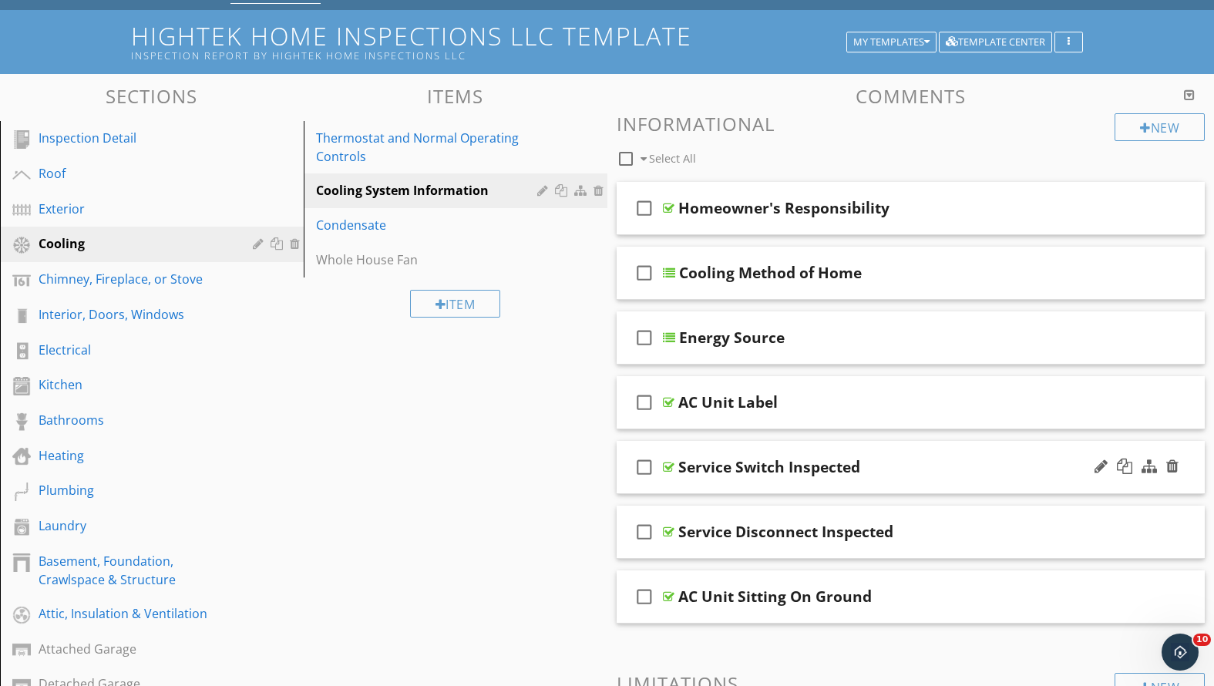
scroll to position [127, 0]
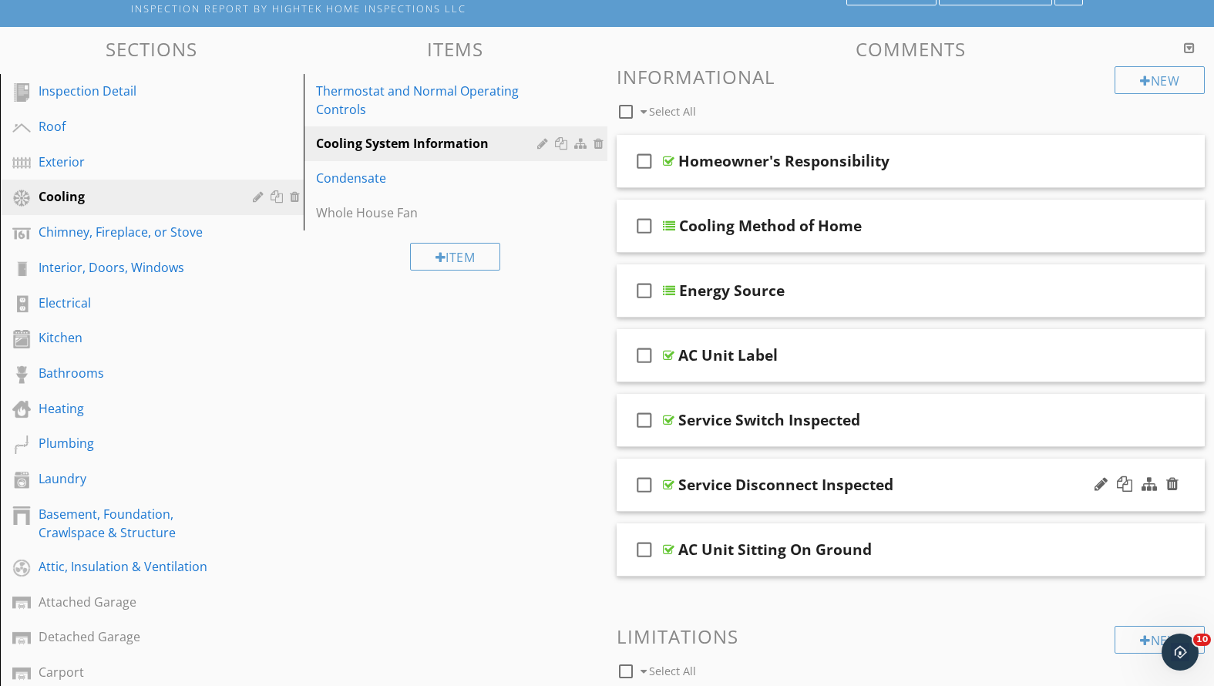
click at [954, 492] on div "Service Disconnect Inspected" at bounding box center [887, 485] width 419 height 19
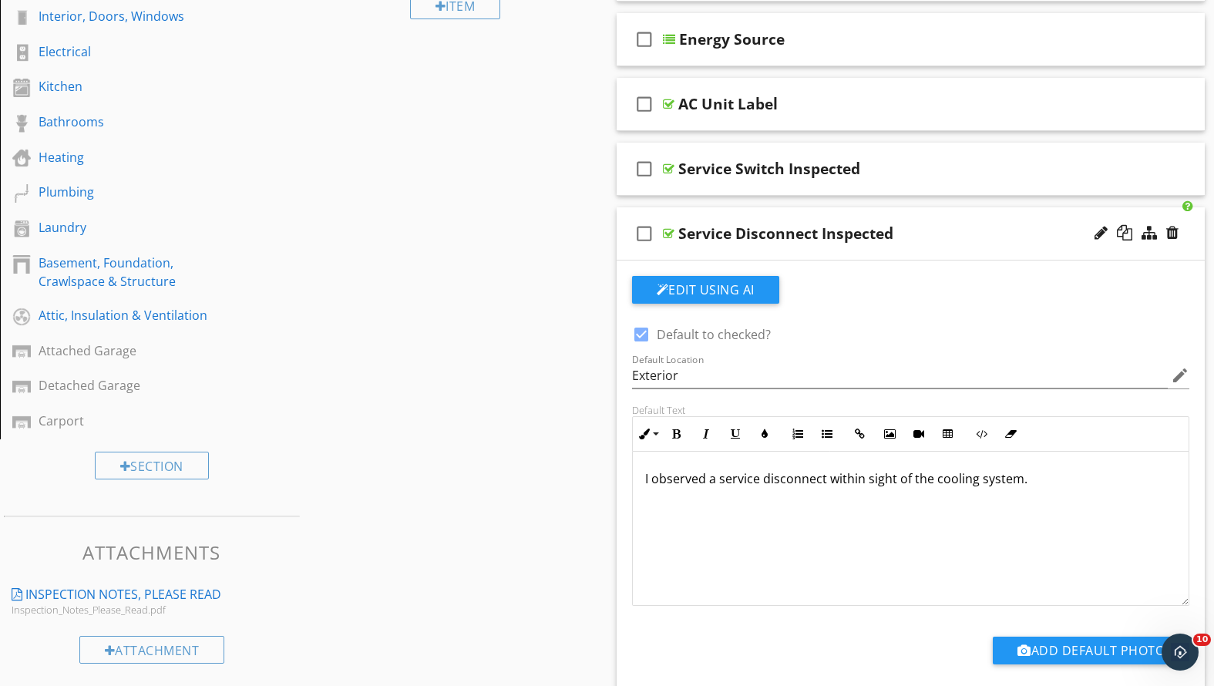
scroll to position [436, 0]
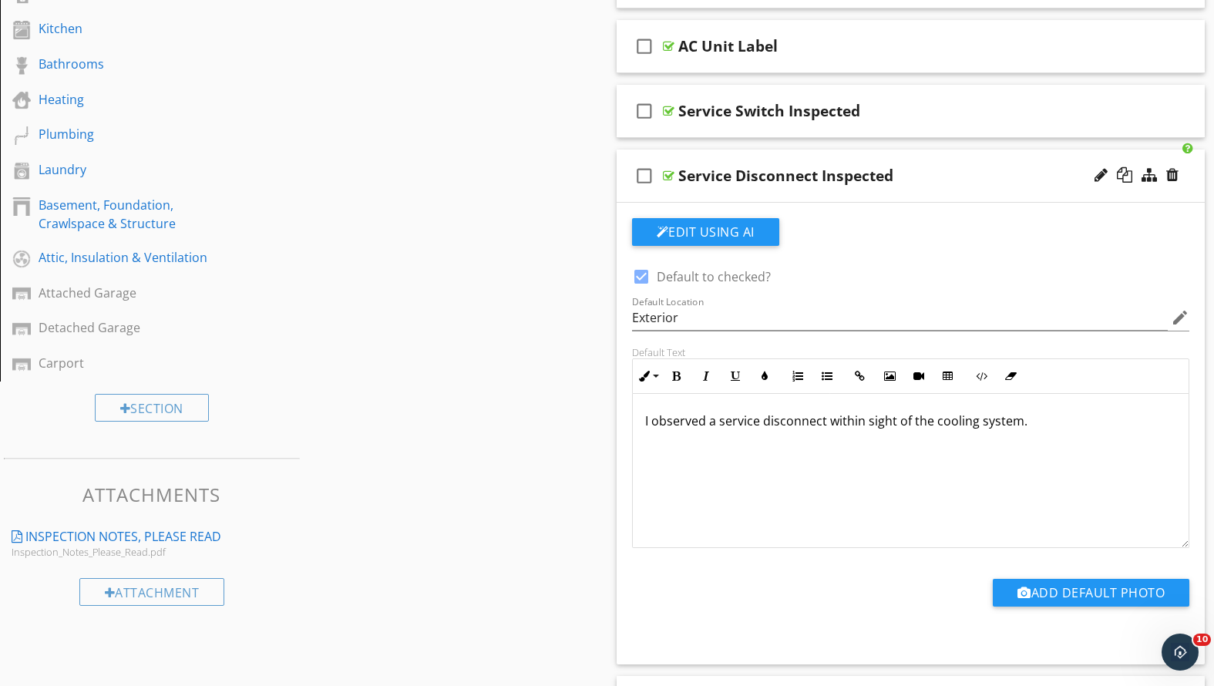
click at [1004, 500] on div "I observed a service disconnect within sight of the cooling system." at bounding box center [911, 470] width 557 height 154
click at [1046, 593] on button "Add Default Photo" at bounding box center [1091, 593] width 197 height 28
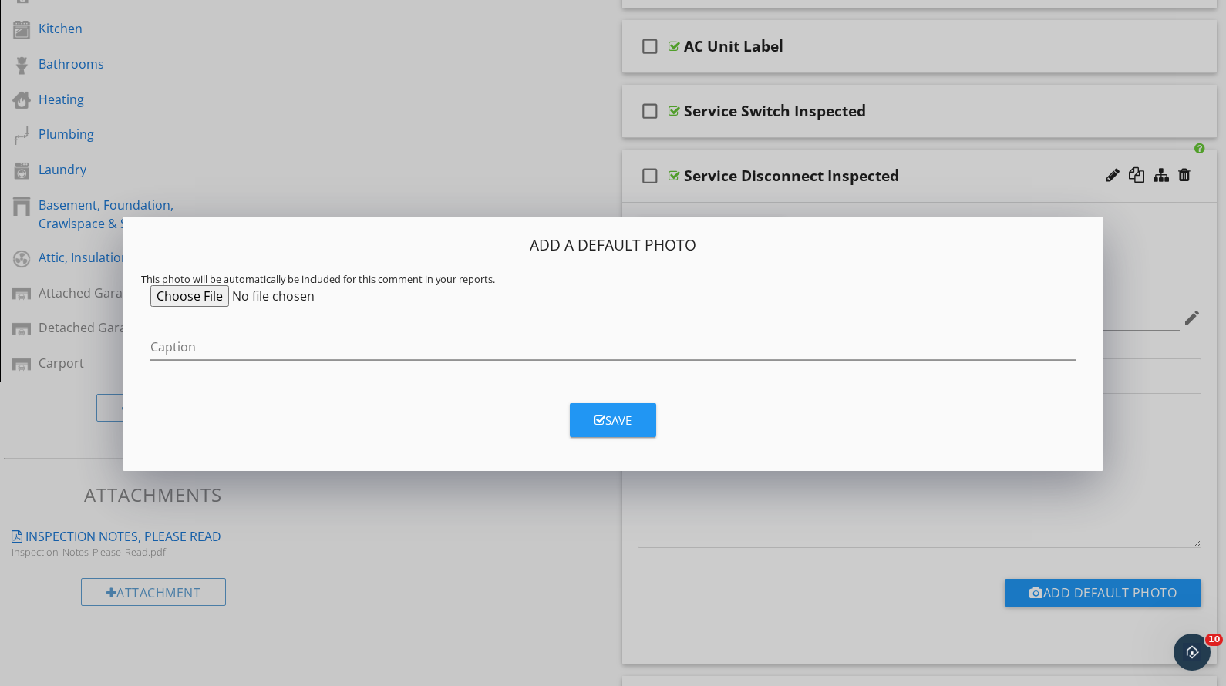
click at [217, 292] on input "file" at bounding box center [268, 296] width 236 height 22
type input "C:\fakepath\Screenshot [DATE] 6.11.52 PM.png"
click at [372, 347] on input "Caption" at bounding box center [612, 347] width 925 height 25
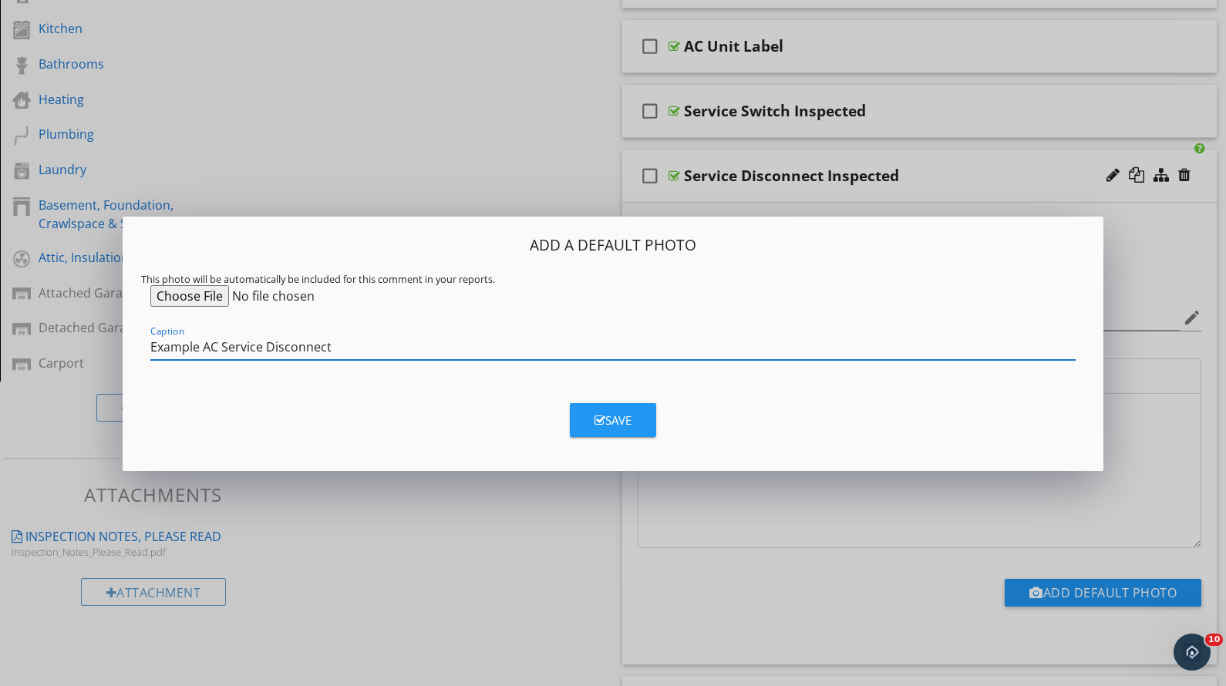
type input "Example AC Service Disconnect"
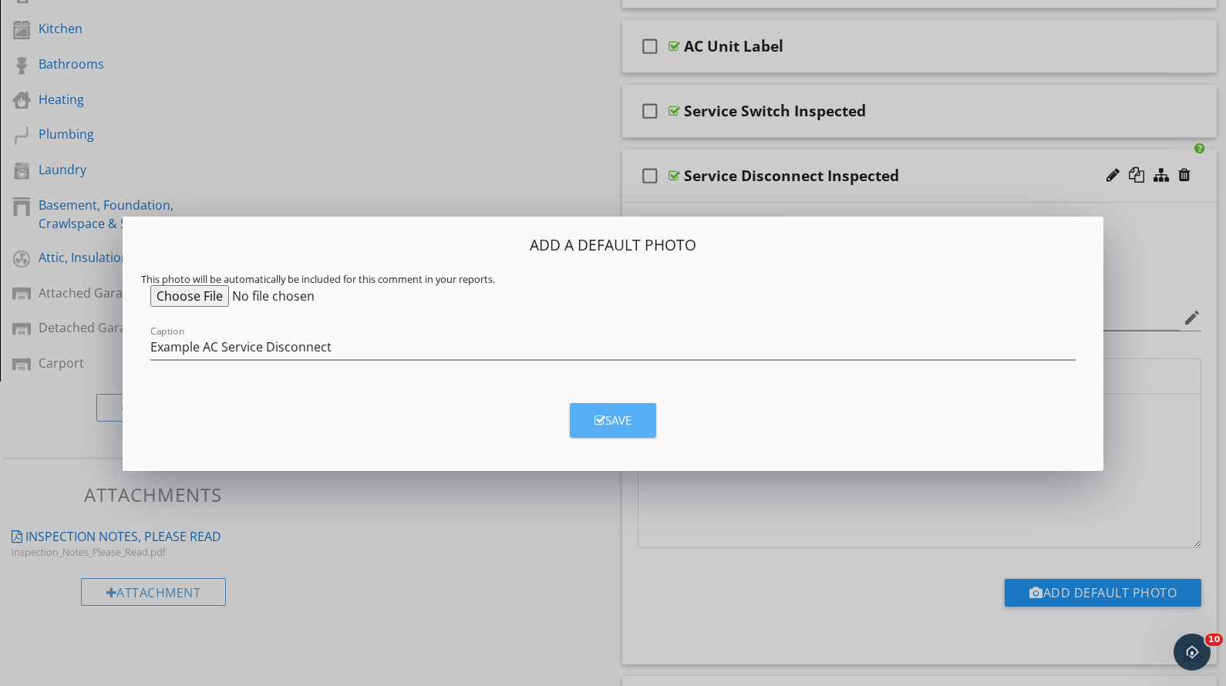
click at [624, 420] on div "Save" at bounding box center [612, 421] width 37 height 18
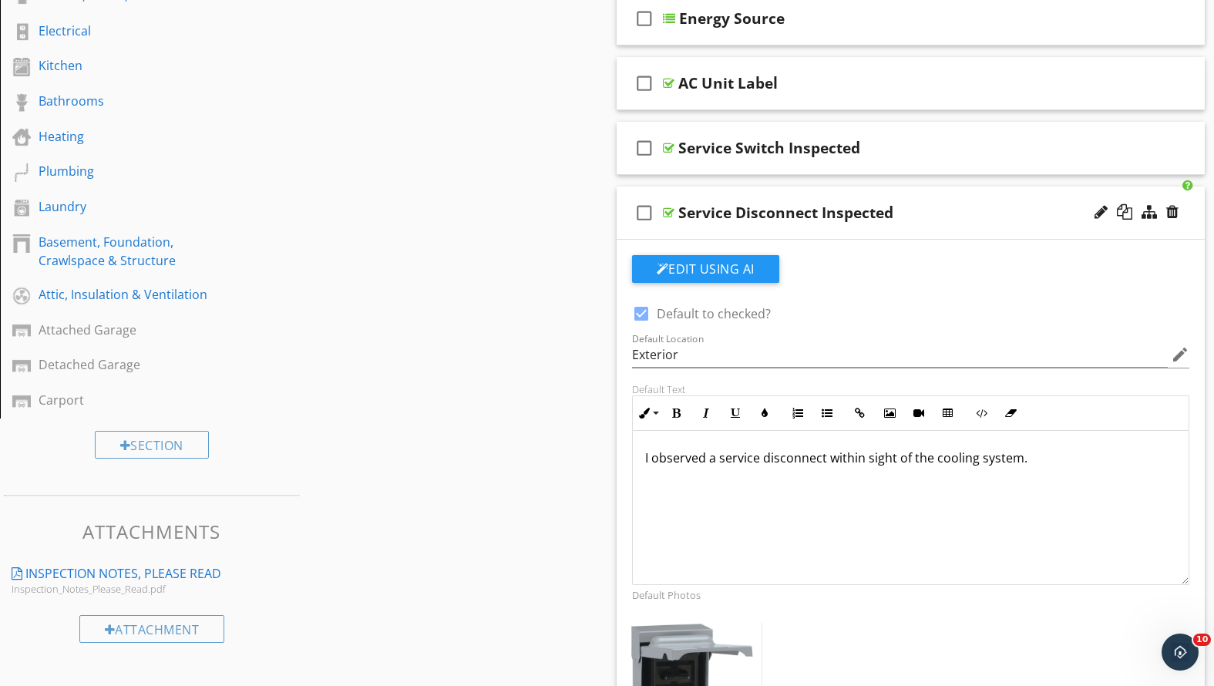
scroll to position [0, 0]
click at [939, 219] on div "Service Disconnect Inspected" at bounding box center [887, 213] width 419 height 19
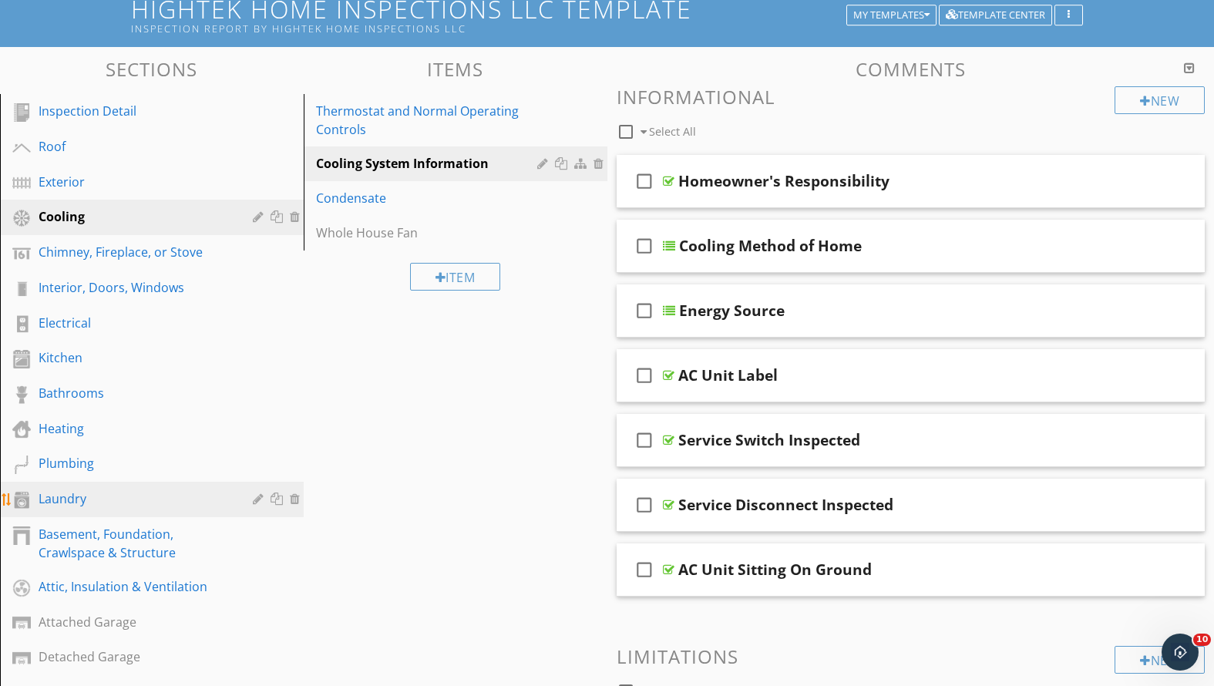
scroll to position [92, 0]
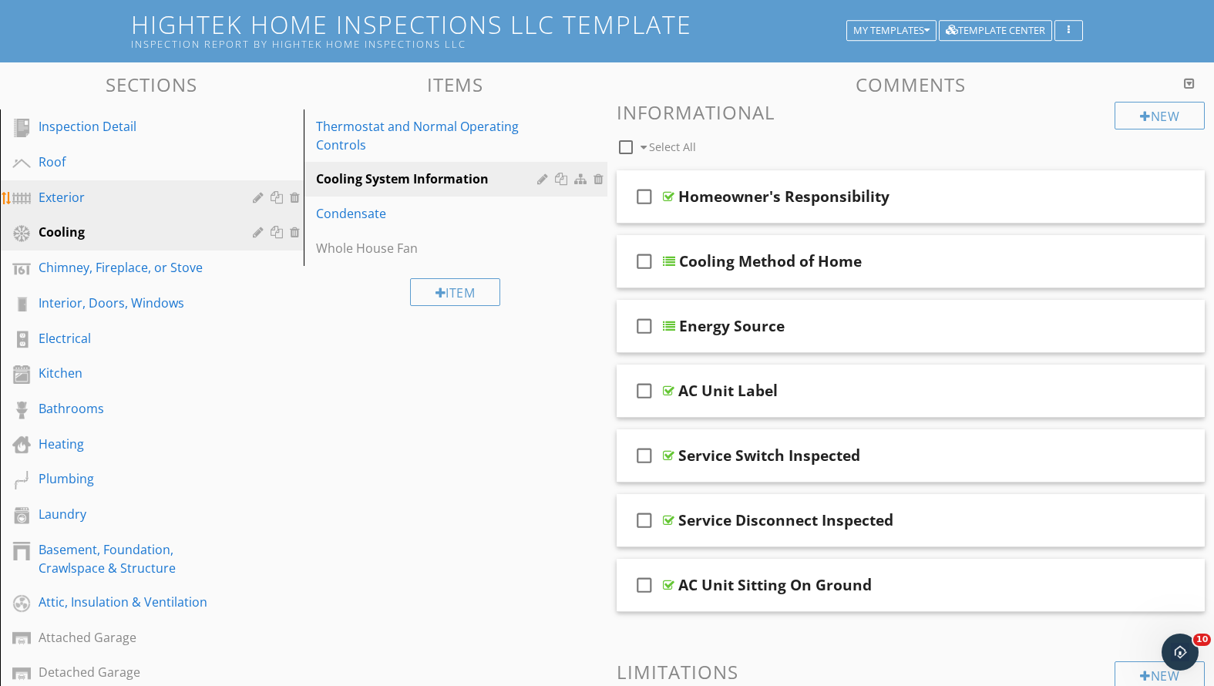
click at [197, 193] on div "Exterior" at bounding box center [135, 197] width 192 height 19
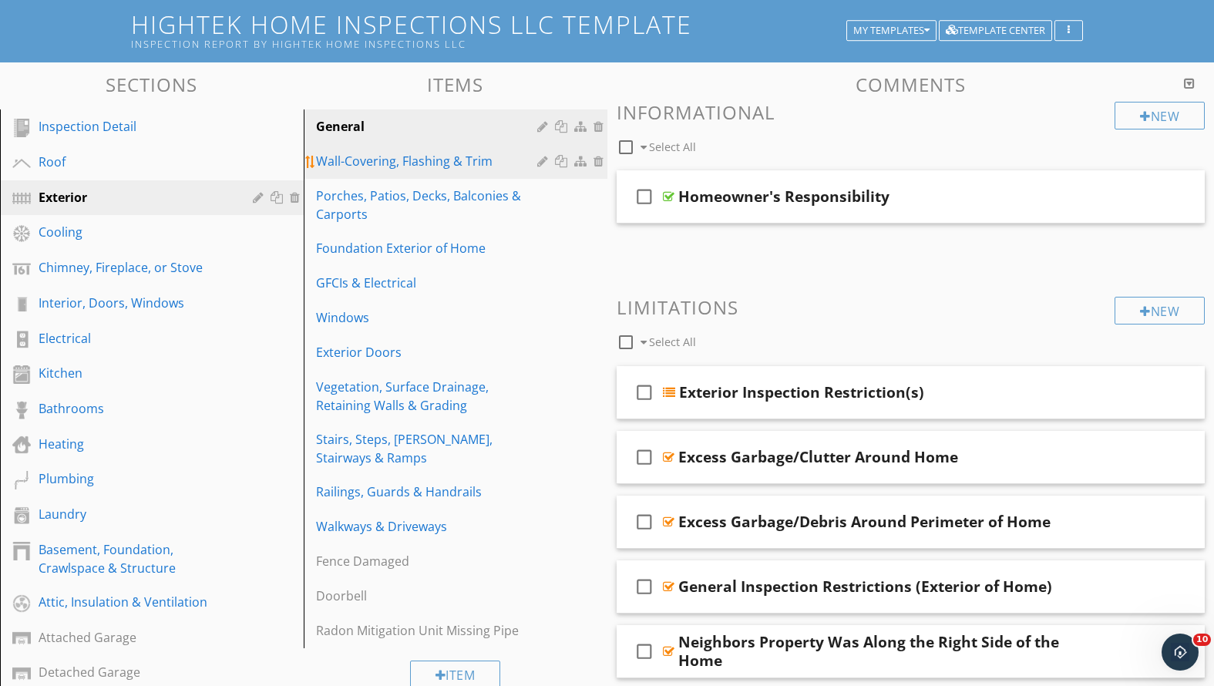
click at [375, 162] on div "Wall-Covering, Flashing & Trim" at bounding box center [429, 161] width 226 height 19
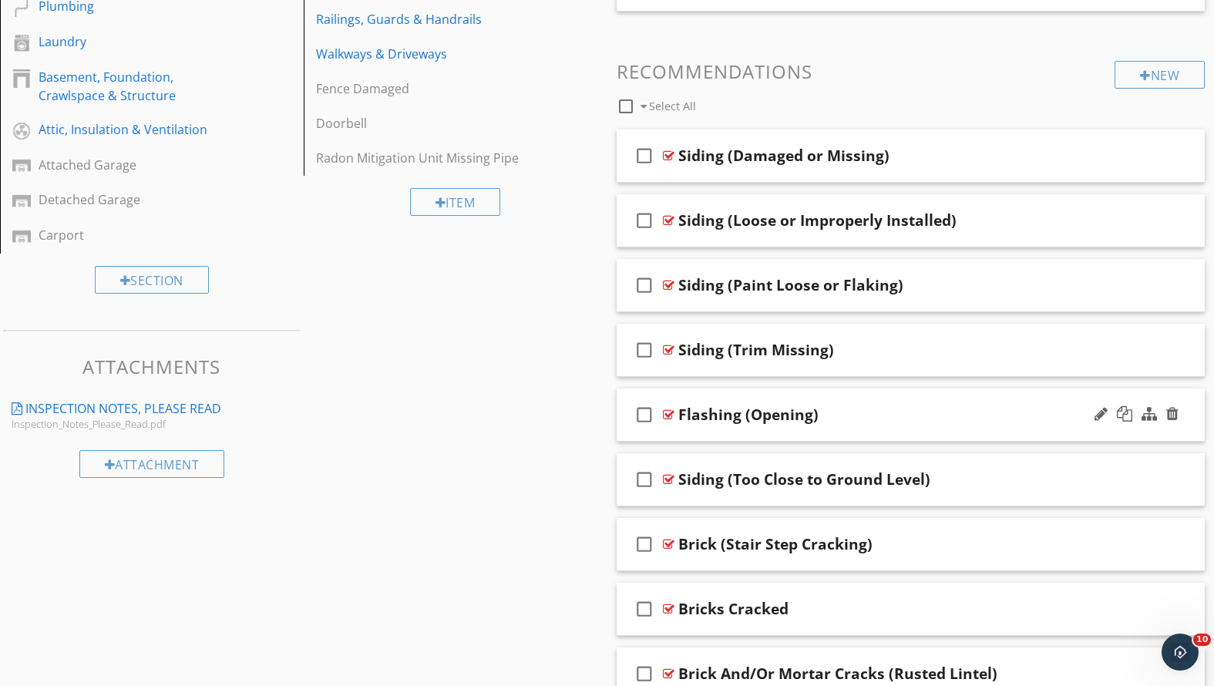
scroll to position [587, 0]
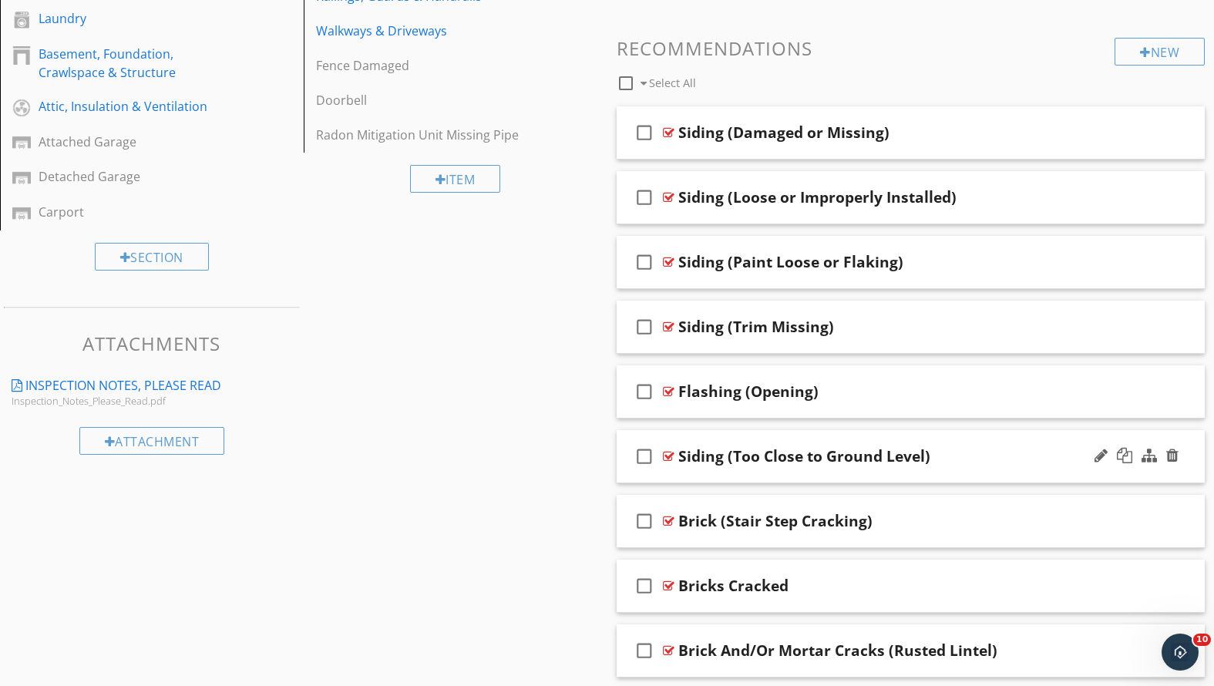
click at [974, 440] on div "check_box_outline_blank Siding (Too Close to Ground Level)" at bounding box center [911, 456] width 589 height 53
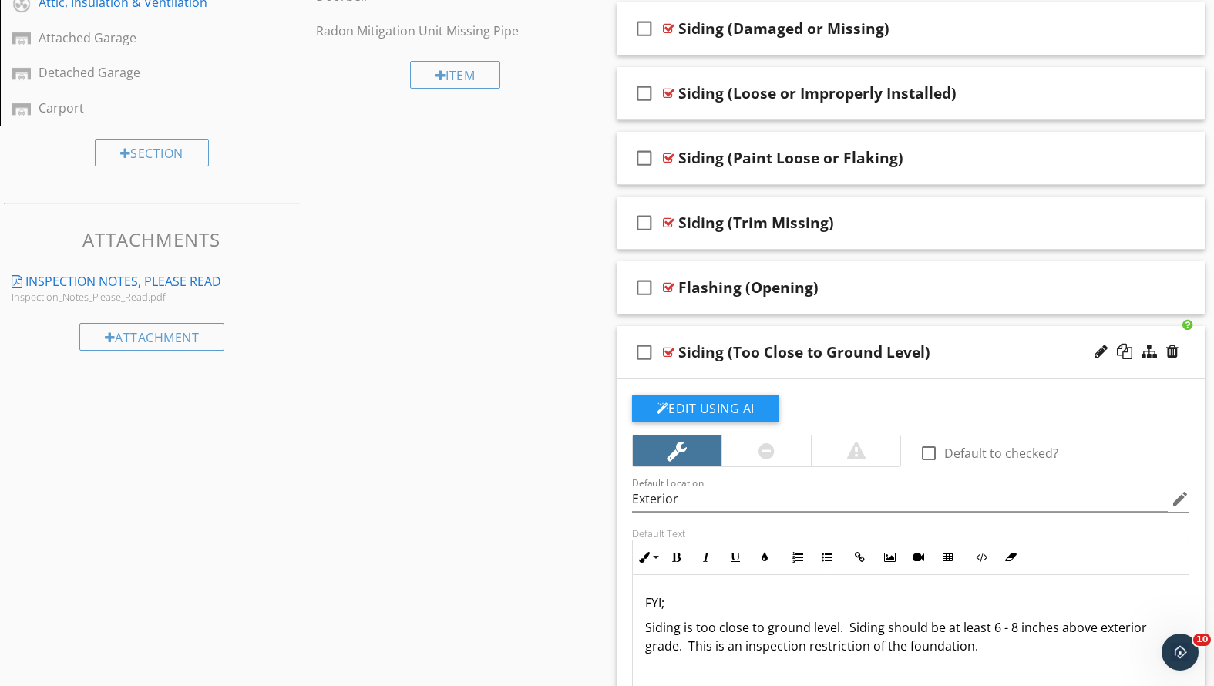
scroll to position [765, 0]
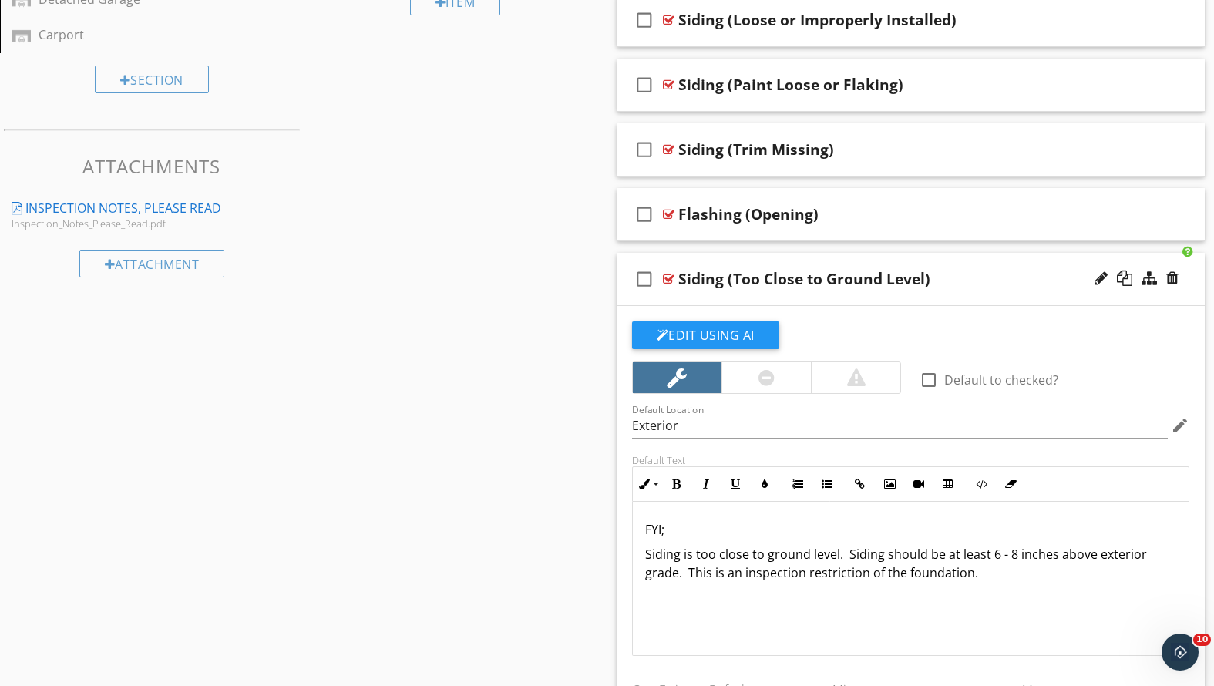
click at [974, 284] on div "Siding (Too Close to Ground Level)" at bounding box center [887, 279] width 419 height 19
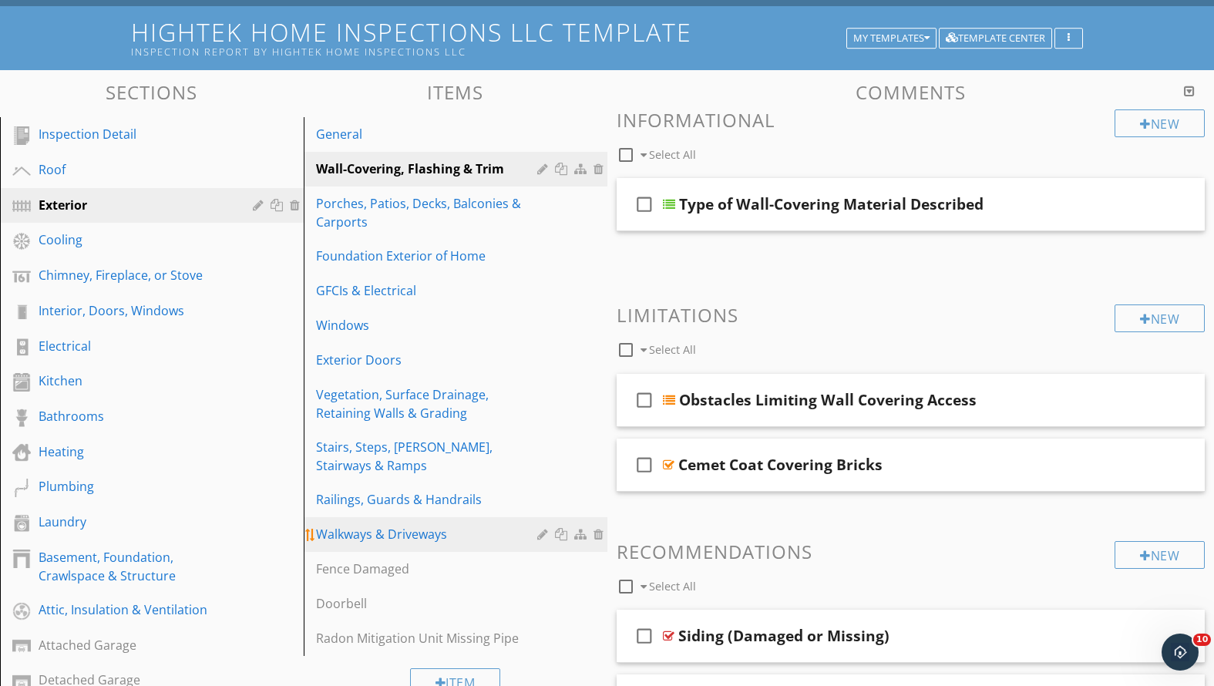
scroll to position [166, 0]
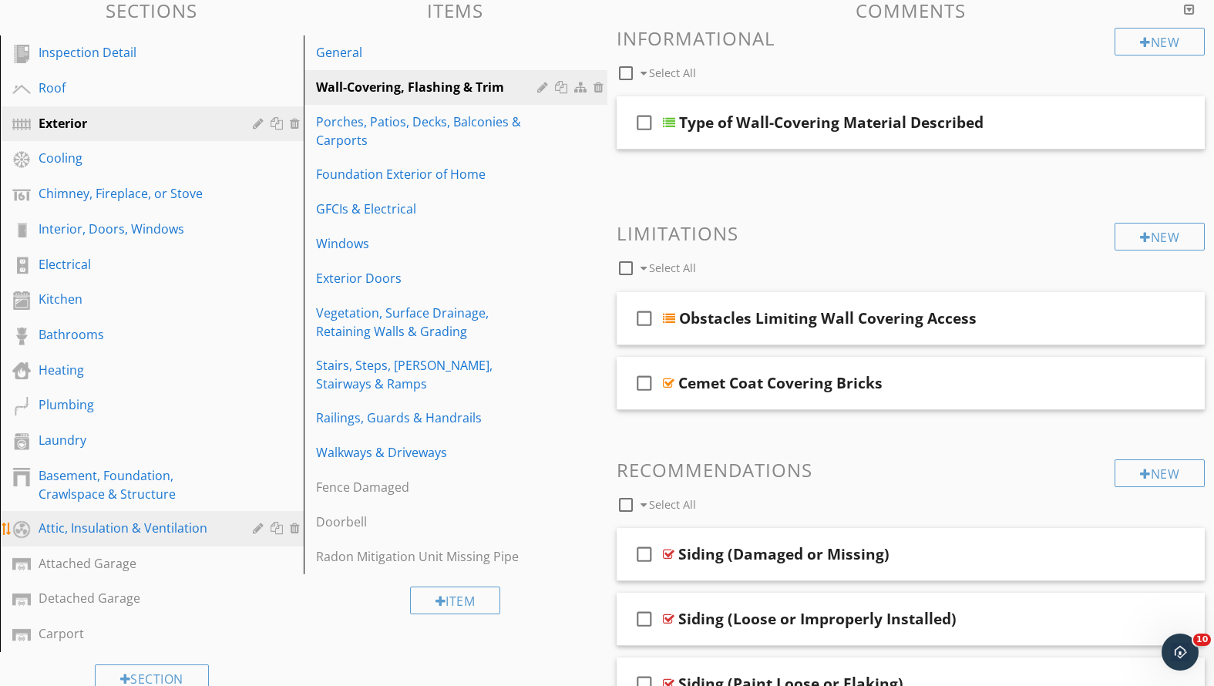
click at [141, 530] on div "Attic, Insulation & Ventilation" at bounding box center [135, 528] width 192 height 19
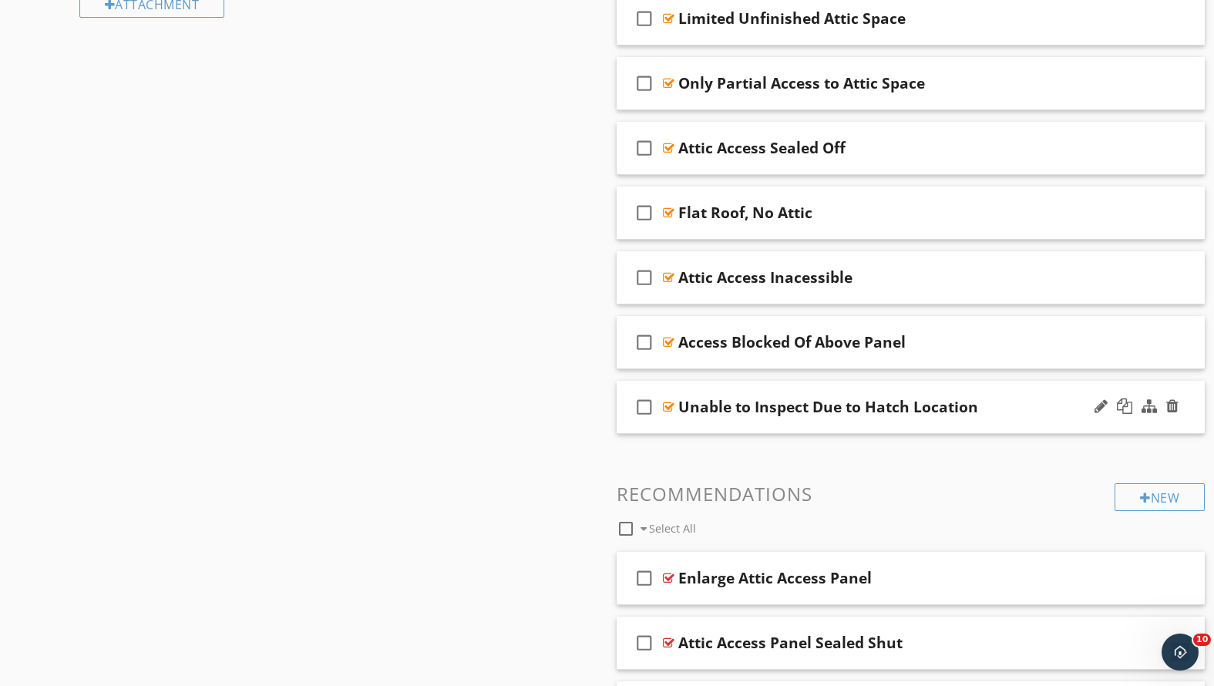
scroll to position [1201, 0]
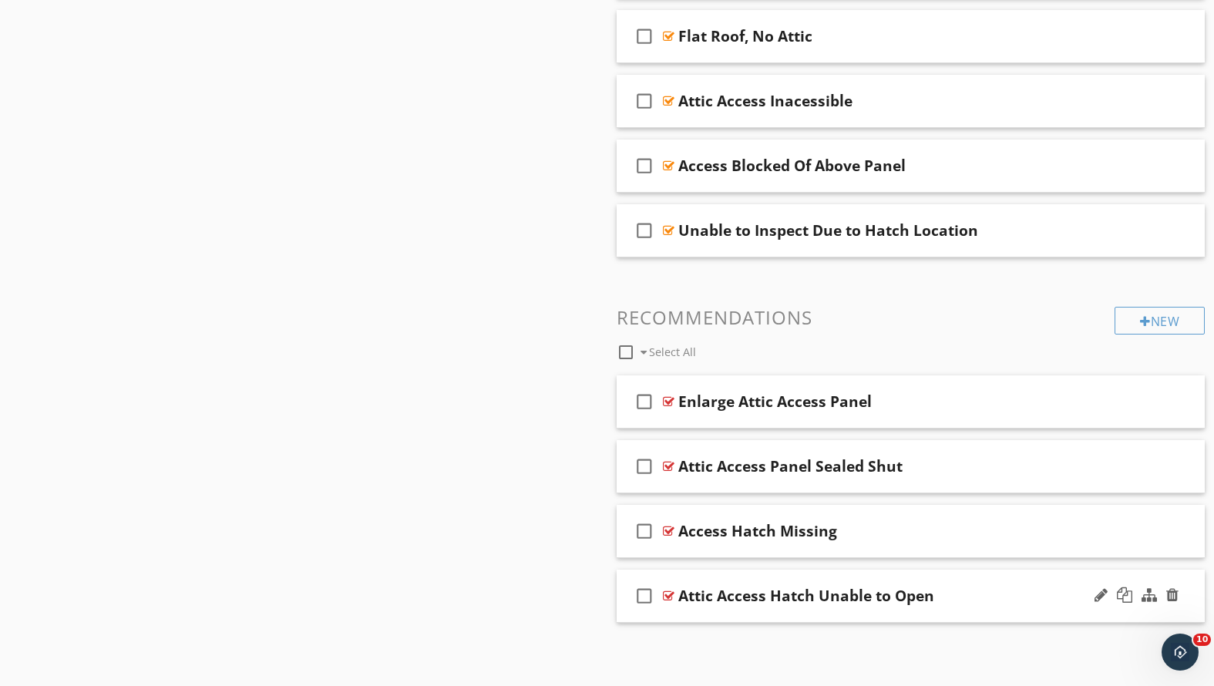
click at [981, 604] on div "check_box_outline_blank Attic Access Hatch Unable to Open" at bounding box center [911, 596] width 589 height 53
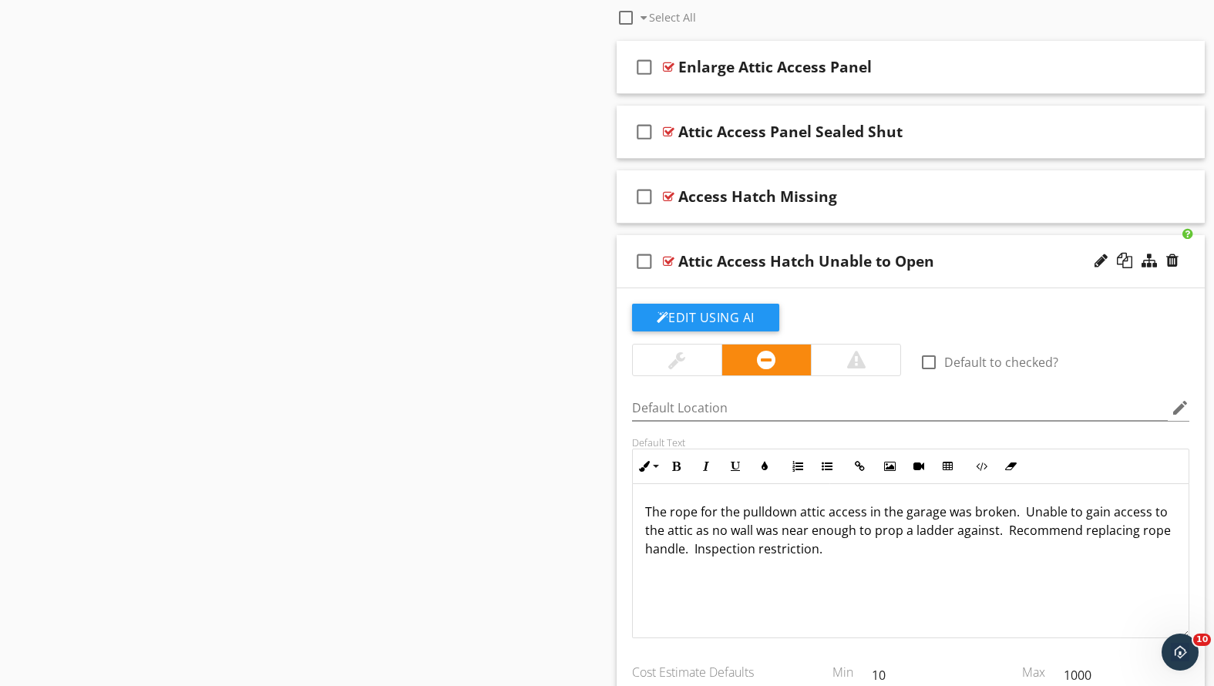
scroll to position [1, 0]
click at [981, 261] on div "Attic Access Hatch Unable to Open" at bounding box center [887, 261] width 419 height 19
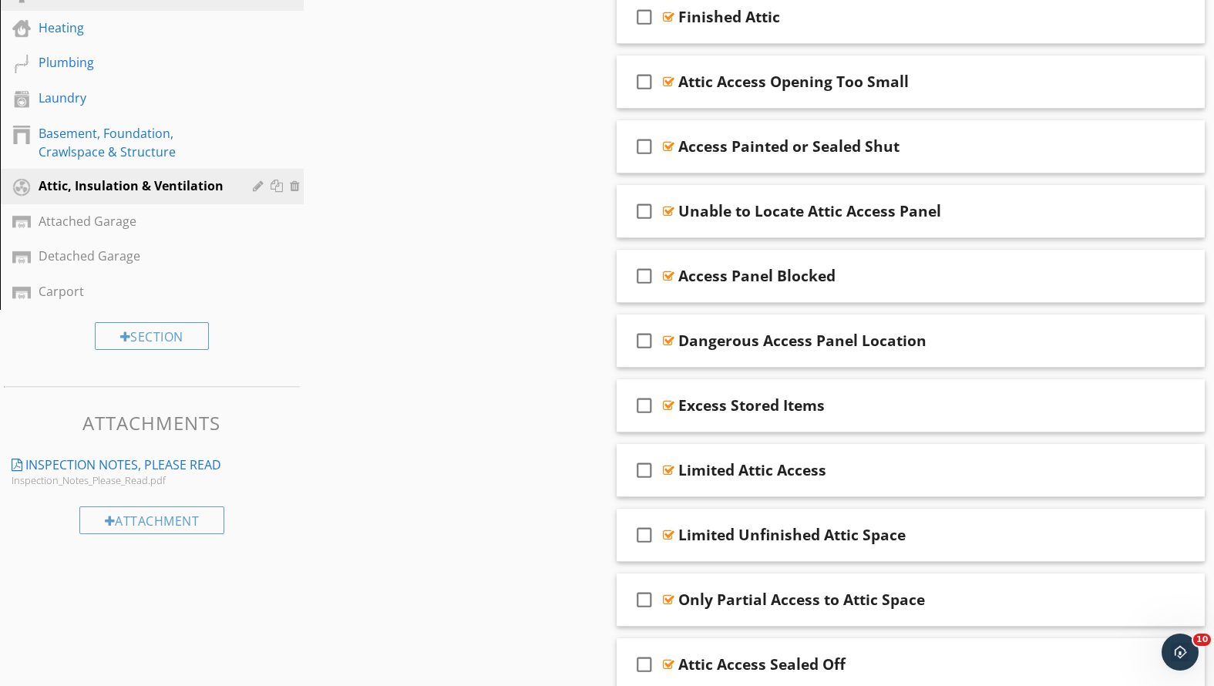
scroll to position [719, 0]
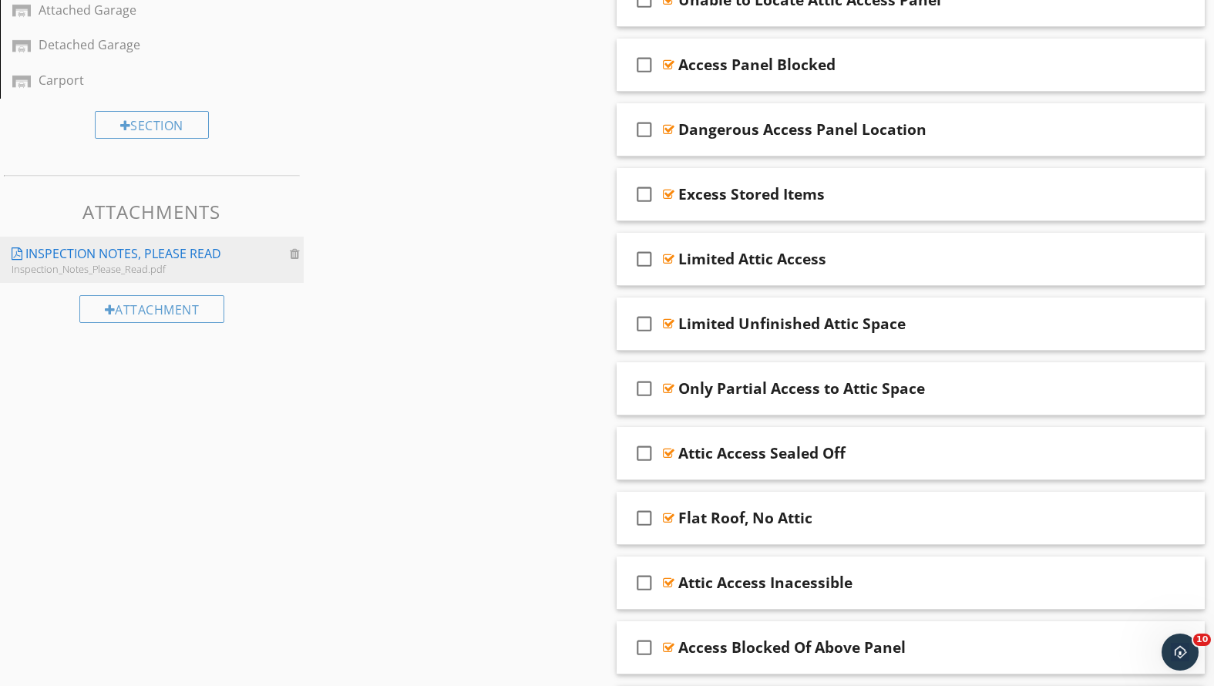
click at [172, 251] on div "Inspection Notes, Please Read" at bounding box center [123, 253] width 196 height 19
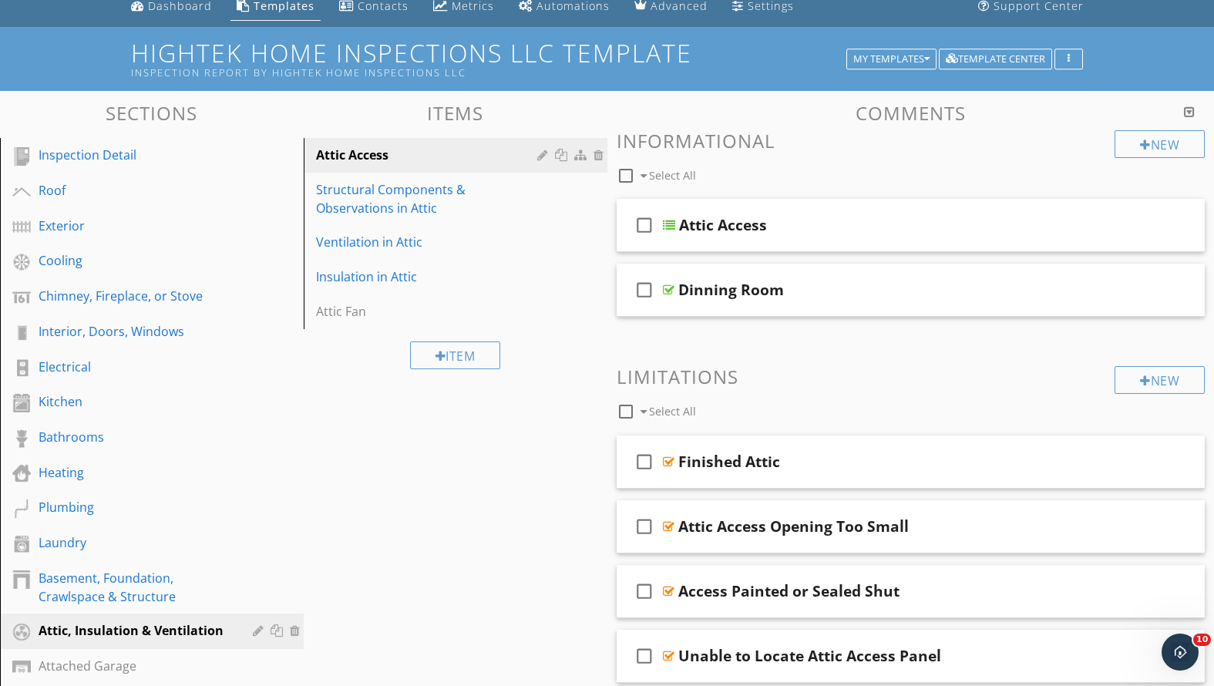
scroll to position [146, 0]
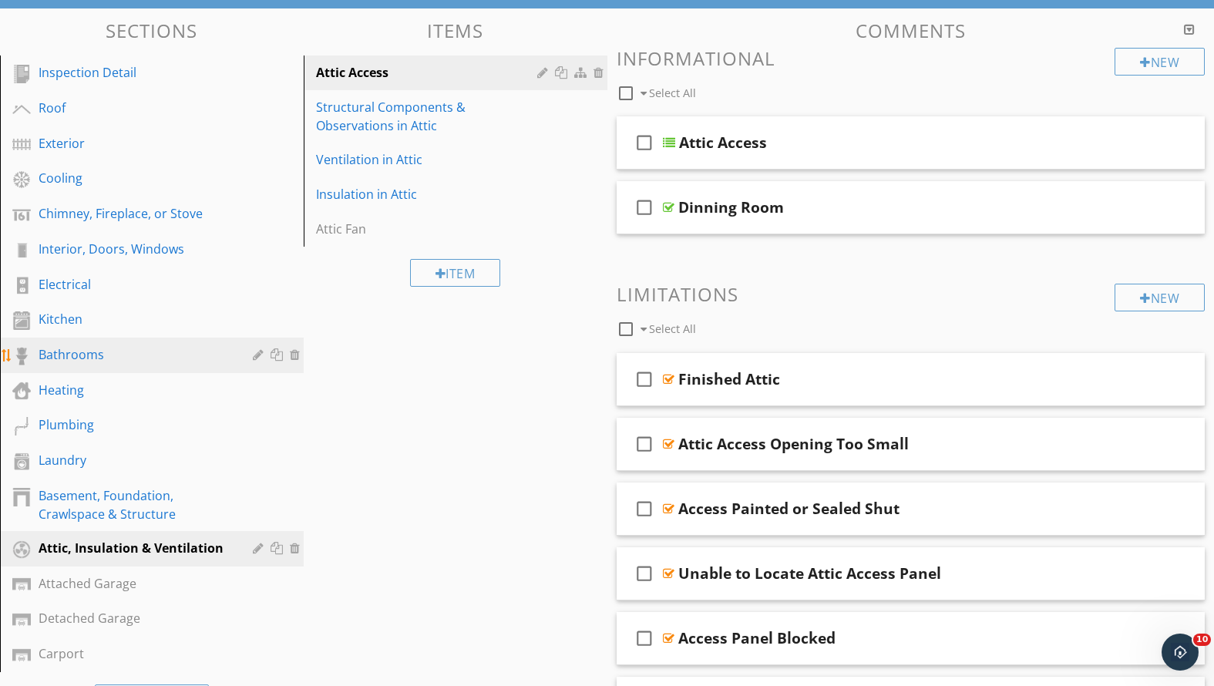
click at [172, 357] on div "Bathrooms" at bounding box center [135, 354] width 192 height 19
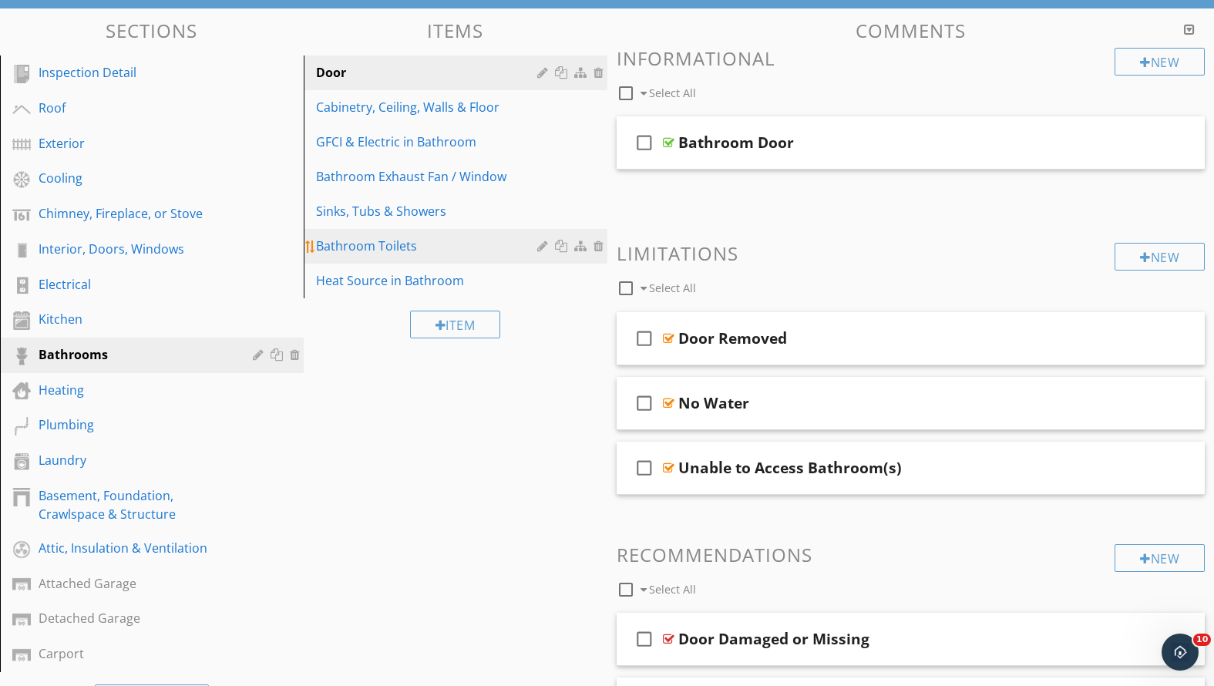
click at [398, 237] on div "Bathroom Toilets" at bounding box center [429, 246] width 226 height 19
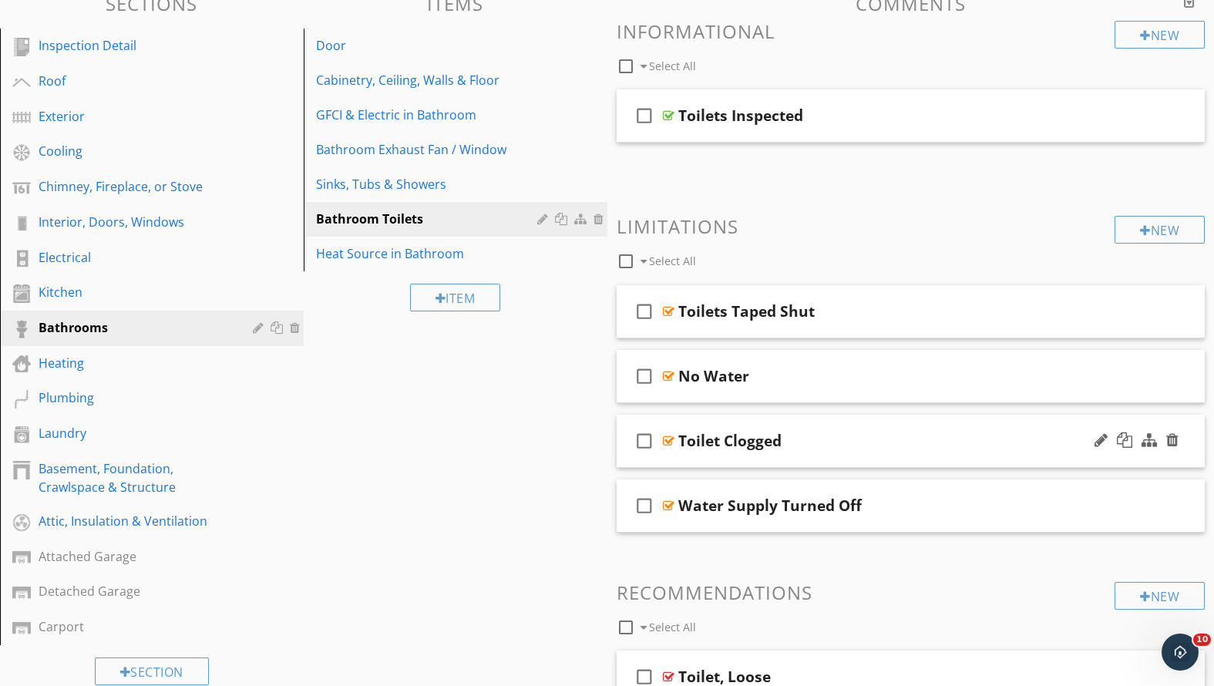
scroll to position [0, 0]
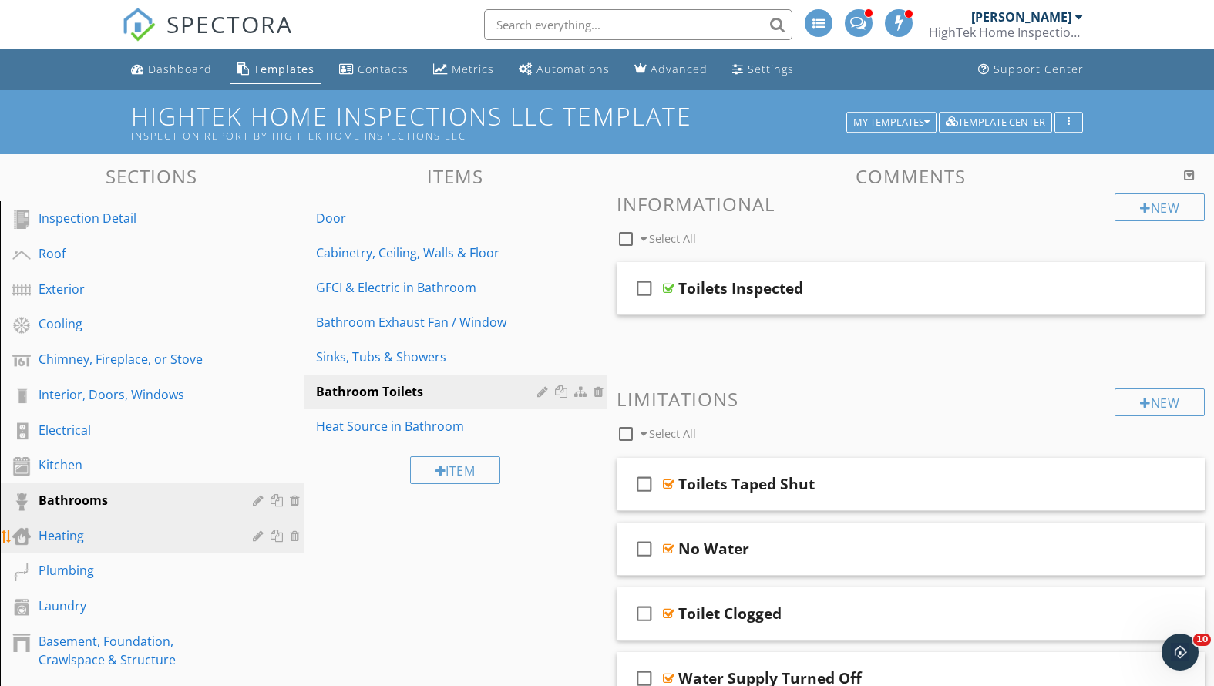
click at [76, 520] on link "Heating" at bounding box center [154, 536] width 299 height 35
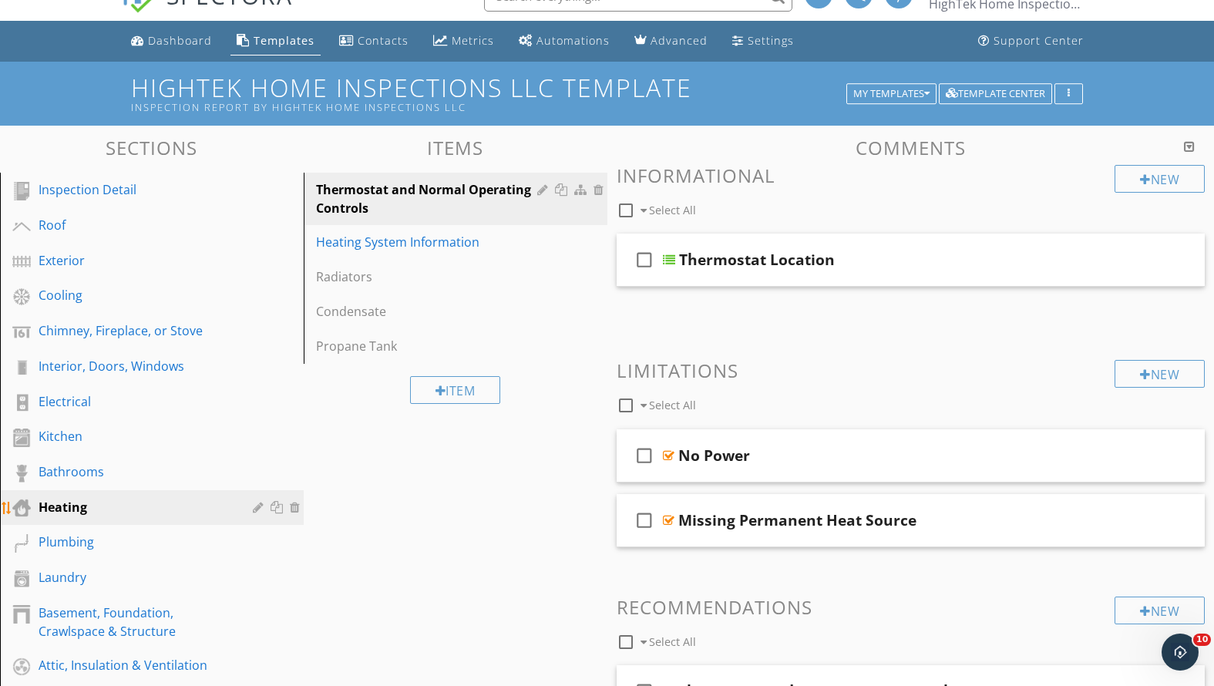
scroll to position [87, 0]
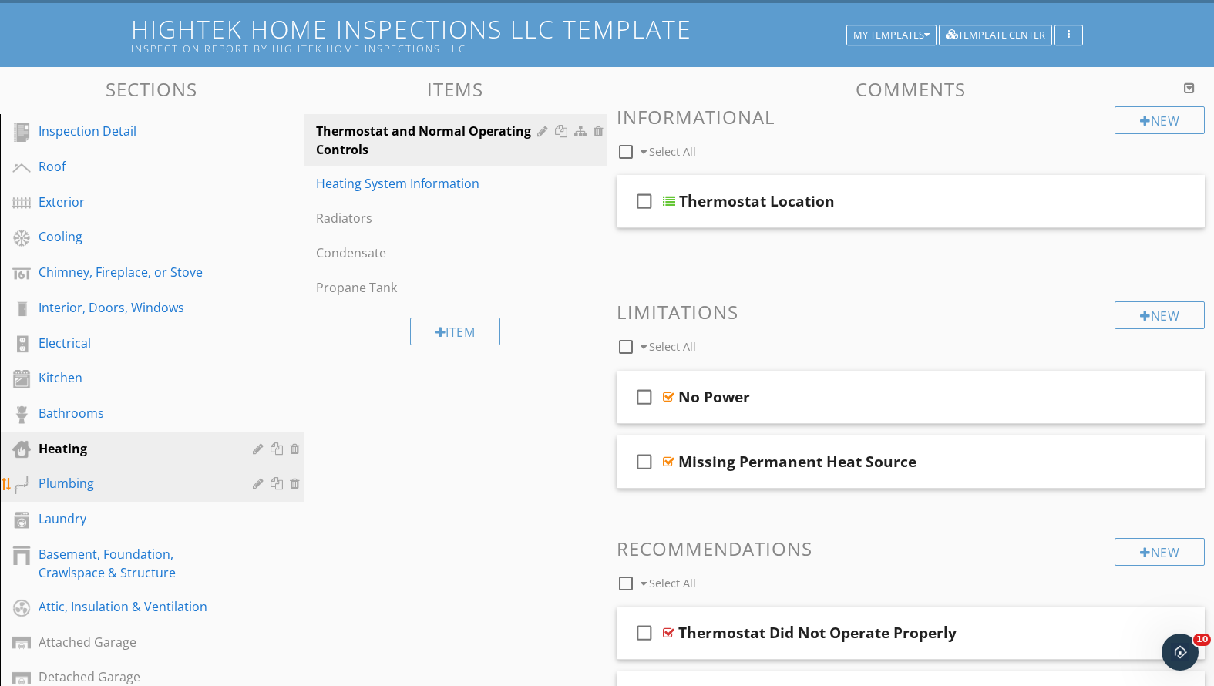
click at [70, 486] on div "Plumbing" at bounding box center [135, 483] width 192 height 19
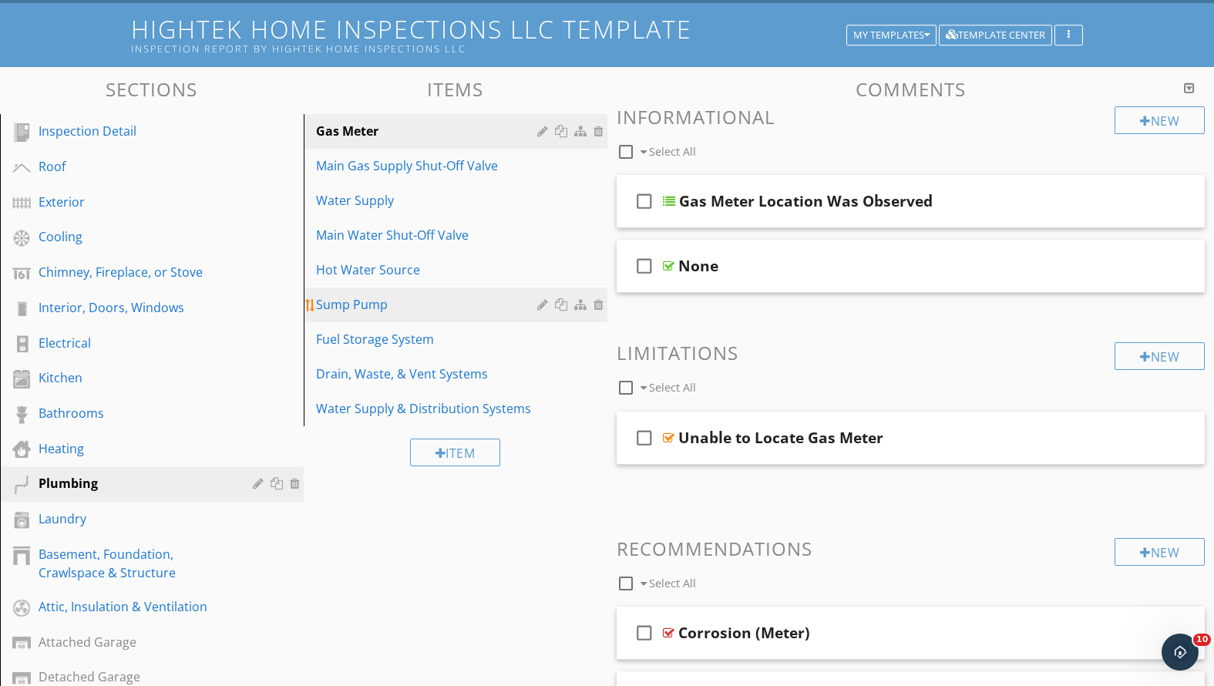
click at [423, 302] on div "Sump Pump" at bounding box center [429, 304] width 226 height 19
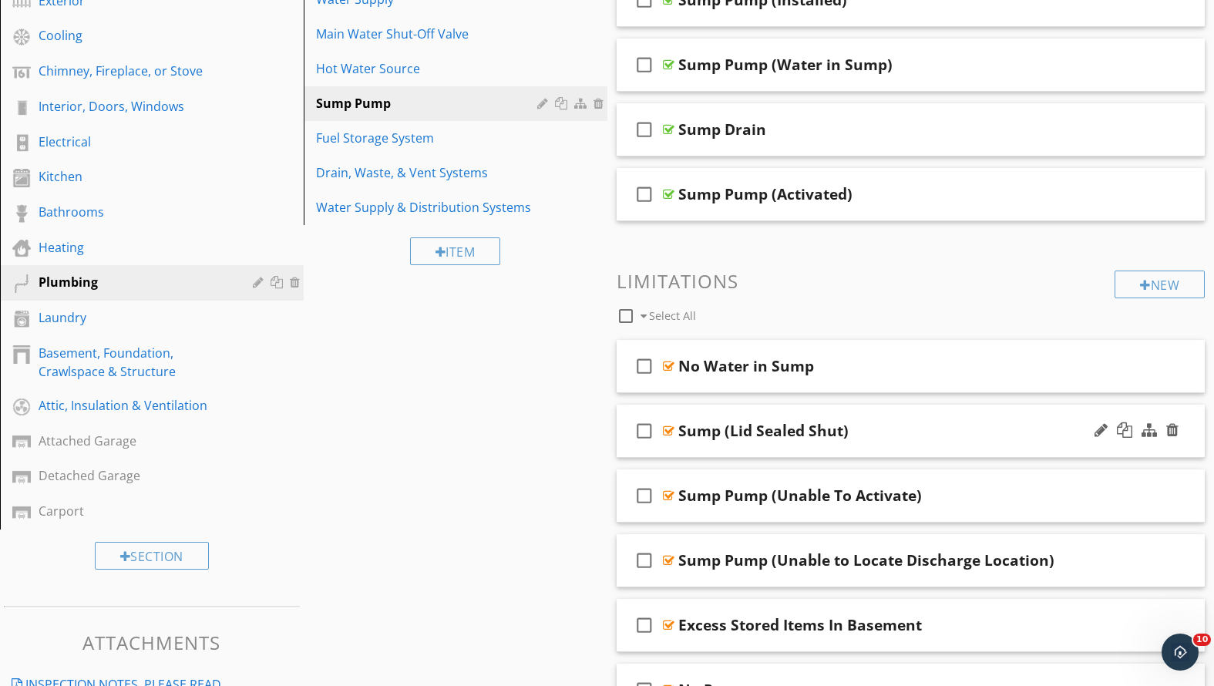
scroll to position [187, 0]
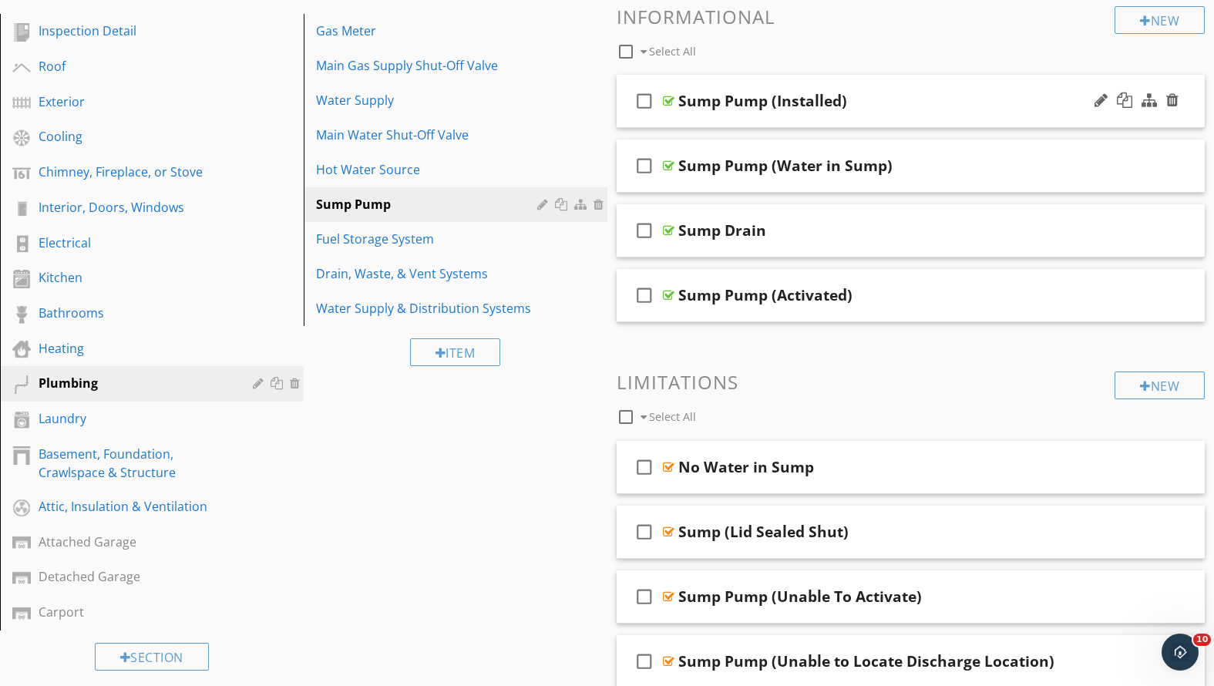
click at [915, 99] on div "Sump Pump (Installed)" at bounding box center [887, 101] width 419 height 19
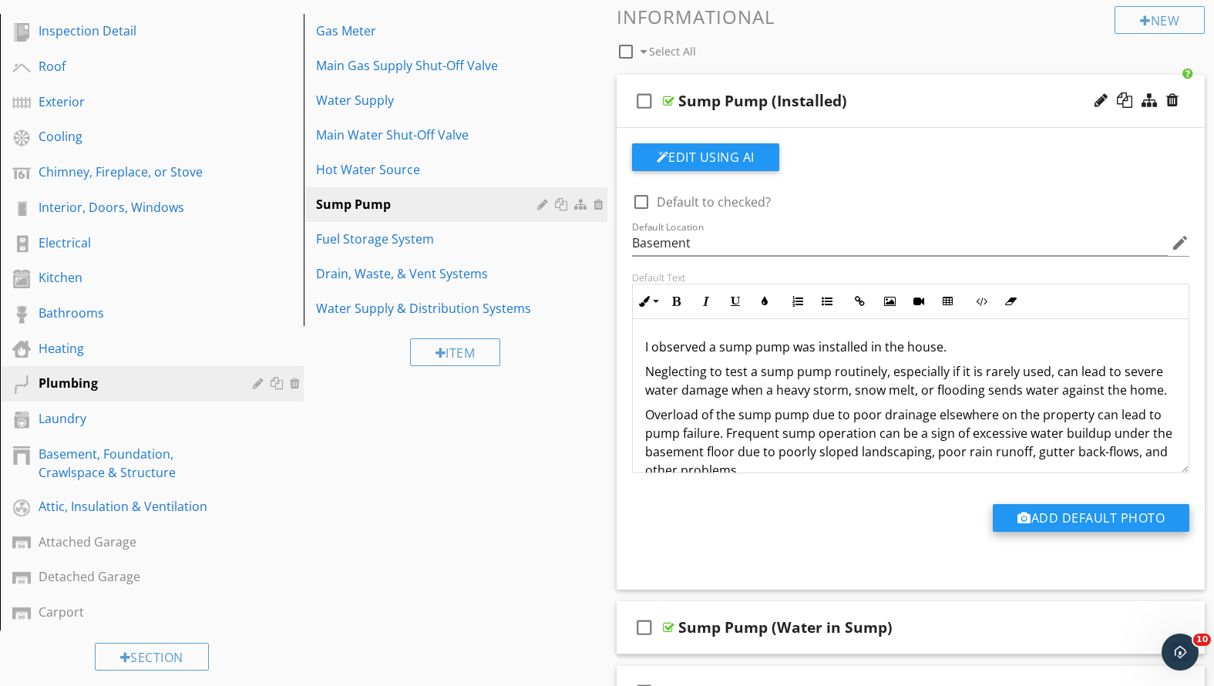
click at [1068, 523] on button "Add Default Photo" at bounding box center [1091, 518] width 197 height 28
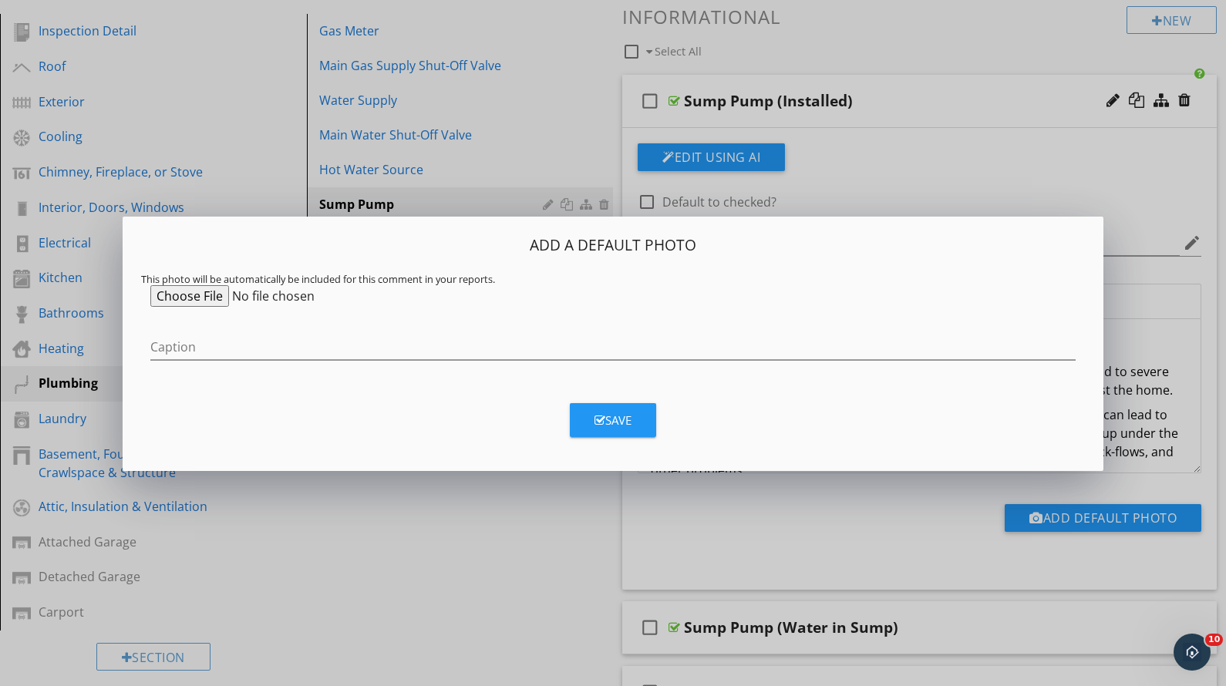
click at [200, 298] on input "file" at bounding box center [268, 296] width 236 height 22
type input "C:\fakepath\Screenshot [DATE] 6.16.41 PM.png"
click at [336, 341] on input "Caption" at bounding box center [612, 347] width 925 height 25
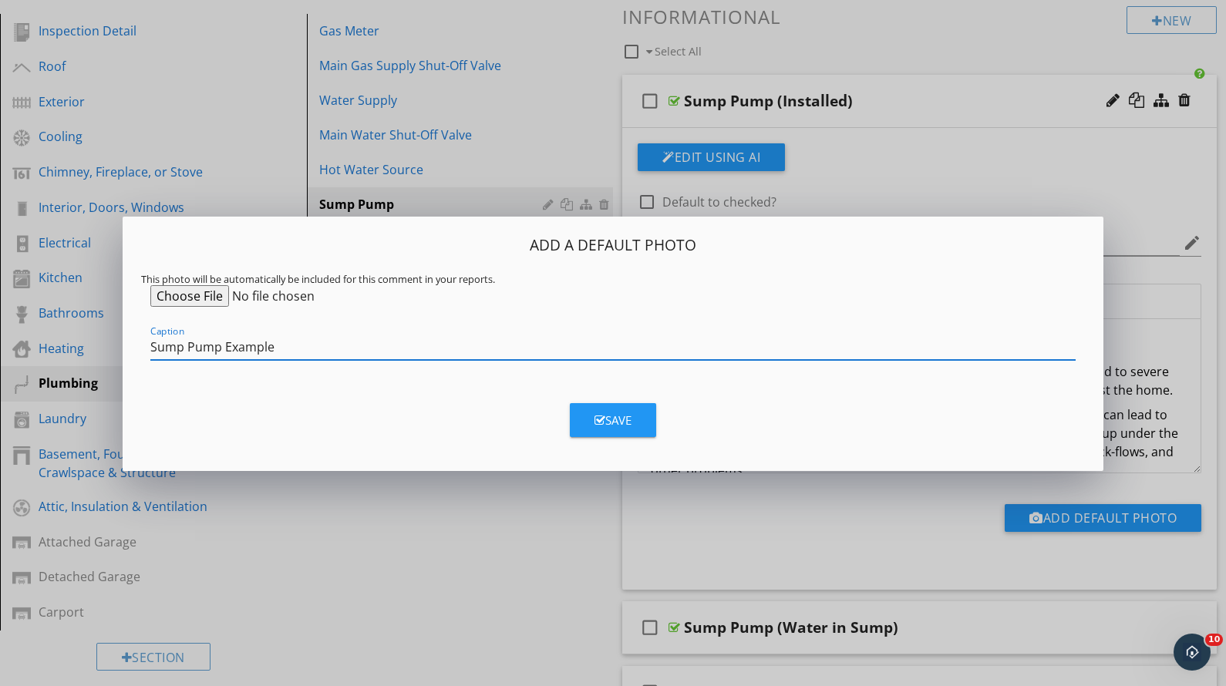
type input "Sump Pump Example"
click at [647, 422] on button "Save" at bounding box center [613, 420] width 86 height 34
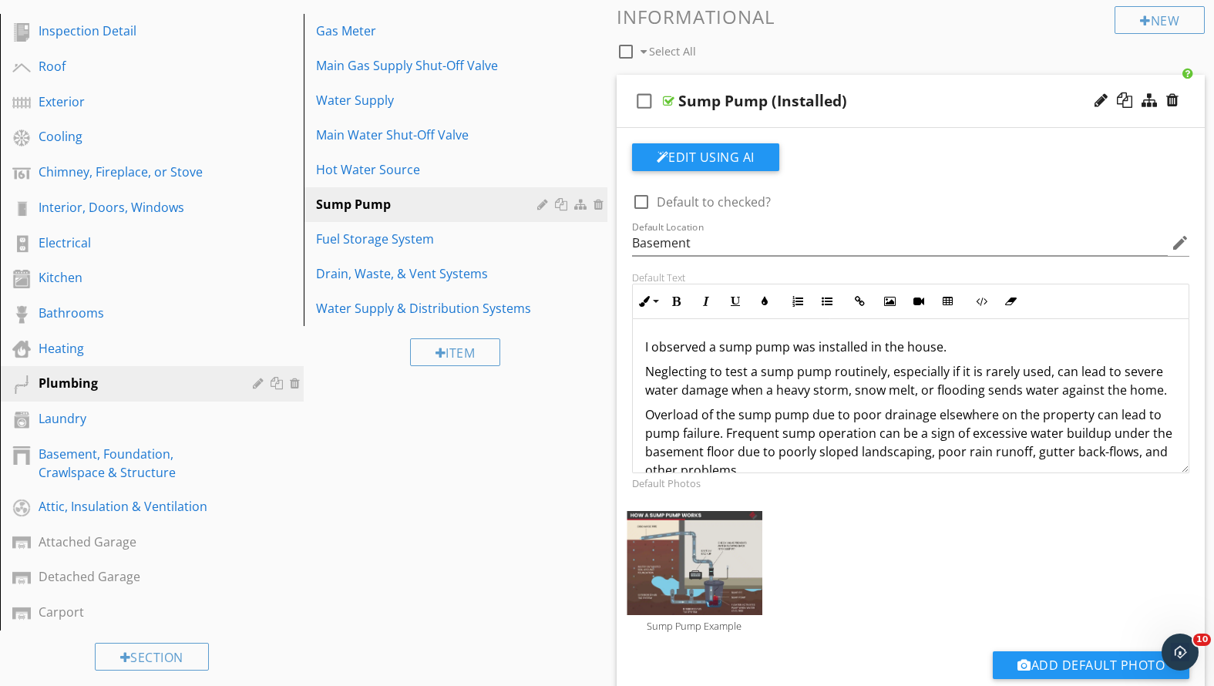
scroll to position [0, 0]
